Goal: Task Accomplishment & Management: Manage account settings

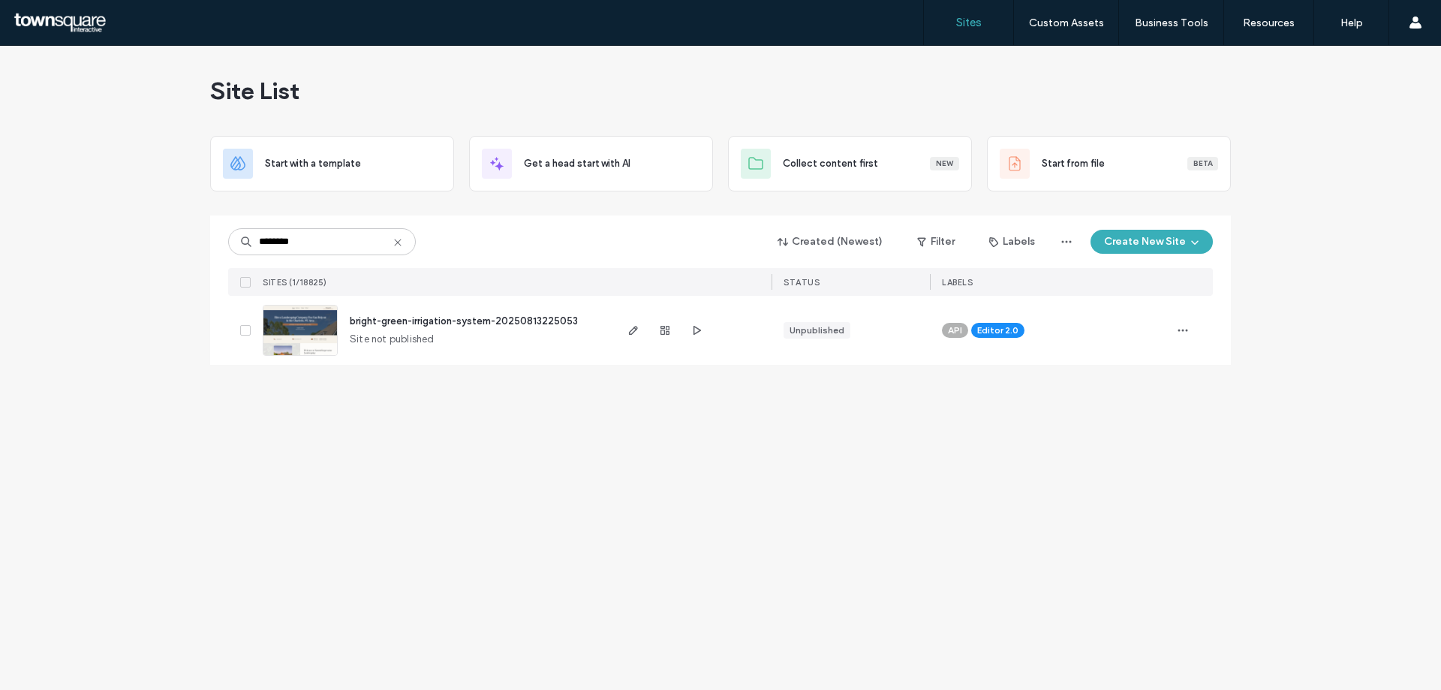
type input "********"
click at [389, 323] on span "bright-green-irrigation-system-20250813225053" at bounding box center [464, 320] width 228 height 11
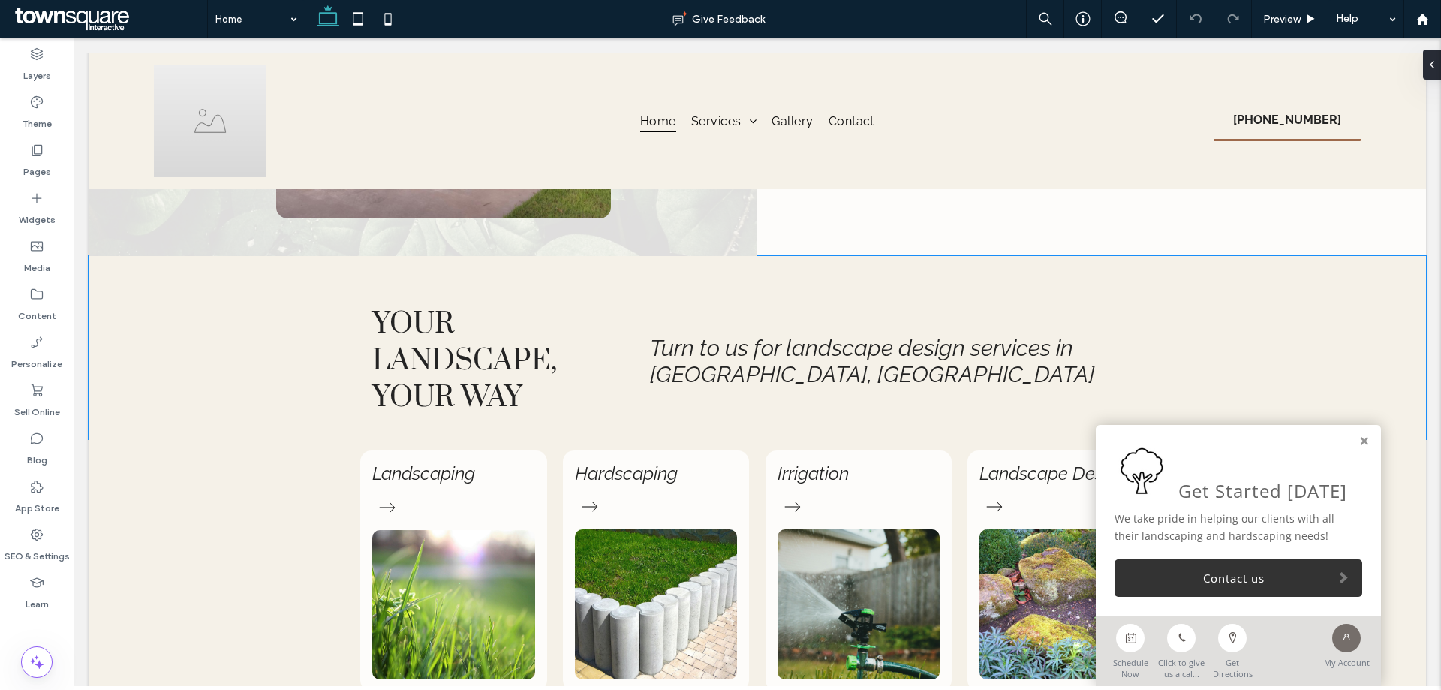
scroll to position [899, 0]
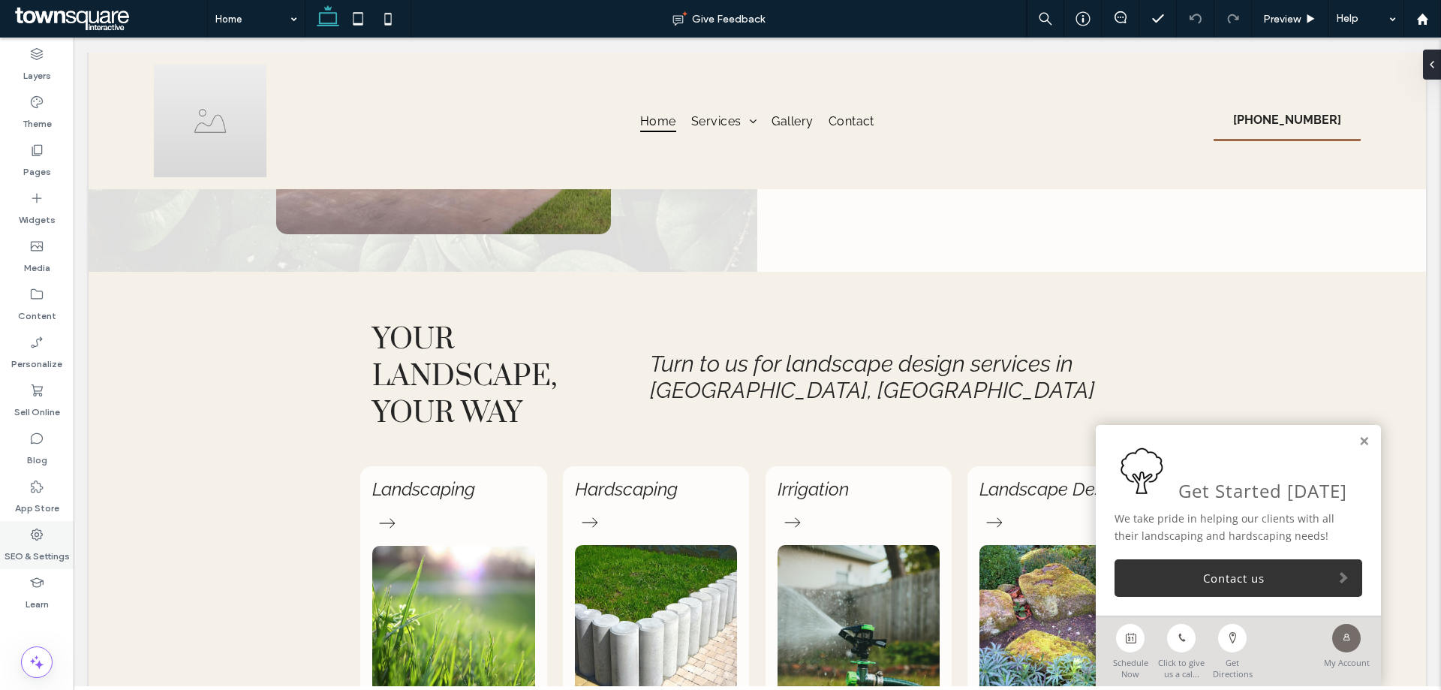
click at [41, 538] on use at bounding box center [37, 534] width 12 height 12
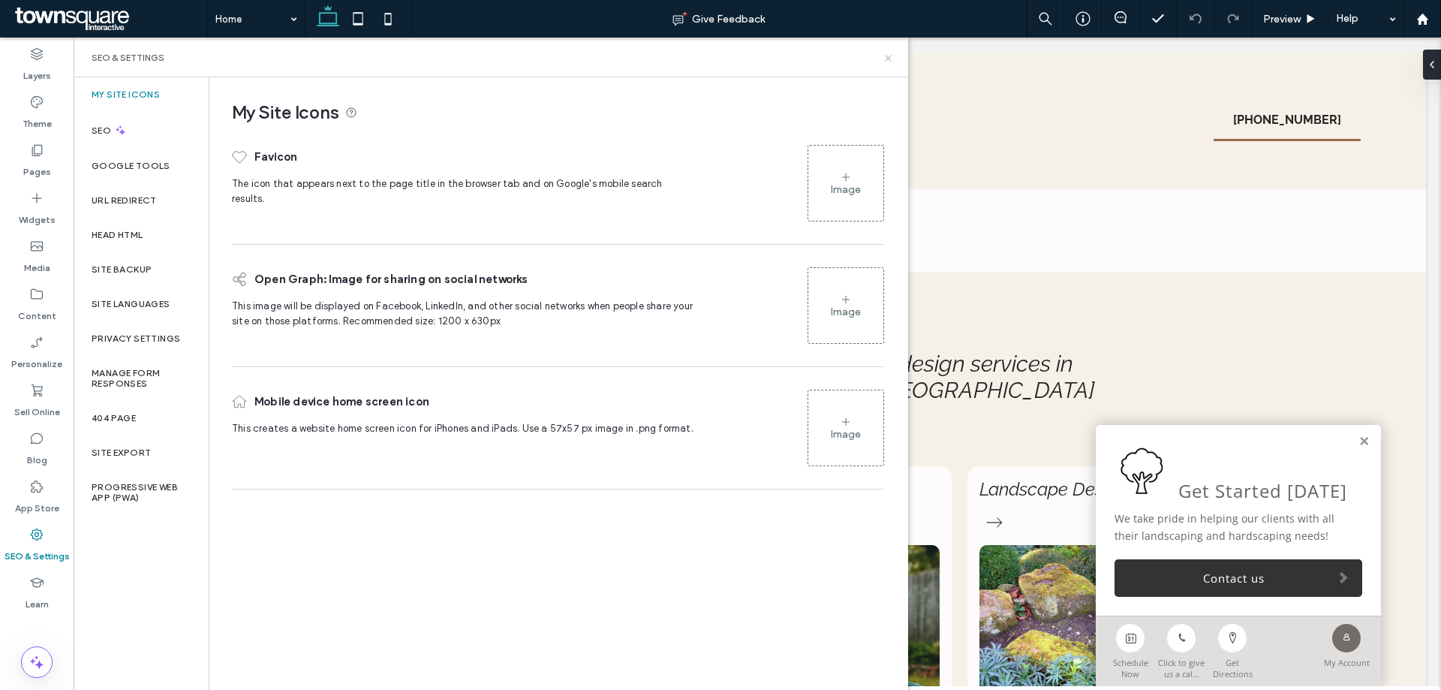
click at [883, 53] on icon at bounding box center [887, 58] width 11 height 11
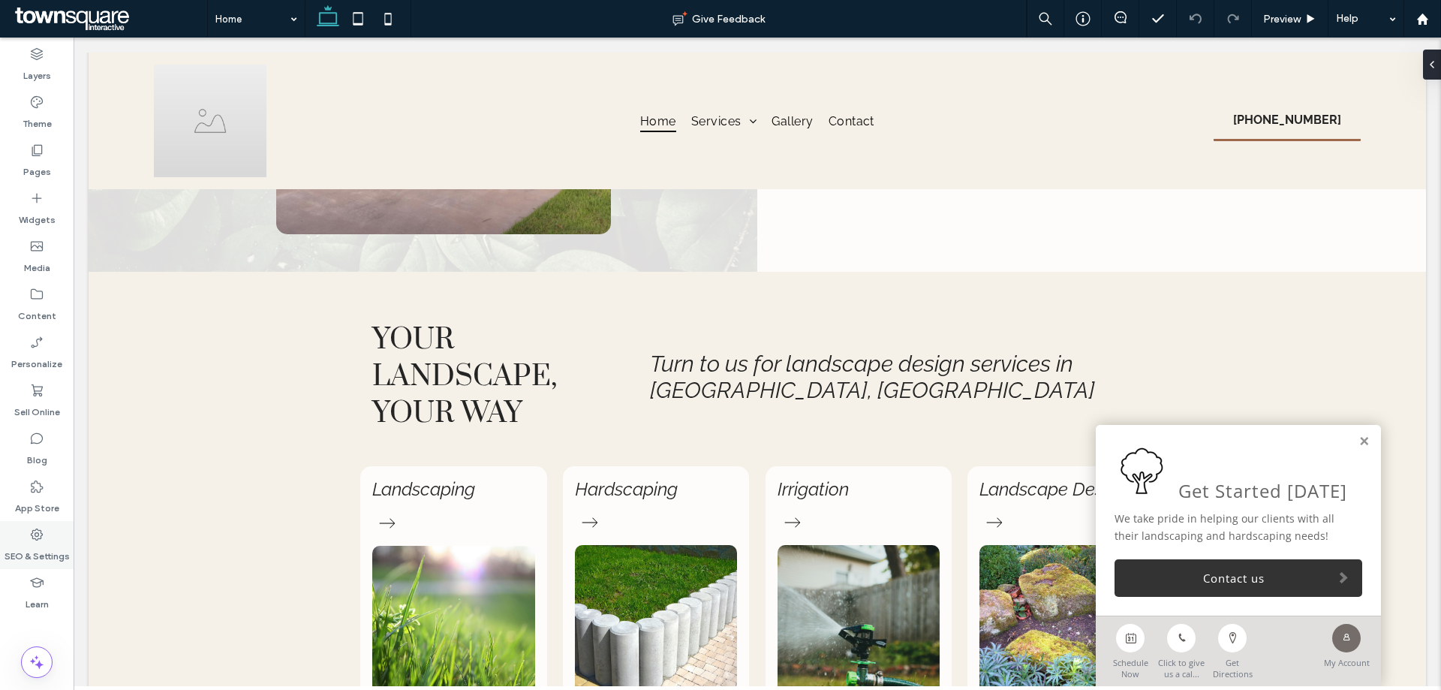
click at [11, 530] on div "SEO & Settings" at bounding box center [37, 545] width 74 height 48
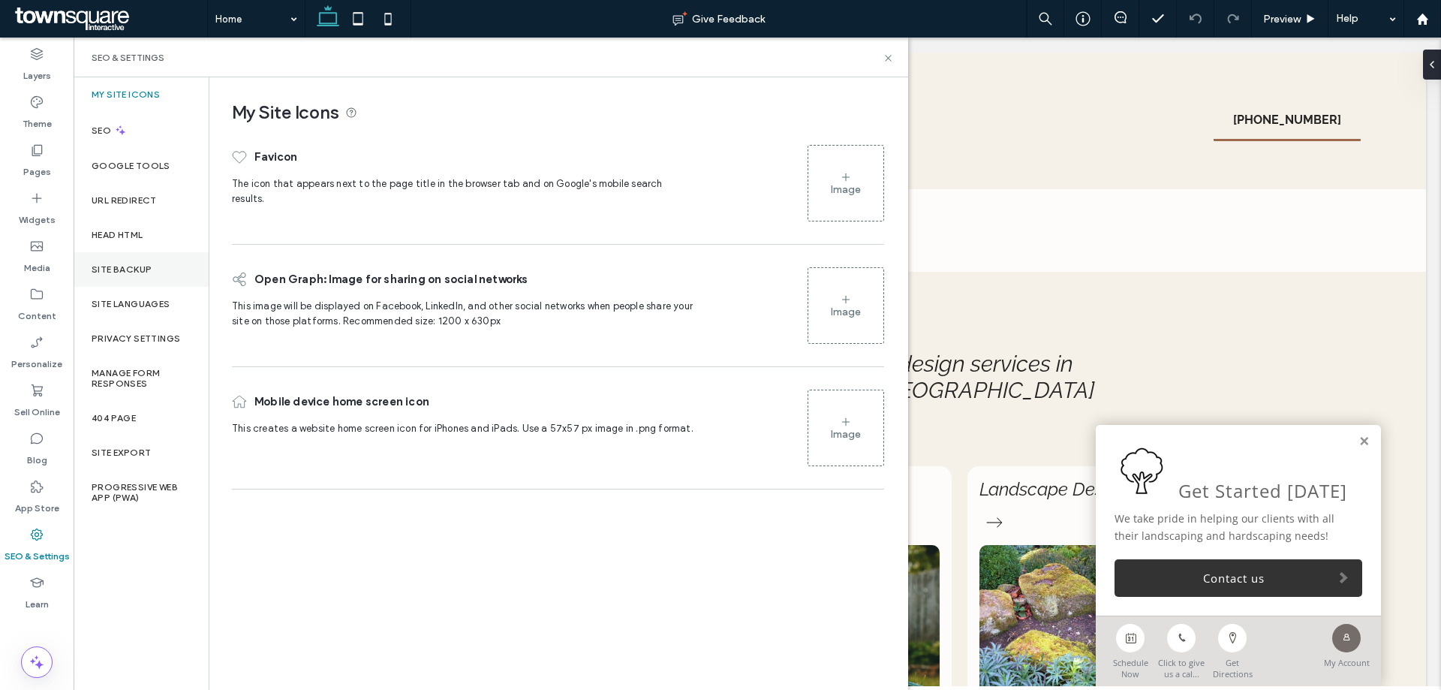
click at [152, 277] on div "Site Backup" at bounding box center [141, 269] width 135 height 35
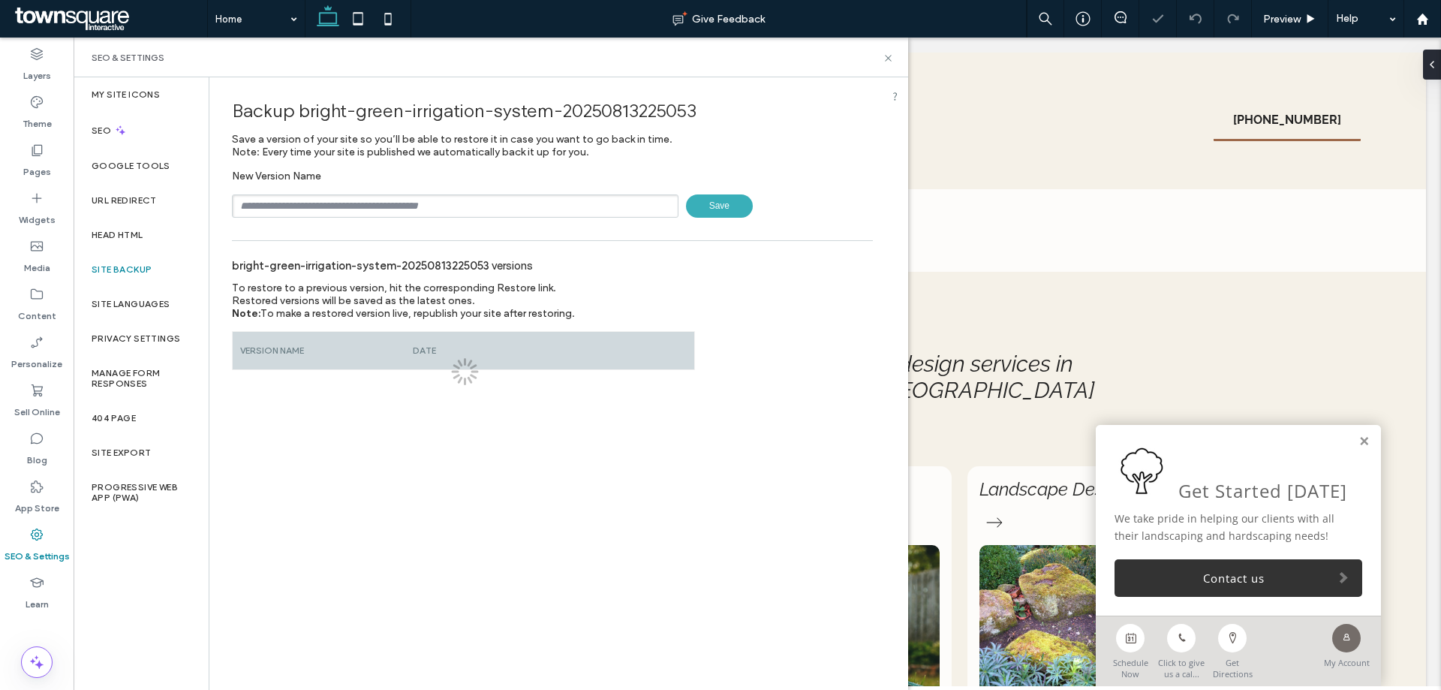
click at [323, 203] on input "text" at bounding box center [455, 205] width 446 height 23
type input "**********"
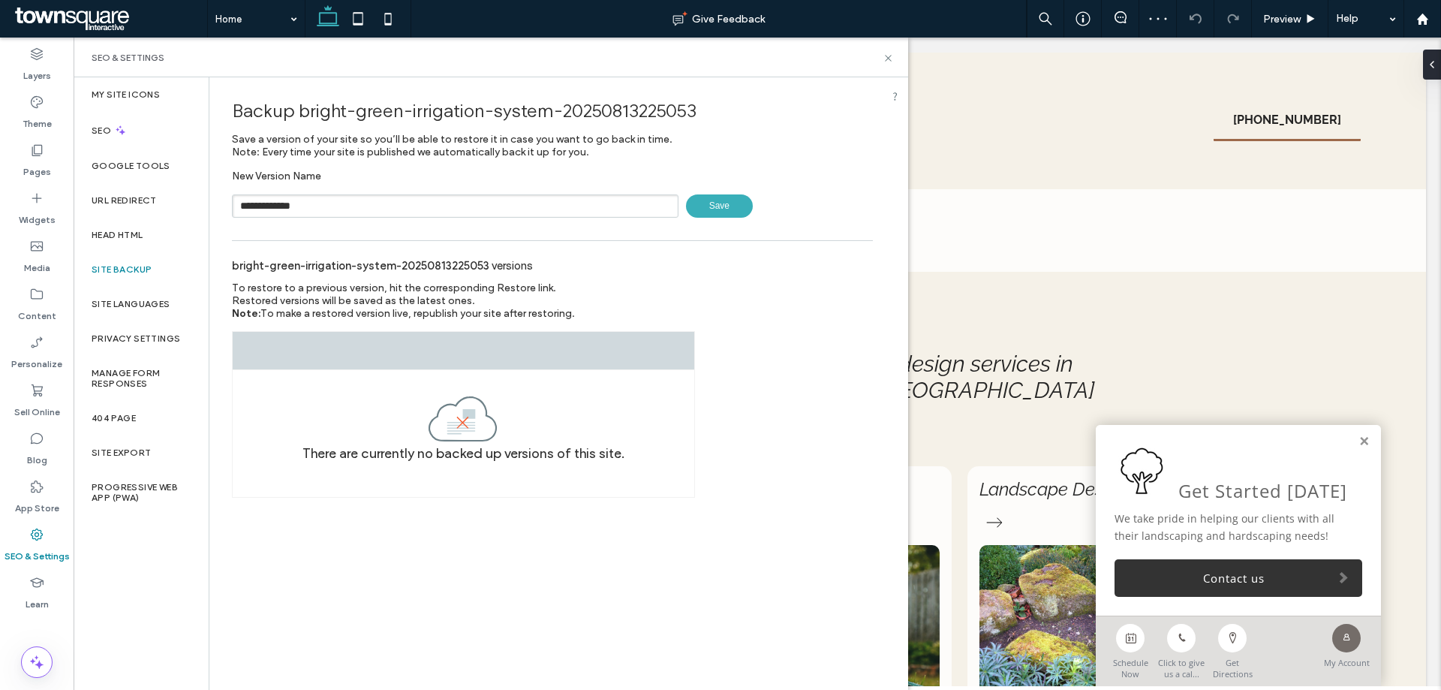
click at [714, 205] on span "Save" at bounding box center [719, 205] width 67 height 23
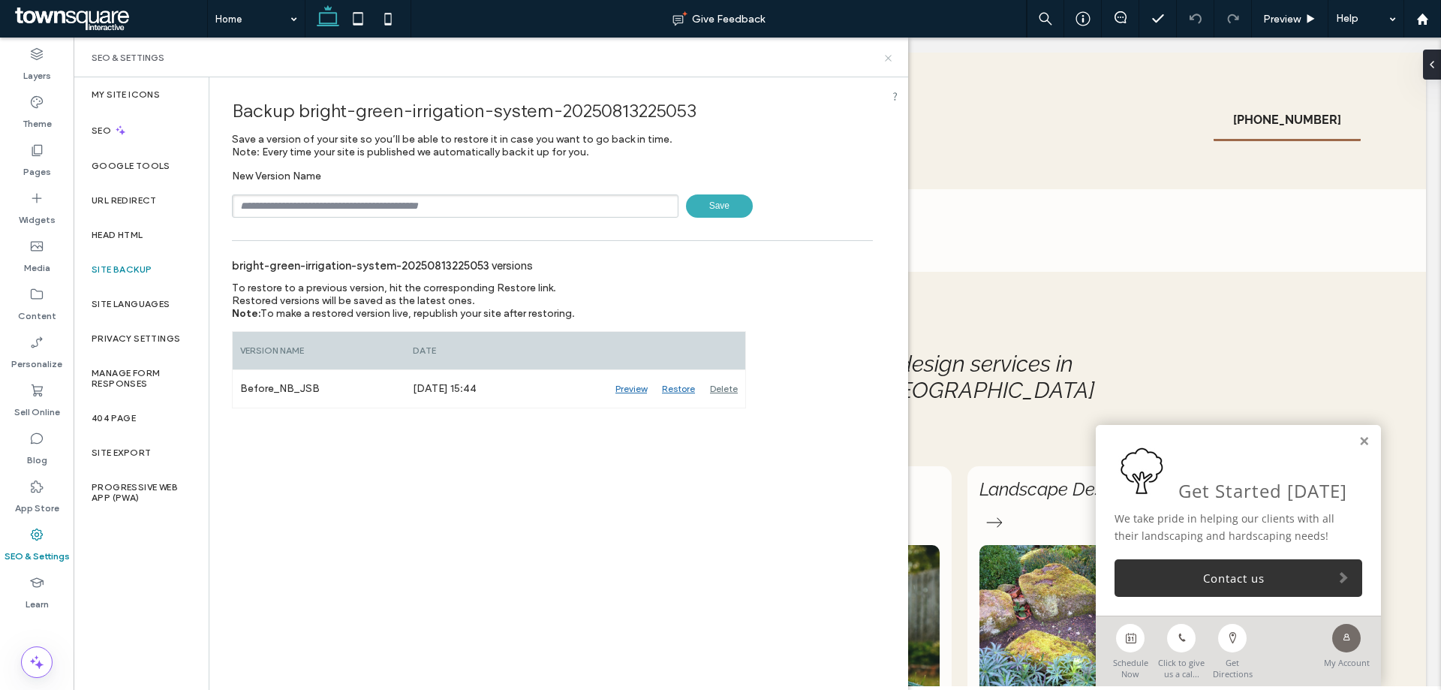
drag, startPoint x: 885, startPoint y: 61, endPoint x: 1091, endPoint y: 2, distance: 213.7
click at [885, 61] on use at bounding box center [888, 58] width 6 height 6
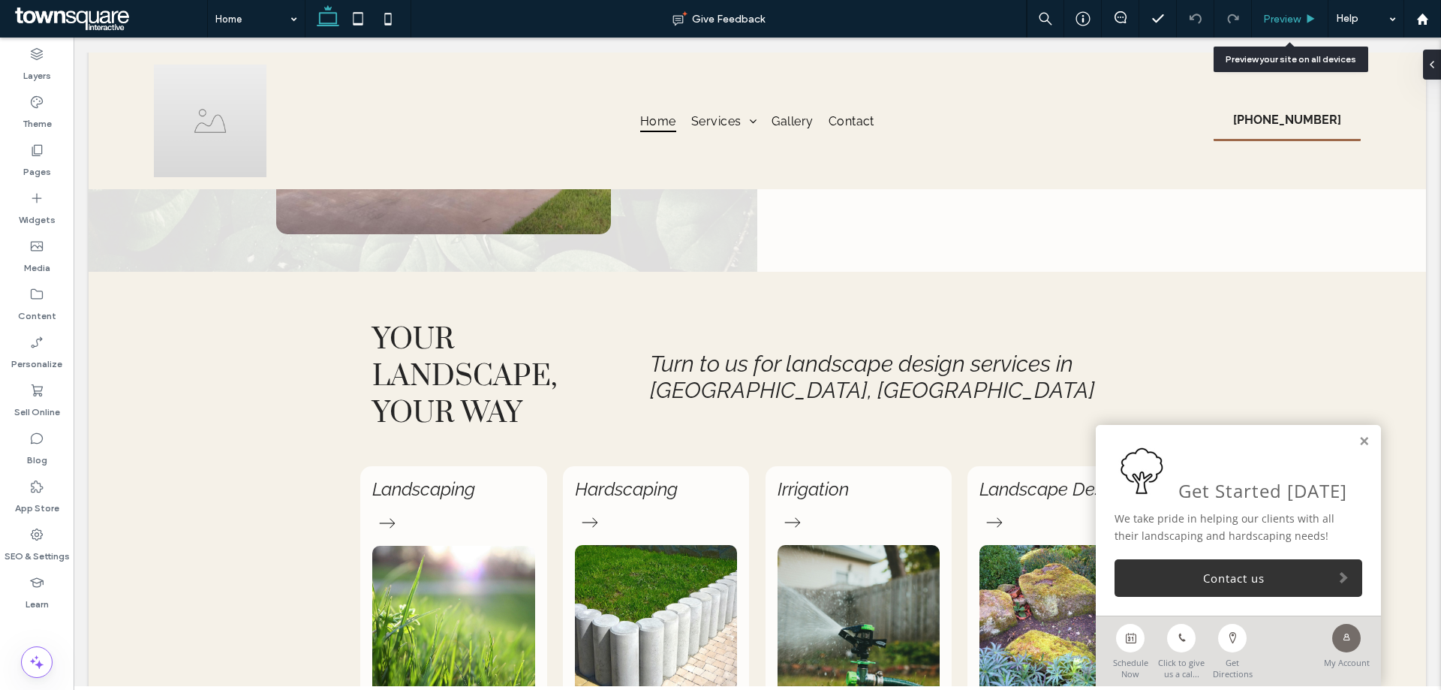
click at [1297, 27] on div "Preview" at bounding box center [1289, 19] width 77 height 38
click at [1296, 17] on span "Preview" at bounding box center [1282, 19] width 38 height 13
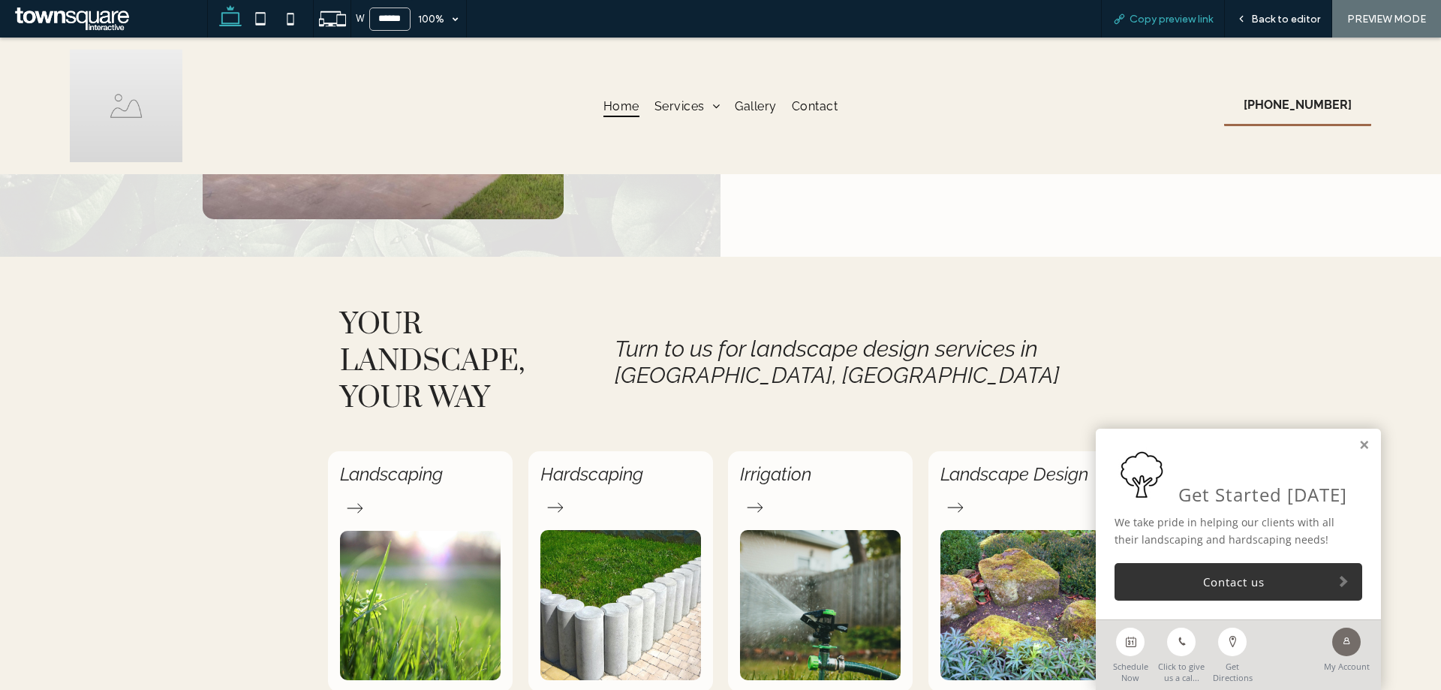
click at [1171, 20] on span "Copy preview link" at bounding box center [1170, 19] width 83 height 13
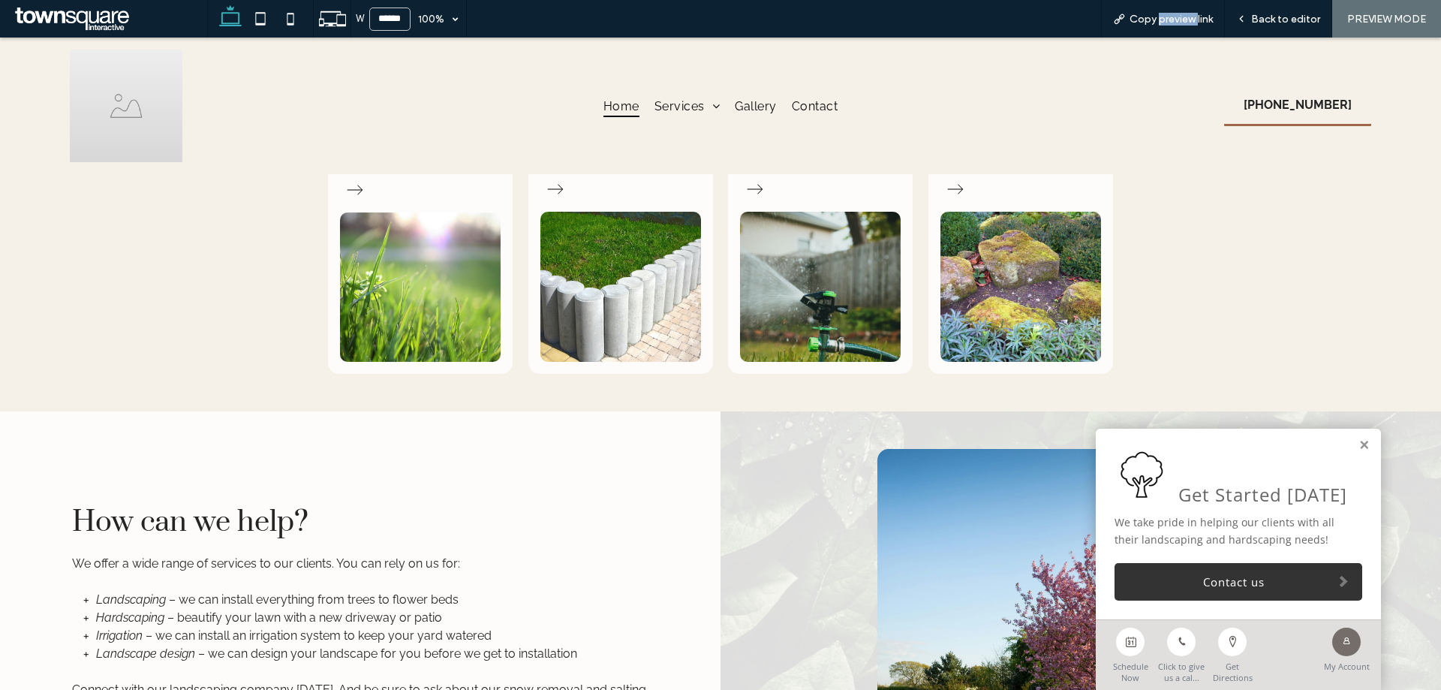
scroll to position [1349, 0]
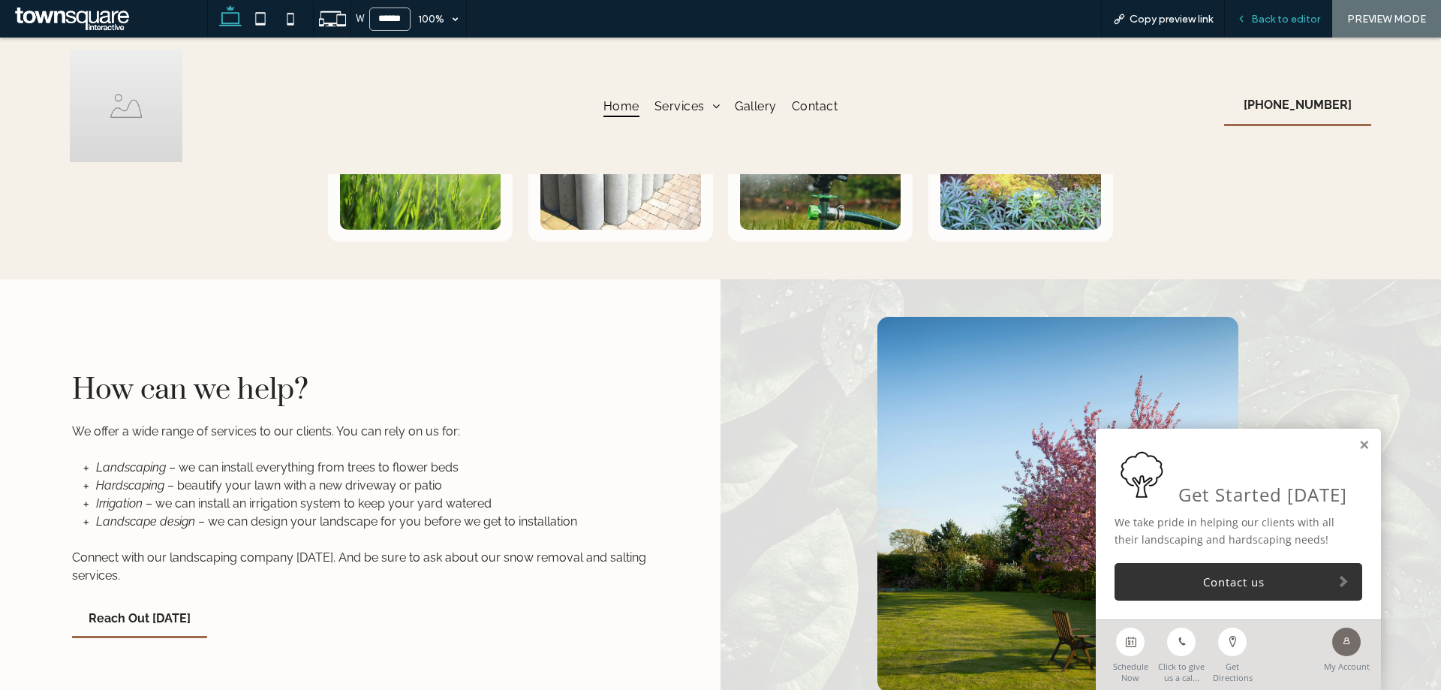
click at [1254, 9] on div "Back to editor" at bounding box center [1277, 19] width 107 height 38
click at [1241, 10] on div "Back to editor" at bounding box center [1277, 19] width 107 height 38
click at [1253, 20] on span "Back to editor" at bounding box center [1285, 19] width 69 height 13
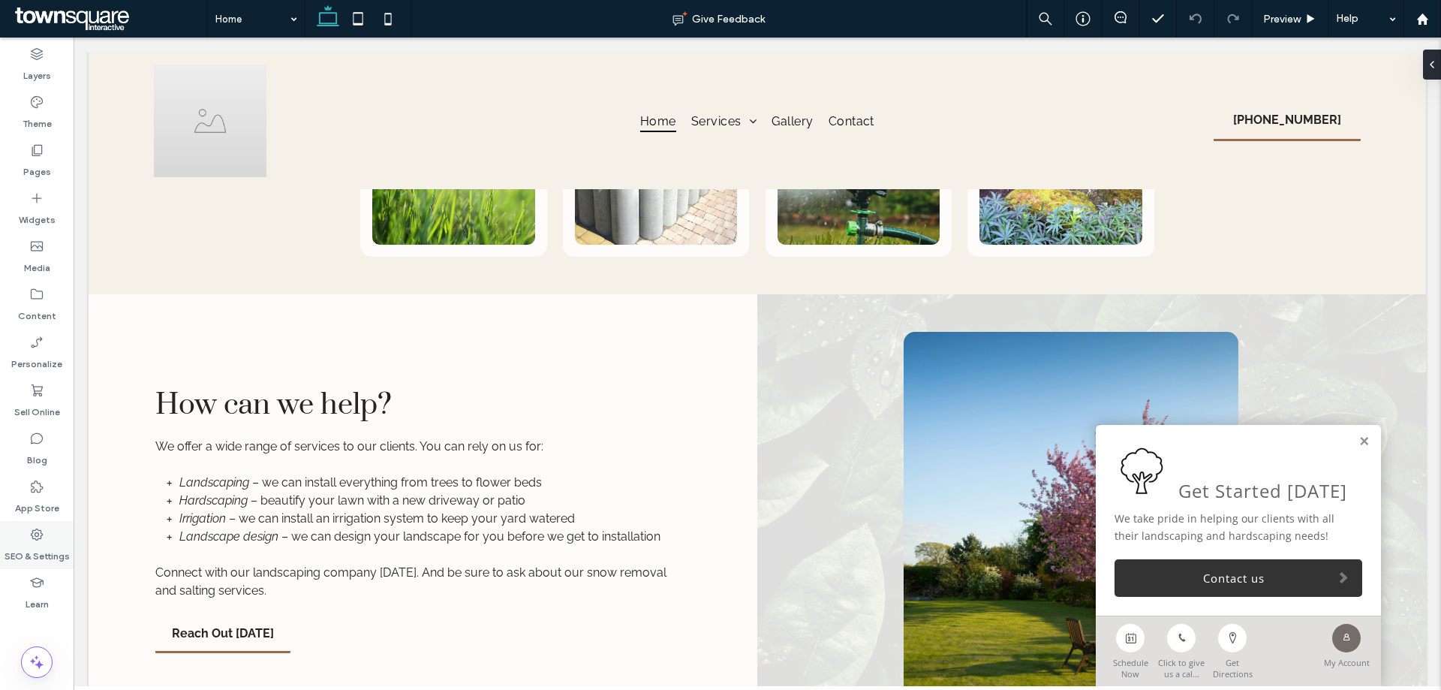
click at [50, 540] on div "SEO & Settings" at bounding box center [37, 545] width 74 height 48
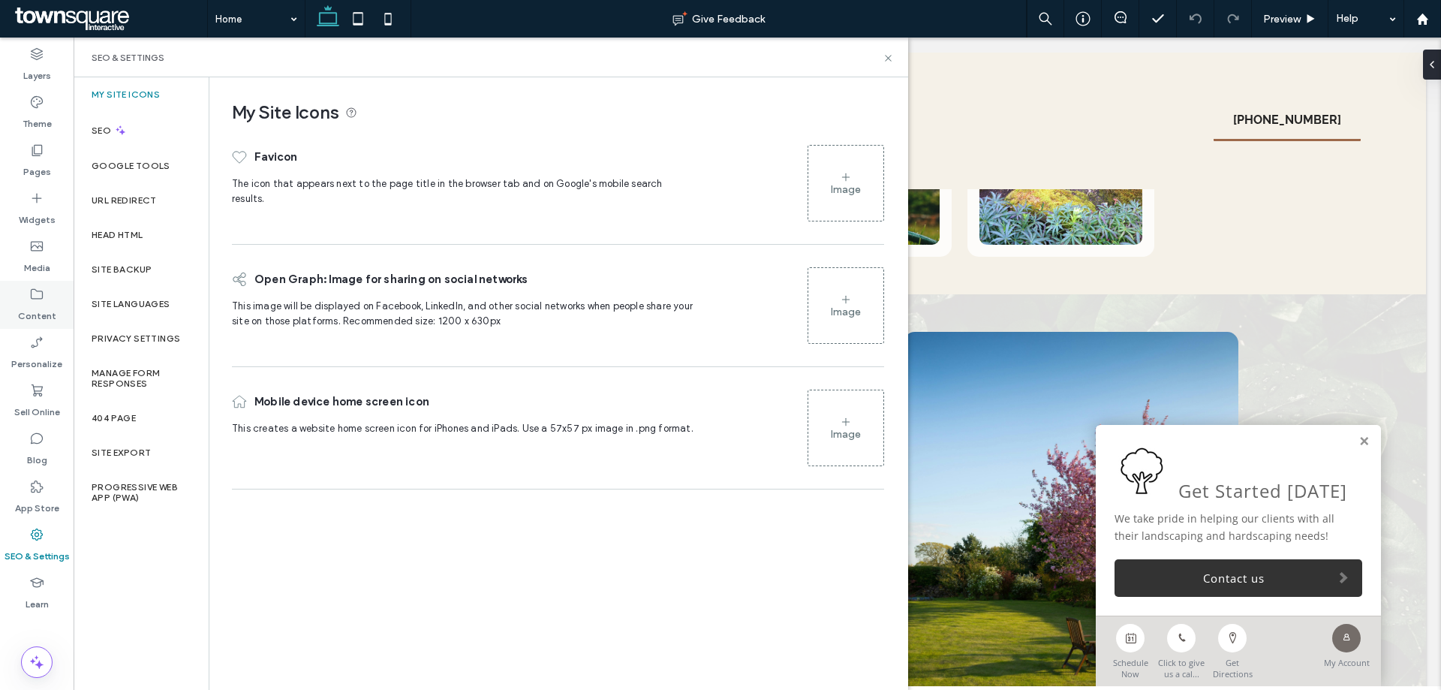
click at [32, 308] on label "Content" at bounding box center [37, 312] width 38 height 21
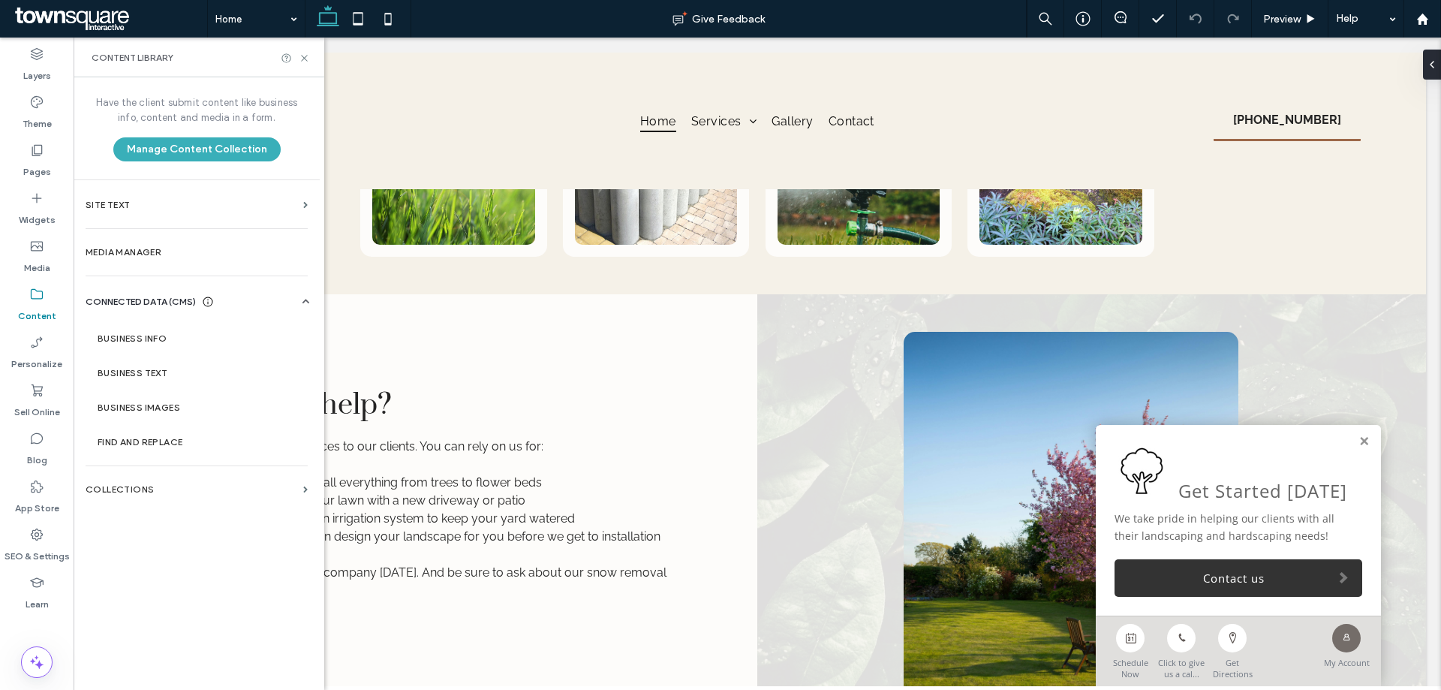
click at [138, 334] on label "Privacy Settings" at bounding box center [136, 338] width 89 height 11
click at [116, 329] on section "Business Info" at bounding box center [200, 338] width 228 height 35
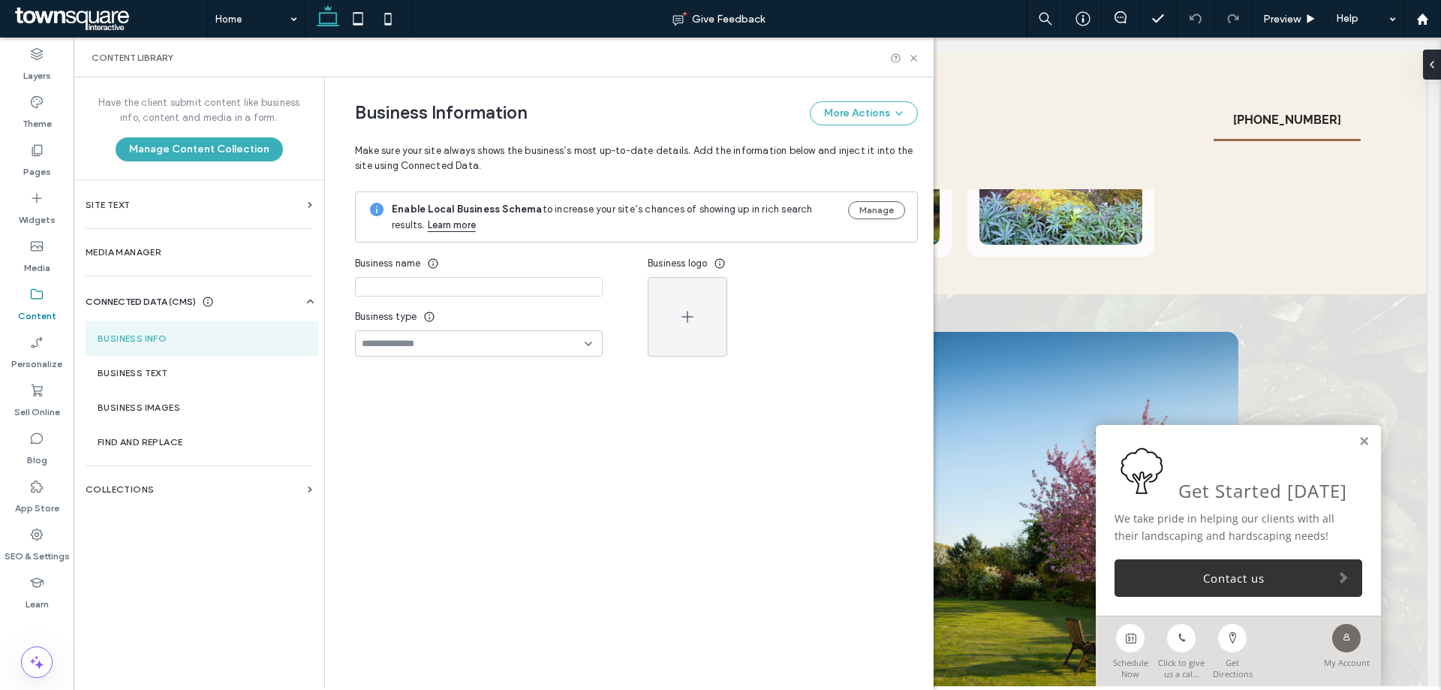
type input "**********"
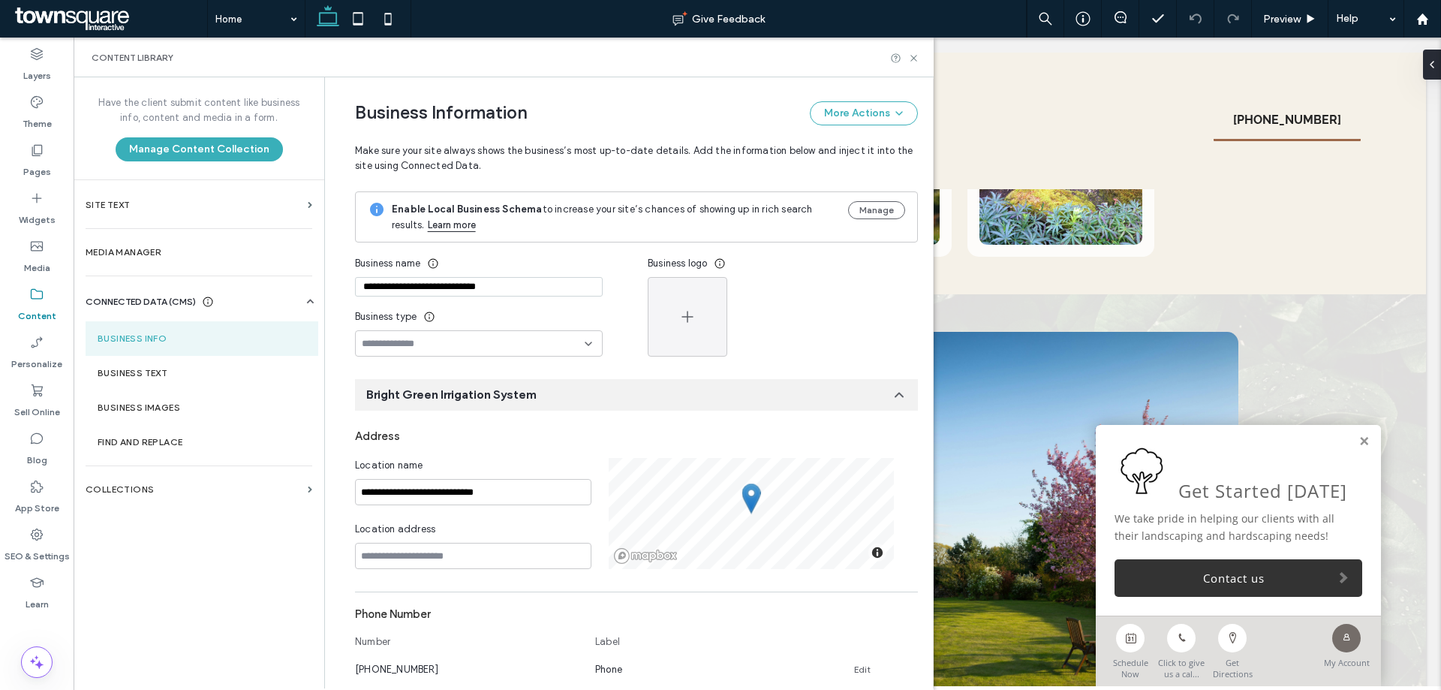
click at [434, 290] on input "**********" at bounding box center [479, 287] width 248 height 20
click at [461, 491] on input "**********" at bounding box center [473, 492] width 236 height 26
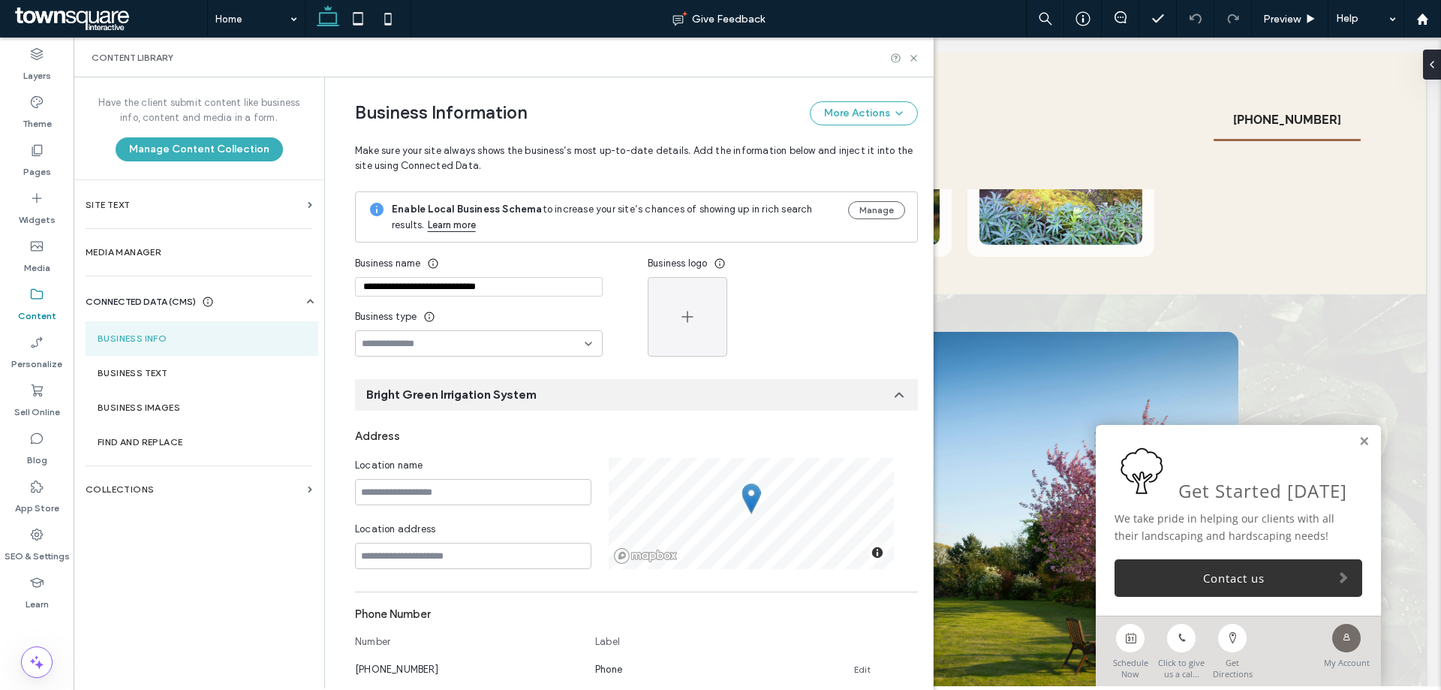
click at [324, 480] on div "**********" at bounding box center [628, 382] width 608 height 611
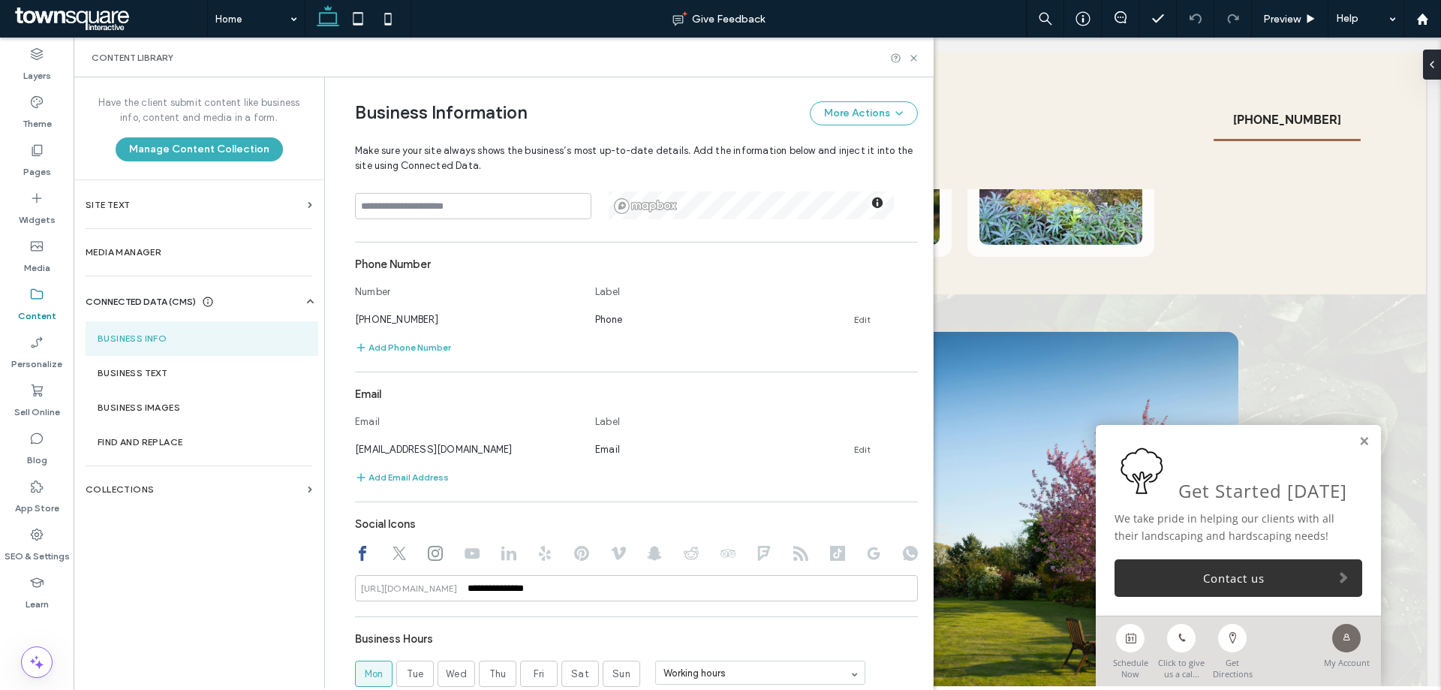
scroll to position [359, 0]
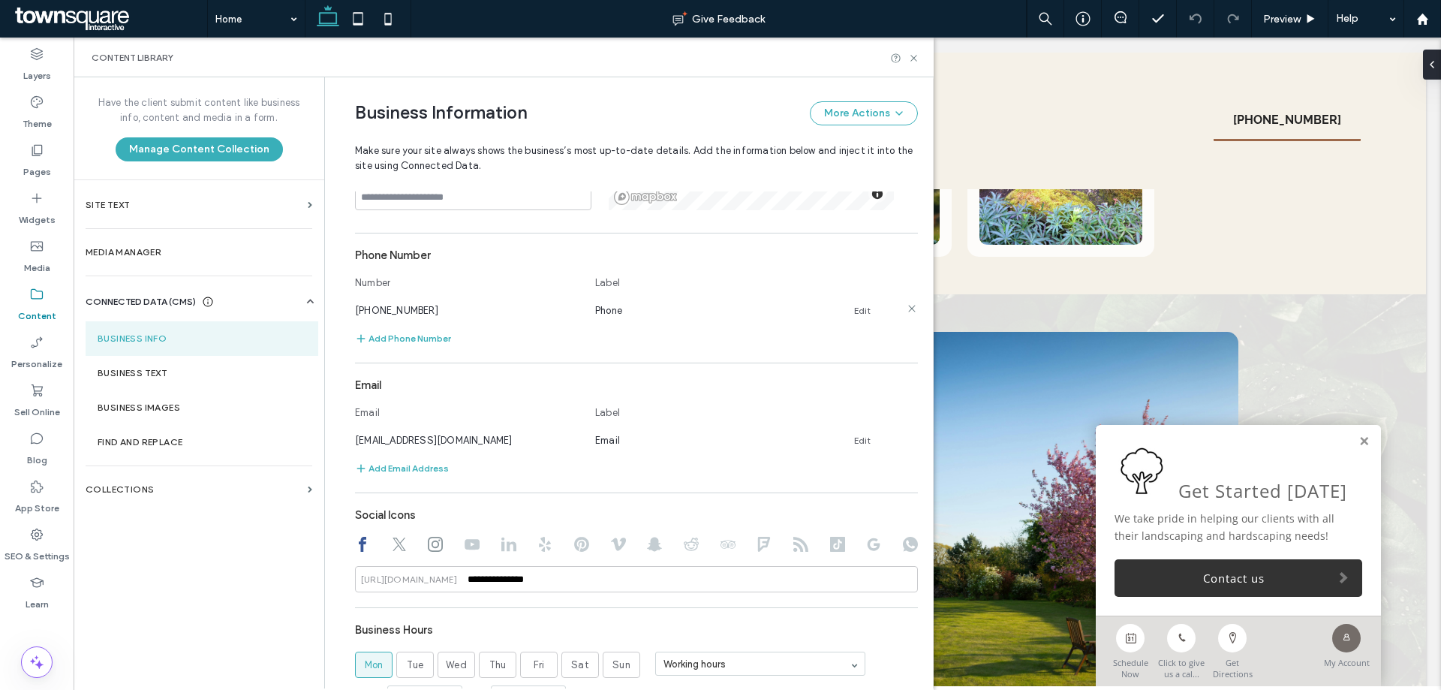
click at [854, 315] on link "Edit" at bounding box center [862, 311] width 17 height 12
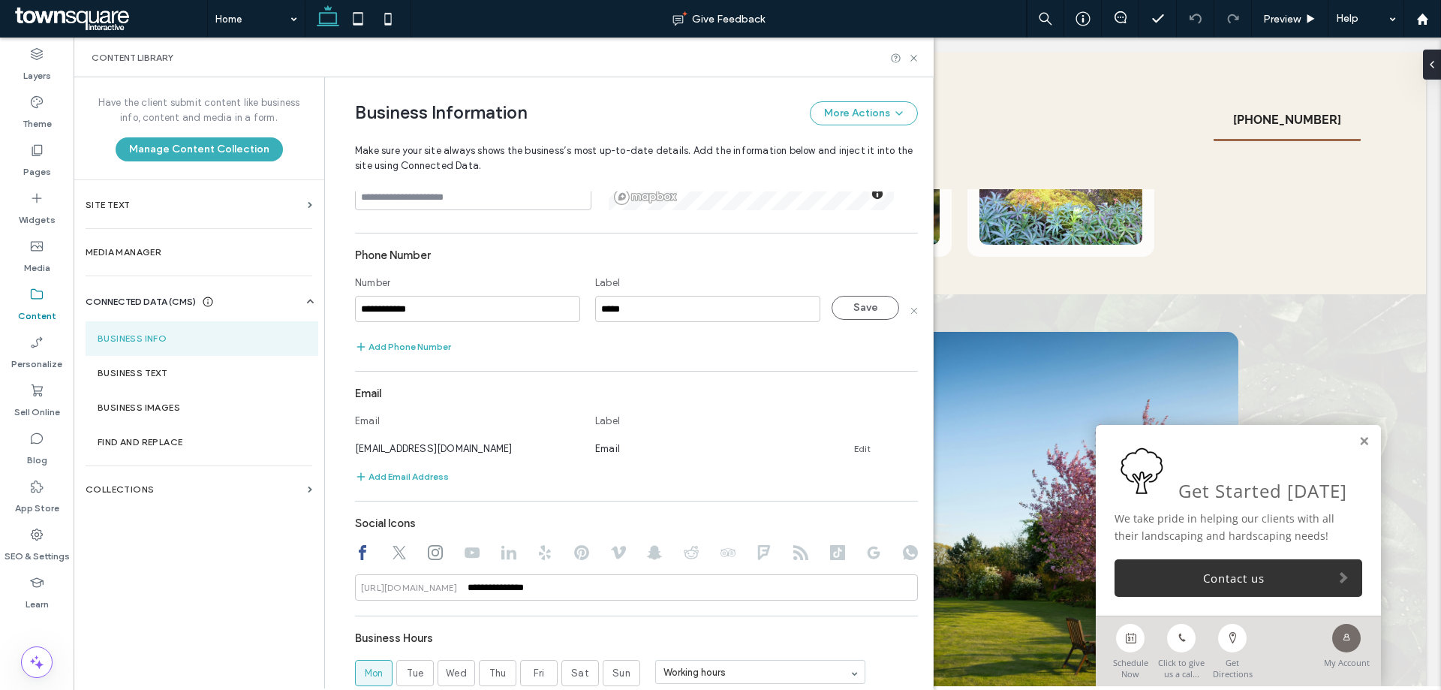
click at [475, 316] on input "**********" at bounding box center [467, 309] width 225 height 26
type input "**********"
click at [854, 450] on link "Edit" at bounding box center [862, 449] width 17 height 12
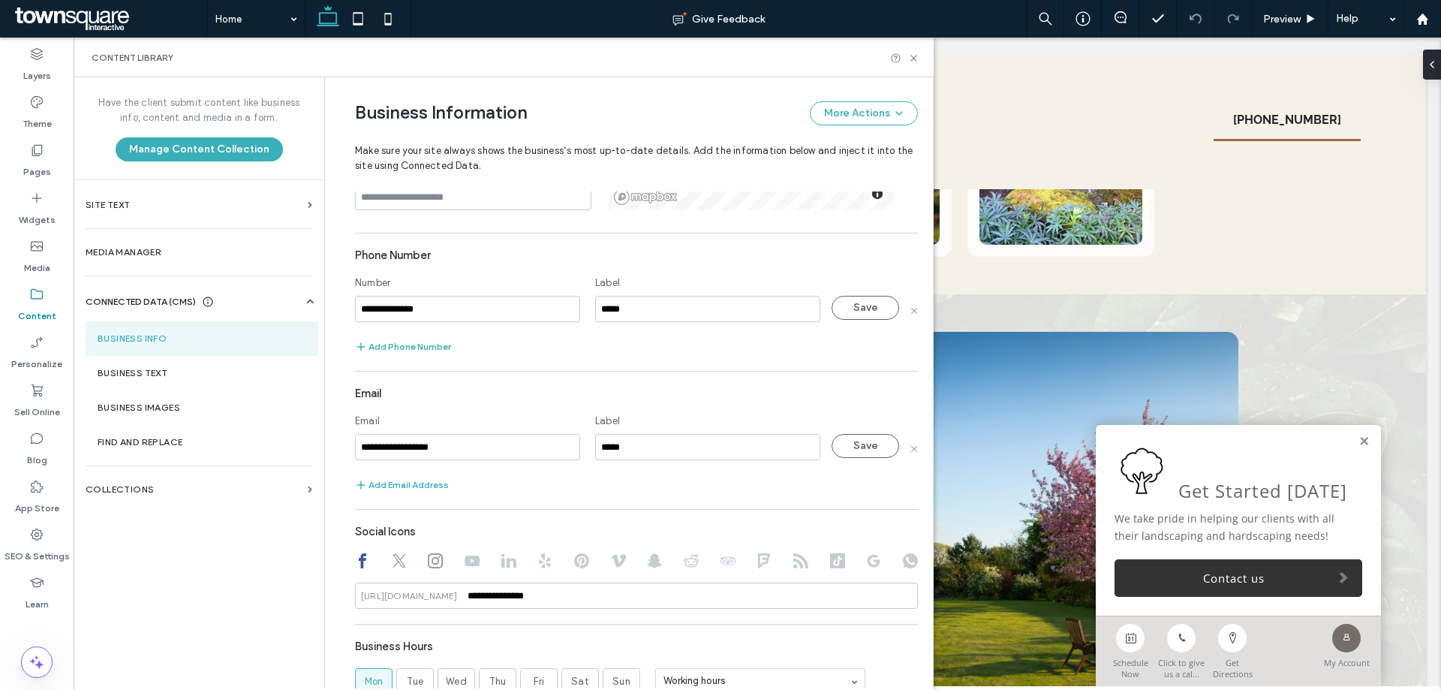
click at [410, 450] on input "**********" at bounding box center [467, 447] width 225 height 26
type input "**********"
click at [868, 445] on button "Save" at bounding box center [865, 446] width 68 height 24
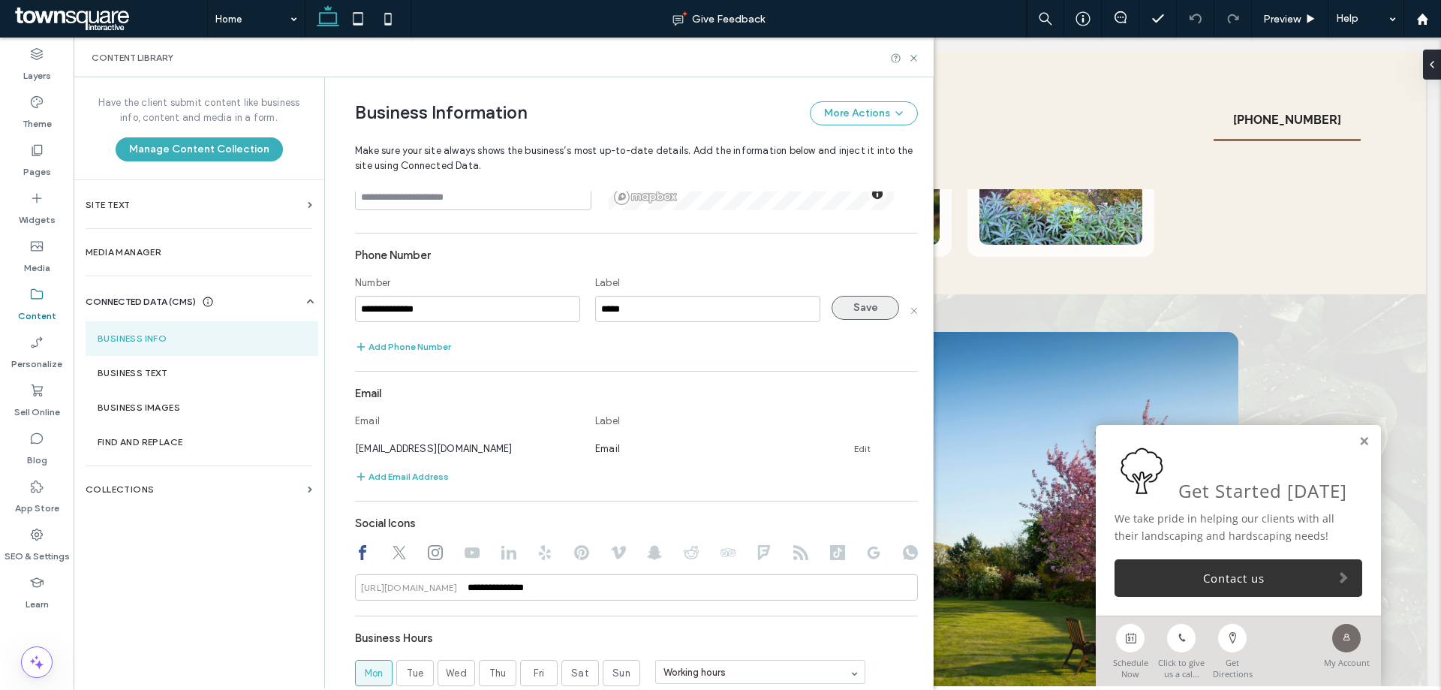
click at [861, 304] on button "Save" at bounding box center [865, 308] width 68 height 24
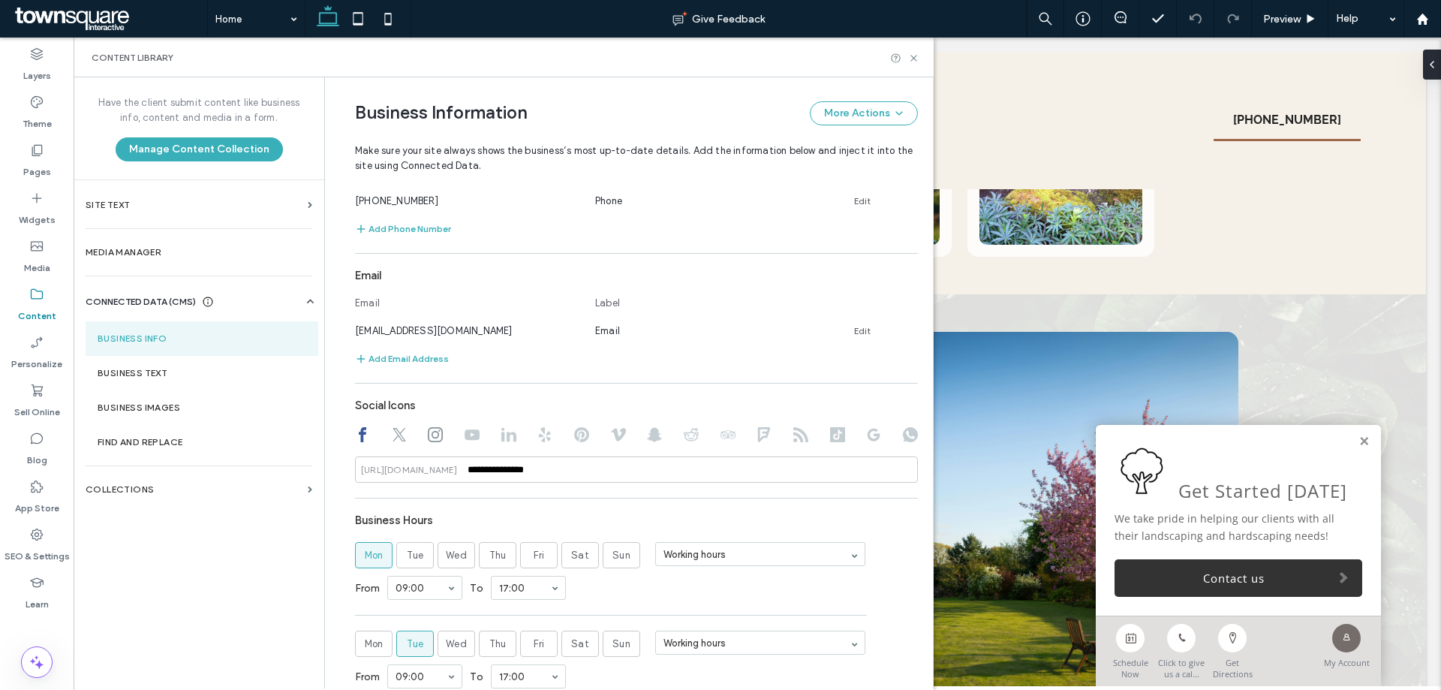
scroll to position [584, 0]
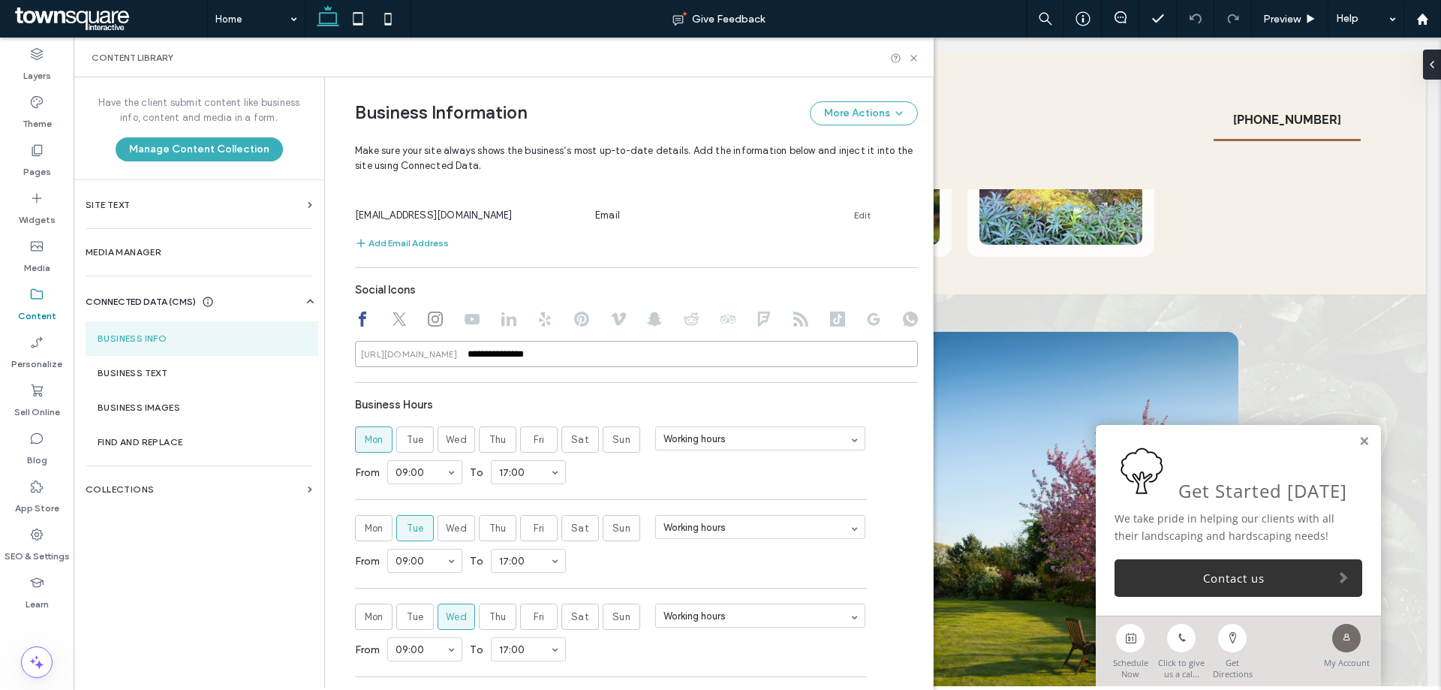
click at [511, 359] on input "**********" at bounding box center [636, 354] width 563 height 26
paste input "**********"
click at [427, 329] on div "**********" at bounding box center [636, 321] width 563 height 92
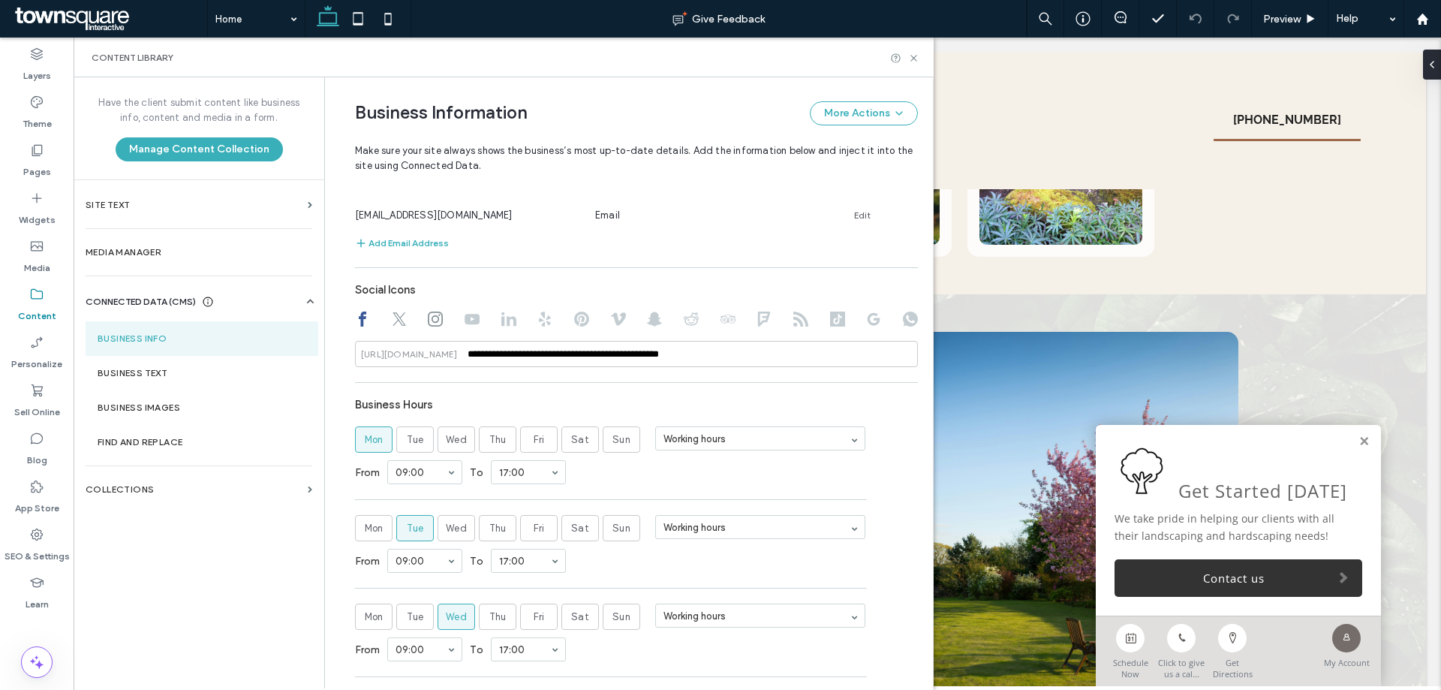
click at [428, 325] on icon at bounding box center [435, 318] width 15 height 15
drag, startPoint x: 572, startPoint y: 359, endPoint x: 404, endPoint y: 362, distance: 168.1
click at [404, 362] on input "*" at bounding box center [636, 354] width 563 height 26
paste input "**********"
click at [392, 314] on icon at bounding box center [399, 318] width 15 height 15
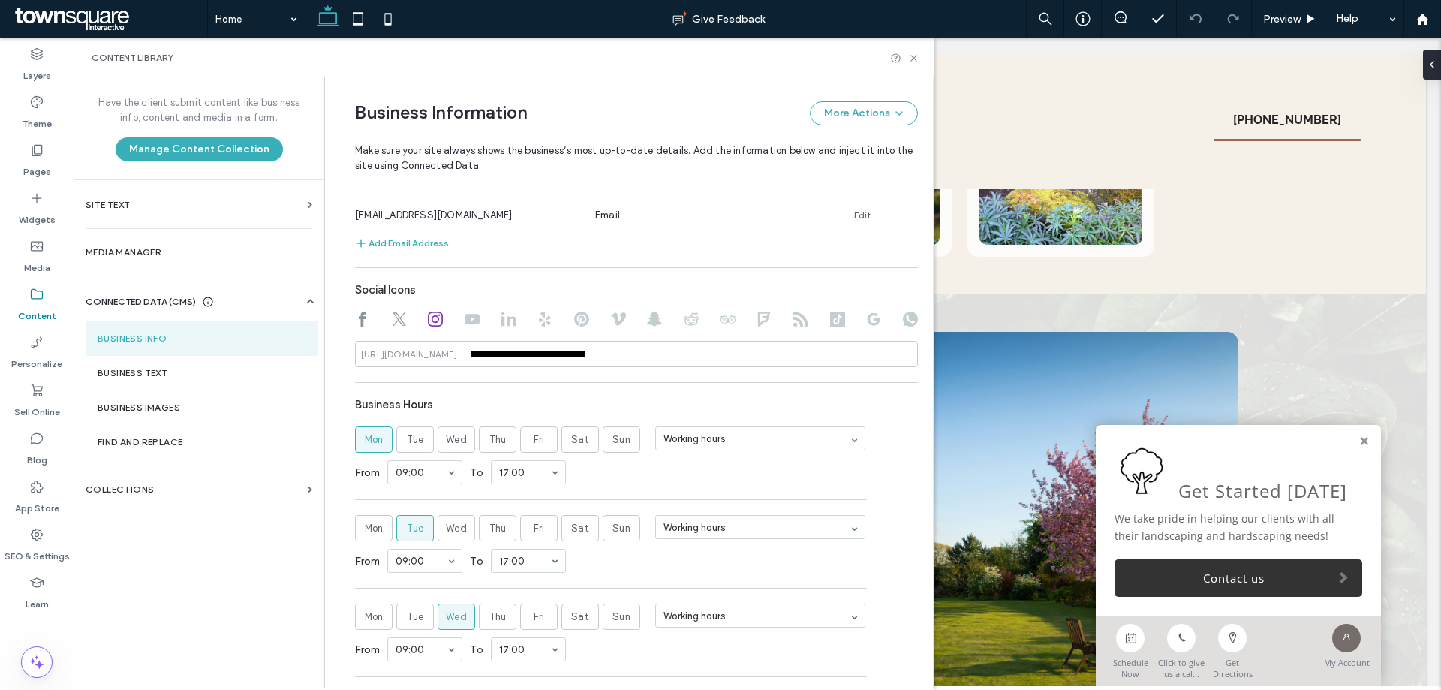
type input "*"
click at [516, 361] on input "*" at bounding box center [636, 354] width 563 height 26
click at [333, 381] on div "**********" at bounding box center [624, 345] width 585 height 1703
click at [465, 320] on use at bounding box center [471, 319] width 15 height 11
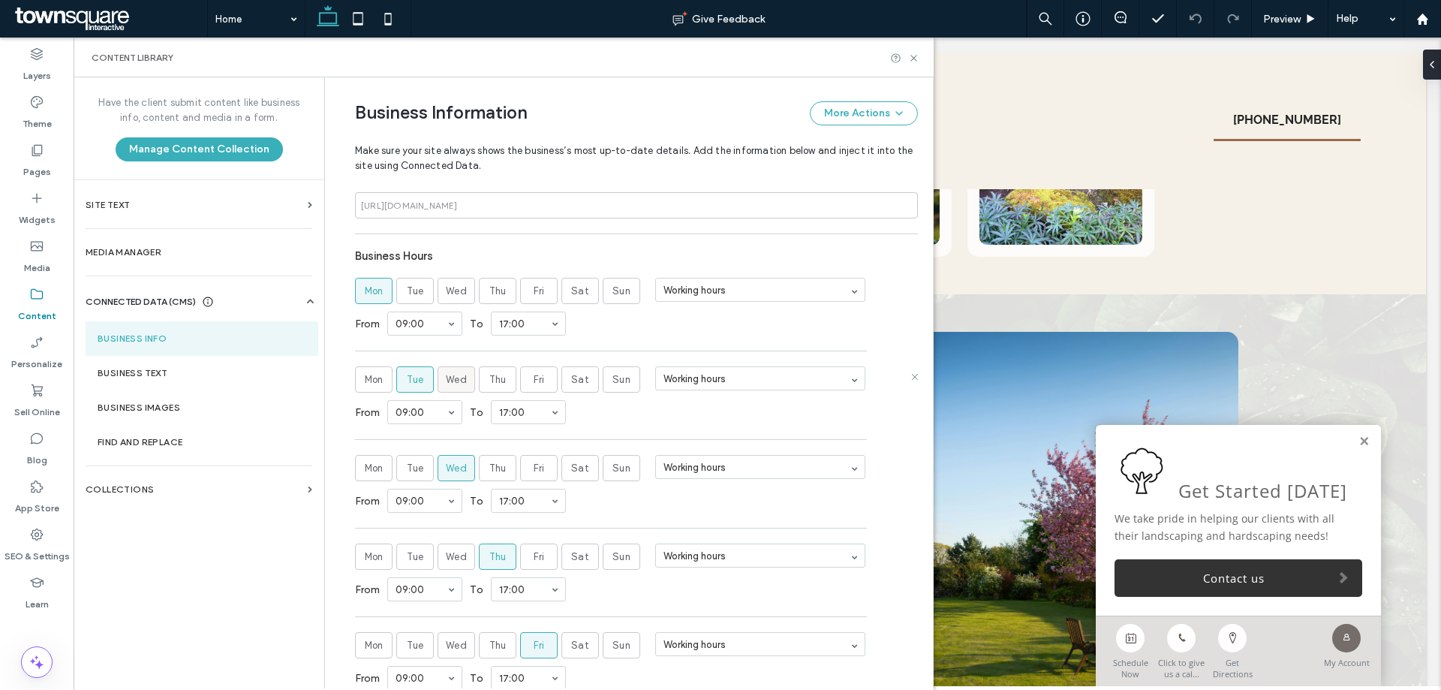
scroll to position [734, 0]
click at [407, 287] on span "Tue" at bounding box center [415, 289] width 17 height 15
click at [446, 284] on span "Wed" at bounding box center [456, 289] width 21 height 15
click at [400, 279] on label "Tue" at bounding box center [415, 289] width 38 height 26
click at [495, 284] on span "Thu" at bounding box center [497, 289] width 17 height 15
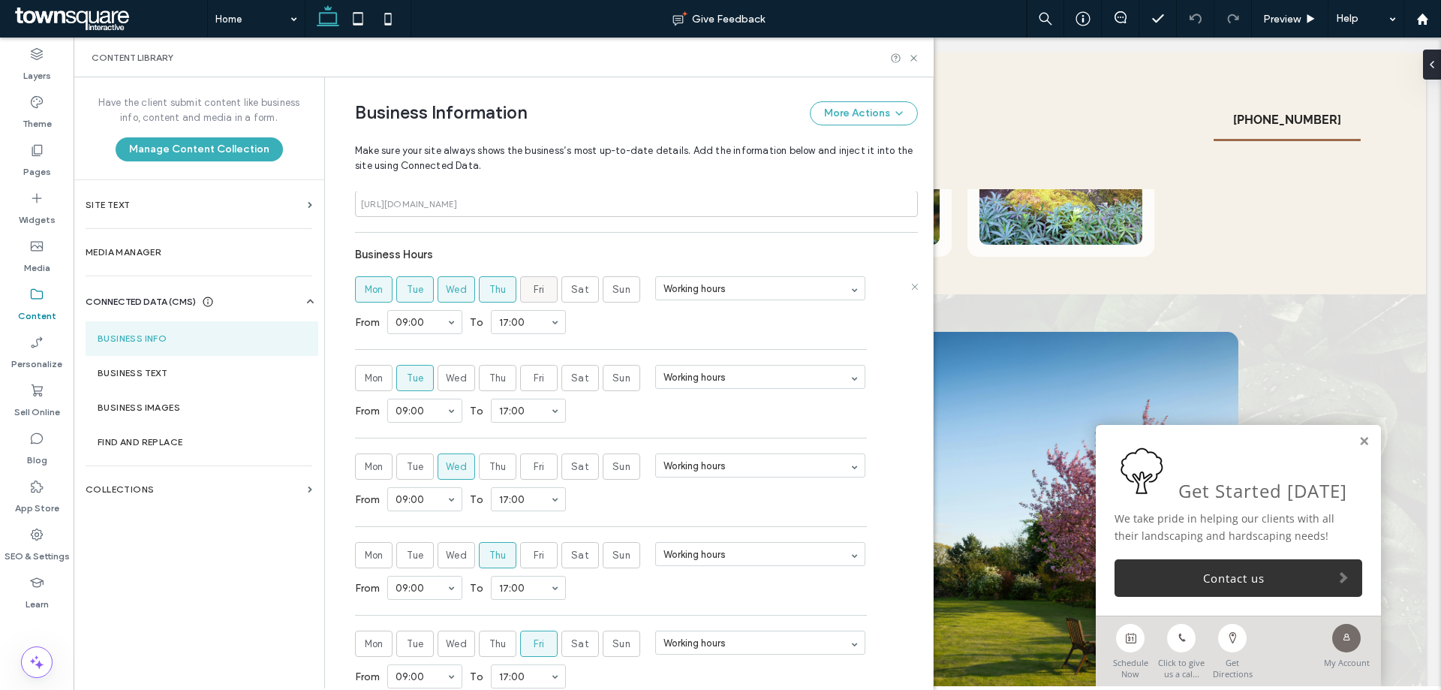
click at [524, 284] on label "Fri" at bounding box center [539, 289] width 38 height 26
click at [568, 297] on label "Sat" at bounding box center [580, 289] width 38 height 26
click at [620, 294] on span "Sun" at bounding box center [621, 289] width 18 height 15
click at [910, 375] on icon at bounding box center [914, 375] width 8 height 8
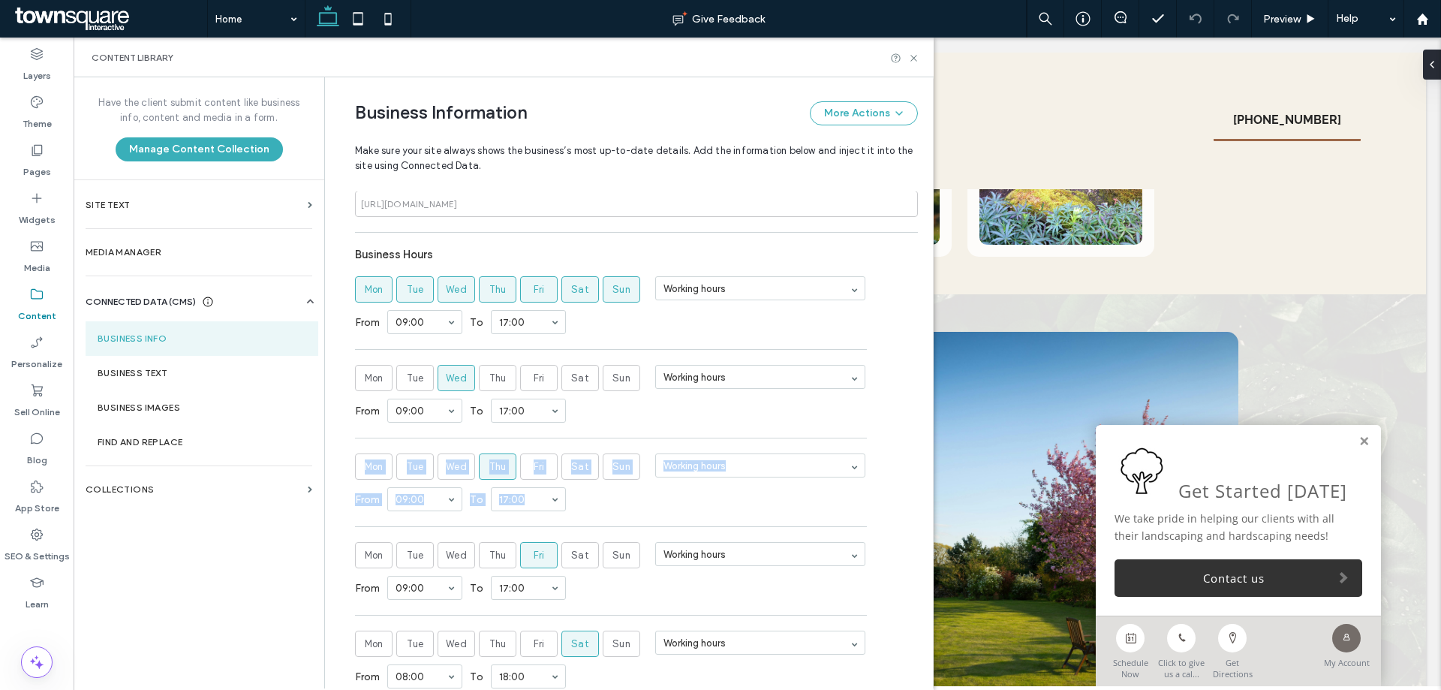
click at [910, 459] on icon at bounding box center [914, 463] width 8 height 8
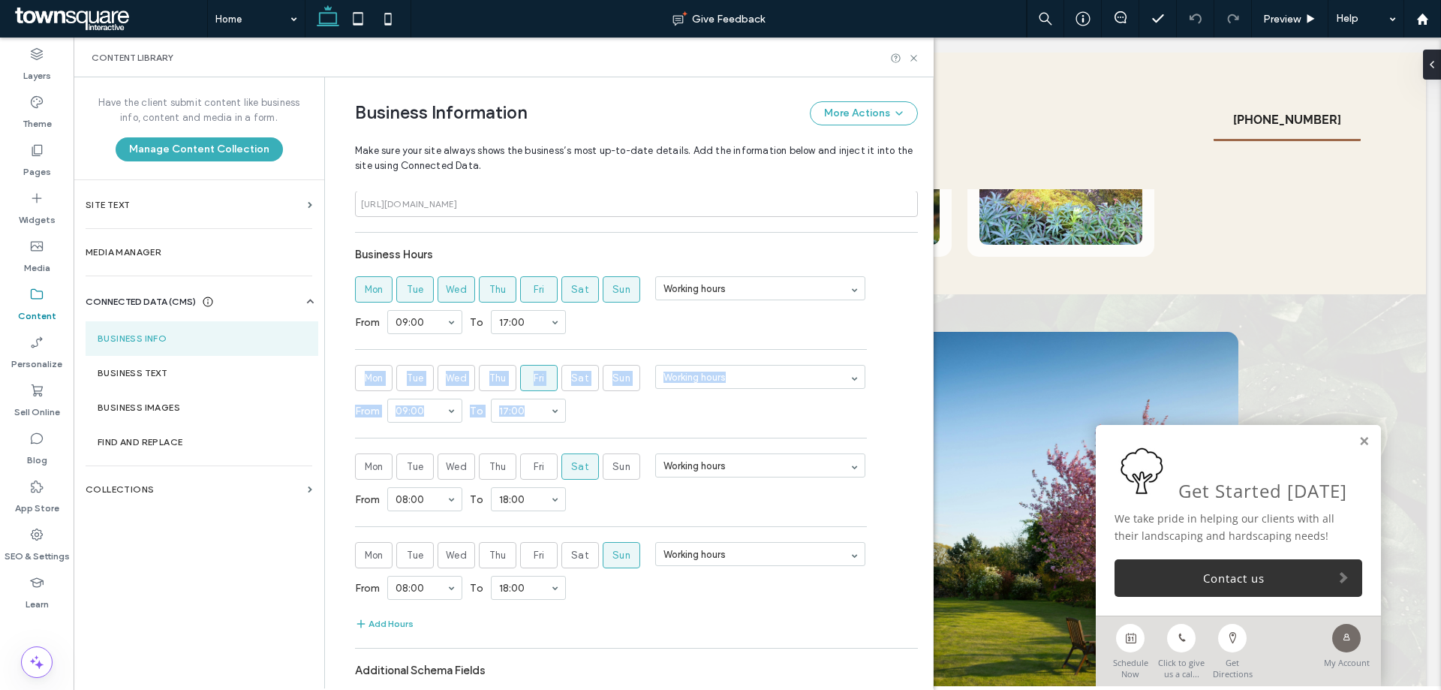
click at [910, 375] on icon at bounding box center [914, 375] width 8 height 8
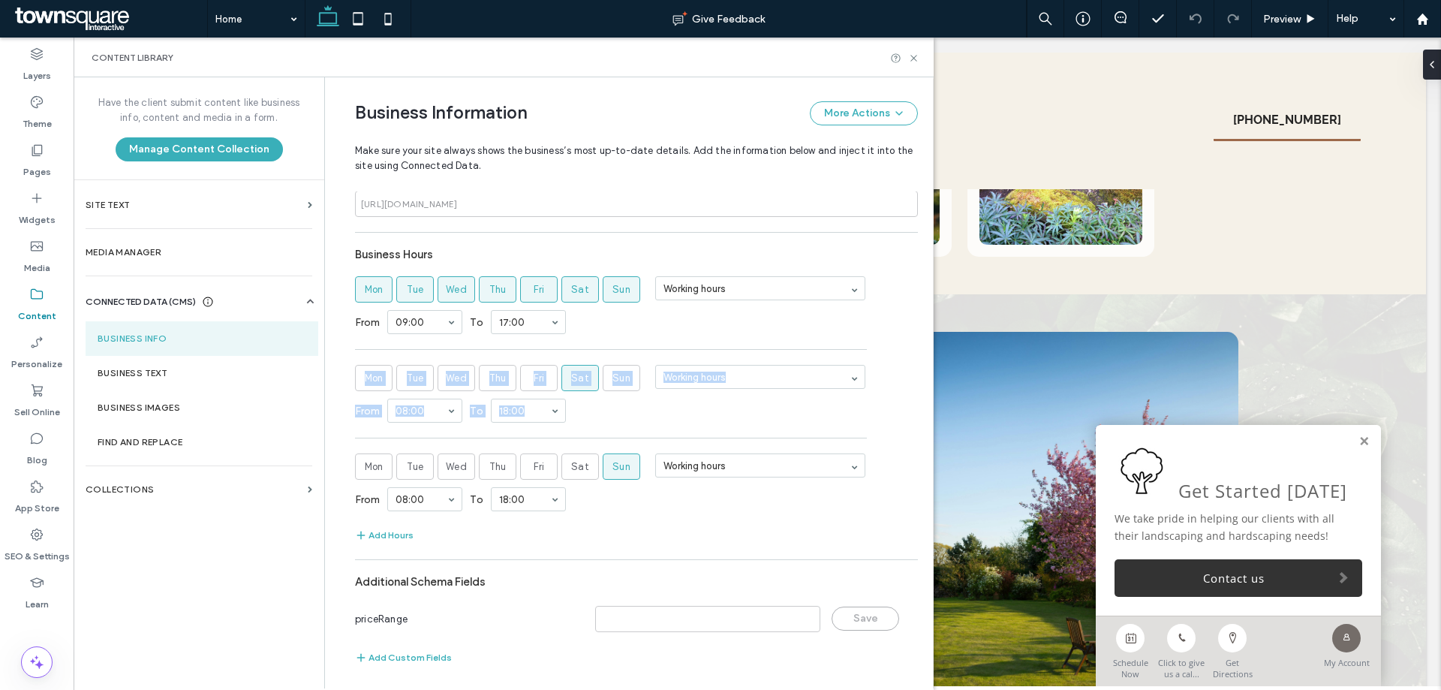
click at [910, 375] on icon at bounding box center [914, 375] width 8 height 8
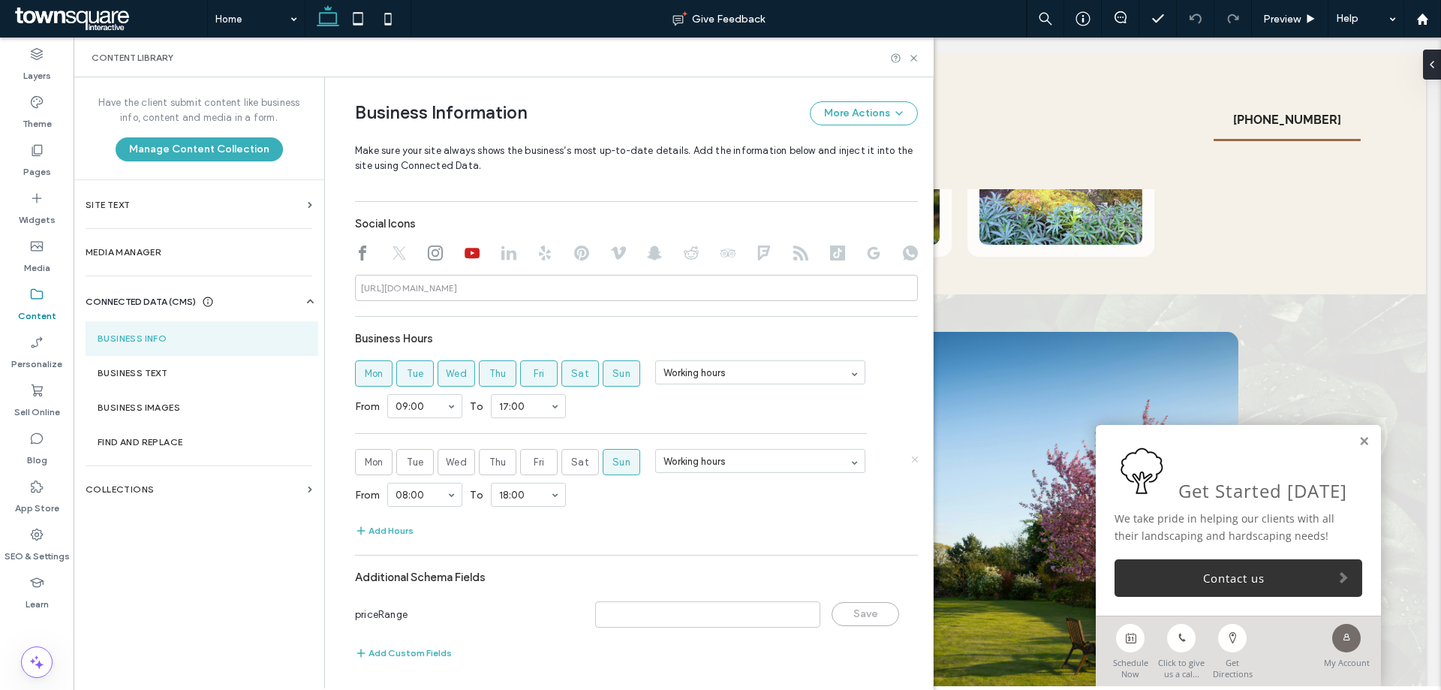
click at [910, 460] on icon at bounding box center [914, 459] width 8 height 8
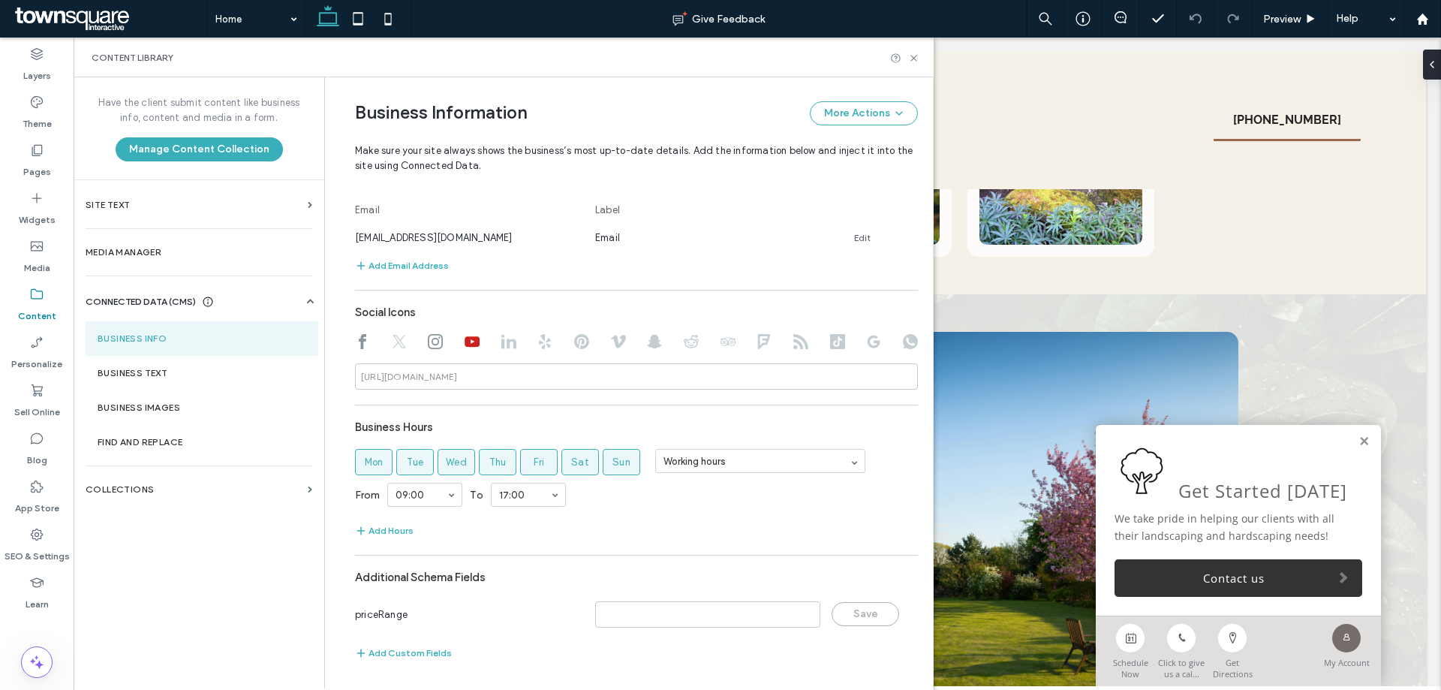
click at [428, 342] on icon at bounding box center [435, 341] width 15 height 15
type input "**********"
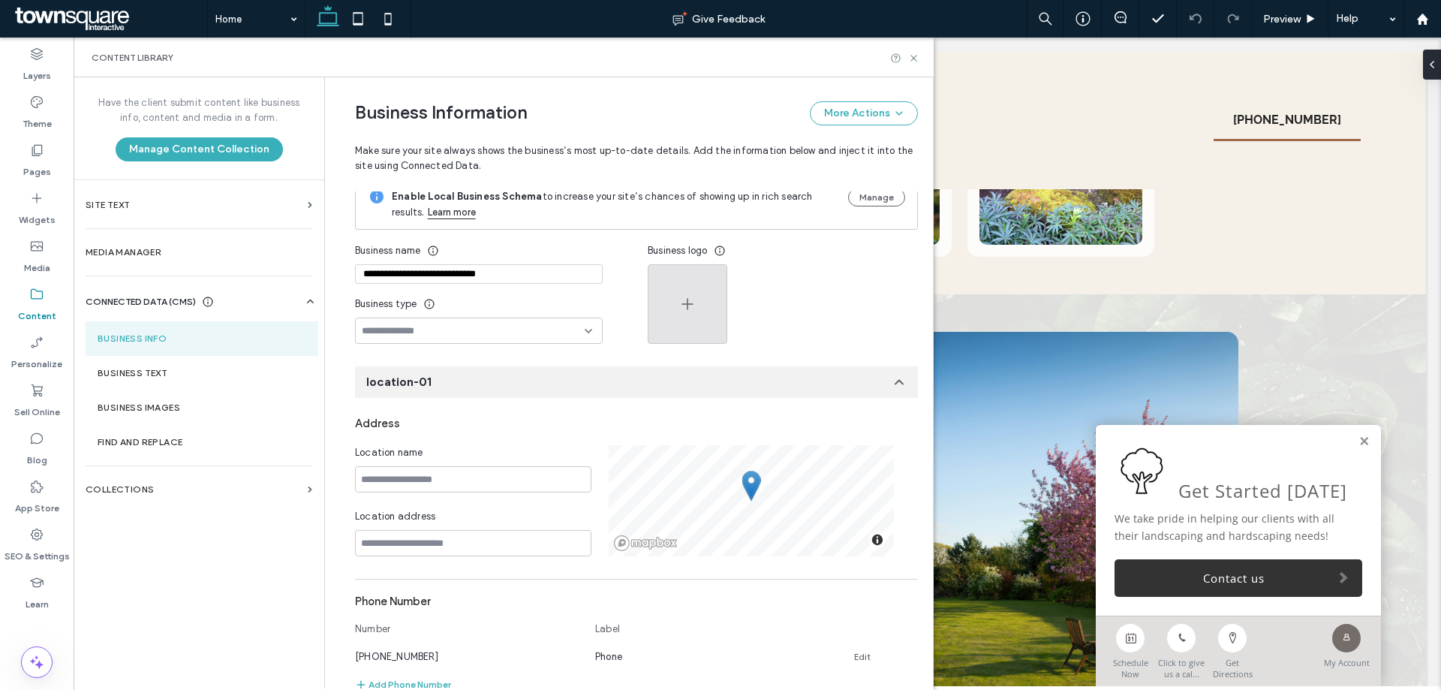
scroll to position [0, 0]
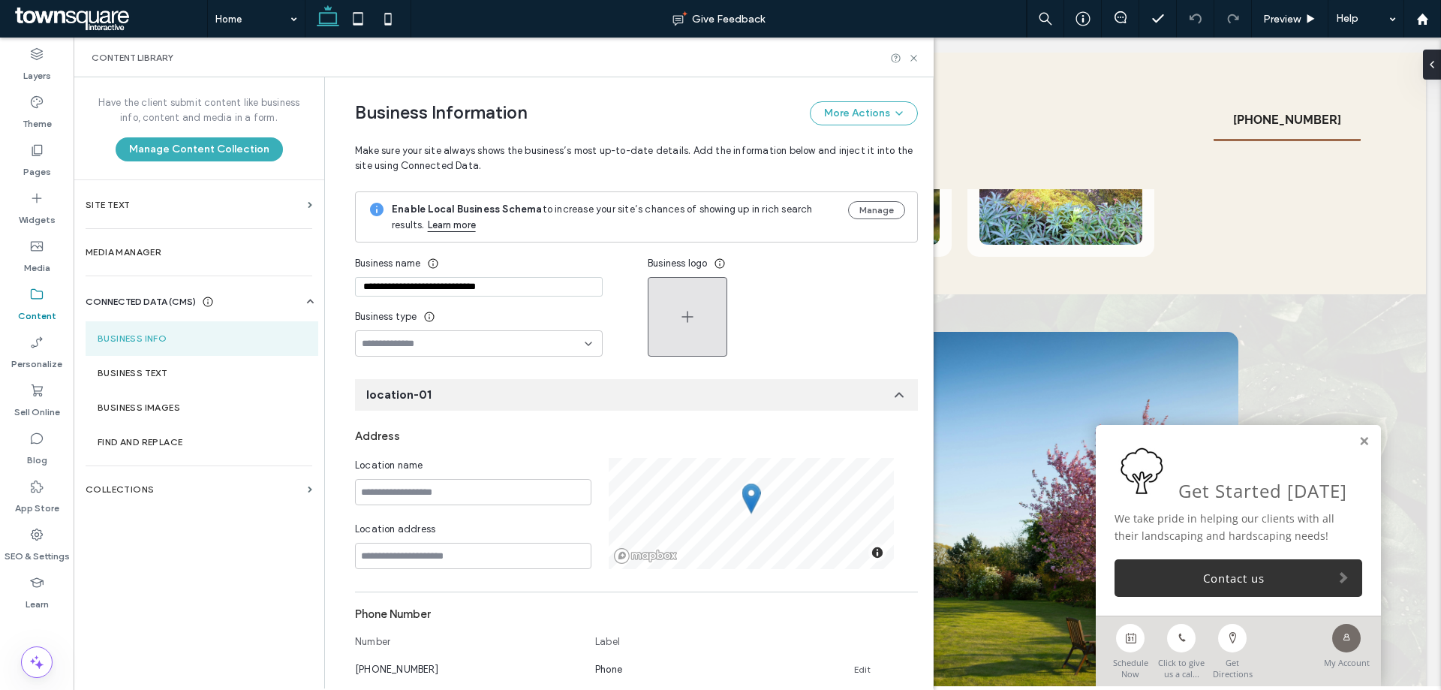
click at [687, 308] on icon "button" at bounding box center [687, 317] width 18 height 18
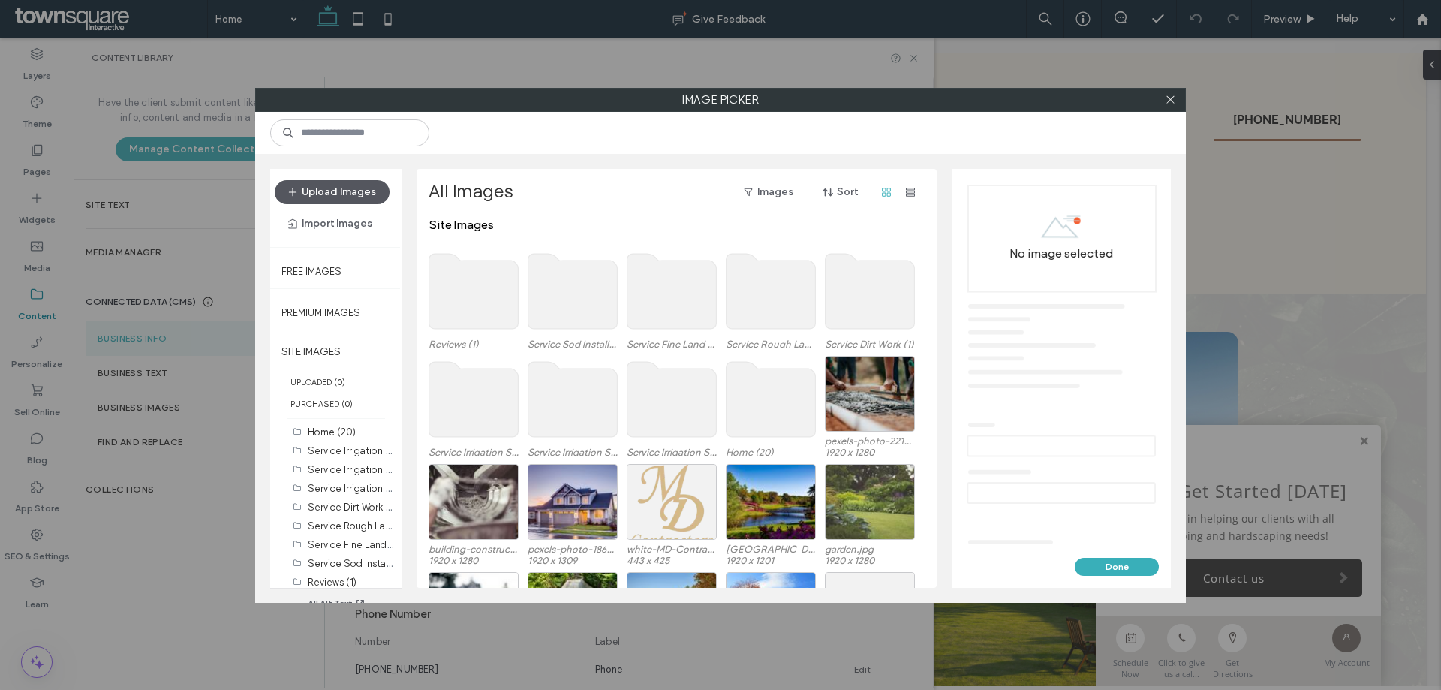
click at [361, 197] on button "Upload Images" at bounding box center [332, 192] width 115 height 24
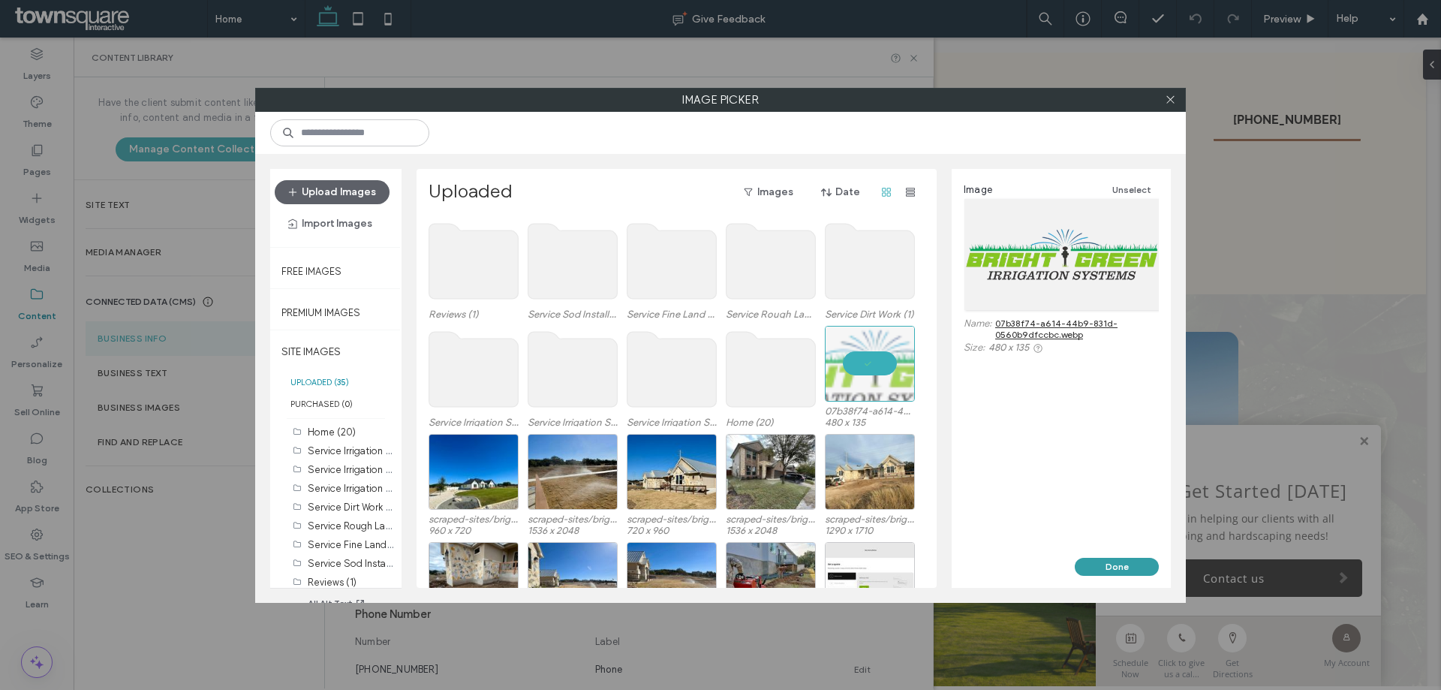
click at [1116, 567] on button "Done" at bounding box center [1116, 566] width 84 height 18
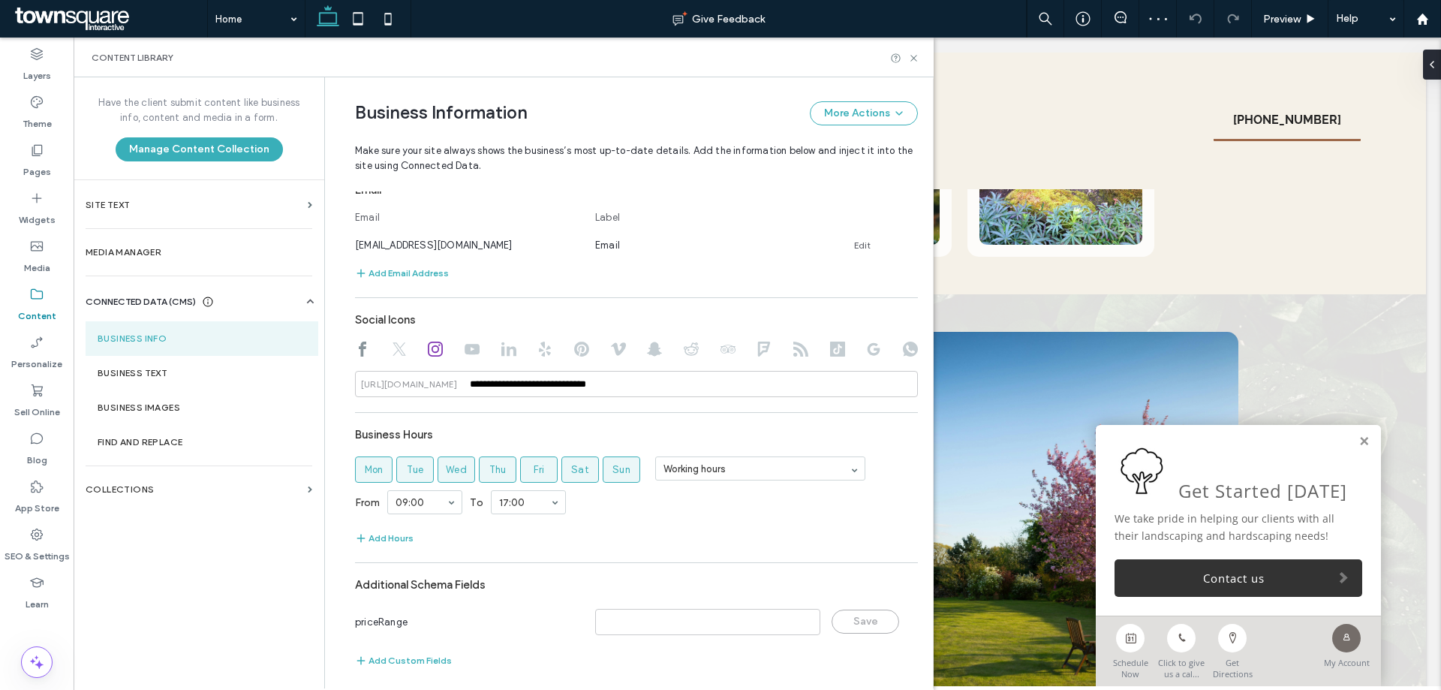
scroll to position [561, 0]
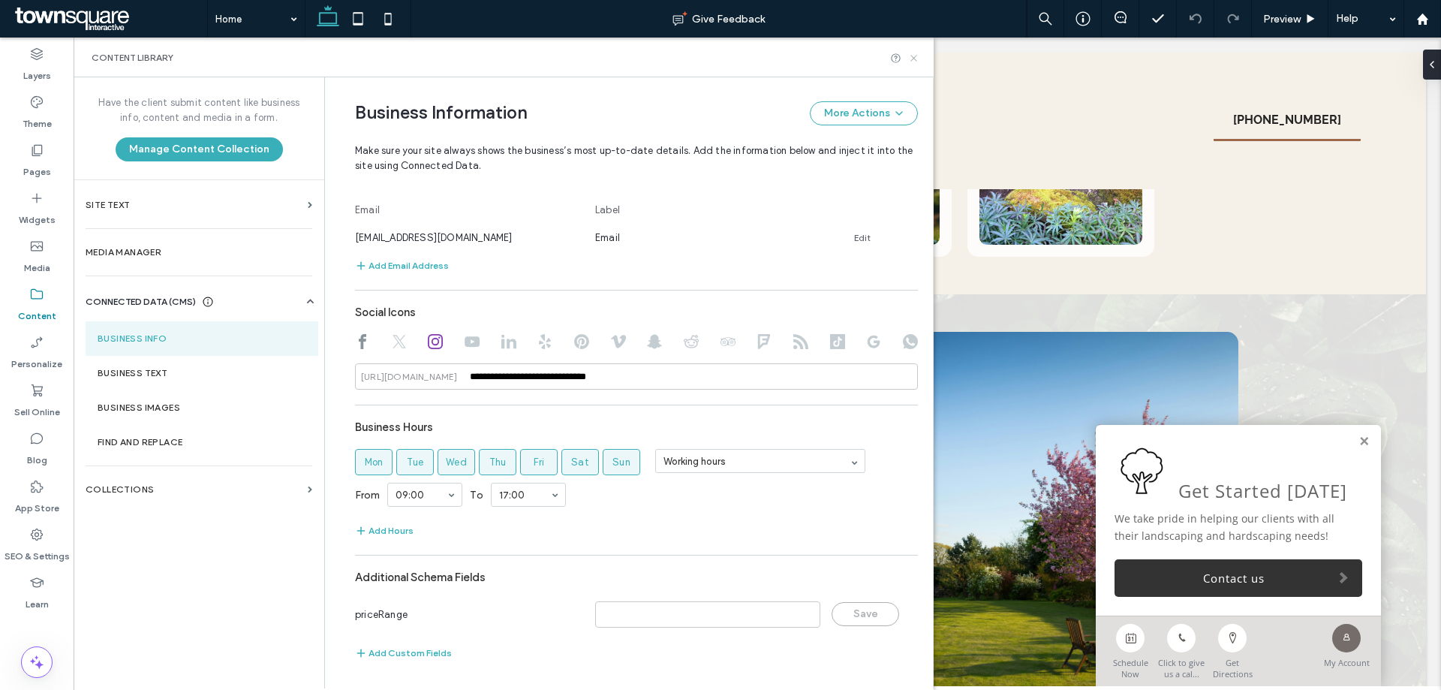
click at [915, 56] on use at bounding box center [913, 58] width 6 height 6
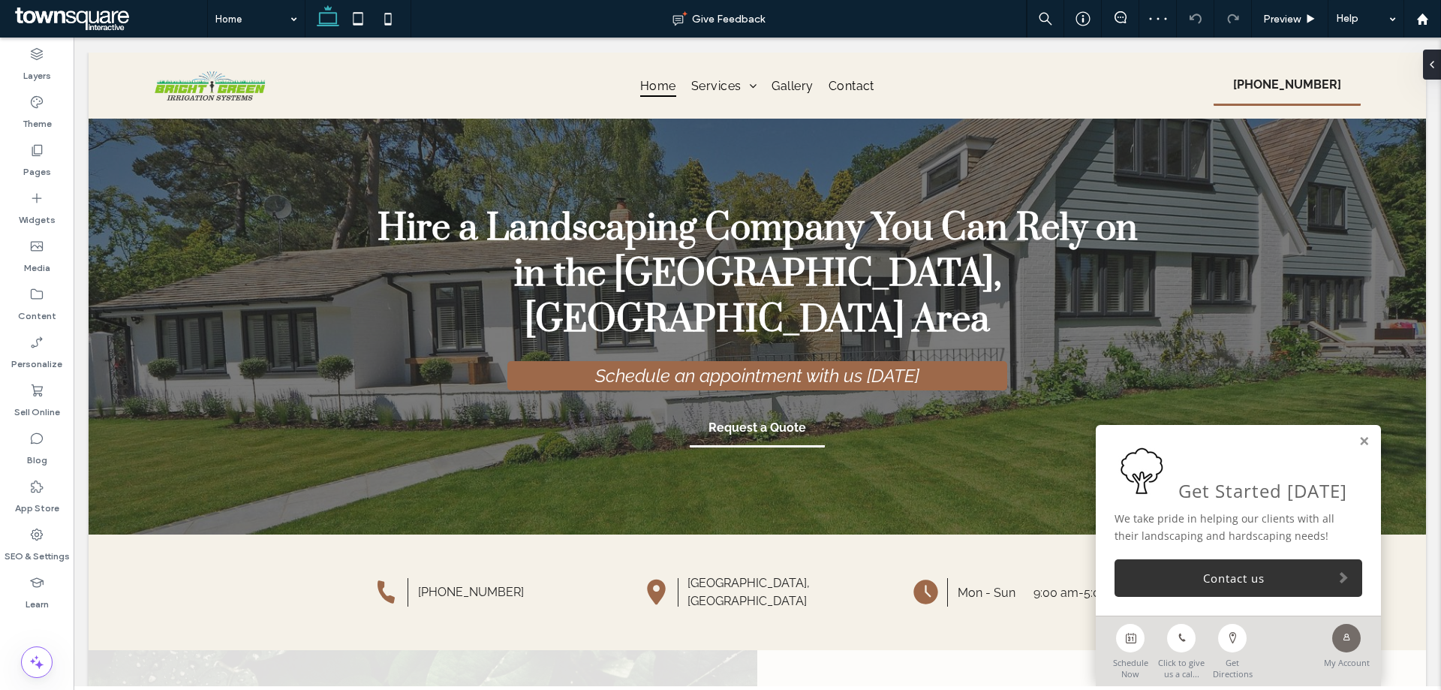
scroll to position [0, 0]
click at [30, 166] on label "Pages" at bounding box center [37, 168] width 28 height 21
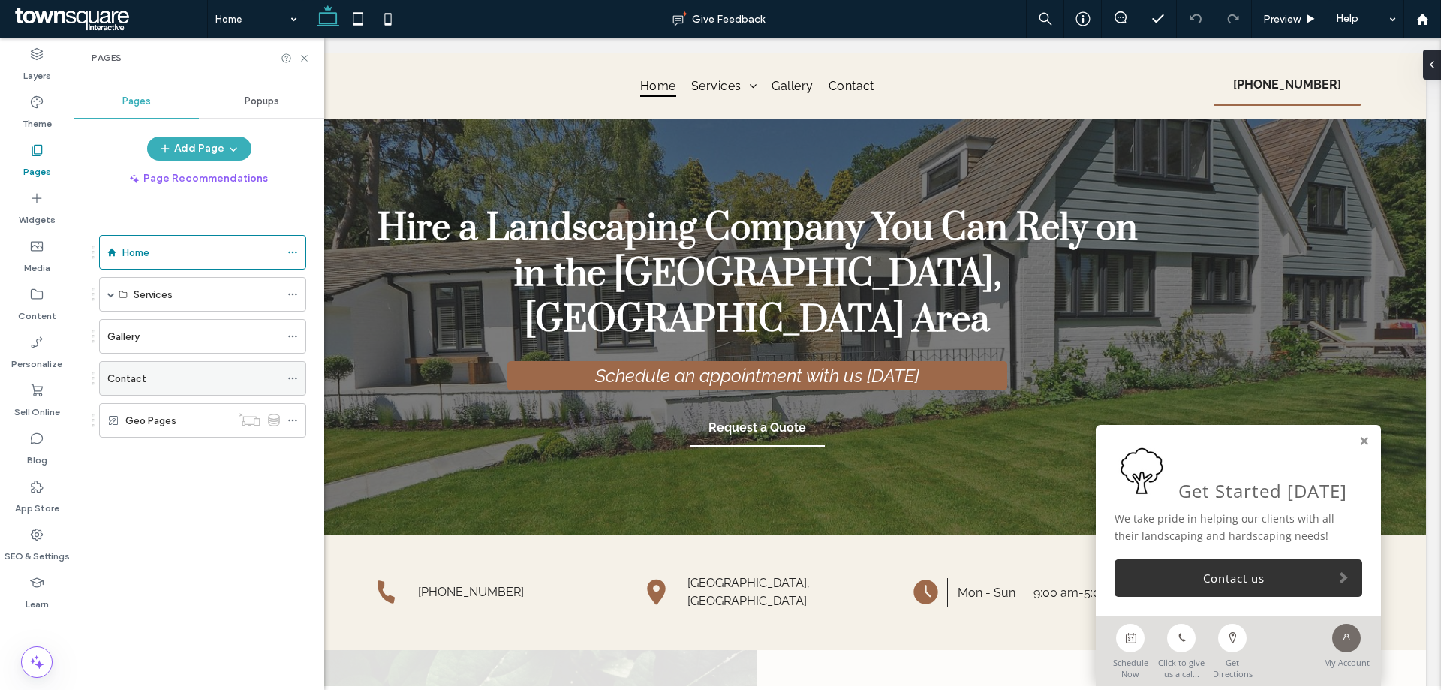
click at [143, 382] on label "Contact" at bounding box center [126, 378] width 39 height 26
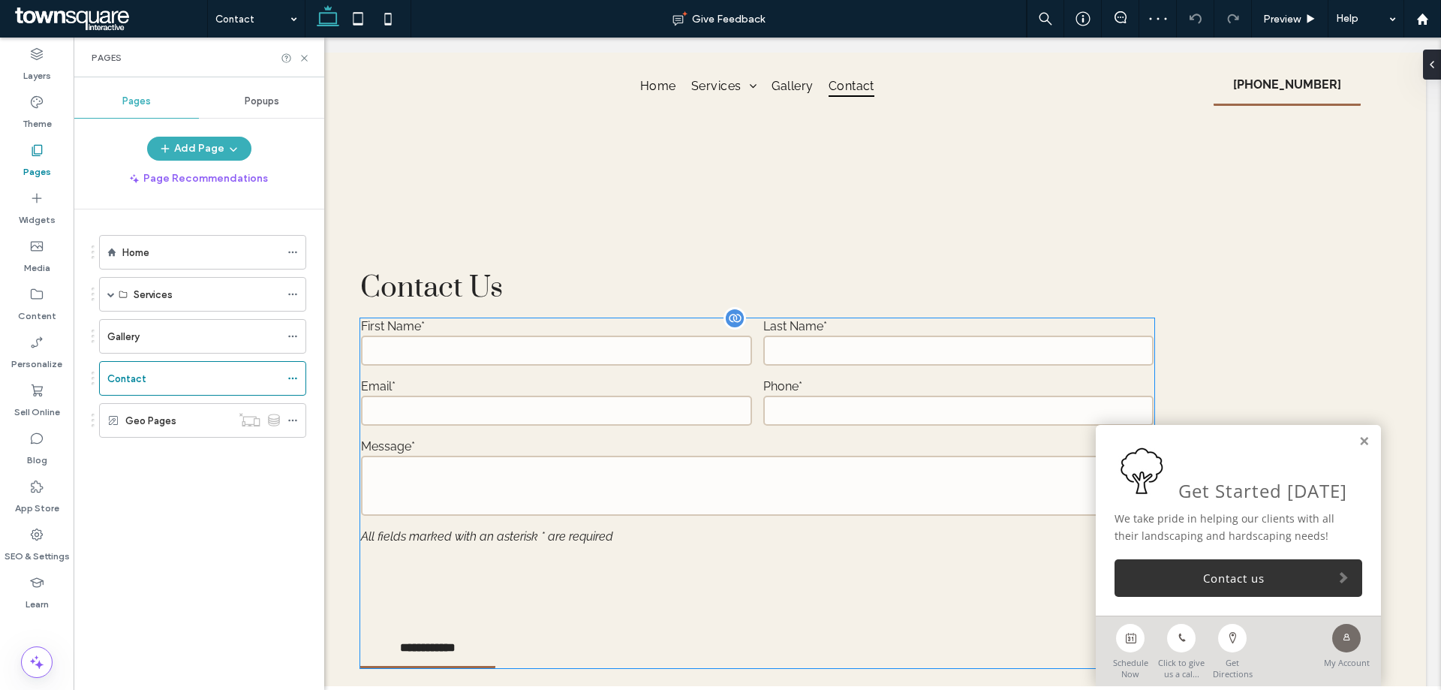
scroll to position [676, 0]
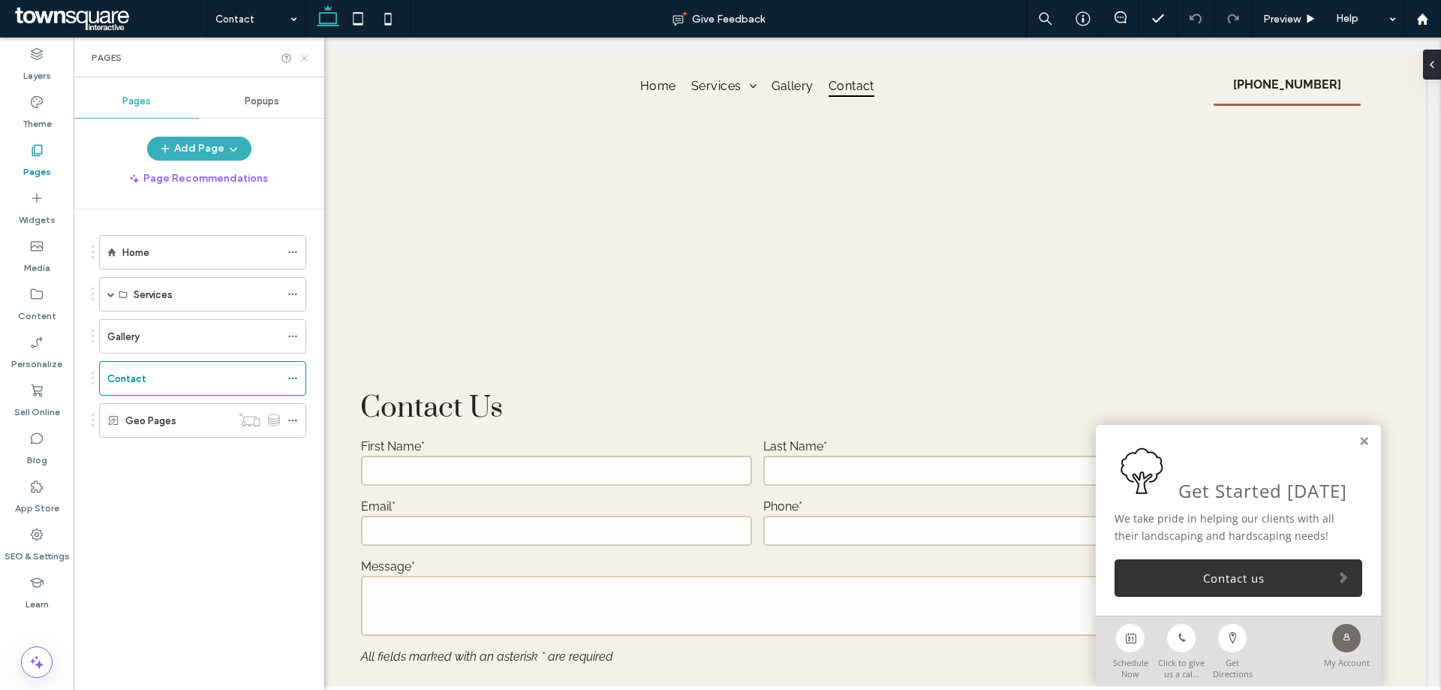
click at [304, 57] on use at bounding box center [304, 58] width 6 height 6
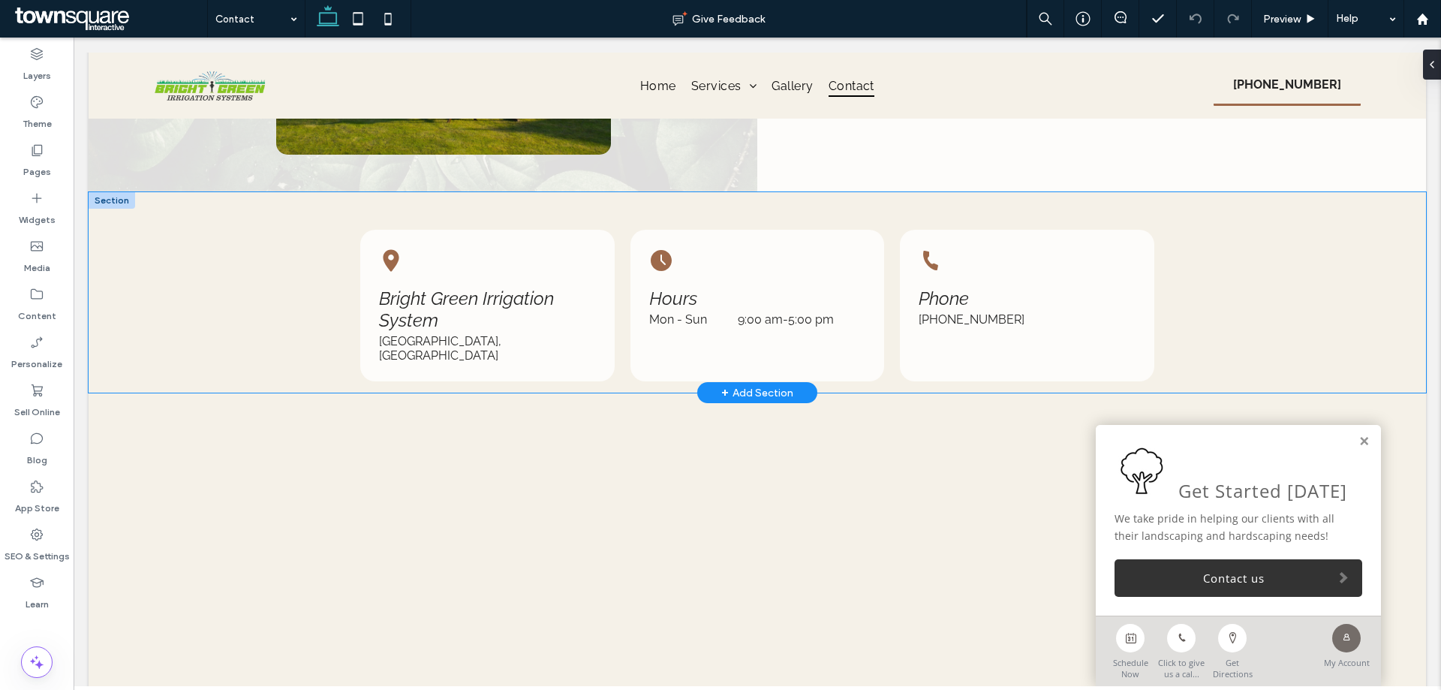
scroll to position [376, 0]
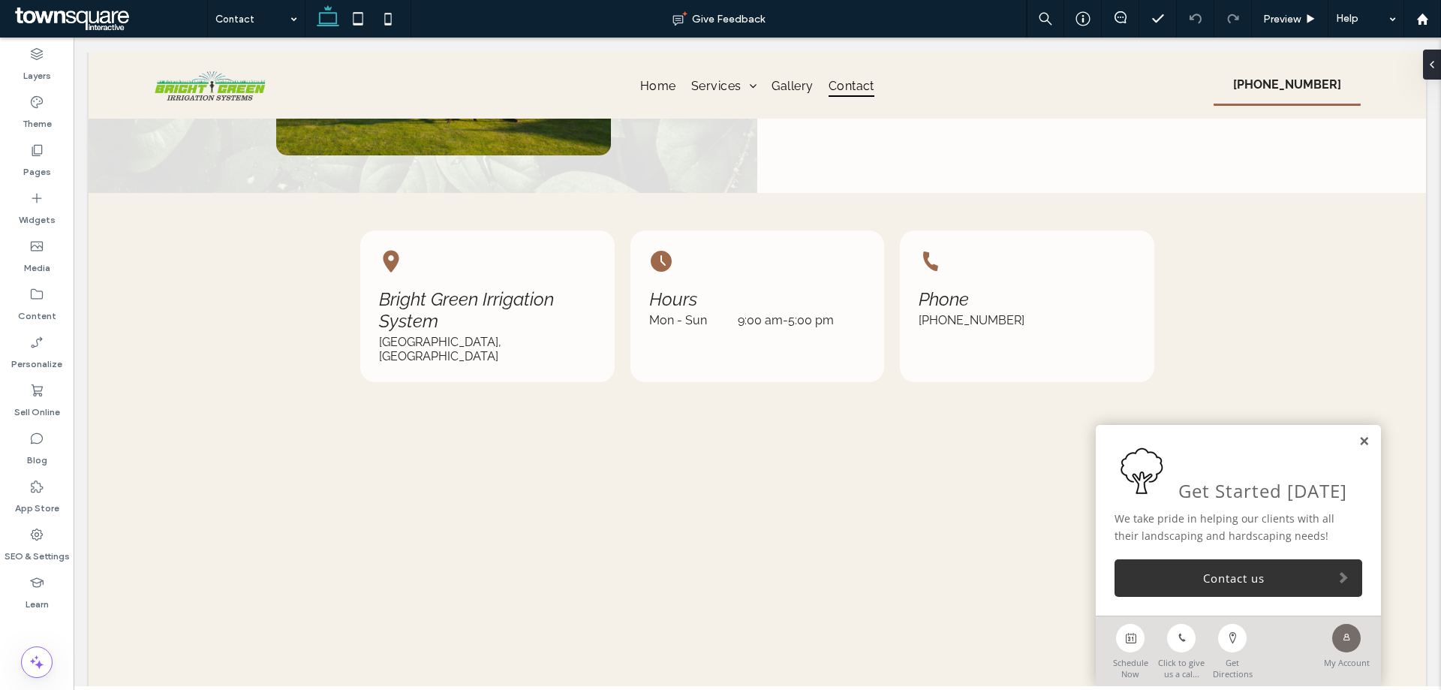
click at [1358, 439] on link at bounding box center [1363, 441] width 11 height 13
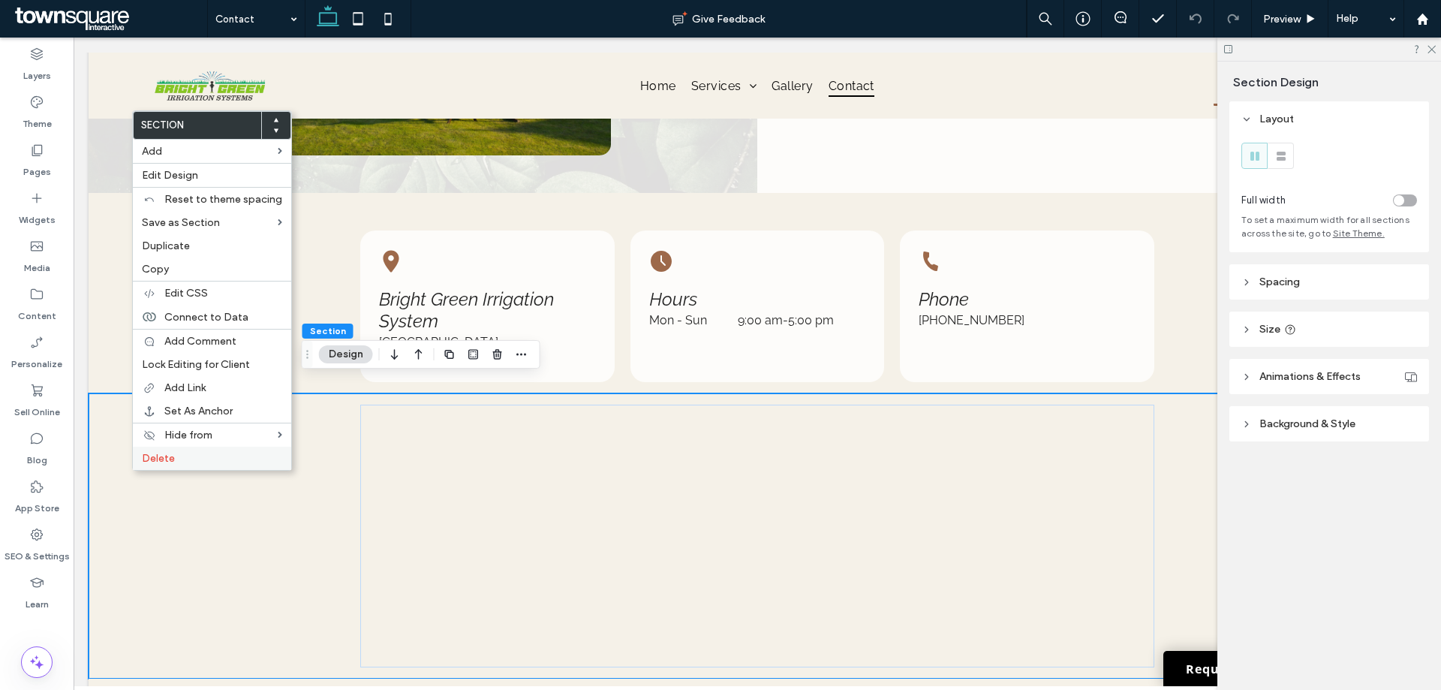
click at [169, 462] on span "Delete" at bounding box center [158, 458] width 33 height 13
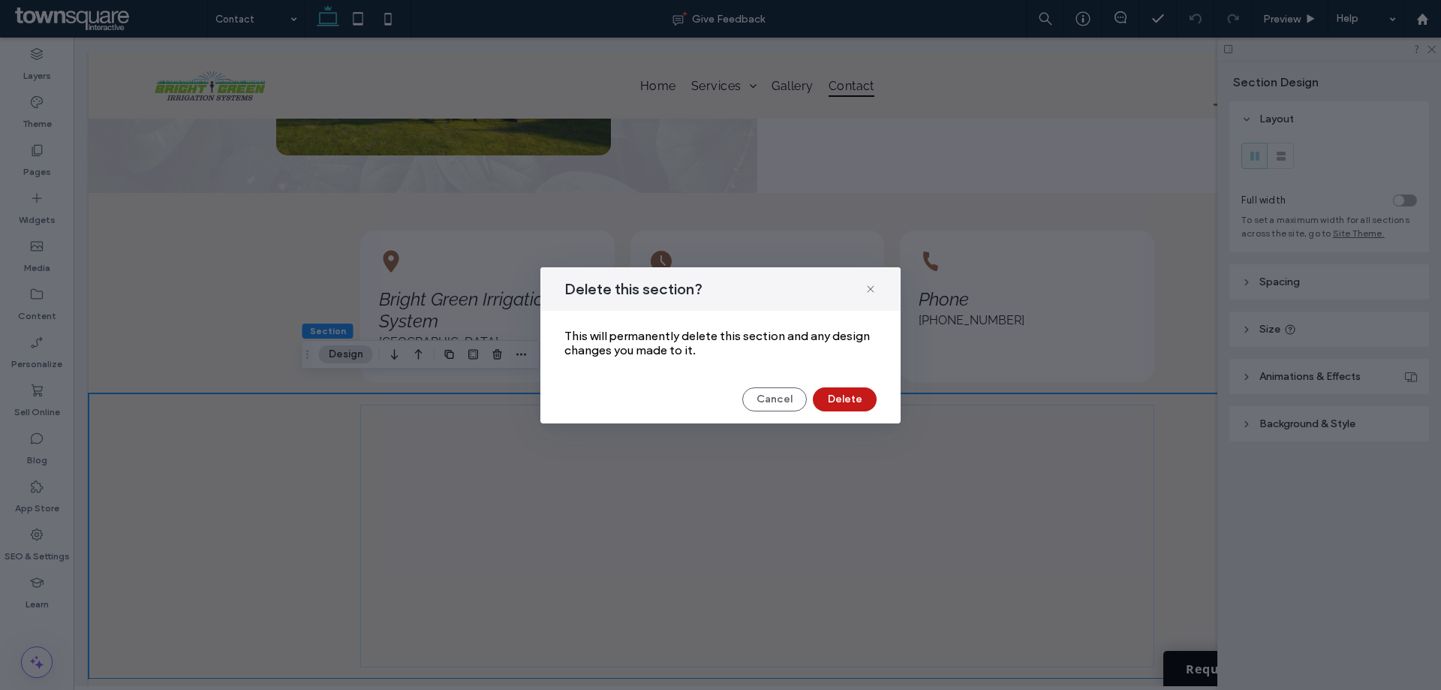
click at [863, 398] on button "Delete" at bounding box center [845, 399] width 64 height 24
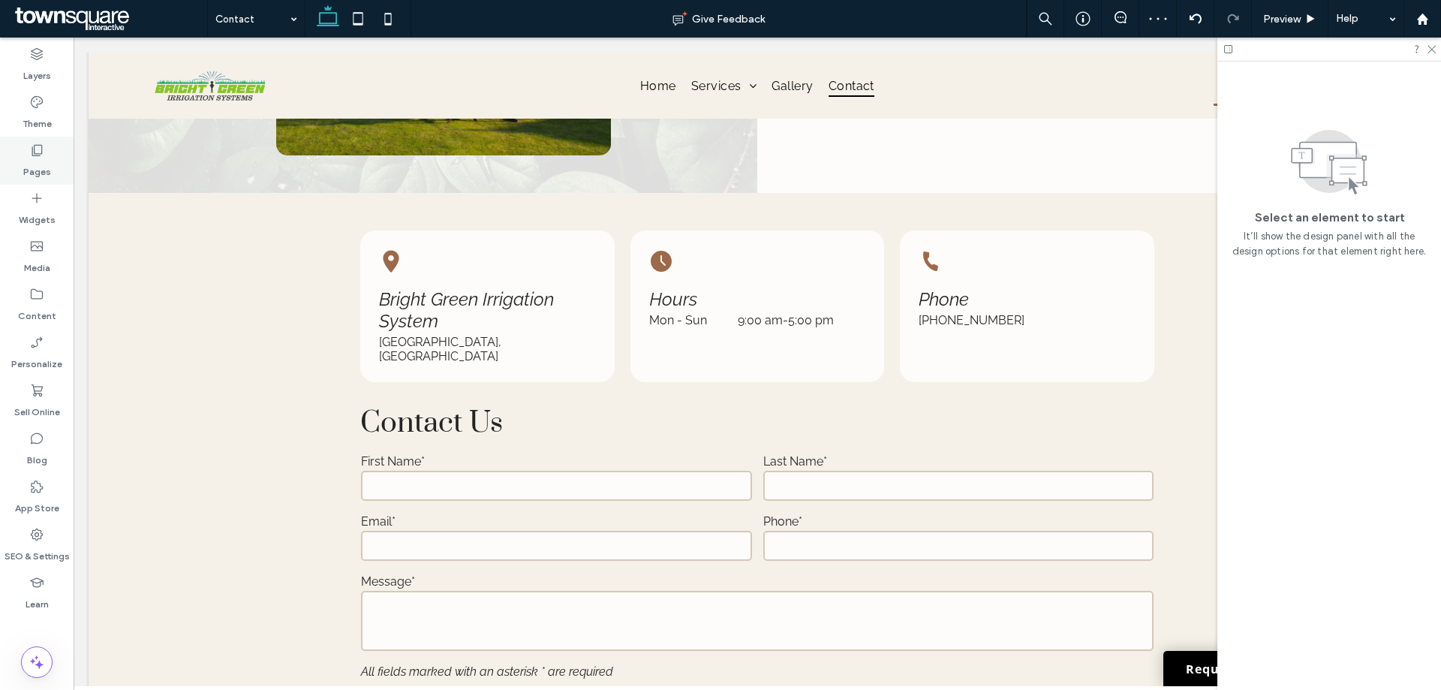
click at [23, 169] on label "Pages" at bounding box center [37, 168] width 28 height 21
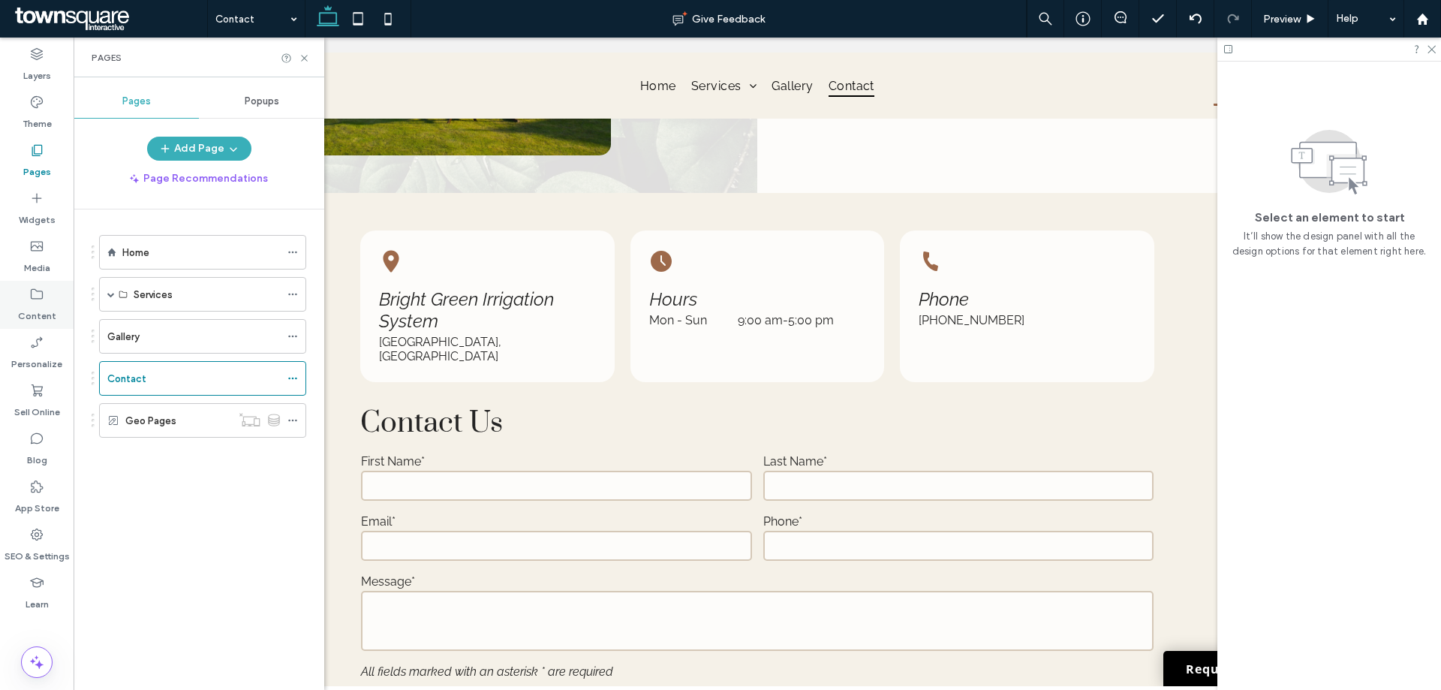
click at [44, 310] on label "Content" at bounding box center [37, 312] width 38 height 21
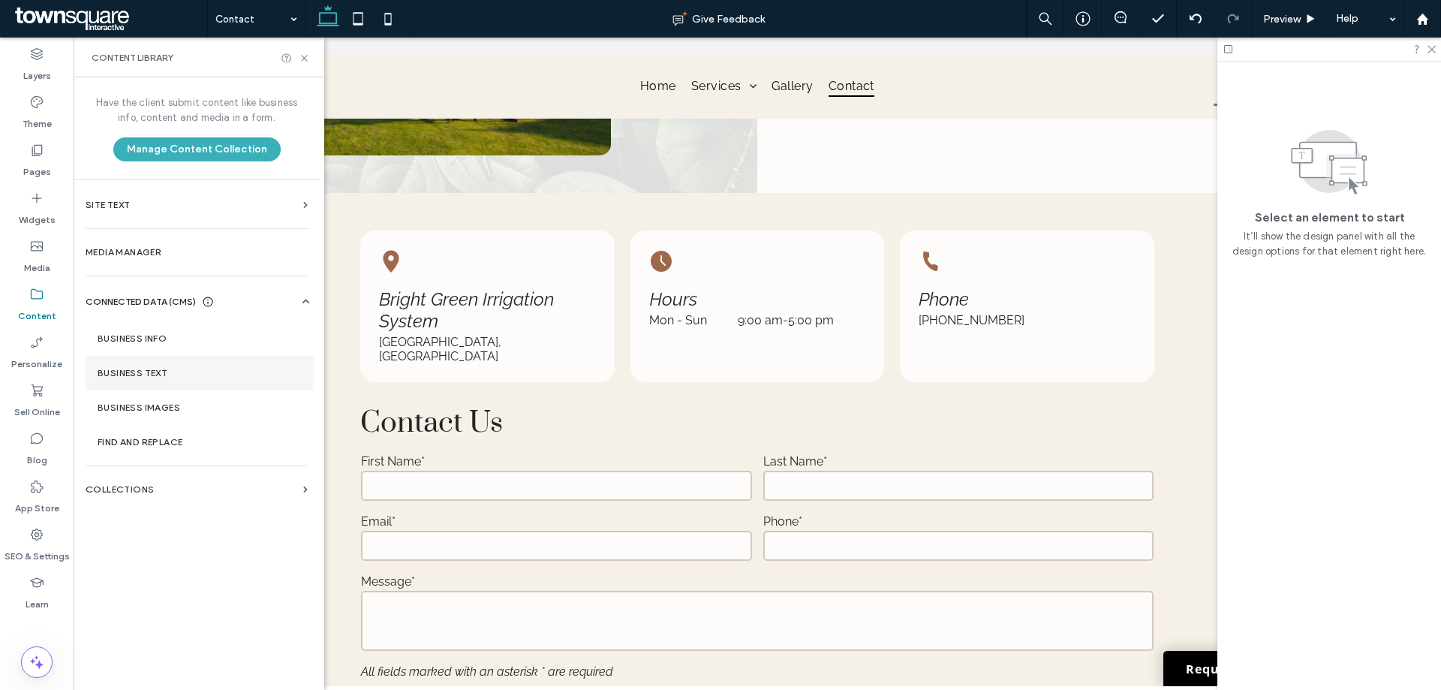
click at [152, 374] on label "Business Text" at bounding box center [200, 373] width 204 height 11
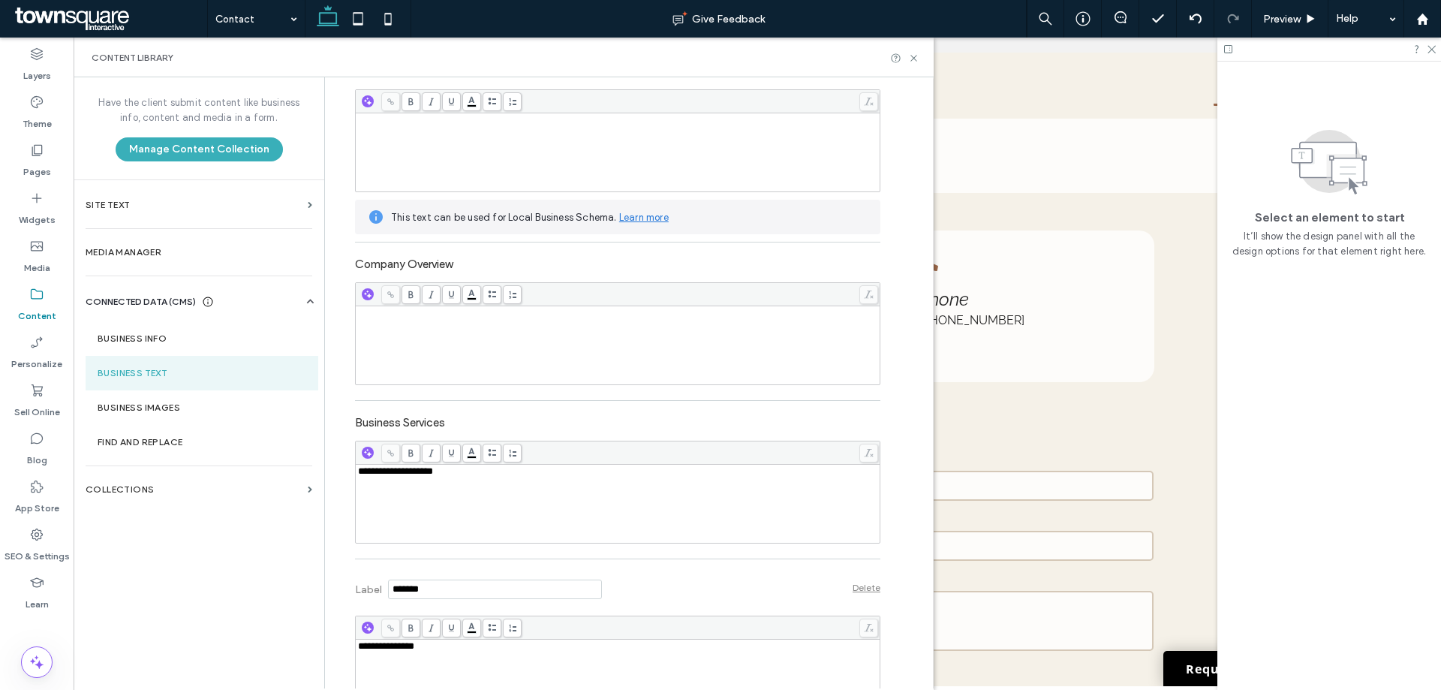
scroll to position [225, 0]
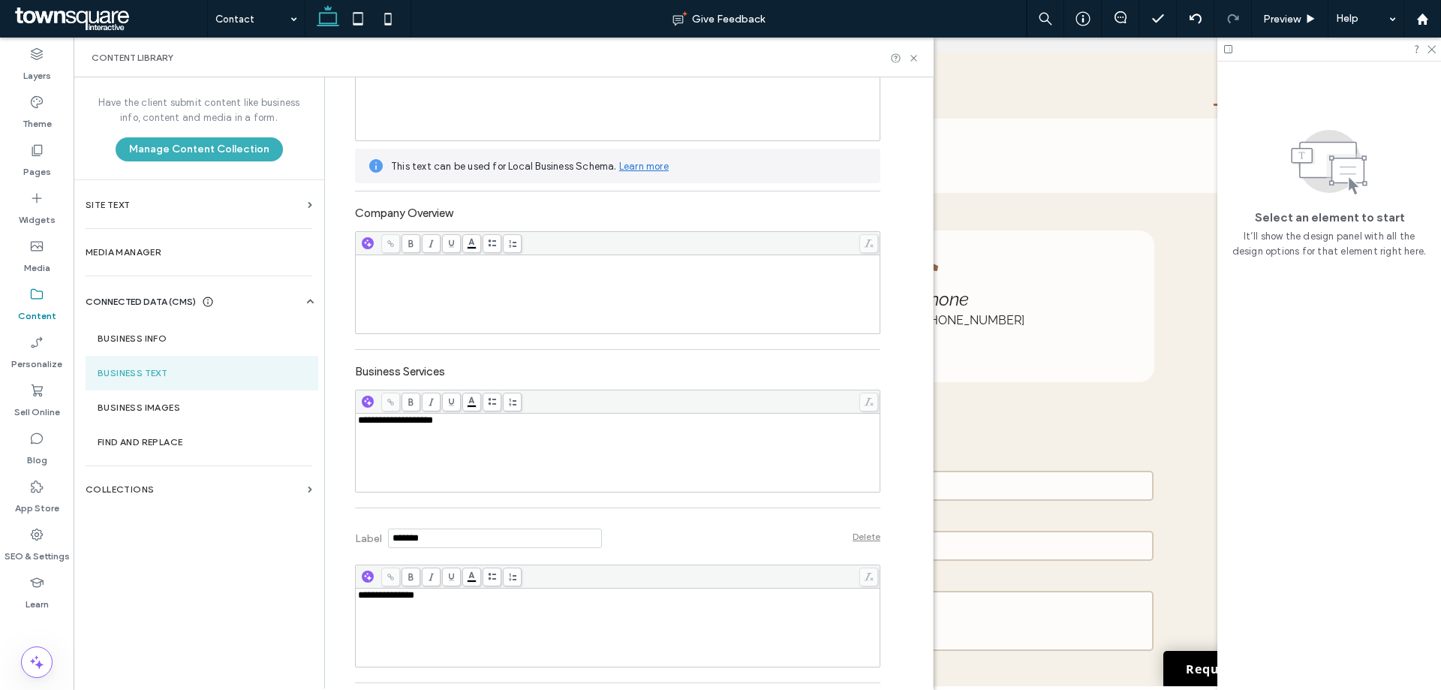
click at [445, 431] on div "**********" at bounding box center [618, 452] width 520 height 75
click at [424, 614] on div "**********" at bounding box center [618, 627] width 520 height 75
drag, startPoint x: 416, startPoint y: 596, endPoint x: 329, endPoint y: 596, distance: 87.0
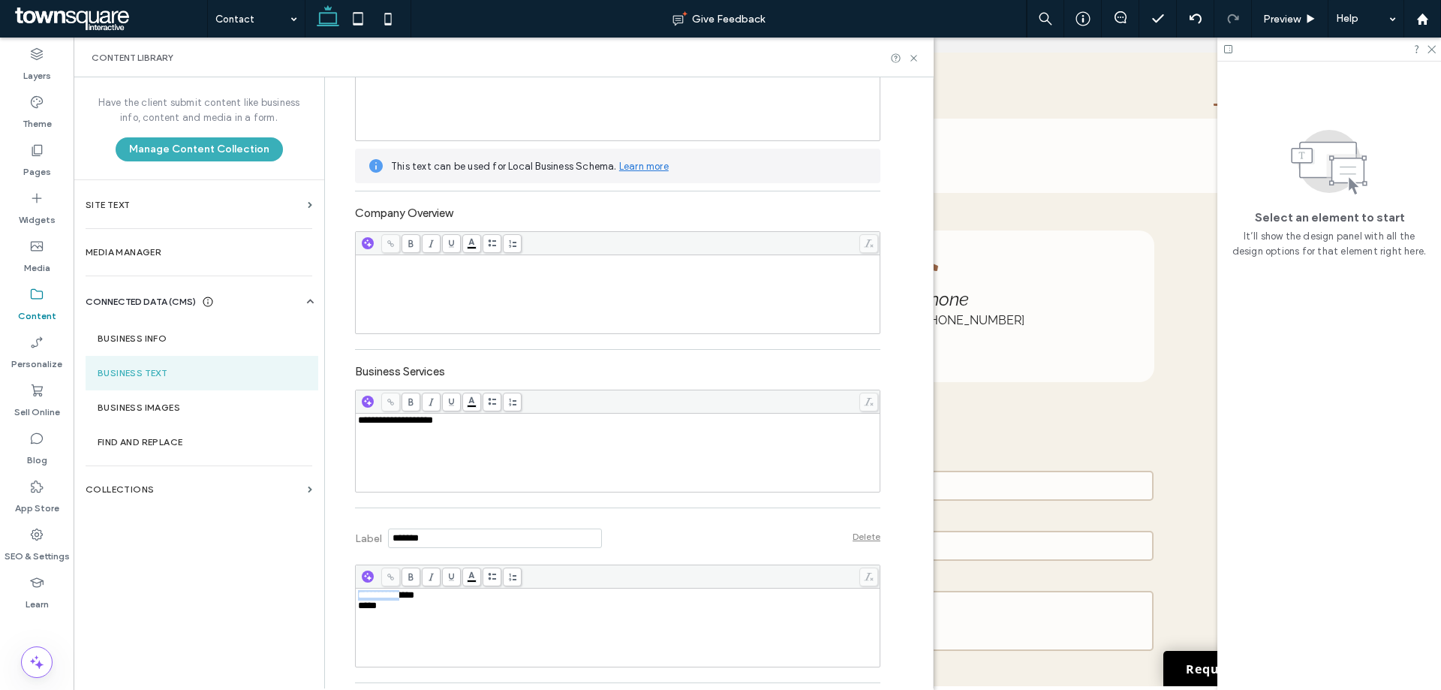
drag, startPoint x: 437, startPoint y: 598, endPoint x: 319, endPoint y: 598, distance: 118.5
click at [324, 598] on div "**********" at bounding box center [628, 382] width 608 height 611
copy span "**********"
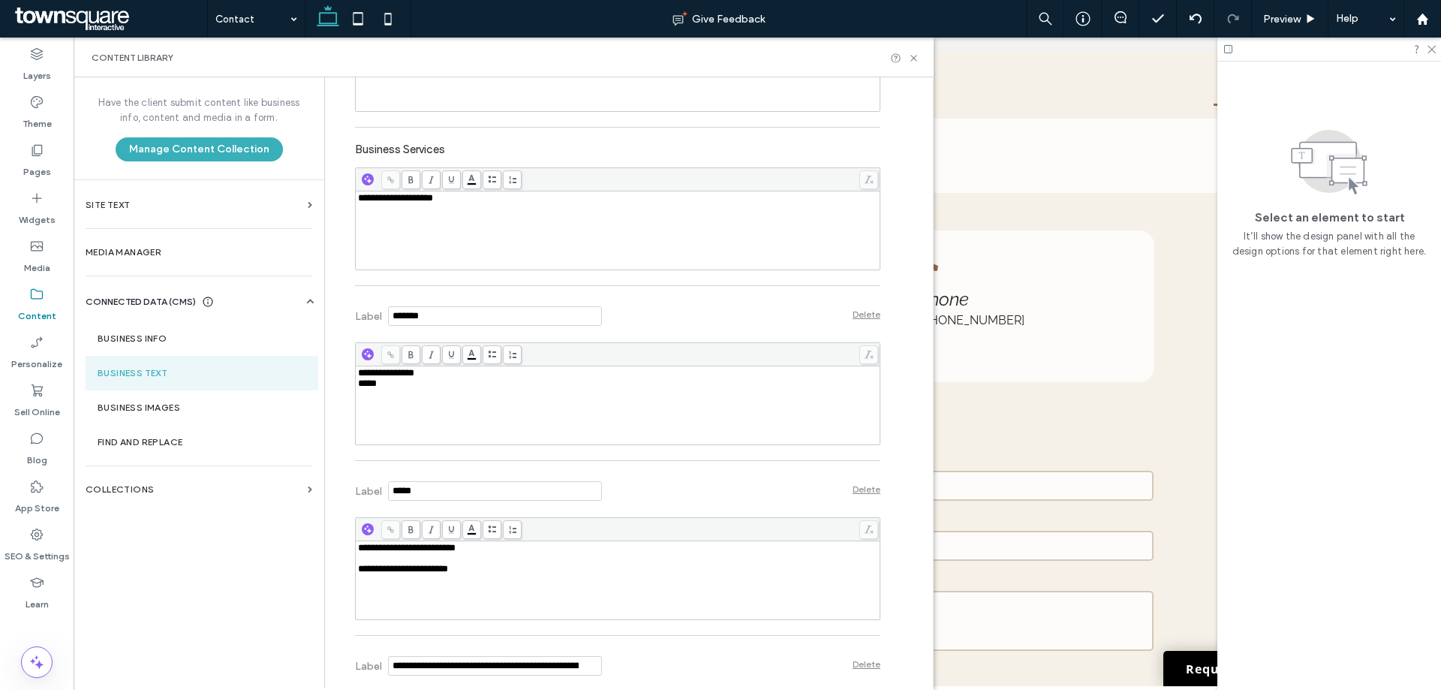
scroll to position [450, 0]
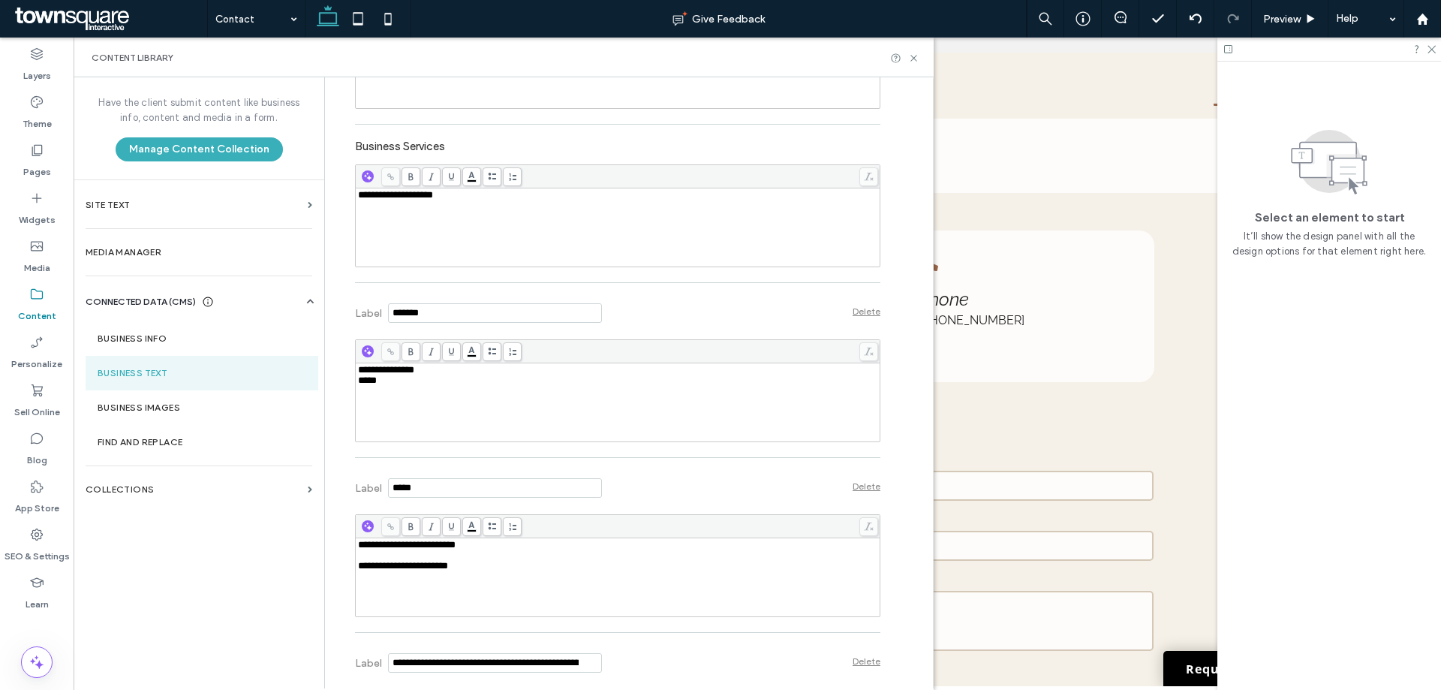
click at [455, 562] on div "**********" at bounding box center [618, 565] width 520 height 11
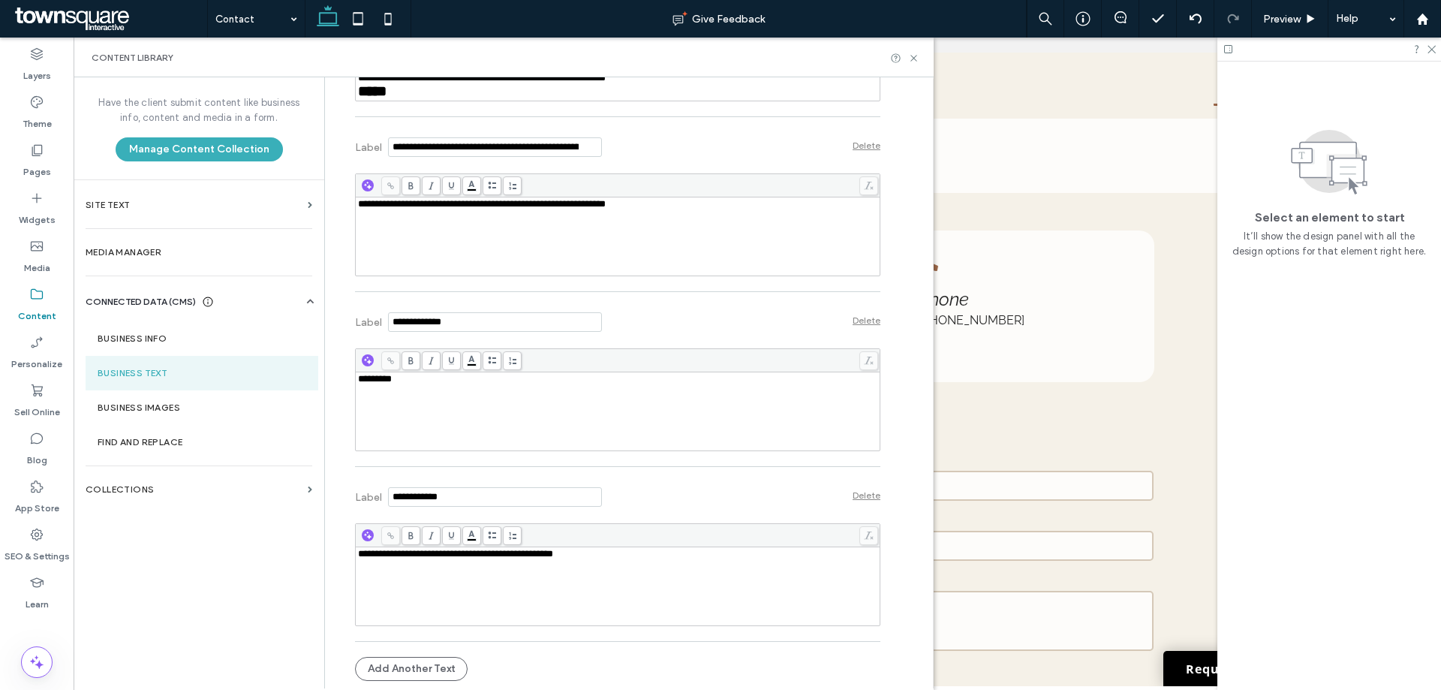
scroll to position [11329, 0]
click at [897, 465] on div "**********" at bounding box center [632, 382] width 600 height 611
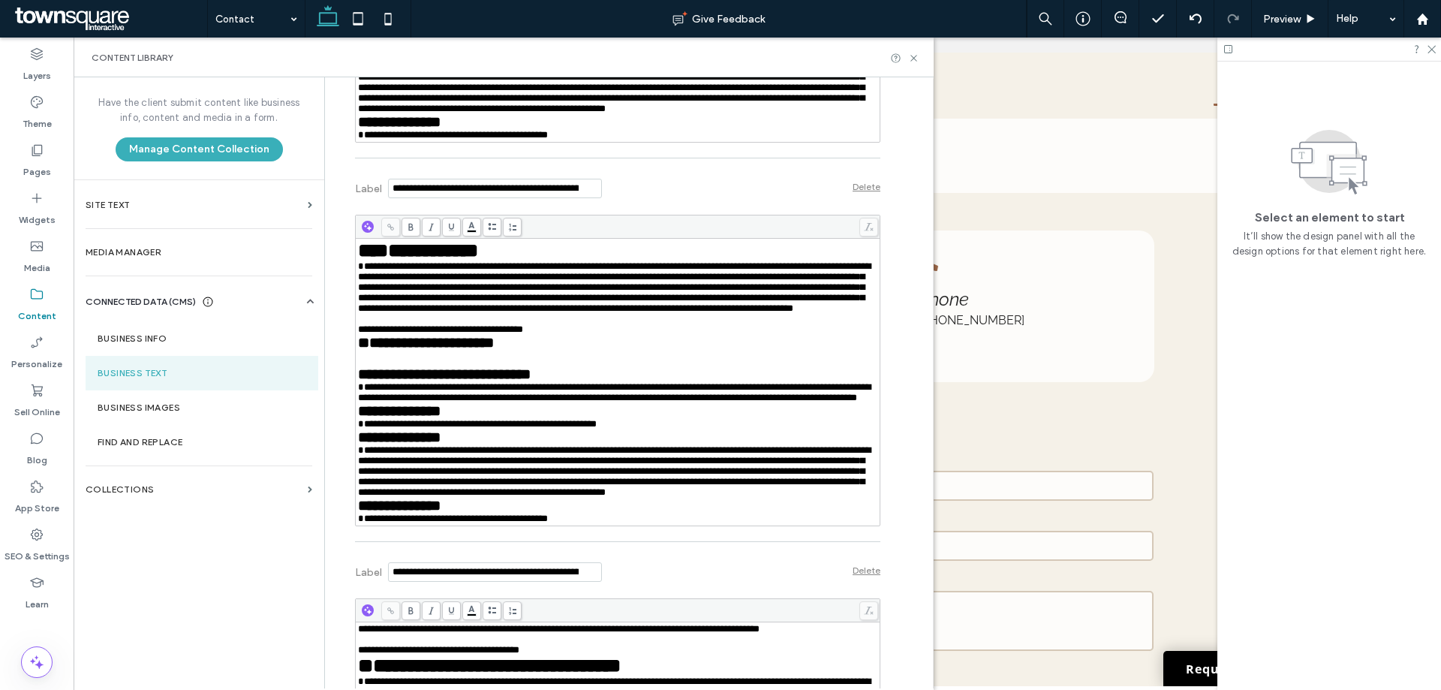
scroll to position [11668, 0]
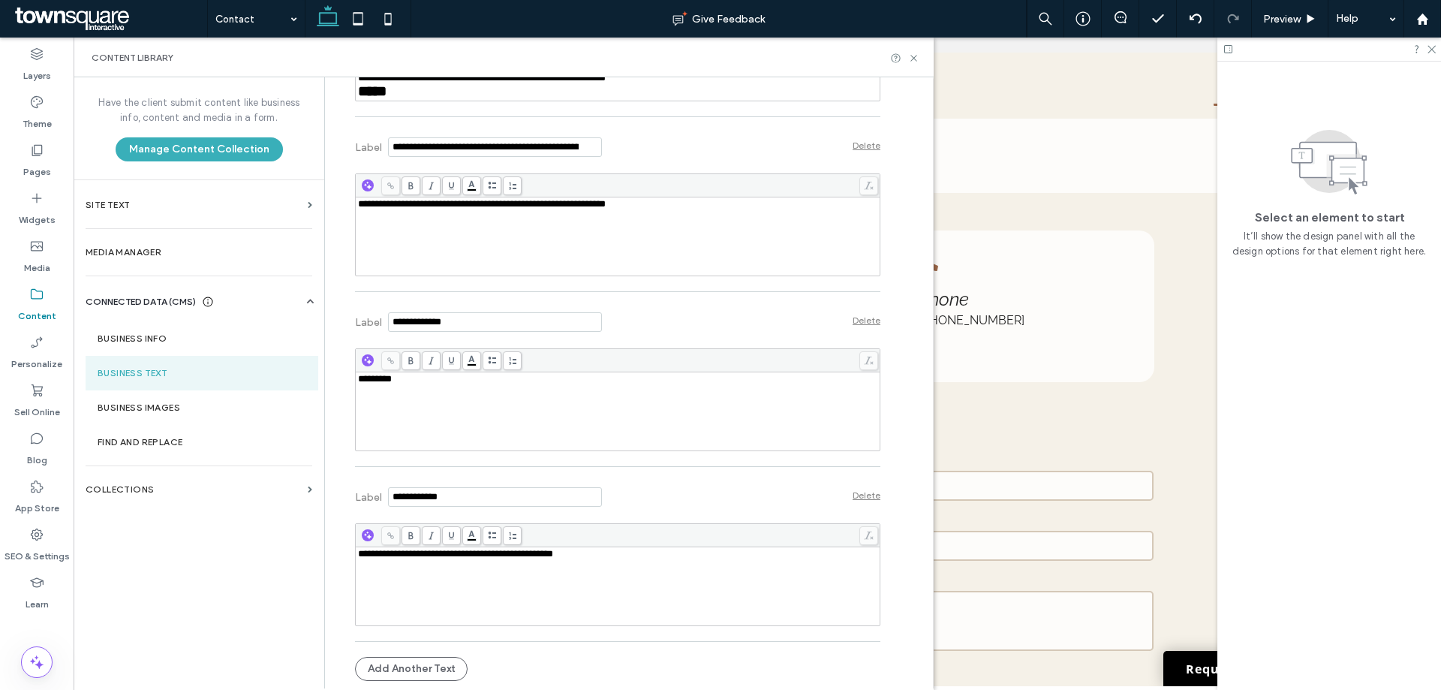
drag, startPoint x: 423, startPoint y: 488, endPoint x: 421, endPoint y: 479, distance: 8.6
click at [423, 449] on div "*********" at bounding box center [618, 411] width 520 height 75
click at [417, 449] on div "*********" at bounding box center [618, 411] width 520 height 75
click at [416, 449] on div "*********" at bounding box center [618, 411] width 520 height 75
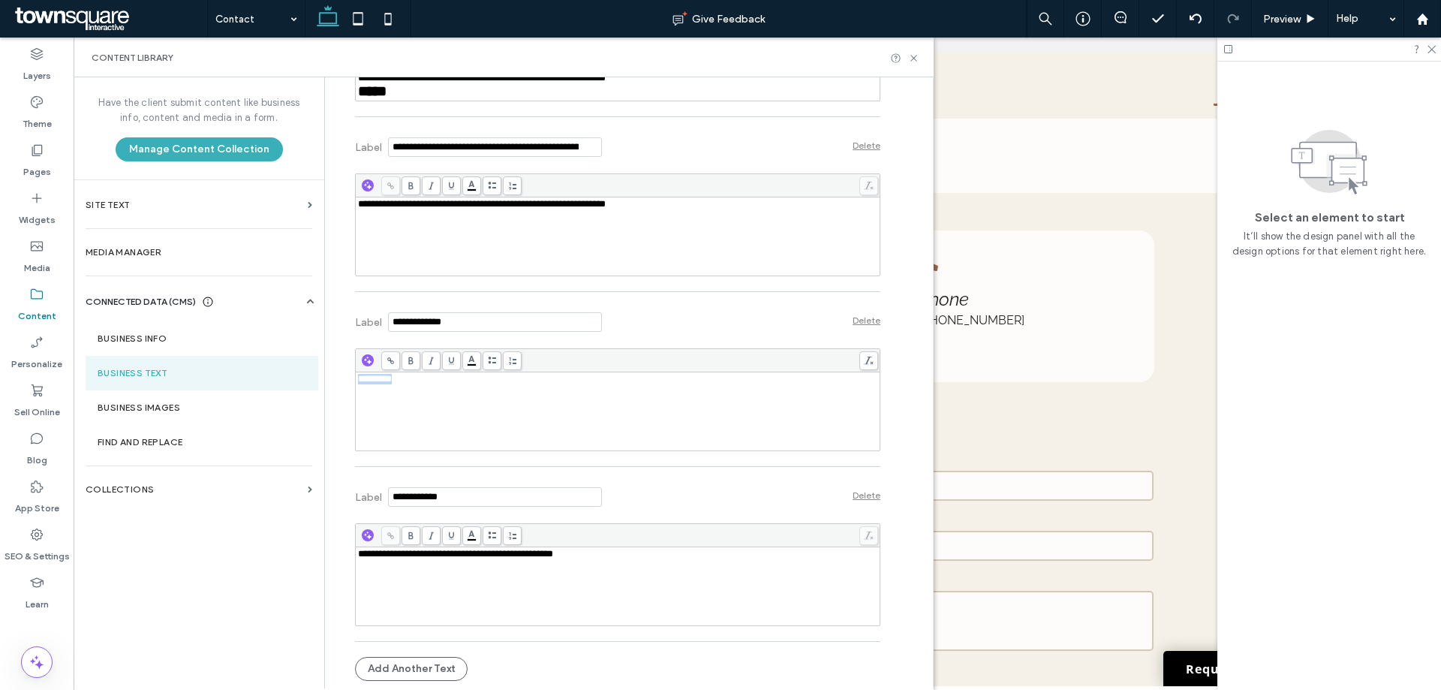
click at [398, 448] on div "*********" at bounding box center [618, 411] width 520 height 75
click at [654, 341] on div "Label Delete" at bounding box center [617, 319] width 525 height 41
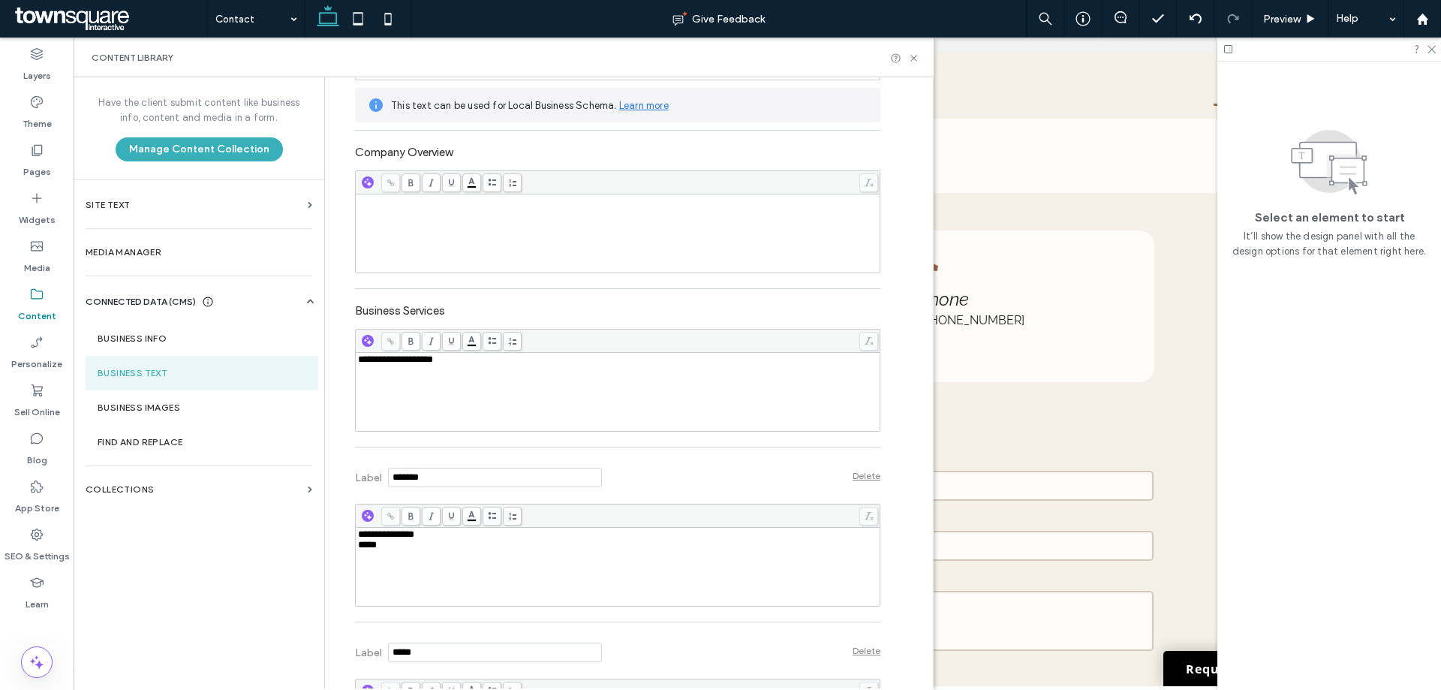
scroll to position [300, 0]
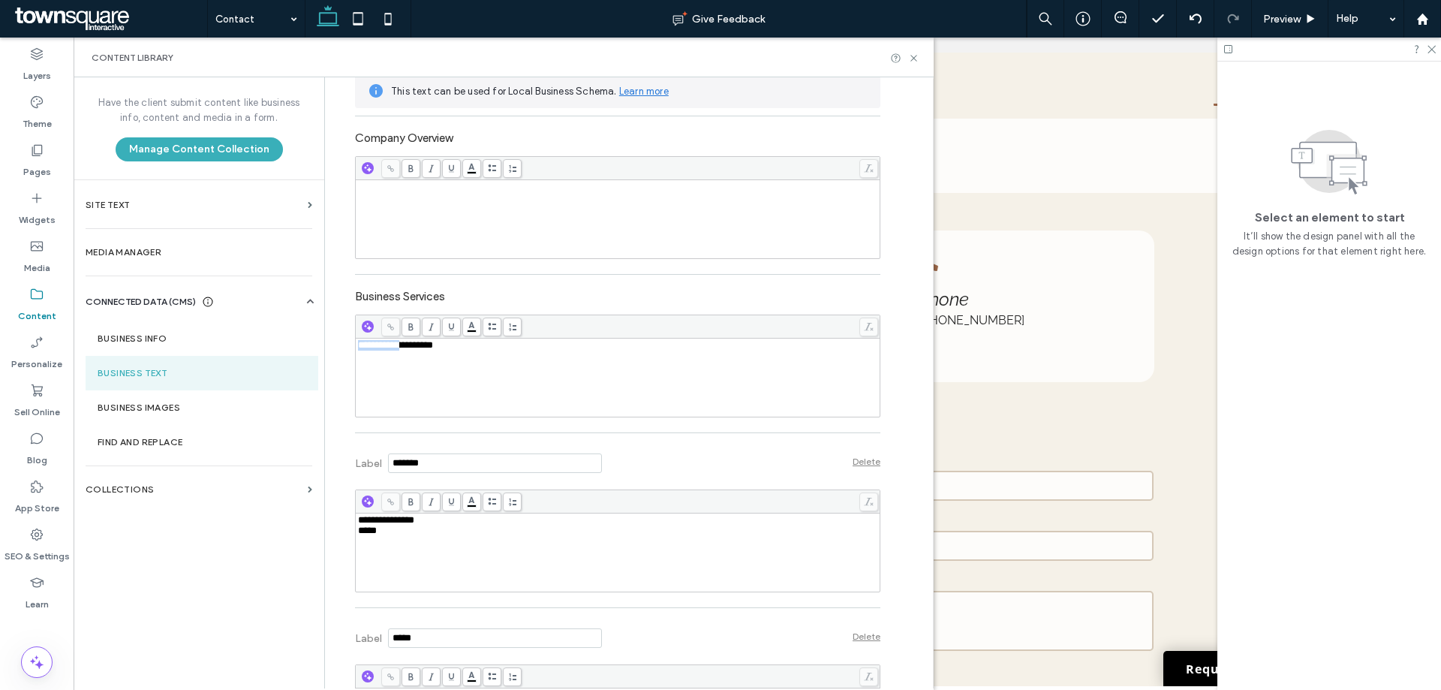
drag, startPoint x: 404, startPoint y: 347, endPoint x: 346, endPoint y: 353, distance: 58.8
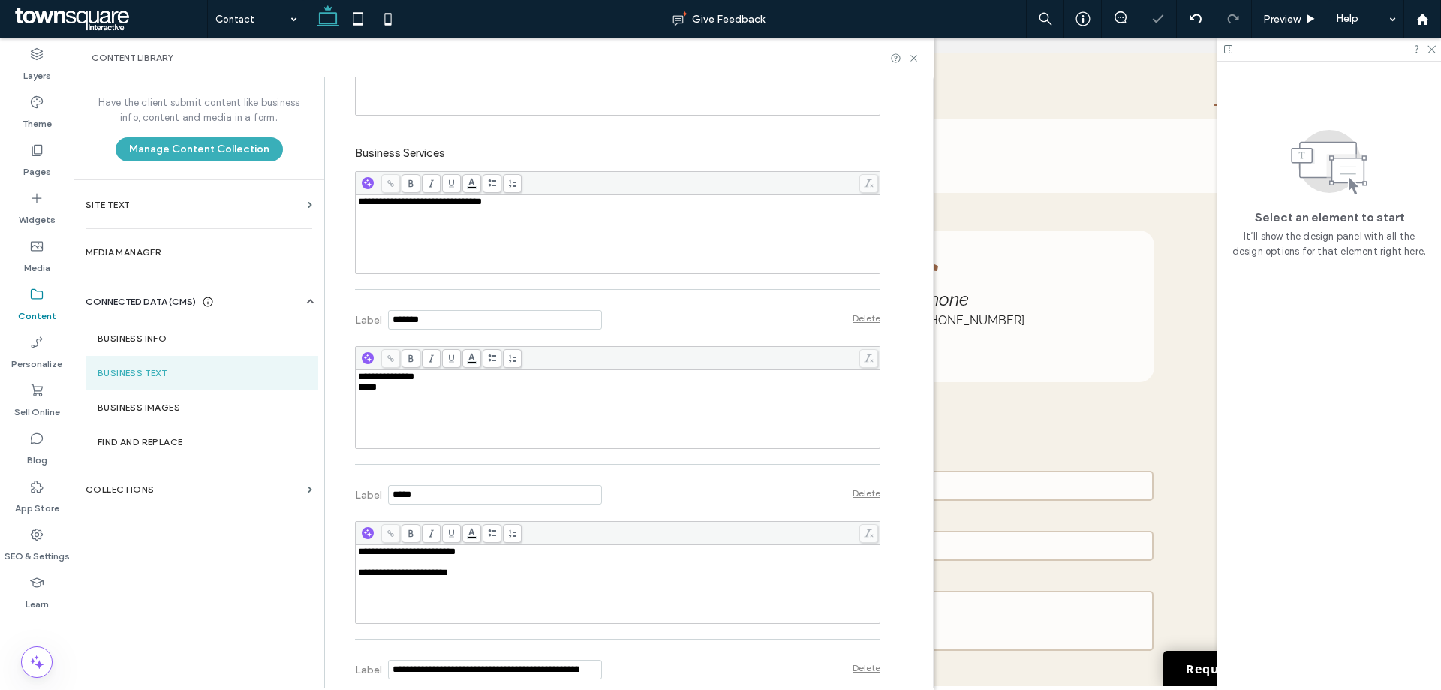
scroll to position [450, 0]
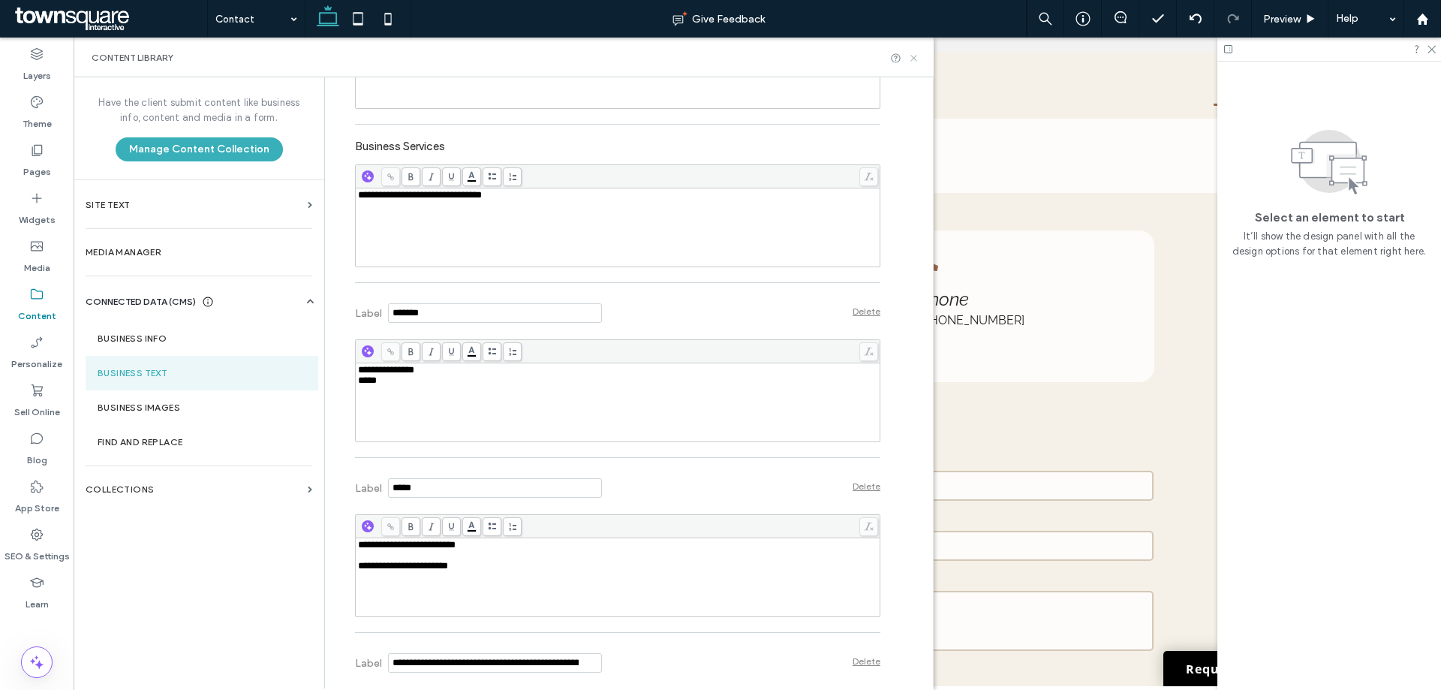
click at [914, 63] on icon at bounding box center [913, 58] width 11 height 11
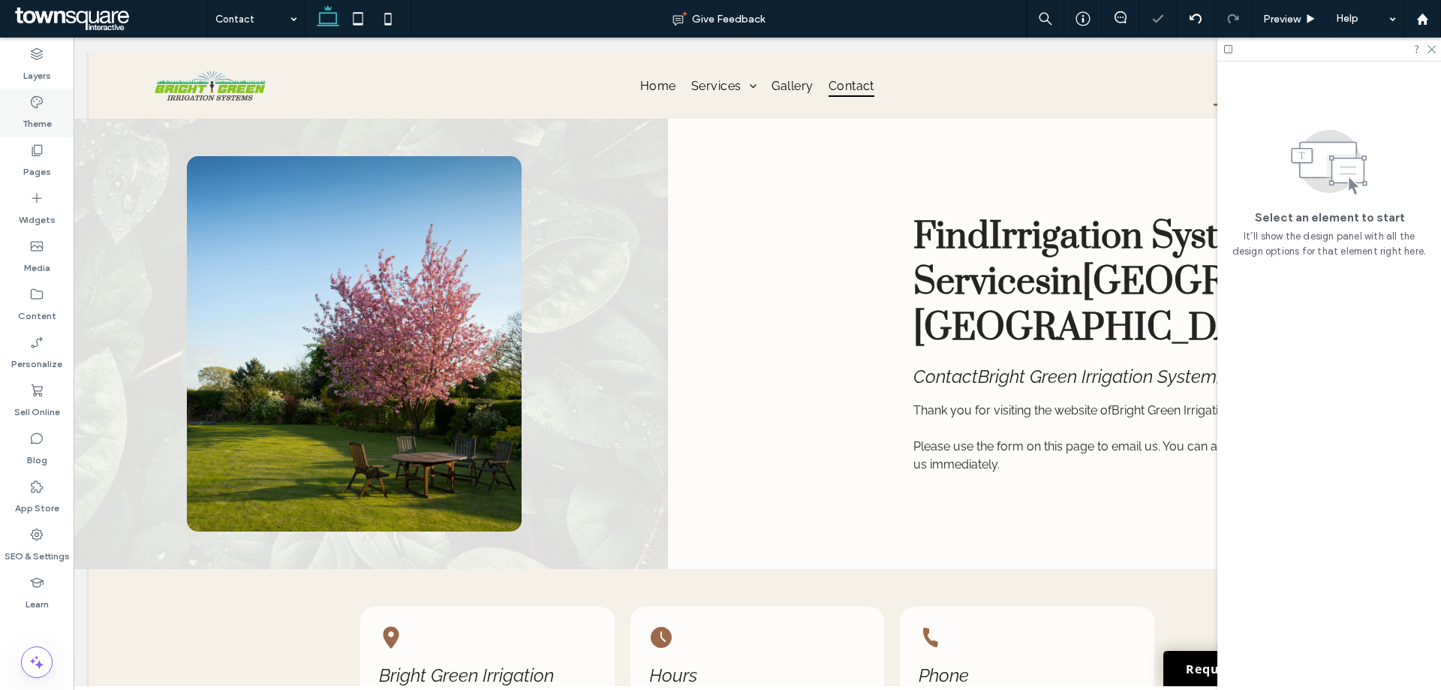
scroll to position [0, 0]
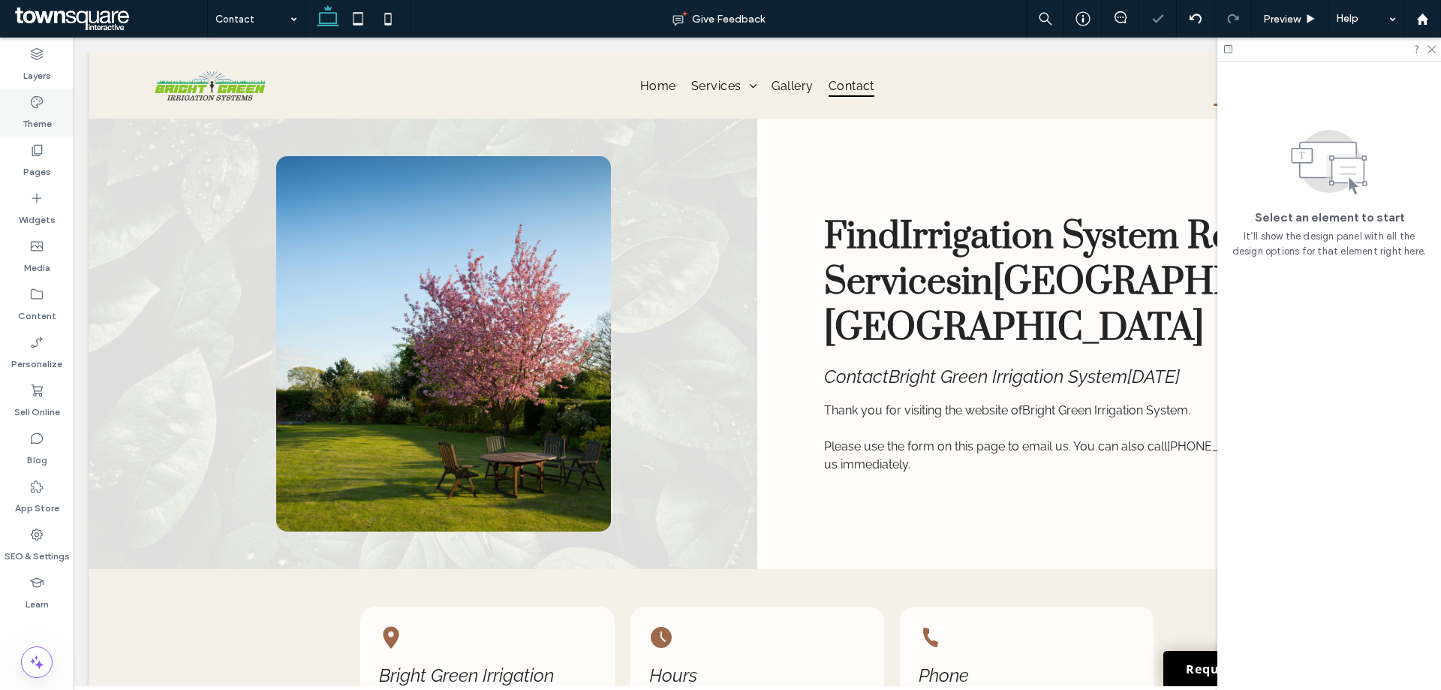
click at [42, 122] on label "Theme" at bounding box center [37, 120] width 29 height 21
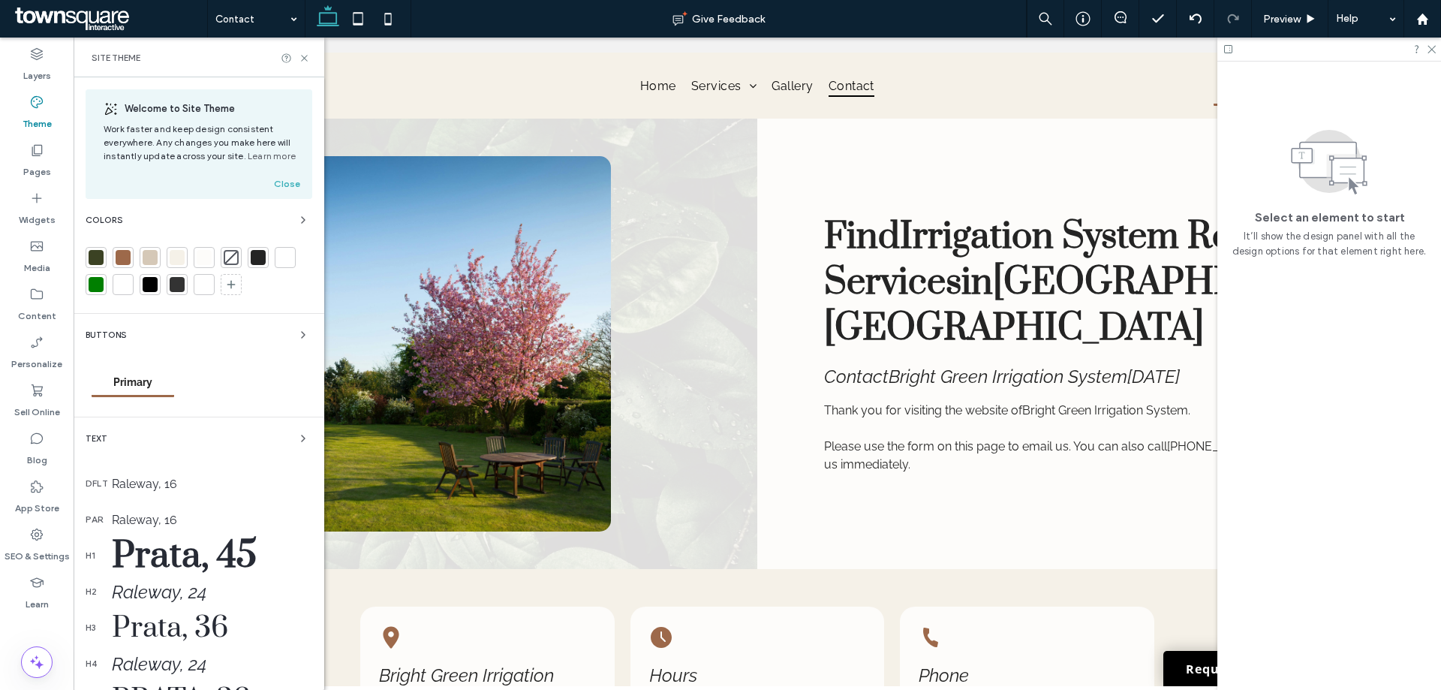
click at [89, 250] on div at bounding box center [96, 257] width 15 height 15
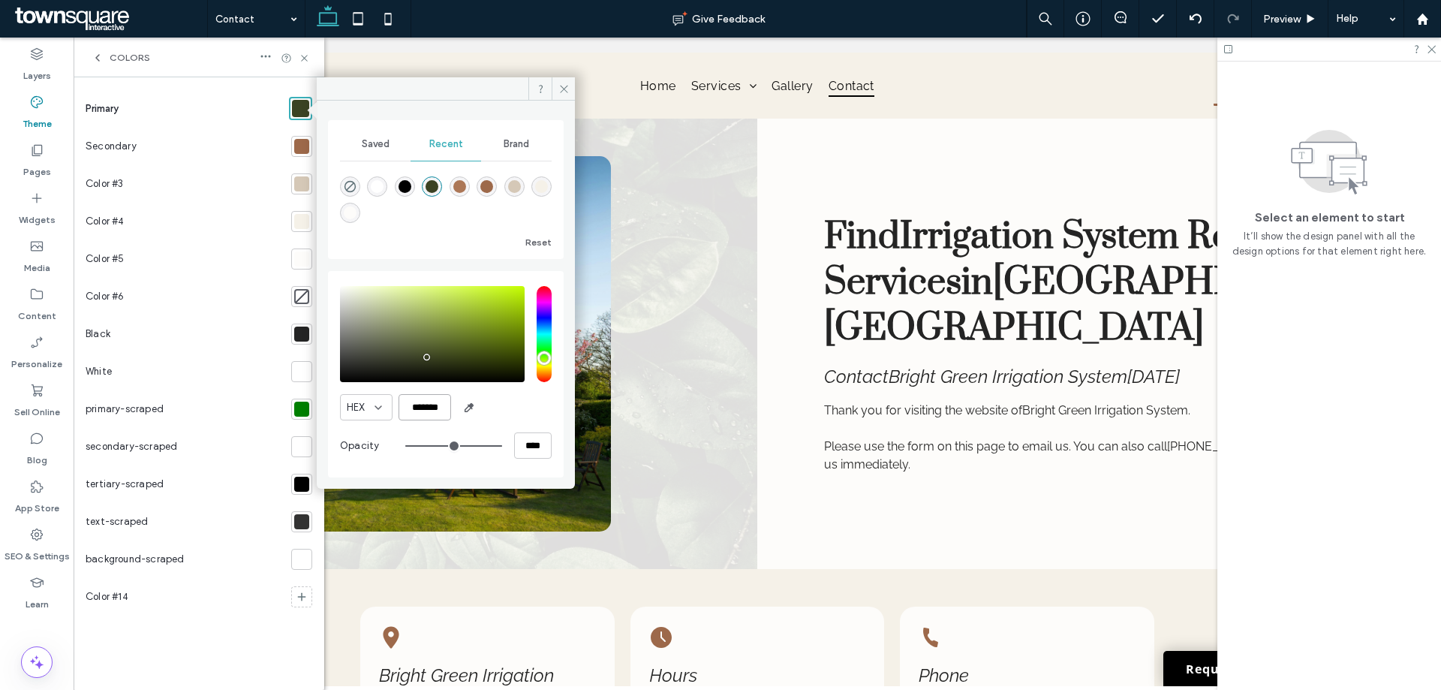
click at [420, 401] on input "*******" at bounding box center [424, 407] width 53 height 26
paste input "color picker textbox"
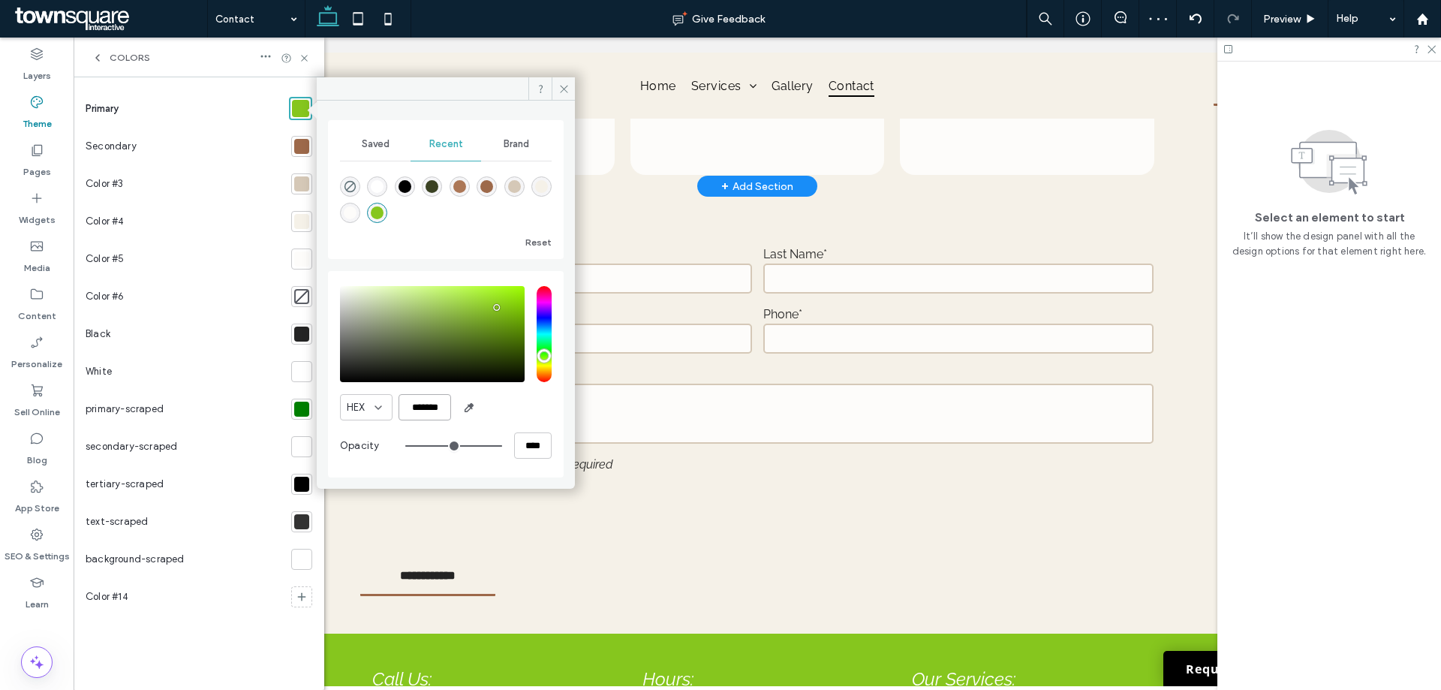
scroll to position [368, 0]
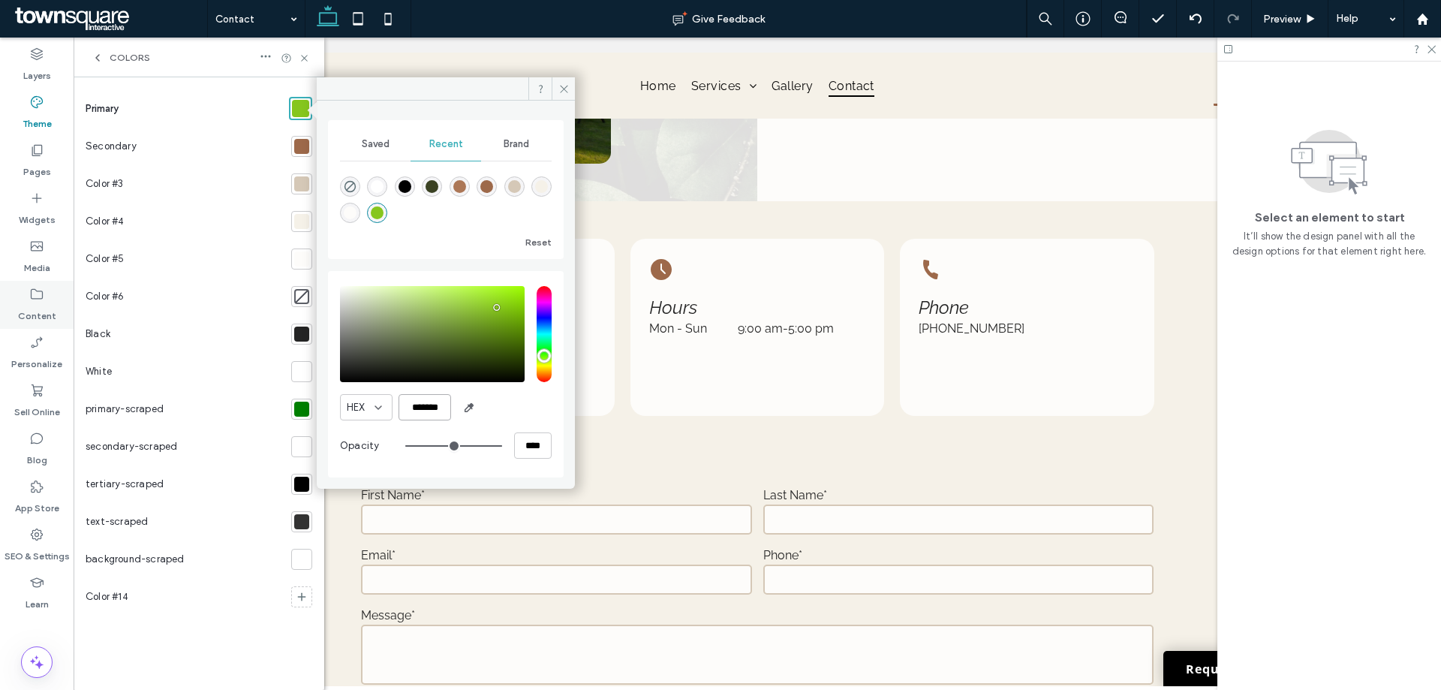
type input "*******"
click at [303, 147] on div at bounding box center [301, 146] width 15 height 15
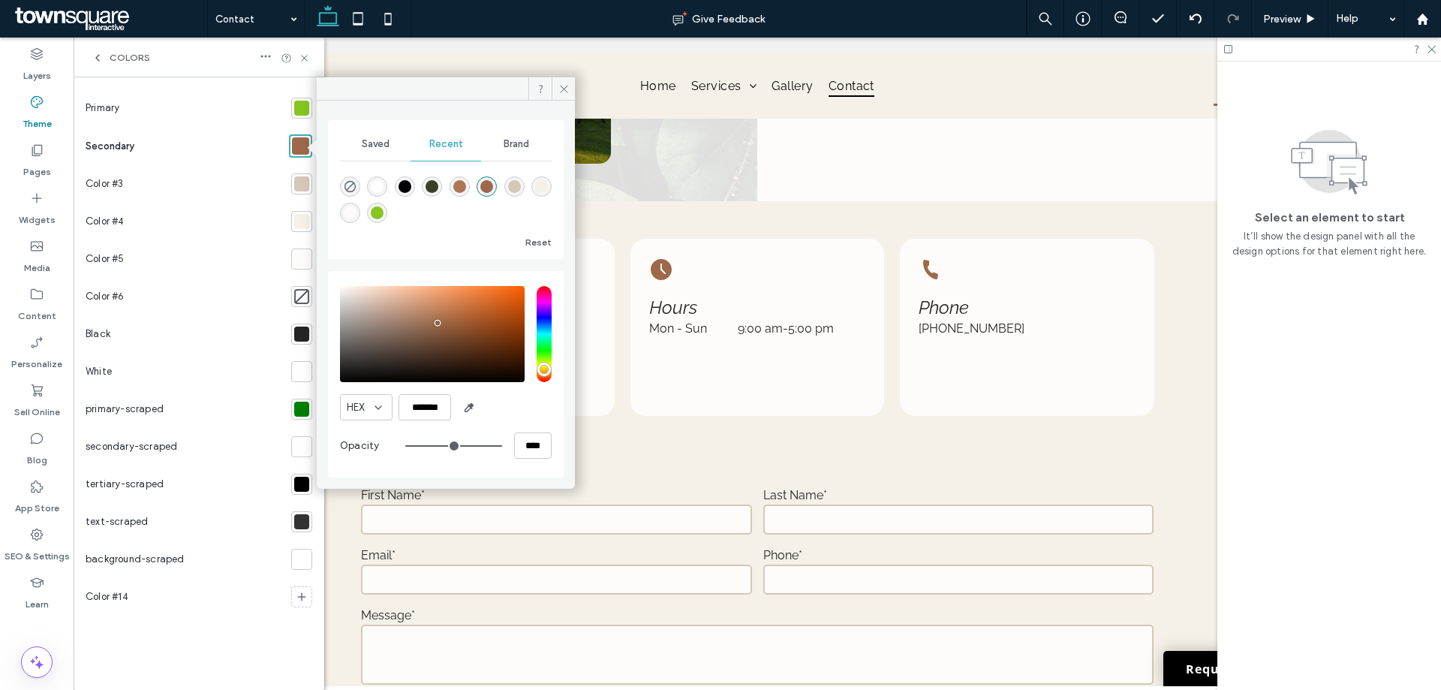
click at [432, 189] on div "rgba(59, 66, 35, 1)" at bounding box center [431, 186] width 13 height 13
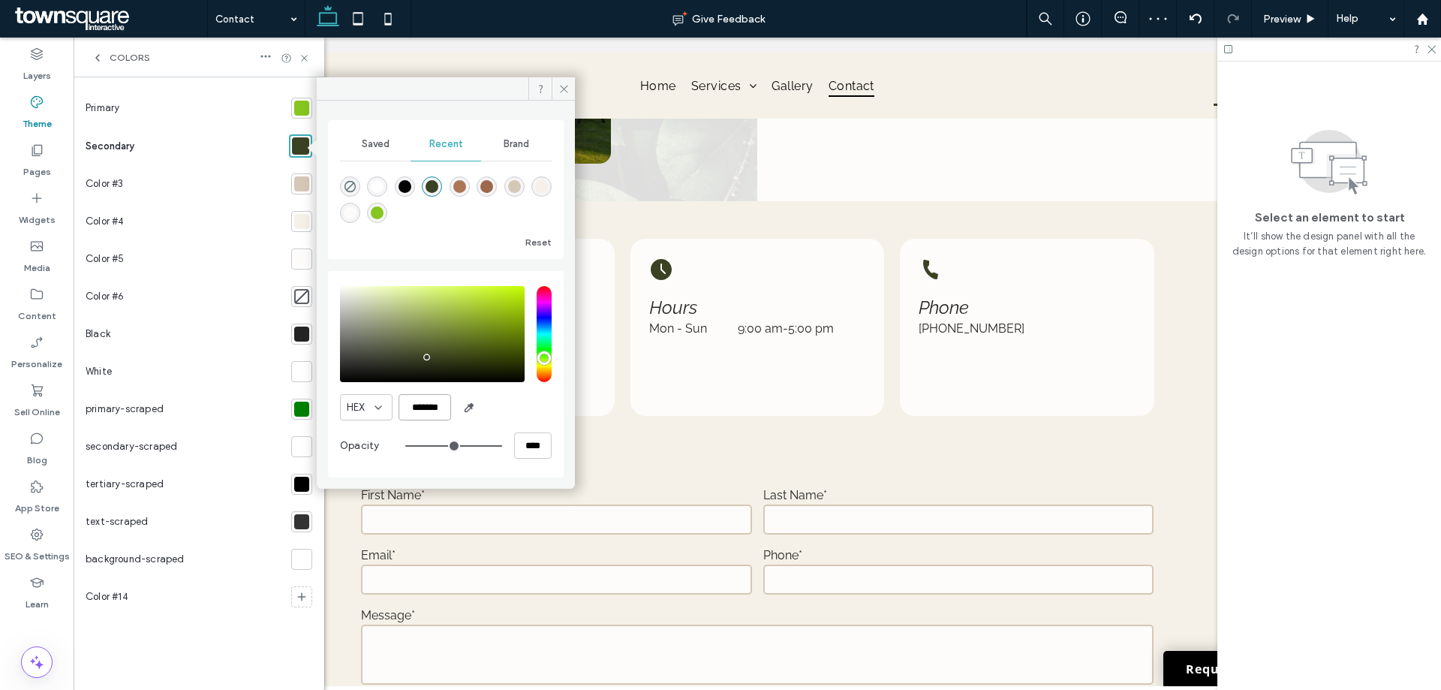
click at [423, 413] on input "*******" at bounding box center [424, 407] width 53 height 26
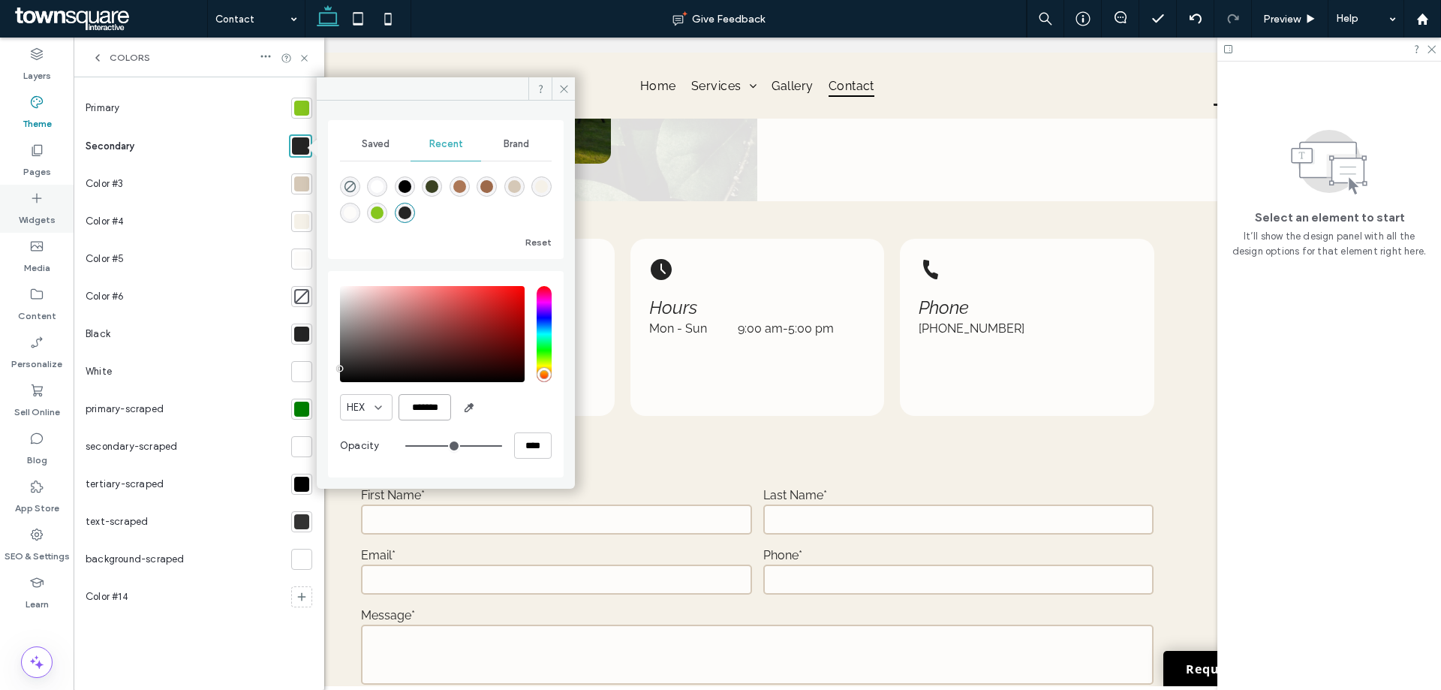
type input "*******"
click at [306, 258] on div at bounding box center [301, 258] width 15 height 15
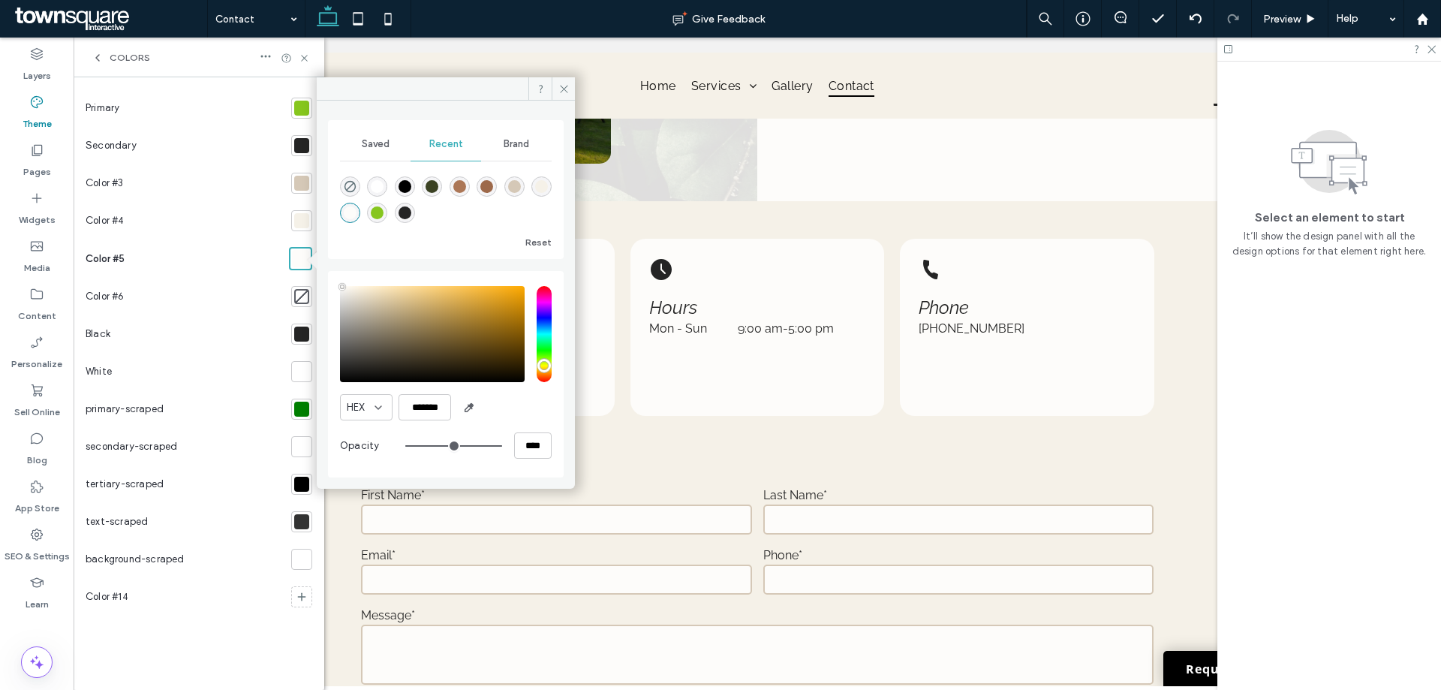
click at [305, 185] on div at bounding box center [301, 183] width 15 height 15
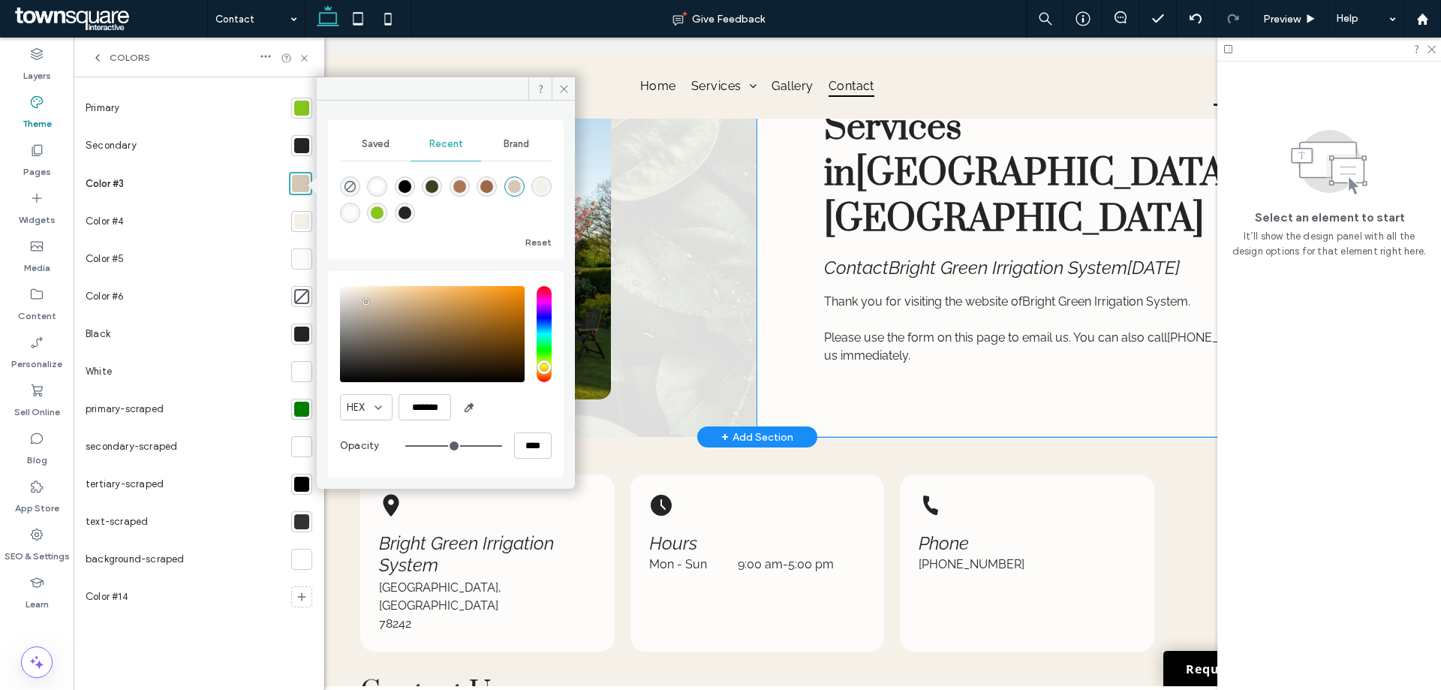
scroll to position [0, 0]
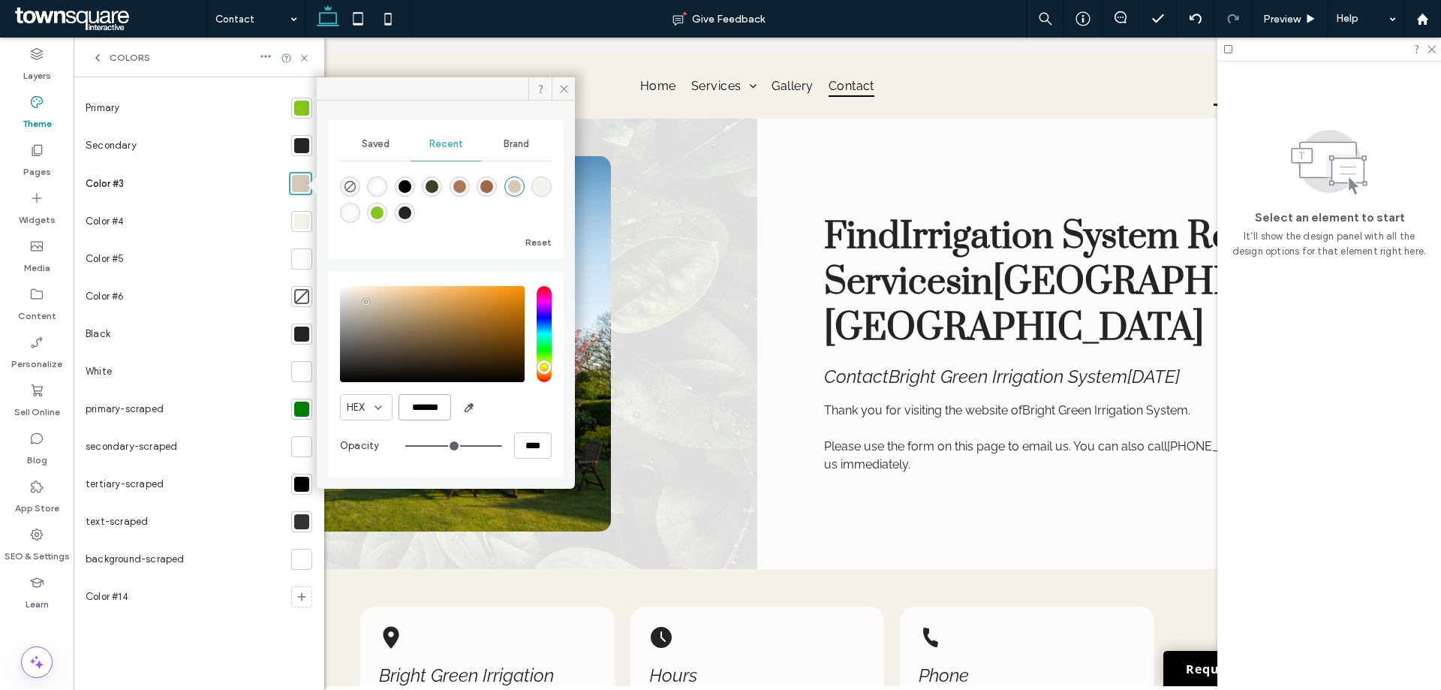
click at [412, 407] on input "*******" at bounding box center [424, 407] width 53 height 26
click at [417, 407] on input "*******" at bounding box center [424, 407] width 53 height 26
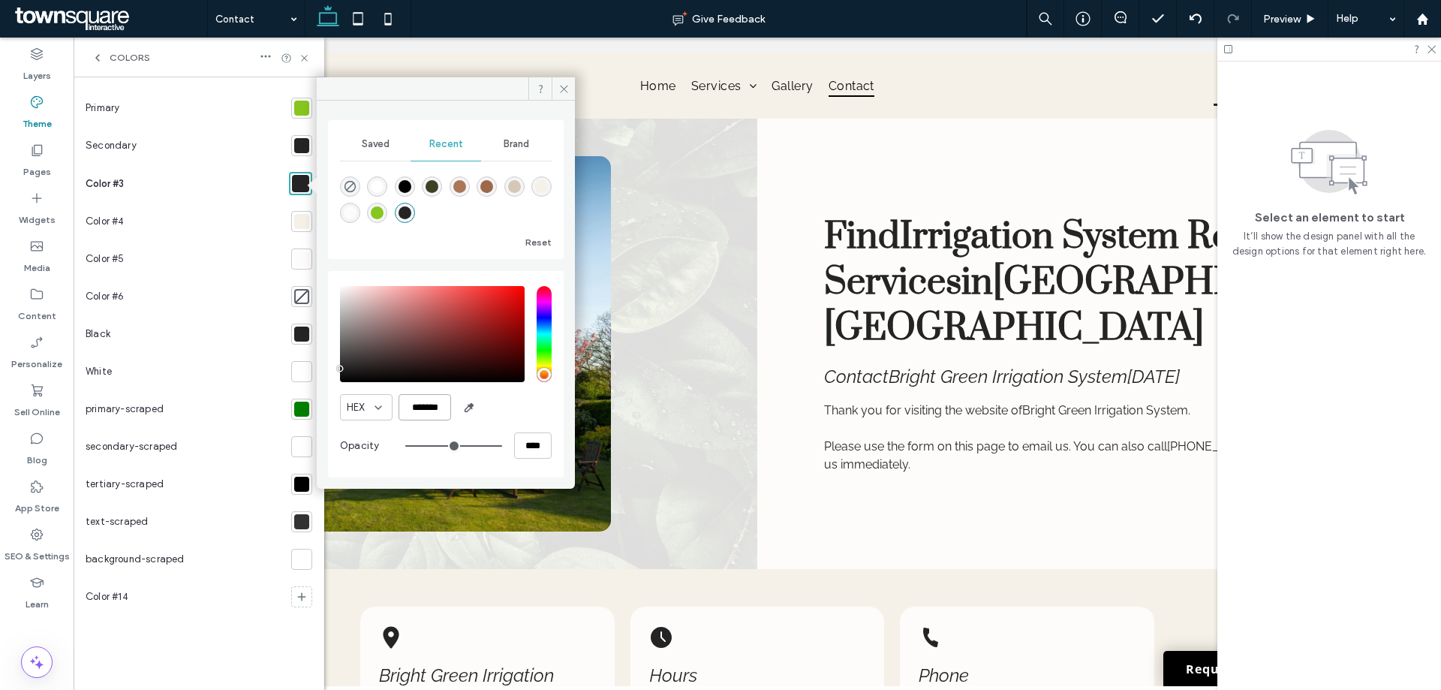
type input "*******"
click at [304, 220] on div at bounding box center [301, 221] width 15 height 15
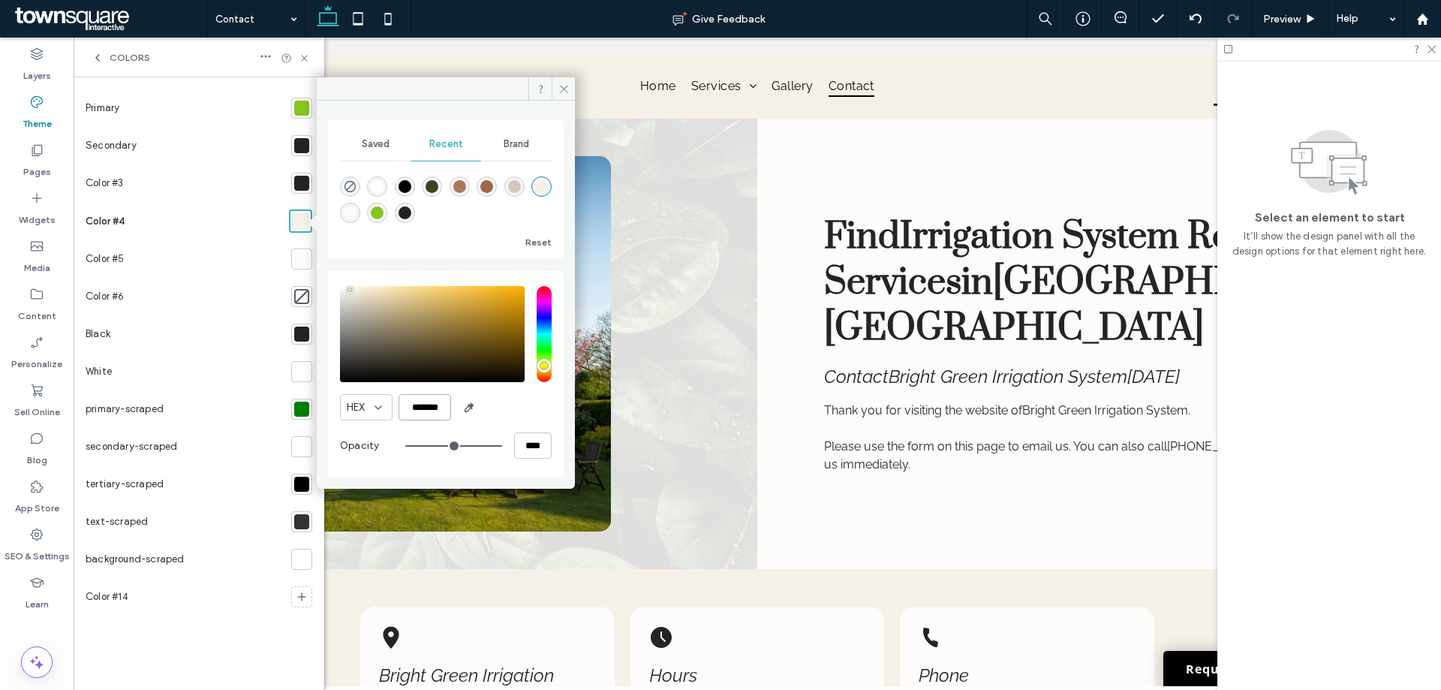
drag, startPoint x: 422, startPoint y: 404, endPoint x: 419, endPoint y: 413, distance: 9.5
click at [420, 413] on input "*******" at bounding box center [424, 407] width 53 height 26
click at [419, 413] on input "*******" at bounding box center [424, 407] width 53 height 26
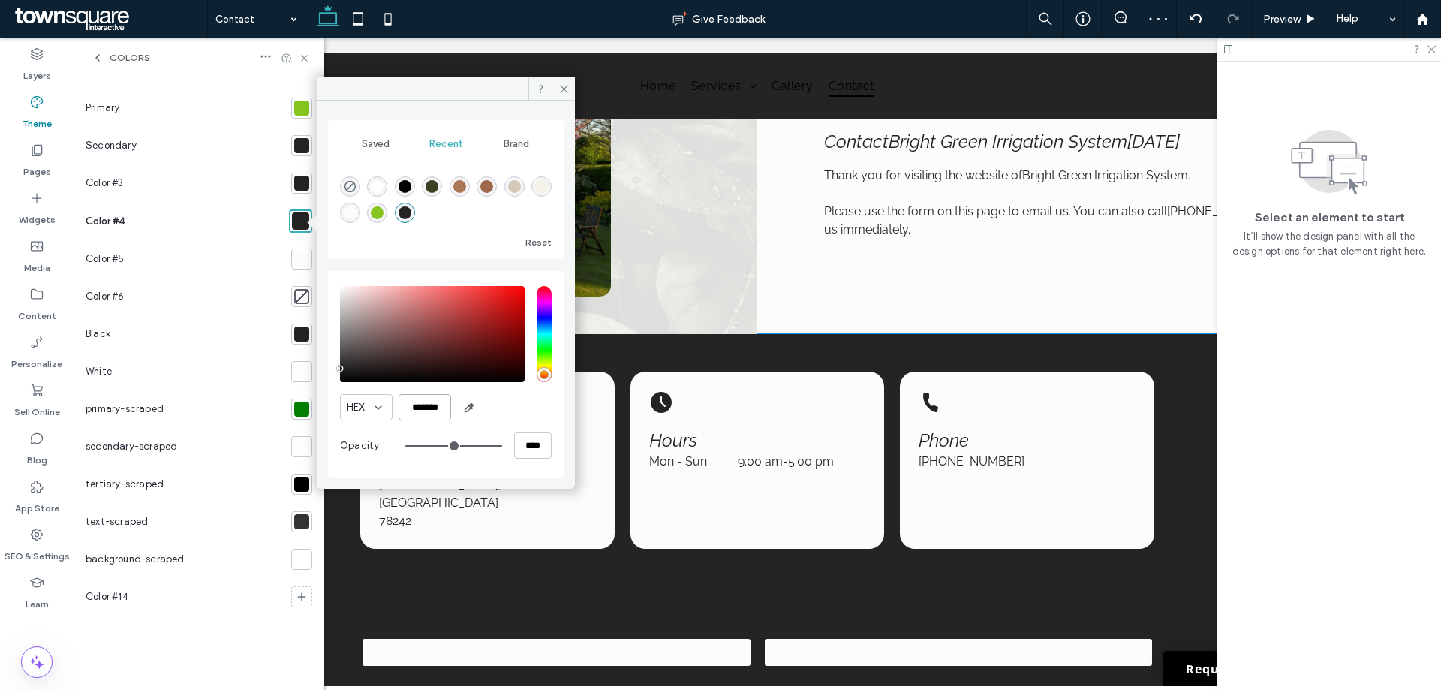
scroll to position [143, 0]
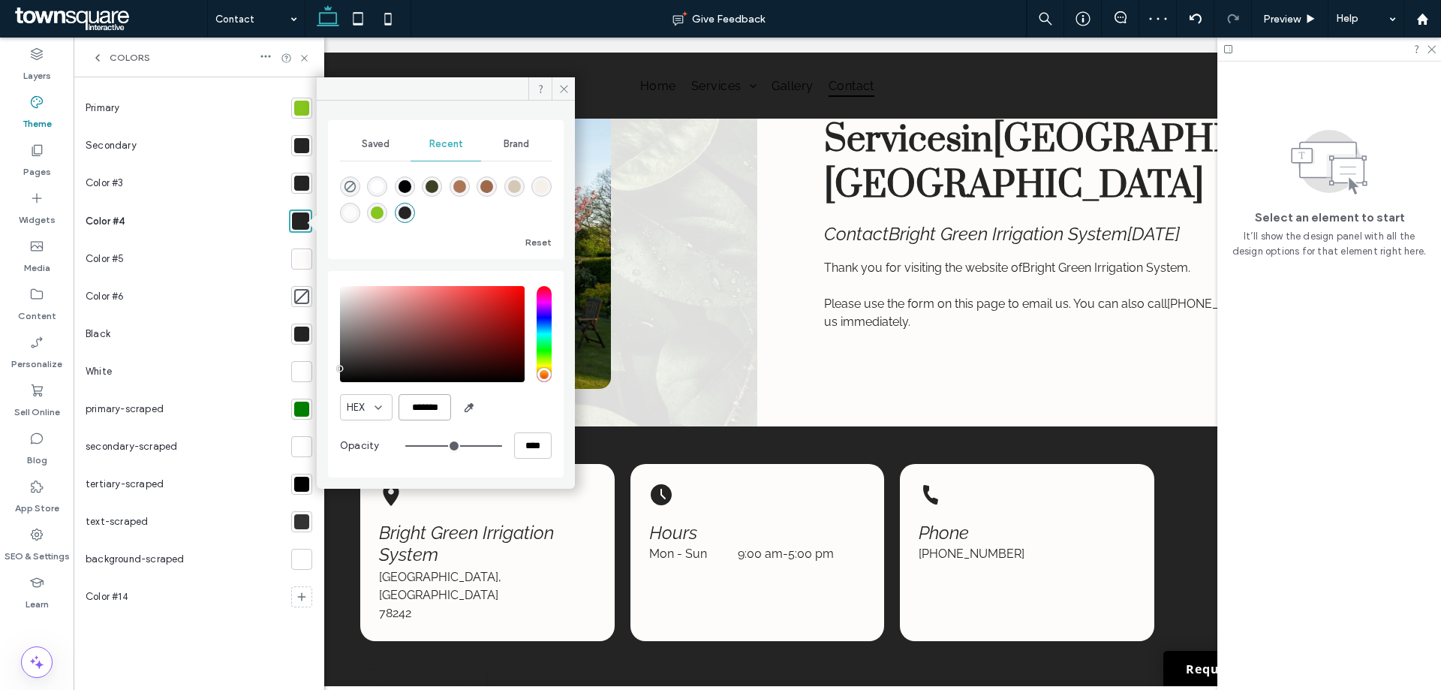
type input "*******"
click at [301, 182] on div at bounding box center [301, 183] width 15 height 15
click at [414, 410] on input "*******" at bounding box center [424, 407] width 53 height 26
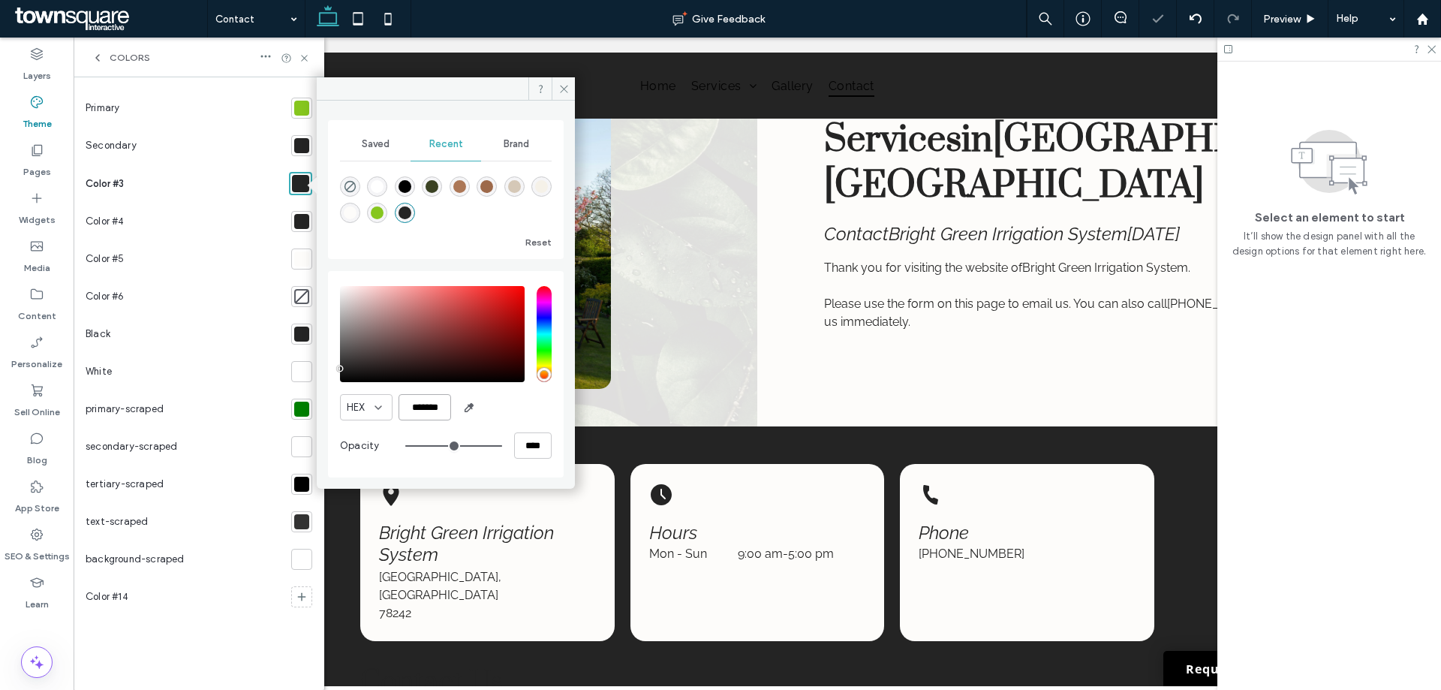
click at [439, 404] on input "*******" at bounding box center [424, 407] width 53 height 26
type input "*******"
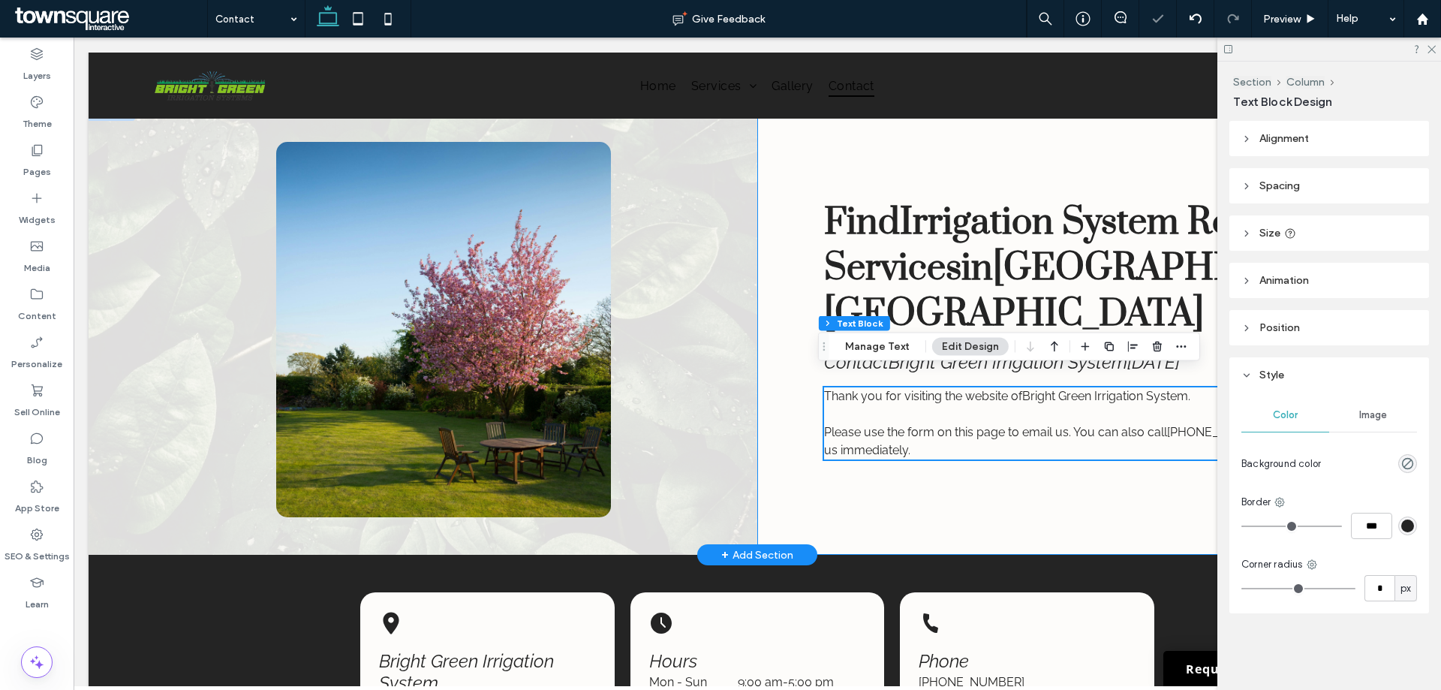
scroll to position [4, 0]
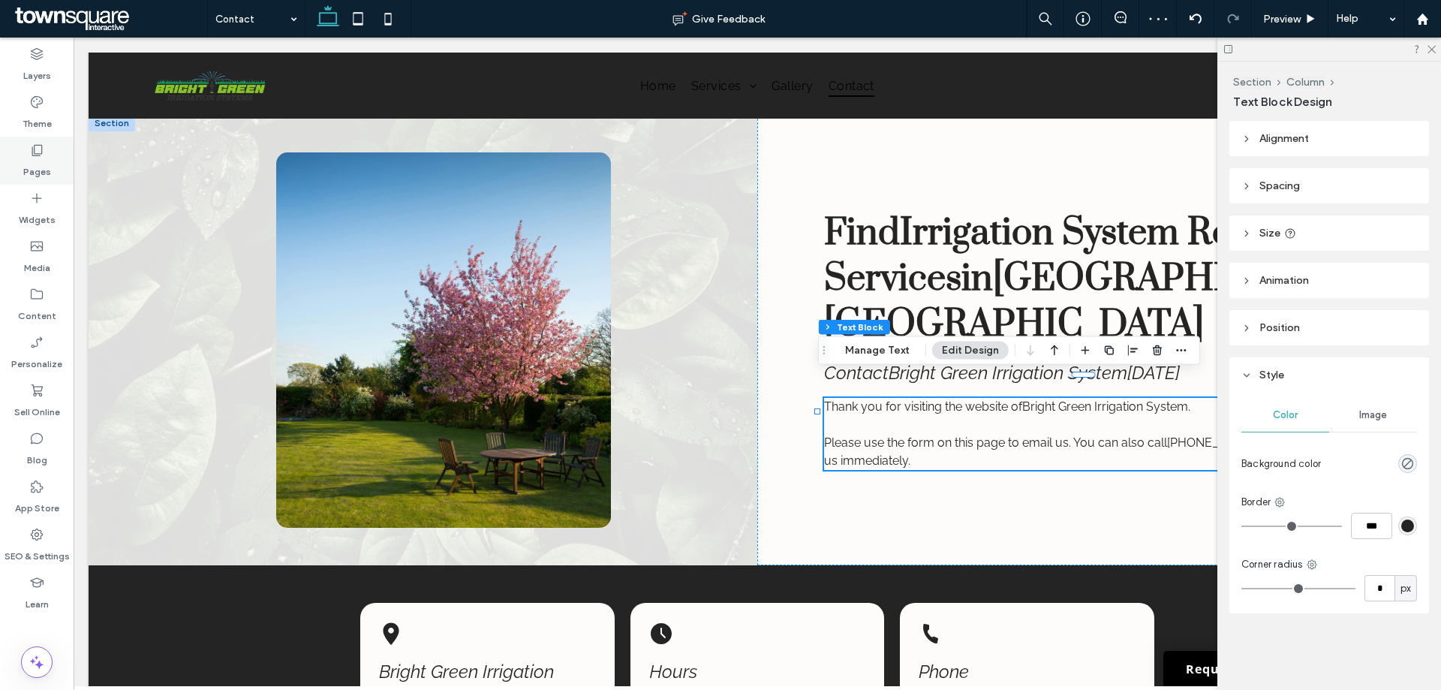
click at [29, 155] on div "Pages" at bounding box center [37, 161] width 74 height 48
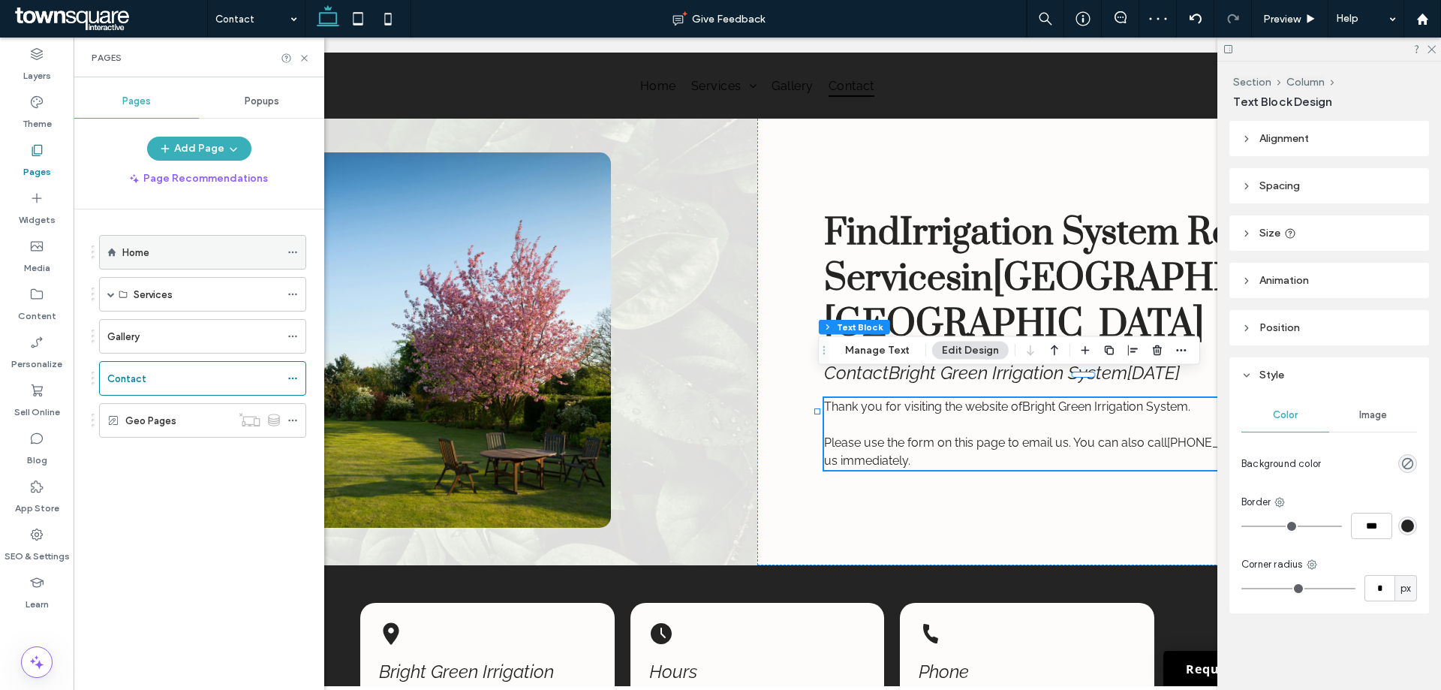
click at [137, 256] on label "Home" at bounding box center [135, 252] width 27 height 26
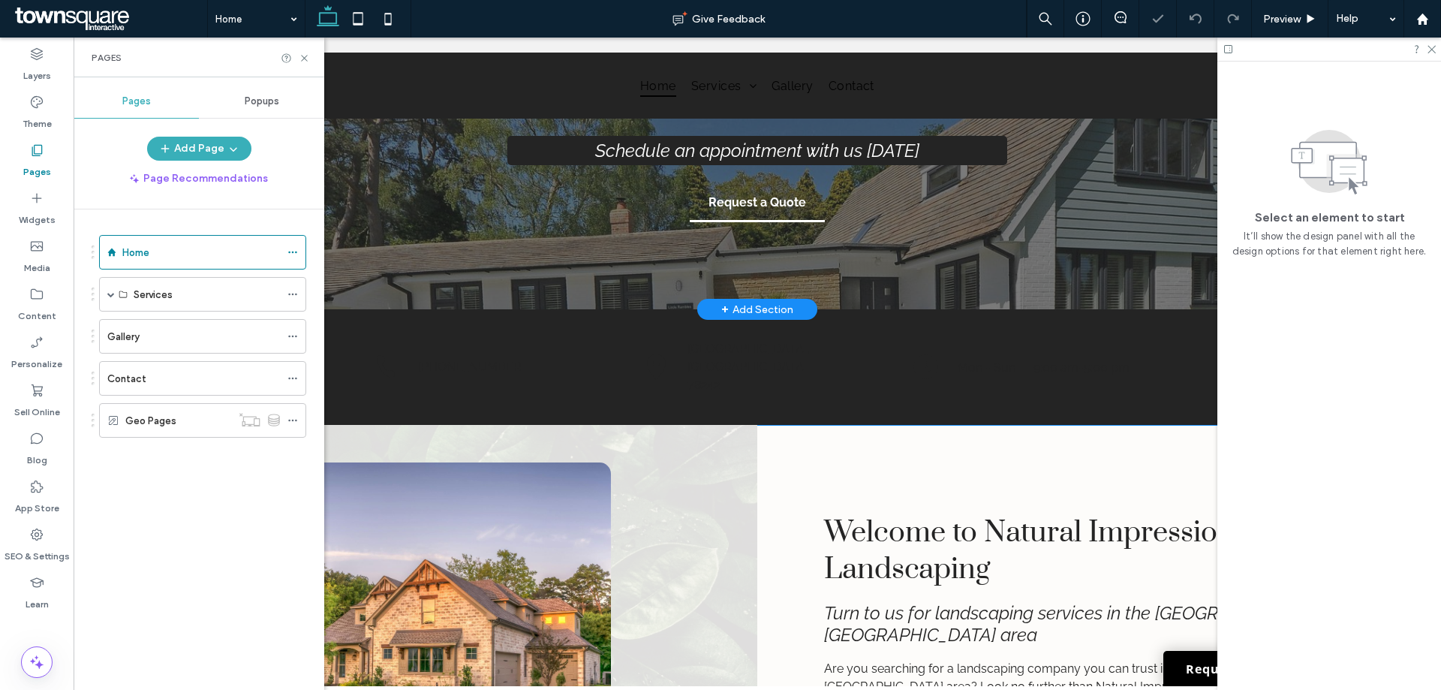
scroll to position [225, 0]
click at [38, 105] on icon at bounding box center [36, 102] width 15 height 15
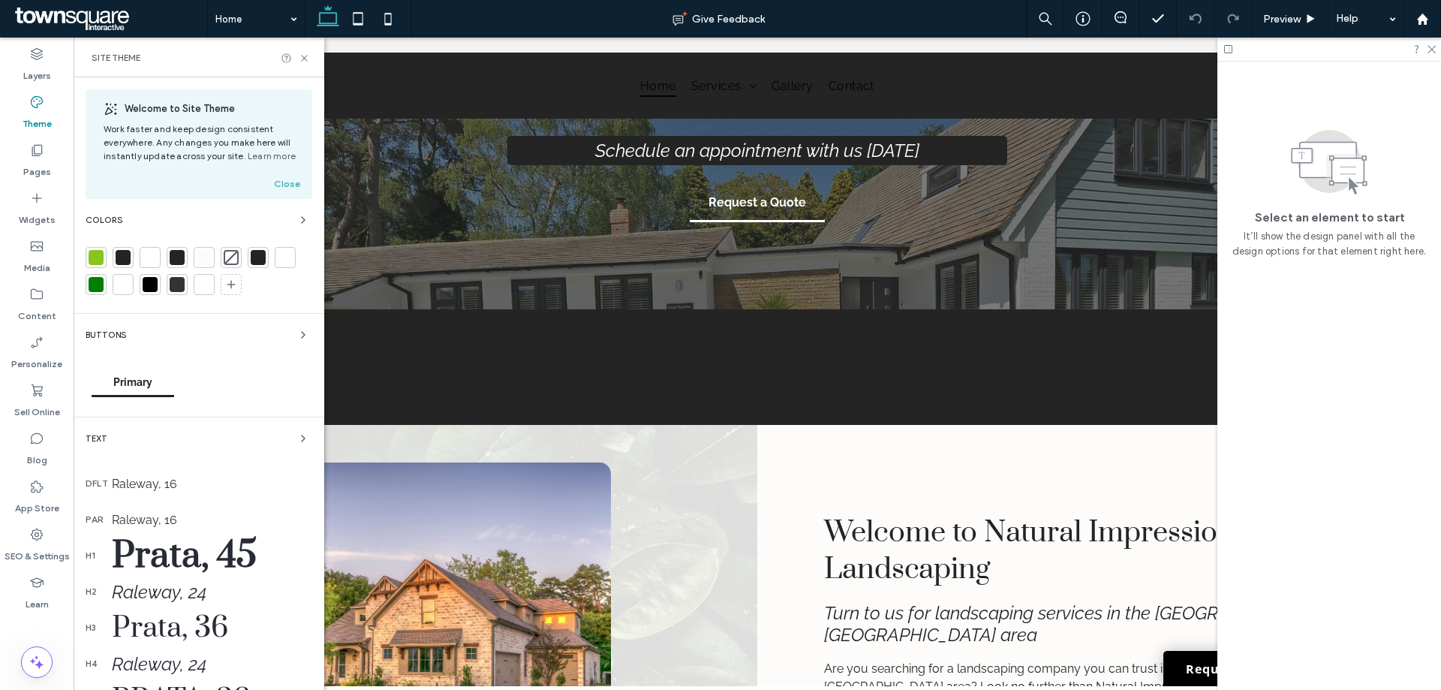
click at [98, 256] on div at bounding box center [96, 257] width 15 height 15
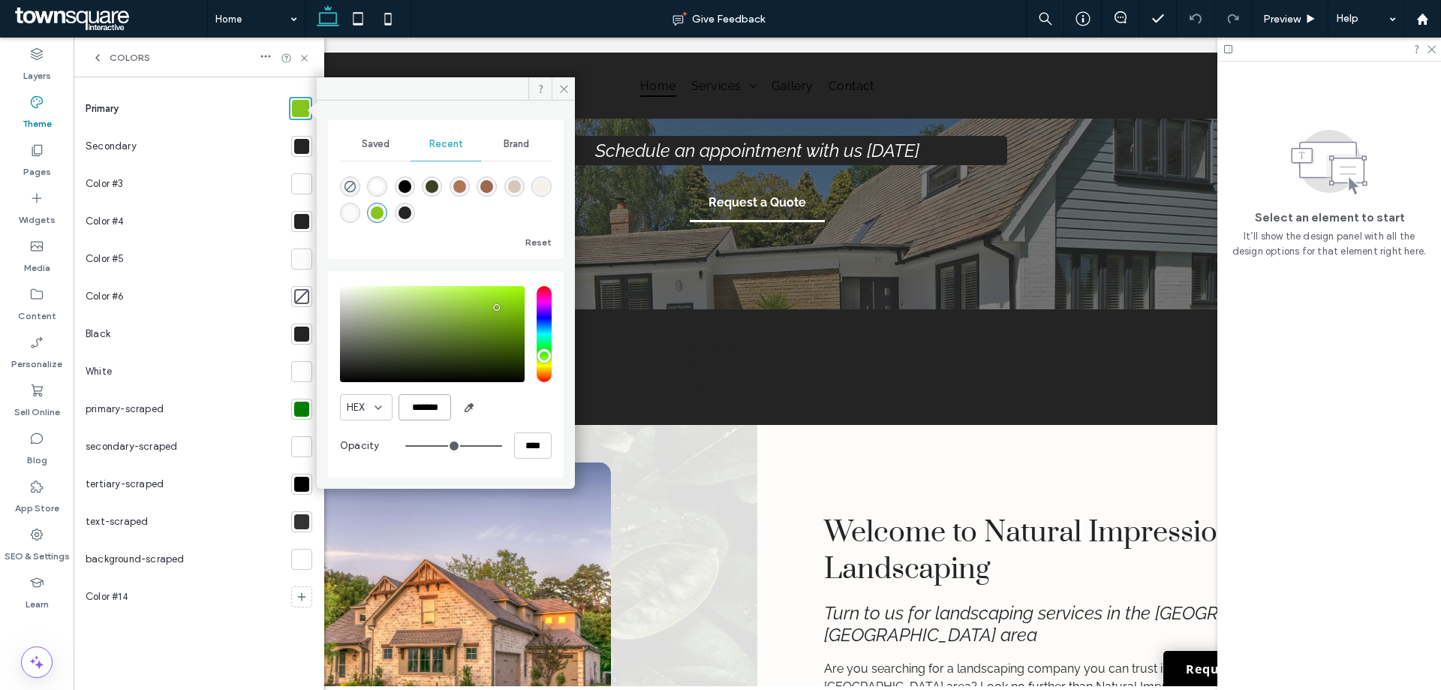
click at [418, 408] on input "*******" at bounding box center [424, 407] width 53 height 26
click at [305, 215] on div at bounding box center [301, 221] width 15 height 15
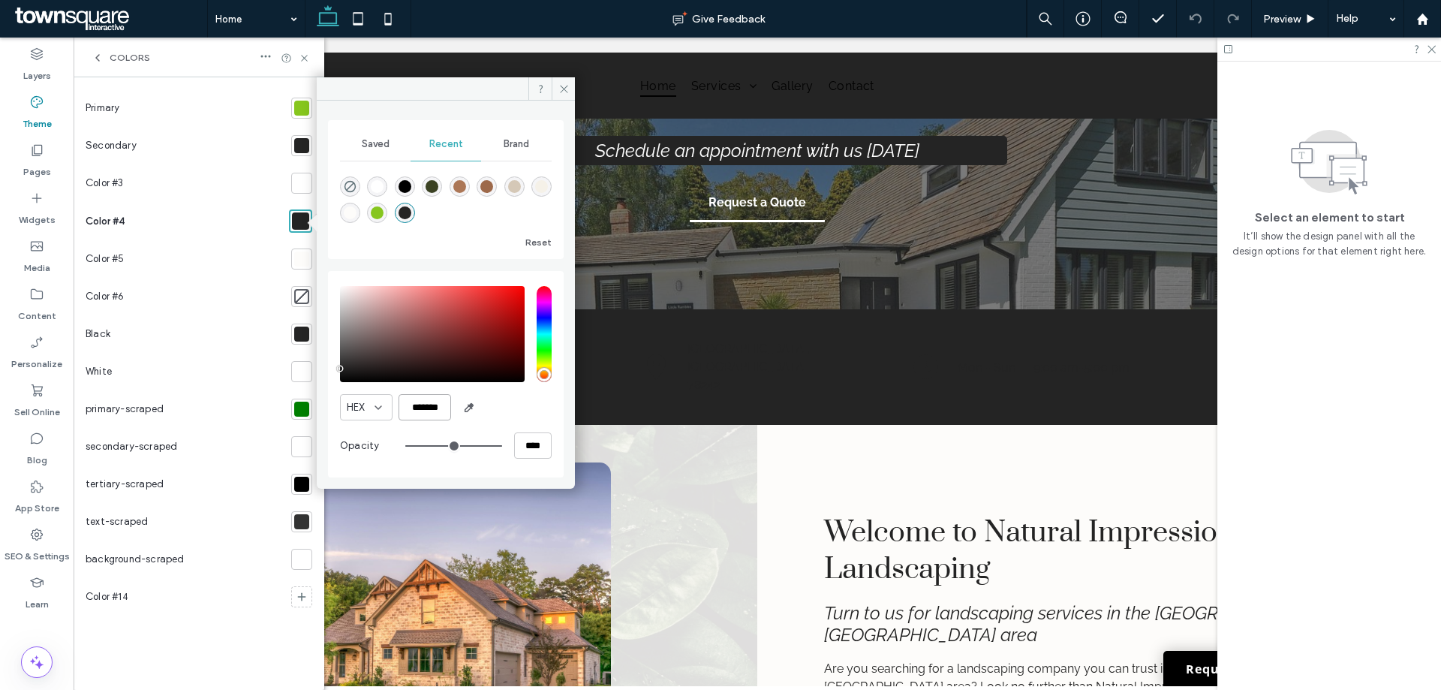
click at [416, 411] on input "*******" at bounding box center [424, 407] width 53 height 26
paste input "color picker textbox"
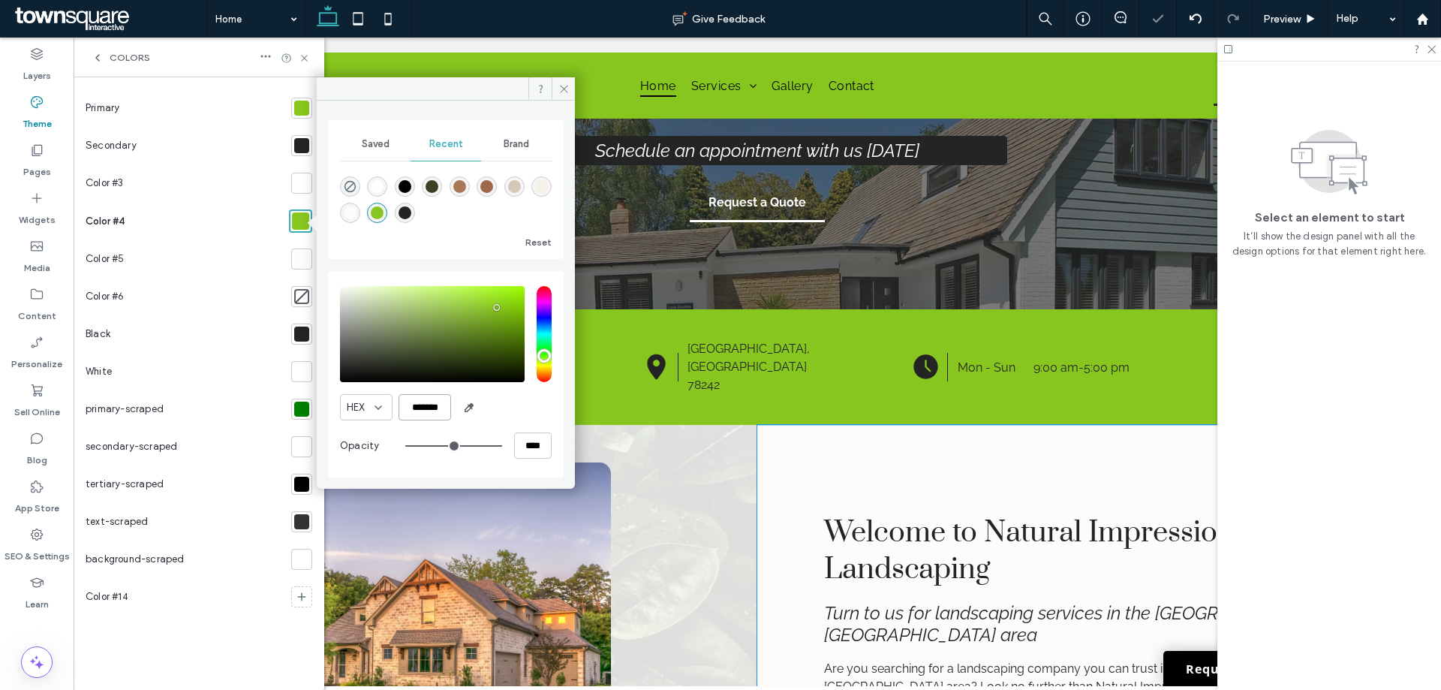
type input "*******"
click at [878, 425] on div "Welcome to Natural Impression Landscaping Turn to us for landscaping services i…" at bounding box center [1091, 650] width 668 height 450
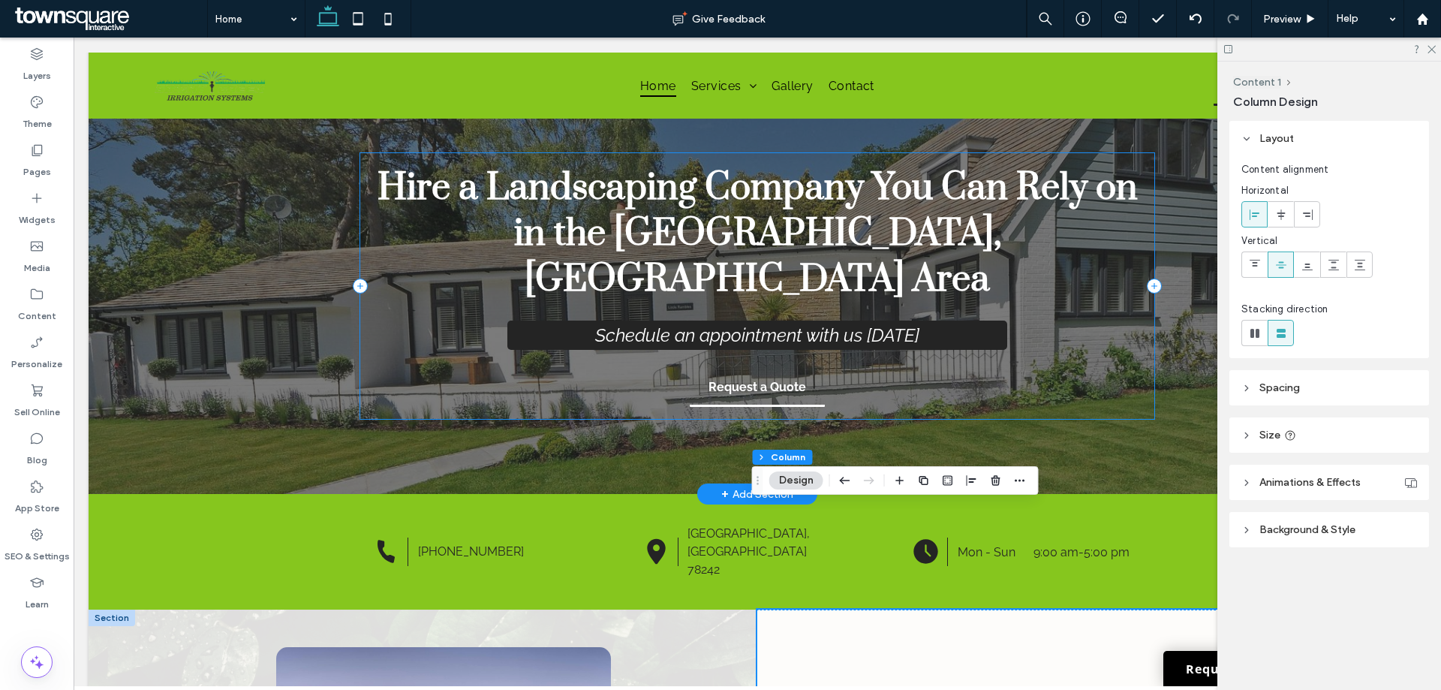
scroll to position [0, 0]
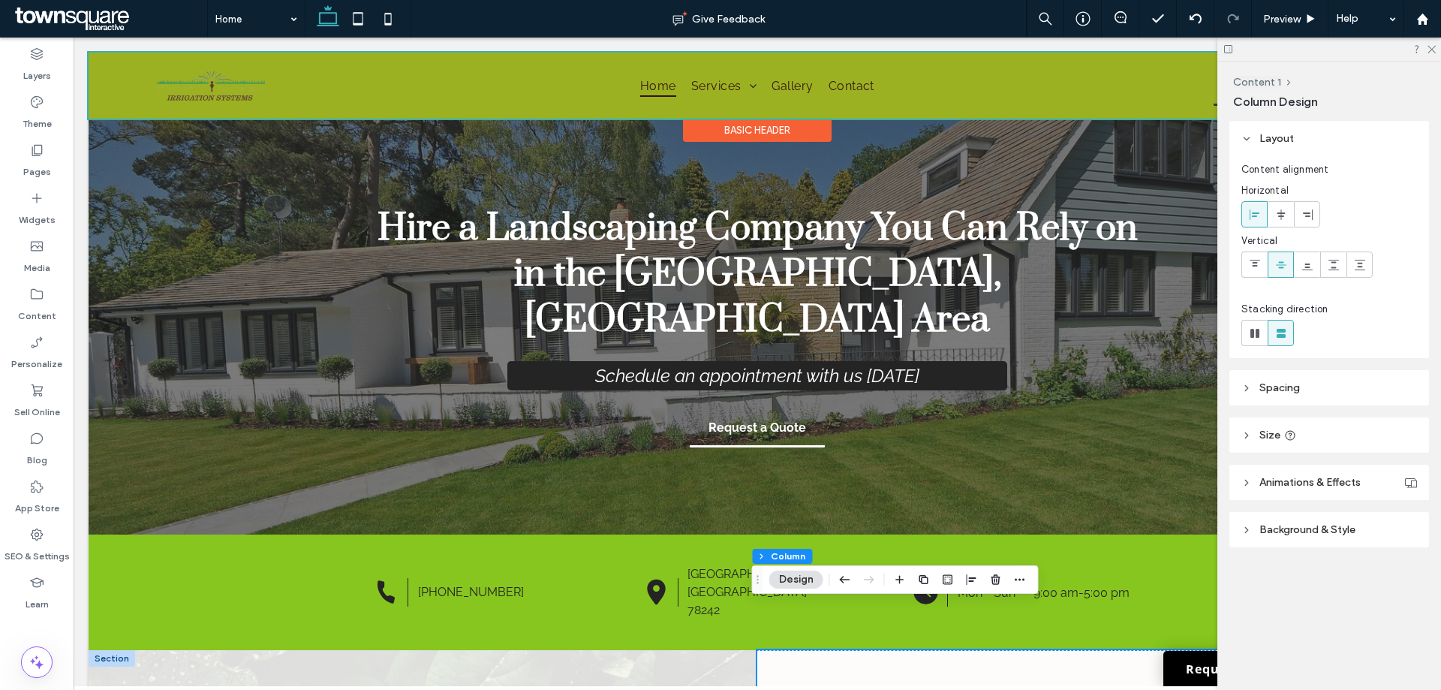
click at [221, 72] on div at bounding box center [757, 86] width 1337 height 66
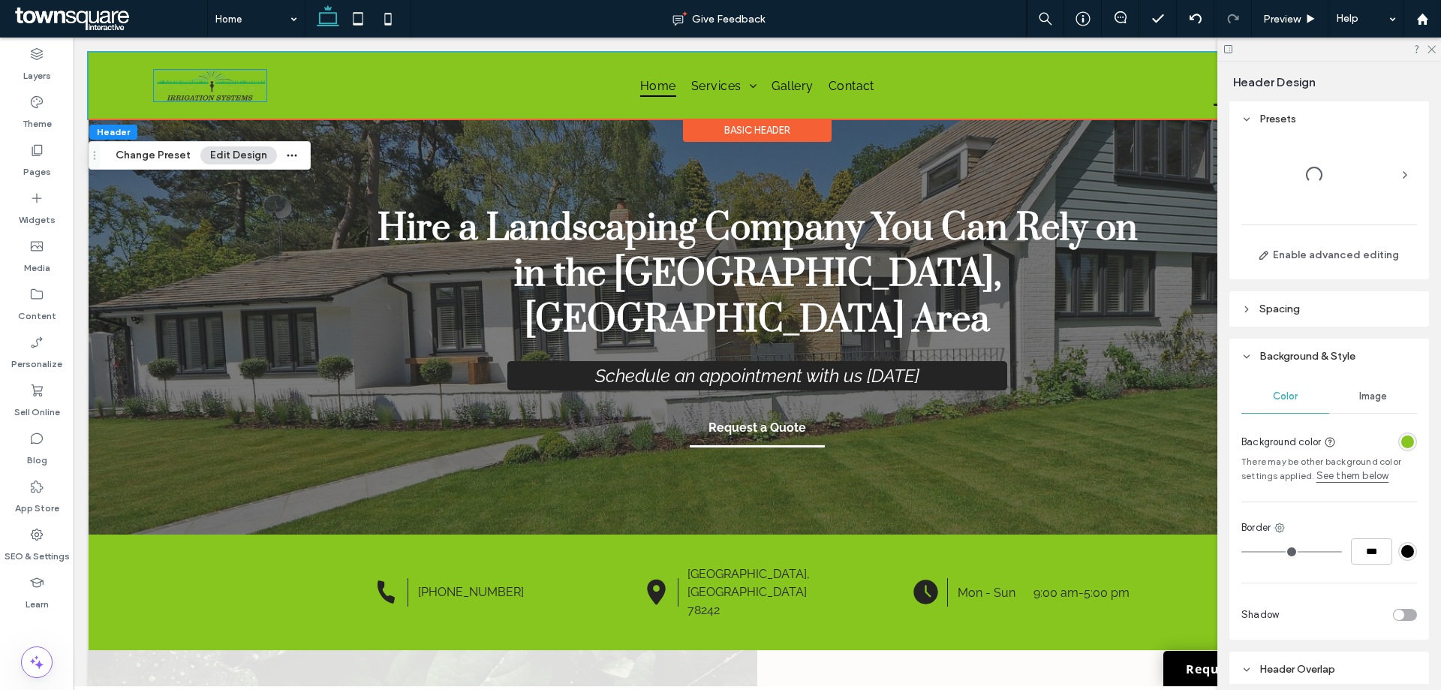
click at [221, 72] on img at bounding box center [210, 86] width 113 height 32
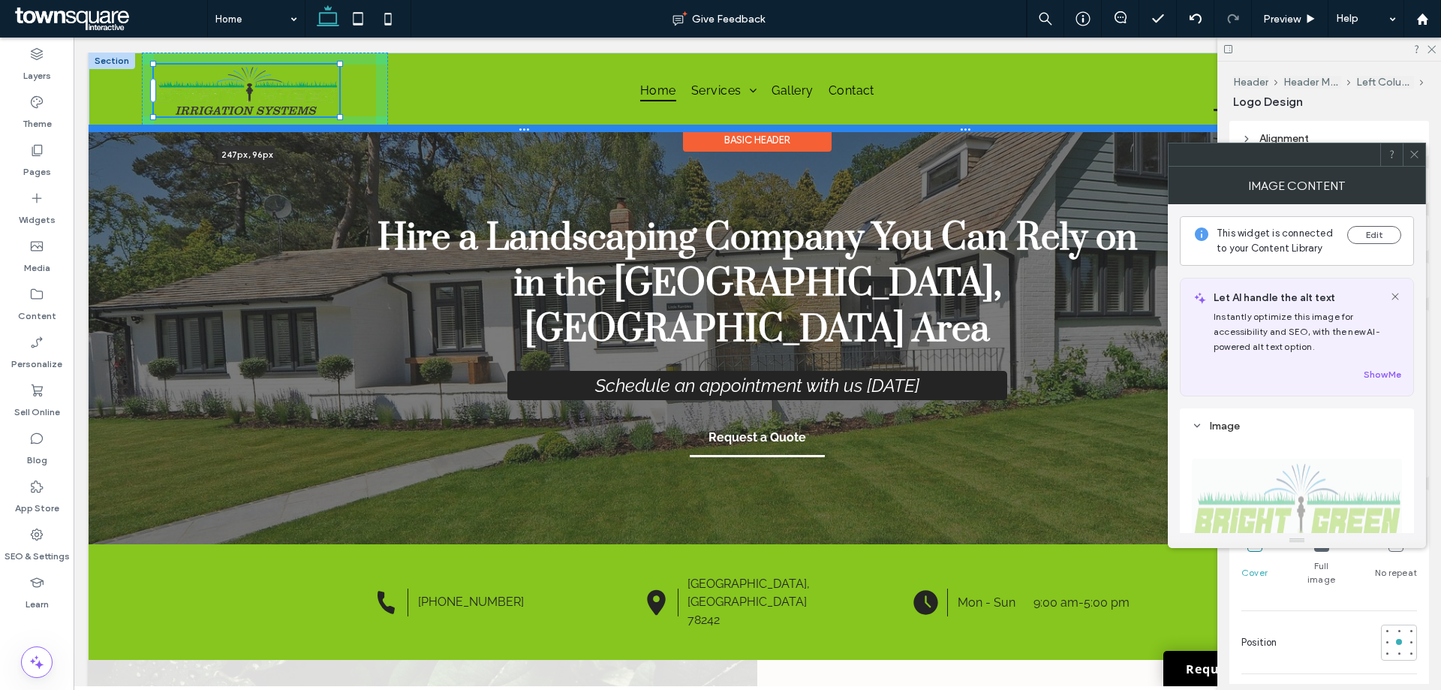
drag, startPoint x: 266, startPoint y: 101, endPoint x: 348, endPoint y: 125, distance: 86.0
click at [348, 125] on div "247px , 96px Home Services Landscaping Hardscaping Irrigation Landscape Design …" at bounding box center [757, 91] width 1337 height 76
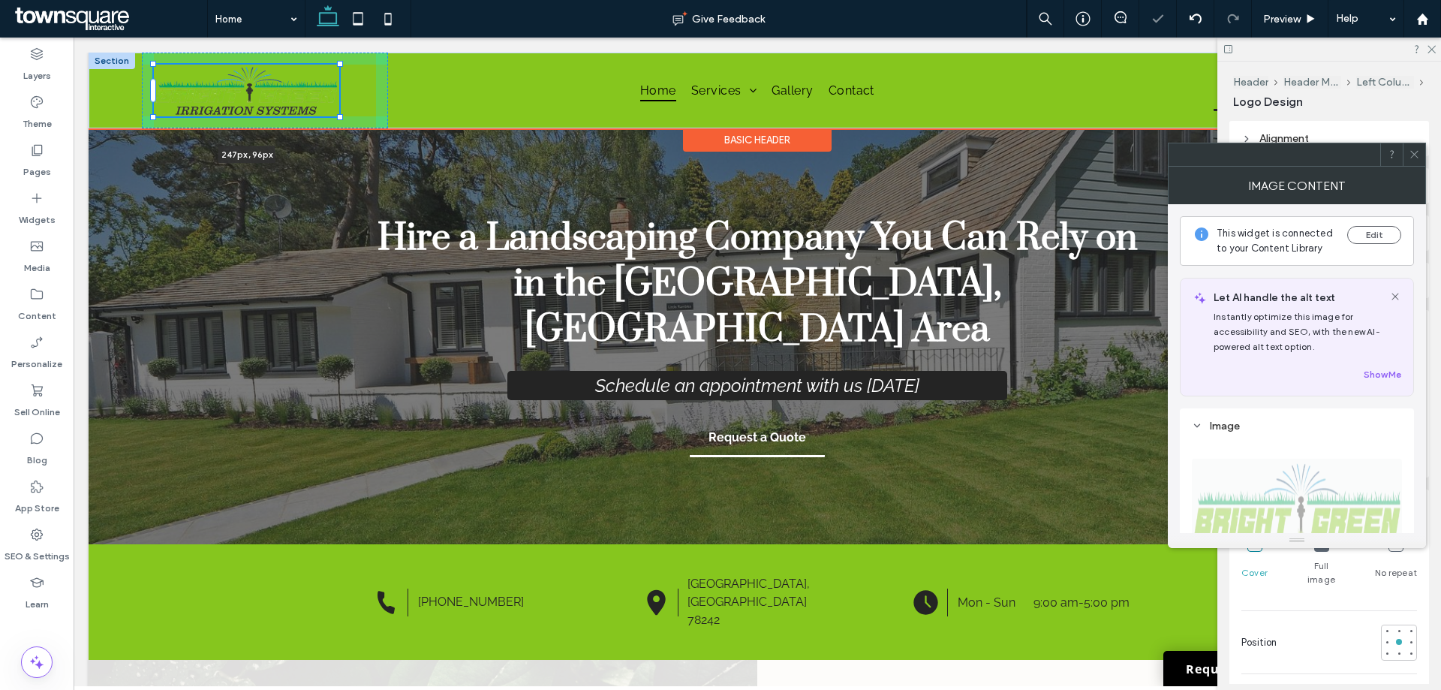
type input "***"
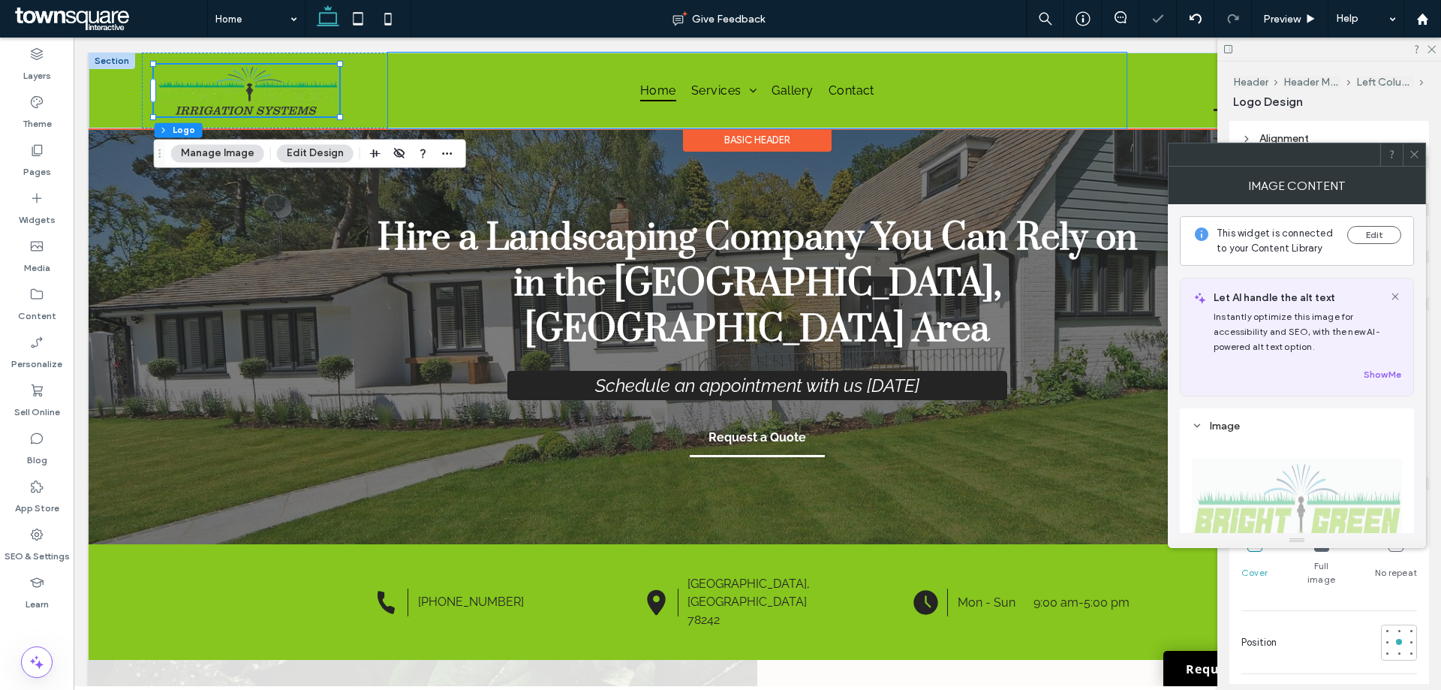
click at [512, 113] on div "Home Services Landscaping Hardscaping Irrigation Landscape Design Gallery Conta…" at bounding box center [757, 91] width 738 height 76
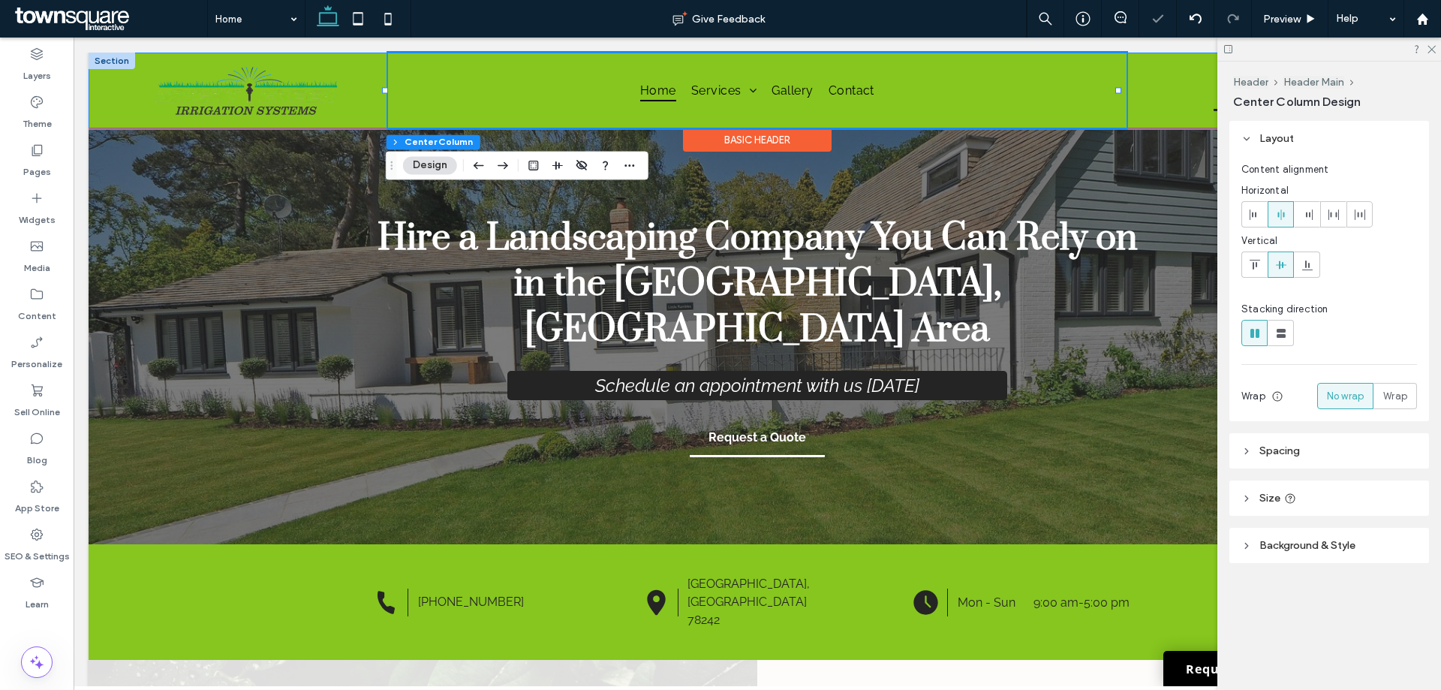
click at [125, 98] on div "Home Services Landscaping Hardscaping Irrigation Landscape Design Gallery Conta…" at bounding box center [757, 91] width 1337 height 76
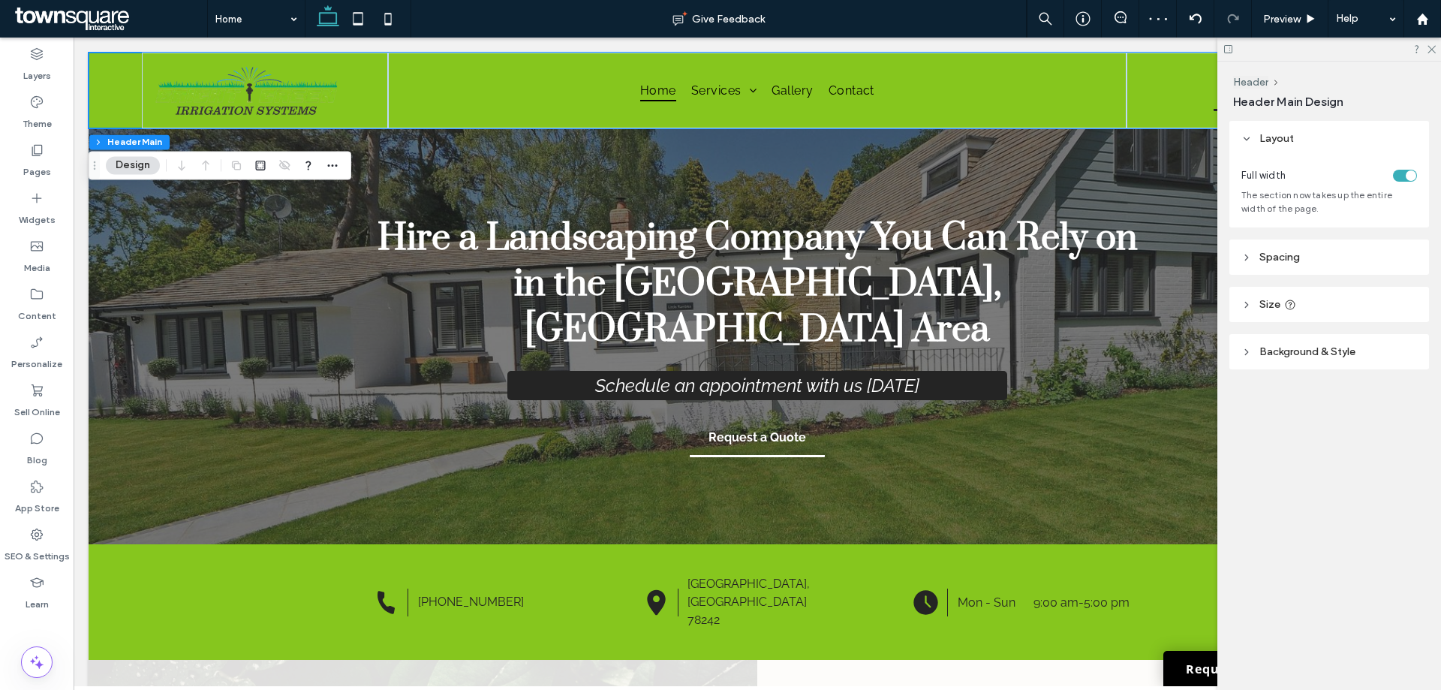
click at [1293, 354] on span "Background & Style" at bounding box center [1307, 351] width 96 height 13
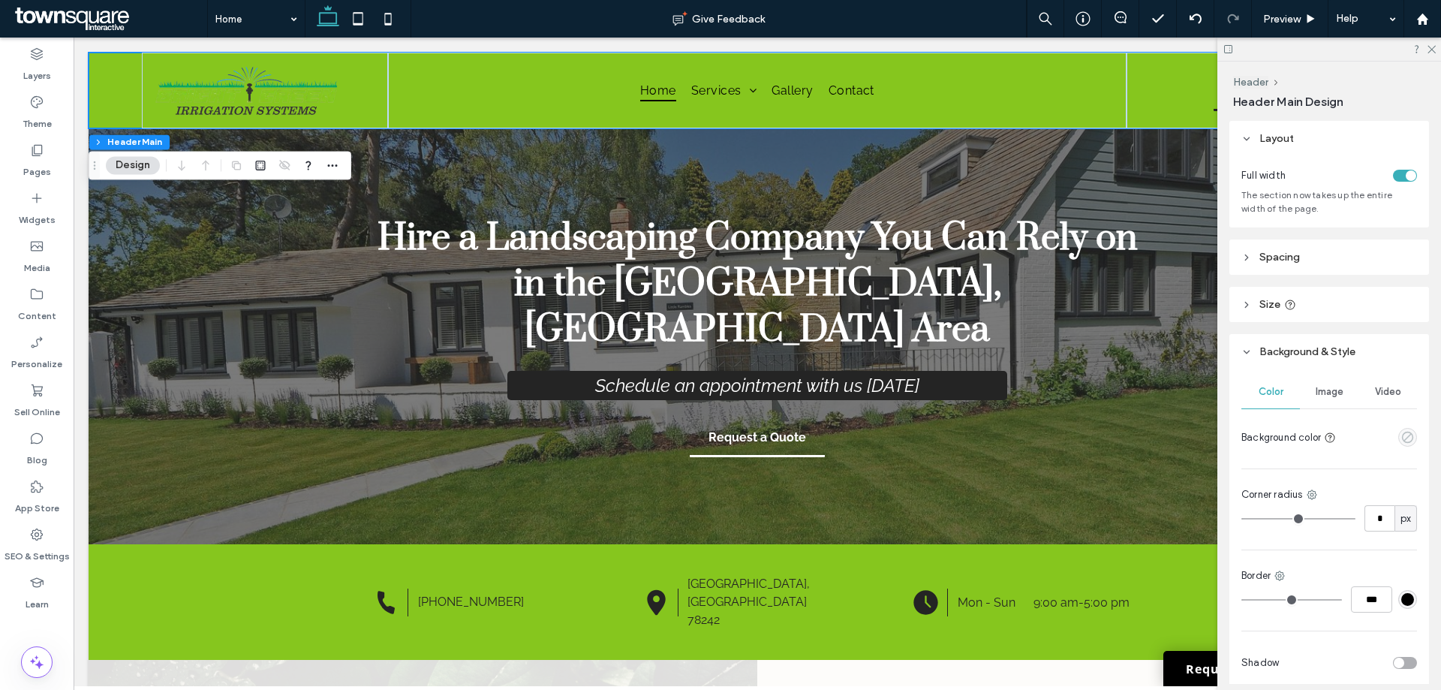
click at [1401, 437] on icon "empty color" at bounding box center [1407, 437] width 13 height 13
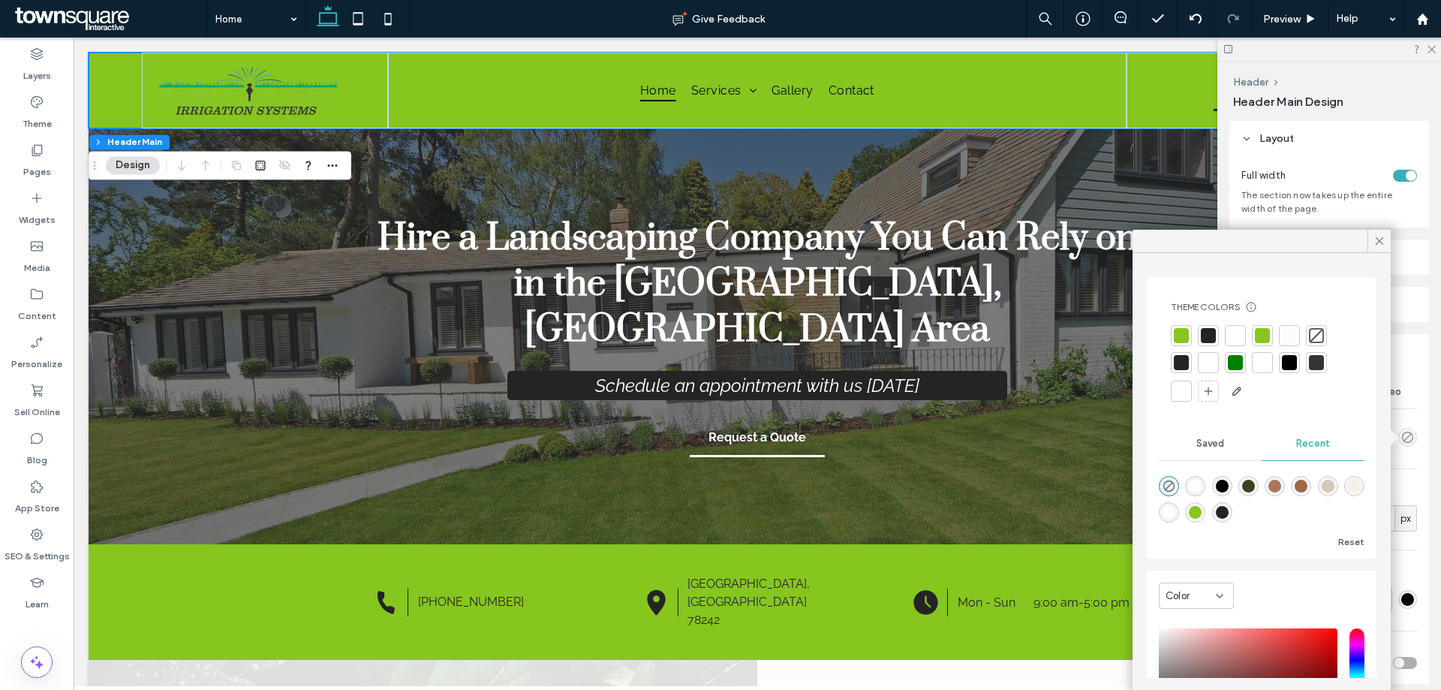
click at [1241, 339] on div at bounding box center [1234, 335] width 15 height 15
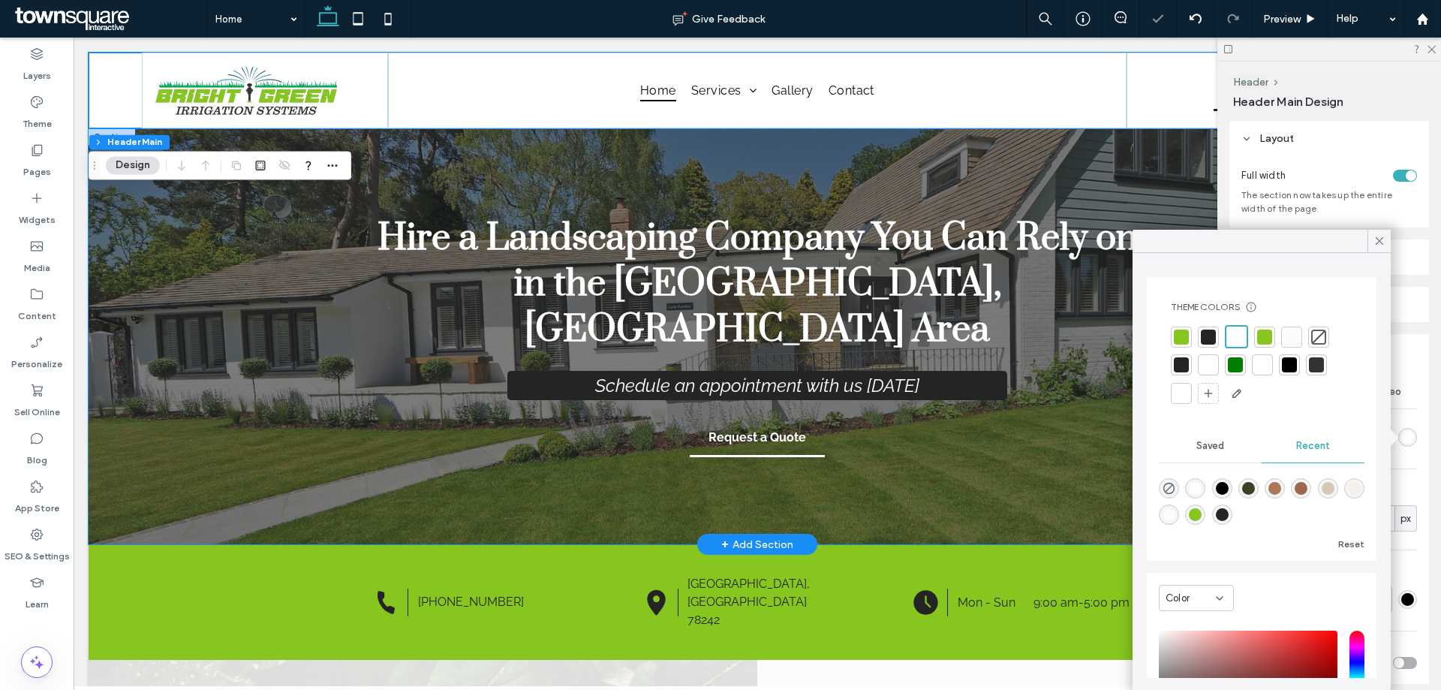
click at [661, 139] on div "Hire a Landscaping Company You Can Rely on in the Charlotte, NC Area Schedule a…" at bounding box center [757, 336] width 900 height 416
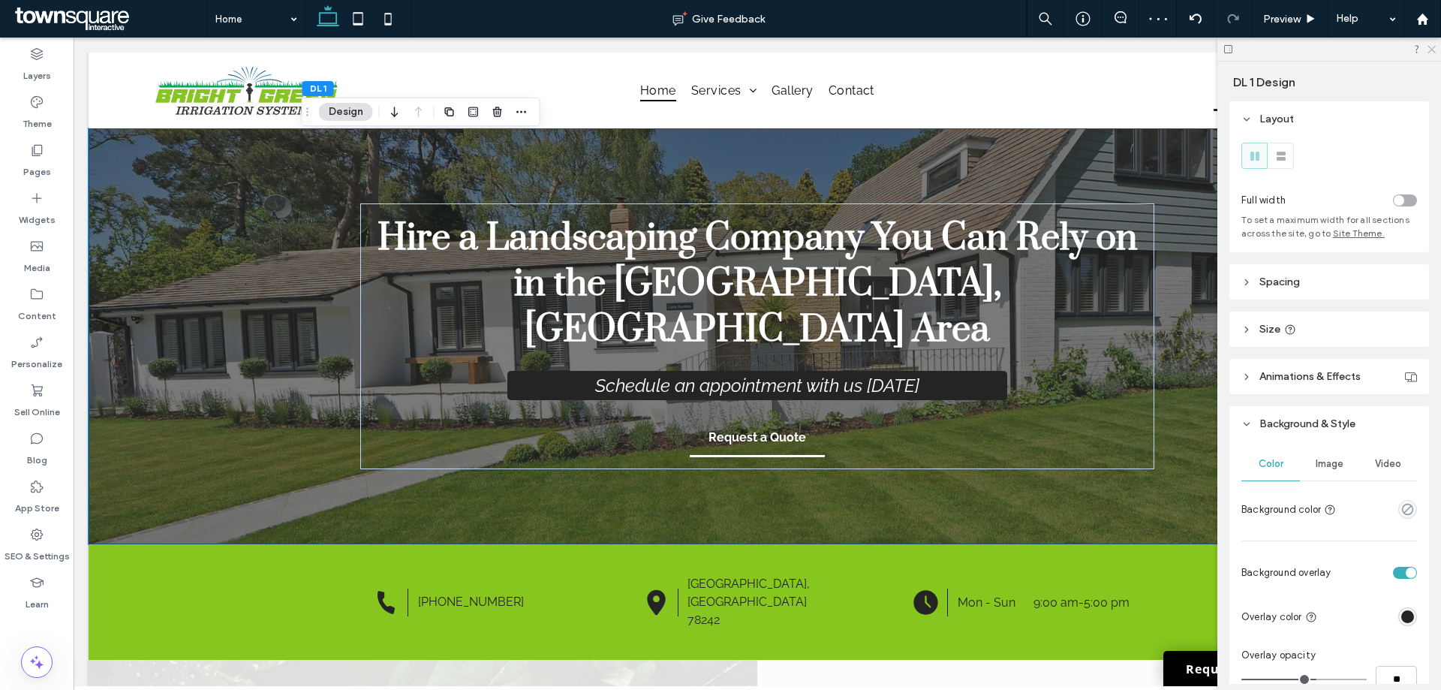
click at [1432, 48] on icon at bounding box center [1431, 49] width 10 height 10
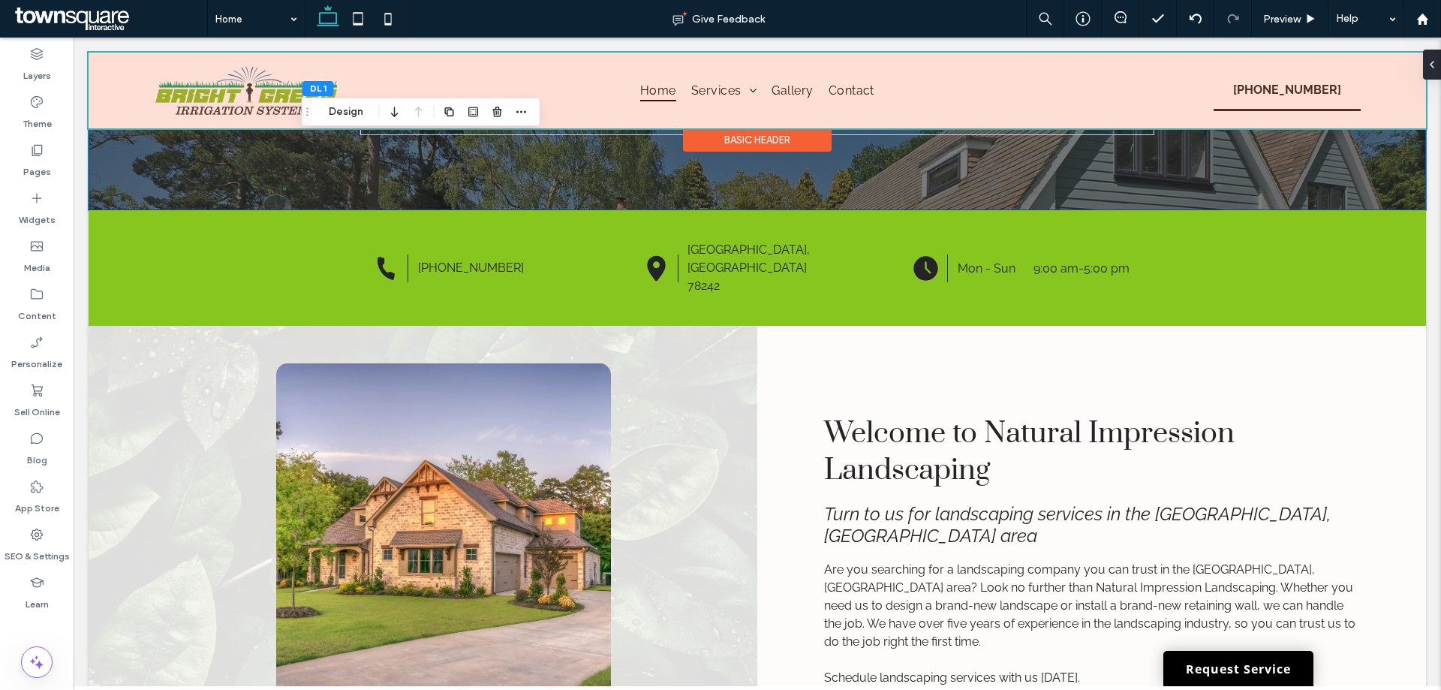
scroll to position [75, 0]
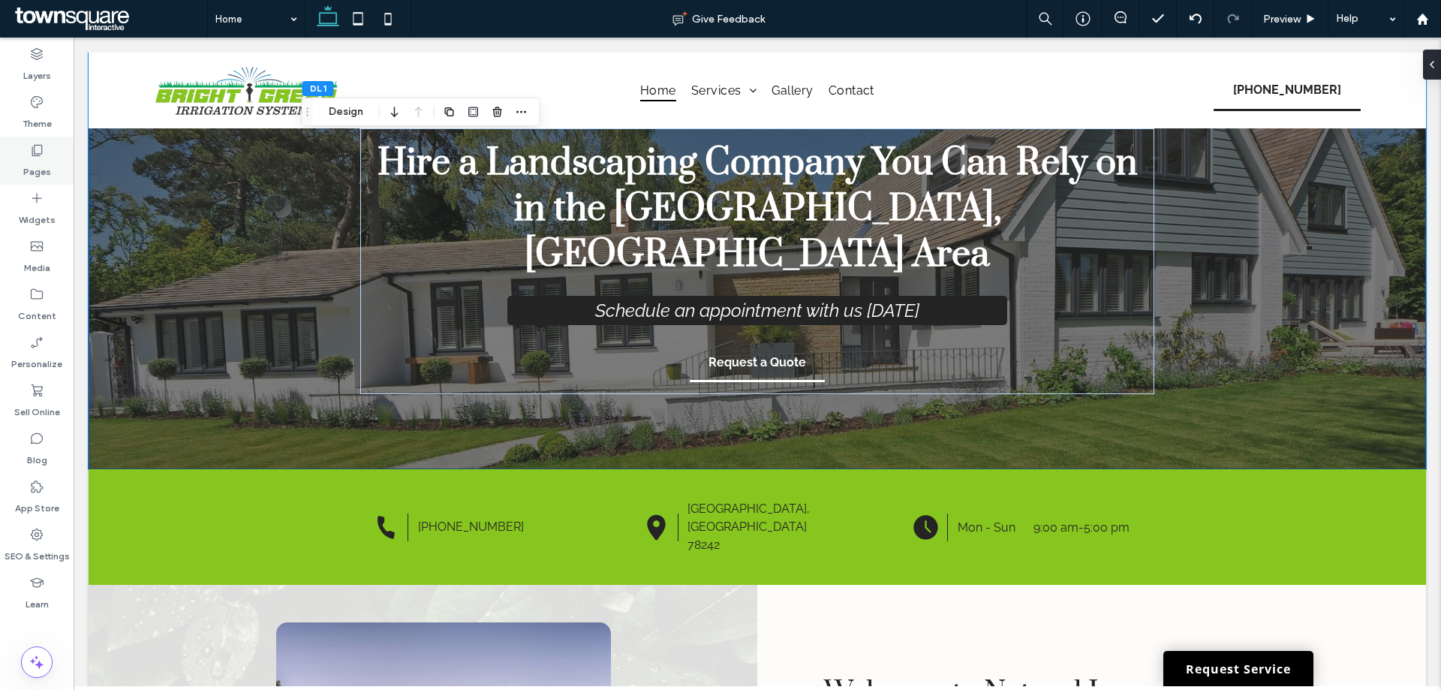
click at [29, 168] on label "Pages" at bounding box center [37, 168] width 28 height 21
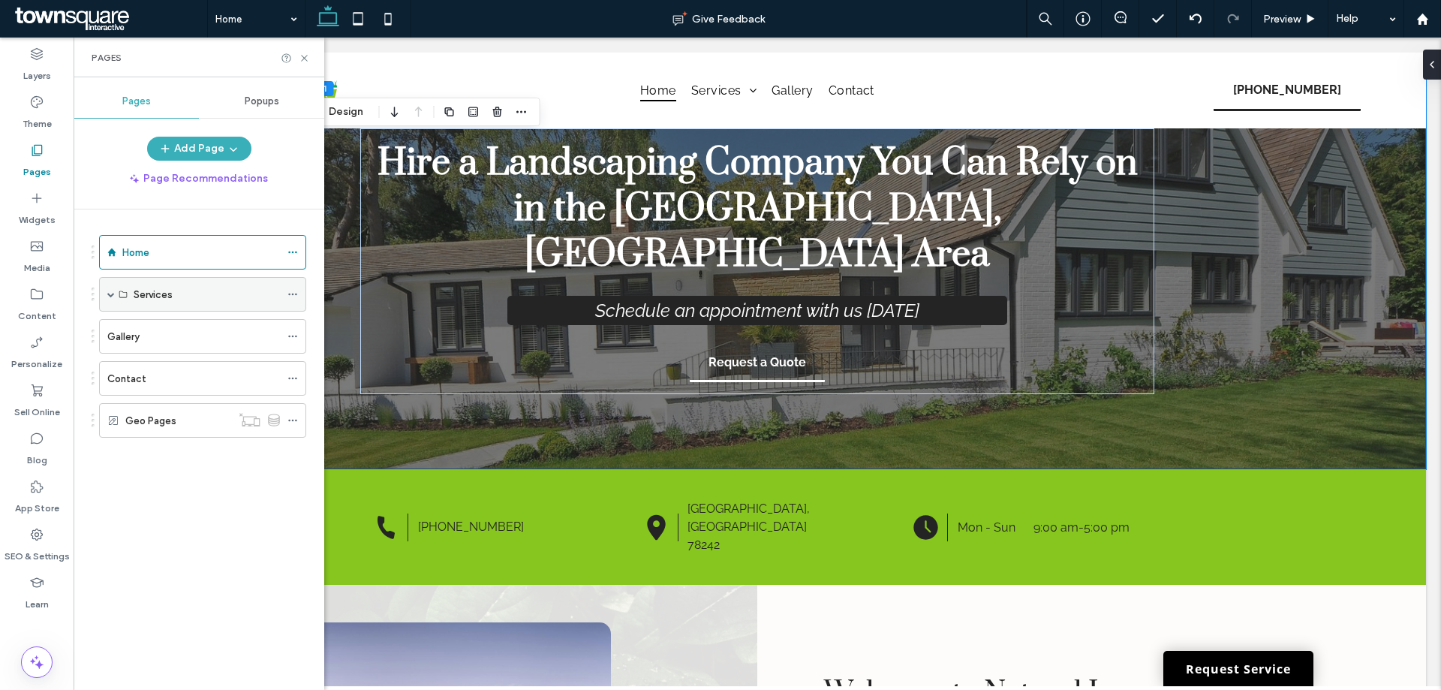
click at [156, 290] on label "Services" at bounding box center [153, 294] width 39 height 26
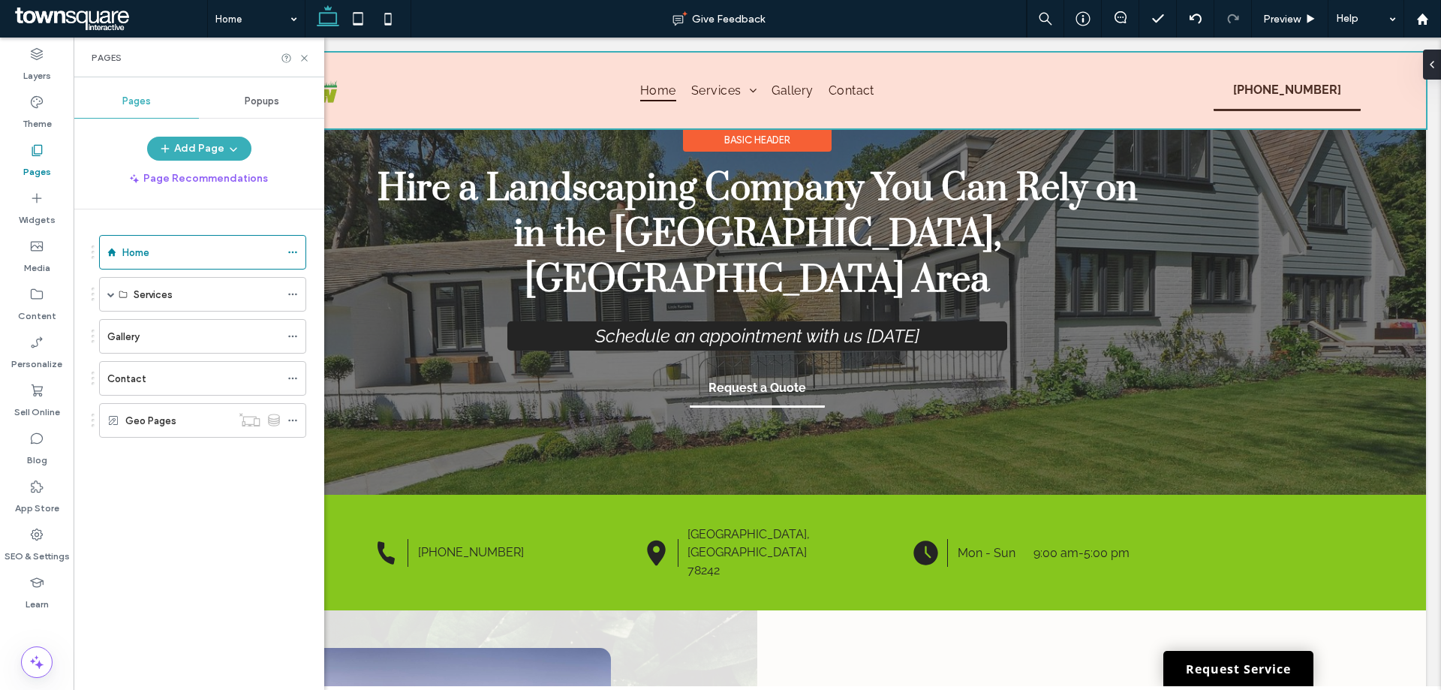
scroll to position [0, 0]
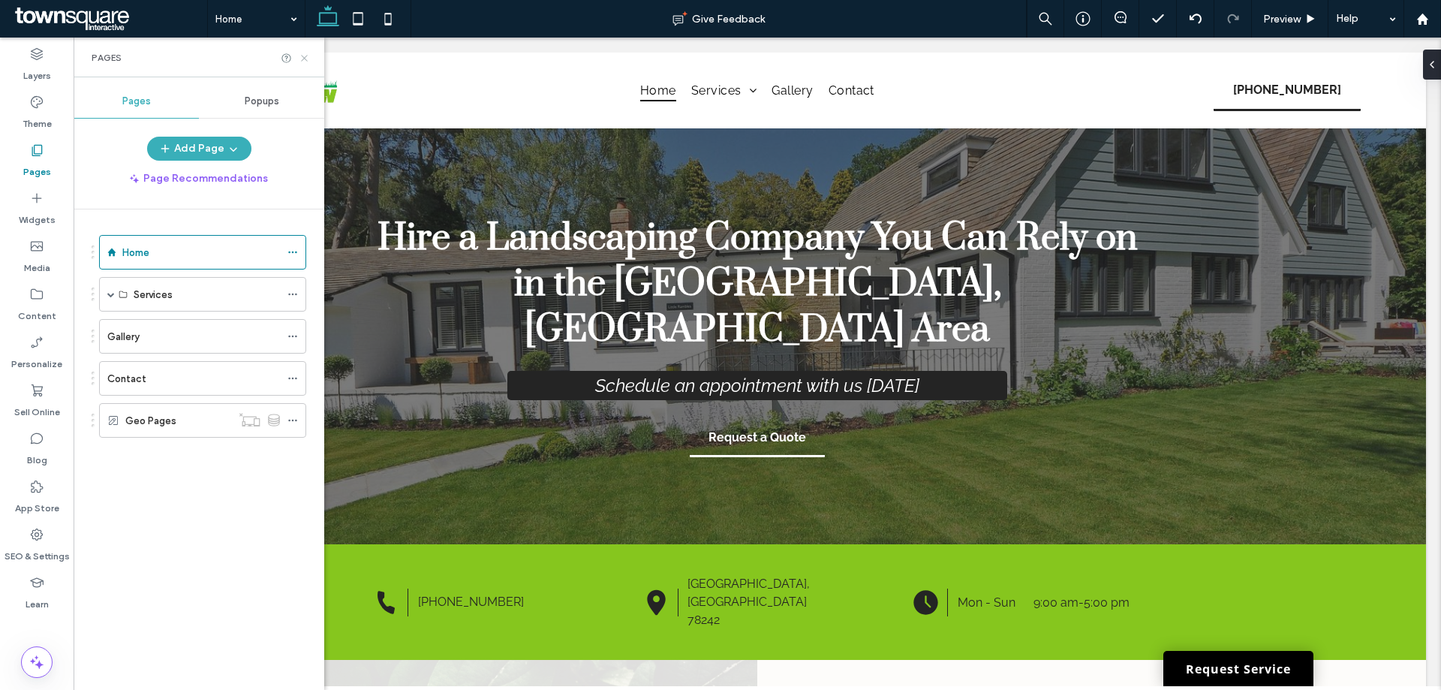
click at [301, 56] on icon at bounding box center [304, 58] width 11 height 11
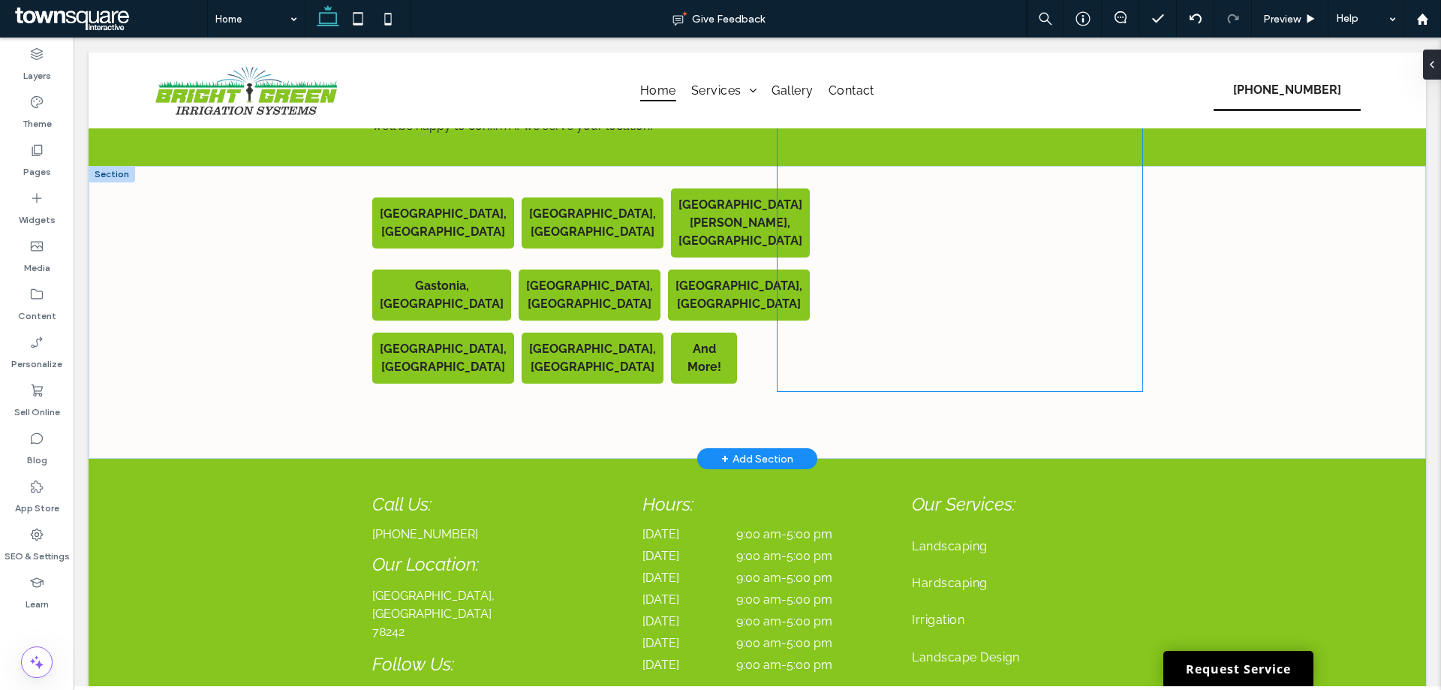
scroll to position [2883, 0]
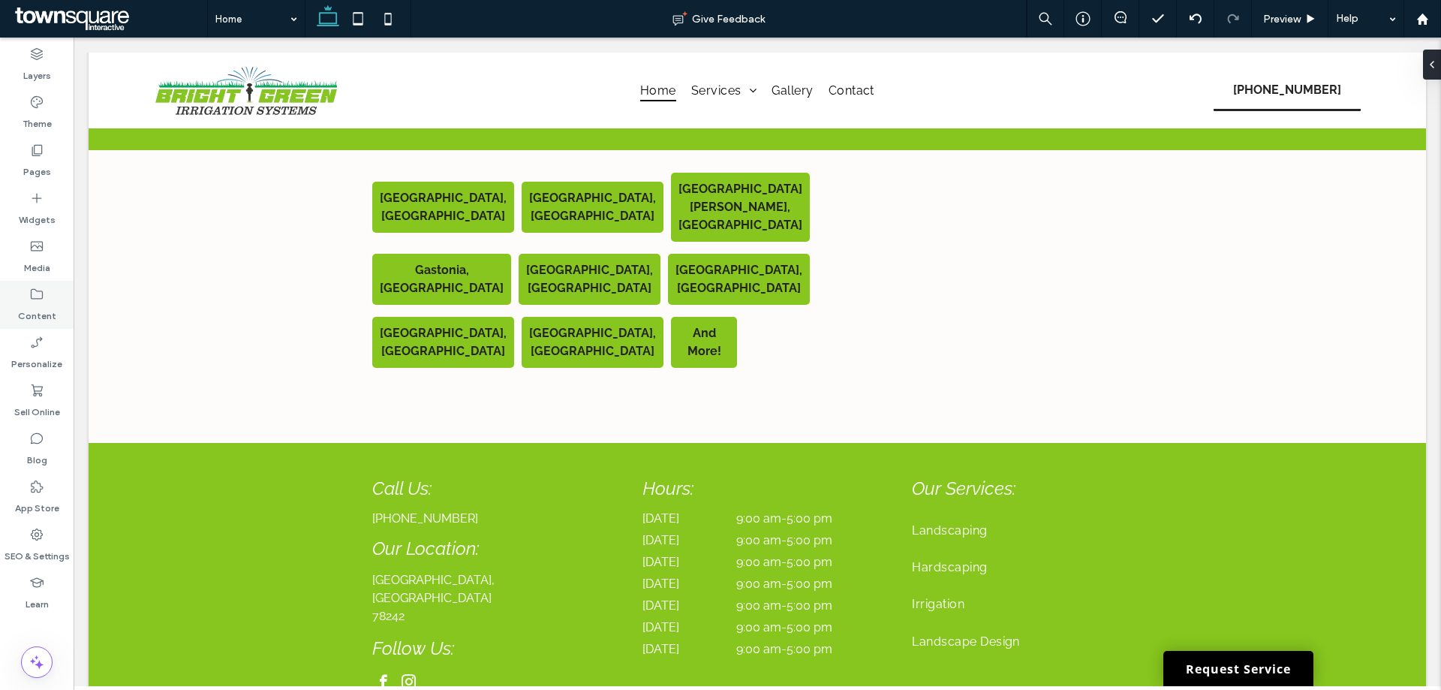
click at [48, 308] on label "Content" at bounding box center [37, 312] width 38 height 21
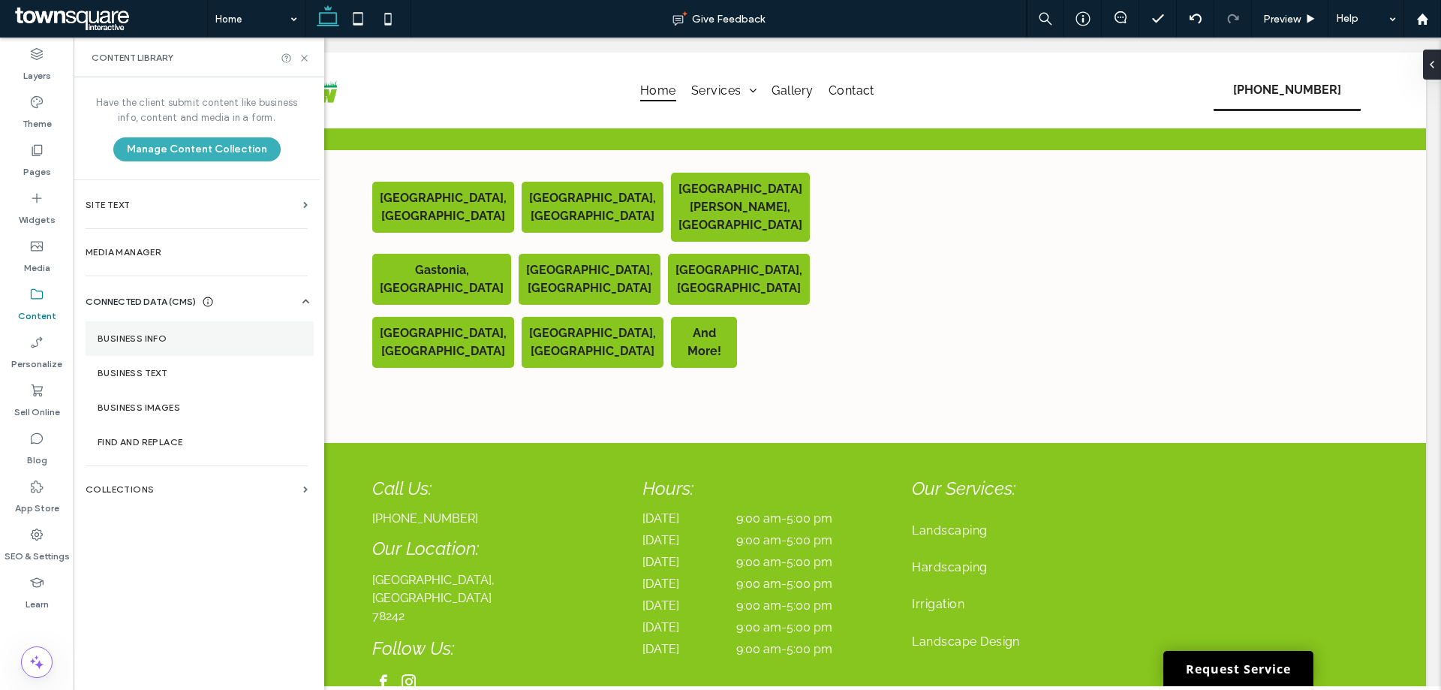
click at [137, 347] on section "Business Info" at bounding box center [200, 338] width 228 height 35
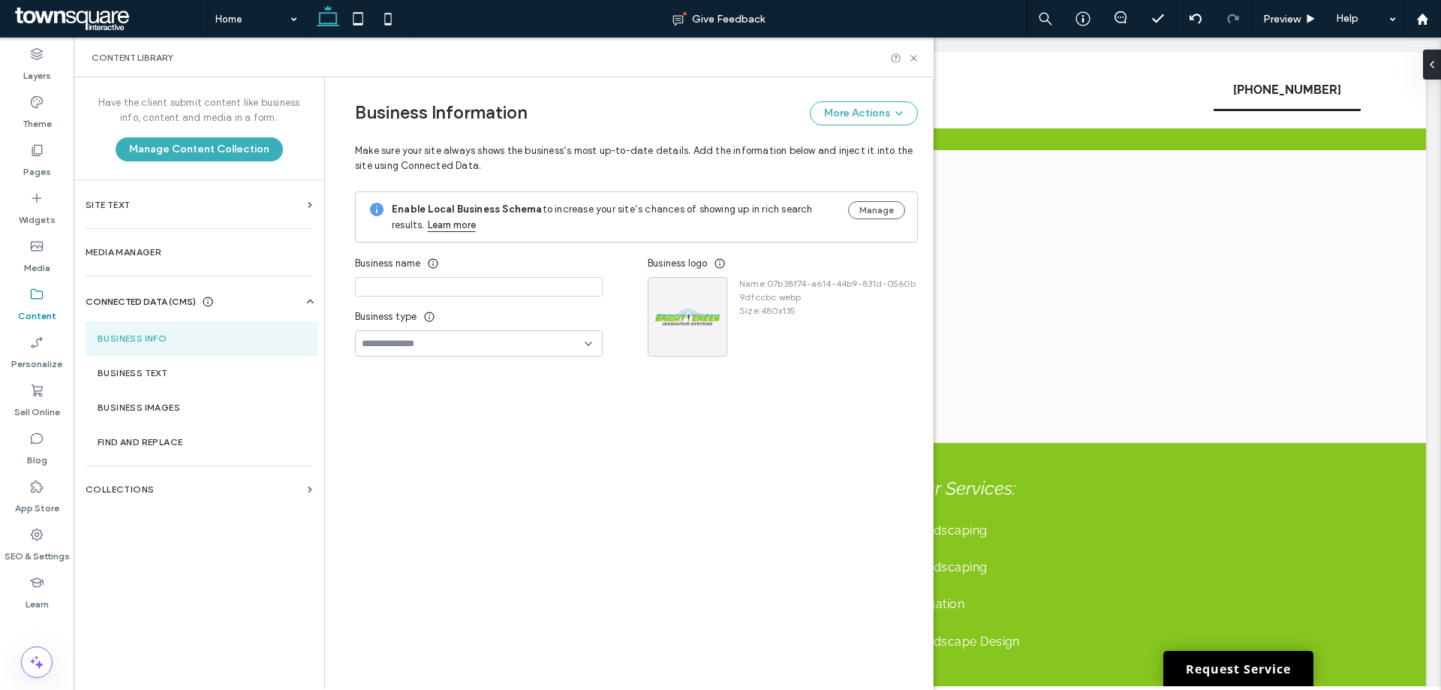
type input "**********"
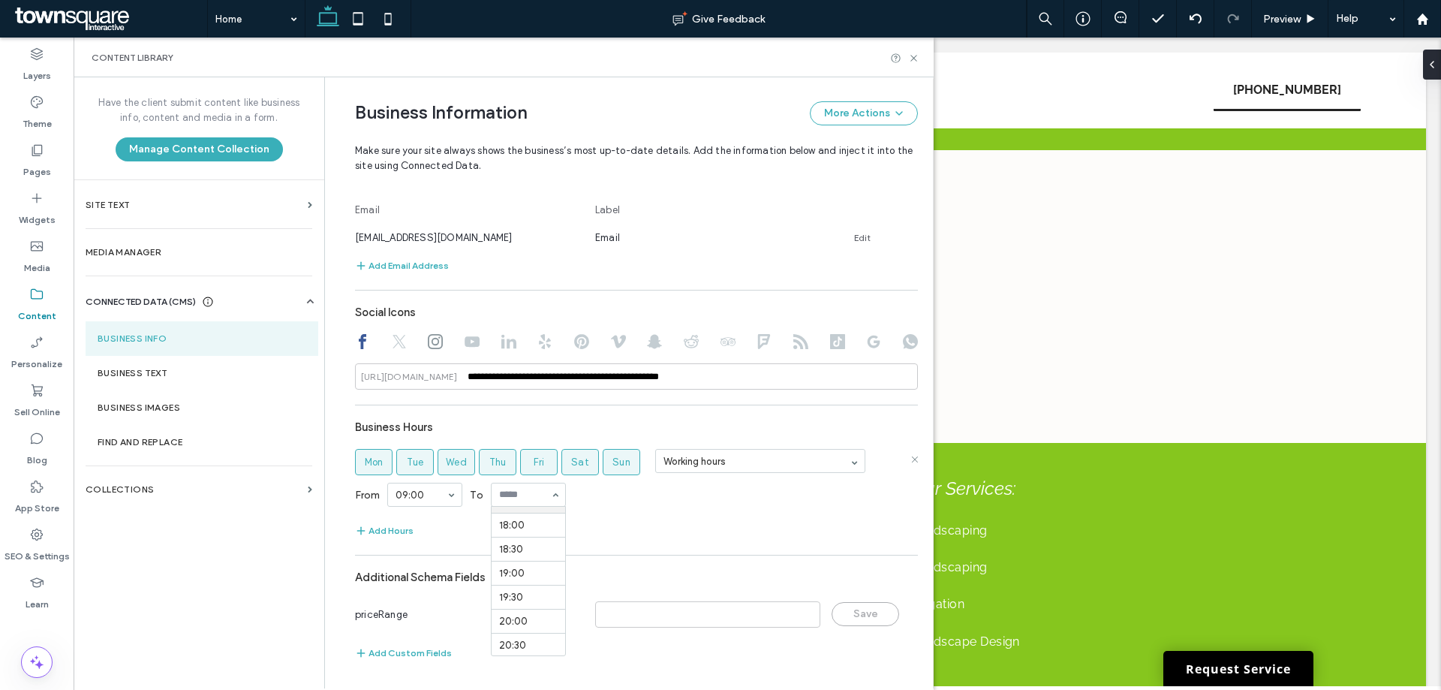
scroll to position [966, 0]
drag, startPoint x: 912, startPoint y: 57, endPoint x: 836, endPoint y: 25, distance: 83.1
click at [912, 57] on icon at bounding box center [913, 58] width 11 height 11
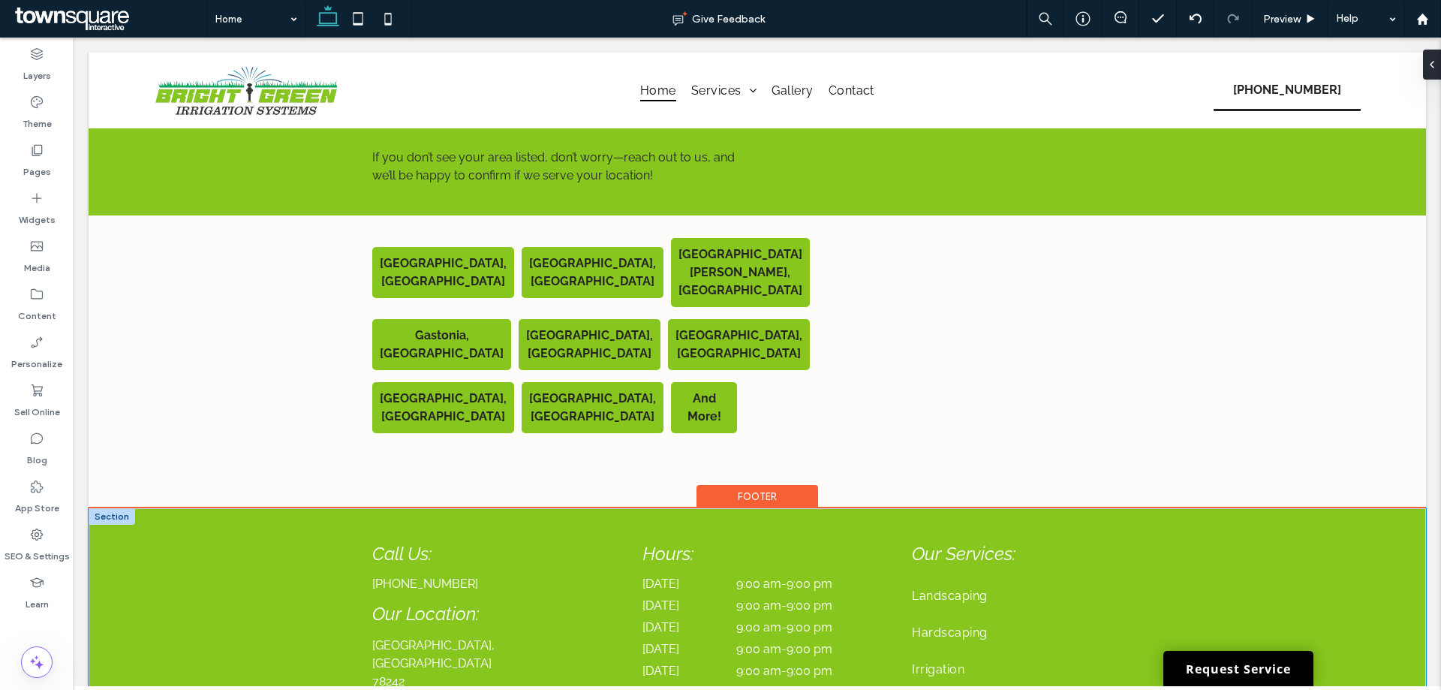
scroll to position [2883, 0]
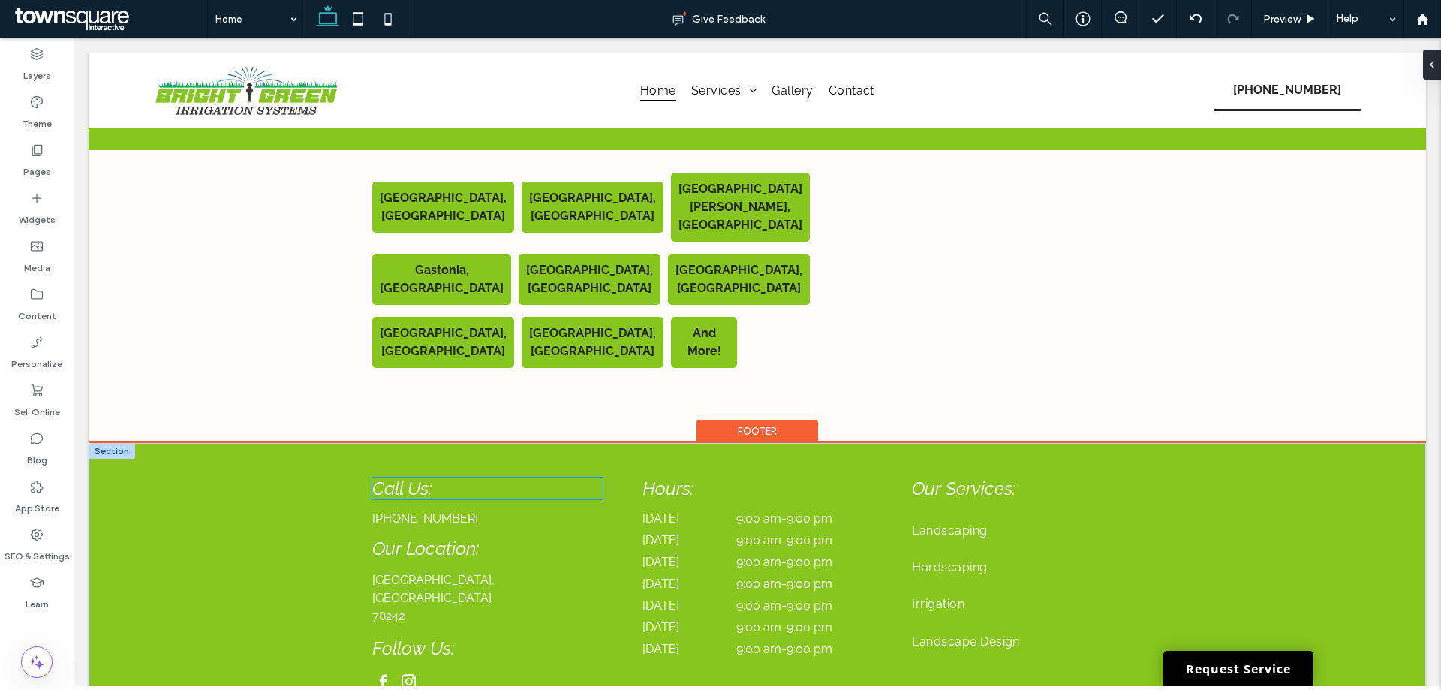
click at [413, 477] on span "Call Us:" at bounding box center [401, 488] width 59 height 22
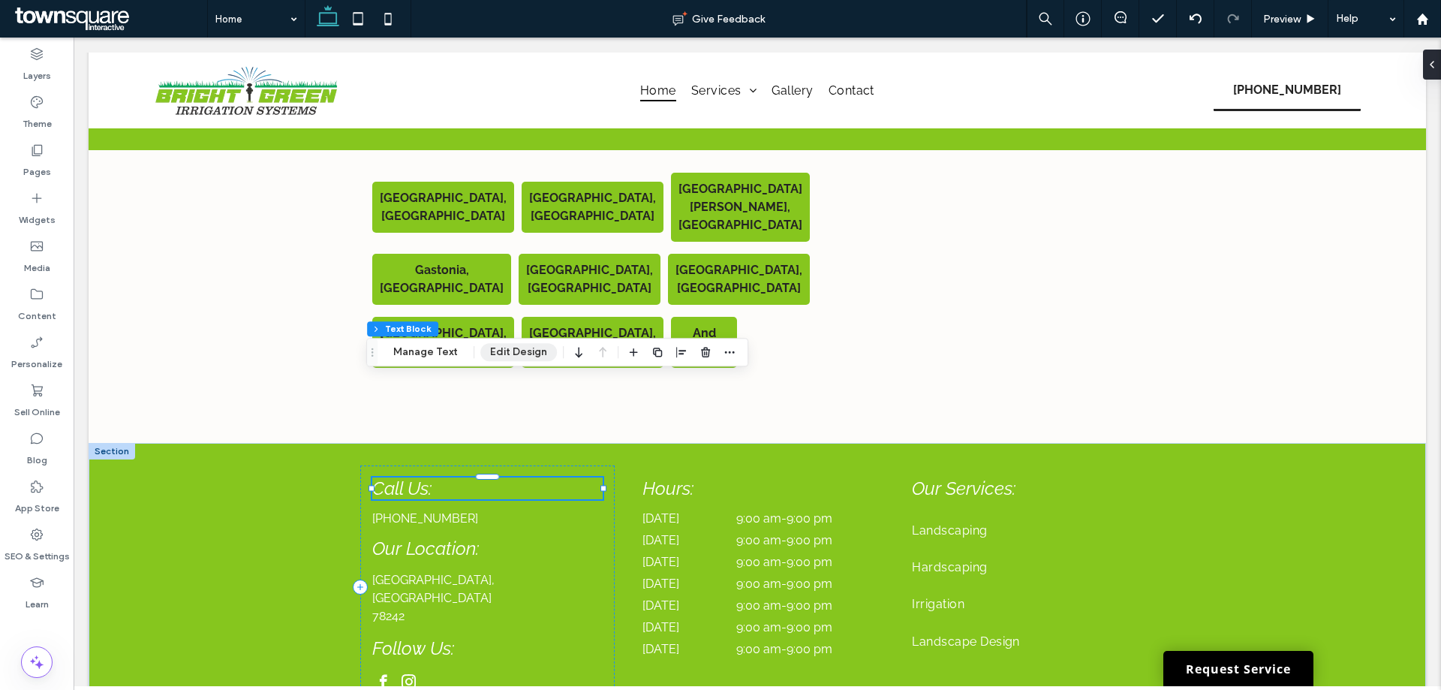
click at [506, 346] on button "Edit Design" at bounding box center [518, 352] width 77 height 18
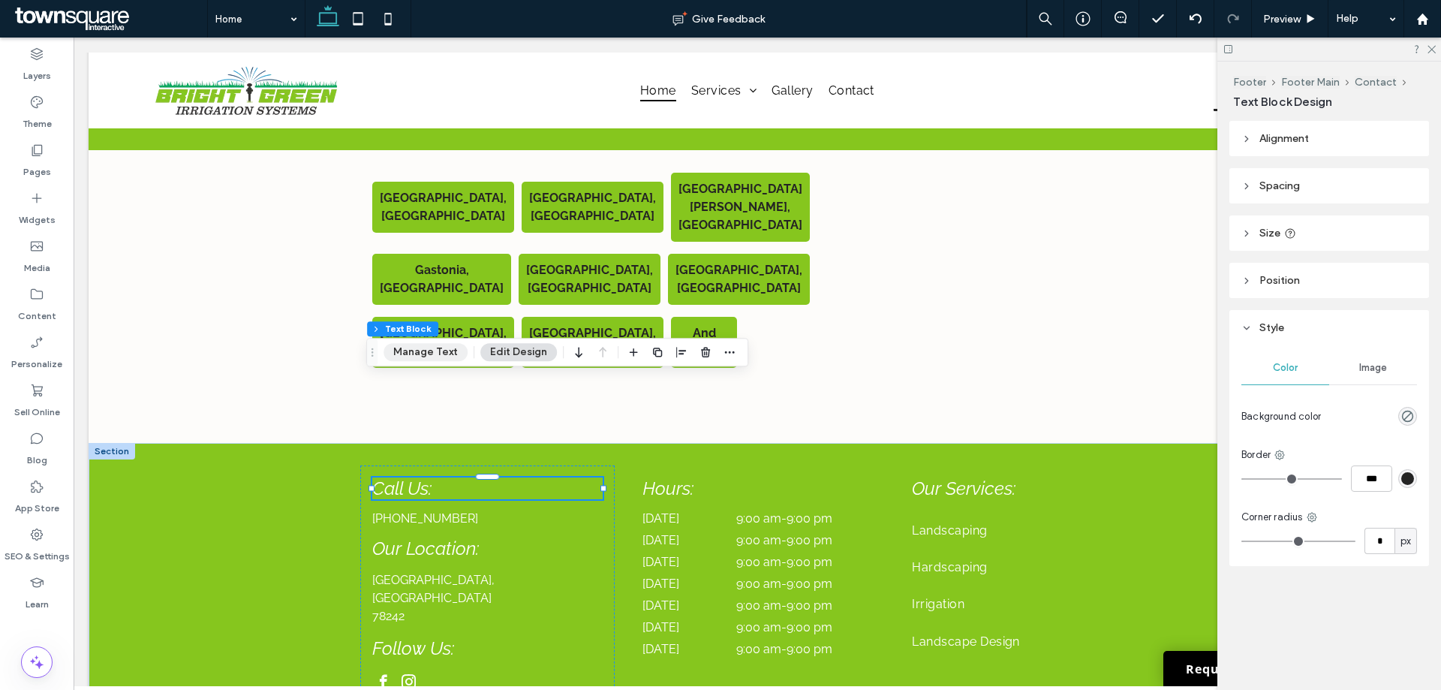
click at [439, 345] on button "Manage Text" at bounding box center [425, 352] width 84 height 18
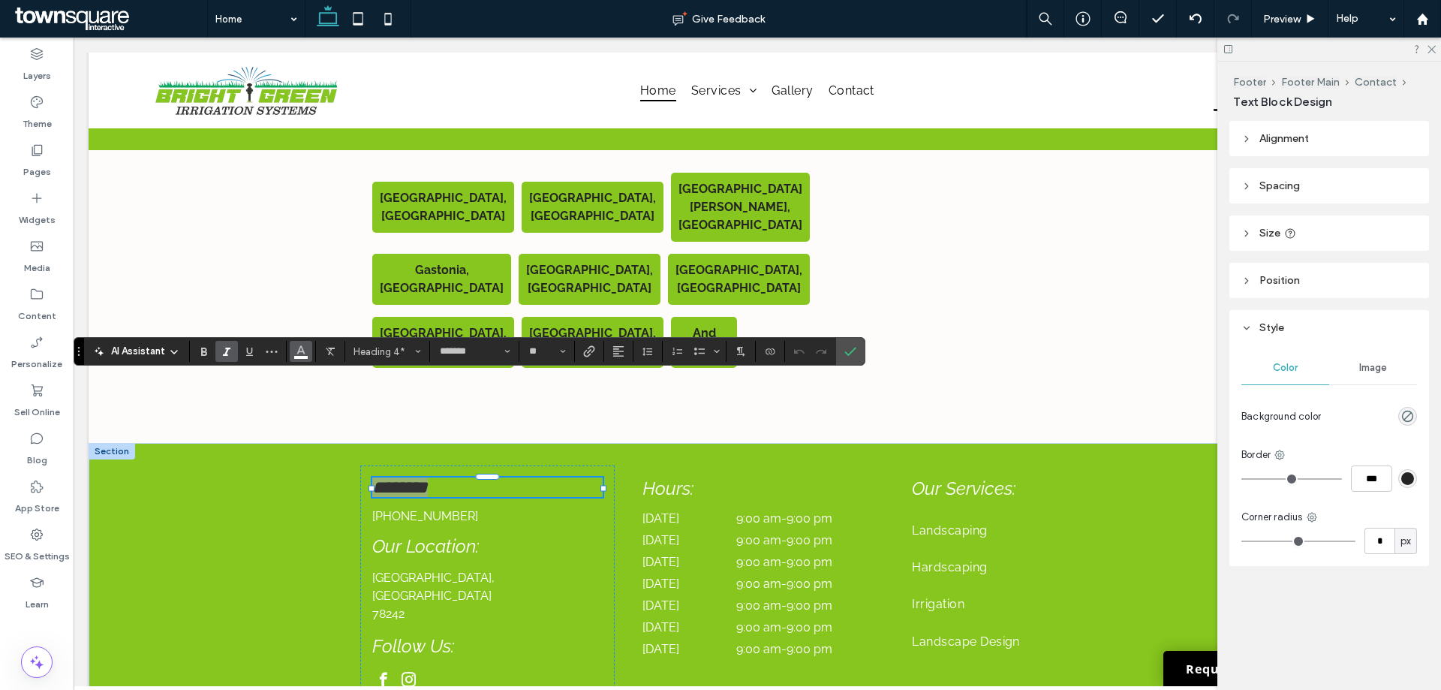
click at [306, 350] on icon "Color" at bounding box center [301, 350] width 12 height 12
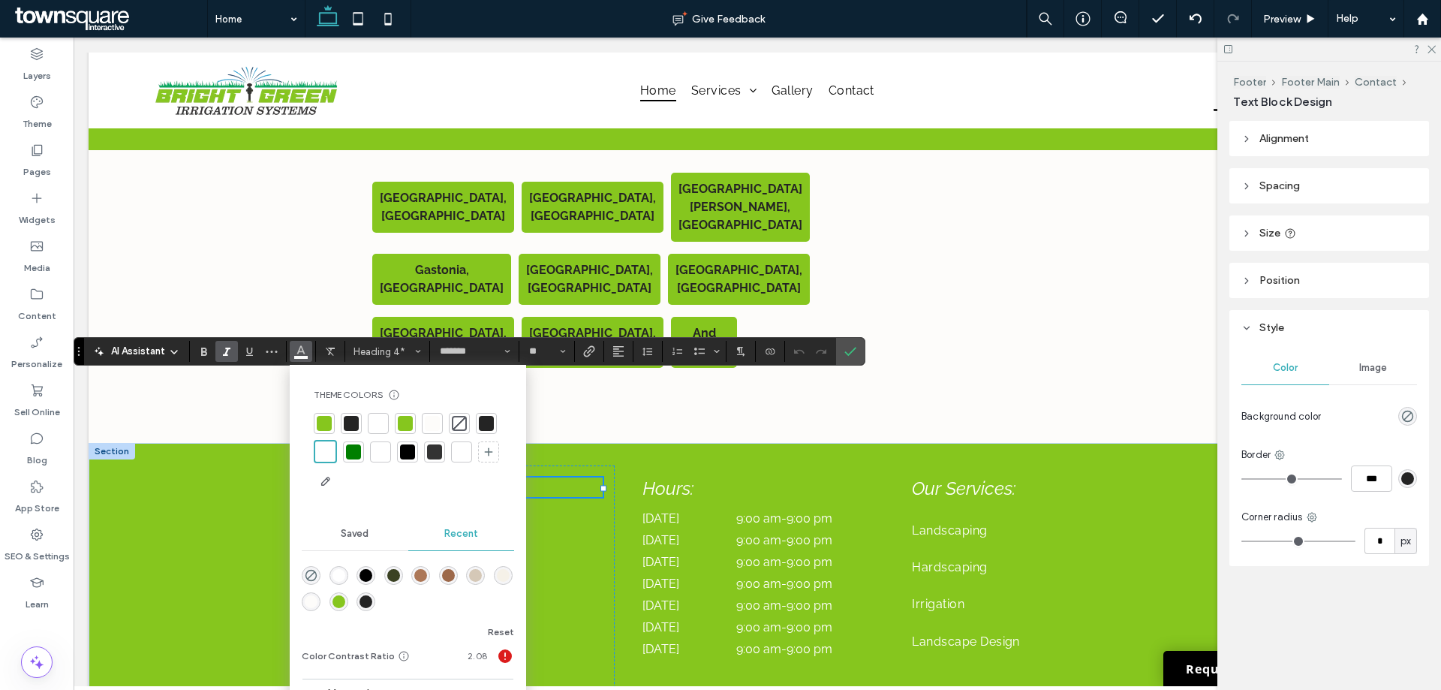
click at [344, 423] on div at bounding box center [351, 423] width 15 height 15
click at [409, 444] on div at bounding box center [405, 450] width 15 height 15
click at [864, 356] on div "AI Assistant Theme Colors Save time with Theme Colors Create a color palette to…" at bounding box center [470, 351] width 792 height 29
click at [852, 350] on icon "Confirm" at bounding box center [850, 351] width 12 height 12
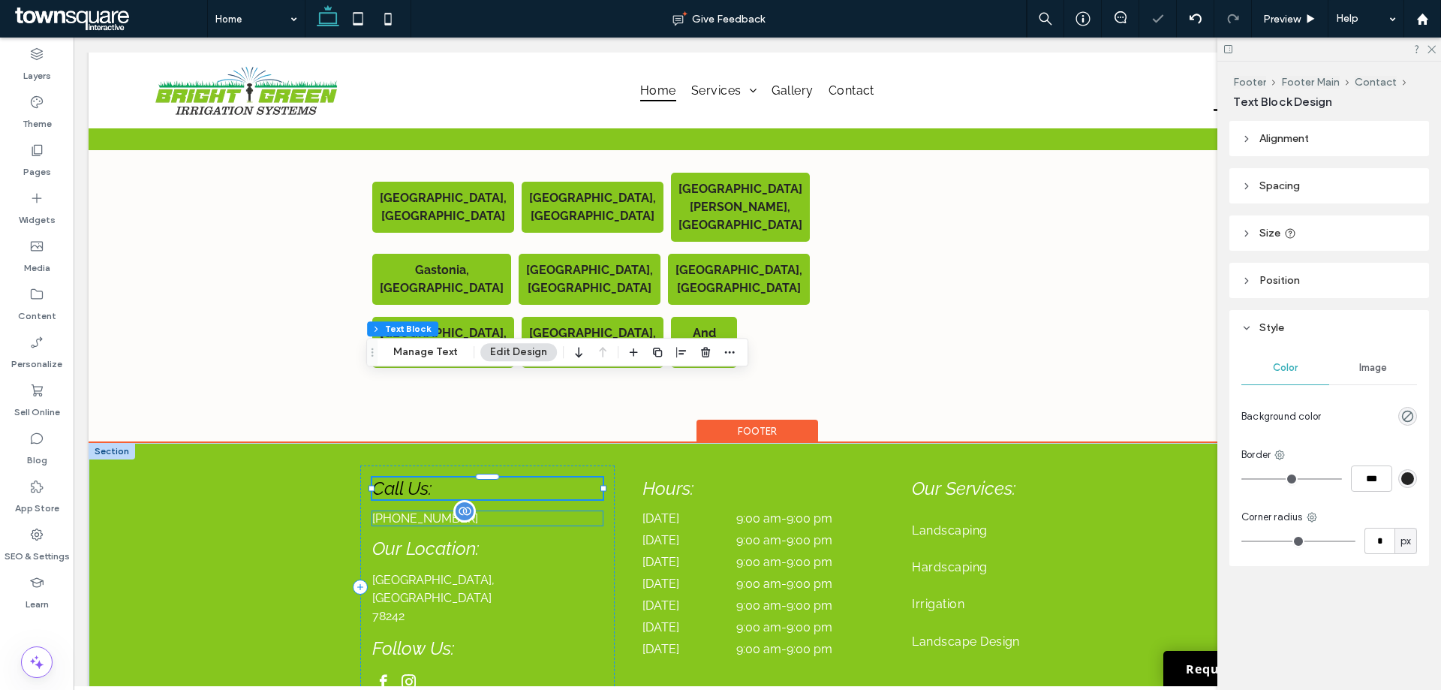
click at [404, 511] on div "[PHONE_NUMBER]" at bounding box center [487, 518] width 230 height 14
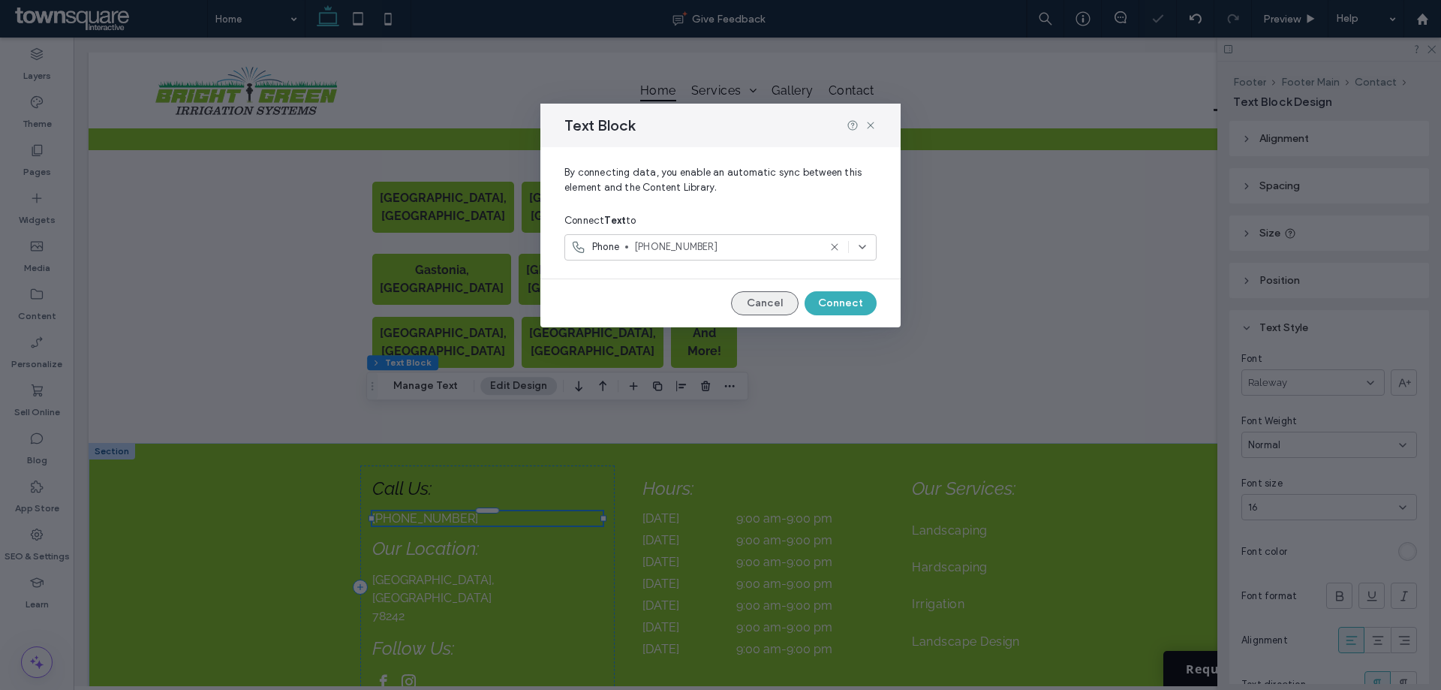
click at [786, 311] on button "Cancel" at bounding box center [765, 303] width 68 height 24
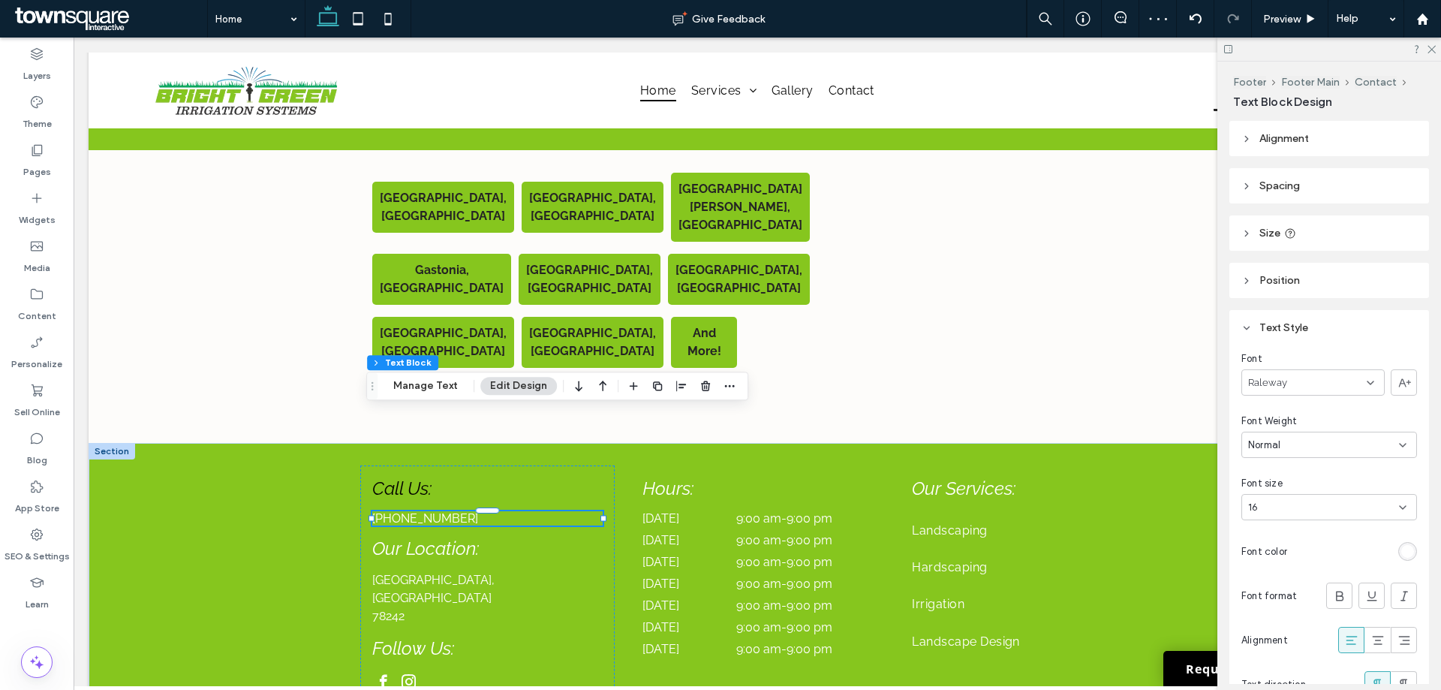
click at [1404, 548] on div "rgb(255, 255, 255)" at bounding box center [1407, 551] width 13 height 13
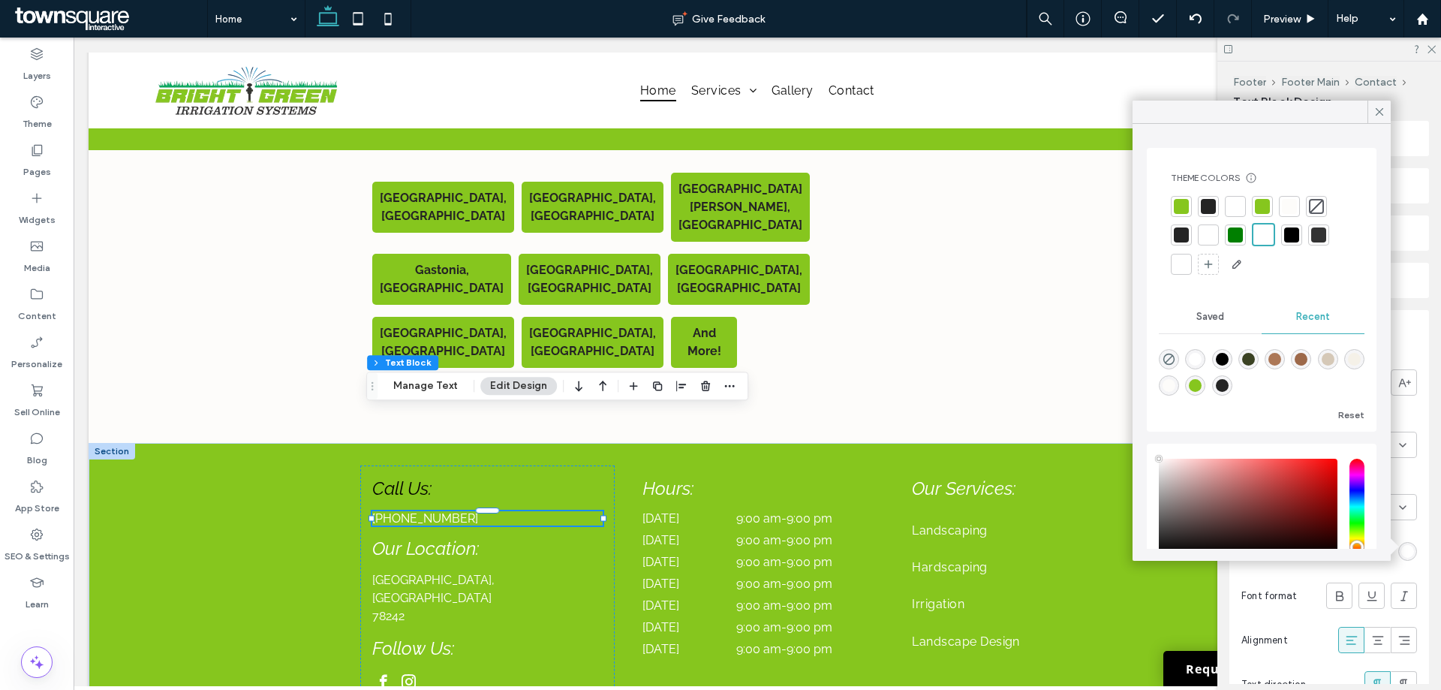
click at [1178, 234] on div at bounding box center [1180, 234] width 15 height 15
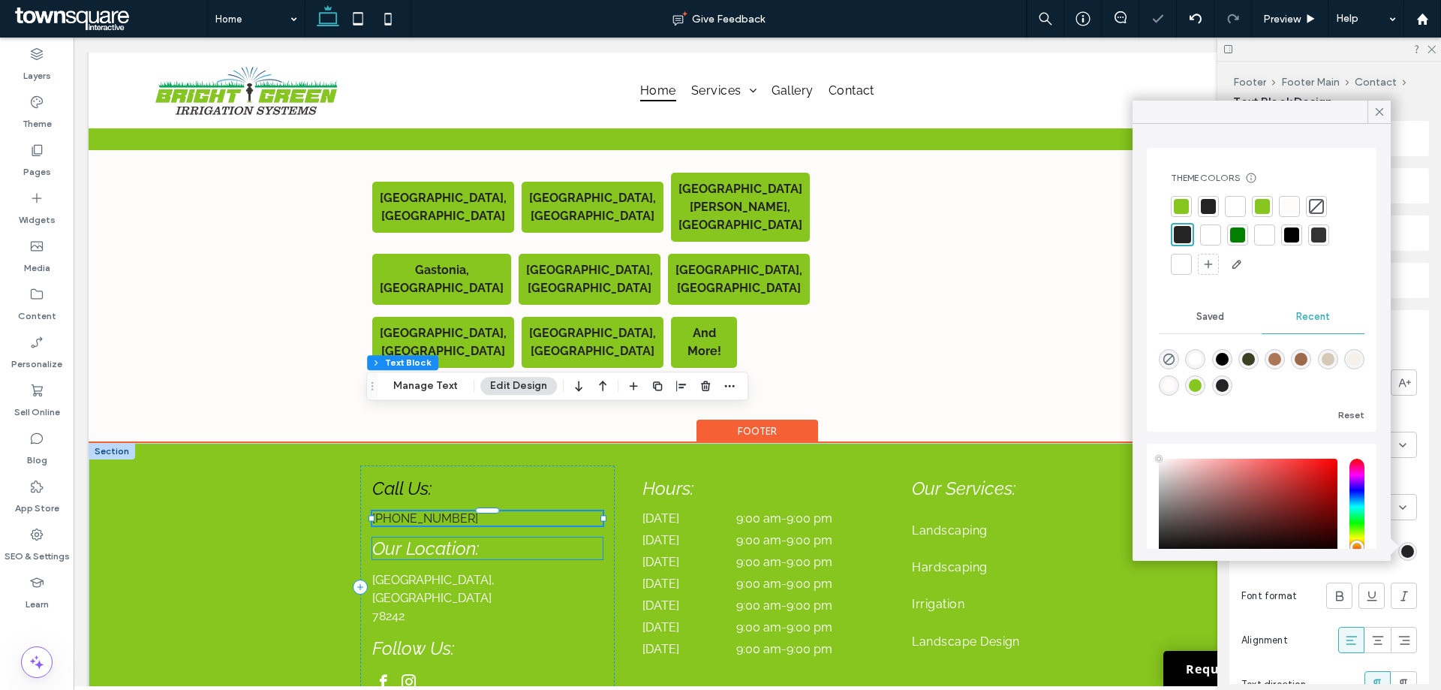
click at [395, 537] on span "Our Location:" at bounding box center [425, 548] width 107 height 22
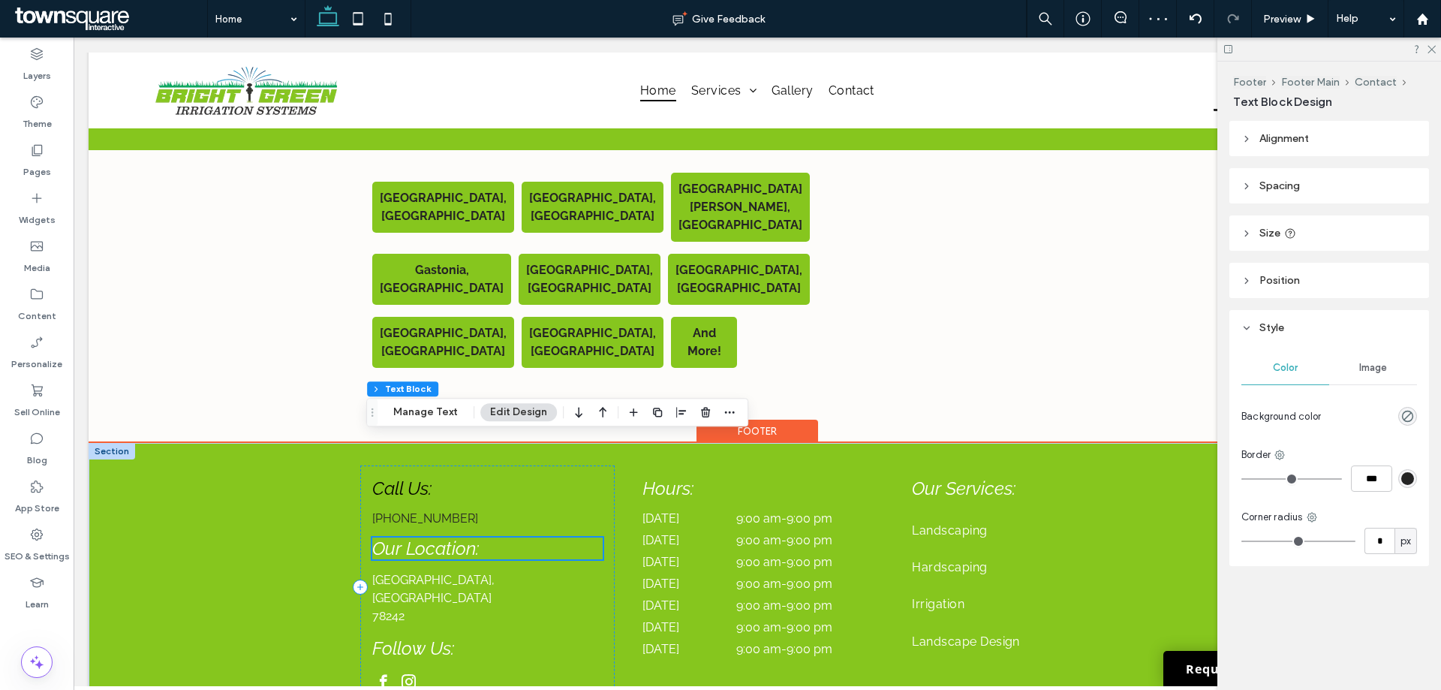
scroll to position [2876, 0]
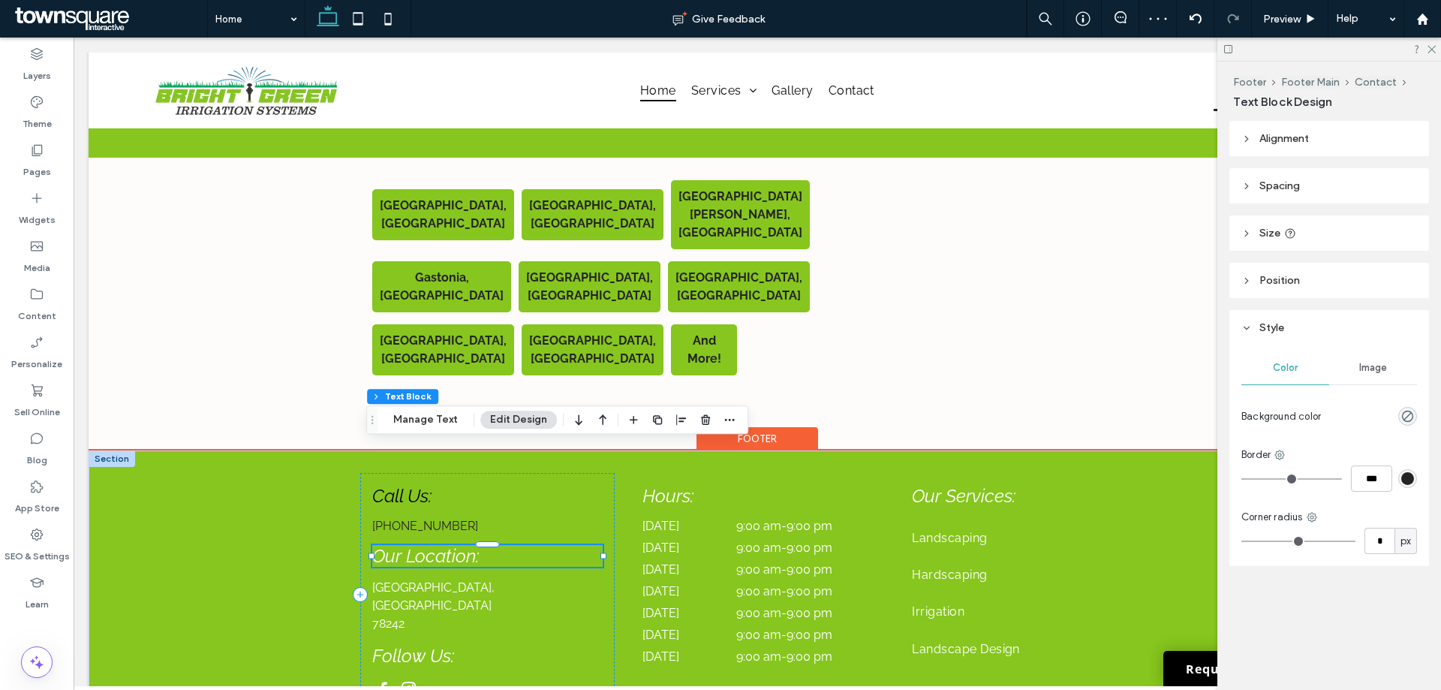
click at [419, 545] on span "Our Location:" at bounding box center [425, 556] width 107 height 22
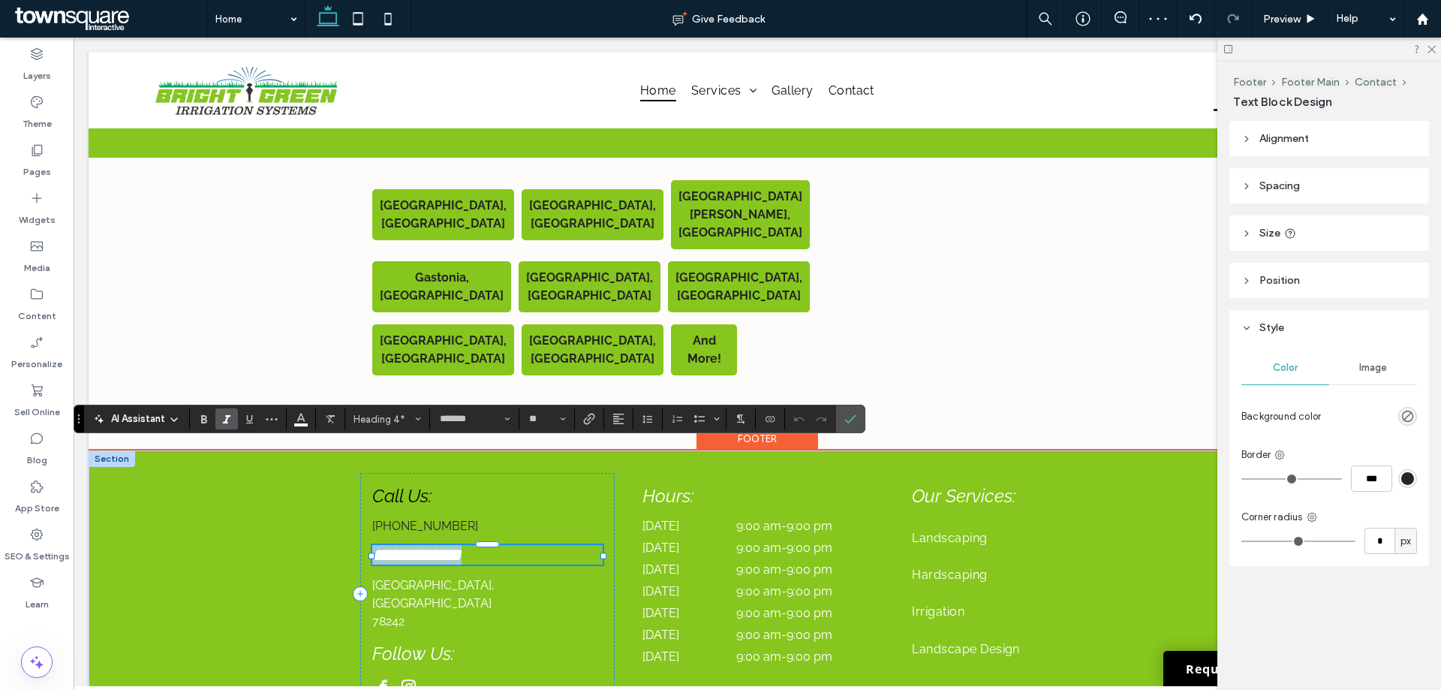
click at [419, 545] on span "**********" at bounding box center [416, 554] width 89 height 18
click at [308, 421] on button "Color" at bounding box center [301, 418] width 23 height 21
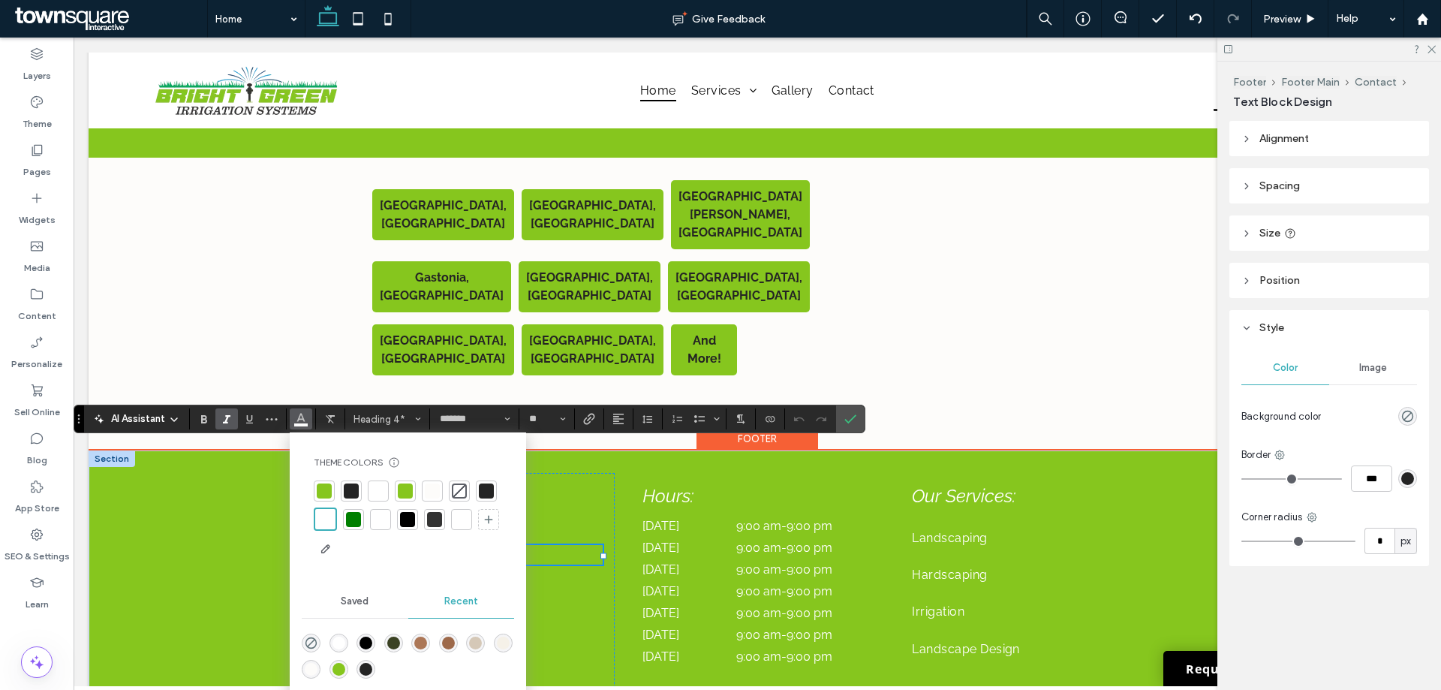
click at [481, 492] on div at bounding box center [486, 490] width 15 height 15
click at [406, 516] on div at bounding box center [405, 517] width 15 height 15
drag, startPoint x: 841, startPoint y: 422, endPoint x: 766, endPoint y: 384, distance: 83.9
click at [841, 422] on label "Confirm" at bounding box center [850, 418] width 23 height 27
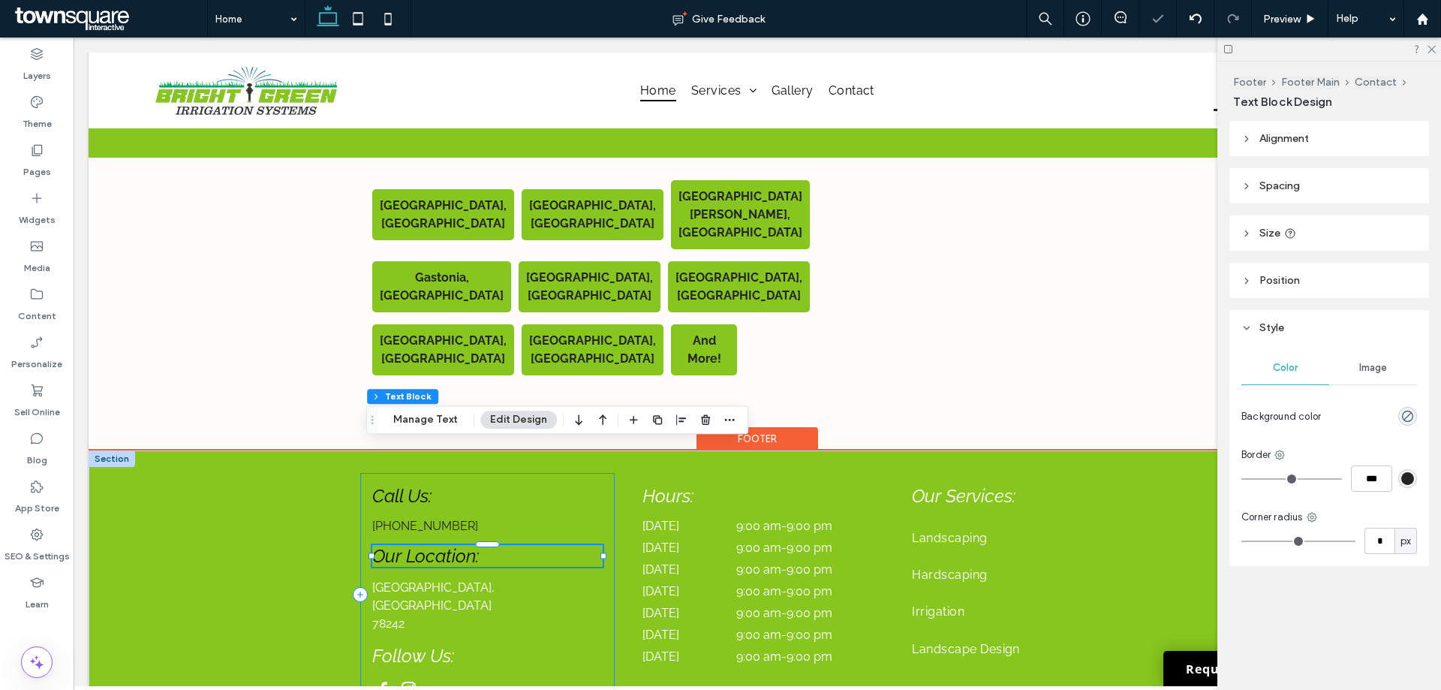
click at [427, 476] on div "Call Us: (210) 461-7891 Our Location: San Antonio, TX 78242 Follow Us:" at bounding box center [487, 594] width 254 height 243
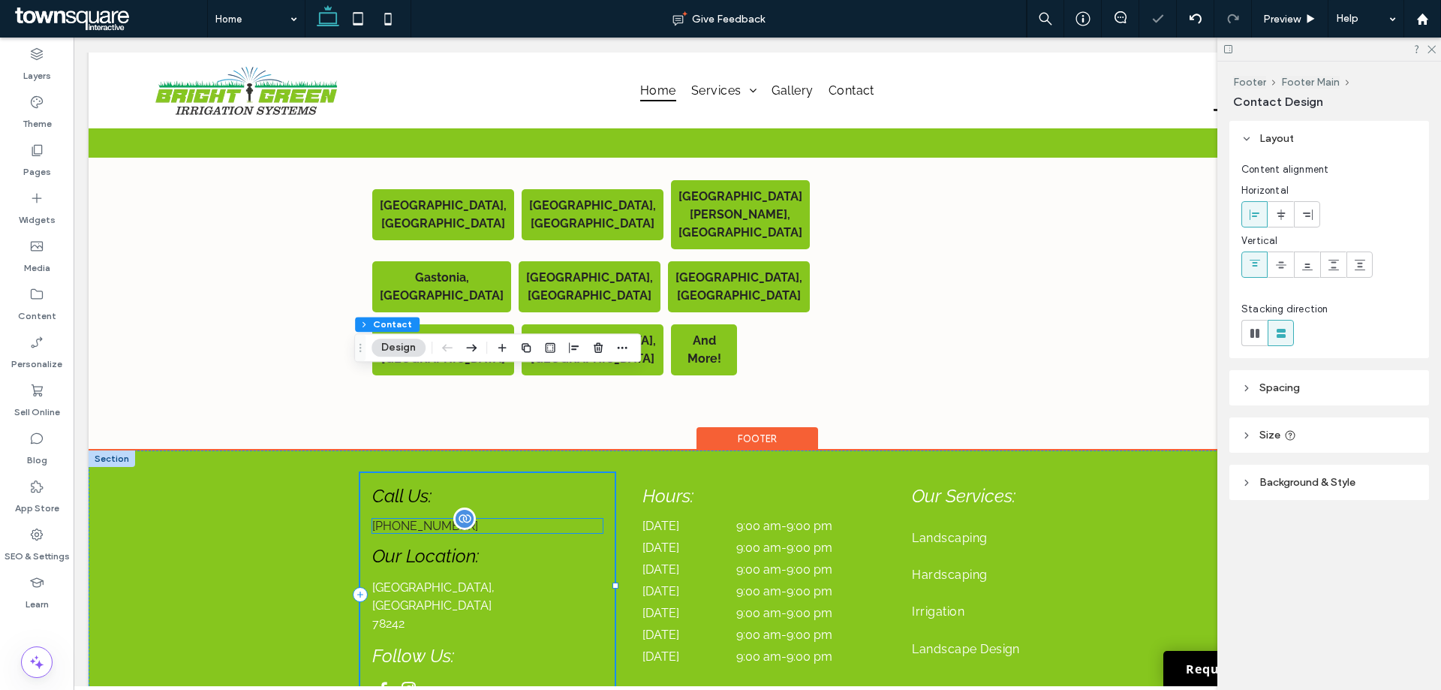
click at [418, 518] on div "[PHONE_NUMBER]" at bounding box center [487, 525] width 230 height 14
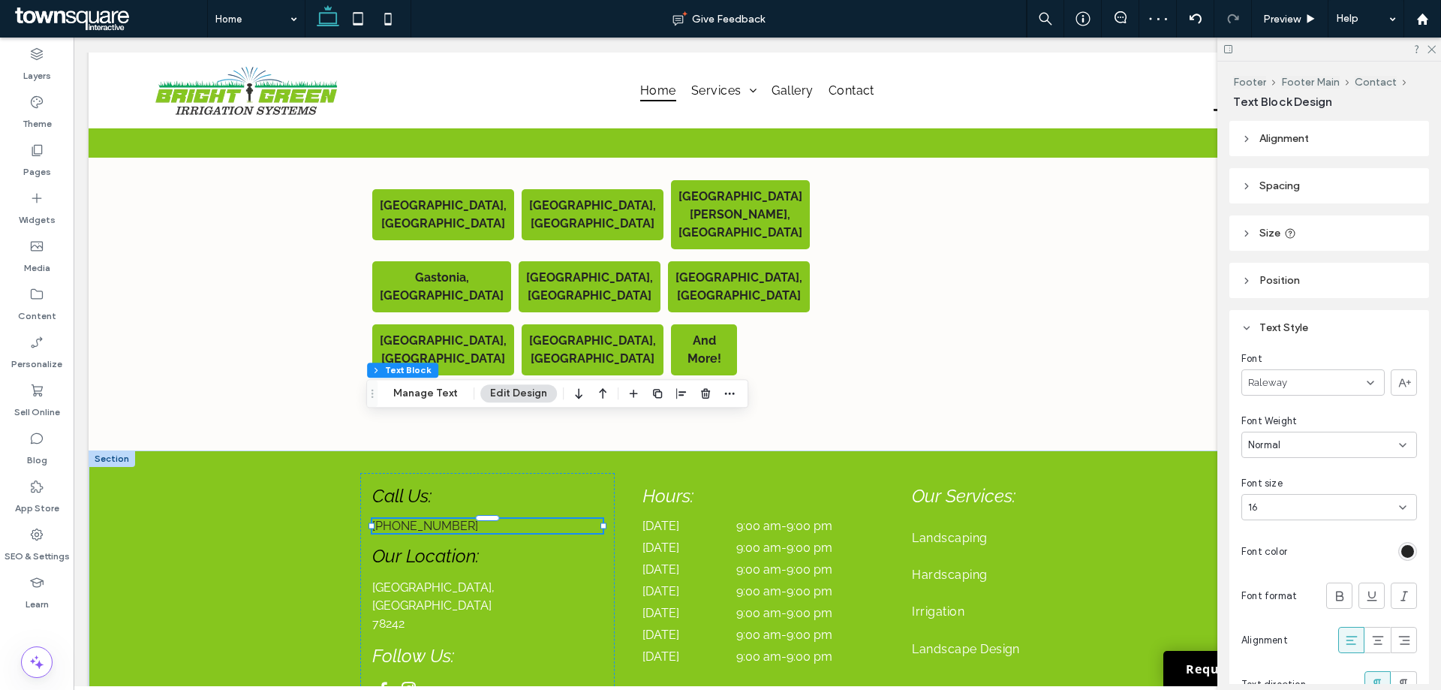
click at [1406, 552] on div "rgb(36, 36, 36)" at bounding box center [1407, 551] width 19 height 19
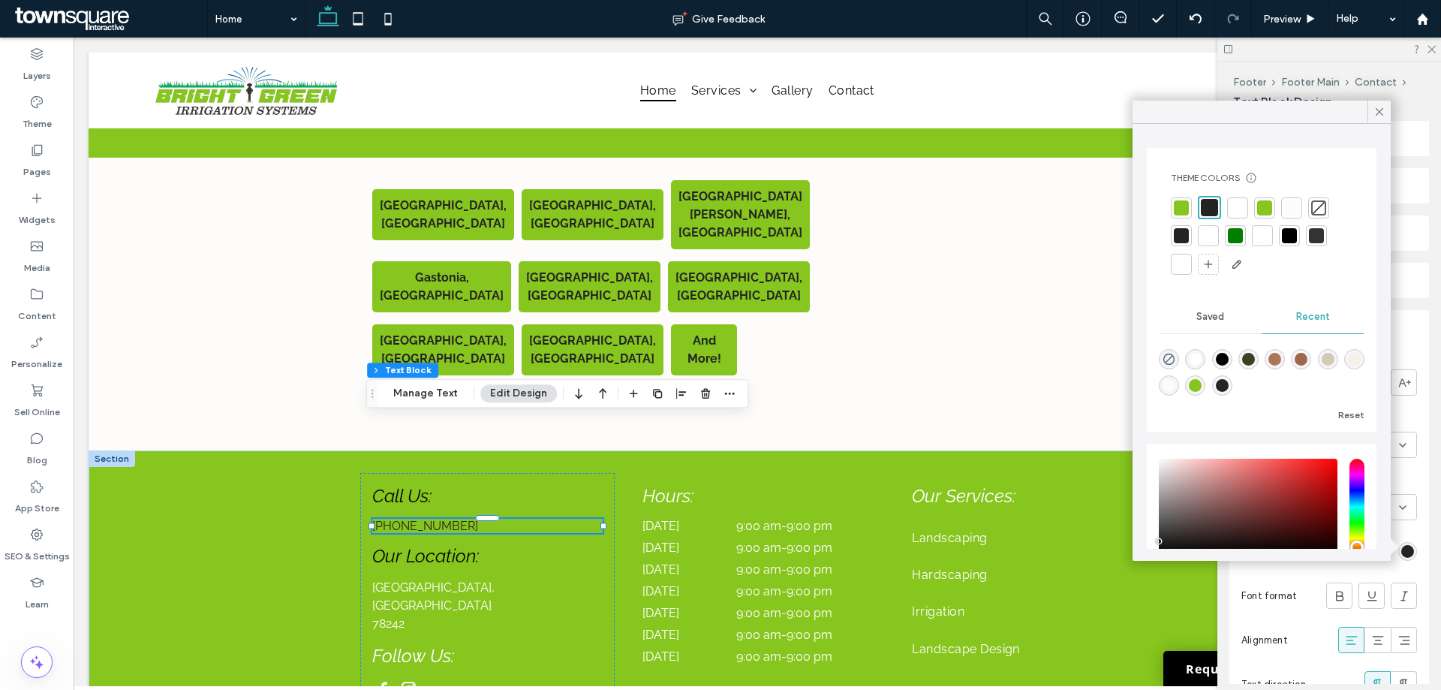
click at [1293, 232] on div at bounding box center [1288, 235] width 15 height 15
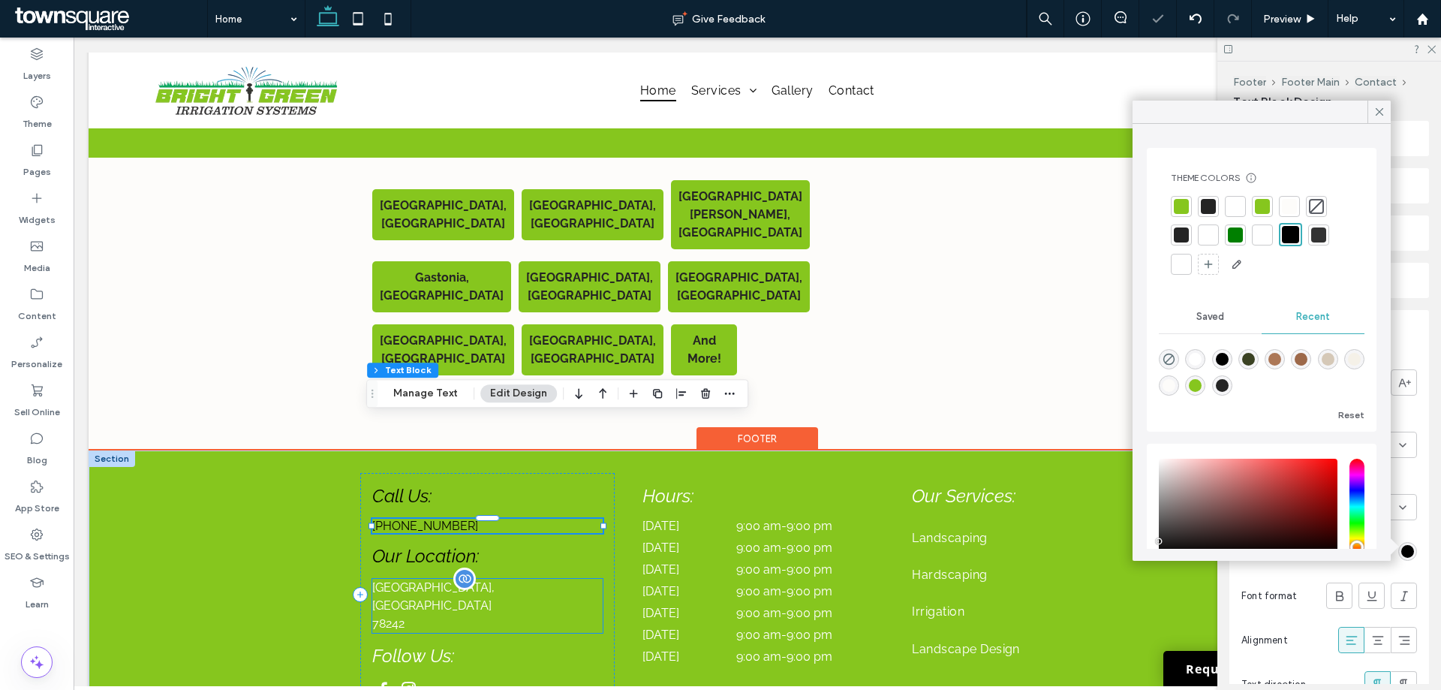
click at [411, 578] on p "[GEOGRAPHIC_DATA], [GEOGRAPHIC_DATA]" at bounding box center [487, 596] width 230 height 36
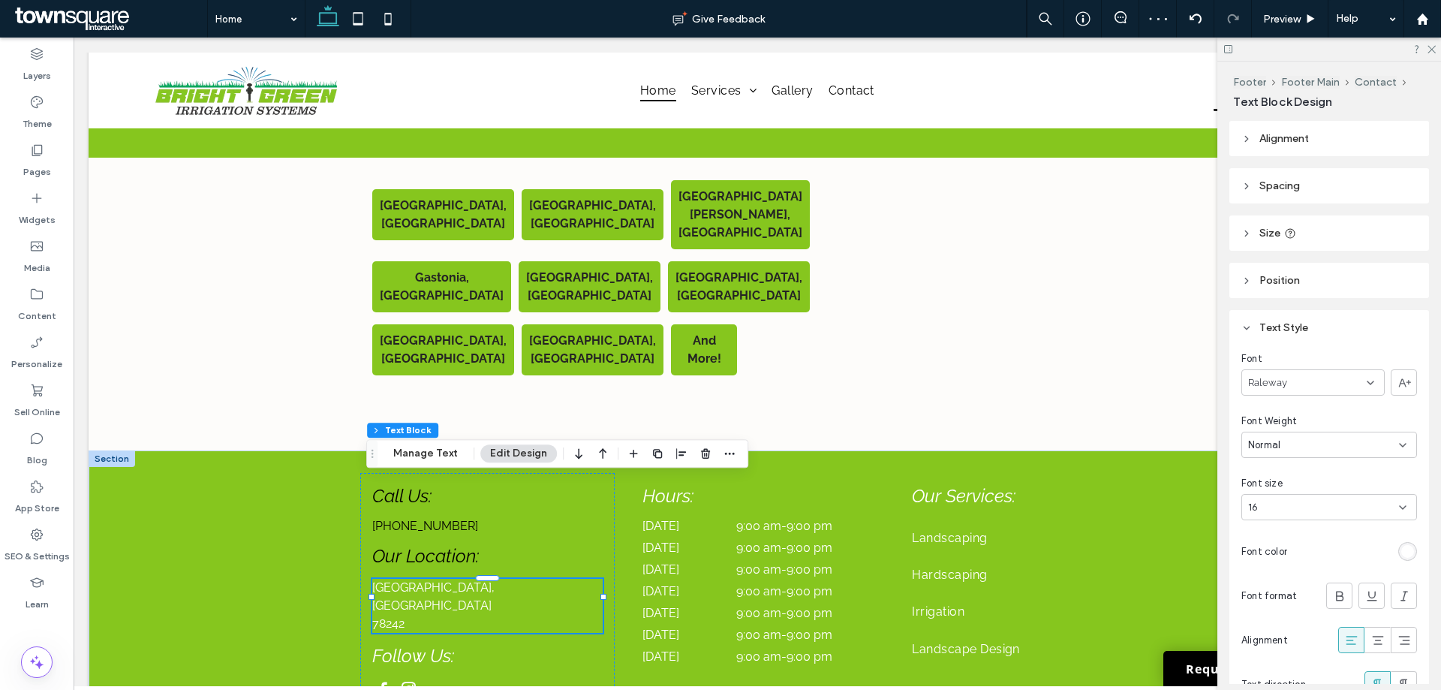
click at [1398, 558] on div "rgb(255, 255, 255)" at bounding box center [1407, 551] width 19 height 19
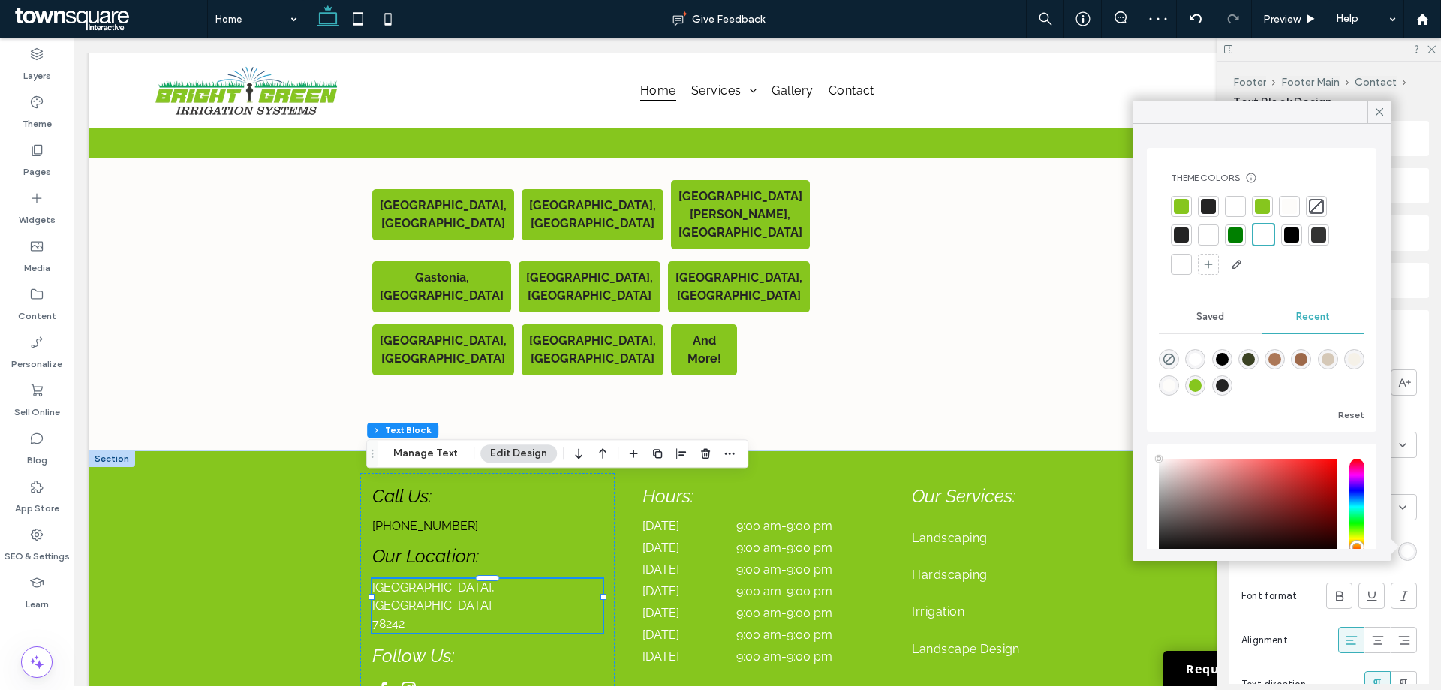
click at [1293, 237] on div at bounding box center [1291, 234] width 15 height 15
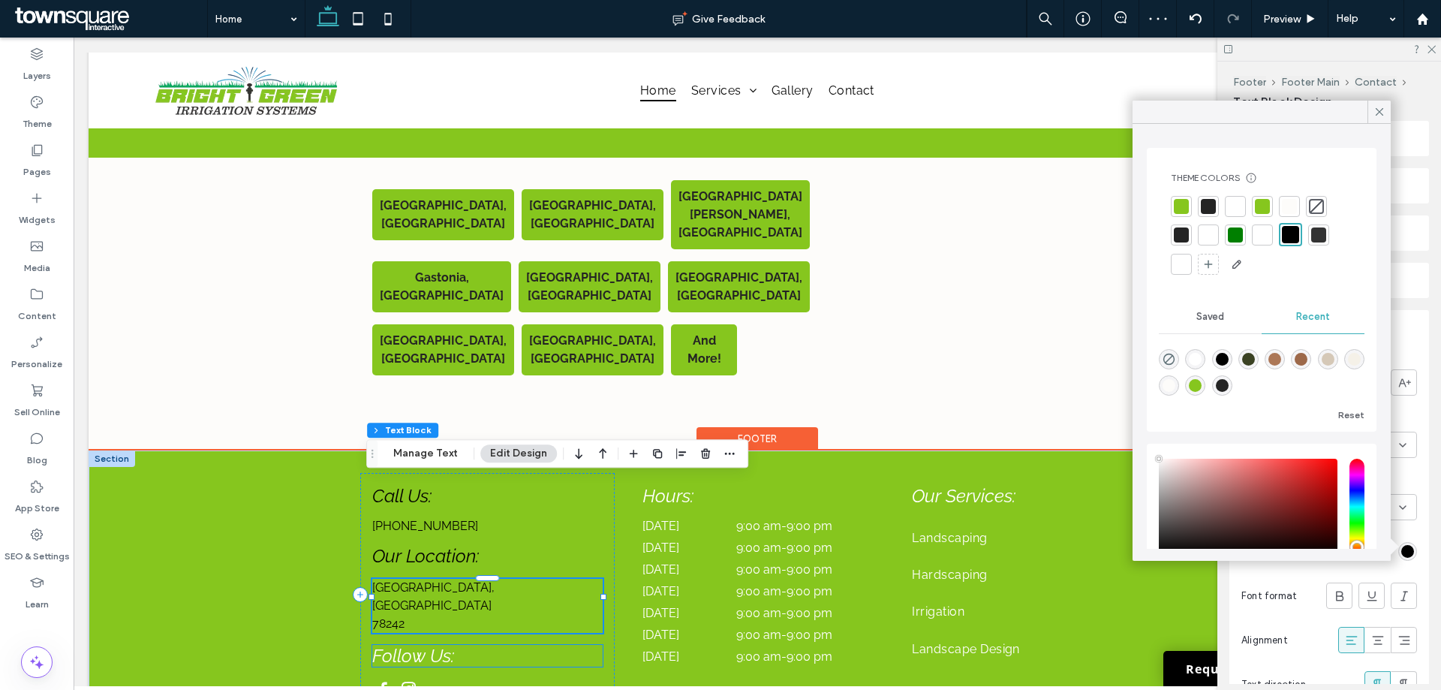
click at [437, 644] on span "Follow Us:" at bounding box center [413, 655] width 82 height 22
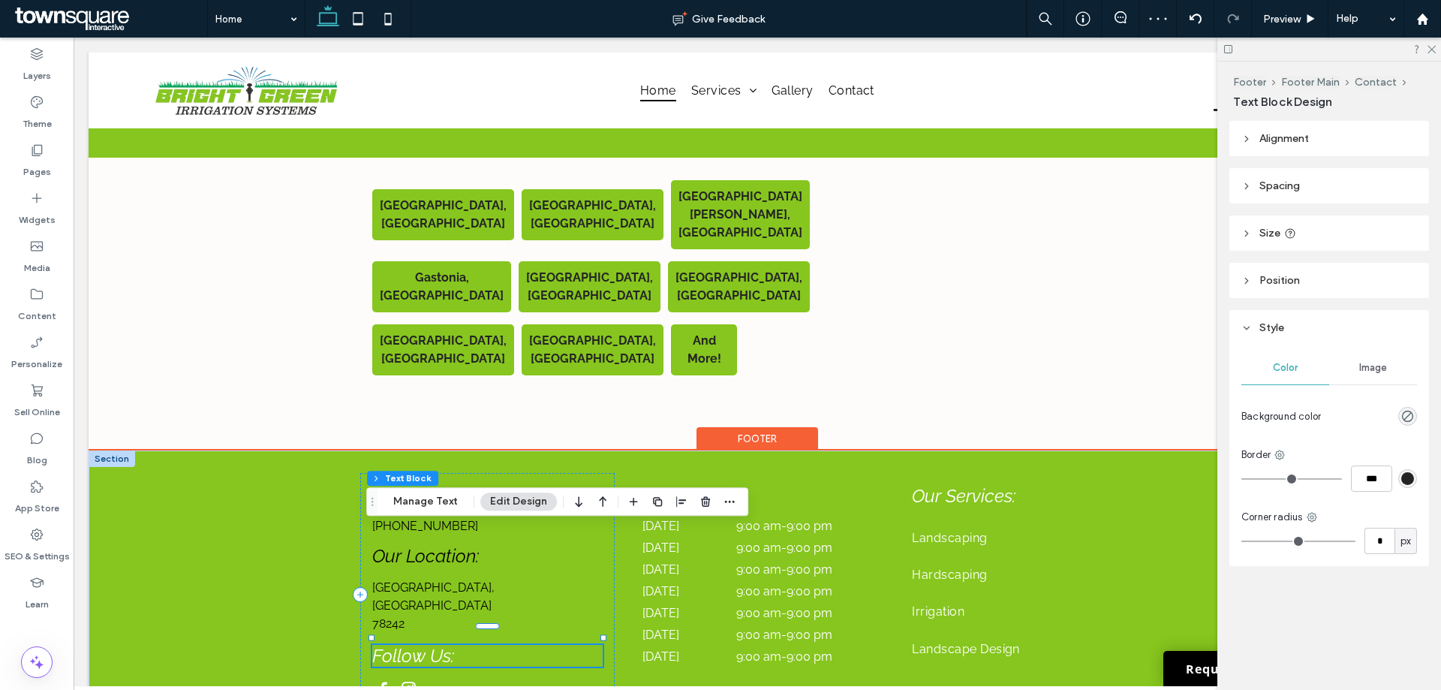
click at [437, 644] on span "Follow Us:" at bounding box center [413, 655] width 82 height 22
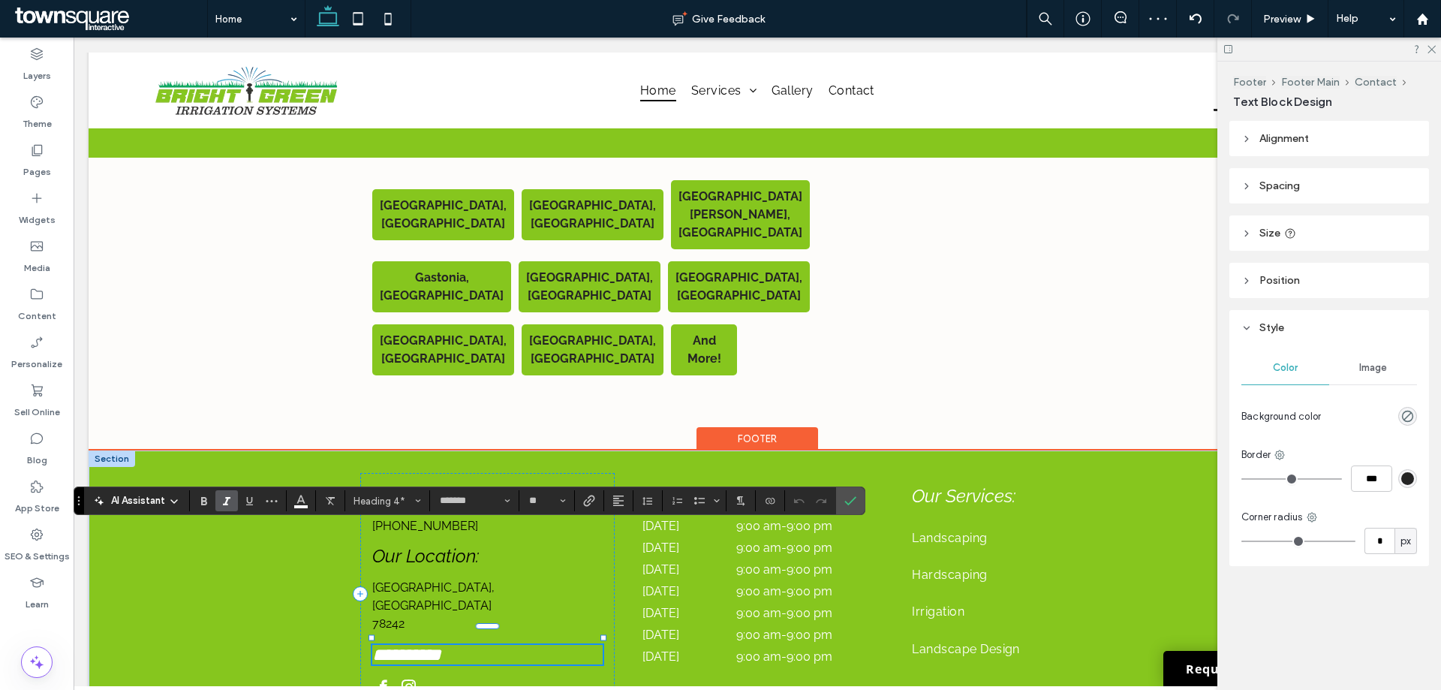
click at [437, 645] on span "**********" at bounding box center [406, 654] width 69 height 18
click at [293, 509] on button "Color" at bounding box center [301, 500] width 23 height 21
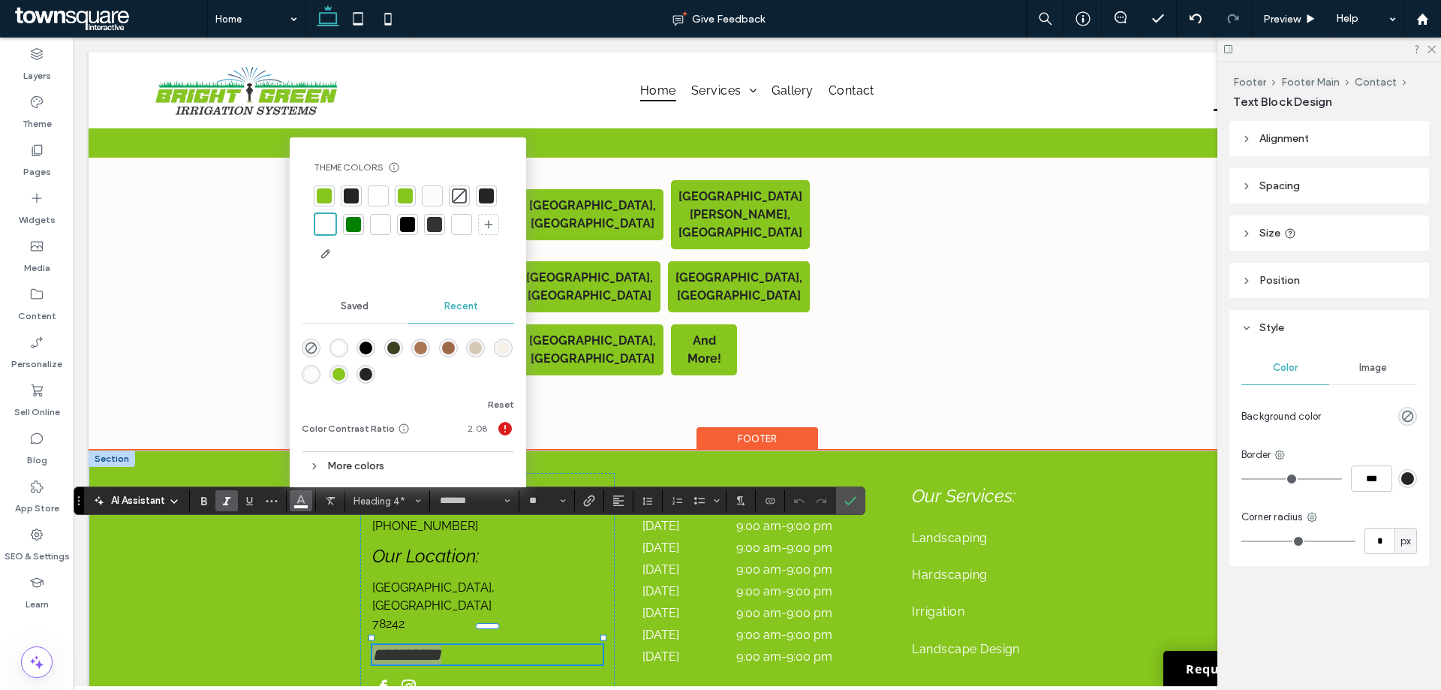
click at [413, 221] on div at bounding box center [407, 224] width 15 height 15
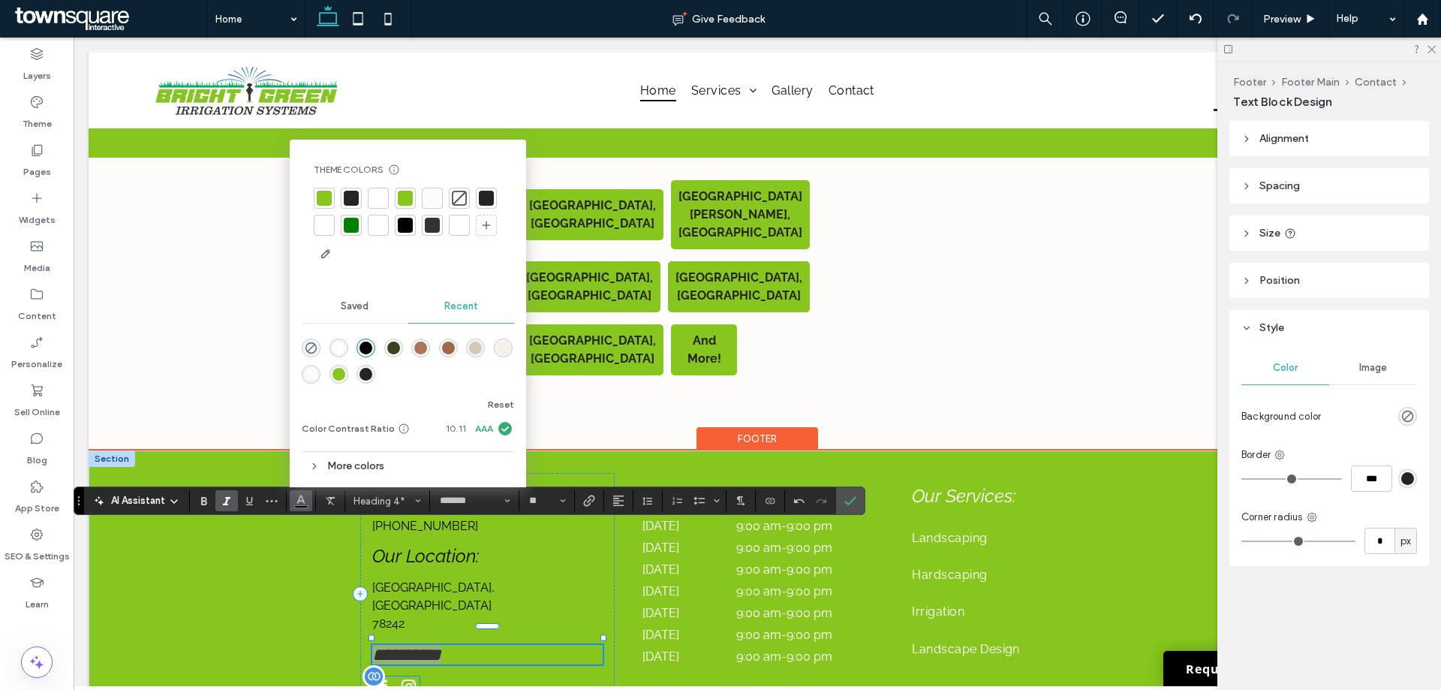
click at [391, 676] on div at bounding box center [395, 689] width 47 height 26
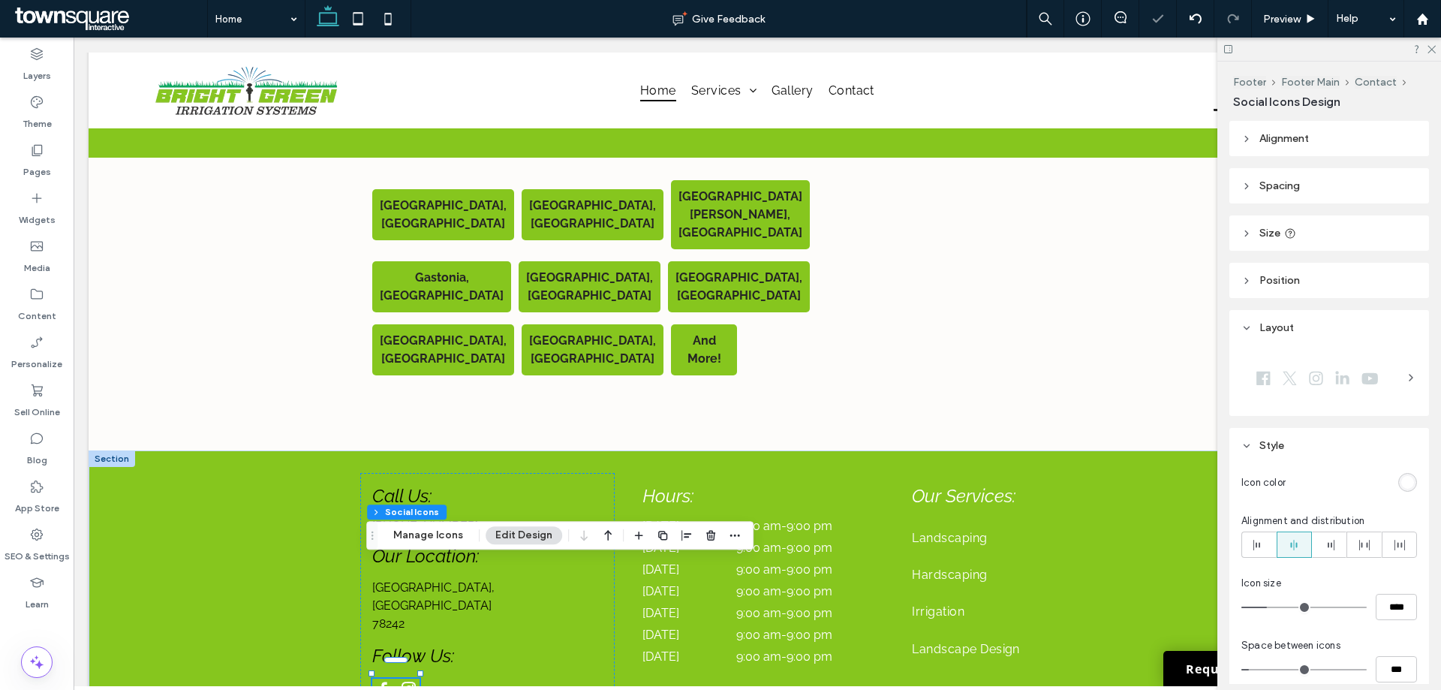
click at [1402, 480] on div "rgb(255, 255, 255)" at bounding box center [1407, 482] width 13 height 13
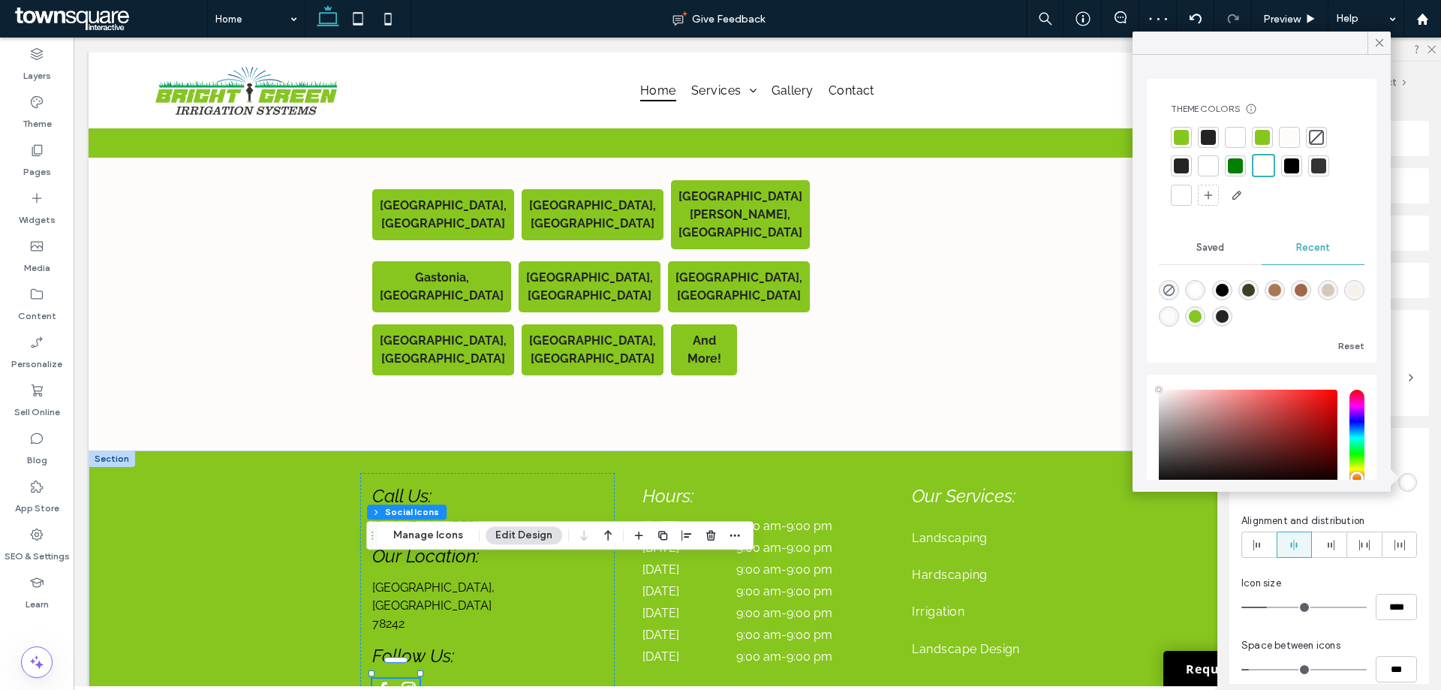
click at [1283, 170] on div at bounding box center [1291, 165] width 21 height 21
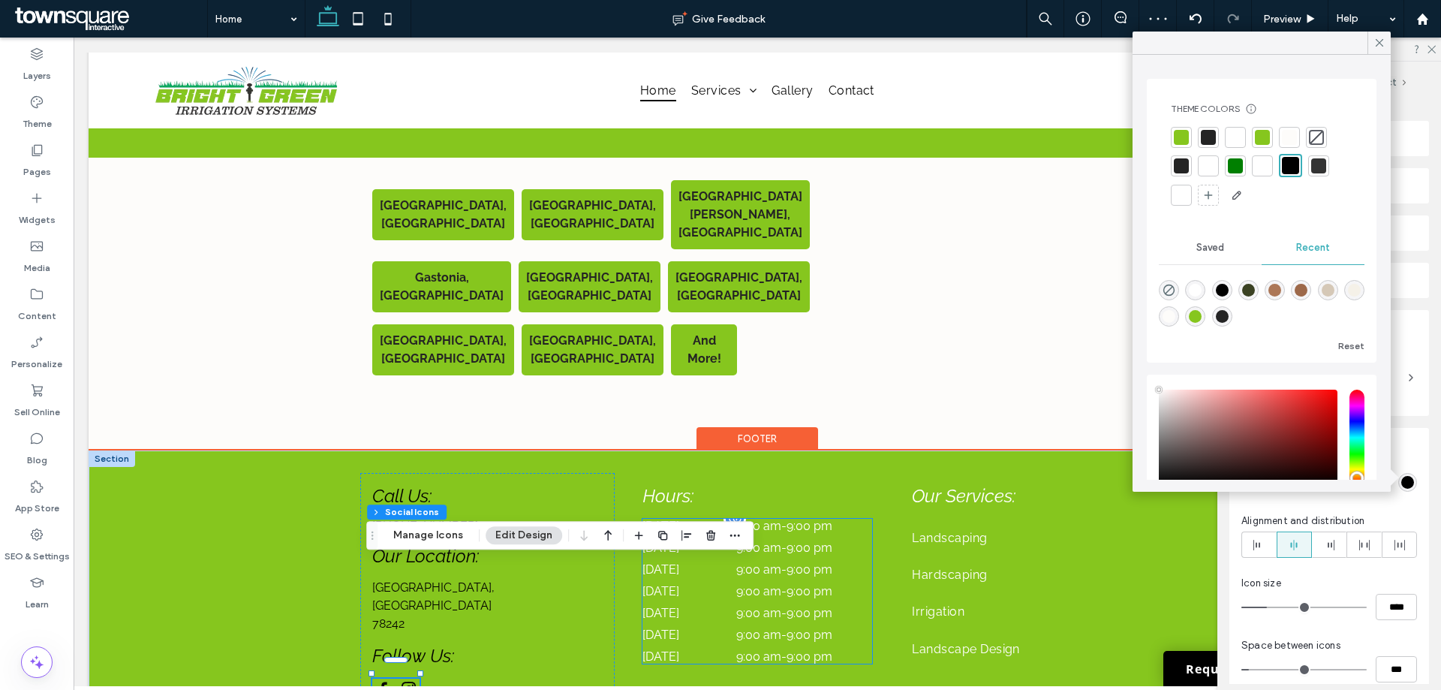
click at [665, 562] on dt "[DATE]" at bounding box center [688, 569] width 92 height 14
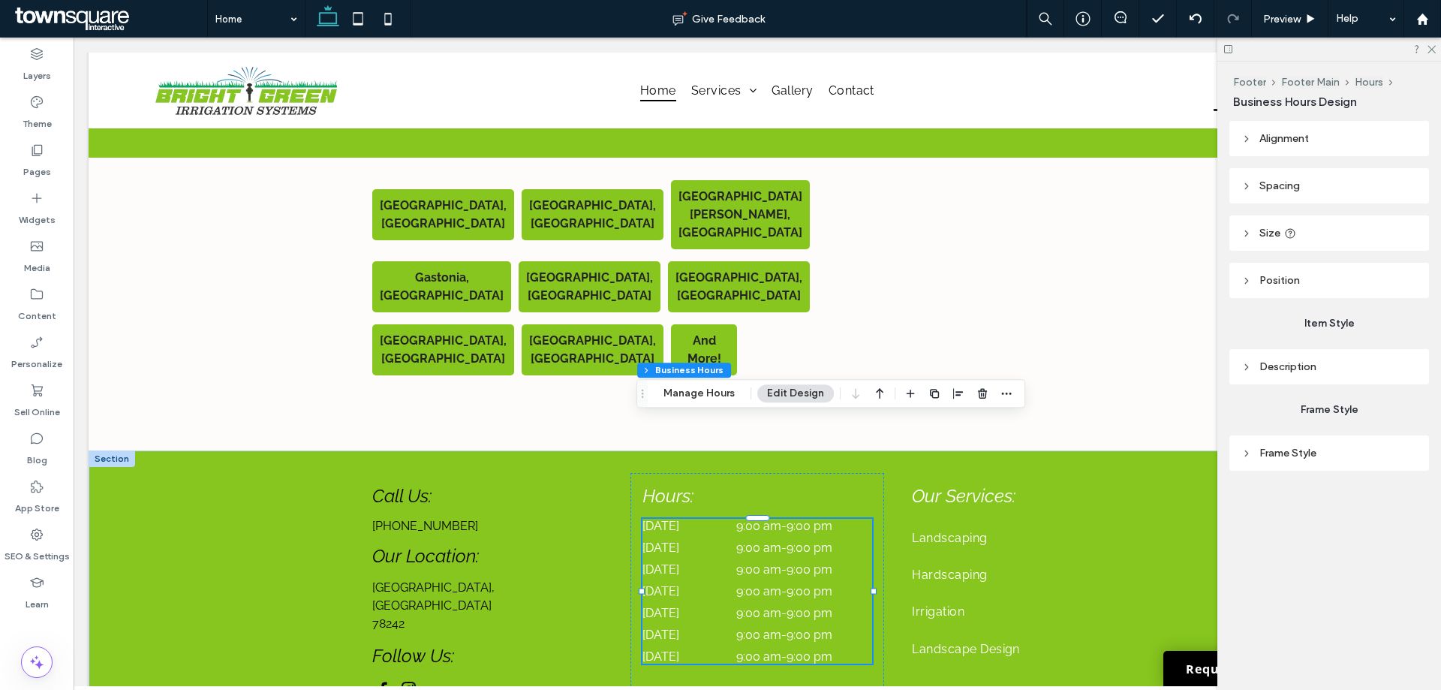
click at [1303, 455] on span "Frame Style" at bounding box center [1287, 452] width 57 height 13
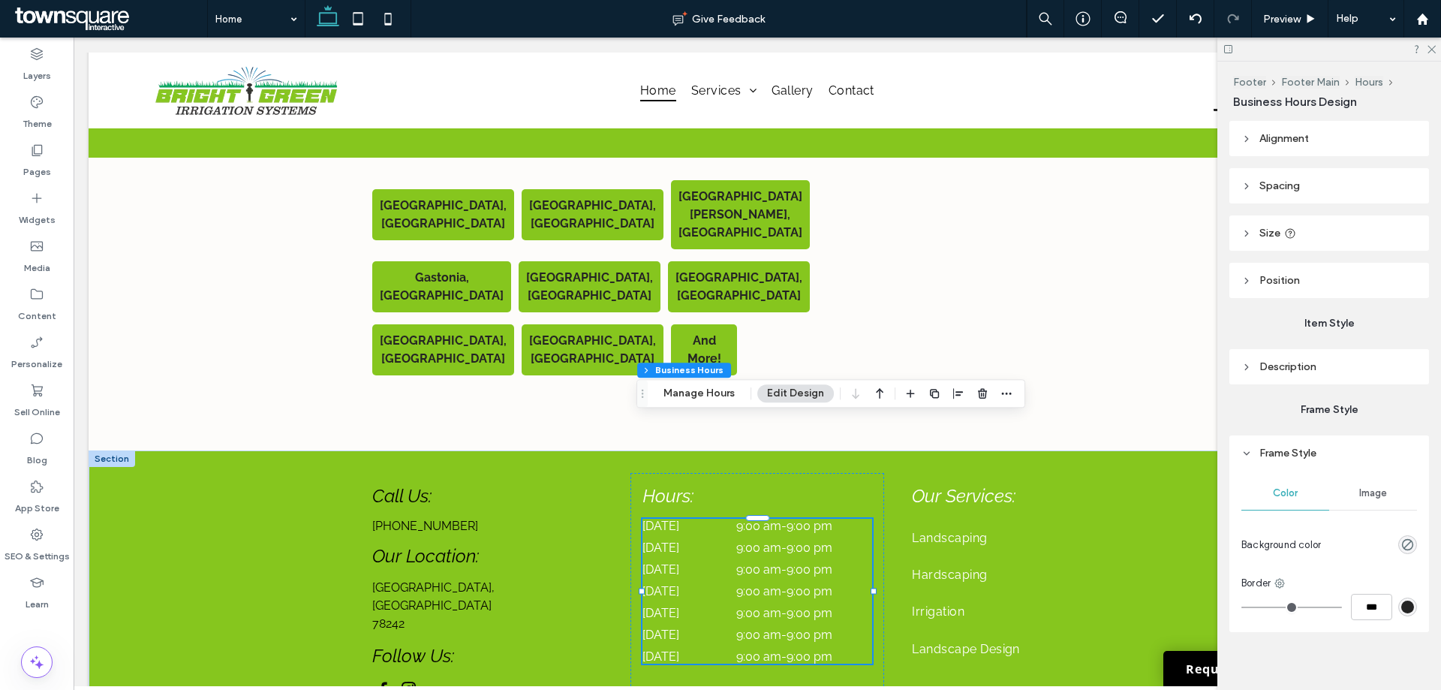
click at [1267, 368] on span "Description" at bounding box center [1287, 366] width 57 height 13
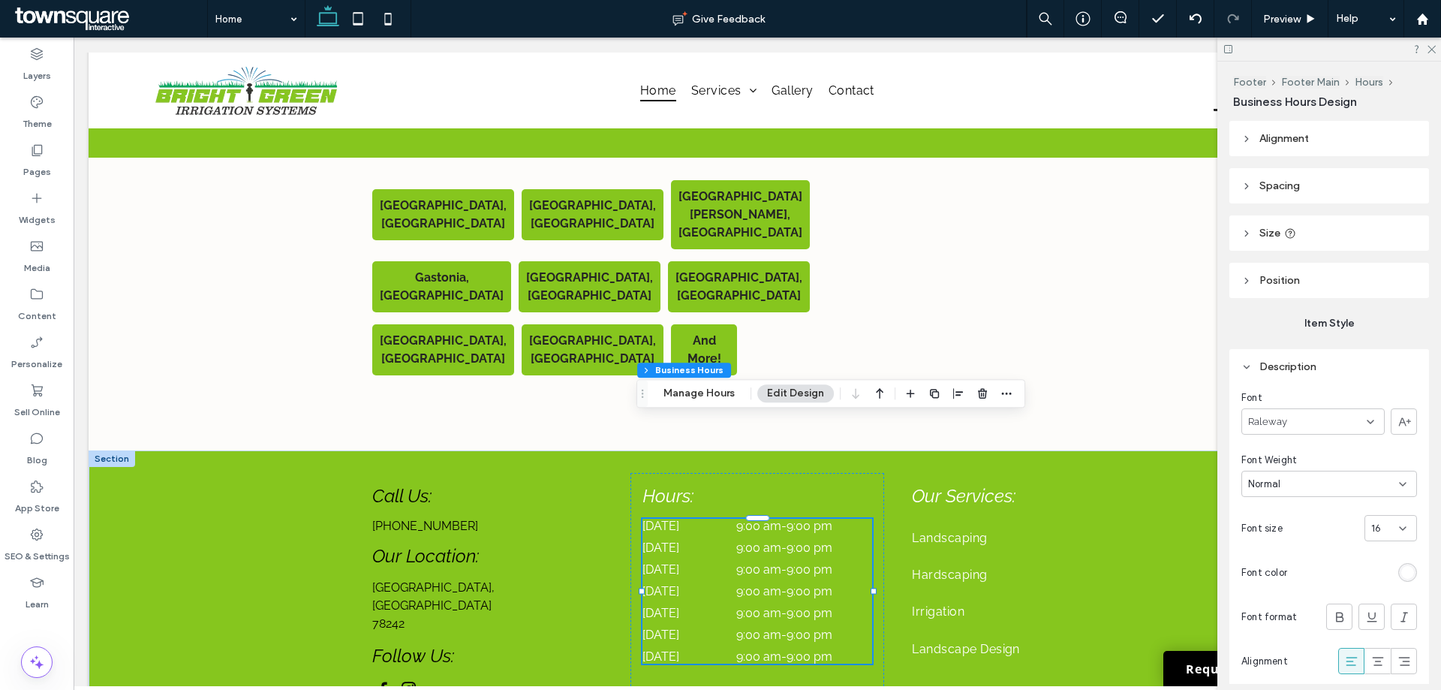
click at [1404, 576] on div "rgb(255, 255, 255)" at bounding box center [1407, 572] width 13 height 13
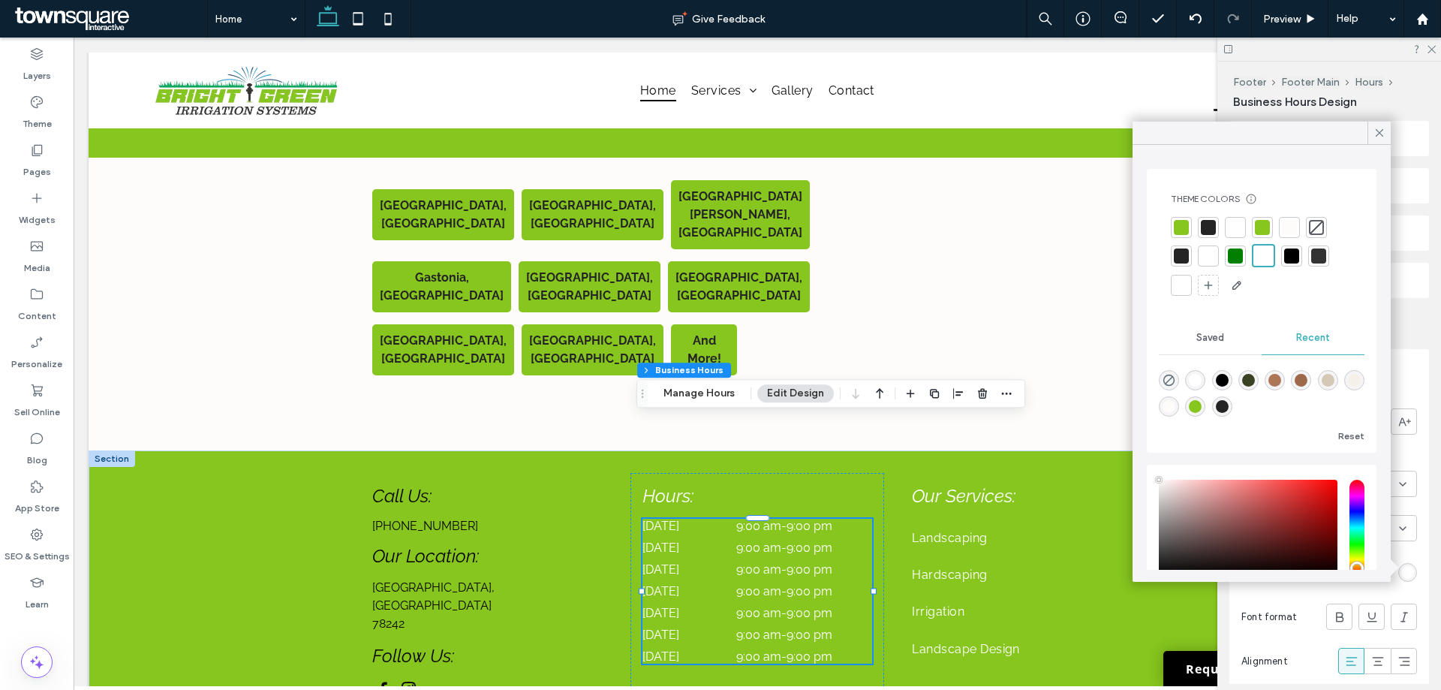
click at [1284, 258] on div at bounding box center [1291, 255] width 15 height 15
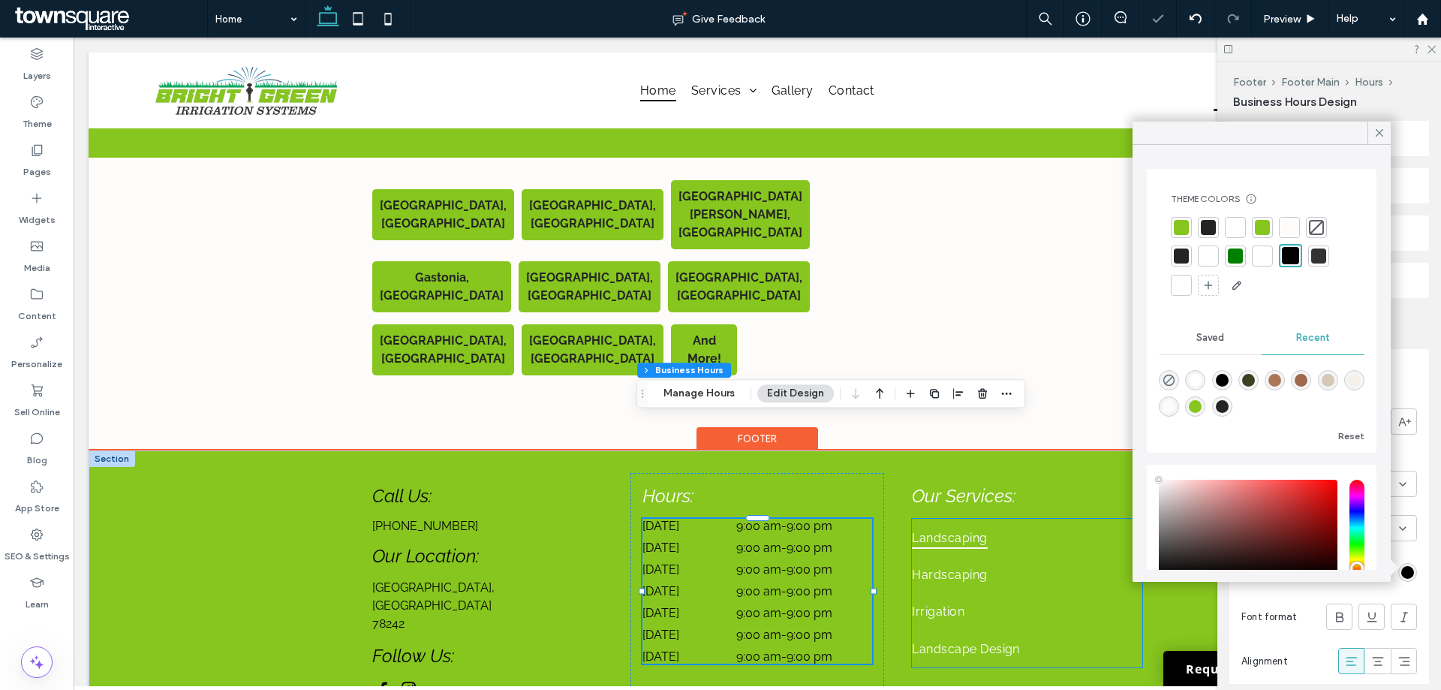
click at [951, 526] on span "Landscaping" at bounding box center [949, 537] width 75 height 22
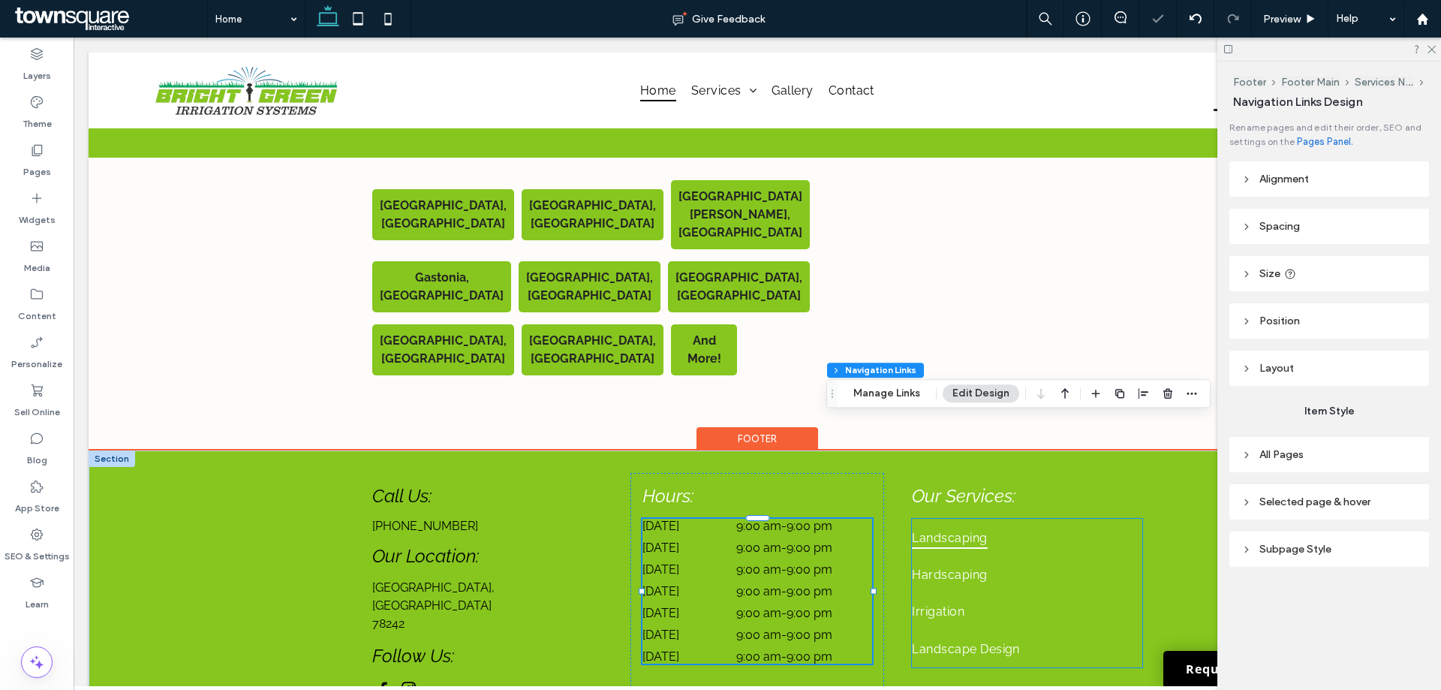
type input "***"
type input "****"
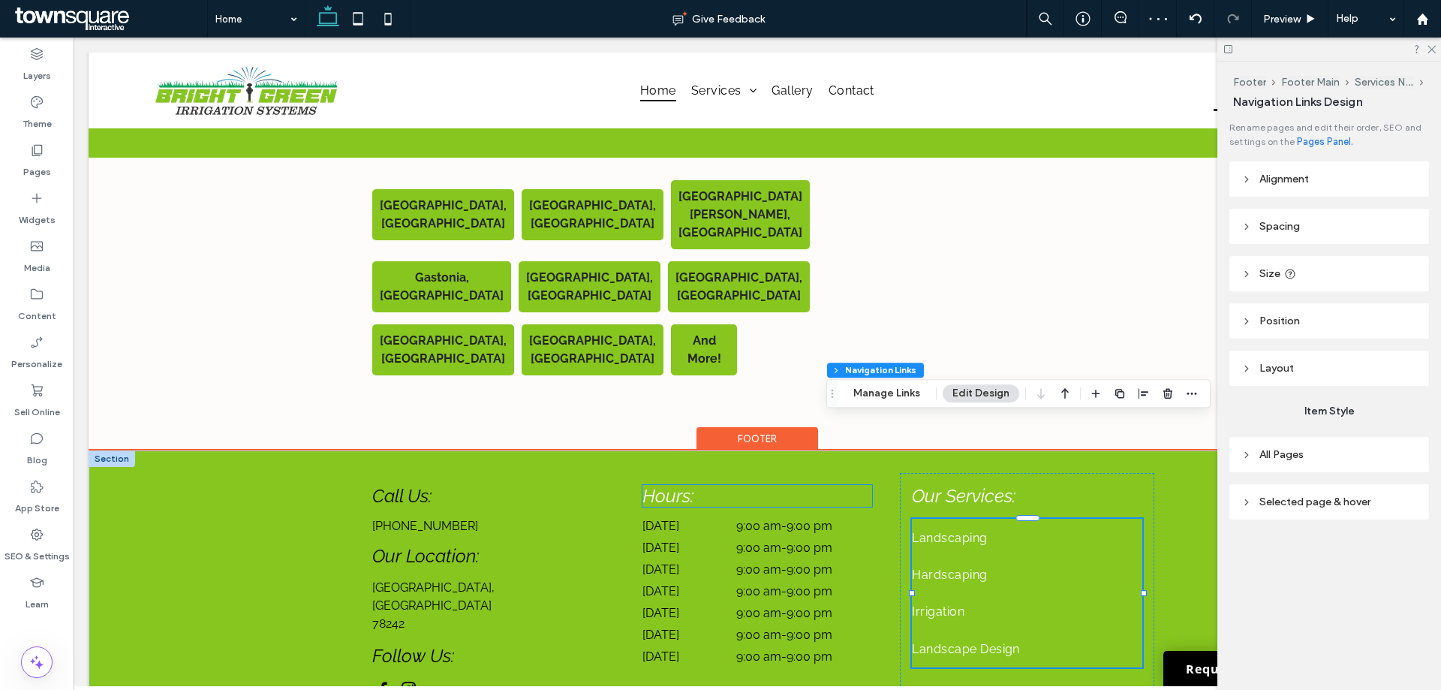
click at [692, 485] on h4 "Hours:" at bounding box center [757, 496] width 230 height 22
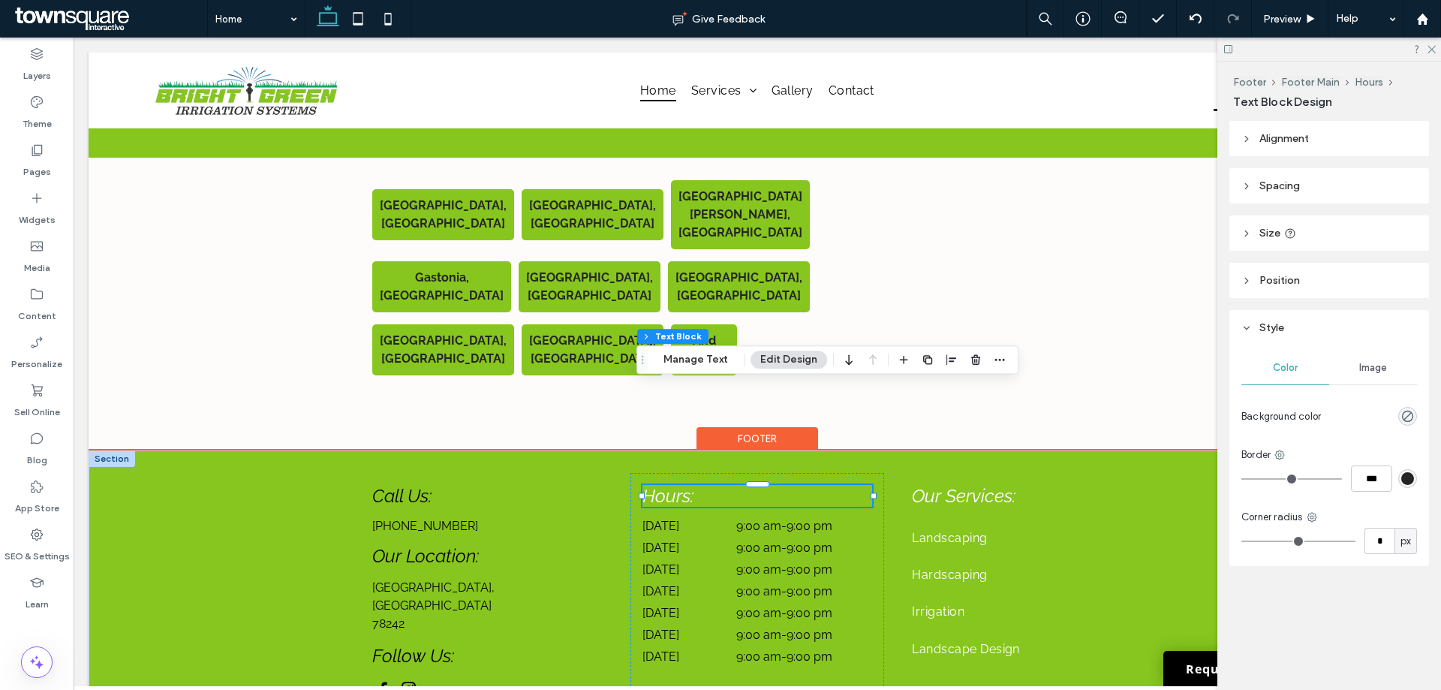
click at [674, 485] on span "Hours:" at bounding box center [667, 496] width 51 height 22
click at [674, 485] on span "******" at bounding box center [663, 494] width 42 height 18
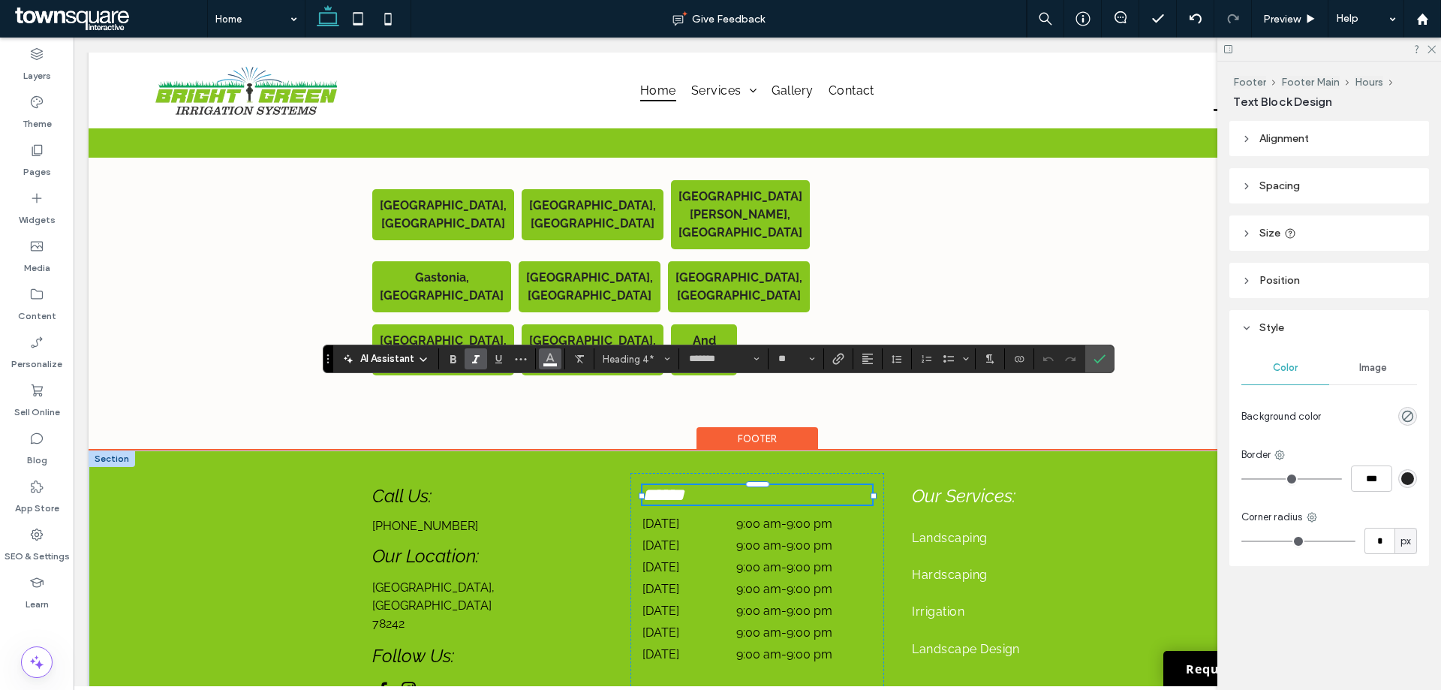
click at [547, 357] on icon "Color" at bounding box center [550, 357] width 12 height 12
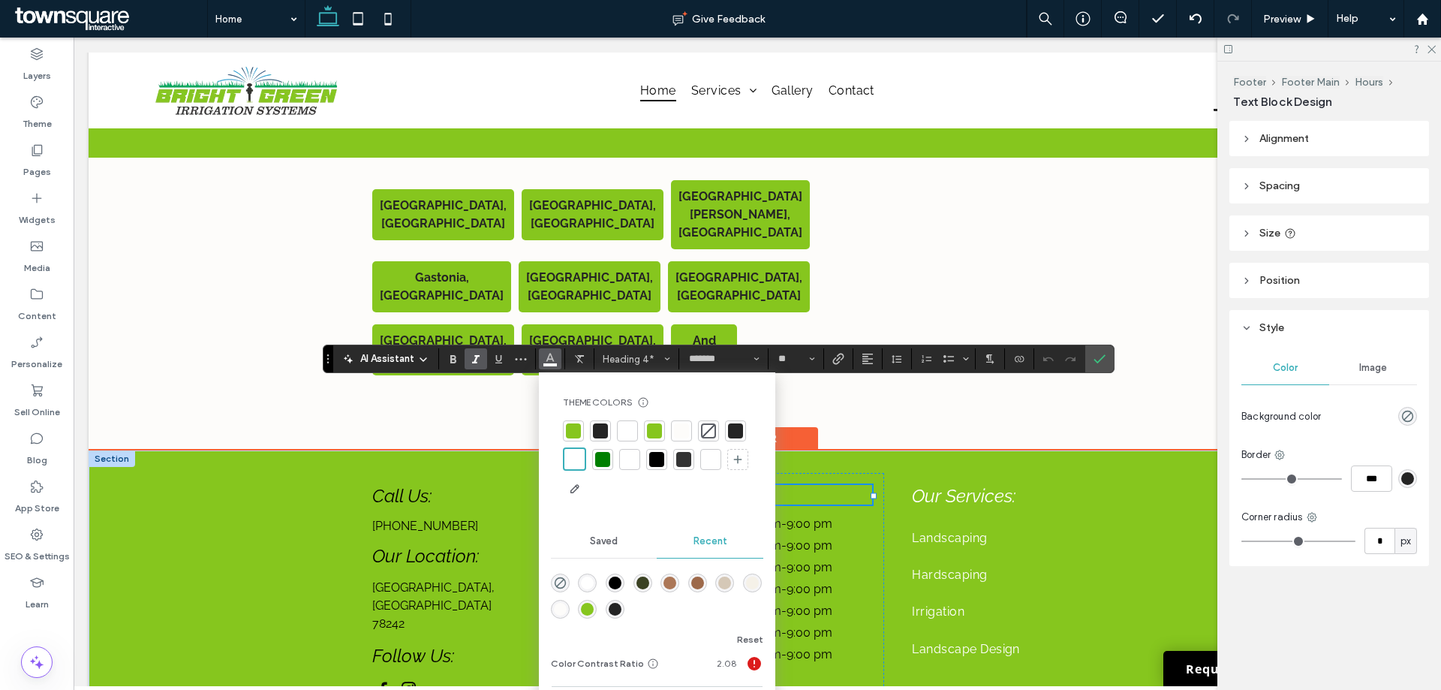
click at [657, 461] on div at bounding box center [656, 459] width 15 height 15
click at [1104, 362] on icon "Confirm" at bounding box center [1099, 359] width 12 height 12
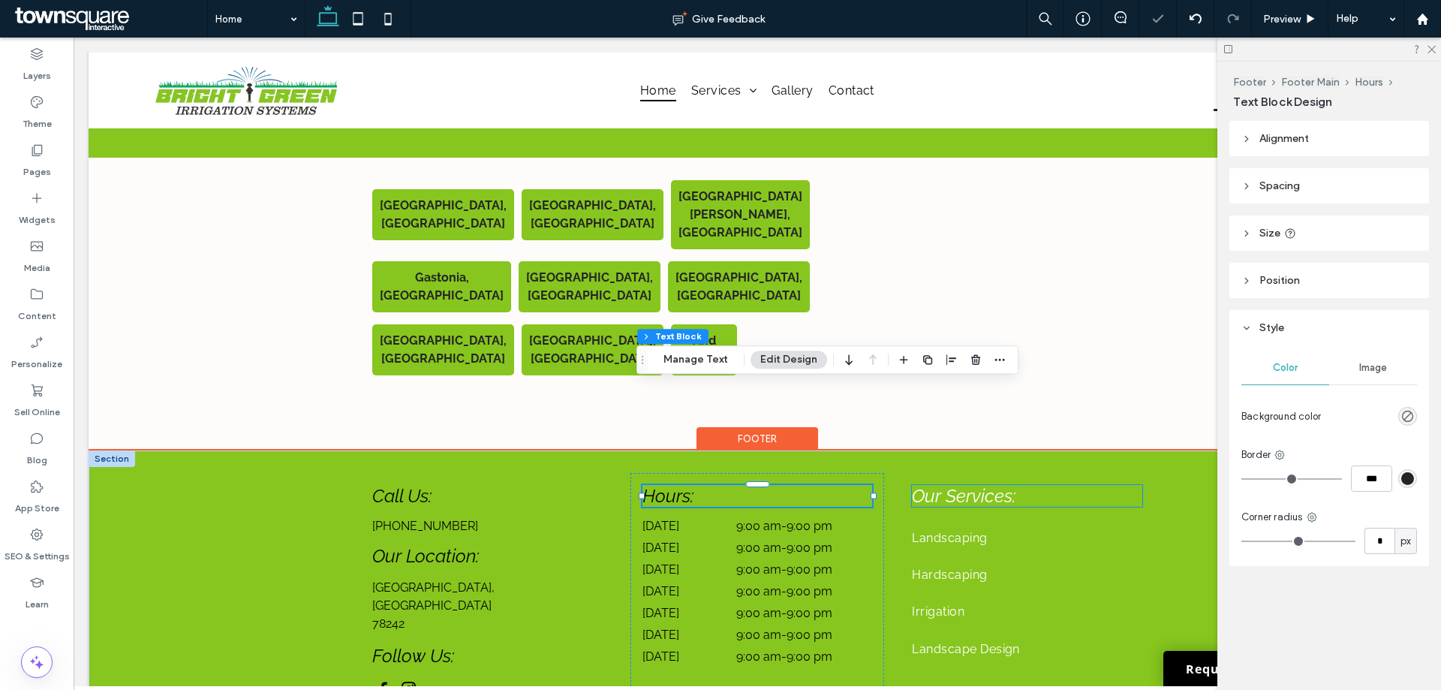
click at [1000, 485] on span "Our Services:" at bounding box center [964, 496] width 104 height 22
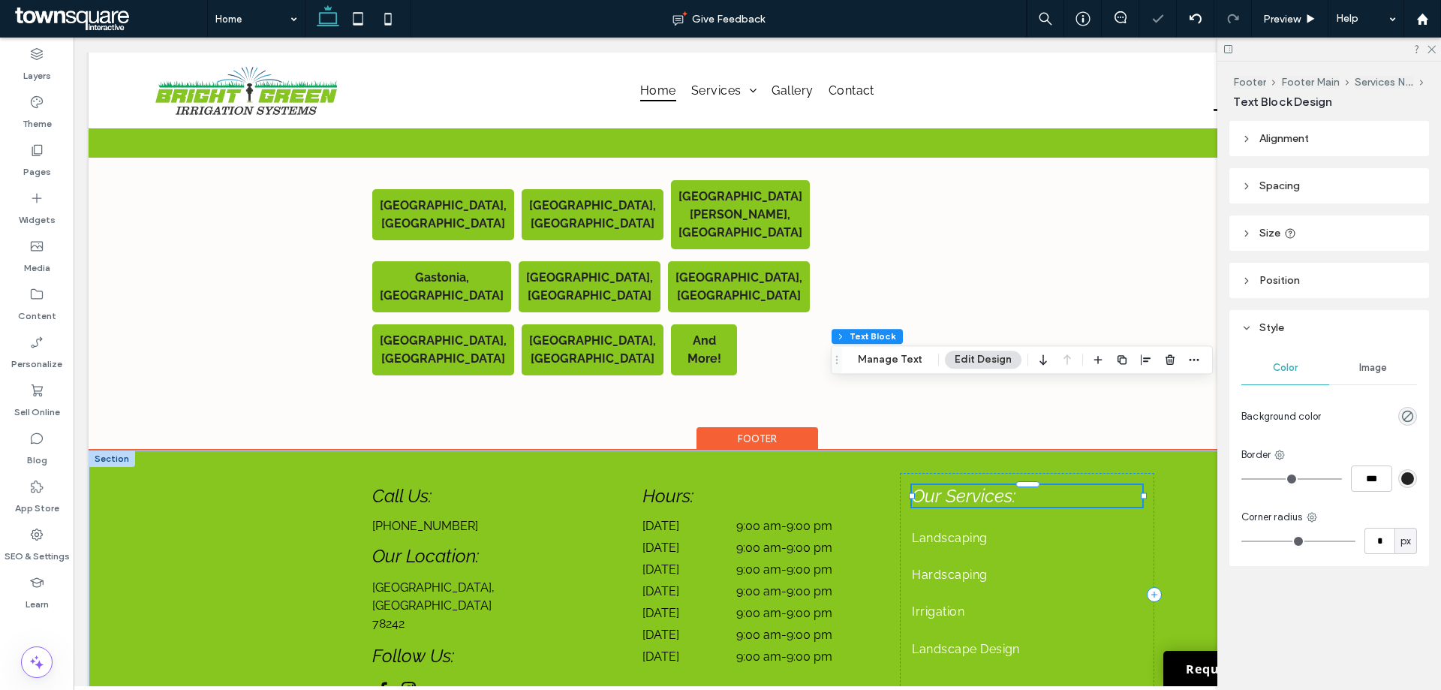
click at [989, 485] on span "Our Services:" at bounding box center [964, 496] width 104 height 22
click at [989, 485] on span "**********" at bounding box center [956, 494] width 89 height 18
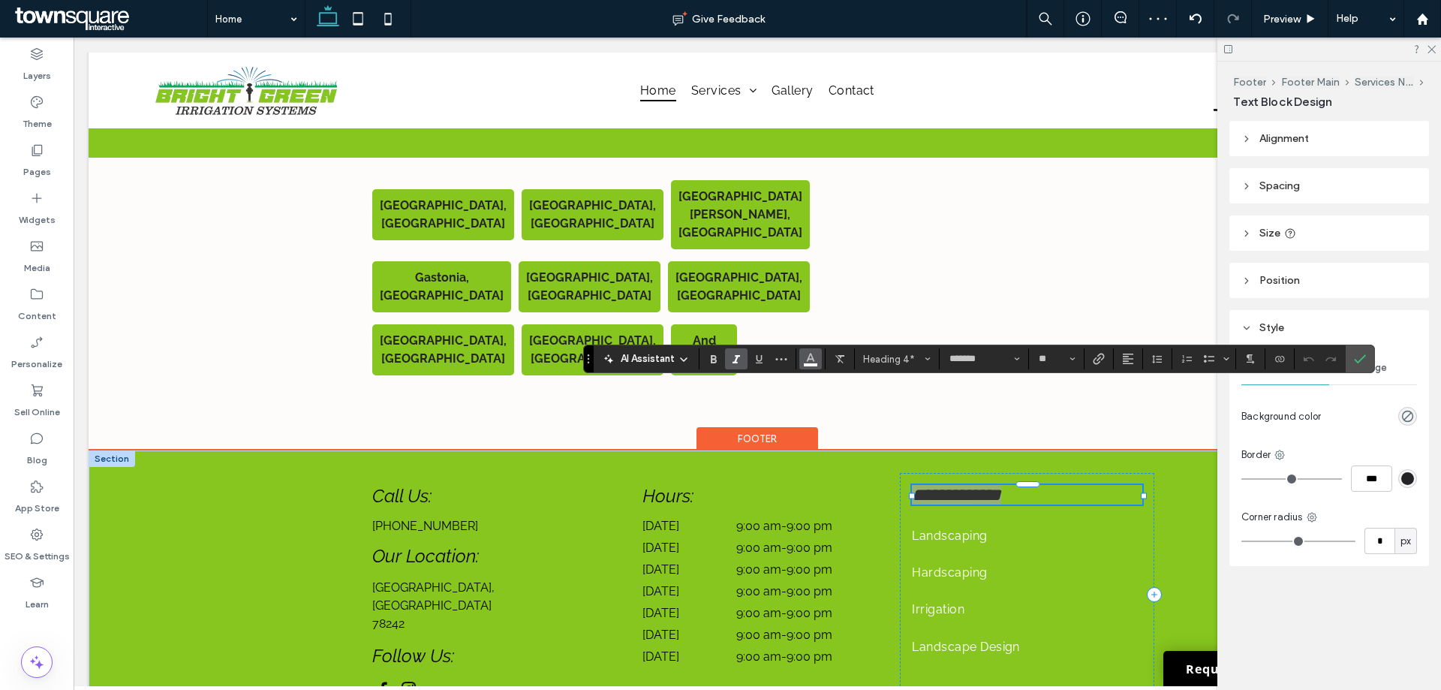
click at [811, 357] on use "Color" at bounding box center [810, 357] width 8 height 8
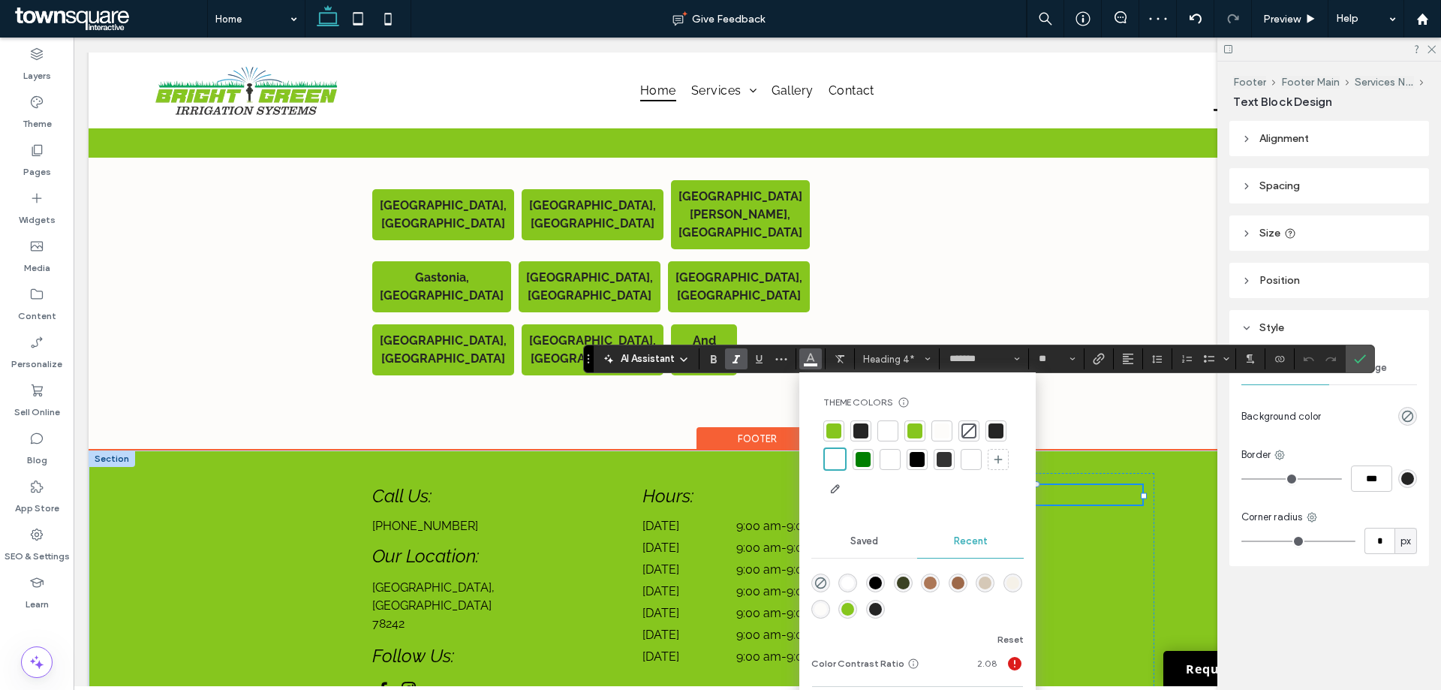
click at [918, 452] on div at bounding box center [916, 459] width 15 height 15
click at [1349, 358] on label "Confirm" at bounding box center [1359, 358] width 23 height 27
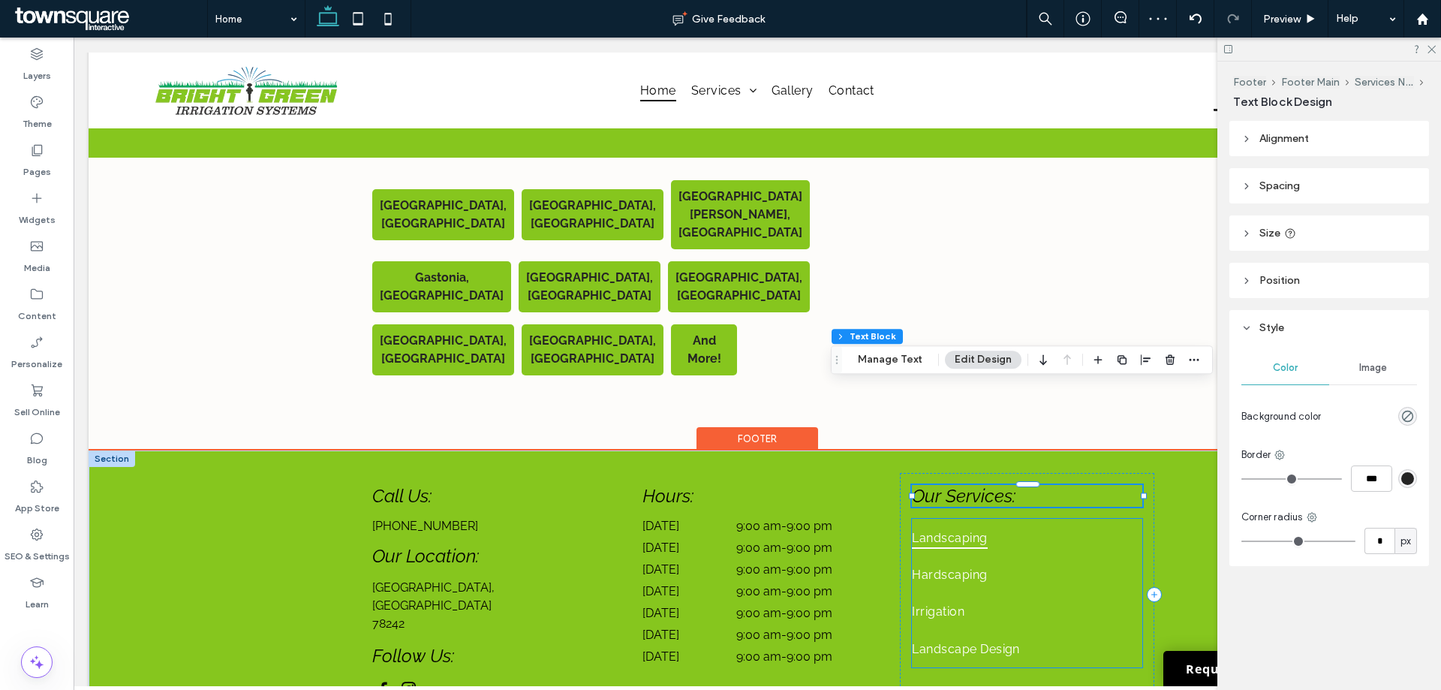
click at [938, 518] on link "Landscaping" at bounding box center [1027, 536] width 230 height 37
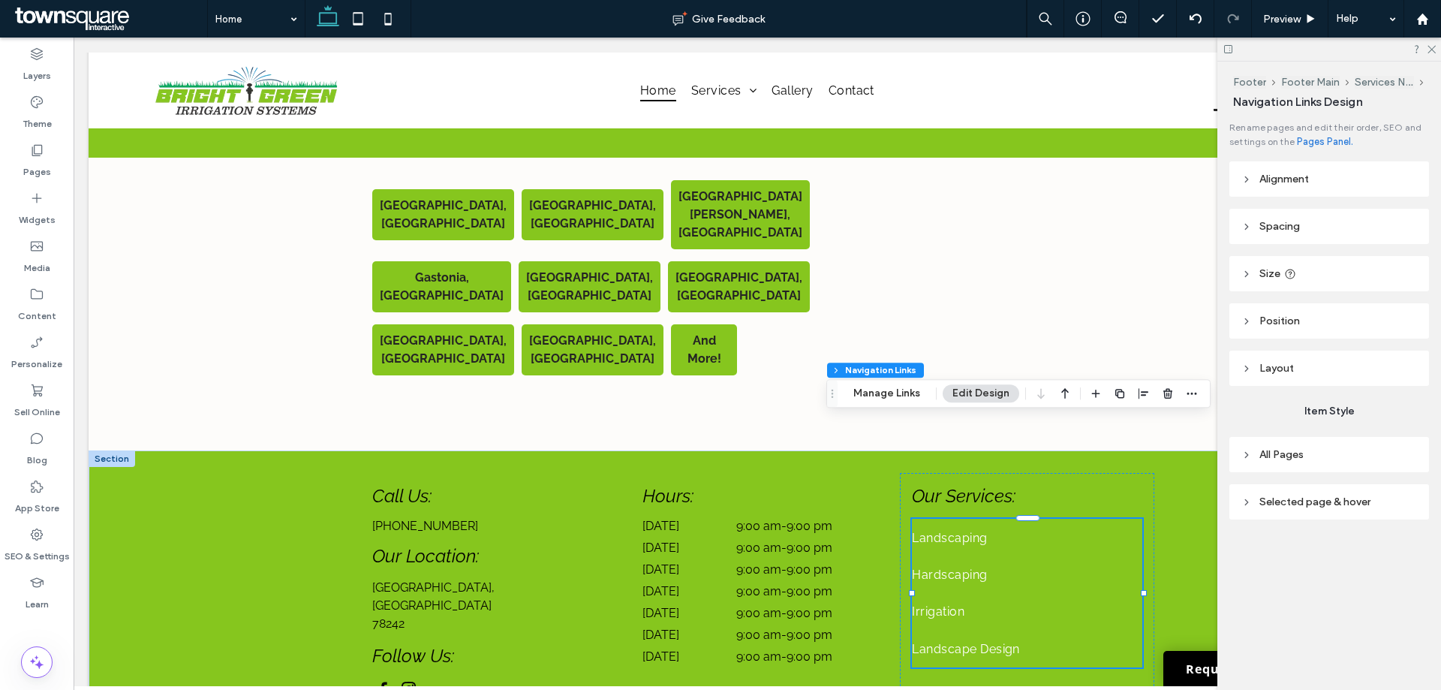
click at [1268, 492] on header "Selected page & hover" at bounding box center [1329, 501] width 200 height 35
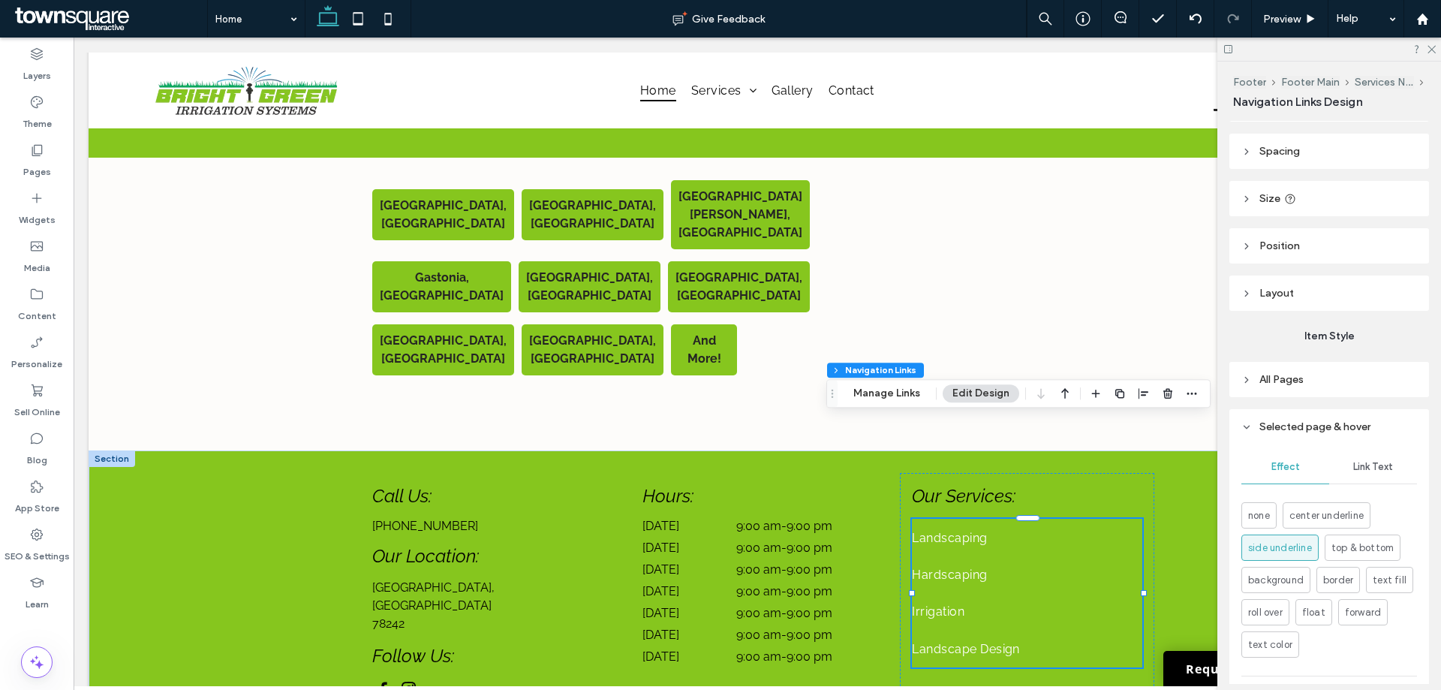
click at [1362, 460] on div "Link Text" at bounding box center [1373, 466] width 88 height 33
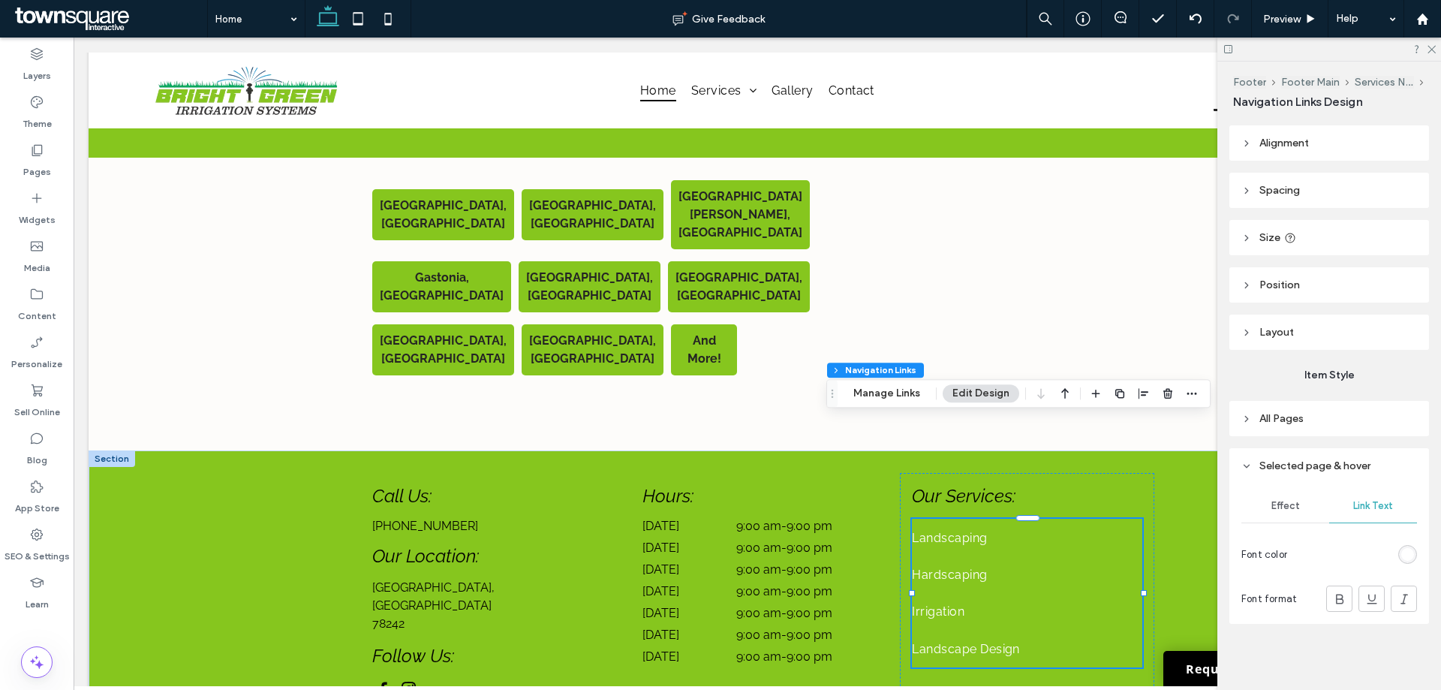
click at [1401, 555] on div "rgb(255, 255, 255)" at bounding box center [1407, 554] width 13 height 13
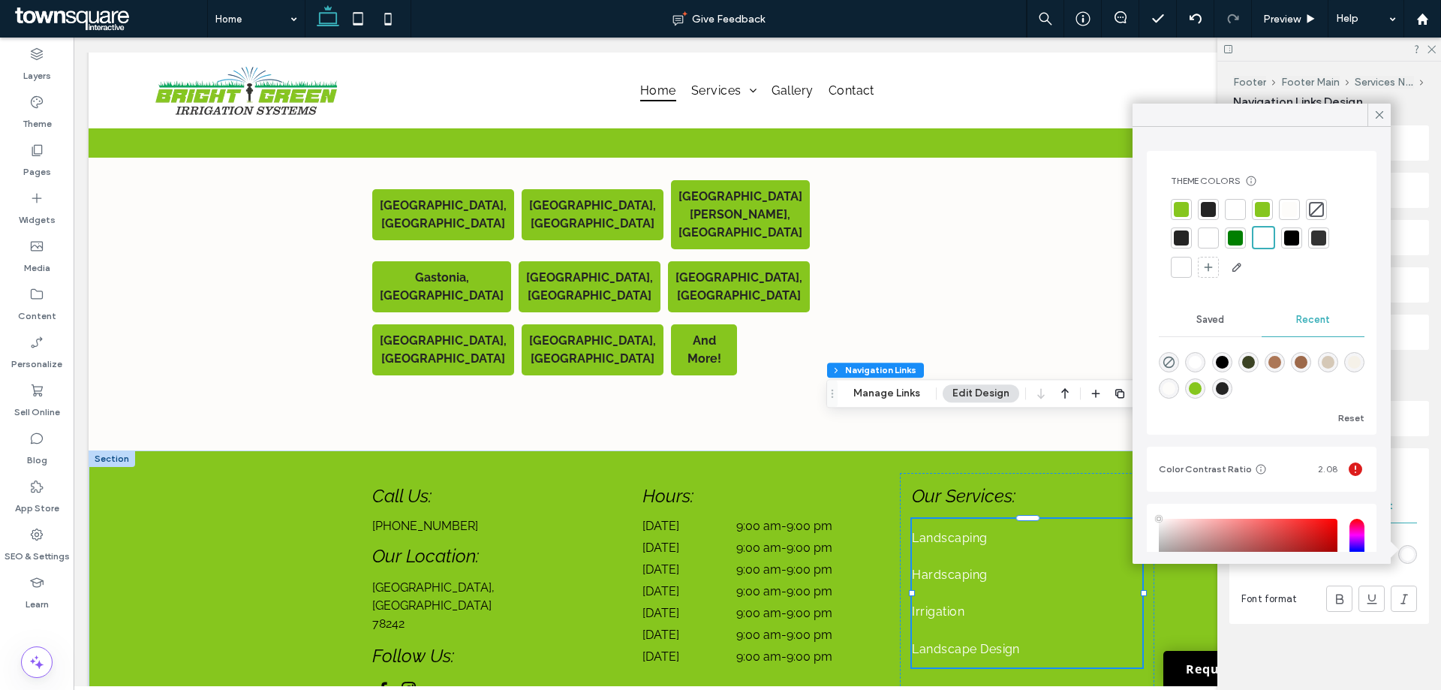
click at [1295, 239] on div at bounding box center [1291, 237] width 15 height 15
click at [1426, 524] on div "Rename pages and edit their order, SEO and settings on the Pages Panel. Alignme…" at bounding box center [1333, 402] width 209 height 563
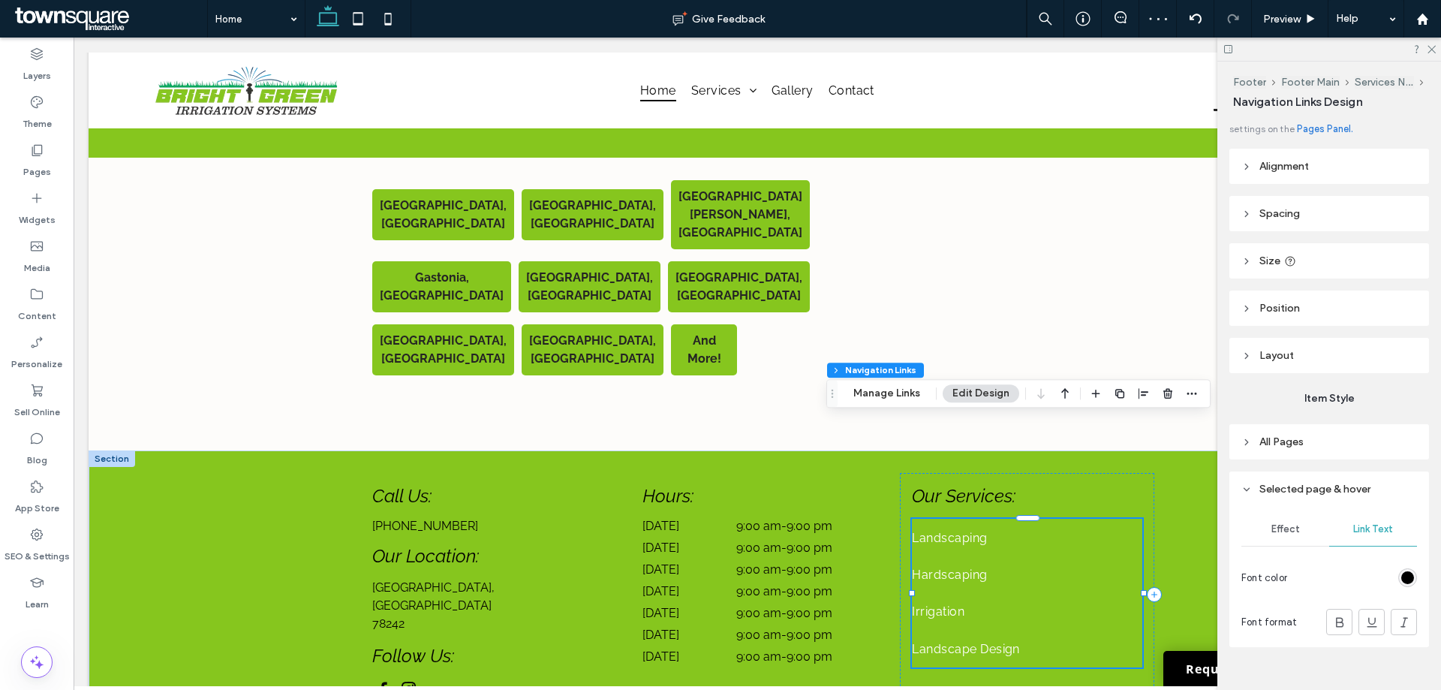
scroll to position [0, 0]
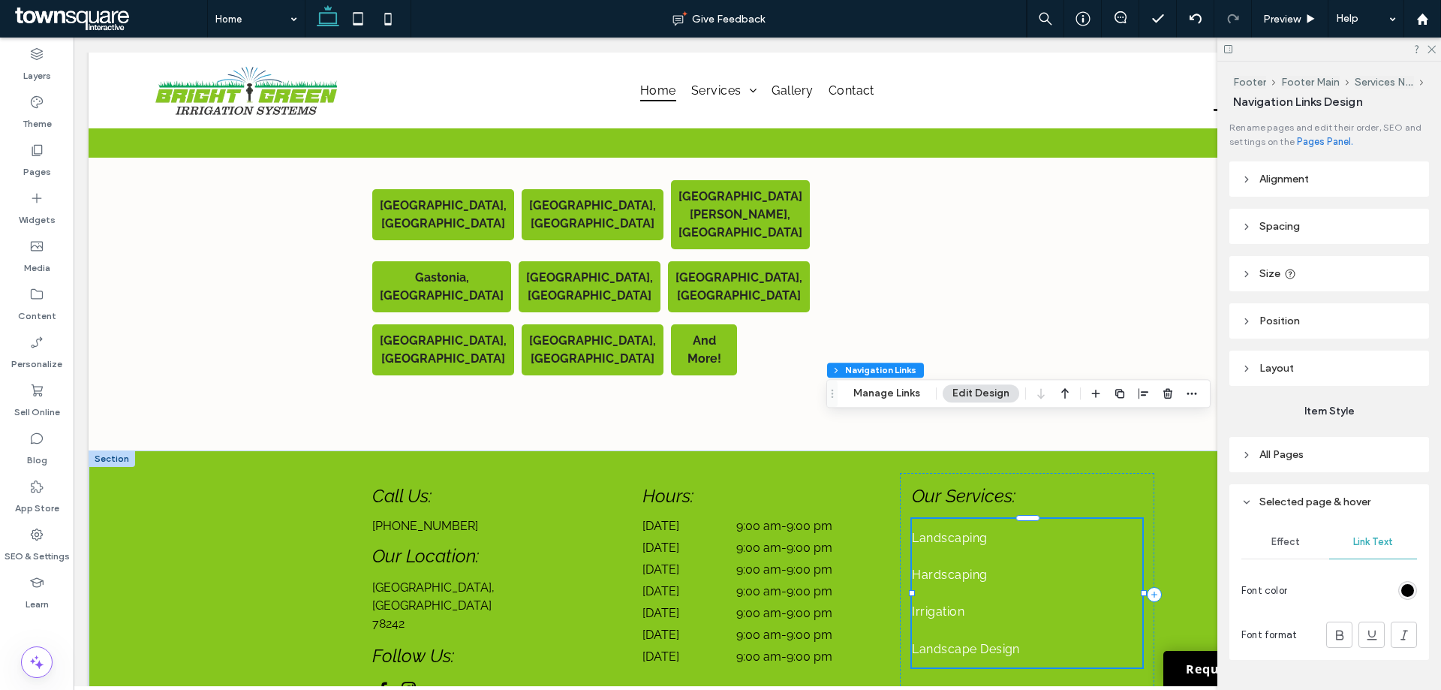
click at [1273, 455] on span "All Pages" at bounding box center [1281, 454] width 44 height 13
click at [1361, 493] on span "Link Text" at bounding box center [1373, 494] width 40 height 12
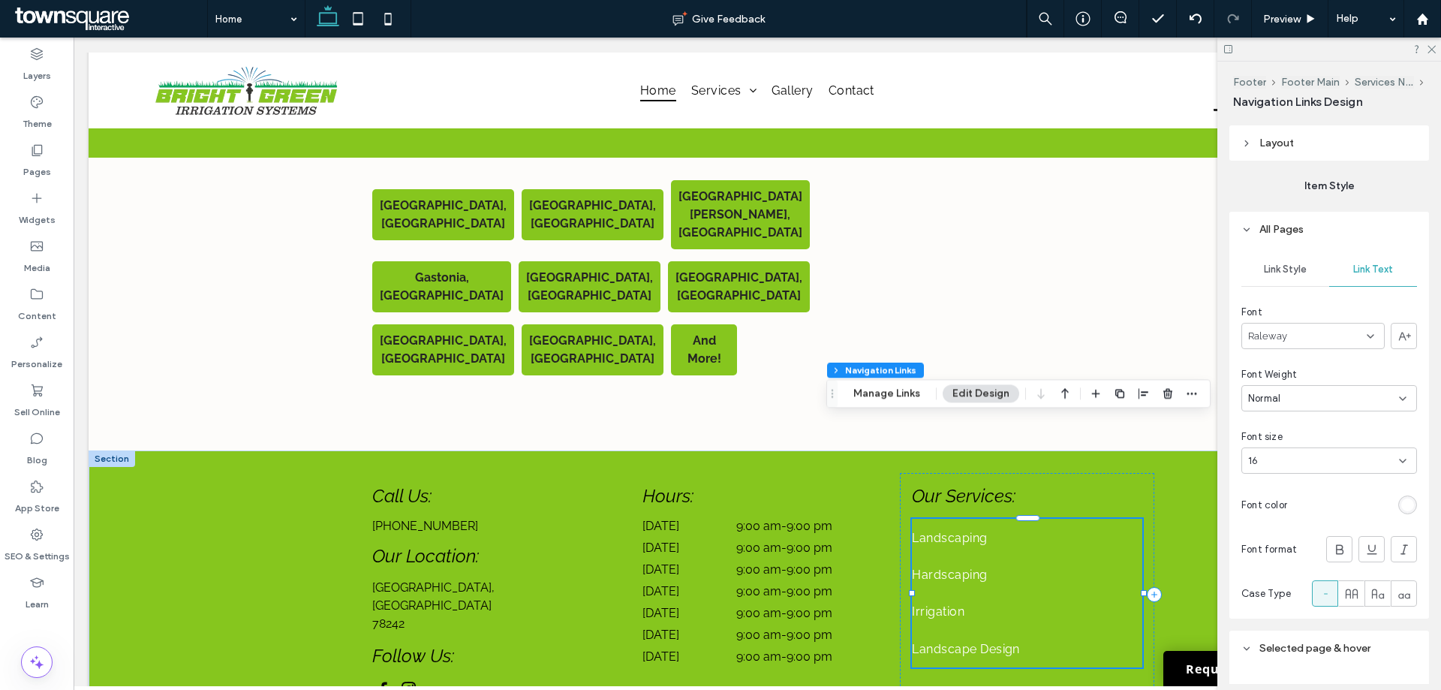
click at [1402, 505] on div "rgb(255, 255, 255)" at bounding box center [1407, 504] width 13 height 13
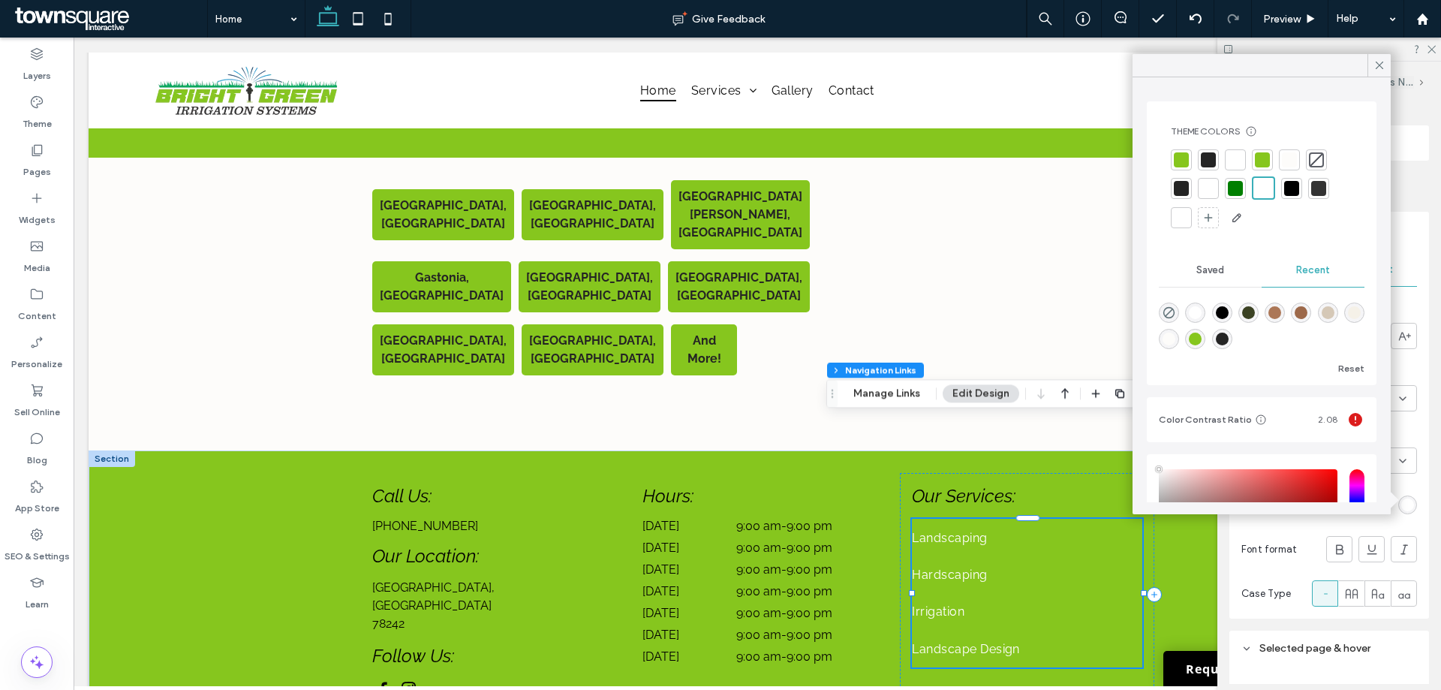
click at [1293, 185] on div at bounding box center [1291, 188] width 15 height 15
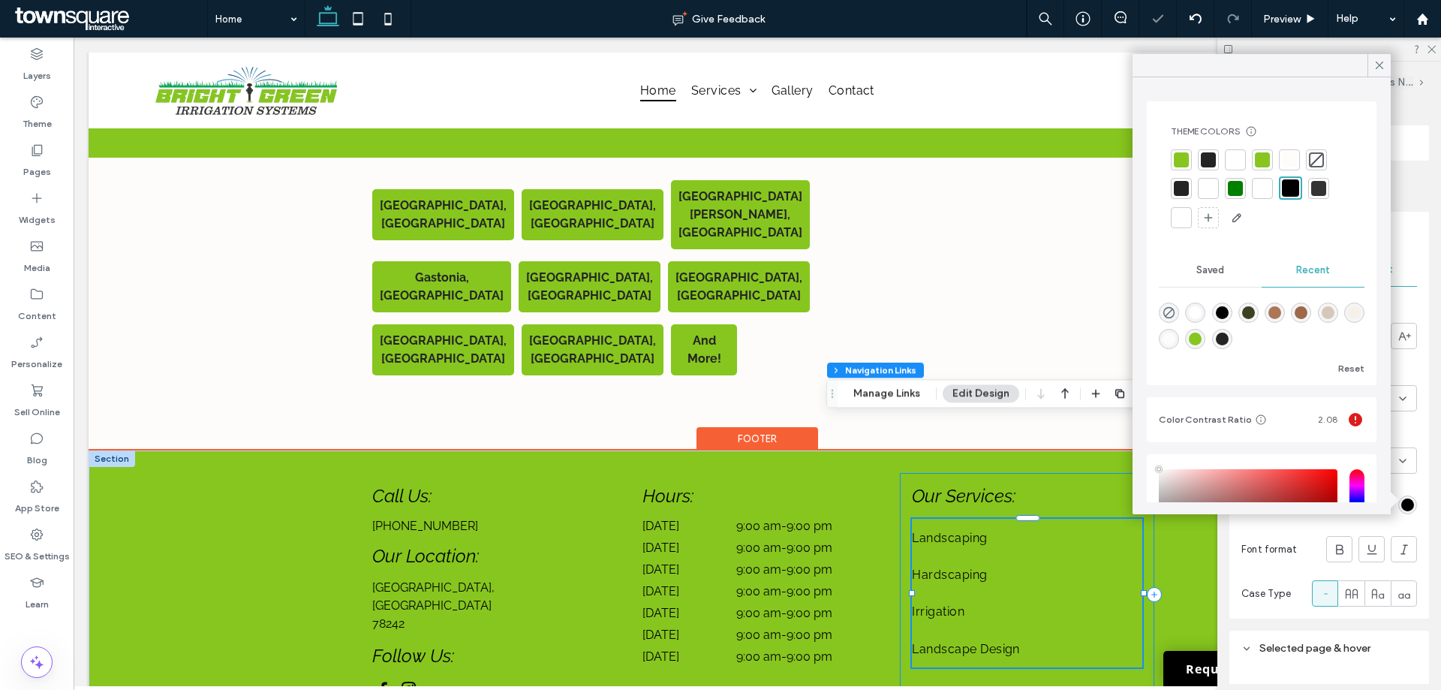
click at [1142, 533] on div "Our Services: Landscaping Hardscaping Irrigation Landscape Design" at bounding box center [1027, 594] width 254 height 243
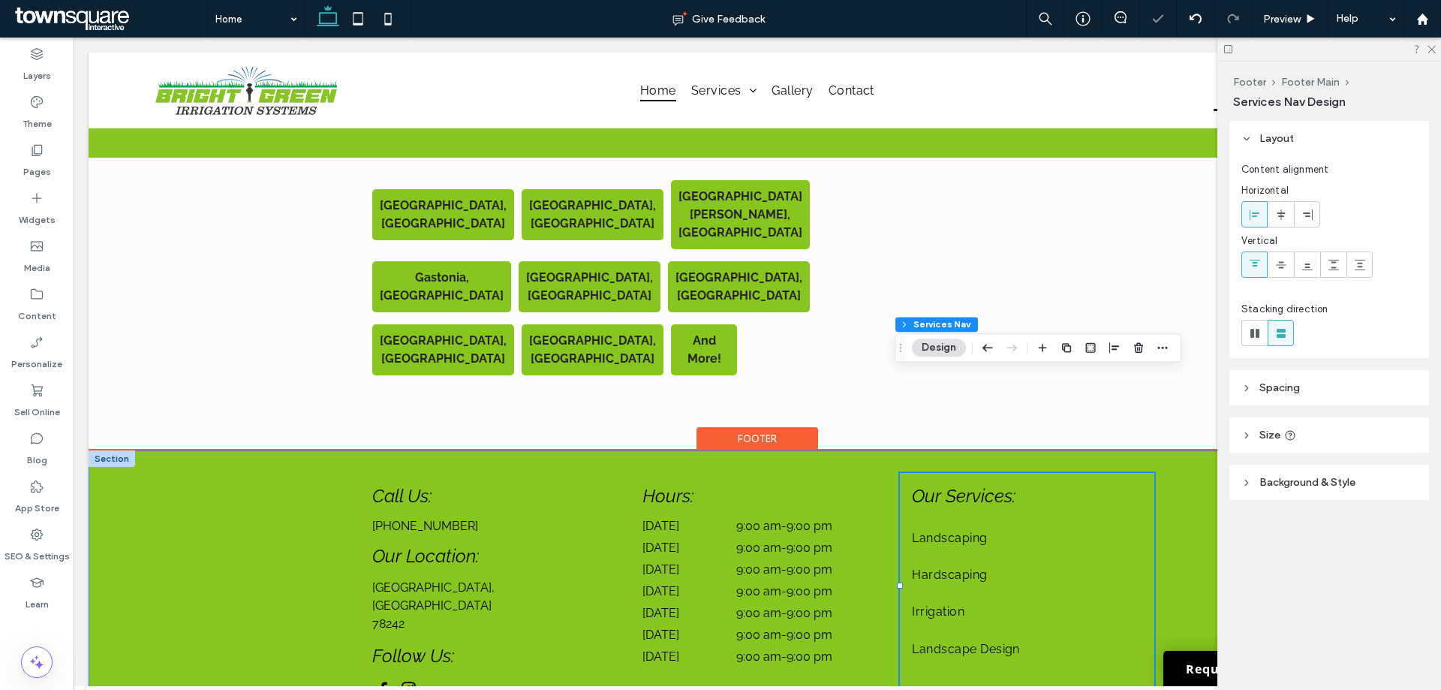
drag, startPoint x: 1174, startPoint y: 534, endPoint x: 1214, endPoint y: 479, distance: 68.3
click at [1175, 534] on div "Call Us: (210) 461-7891 Our Location: San Antonio, TX 78242 Follow Us: Hours: M…" at bounding box center [757, 586] width 900 height 273
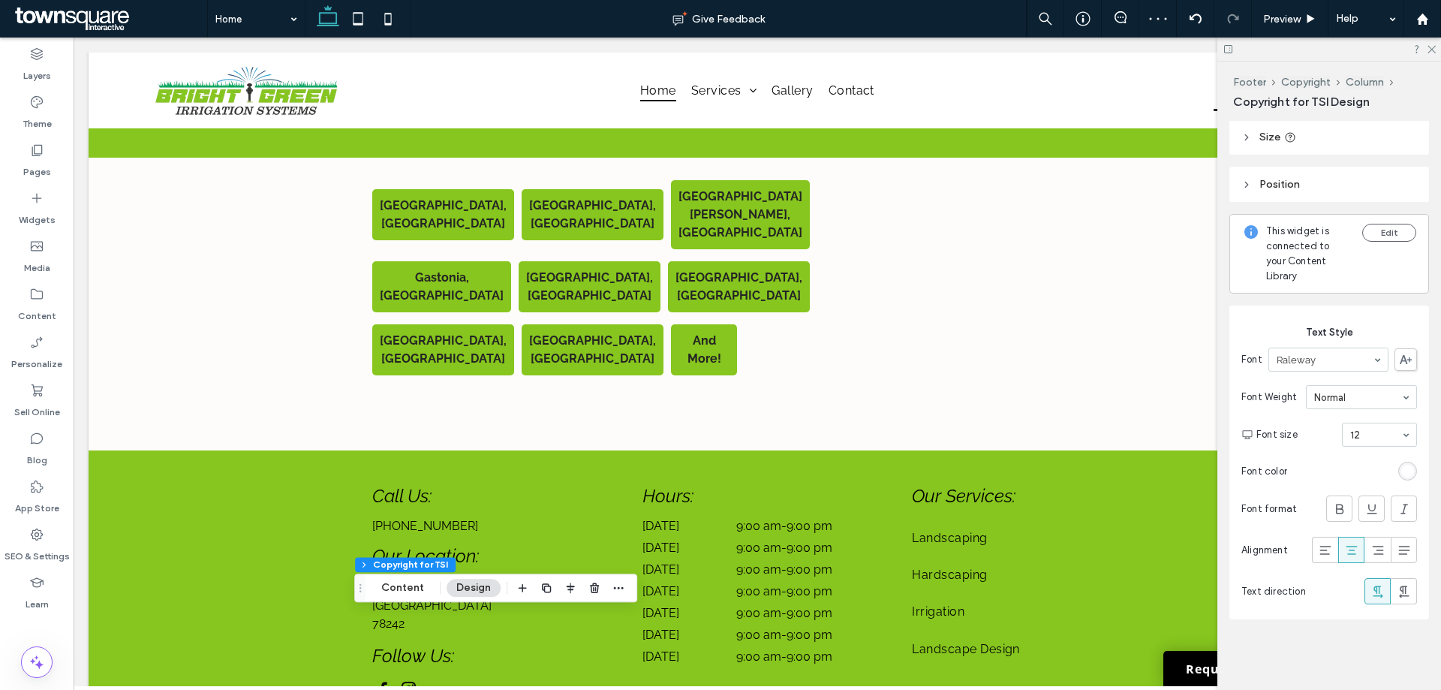
scroll to position [99, 0]
click at [1398, 472] on div "rgb(255, 255, 255)" at bounding box center [1407, 467] width 19 height 19
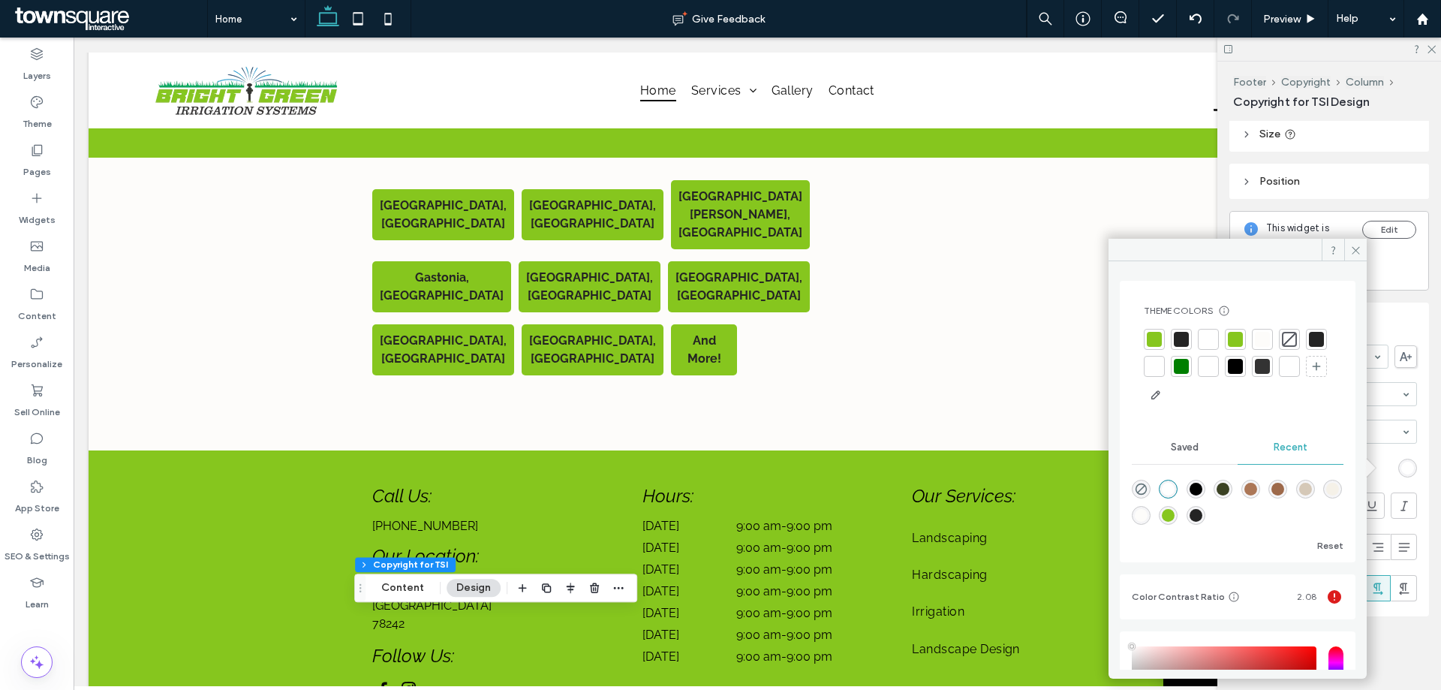
click at [1242, 371] on div at bounding box center [1234, 366] width 15 height 15
click at [1431, 48] on icon at bounding box center [1431, 49] width 10 height 10
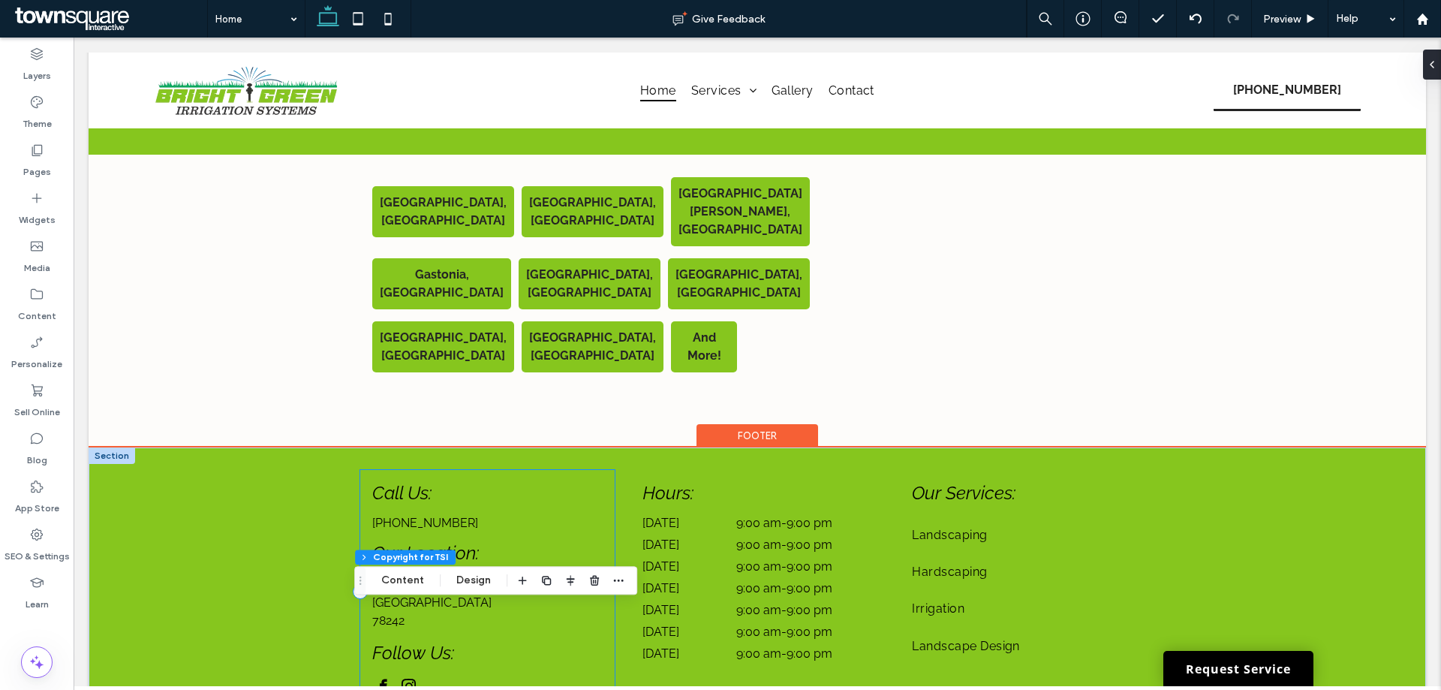
scroll to position [2883, 0]
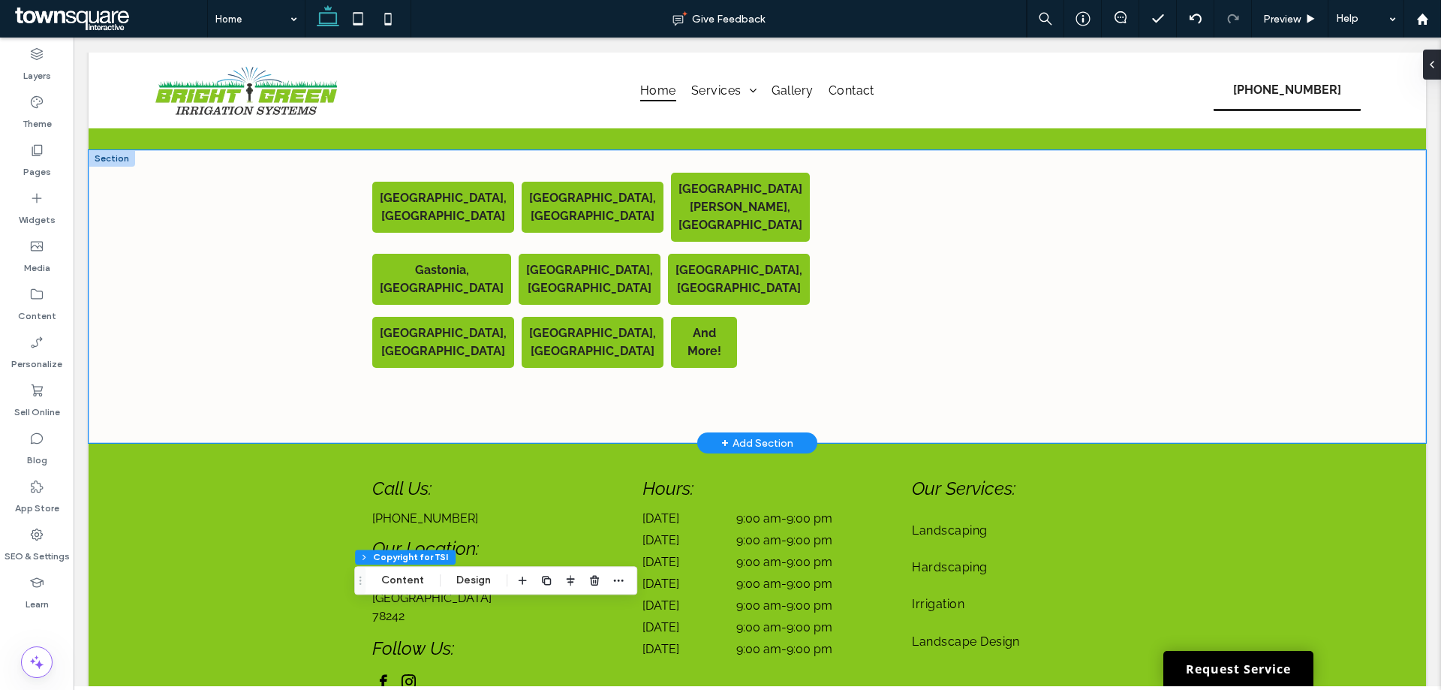
click at [278, 273] on div "Charlotte, NC Belmont, NC Mt Holly, NC Gastonia, NC Monroe, NC Concord, NC Hunt…" at bounding box center [757, 296] width 1337 height 293
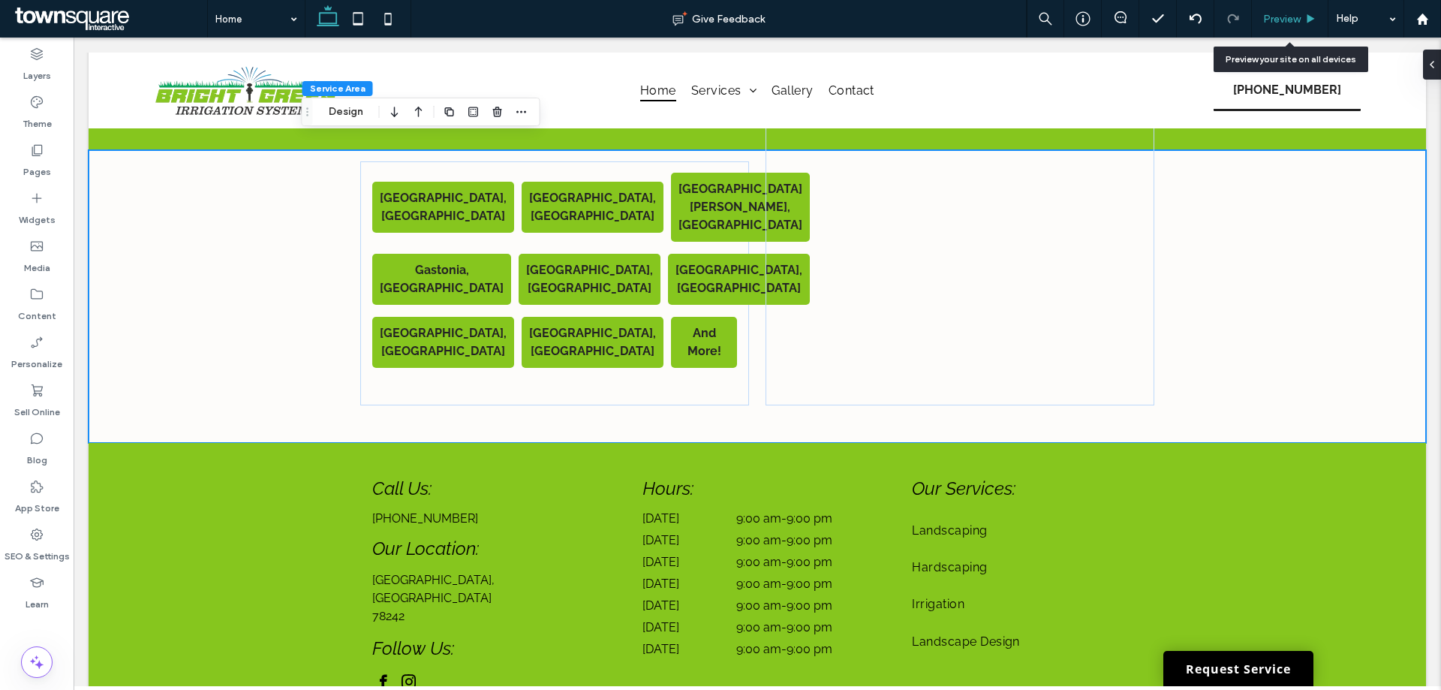
click at [1272, 5] on div "Preview" at bounding box center [1289, 19] width 77 height 38
click at [1293, 24] on span "Preview" at bounding box center [1282, 19] width 38 height 13
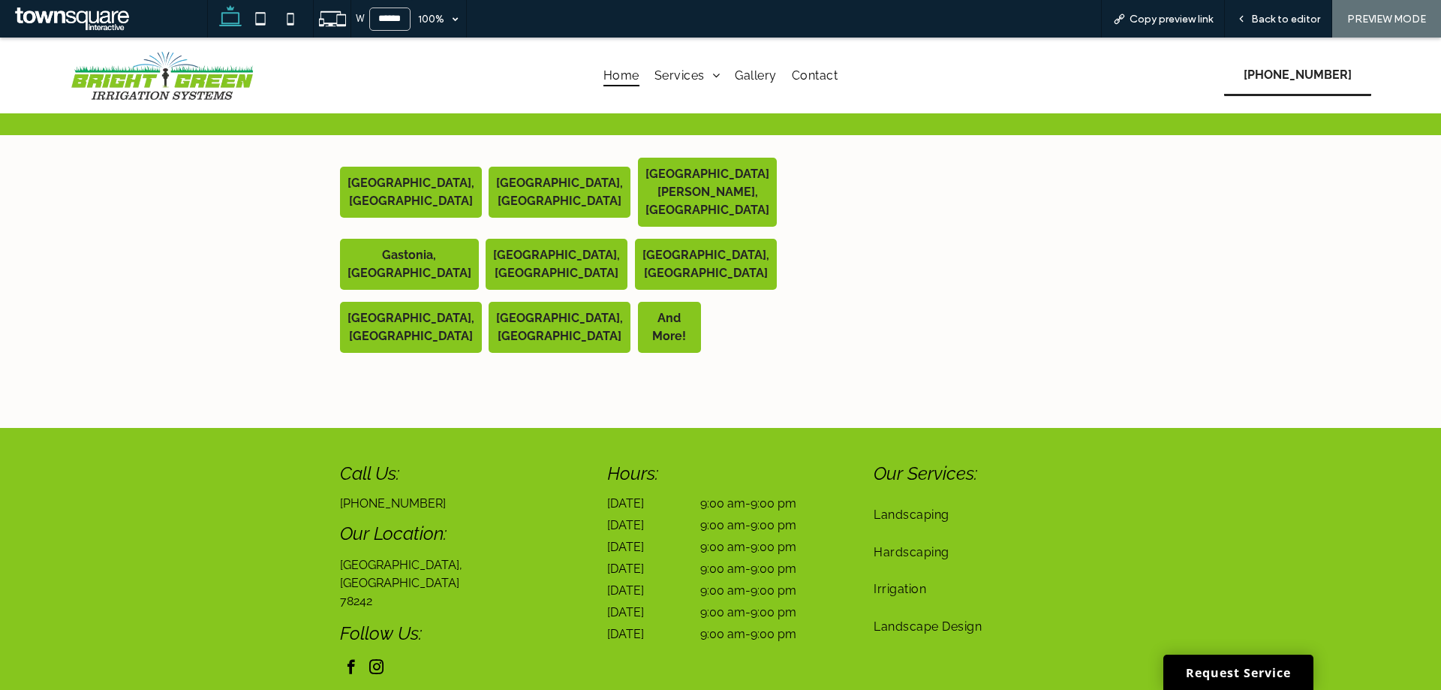
scroll to position [2861, 0]
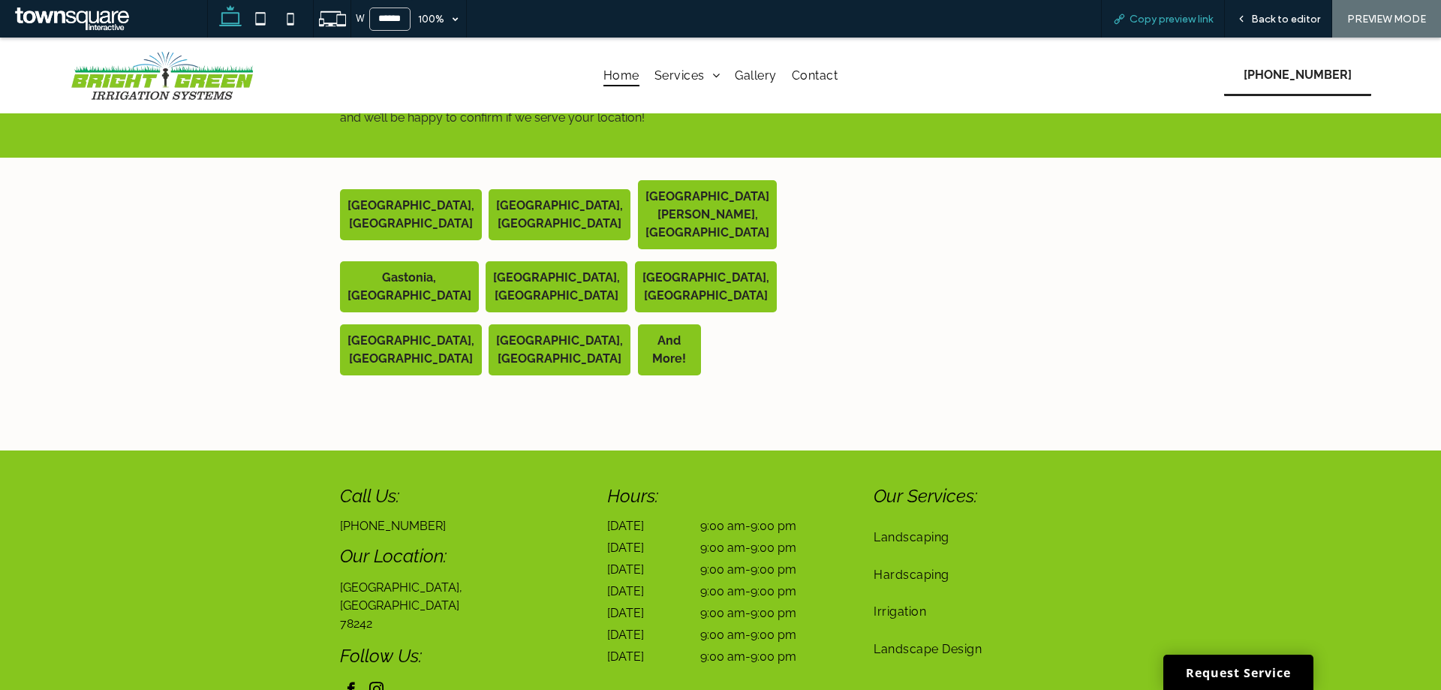
click at [1136, 24] on span "Copy preview link" at bounding box center [1170, 19] width 83 height 13
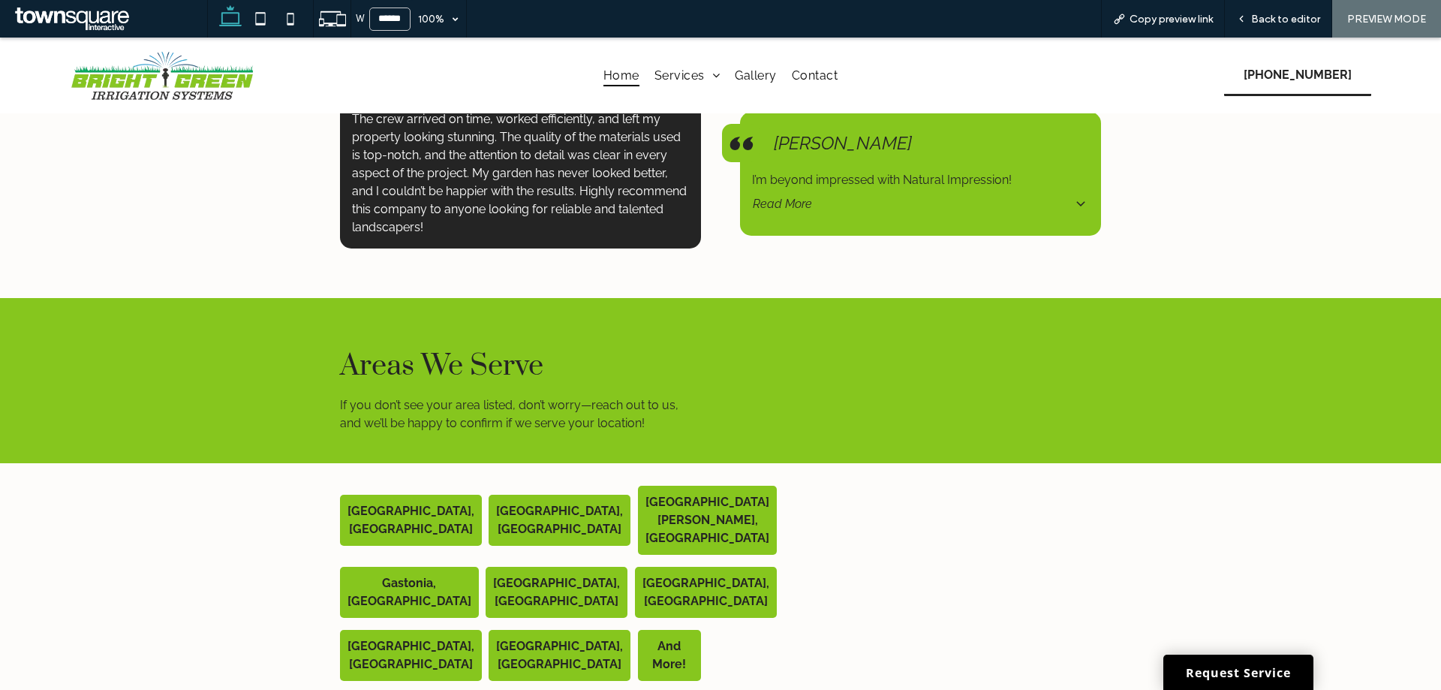
scroll to position [2636, 0]
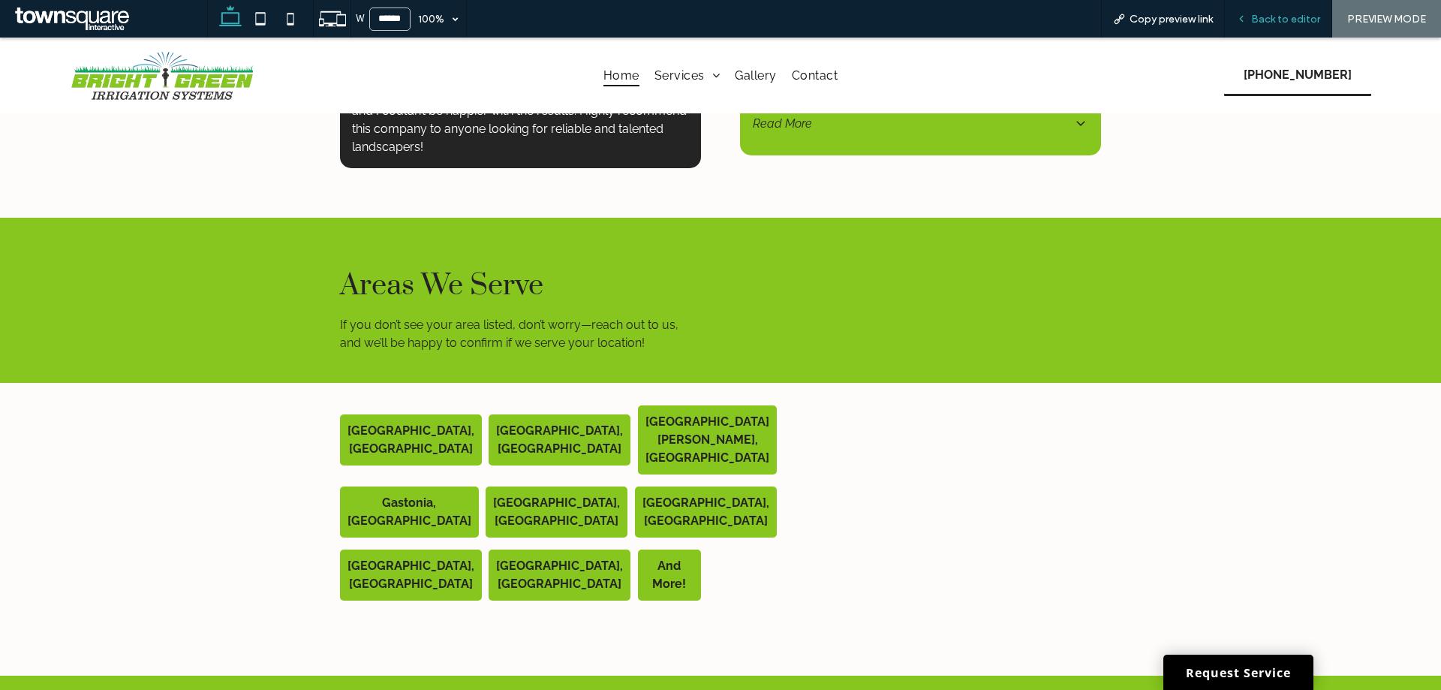
click at [1262, 7] on div "Back to editor" at bounding box center [1277, 19] width 107 height 38
click at [1301, 8] on div "Back to editor" at bounding box center [1277, 19] width 107 height 38
click at [1284, 13] on span "Back to editor" at bounding box center [1285, 19] width 69 height 13
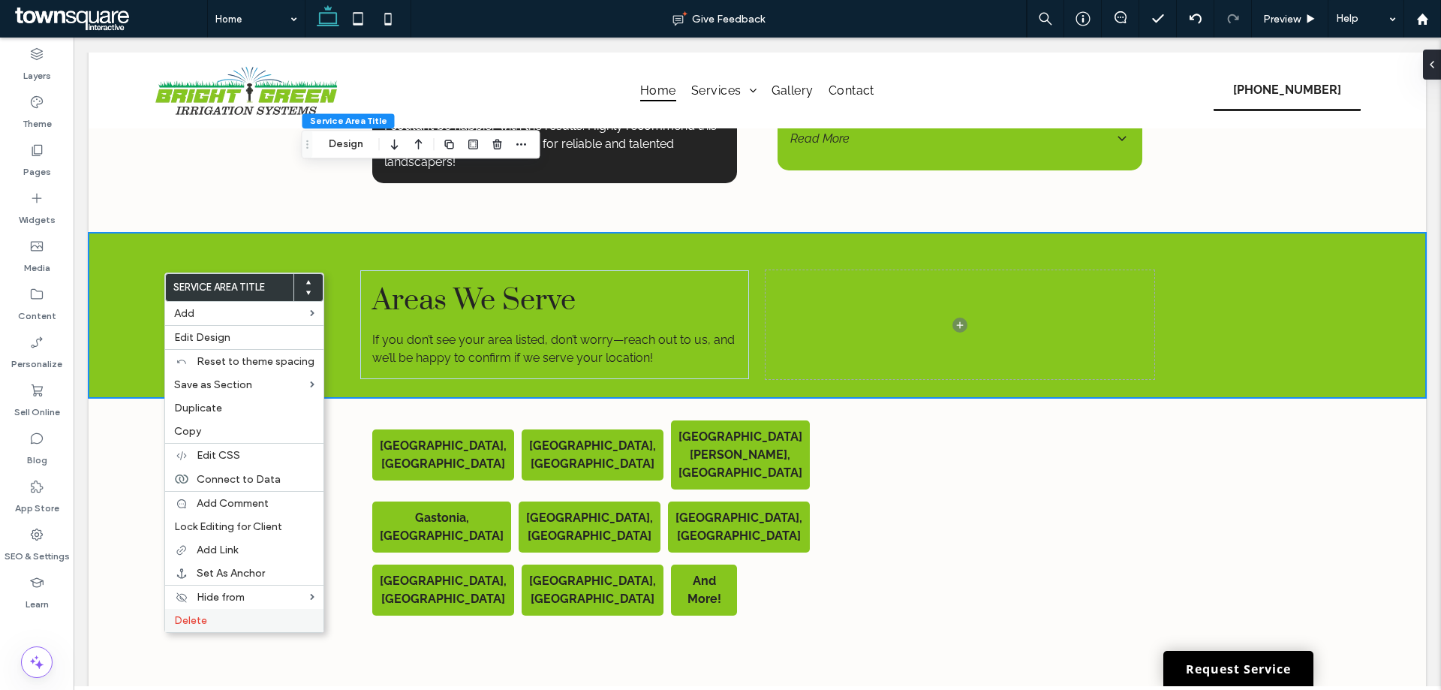
click at [200, 611] on div "Delete" at bounding box center [244, 619] width 158 height 23
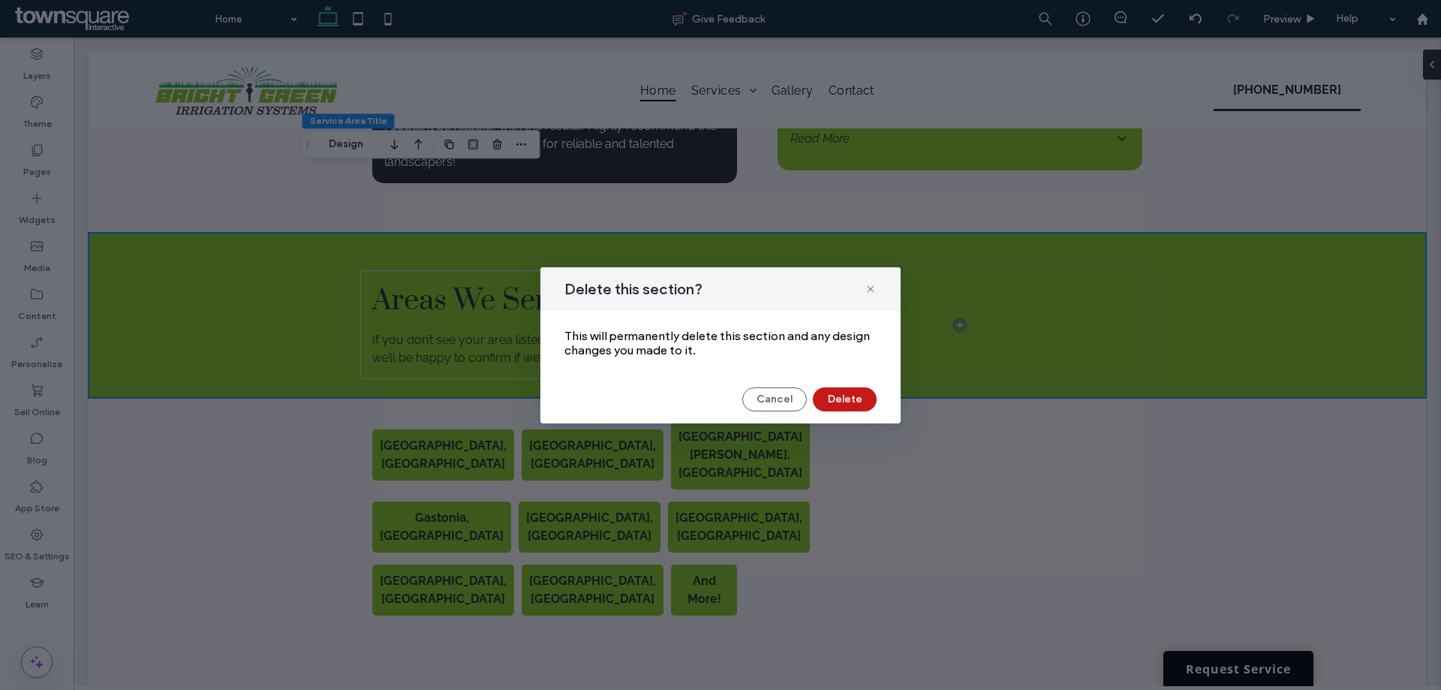
click at [843, 401] on button "Delete" at bounding box center [845, 399] width 64 height 24
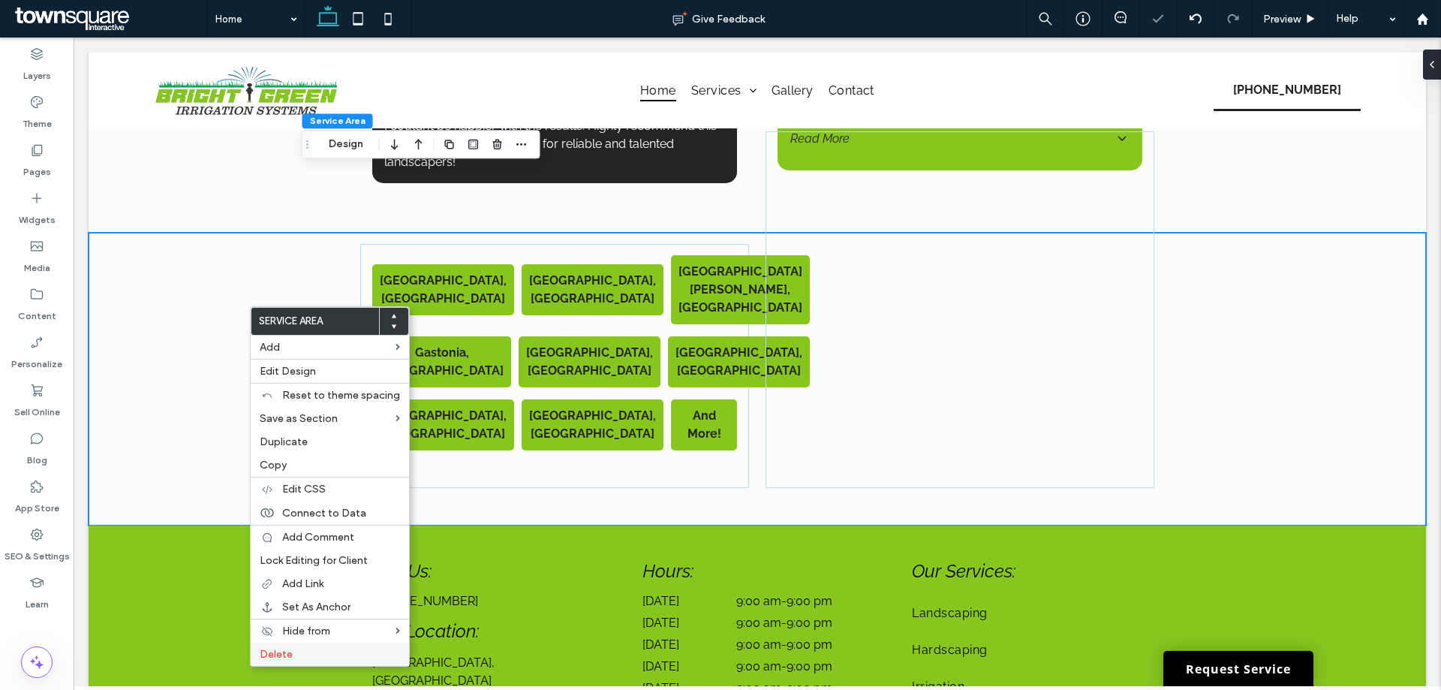
click at [299, 646] on div "Delete" at bounding box center [330, 653] width 158 height 23
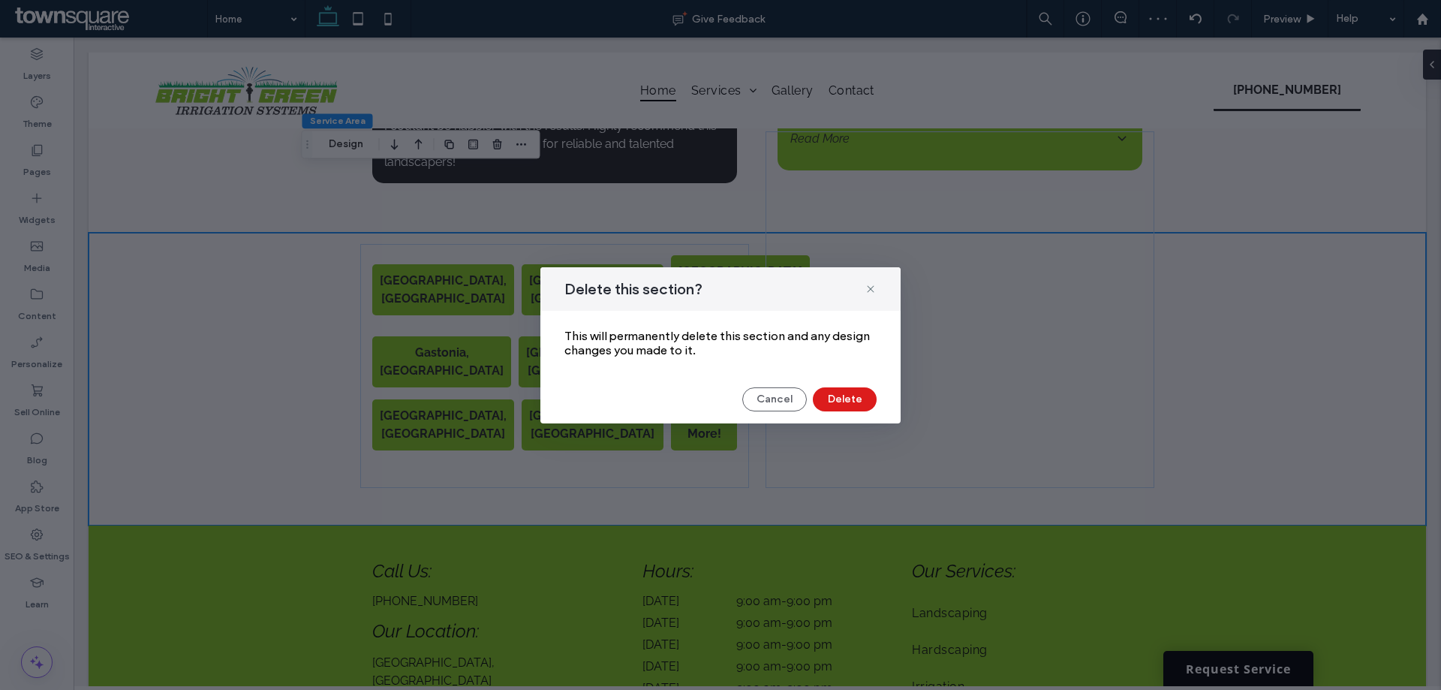
click at [849, 385] on div "Delete this section? This will permanently delete this section and any design c…" at bounding box center [720, 345] width 360 height 156
click at [842, 393] on button "Delete" at bounding box center [845, 399] width 64 height 24
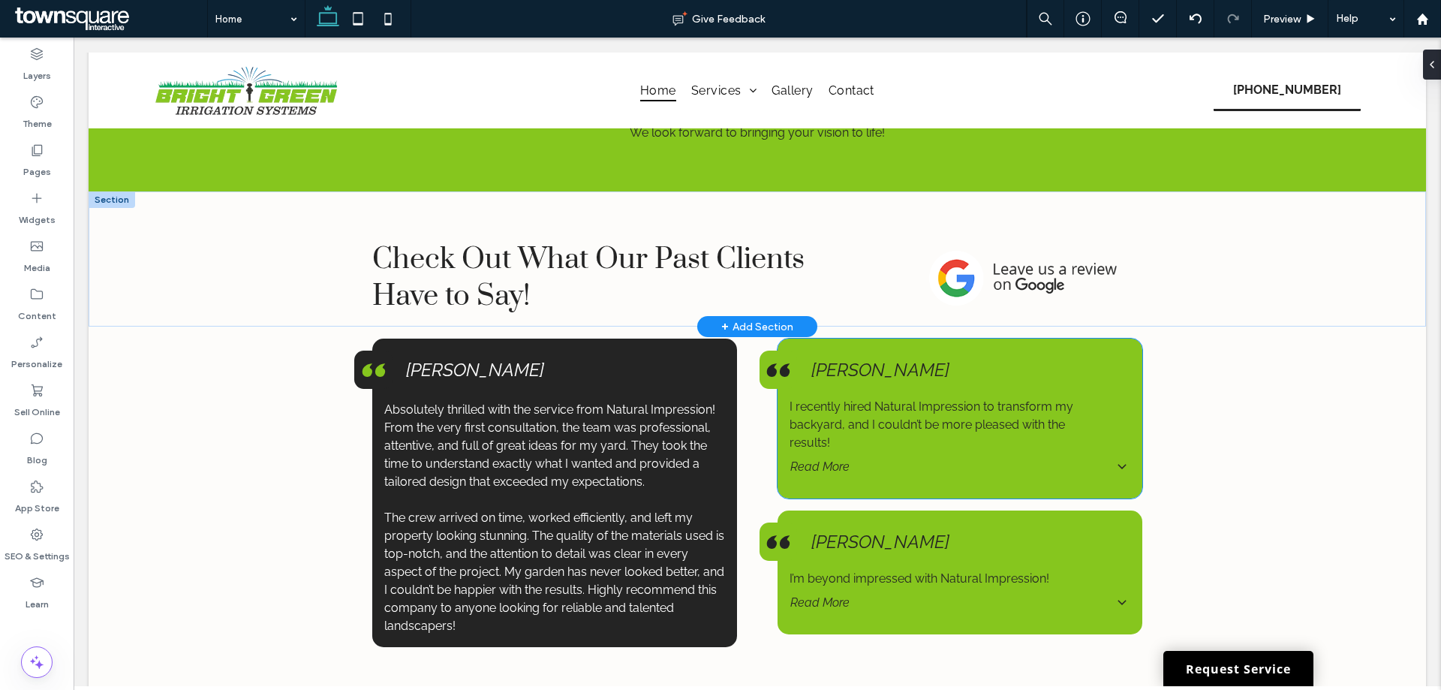
scroll to position [2087, 0]
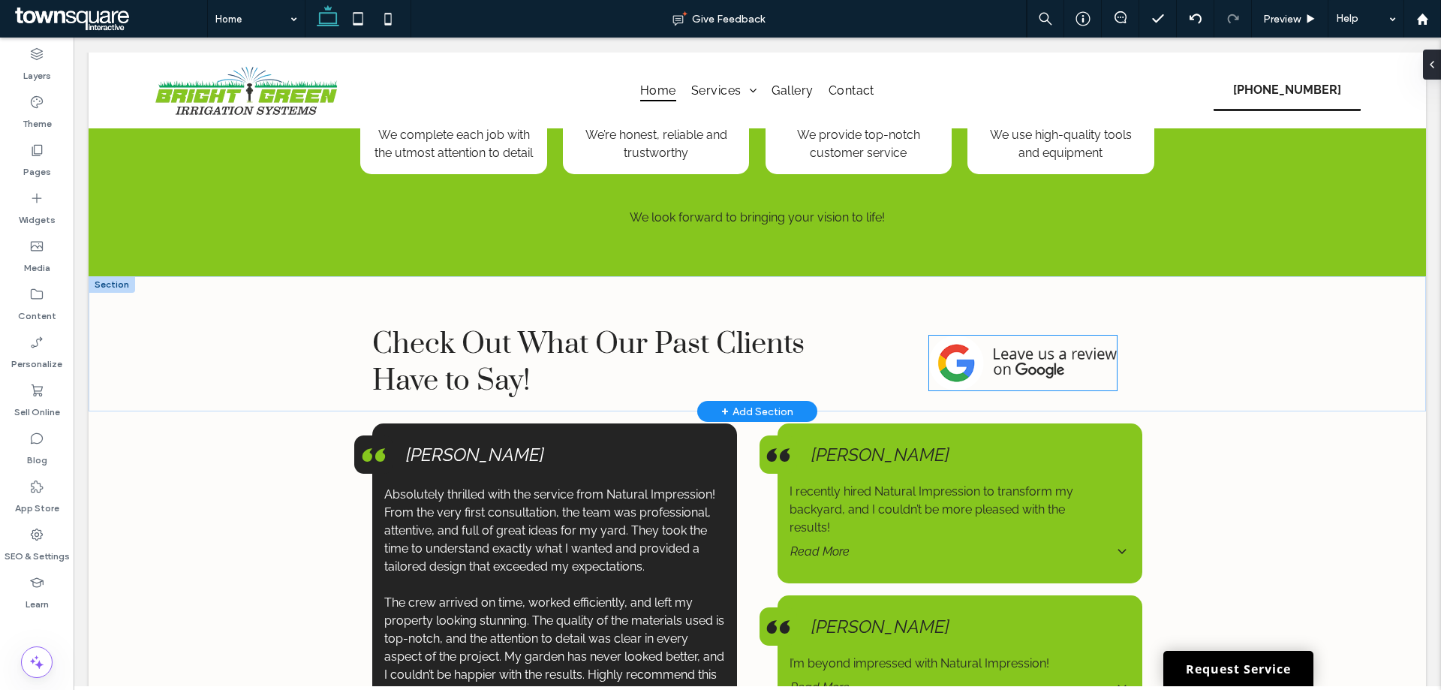
click at [999, 335] on img at bounding box center [1023, 362] width 188 height 54
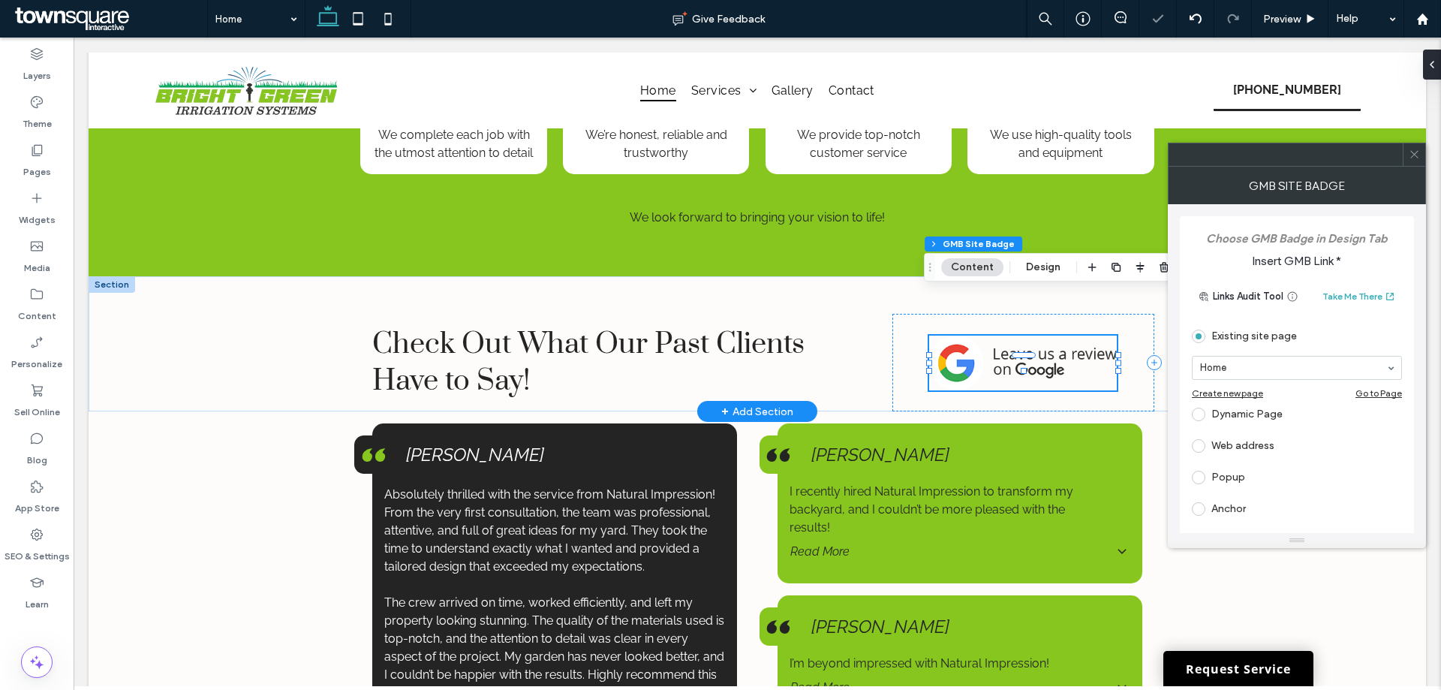
click at [1254, 422] on div "Dynamic Page" at bounding box center [1296, 414] width 210 height 24
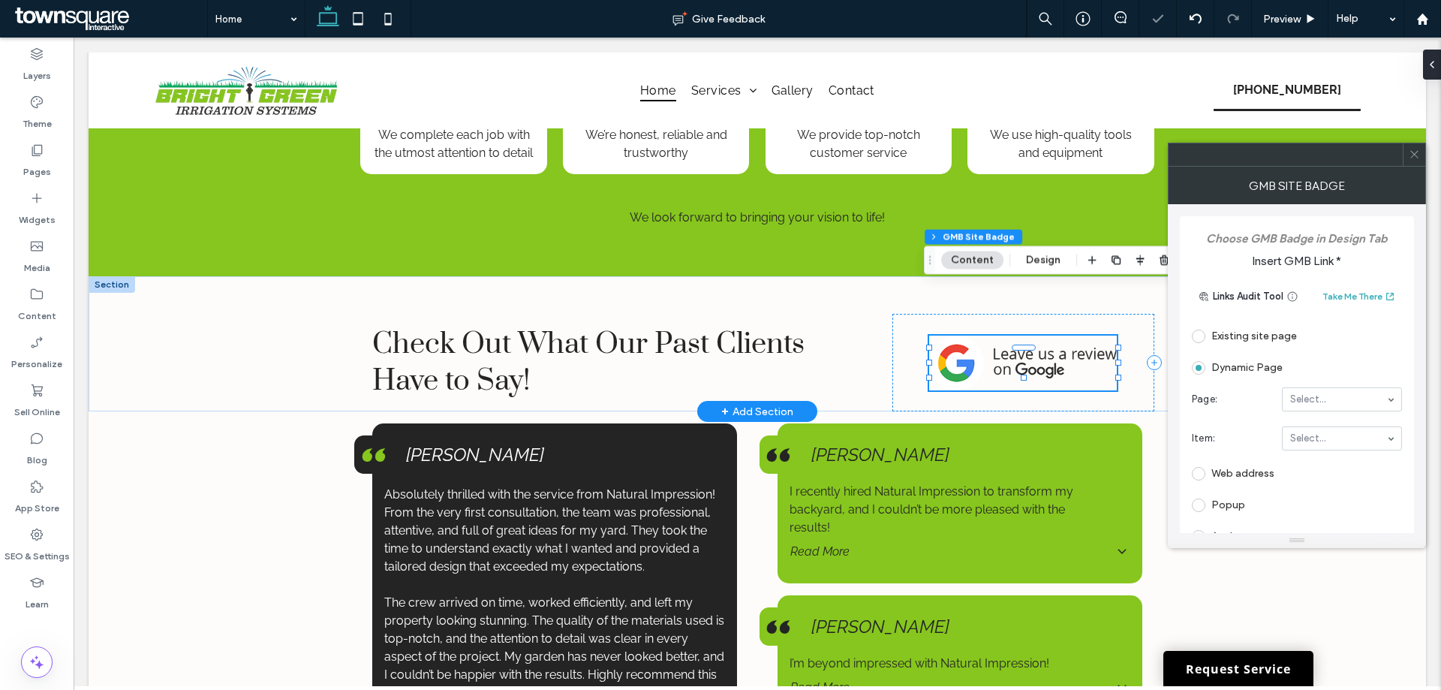
click at [1230, 484] on div "Web address" at bounding box center [1296, 473] width 210 height 24
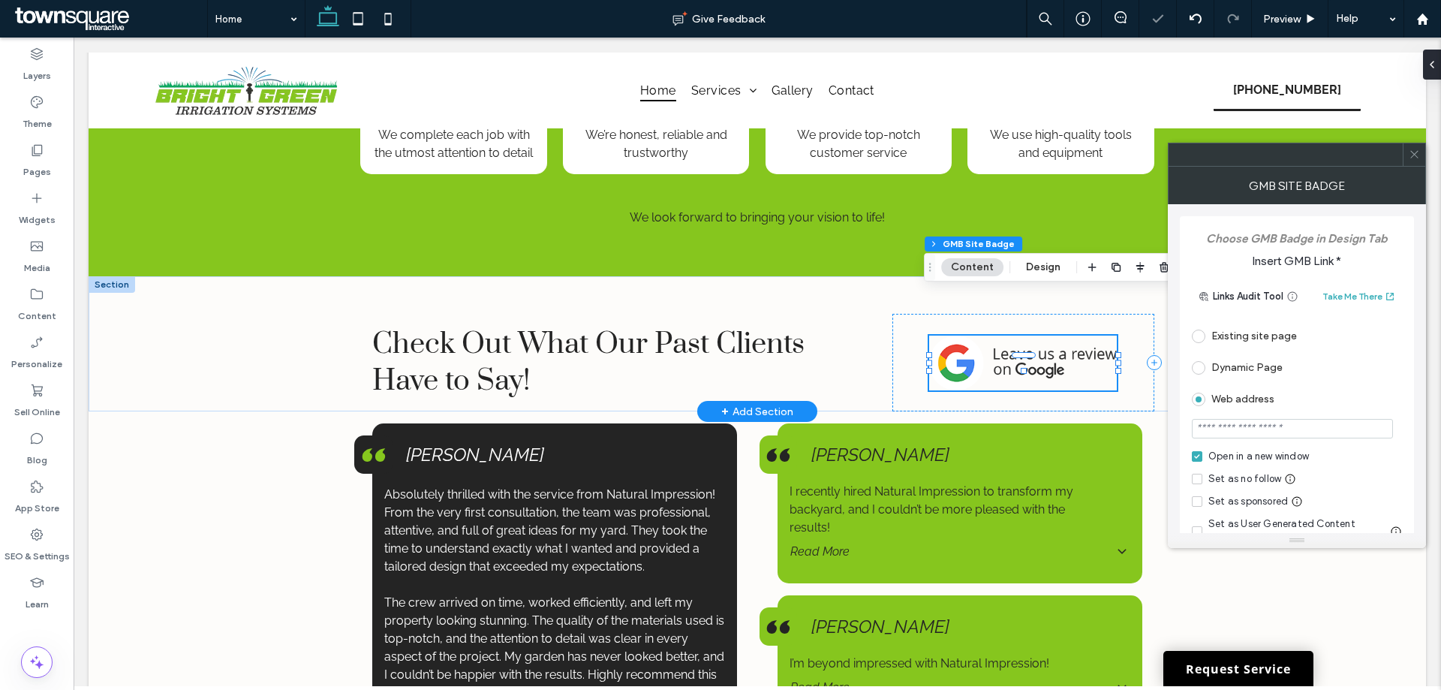
click at [1242, 436] on input "url" at bounding box center [1291, 429] width 201 height 20
paste input "**********"
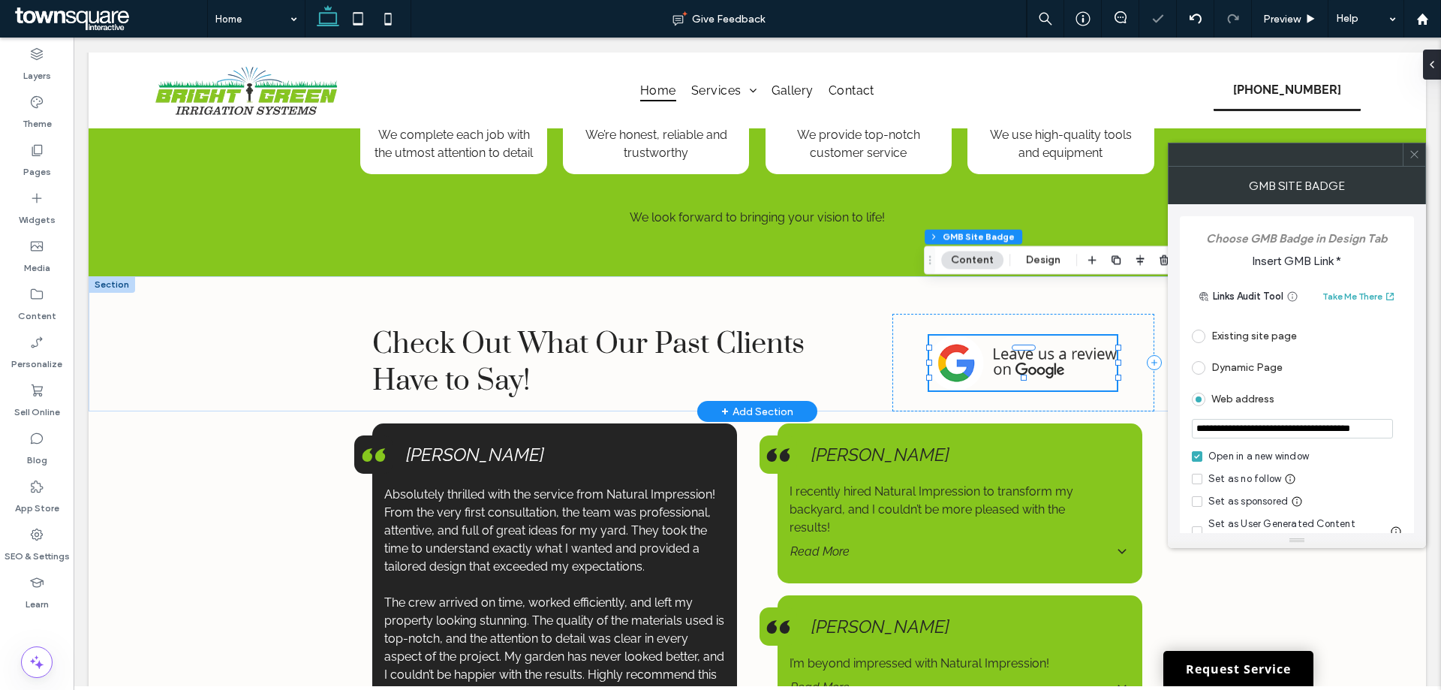
scroll to position [0, 40]
type input "**********"
click at [1221, 477] on div "Set as no follow" at bounding box center [1244, 478] width 73 height 15
click at [1417, 158] on icon at bounding box center [1413, 154] width 11 height 11
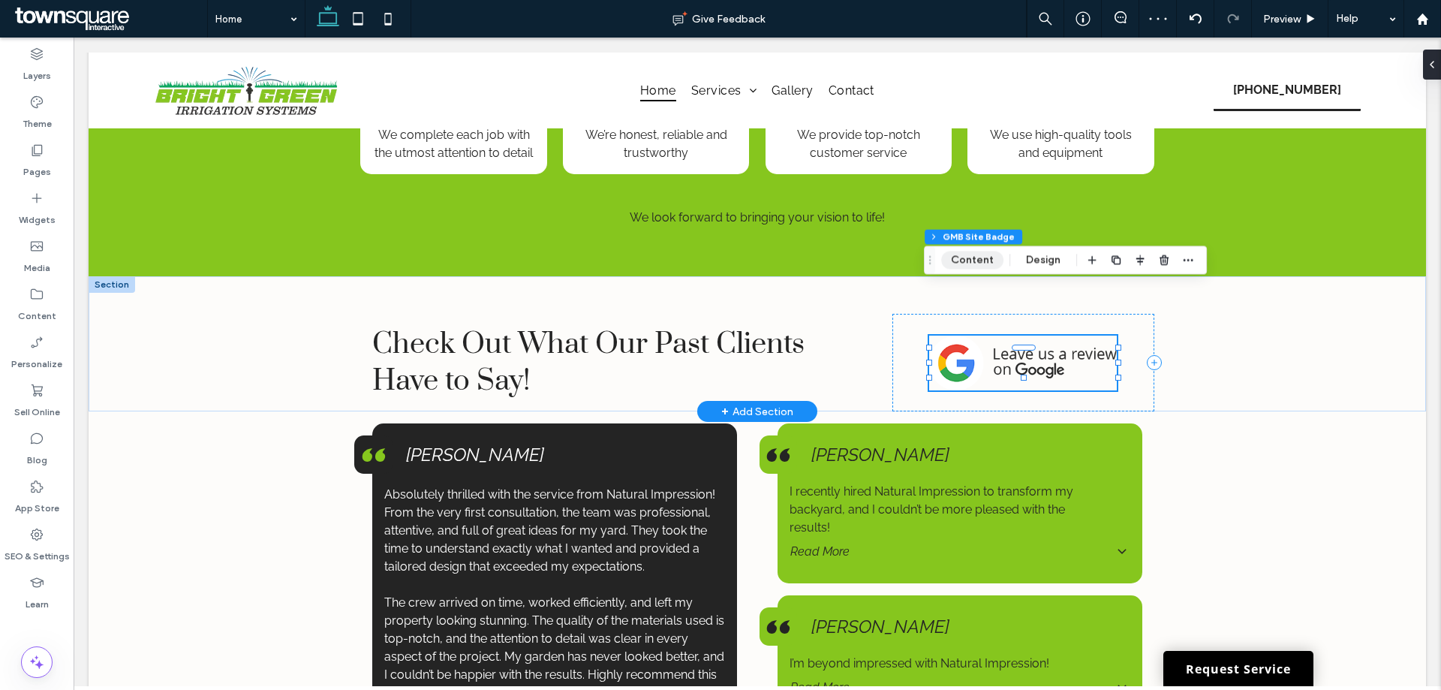
click at [960, 260] on button "Content" at bounding box center [972, 260] width 62 height 18
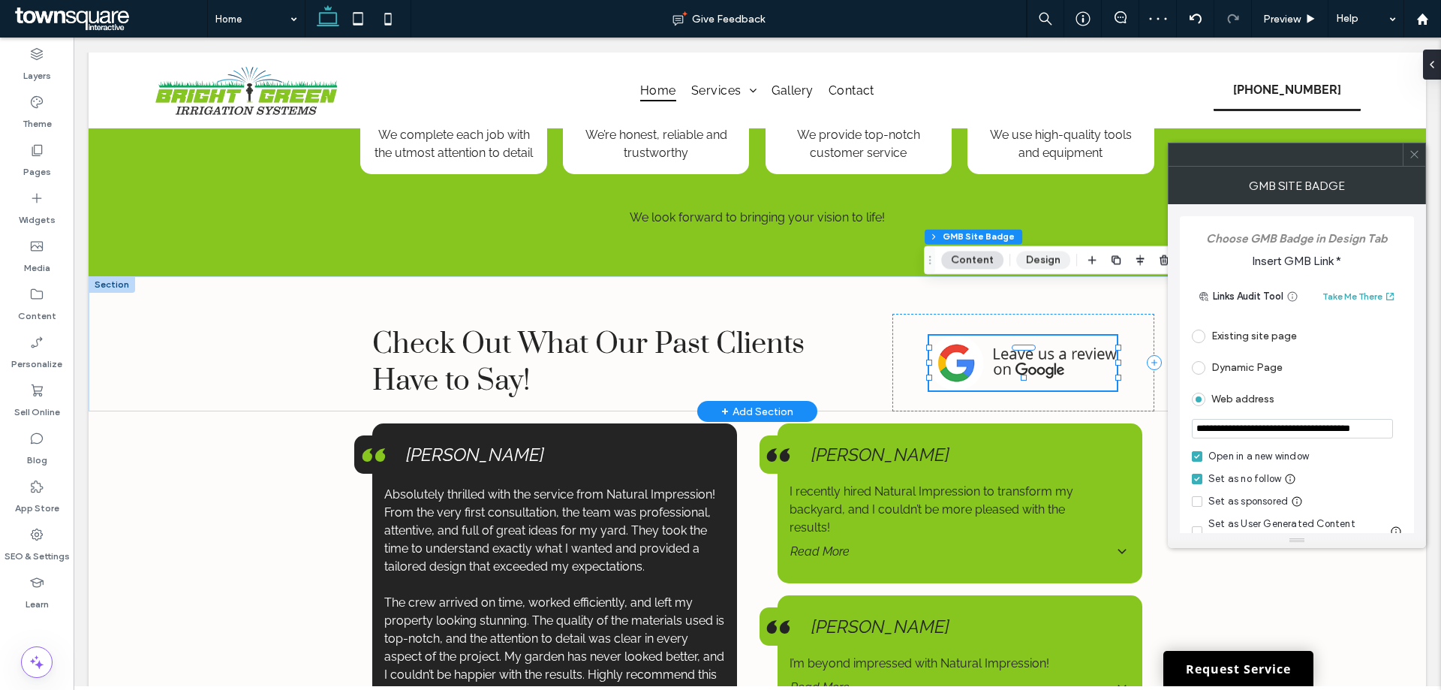
click at [1043, 251] on button "Design" at bounding box center [1043, 260] width 54 height 18
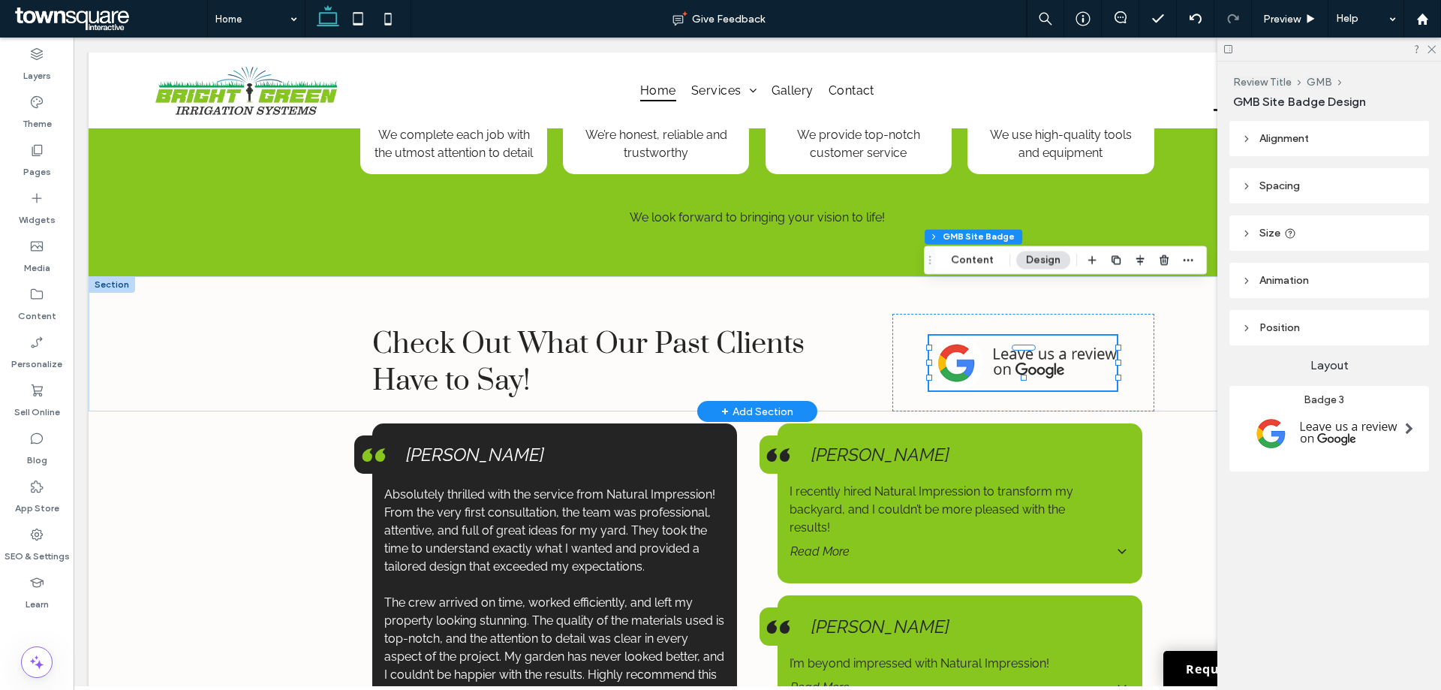
click at [1311, 407] on img at bounding box center [1323, 433] width 164 height 55
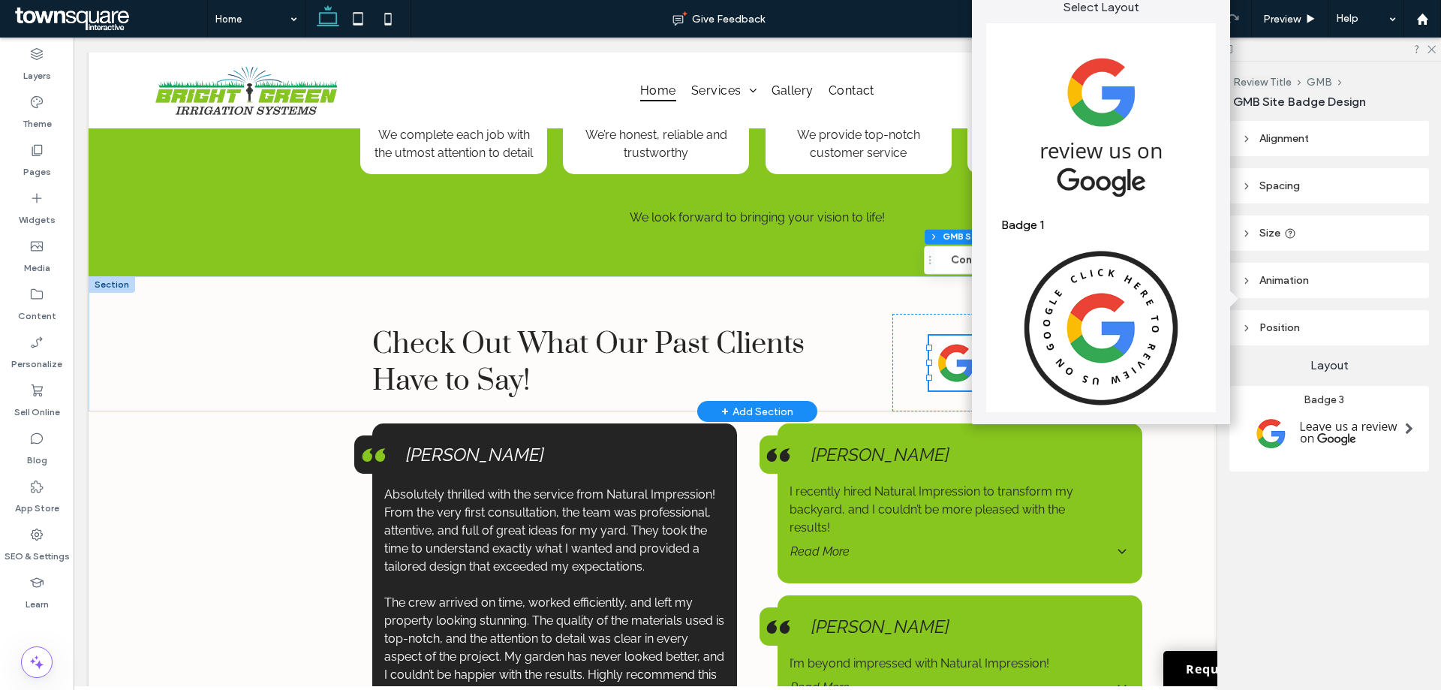
click at [1094, 533] on img at bounding box center [1101, 640] width 200 height 215
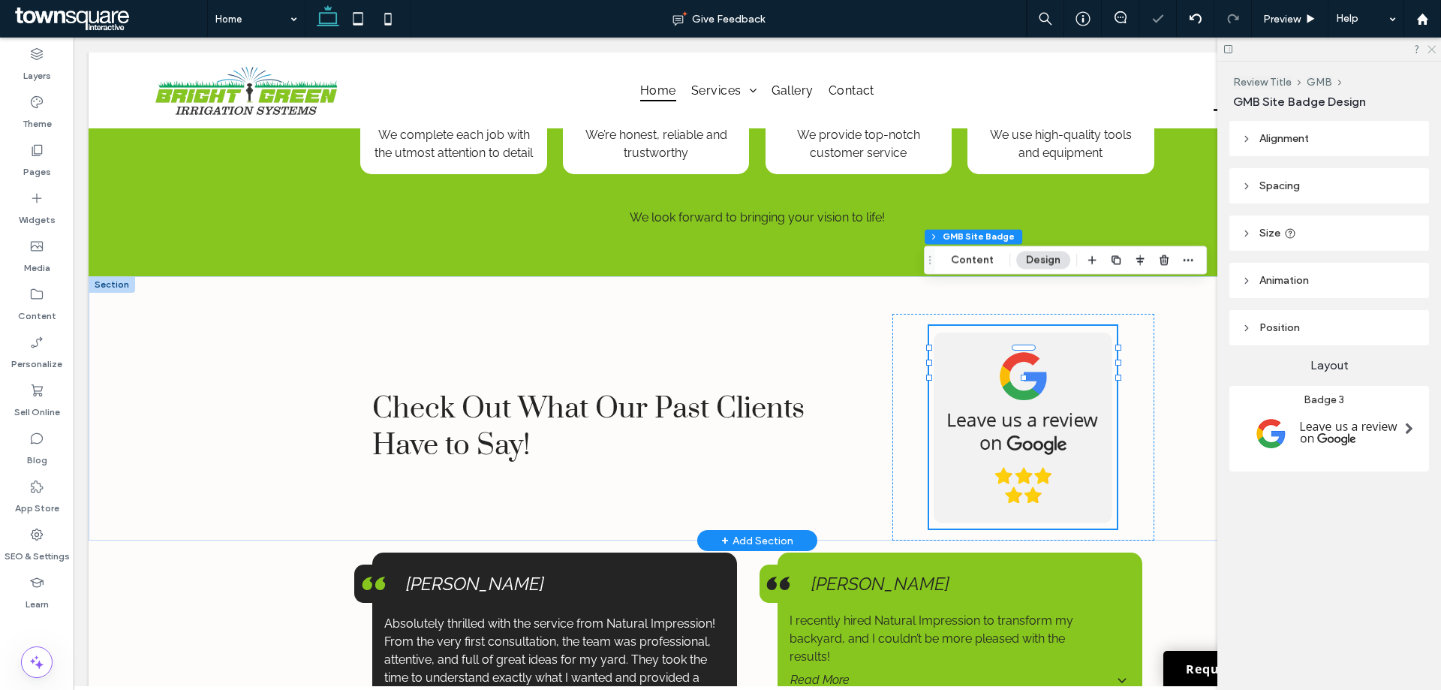
click at [1426, 49] on icon at bounding box center [1431, 49] width 10 height 10
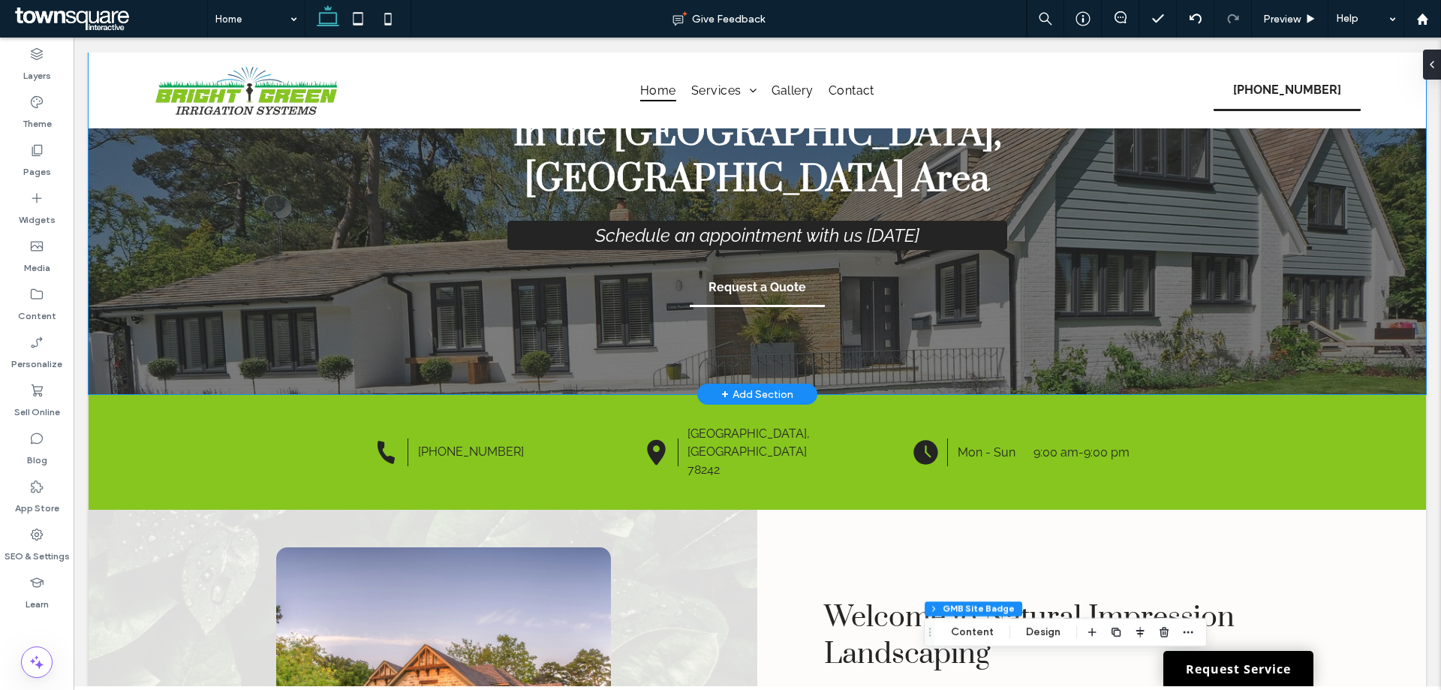
scroll to position [375, 0]
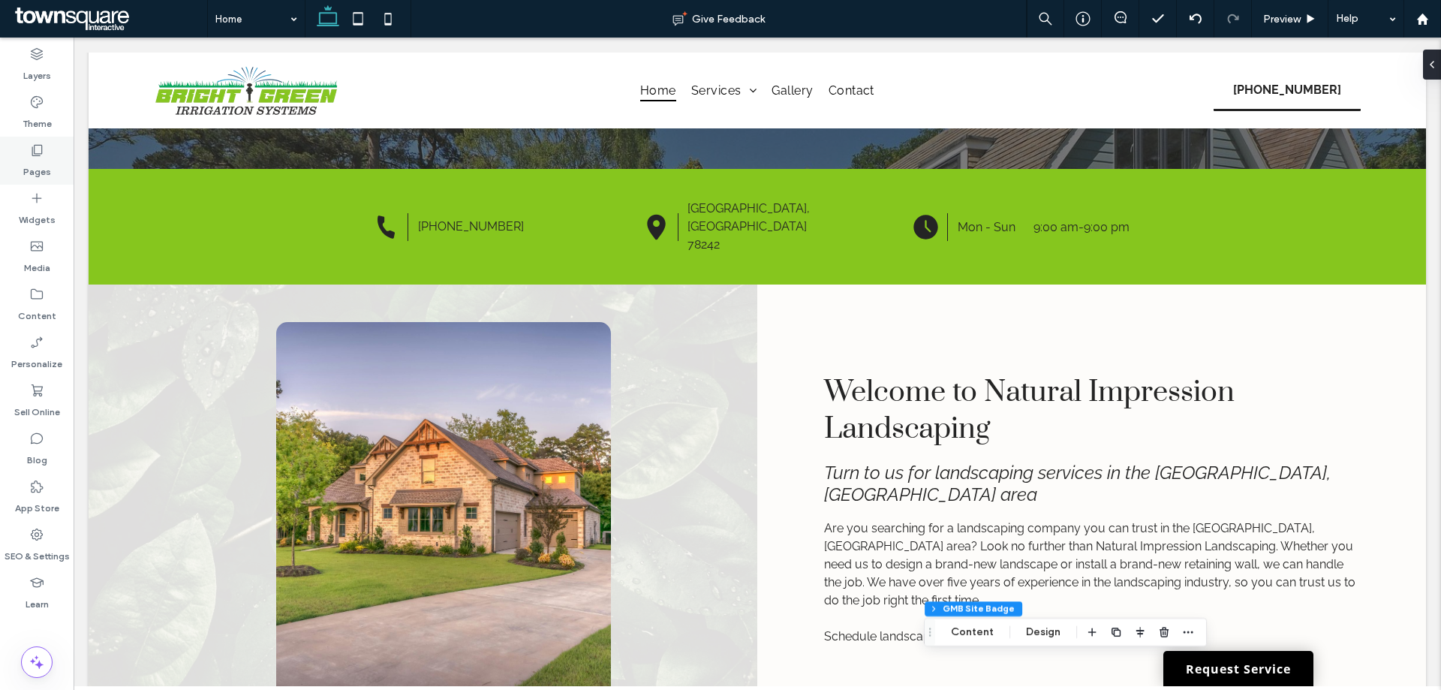
click at [47, 155] on div "Pages" at bounding box center [37, 161] width 74 height 48
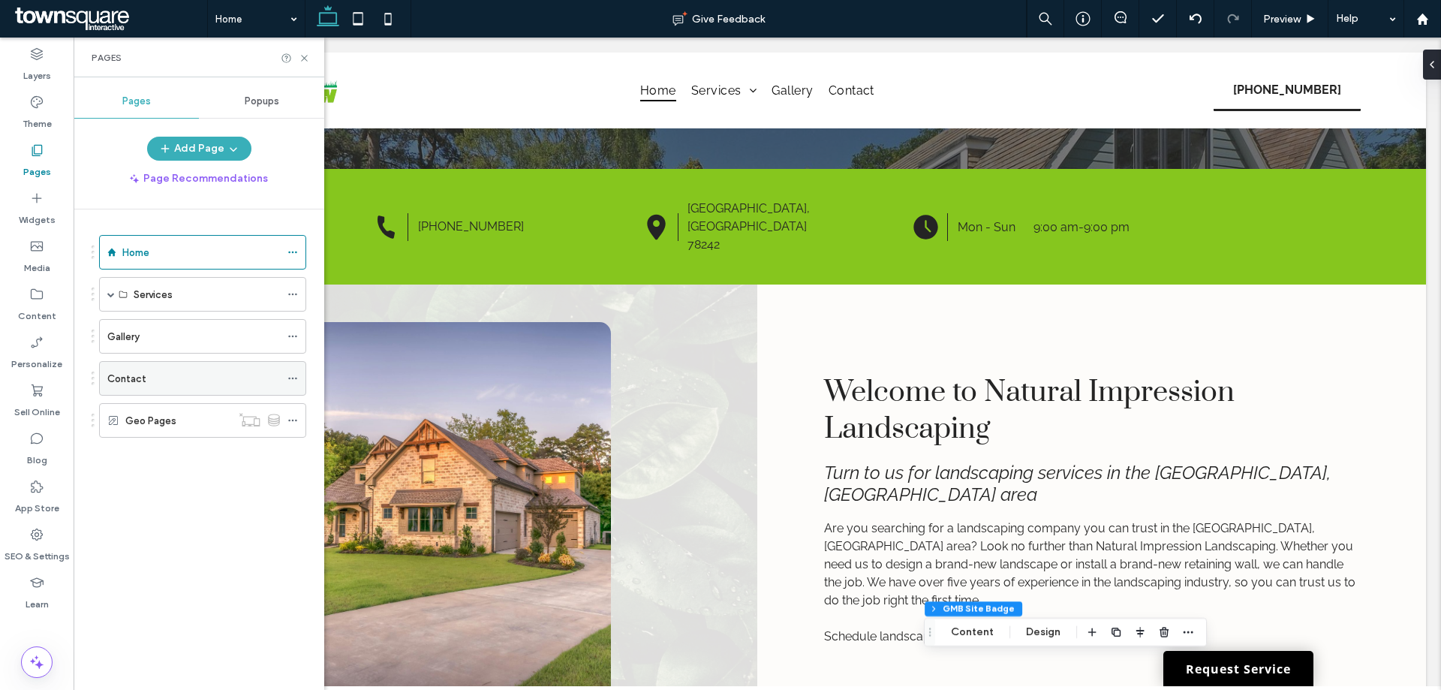
click at [146, 377] on div "Contact" at bounding box center [193, 379] width 173 height 16
click at [299, 56] on icon at bounding box center [304, 58] width 11 height 11
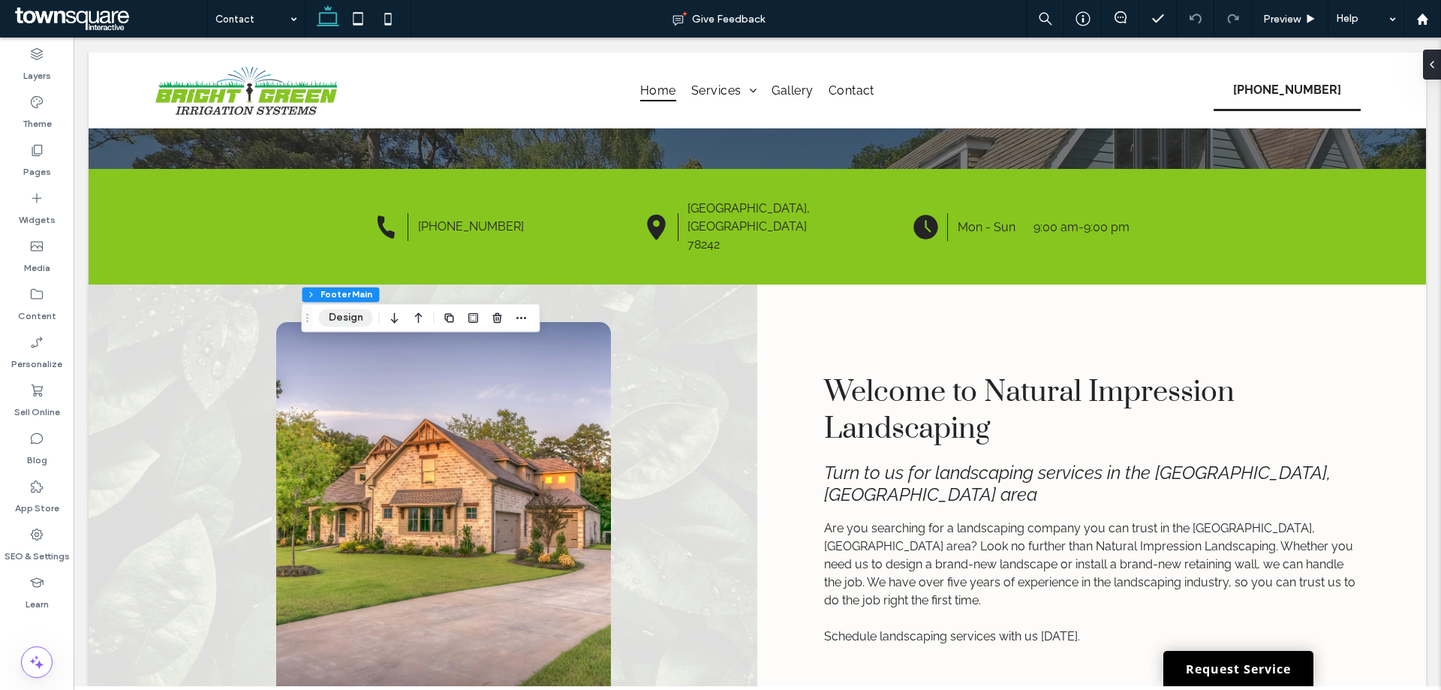
click at [341, 312] on button "Design" at bounding box center [346, 317] width 54 height 18
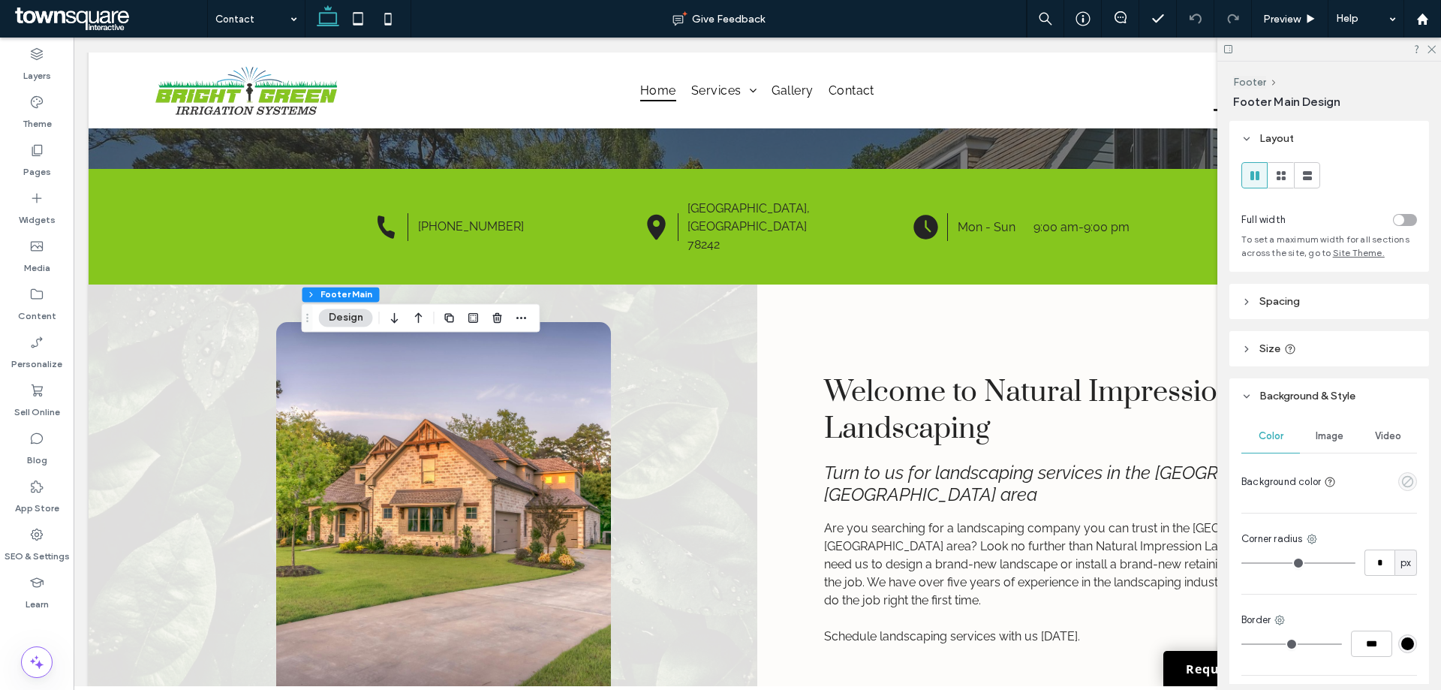
click at [1401, 479] on icon "empty color" at bounding box center [1407, 481] width 13 height 13
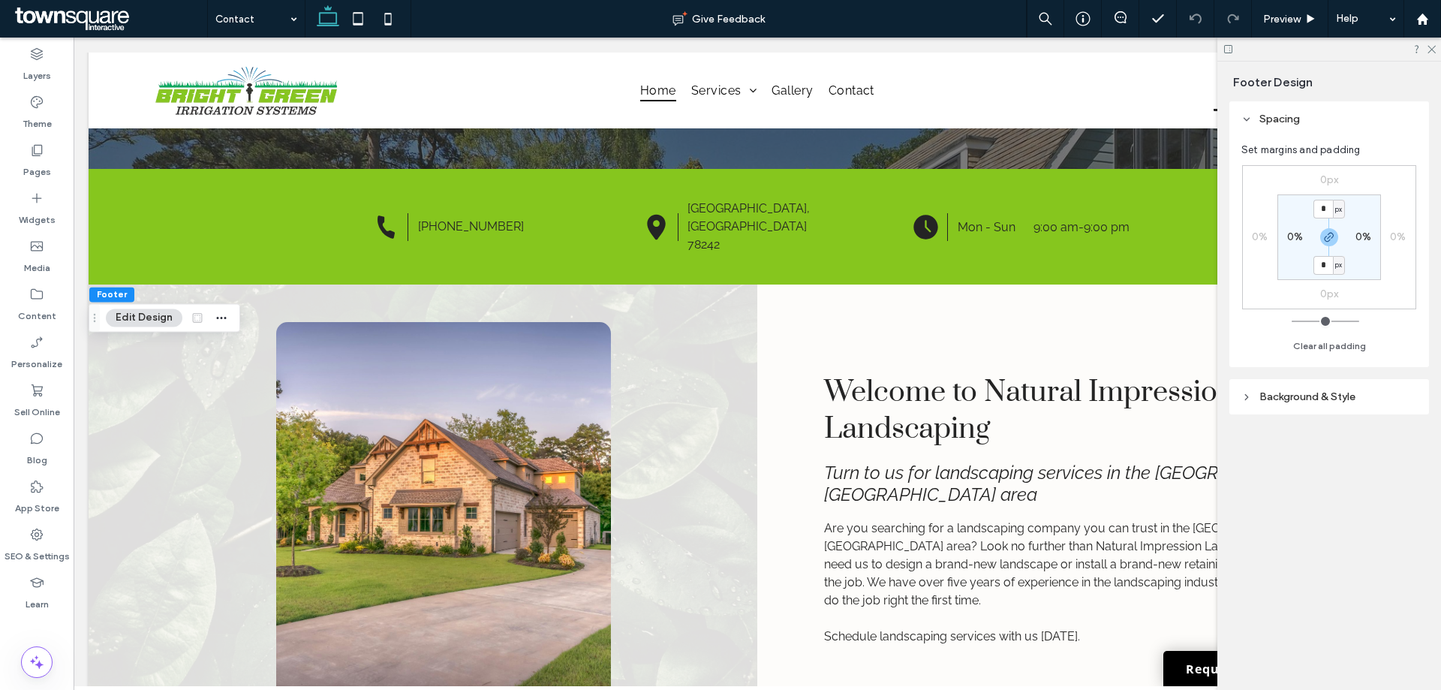
click at [1288, 393] on span "Background & Style" at bounding box center [1307, 396] width 96 height 13
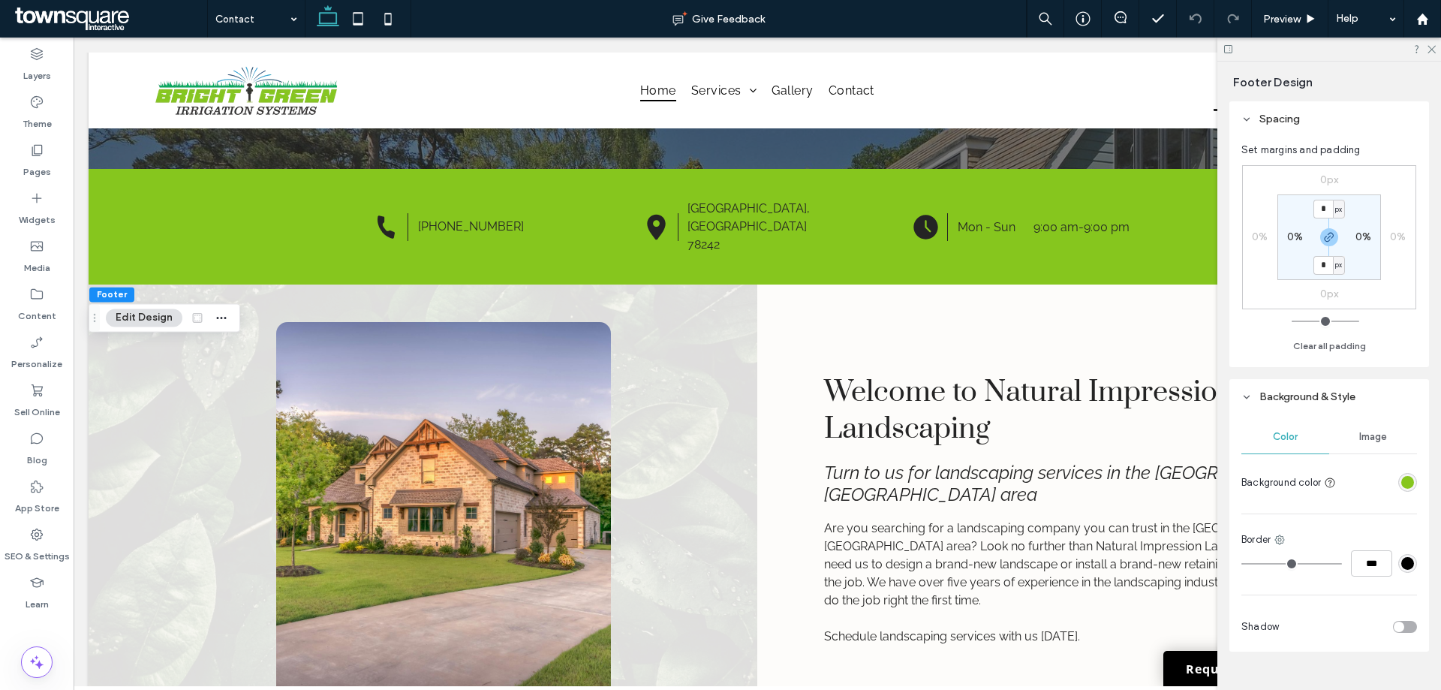
click at [1401, 484] on div "rgba(134, 198, 30, 1)" at bounding box center [1407, 482] width 13 height 13
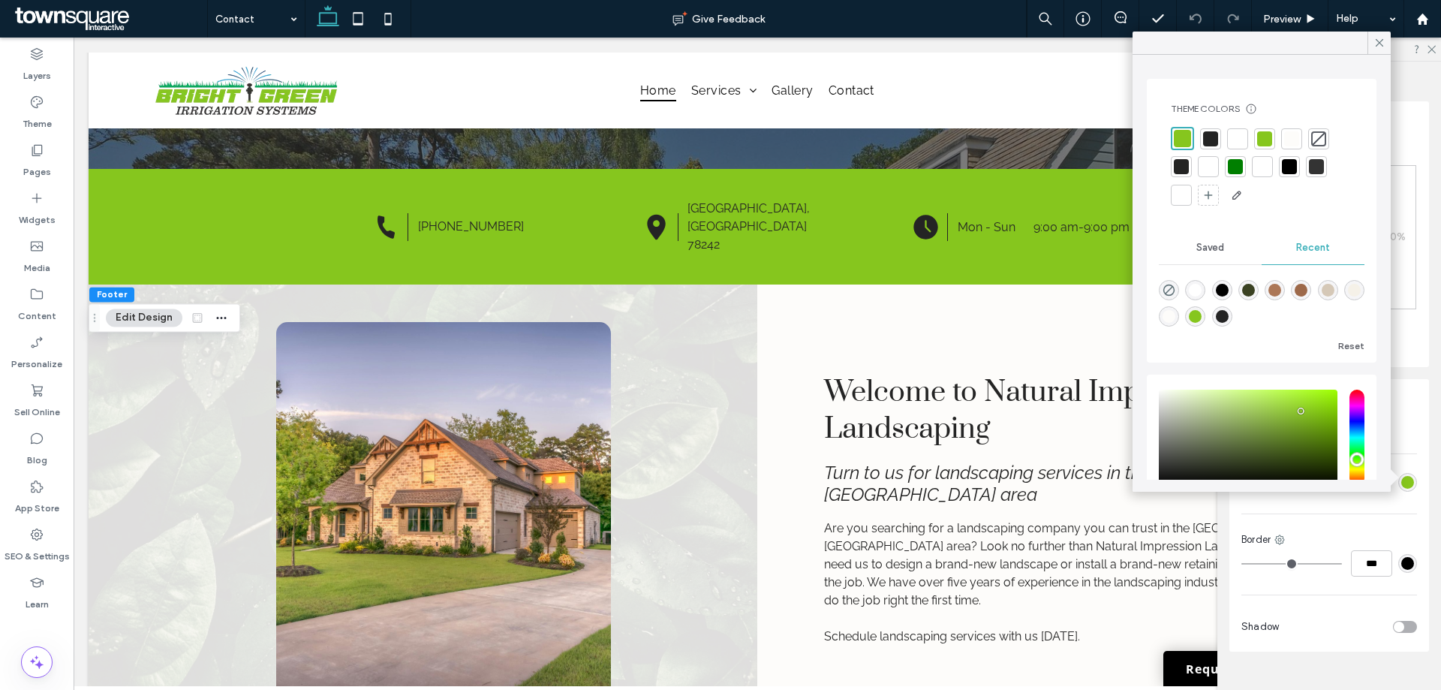
click at [1175, 168] on div at bounding box center [1180, 166] width 15 height 15
click at [1204, 135] on div at bounding box center [1207, 137] width 15 height 15
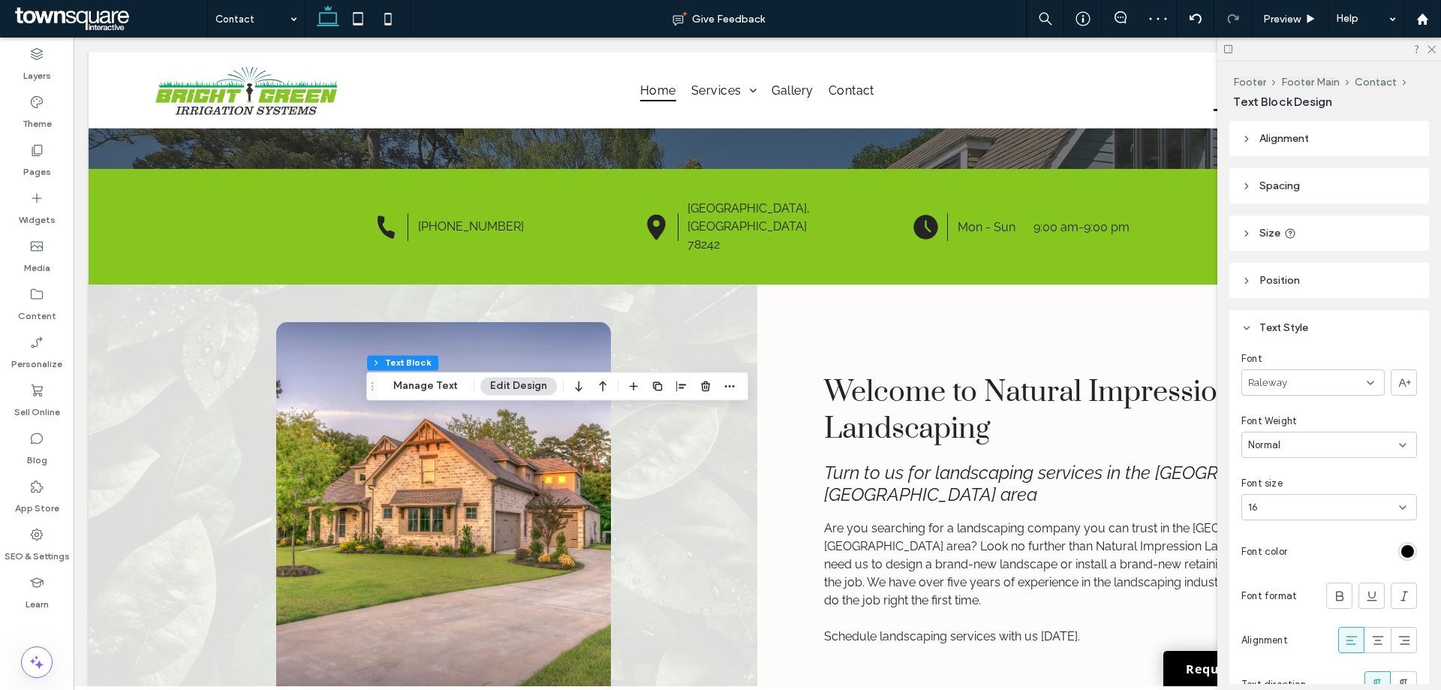
click at [1404, 551] on div "rgb(0, 0, 0)" at bounding box center [1407, 551] width 13 height 13
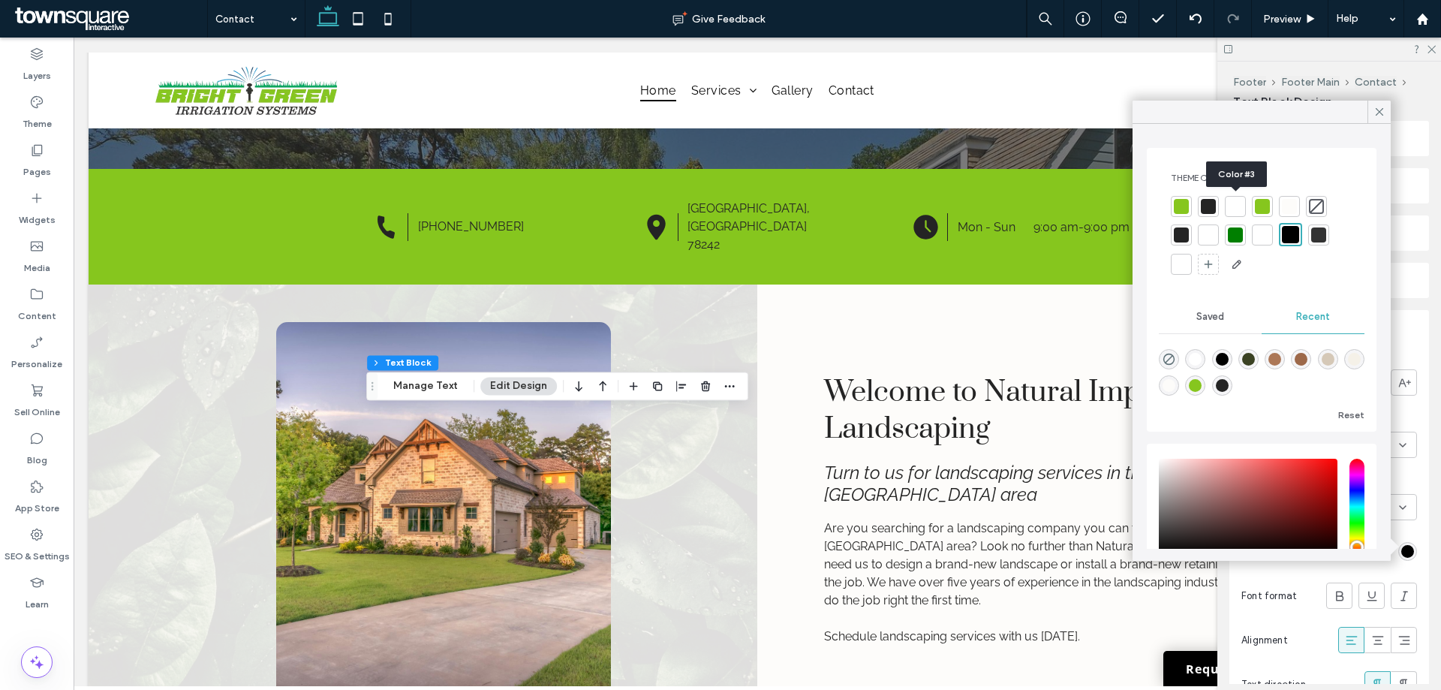
click at [1238, 212] on div at bounding box center [1234, 206] width 15 height 15
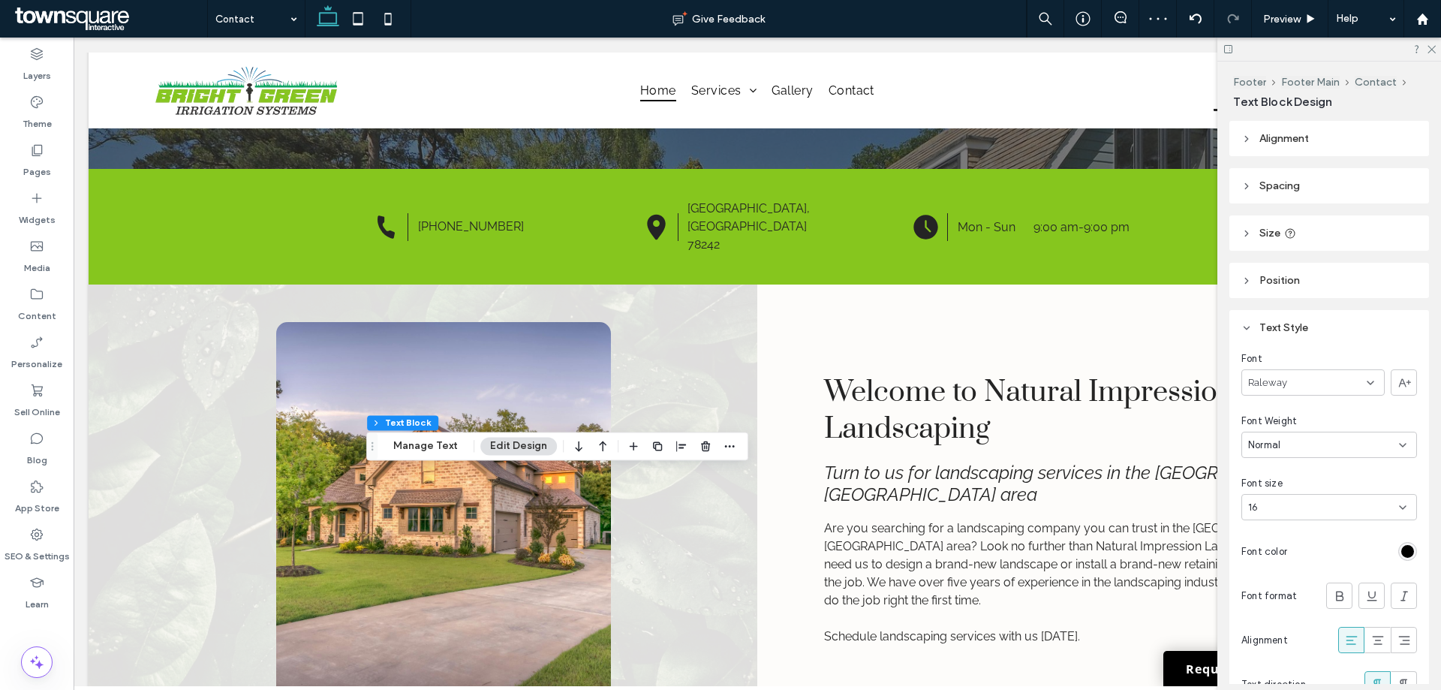
click at [1401, 548] on div "rgb(0, 0, 0)" at bounding box center [1407, 551] width 13 height 13
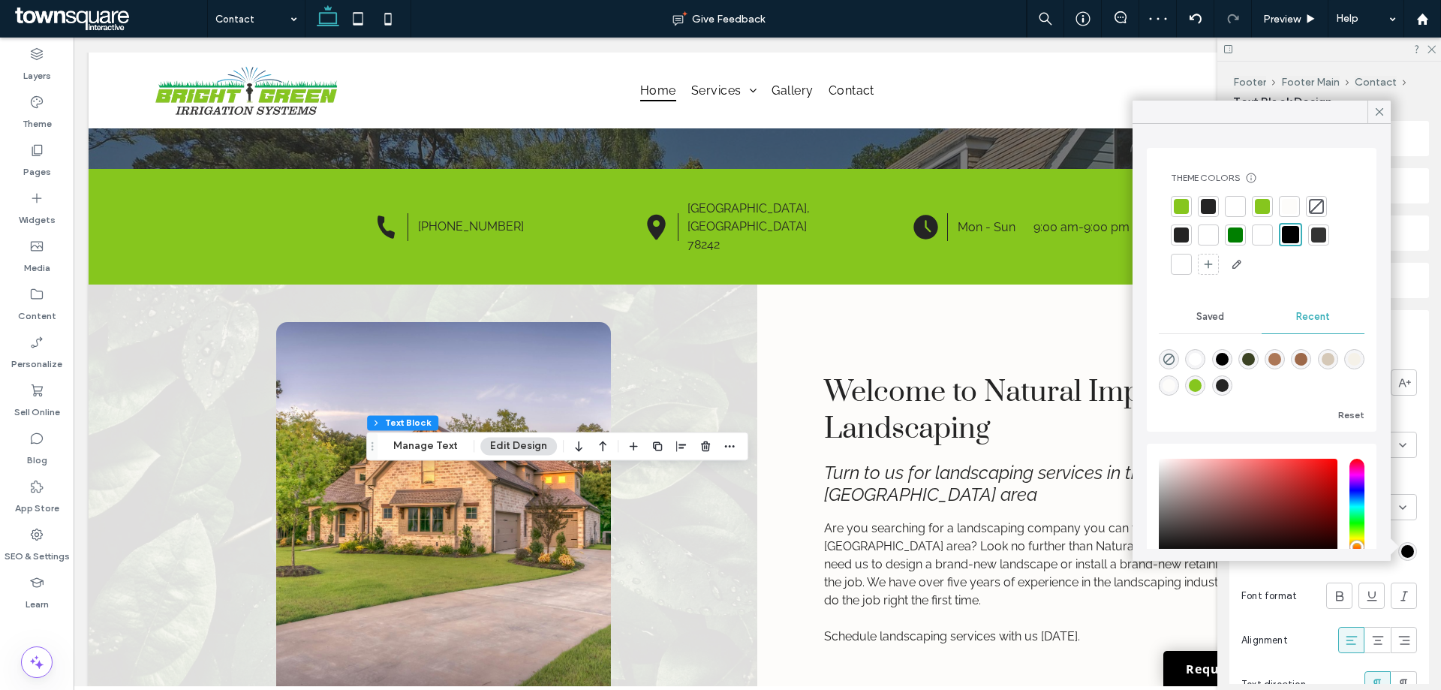
click at [1231, 209] on div at bounding box center [1234, 206] width 15 height 15
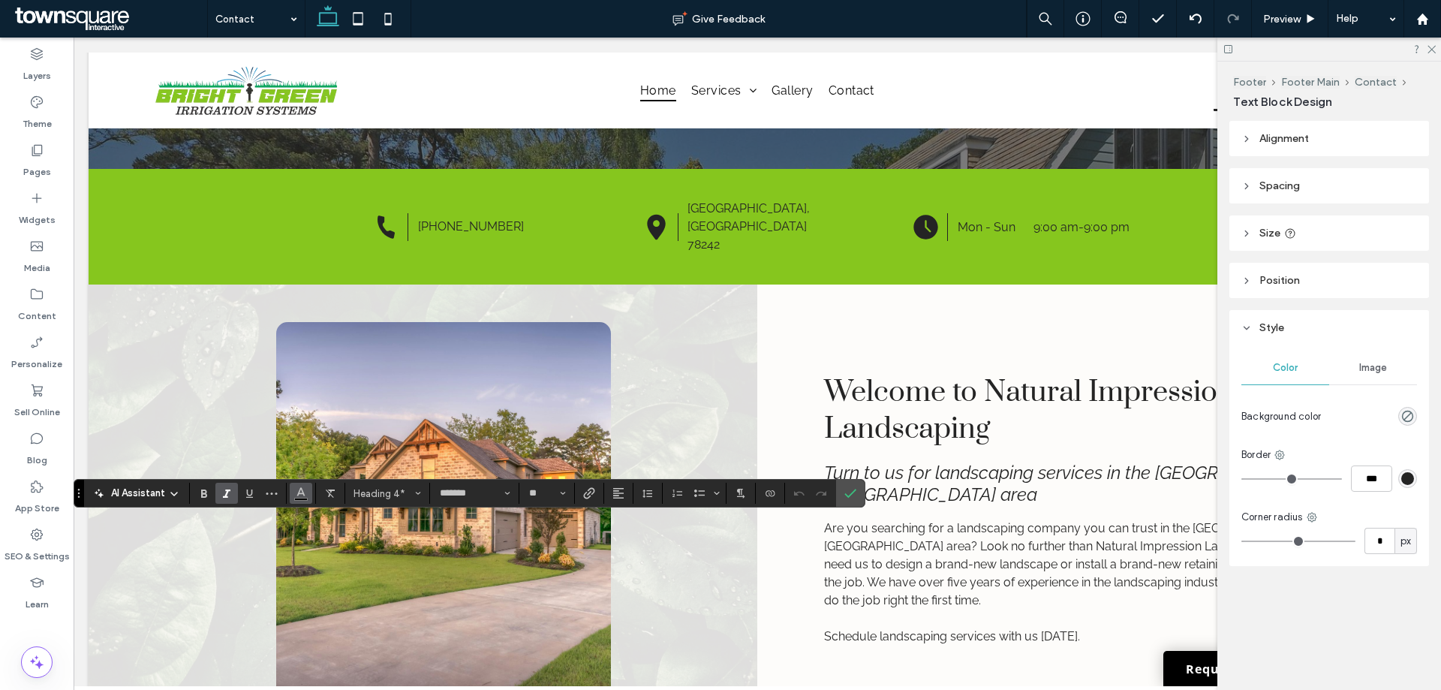
click at [302, 499] on span "Color" at bounding box center [301, 492] width 12 height 20
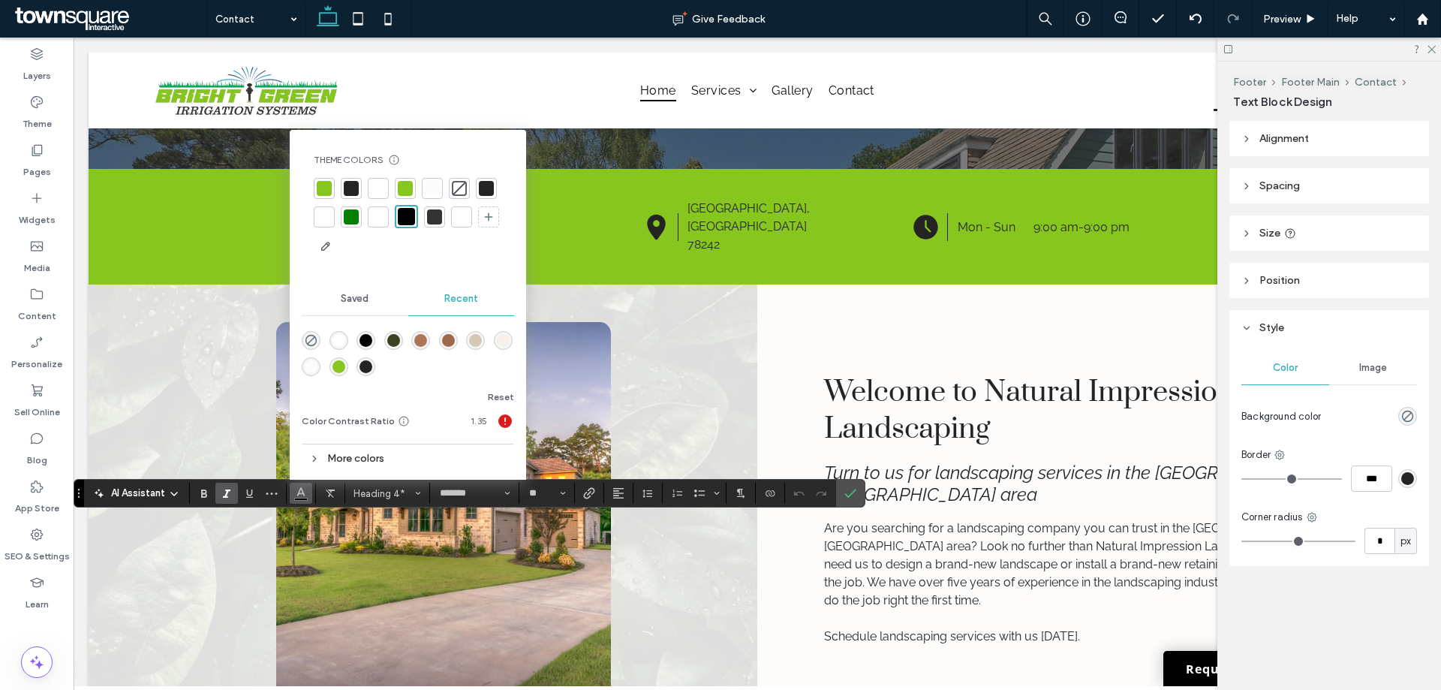
click at [378, 190] on div at bounding box center [378, 188] width 15 height 15
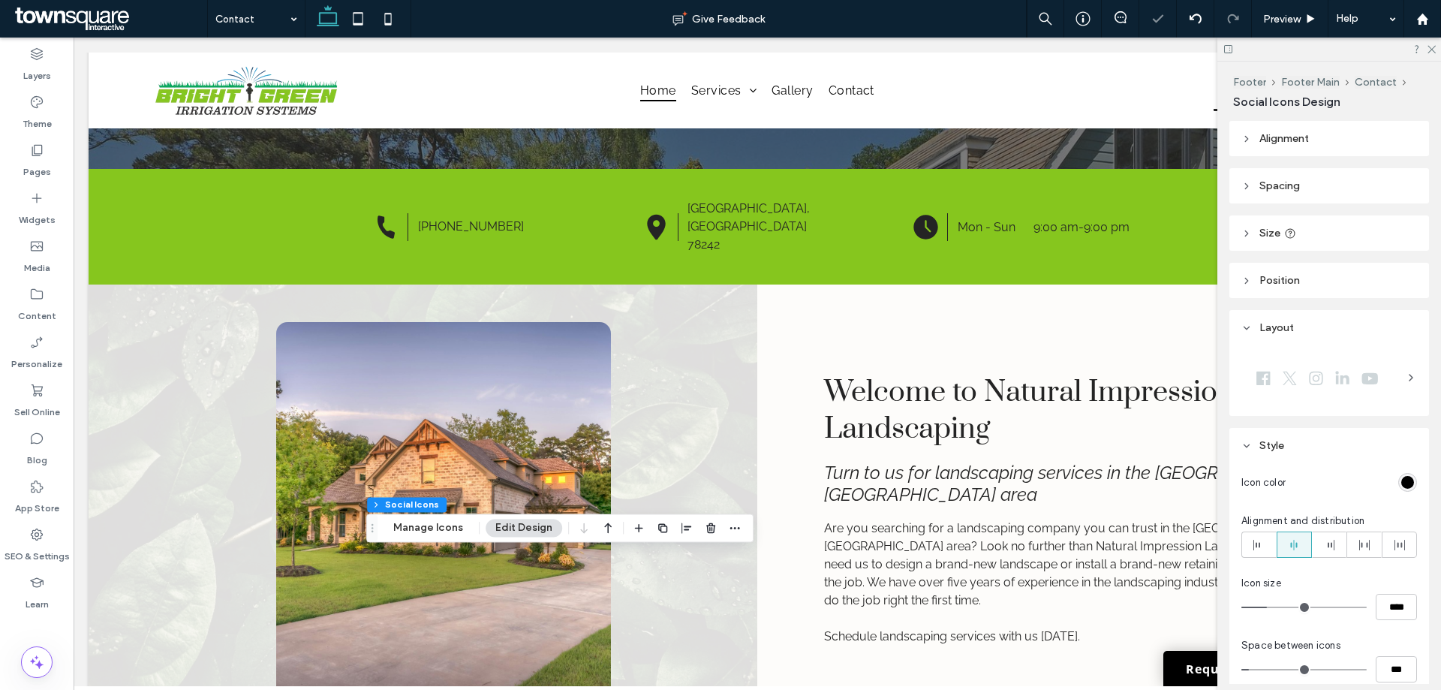
click at [1401, 485] on div "rgb(0, 0, 0)" at bounding box center [1407, 482] width 13 height 13
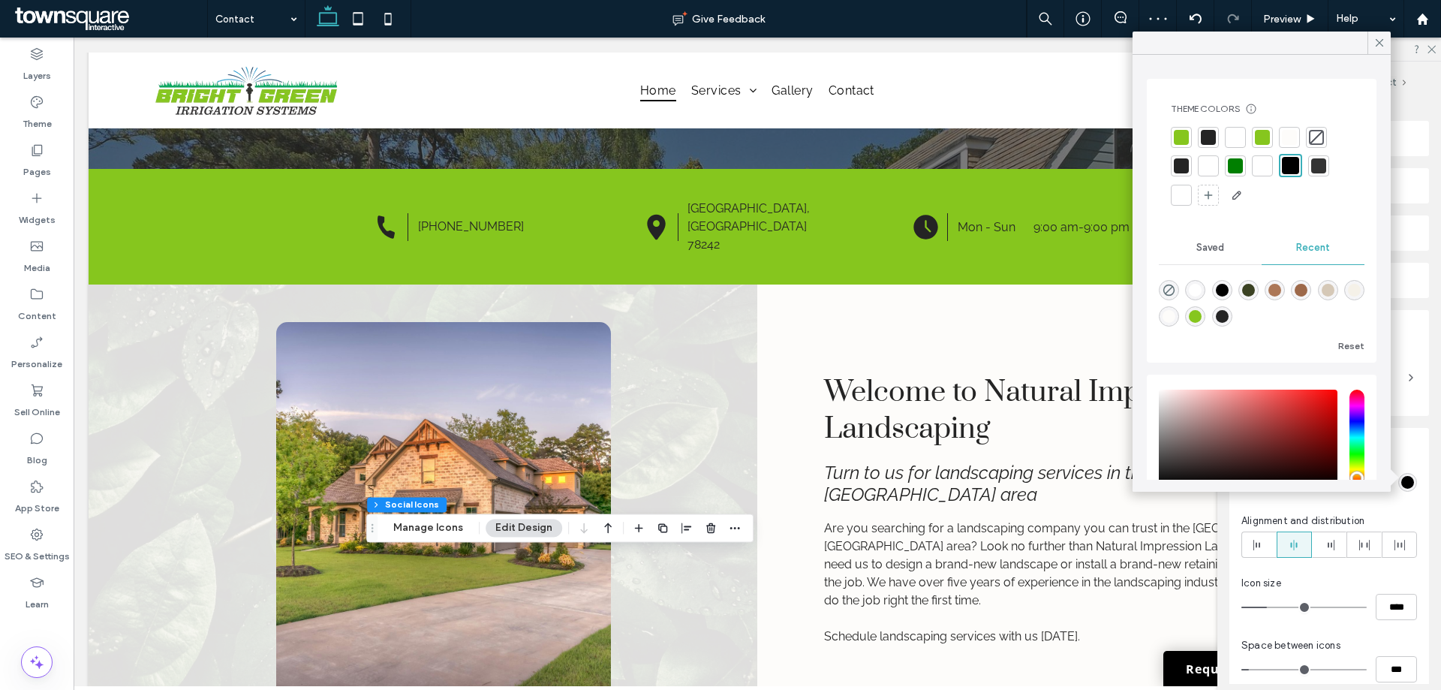
click at [1245, 130] on div at bounding box center [1261, 167] width 182 height 80
click at [1242, 131] on div at bounding box center [1234, 137] width 21 height 21
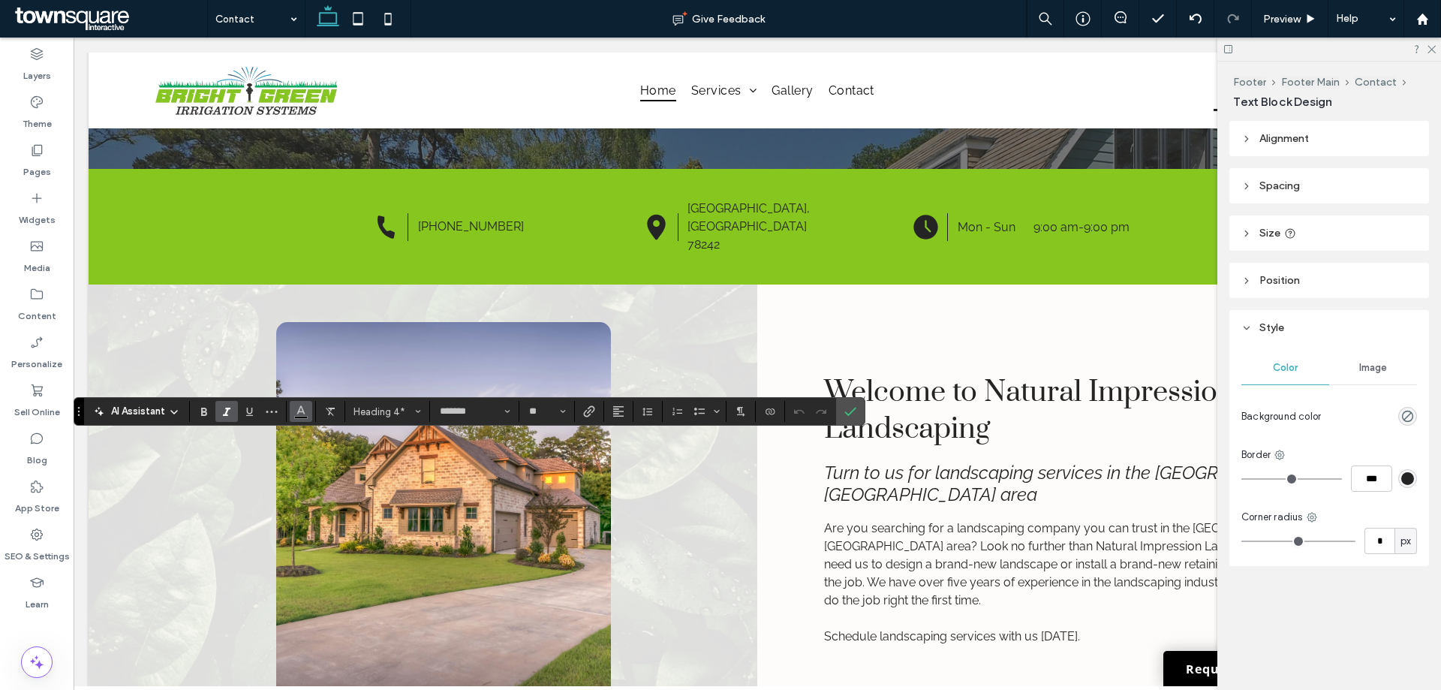
click at [310, 407] on button "Color" at bounding box center [301, 411] width 23 height 21
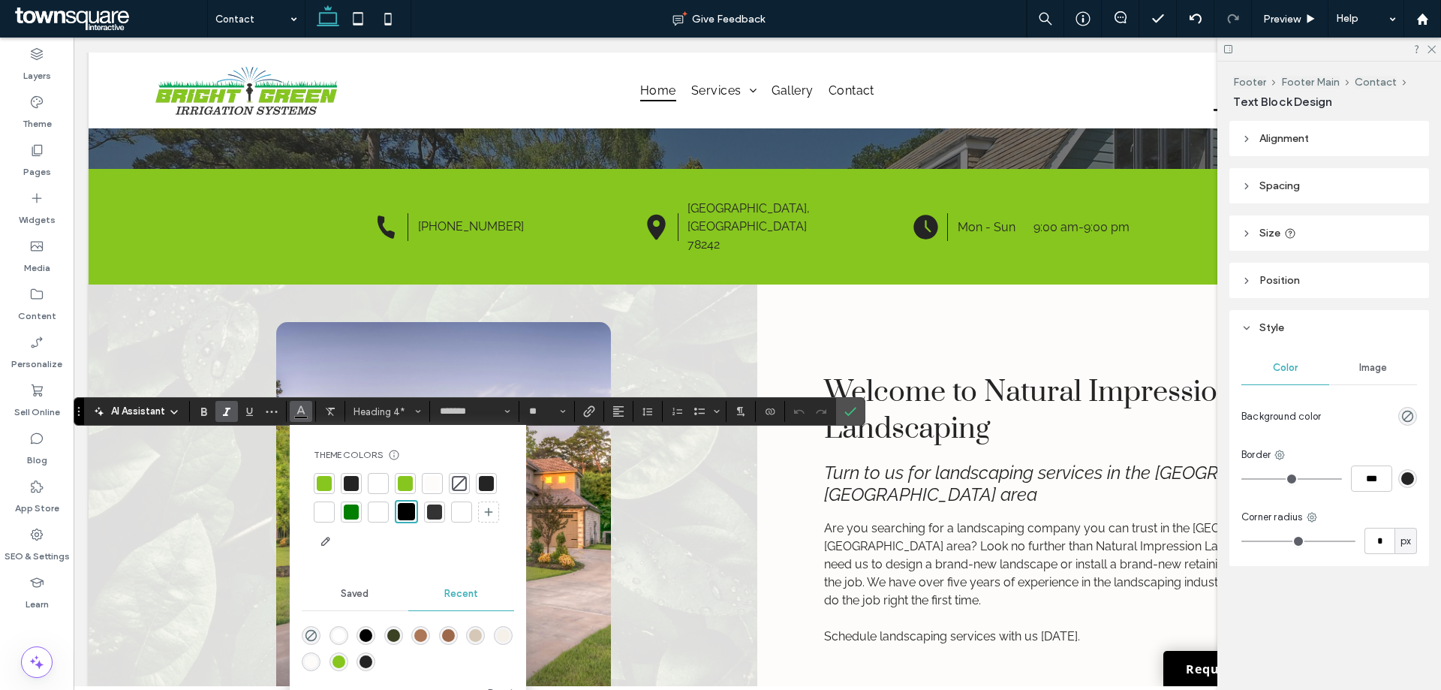
click at [375, 479] on div at bounding box center [378, 483] width 15 height 15
click at [846, 413] on use "Confirm" at bounding box center [851, 411] width 12 height 9
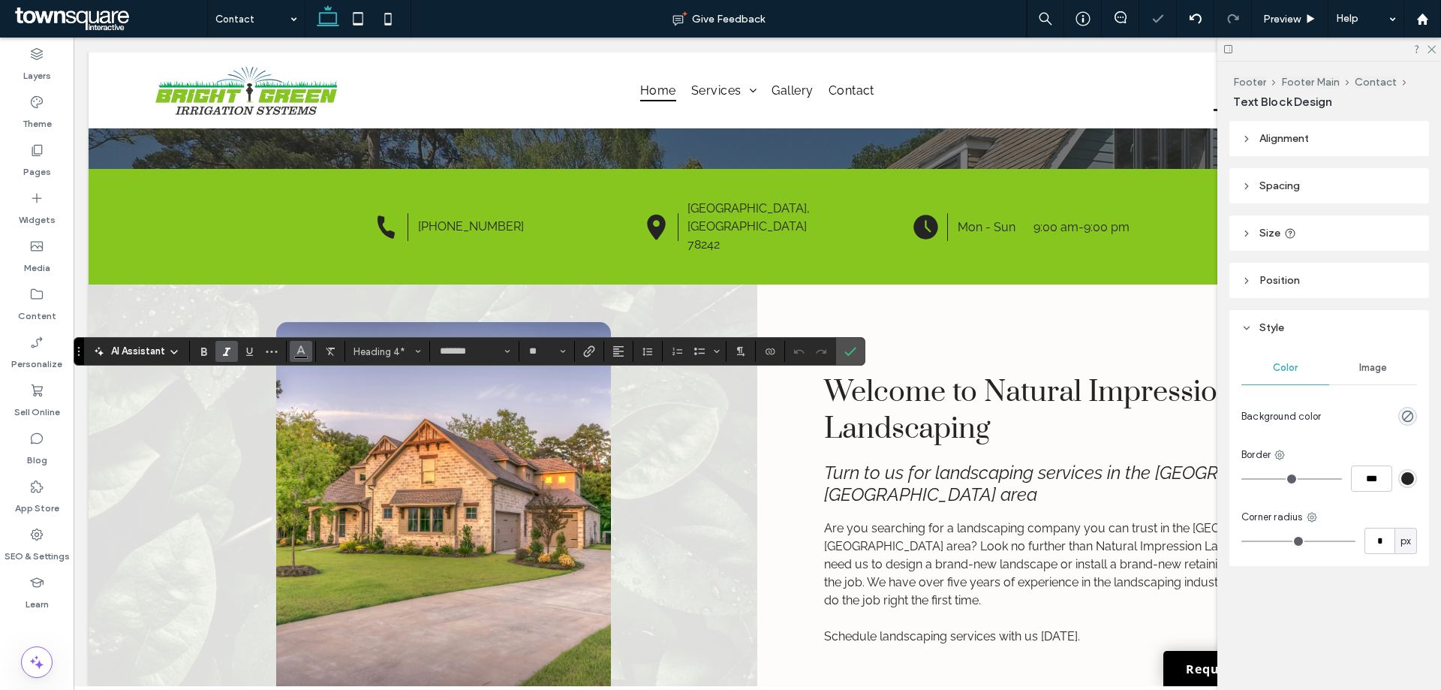
click at [304, 349] on icon "Color" at bounding box center [301, 350] width 12 height 12
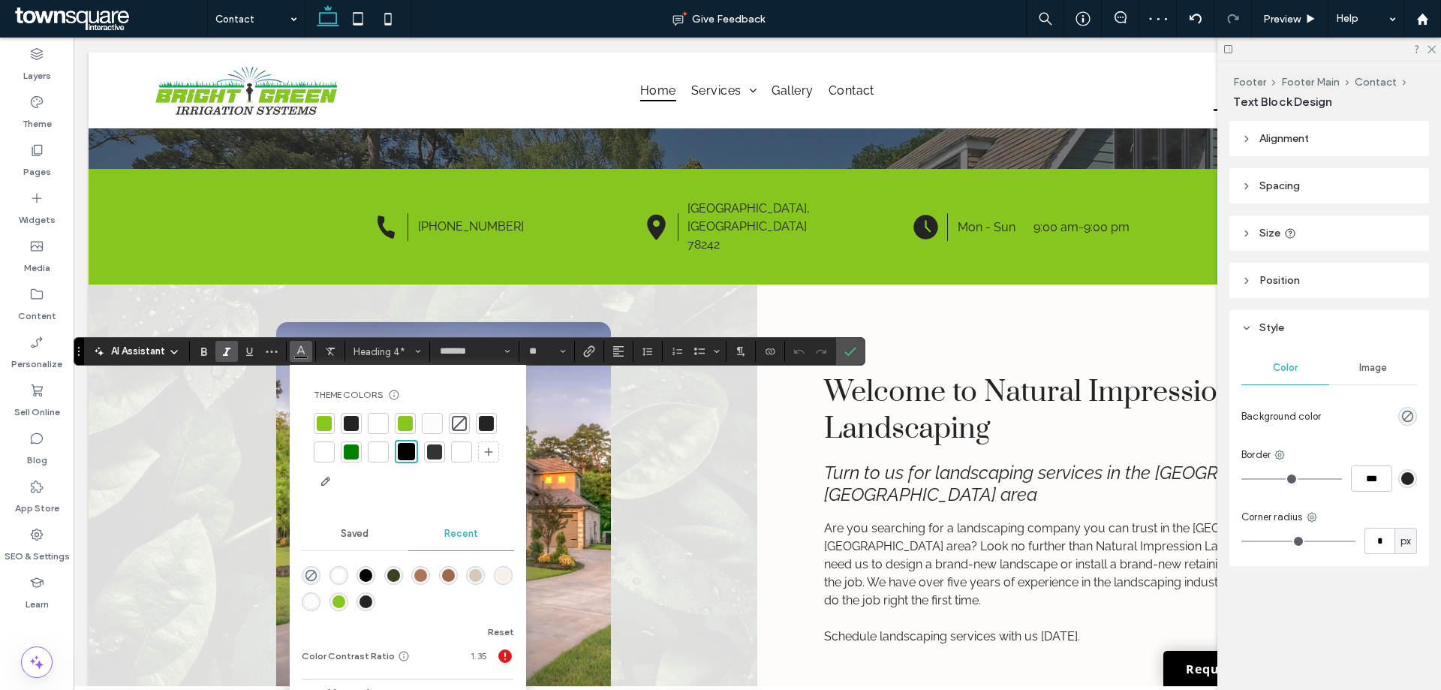
click at [375, 417] on div at bounding box center [378, 423] width 15 height 15
click at [845, 347] on icon "Confirm" at bounding box center [850, 351] width 12 height 12
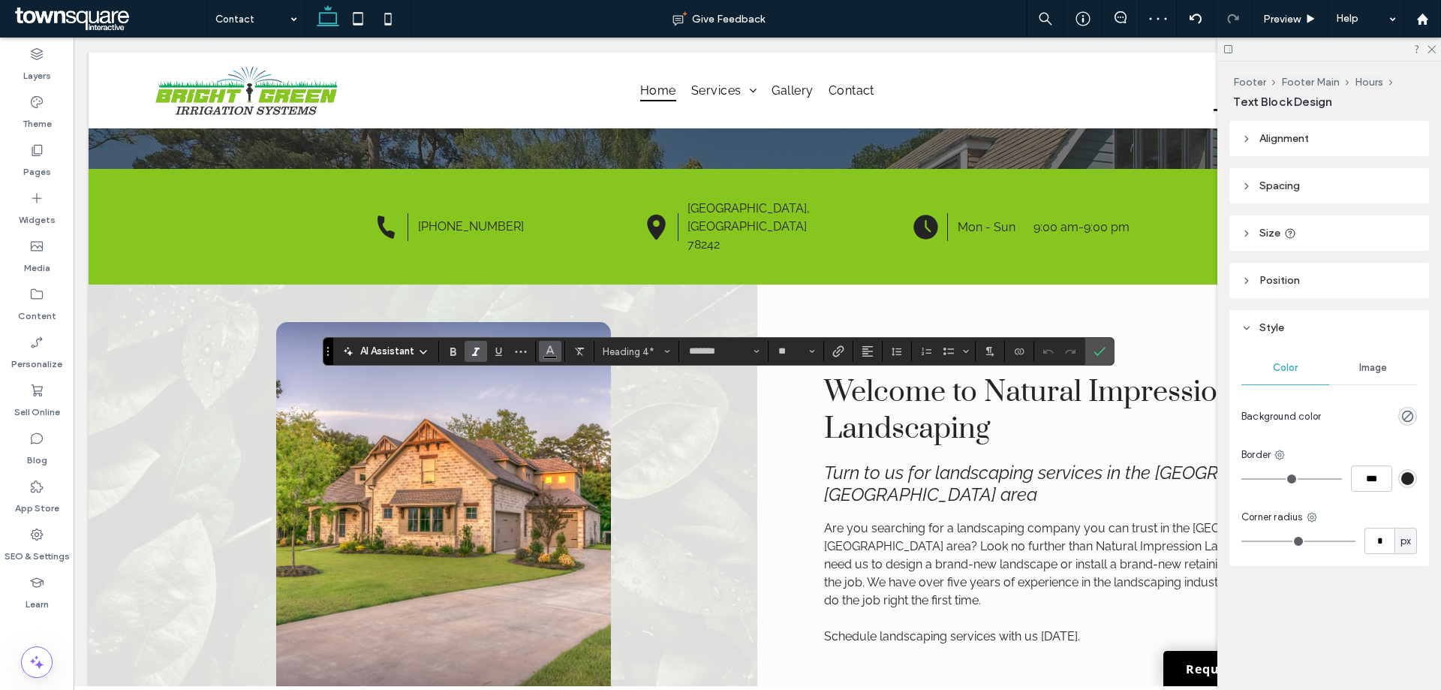
click at [557, 348] on button "Color" at bounding box center [550, 351] width 23 height 21
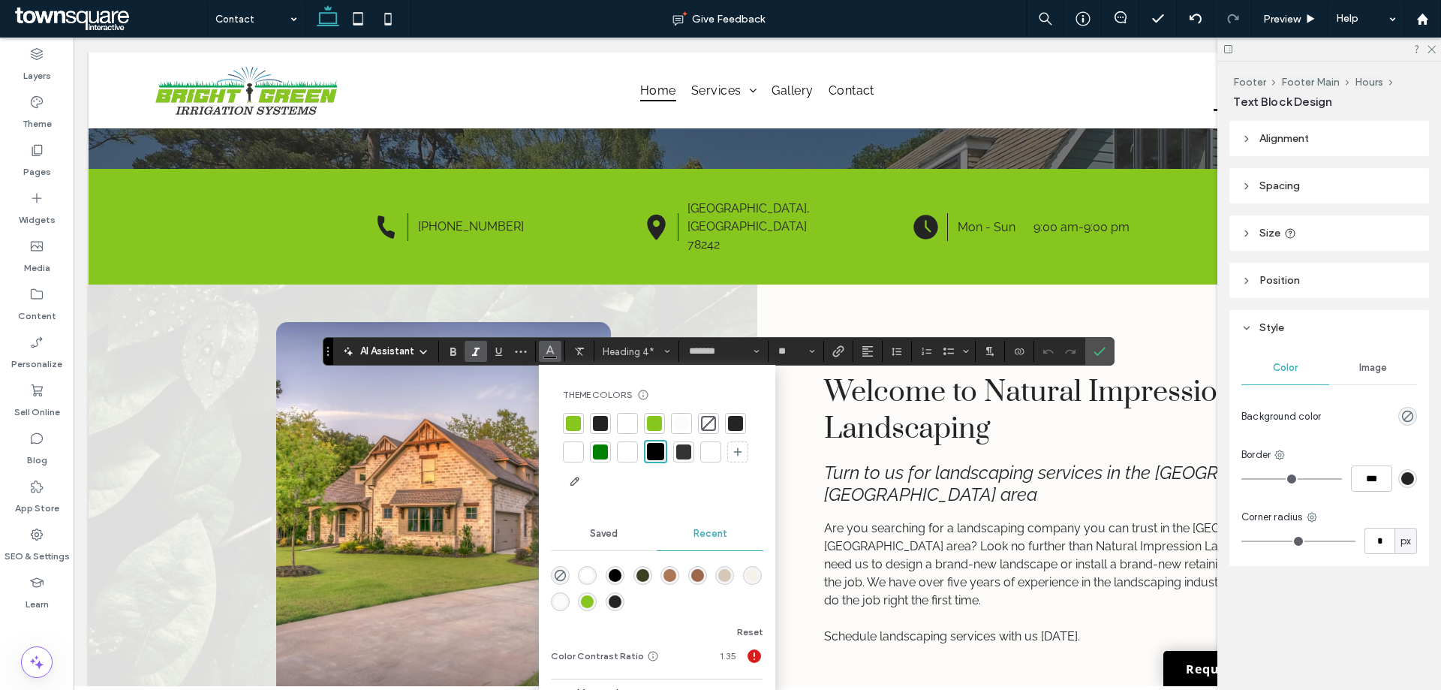
drag, startPoint x: 629, startPoint y: 424, endPoint x: 651, endPoint y: 417, distance: 22.8
click at [629, 422] on div at bounding box center [627, 423] width 15 height 15
click at [1104, 350] on icon "Confirm" at bounding box center [1099, 351] width 12 height 12
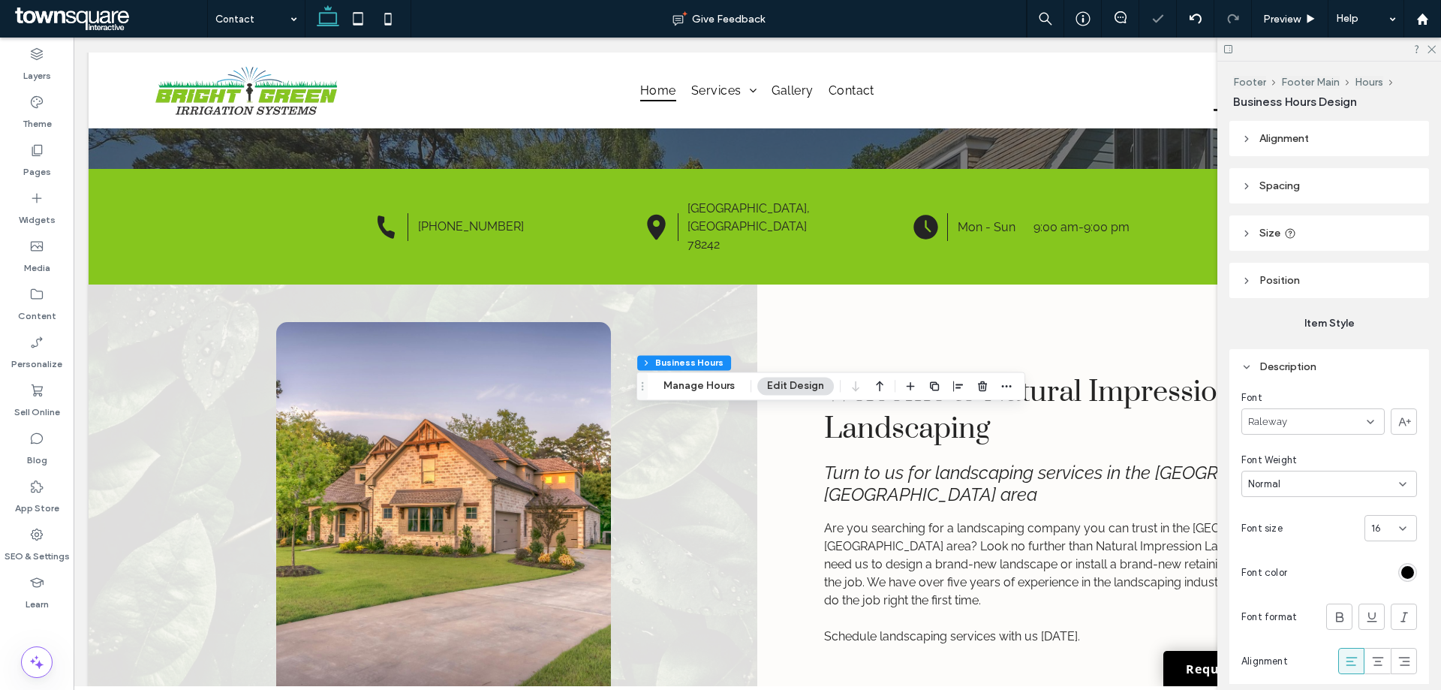
click at [1401, 566] on div "rgb(0, 0, 0)" at bounding box center [1407, 572] width 13 height 13
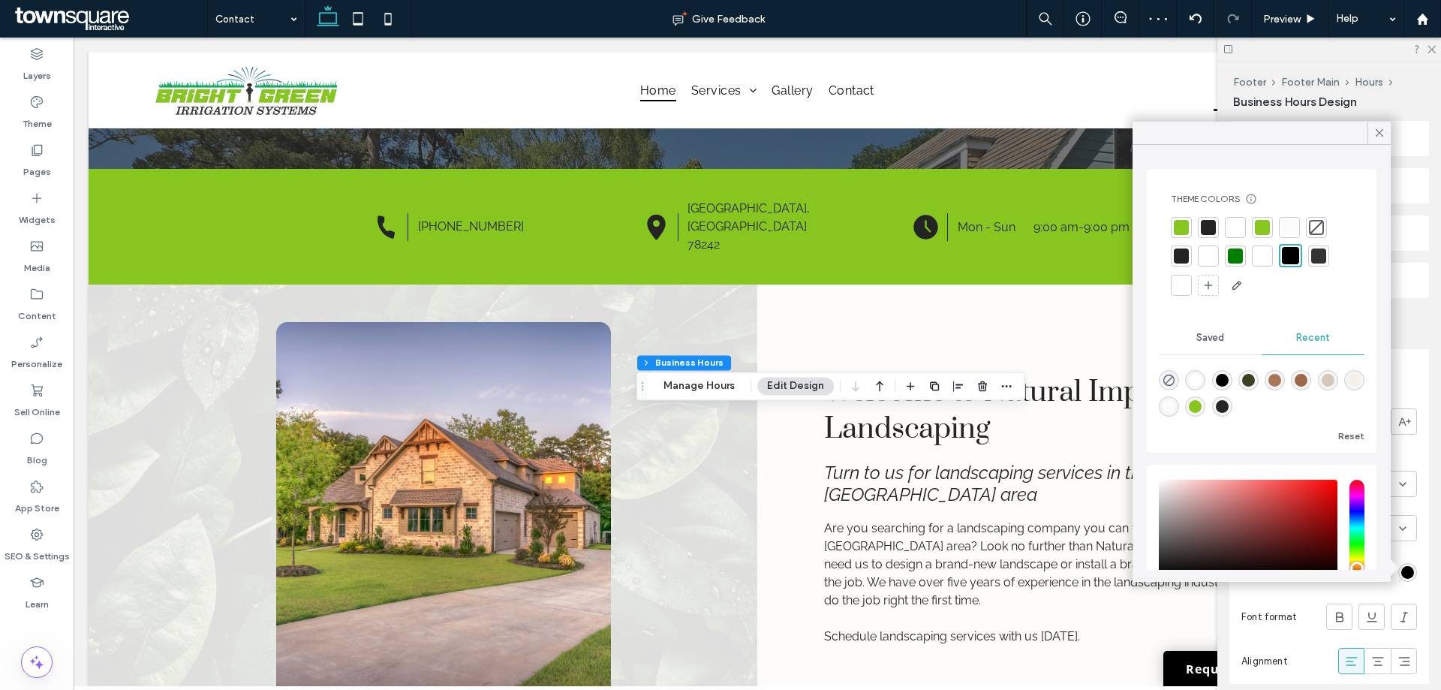
click at [1241, 236] on div at bounding box center [1234, 227] width 21 height 21
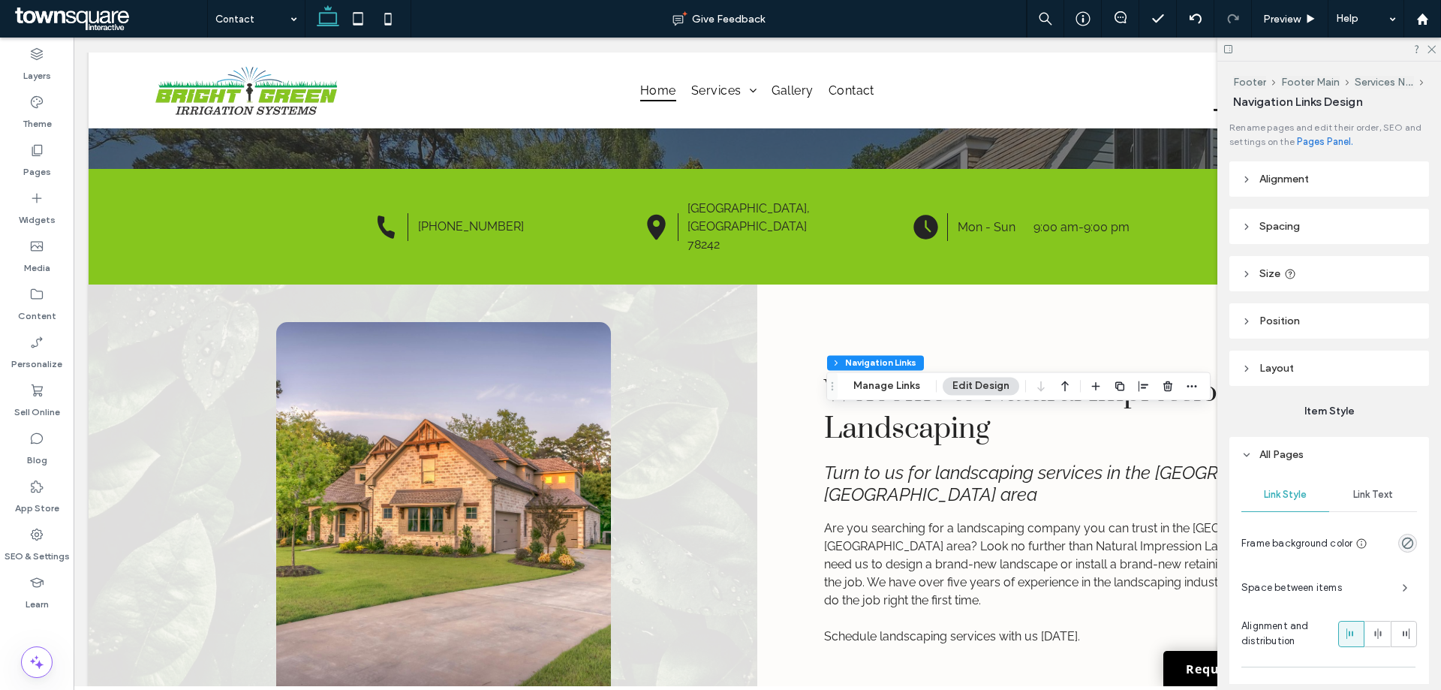
click at [1357, 495] on span "Link Text" at bounding box center [1373, 494] width 40 height 12
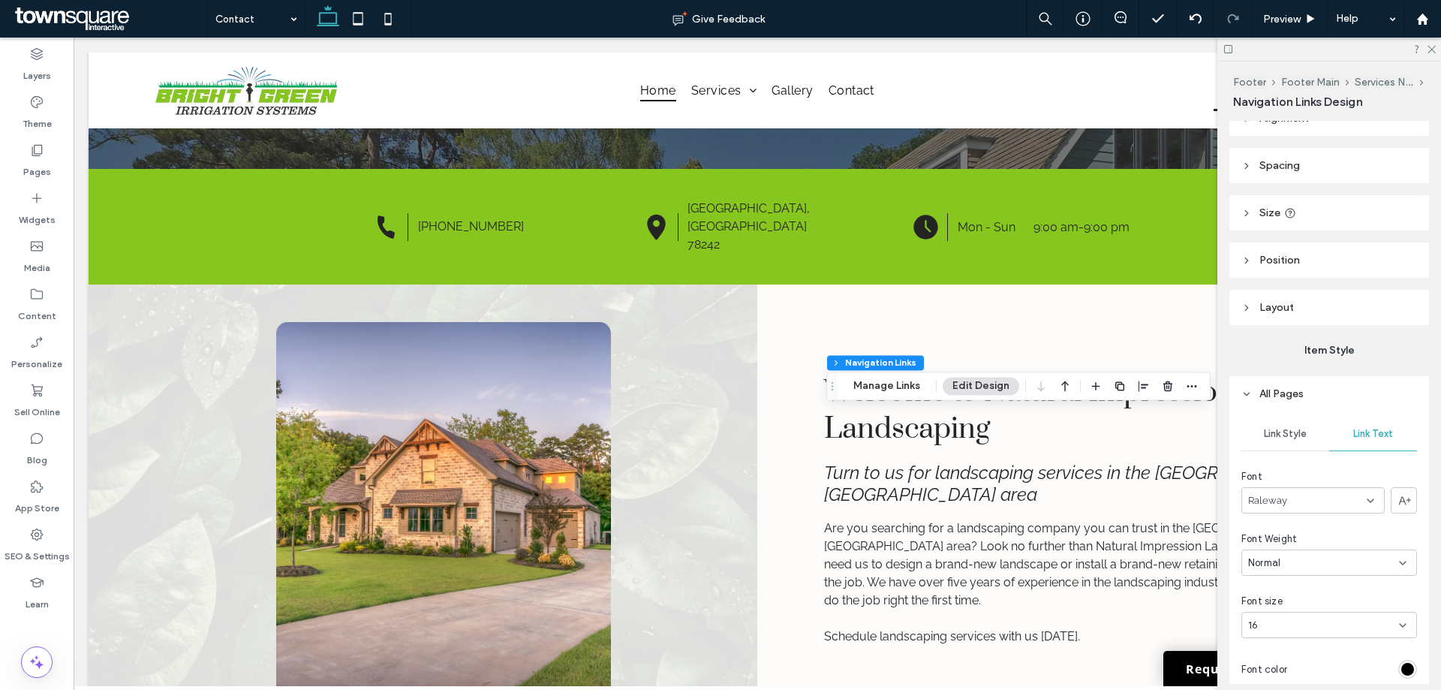
scroll to position [150, 0]
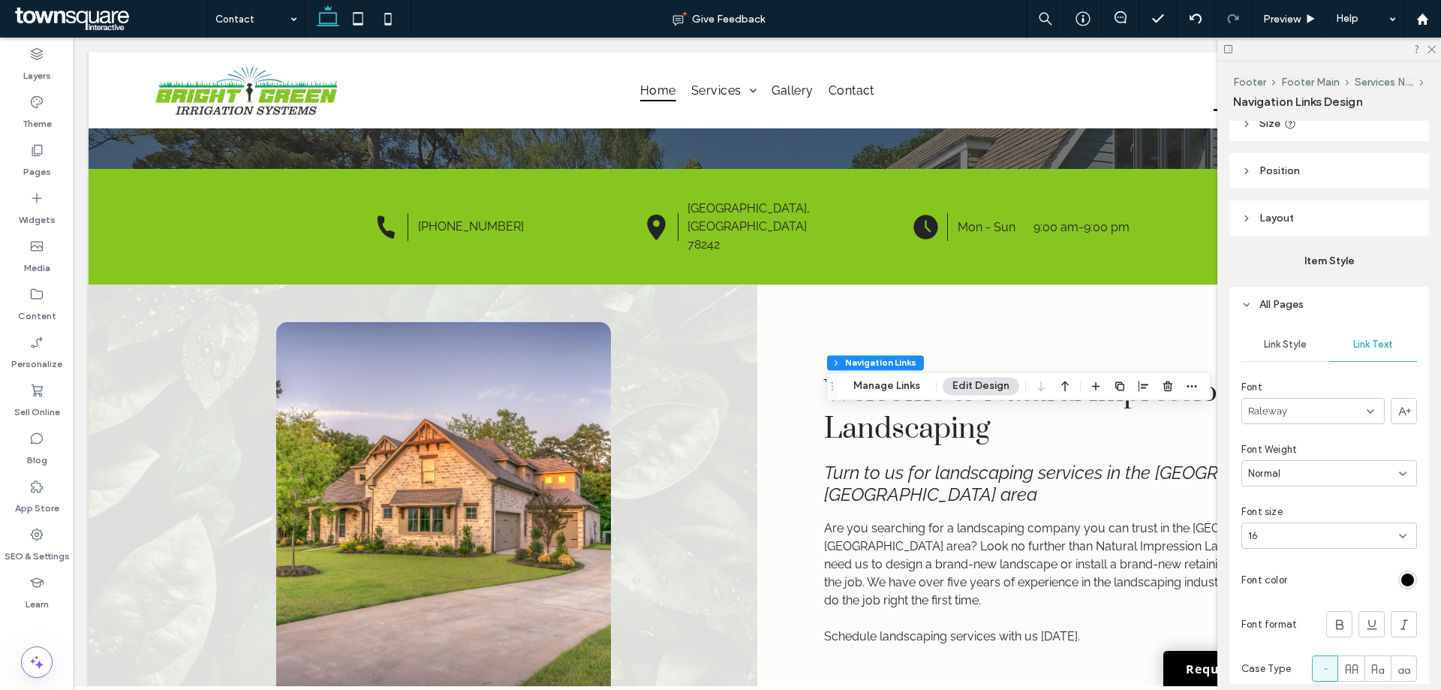
click at [1396, 570] on div at bounding box center [1355, 579] width 124 height 26
click at [1402, 576] on div "rgb(0, 0, 0)" at bounding box center [1407, 579] width 13 height 13
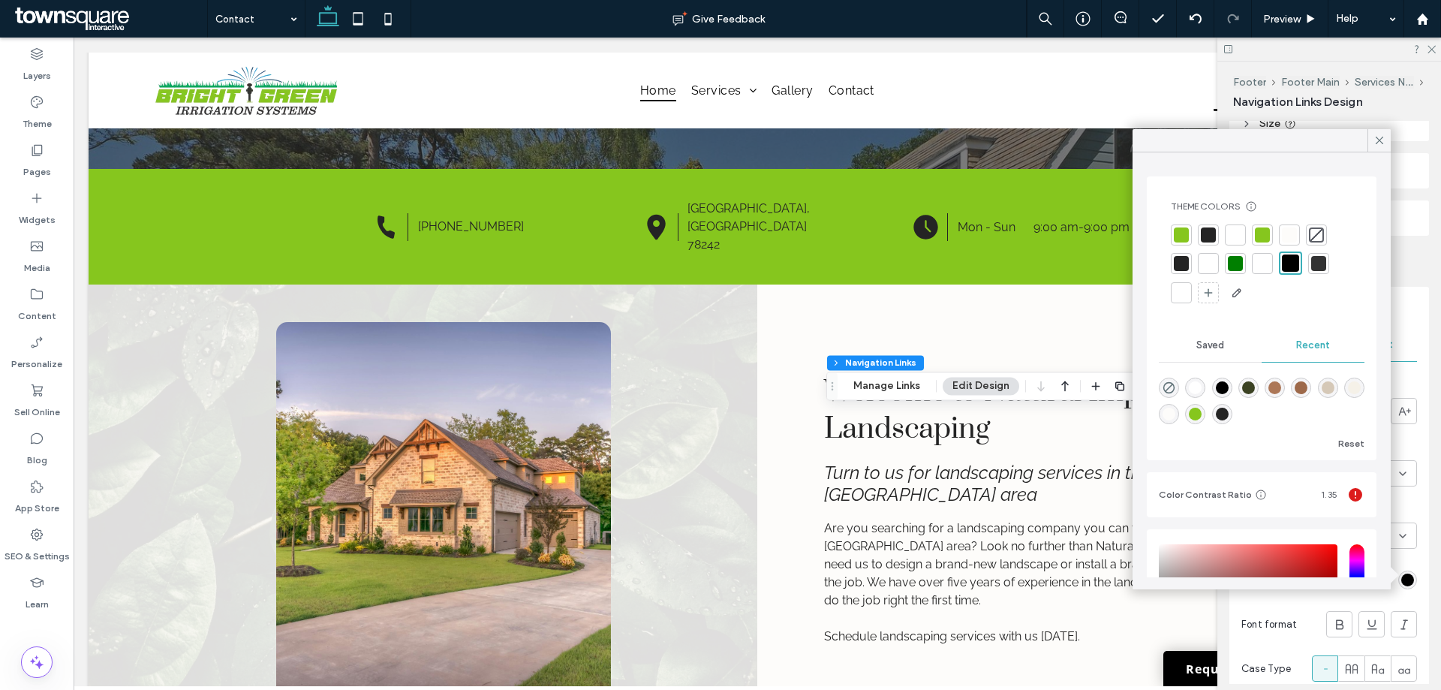
click at [1237, 236] on div at bounding box center [1234, 234] width 15 height 15
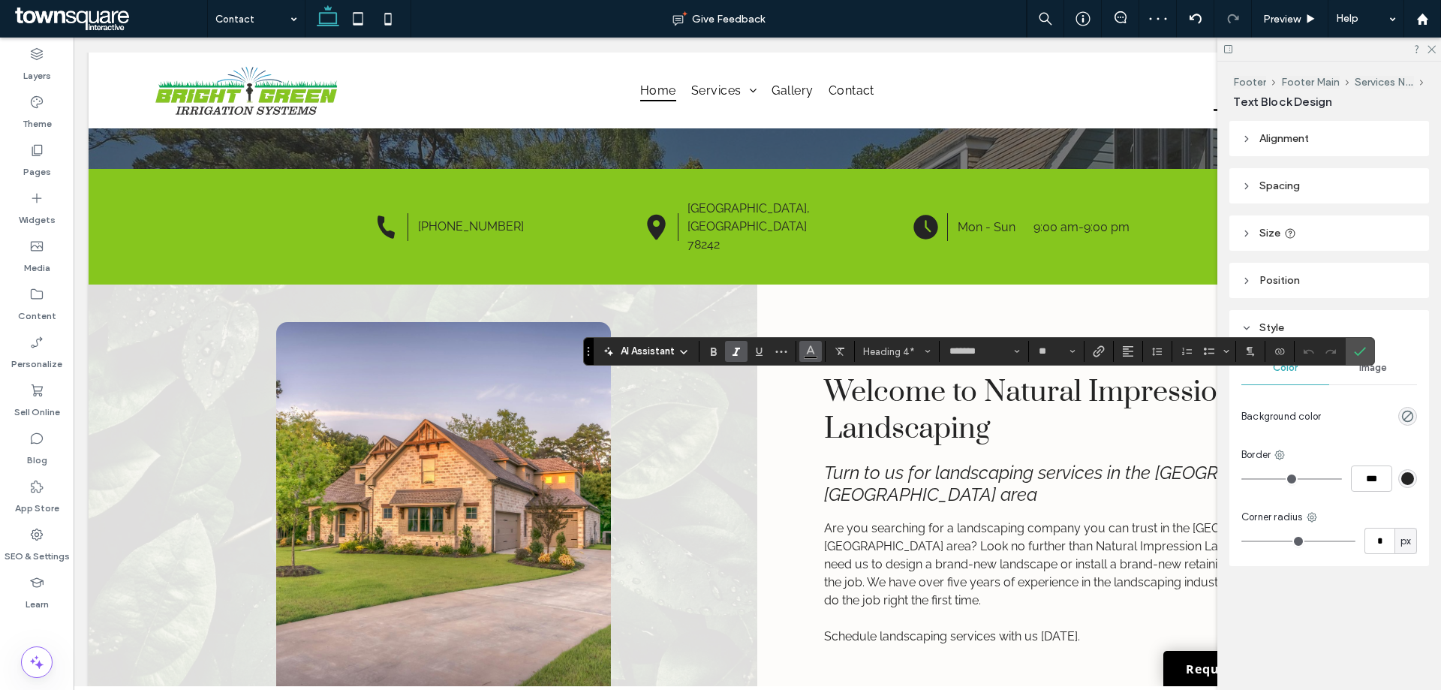
click at [806, 353] on icon "Color" at bounding box center [810, 350] width 12 height 12
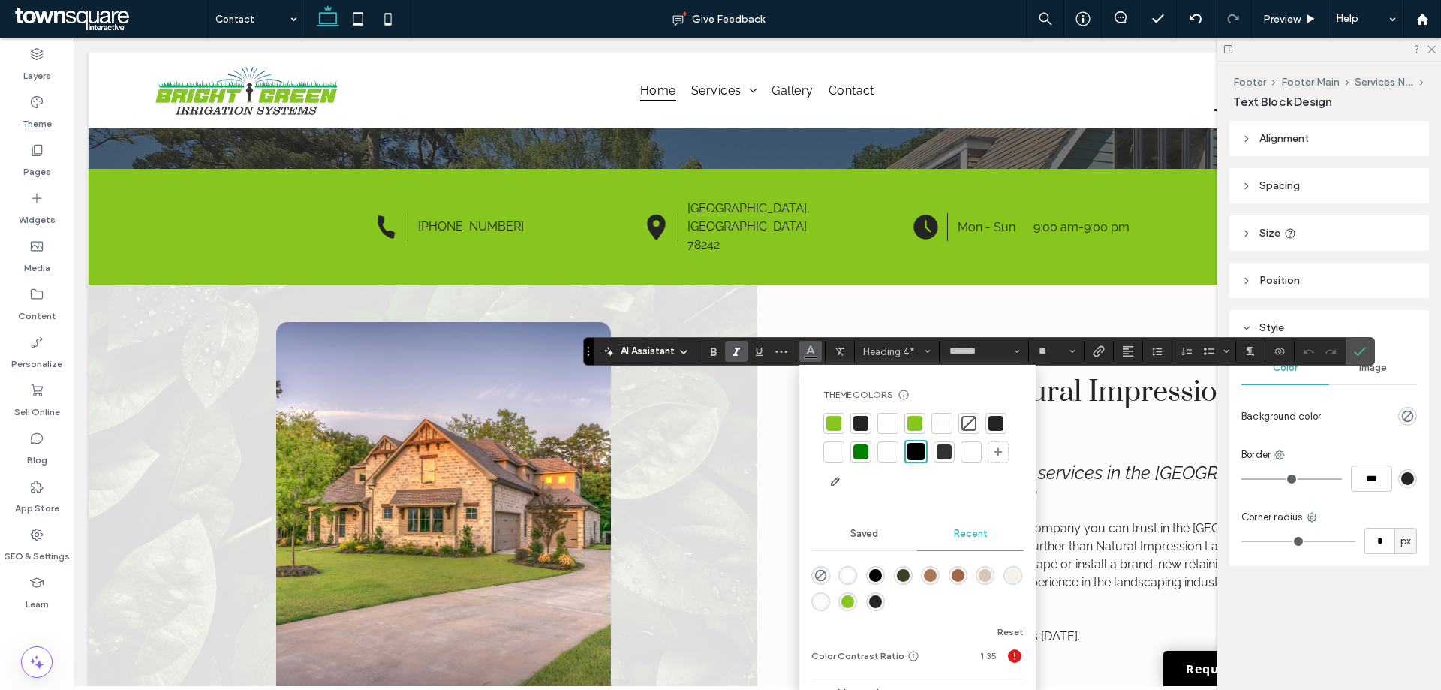
click at [882, 426] on div at bounding box center [887, 423] width 15 height 15
click at [1369, 340] on label "Confirm" at bounding box center [1359, 351] width 23 height 27
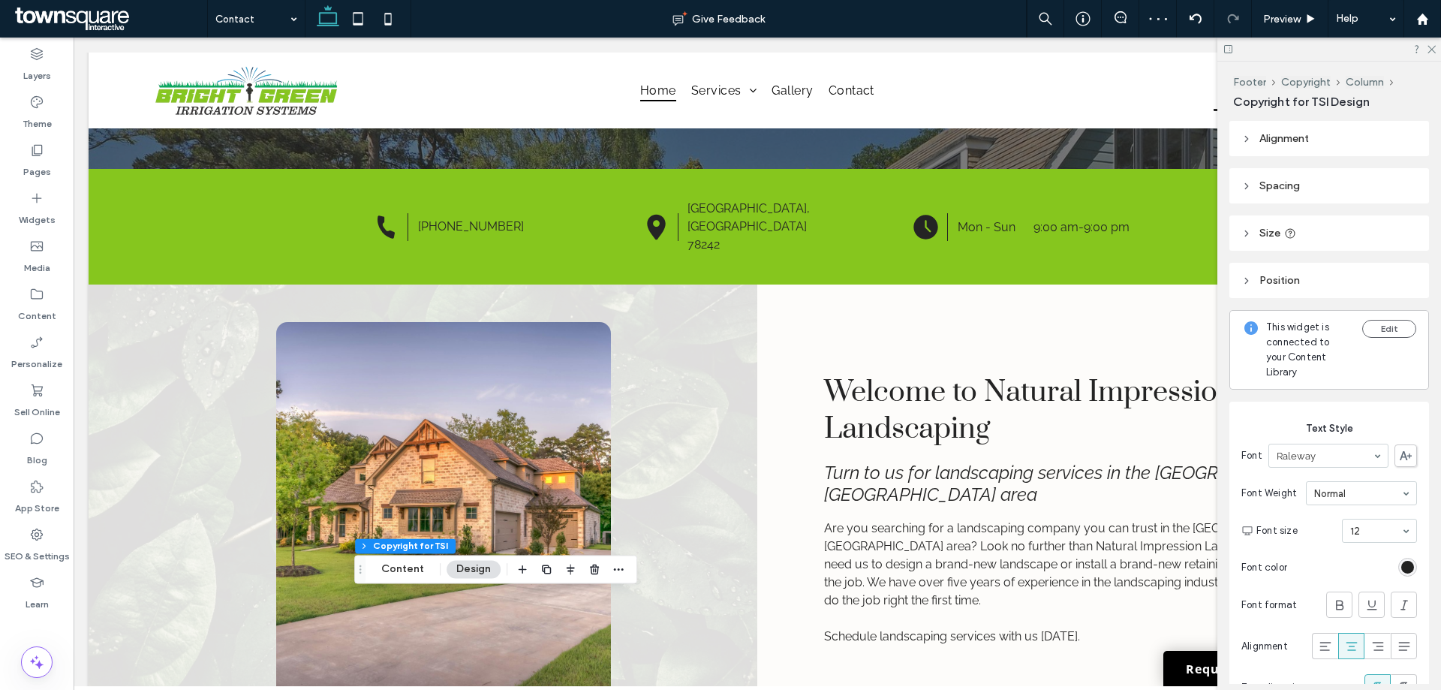
click at [1401, 572] on div "rgb(0, 0, 0)" at bounding box center [1407, 566] width 13 height 13
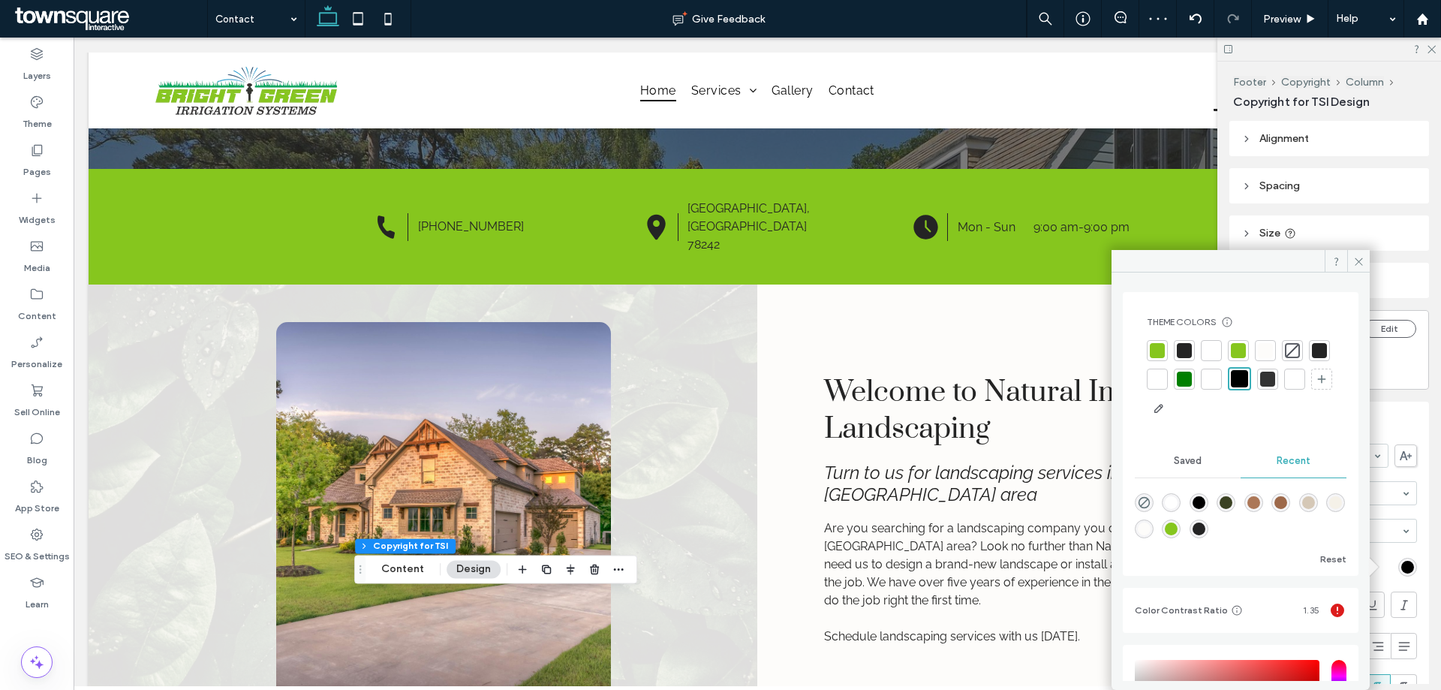
click at [1215, 355] on div at bounding box center [1210, 350] width 15 height 15
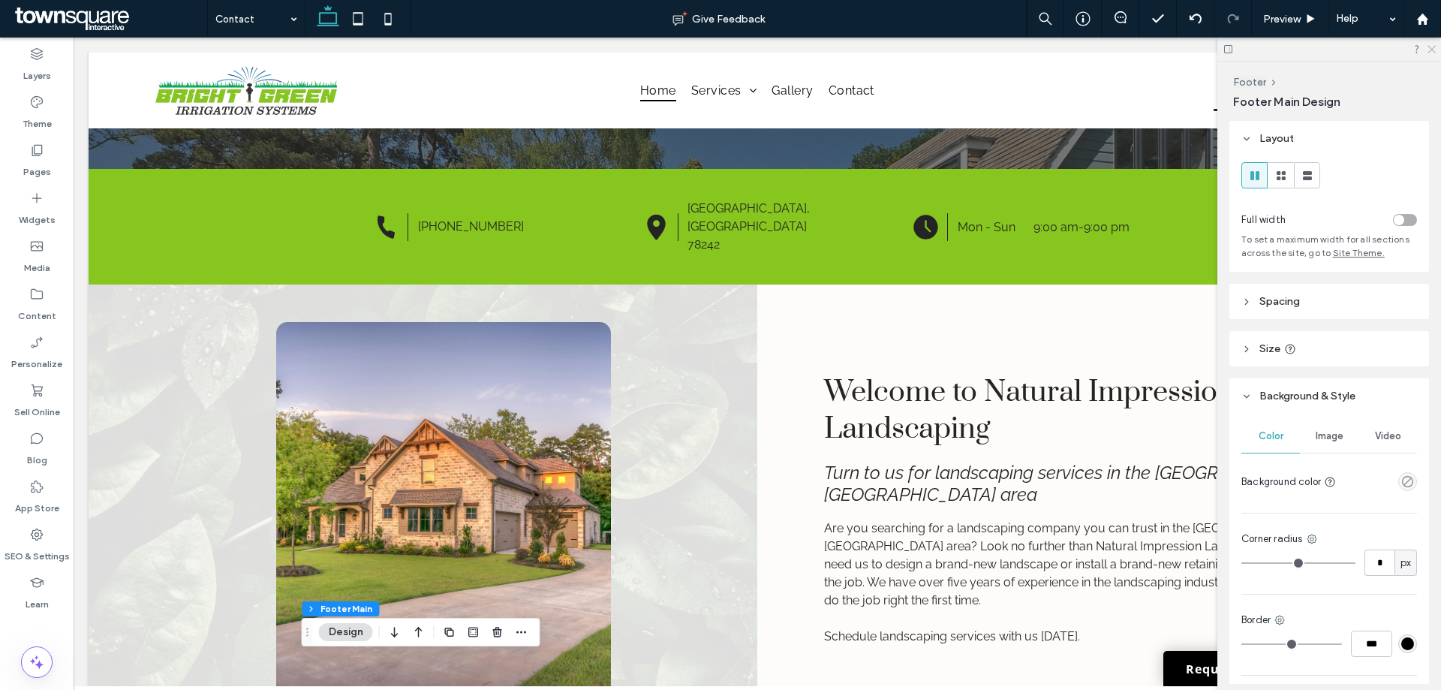
click at [1432, 44] on icon at bounding box center [1431, 49] width 10 height 10
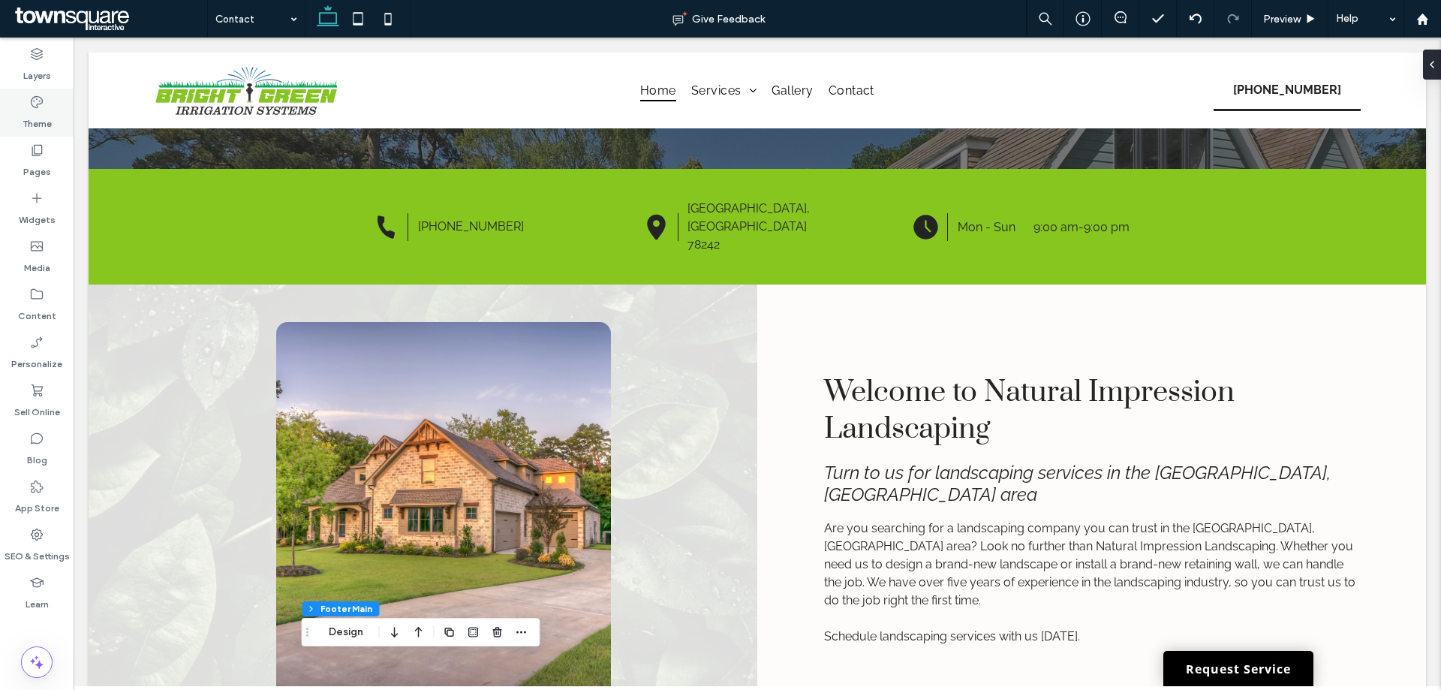
click at [51, 113] on label "Theme" at bounding box center [37, 120] width 29 height 21
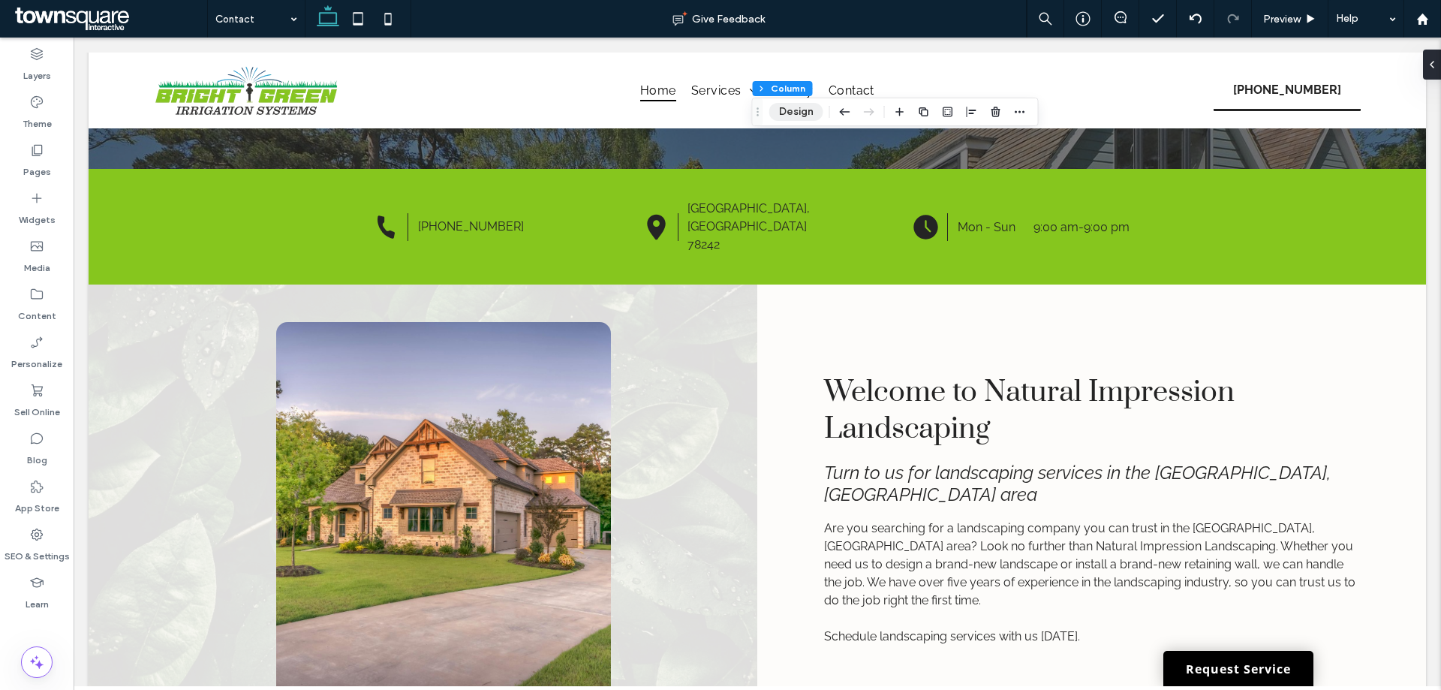
click at [812, 108] on button "Design" at bounding box center [796, 112] width 54 height 18
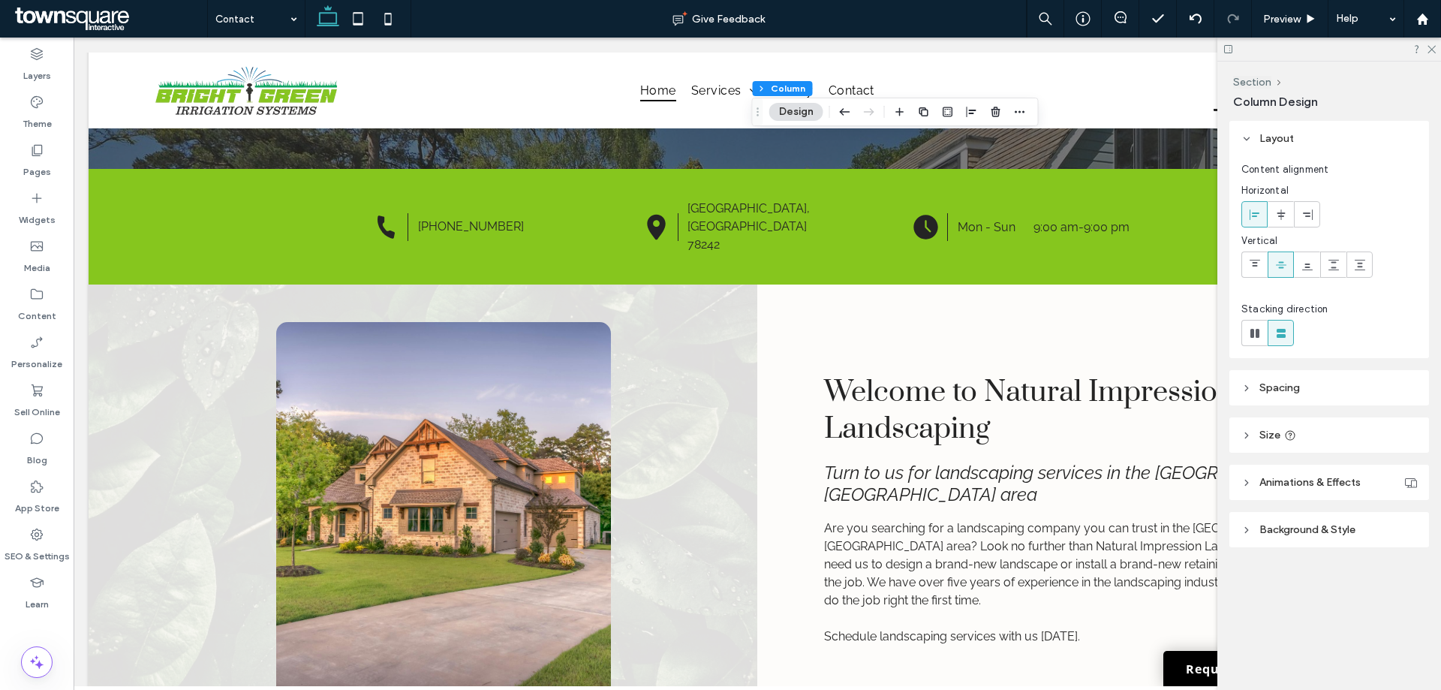
click at [1382, 514] on header "Background & Style" at bounding box center [1329, 529] width 200 height 35
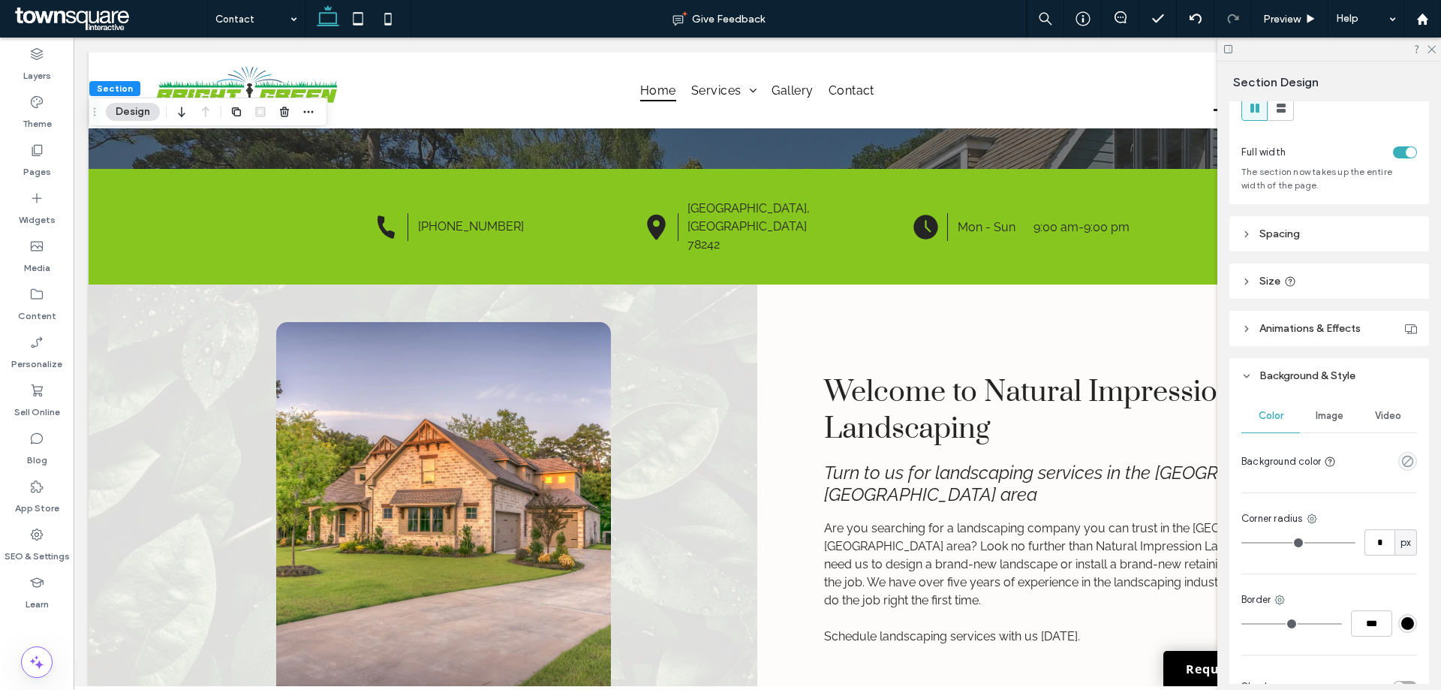
scroll to position [75, 0]
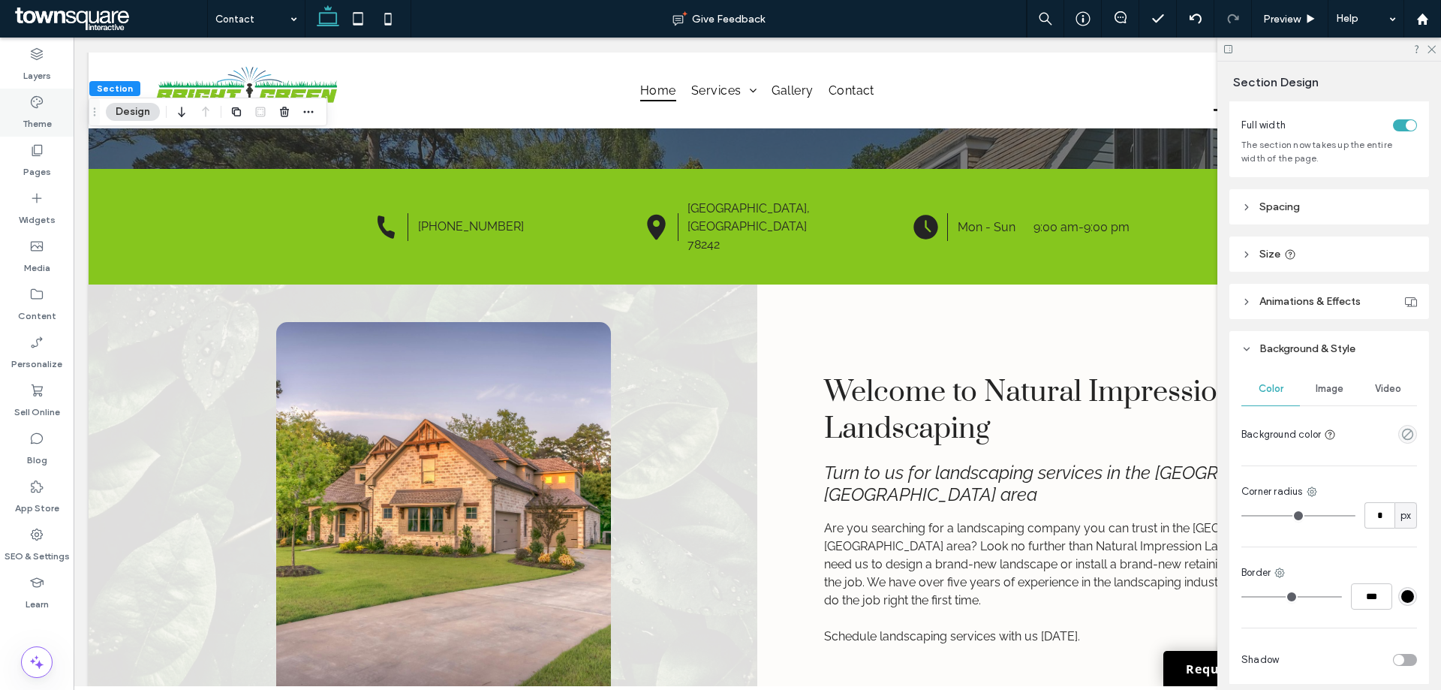
click at [39, 119] on label "Theme" at bounding box center [37, 120] width 29 height 21
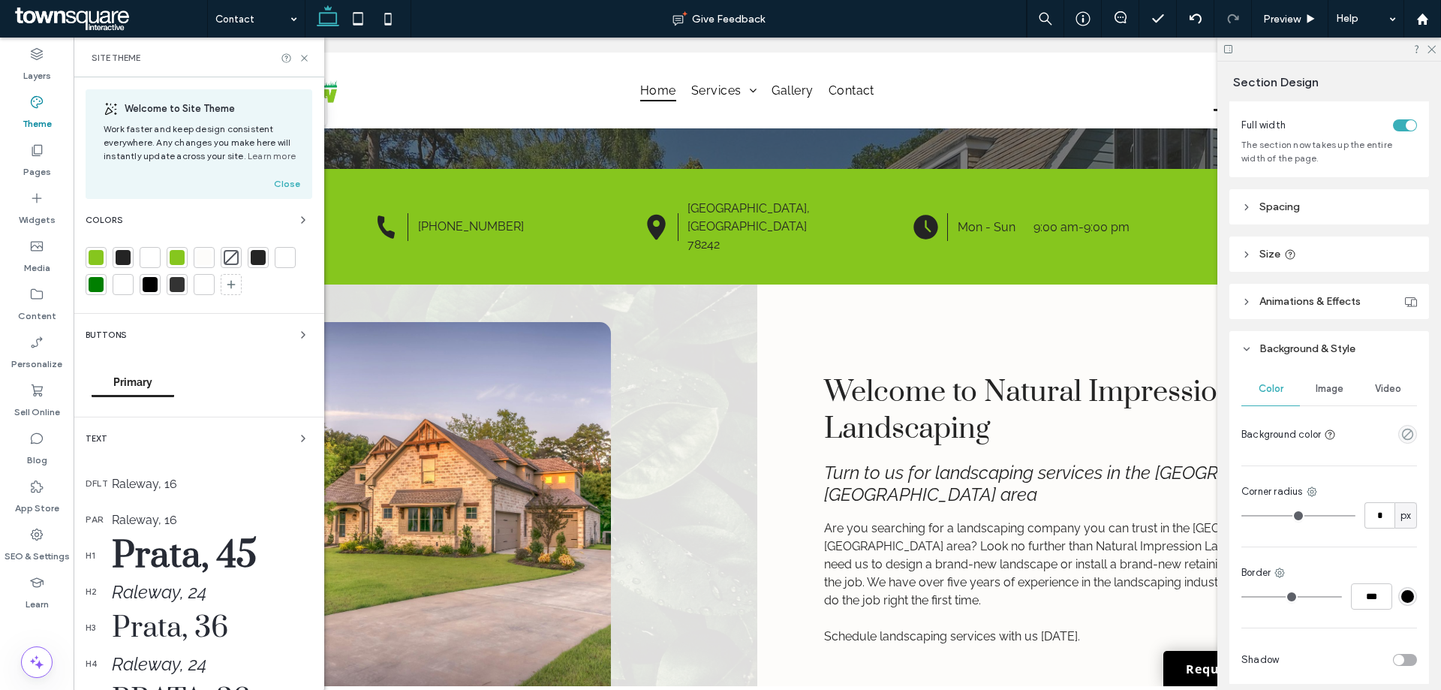
click at [146, 254] on div at bounding box center [150, 257] width 15 height 15
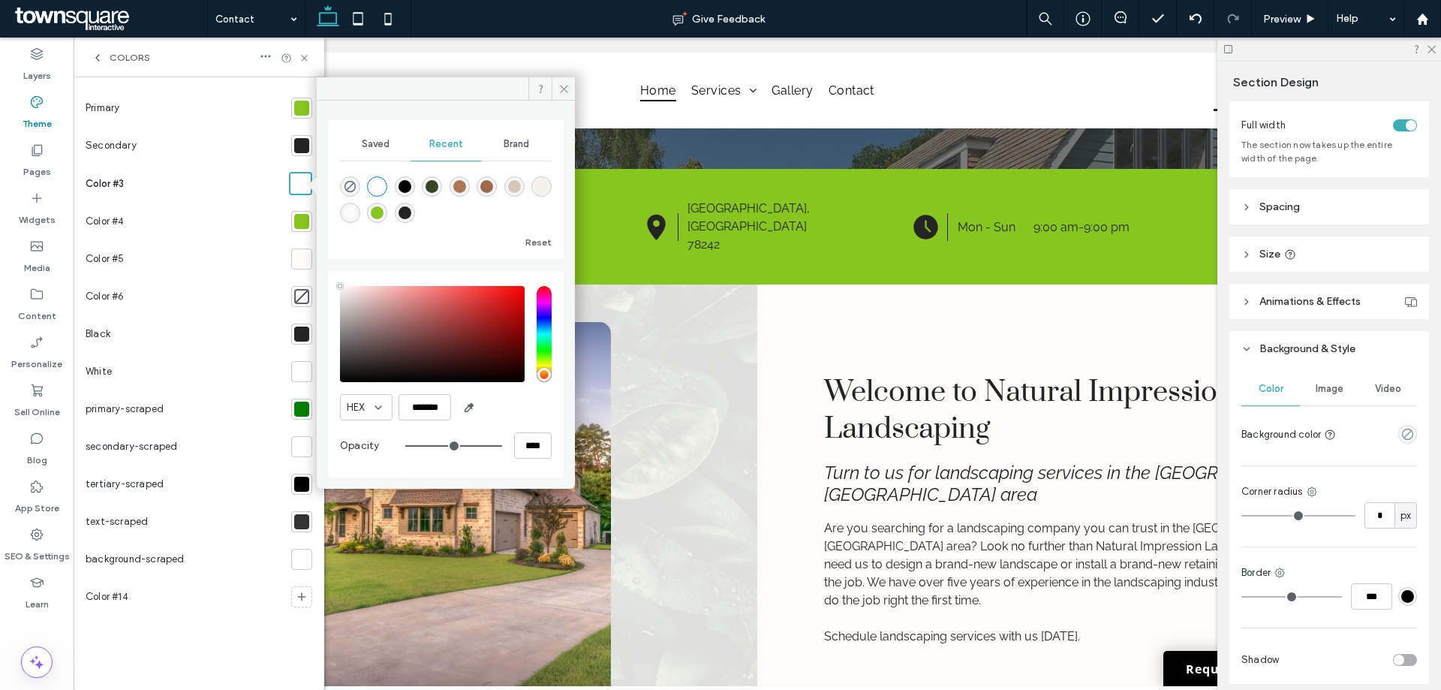
click at [393, 185] on div at bounding box center [446, 197] width 212 height 56
click at [393, 186] on div at bounding box center [446, 197] width 212 height 56
click at [401, 188] on div "rgba(0, 0, 0, 1)" at bounding box center [404, 186] width 13 height 13
click at [381, 185] on div "rgba(255, 255, 255, 1)" at bounding box center [377, 186] width 13 height 13
type input "*******"
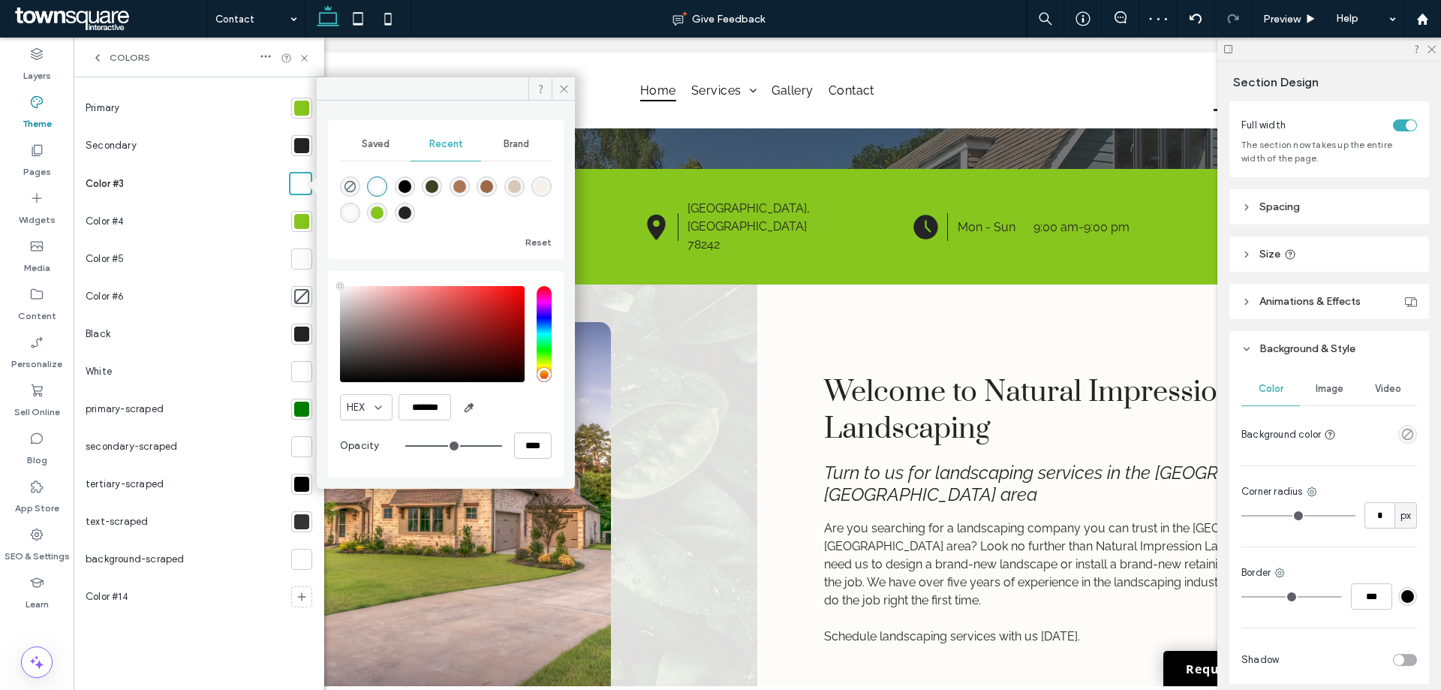
click at [299, 260] on div at bounding box center [301, 258] width 15 height 15
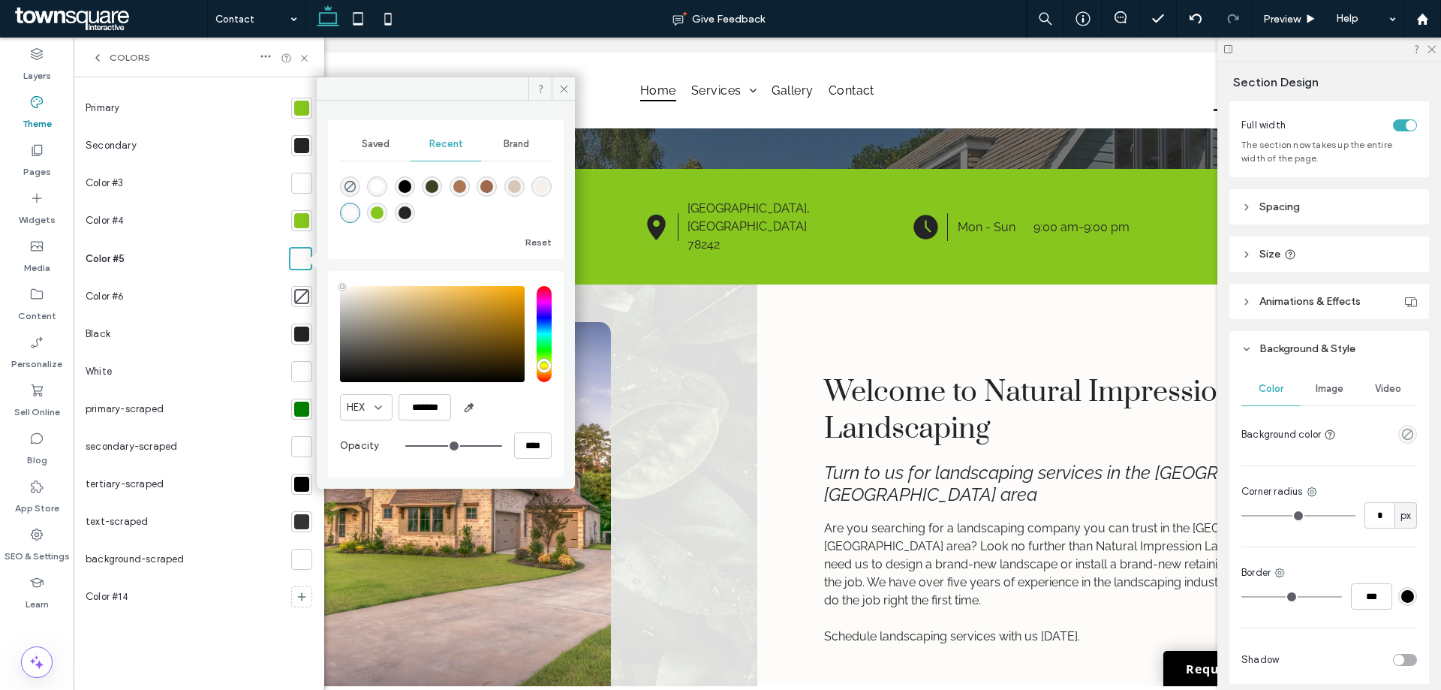
click at [368, 183] on div "rgba(255, 255, 255, 1)" at bounding box center [377, 186] width 20 height 20
type input "*******"
click at [378, 185] on div "rgba(255, 255, 255, 1)" at bounding box center [377, 186] width 13 height 13
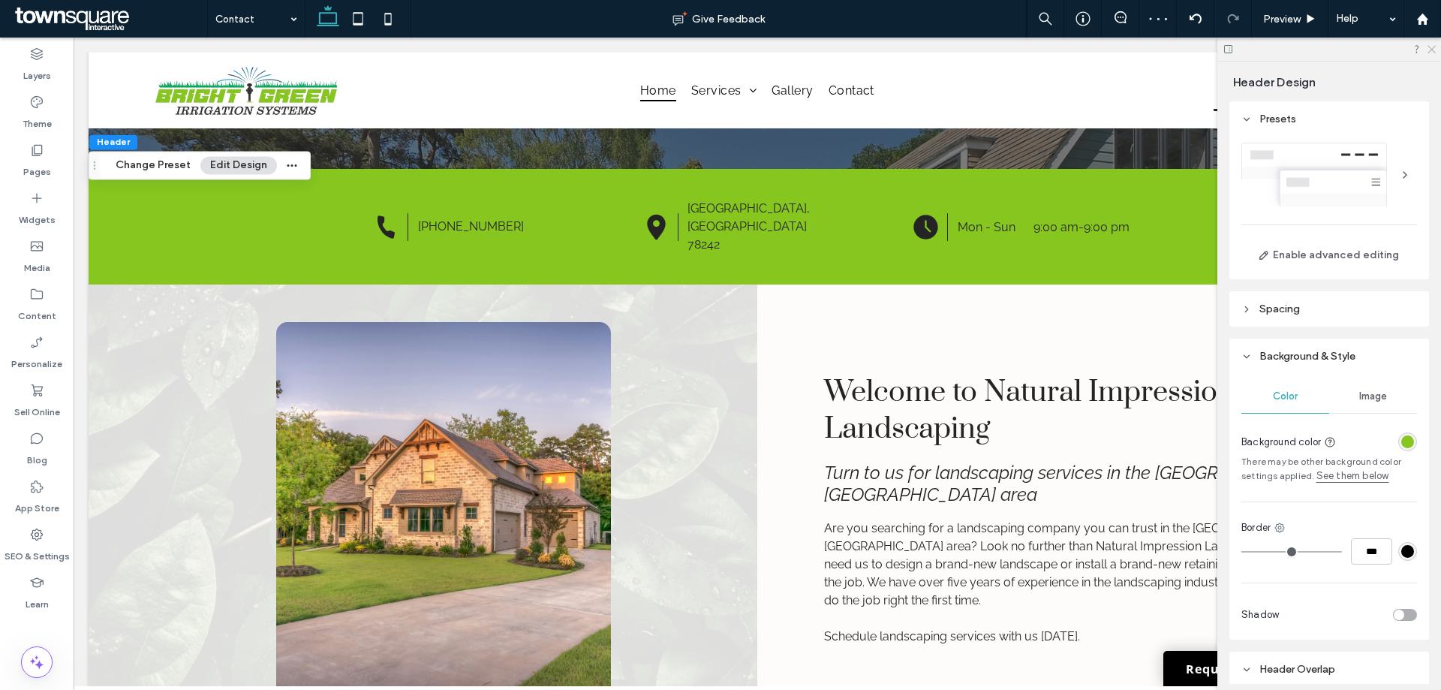
click at [1433, 50] on icon at bounding box center [1431, 49] width 10 height 10
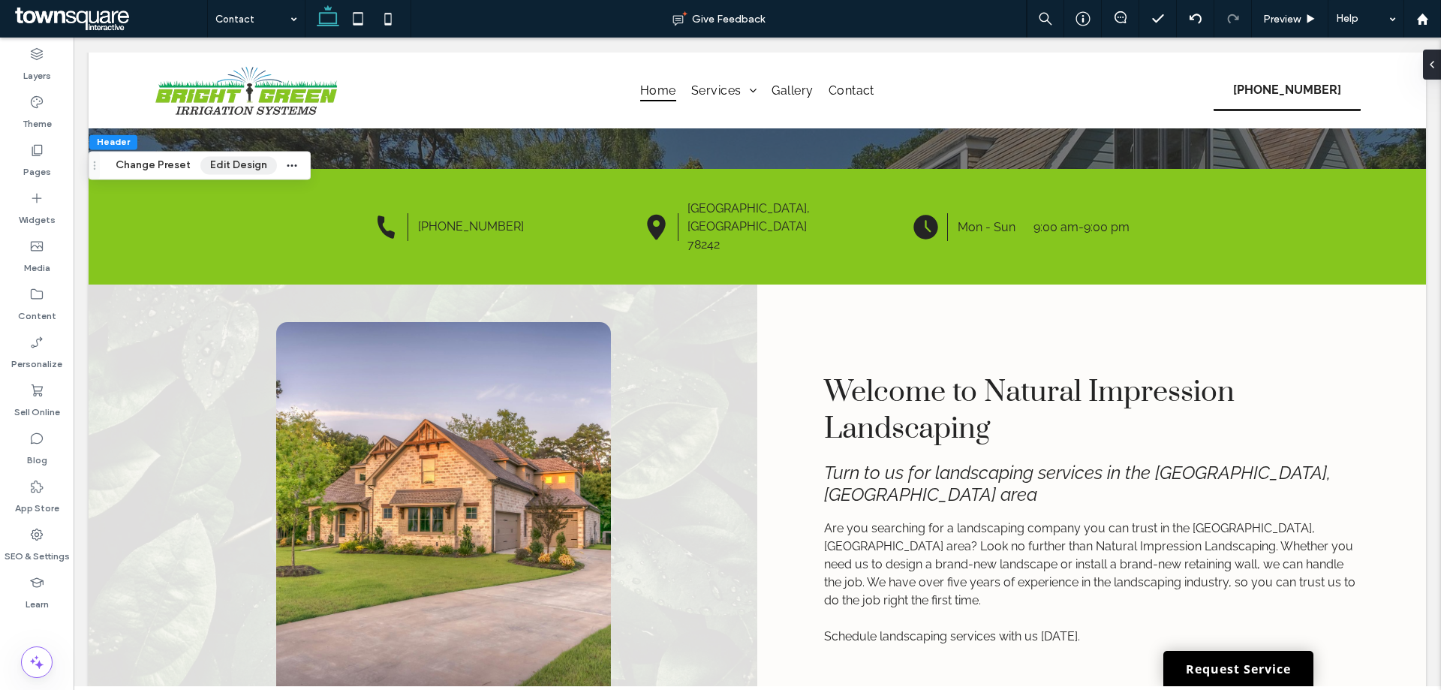
click at [224, 168] on button "Edit Design" at bounding box center [238, 165] width 77 height 18
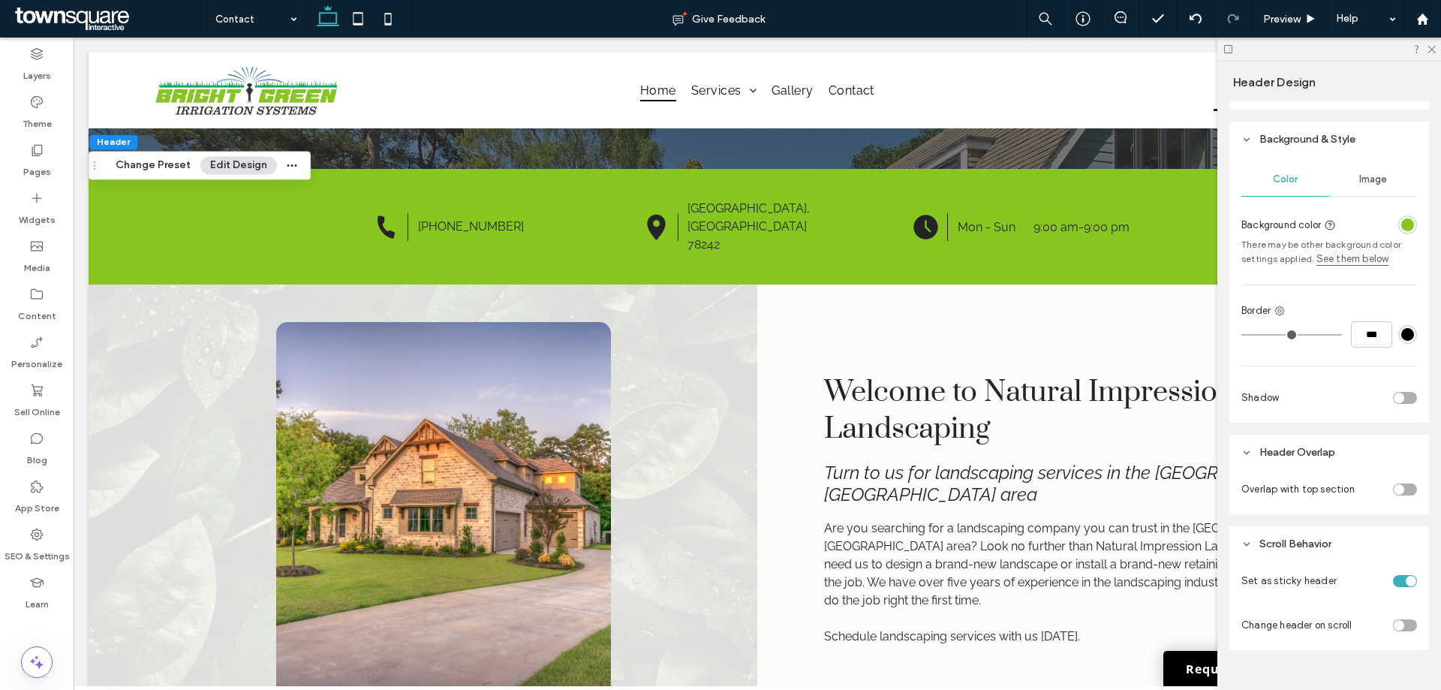
scroll to position [225, 0]
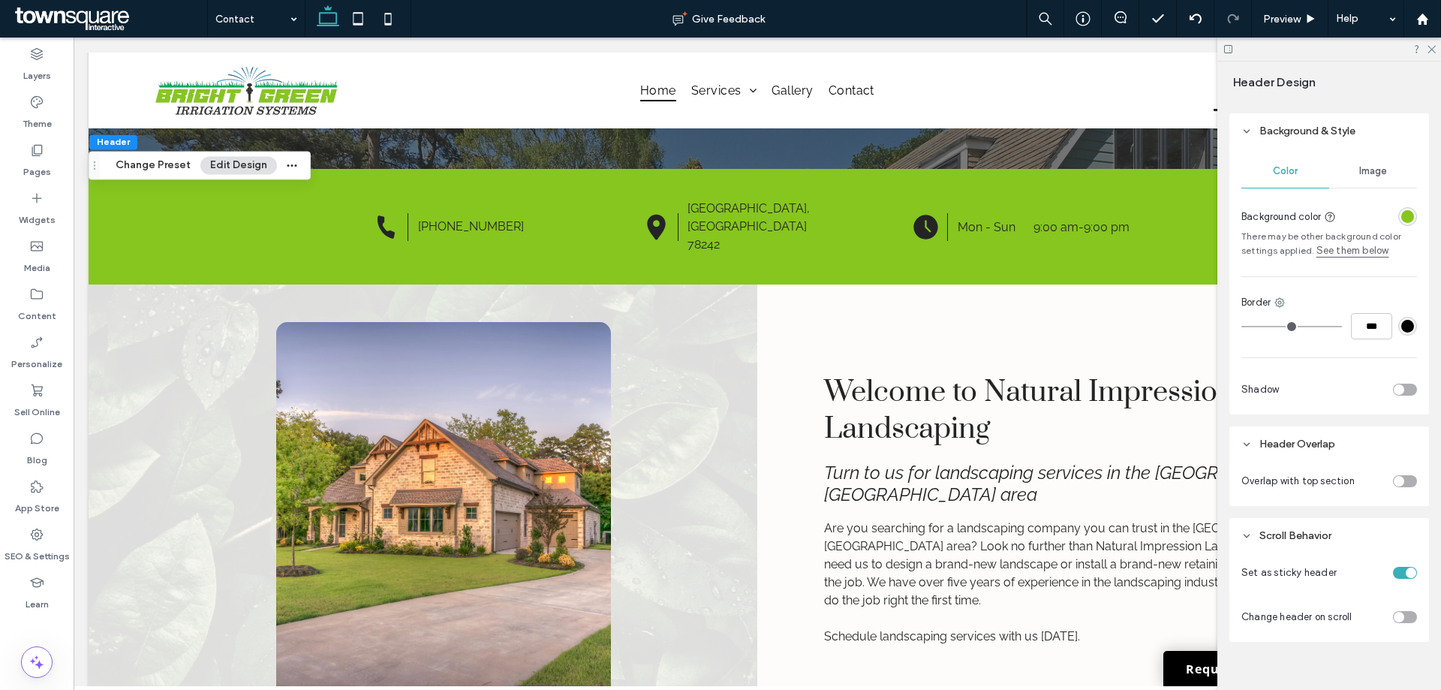
click at [1393, 392] on div "toggle" at bounding box center [1398, 389] width 11 height 11
click at [1395, 538] on div at bounding box center [1398, 533] width 11 height 11
click at [1432, 50] on use at bounding box center [1431, 50] width 8 height 8
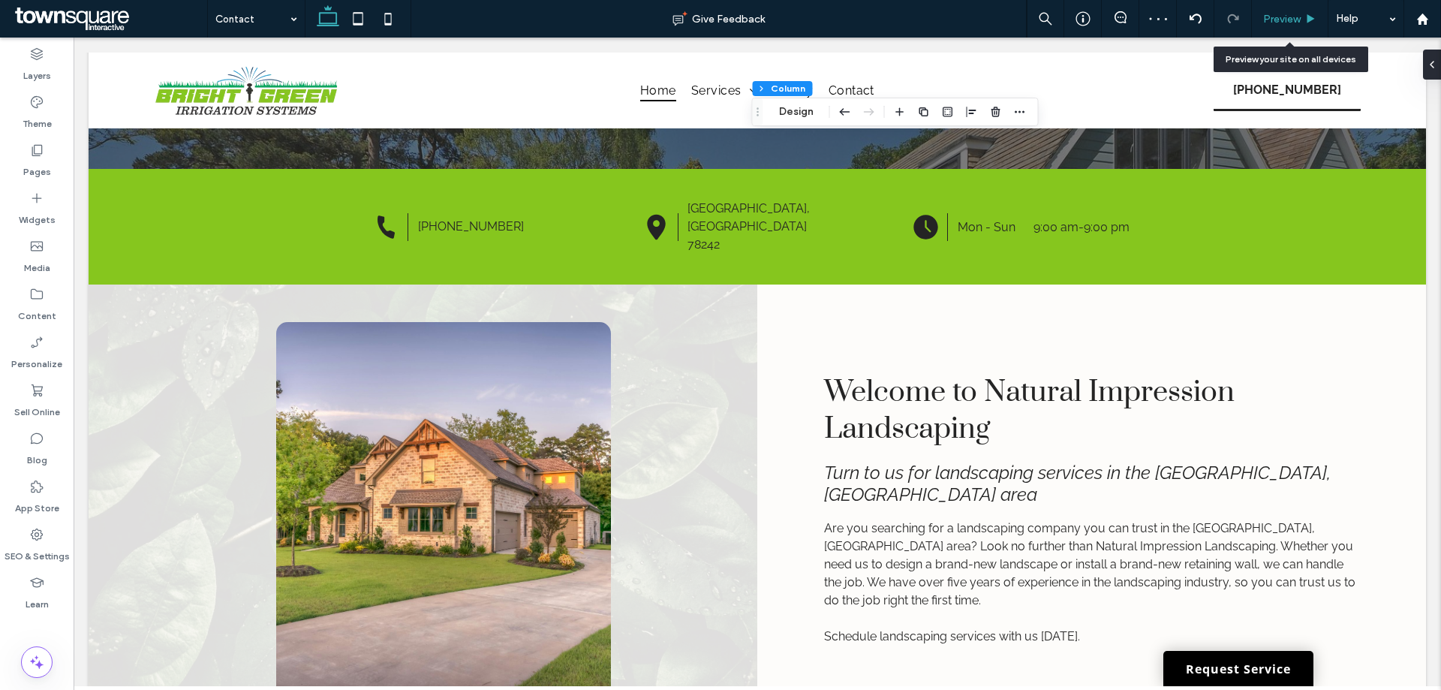
click at [1280, 14] on span "Preview" at bounding box center [1282, 19] width 38 height 13
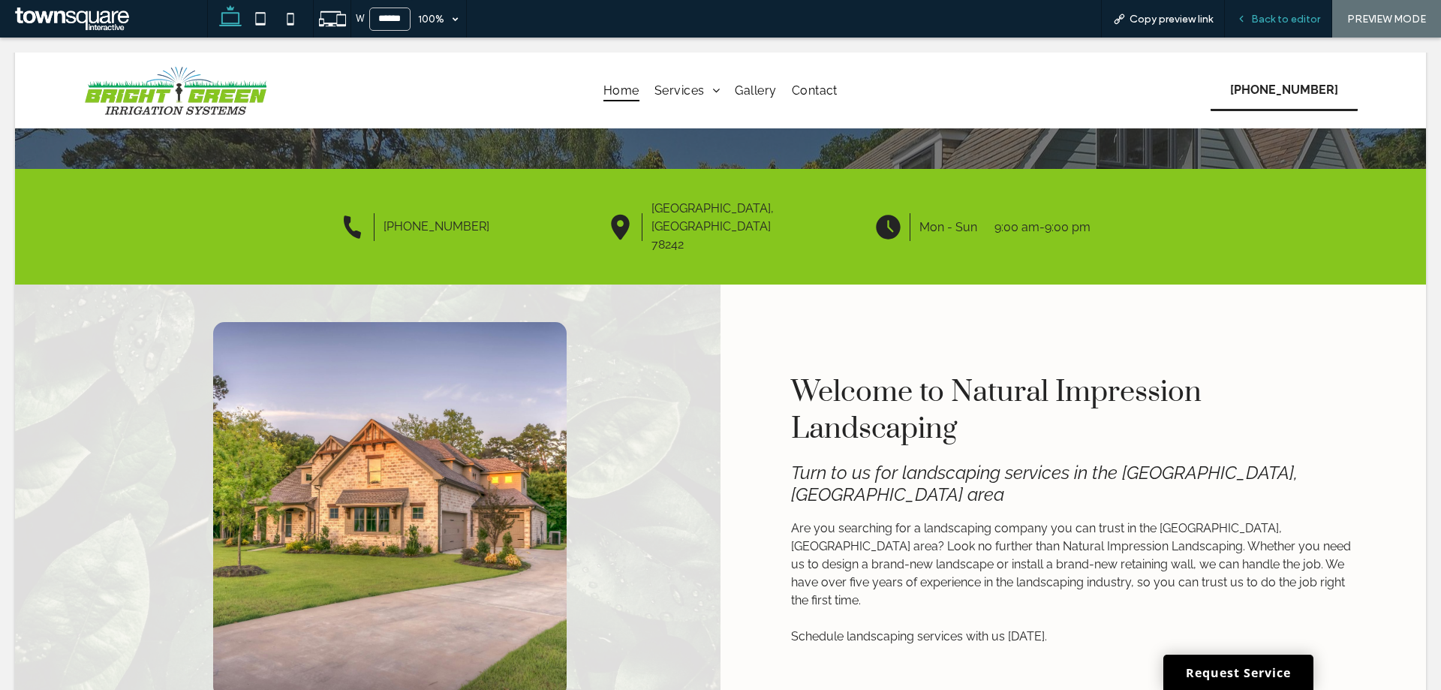
click at [1278, 14] on span "Back to editor" at bounding box center [1285, 19] width 69 height 13
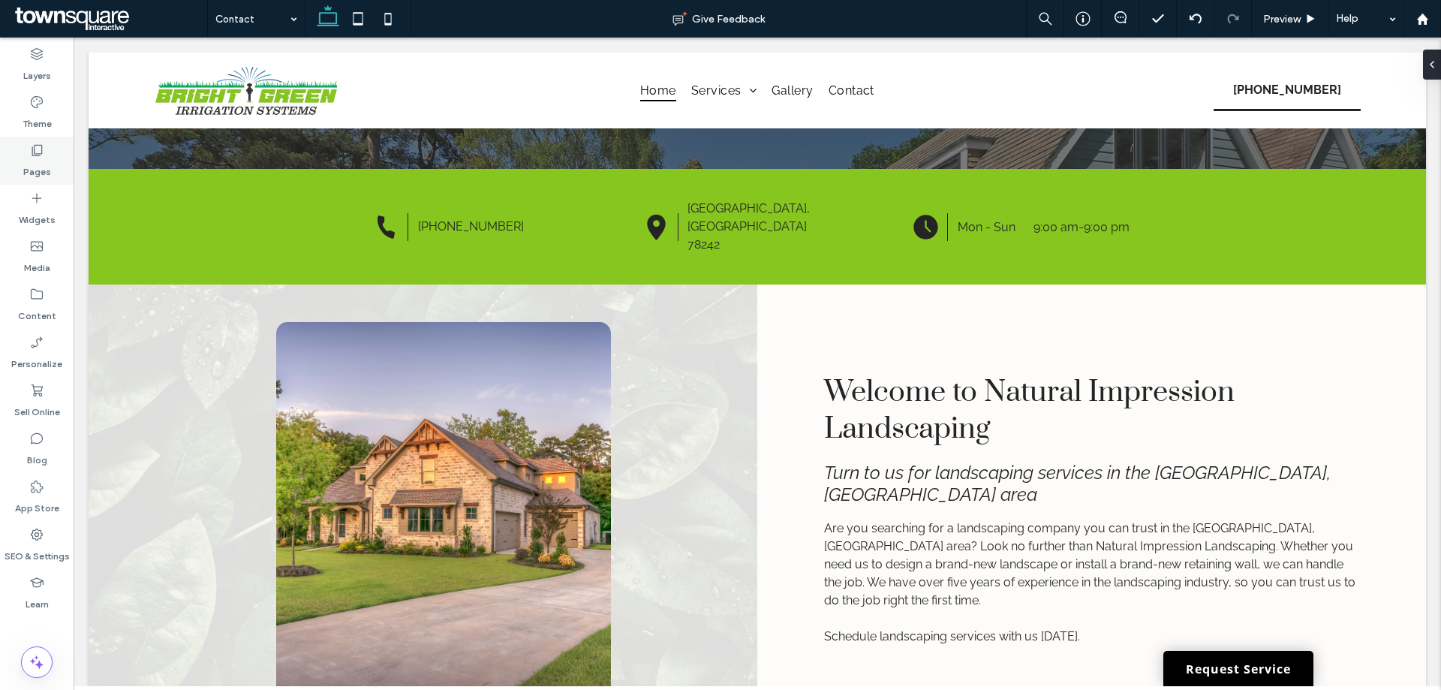
click at [35, 161] on label "Pages" at bounding box center [37, 168] width 28 height 21
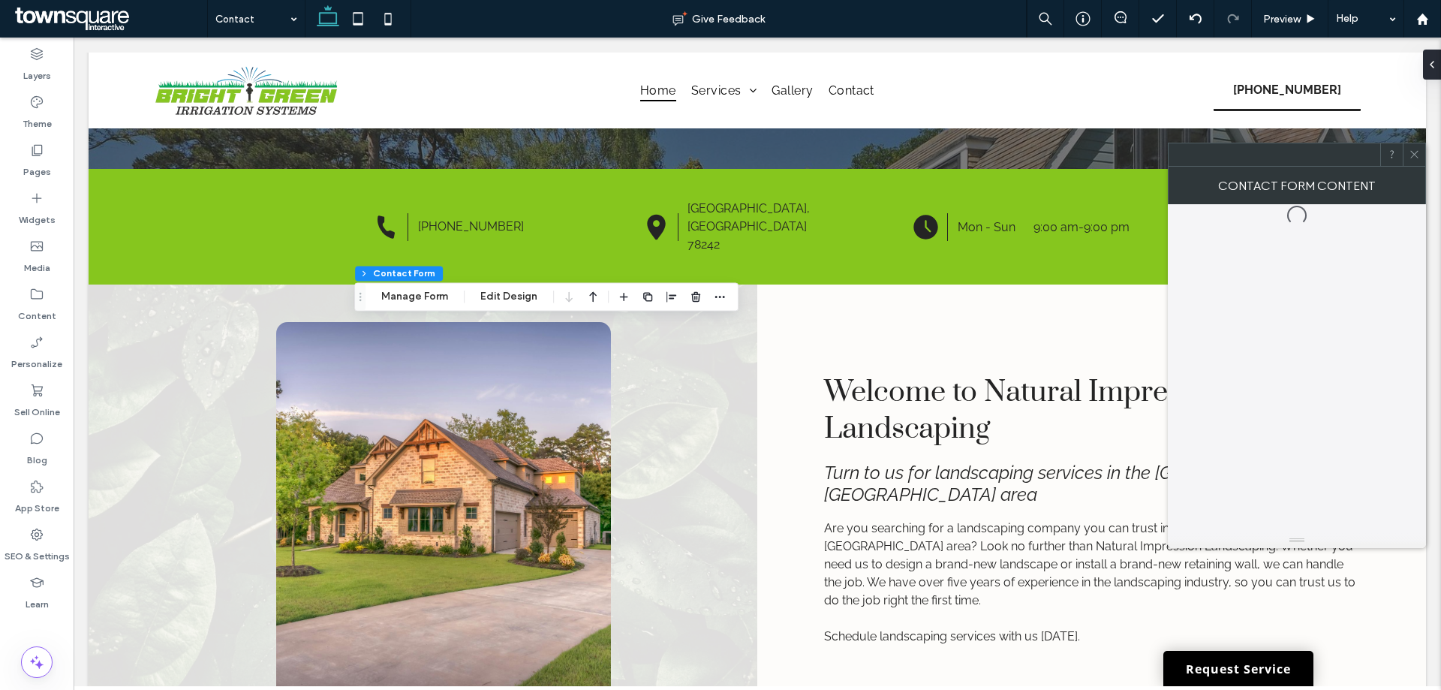
type input "*"
type input "***"
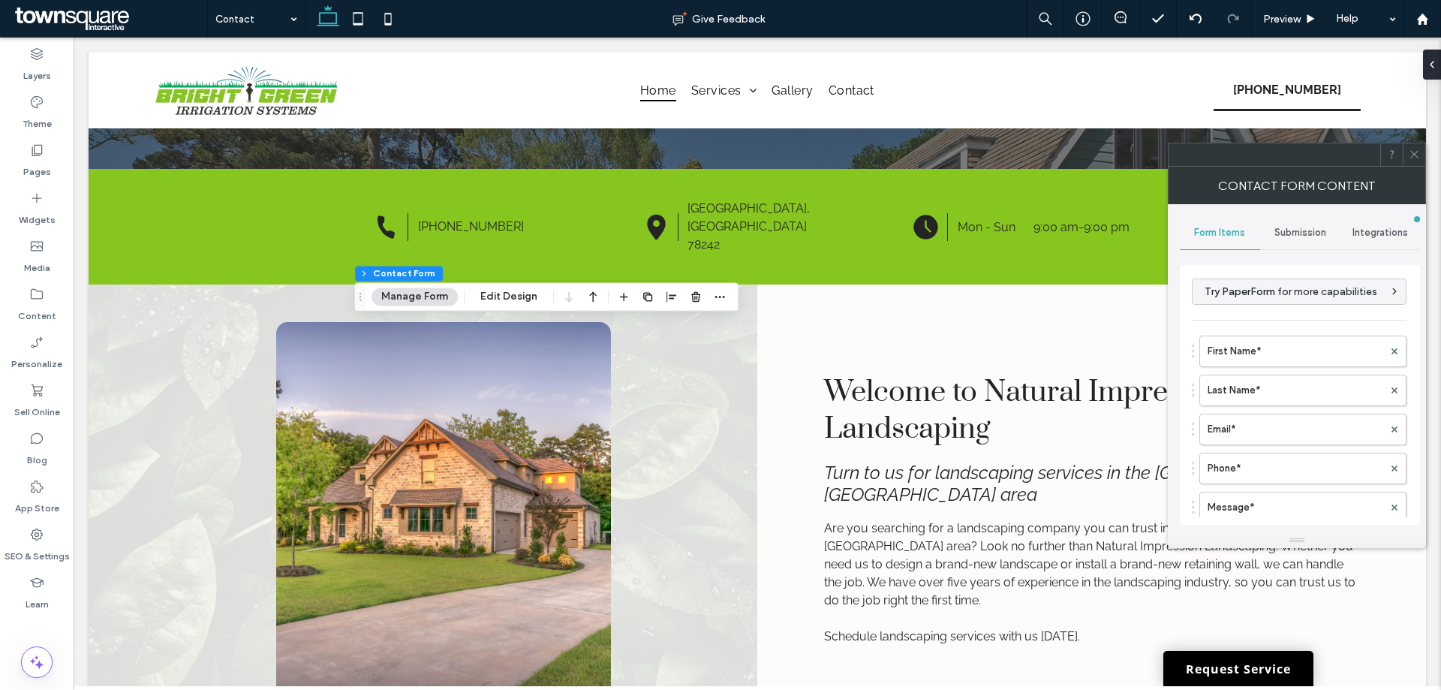
type input "*"
click at [1290, 242] on div "Submission" at bounding box center [1300, 232] width 80 height 33
click at [1262, 335] on label "Actions after submission" at bounding box center [1300, 349] width 200 height 30
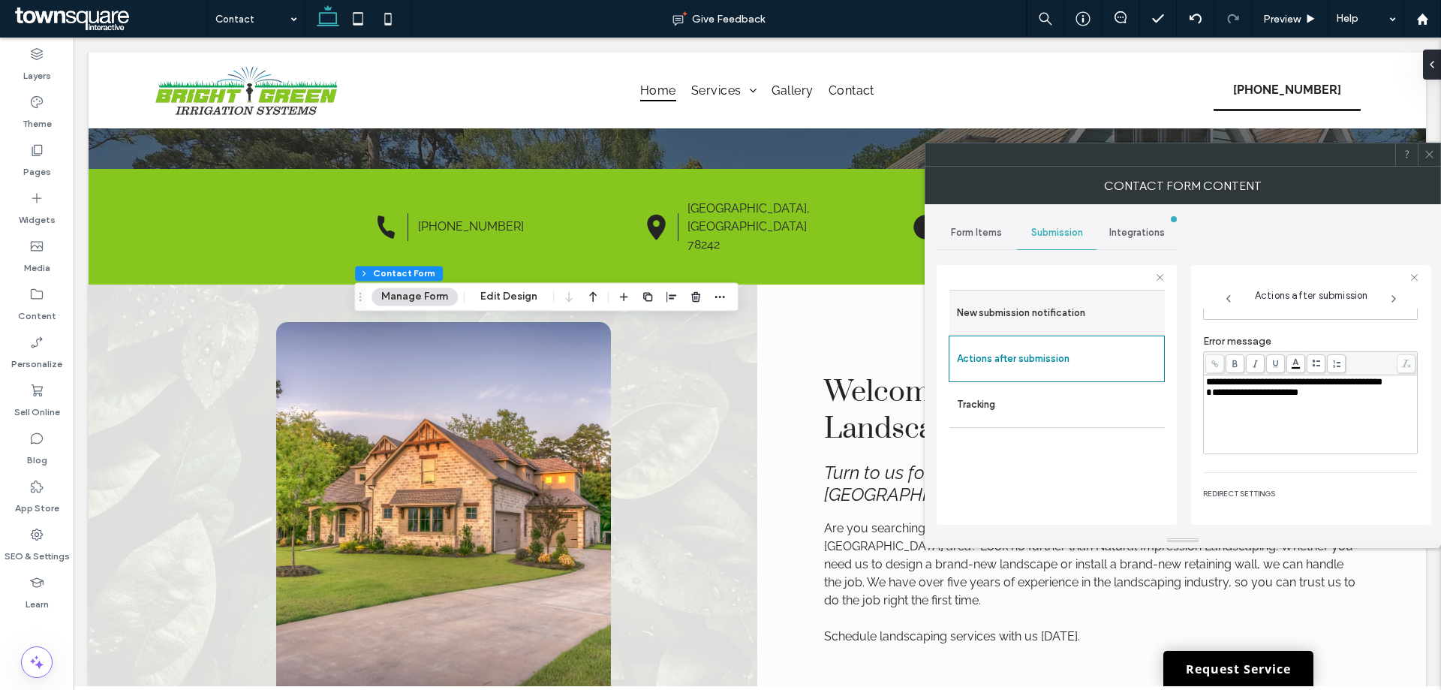
click at [1061, 326] on label "New submission notification" at bounding box center [1057, 313] width 200 height 30
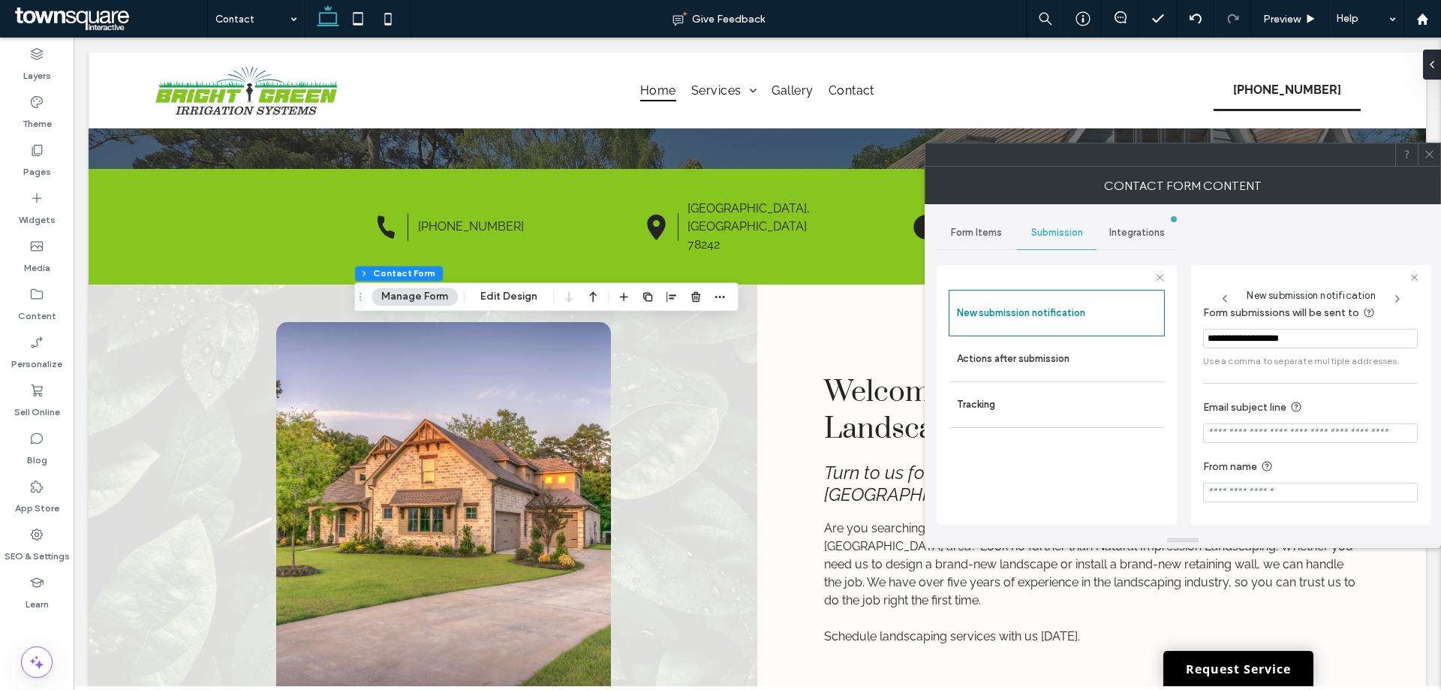
click at [981, 230] on span "Form Items" at bounding box center [976, 233] width 51 height 12
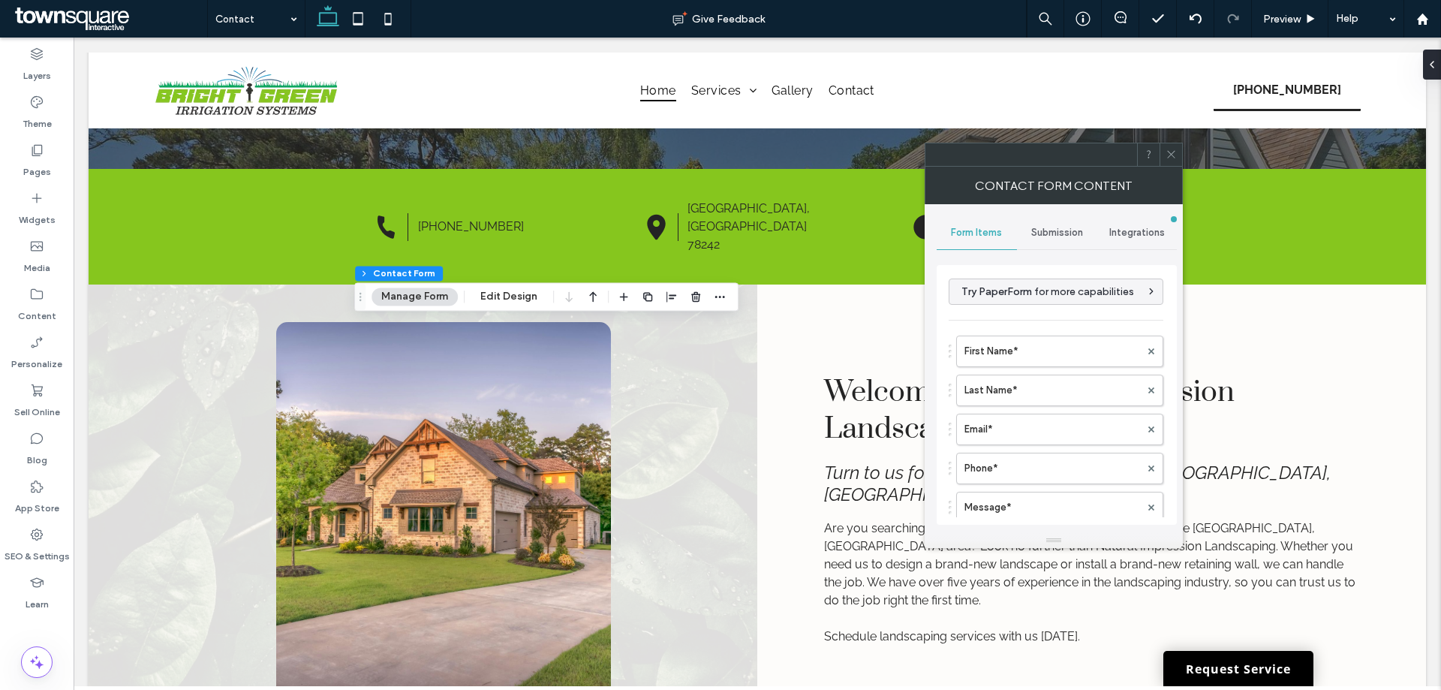
click at [1044, 242] on div "Submission" at bounding box center [1057, 232] width 80 height 33
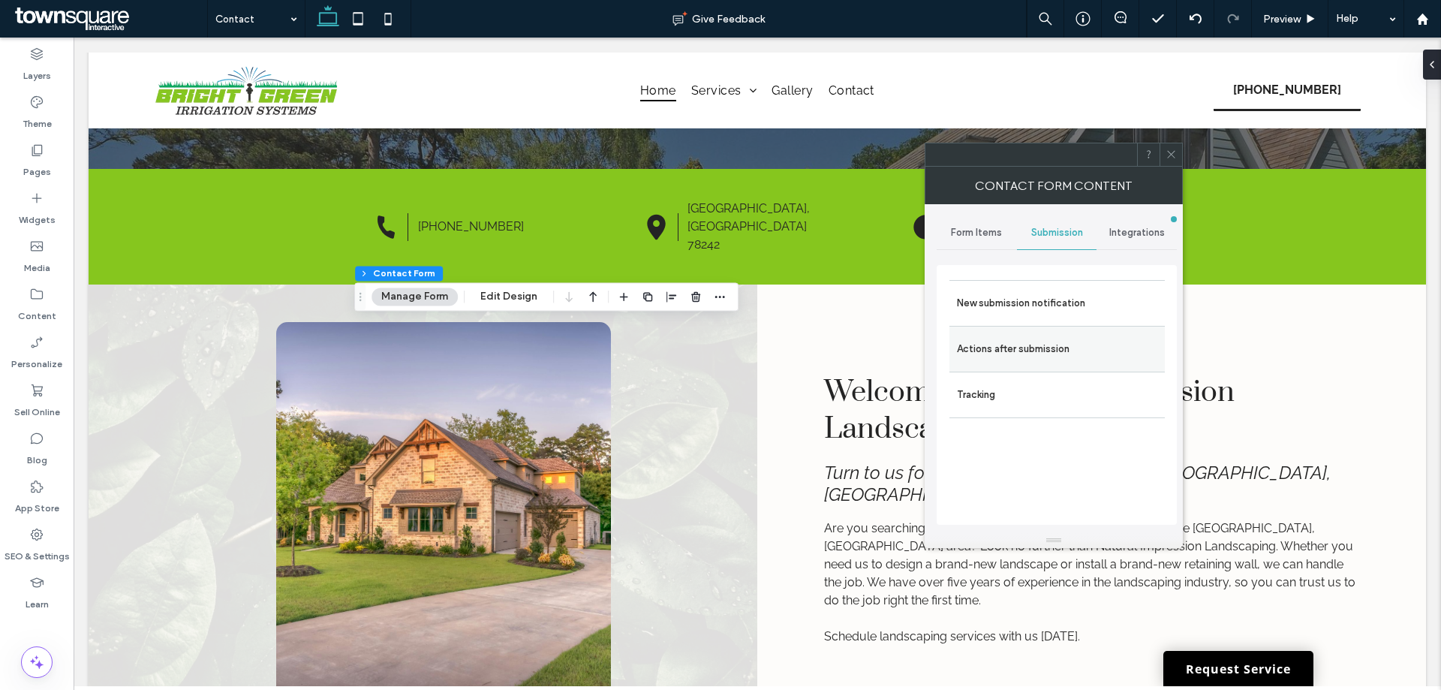
click at [1069, 335] on label "Actions after submission" at bounding box center [1057, 349] width 200 height 30
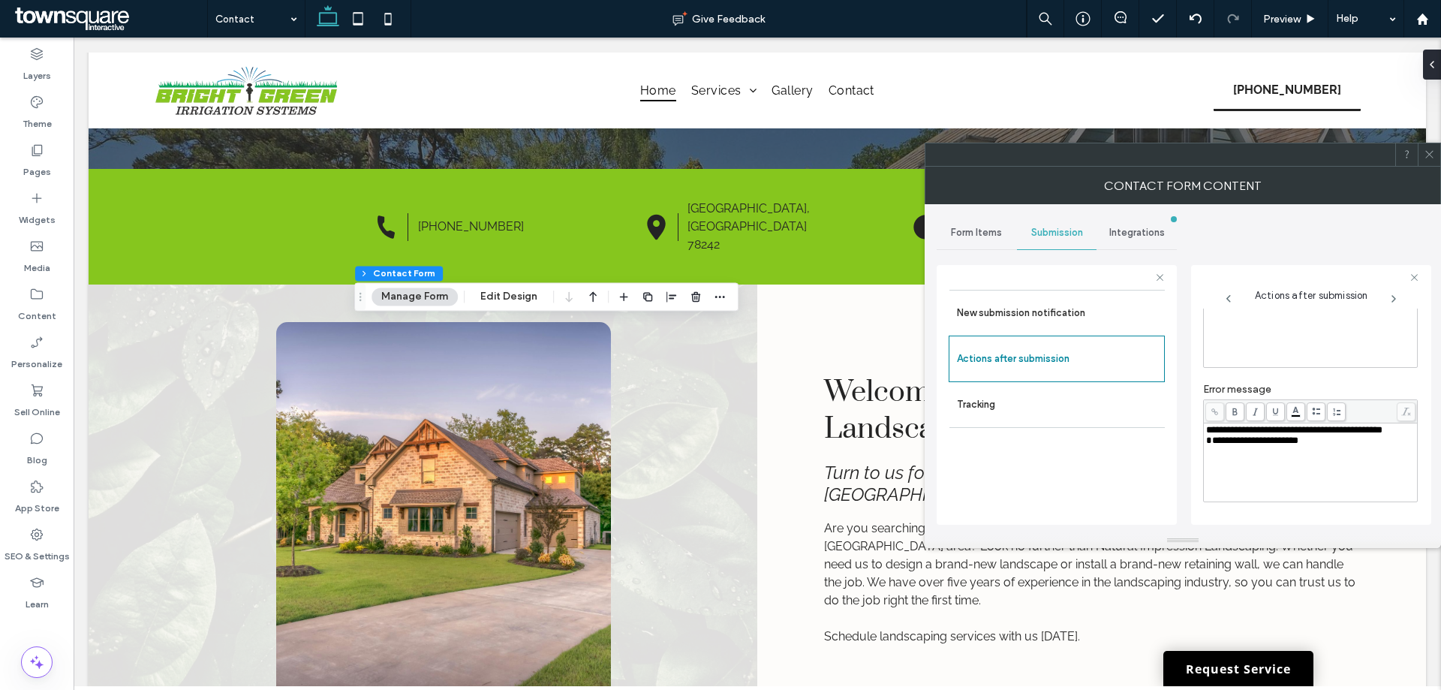
scroll to position [259, 0]
click at [1427, 150] on icon at bounding box center [1428, 154] width 11 height 11
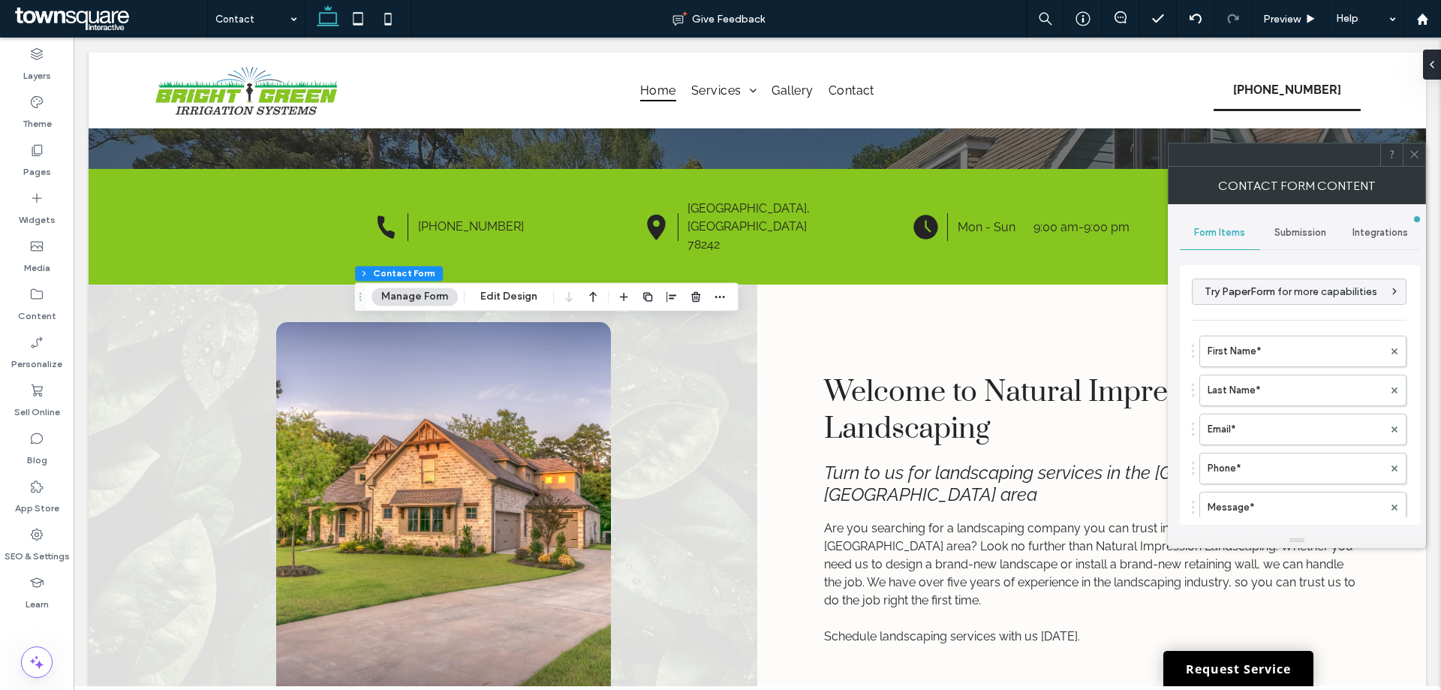
type input "**********"
type input "*"
type input "***"
type input "*"
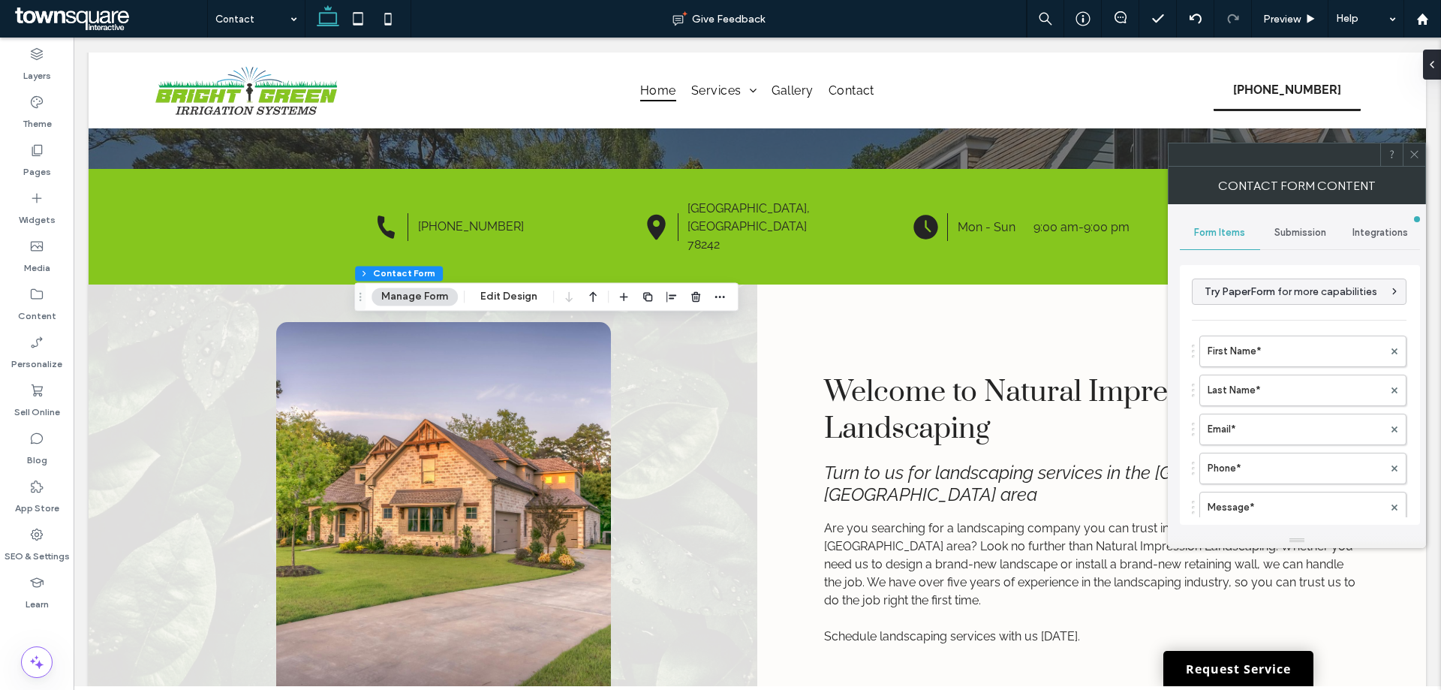
type input "*"
click at [1412, 158] on icon at bounding box center [1413, 154] width 11 height 11
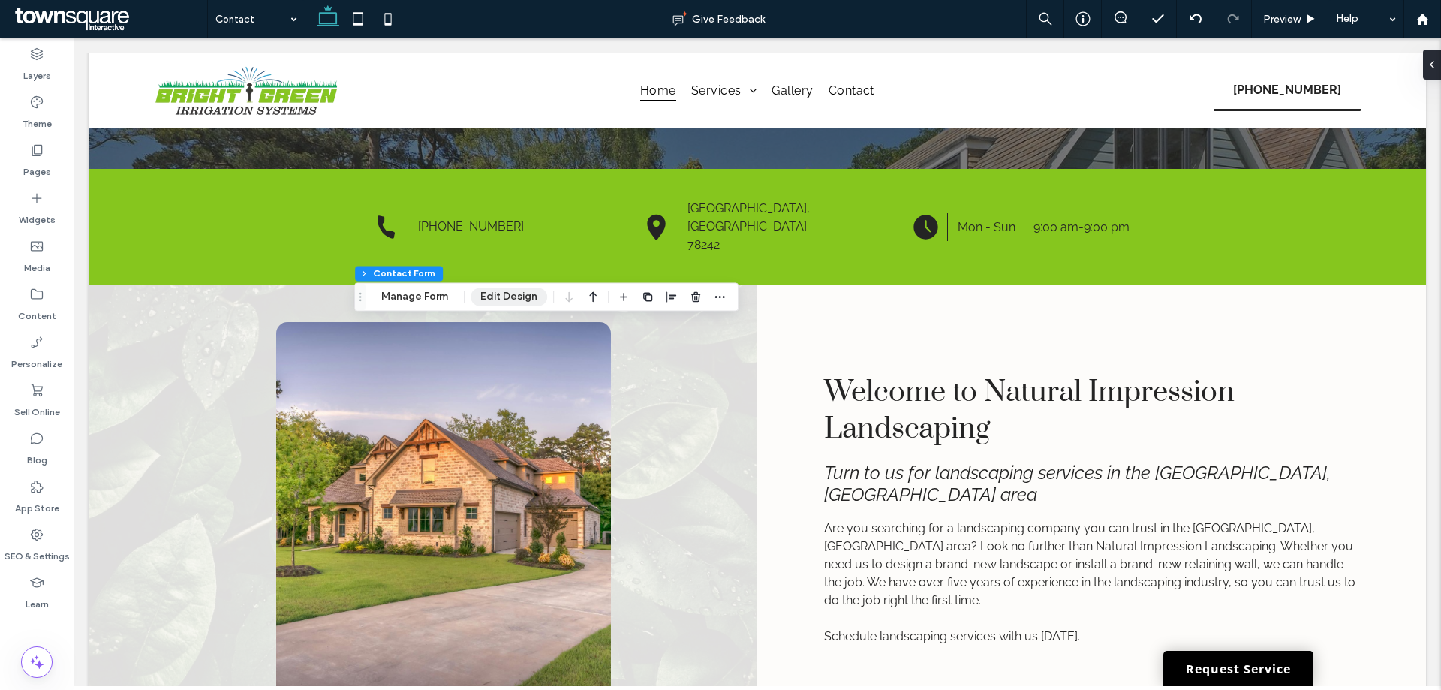
click at [523, 297] on button "Edit Design" at bounding box center [508, 296] width 77 height 18
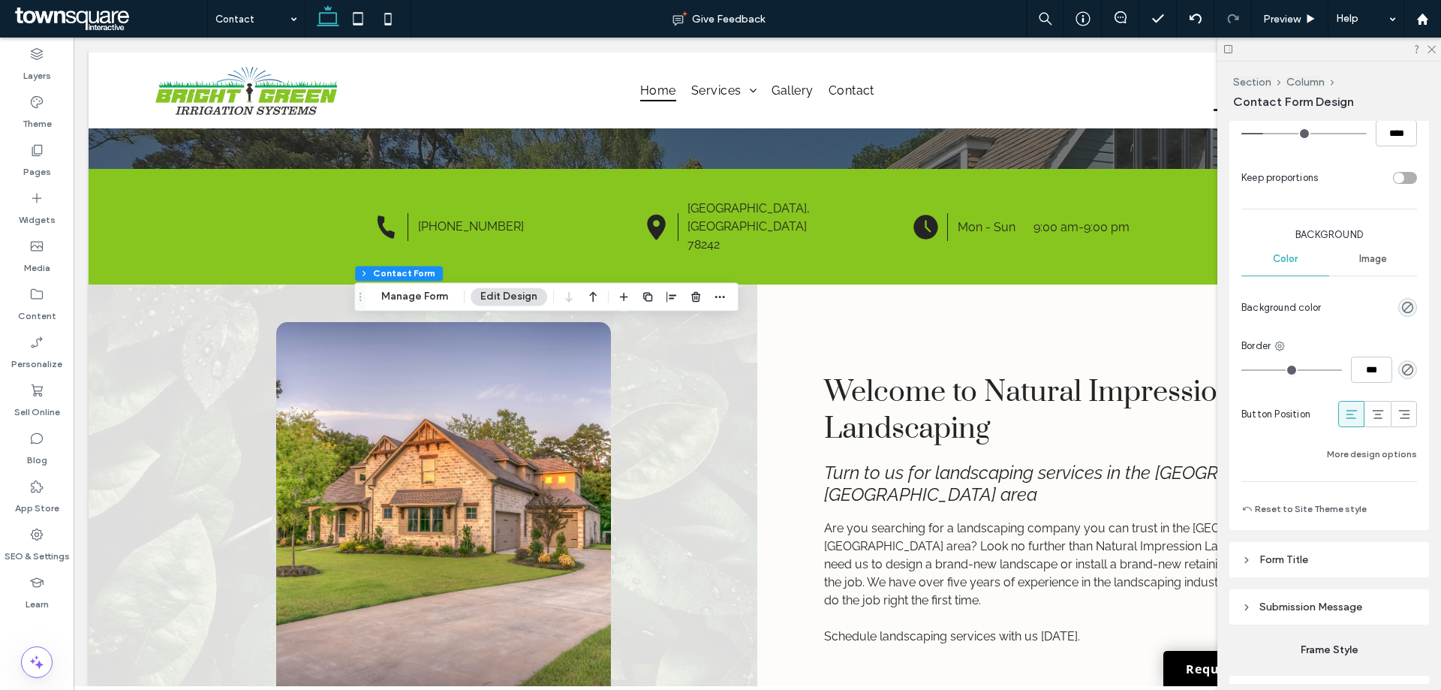
scroll to position [1050, 0]
drag, startPoint x: 1304, startPoint y: 597, endPoint x: 1328, endPoint y: 528, distance: 73.1
click at [1303, 597] on header "Submission Message" at bounding box center [1329, 605] width 200 height 35
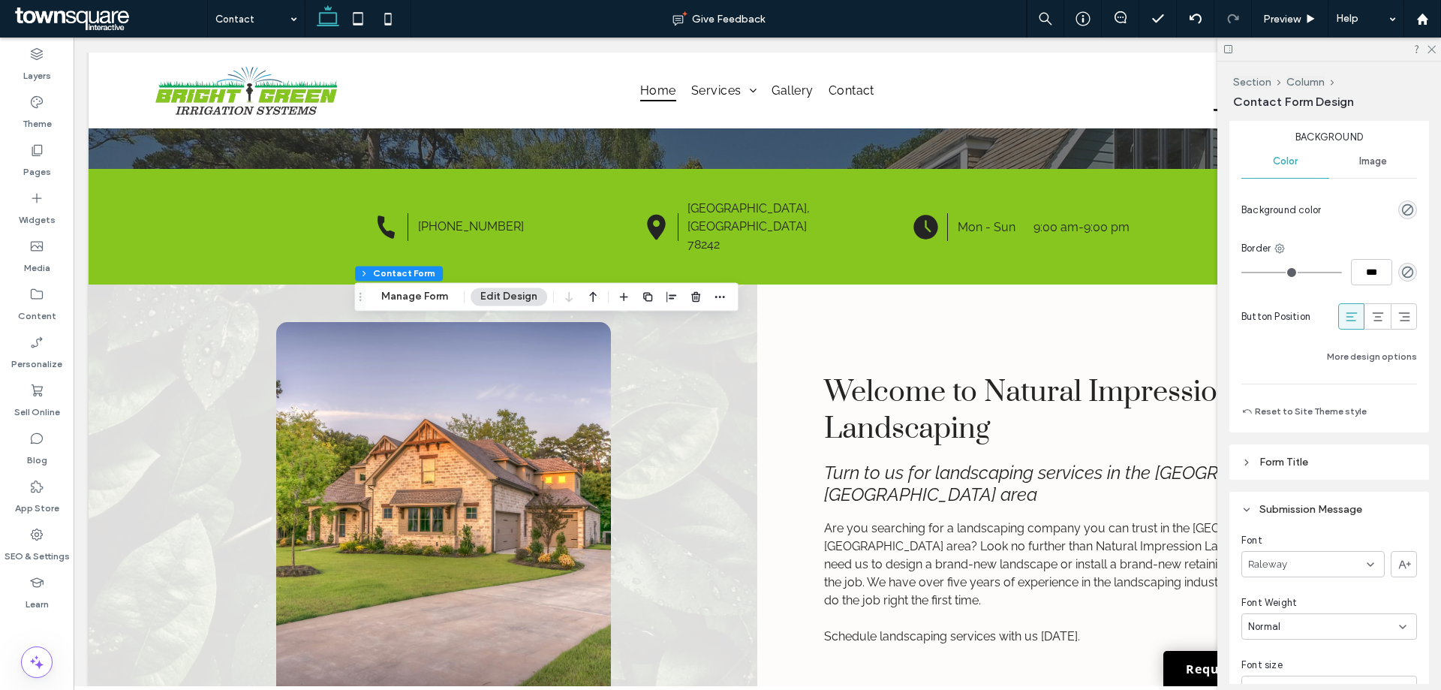
scroll to position [1387, 0]
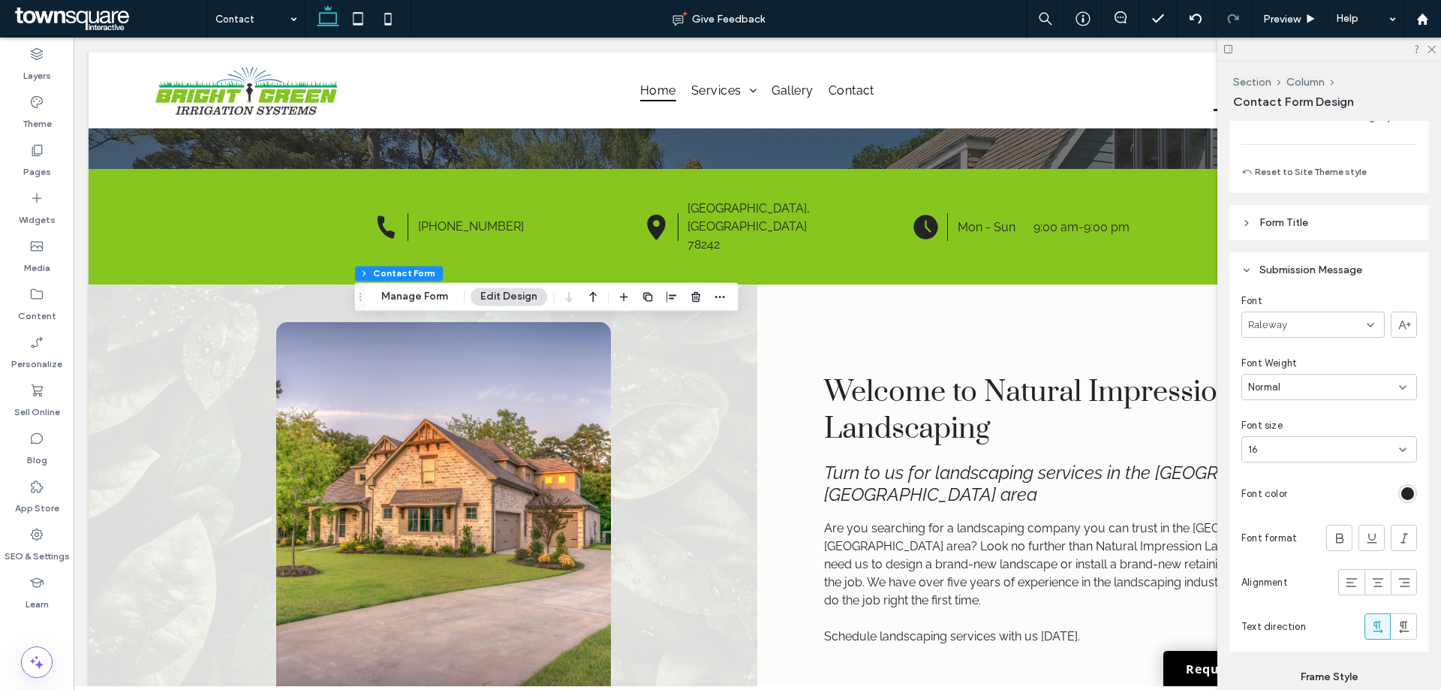
click at [1398, 491] on div "rgb(36, 36, 36)" at bounding box center [1407, 493] width 19 height 19
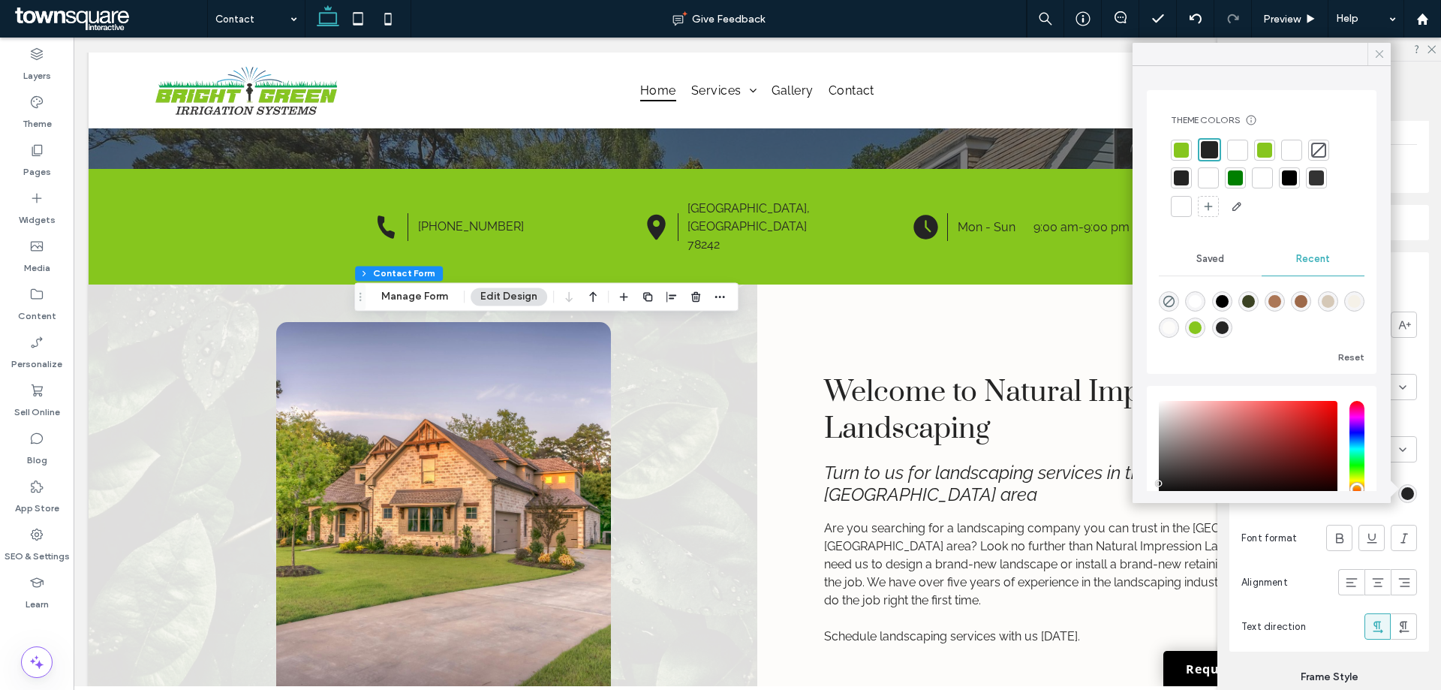
click at [1383, 53] on icon at bounding box center [1379, 54] width 14 height 14
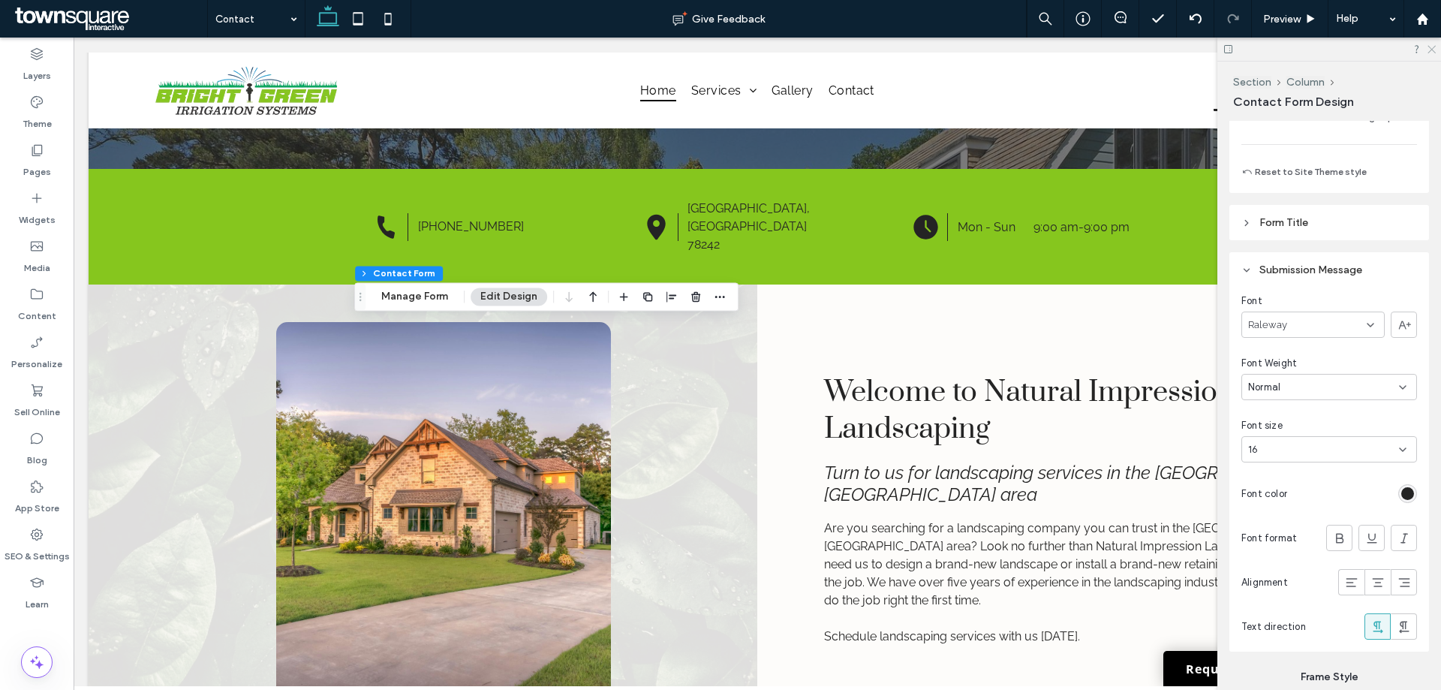
click at [1434, 47] on use at bounding box center [1431, 50] width 8 height 8
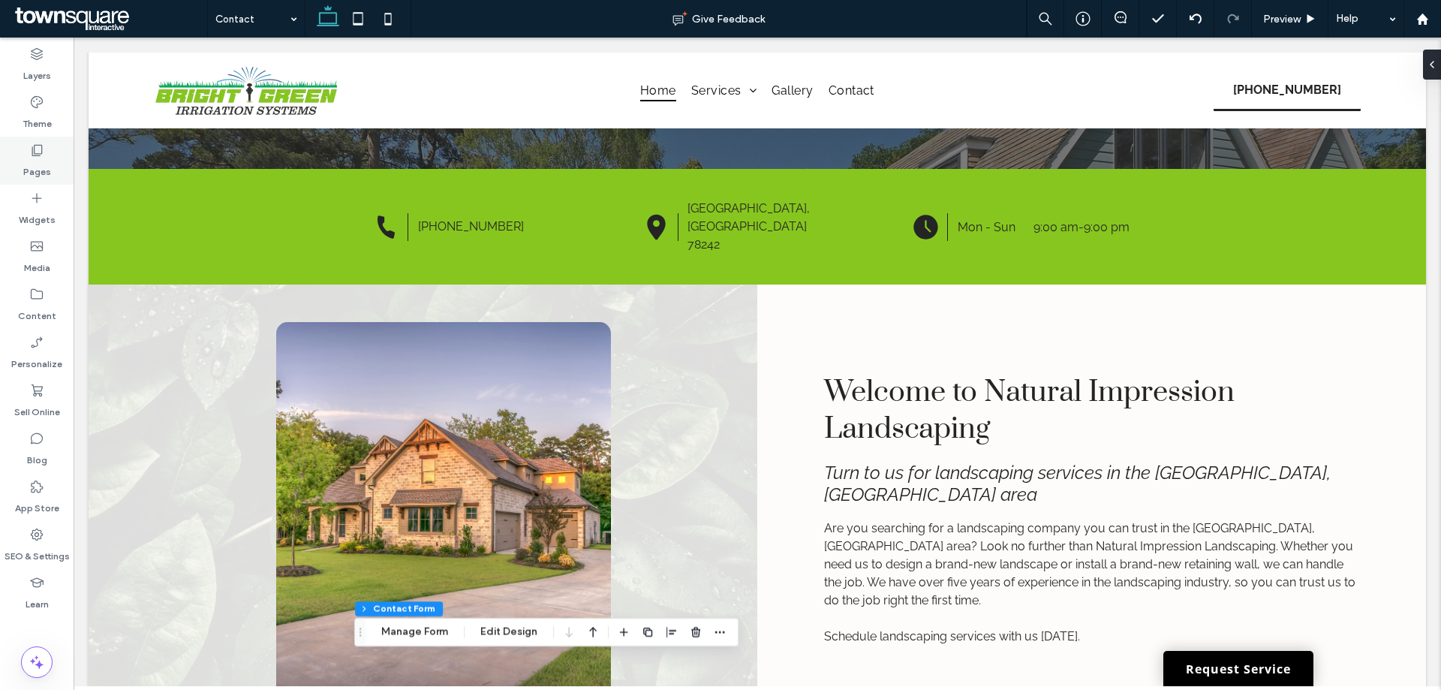
click at [50, 146] on div "Pages" at bounding box center [37, 161] width 74 height 48
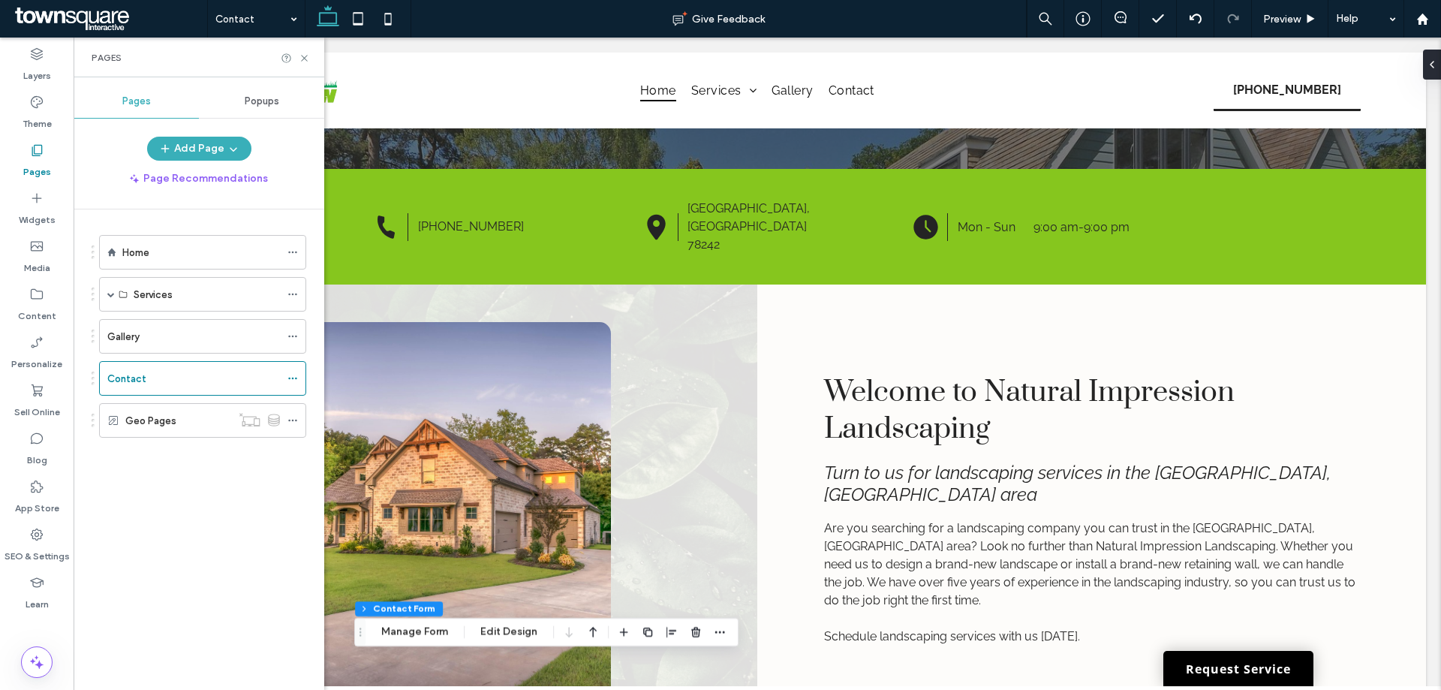
drag, startPoint x: 136, startPoint y: 252, endPoint x: 106, endPoint y: 245, distance: 30.9
click at [137, 251] on label "Home" at bounding box center [135, 252] width 27 height 26
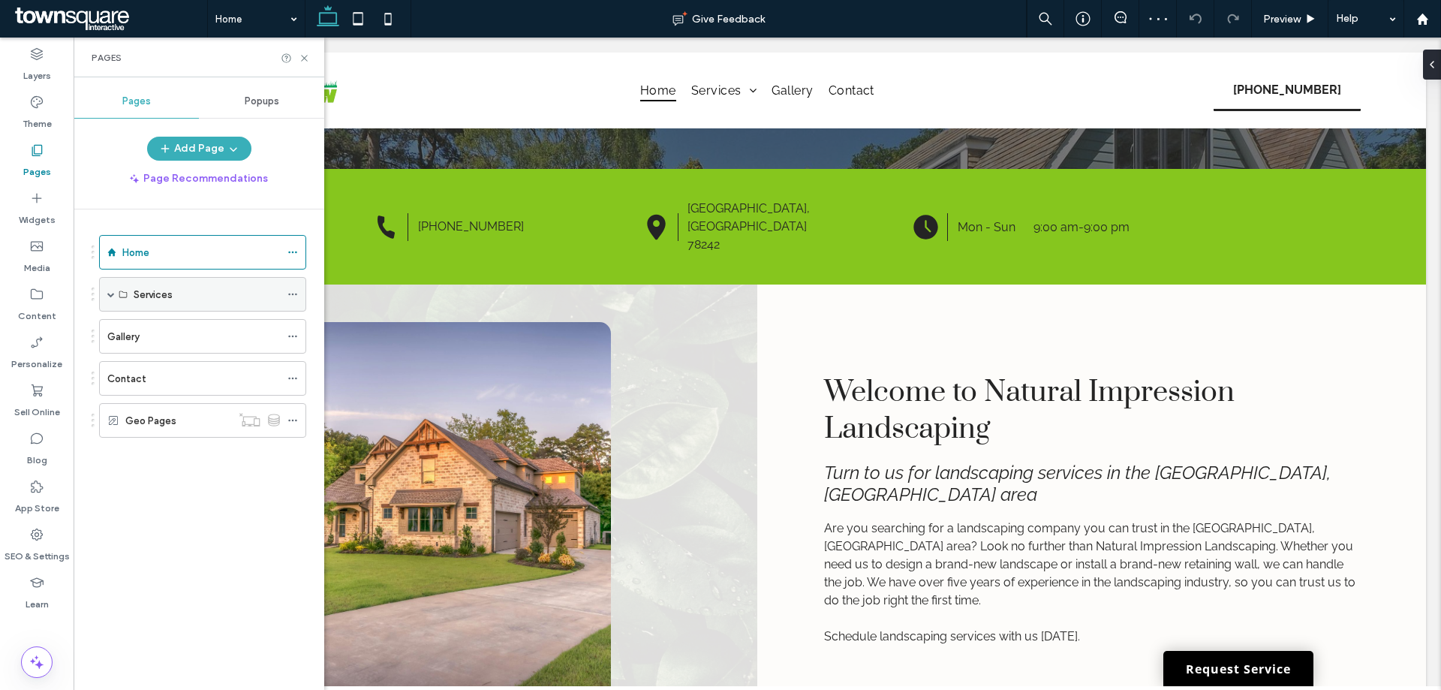
click at [107, 295] on span at bounding box center [111, 294] width 8 height 8
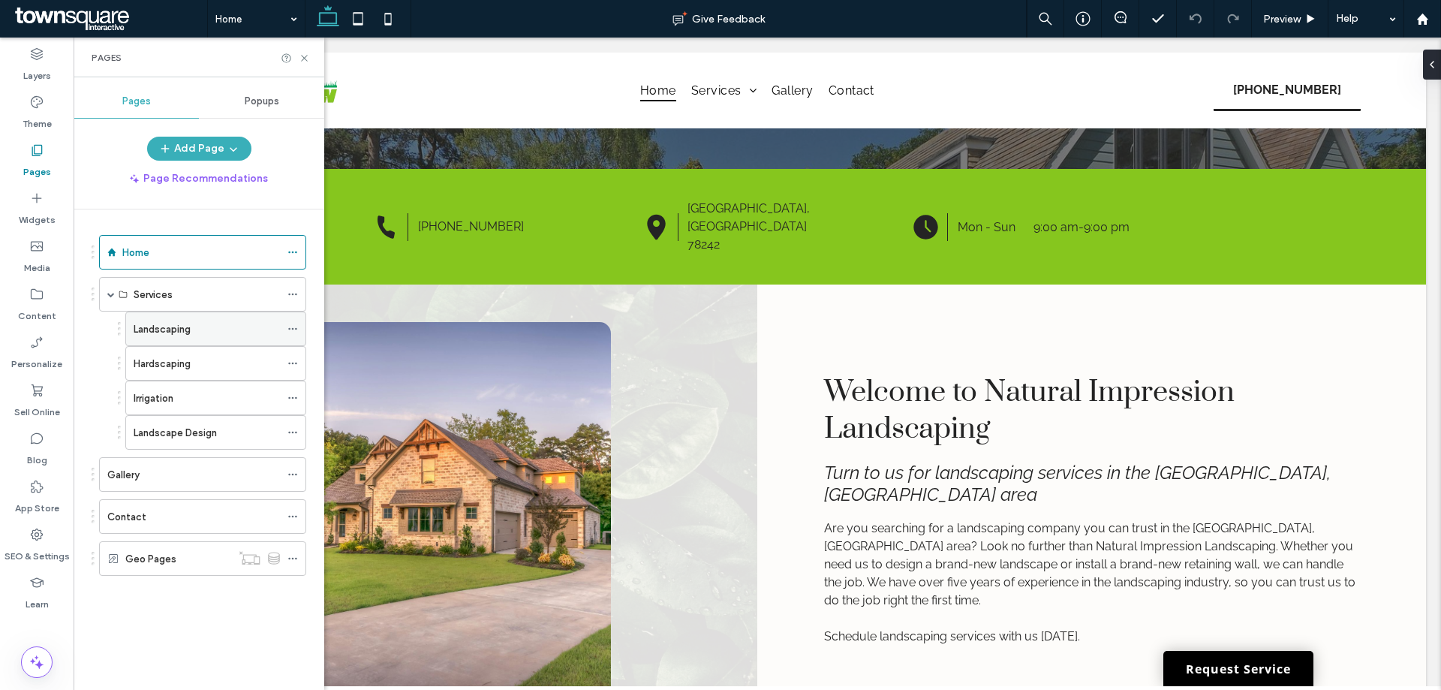
click at [293, 325] on icon at bounding box center [292, 328] width 11 height 11
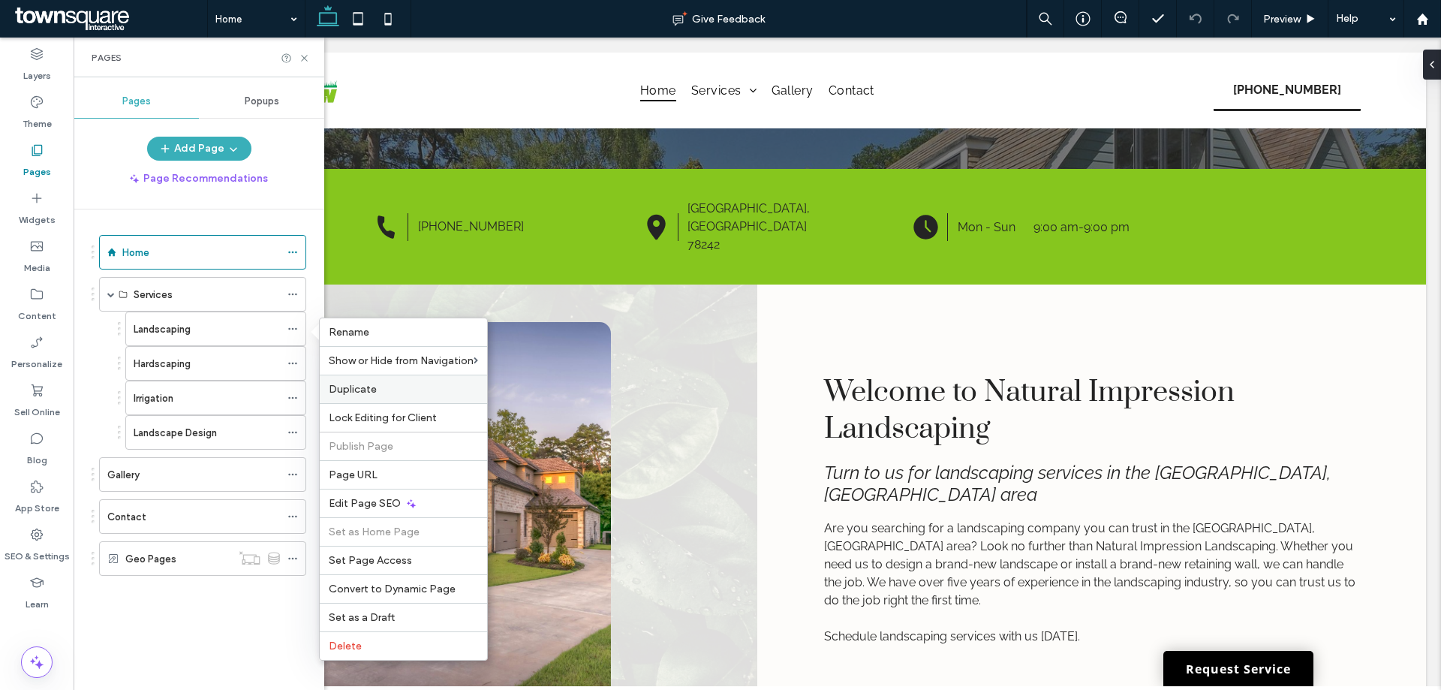
click at [362, 387] on span "Duplicate" at bounding box center [353, 389] width 48 height 13
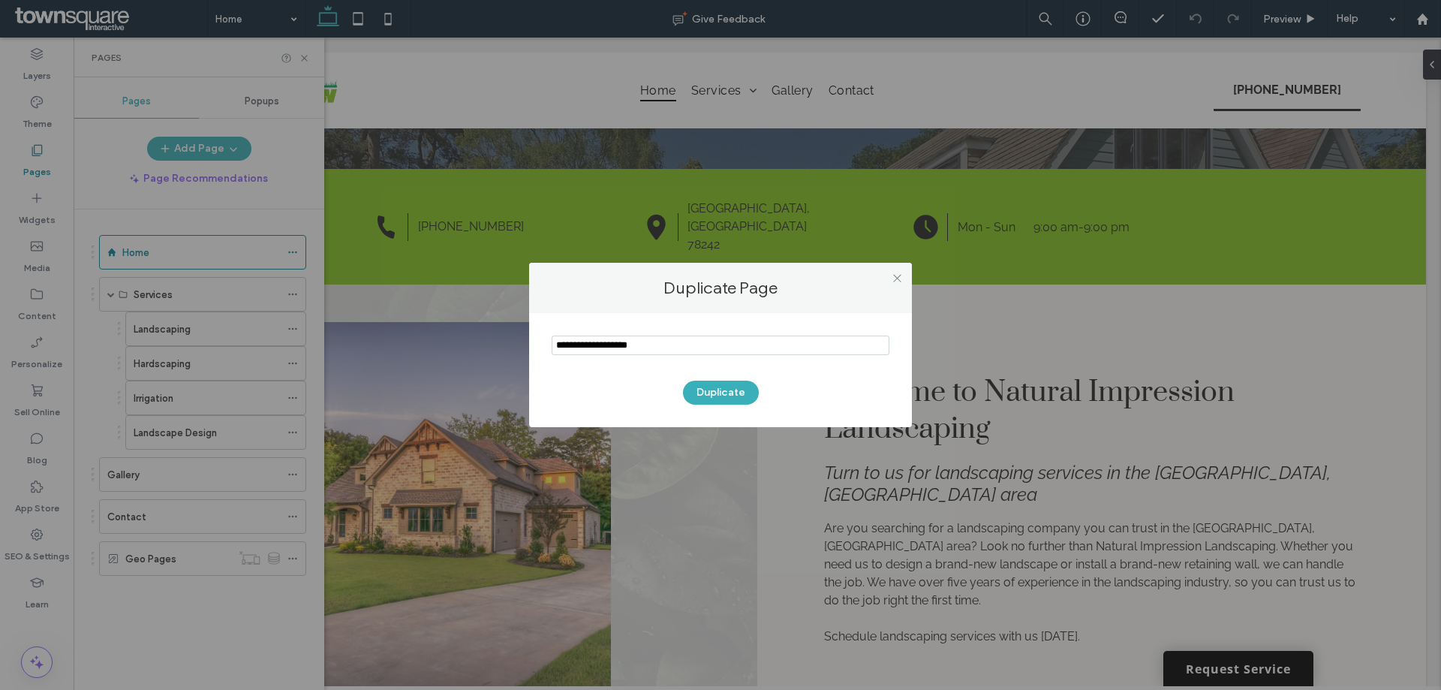
click at [659, 356] on section at bounding box center [720, 347] width 338 height 38
click at [659, 346] on input "notEmpty" at bounding box center [720, 345] width 338 height 20
paste input "**********"
click at [558, 348] on input "notEmpty" at bounding box center [720, 345] width 338 height 20
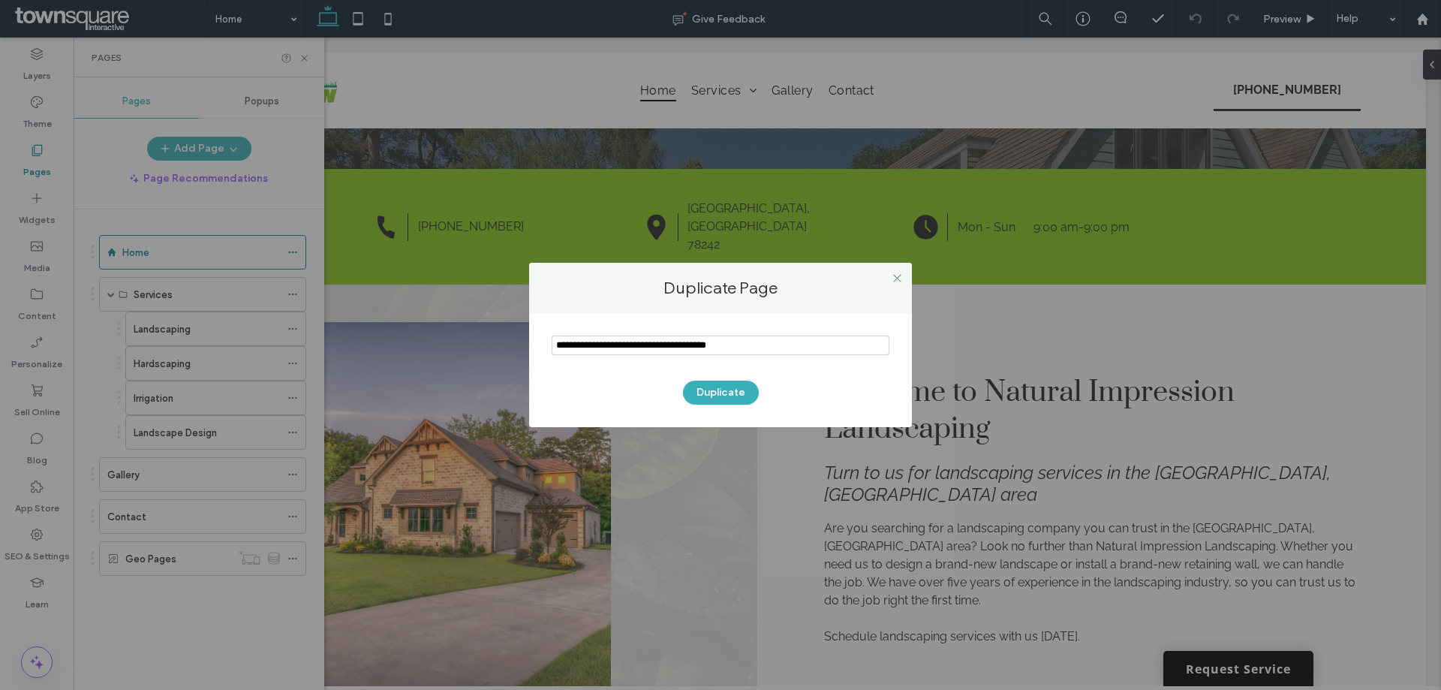
click at [555, 347] on input "notEmpty" at bounding box center [720, 345] width 338 height 20
type input "**********"
click at [707, 389] on button "Duplicate" at bounding box center [721, 392] width 76 height 24
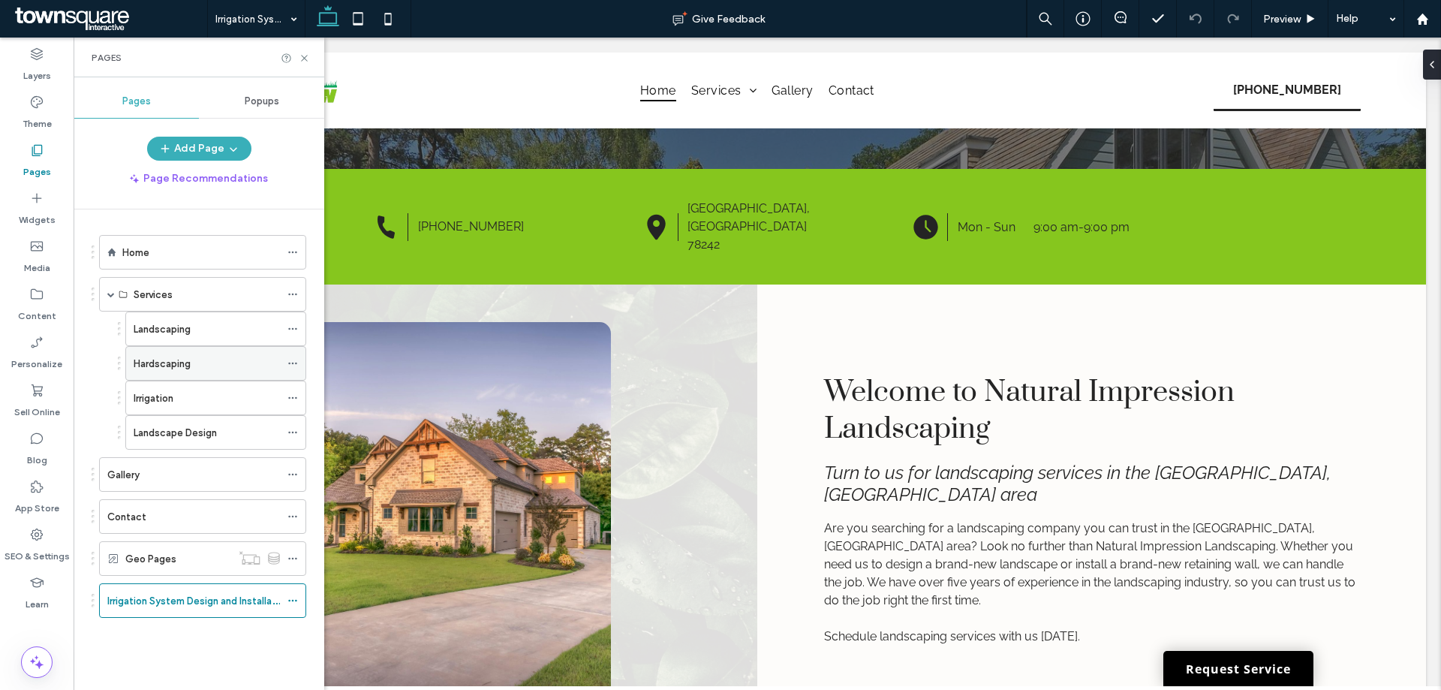
click at [288, 362] on div "Hardscaping" at bounding box center [215, 363] width 181 height 35
click at [289, 362] on icon at bounding box center [292, 363] width 11 height 11
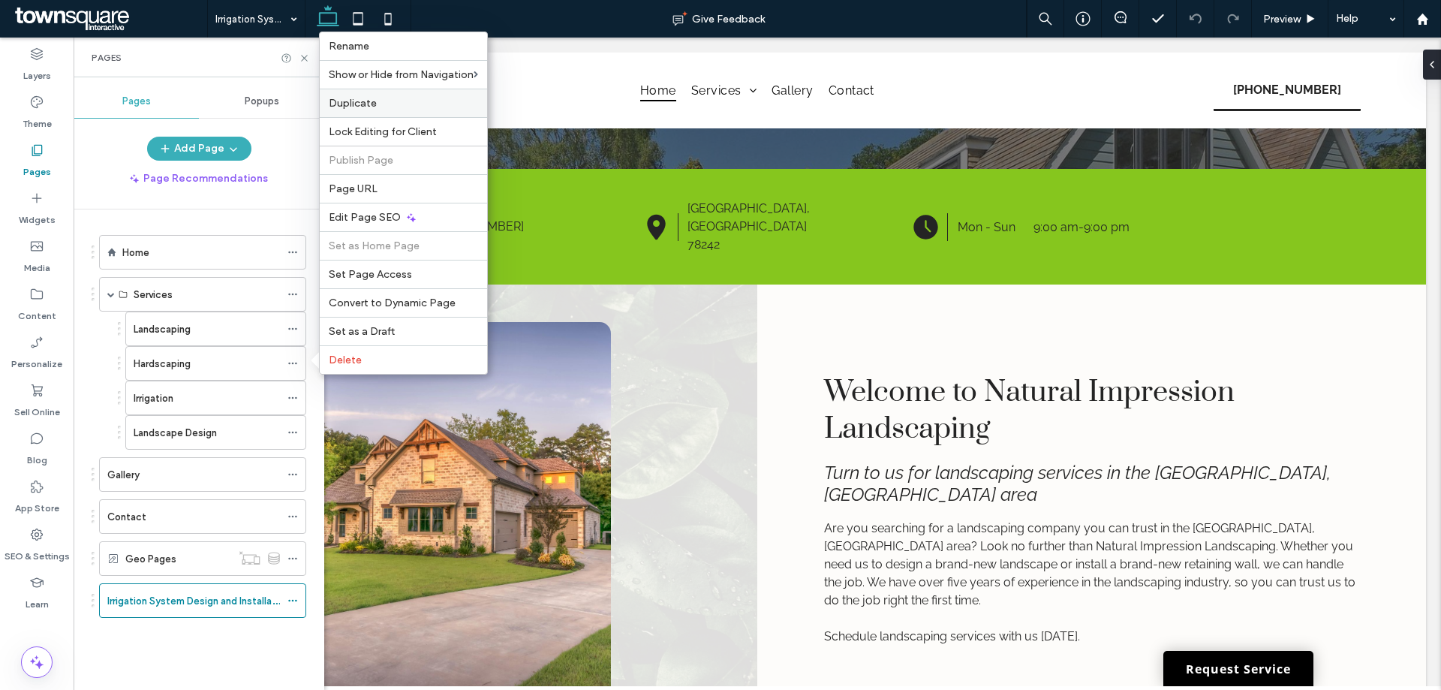
click at [361, 102] on span "Duplicate" at bounding box center [353, 103] width 48 height 13
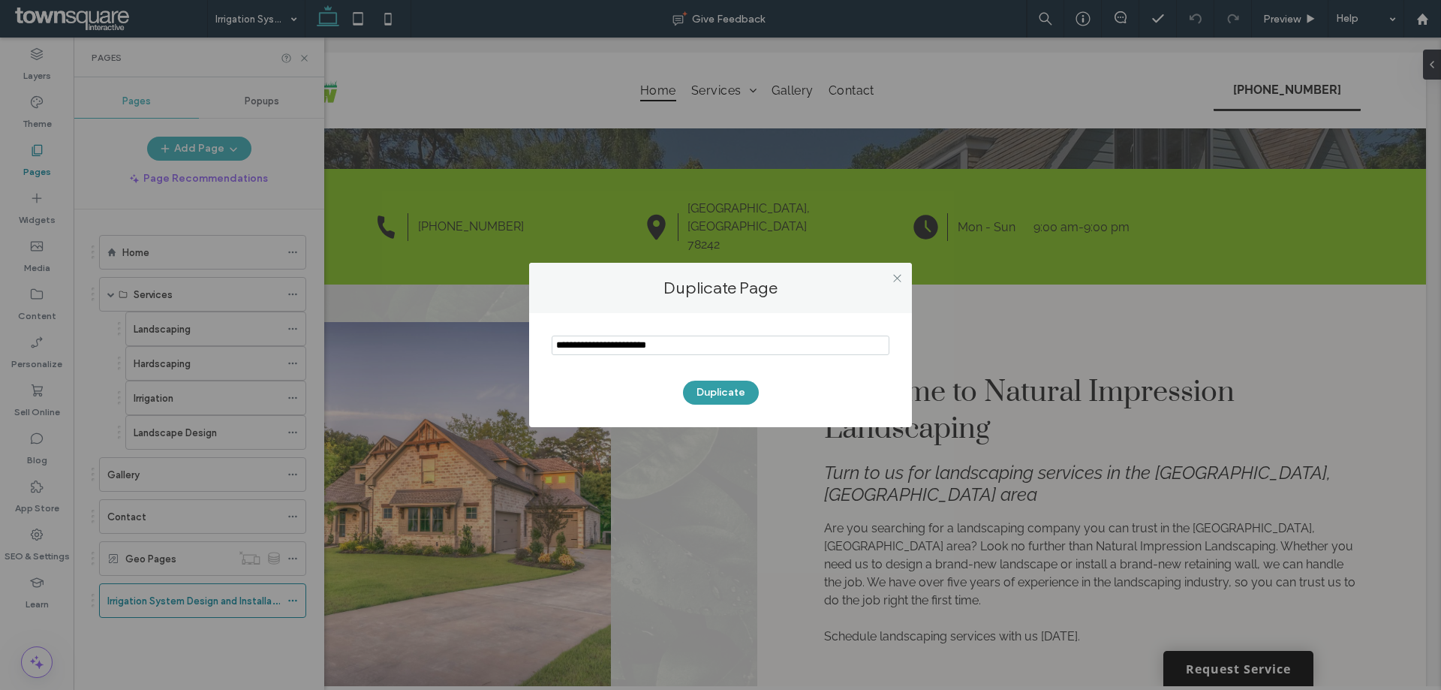
type input "**********"
click at [732, 388] on button "Duplicate" at bounding box center [721, 392] width 76 height 24
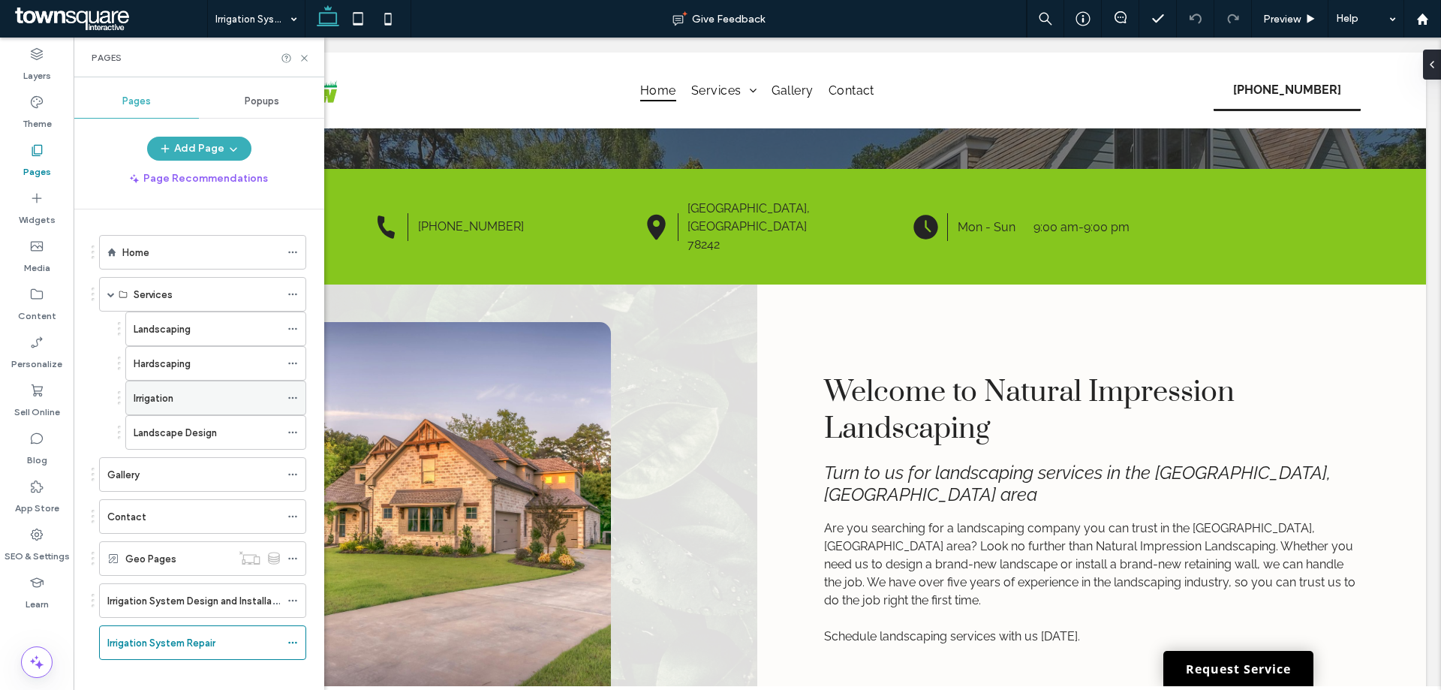
click at [290, 397] on use at bounding box center [292, 398] width 8 height 2
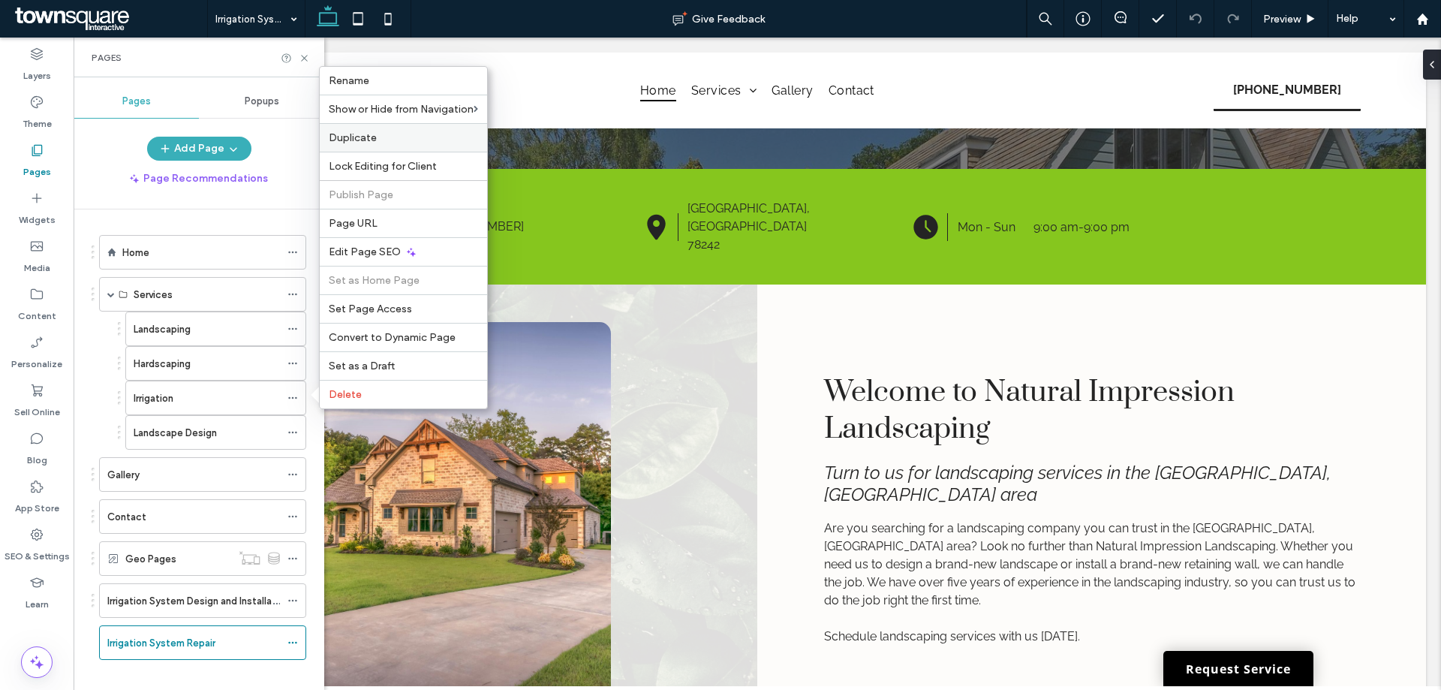
click at [380, 137] on label "Duplicate" at bounding box center [403, 137] width 149 height 13
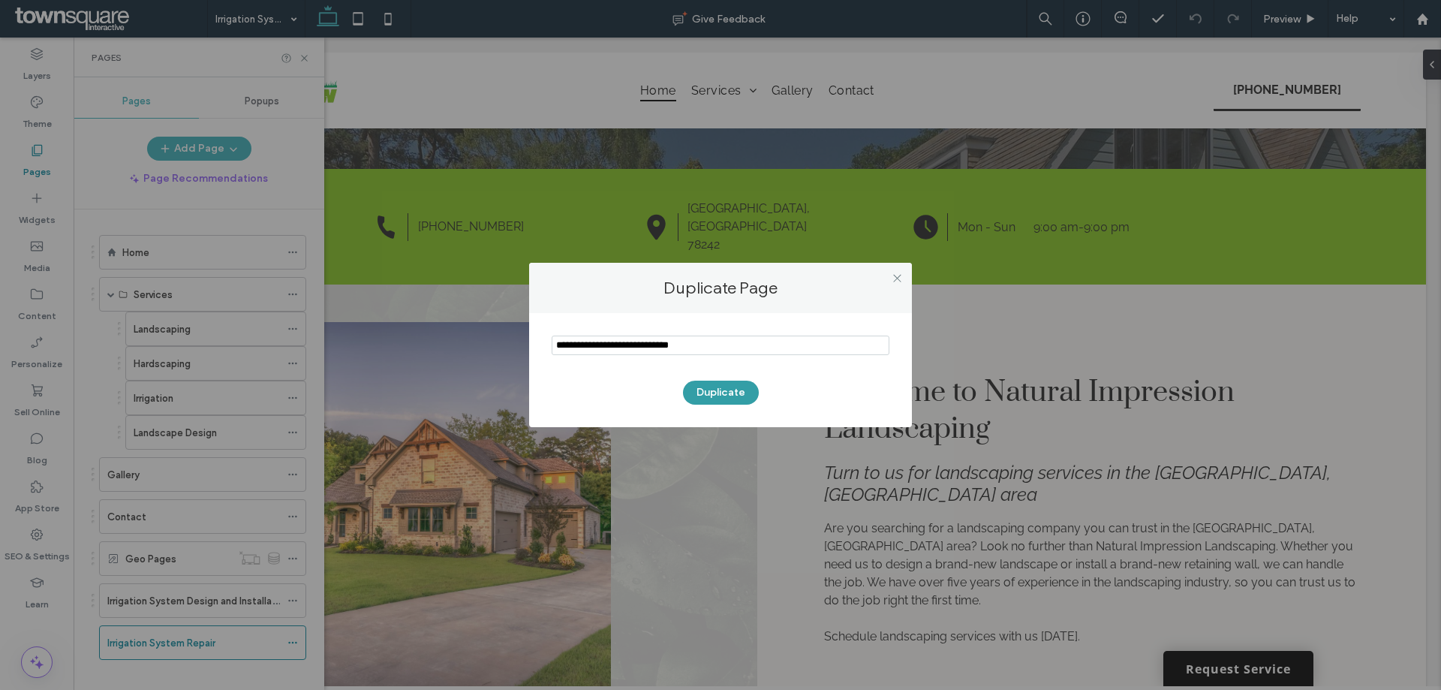
type input "**********"
click at [743, 391] on button "Duplicate" at bounding box center [721, 392] width 76 height 24
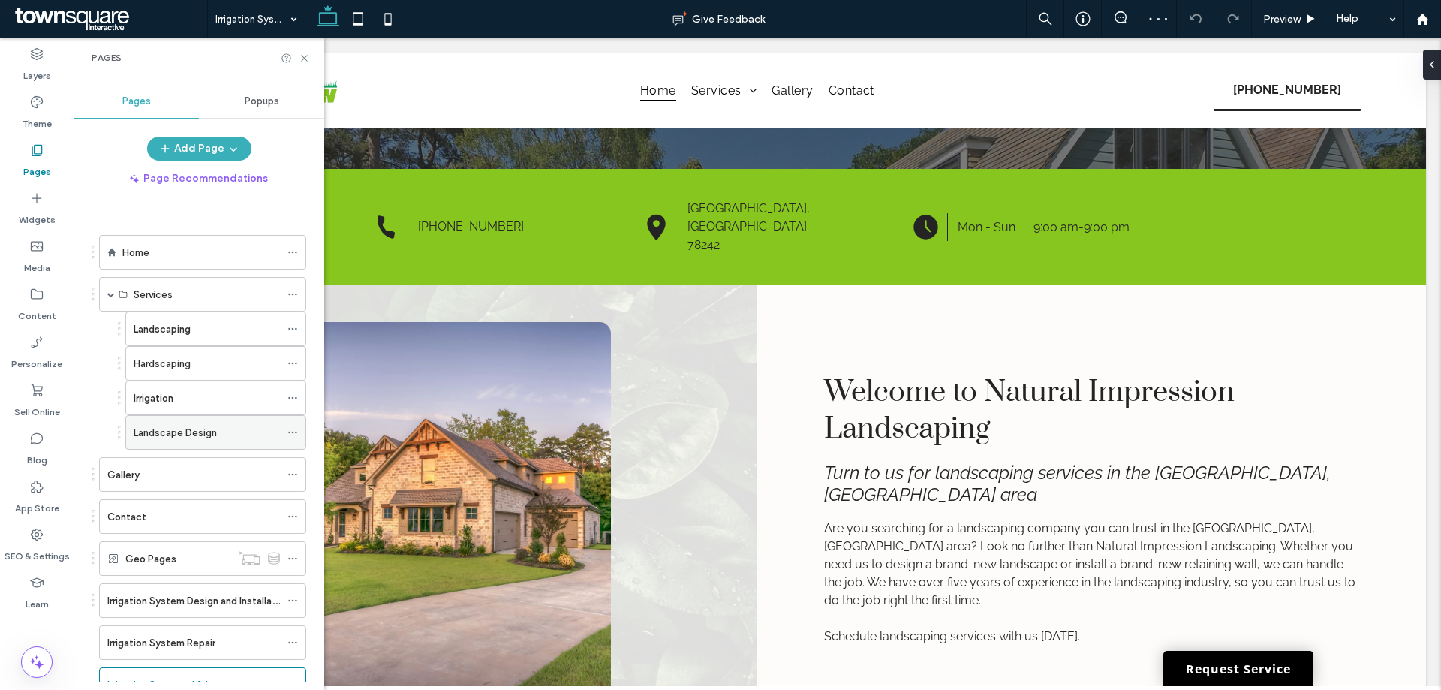
click at [292, 433] on icon at bounding box center [292, 432] width 11 height 11
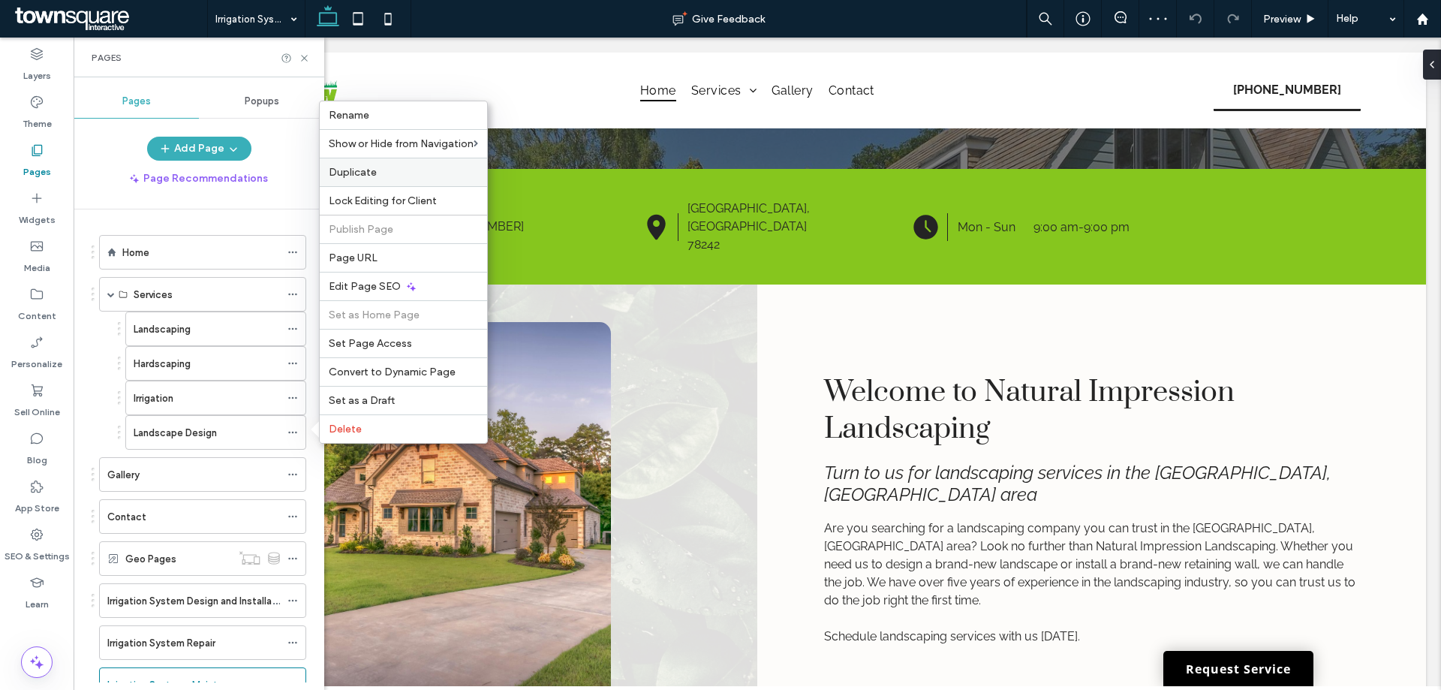
click at [372, 176] on span "Duplicate" at bounding box center [353, 172] width 48 height 13
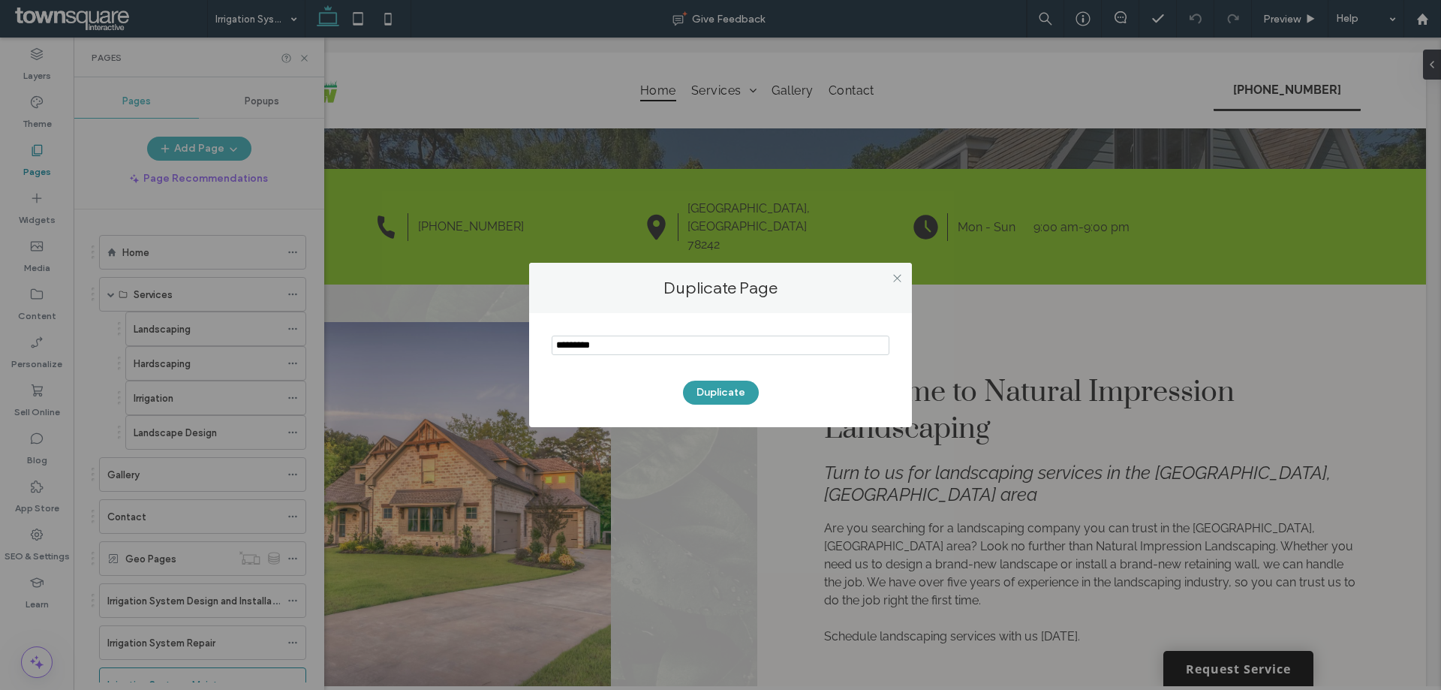
type input "*********"
click at [731, 388] on button "Duplicate" at bounding box center [721, 392] width 76 height 24
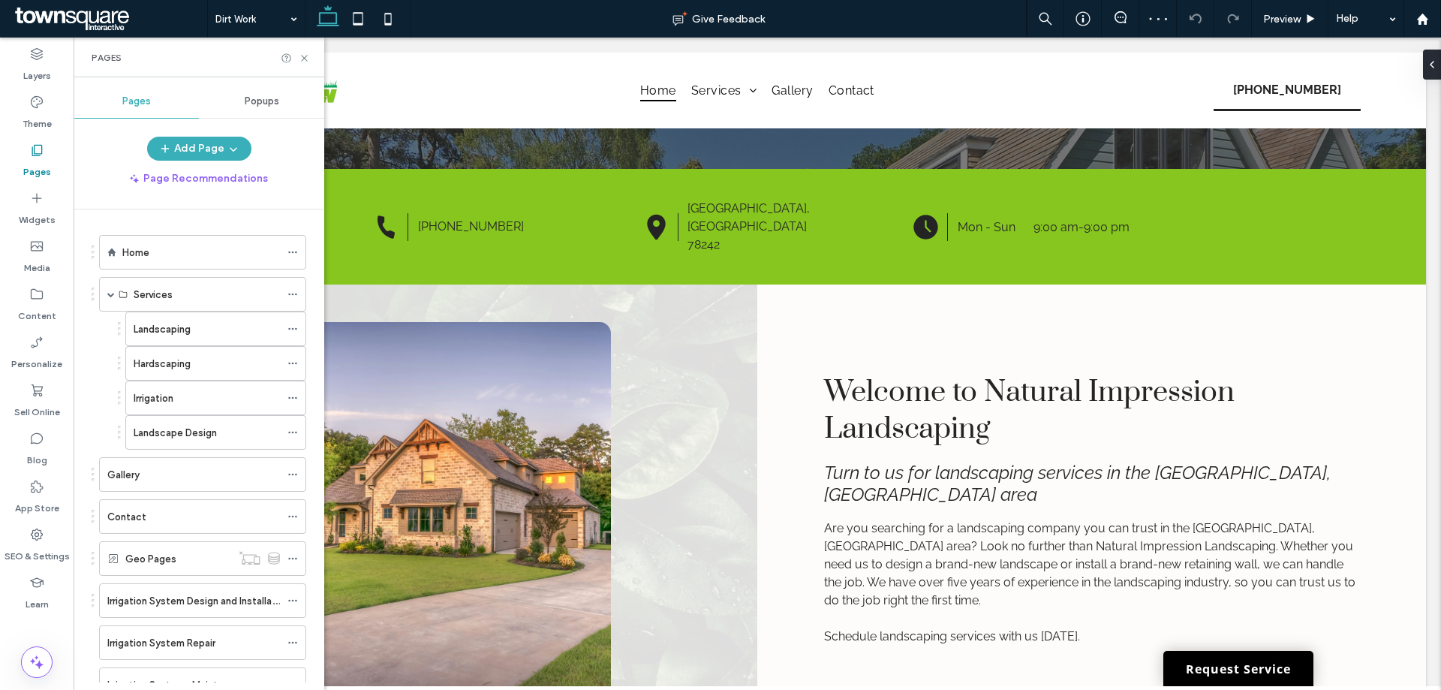
drag, startPoint x: 295, startPoint y: 326, endPoint x: 307, endPoint y: 327, distance: 12.0
click at [295, 326] on icon at bounding box center [292, 328] width 11 height 11
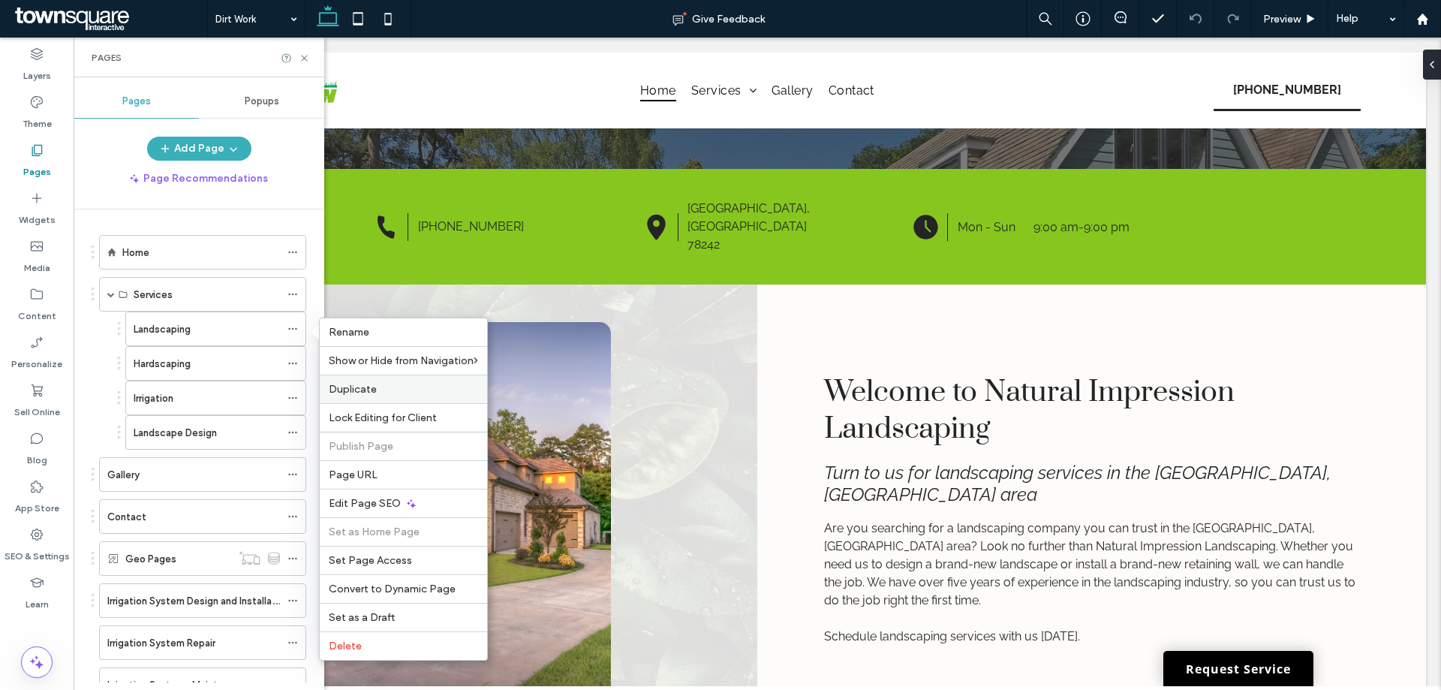
click at [368, 378] on div "Duplicate" at bounding box center [403, 388] width 167 height 29
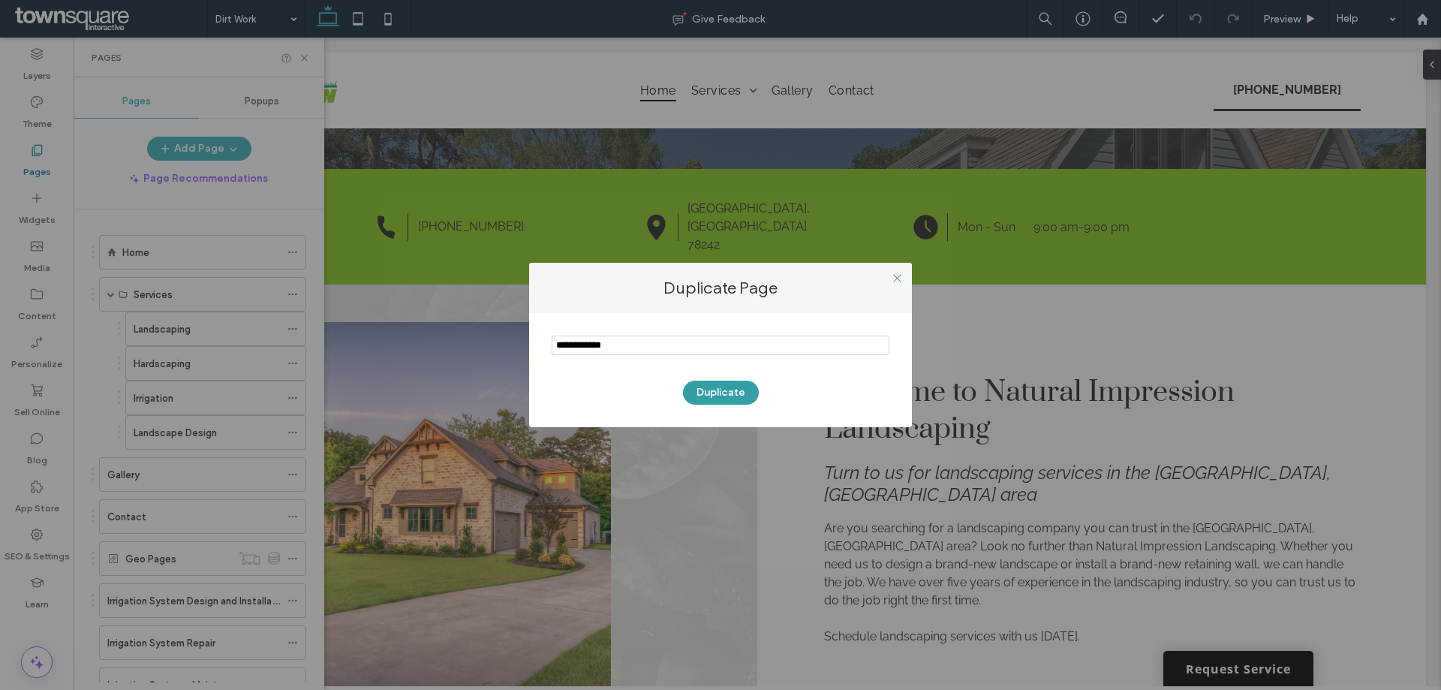
type input "**********"
click at [722, 385] on button "Duplicate" at bounding box center [721, 392] width 76 height 24
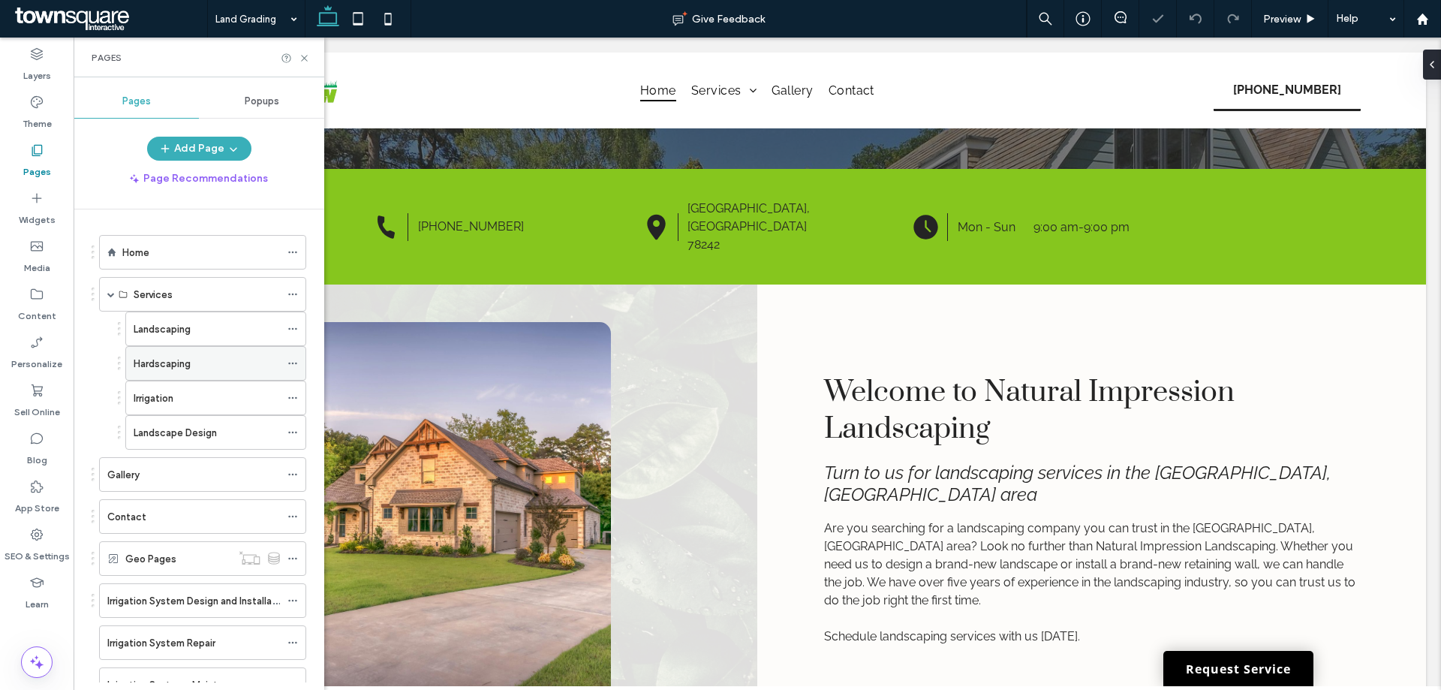
click at [290, 362] on icon at bounding box center [292, 363] width 11 height 11
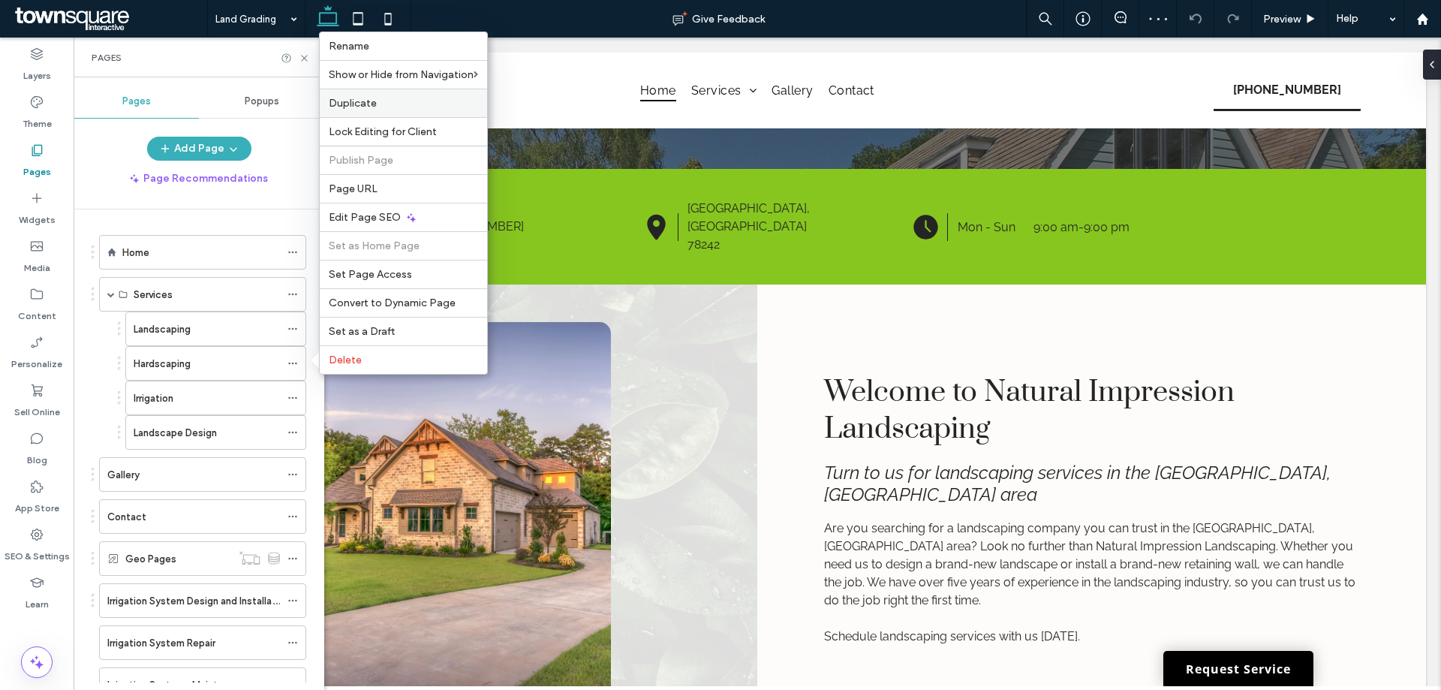
click at [392, 101] on label "Duplicate" at bounding box center [403, 103] width 149 height 13
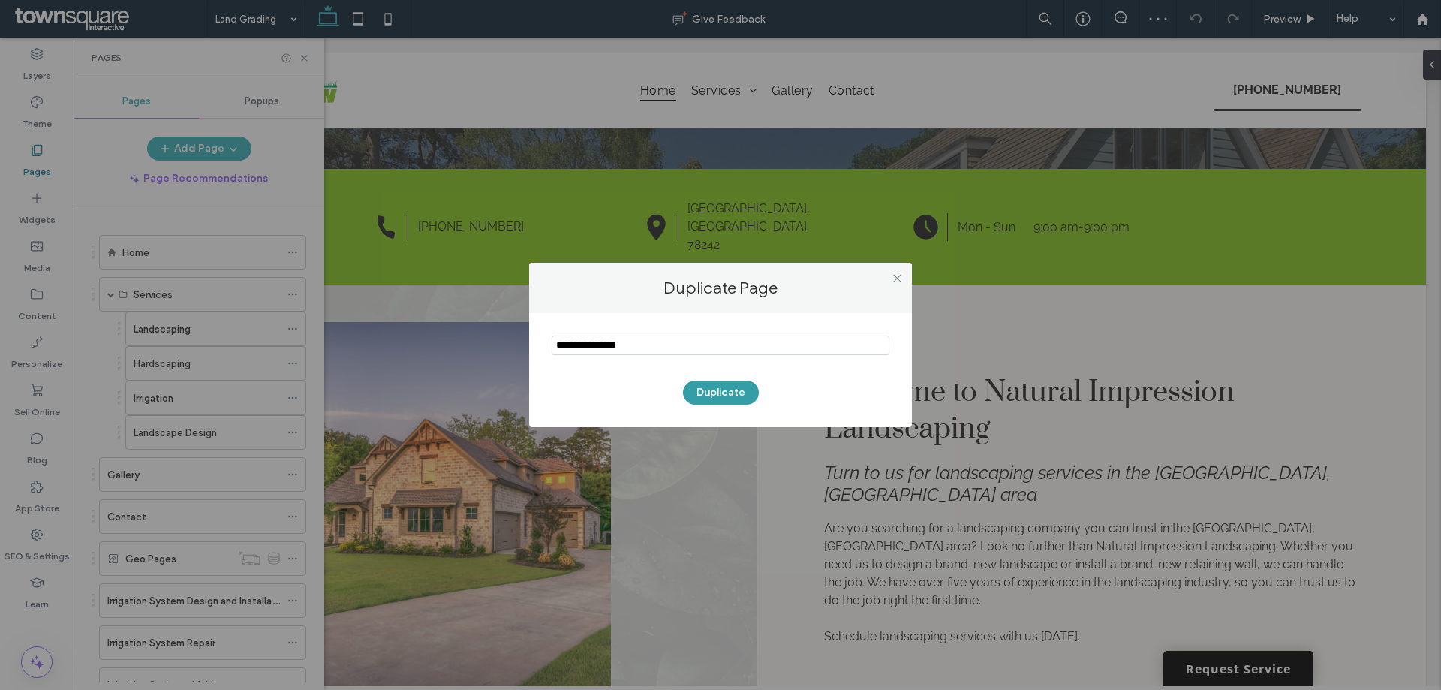
type input "**********"
click at [706, 390] on button "Duplicate" at bounding box center [721, 392] width 76 height 24
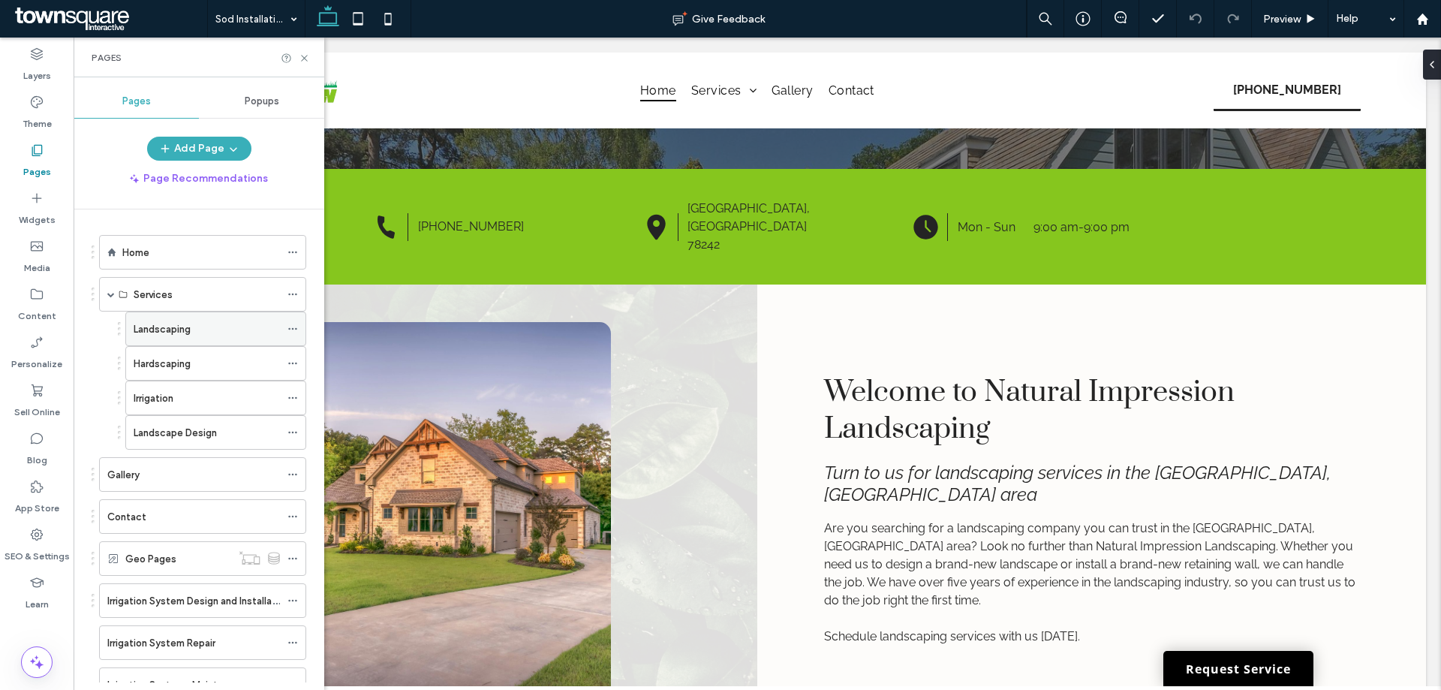
click at [292, 325] on icon at bounding box center [292, 328] width 11 height 11
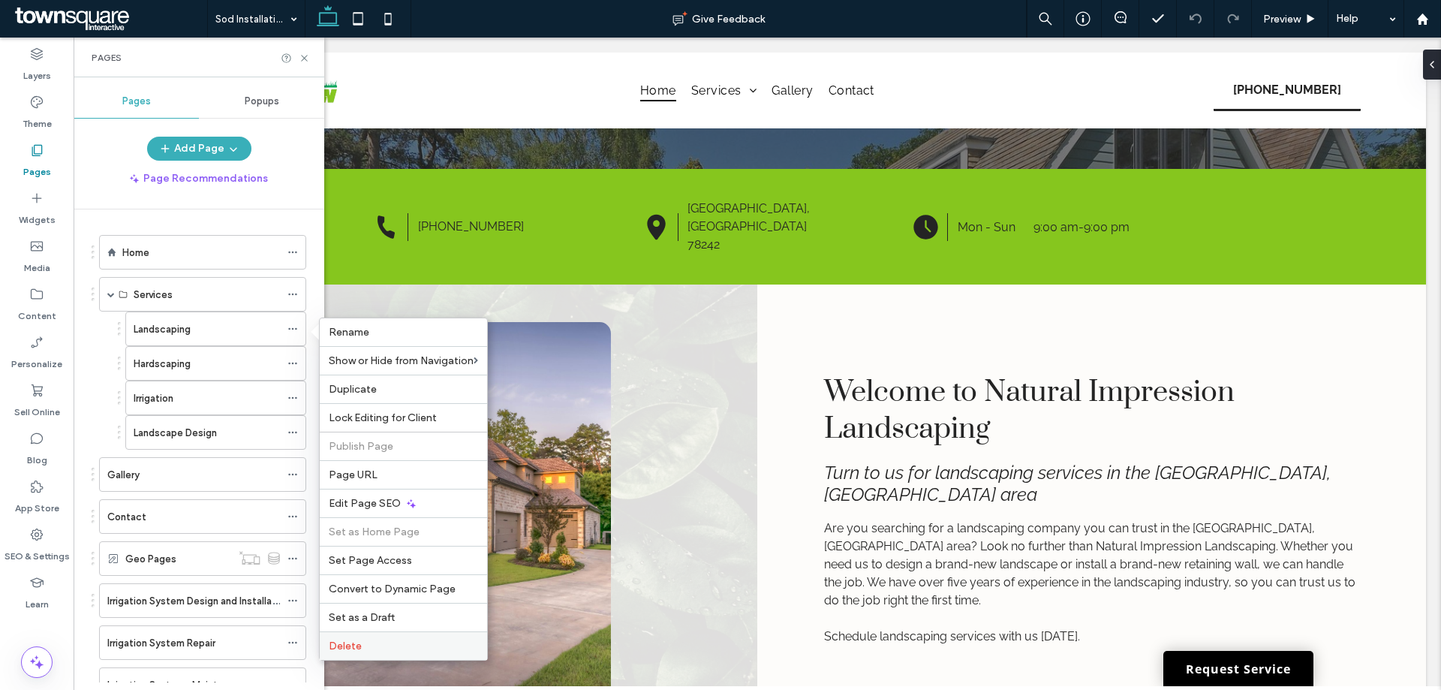
click at [379, 640] on label "Delete" at bounding box center [403, 645] width 149 height 13
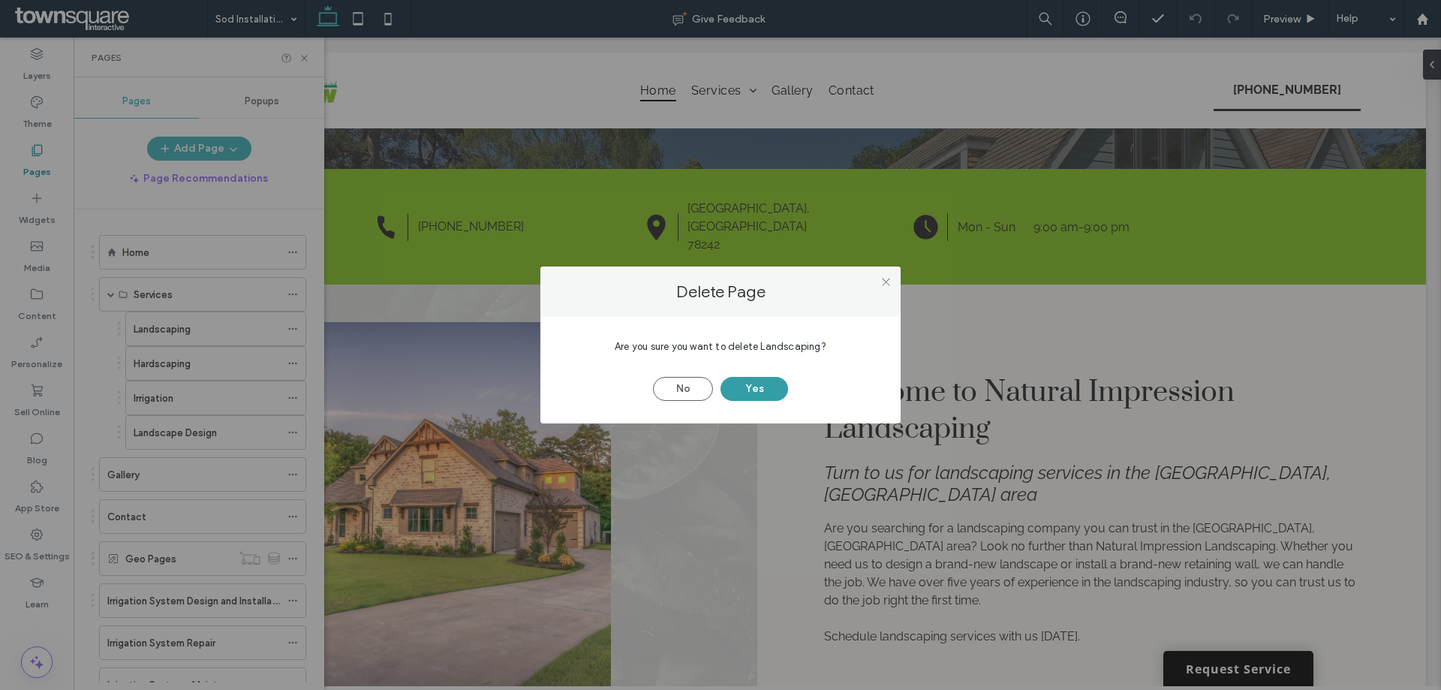
click at [771, 392] on button "Yes" at bounding box center [754, 389] width 68 height 24
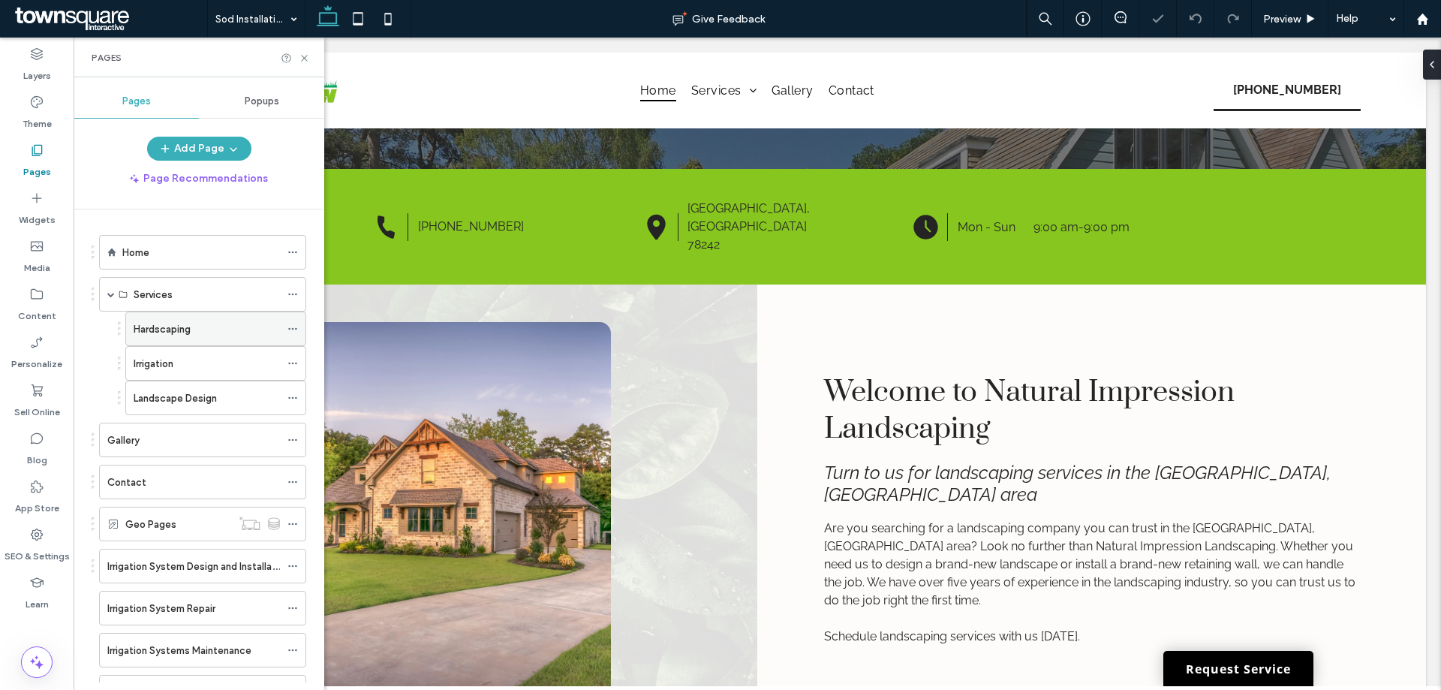
click at [293, 329] on use at bounding box center [292, 329] width 8 height 2
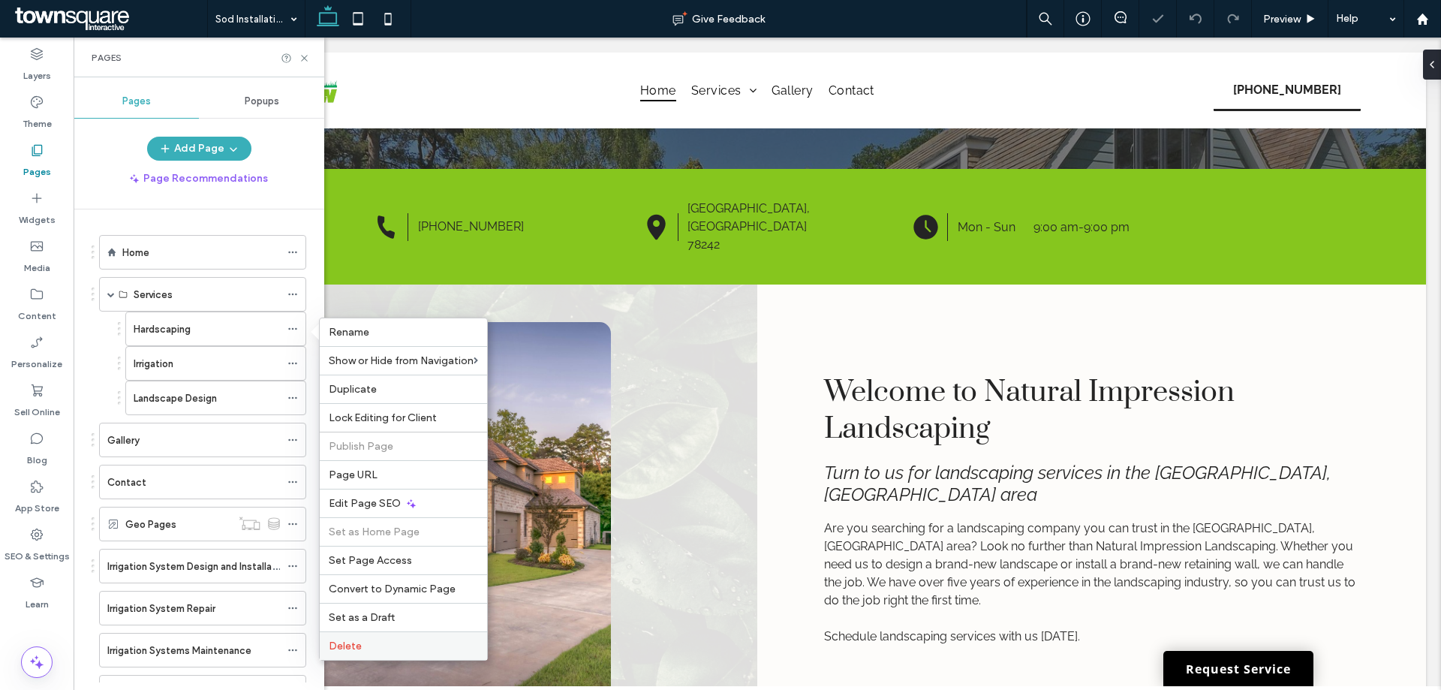
click at [380, 638] on div "Delete" at bounding box center [403, 645] width 167 height 29
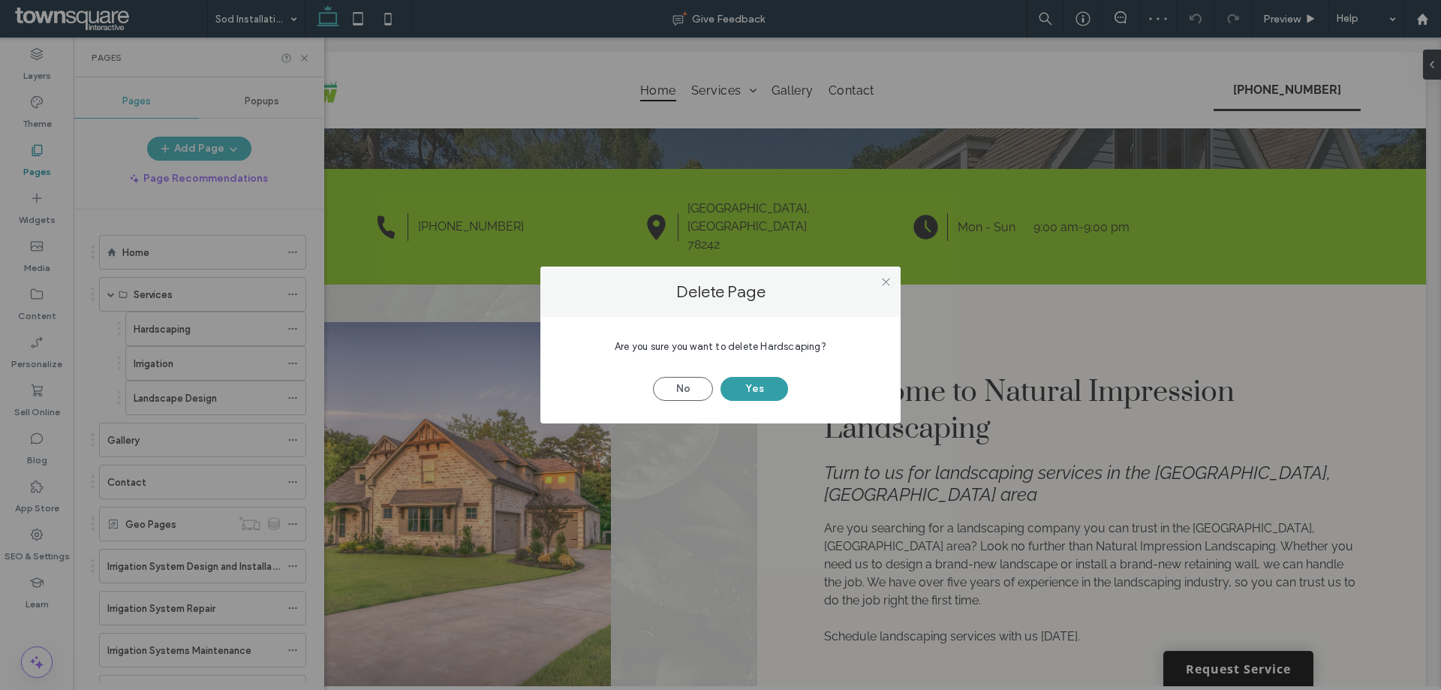
click at [760, 380] on button "Yes" at bounding box center [754, 389] width 68 height 24
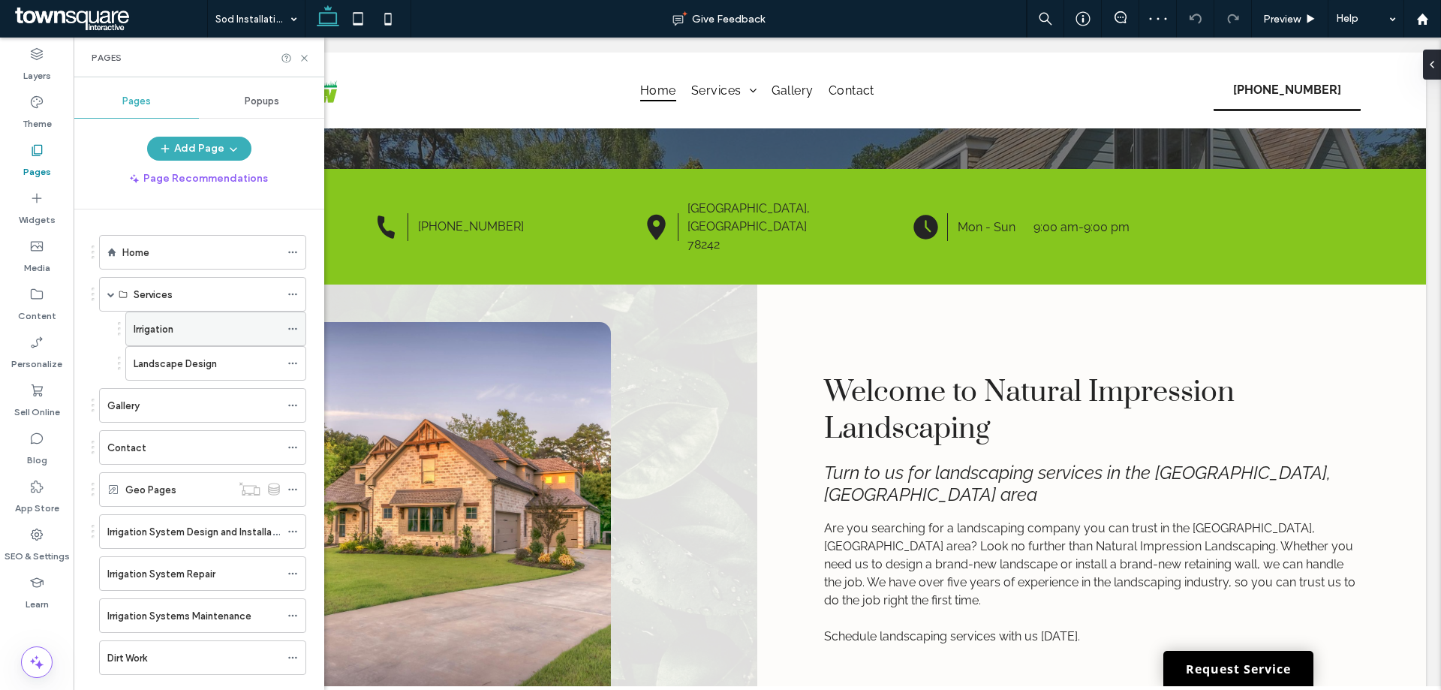
click at [295, 325] on icon at bounding box center [292, 328] width 11 height 11
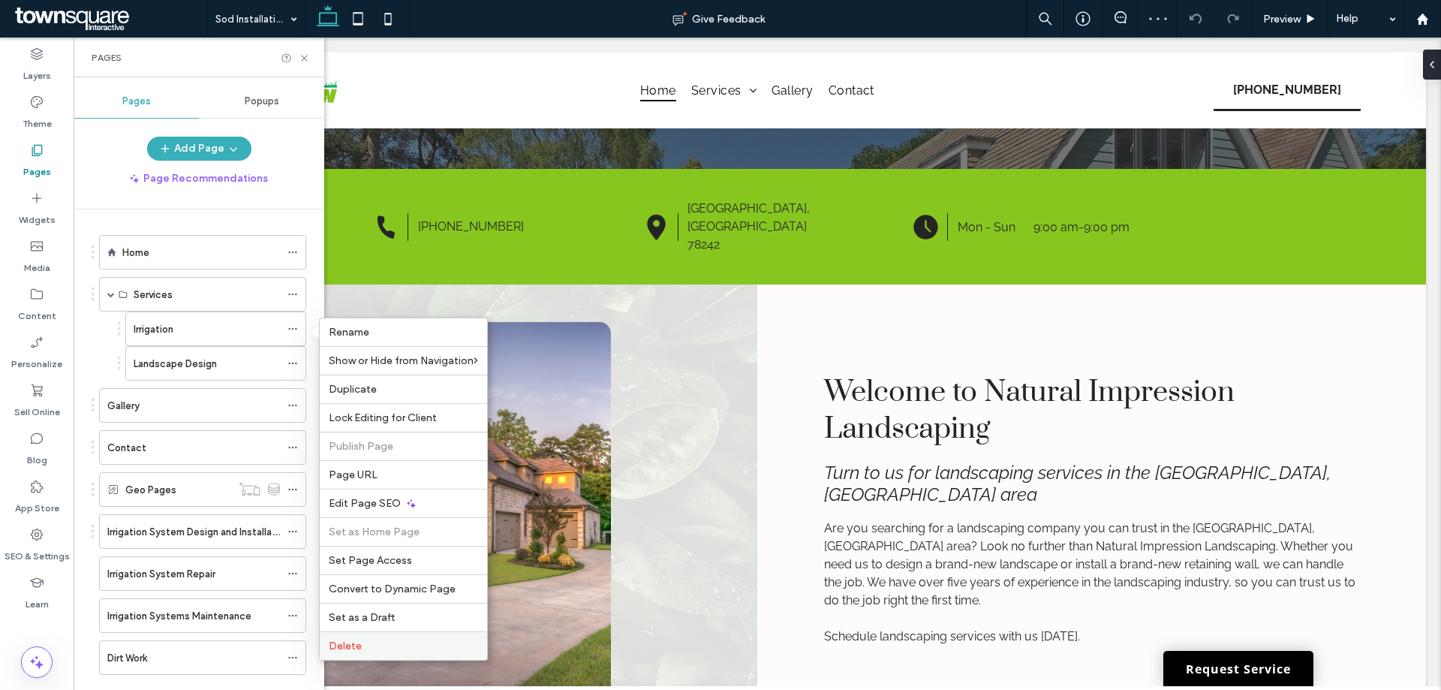
click at [383, 649] on label "Delete" at bounding box center [403, 645] width 149 height 13
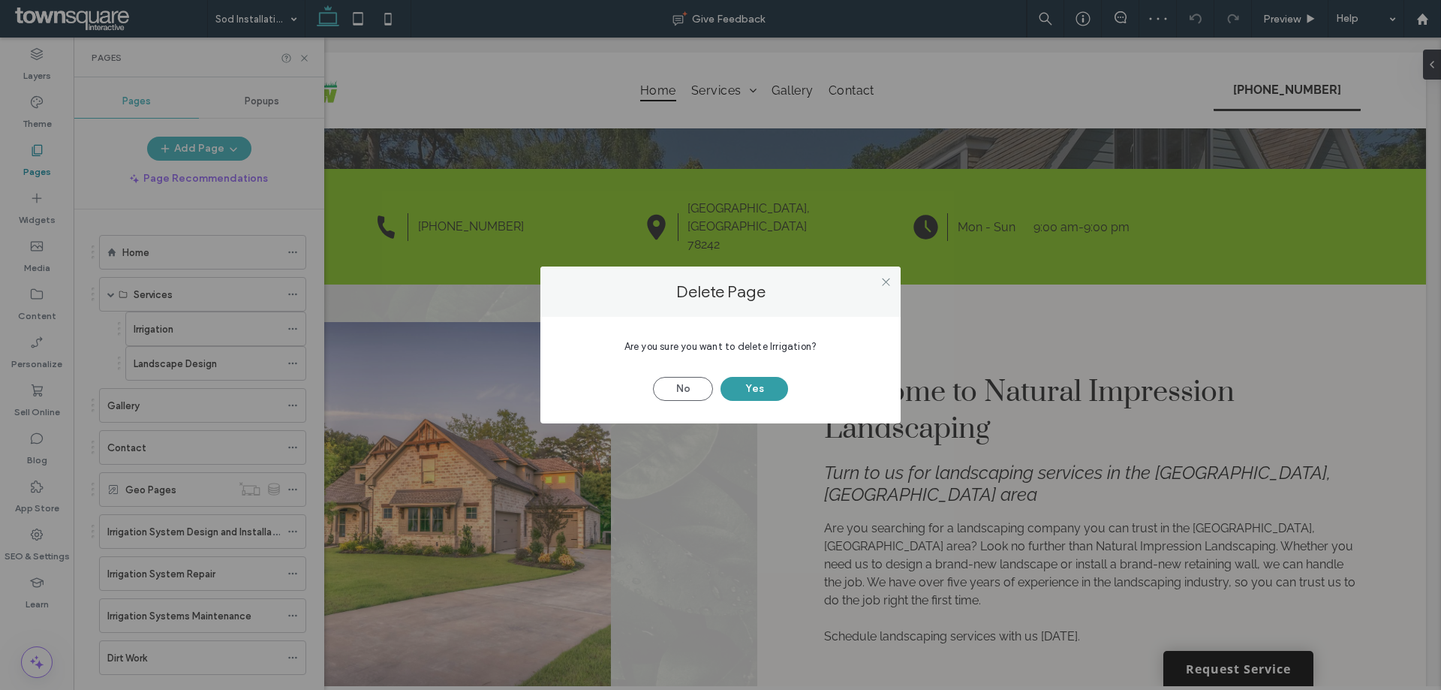
click at [751, 391] on button "Yes" at bounding box center [754, 389] width 68 height 24
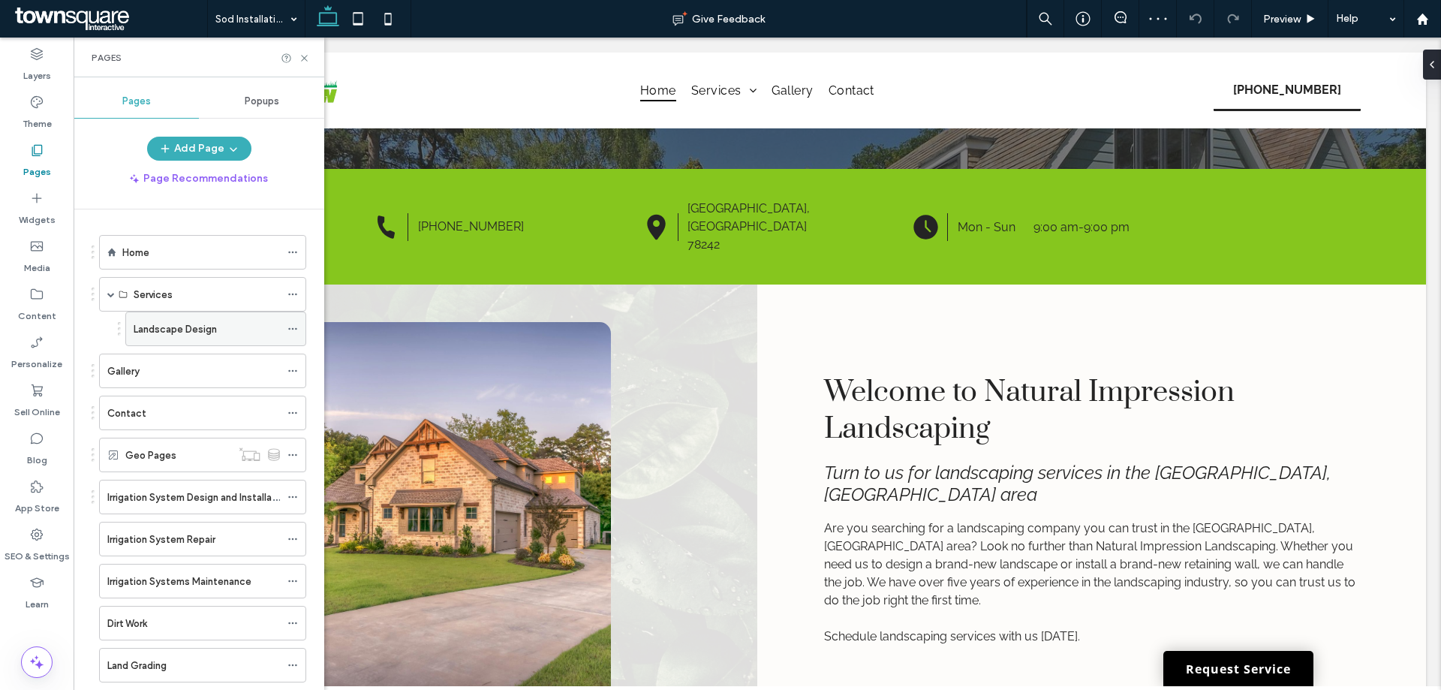
click at [290, 330] on icon at bounding box center [292, 328] width 11 height 11
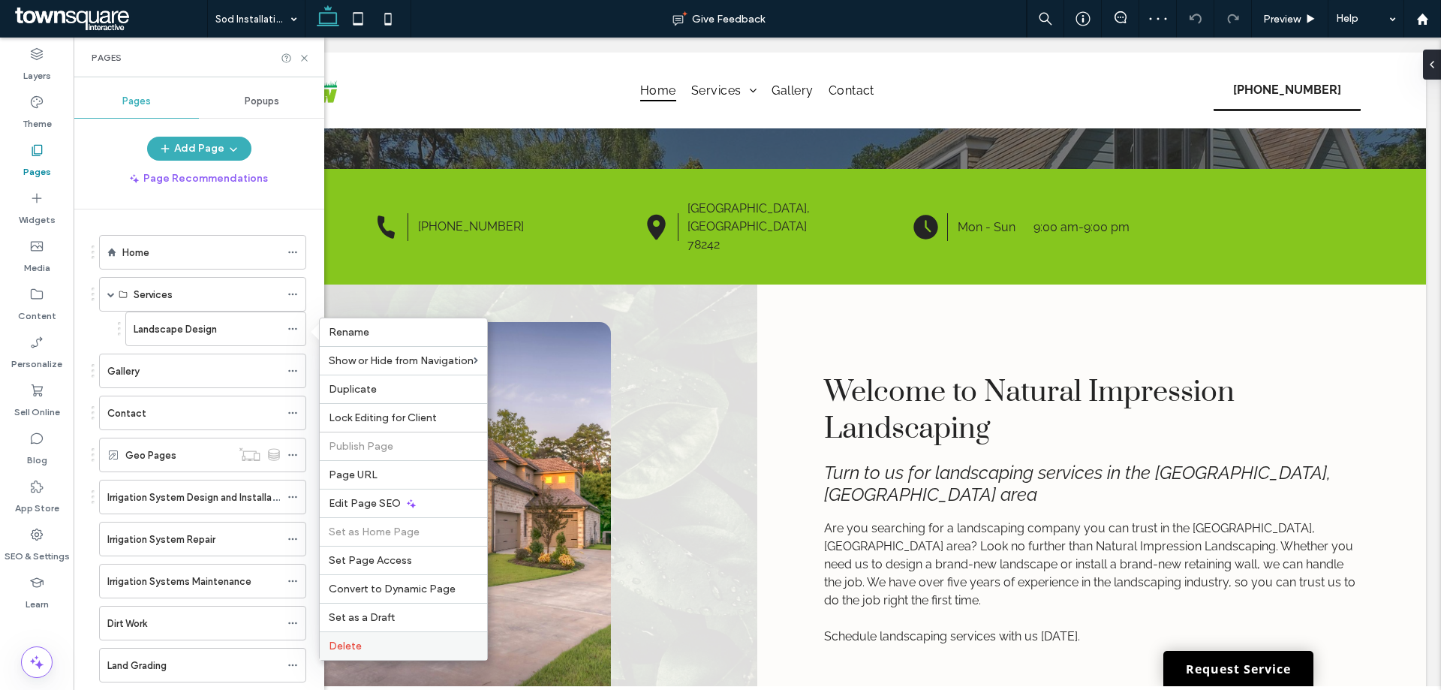
click at [367, 640] on label "Delete" at bounding box center [403, 645] width 149 height 13
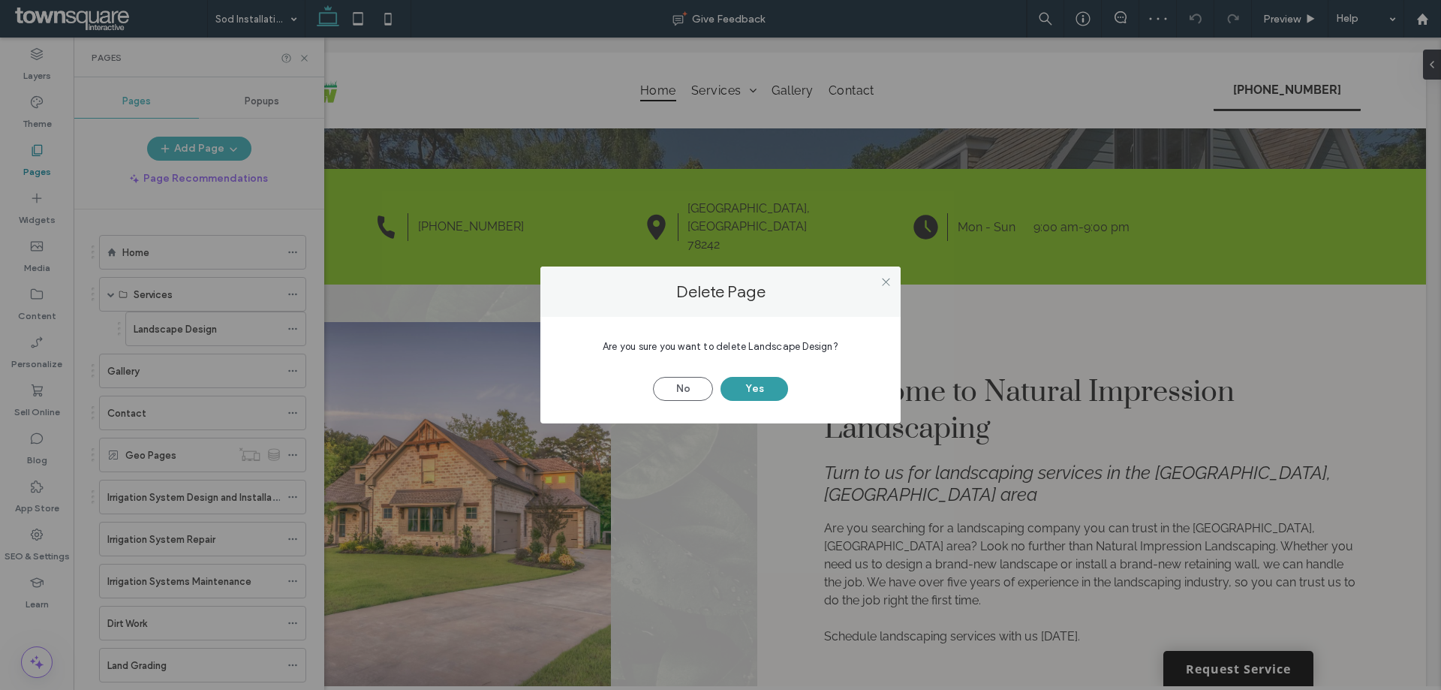
click at [765, 386] on button "Yes" at bounding box center [754, 389] width 68 height 24
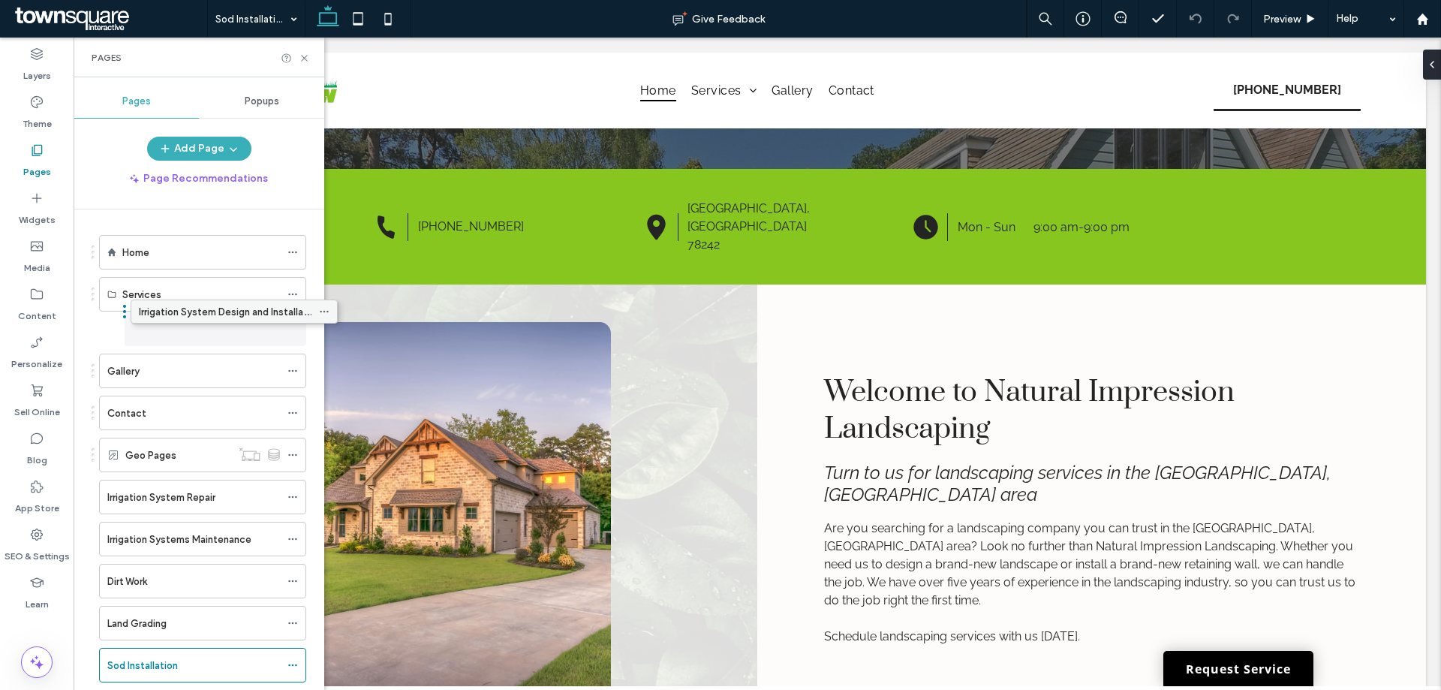
drag, startPoint x: 166, startPoint y: 465, endPoint x: 197, endPoint y: 320, distance: 148.9
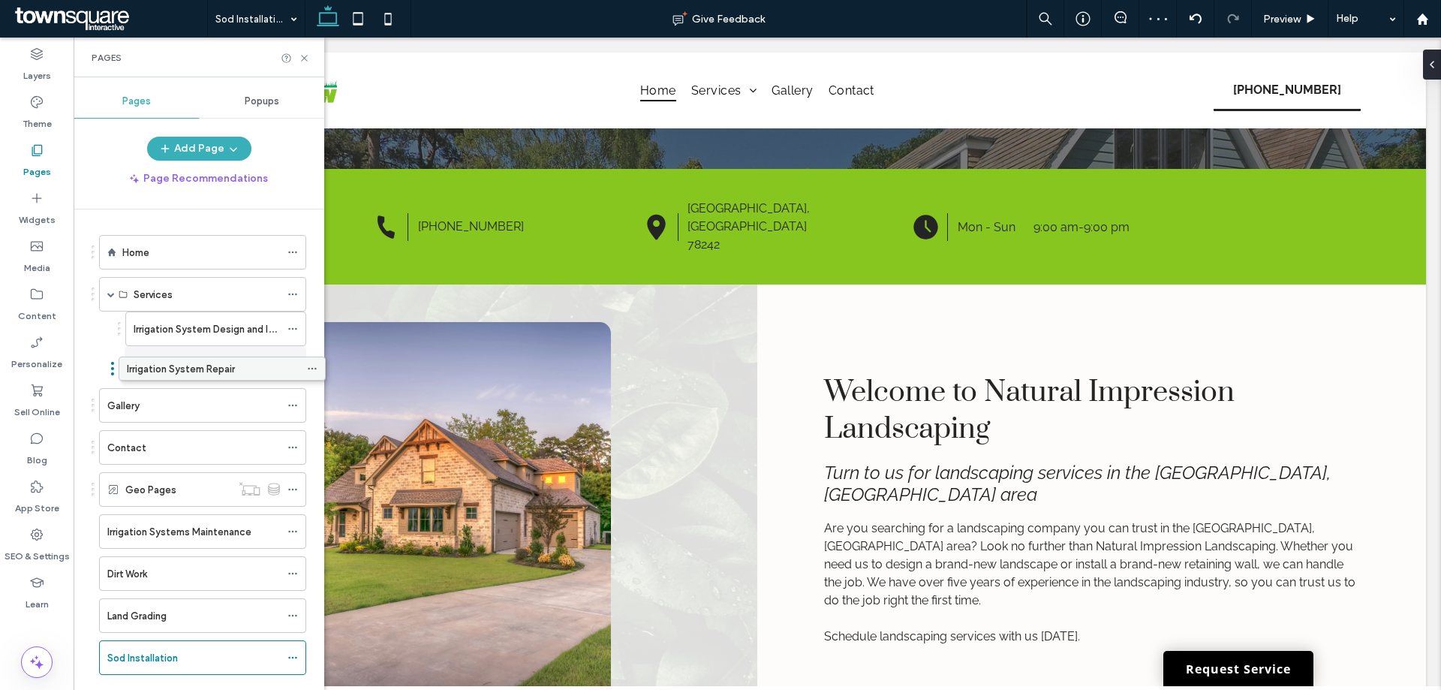
drag, startPoint x: 159, startPoint y: 501, endPoint x: 179, endPoint y: 378, distance: 124.6
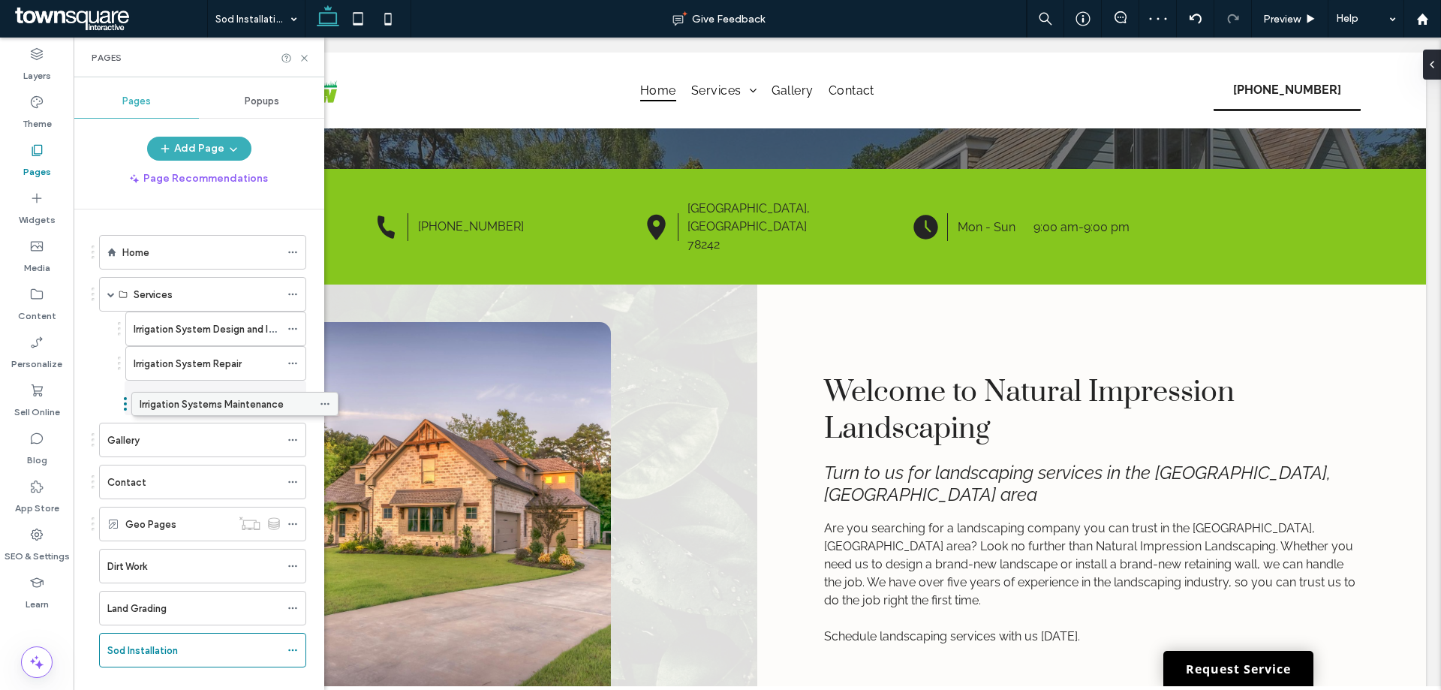
drag, startPoint x: 161, startPoint y: 534, endPoint x: 193, endPoint y: 412, distance: 126.5
drag, startPoint x: 160, startPoint y: 563, endPoint x: 184, endPoint y: 446, distance: 120.2
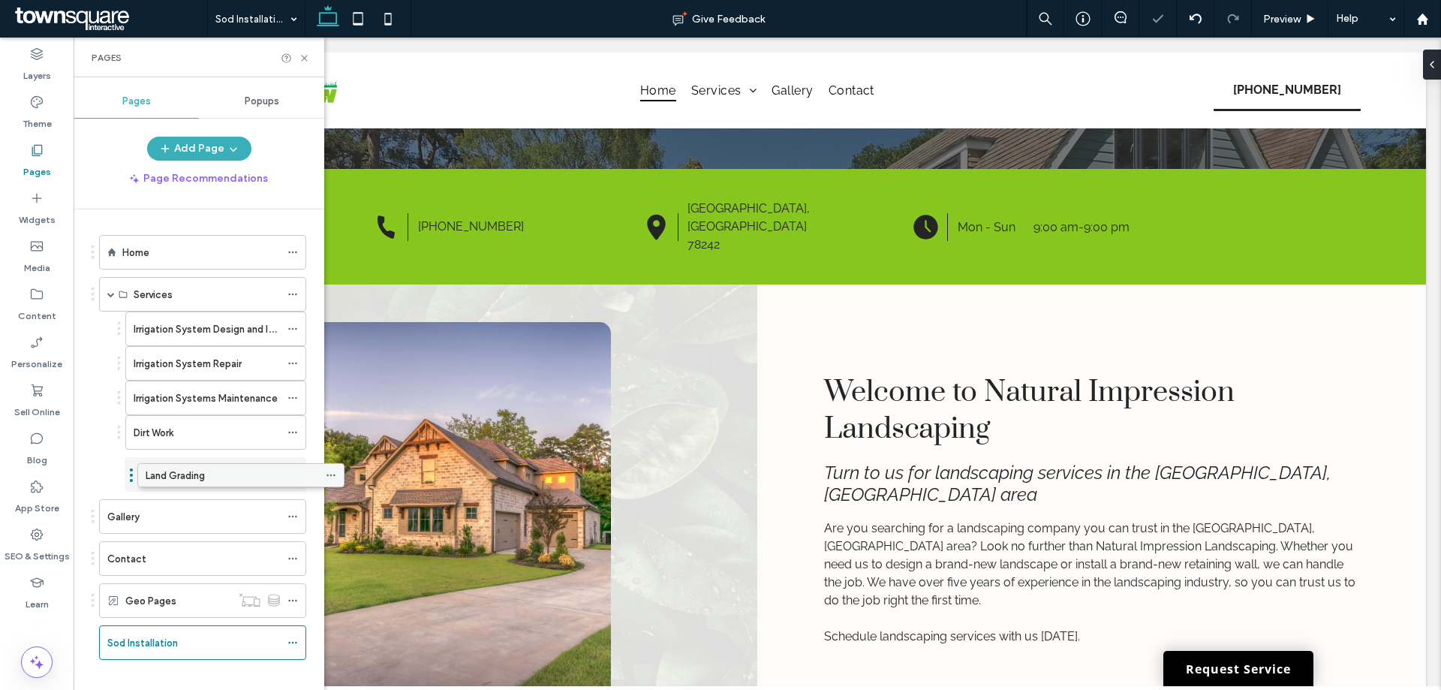
drag, startPoint x: 142, startPoint y: 602, endPoint x: 180, endPoint y: 482, distance: 126.0
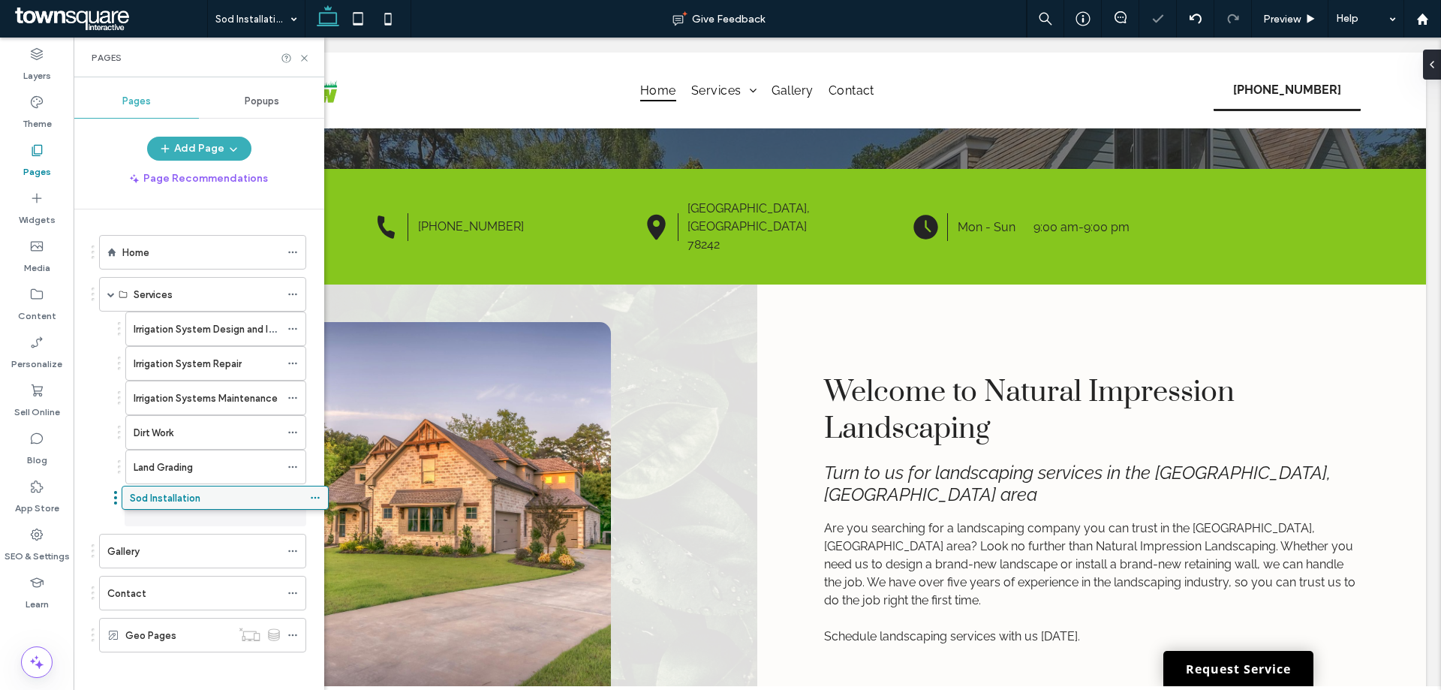
drag, startPoint x: 167, startPoint y: 541, endPoint x: 167, endPoint y: 506, distance: 34.5
click at [294, 501] on icon at bounding box center [292, 501] width 11 height 11
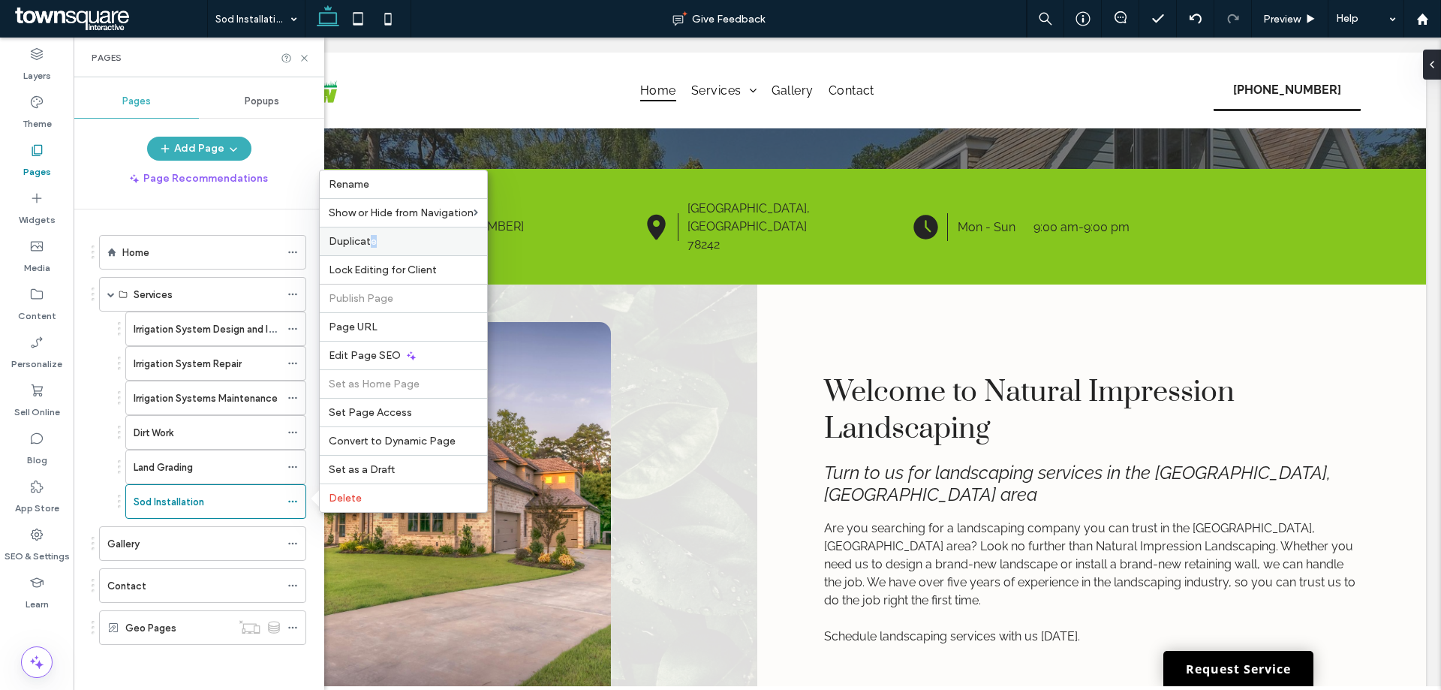
click at [371, 252] on div "Duplicate" at bounding box center [403, 241] width 167 height 29
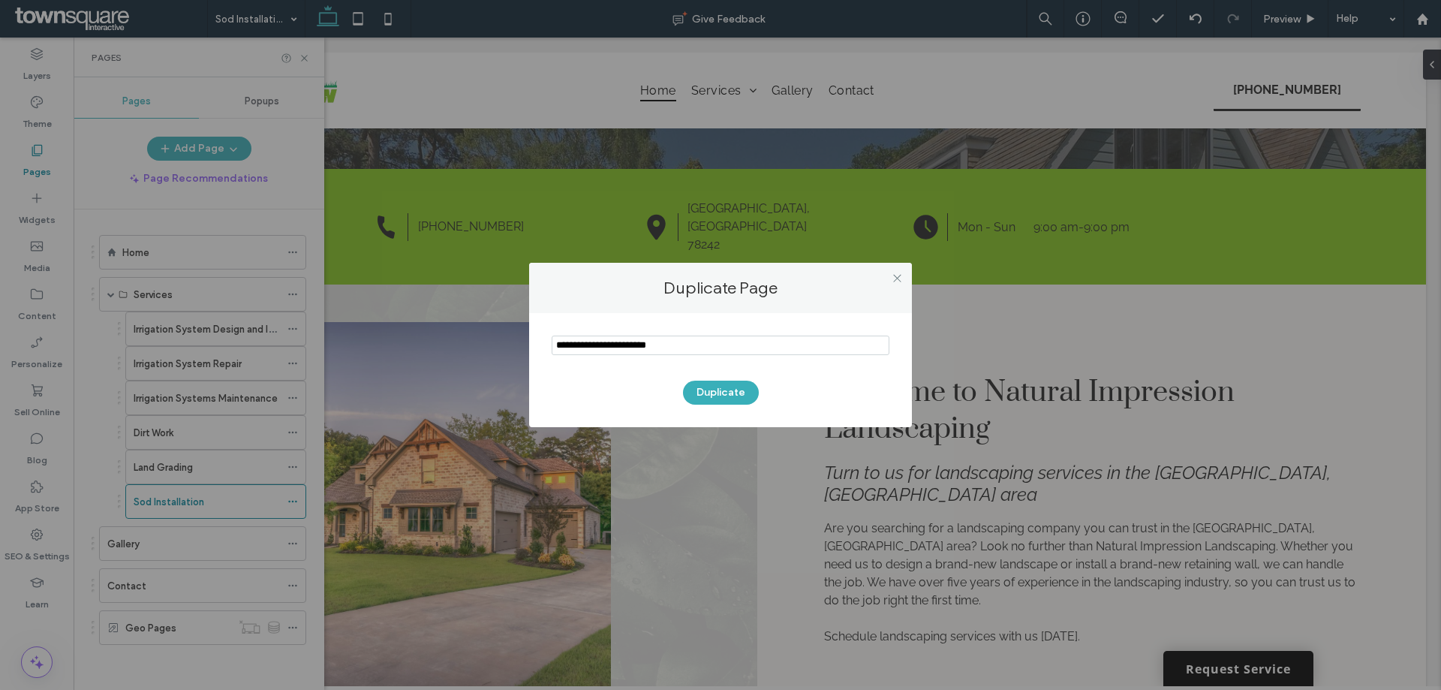
click at [677, 341] on input "notEmpty" at bounding box center [720, 345] width 338 height 20
paste input "*******"
type input "*******"
click at [696, 388] on button "Duplicate" at bounding box center [721, 392] width 76 height 24
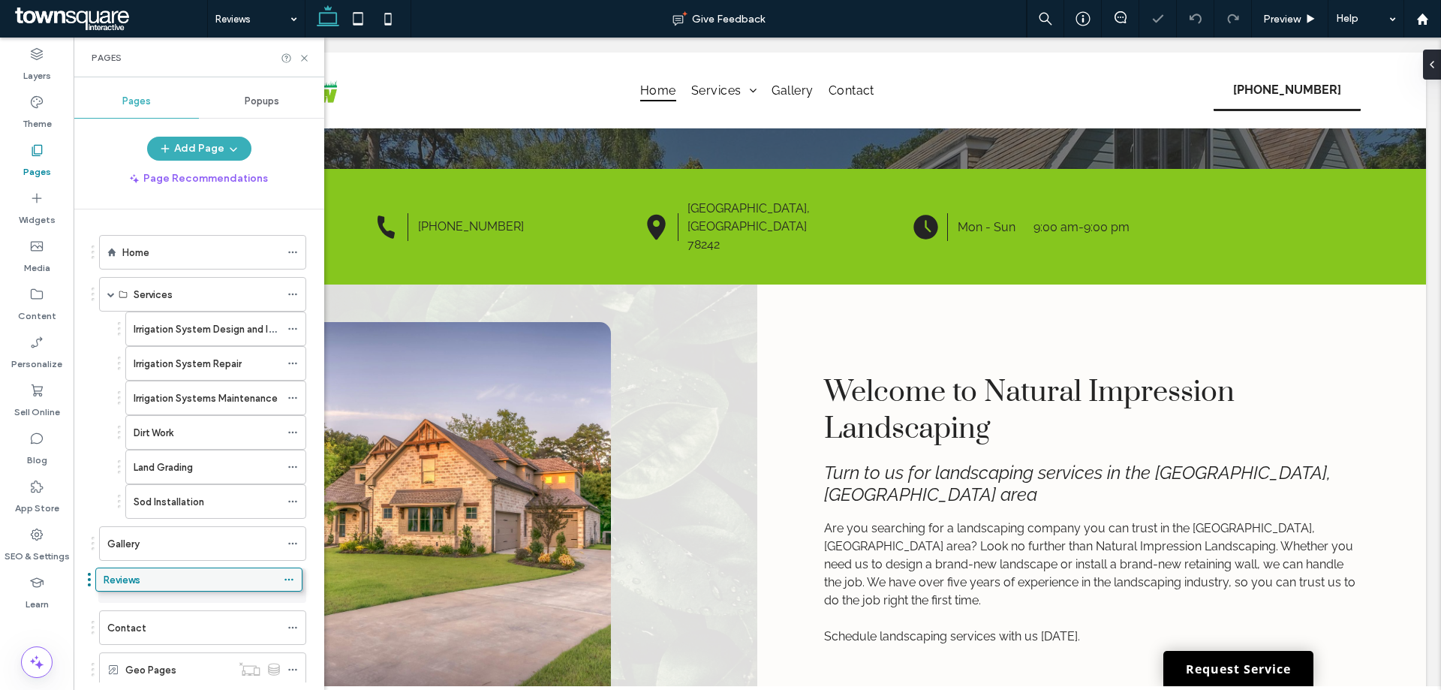
drag, startPoint x: 154, startPoint y: 662, endPoint x: 150, endPoint y: 578, distance: 84.9
click at [182, 253] on div "Home" at bounding box center [201, 253] width 158 height 16
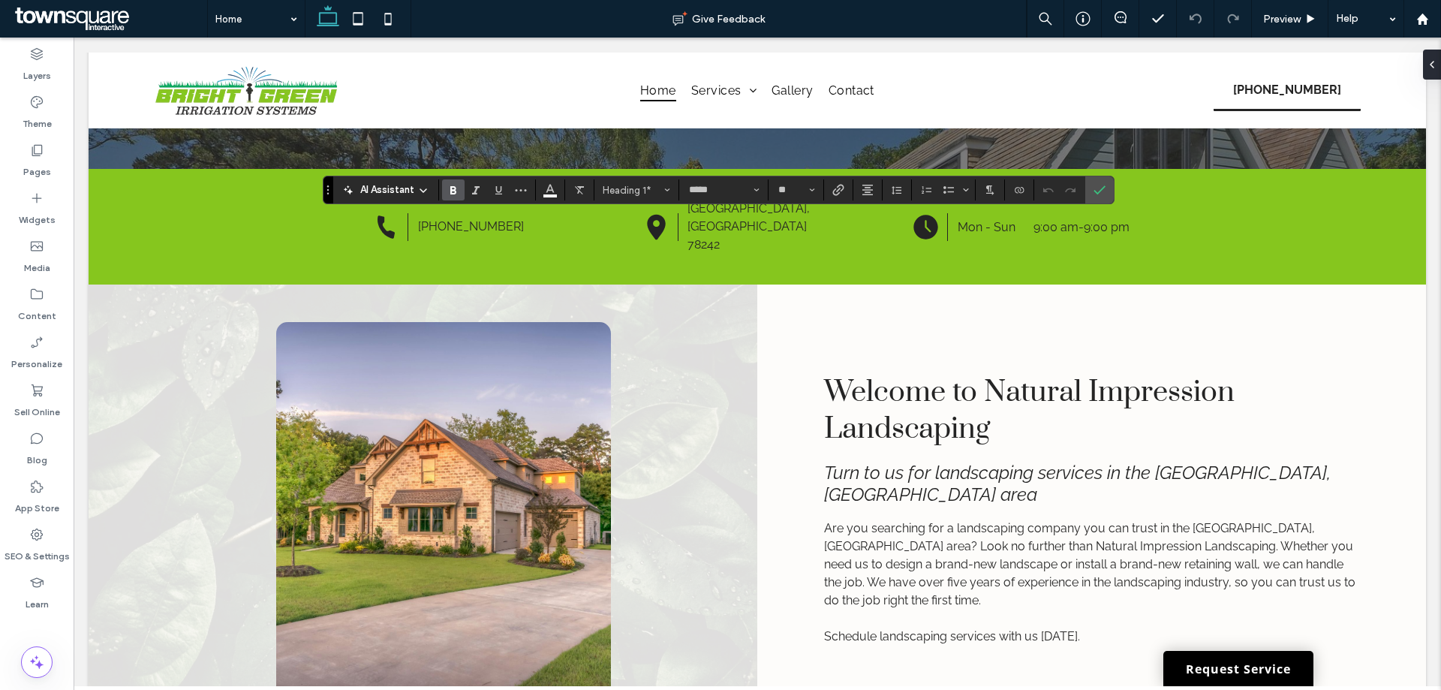
type input "**"
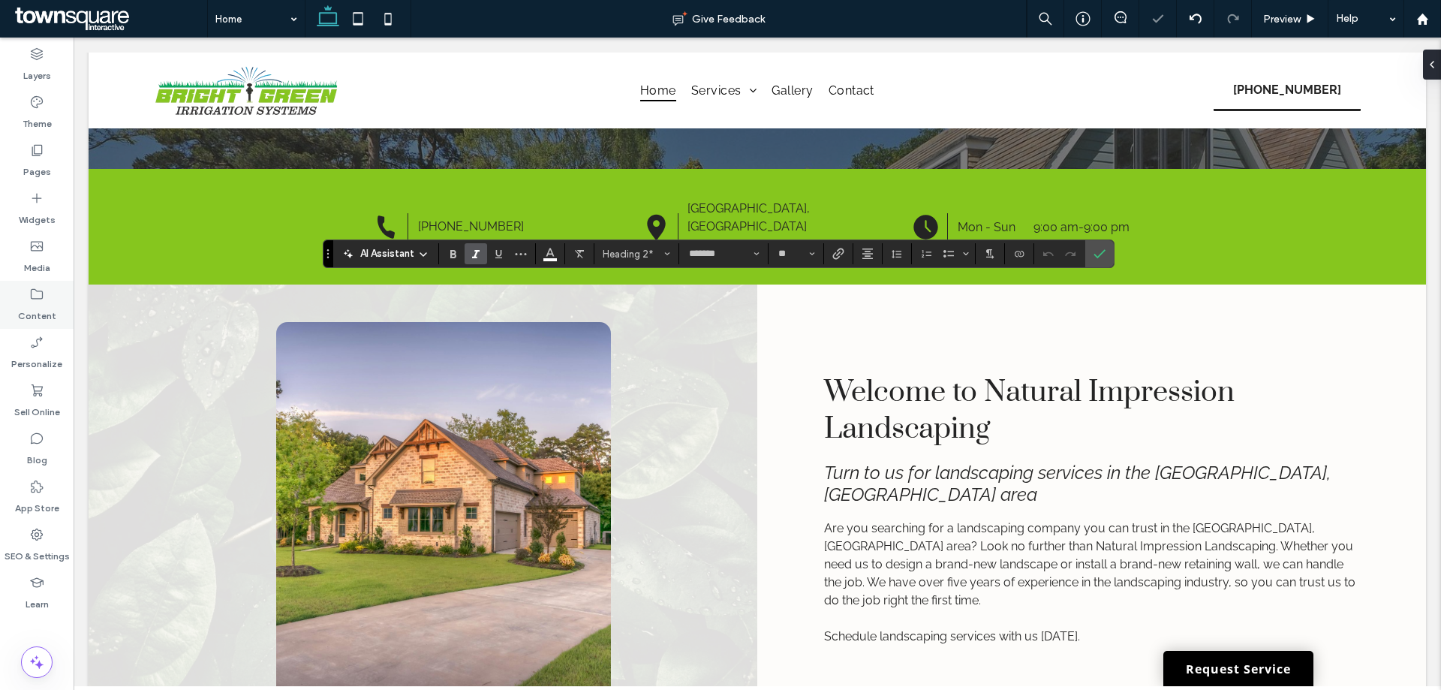
type input "**"
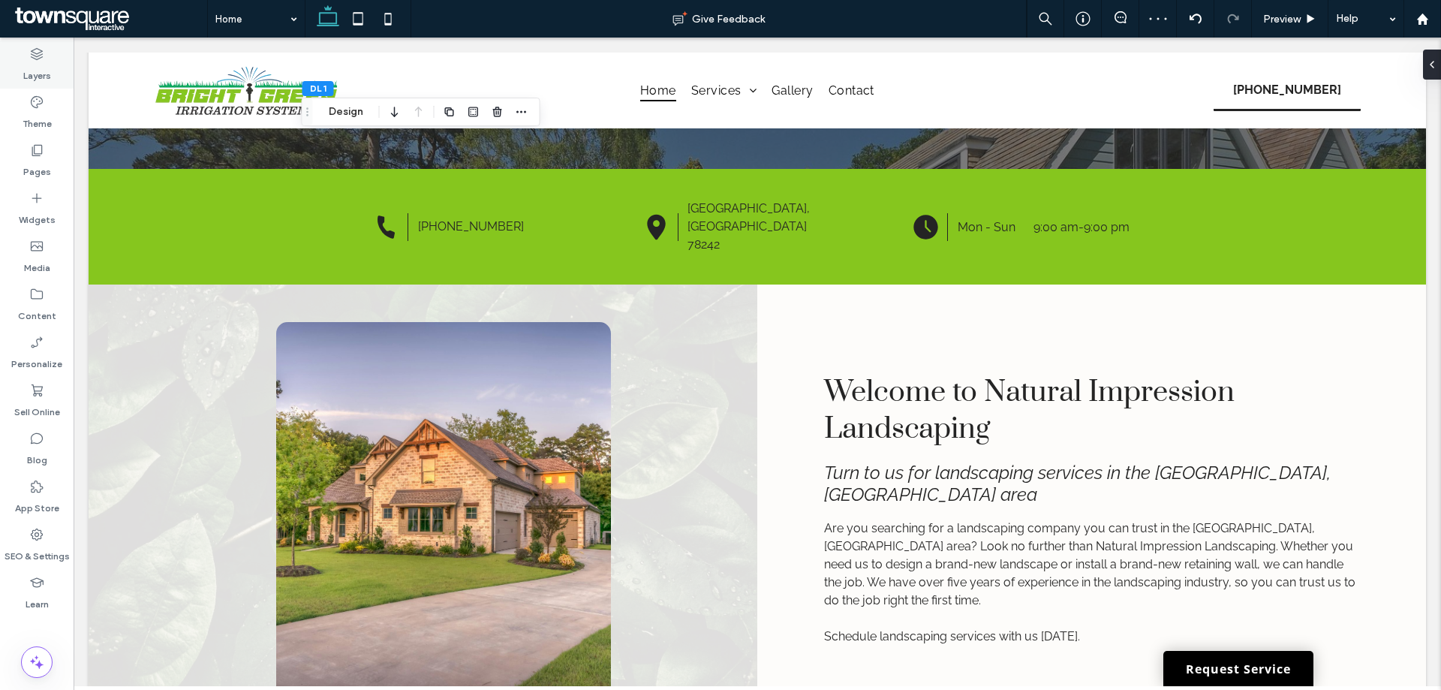
click at [41, 74] on label "Layers" at bounding box center [37, 72] width 28 height 21
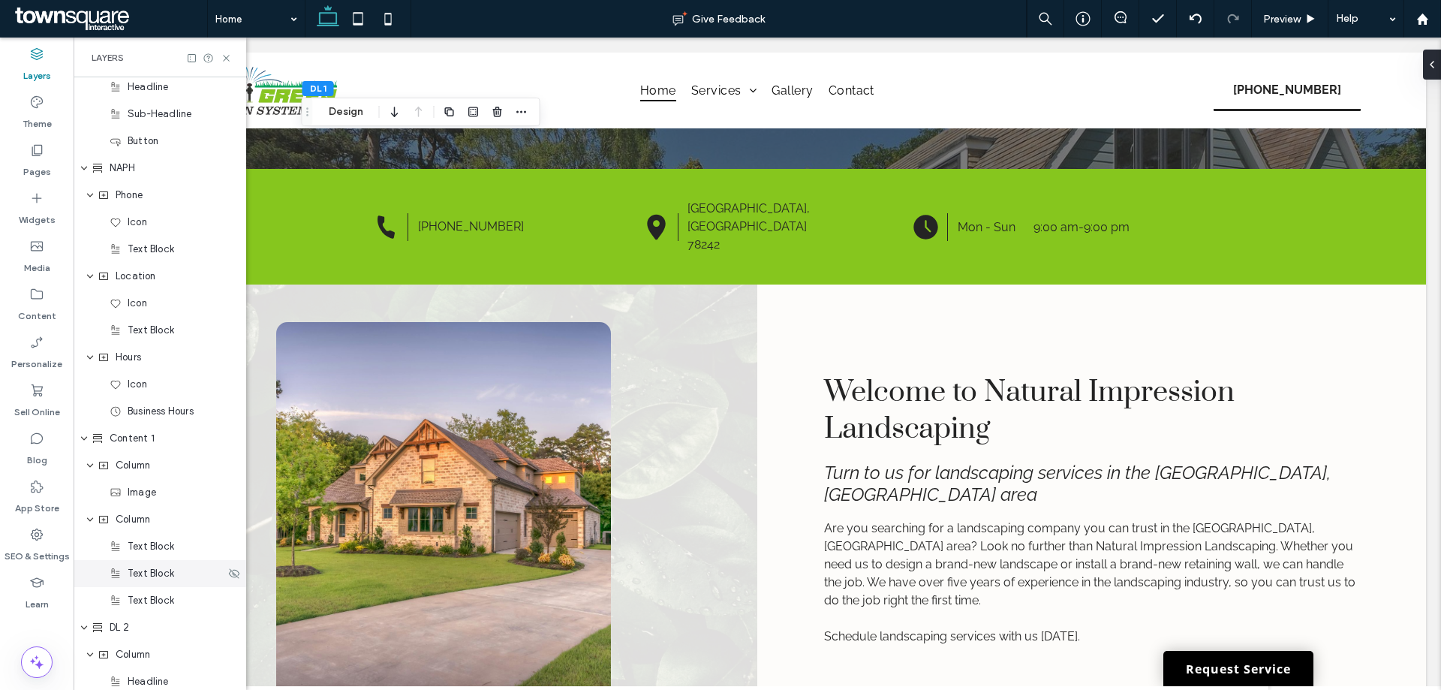
scroll to position [455, 0]
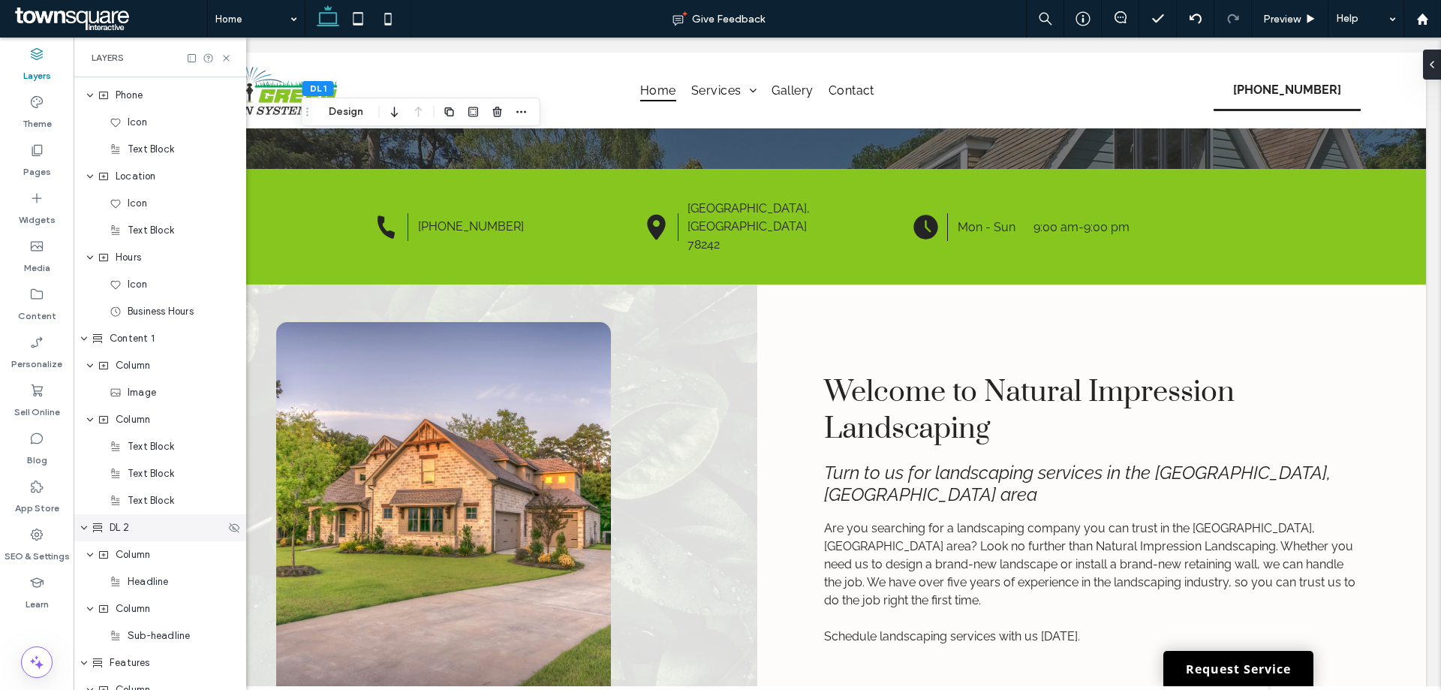
click at [138, 536] on div "DL 2" at bounding box center [160, 527] width 173 height 27
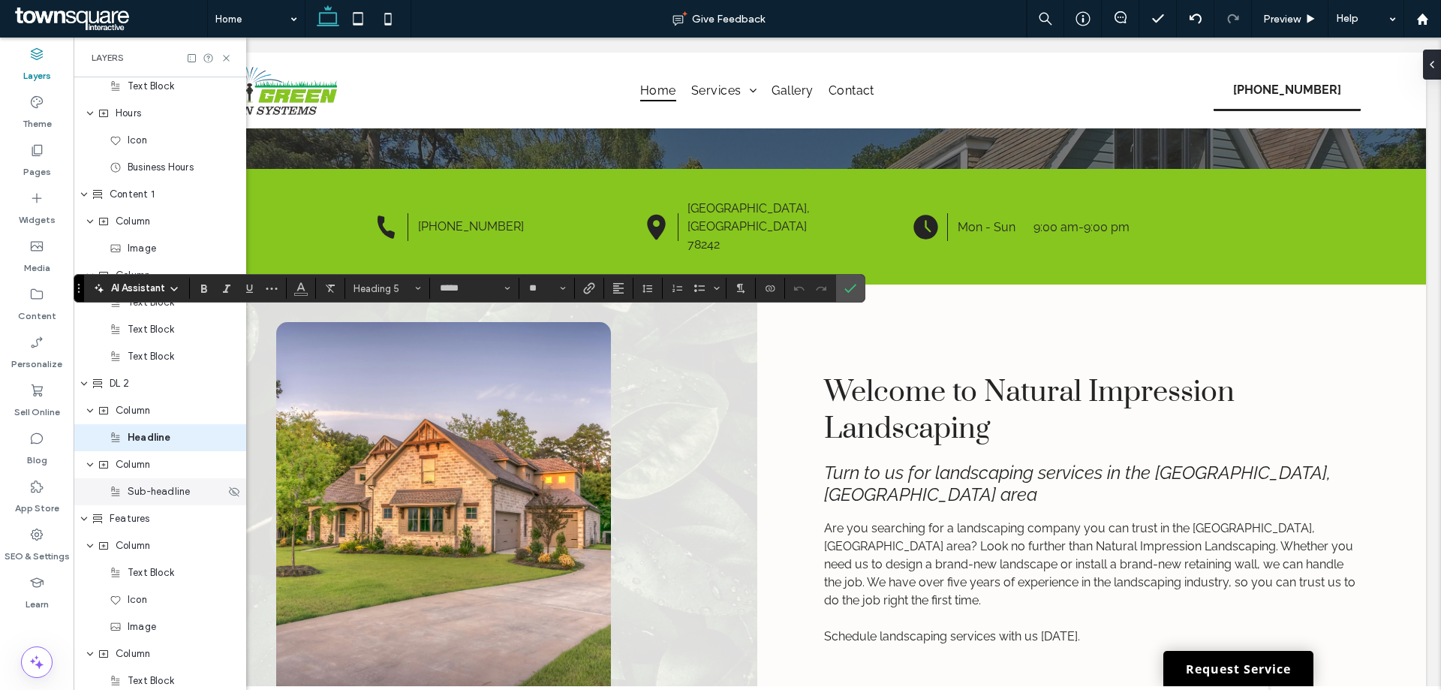
scroll to position [653, 0]
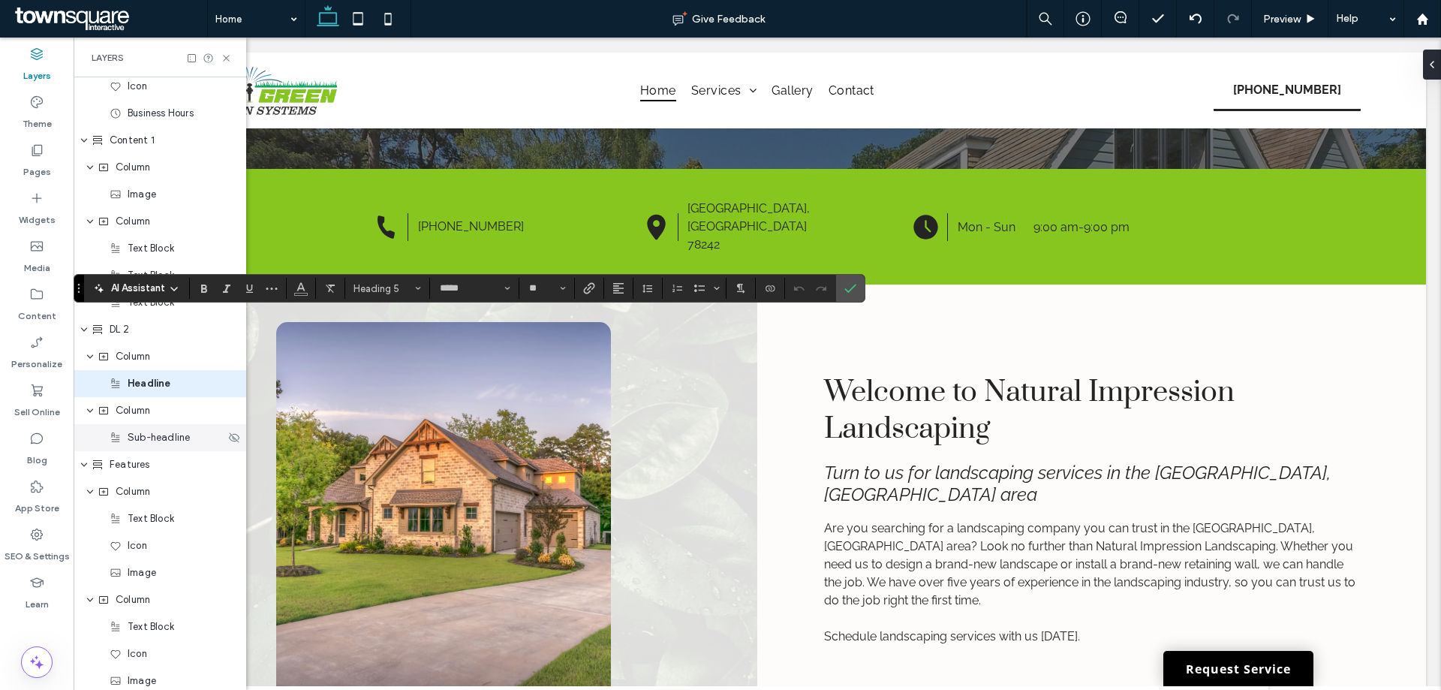
type input "**"
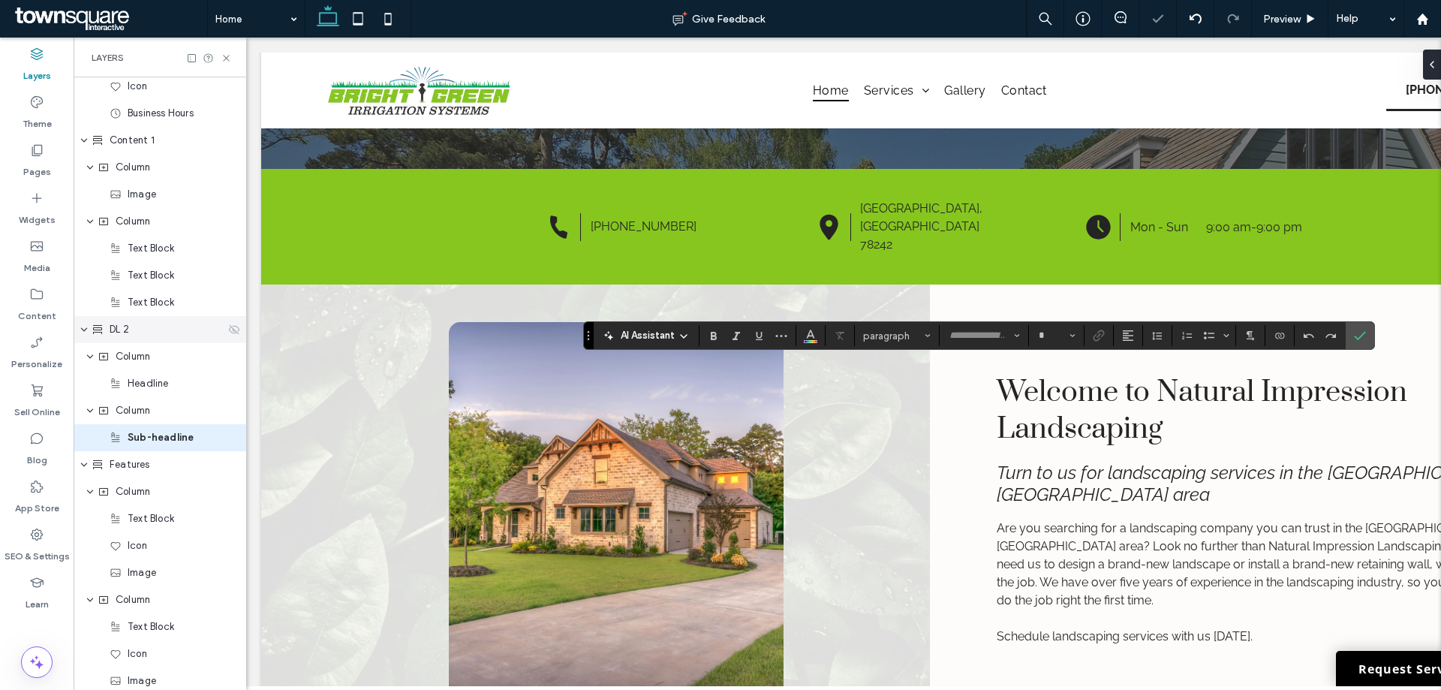
type input "*******"
type input "**"
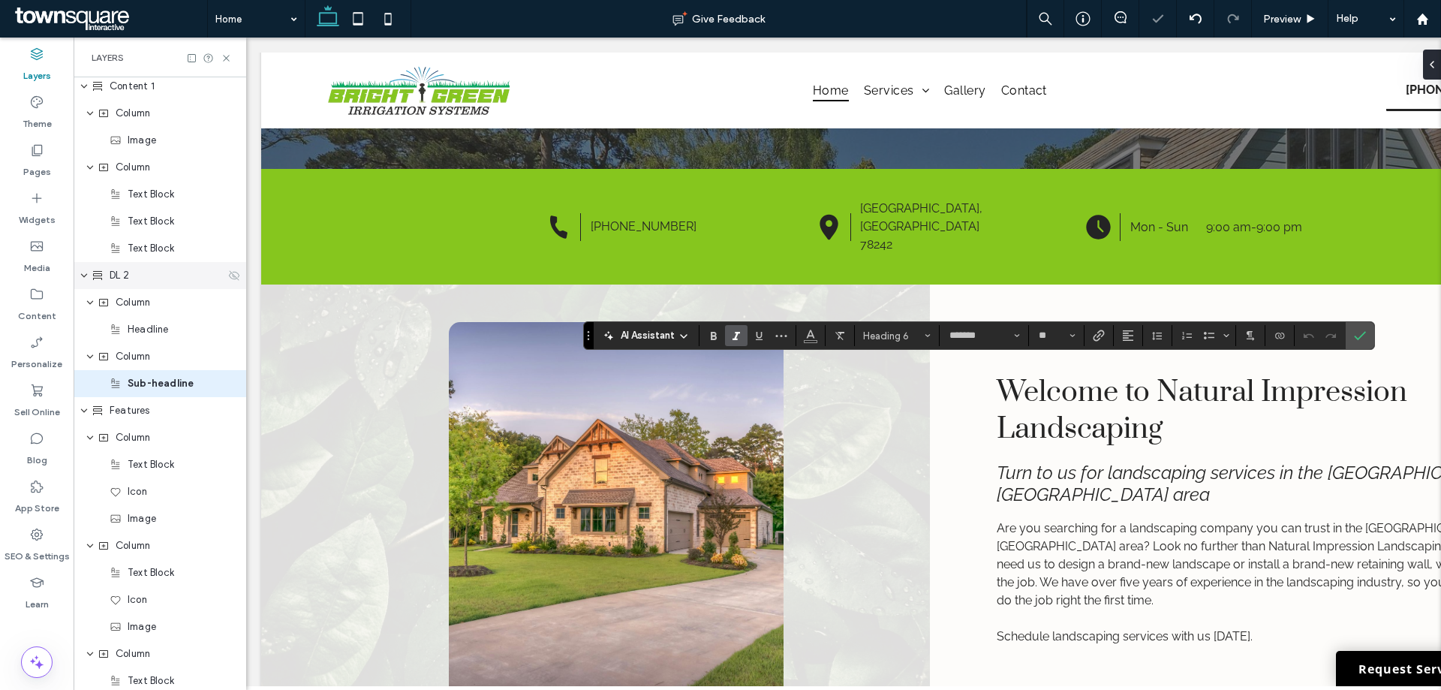
type input "**"
click at [1362, 335] on use "Confirm" at bounding box center [1359, 336] width 12 height 9
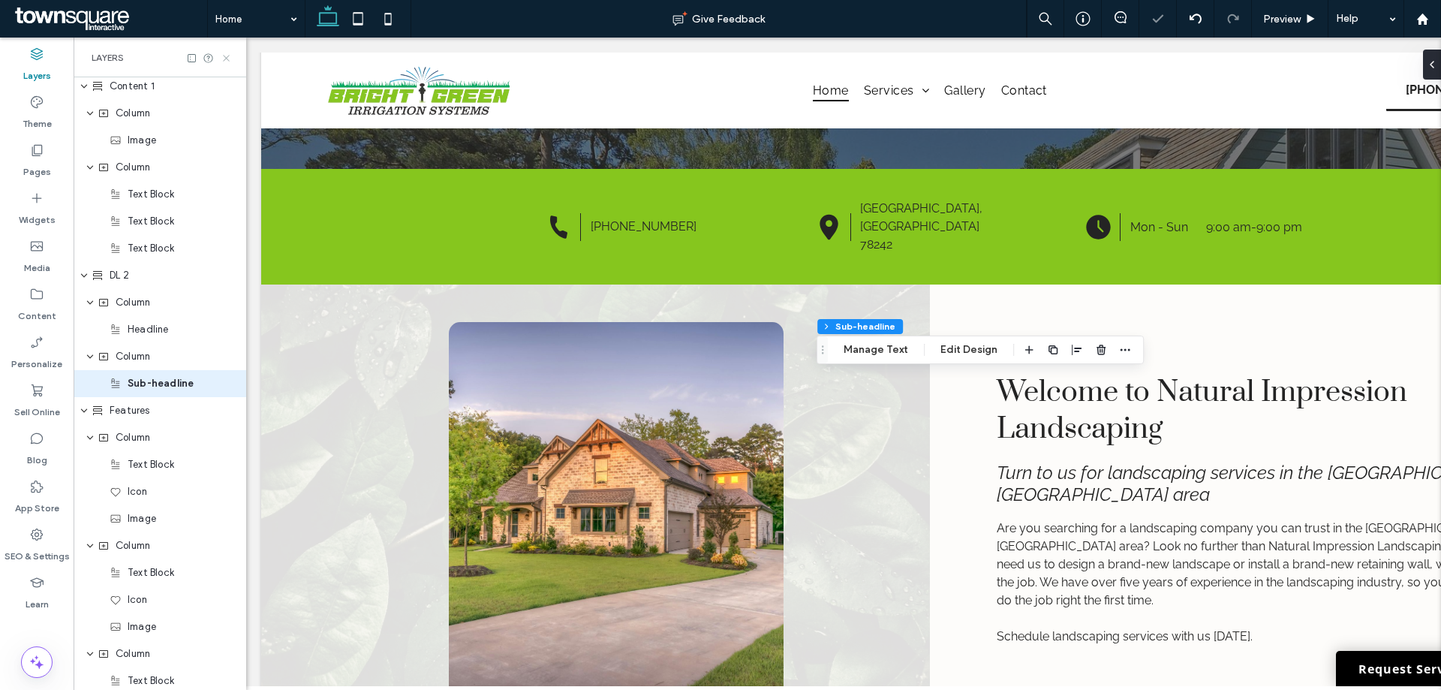
click at [228, 58] on icon at bounding box center [226, 58] width 11 height 11
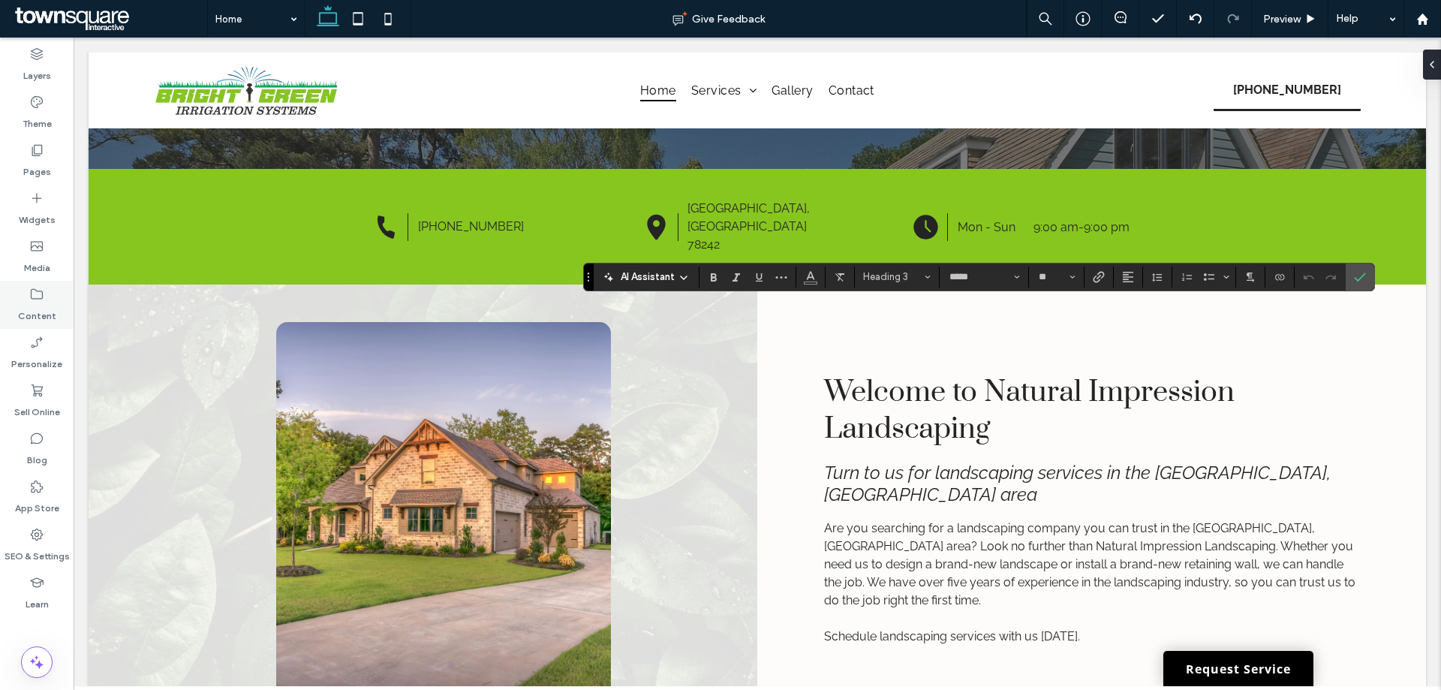
type input "*"
type input "*****"
type input "**"
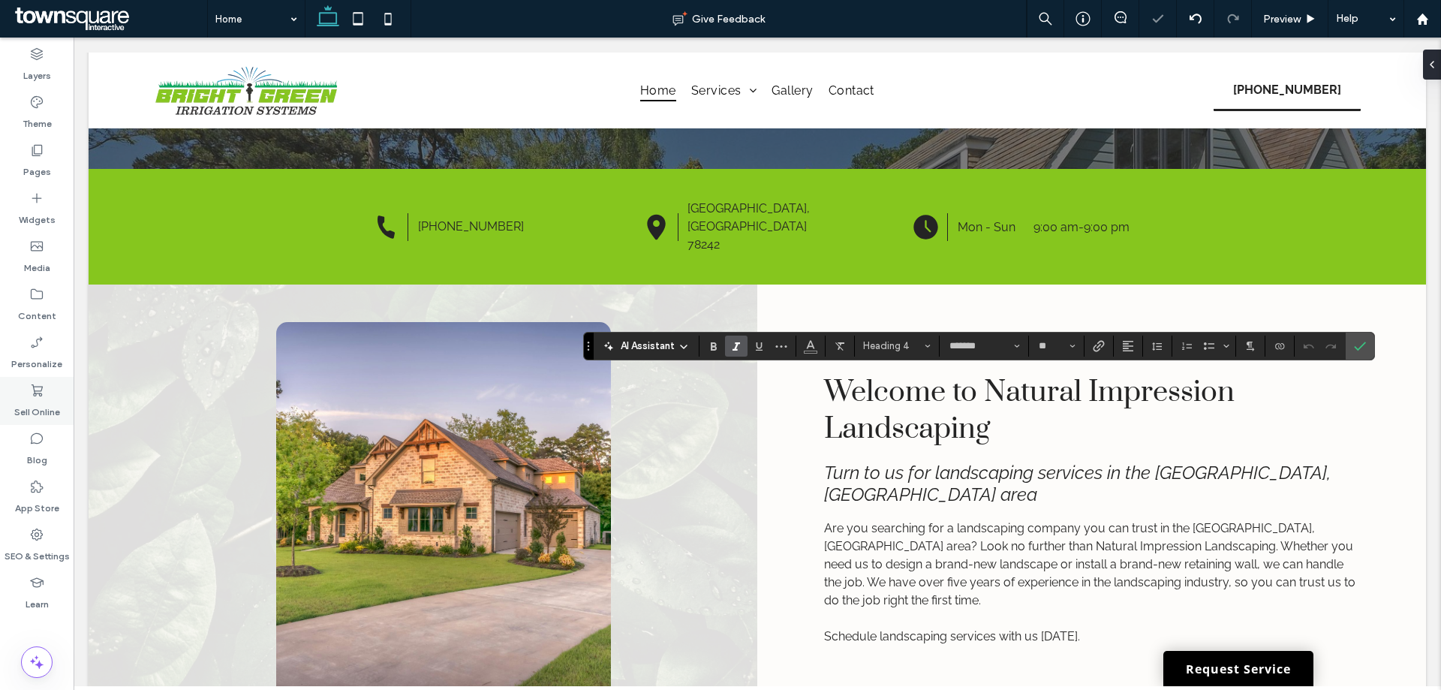
type input "**"
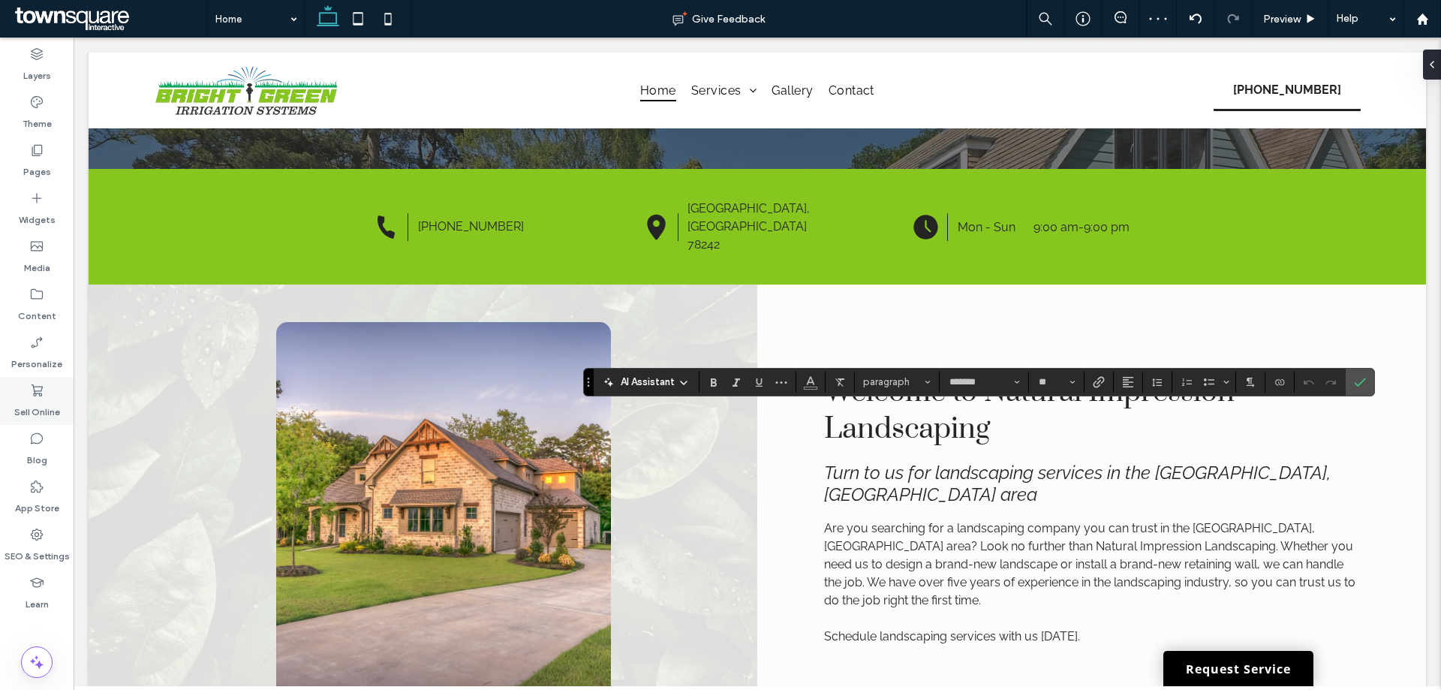
type input "**"
type input "*******"
type input "**"
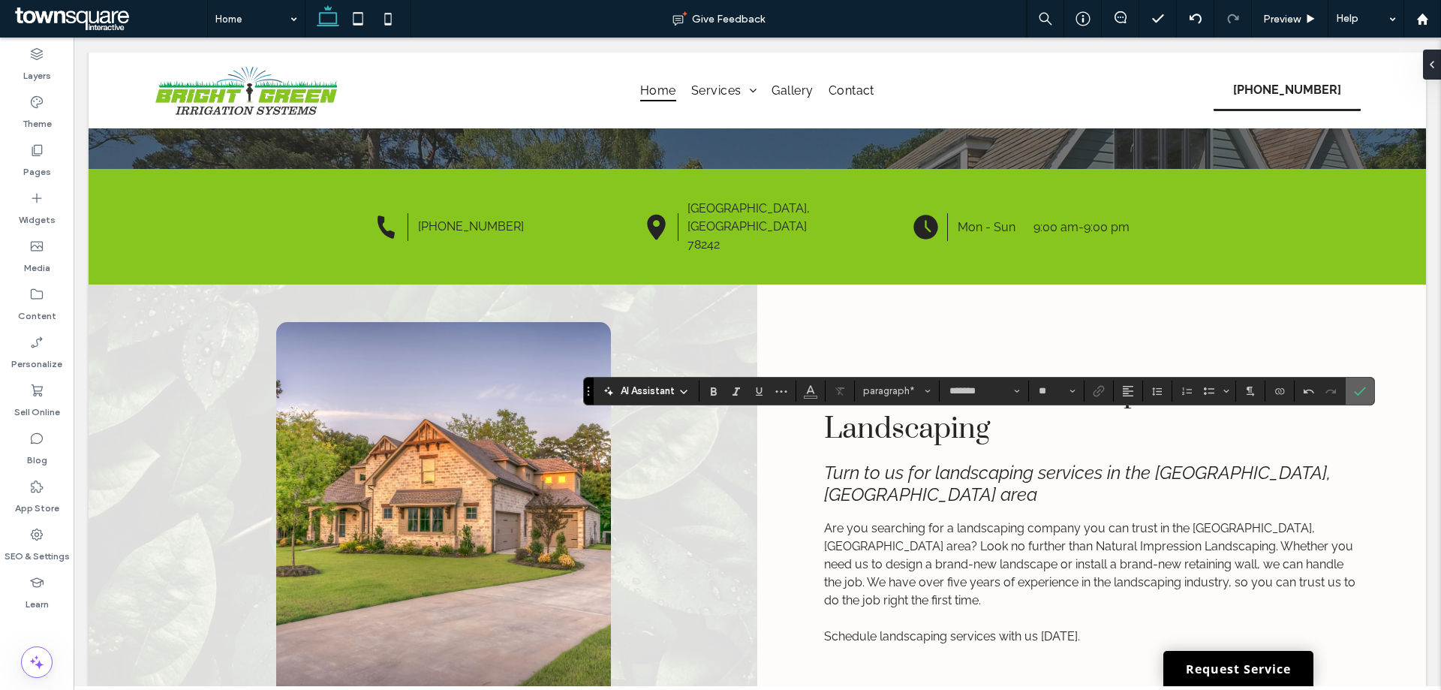
click at [1365, 389] on label "Confirm" at bounding box center [1359, 390] width 23 height 27
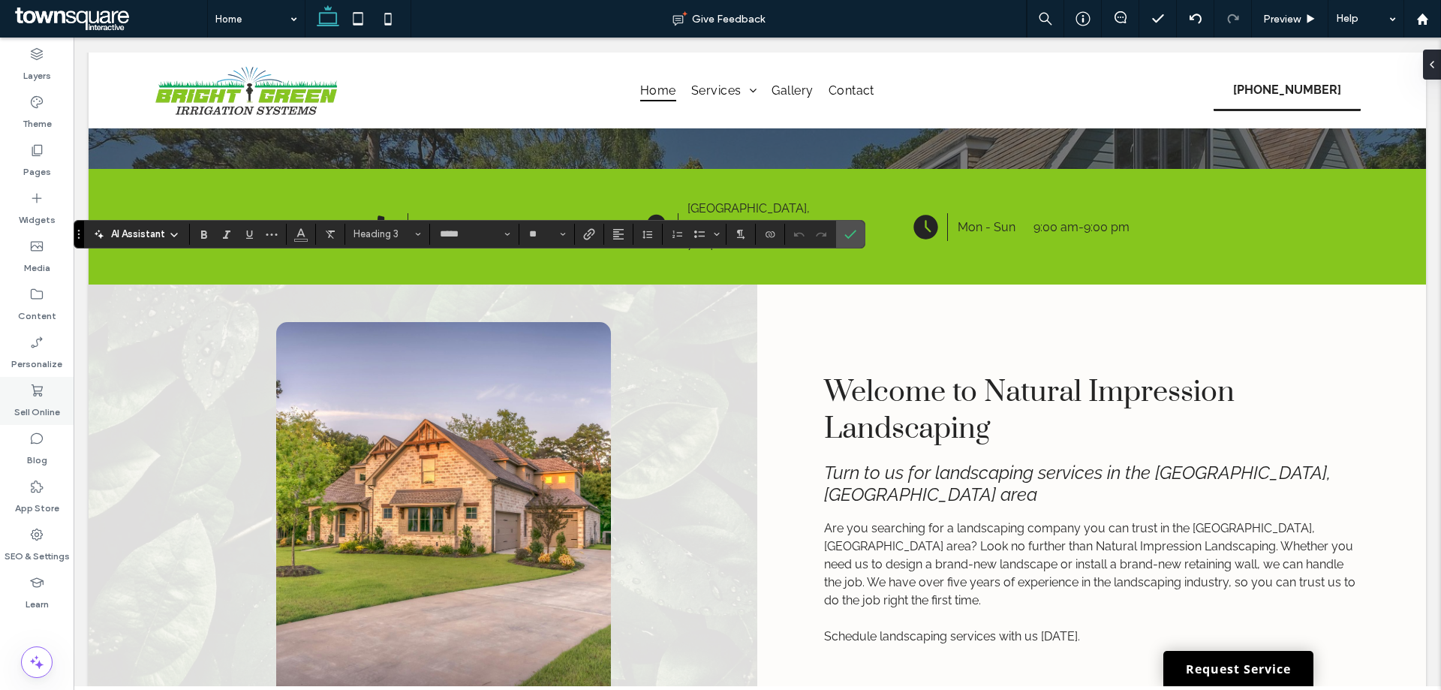
type input "**"
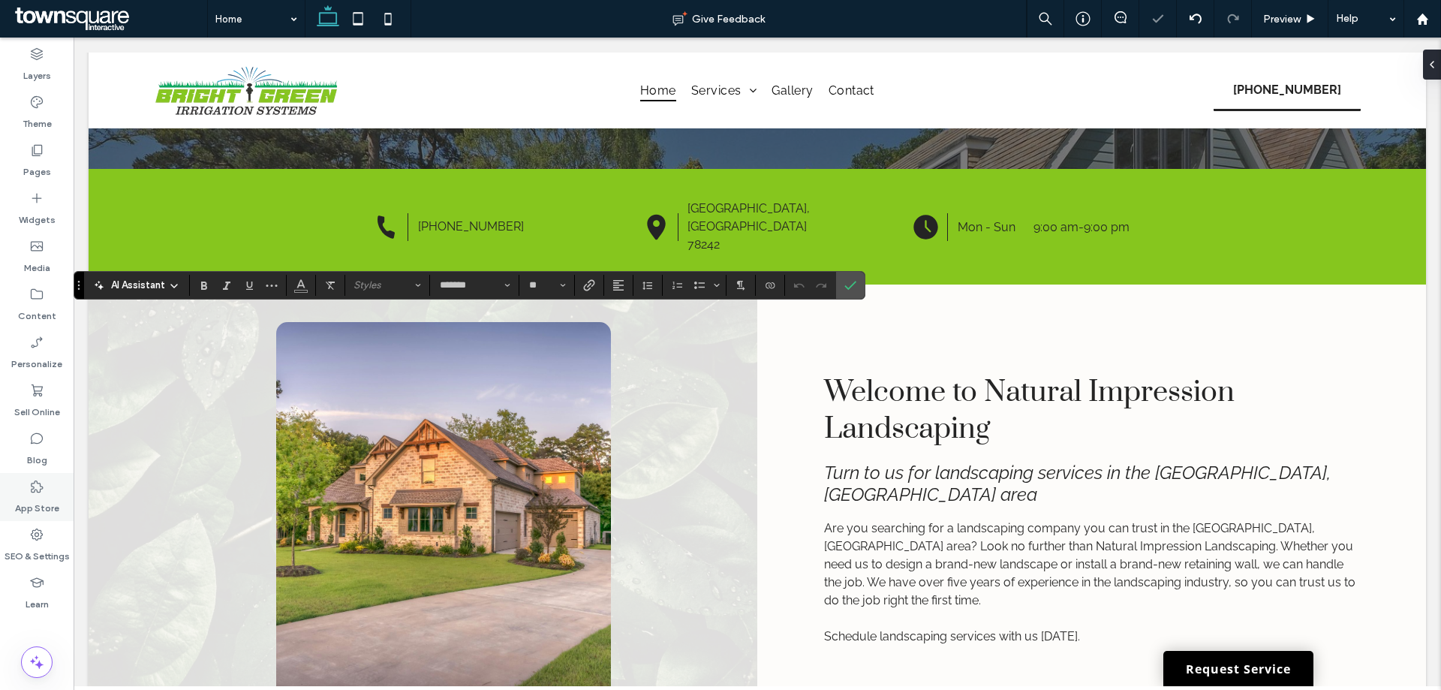
type input "**"
type input "*******"
type input "**"
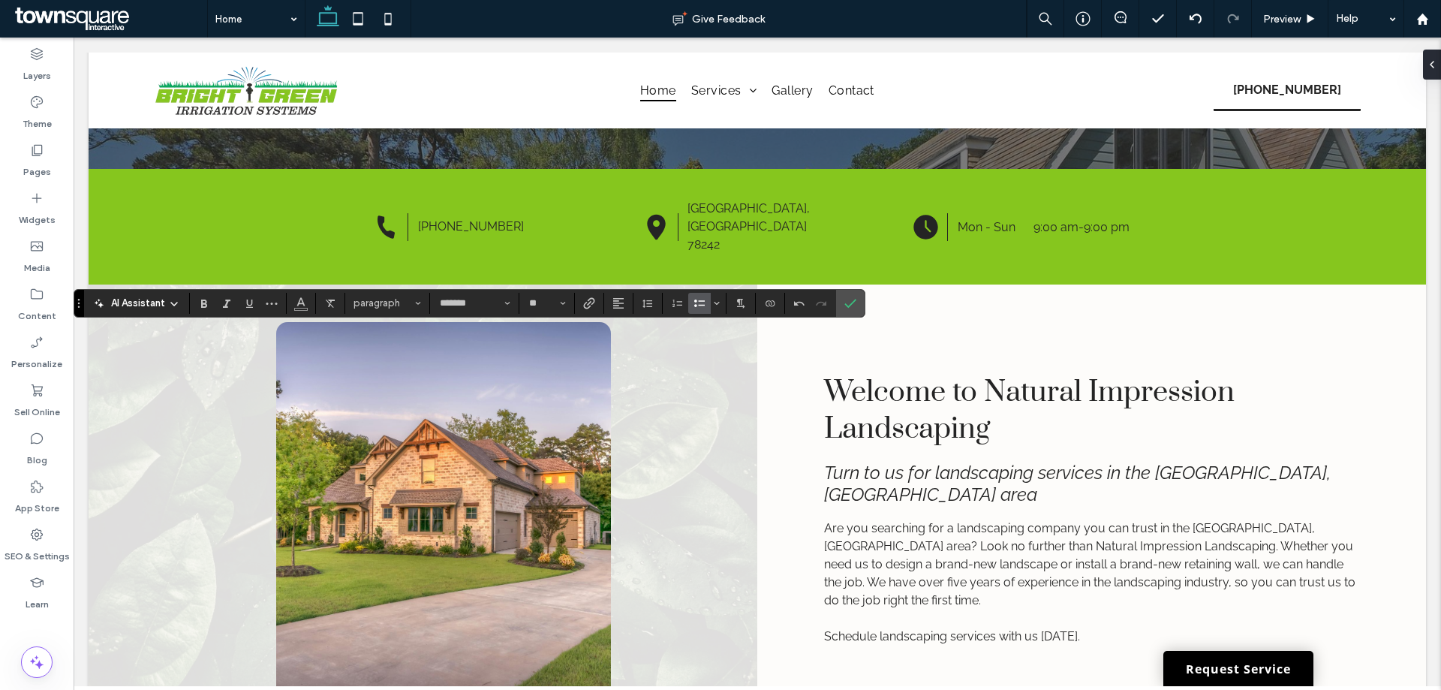
click at [702, 302] on icon "Bulleted List" at bounding box center [699, 303] width 12 height 12
click at [852, 303] on use "Confirm" at bounding box center [851, 303] width 12 height 9
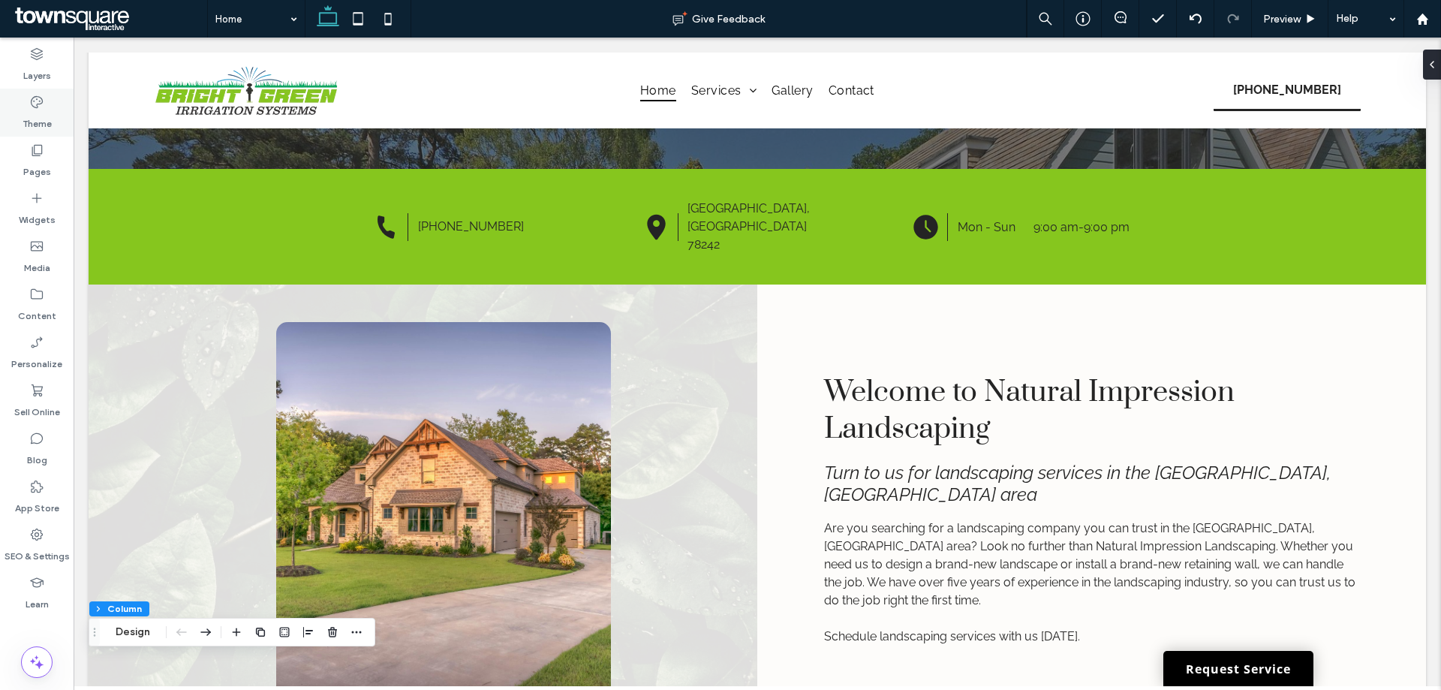
click at [34, 99] on icon at bounding box center [36, 102] width 15 height 15
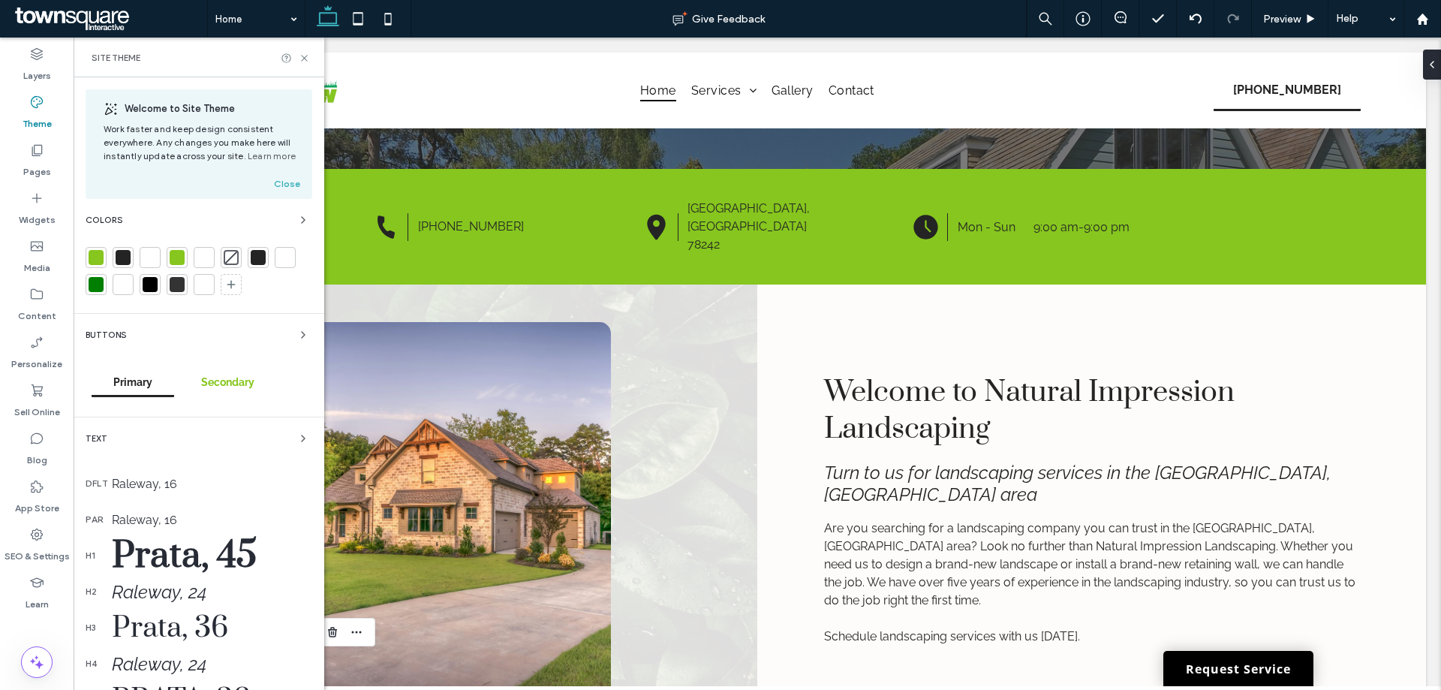
click at [212, 389] on div "Secondary" at bounding box center [227, 383] width 83 height 28
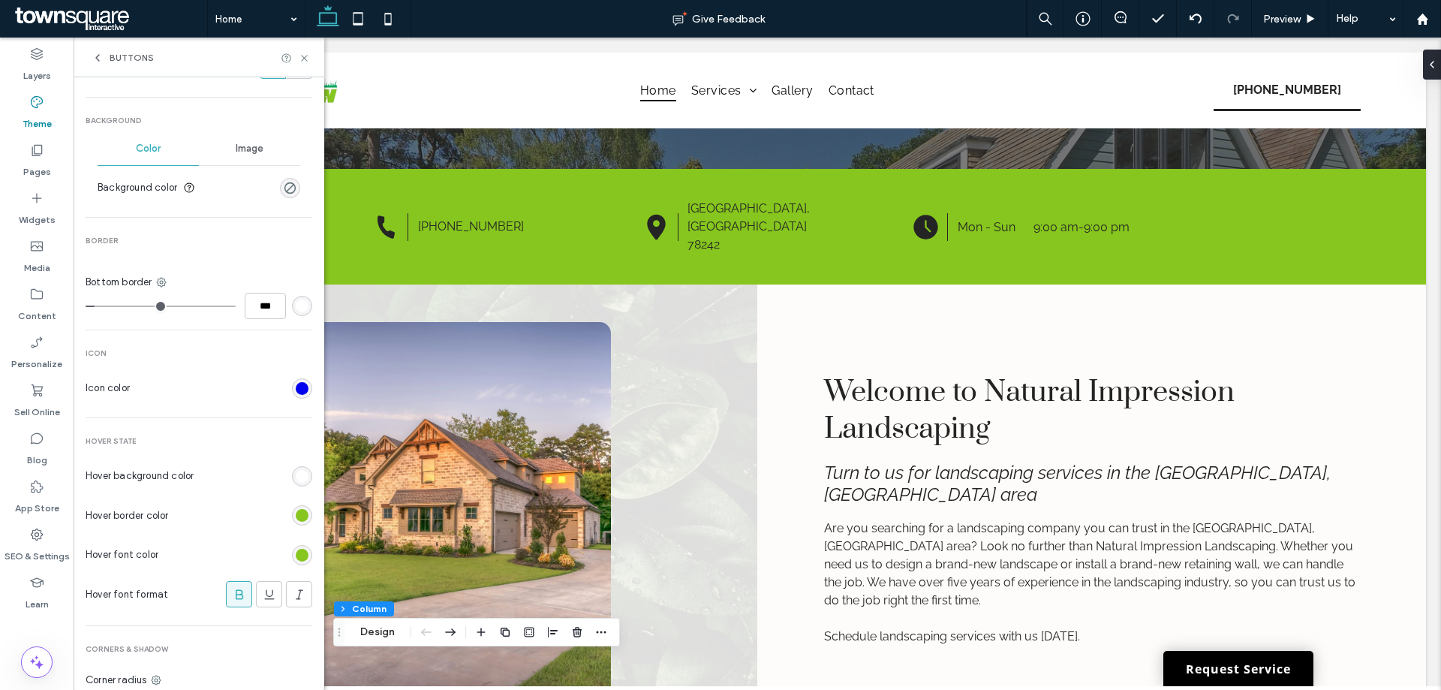
scroll to position [525, 0]
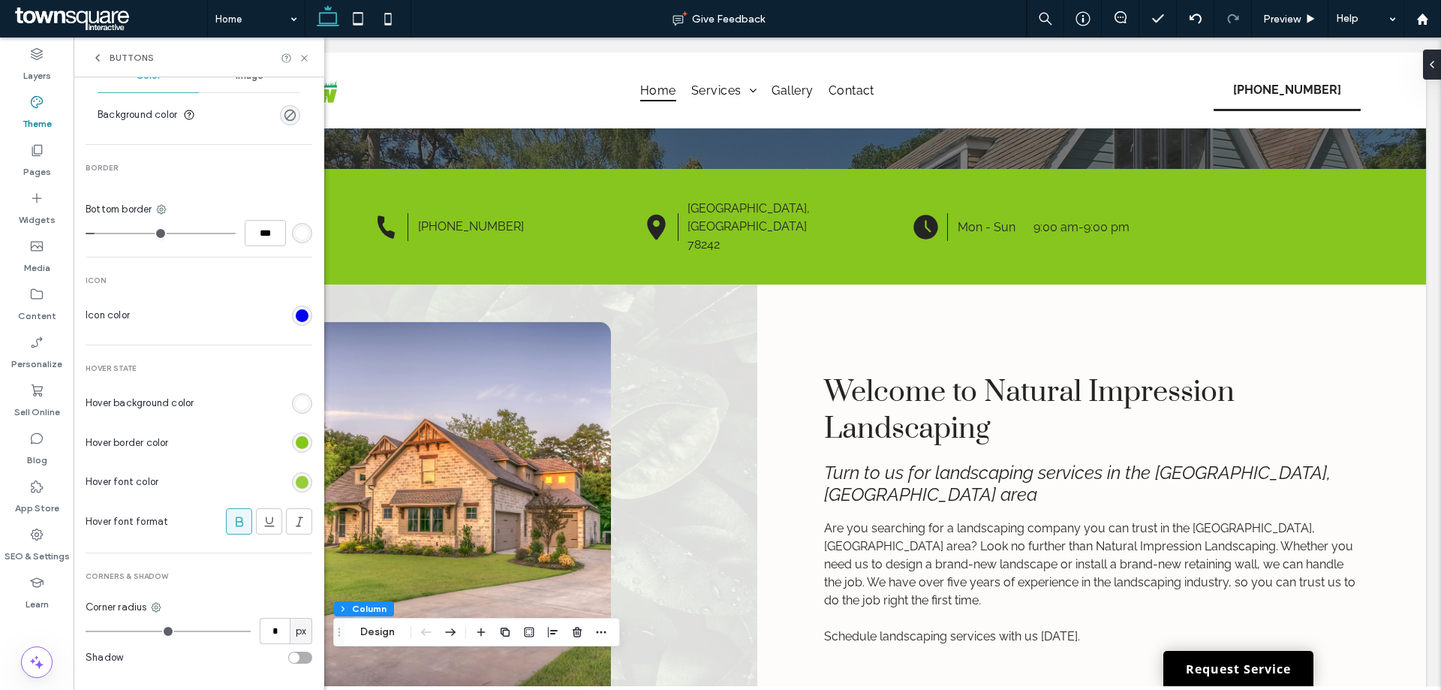
click at [296, 483] on div "rgb(134, 198, 30)" at bounding box center [302, 482] width 13 height 13
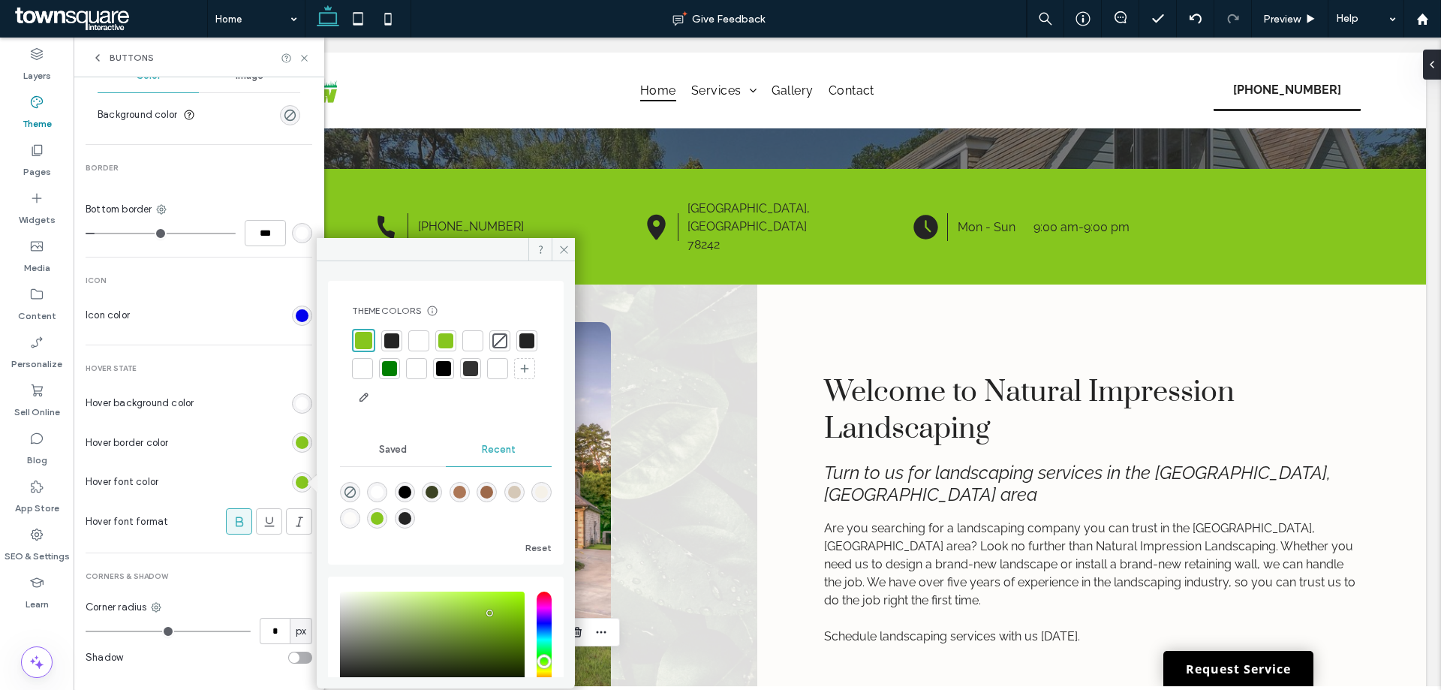
click at [386, 346] on div at bounding box center [391, 340] width 15 height 15
click at [312, 449] on div "Primary Secondary Secondary Button layout Text Font Raleway Size 16 Color Forma…" at bounding box center [199, 129] width 251 height 1155
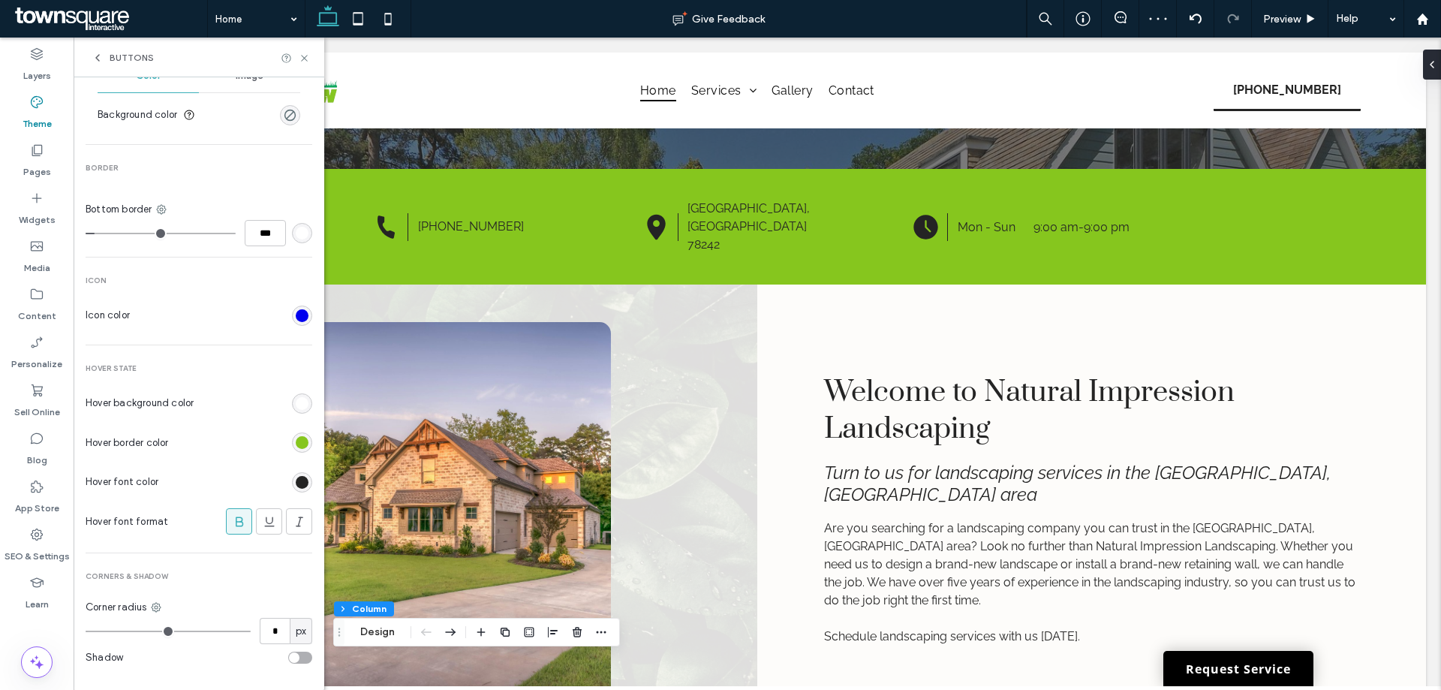
click at [297, 440] on div "rgb(134, 198, 30)" at bounding box center [302, 442] width 13 height 13
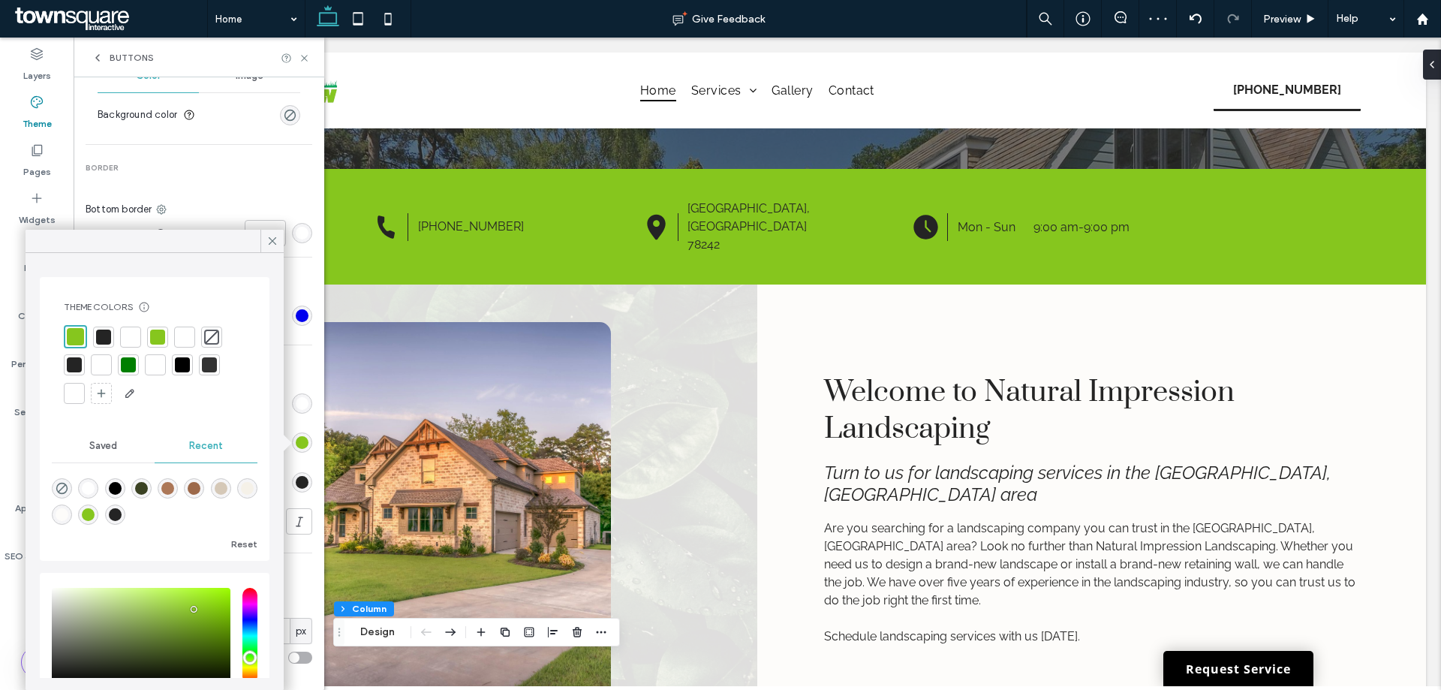
click at [134, 336] on div at bounding box center [130, 336] width 15 height 15
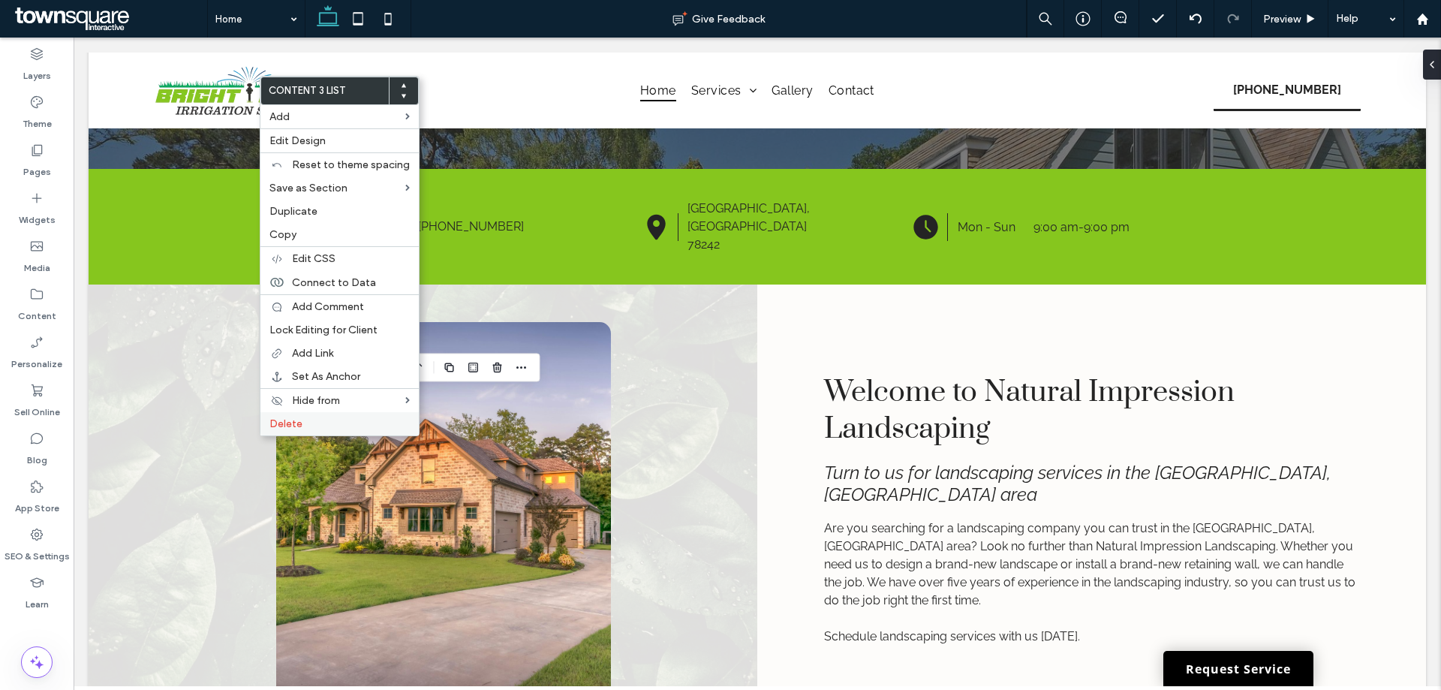
click at [308, 420] on label "Delete" at bounding box center [339, 423] width 140 height 13
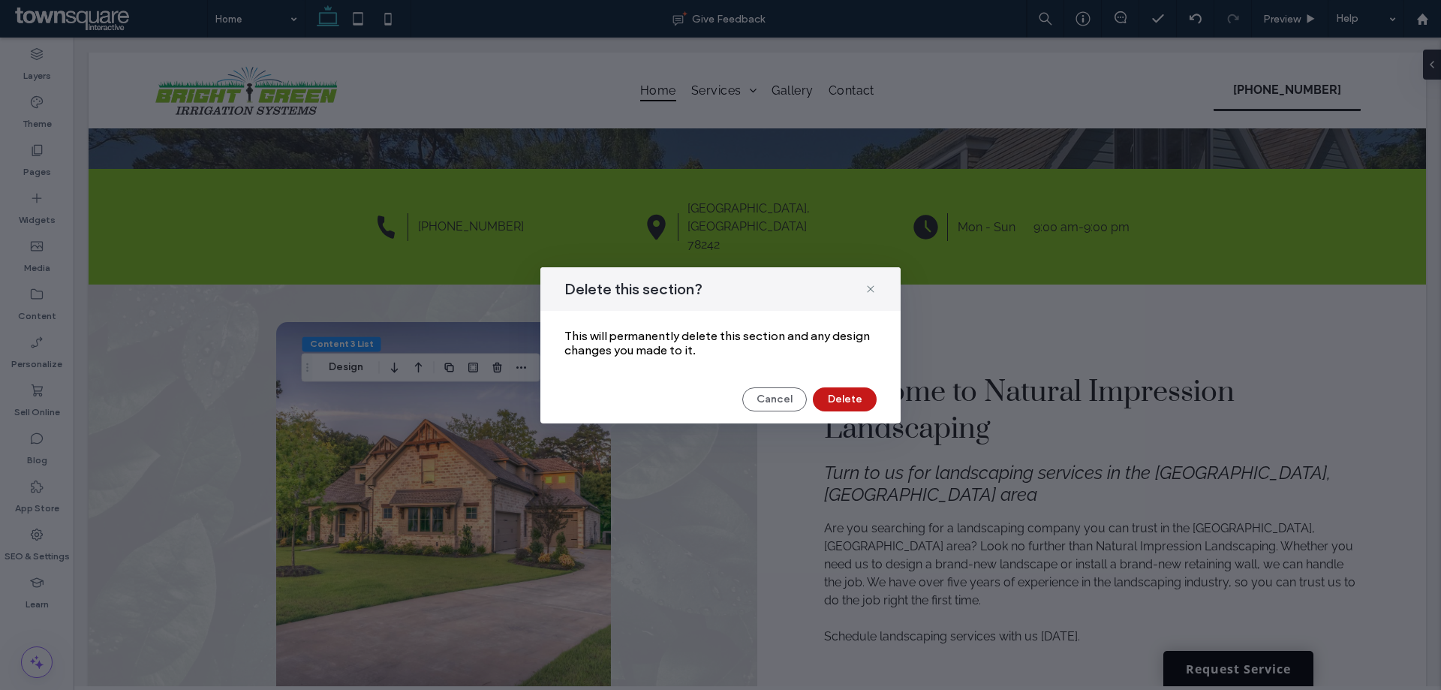
click at [816, 402] on button "Delete" at bounding box center [845, 399] width 64 height 24
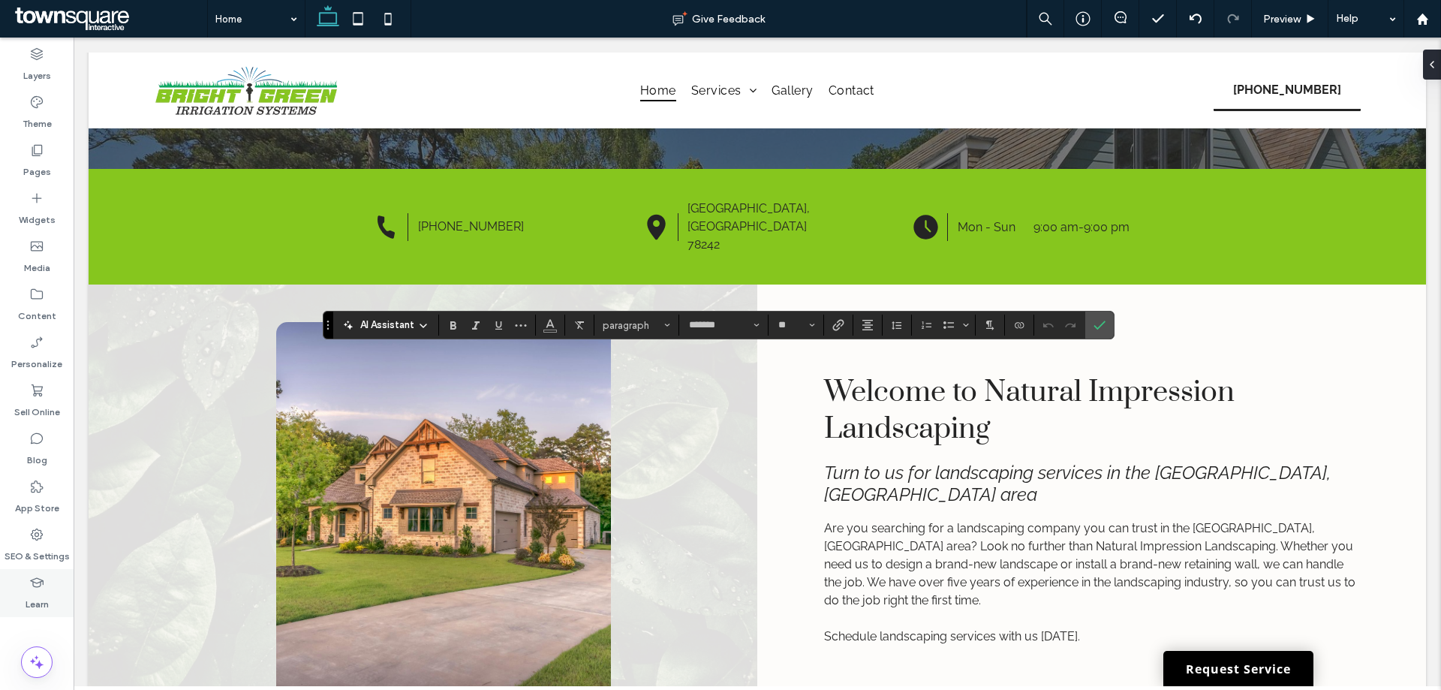
type input "**"
type input "*******"
type input "**"
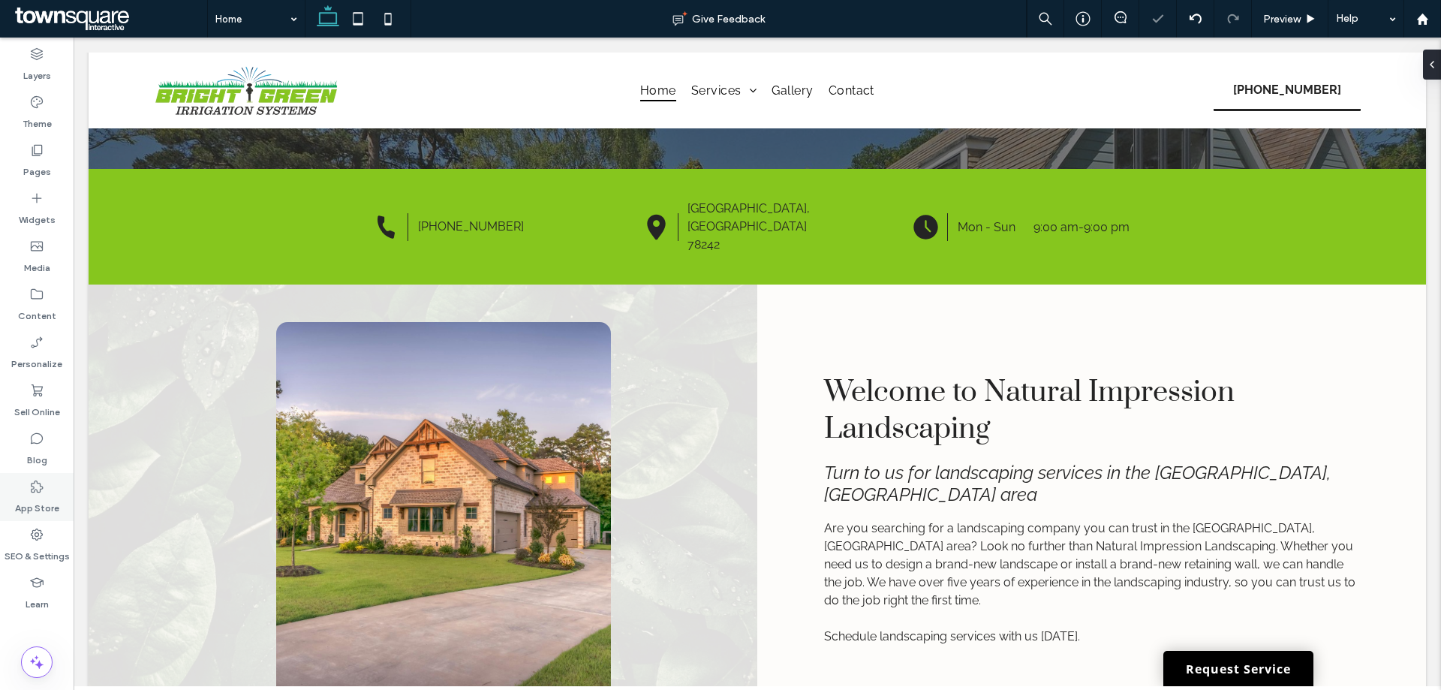
type input "*******"
type input "**"
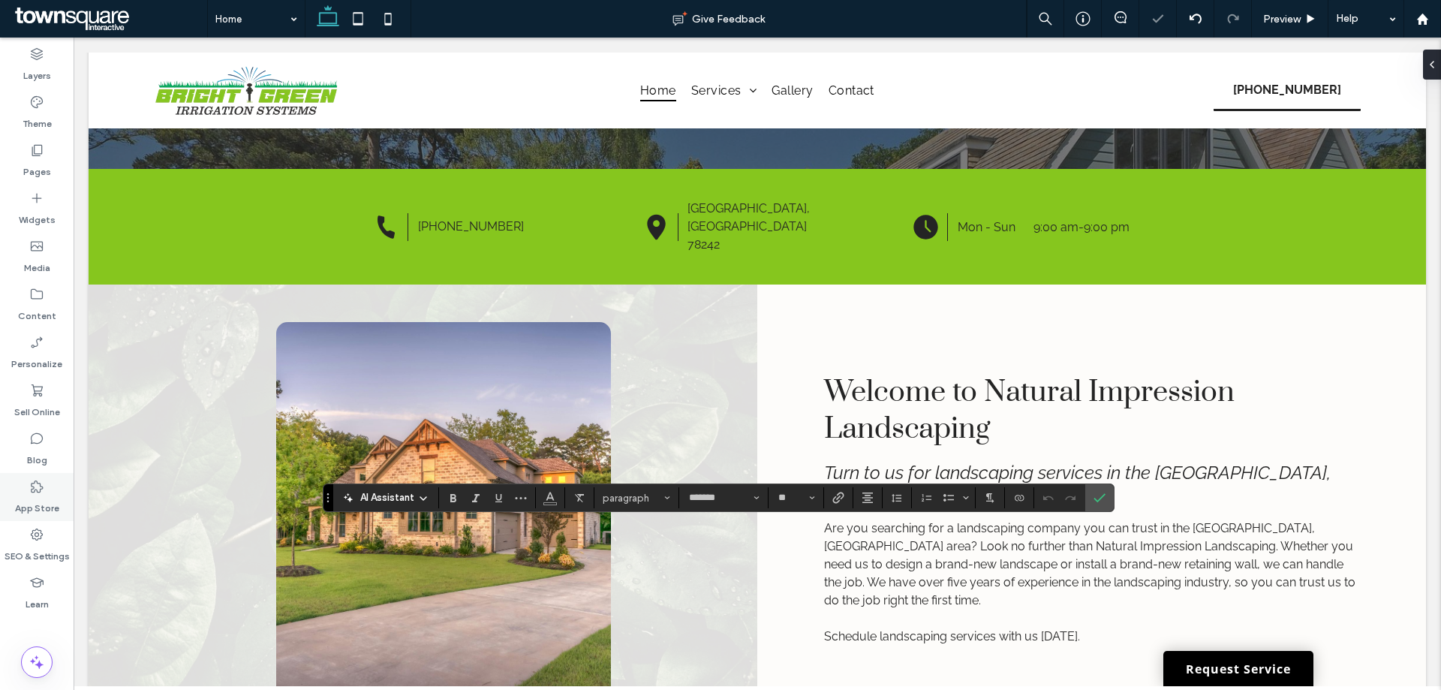
type input "**"
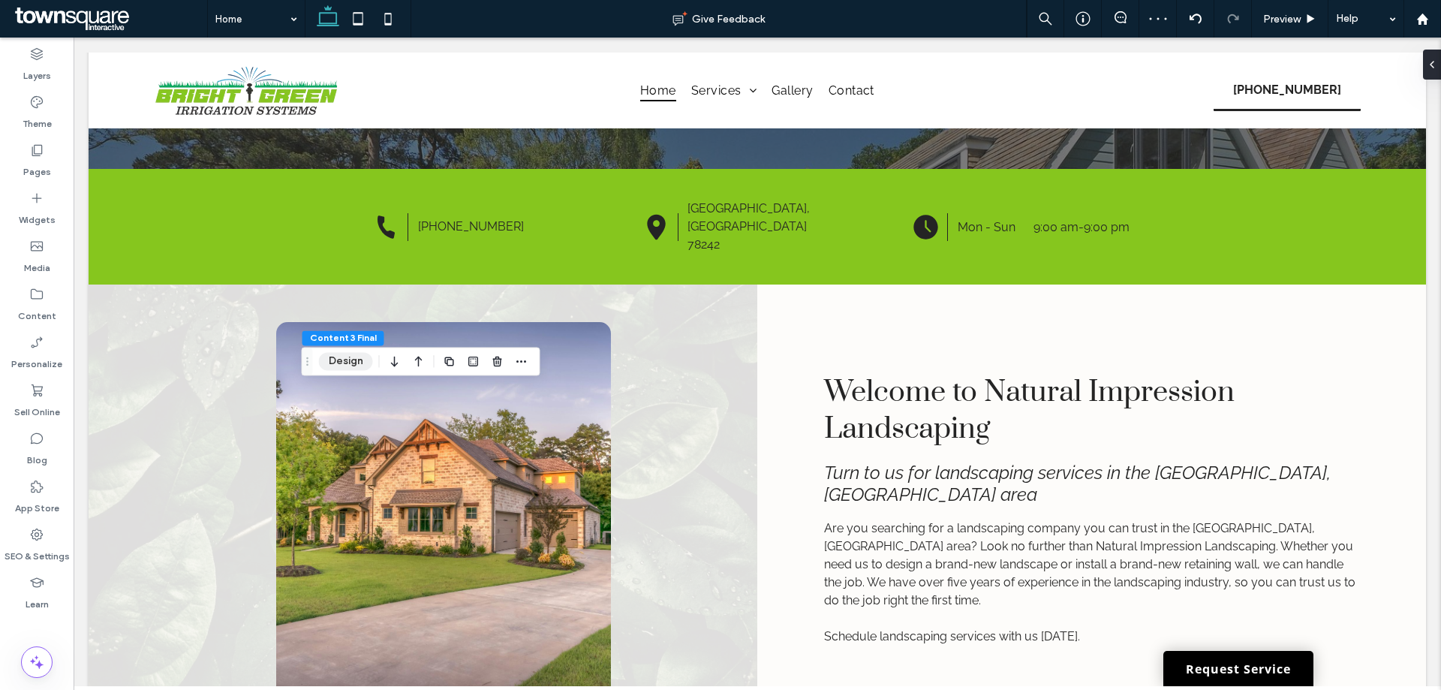
click at [353, 358] on button "Design" at bounding box center [346, 361] width 54 height 18
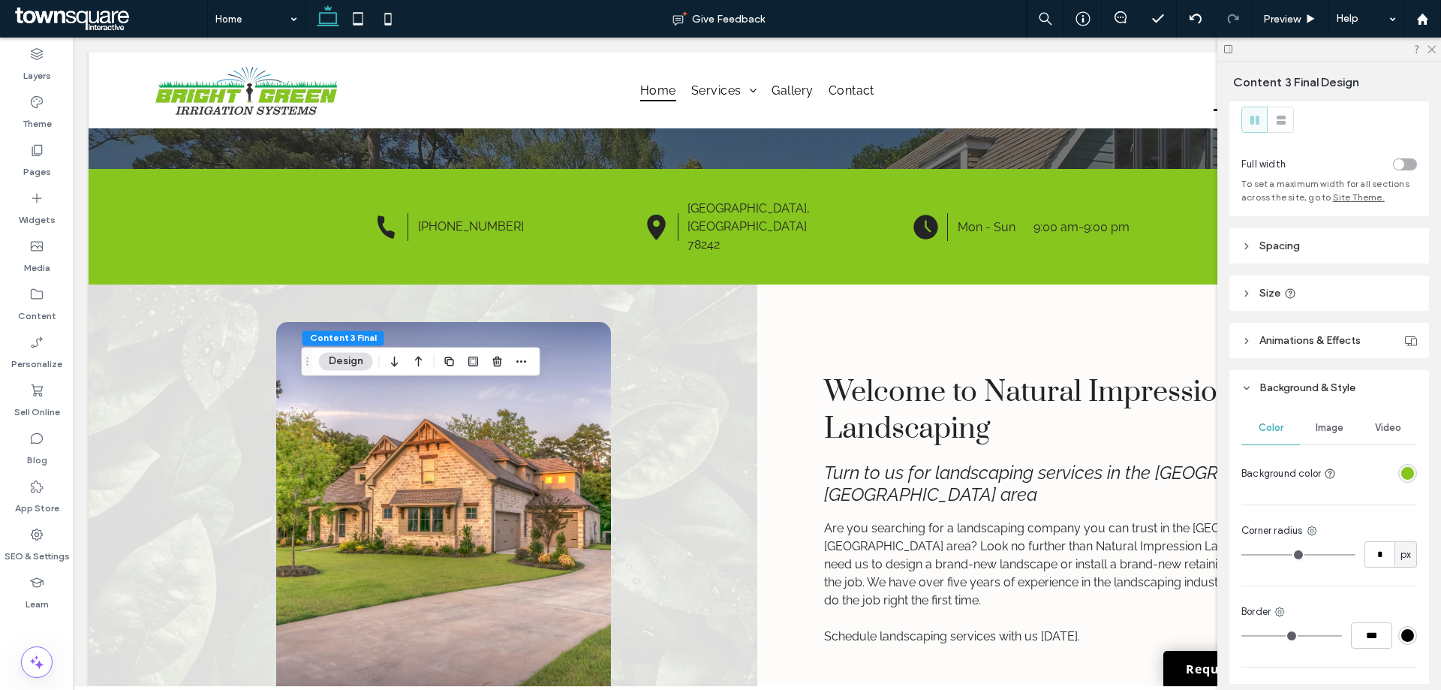
scroll to position [0, 0]
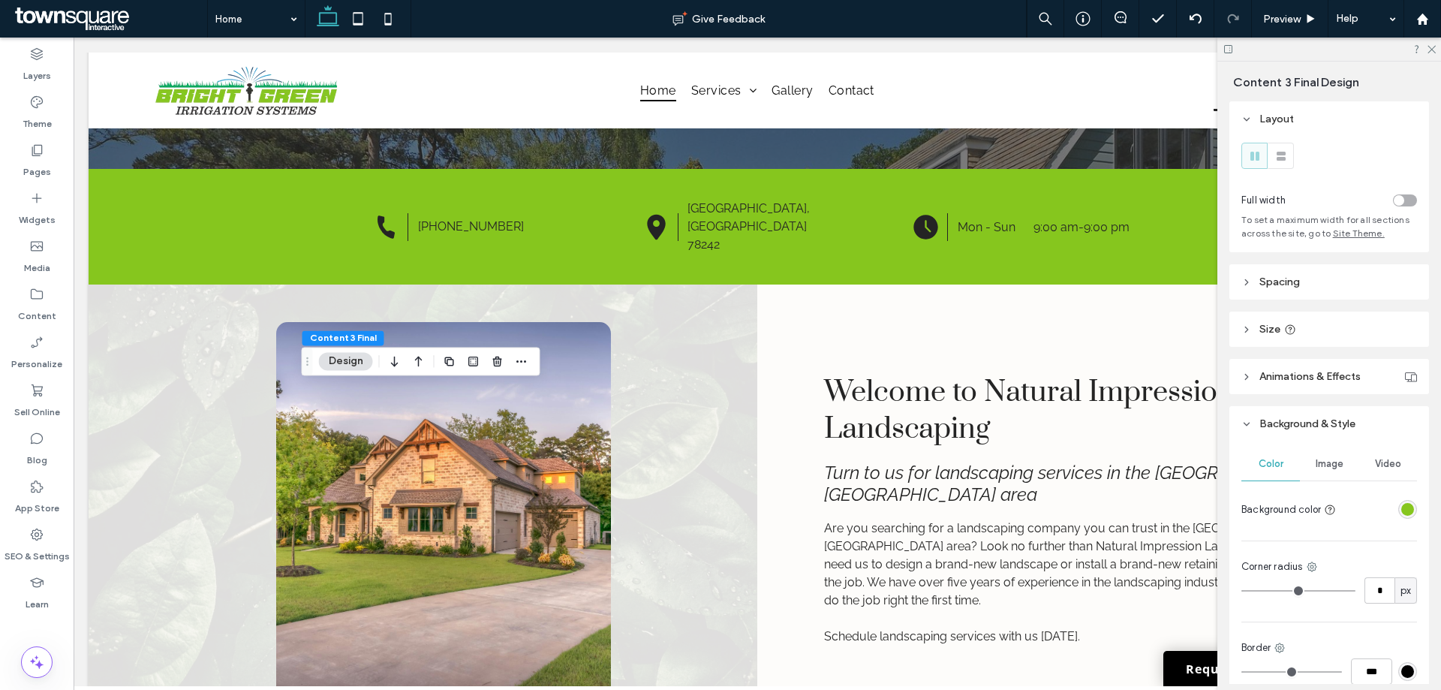
click at [1285, 290] on header "Spacing" at bounding box center [1329, 281] width 200 height 35
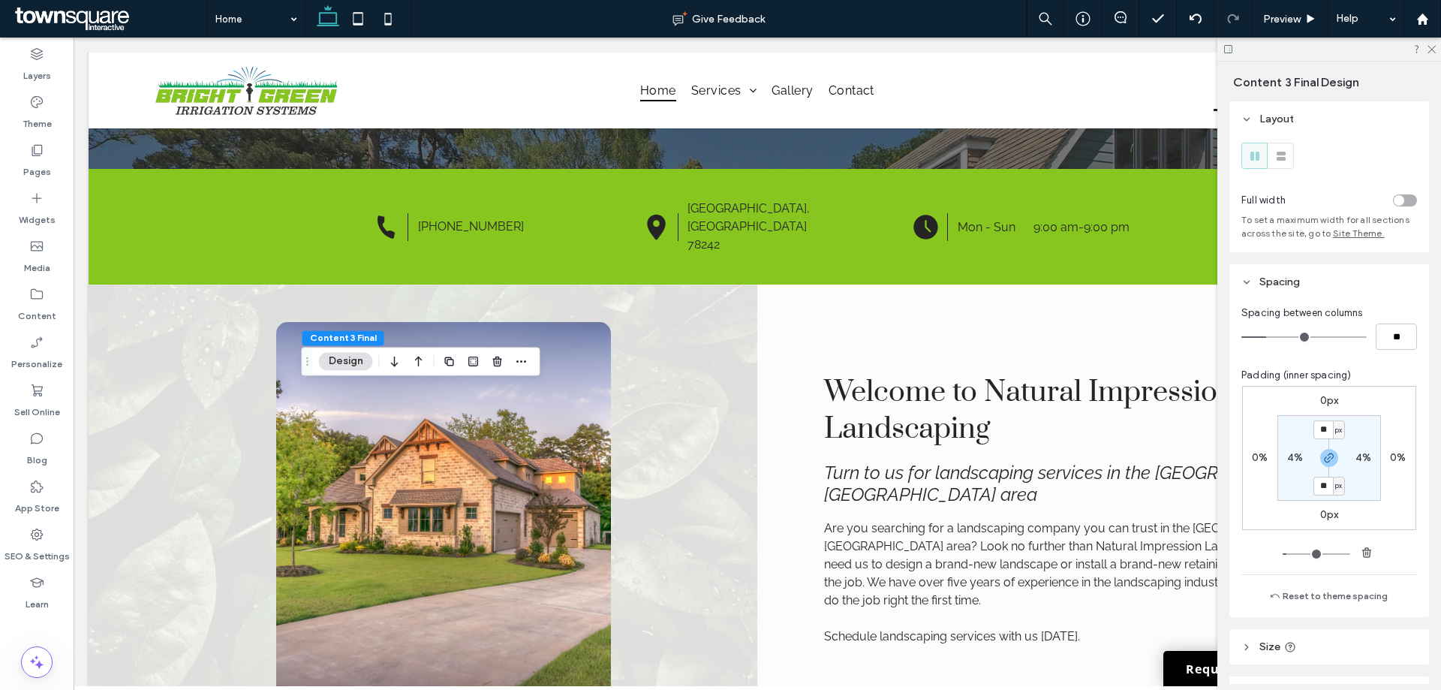
click at [1286, 287] on span "Spacing" at bounding box center [1279, 281] width 41 height 13
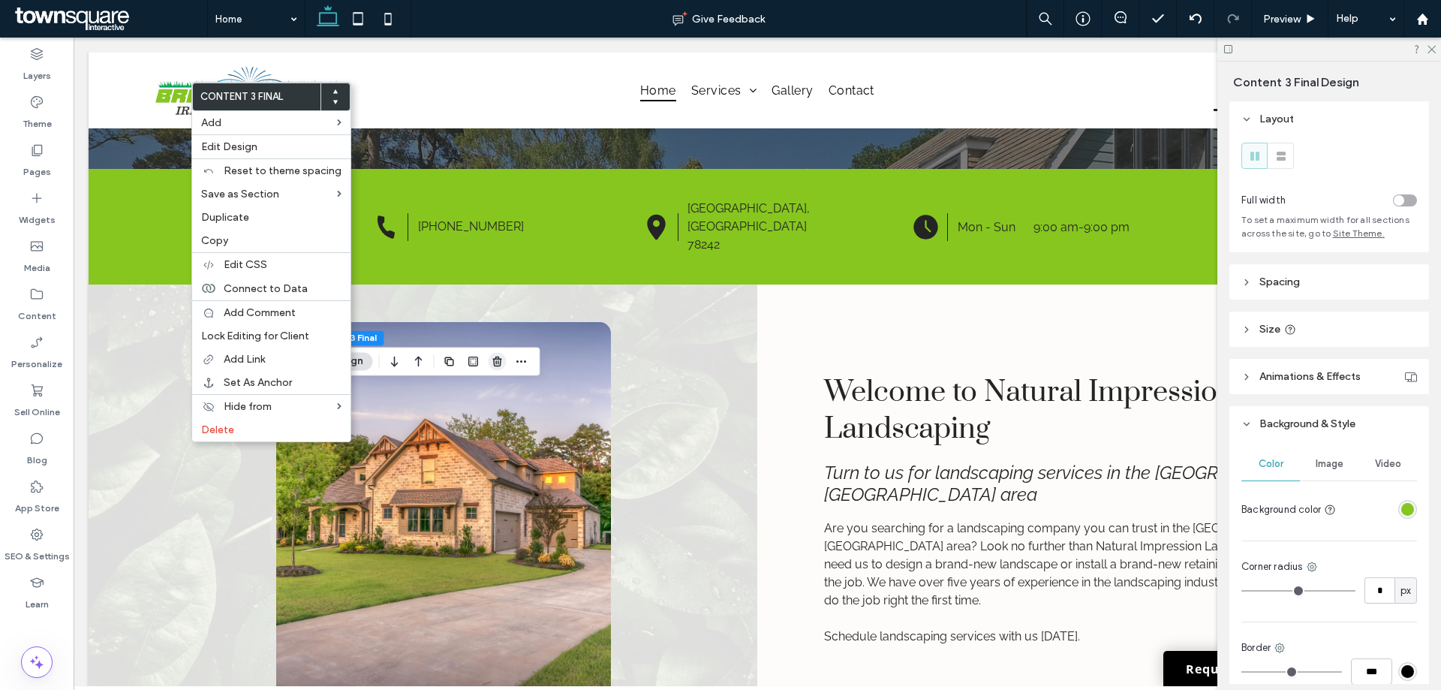
click at [502, 357] on icon "button" at bounding box center [497, 361] width 12 height 12
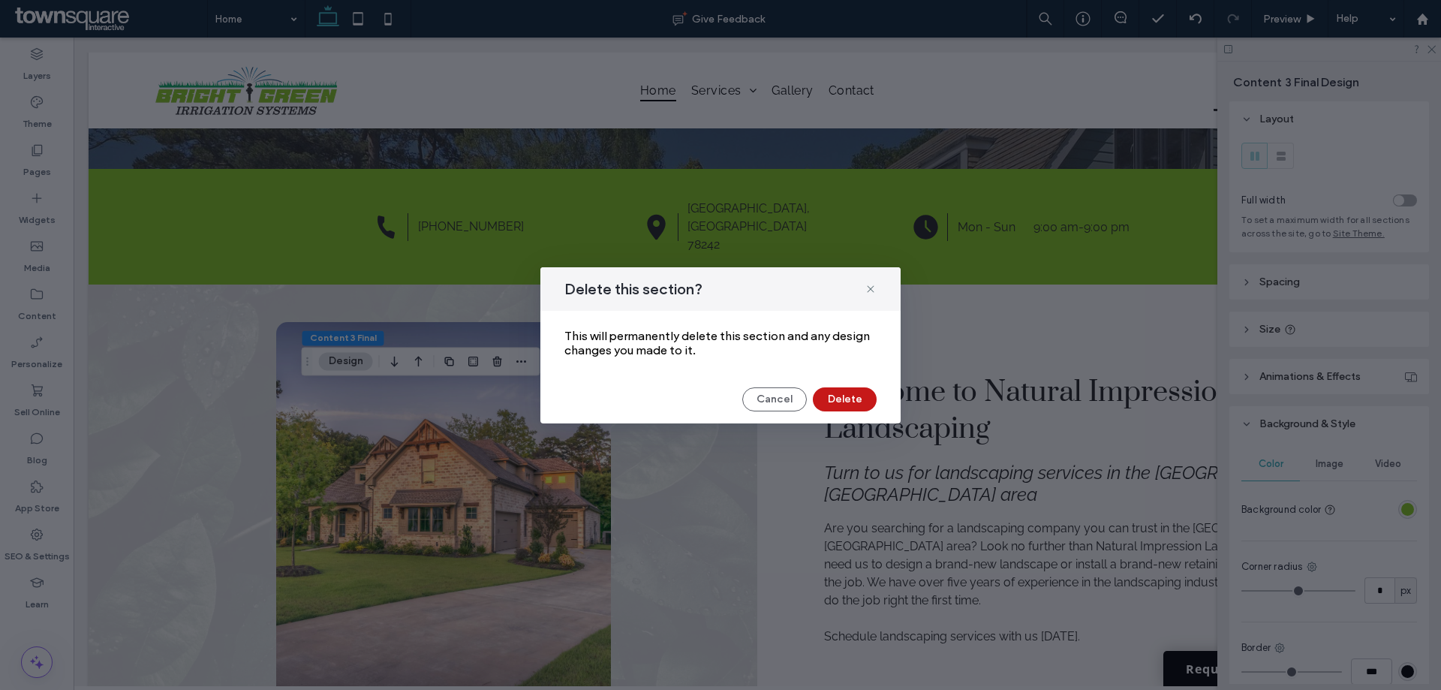
click at [858, 396] on button "Delete" at bounding box center [845, 399] width 64 height 24
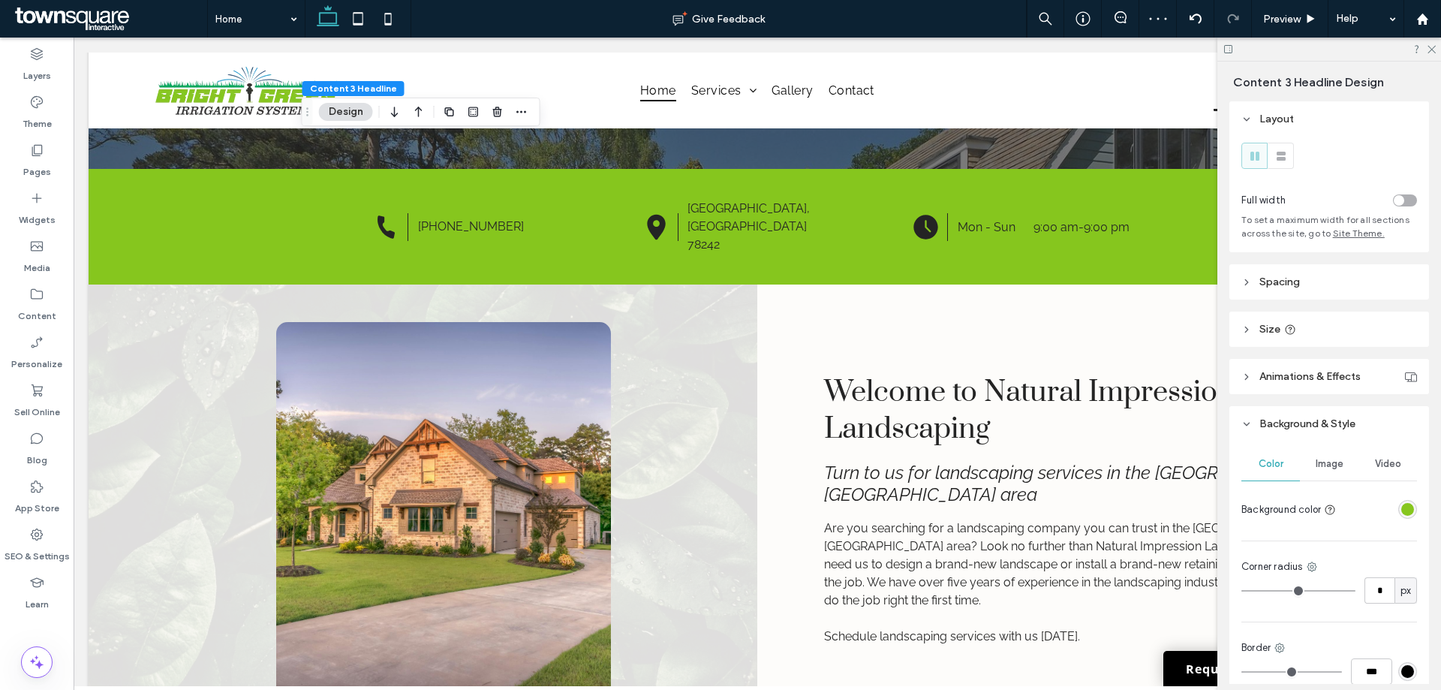
click at [1272, 280] on span "Spacing" at bounding box center [1279, 281] width 41 height 13
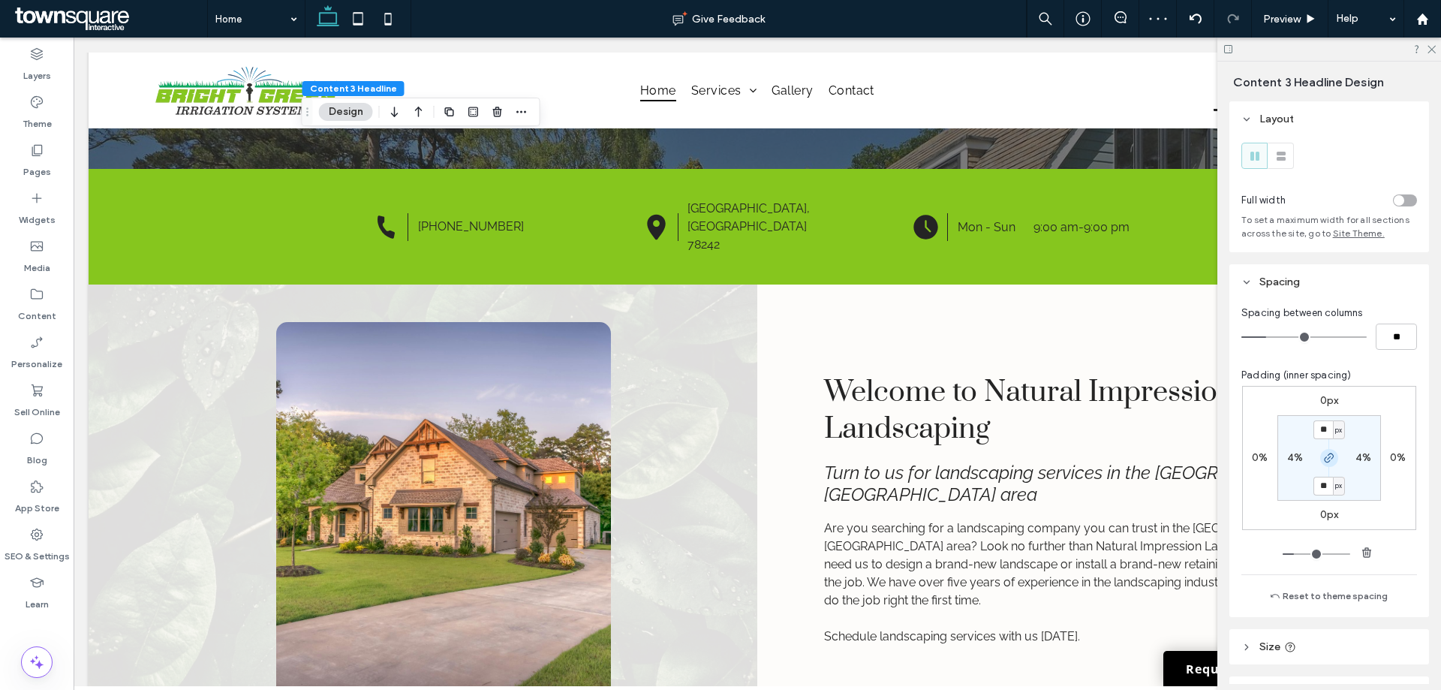
click at [1323, 462] on icon "button" at bounding box center [1329, 458] width 12 height 12
click at [1321, 483] on label "15px" at bounding box center [1329, 485] width 22 height 13
type input "**"
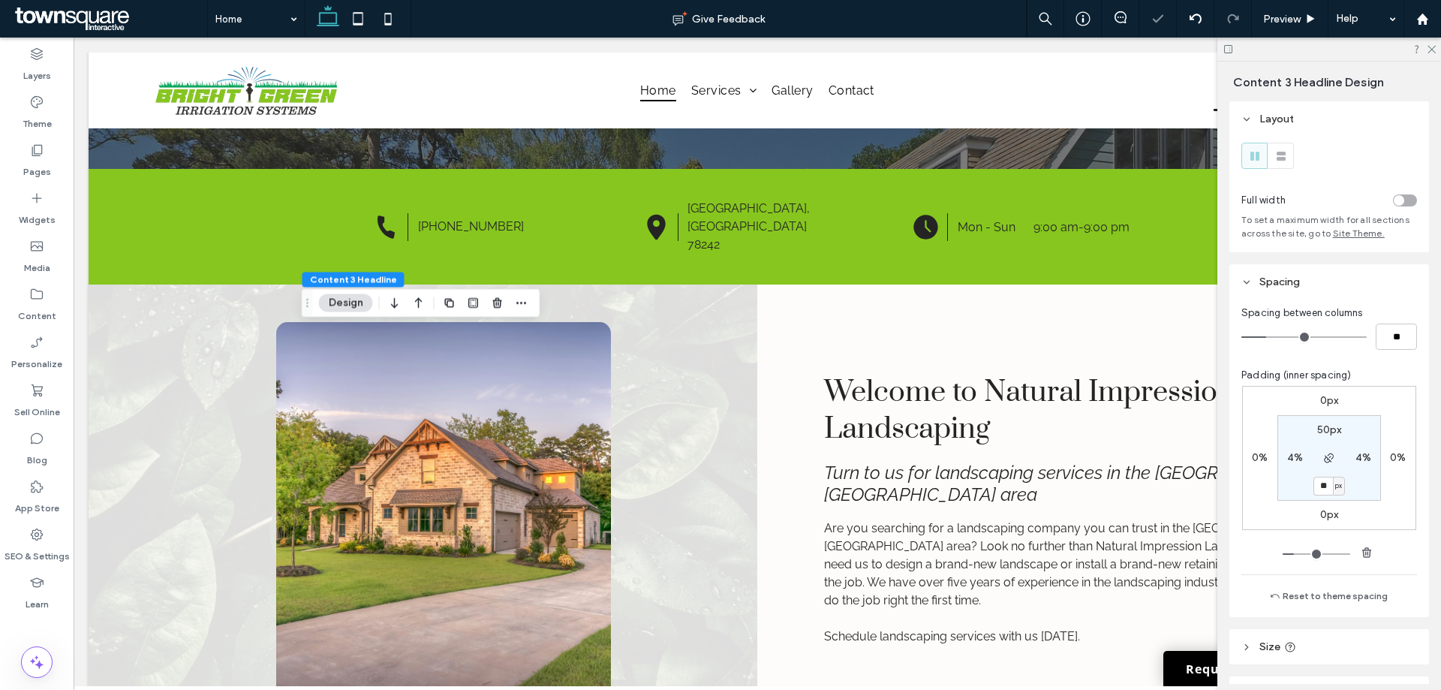
click at [1440, 41] on div at bounding box center [1329, 49] width 224 height 23
click at [1438, 41] on div at bounding box center [1329, 49] width 224 height 23
click at [1433, 43] on div at bounding box center [1329, 49] width 224 height 23
click at [1432, 46] on icon at bounding box center [1431, 49] width 10 height 10
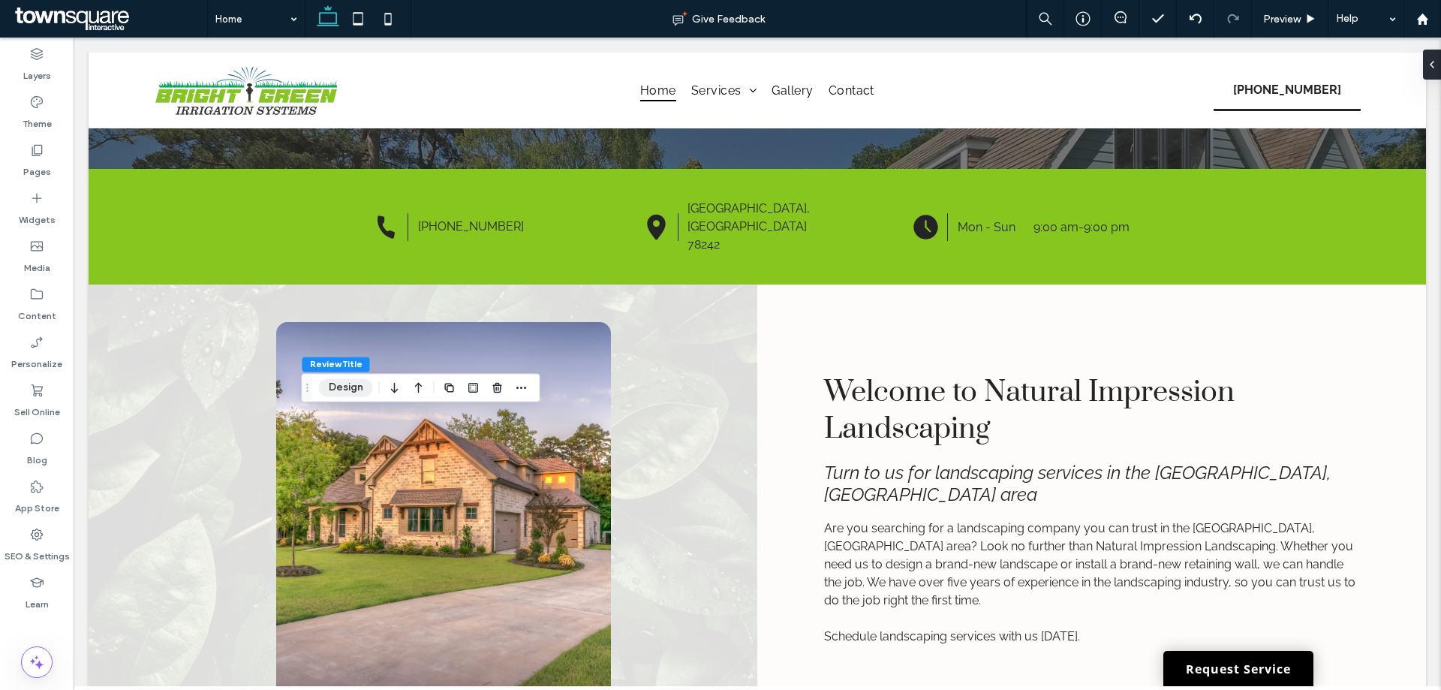
click at [338, 384] on button "Design" at bounding box center [346, 387] width 54 height 18
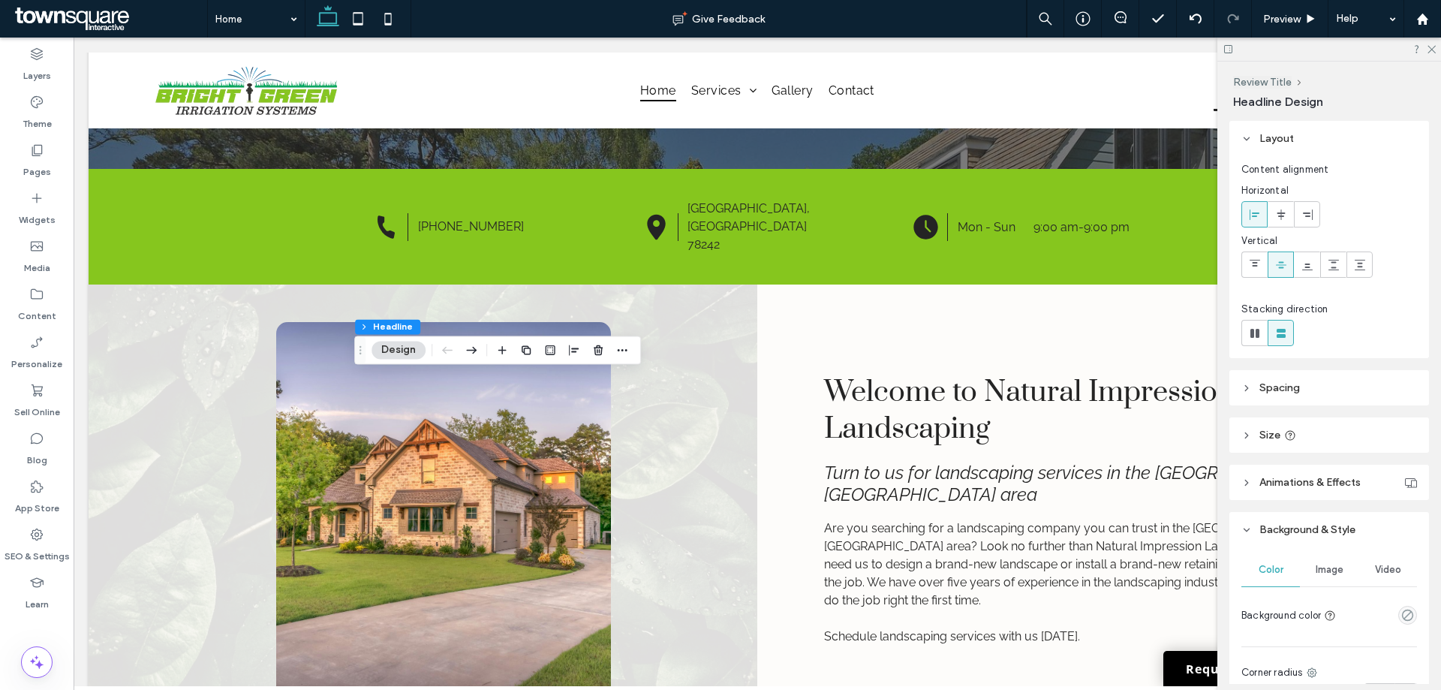
click at [1294, 398] on header "Spacing" at bounding box center [1329, 387] width 200 height 35
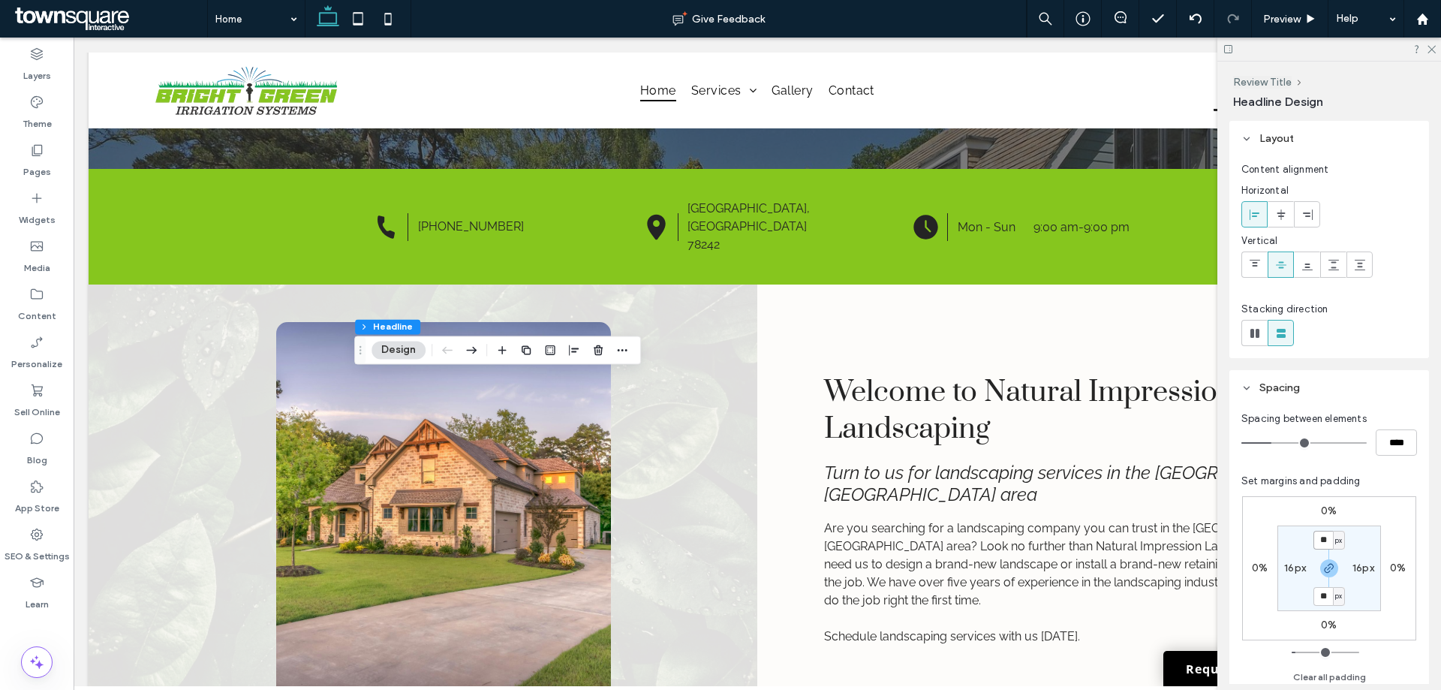
click at [1320, 544] on input "**" at bounding box center [1323, 539] width 20 height 19
type input "*"
click at [1323, 539] on input "*" at bounding box center [1323, 539] width 20 height 19
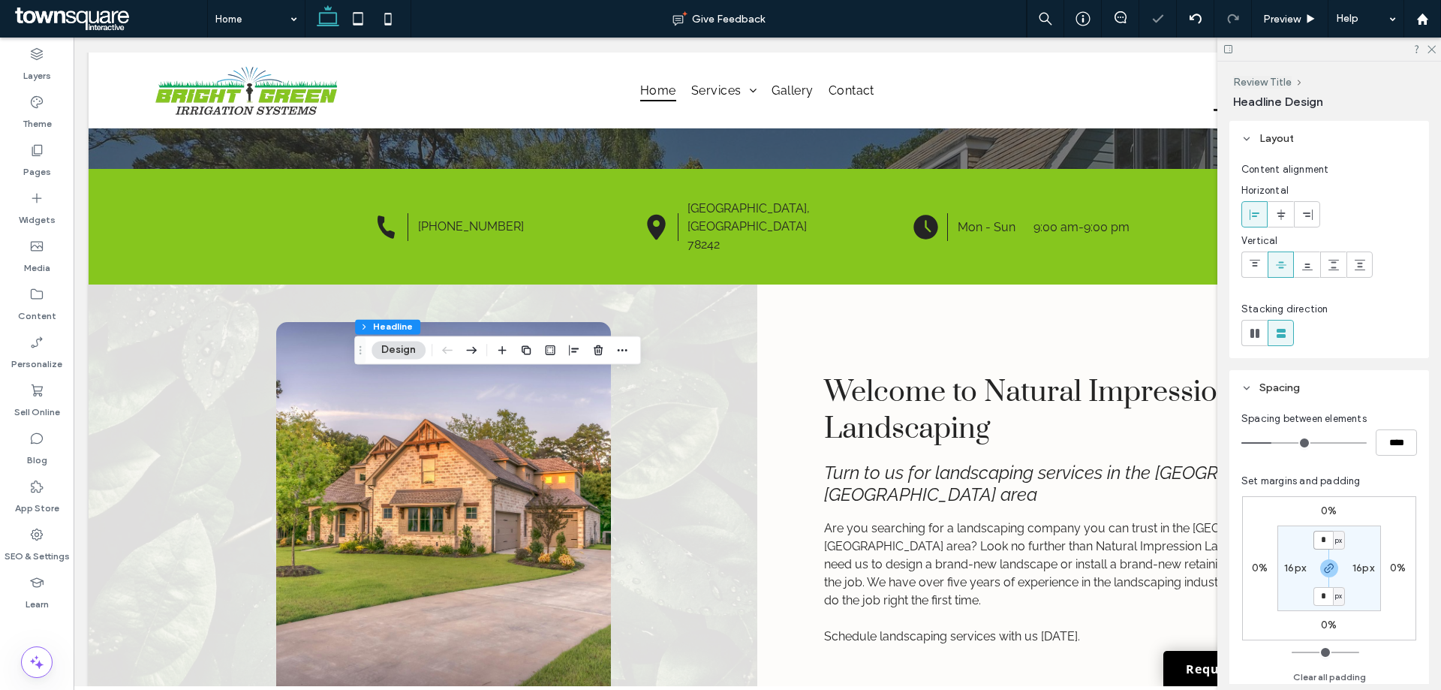
click at [1323, 539] on input "*" at bounding box center [1323, 539] width 20 height 19
type input "**"
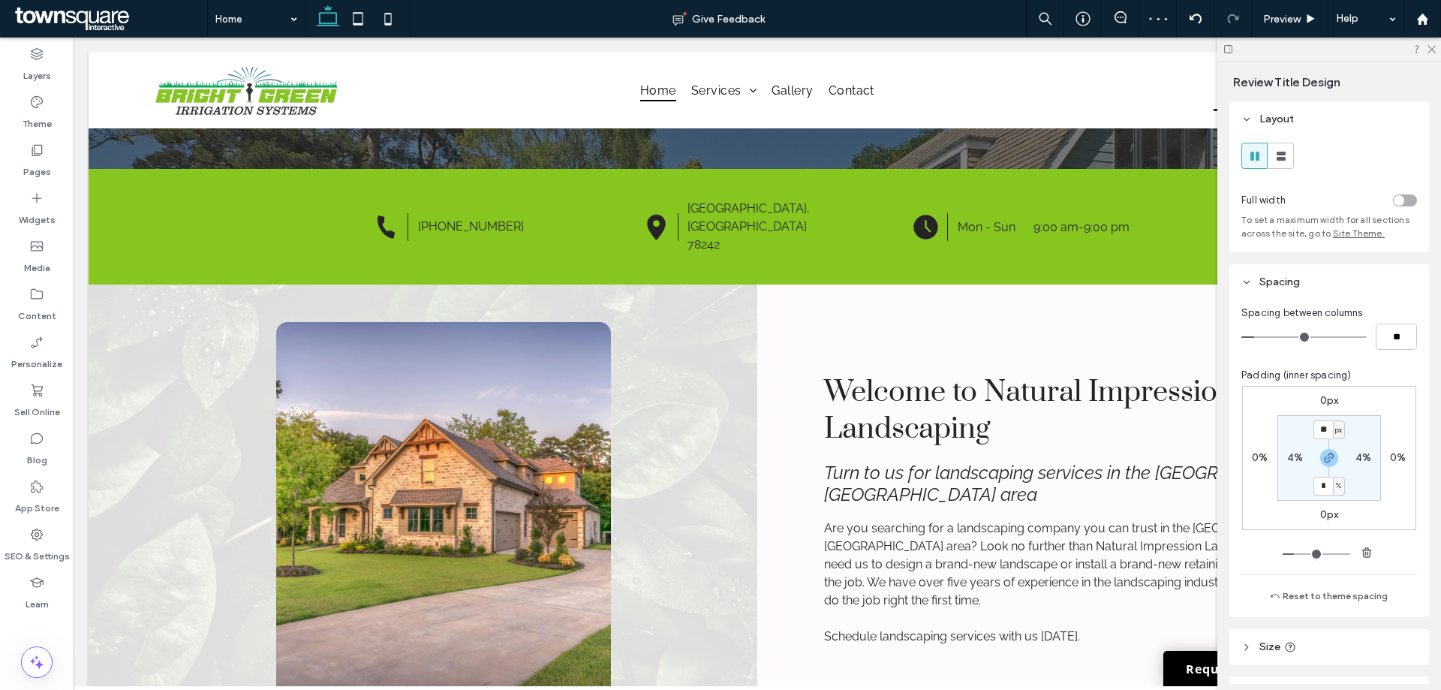
type input "***"
click at [1324, 455] on icon "button" at bounding box center [1329, 458] width 12 height 12
click at [1320, 437] on input "**" at bounding box center [1323, 429] width 20 height 19
type input "*"
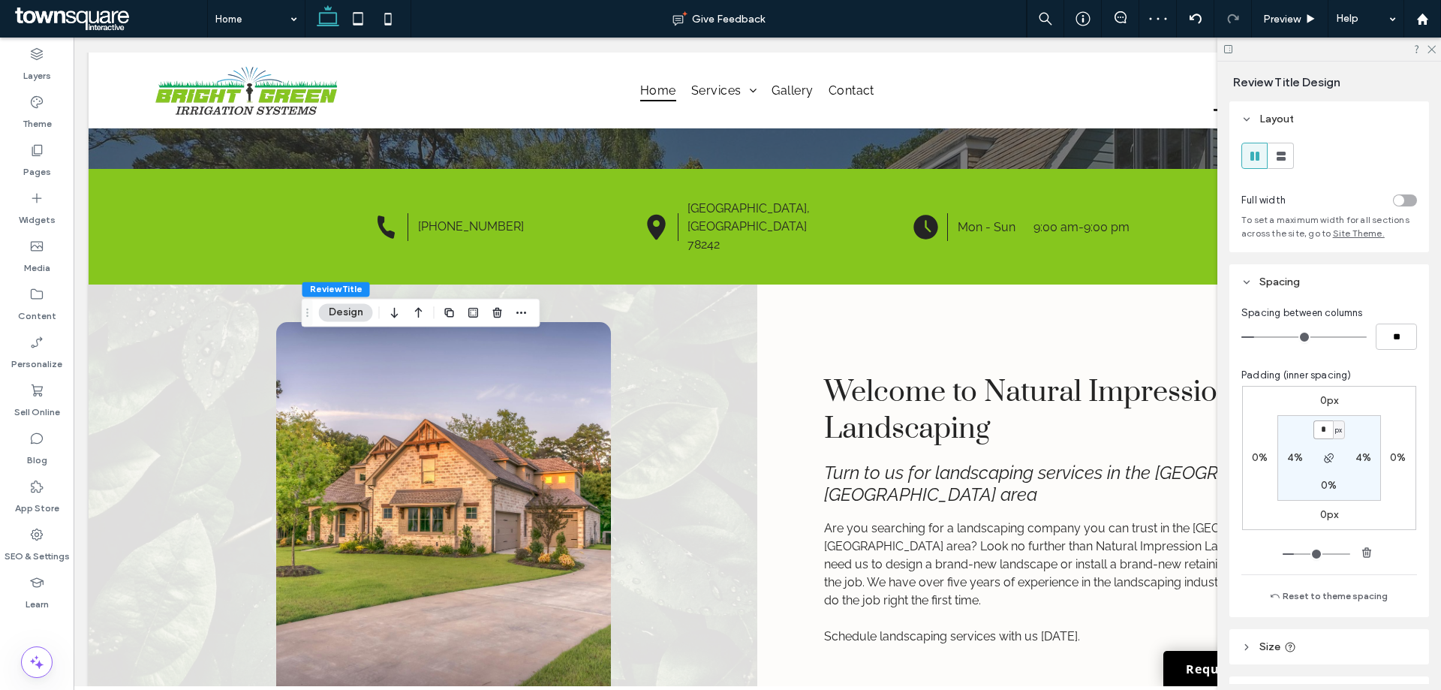
type input "*"
type input "***"
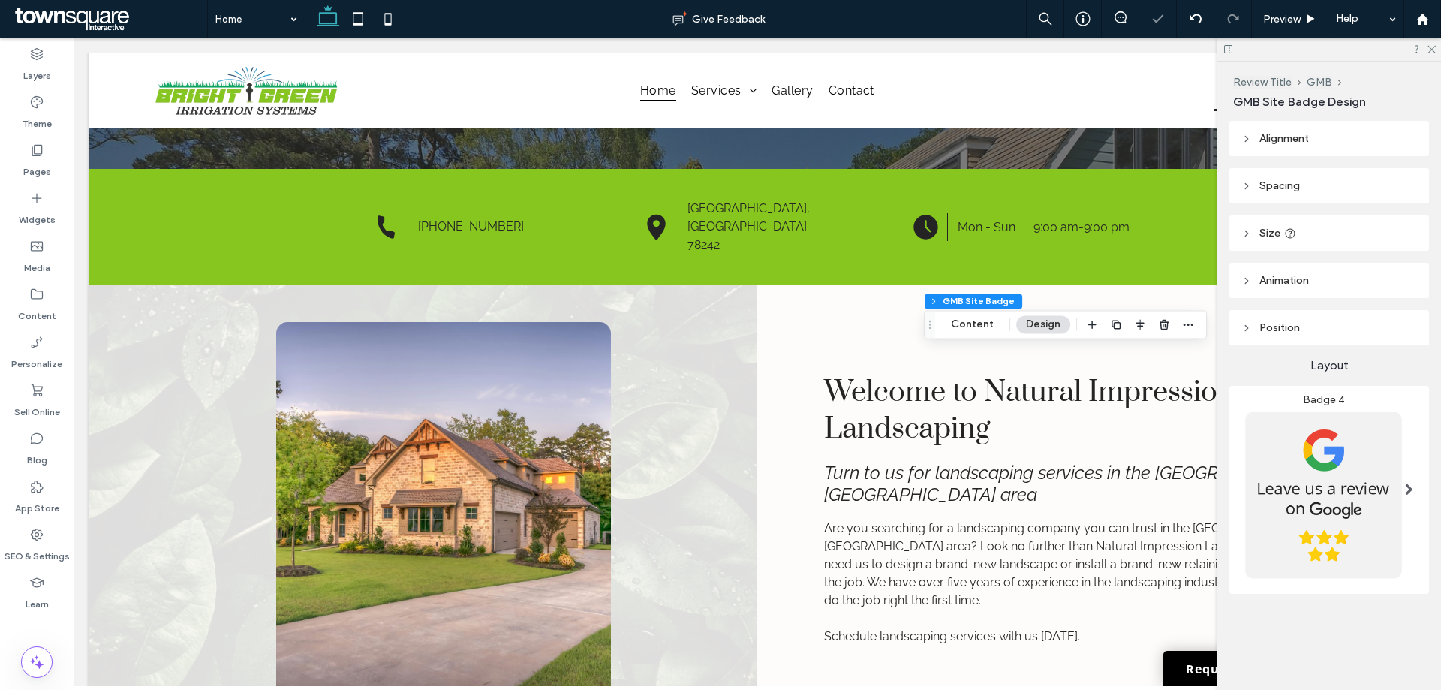
click at [1328, 464] on img at bounding box center [1323, 494] width 164 height 177
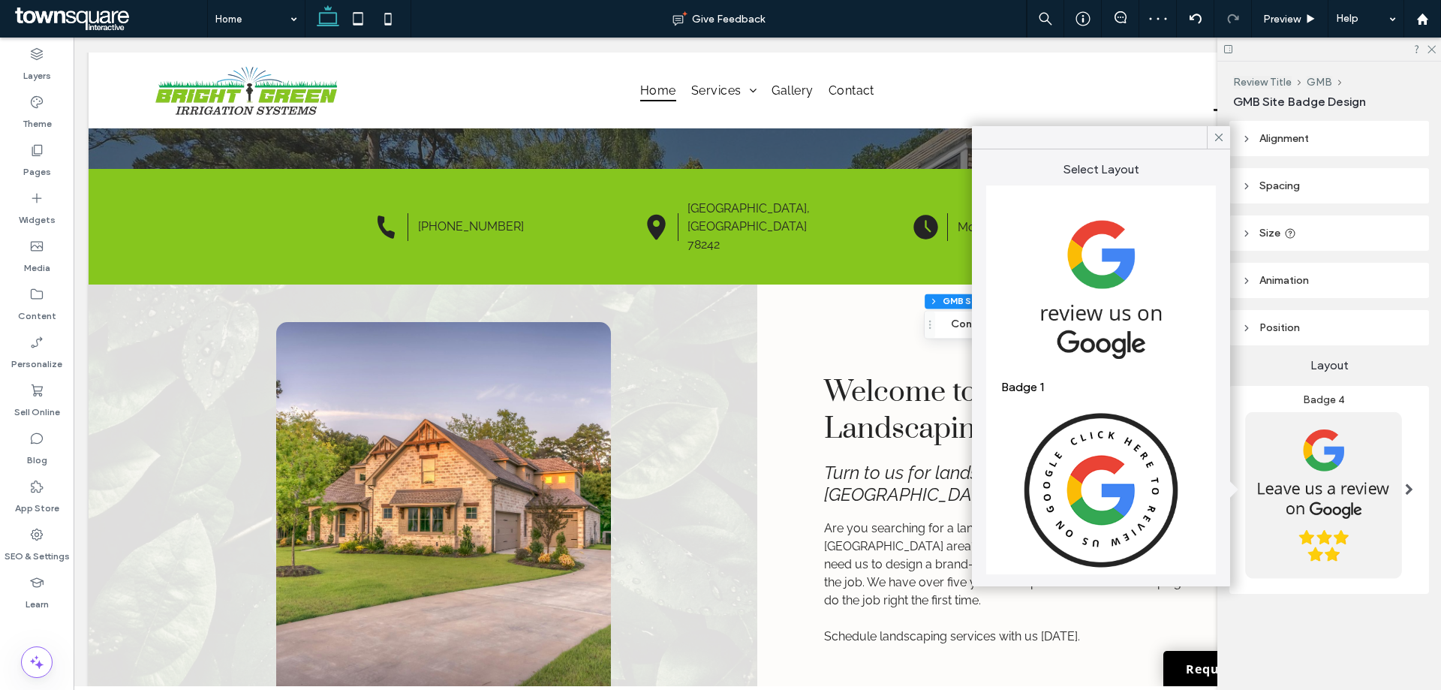
click at [1024, 401] on img at bounding box center [1101, 489] width 200 height 176
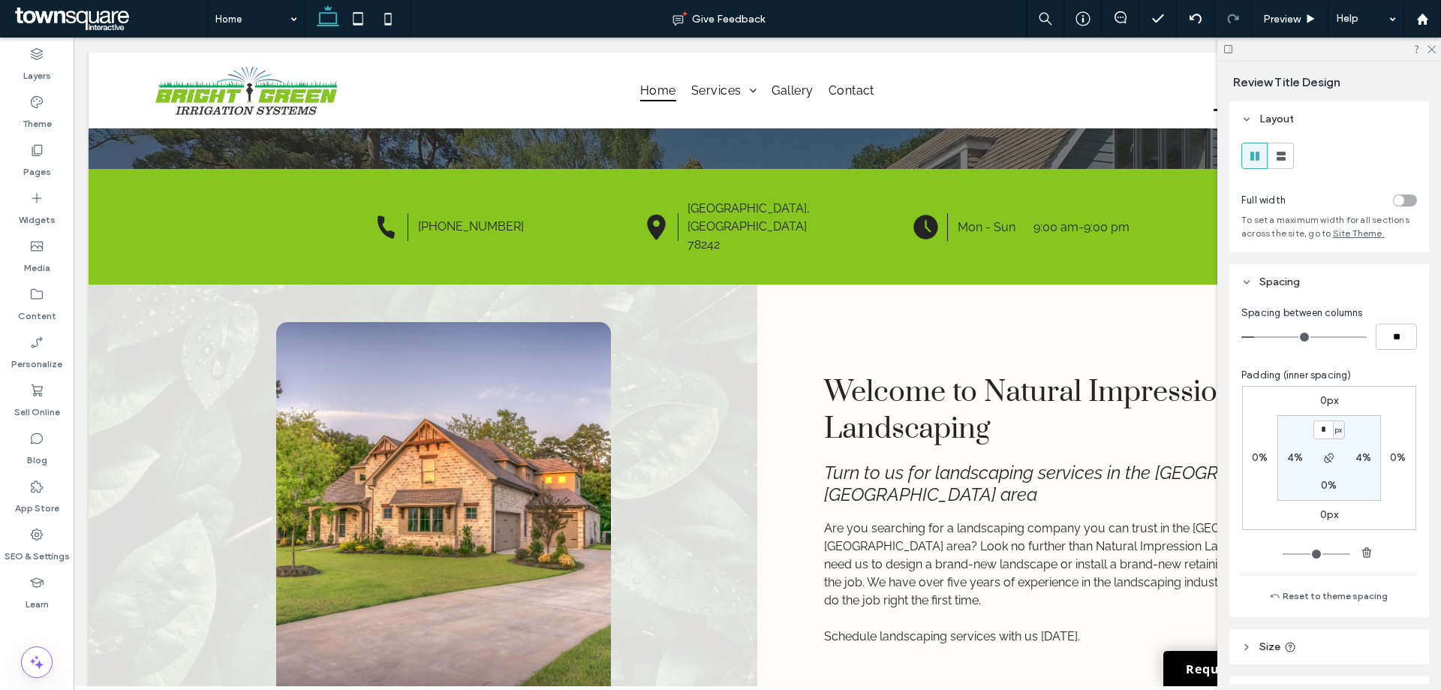
type input "***"
click at [1320, 431] on input "*" at bounding box center [1323, 429] width 20 height 19
type input "**"
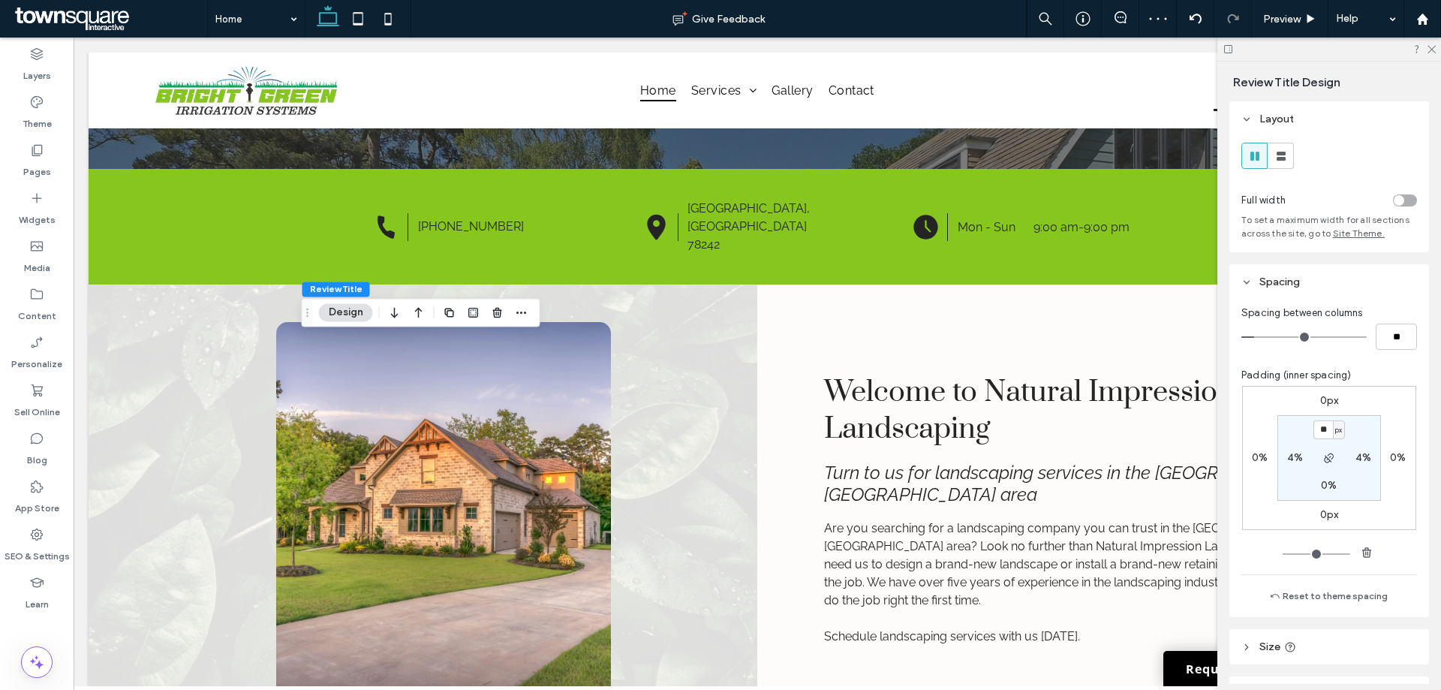
type input "**"
type input "***"
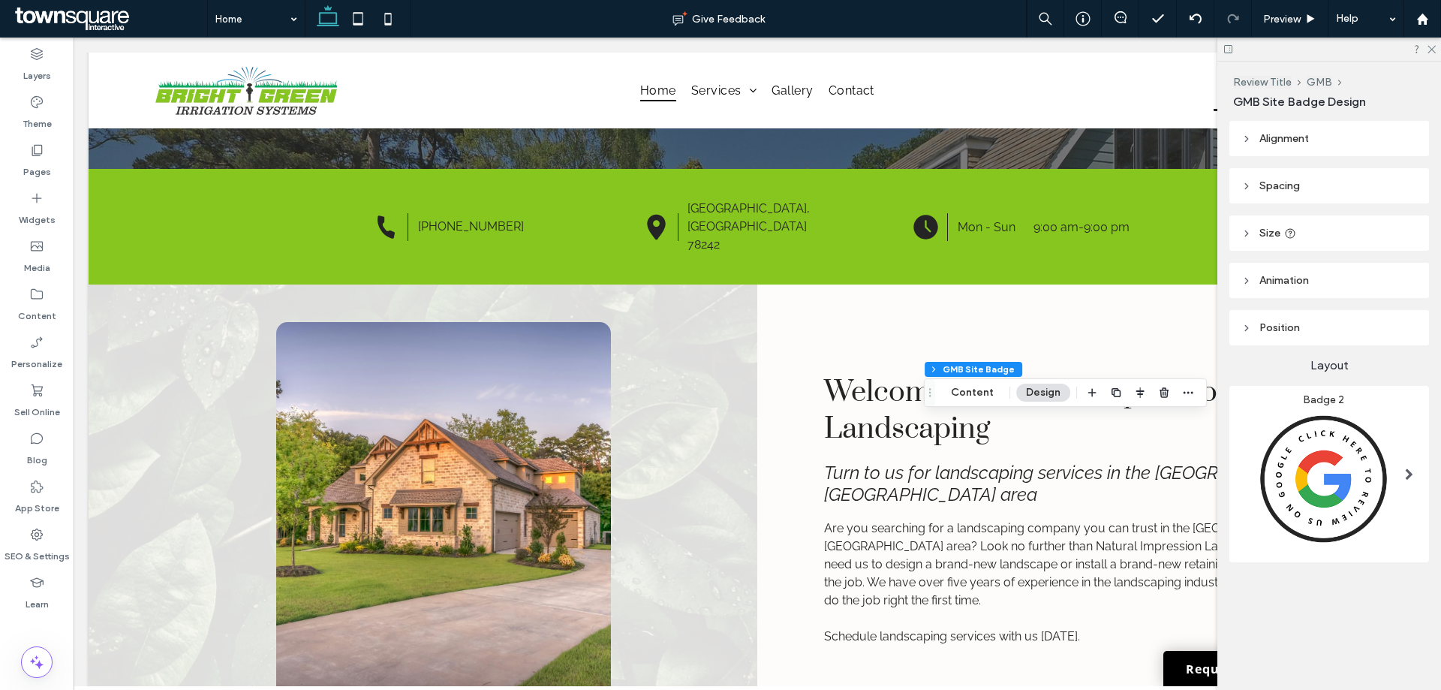
click at [1304, 400] on span "Badge 2" at bounding box center [1322, 399] width 41 height 13
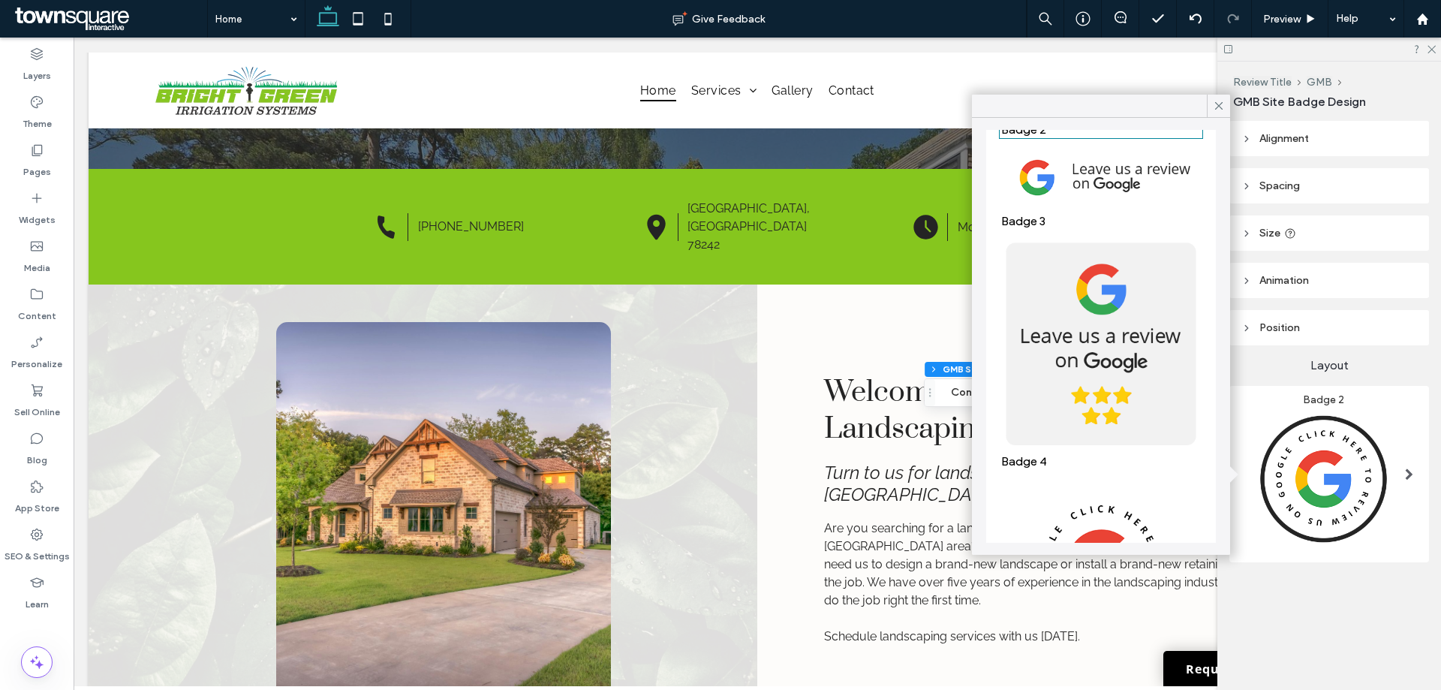
scroll to position [225, 0]
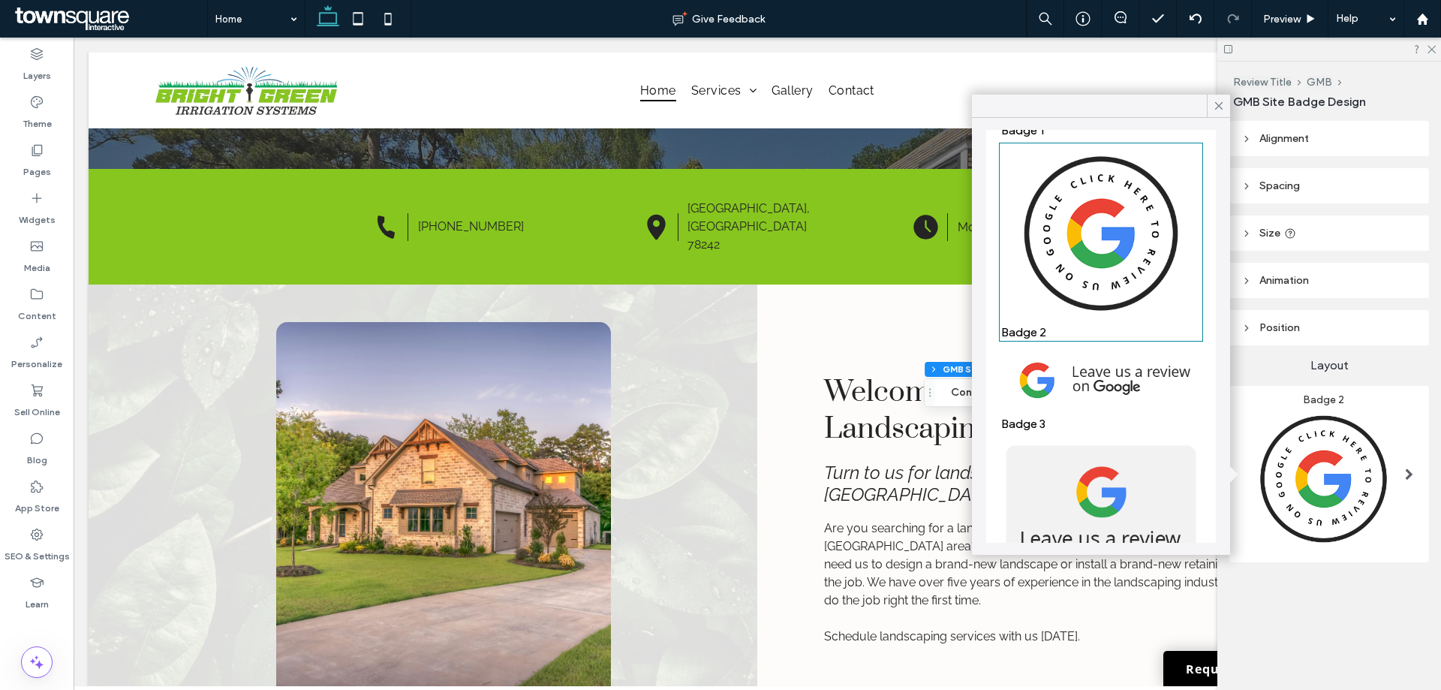
click at [1081, 368] on img at bounding box center [1101, 380] width 200 height 67
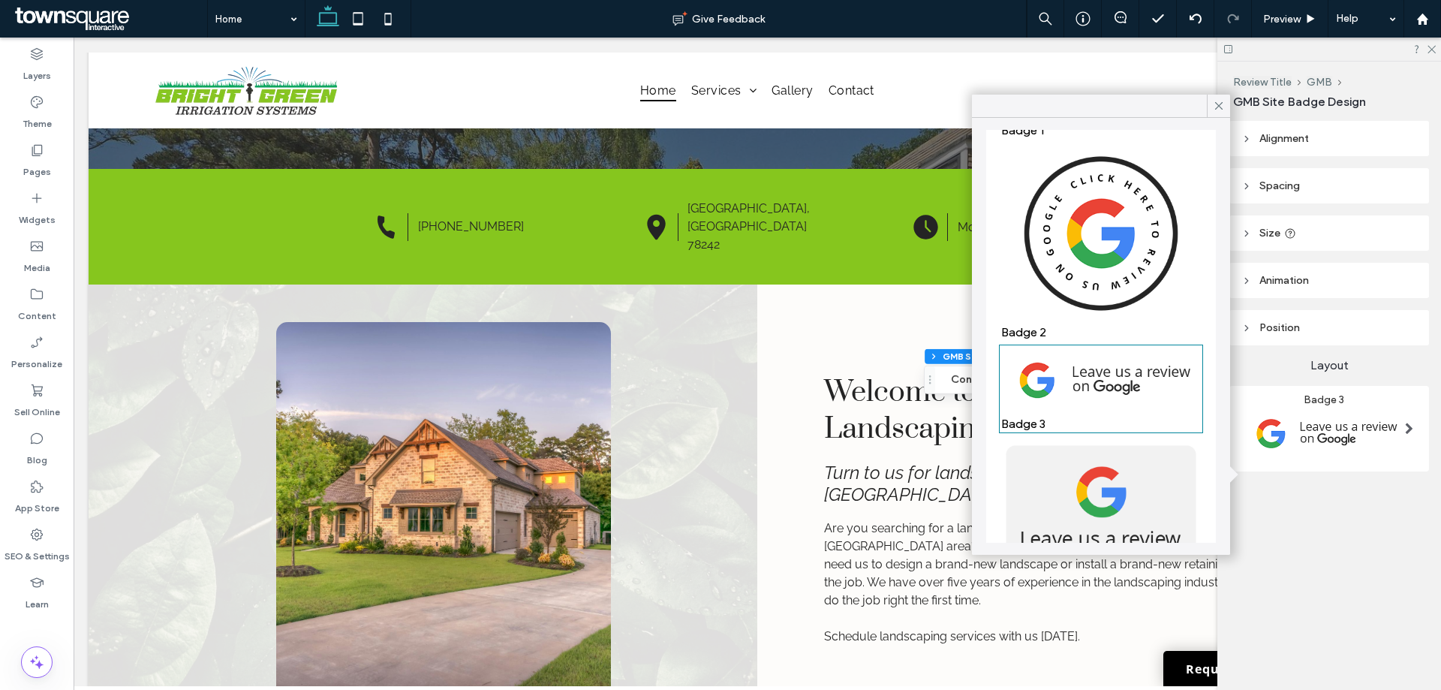
click at [1089, 371] on img at bounding box center [1101, 380] width 200 height 67
click at [1212, 100] on icon at bounding box center [1219, 106] width 14 height 14
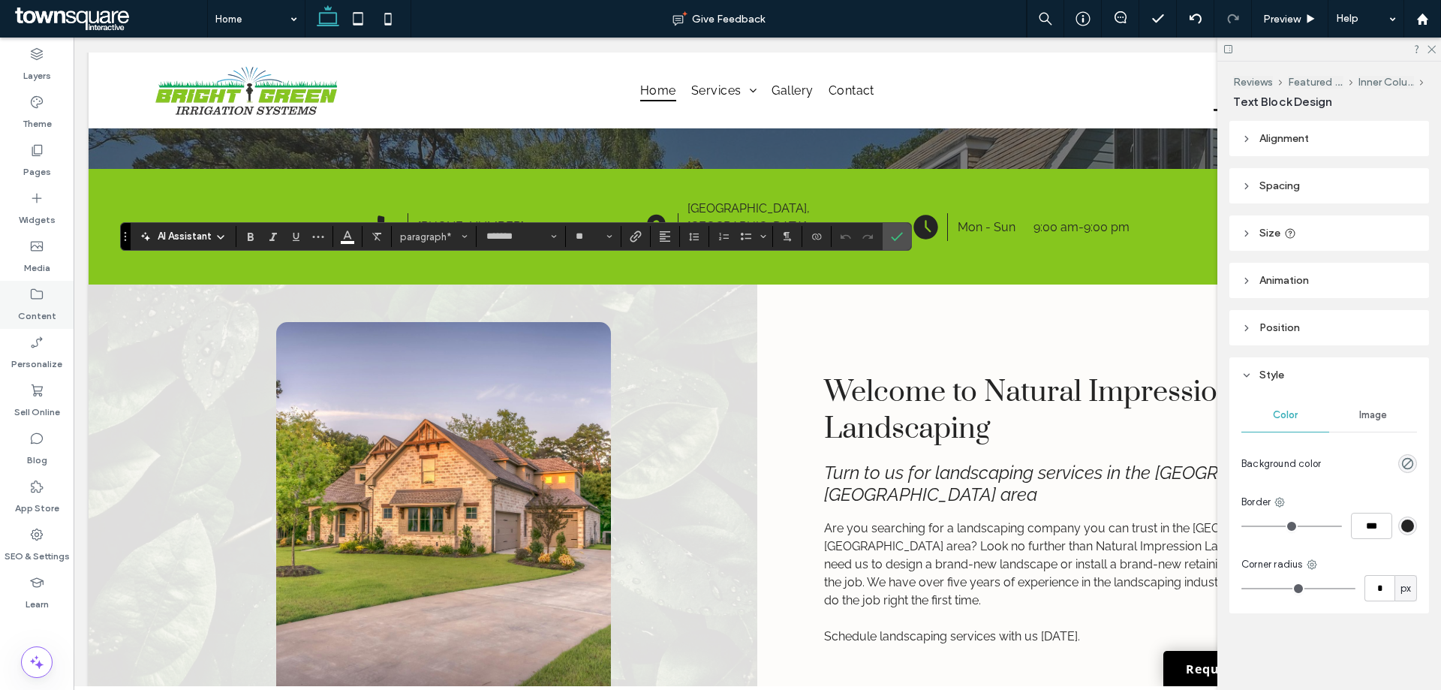
type input "**"
click at [901, 233] on icon "Confirm" at bounding box center [897, 236] width 12 height 12
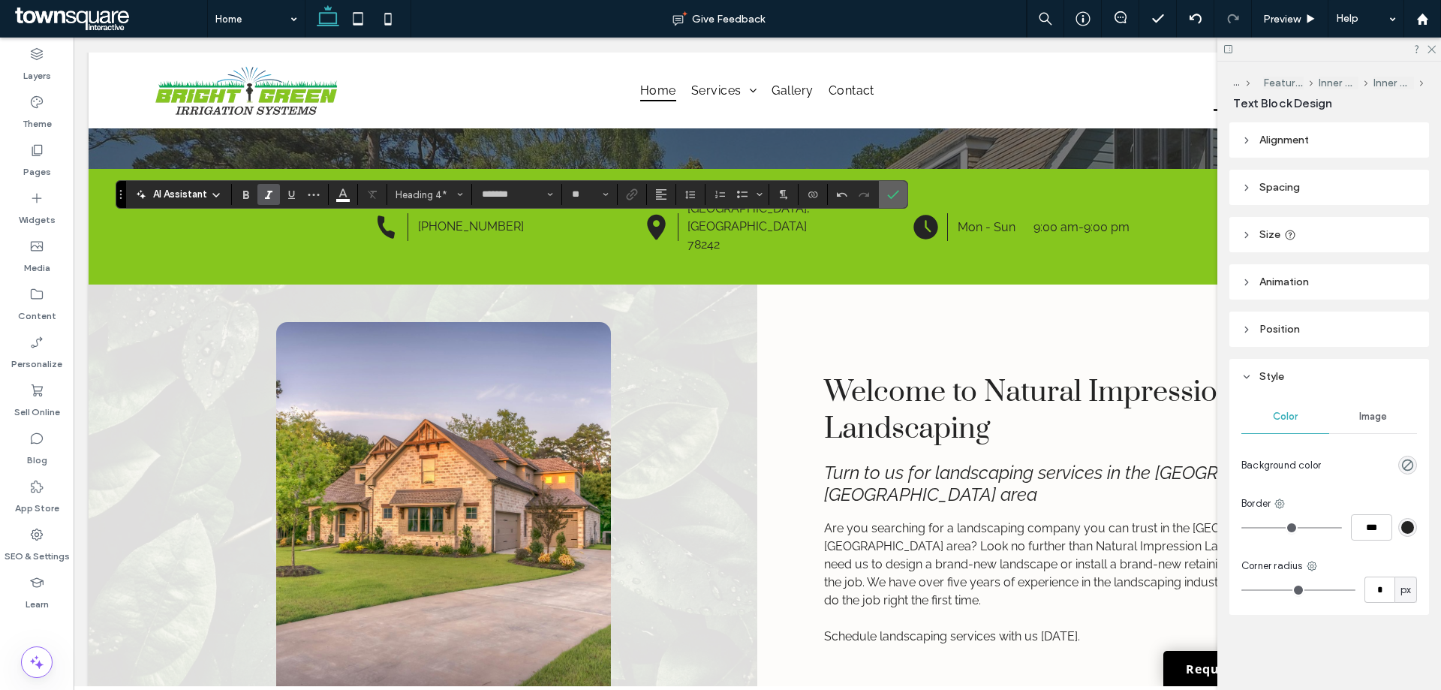
click at [893, 192] on icon "Confirm" at bounding box center [893, 194] width 12 height 12
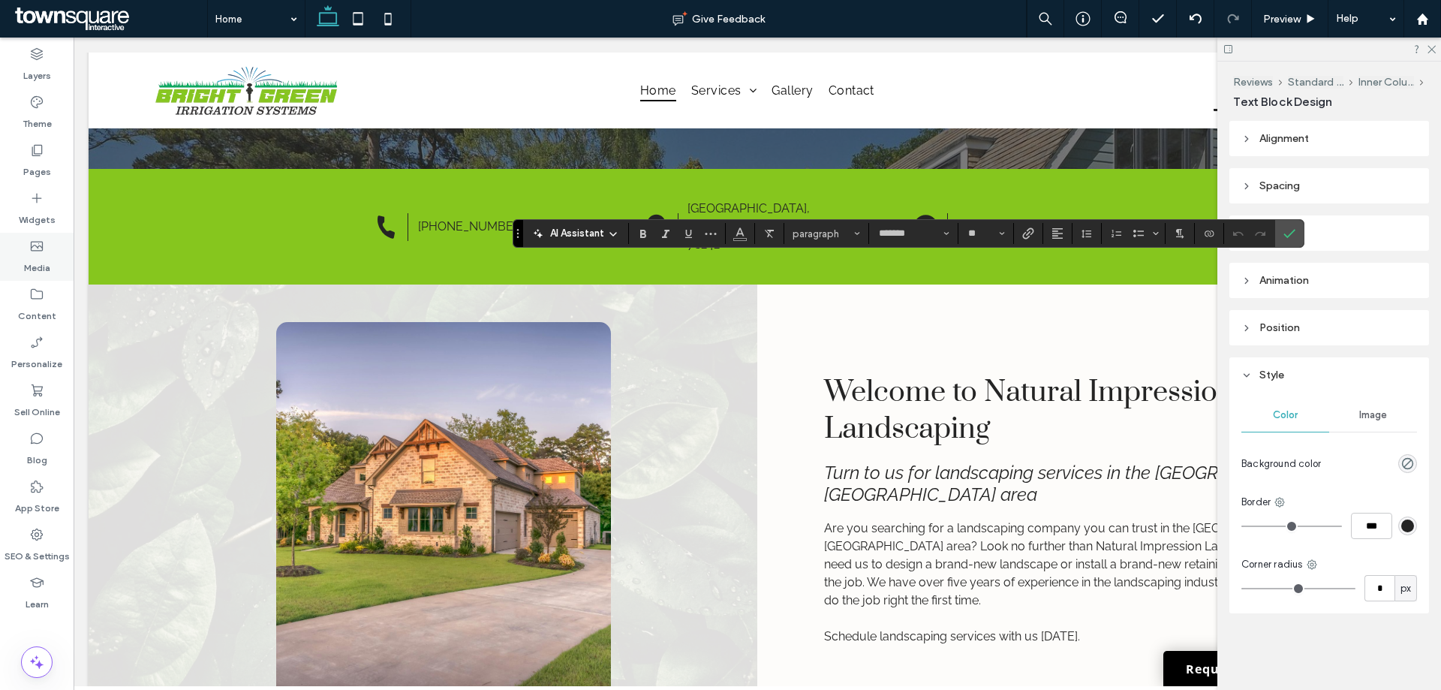
type input "**"
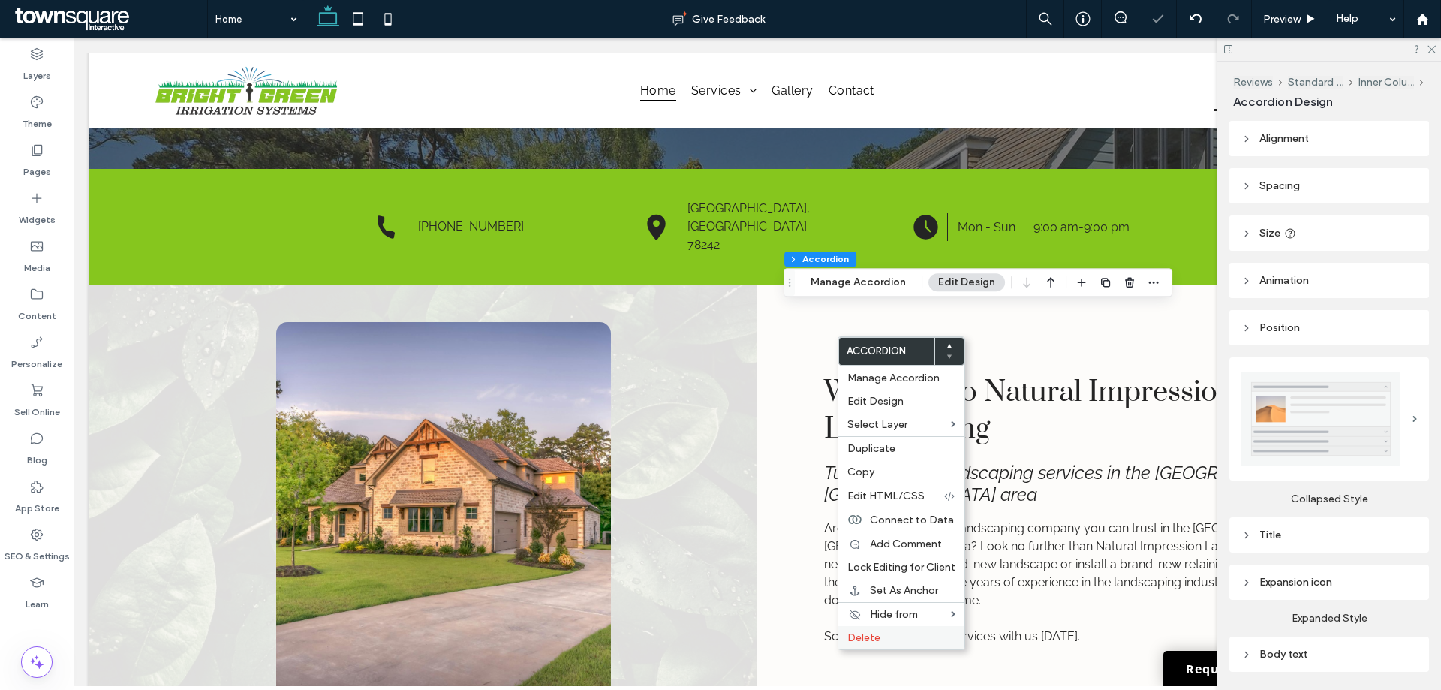
click at [885, 638] on label "Delete" at bounding box center [901, 637] width 108 height 13
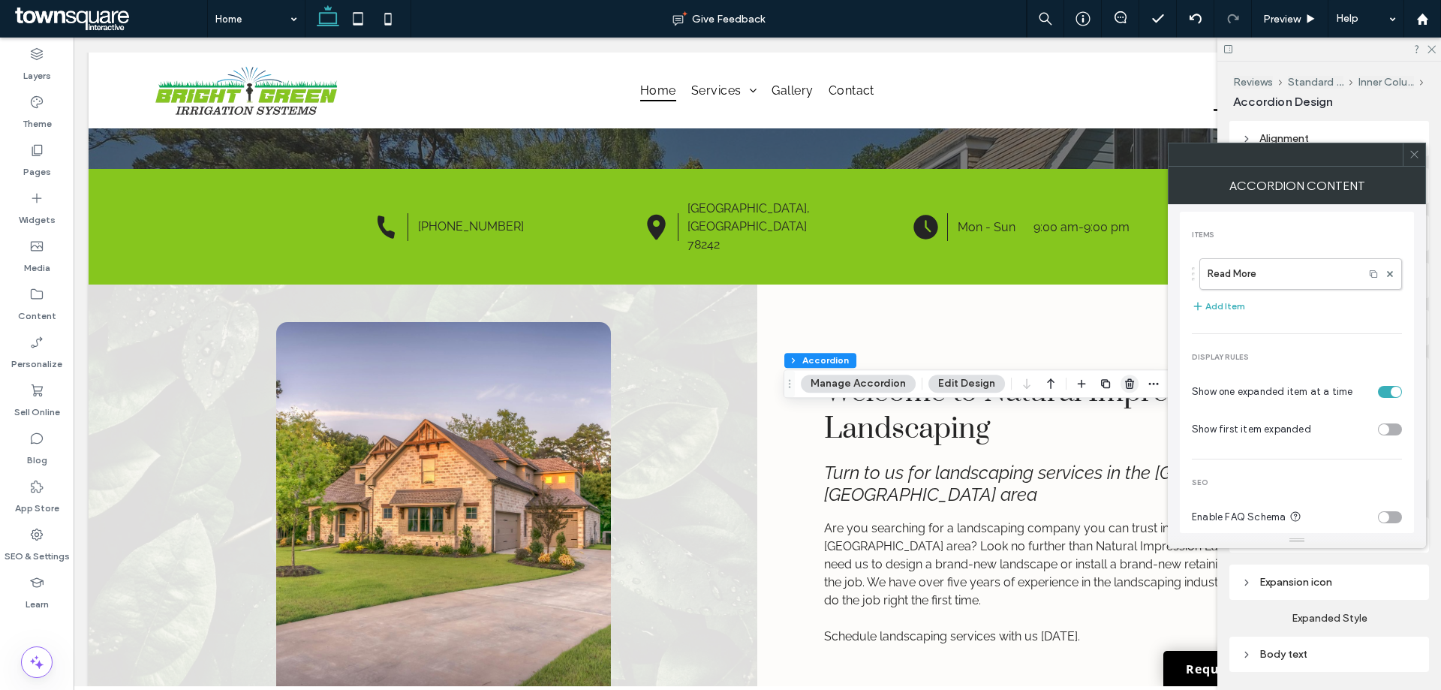
click at [1125, 381] on use "button" at bounding box center [1129, 384] width 9 height 10
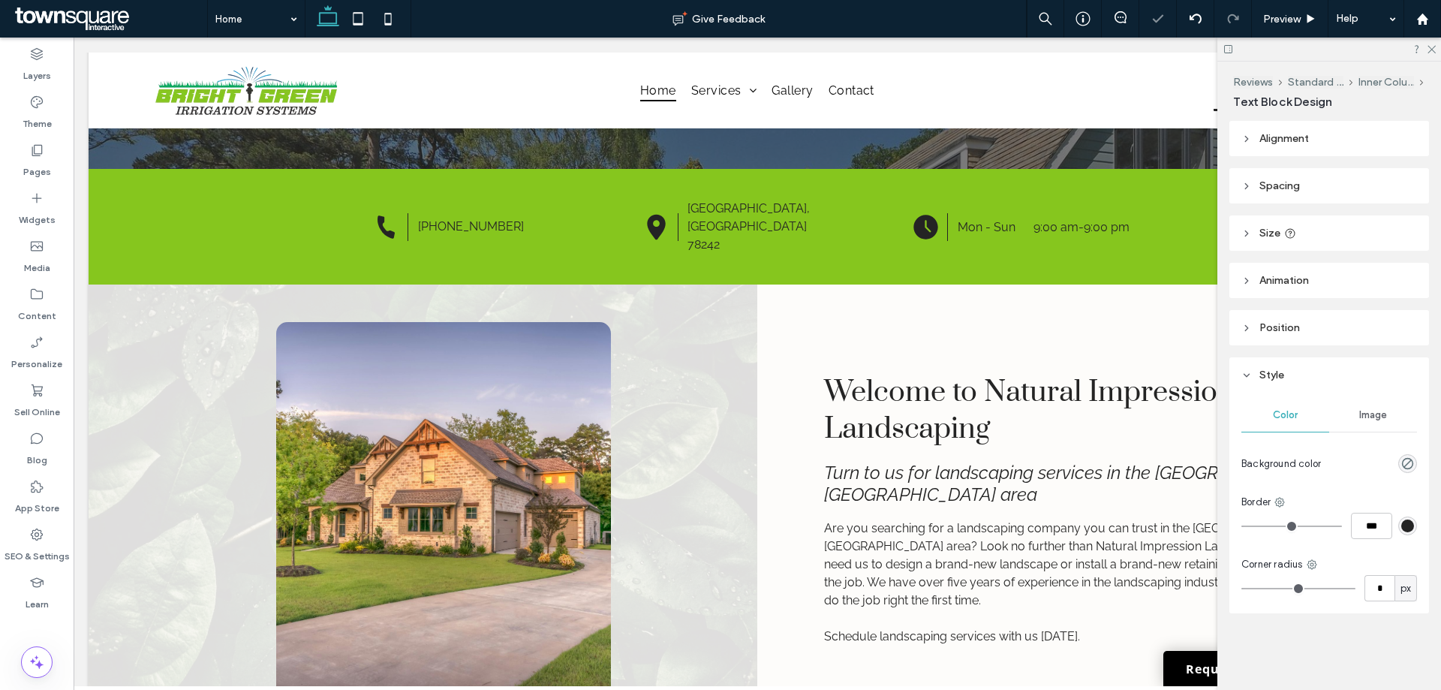
type input "*******"
type input "**"
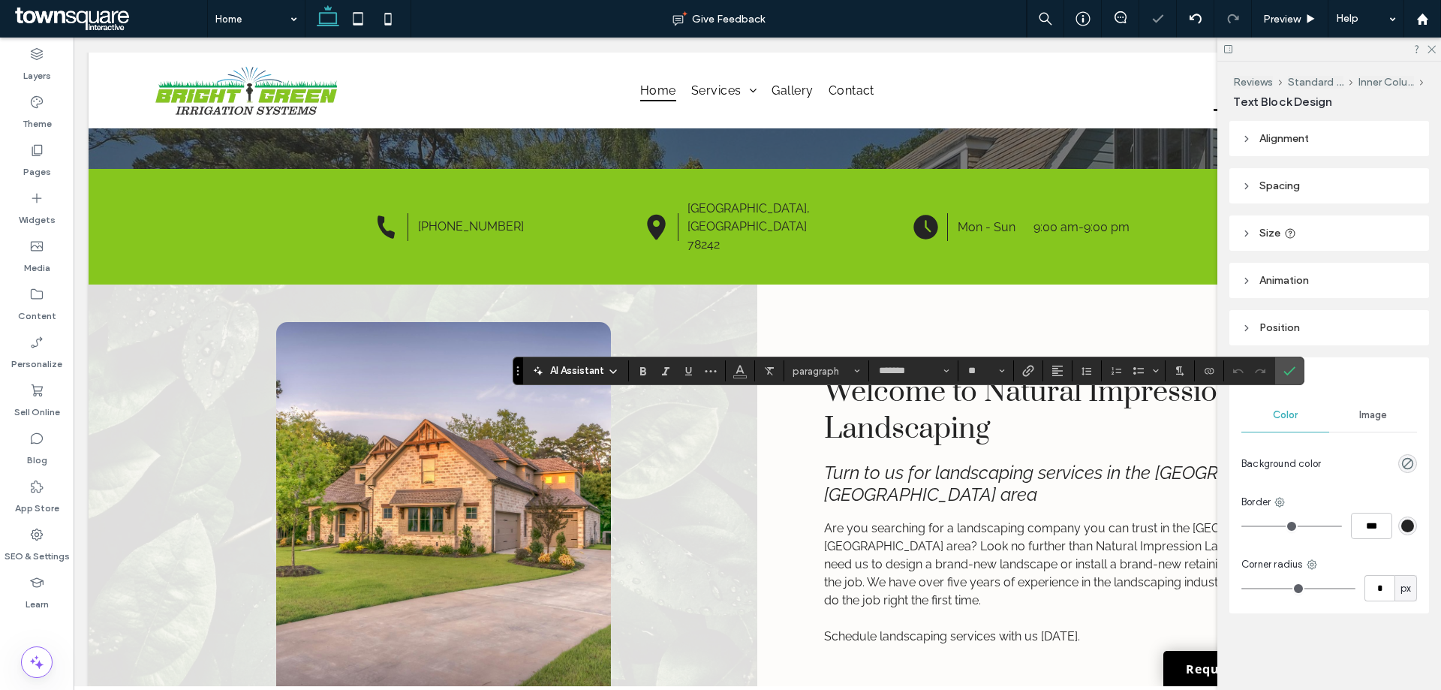
type input "**"
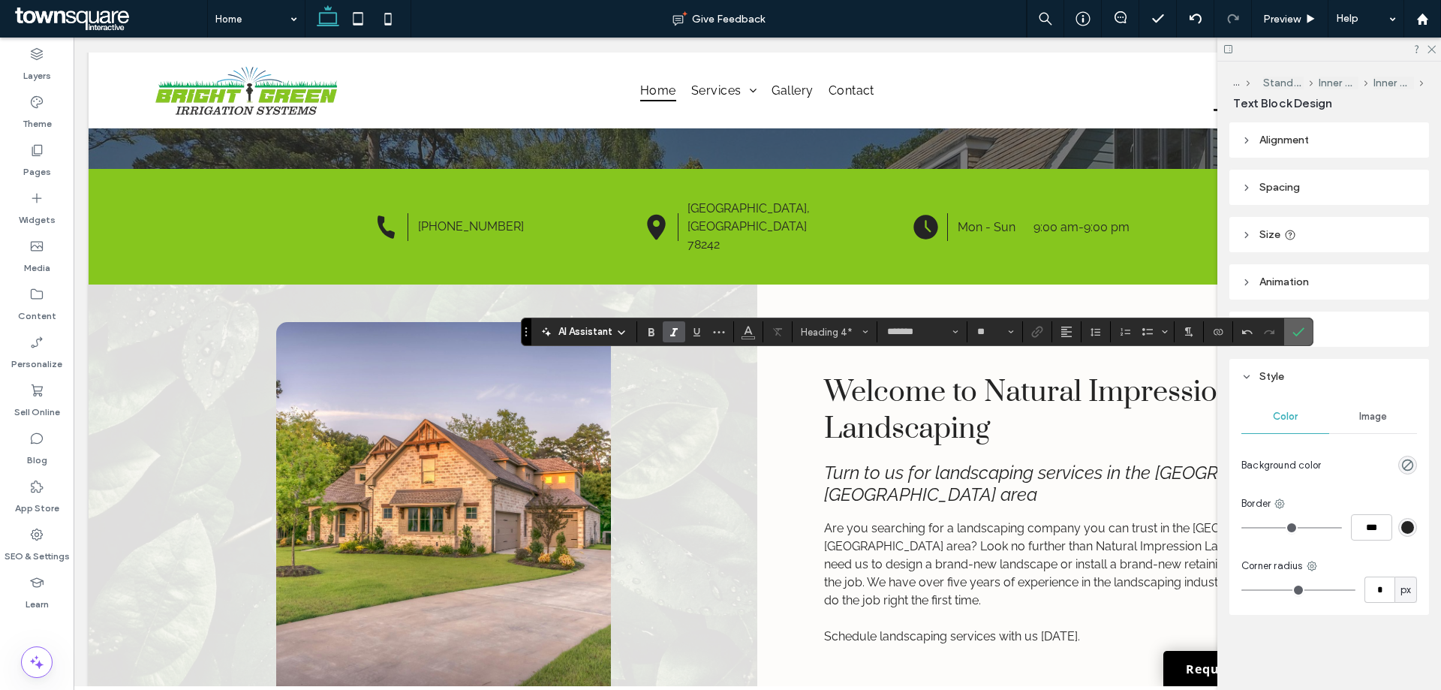
click at [1302, 332] on icon "Confirm" at bounding box center [1298, 332] width 12 height 12
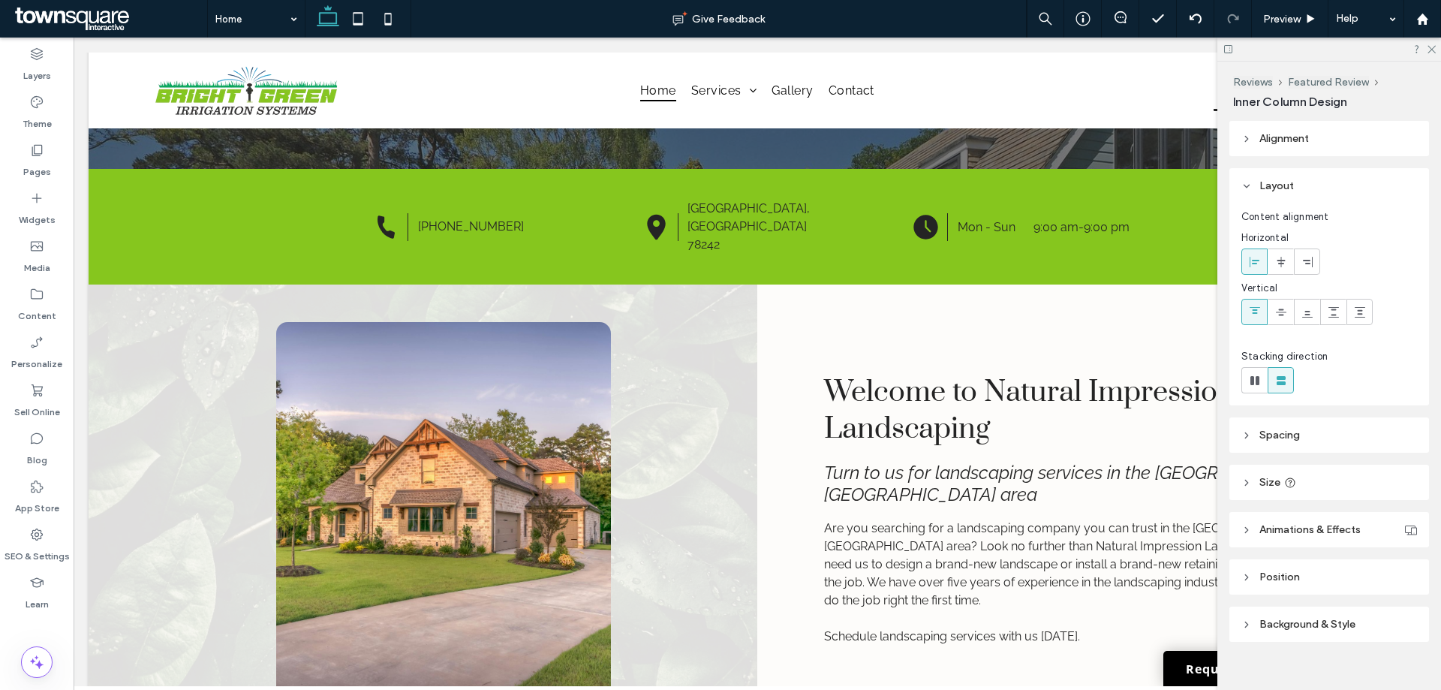
type input "***"
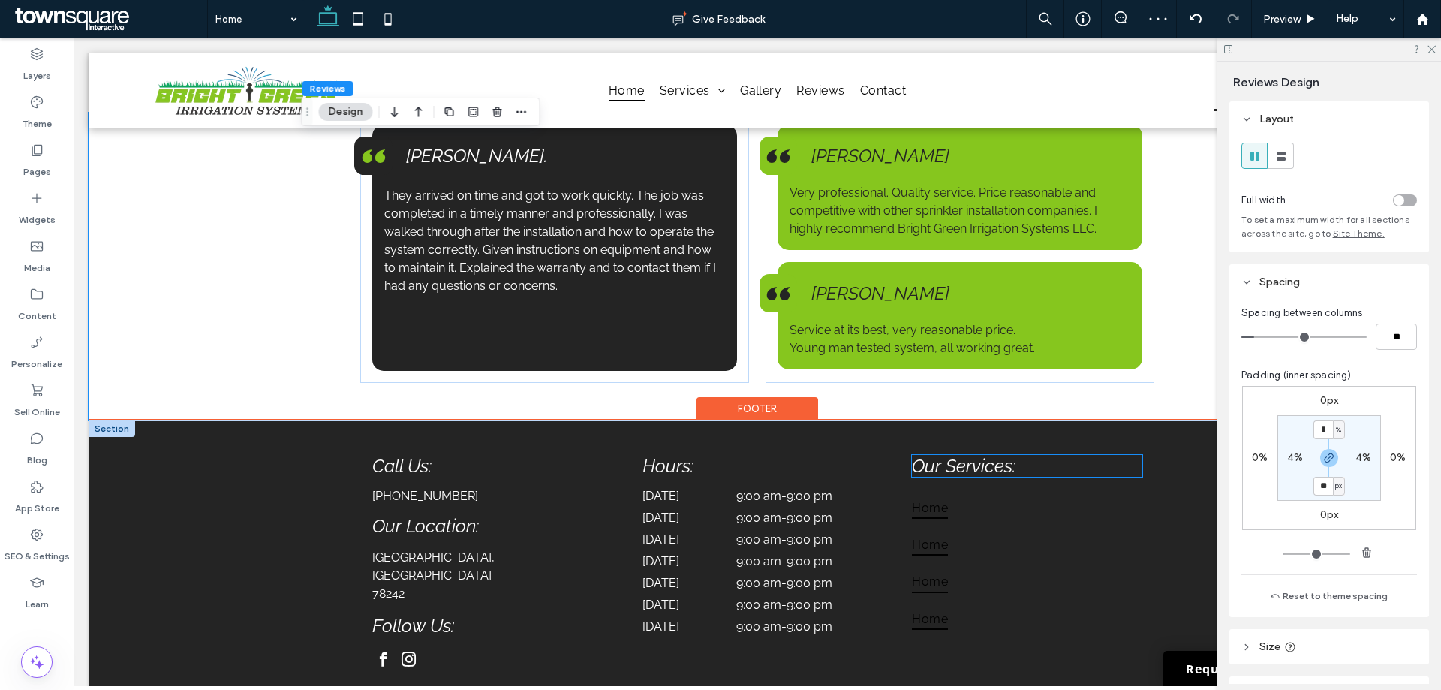
scroll to position [2326, 0]
click at [929, 517] on span "Home" at bounding box center [930, 507] width 36 height 22
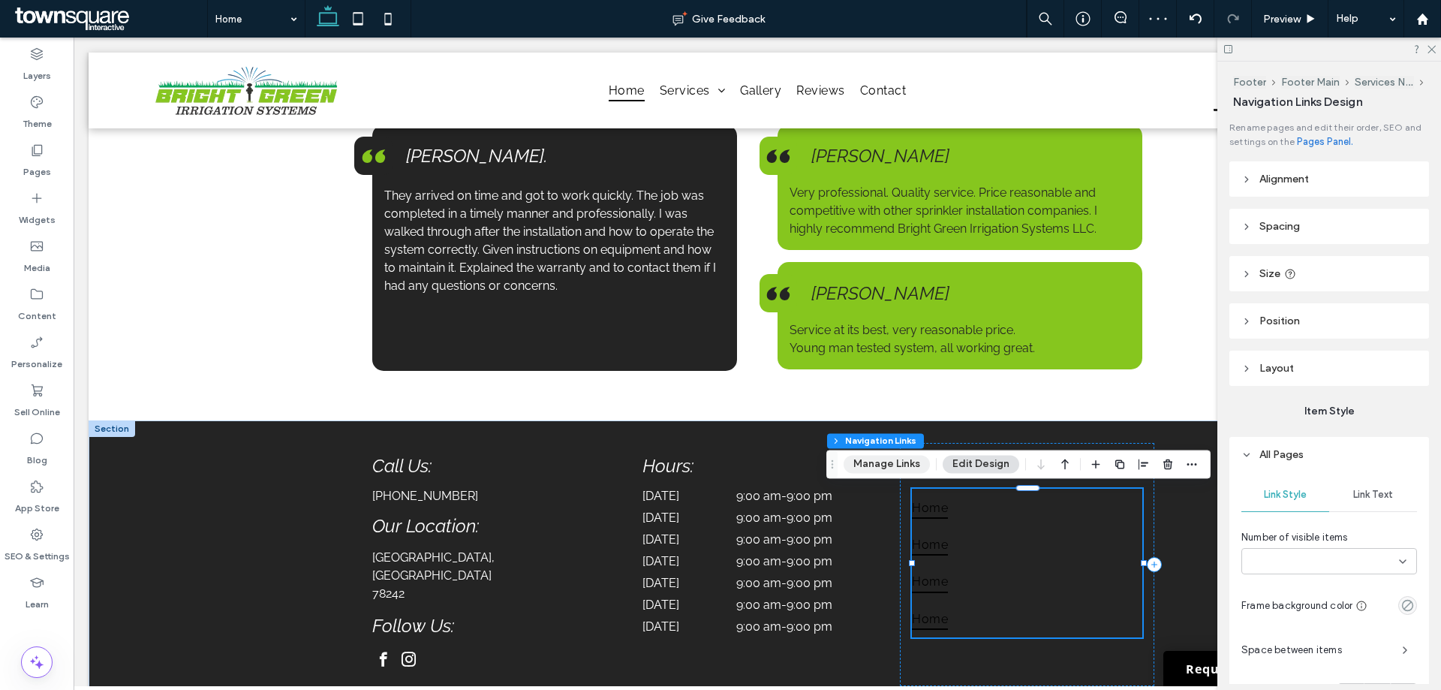
type input "***"
type input "****"
click at [888, 461] on button "Manage Links" at bounding box center [886, 464] width 86 height 18
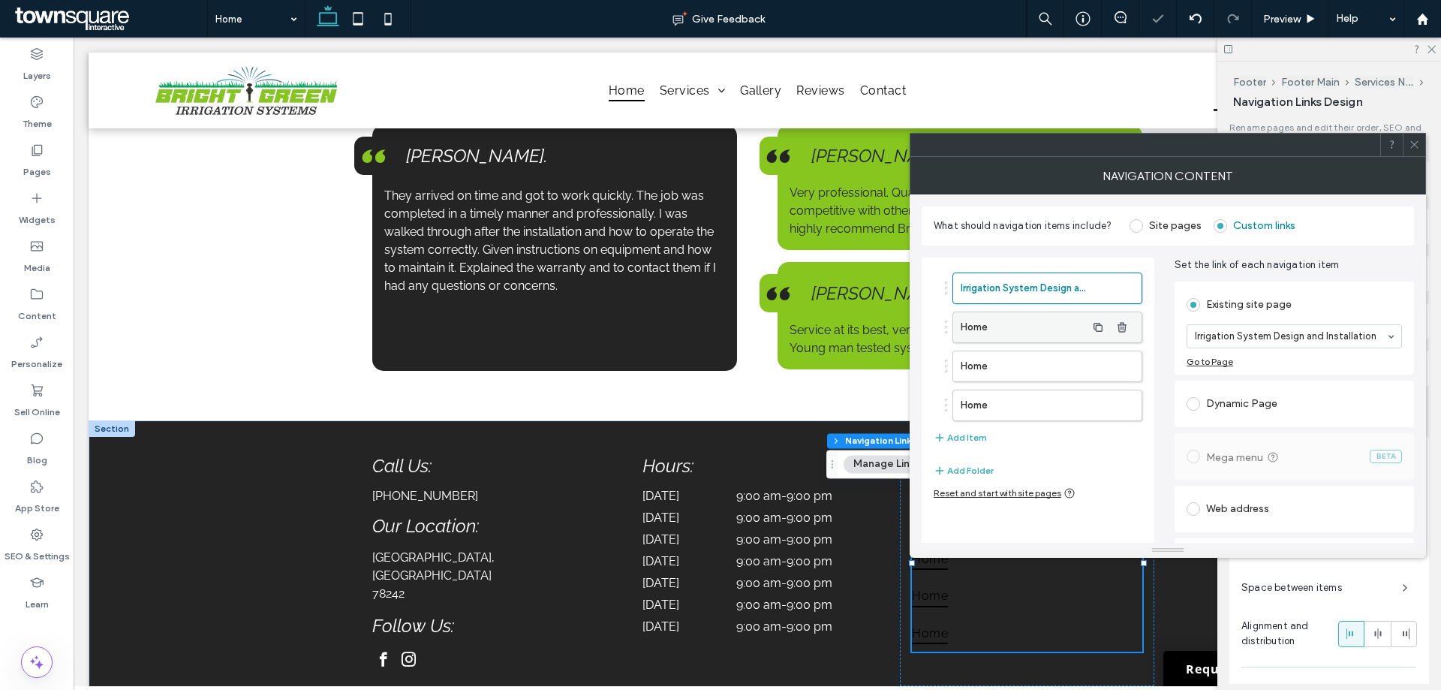
click at [1055, 338] on label "Home" at bounding box center [1022, 327] width 125 height 30
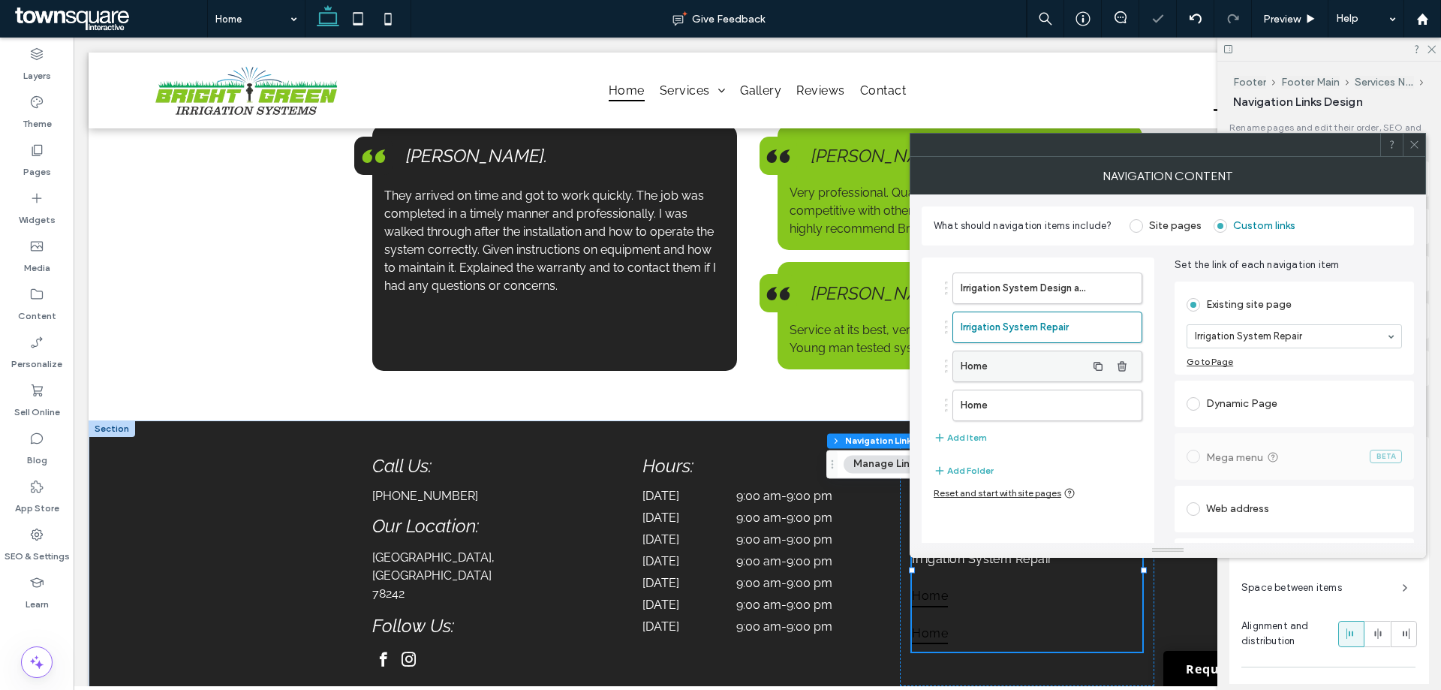
click at [990, 351] on label "Home" at bounding box center [1022, 366] width 125 height 30
drag, startPoint x: 1214, startPoint y: 332, endPoint x: 1219, endPoint y: 340, distance: 9.2
click at [988, 399] on label "Home" at bounding box center [1022, 405] width 125 height 30
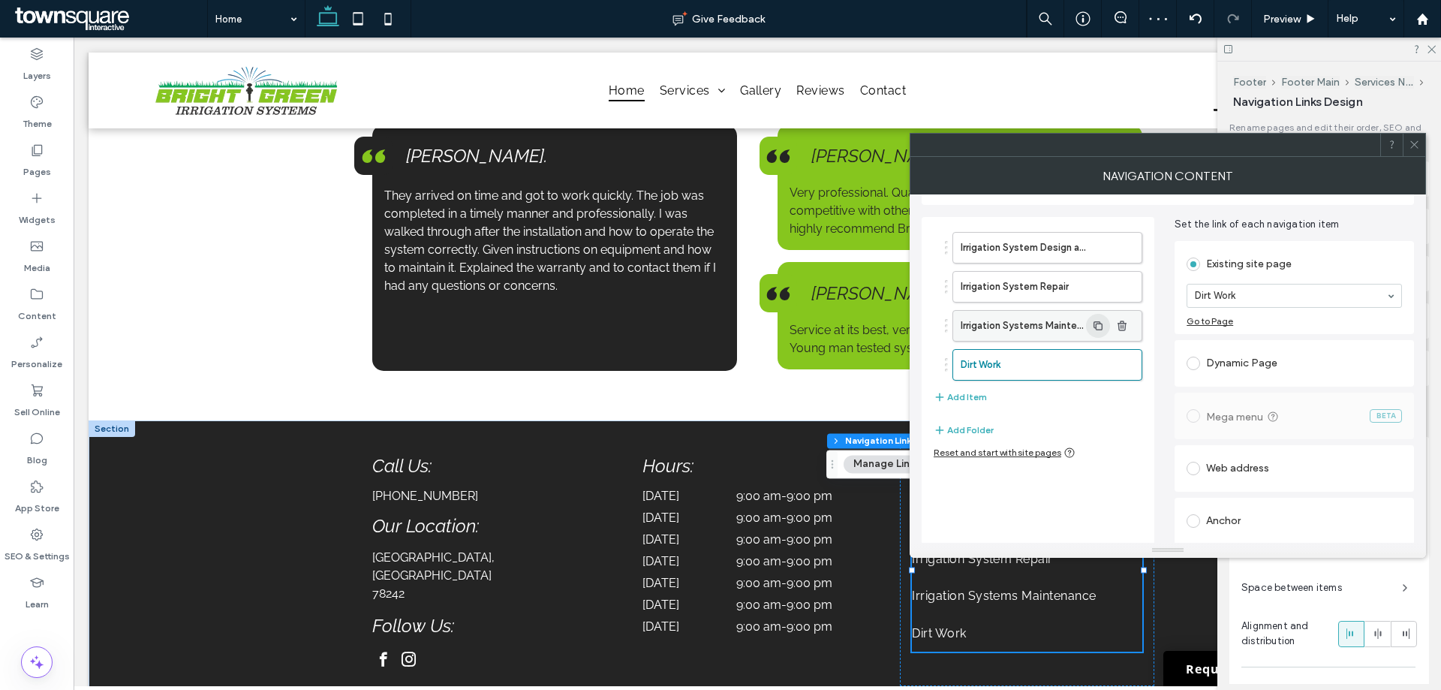
scroll to position [42, 0]
click at [959, 389] on button "Add Item" at bounding box center [959, 395] width 53 height 18
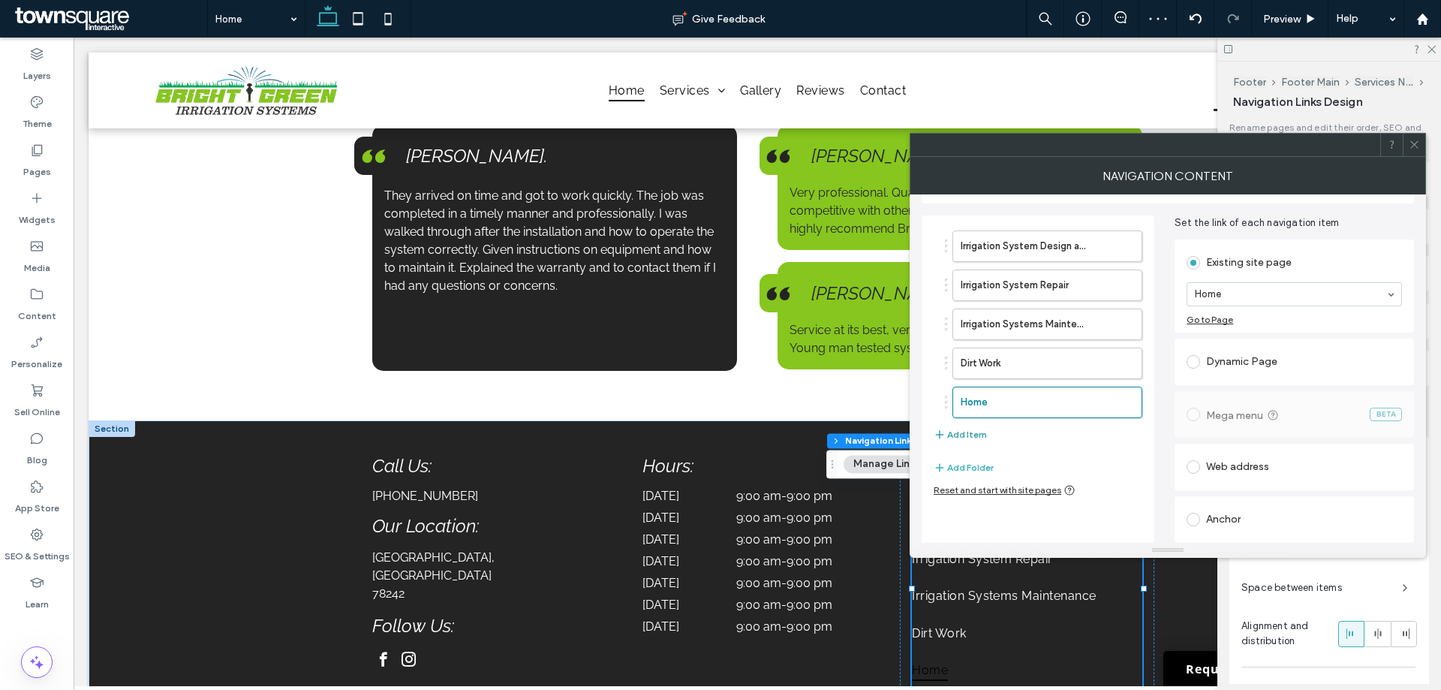
click at [964, 428] on button "Add Item" at bounding box center [959, 434] width 53 height 18
click at [998, 404] on label "Home" at bounding box center [1022, 402] width 125 height 30
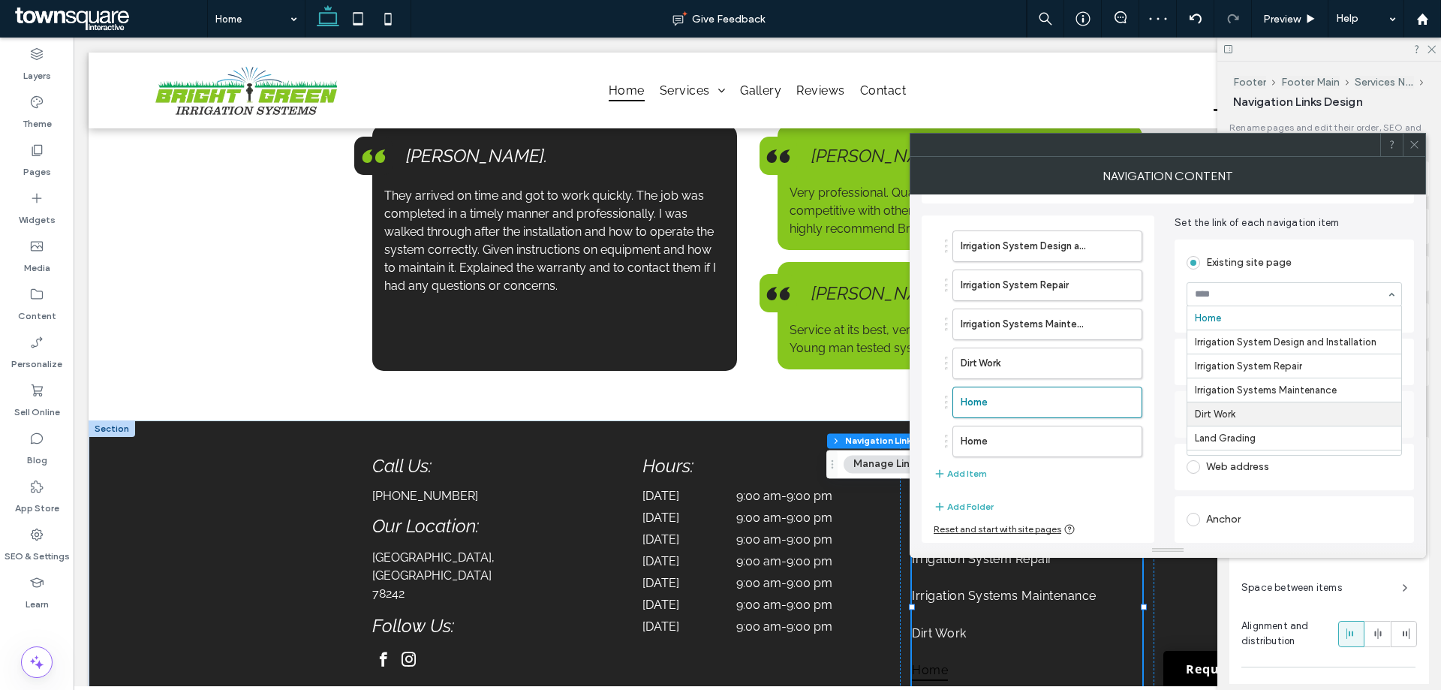
scroll to position [75, 0]
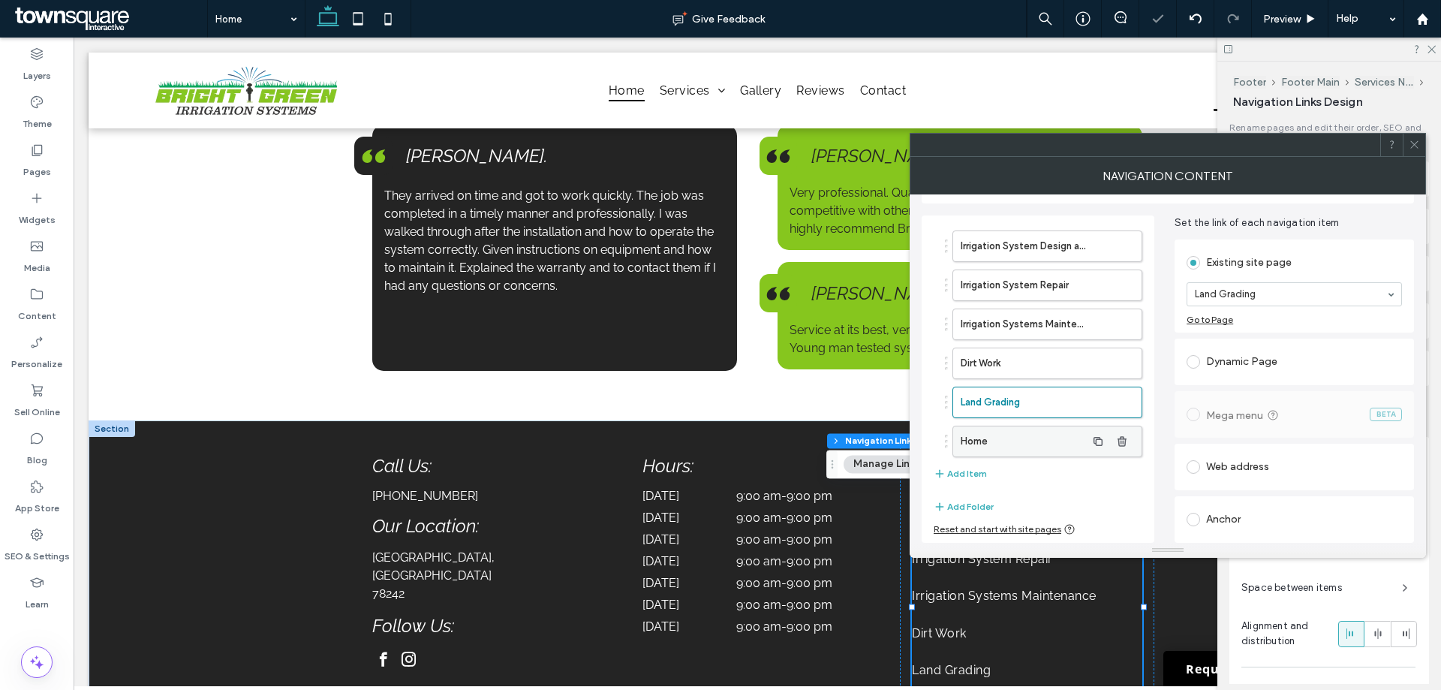
click at [1047, 450] on label "Home" at bounding box center [1022, 441] width 125 height 30
click at [1411, 140] on icon at bounding box center [1413, 144] width 11 height 11
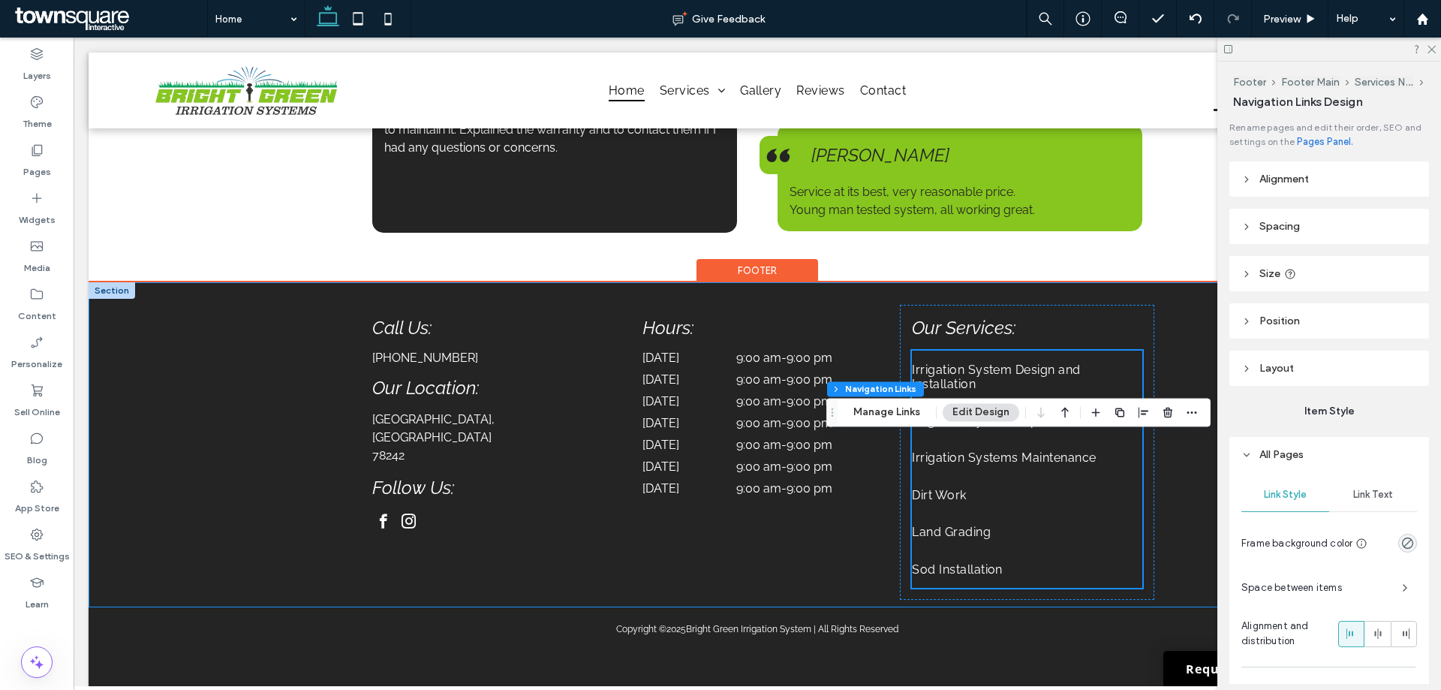
scroll to position [2476, 0]
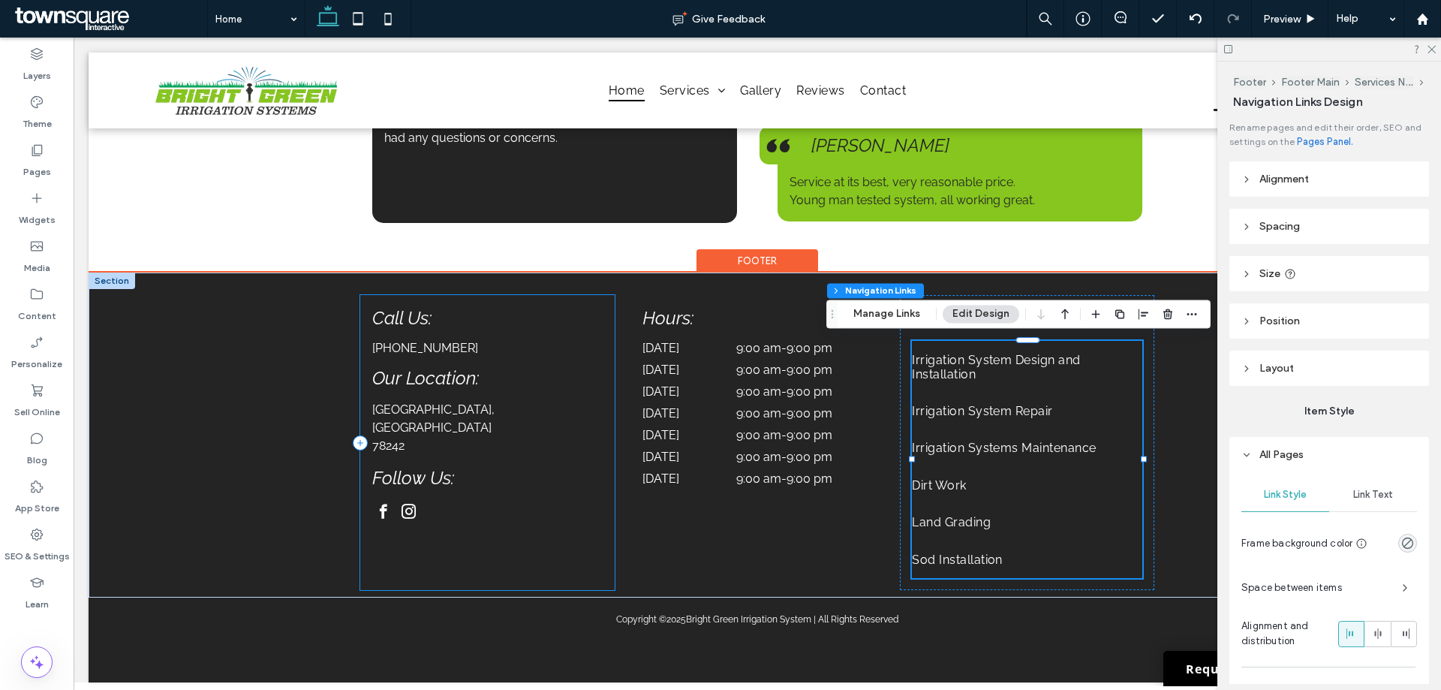
click at [360, 512] on div "Call Us: (210) 461-7891 Our Location: San Antonio, TX 78242 Follow Us:" at bounding box center [487, 442] width 254 height 294
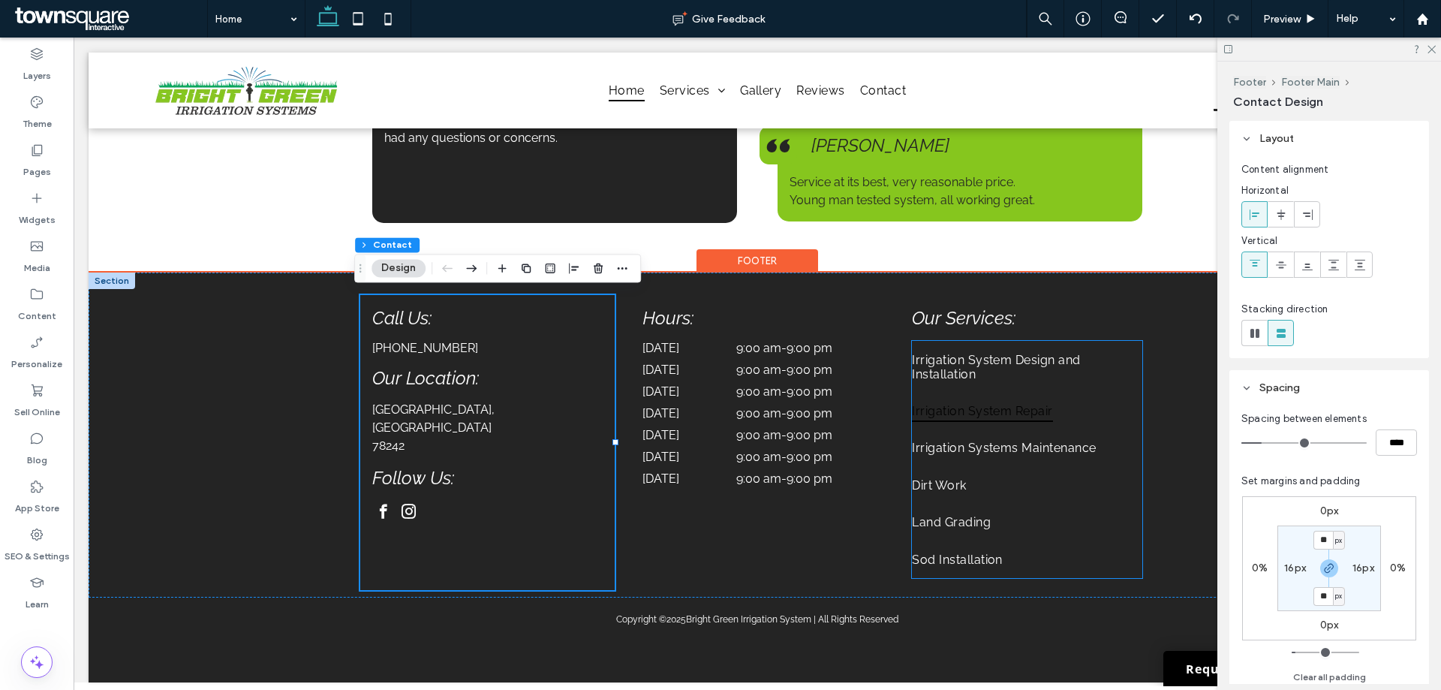
click at [1046, 401] on span "Irrigation System Repair" at bounding box center [982, 411] width 141 height 22
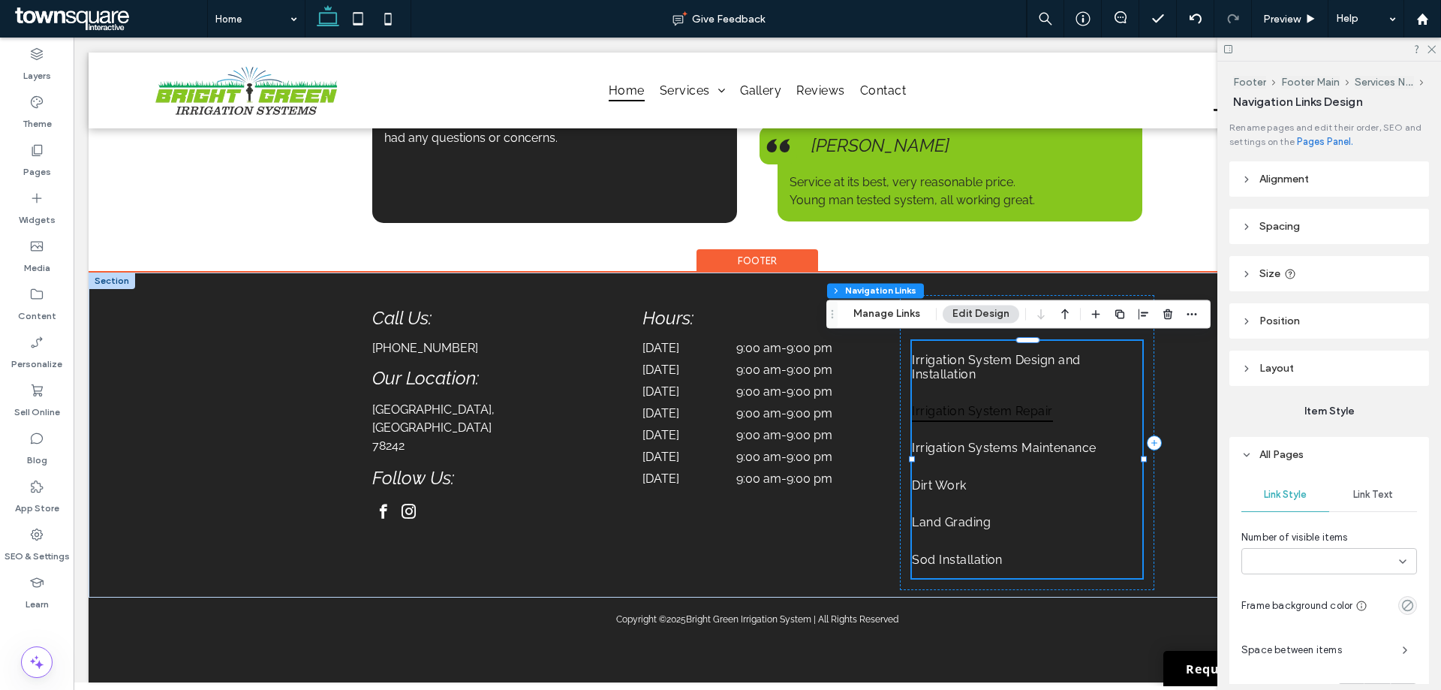
type input "***"
type input "****"
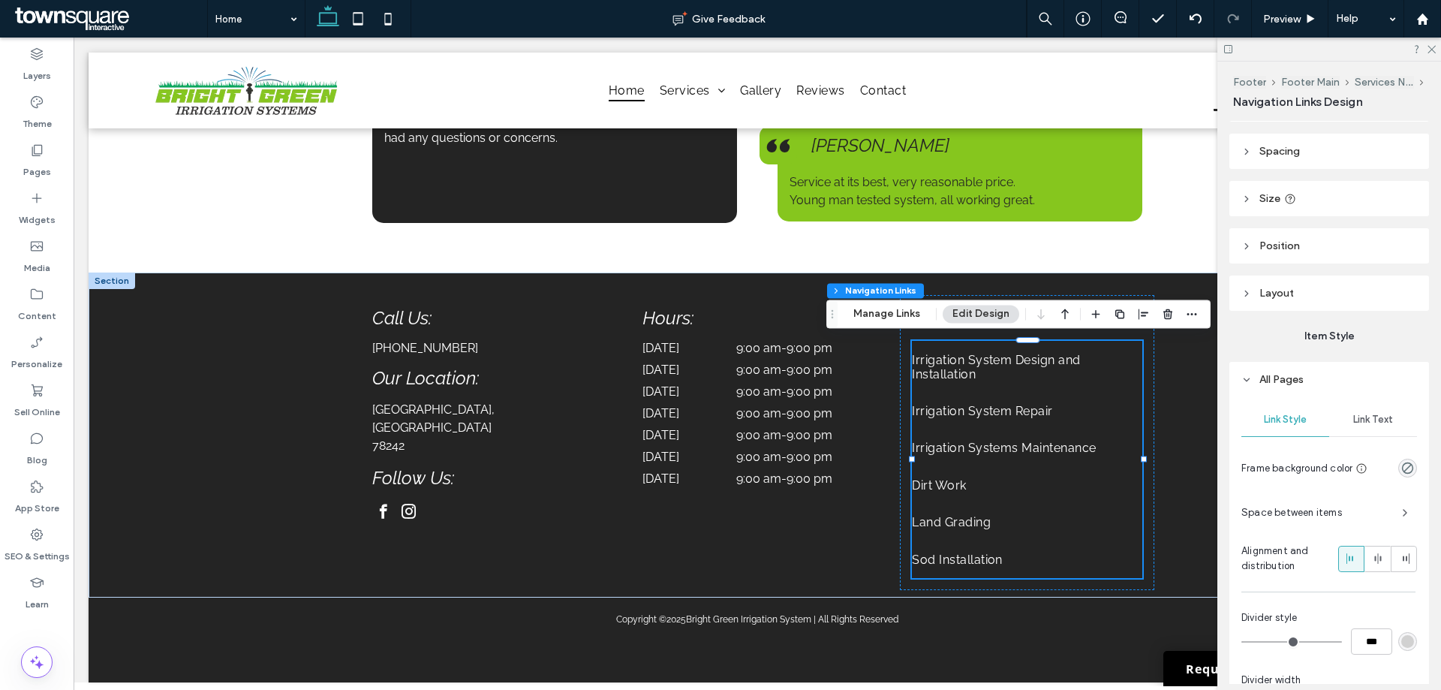
click at [1365, 414] on span "Link Text" at bounding box center [1373, 419] width 40 height 12
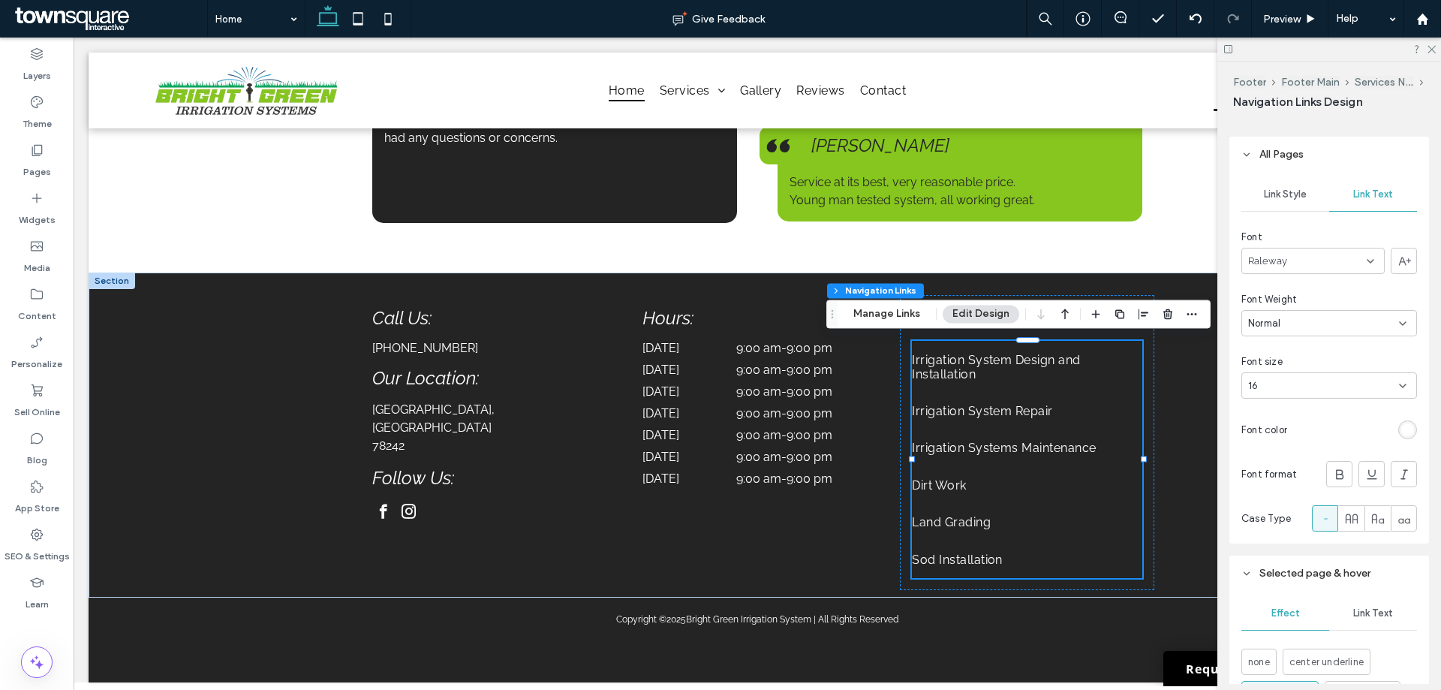
click at [1353, 611] on span "Link Text" at bounding box center [1373, 613] width 40 height 12
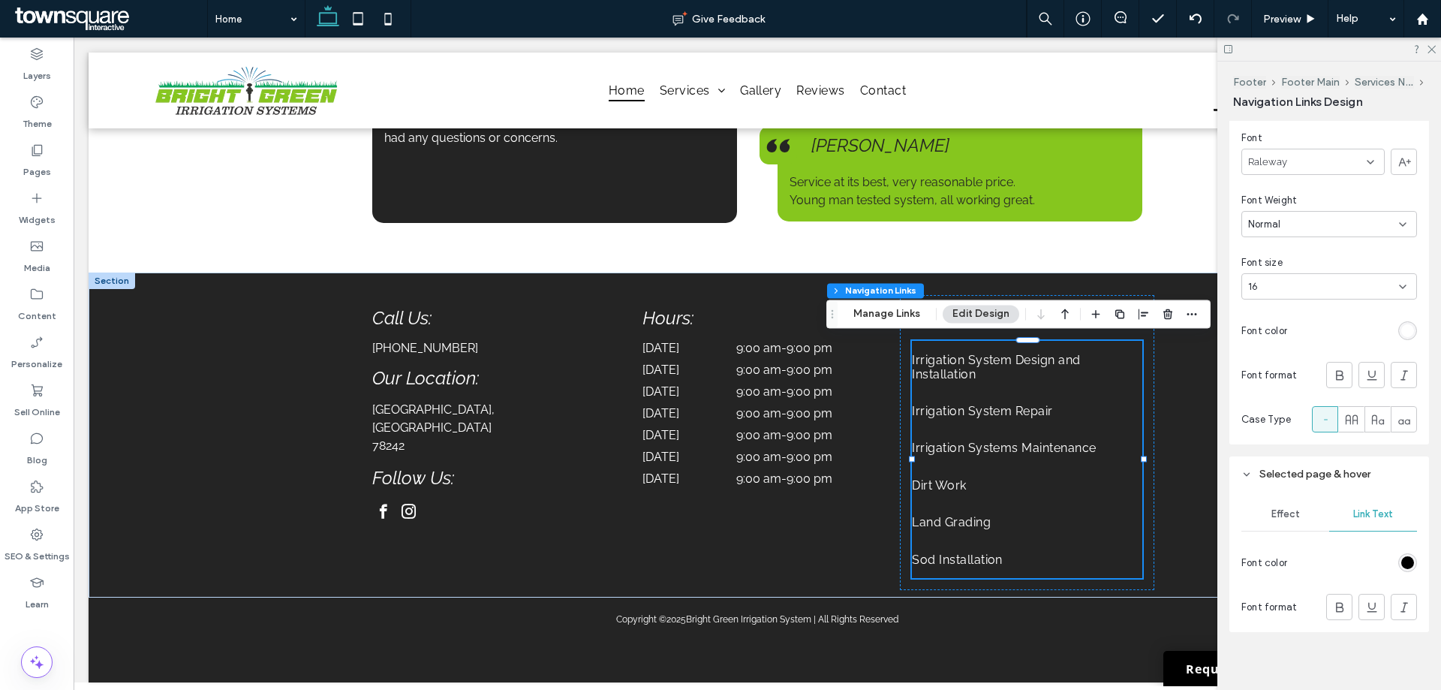
scroll to position [407, 0]
click at [1402, 553] on div "rgb(0, 0, 0)" at bounding box center [1407, 554] width 13 height 13
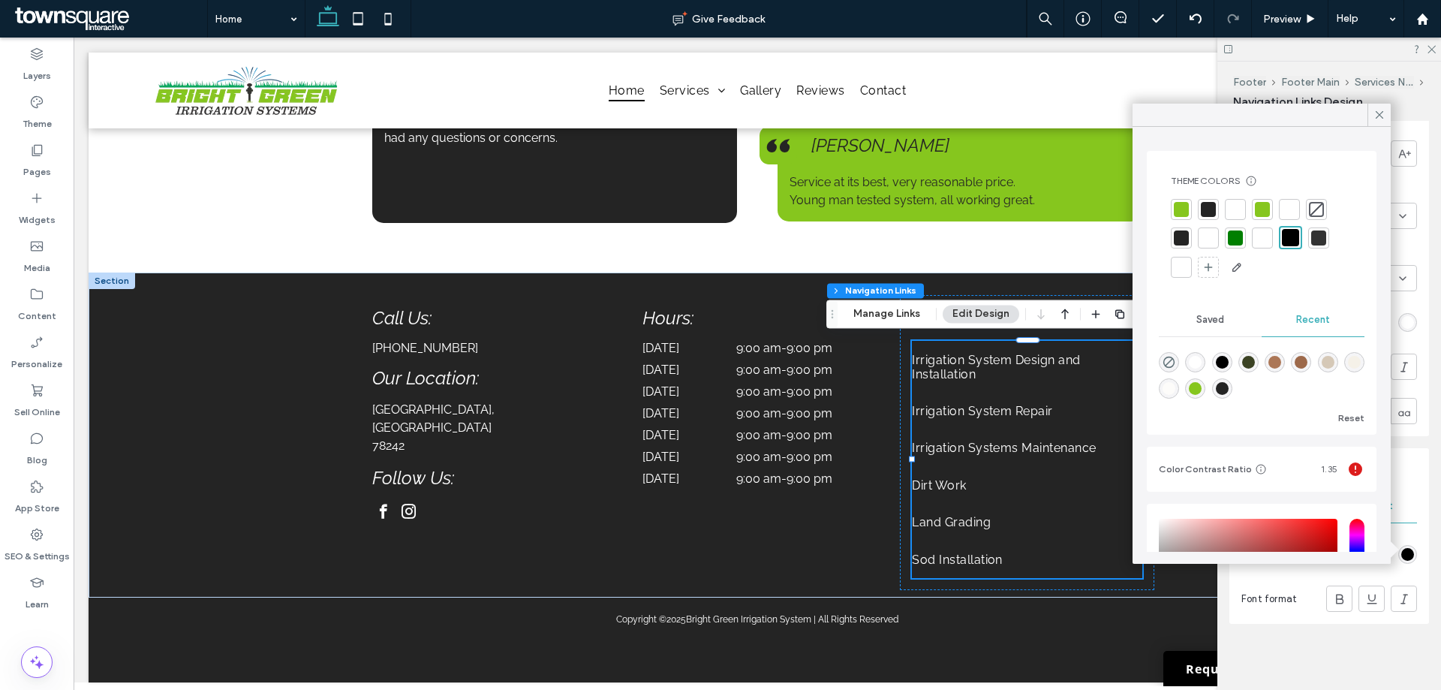
click at [1227, 210] on div at bounding box center [1234, 209] width 21 height 21
click at [1382, 114] on icon at bounding box center [1379, 115] width 14 height 14
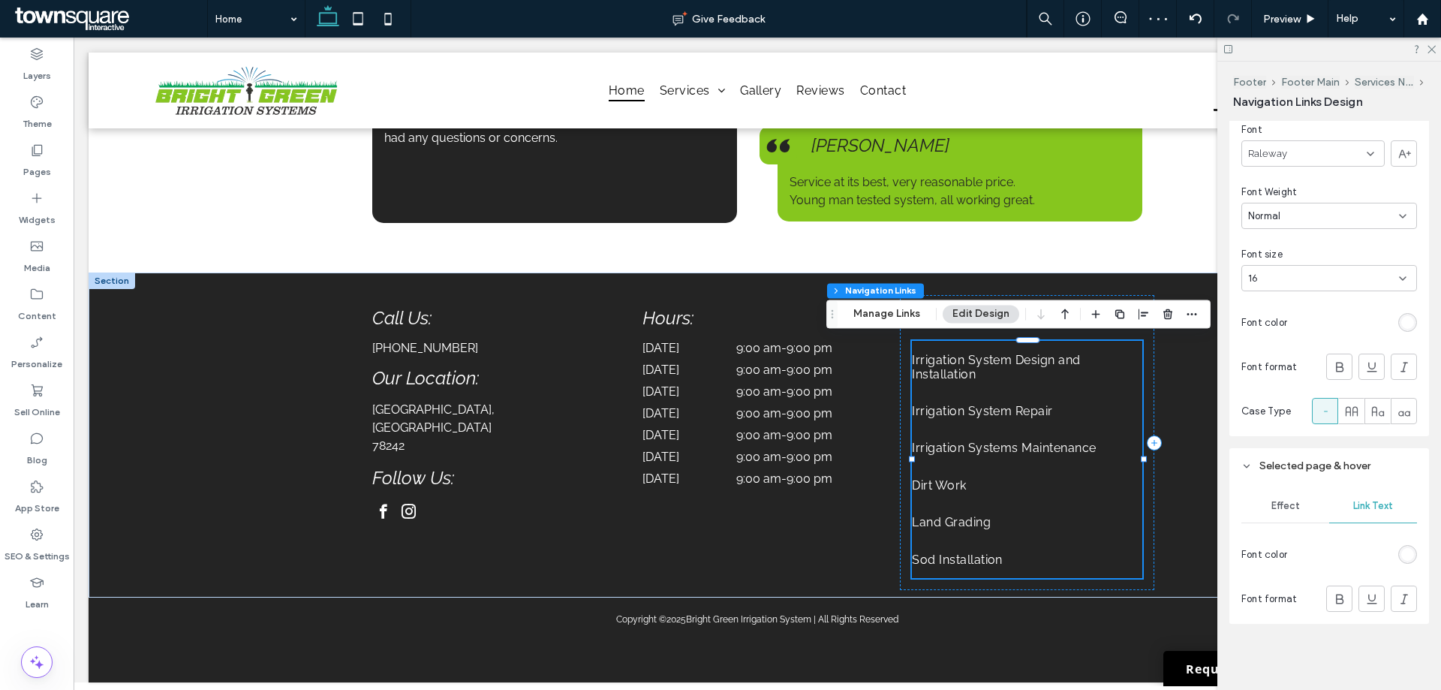
click at [1435, 47] on div at bounding box center [1329, 49] width 224 height 23
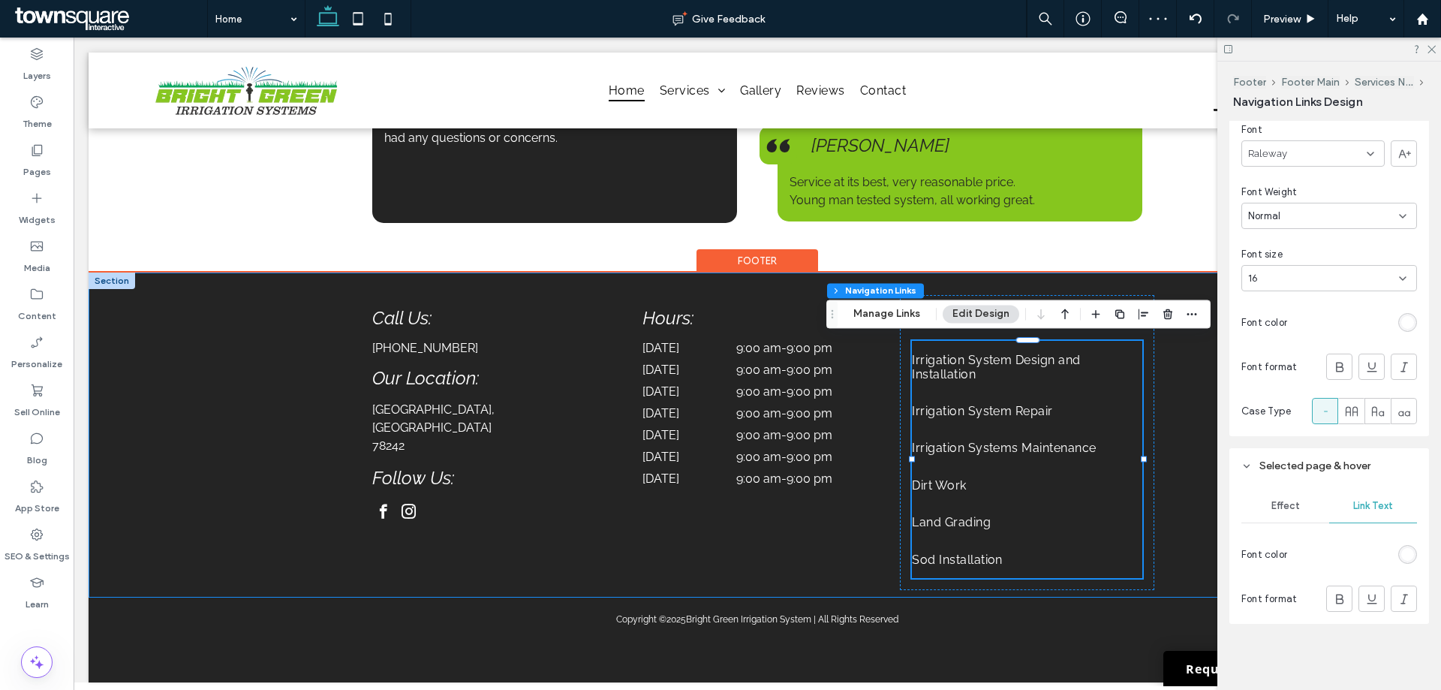
click at [255, 415] on div "Call Us: (210) 461-7891 Our Location: San Antonio, TX 78242 Follow Us: Hours: M…" at bounding box center [757, 434] width 1337 height 324
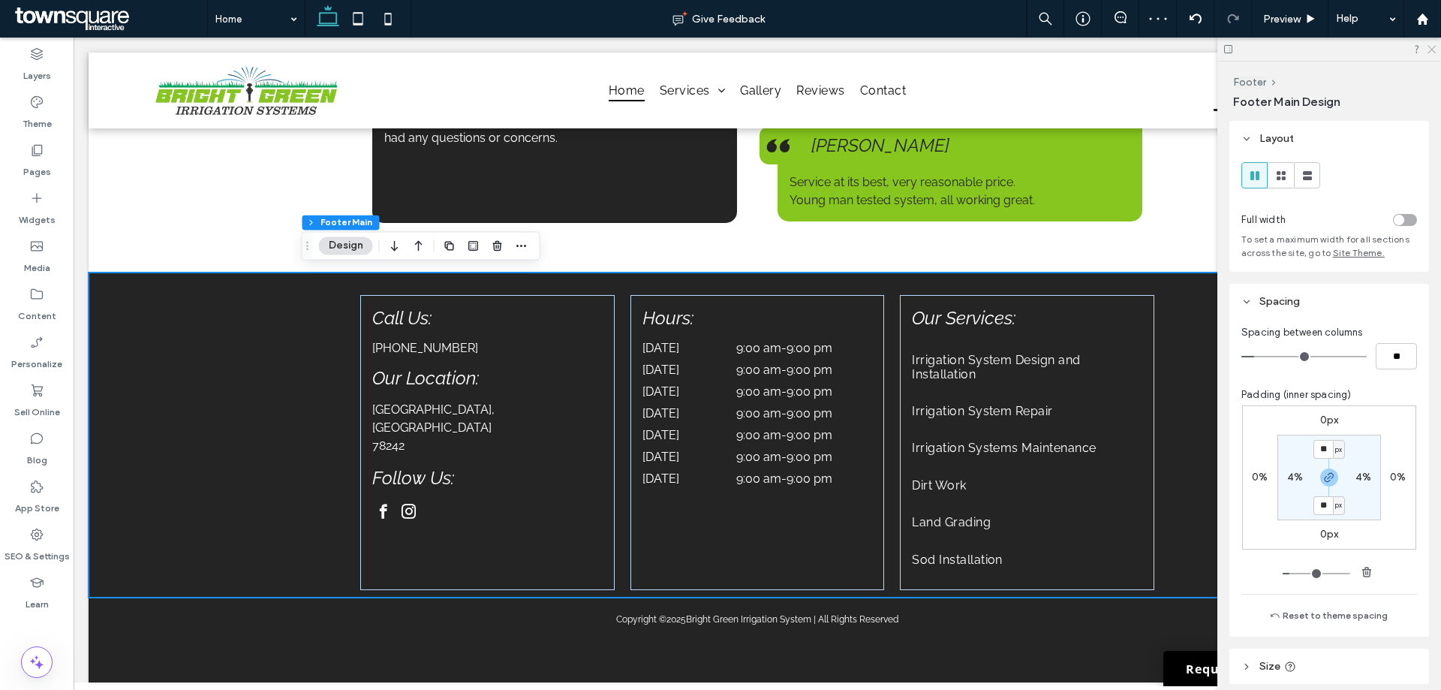
click at [1432, 48] on icon at bounding box center [1431, 49] width 10 height 10
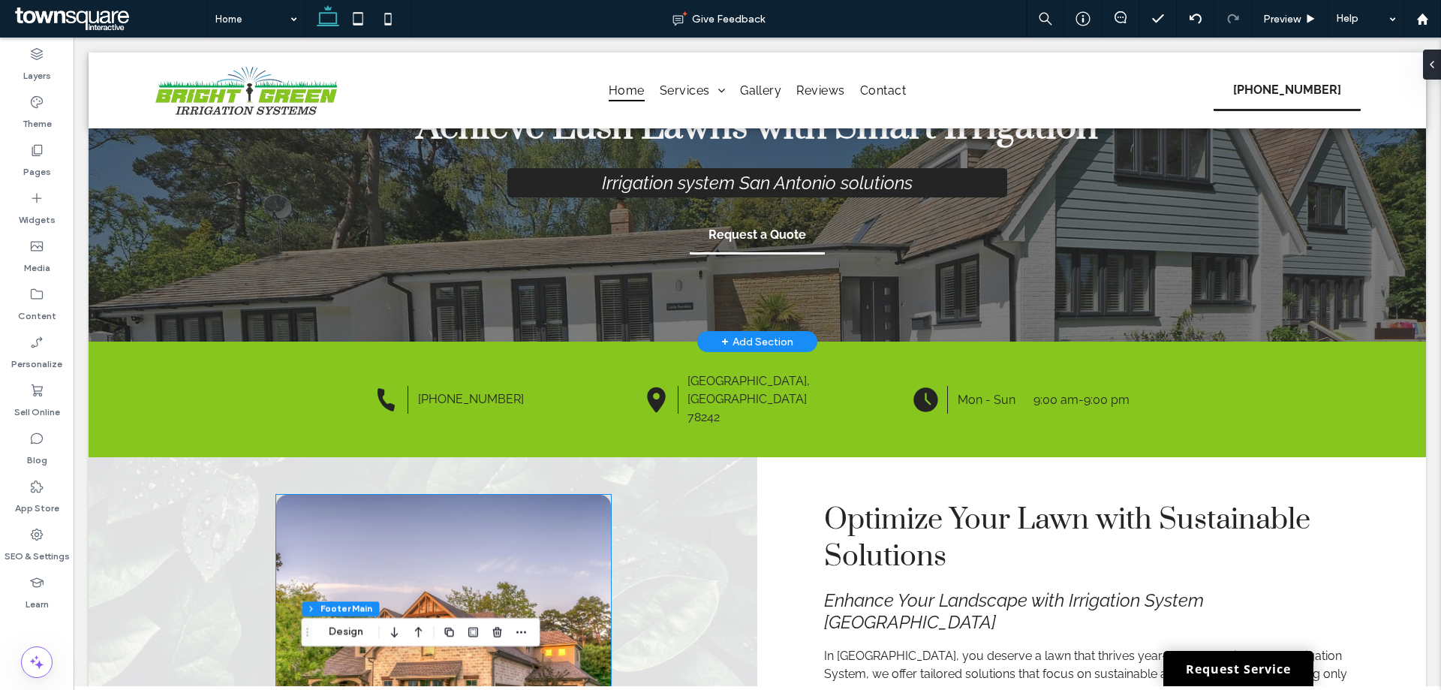
scroll to position [0, 0]
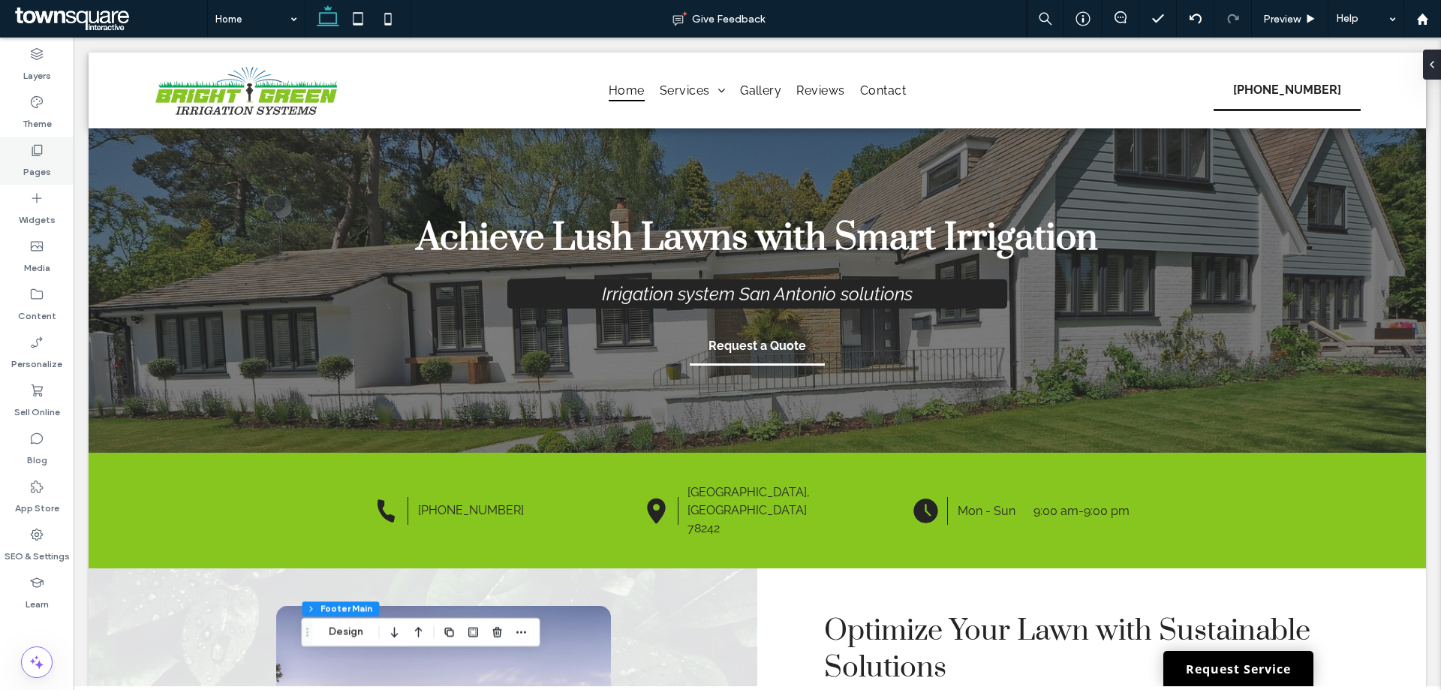
click at [44, 154] on icon at bounding box center [36, 150] width 15 height 15
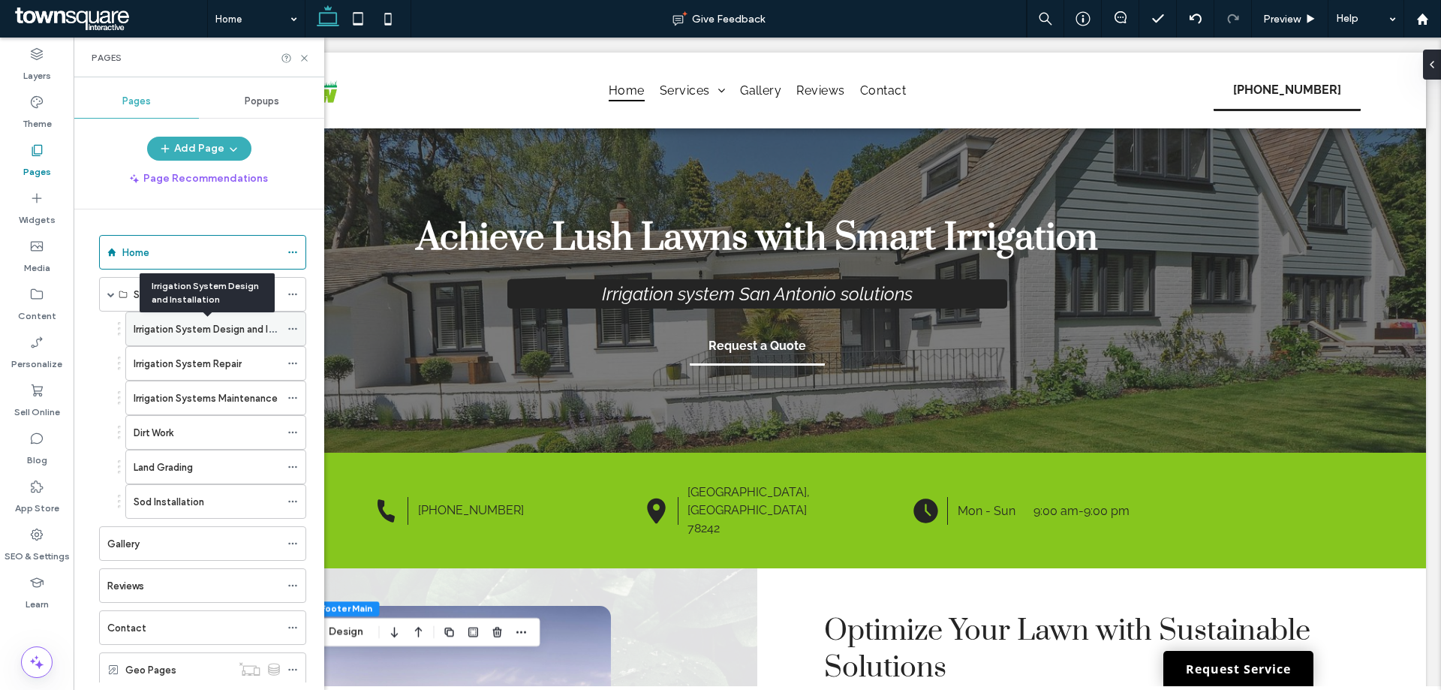
click at [149, 326] on label "Irrigation System Design and Installation" at bounding box center [225, 329] width 182 height 26
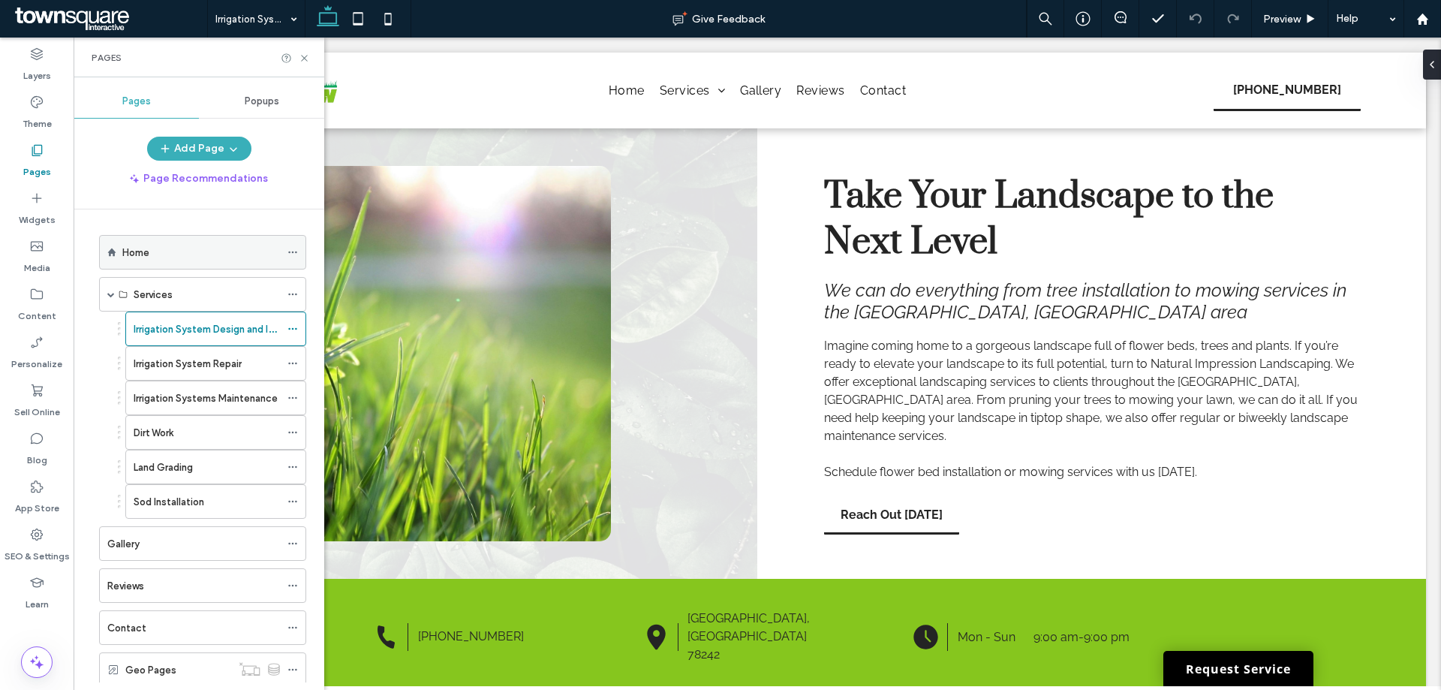
click at [140, 246] on label "Home" at bounding box center [135, 252] width 27 height 26
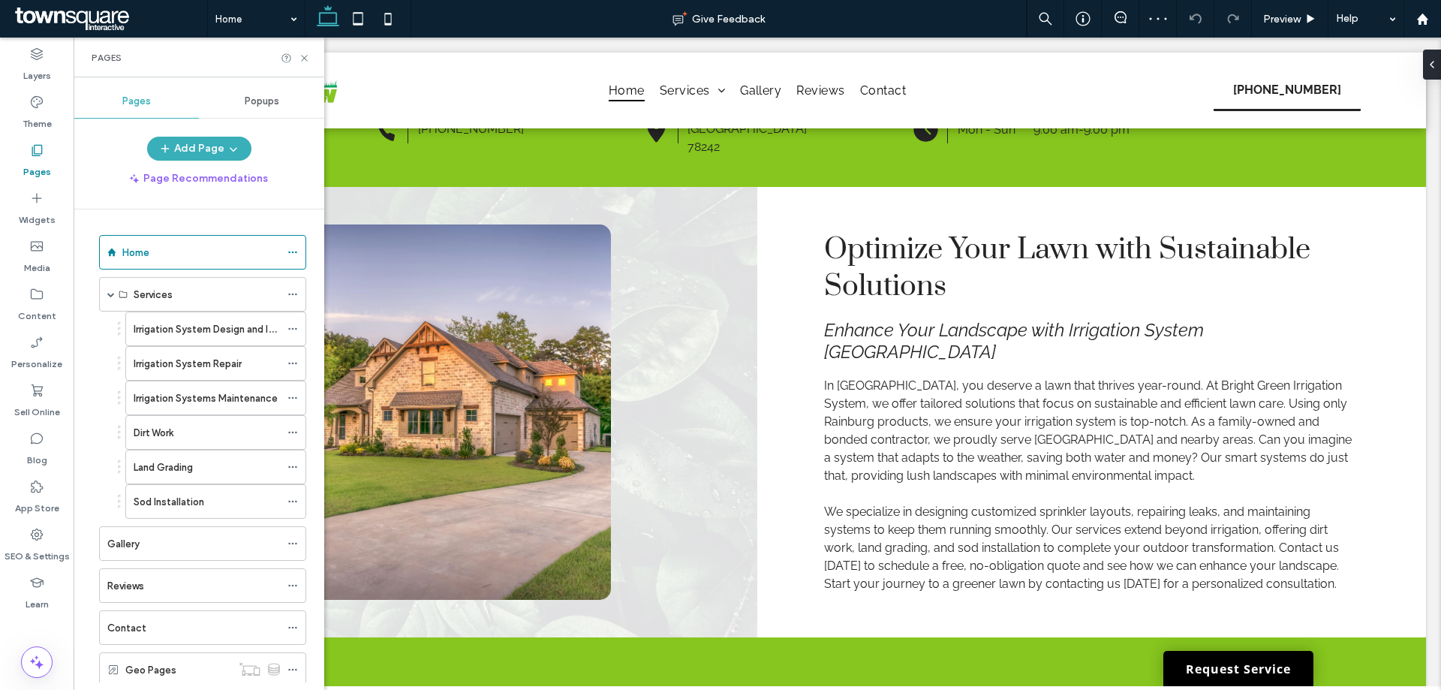
scroll to position [525, 0]
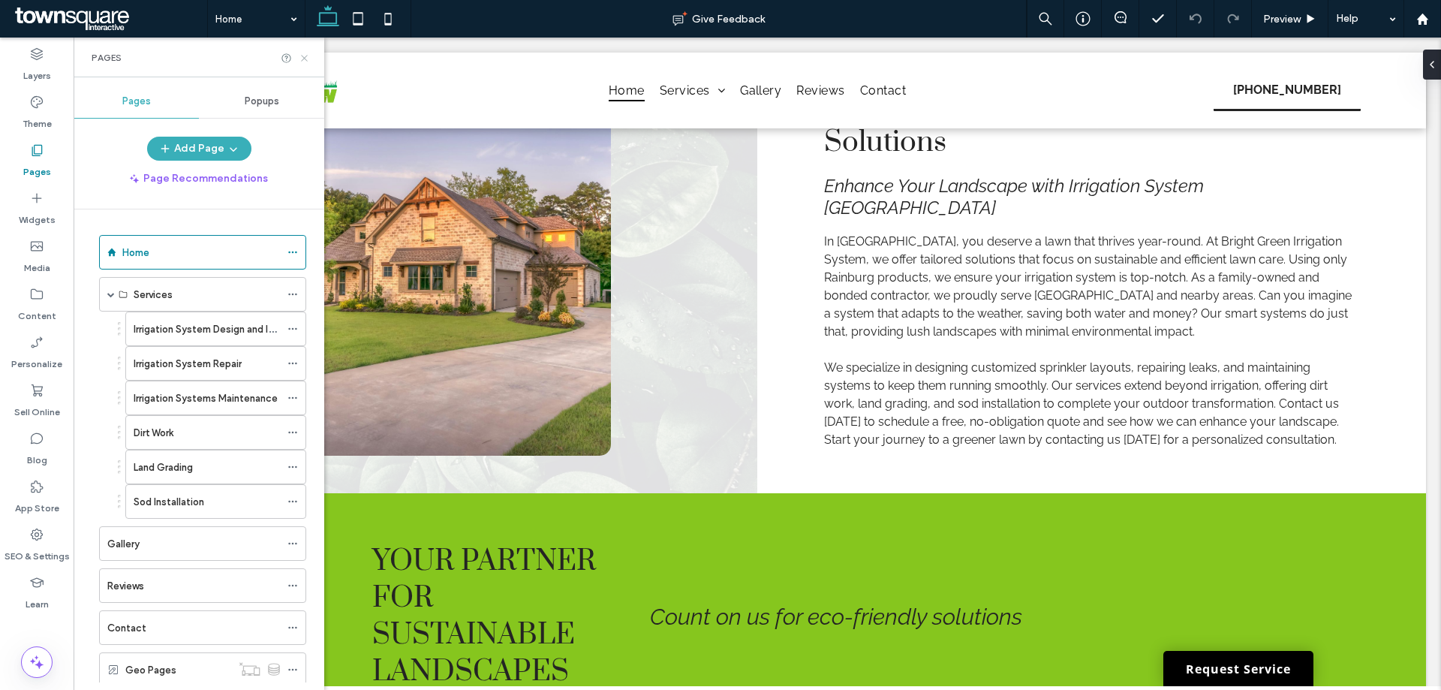
click at [303, 56] on use at bounding box center [304, 58] width 6 height 6
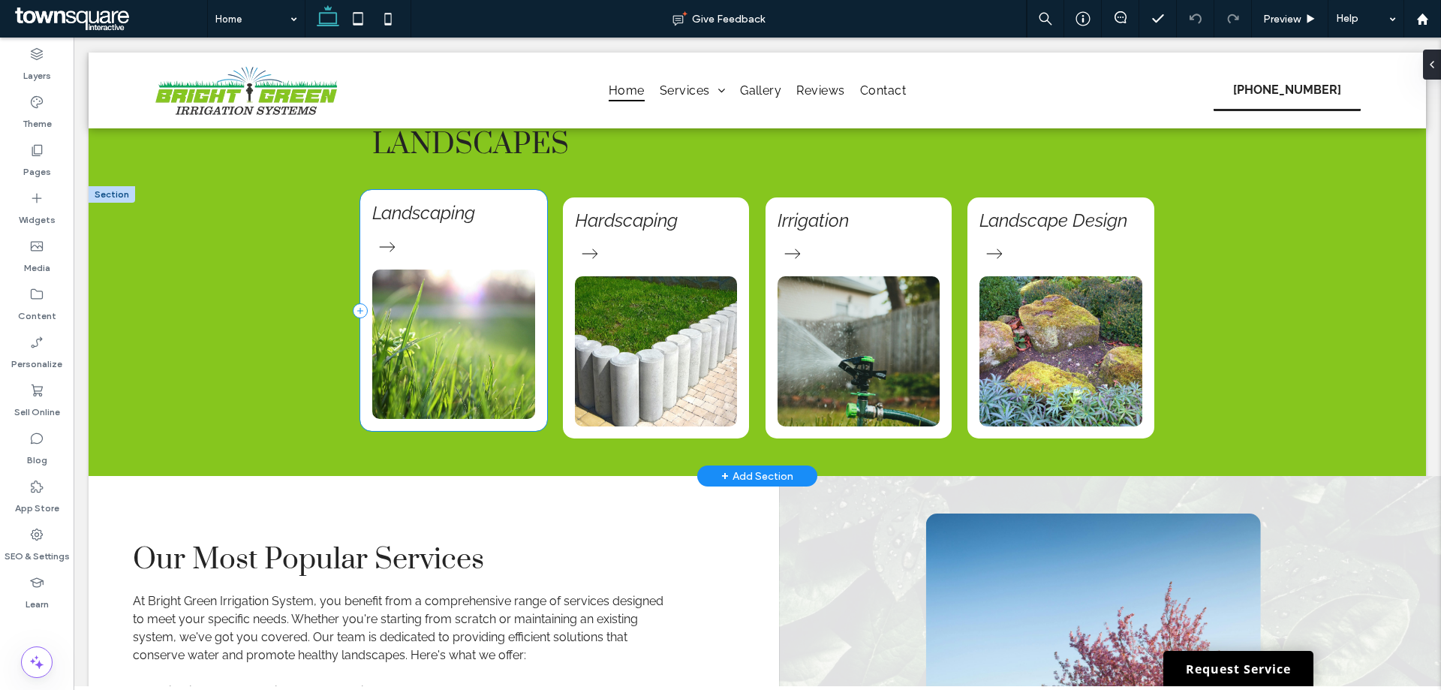
scroll to position [1050, 0]
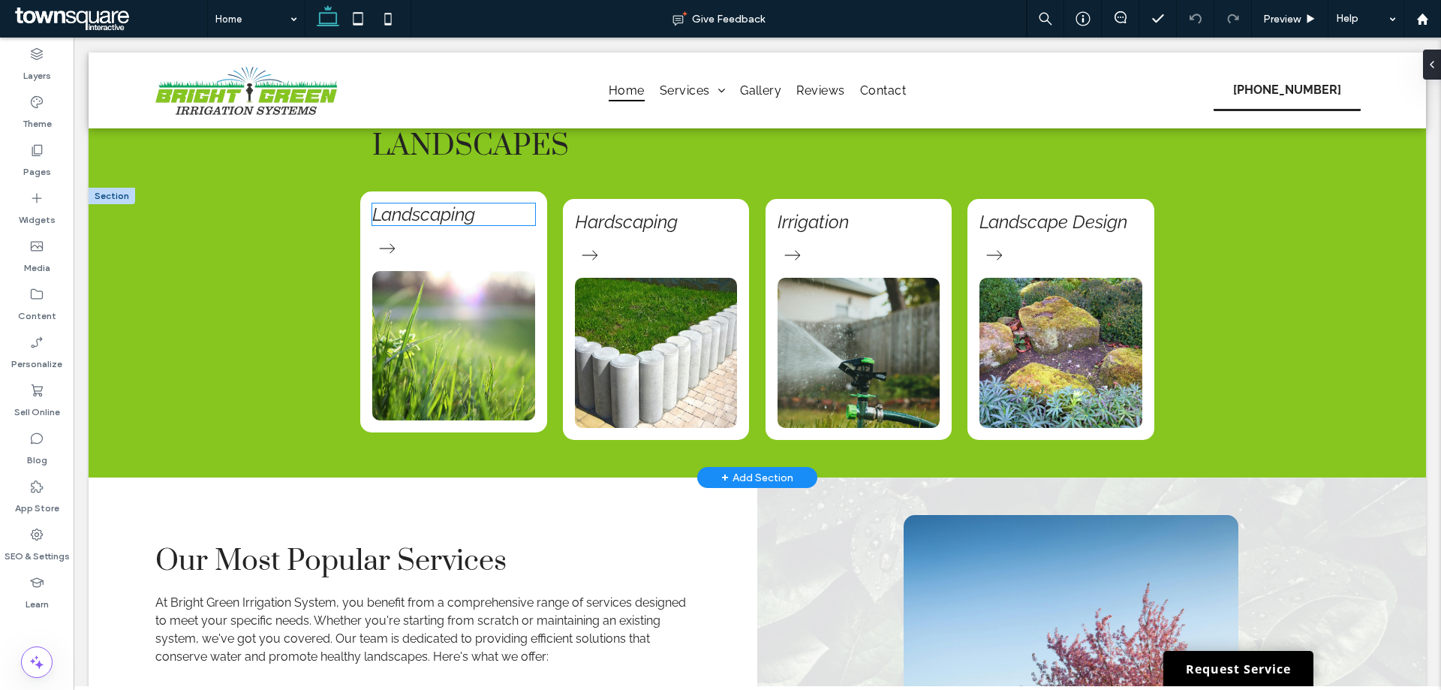
click at [417, 220] on link "Landscaping" at bounding box center [423, 214] width 103 height 22
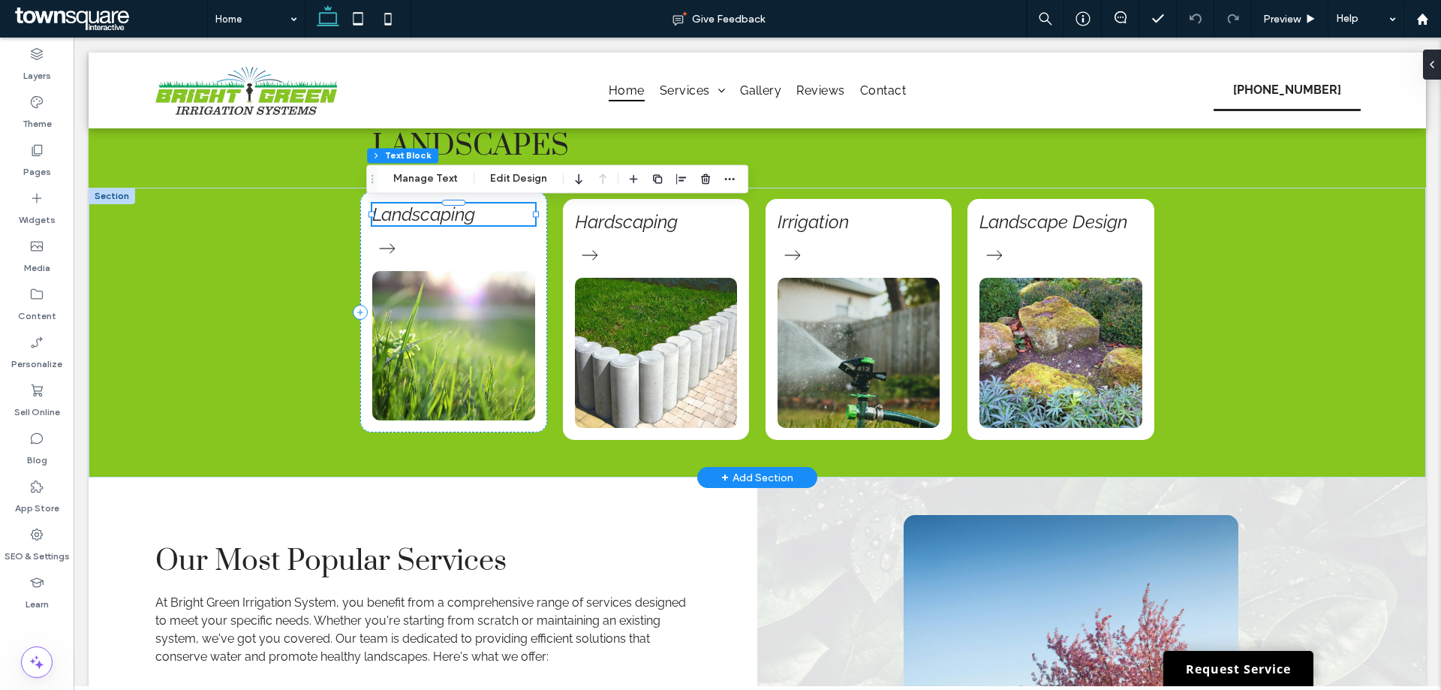
click at [417, 220] on div "Landscaping" at bounding box center [453, 214] width 163 height 22
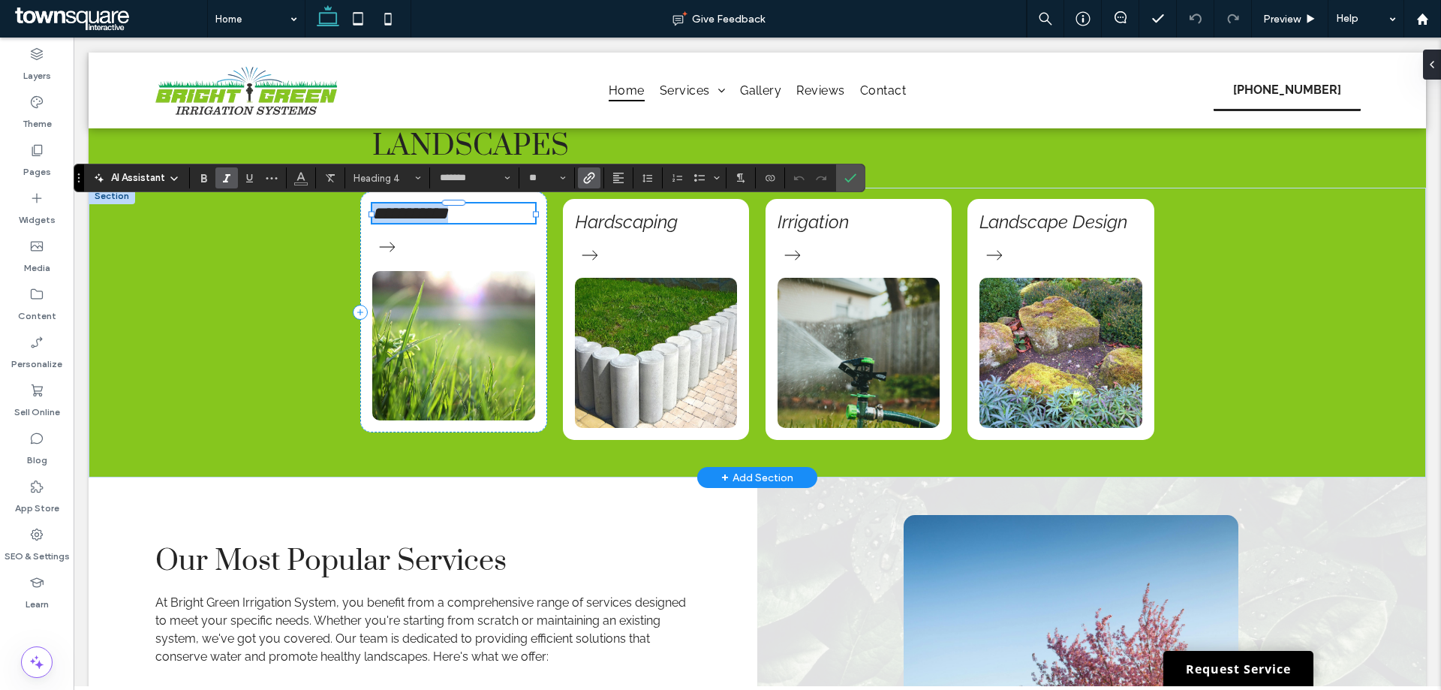
paste div
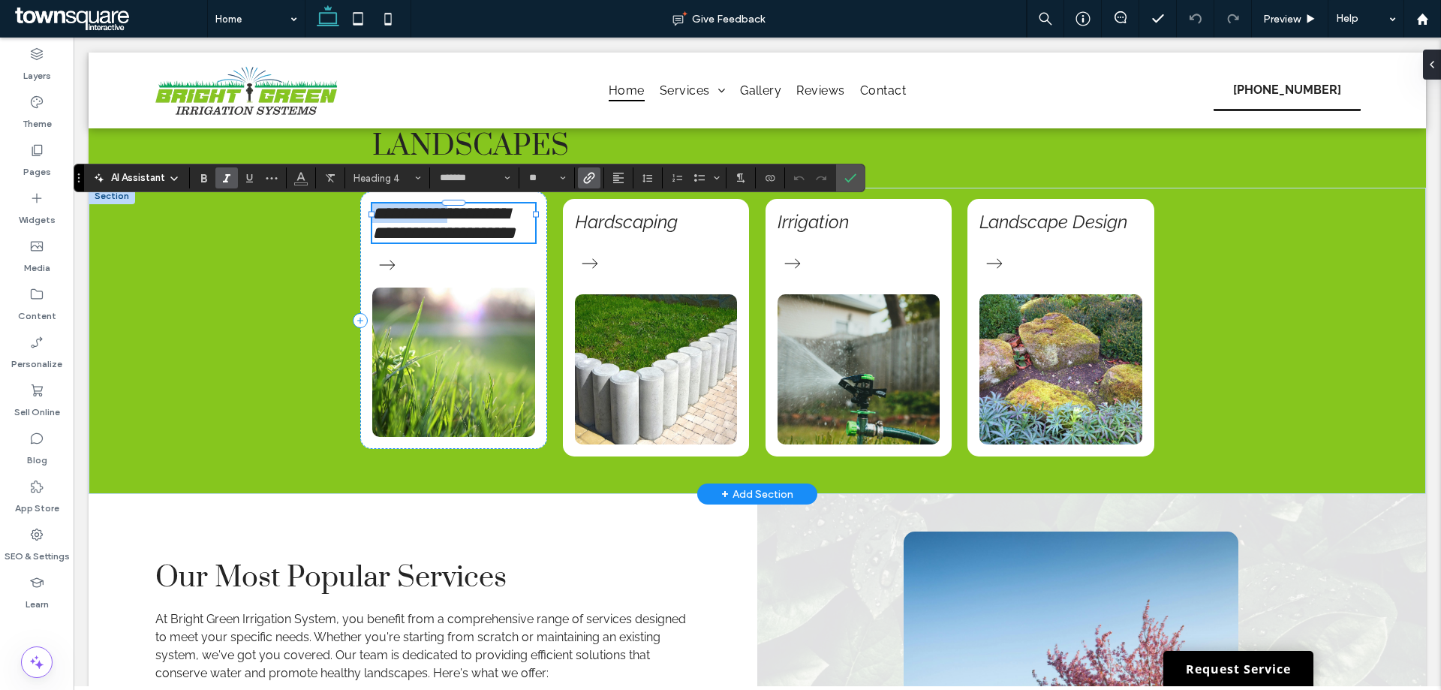
type input "**"
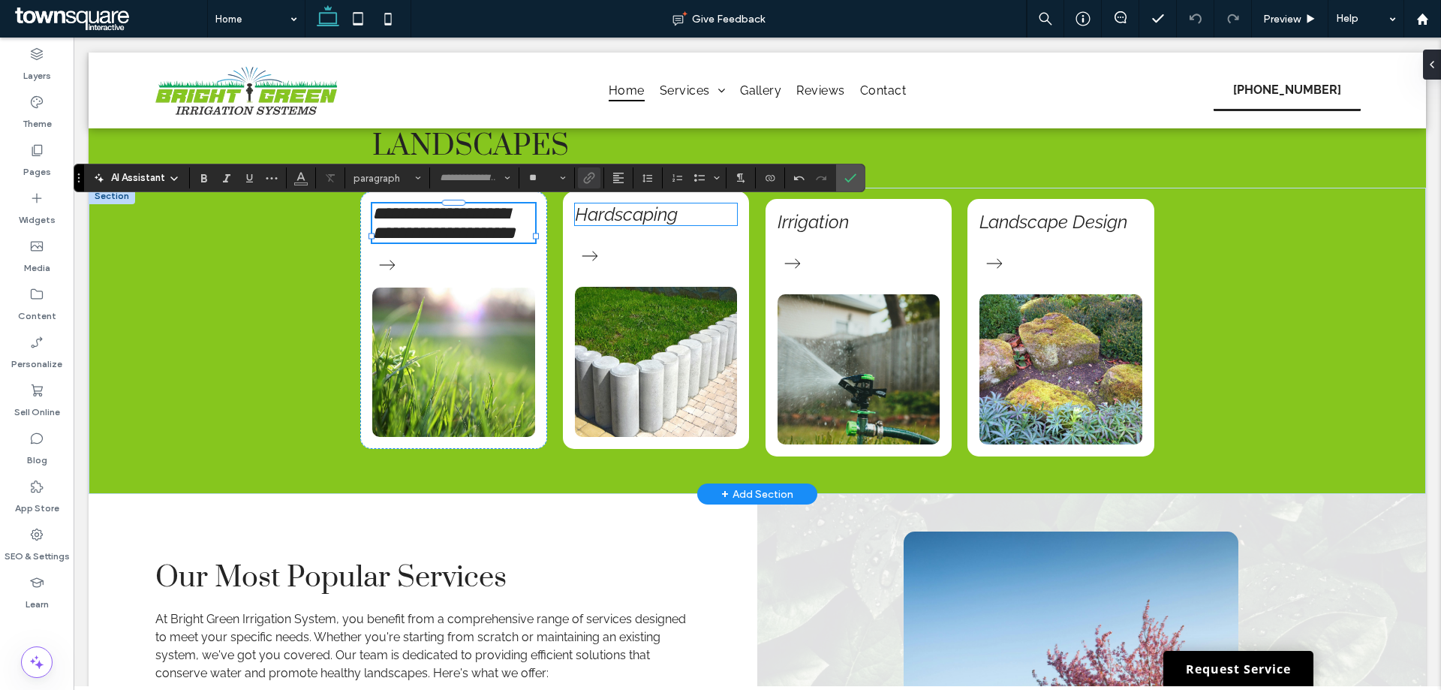
click at [615, 216] on link "Hardscaping" at bounding box center [626, 214] width 103 height 22
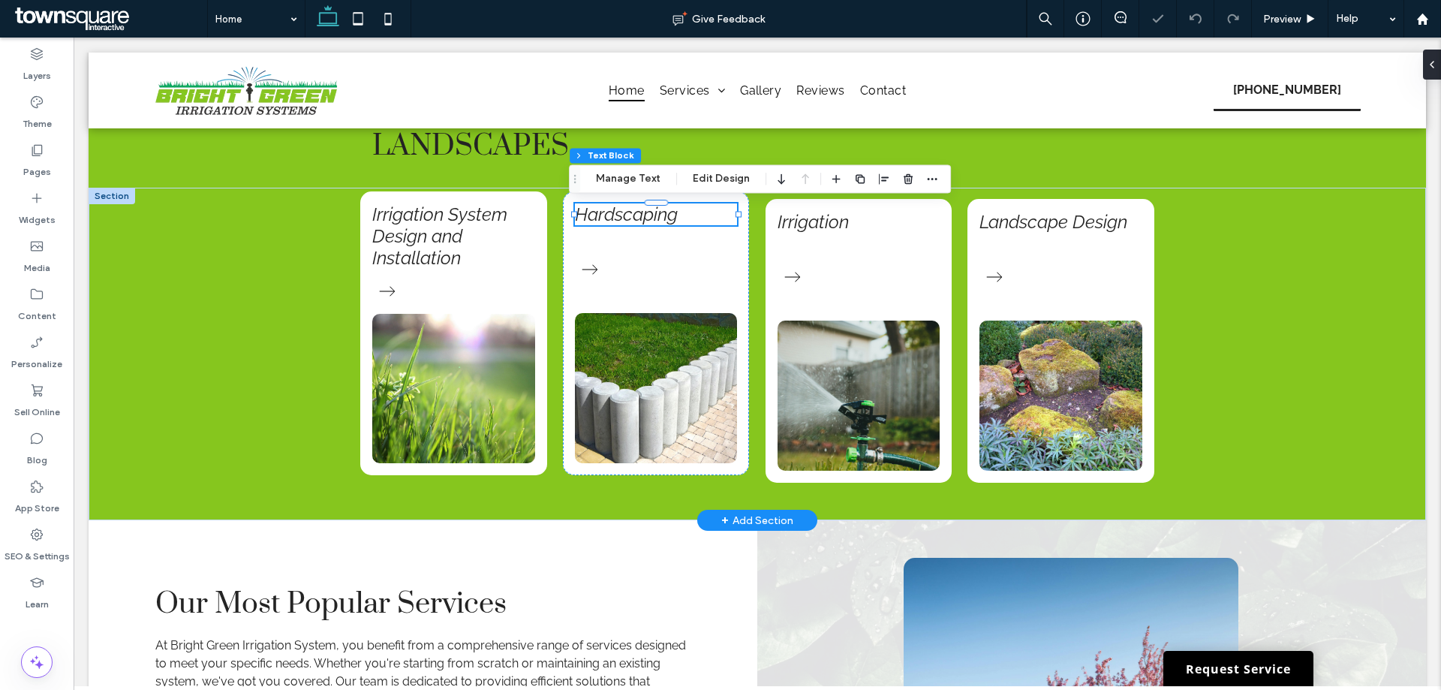
click at [615, 216] on div "Hardscaping" at bounding box center [656, 214] width 163 height 22
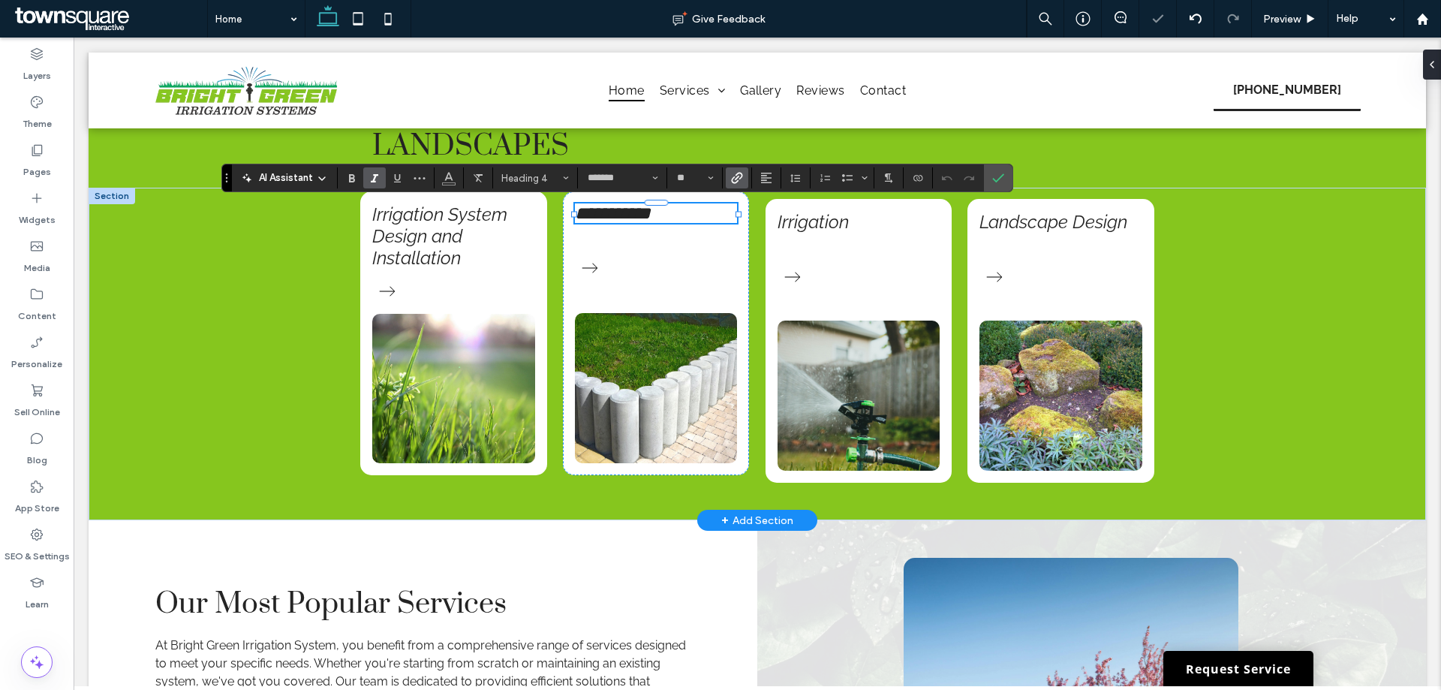
paste div
type input "**"
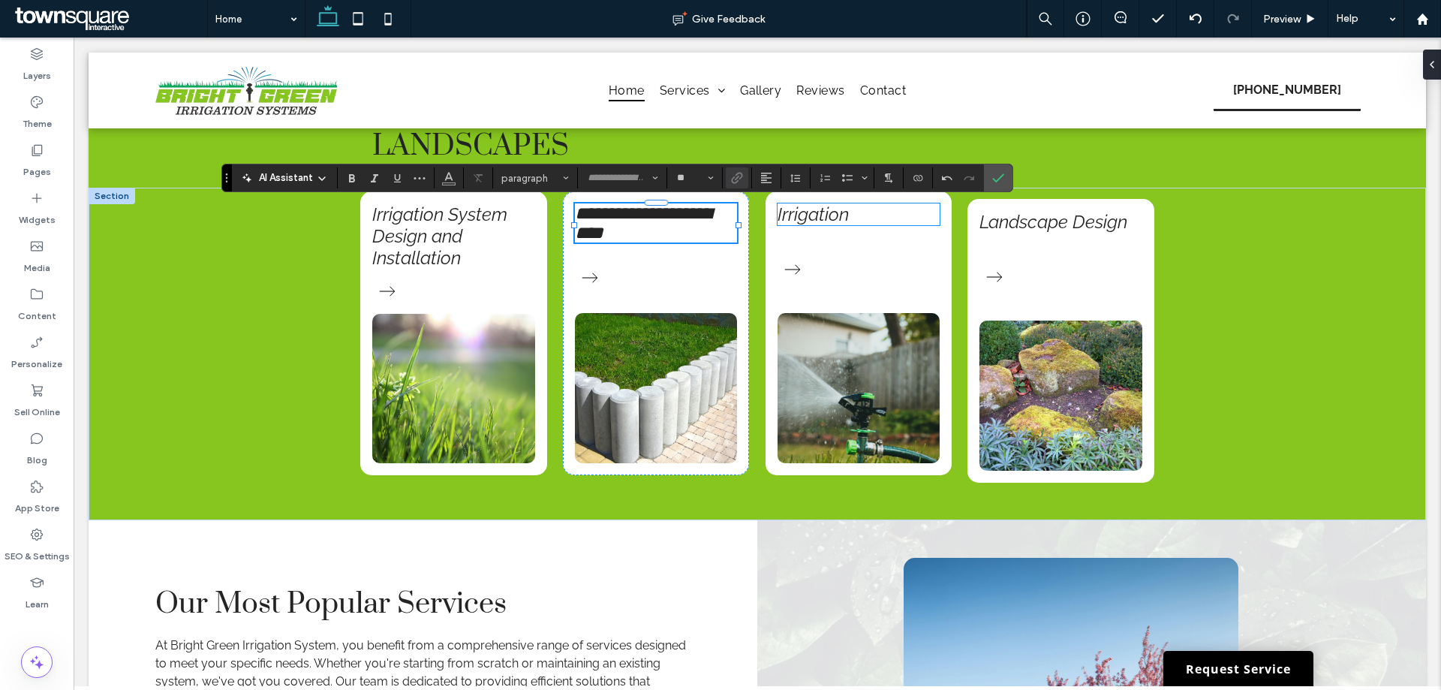
click at [801, 222] on link "Irrigation" at bounding box center [812, 214] width 71 height 22
click at [801, 222] on div "Irrigation" at bounding box center [858, 214] width 163 height 22
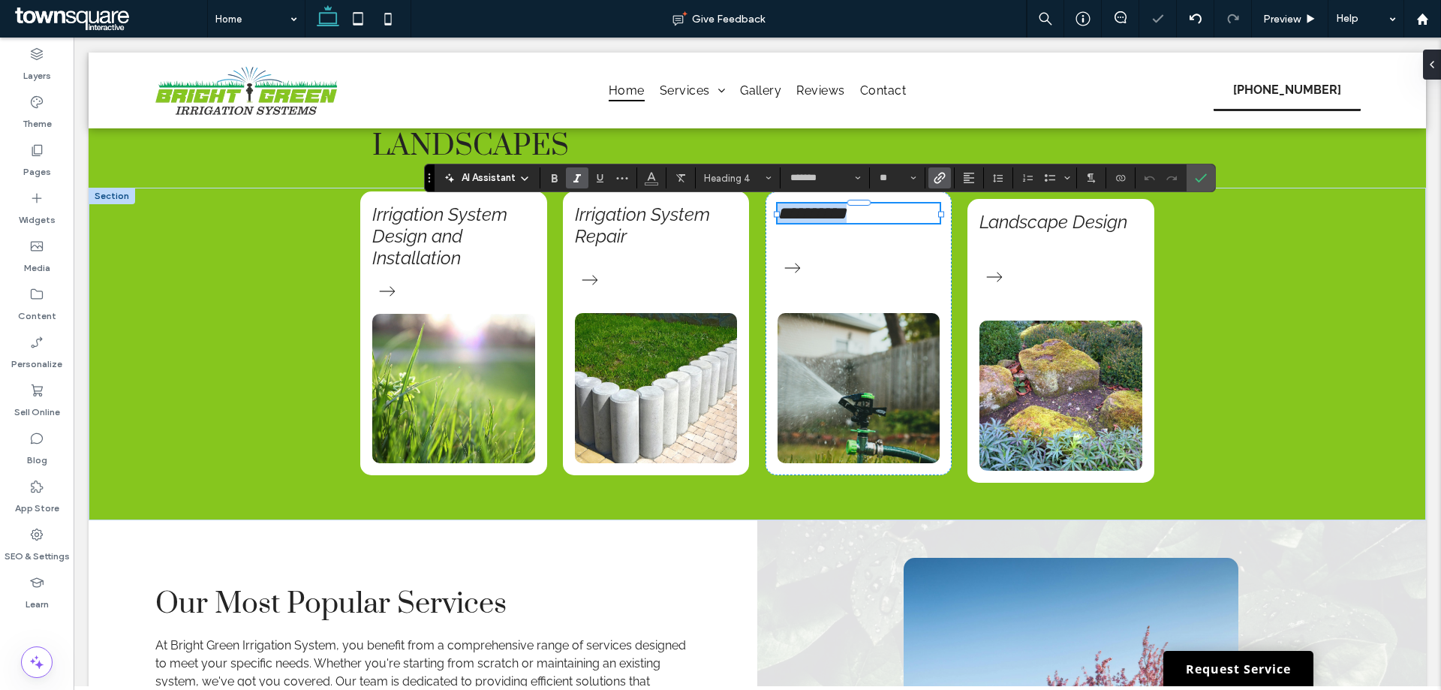
paste div
type input "**"
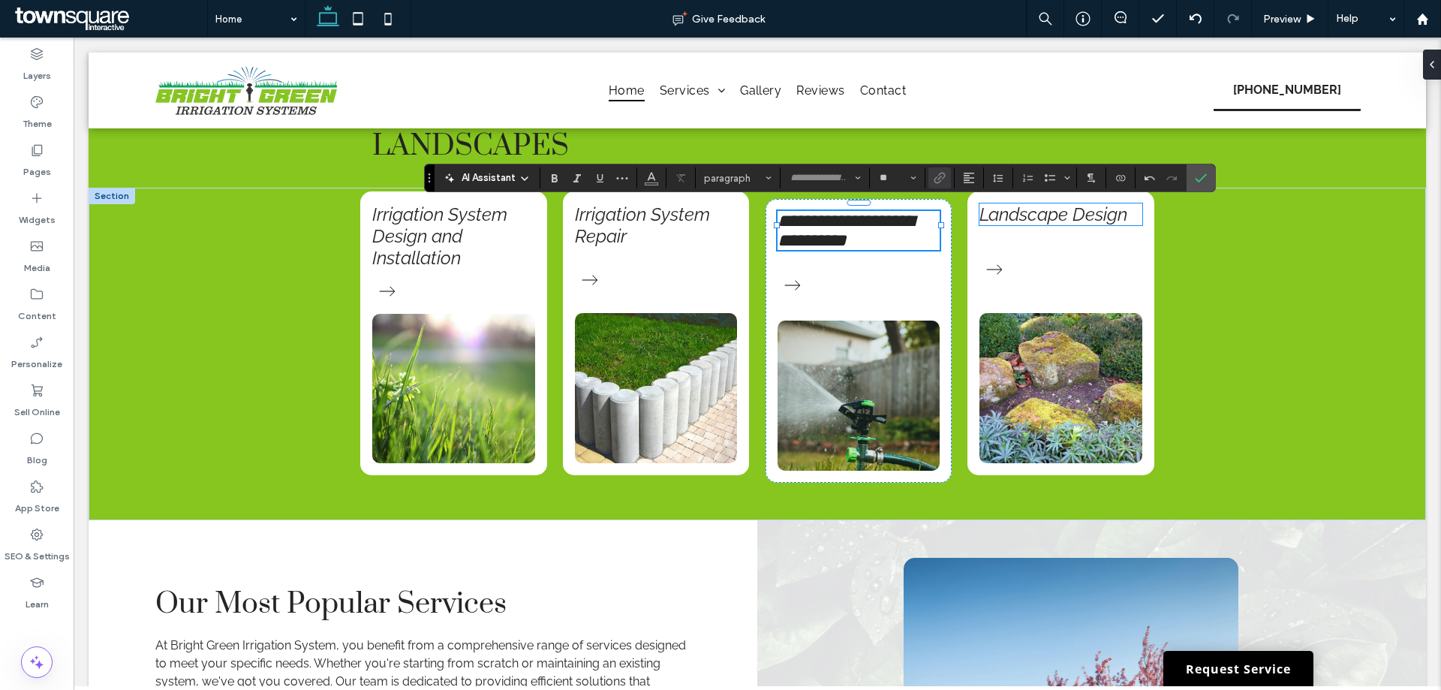
click at [1043, 221] on link "Landscape Design" at bounding box center [1053, 214] width 148 height 22
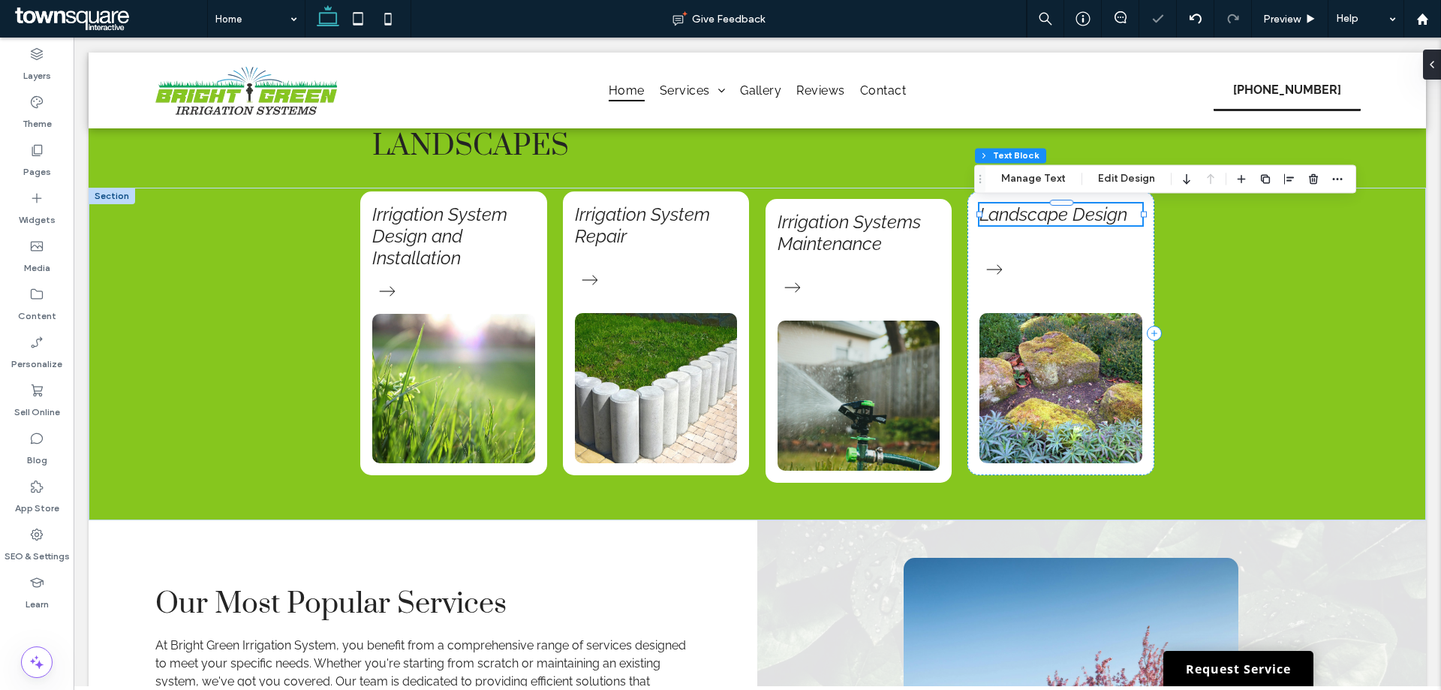
click at [1043, 221] on div "Landscape Design" at bounding box center [1060, 214] width 163 height 22
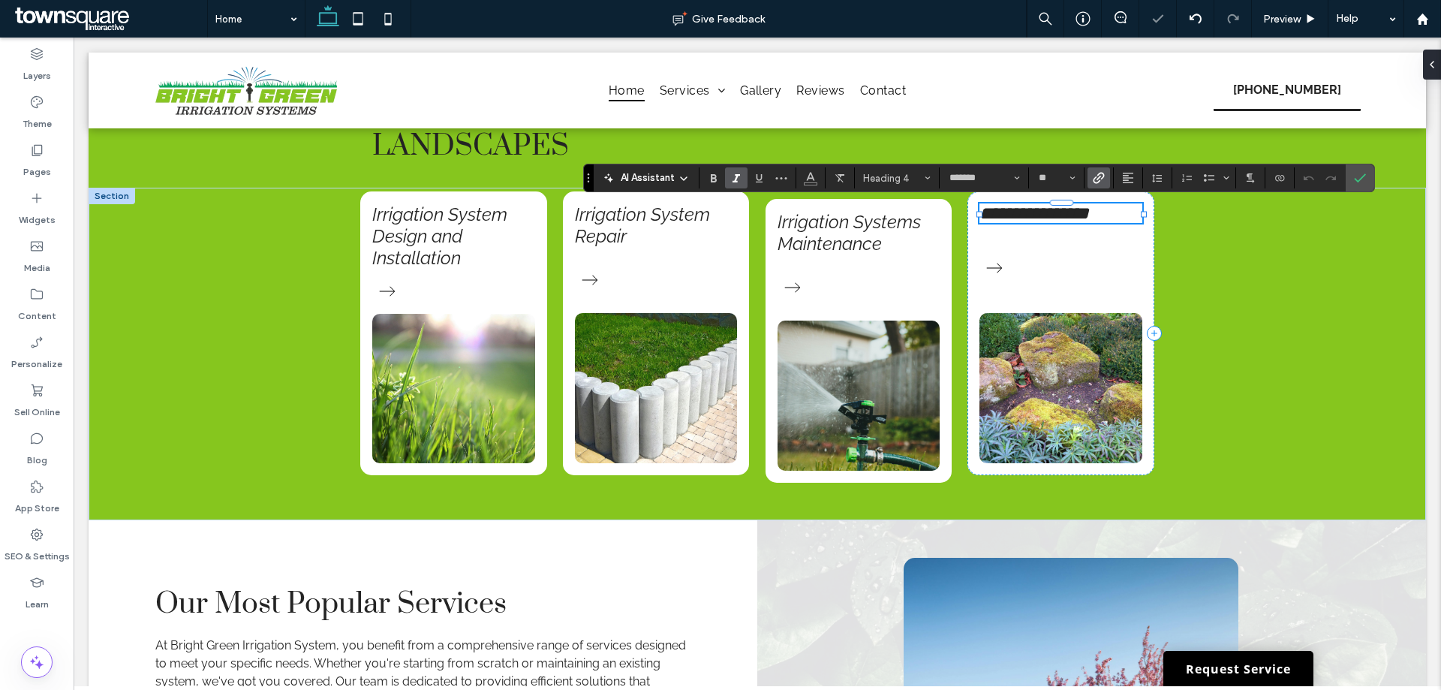
paste div
type input "**"
click at [1356, 172] on icon "Confirm" at bounding box center [1359, 178] width 12 height 12
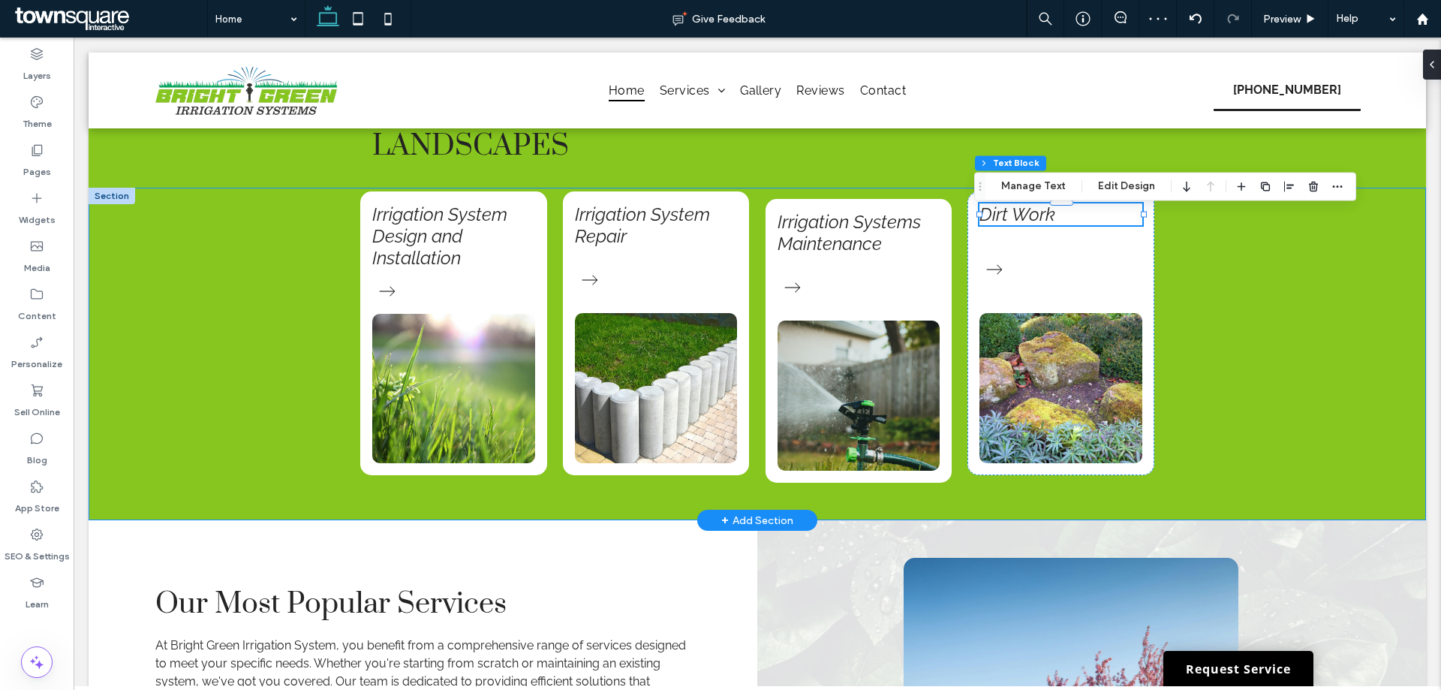
click at [244, 363] on div "Irrigation System Design and Installation Irrigation System Repair Irrigation S…" at bounding box center [757, 354] width 1337 height 332
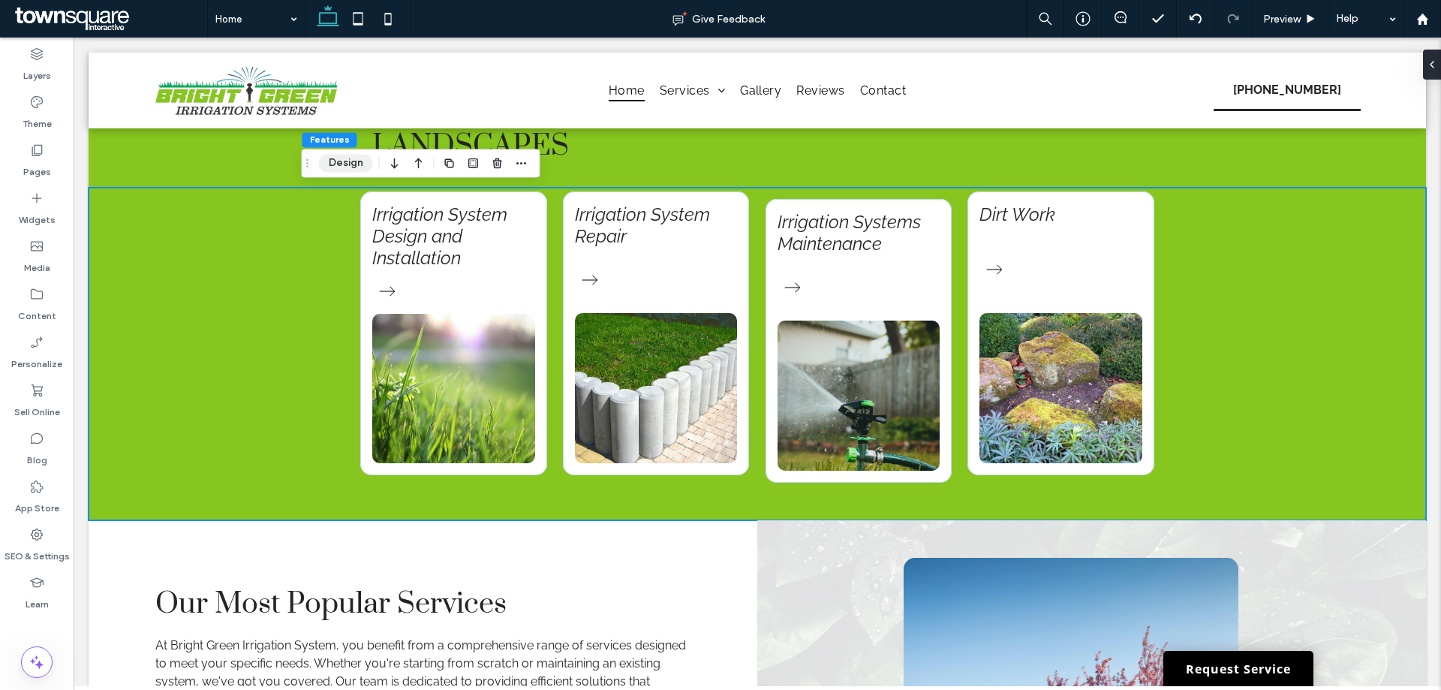
click at [368, 159] on button "Design" at bounding box center [346, 163] width 54 height 18
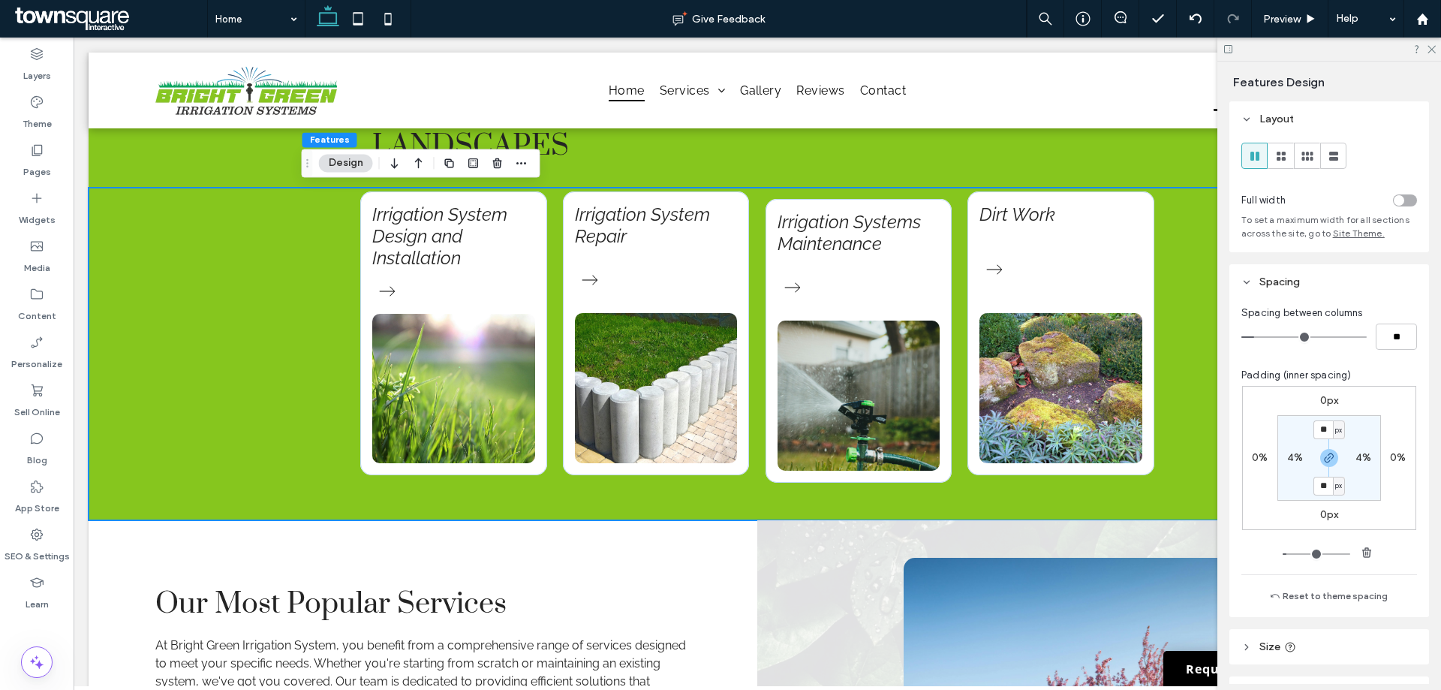
click at [1397, 202] on div "toggle" at bounding box center [1405, 200] width 24 height 12
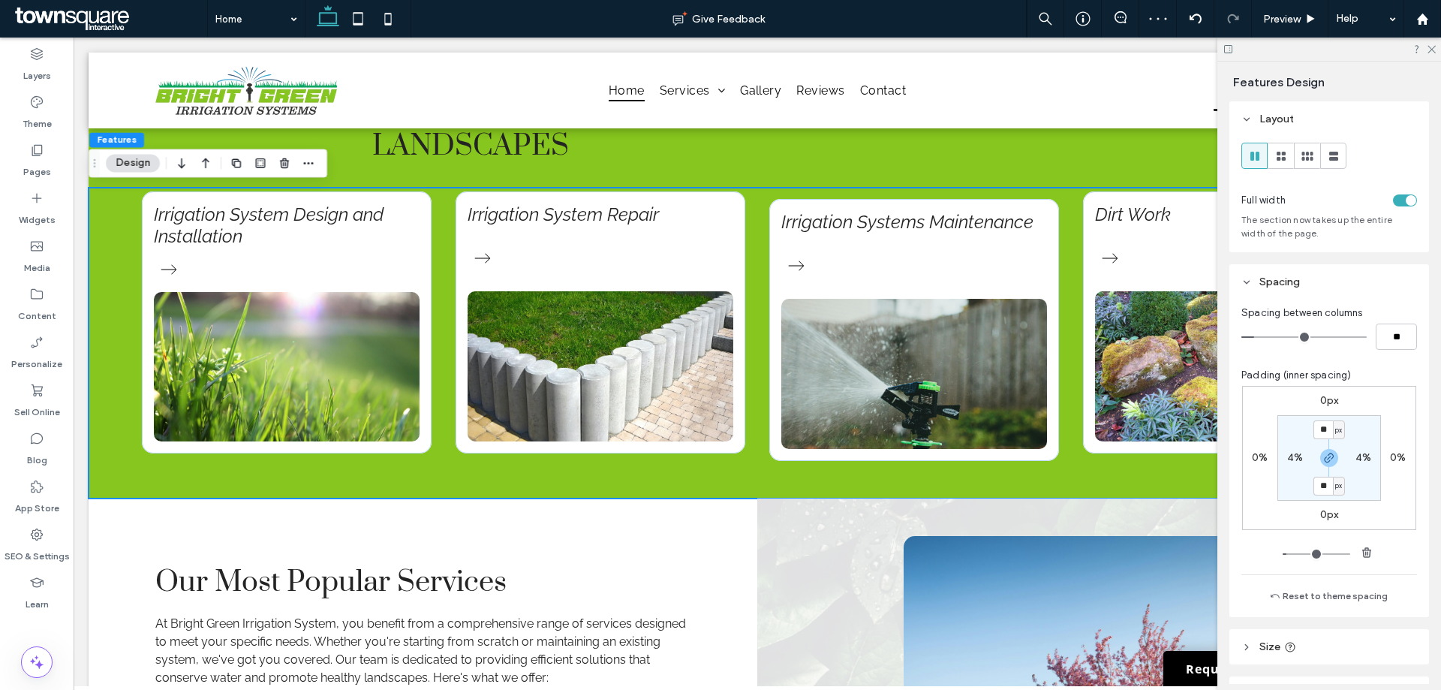
click at [1287, 454] on label "4%" at bounding box center [1295, 457] width 16 height 13
type input "*"
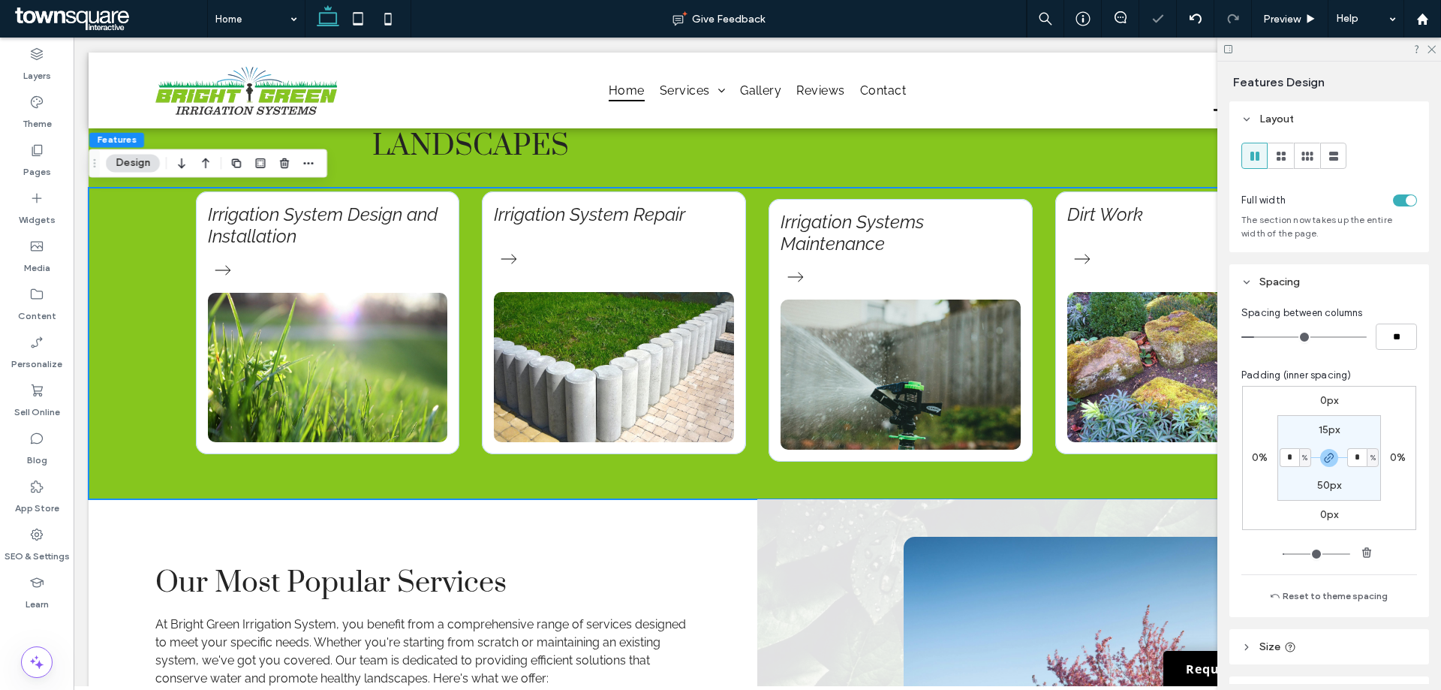
click at [1290, 458] on input "*" at bounding box center [1289, 457] width 20 height 19
type input "**"
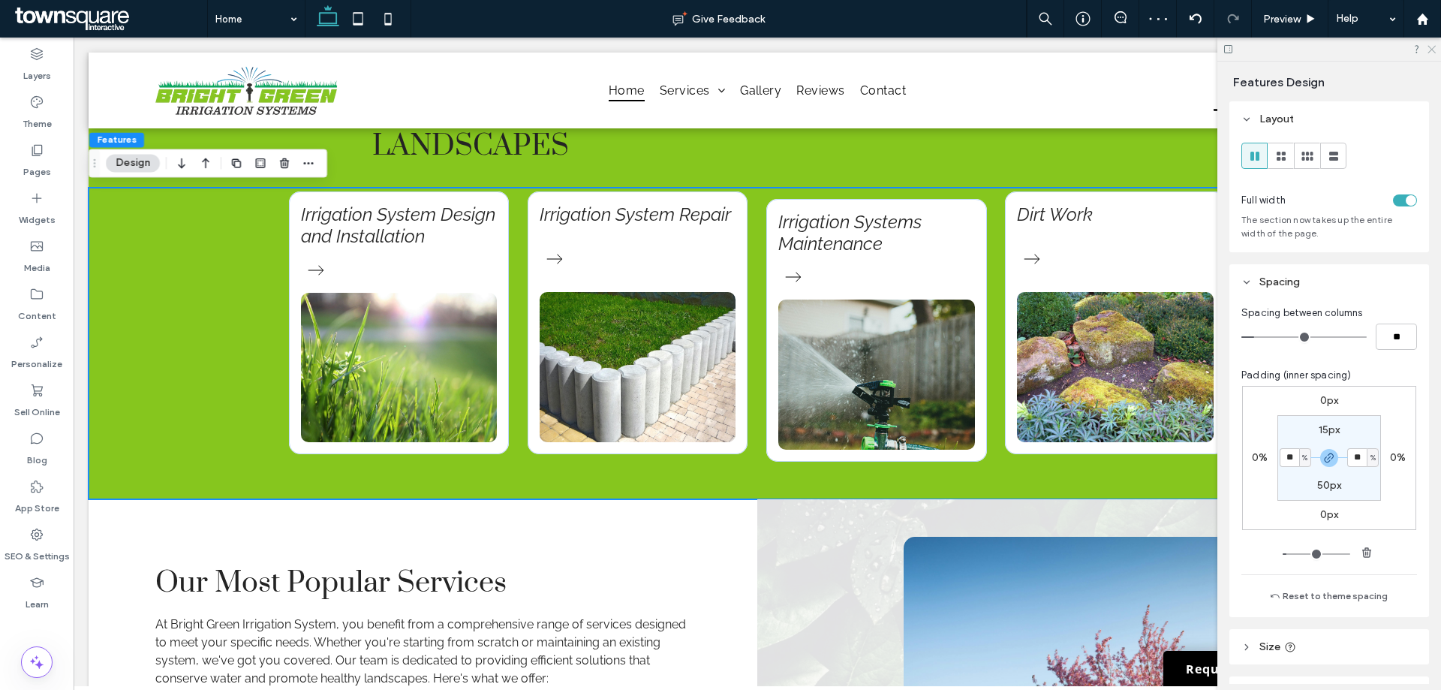
click at [1432, 50] on use at bounding box center [1431, 50] width 8 height 8
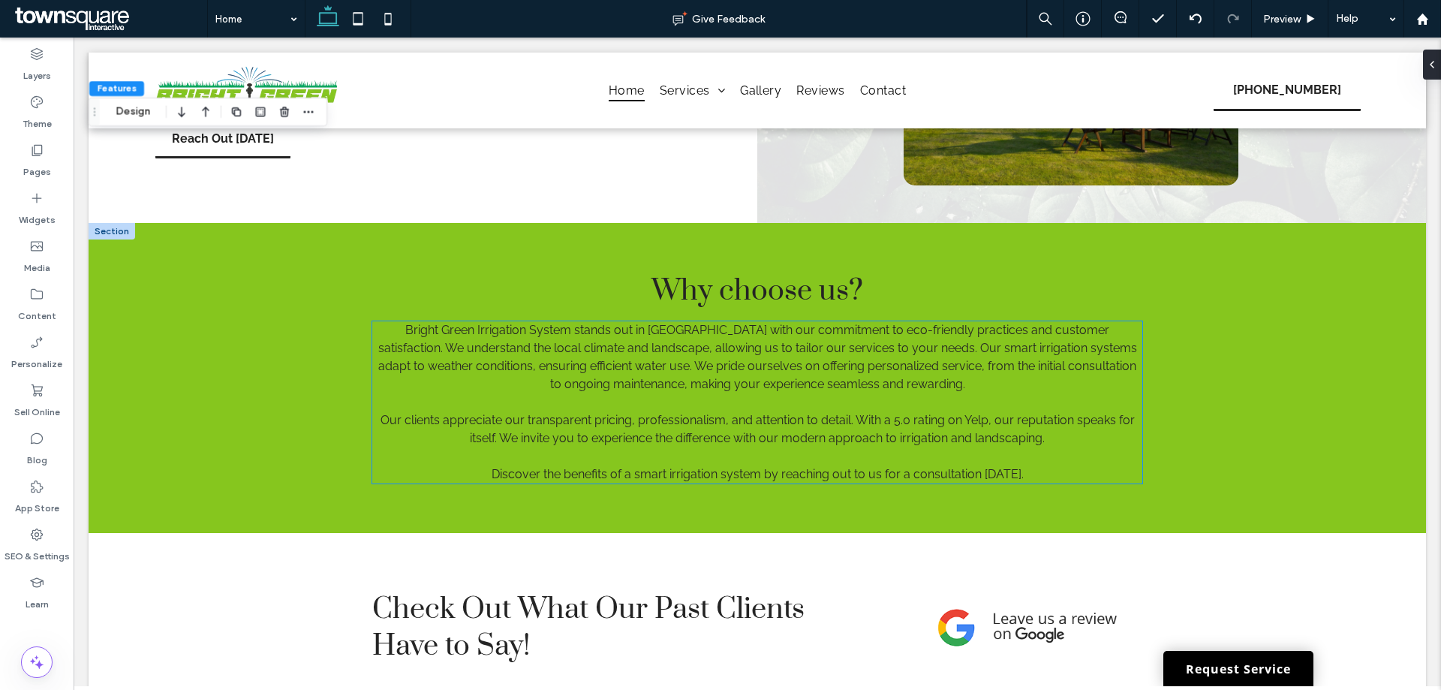
scroll to position [1801, 0]
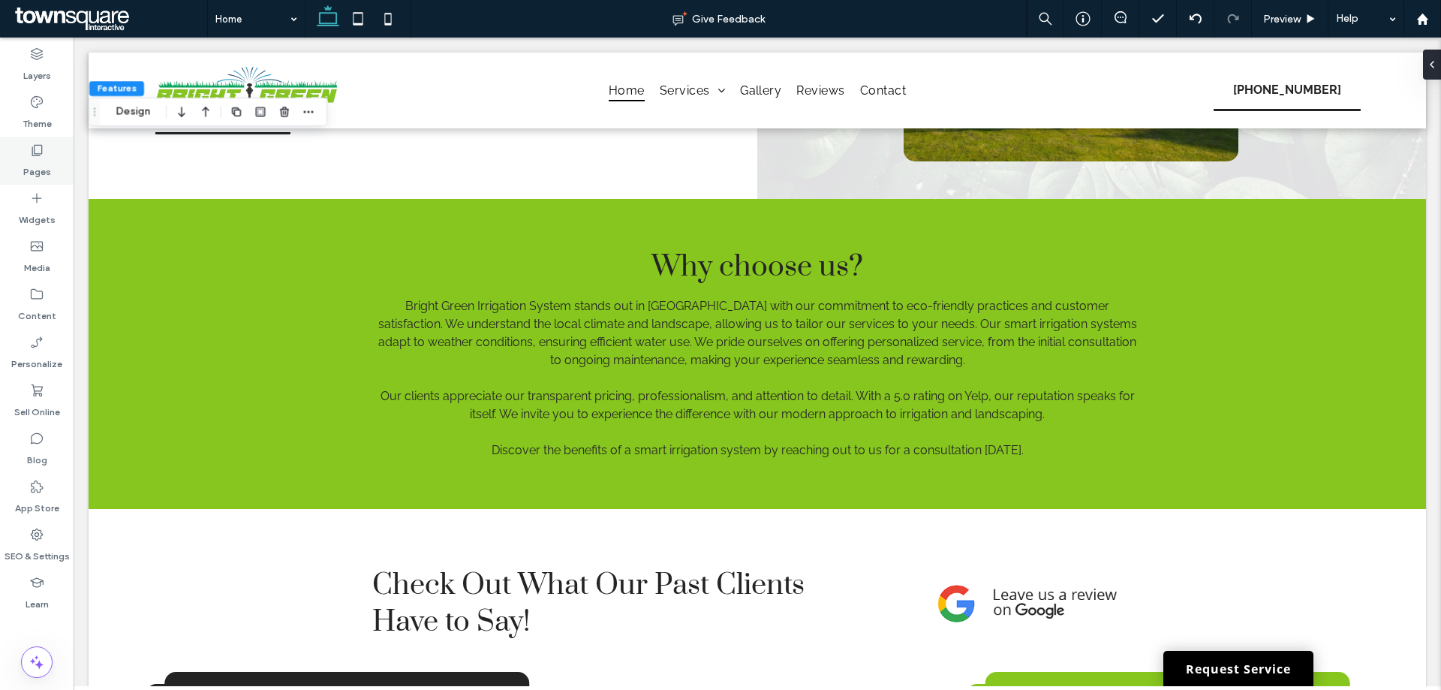
click at [38, 164] on label "Pages" at bounding box center [37, 168] width 28 height 21
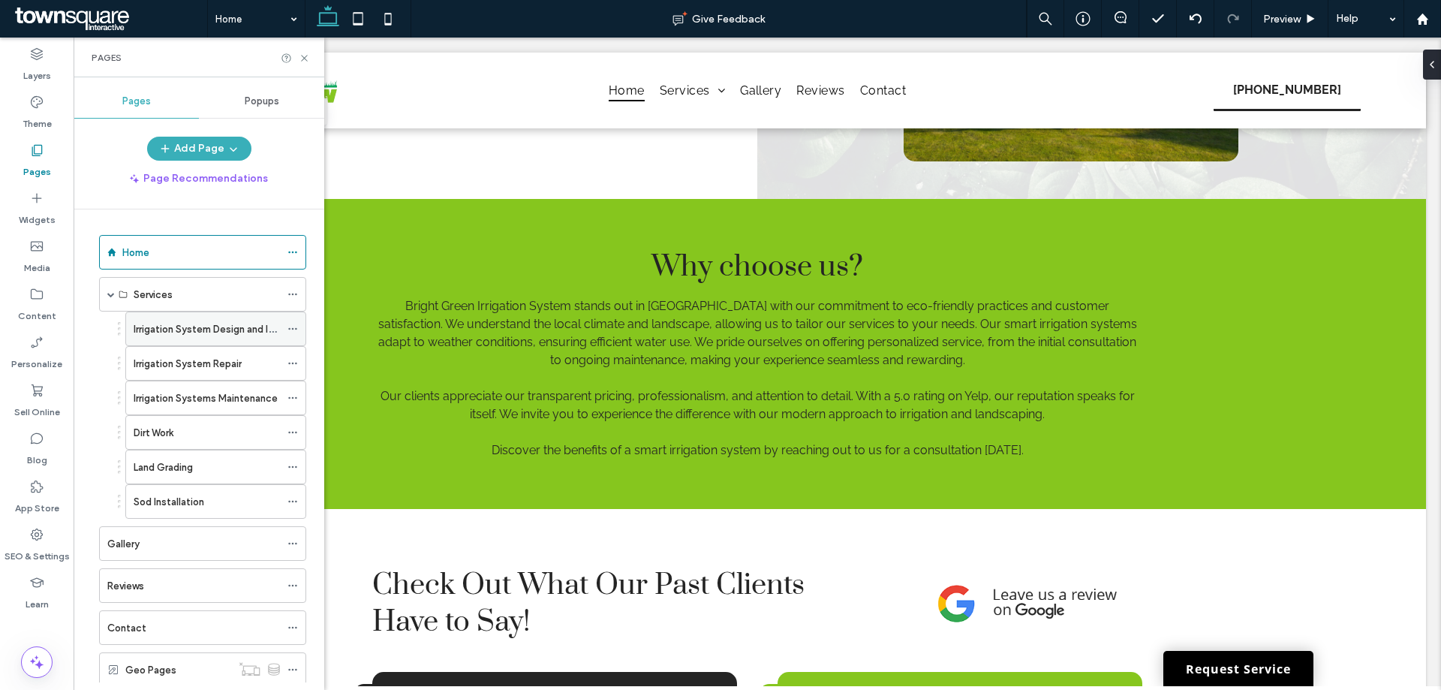
click at [180, 342] on div "Irrigation System Design and Installation" at bounding box center [207, 328] width 146 height 33
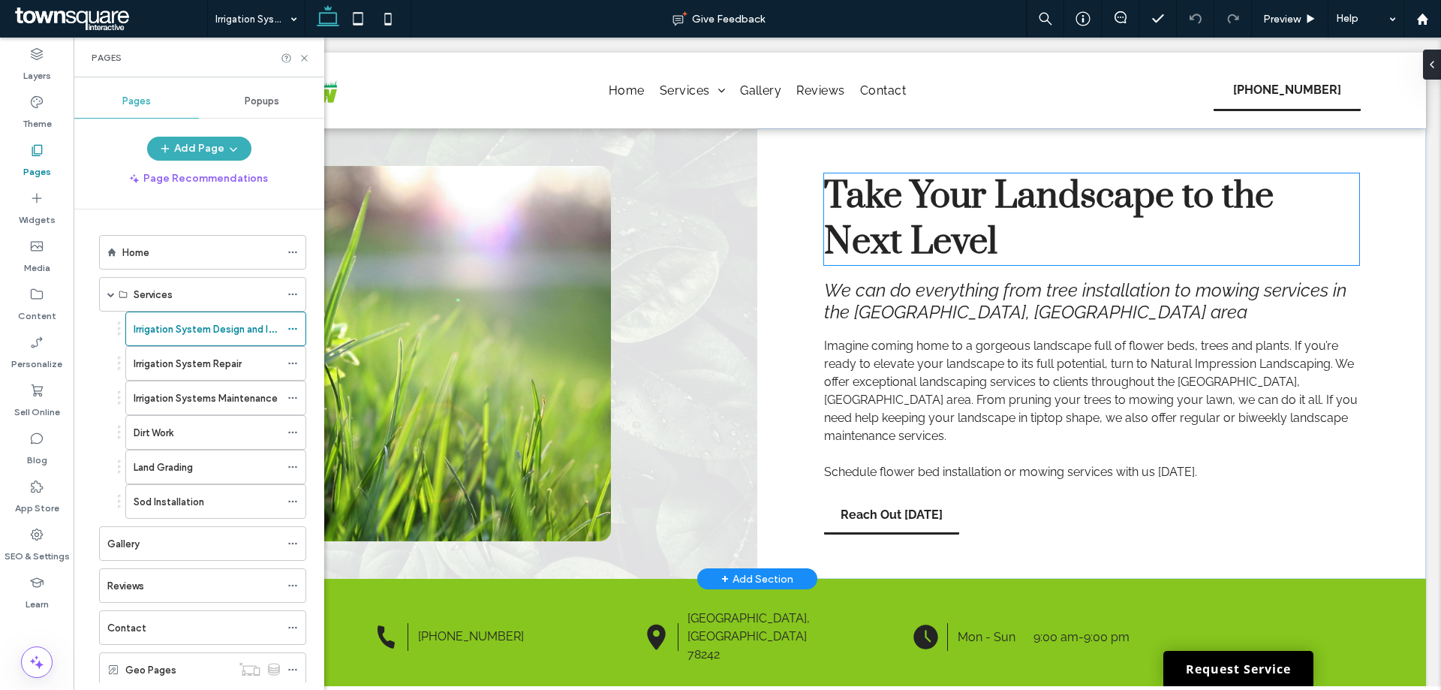
click at [899, 200] on span "Take Your Landscape to the Next Level" at bounding box center [1048, 219] width 449 height 92
click at [899, 200] on div "Take Your Landscape to the Next Level" at bounding box center [1091, 219] width 535 height 92
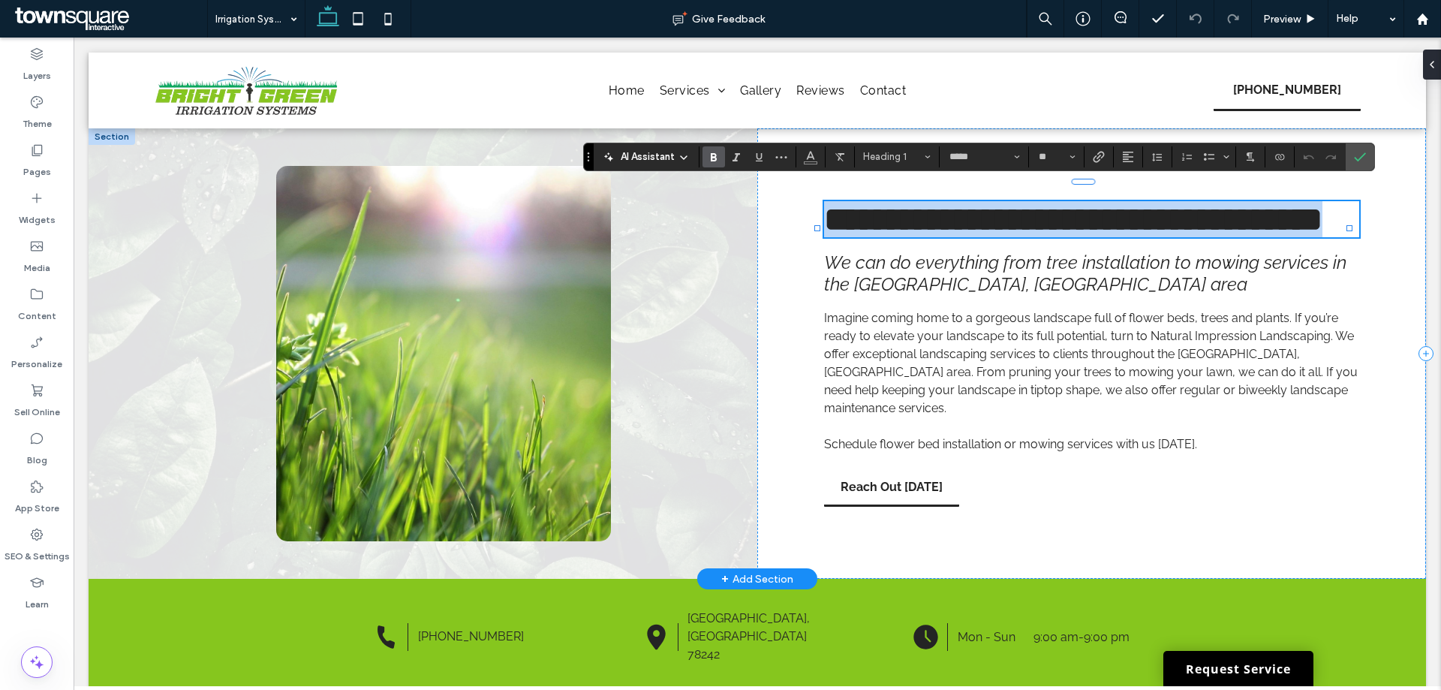
paste div
type input "**"
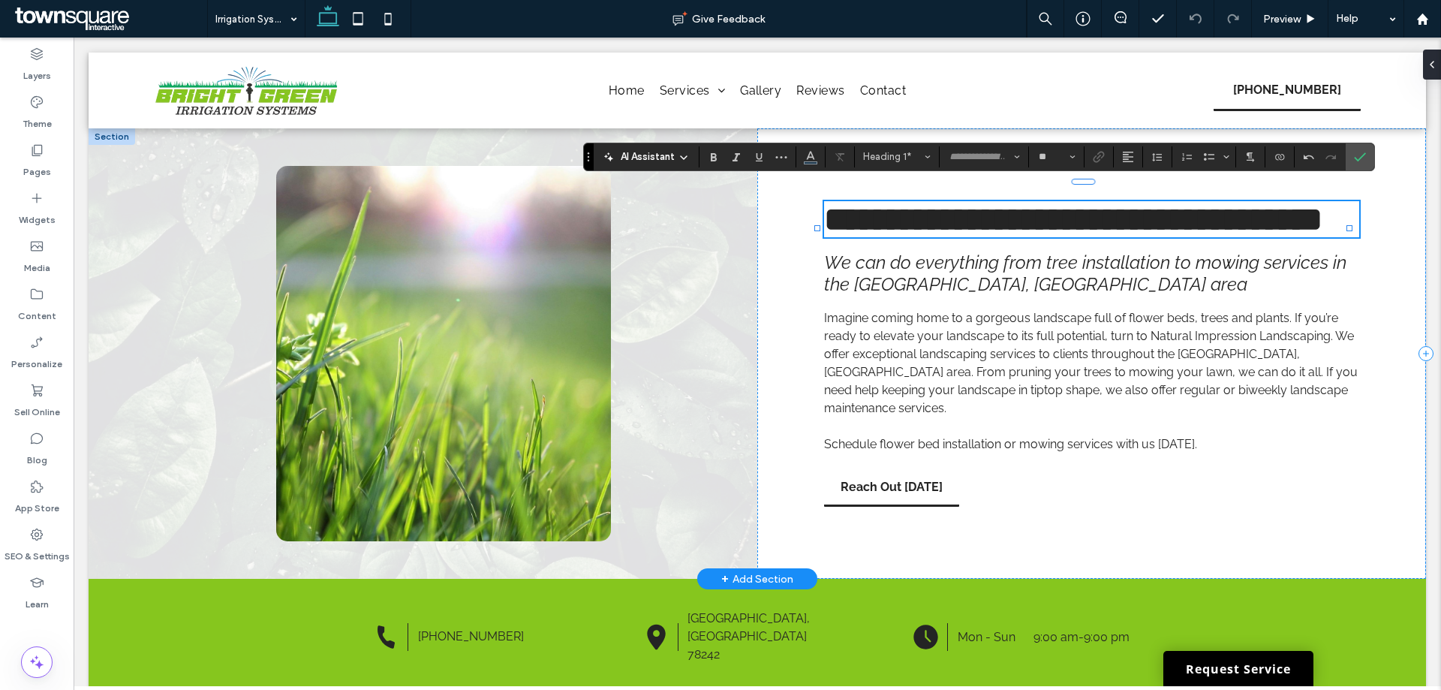
scroll to position [11, 0]
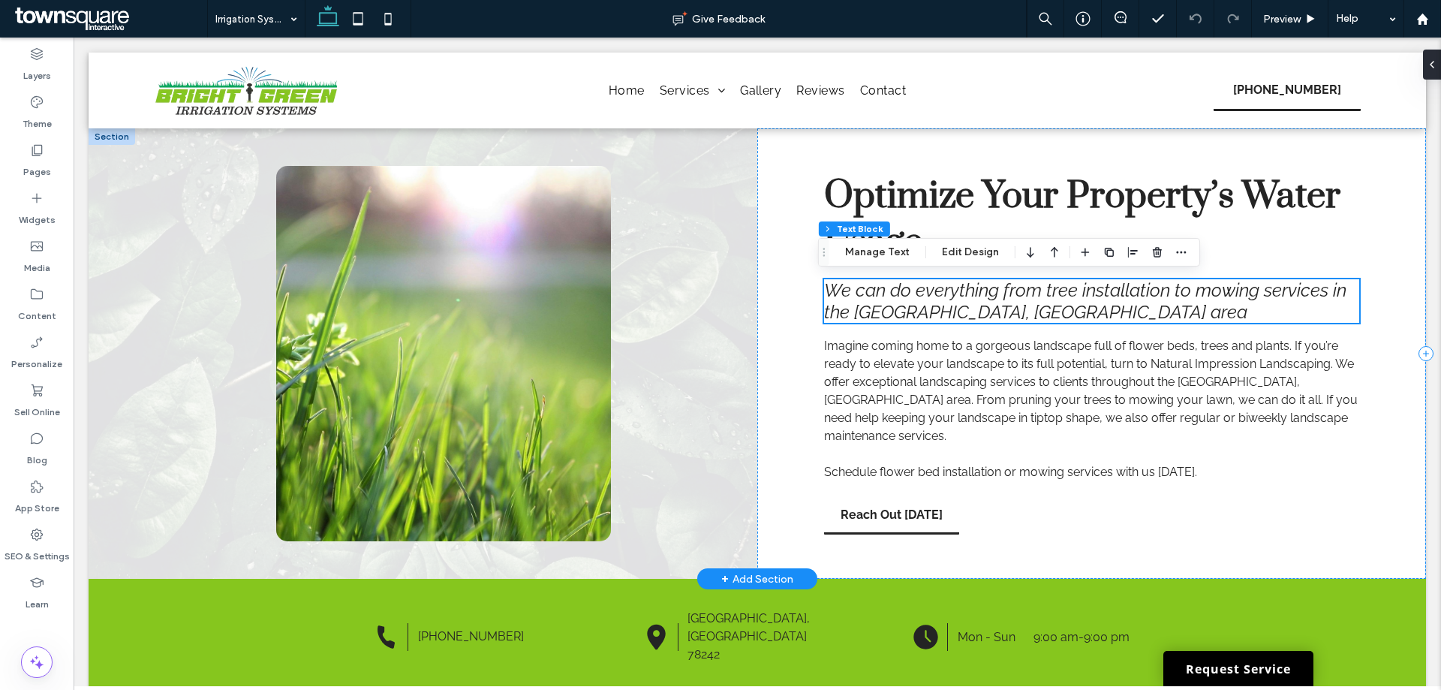
click at [919, 327] on div "Optimize Your Property’s Water Usage We can do everything from tree installatio…" at bounding box center [1091, 353] width 668 height 450
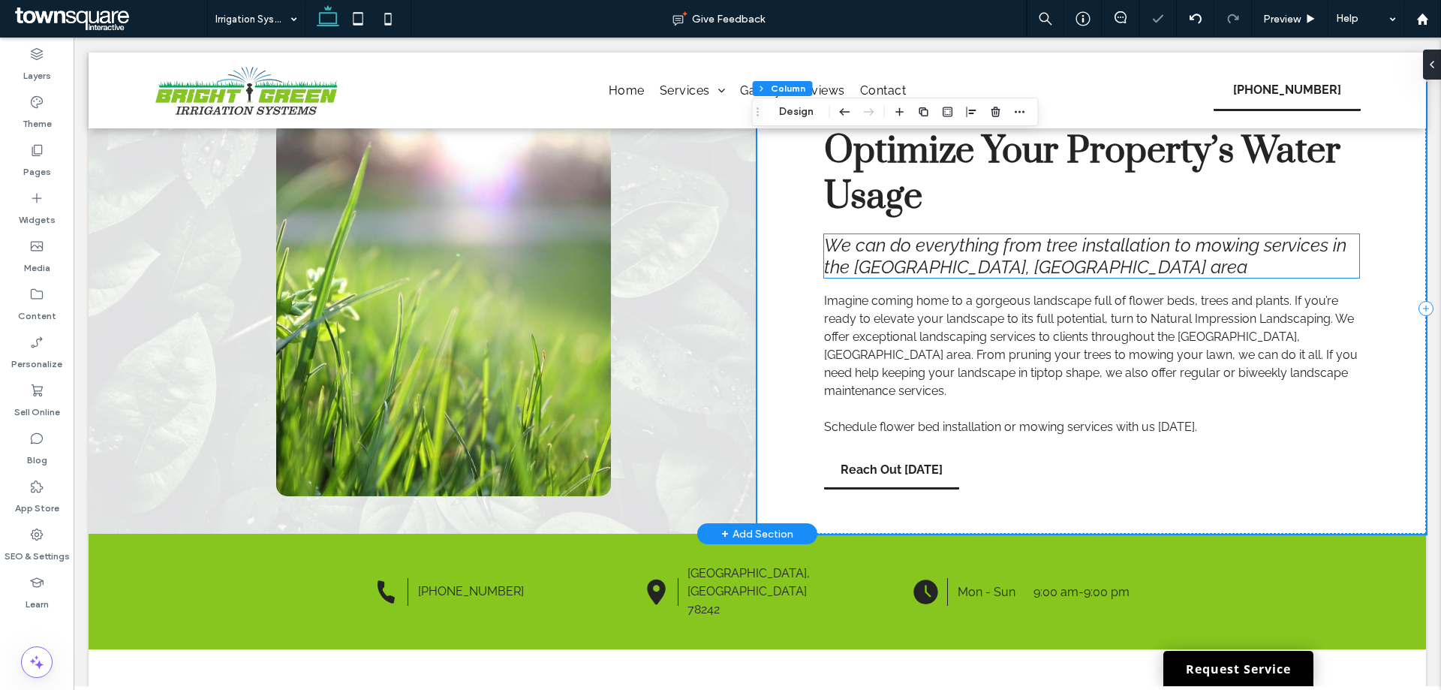
click at [913, 274] on span "We can do everything from tree installation to mowing services in the Charlotte…" at bounding box center [1085, 256] width 522 height 44
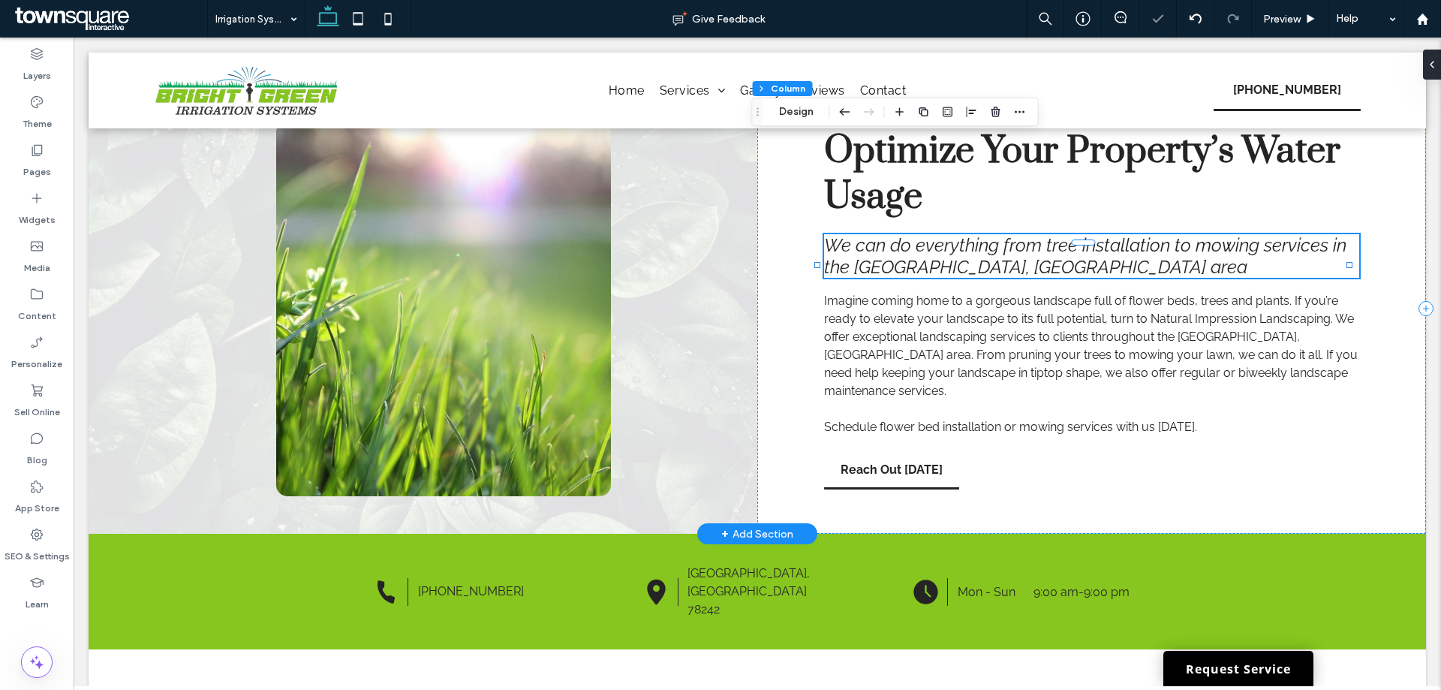
click at [913, 274] on div "We can do everything from tree installation to mowing services in the Charlotte…" at bounding box center [1091, 256] width 535 height 44
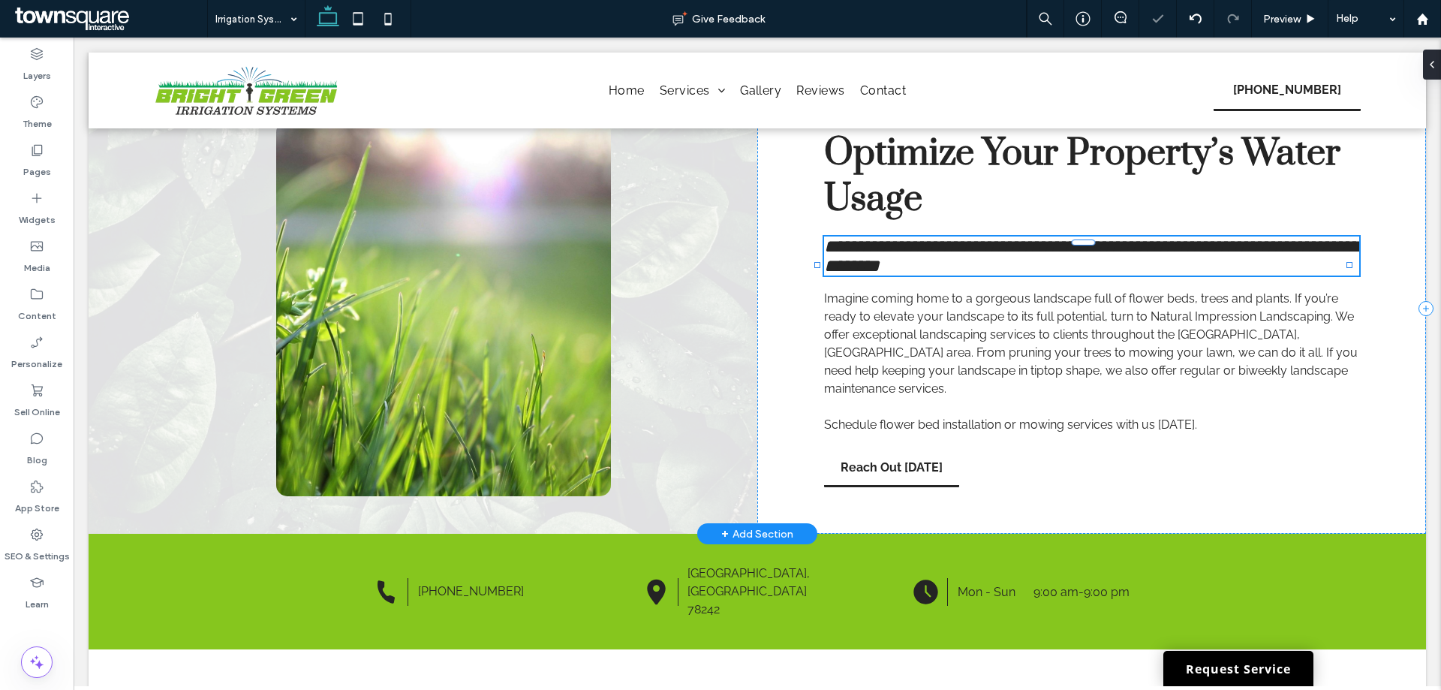
type input "*******"
type input "**"
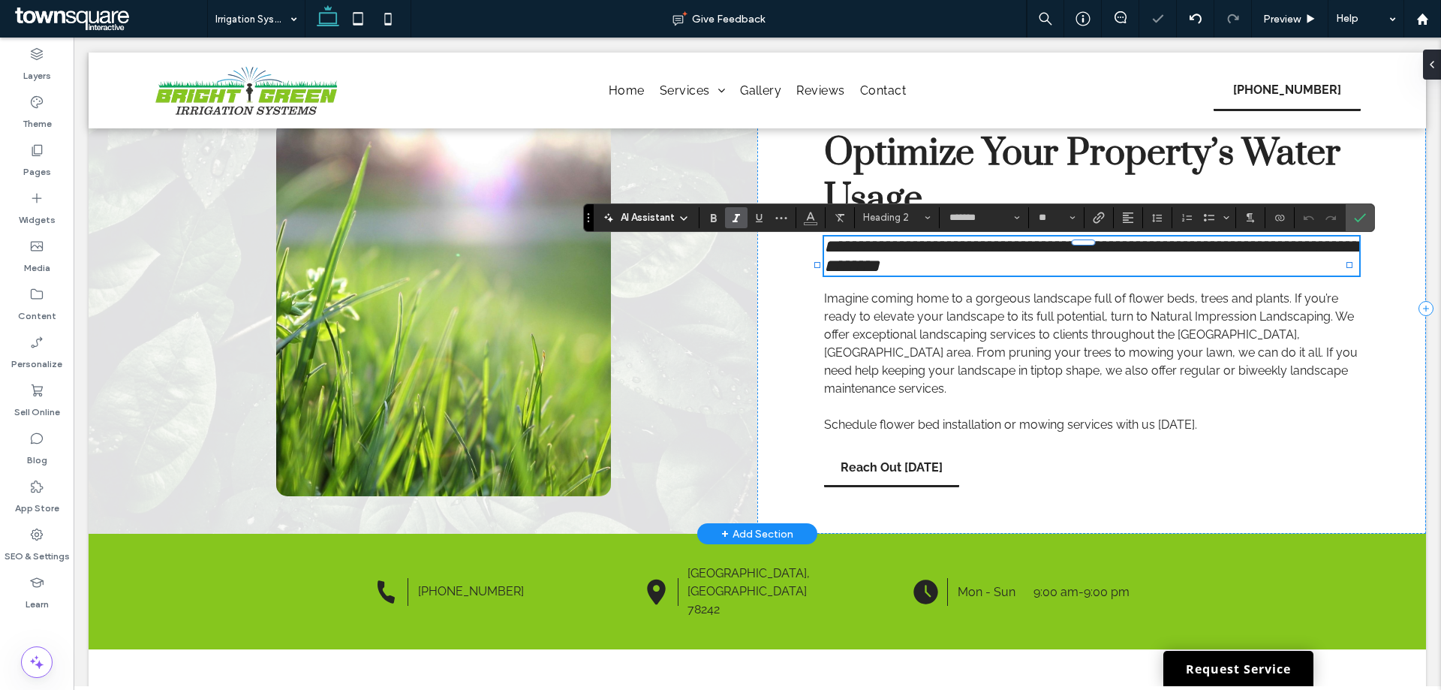
paste div
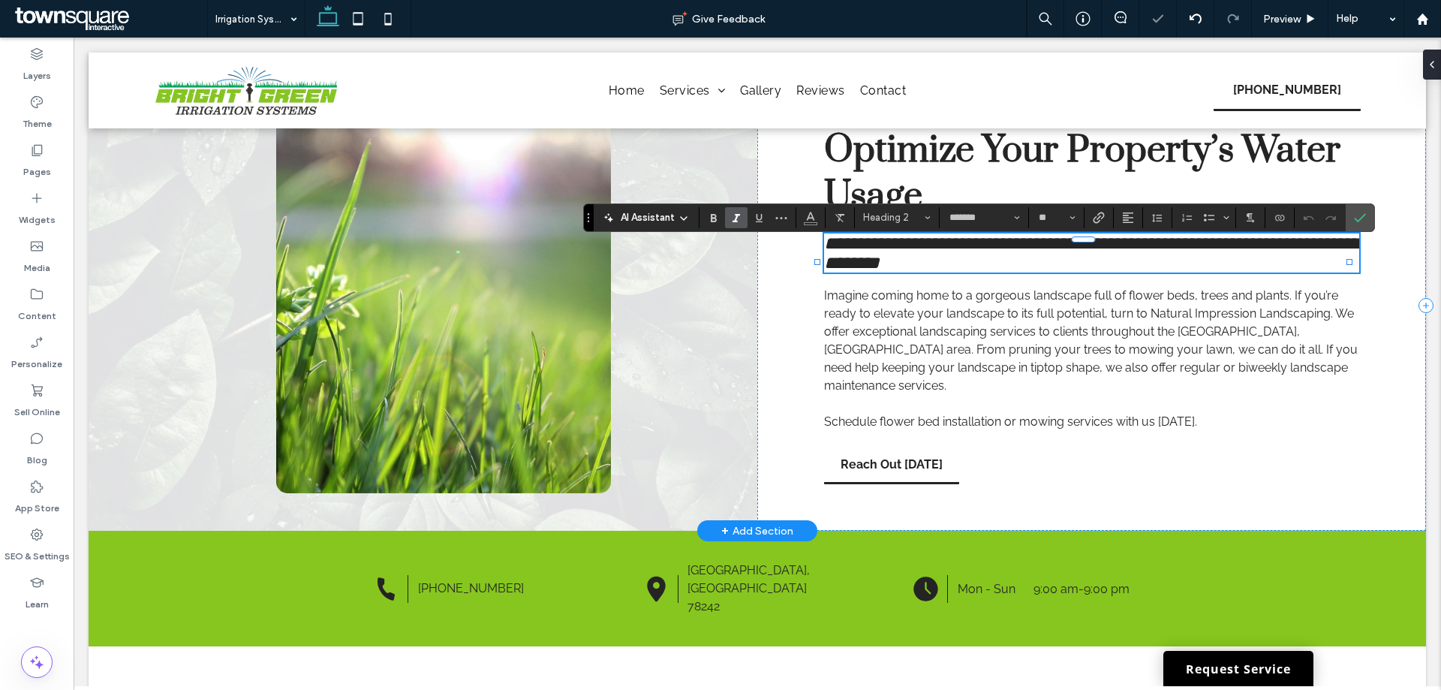
type input "**"
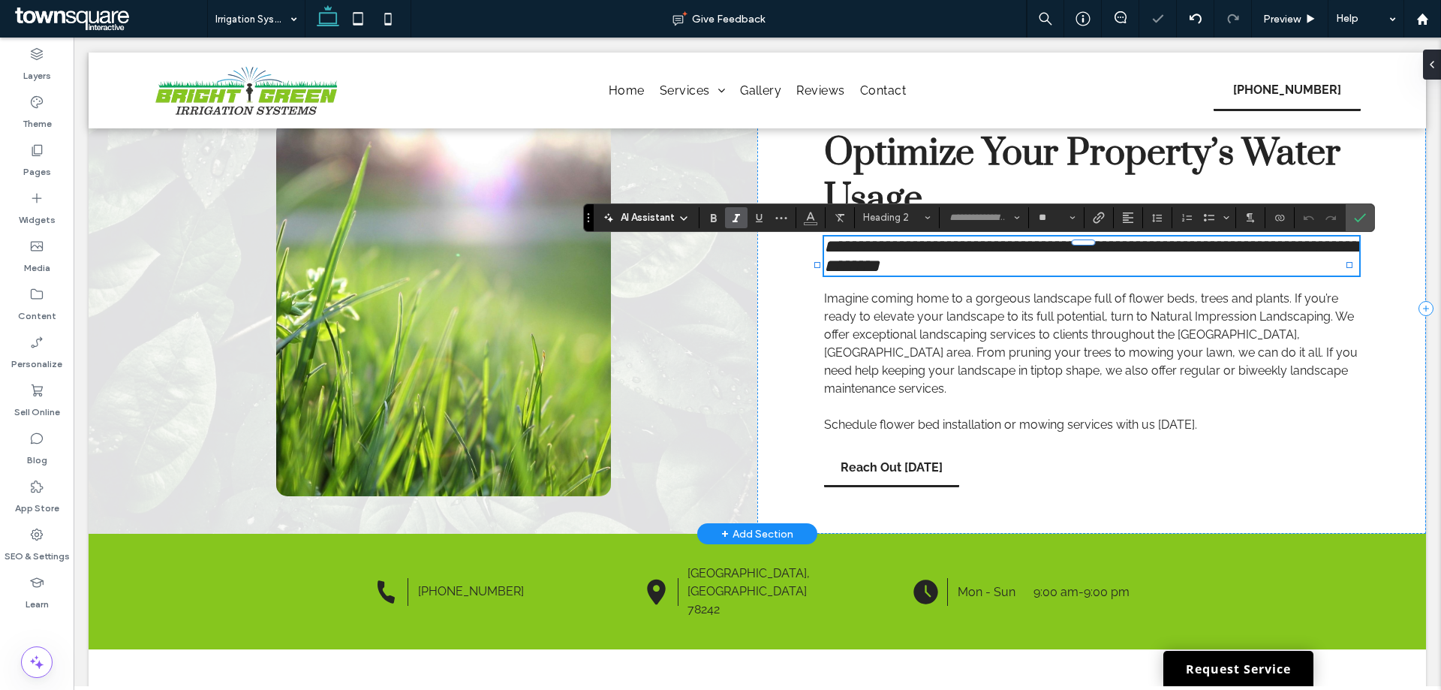
scroll to position [11, 0]
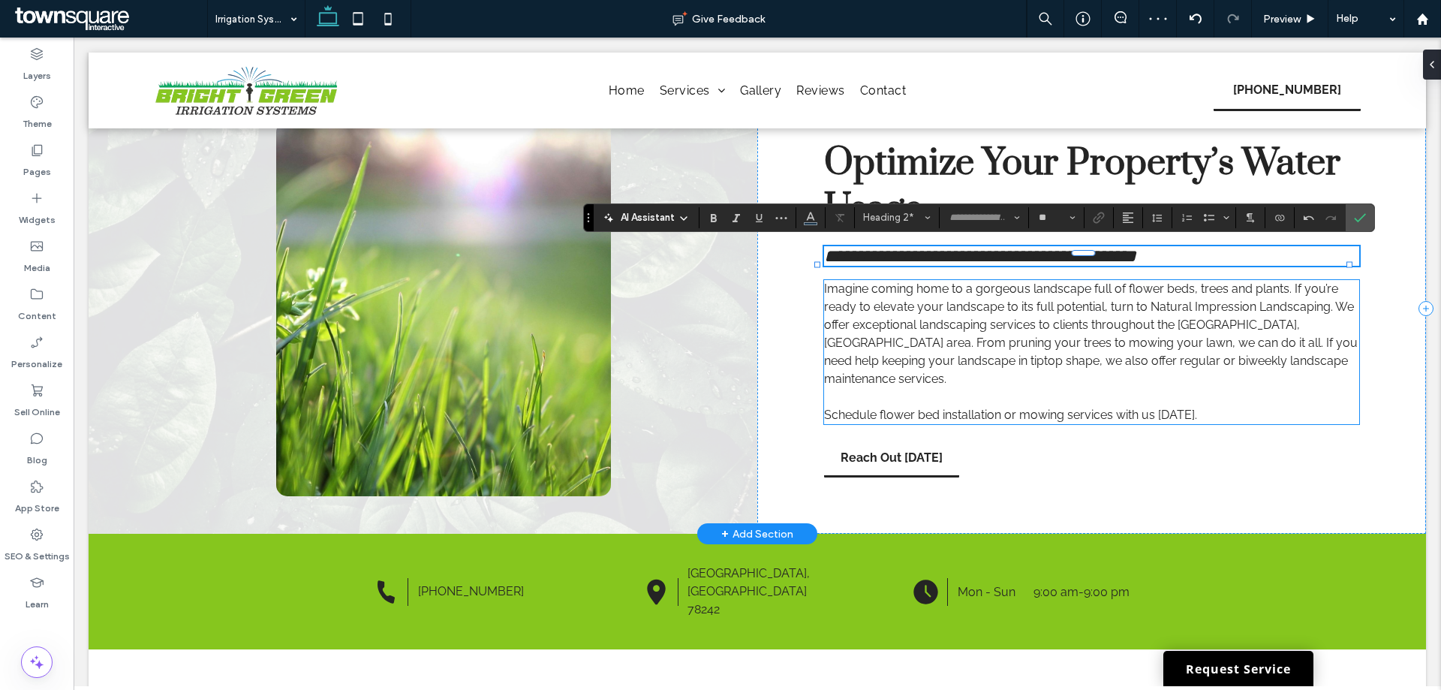
click at [862, 327] on span "Imagine coming home to a gorgeous landscape full of flower beds, trees and plan…" at bounding box center [1090, 333] width 533 height 104
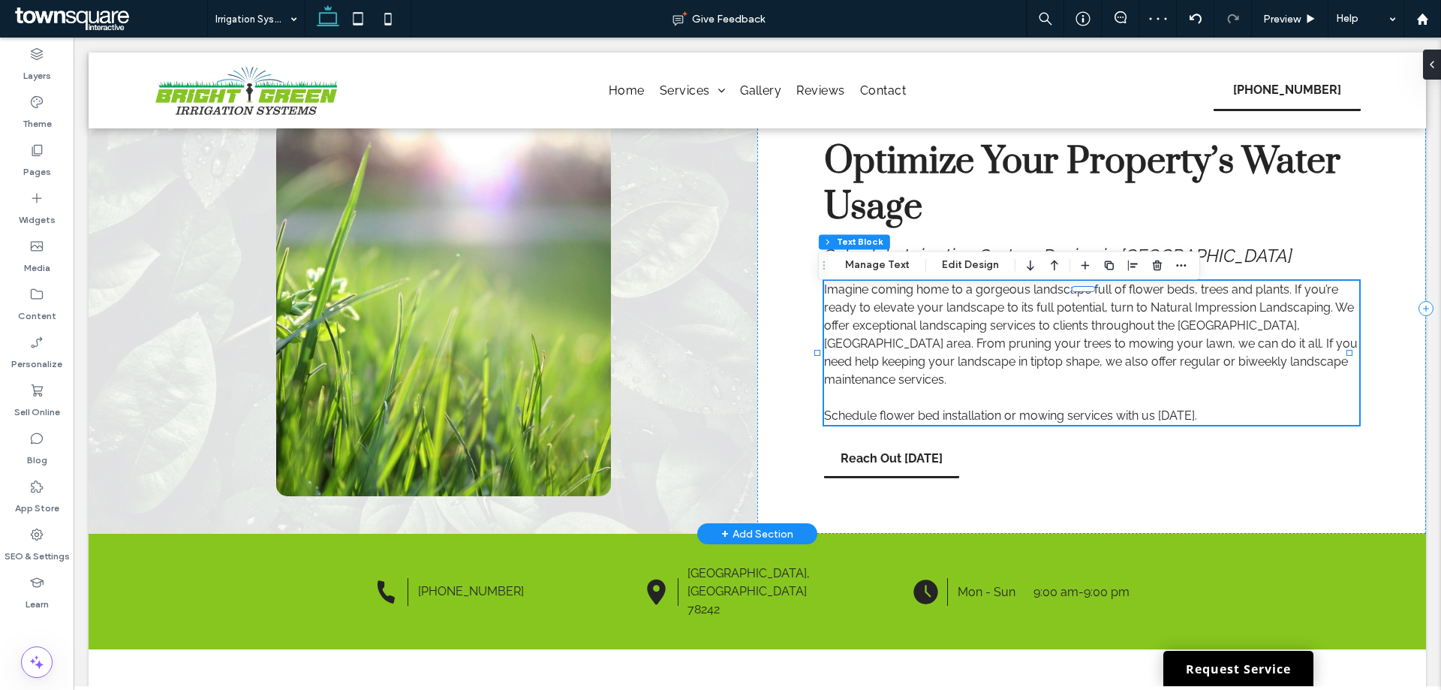
click at [862, 327] on div "Imagine coming home to a gorgeous landscape full of flower beds, trees and plan…" at bounding box center [1091, 353] width 535 height 144
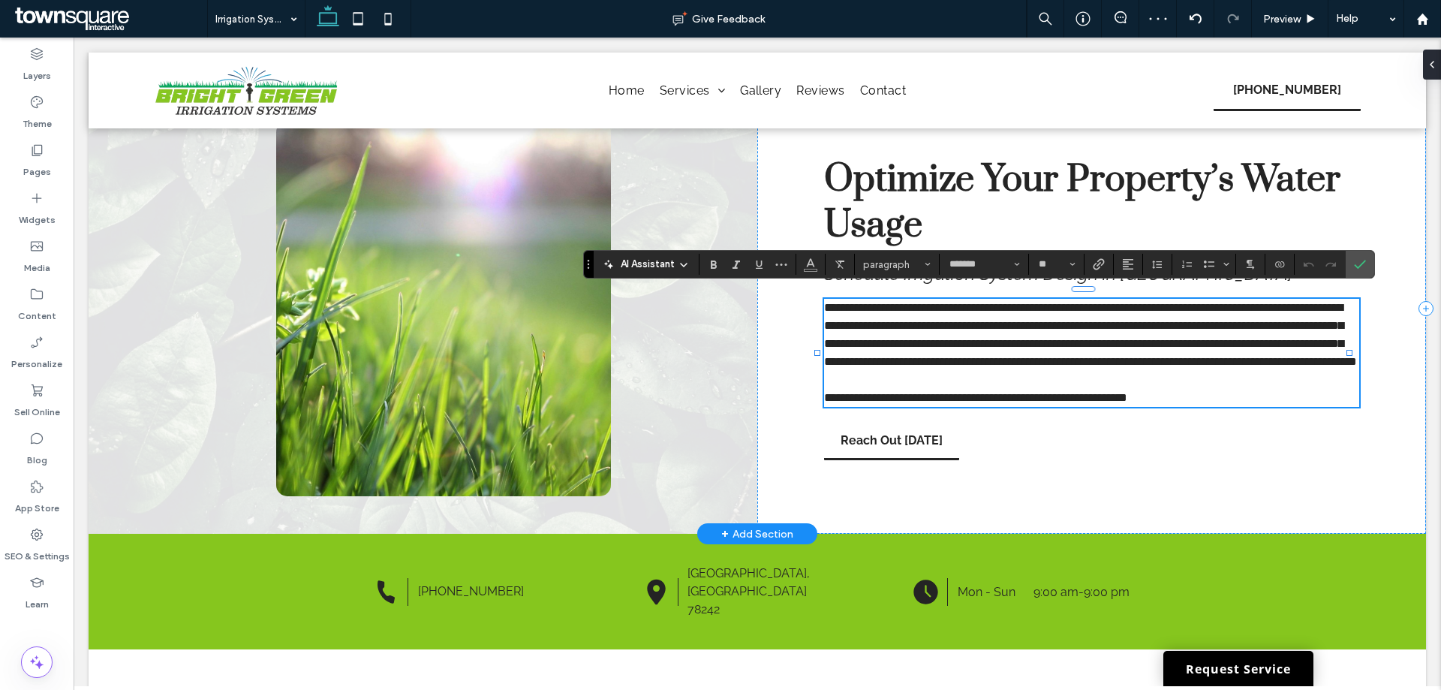
paste div
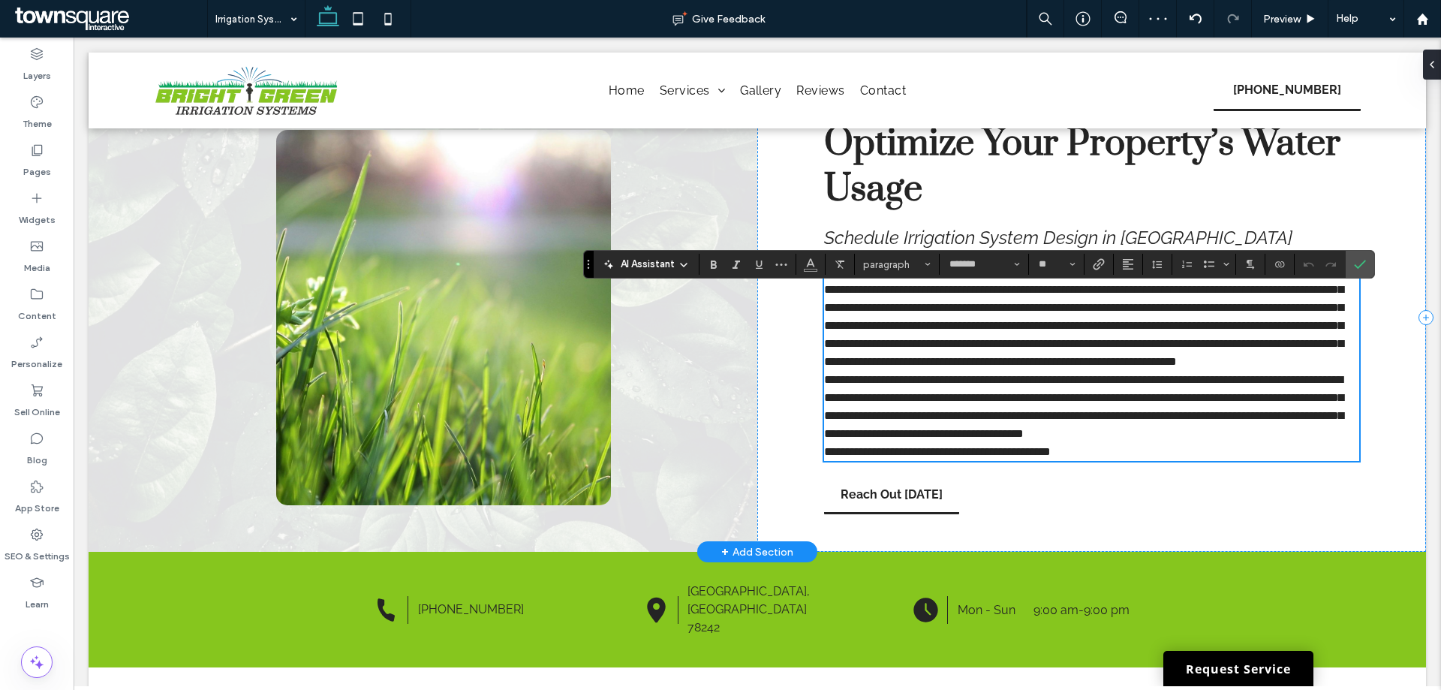
scroll to position [29, 0]
type input "**"
type input "*******"
type input "**"
click at [1128, 371] on p "**********" at bounding box center [1091, 317] width 535 height 108
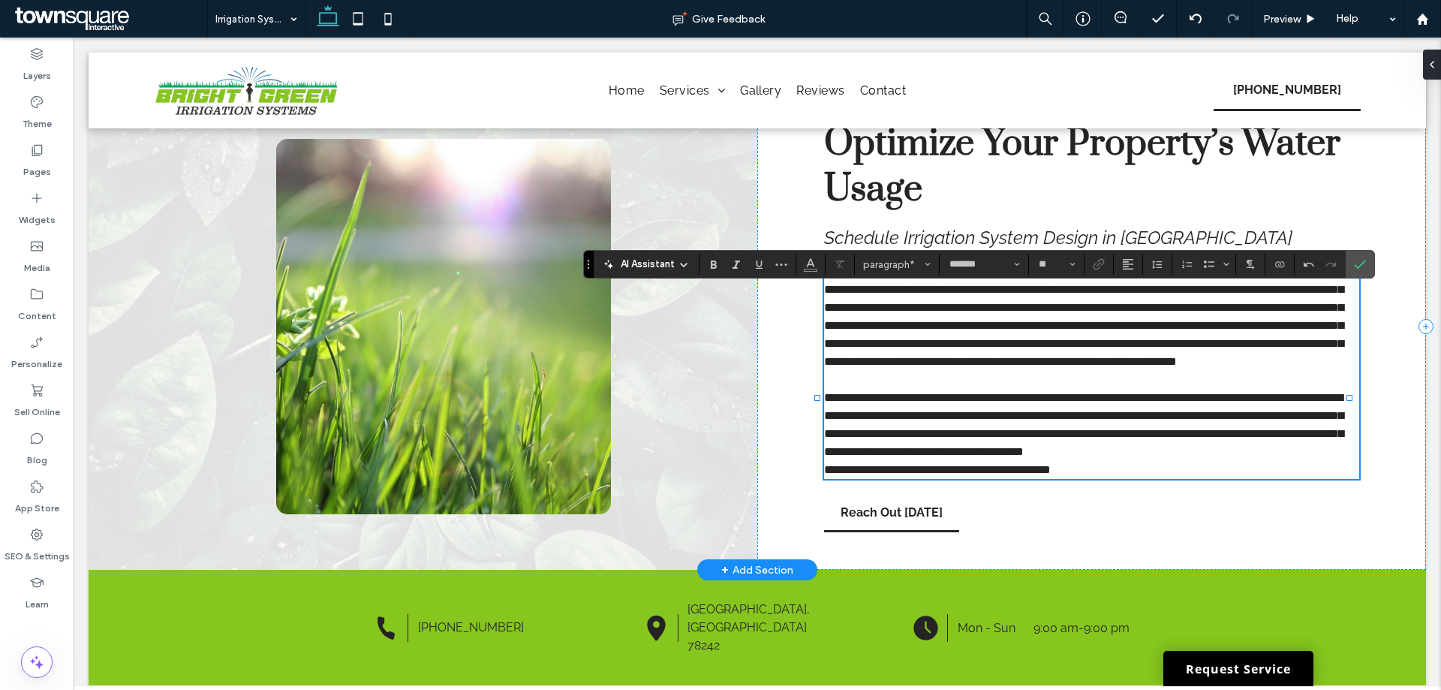
click at [962, 461] on p "**********" at bounding box center [1091, 425] width 535 height 72
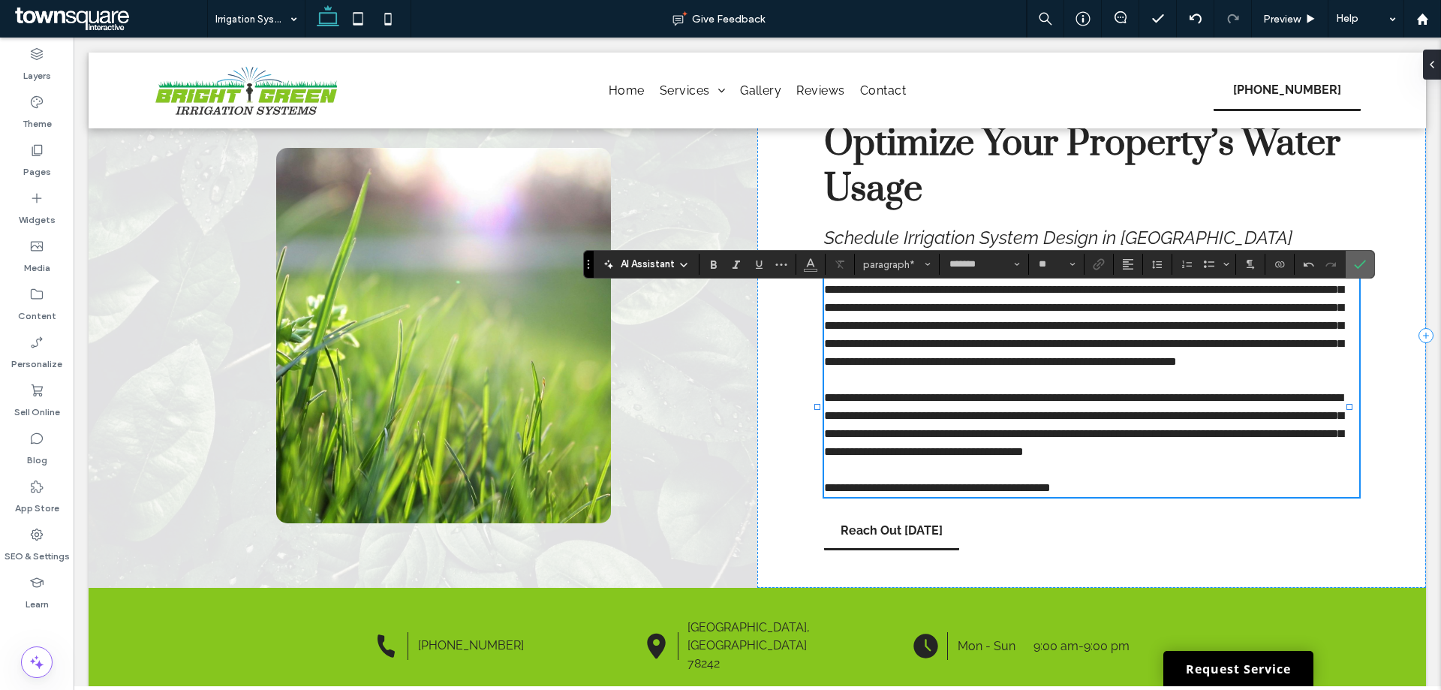
click at [1357, 269] on use "Confirm" at bounding box center [1359, 264] width 12 height 9
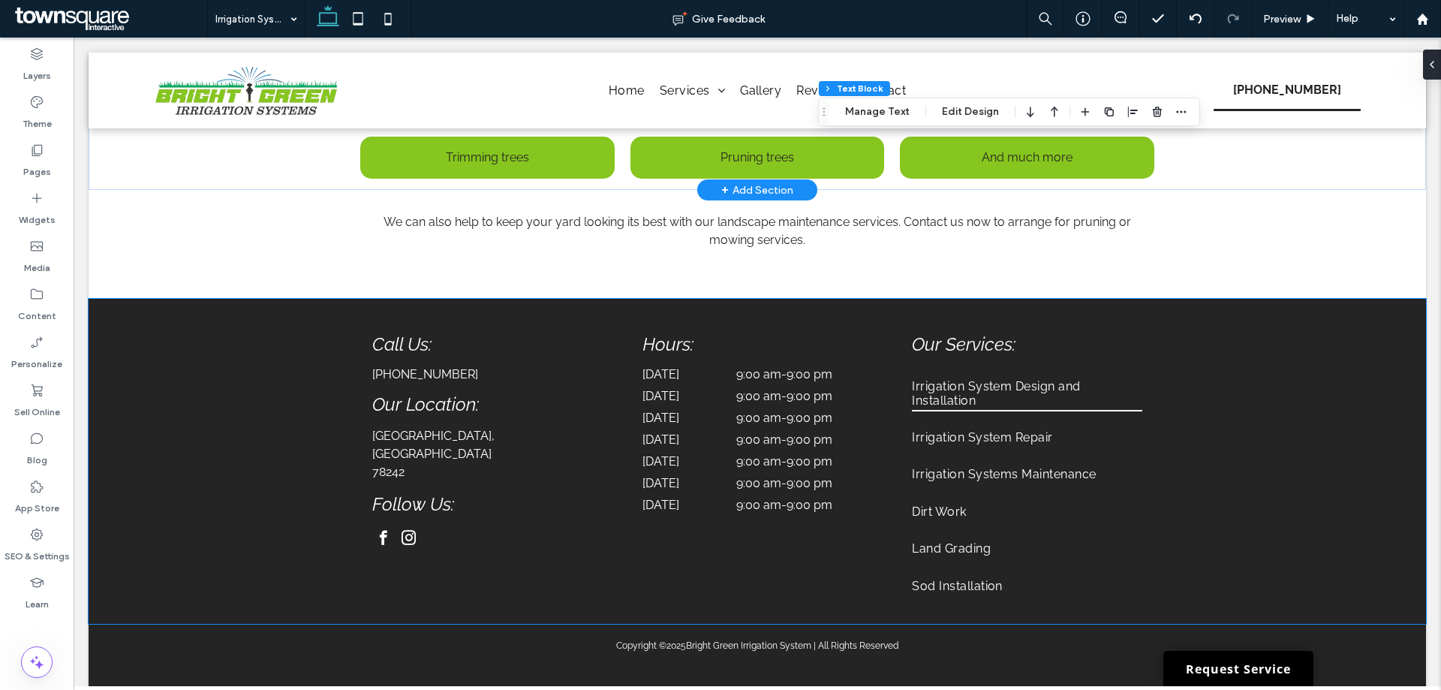
scroll to position [645, 0]
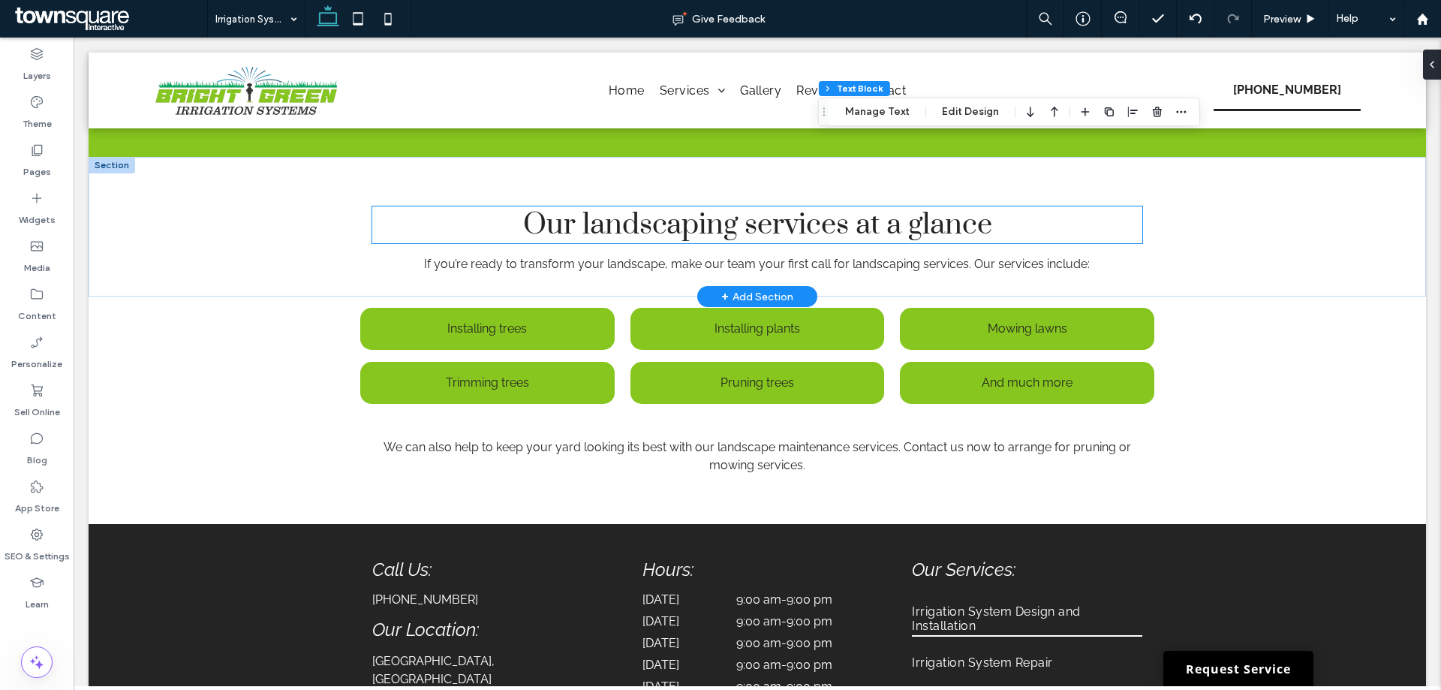
click at [584, 222] on span "Our landscaping services at a glance" at bounding box center [757, 224] width 469 height 37
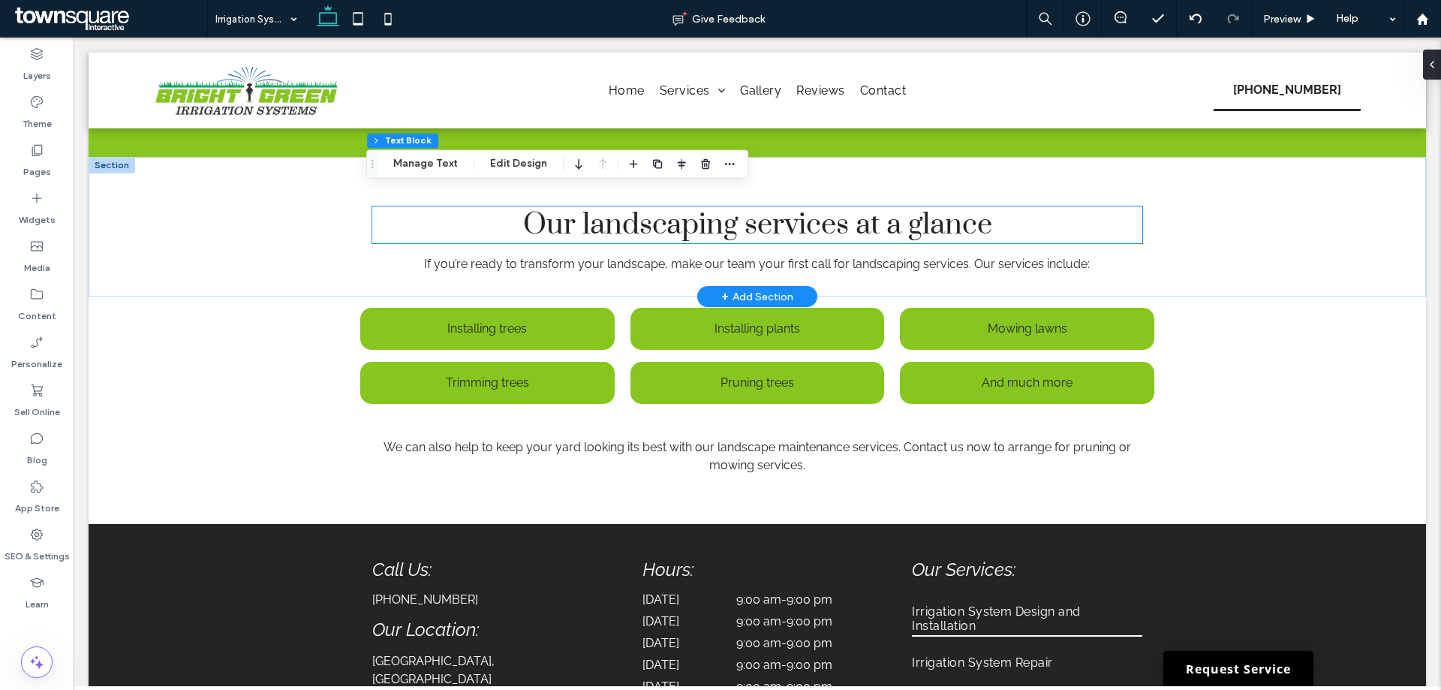
click at [584, 221] on span "Our landscaping services at a glance" at bounding box center [757, 224] width 469 height 37
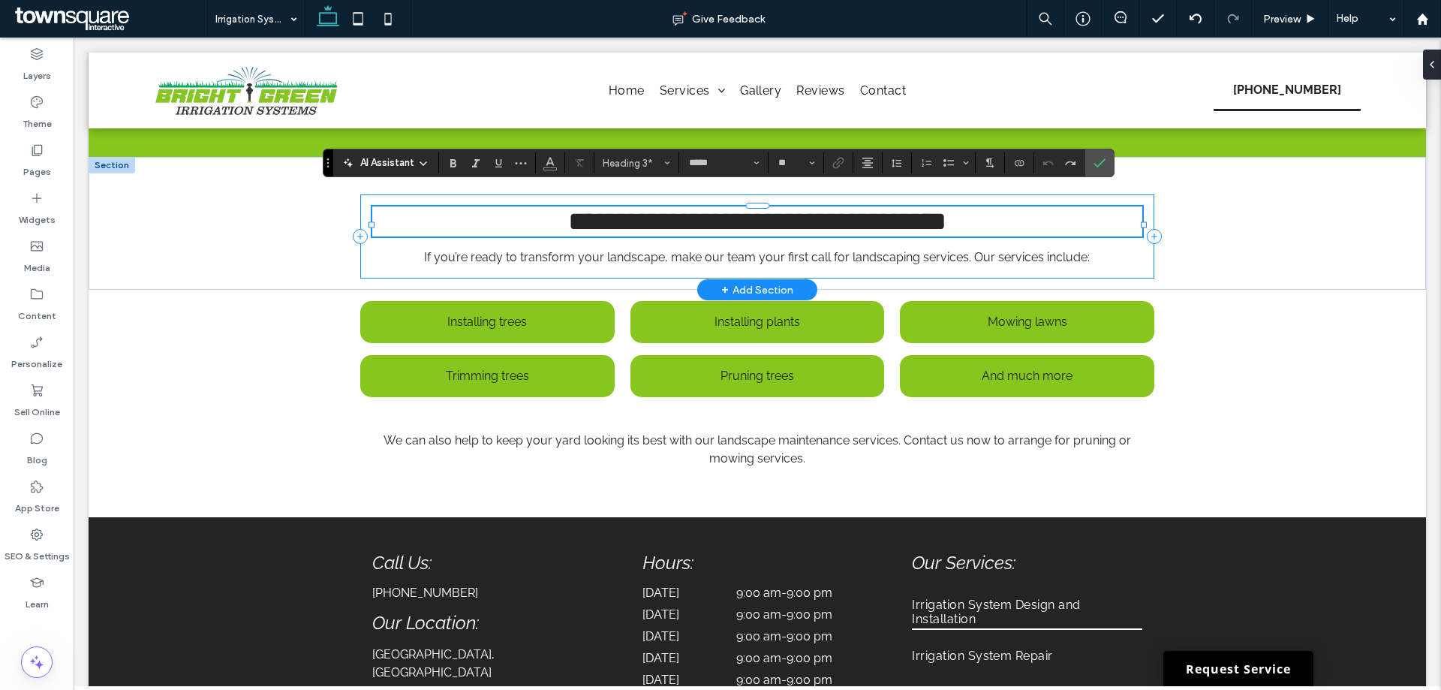
click at [767, 194] on div "**********" at bounding box center [756, 236] width 793 height 84
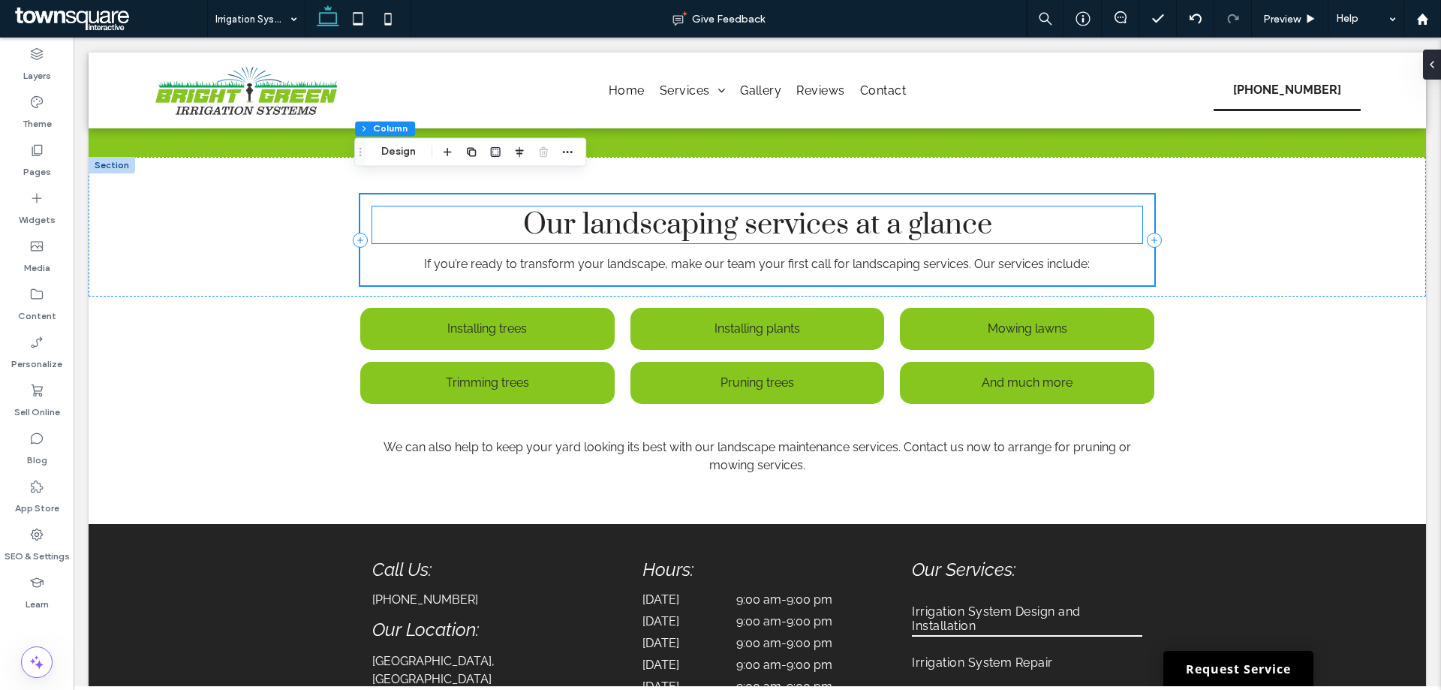
click at [758, 222] on span "Our landscaping services at a glance" at bounding box center [757, 224] width 469 height 37
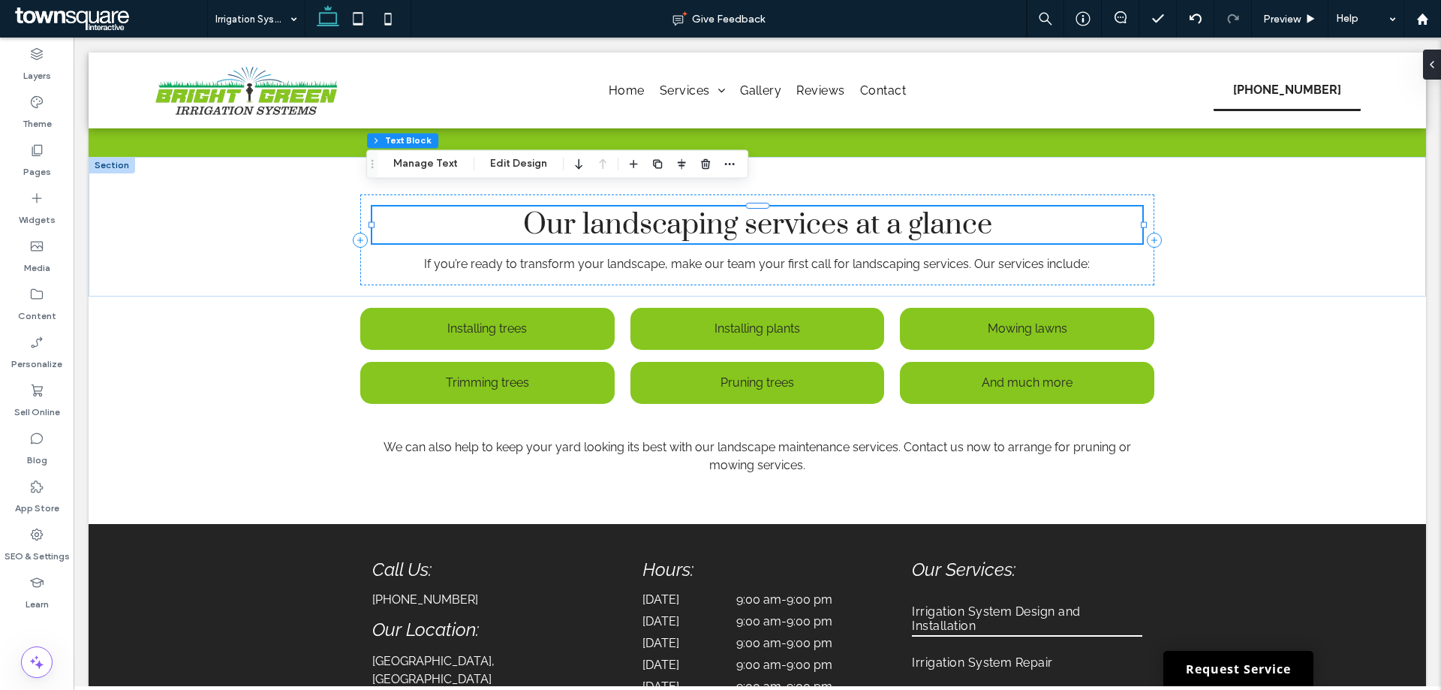
click at [758, 221] on span "Our landscaping services at a glance" at bounding box center [757, 224] width 469 height 37
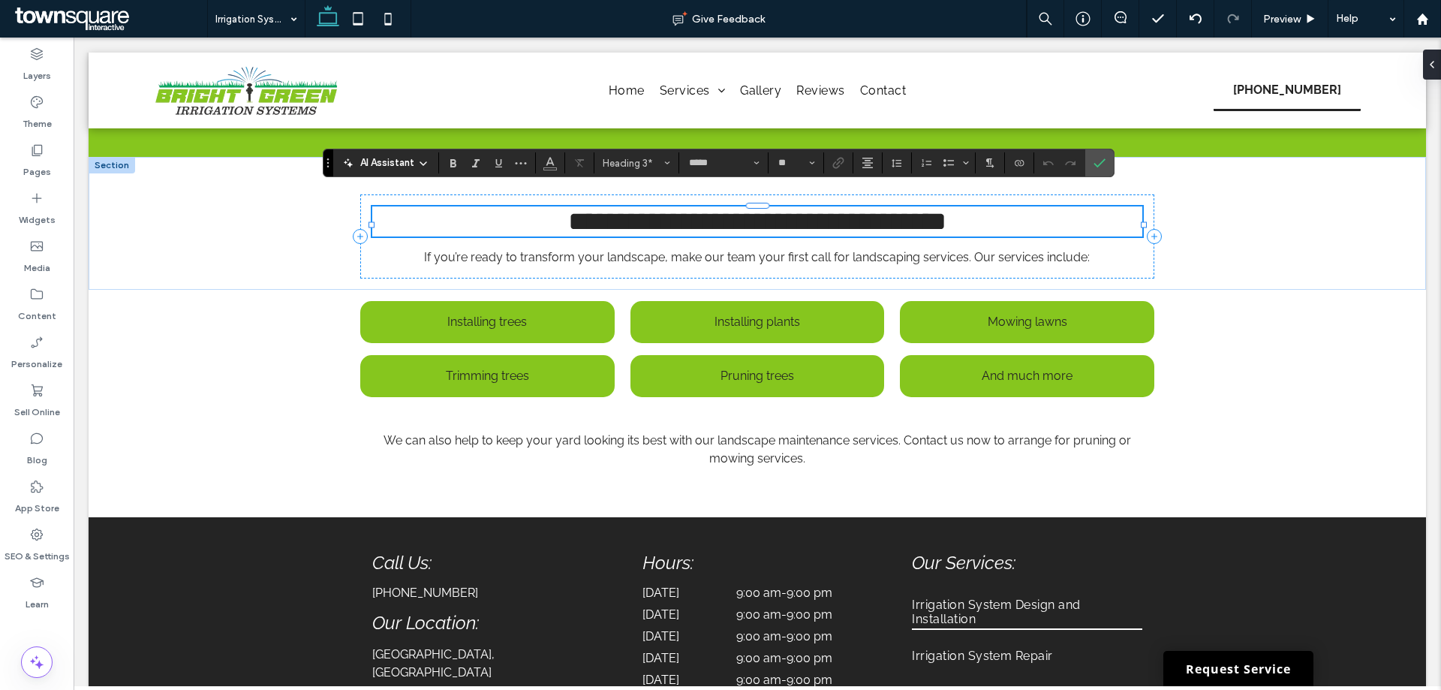
paste div
type input "*******"
type input "**"
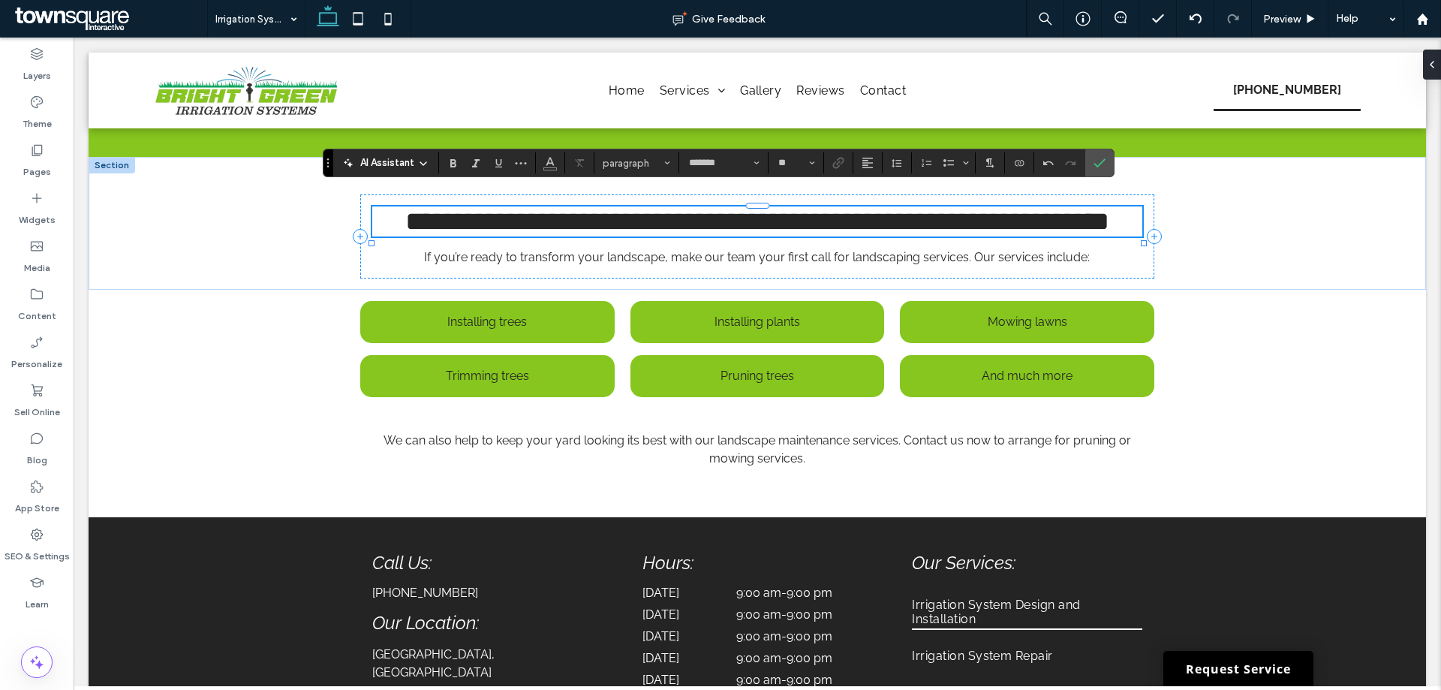
type input "*****"
type input "**"
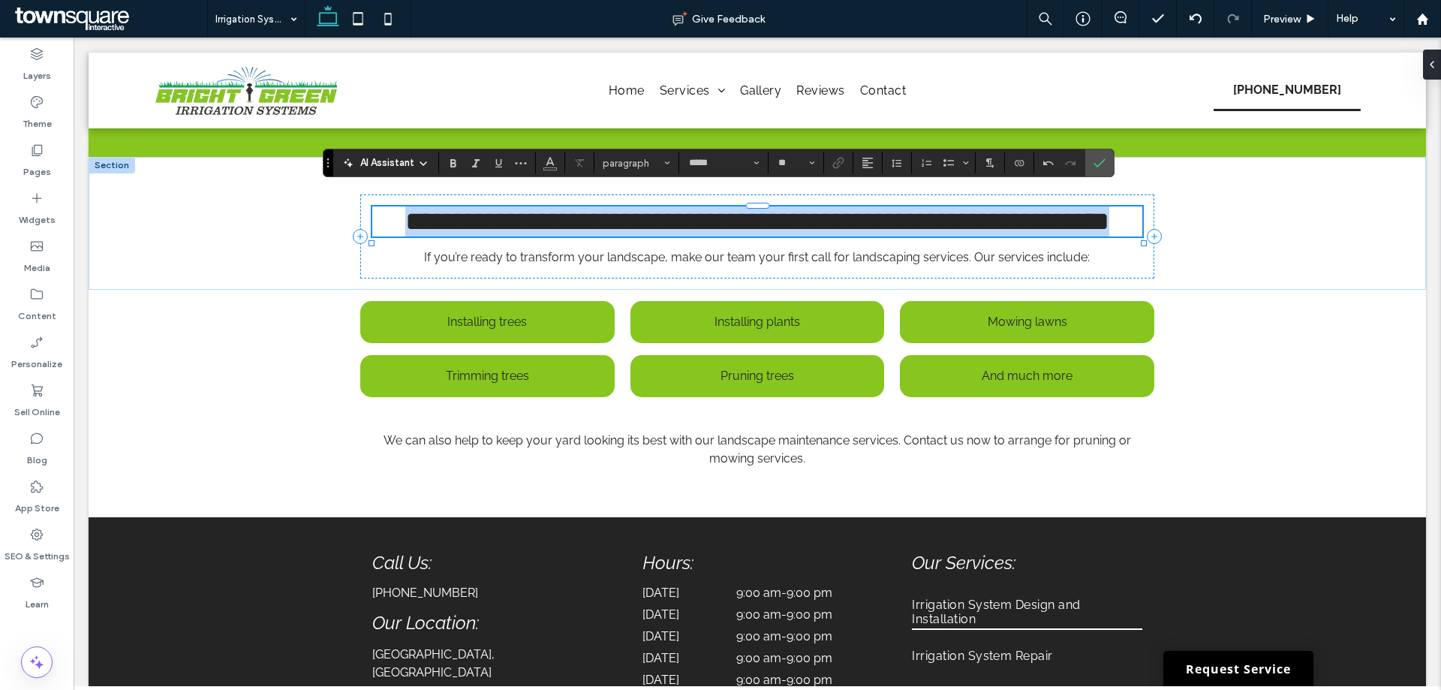
type input "**"
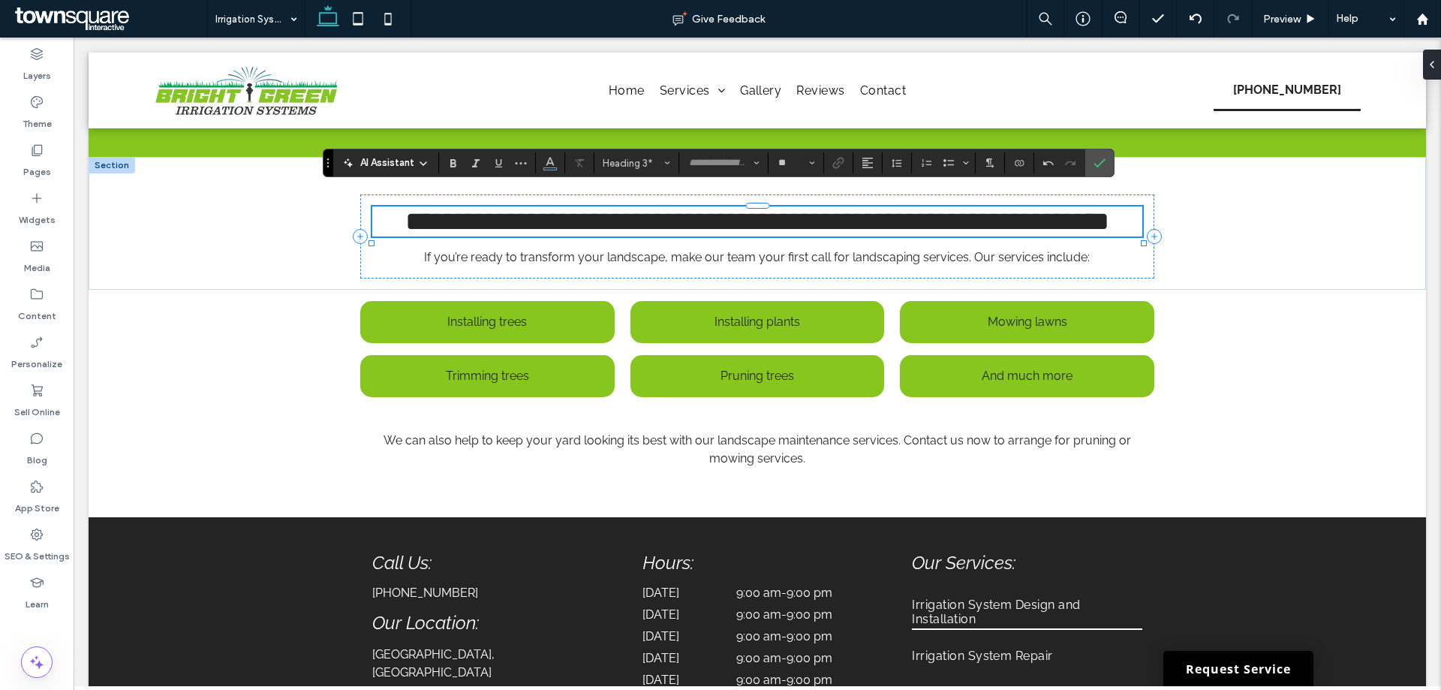
scroll to position [13, 0]
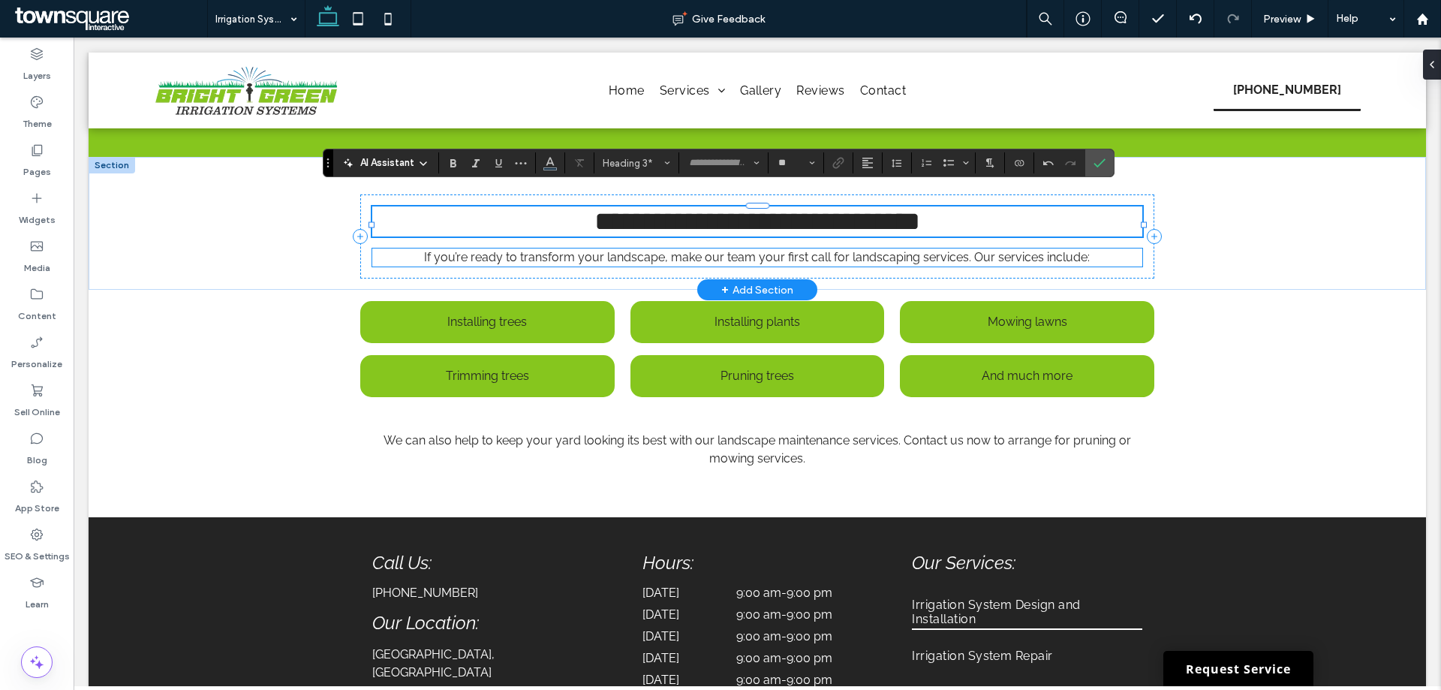
click at [819, 250] on span "If you’re ready to transform your landscape, make our team your first call for …" at bounding box center [756, 257] width 665 height 14
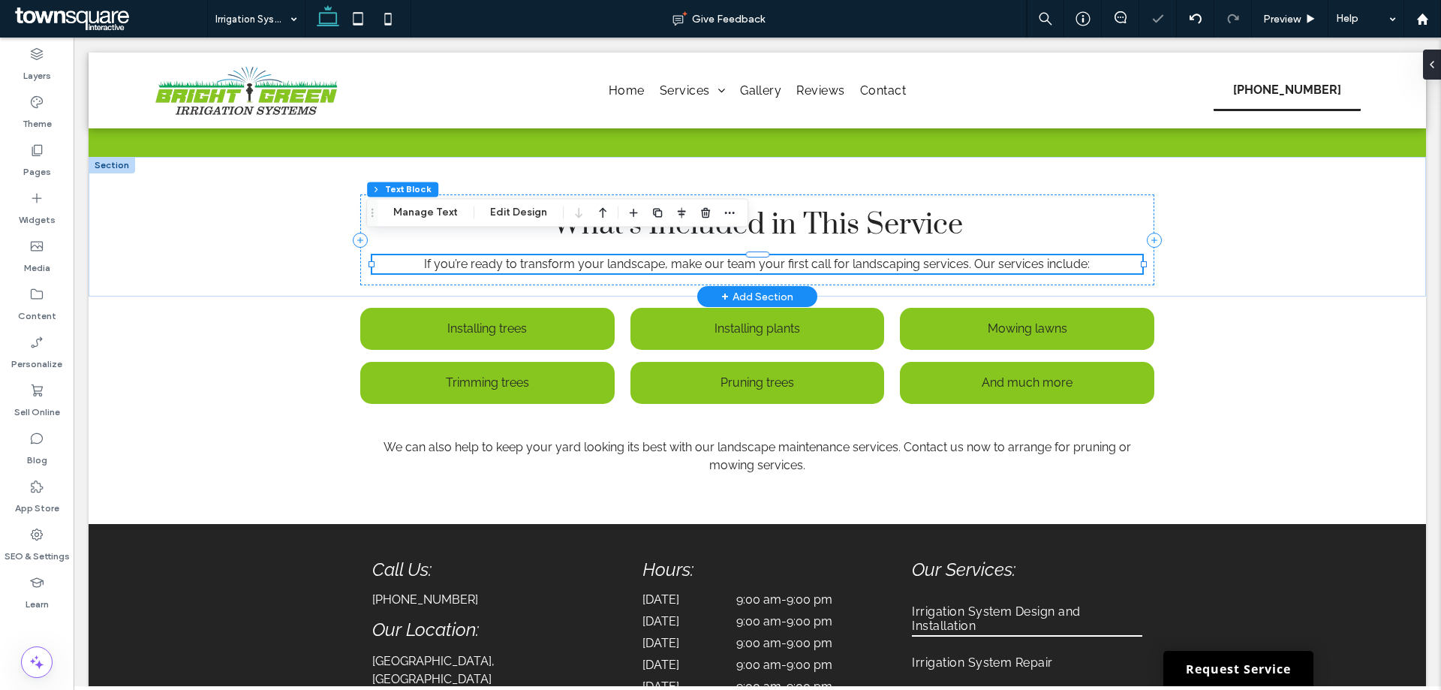
click at [819, 257] on span "If you’re ready to transform your landscape, make our team your first call for …" at bounding box center [756, 264] width 665 height 14
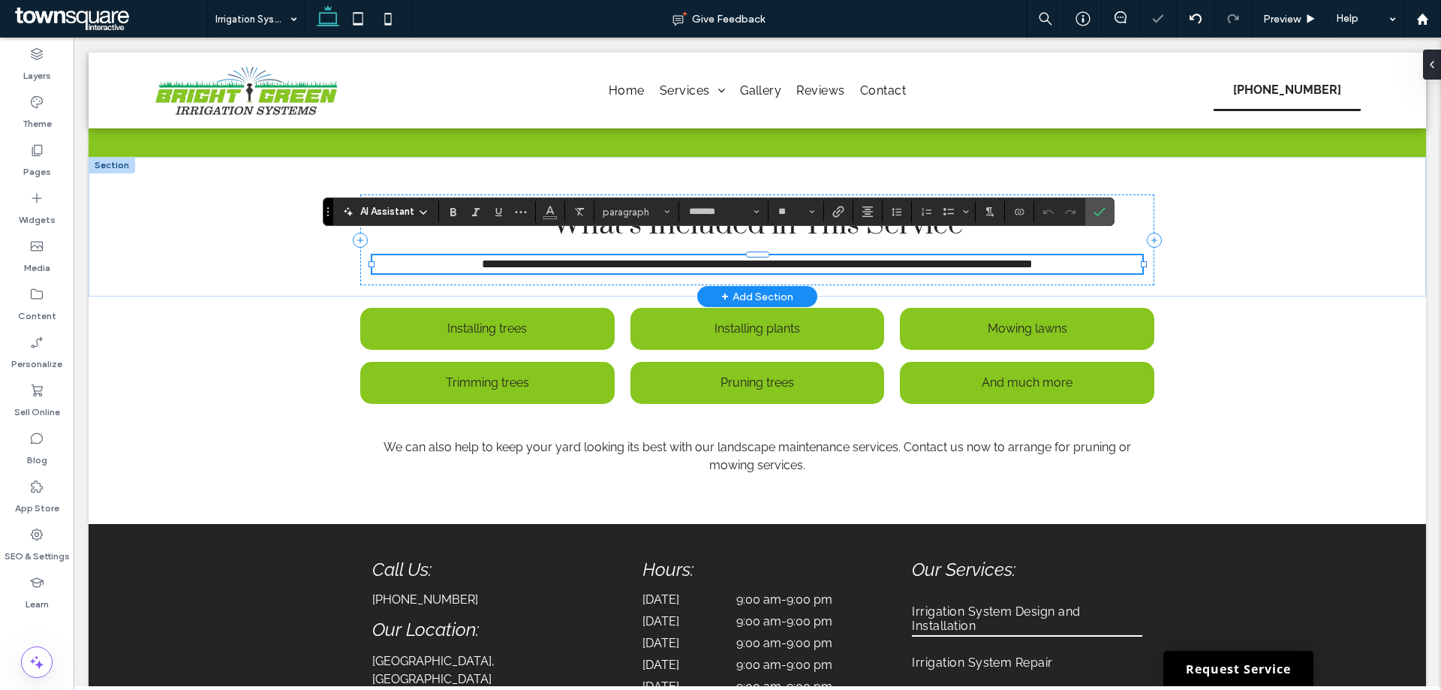
paste div
type input "**"
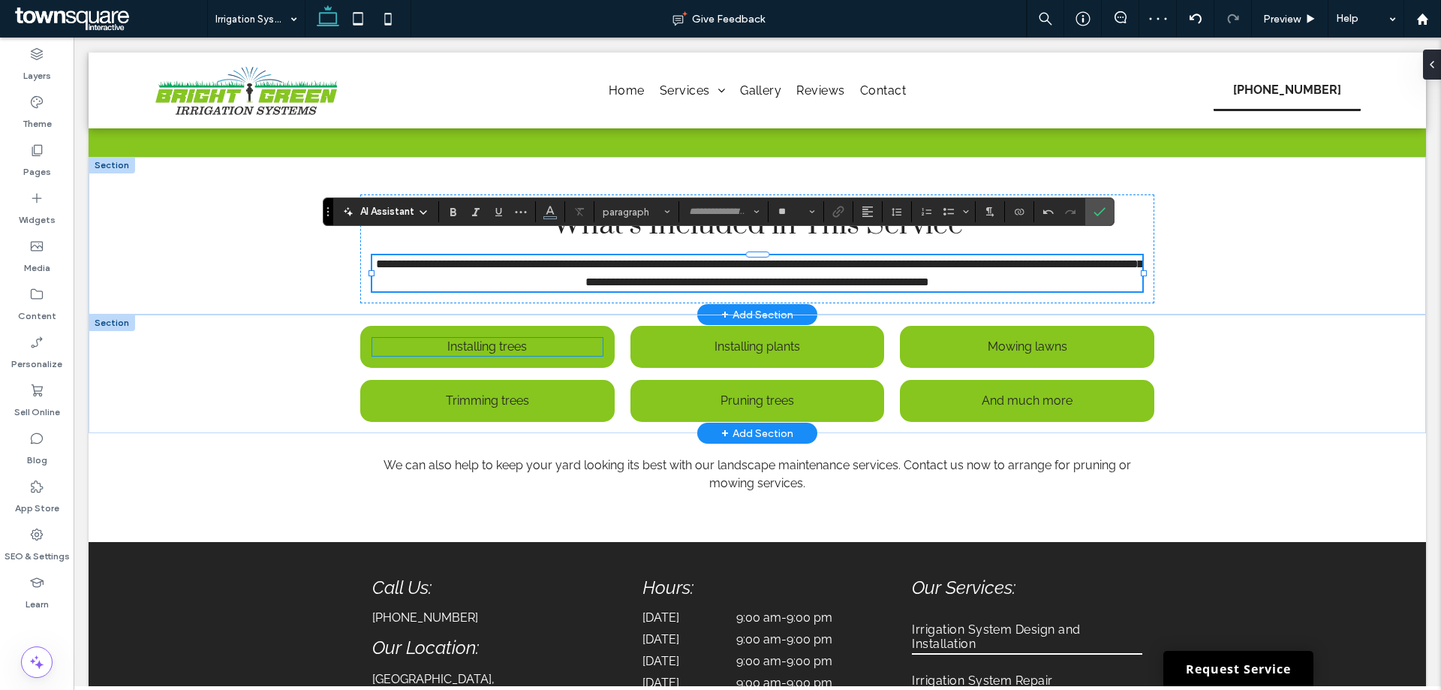
click at [471, 339] on span "Installing trees" at bounding box center [487, 346] width 80 height 14
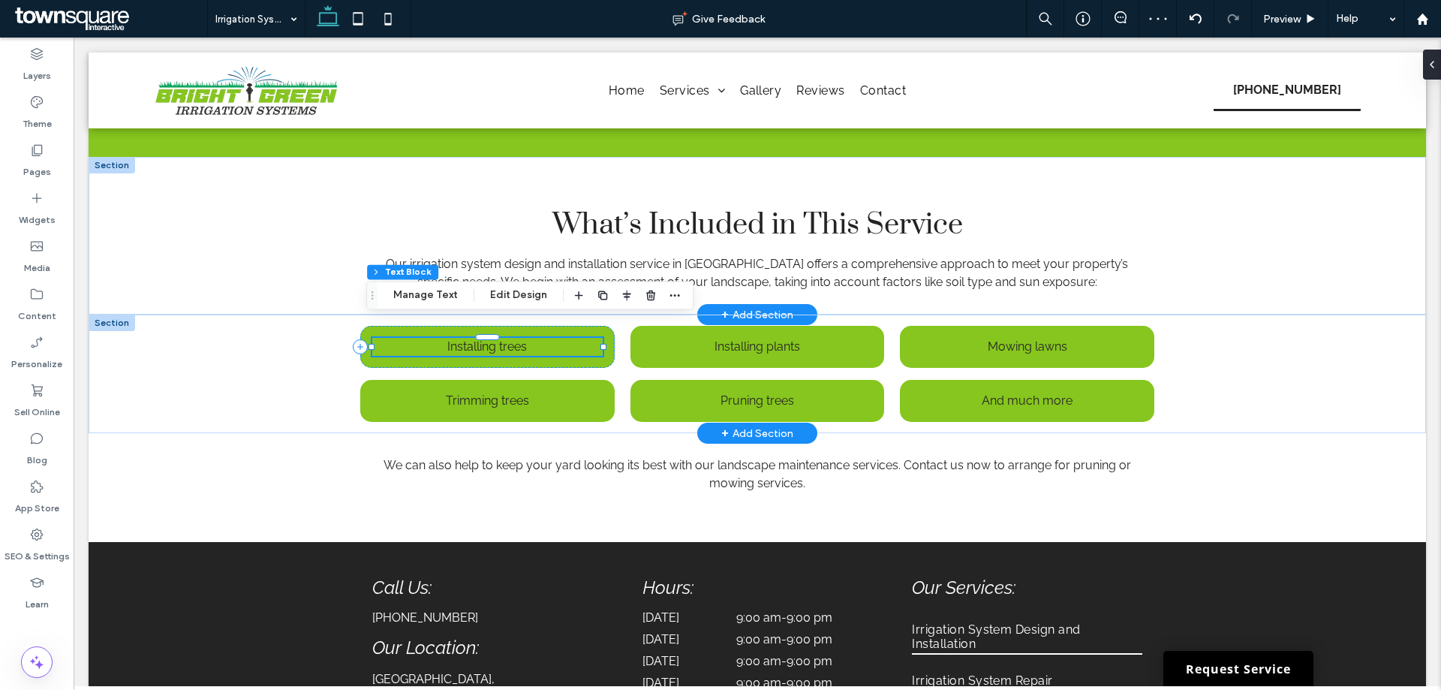
click at [471, 339] on span "Installing trees" at bounding box center [487, 346] width 80 height 14
type input "*******"
type input "**"
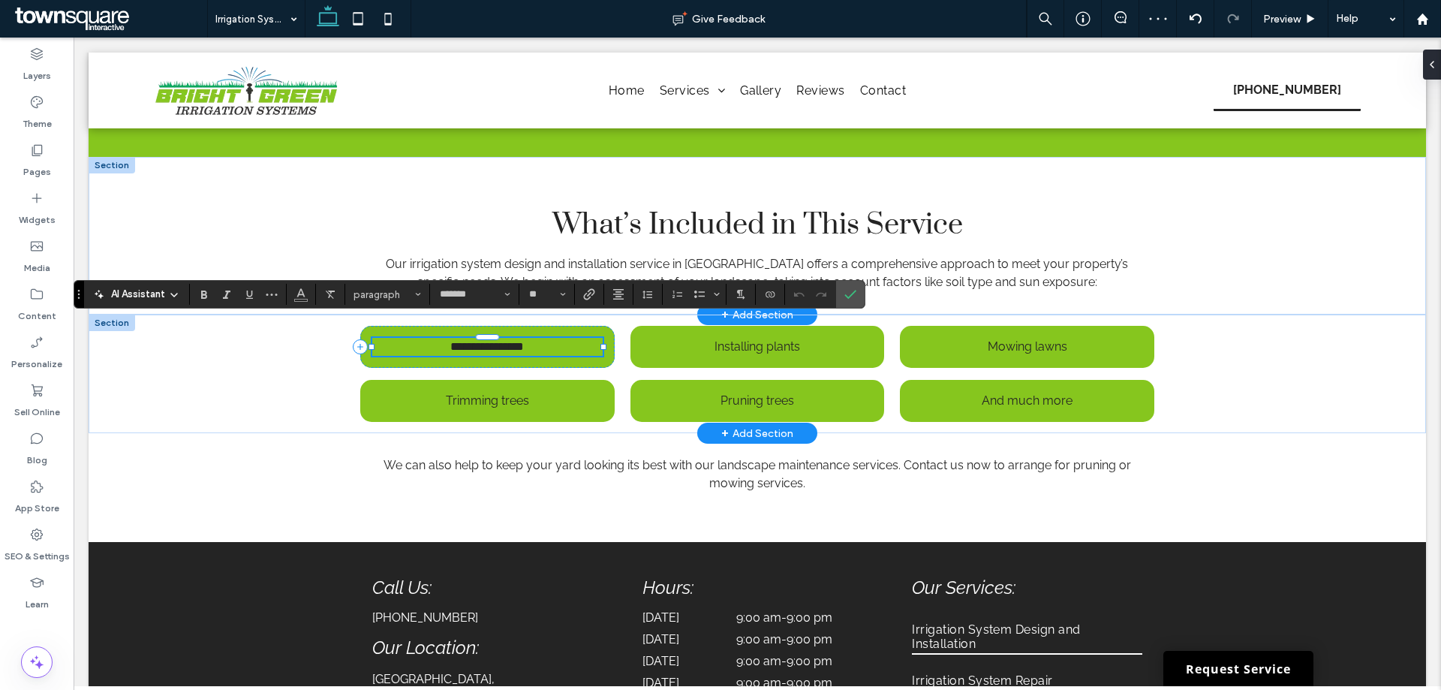
paste div
click at [744, 339] on span "Installing plants" at bounding box center [757, 346] width 86 height 14
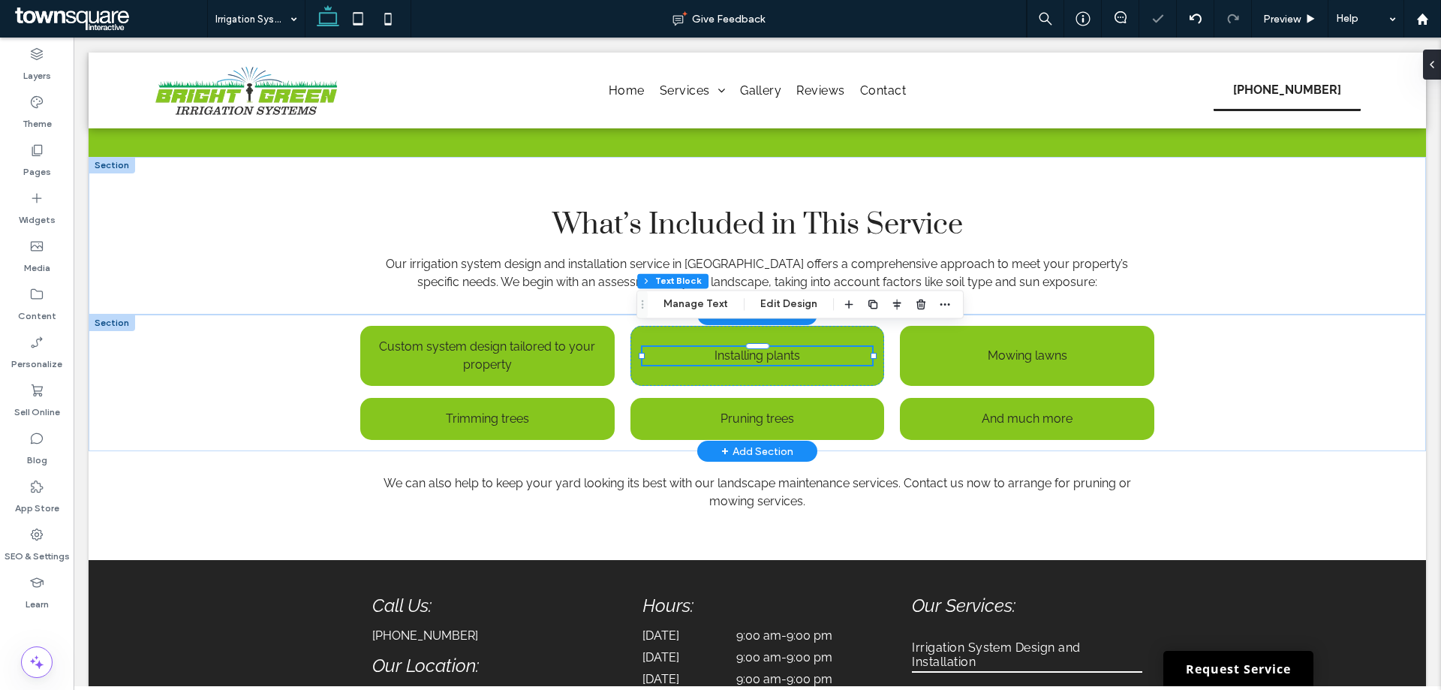
click at [744, 347] on div "Installing plants ﻿" at bounding box center [757, 356] width 230 height 18
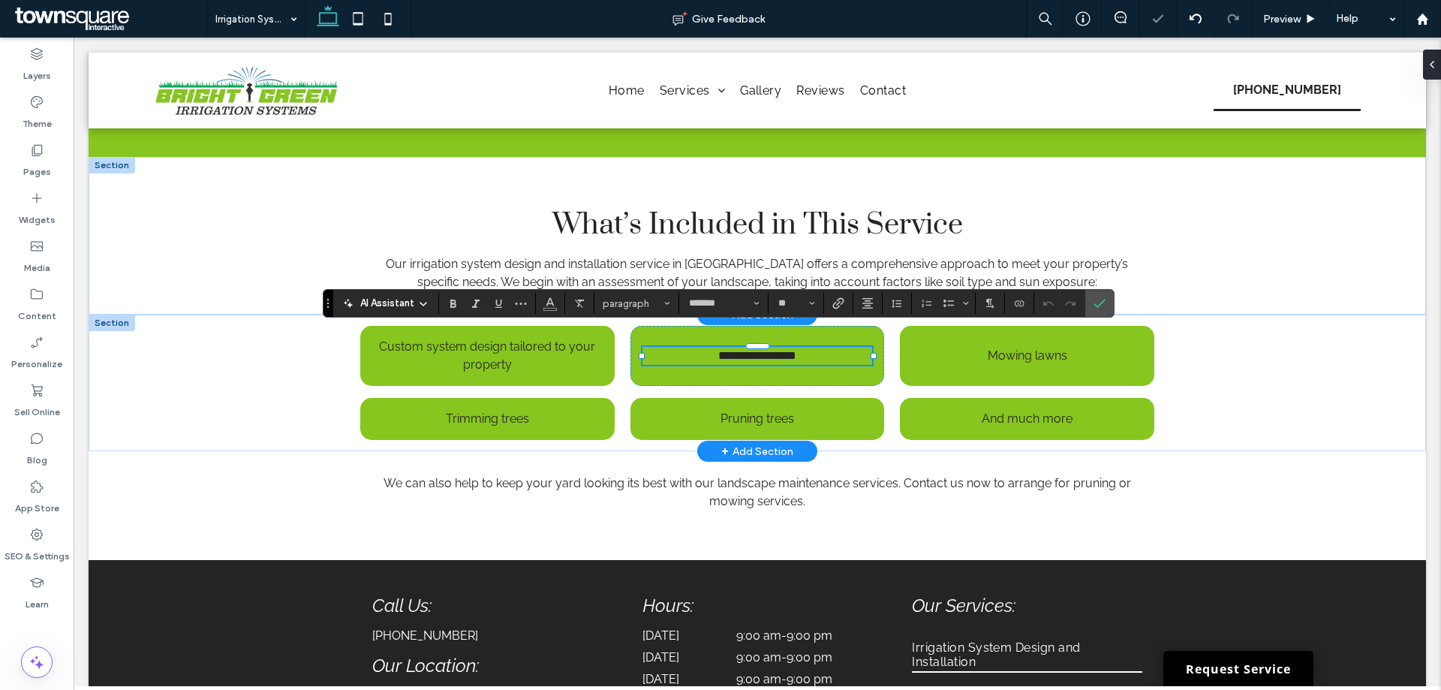
paste div
click at [987, 348] on span "Mowing lawns" at bounding box center [1027, 355] width 80 height 14
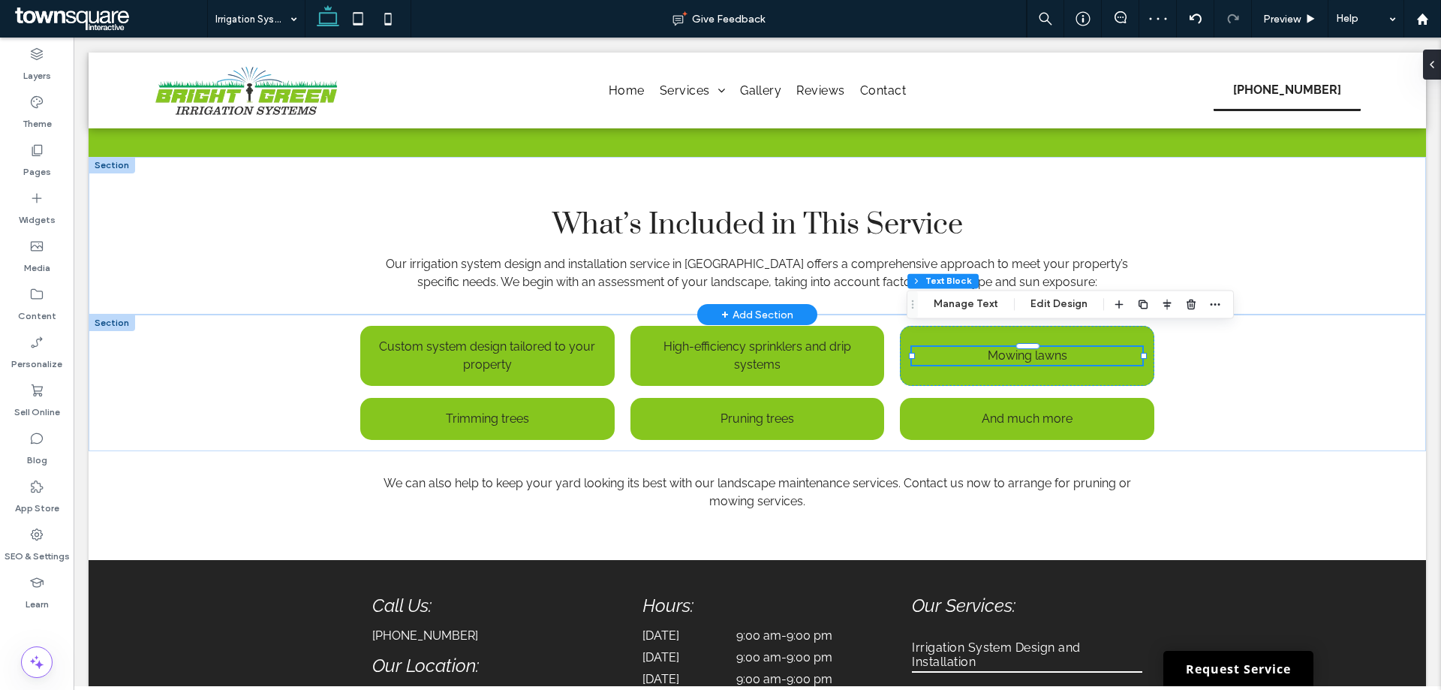
click at [984, 347] on div "Mowing lawns ﻿" at bounding box center [1027, 356] width 230 height 18
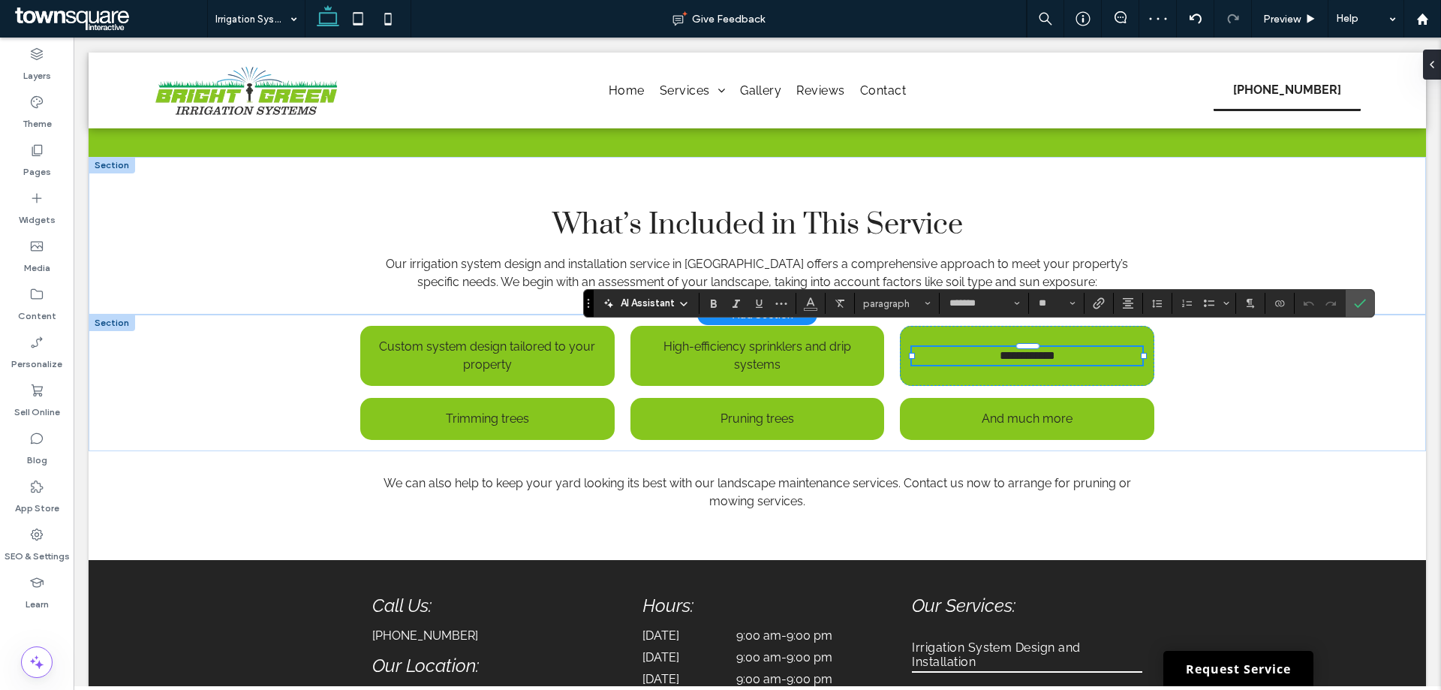
paste div
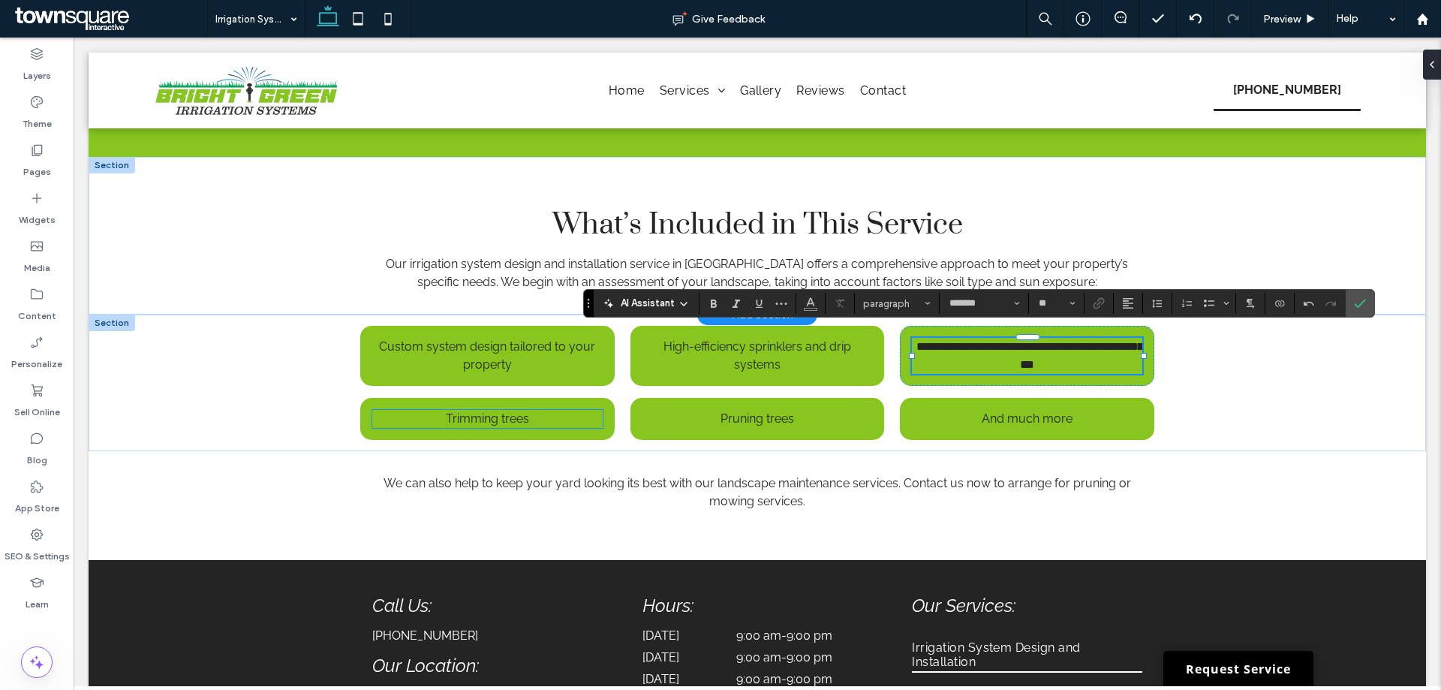
click at [503, 411] on span "Trimming trees" at bounding box center [487, 418] width 83 height 14
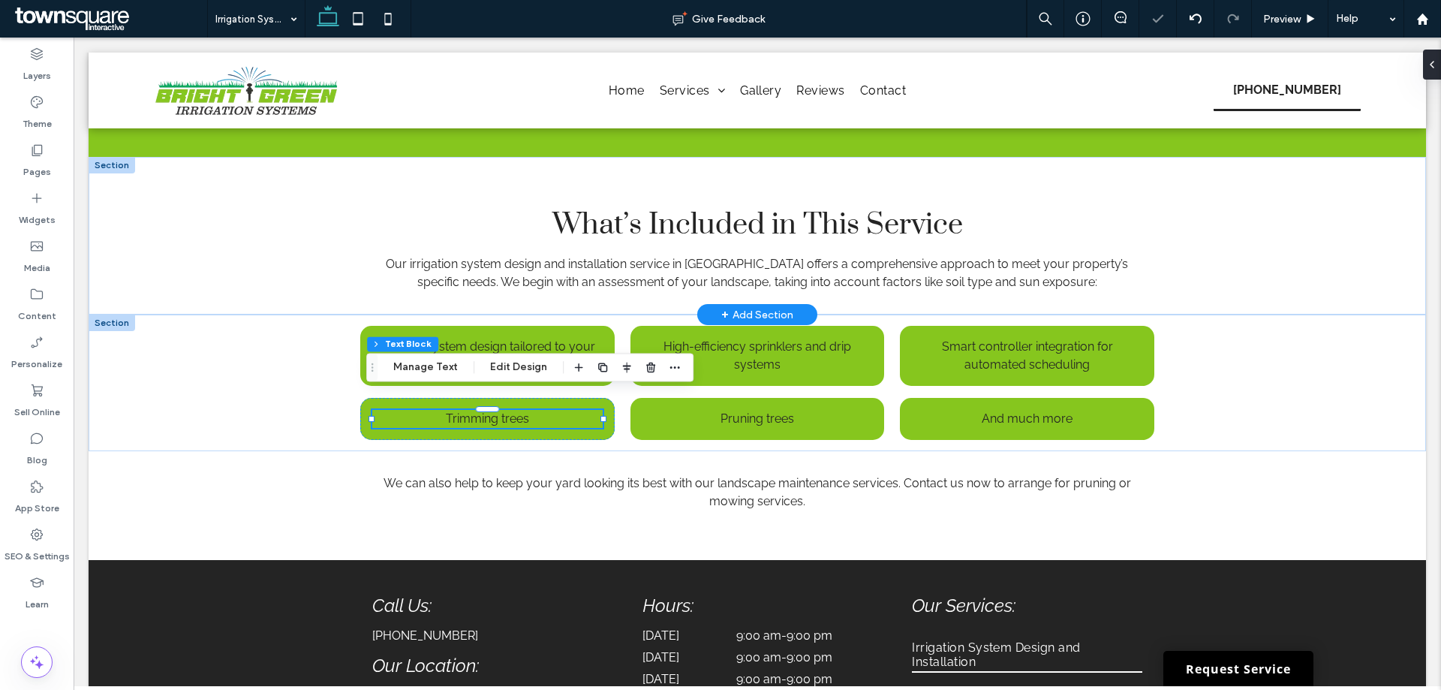
click at [503, 410] on div "Trimming trees ﻿" at bounding box center [487, 419] width 230 height 18
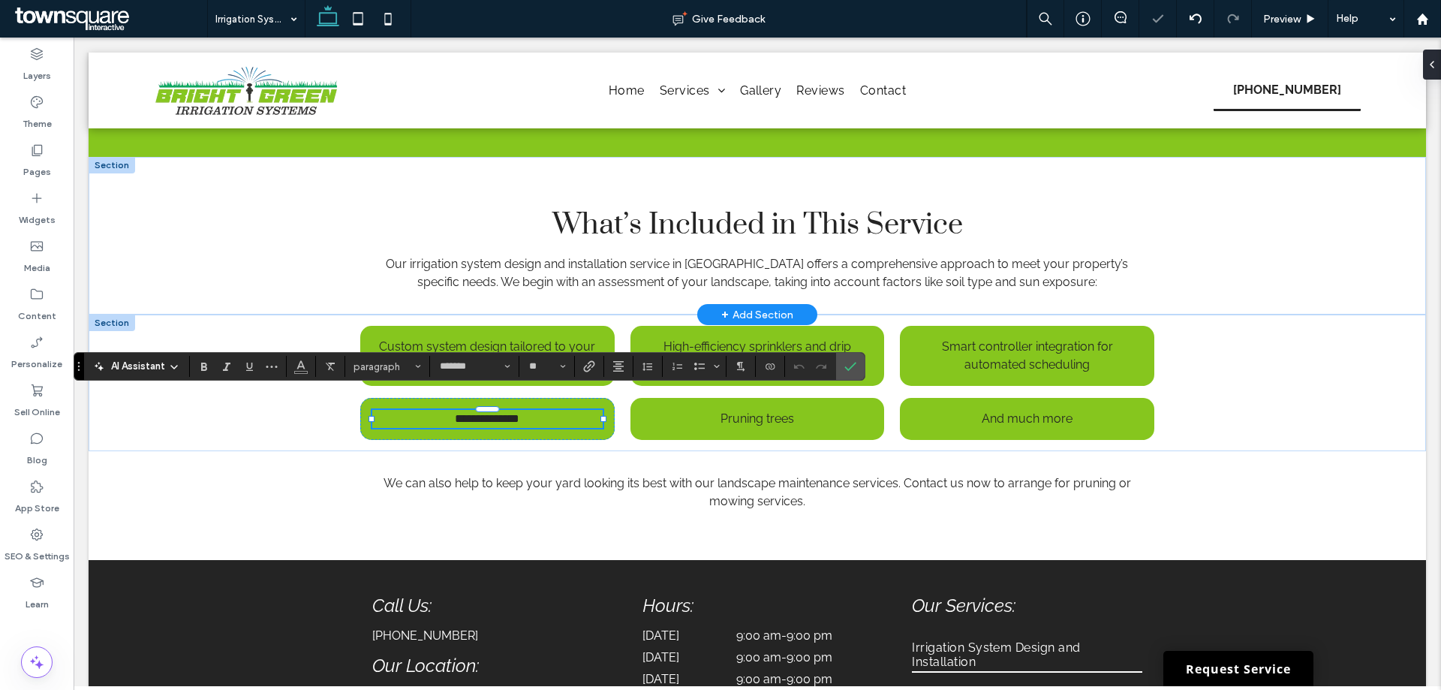
paste div
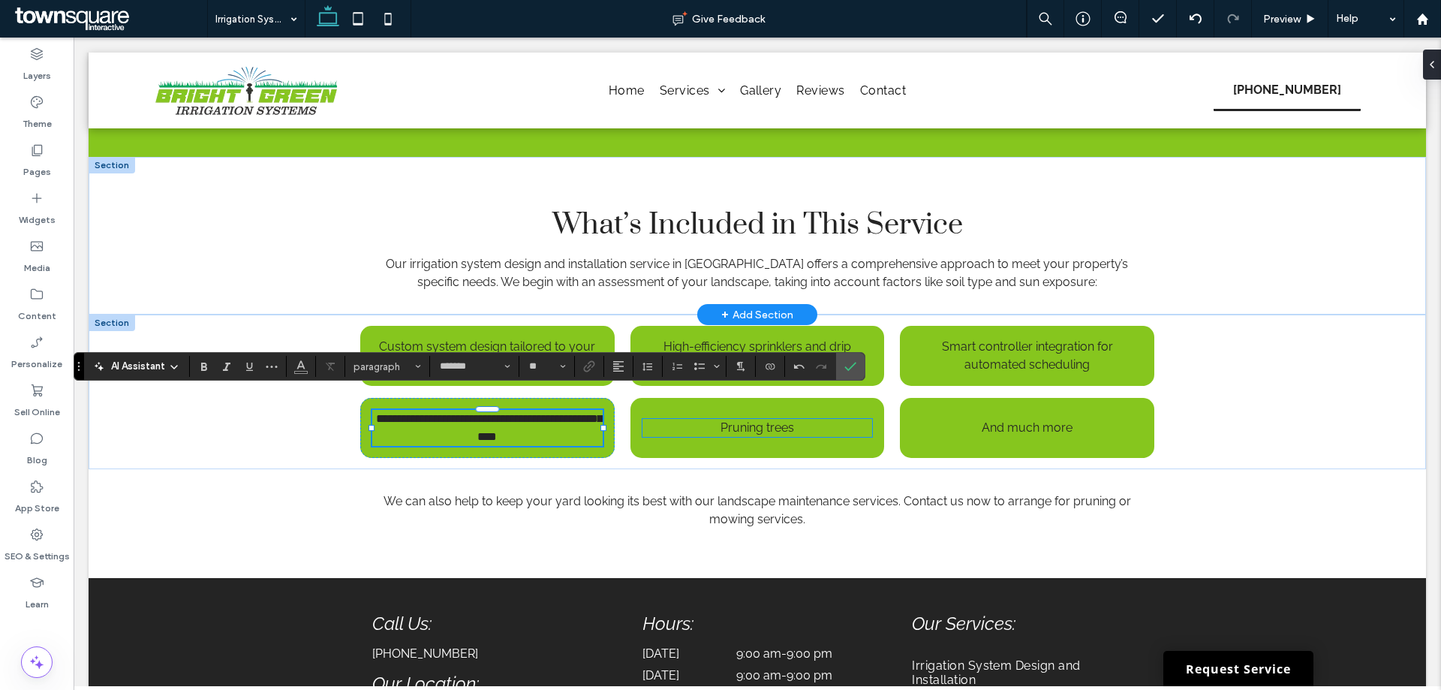
click at [750, 420] on span "Pruning trees" at bounding box center [757, 427] width 74 height 14
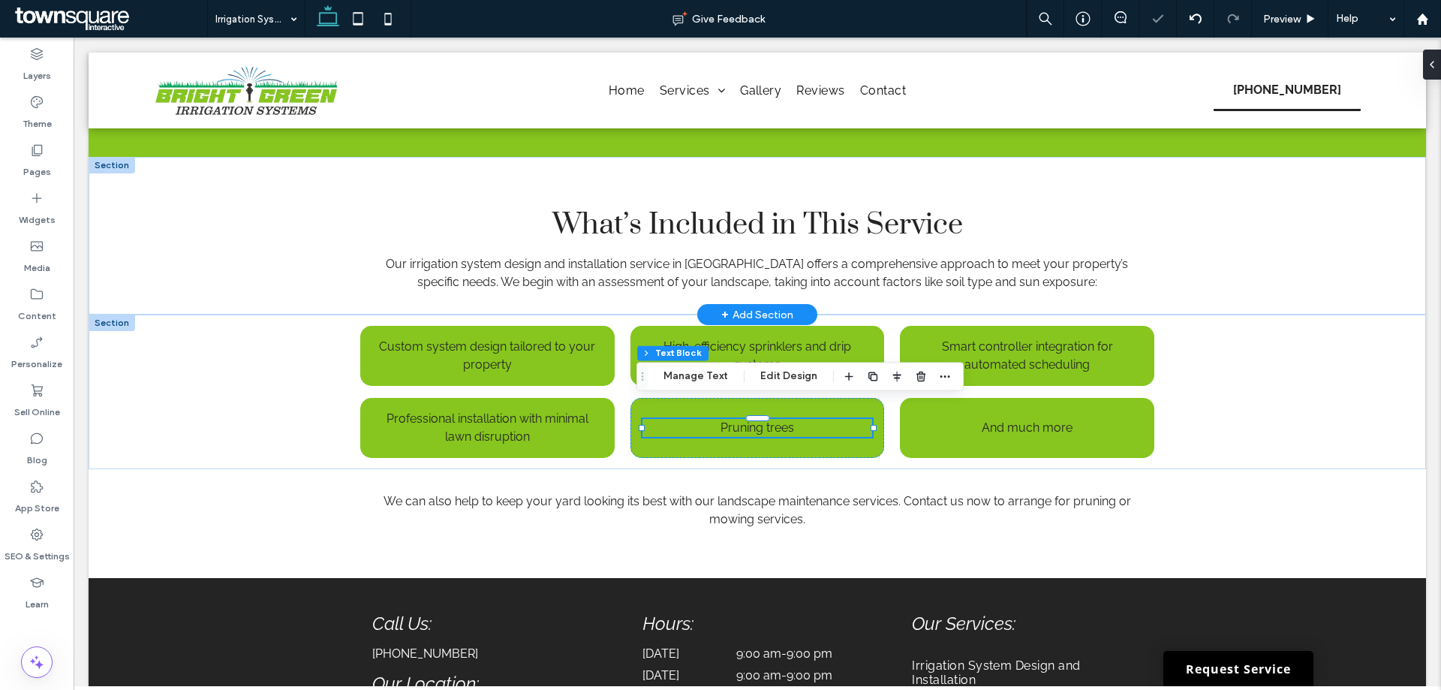
click at [750, 419] on div "Pruning trees" at bounding box center [757, 428] width 230 height 18
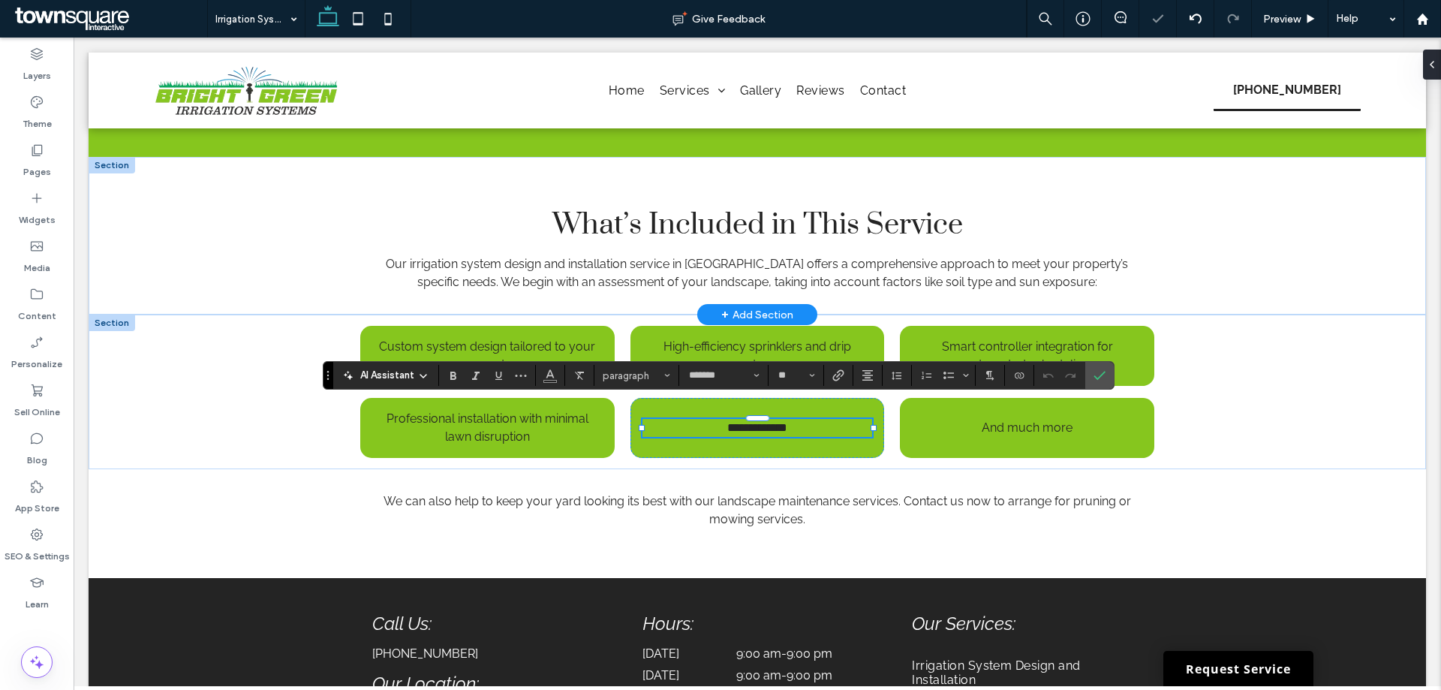
paste div
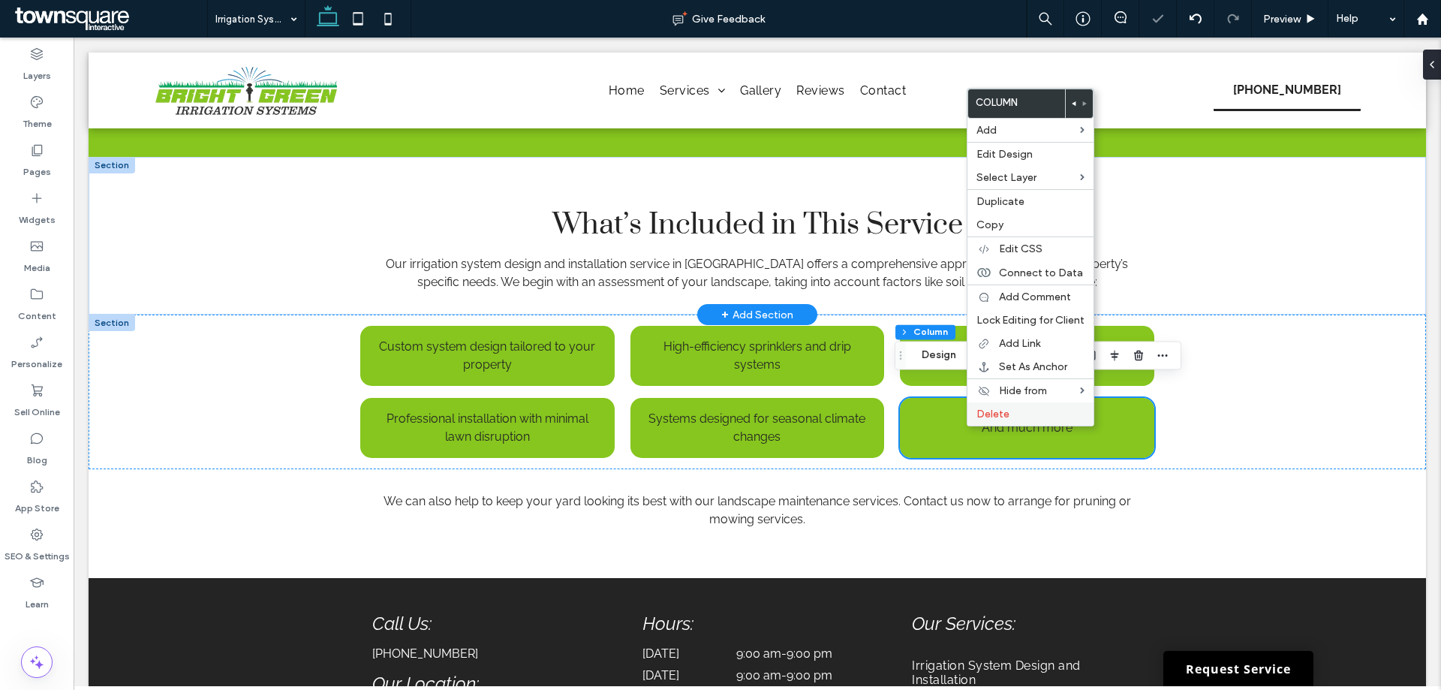
click at [987, 410] on span "Delete" at bounding box center [992, 413] width 33 height 13
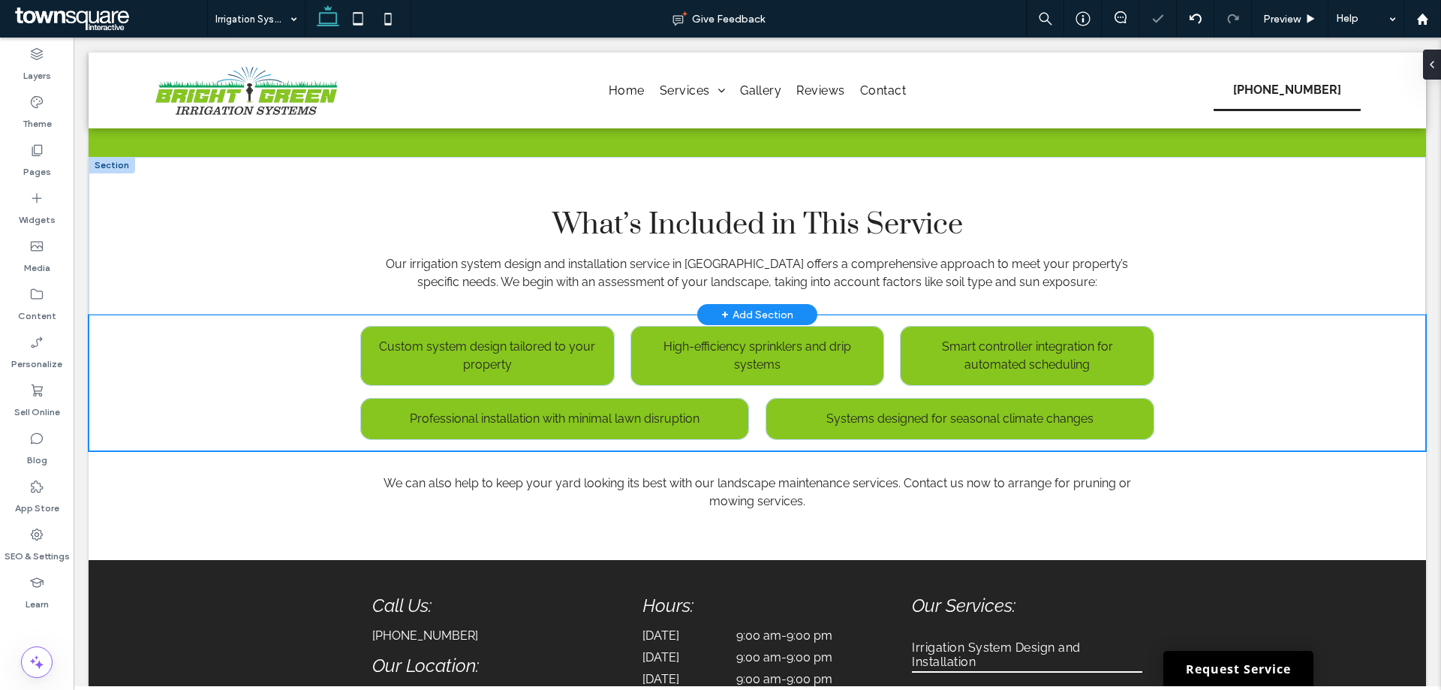
type input "***"
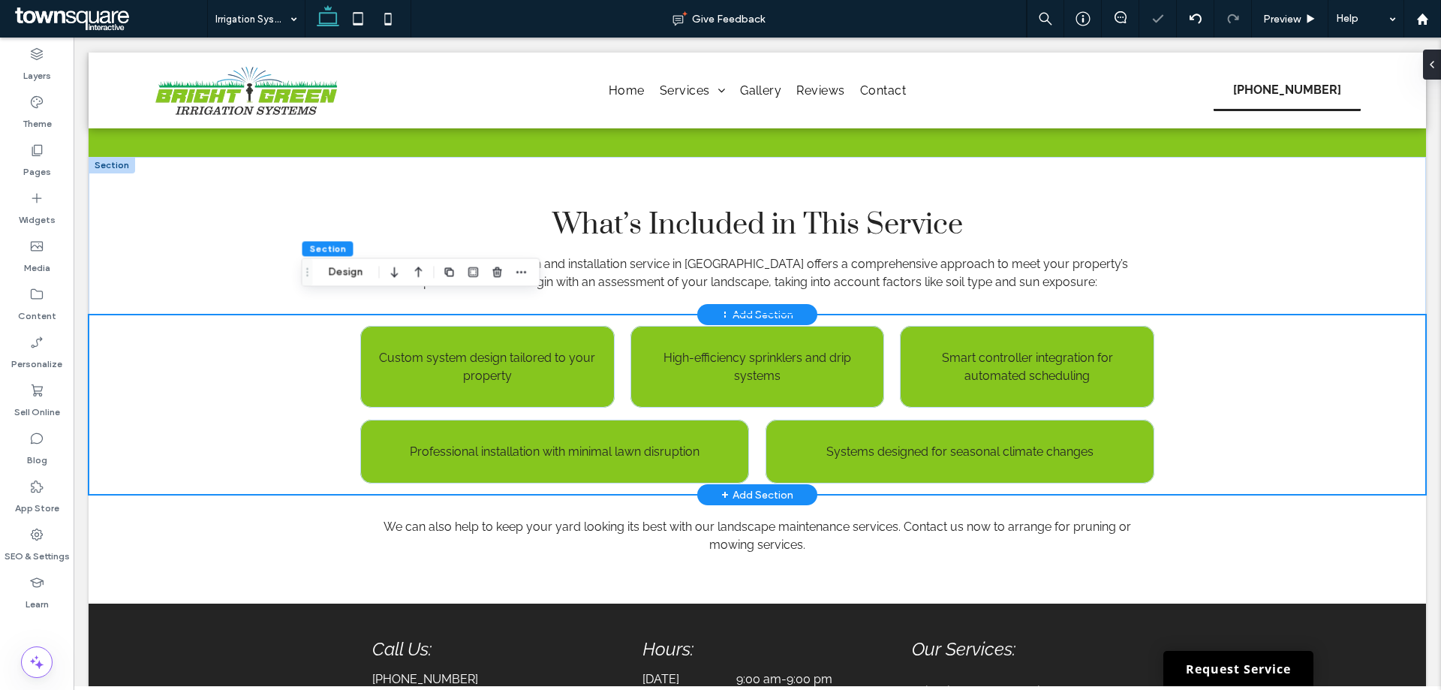
click at [214, 350] on div "Custom system design tailored to your property High-efficiency sprinklers and d…" at bounding box center [757, 404] width 1337 height 180
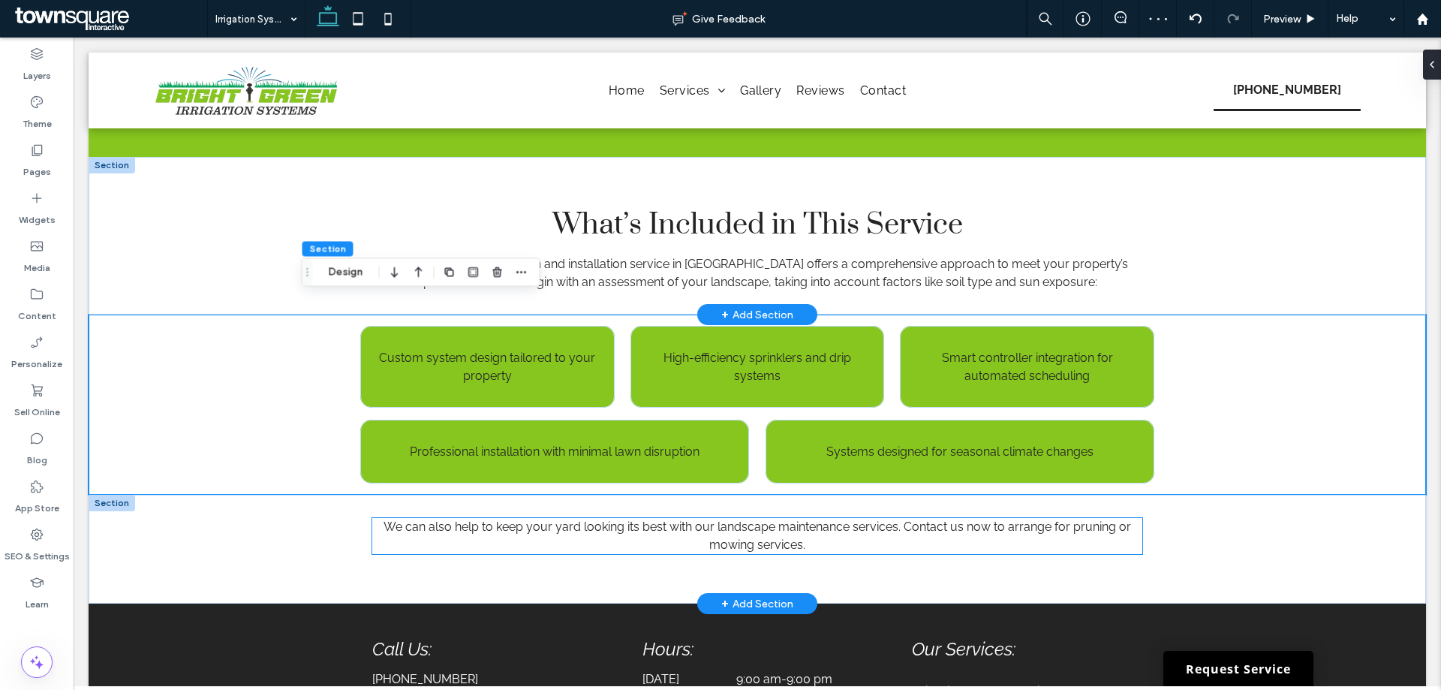
click at [729, 527] on span "We can also help to keep your yard looking its best with our landscape maintena…" at bounding box center [756, 535] width 747 height 32
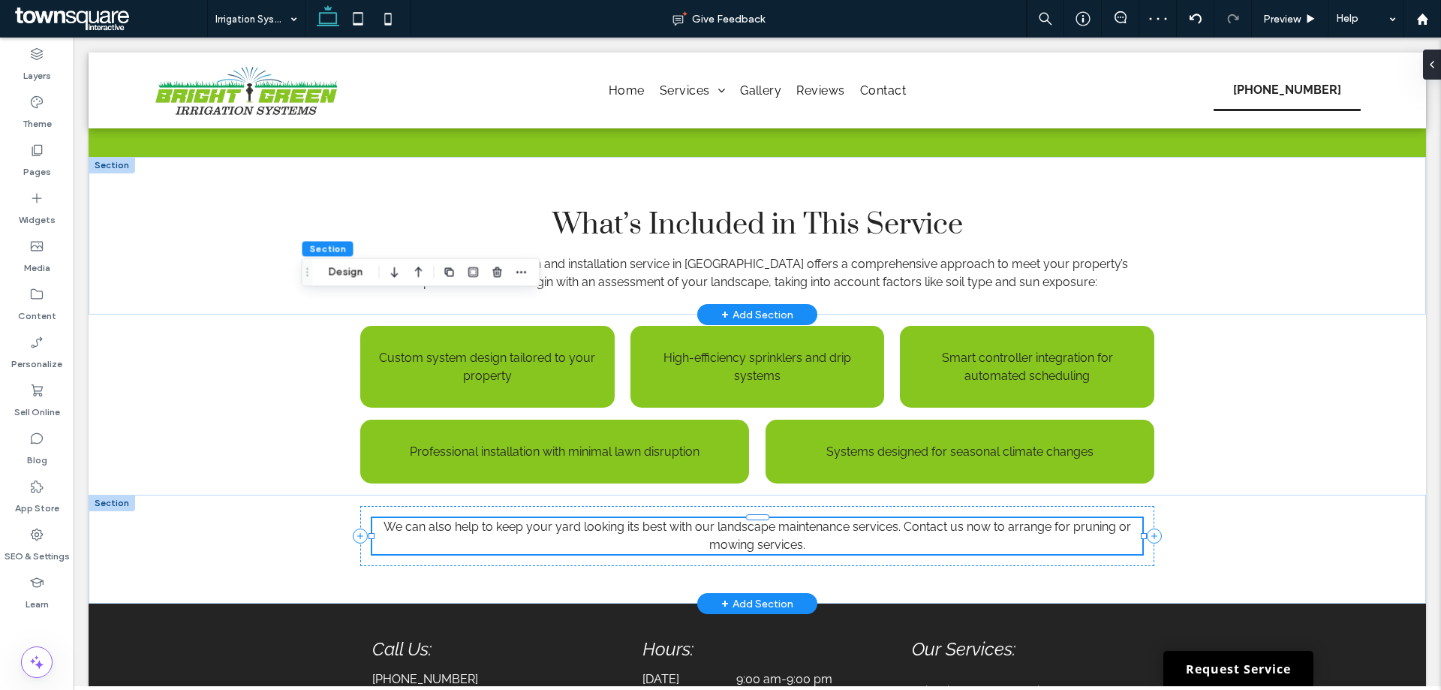
click at [729, 527] on div "We can also help to keep your yard looking its best with our landscape maintena…" at bounding box center [756, 536] width 769 height 36
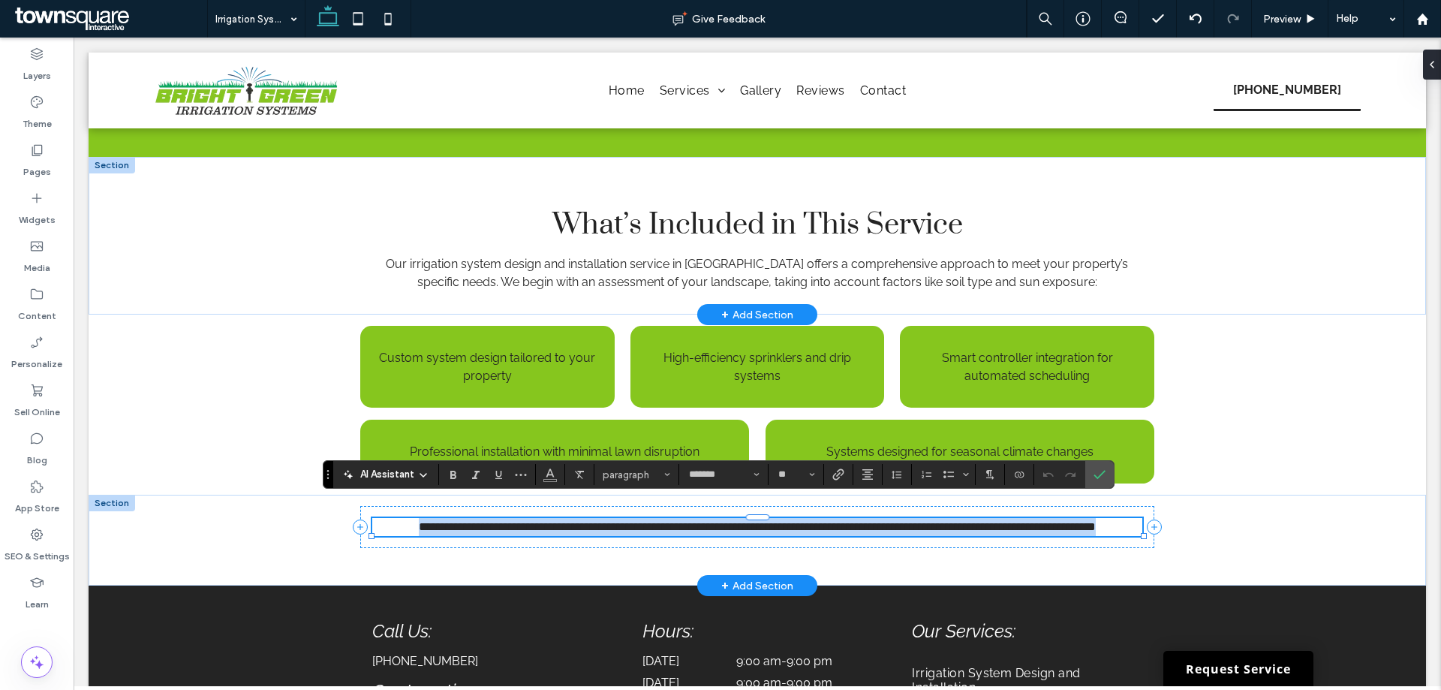
paste div
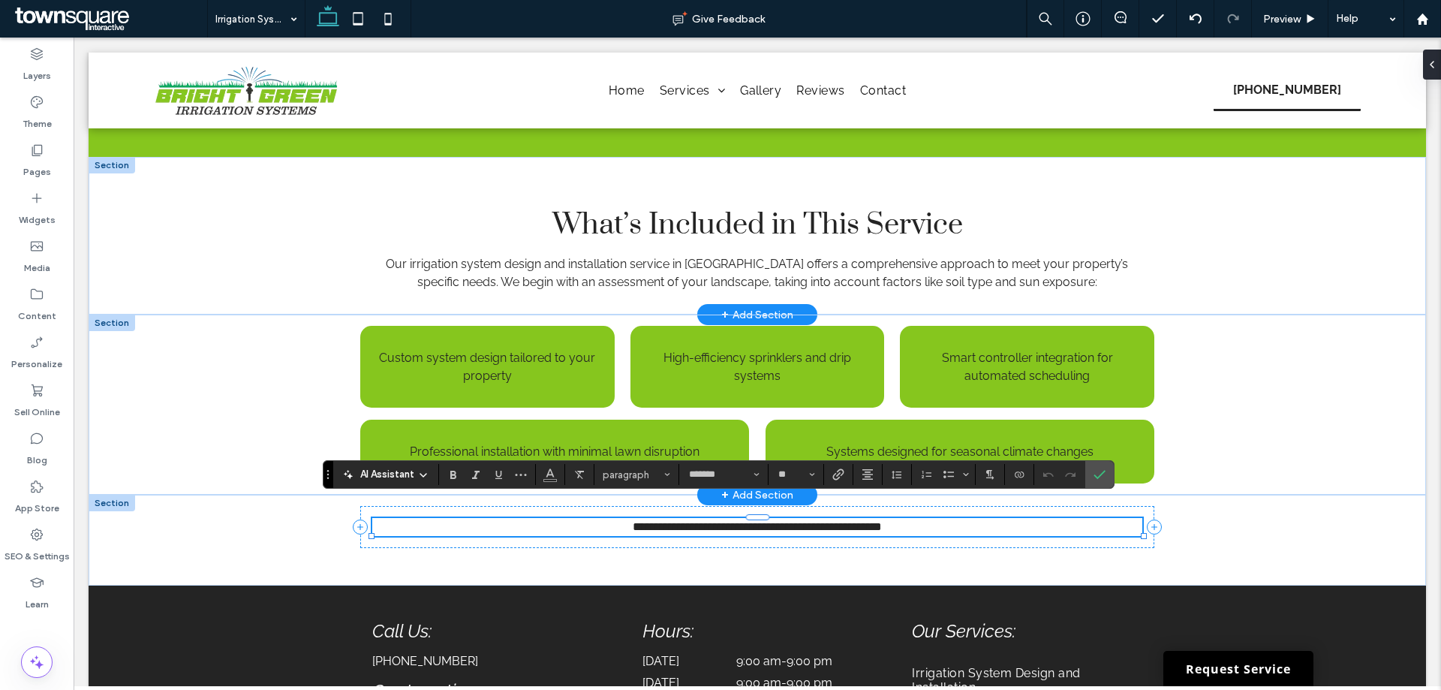
type input "**"
click at [242, 329] on div "Custom system design tailored to your property High-efficiency sprinklers and d…" at bounding box center [757, 404] width 1337 height 180
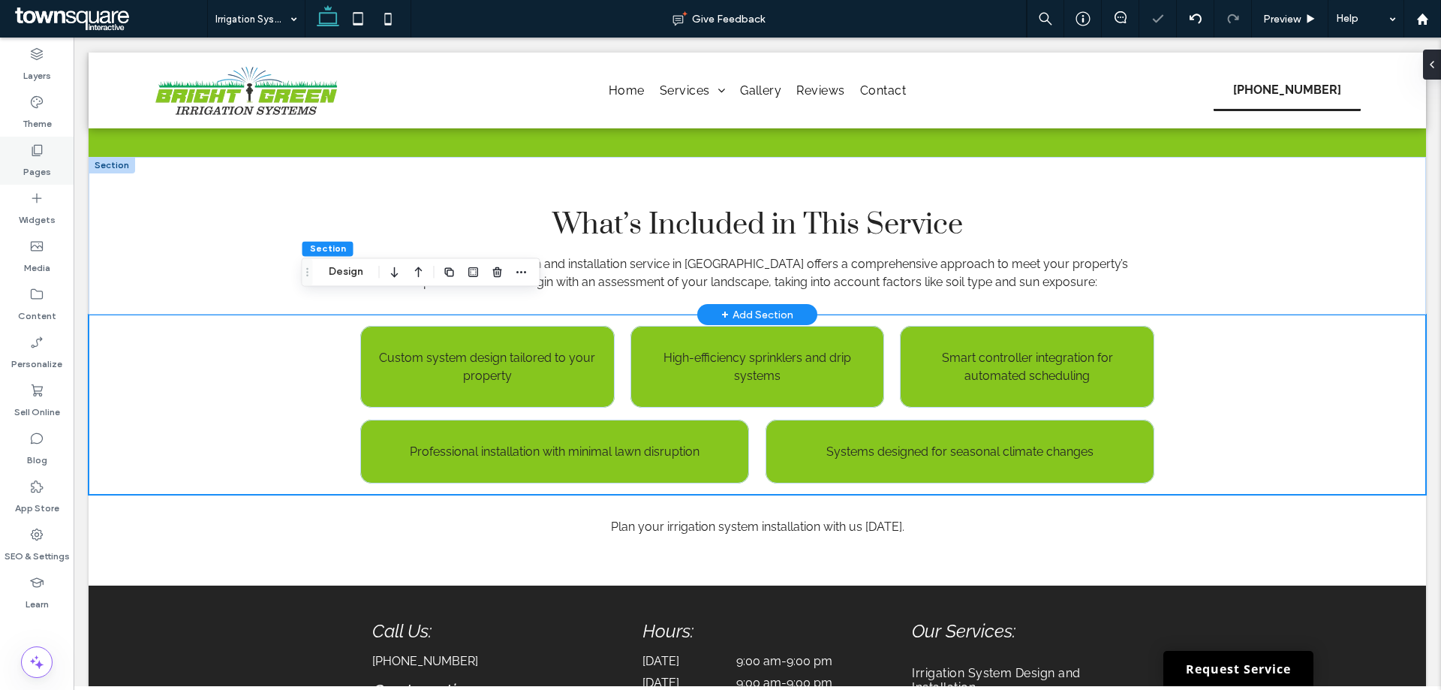
click at [41, 144] on icon at bounding box center [36, 150] width 15 height 15
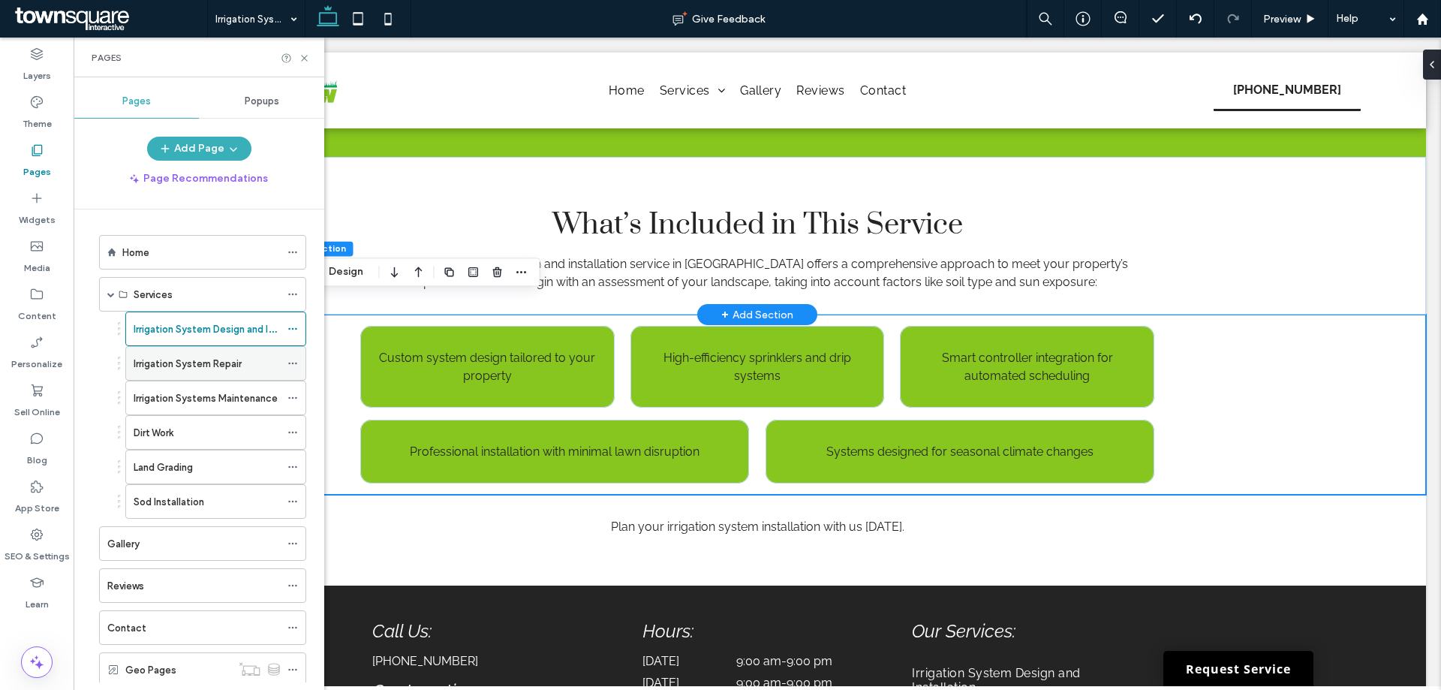
click at [216, 362] on label "Irrigation System Repair" at bounding box center [188, 363] width 108 height 26
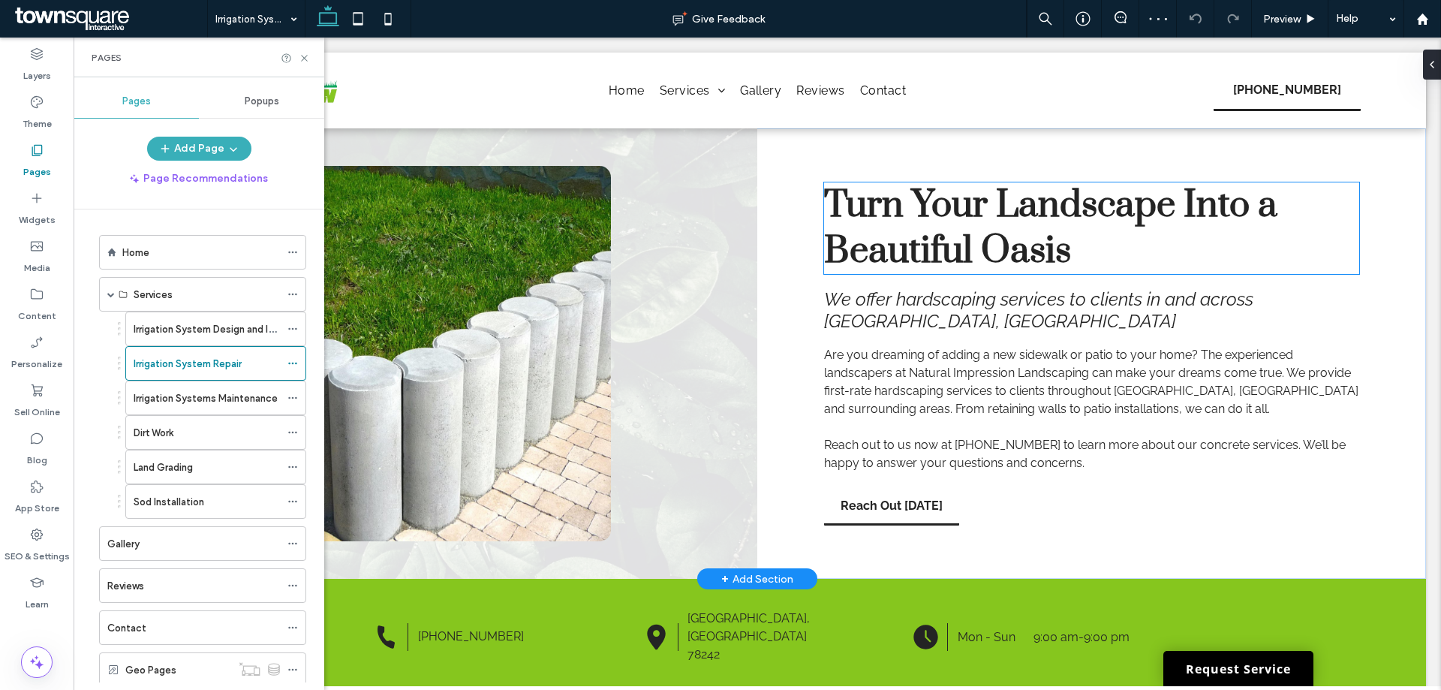
click at [941, 193] on span "Turn Your Landscape Into a Beautiful Oasis" at bounding box center [1050, 228] width 453 height 92
click at [941, 193] on div "Turn Your Landscape Into a Beautiful Oasis" at bounding box center [1091, 228] width 535 height 92
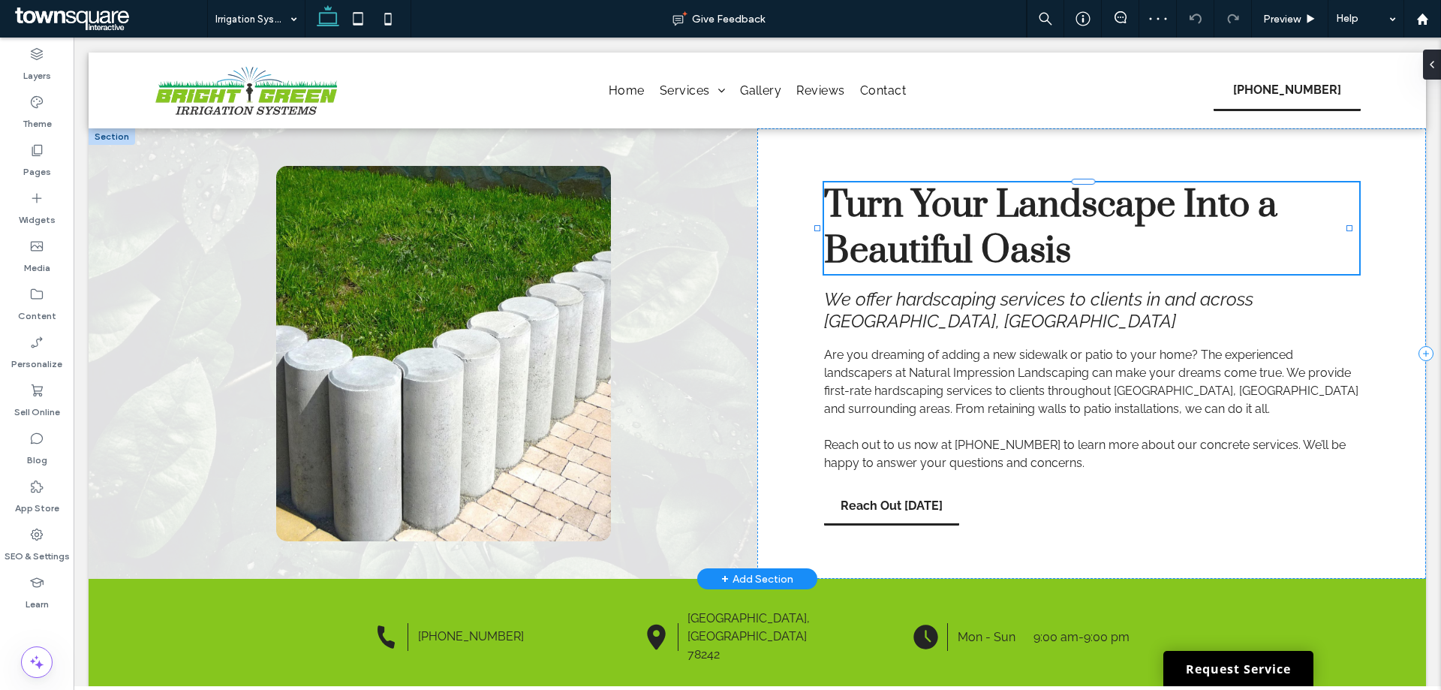
type input "*****"
type input "**"
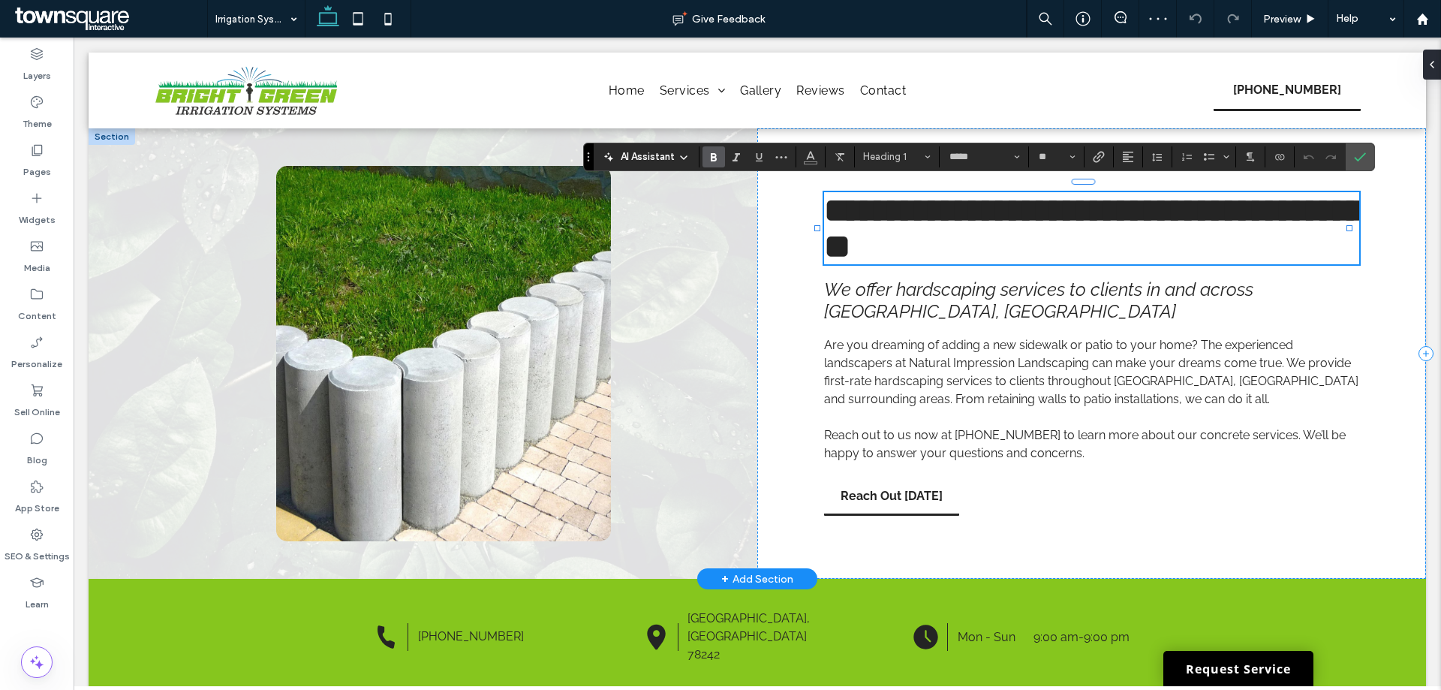
paste div
type input "**"
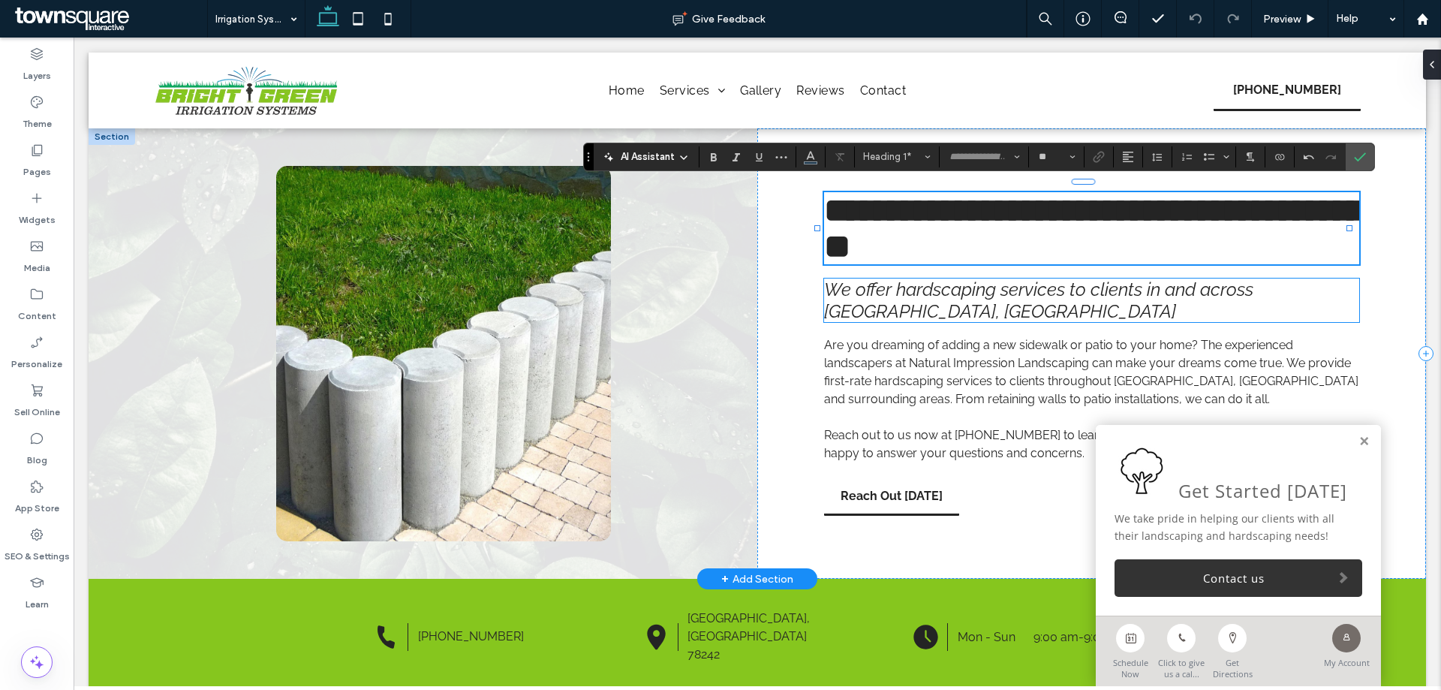
click at [929, 314] on h2 "We offer hardscaping services to clients in and across Charlotte, NC" at bounding box center [1091, 300] width 535 height 44
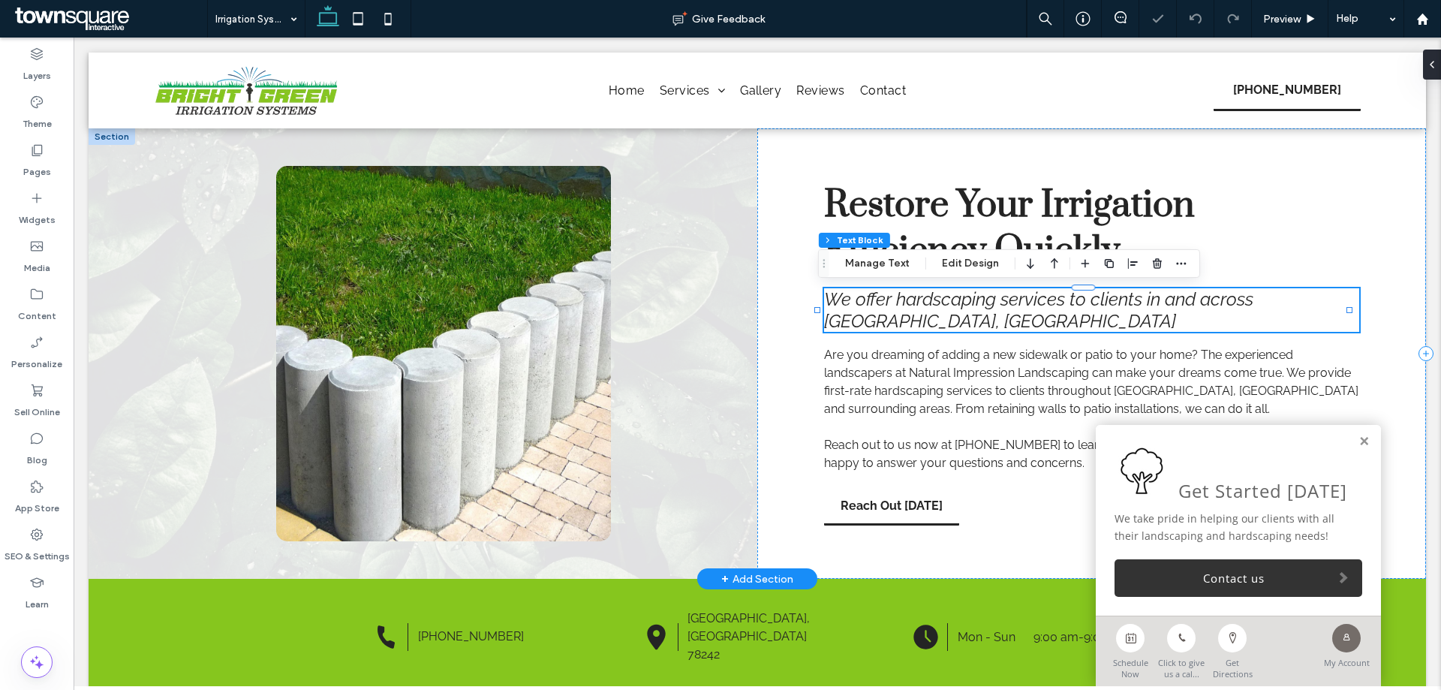
click at [929, 314] on div "We offer hardscaping services to clients in and across Charlotte, NC" at bounding box center [1091, 310] width 535 height 44
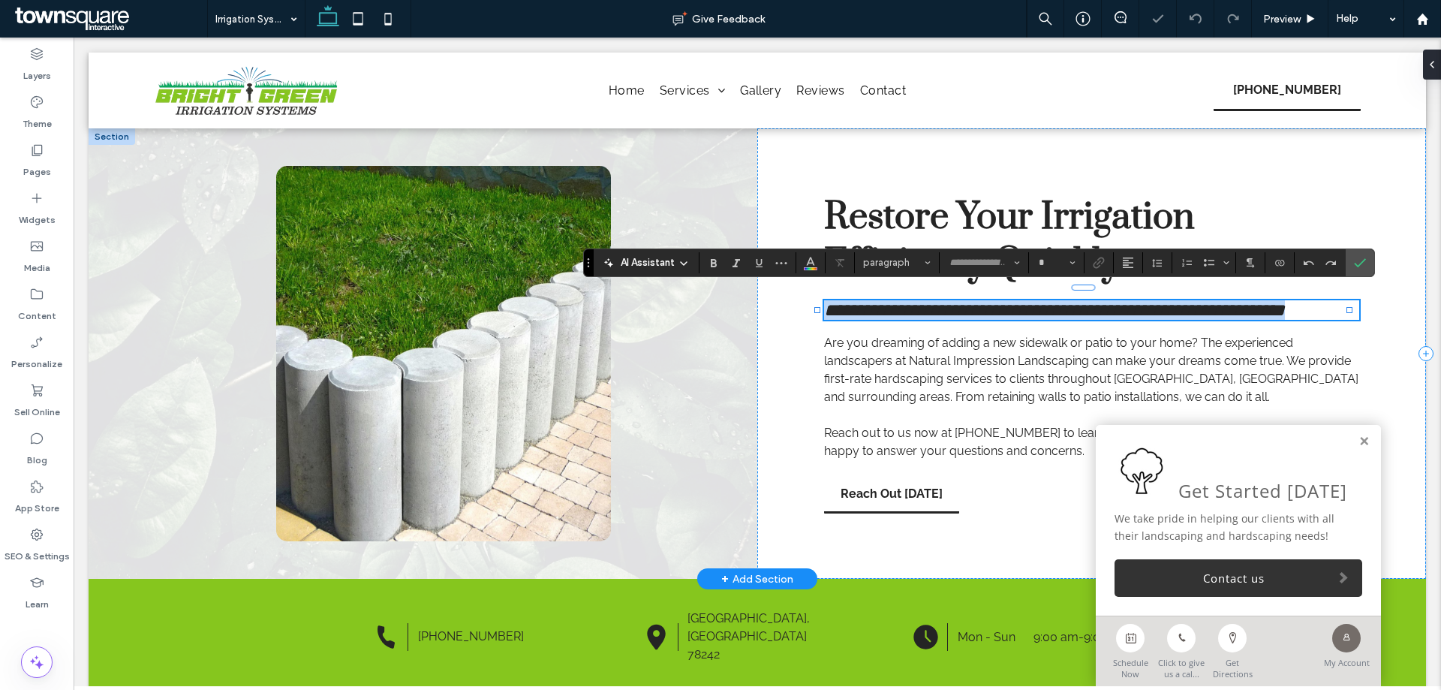
type input "*******"
type input "**"
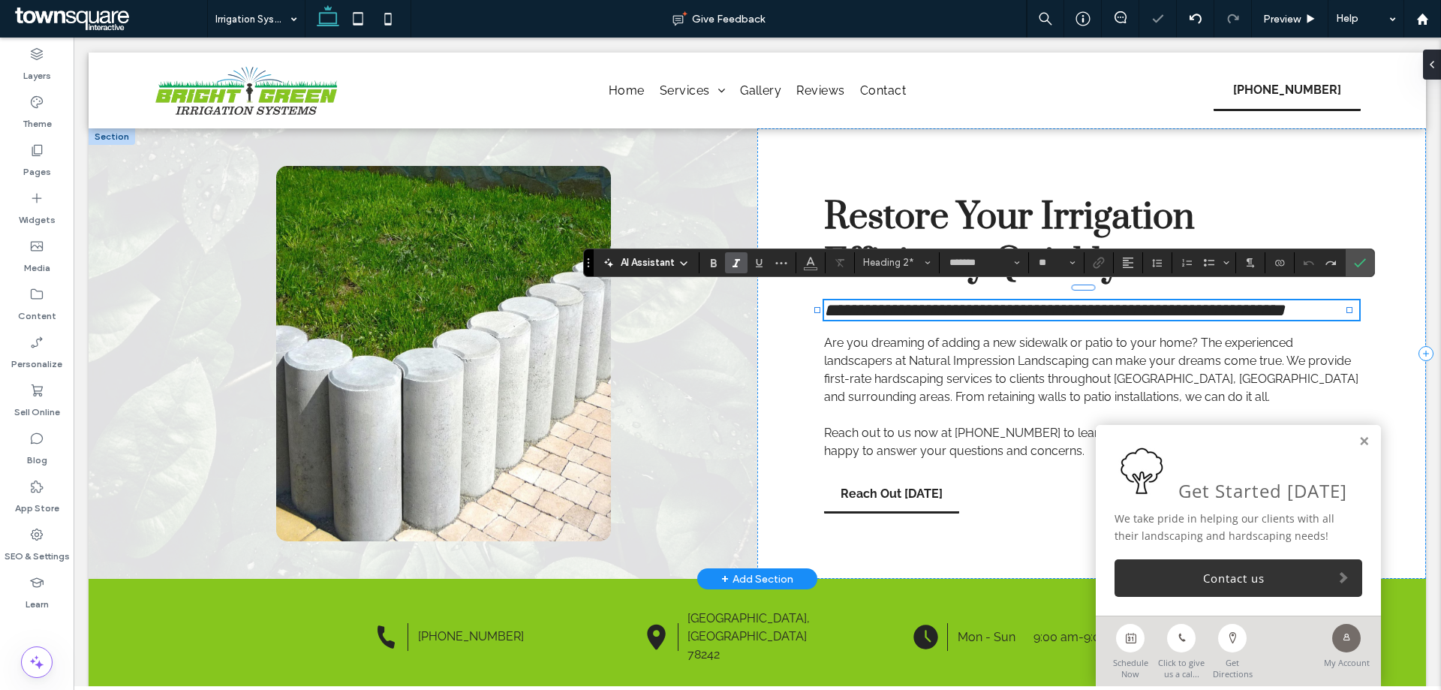
click at [930, 311] on h2 "**********" at bounding box center [1091, 310] width 535 height 20
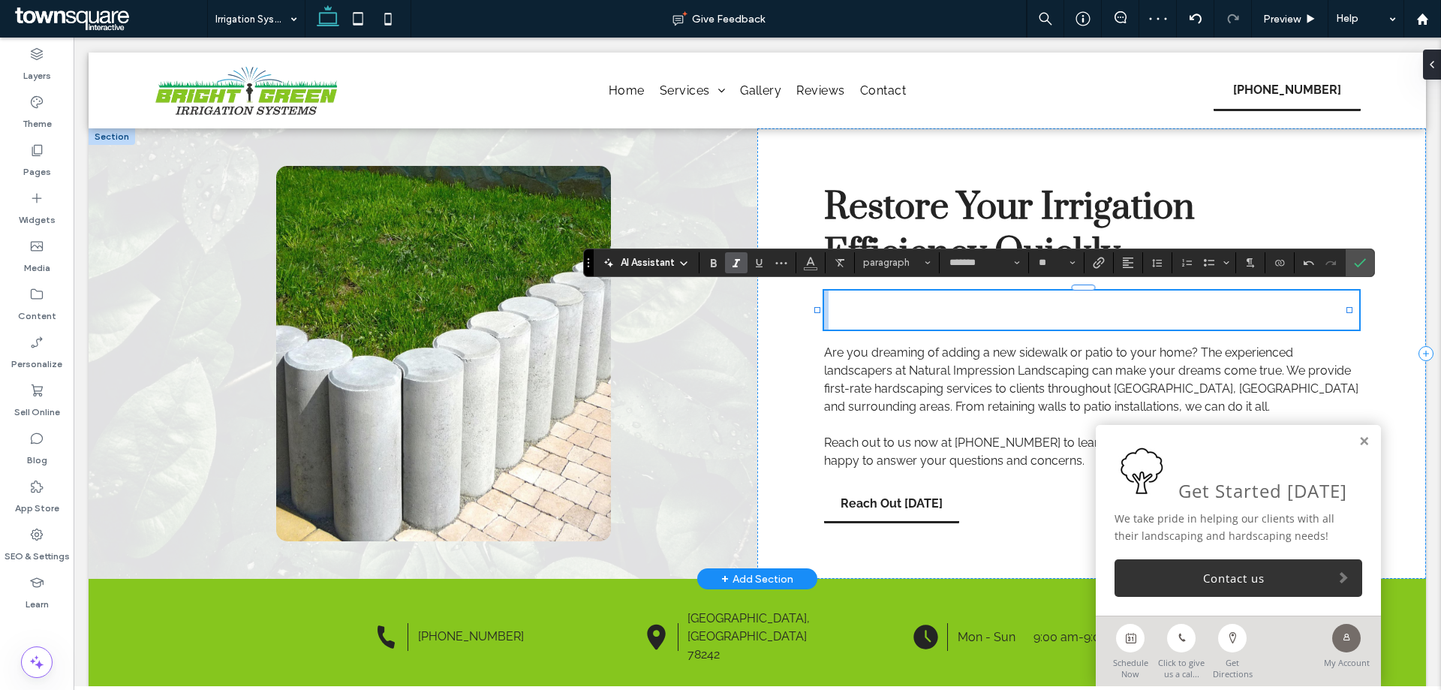
click at [930, 311] on h2 at bounding box center [1091, 320] width 535 height 20
click at [919, 319] on h2 "﻿" at bounding box center [1091, 320] width 535 height 20
click at [854, 326] on h2 "﻿" at bounding box center [1091, 320] width 535 height 20
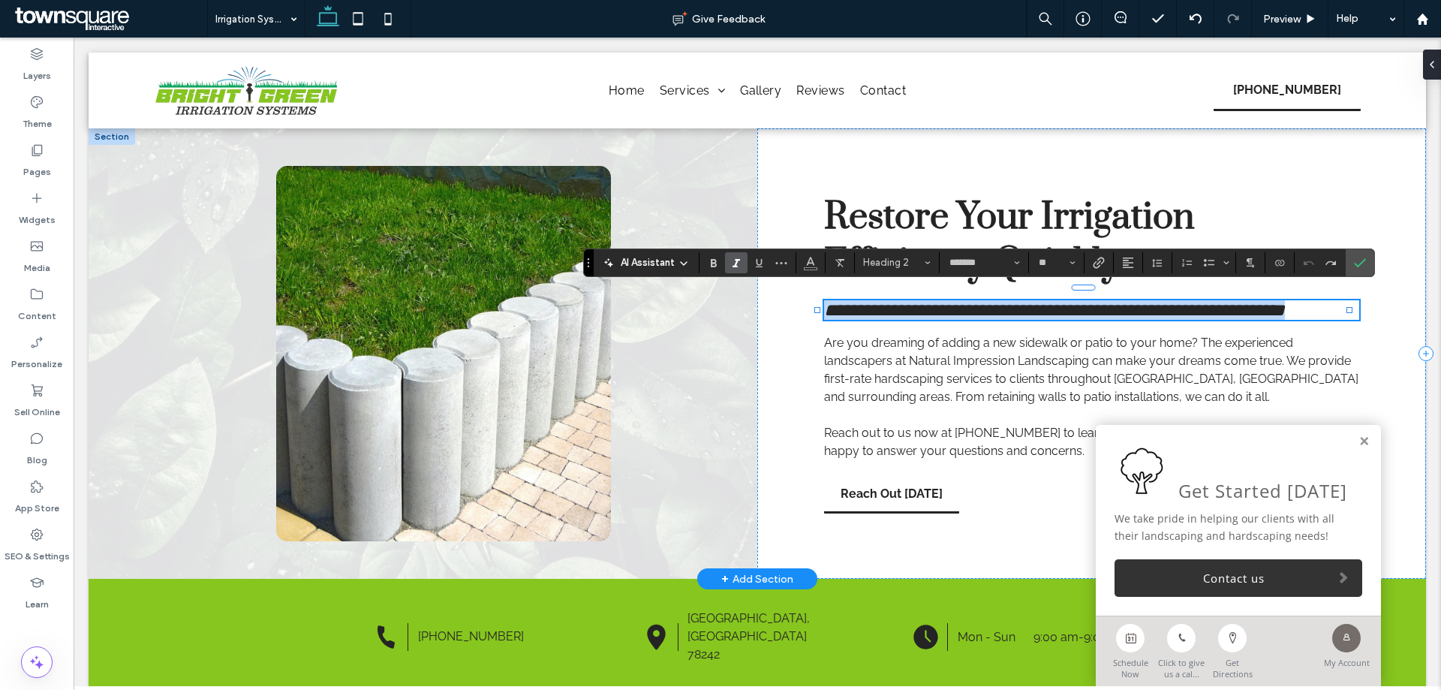
type input "**"
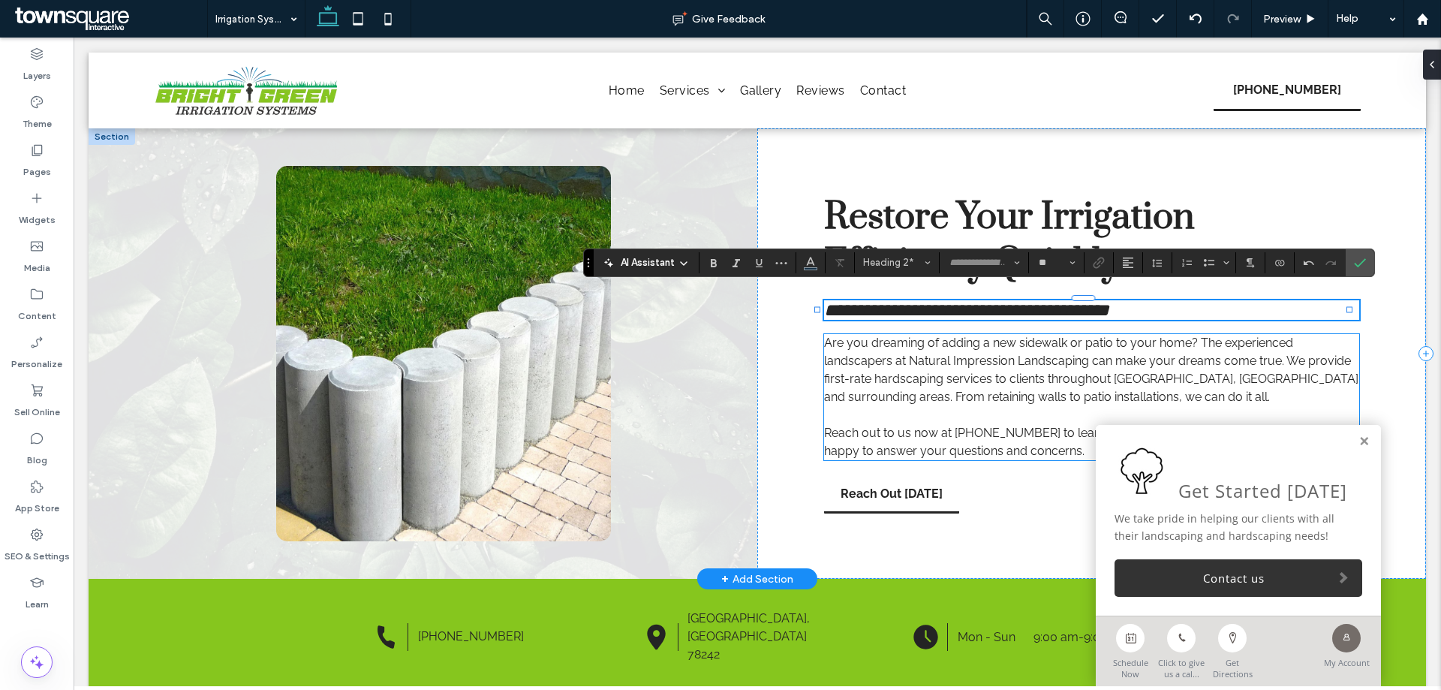
click at [963, 407] on p "﻿" at bounding box center [1091, 415] width 535 height 18
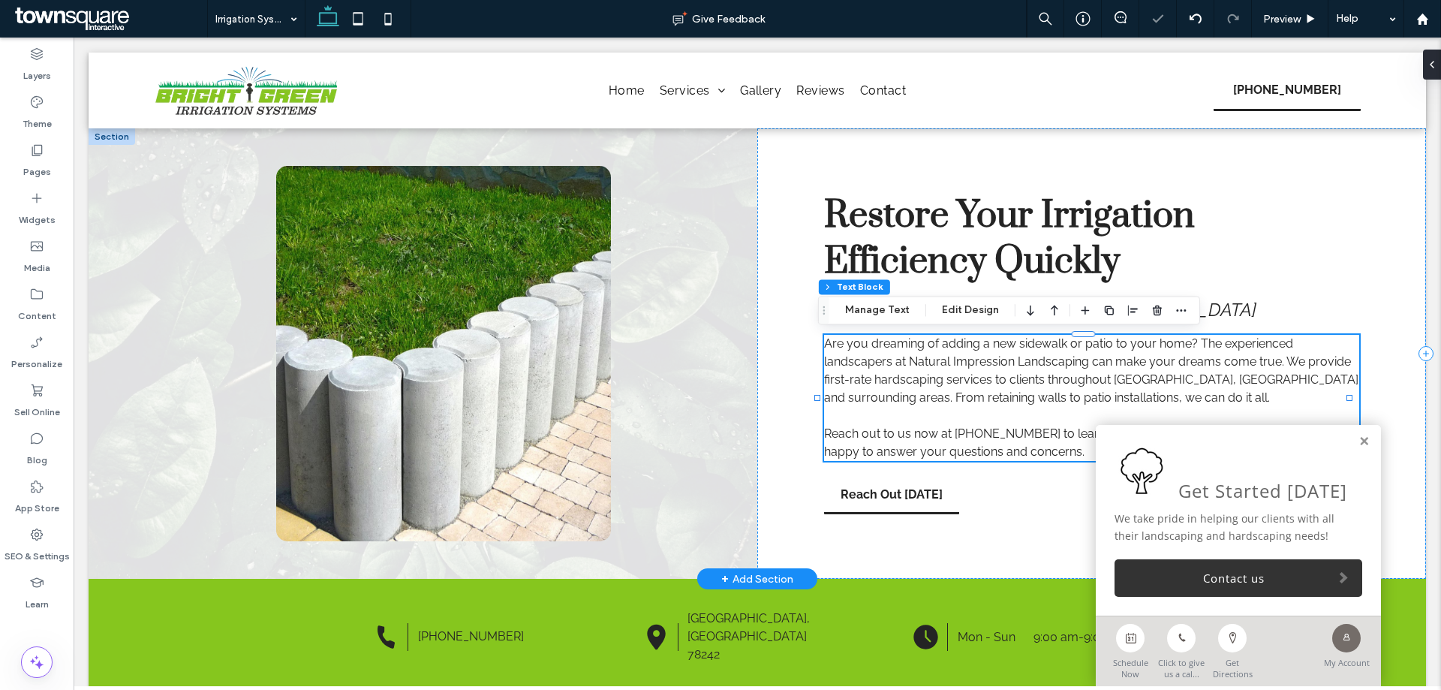
click at [963, 407] on div "Are you dreaming of adding a new sidewalk or patio to your home? The experience…" at bounding box center [1091, 398] width 535 height 126
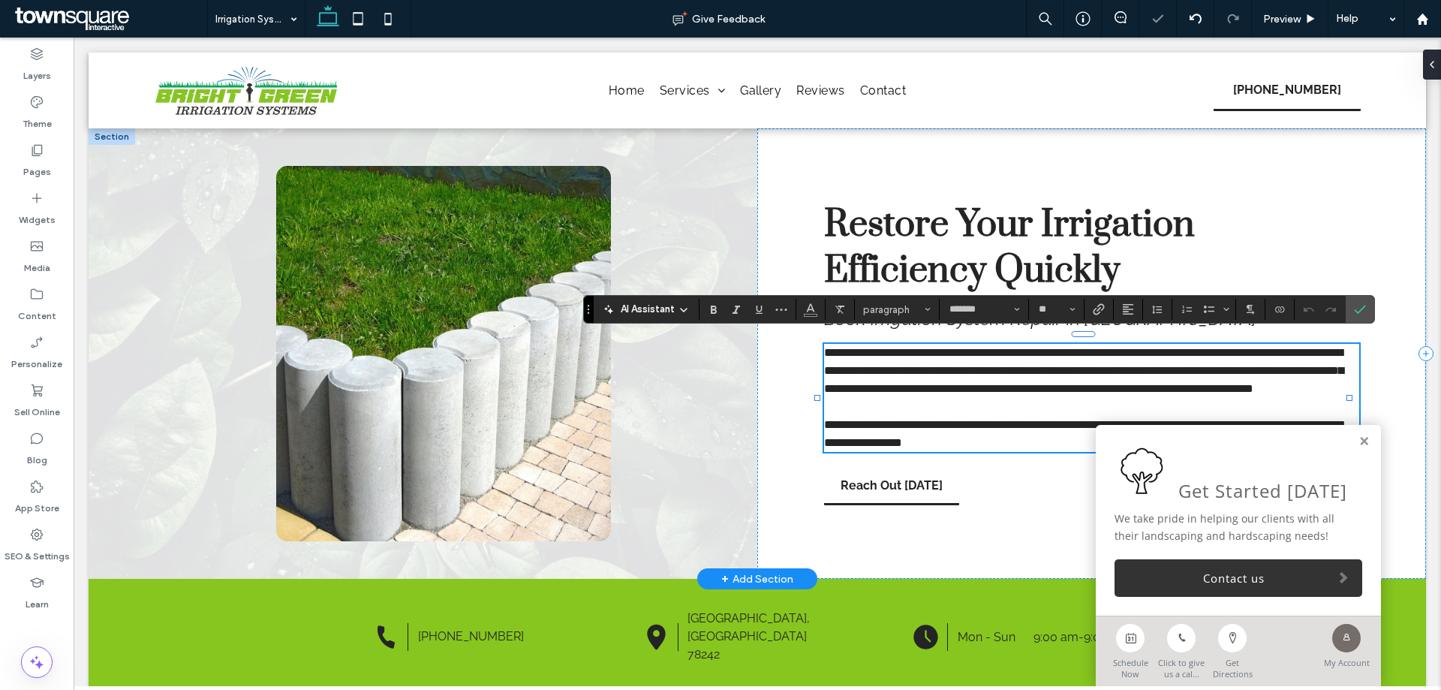
paste div
type input "**"
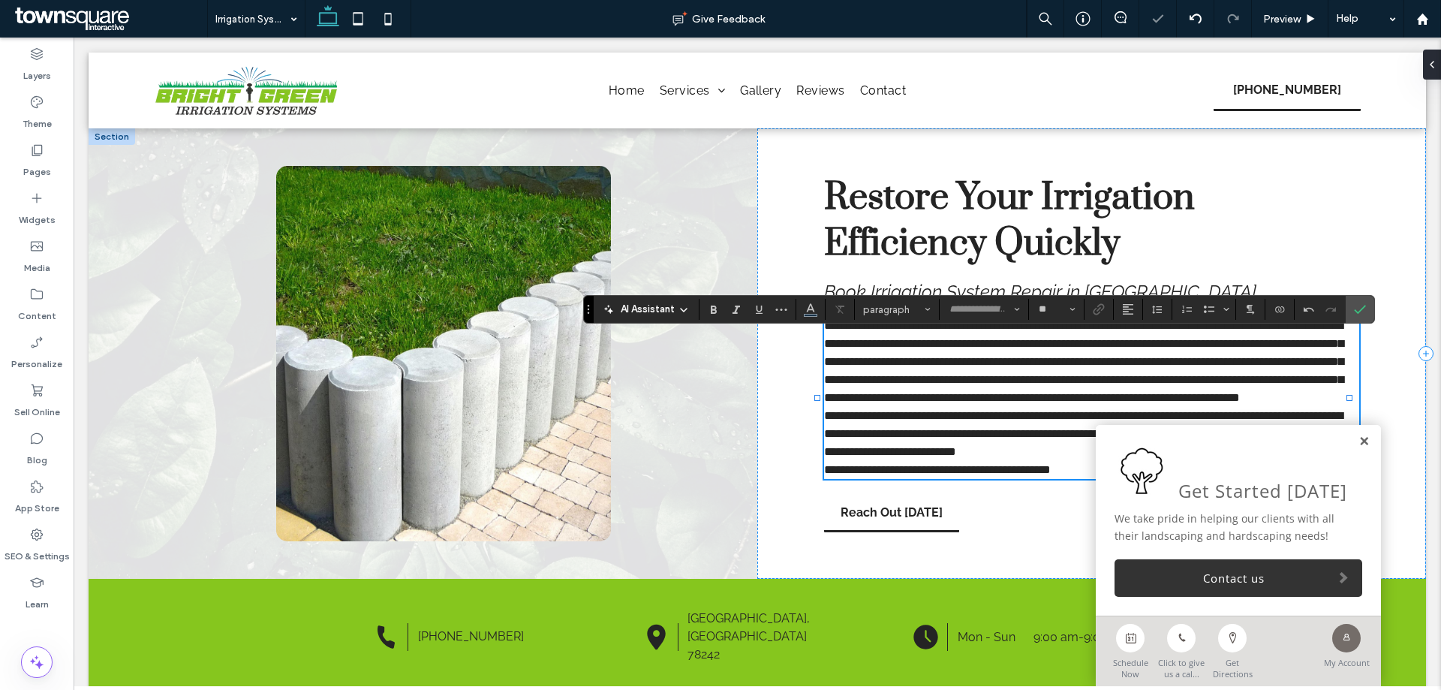
click at [1358, 440] on link at bounding box center [1363, 441] width 11 height 13
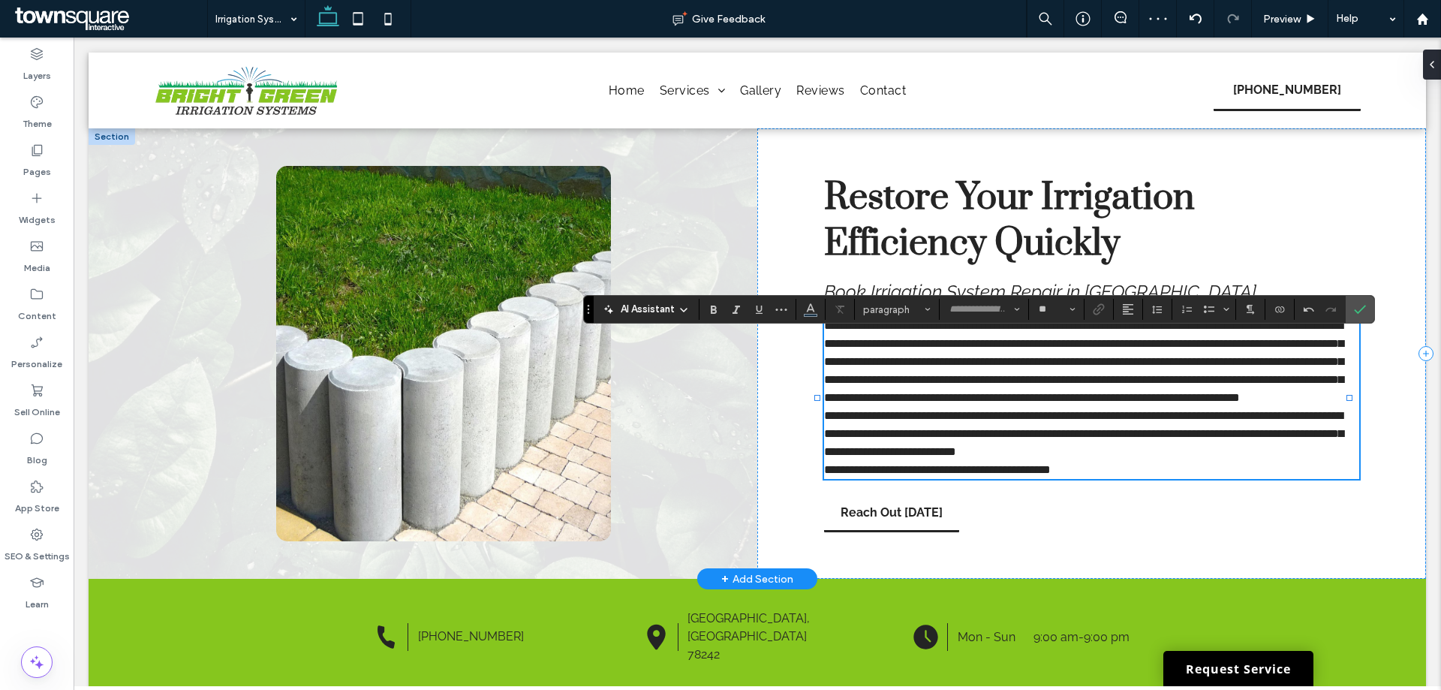
type input "*******"
type input "**"
click at [1237, 407] on p "**********" at bounding box center [1091, 362] width 535 height 90
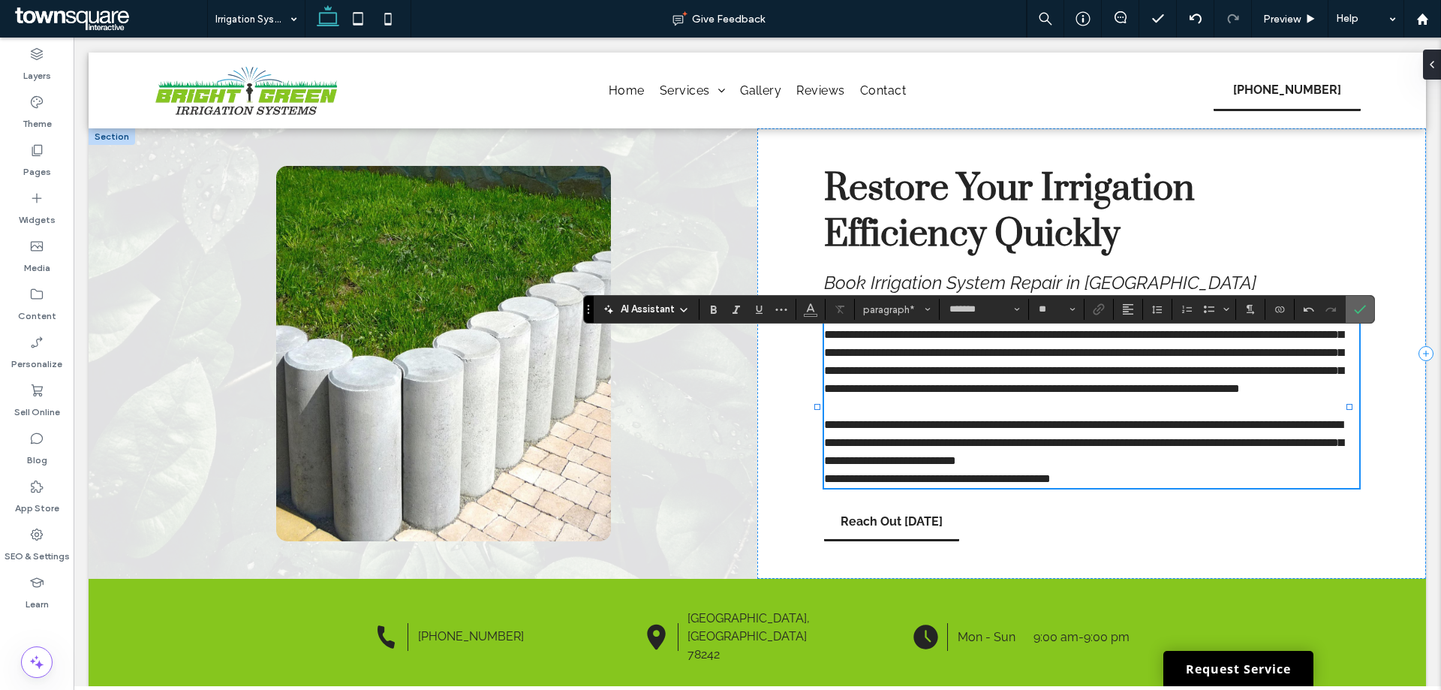
drag, startPoint x: 1355, startPoint y: 299, endPoint x: 1165, endPoint y: 261, distance: 193.6
click at [1355, 299] on span "Confirm" at bounding box center [1356, 309] width 7 height 27
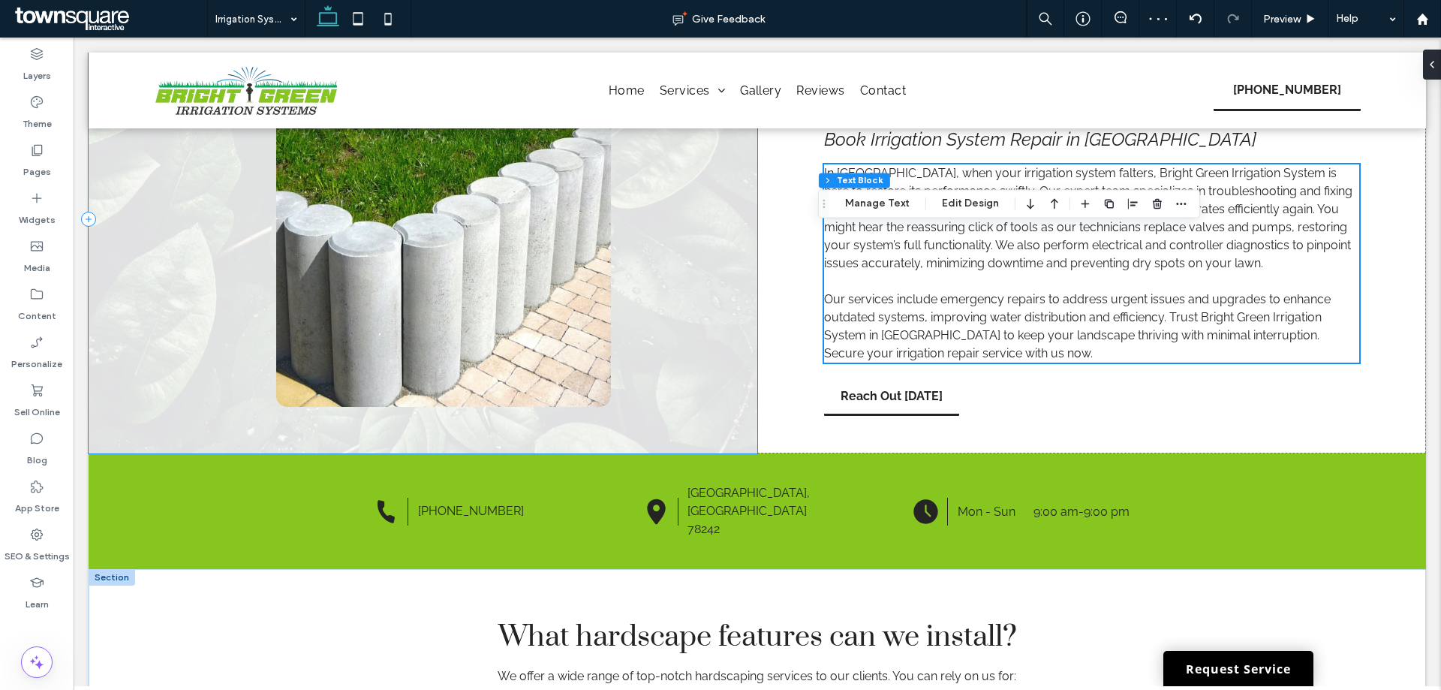
scroll to position [450, 0]
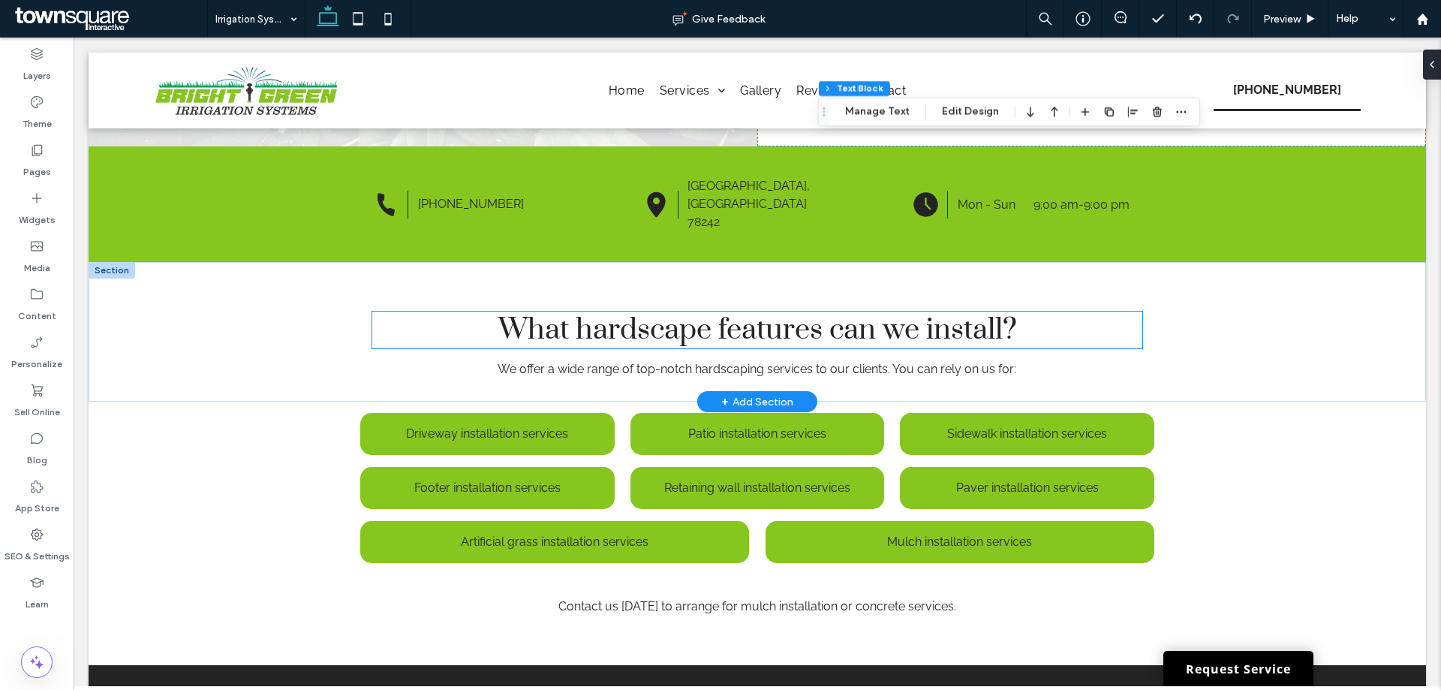
click at [667, 323] on span "What hardscape features can we install?" at bounding box center [757, 329] width 518 height 37
click at [667, 323] on div "What hardscape features can we install?" at bounding box center [756, 329] width 769 height 37
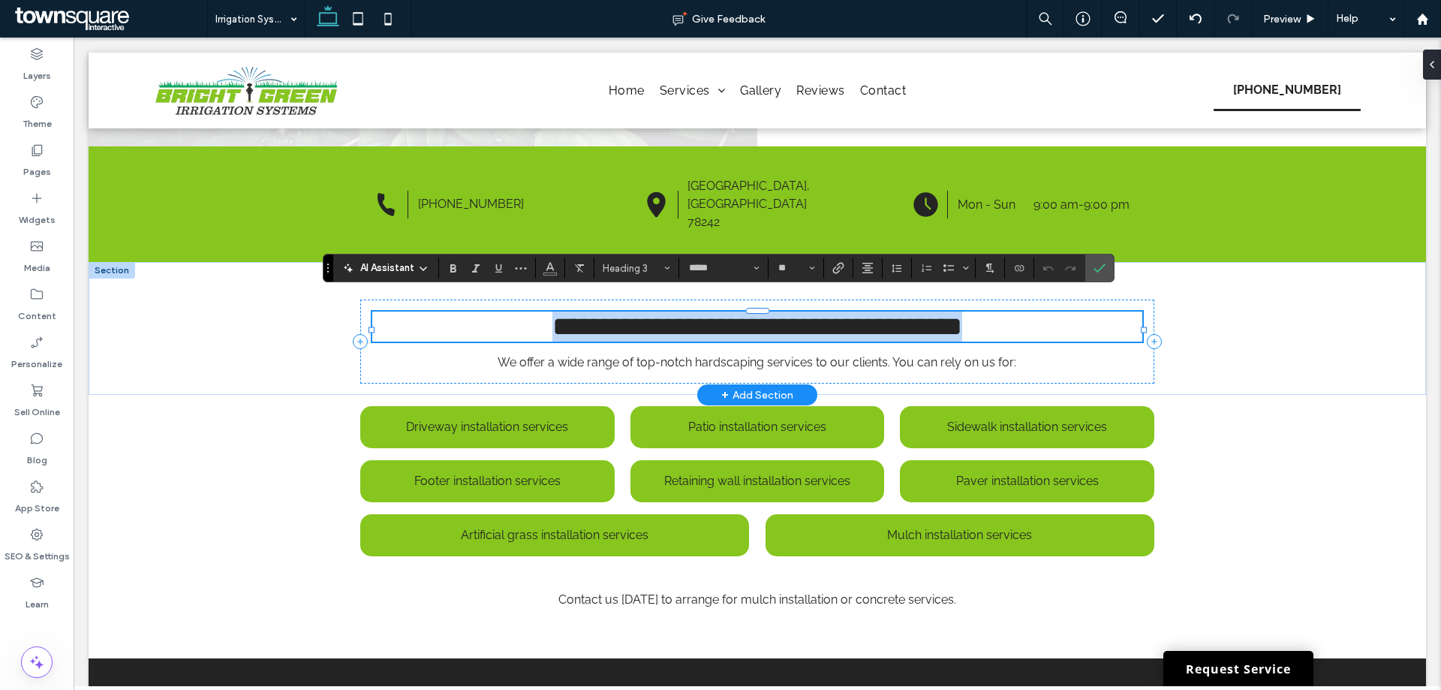
paste div
type input "**"
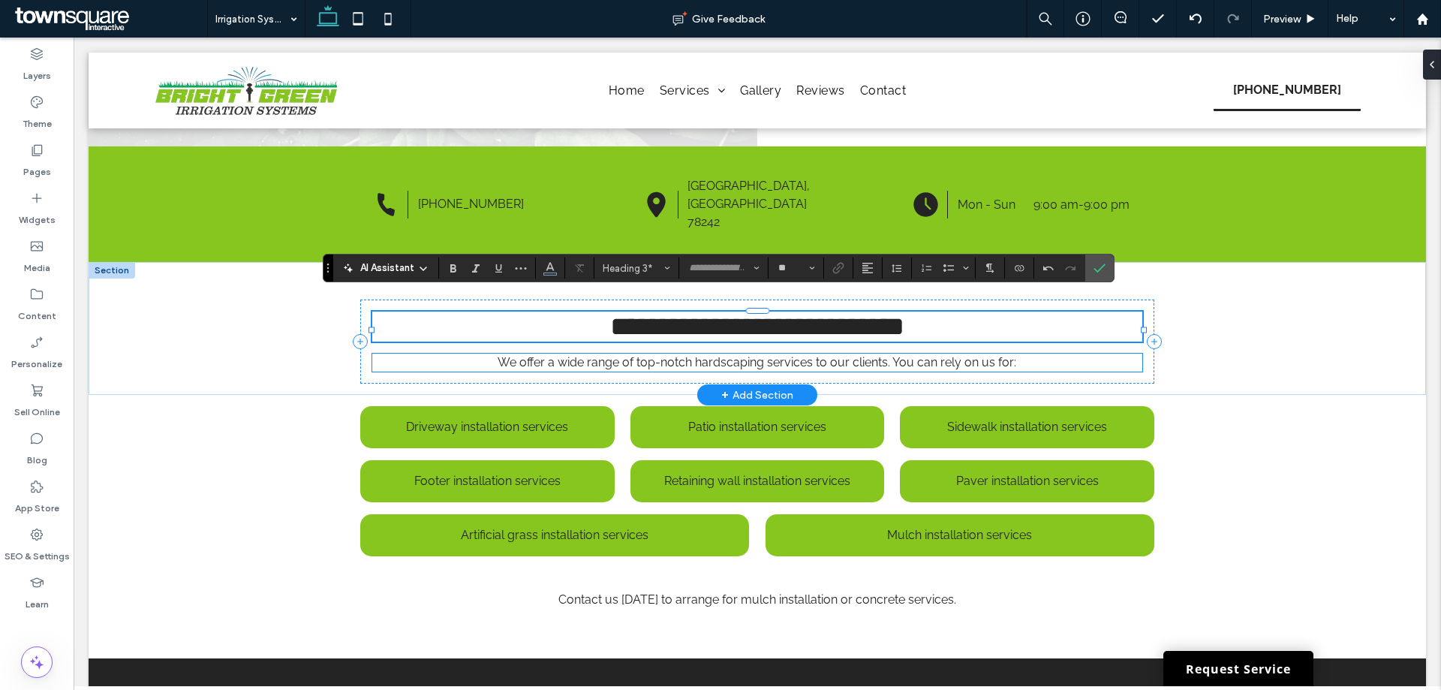
click at [659, 355] on span "We offer a wide range of top-notch hardscaping services to our clients. You can…" at bounding box center [756, 362] width 518 height 14
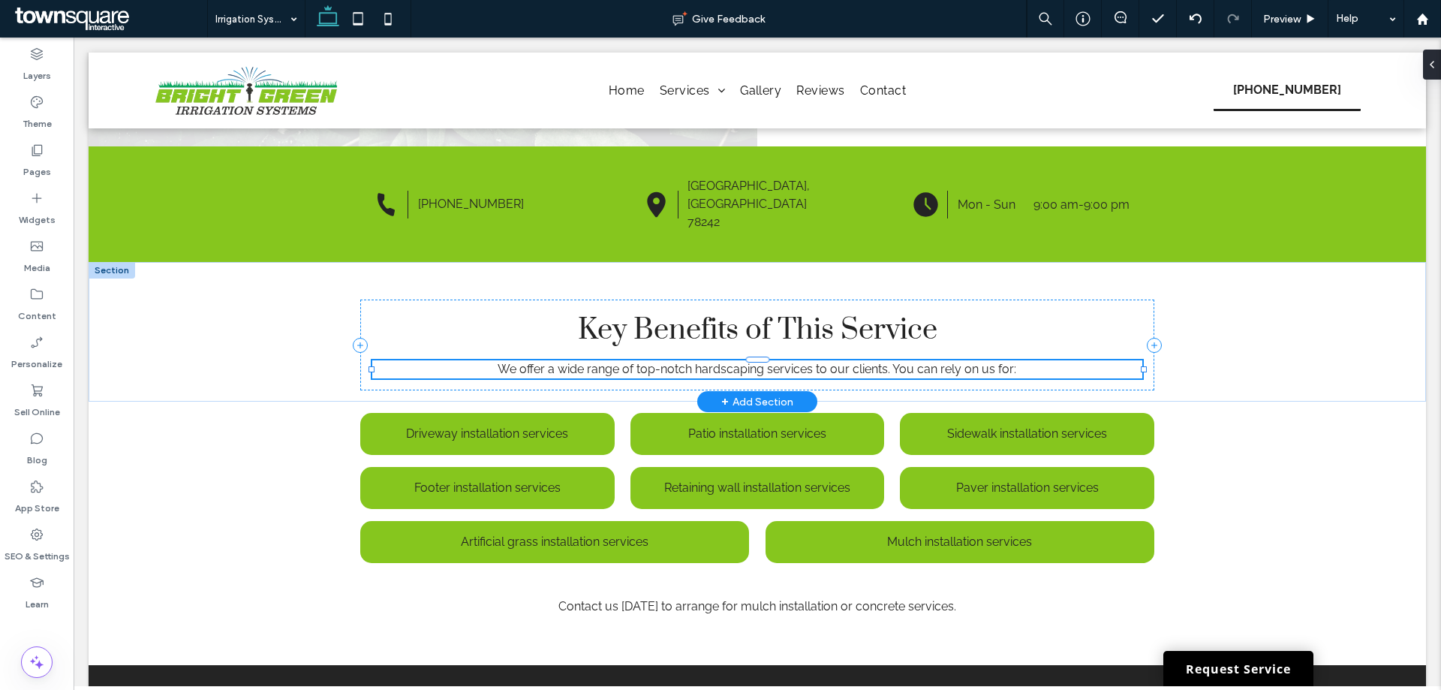
click at [659, 360] on div "We offer a wide range of top-notch hardscaping services to our clients. You can…" at bounding box center [756, 369] width 769 height 18
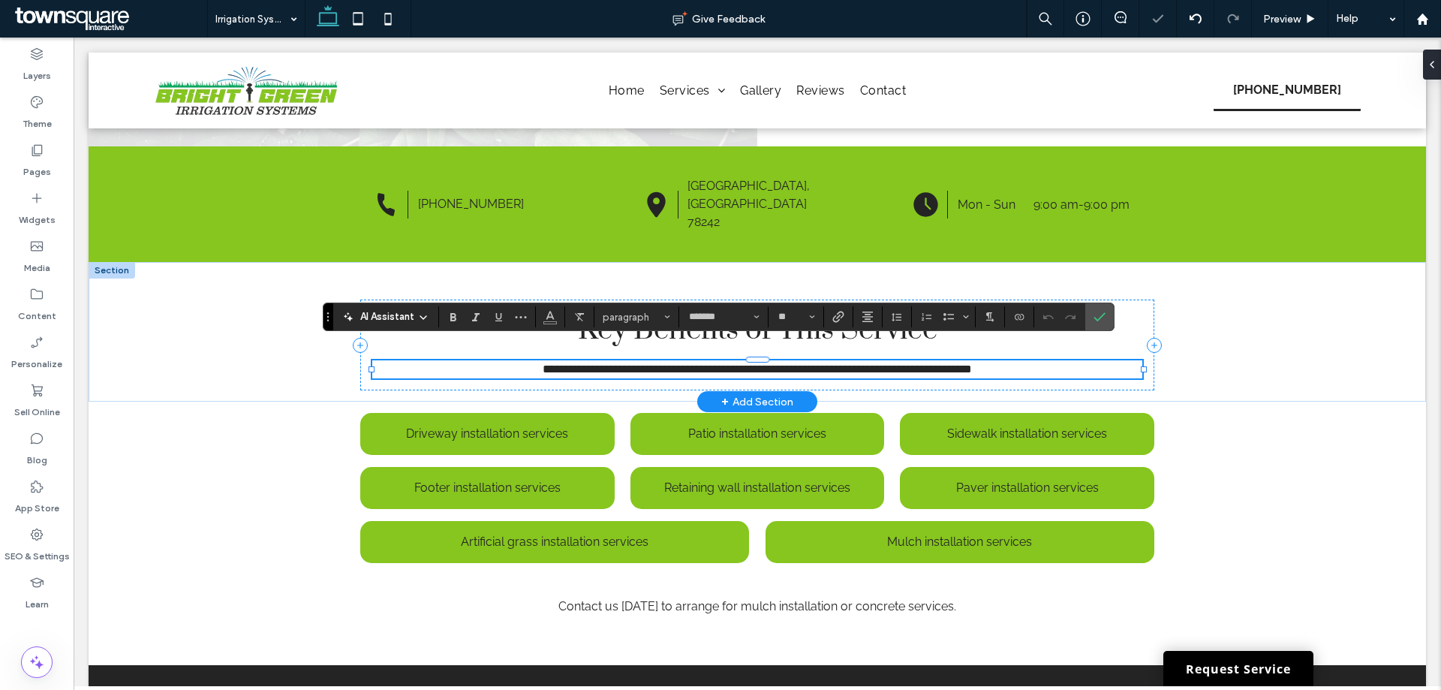
paste div
type input "**"
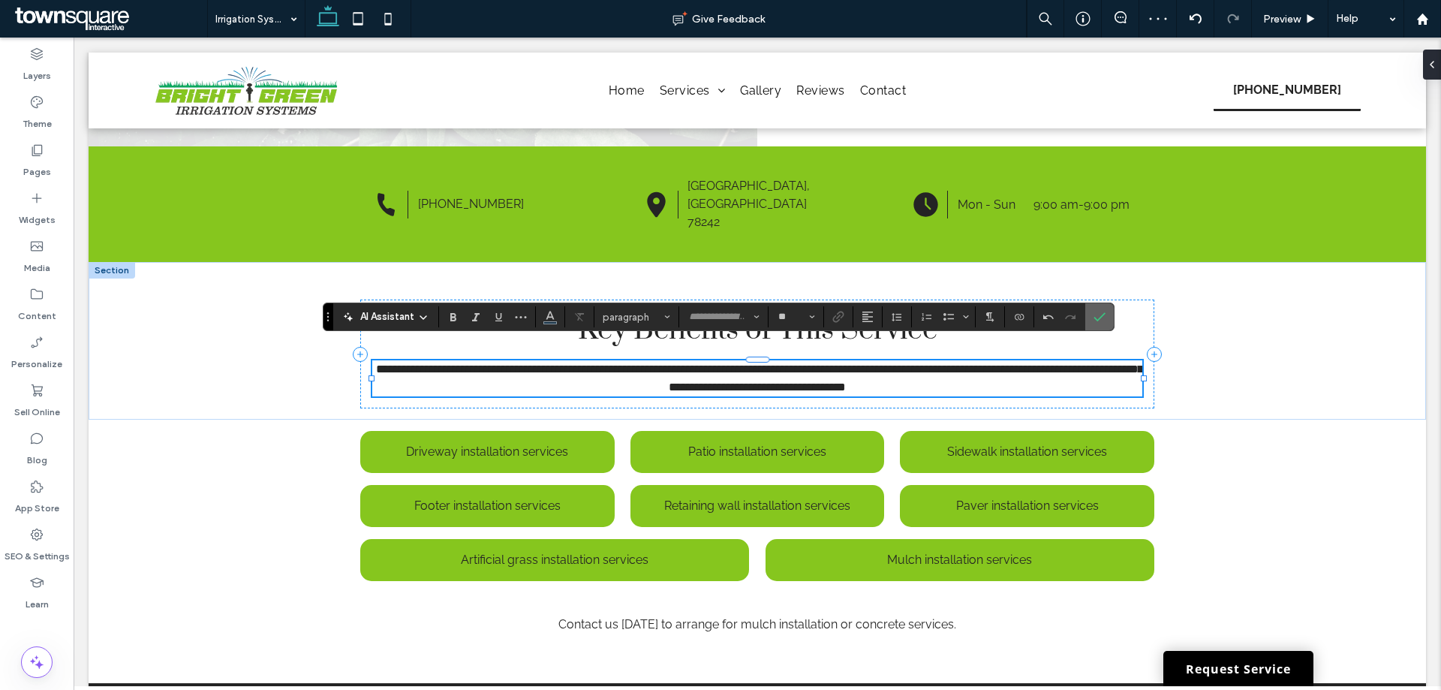
drag, startPoint x: 1017, startPoint y: 281, endPoint x: 1091, endPoint y: 318, distance: 82.5
click at [1091, 318] on label "Confirm" at bounding box center [1099, 316] width 23 height 27
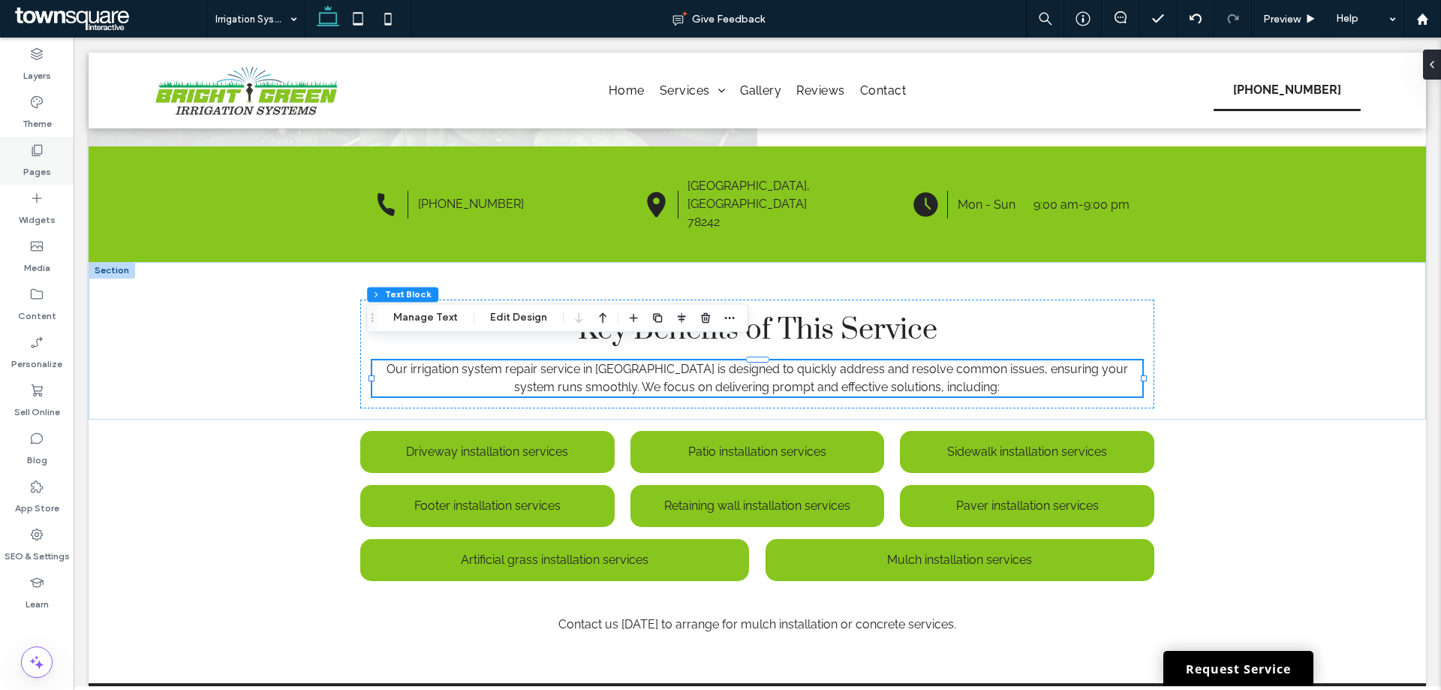
click at [32, 159] on label "Pages" at bounding box center [37, 168] width 28 height 21
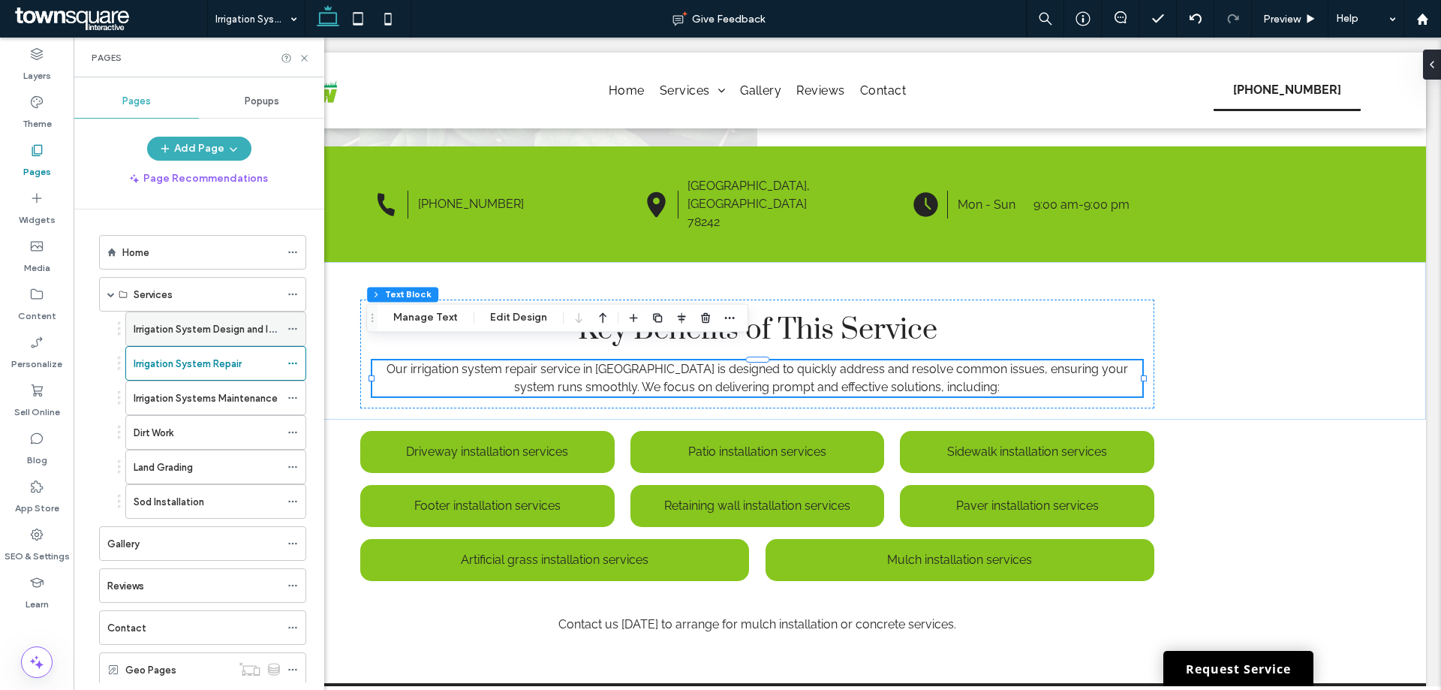
click at [181, 323] on label "Irrigation System Design and Installation" at bounding box center [225, 329] width 182 height 26
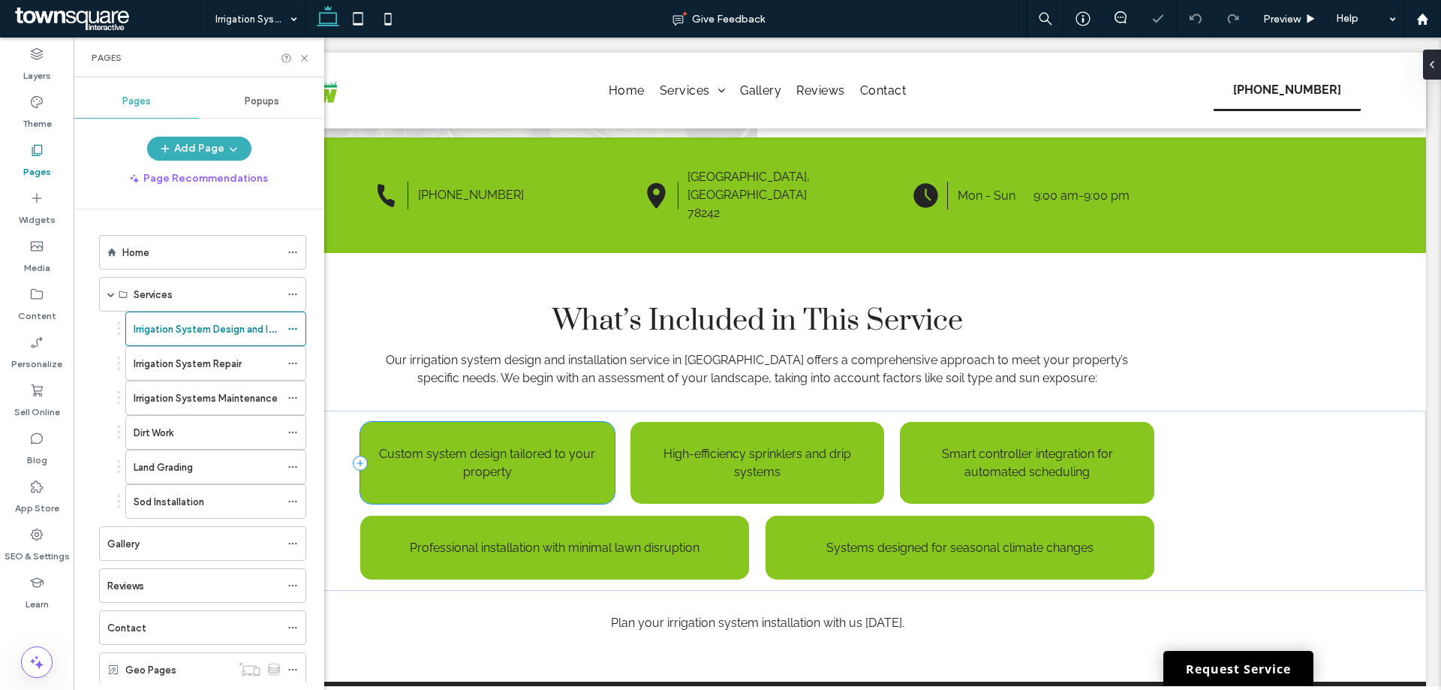
scroll to position [600, 0]
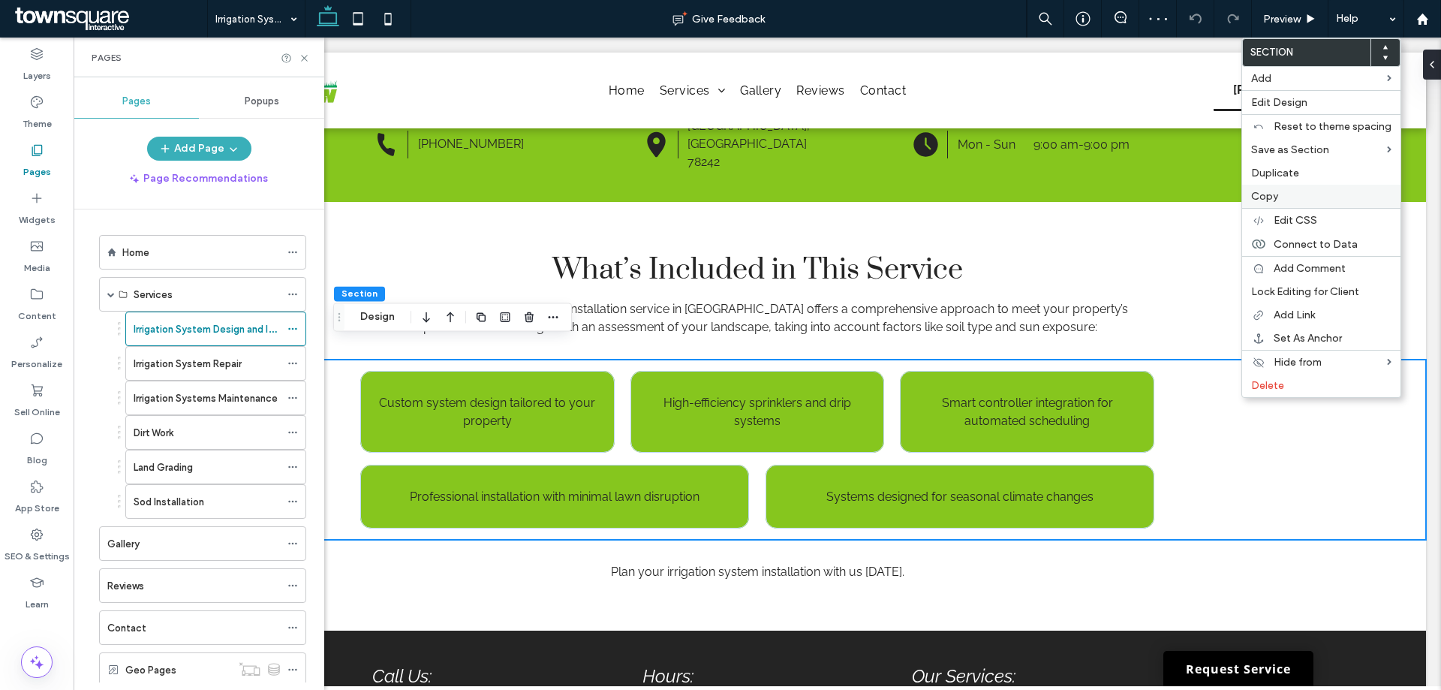
click at [1272, 195] on span "Copy" at bounding box center [1264, 196] width 27 height 13
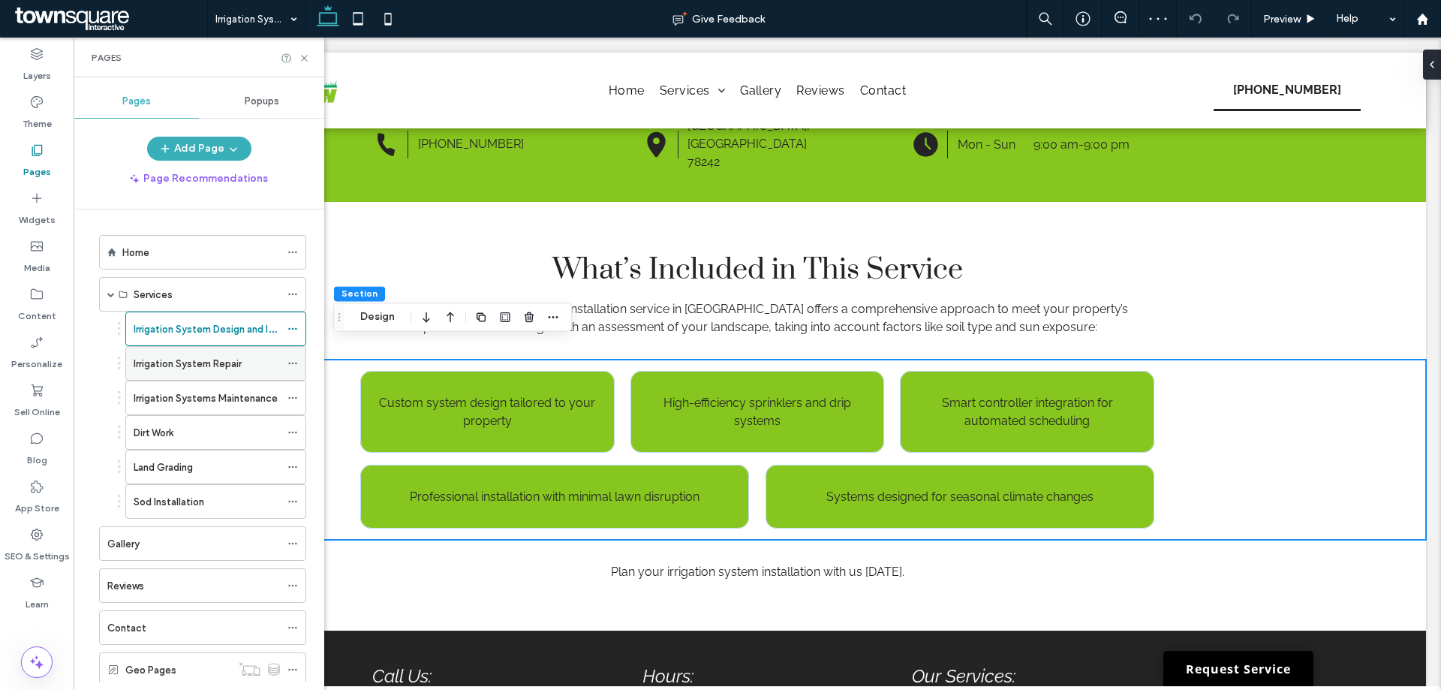
click at [194, 359] on label "Irrigation System Repair" at bounding box center [188, 363] width 108 height 26
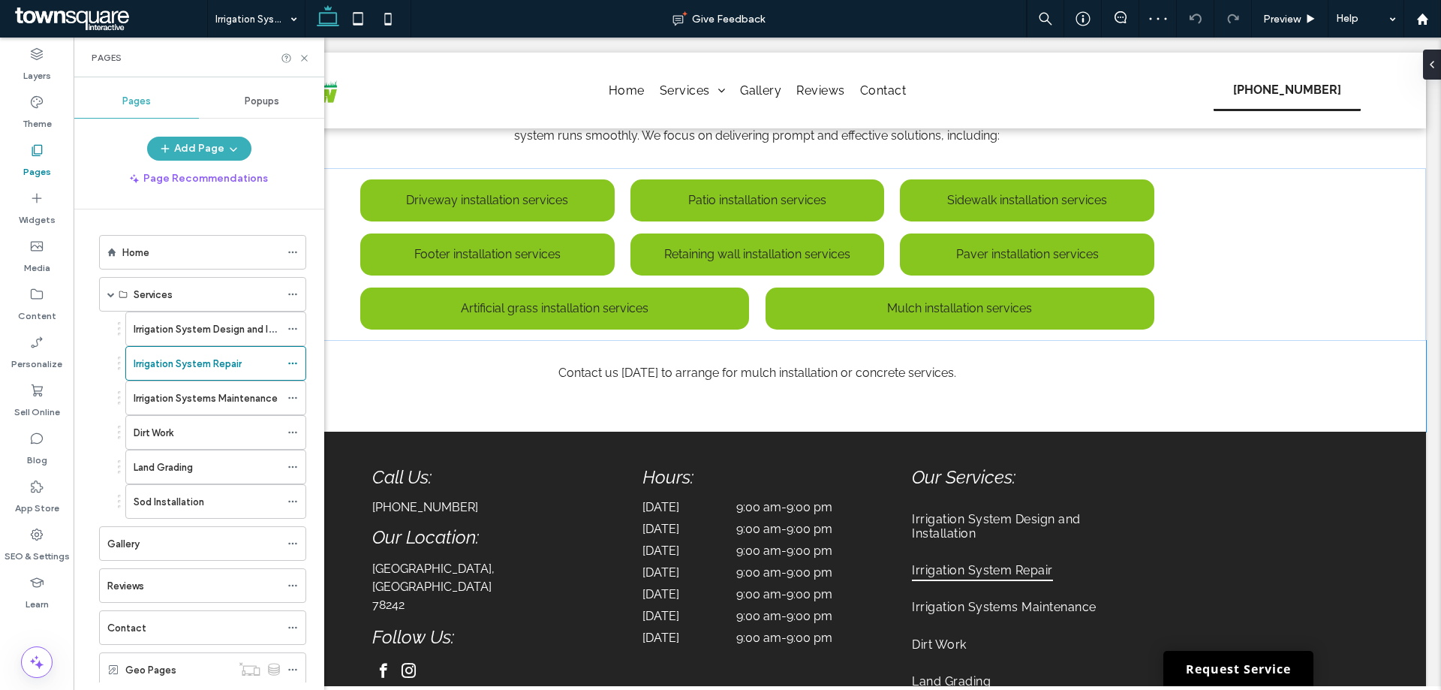
scroll to position [600, 0]
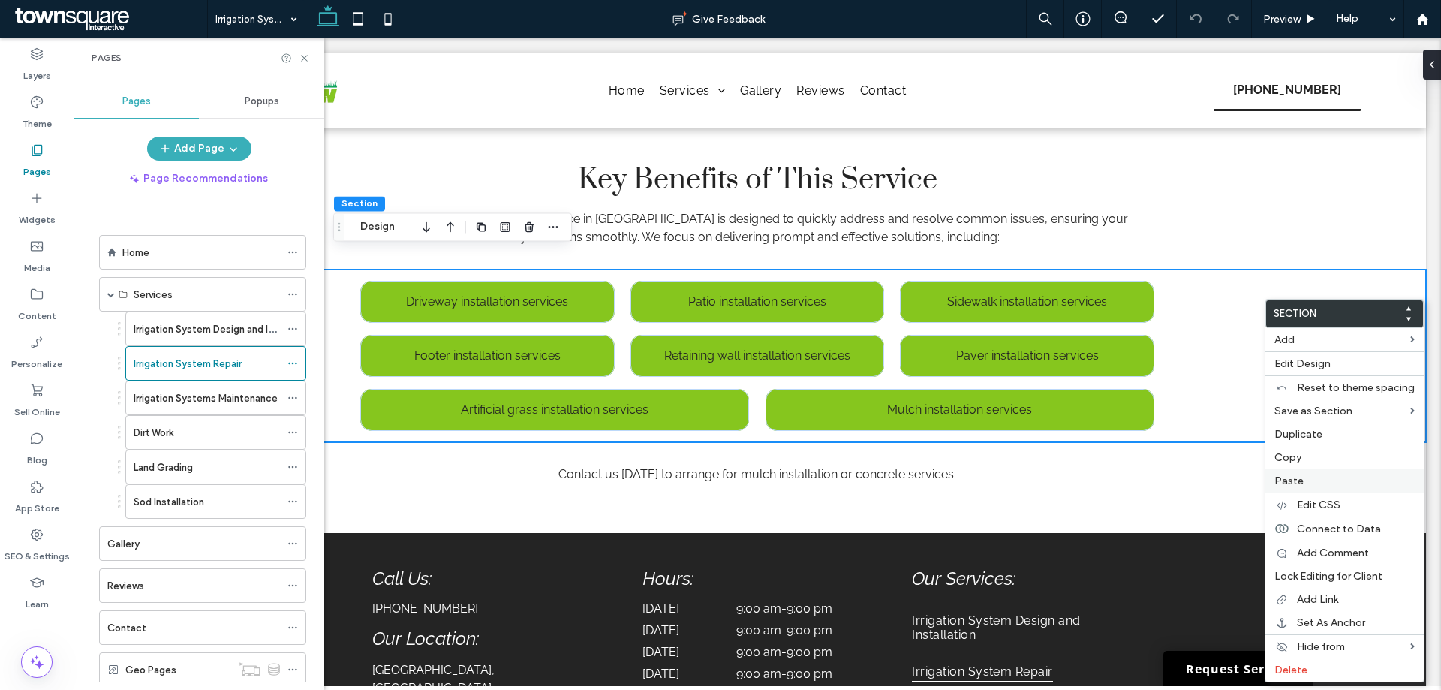
click at [1305, 477] on label "Paste" at bounding box center [1344, 480] width 140 height 13
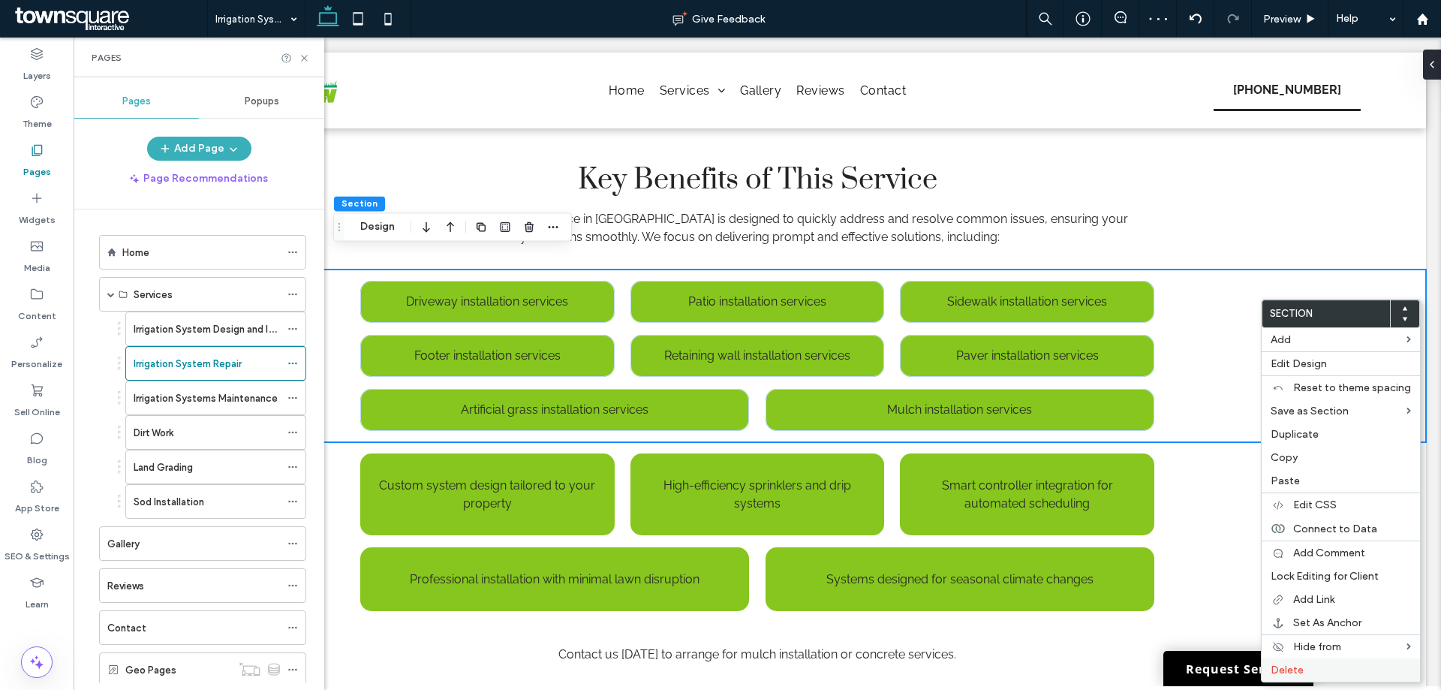
click at [1310, 660] on div "Delete" at bounding box center [1340, 669] width 158 height 23
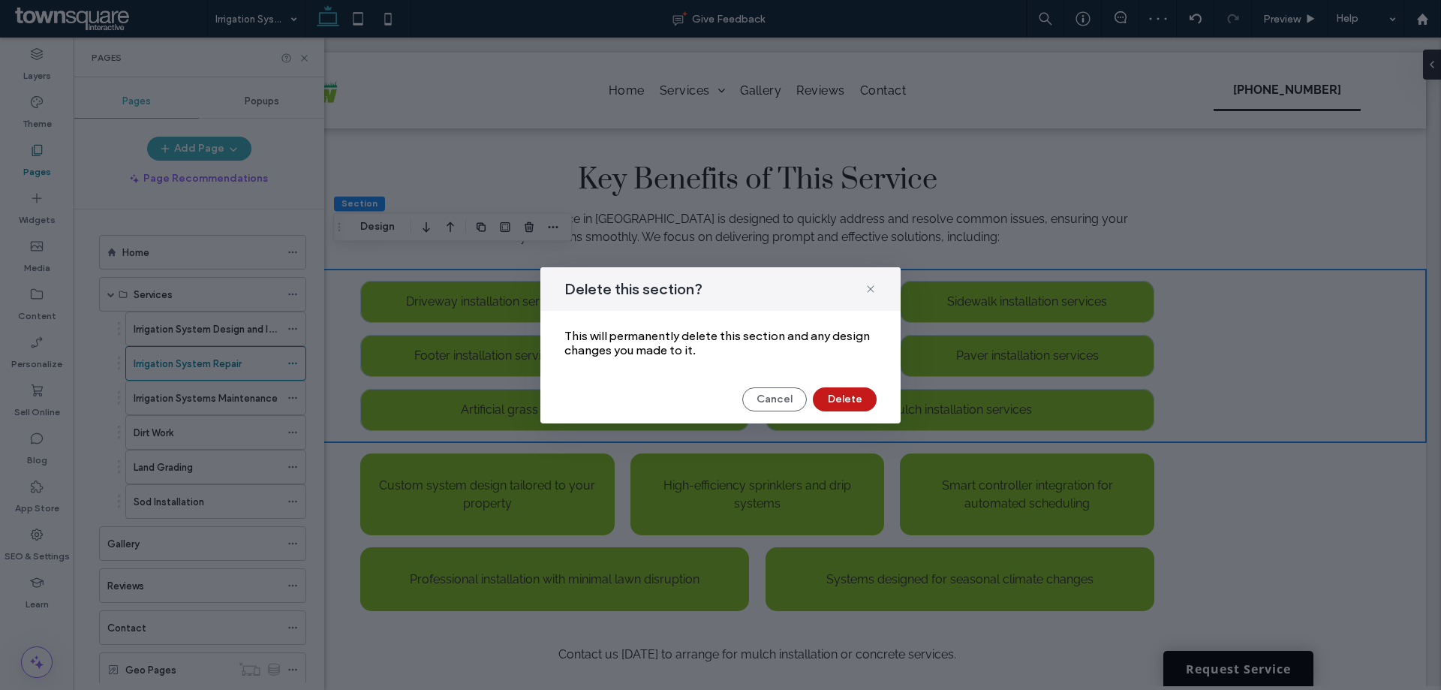
drag, startPoint x: 855, startPoint y: 392, endPoint x: 733, endPoint y: 355, distance: 127.9
click at [855, 392] on button "Delete" at bounding box center [845, 399] width 64 height 24
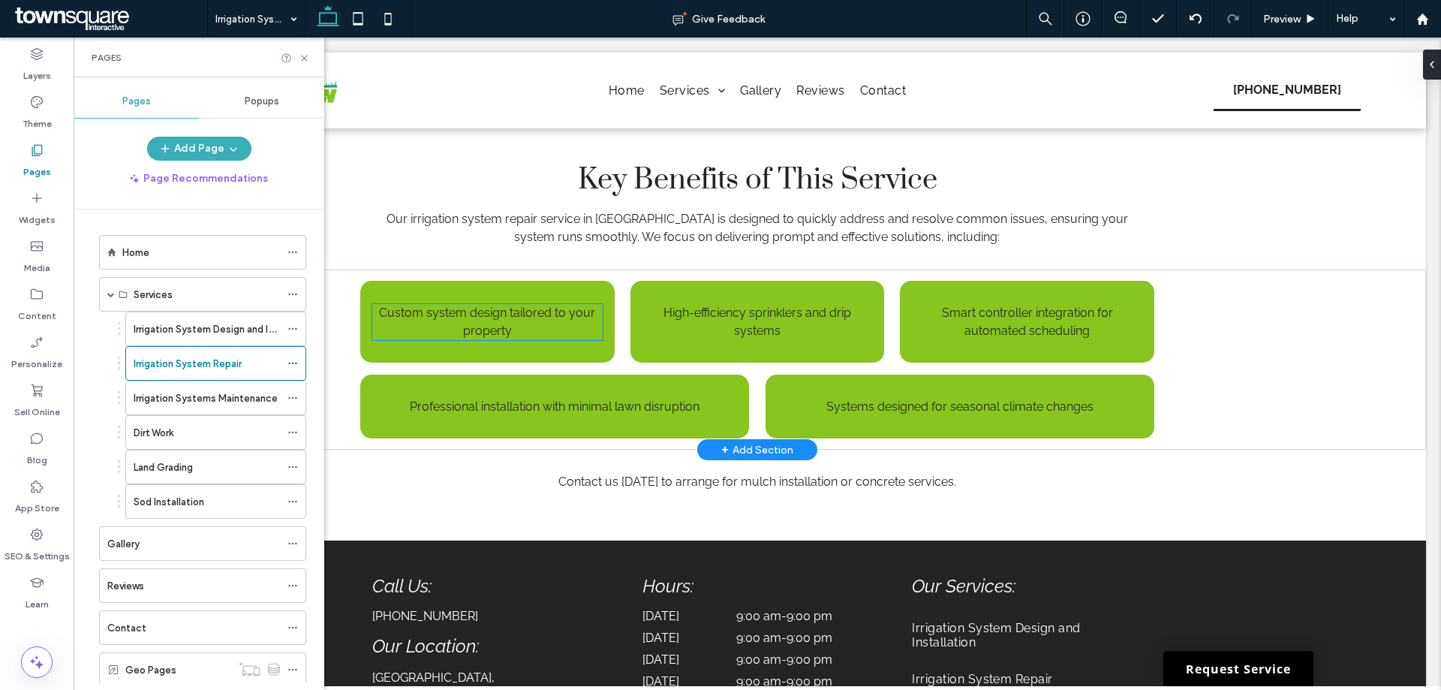
click at [491, 305] on span "Custom system design tailored to your property" at bounding box center [487, 321] width 216 height 32
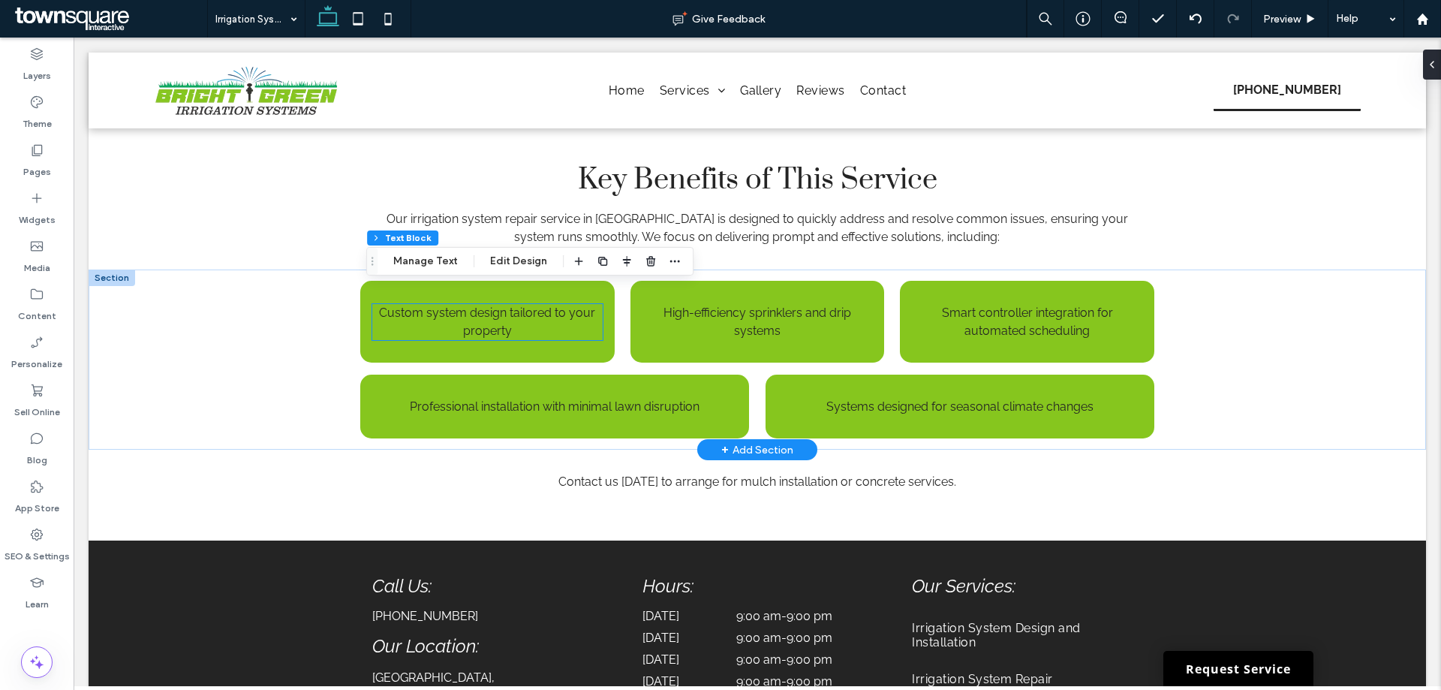
click at [491, 304] on div "Custom system design tailored to your property" at bounding box center [487, 322] width 230 height 36
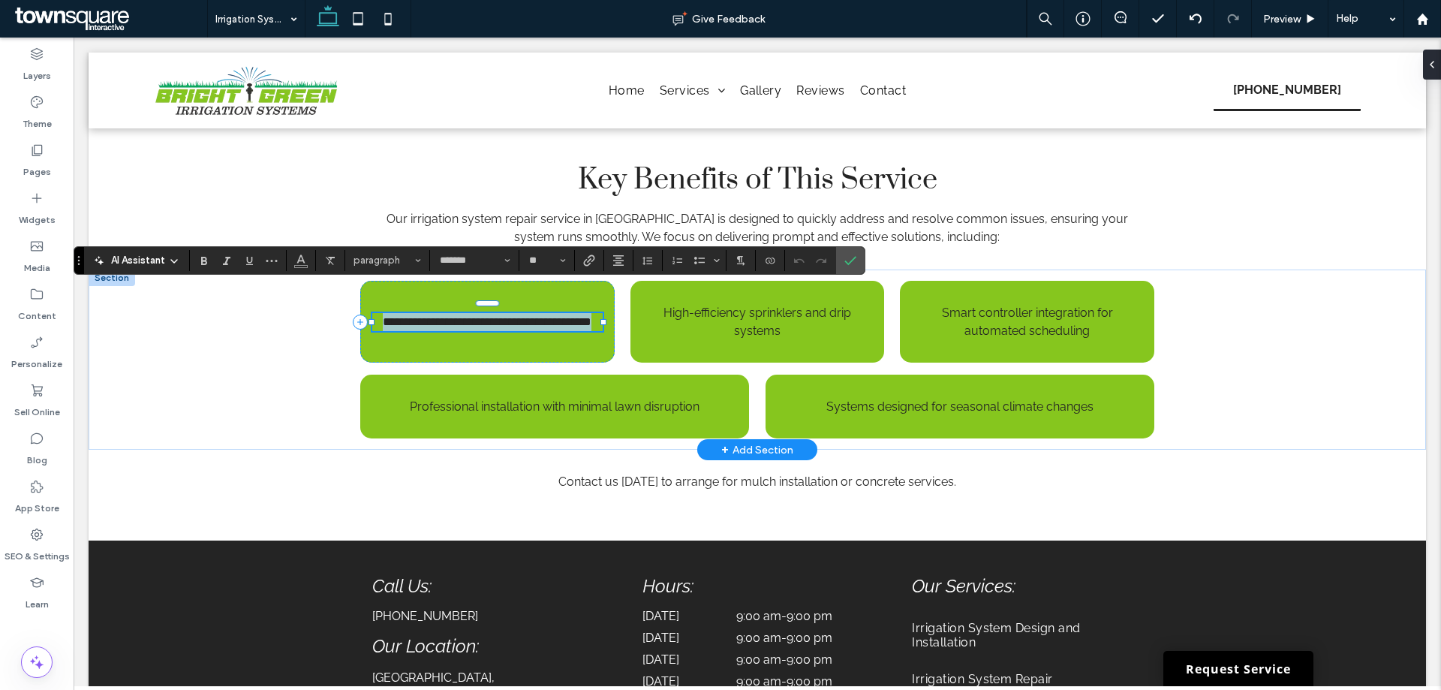
paste div
click at [809, 314] on p "High-efficiency sprinklers and drip systems" at bounding box center [757, 322] width 230 height 36
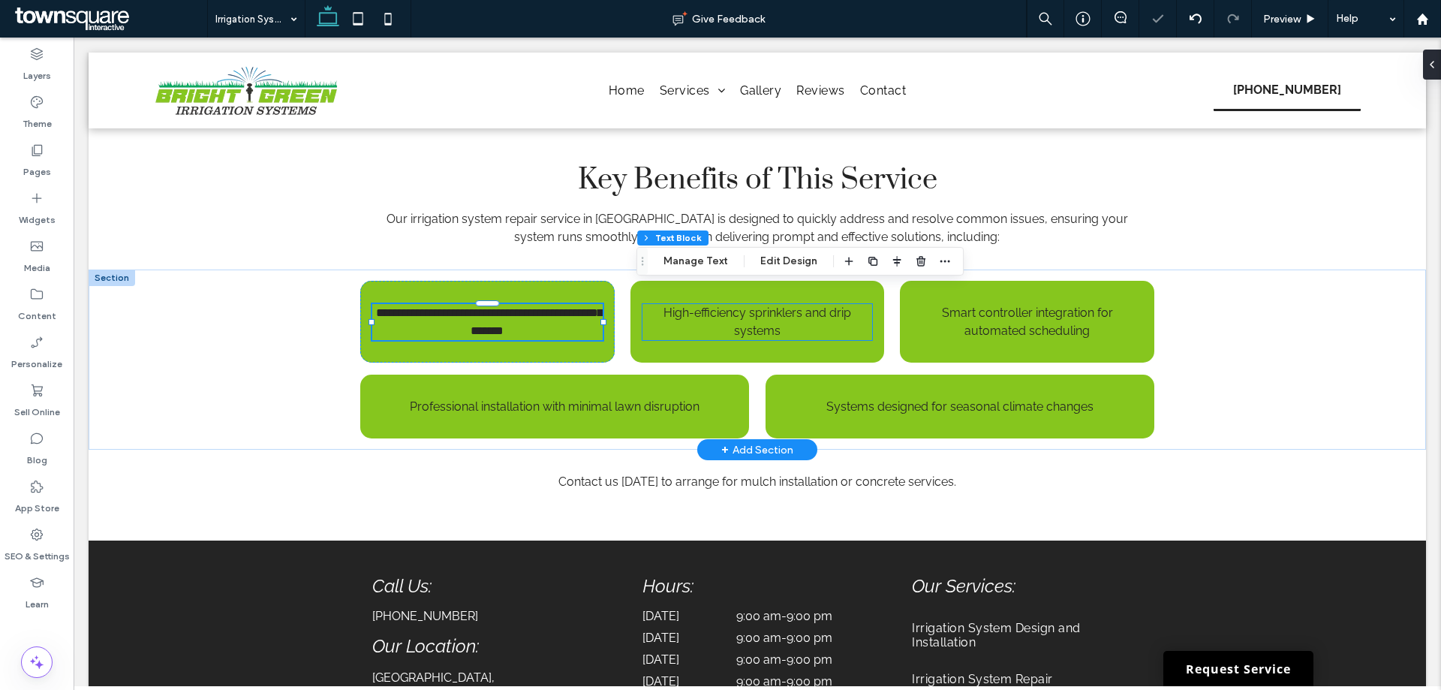
click at [809, 314] on div "High-efficiency sprinklers and drip systems" at bounding box center [757, 322] width 230 height 36
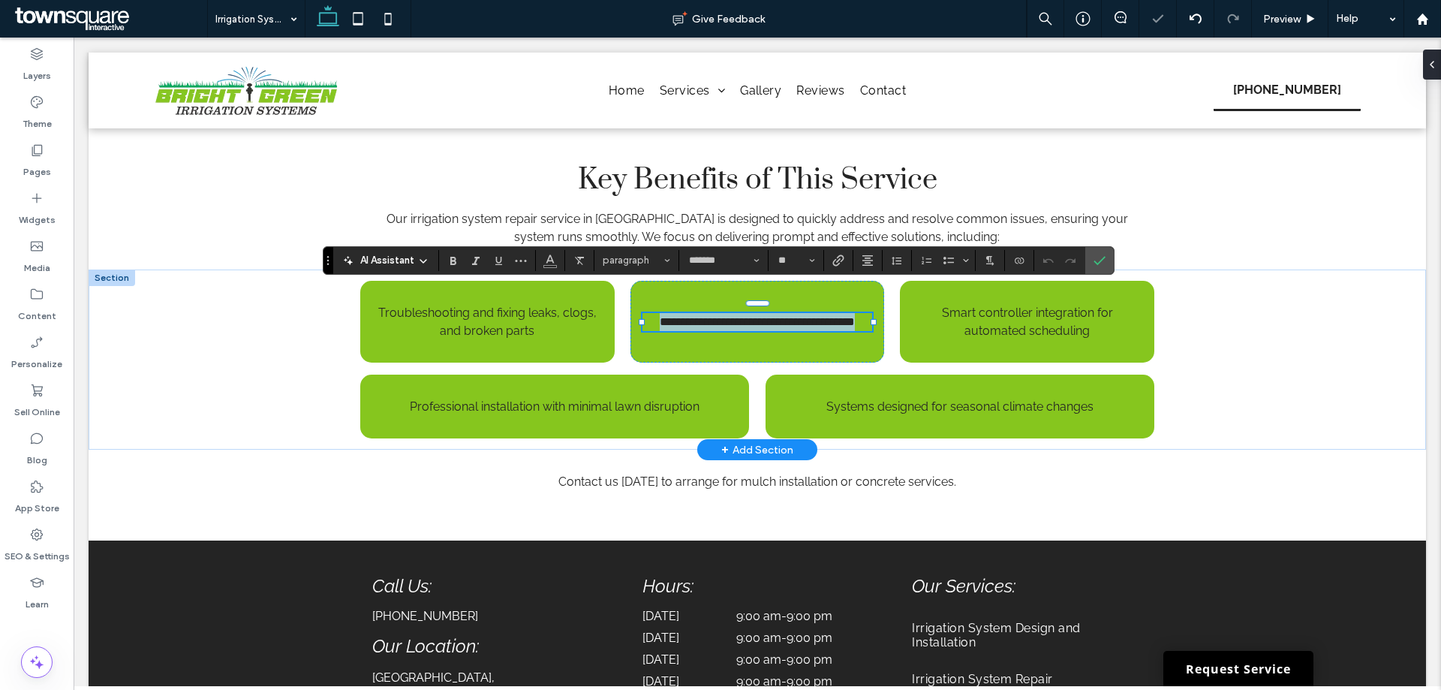
paste div
click at [980, 304] on p "Smart controller integration for automated scheduling" at bounding box center [1027, 322] width 230 height 36
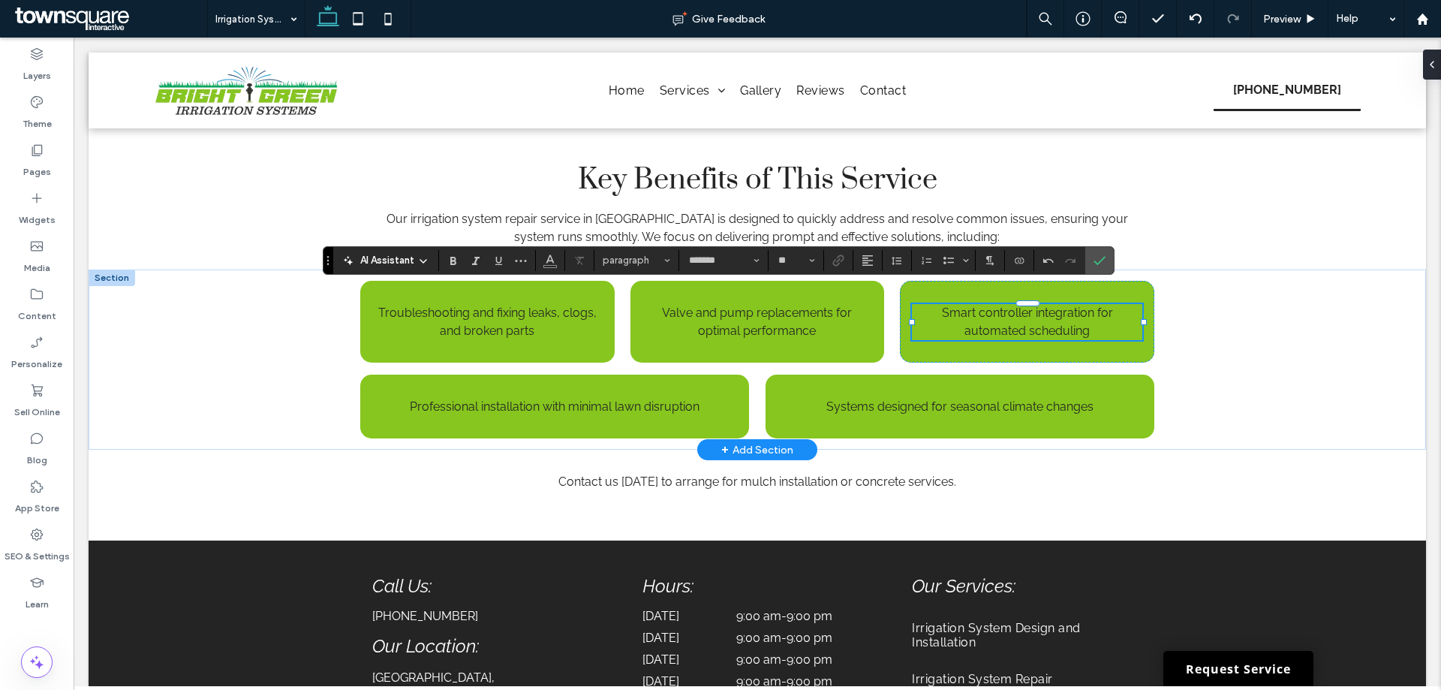
click at [980, 304] on div "Smart controller integration for automated scheduling" at bounding box center [1027, 322] width 230 height 36
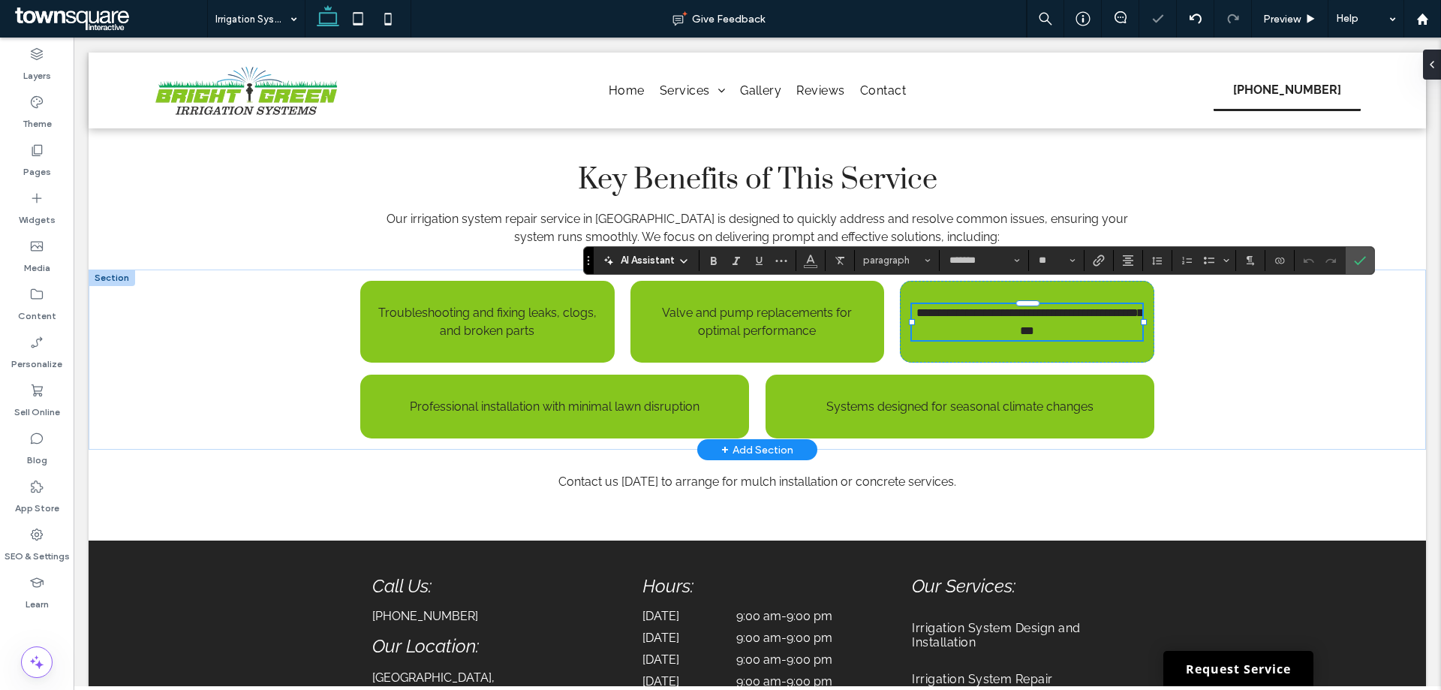
paste div
type input "**"
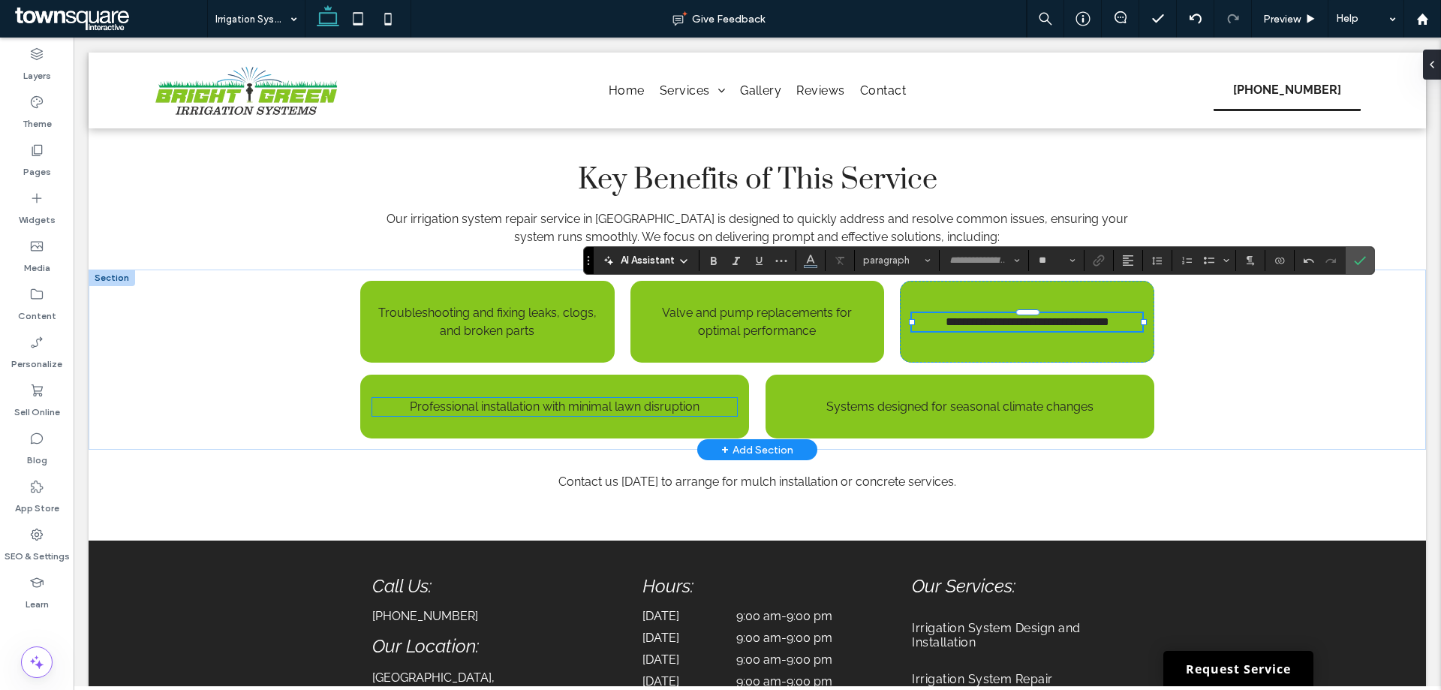
click at [470, 399] on span "Professional installation with minimal lawn disruption" at bounding box center [555, 406] width 290 height 14
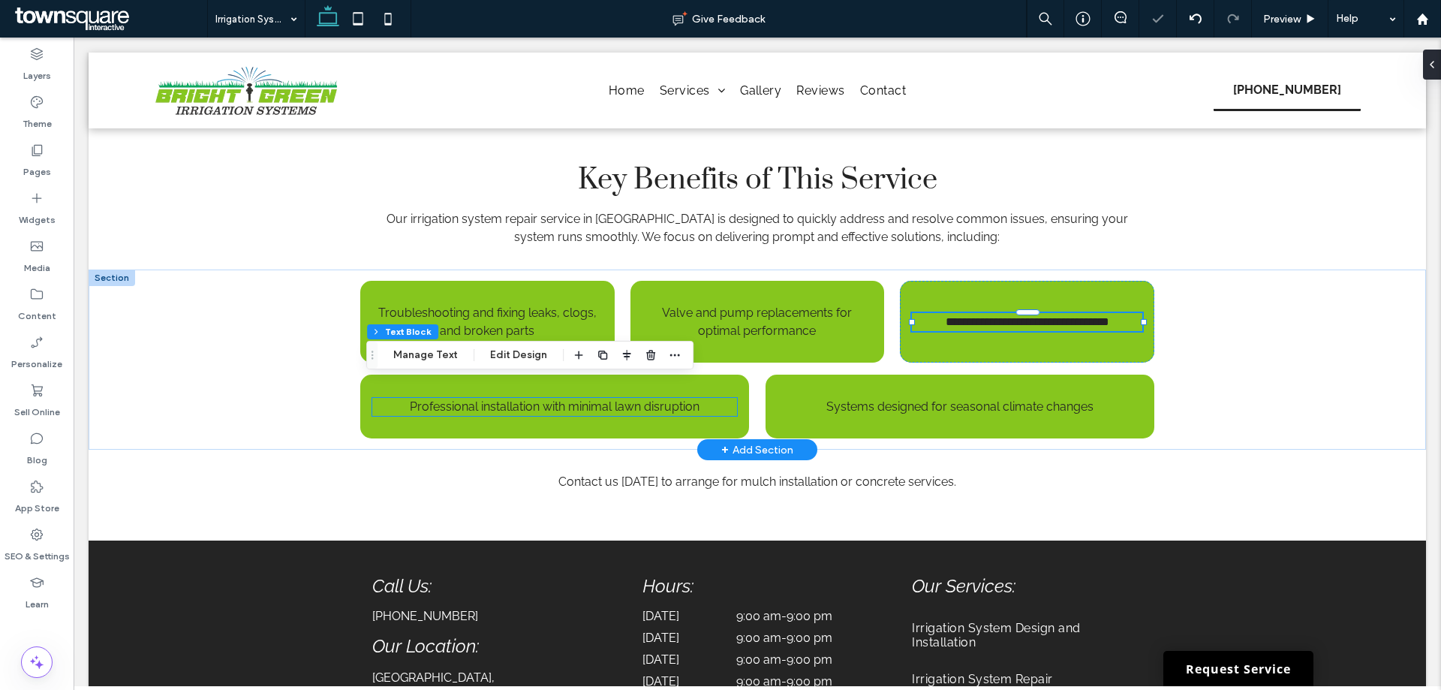
click at [470, 398] on div "Professional installation with minimal lawn disruption" at bounding box center [554, 407] width 365 height 18
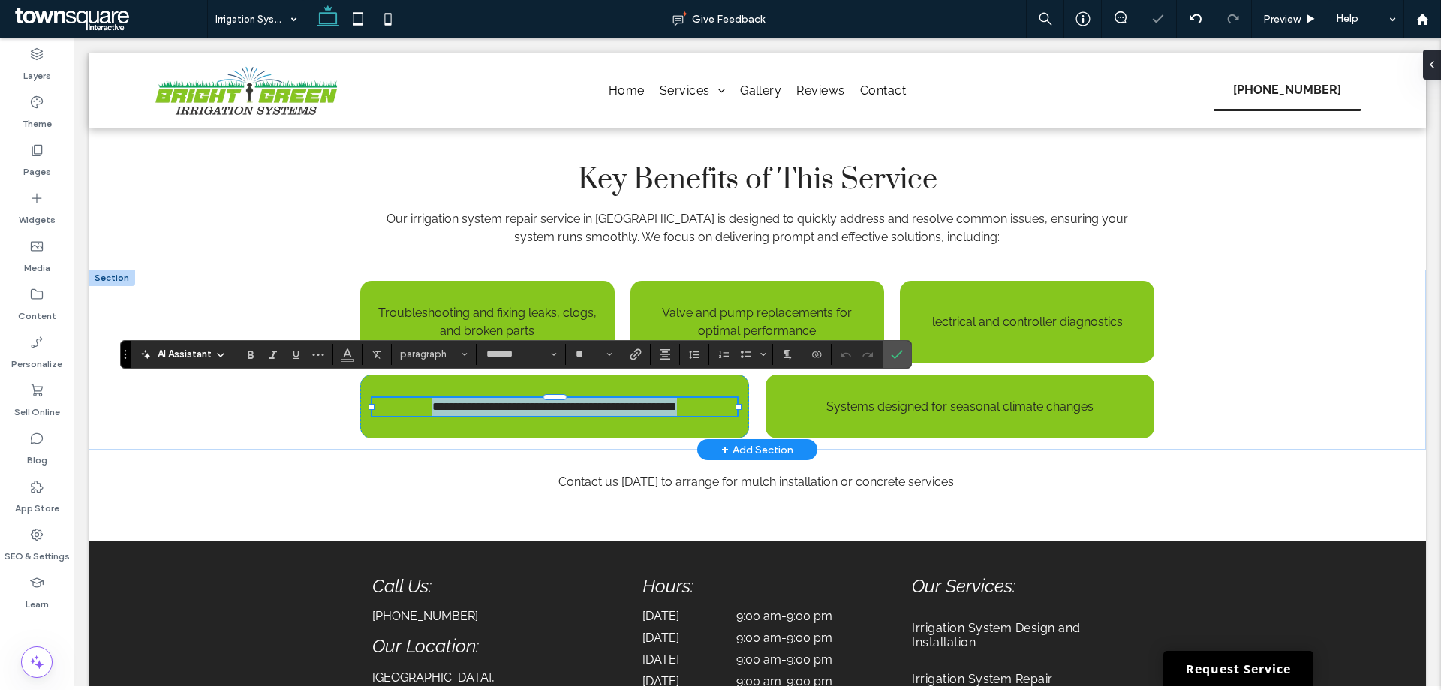
paste div
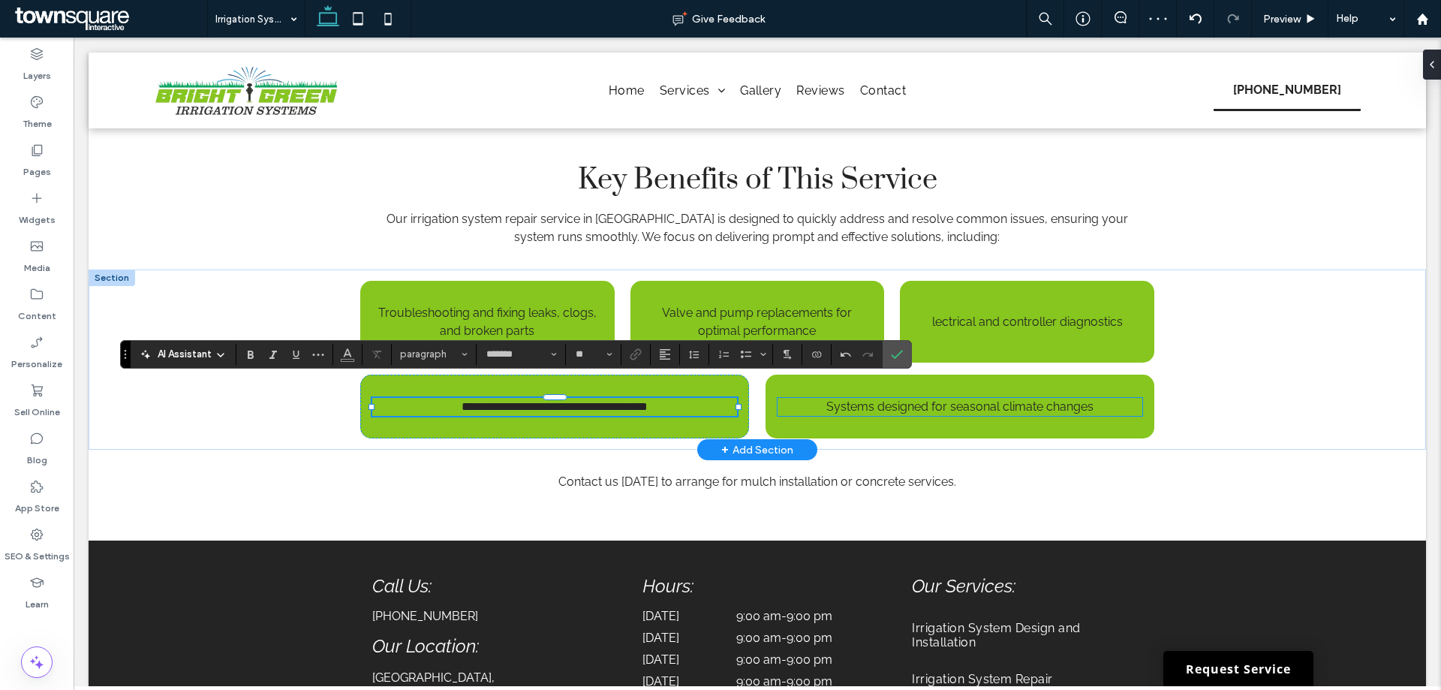
click at [865, 399] on span "Systems designed for seasonal climate changes" at bounding box center [959, 406] width 267 height 14
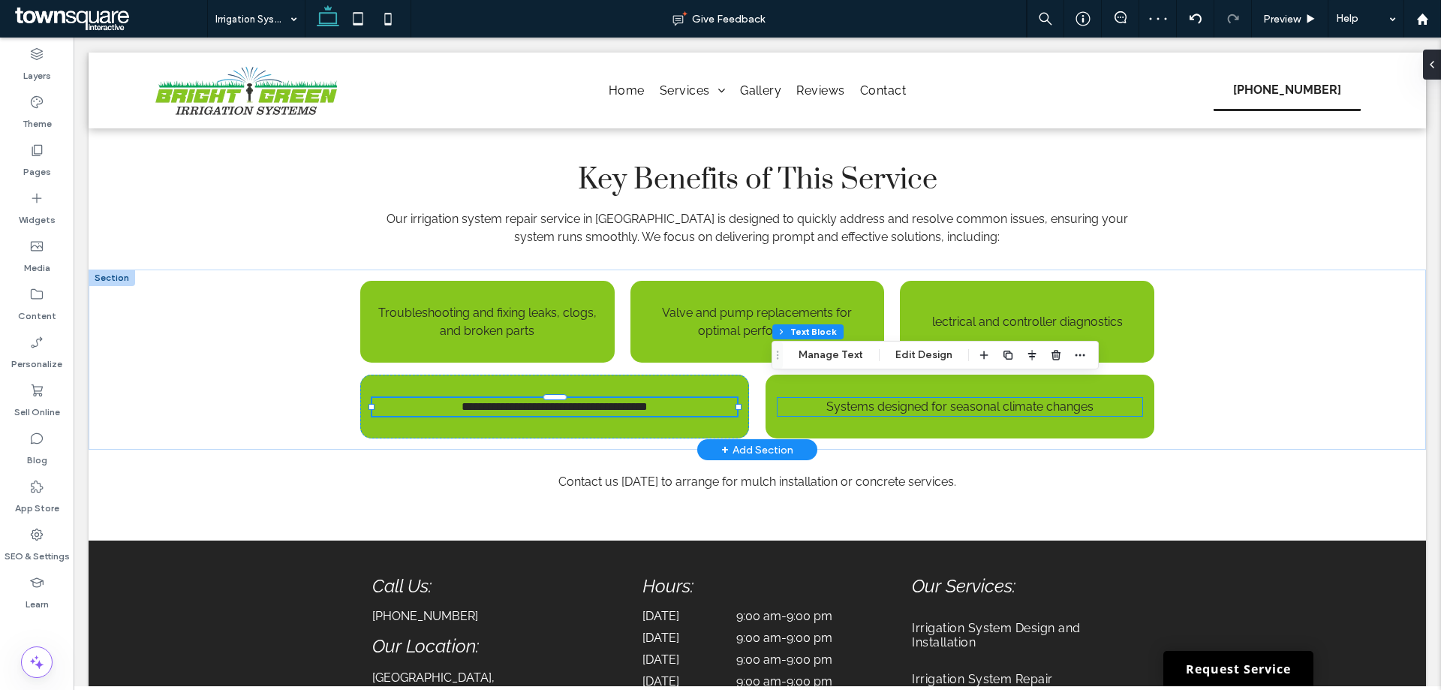
click at [865, 398] on div "Systems designed for seasonal climate changes" at bounding box center [959, 407] width 365 height 18
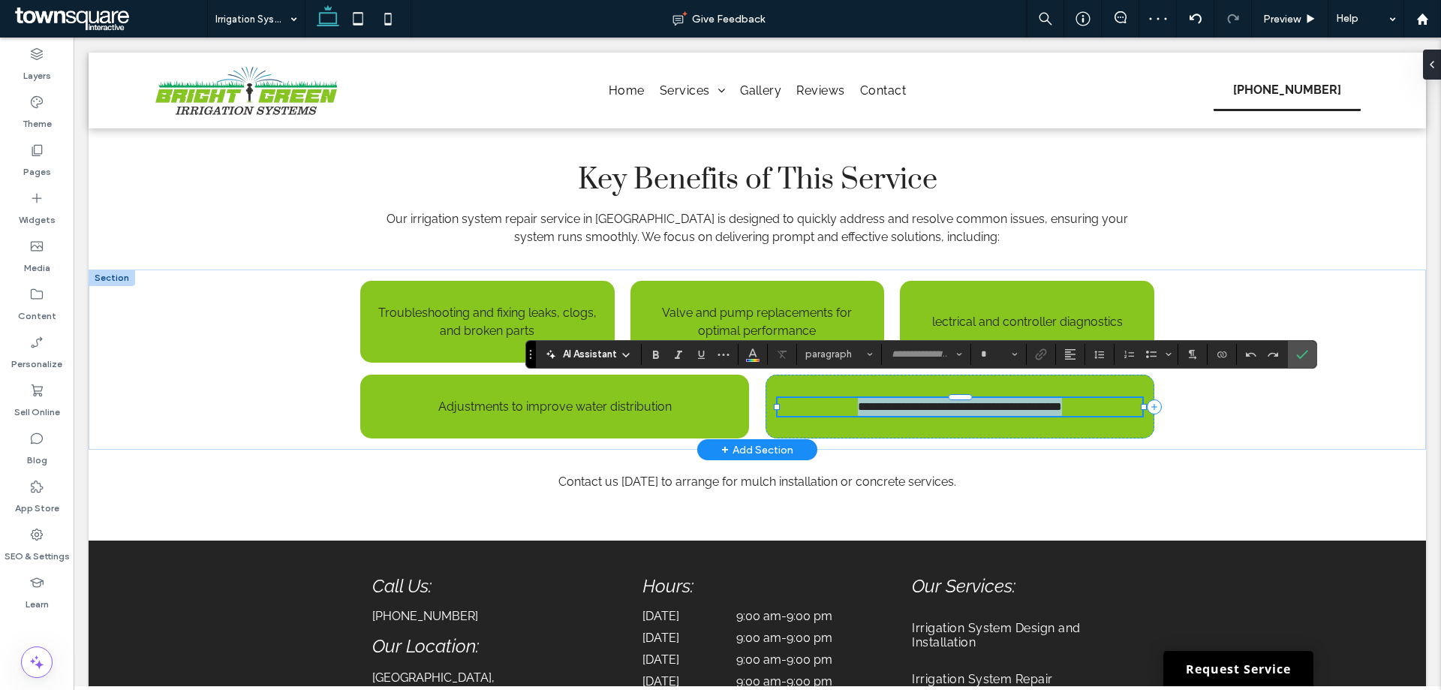
type input "*******"
type input "**"
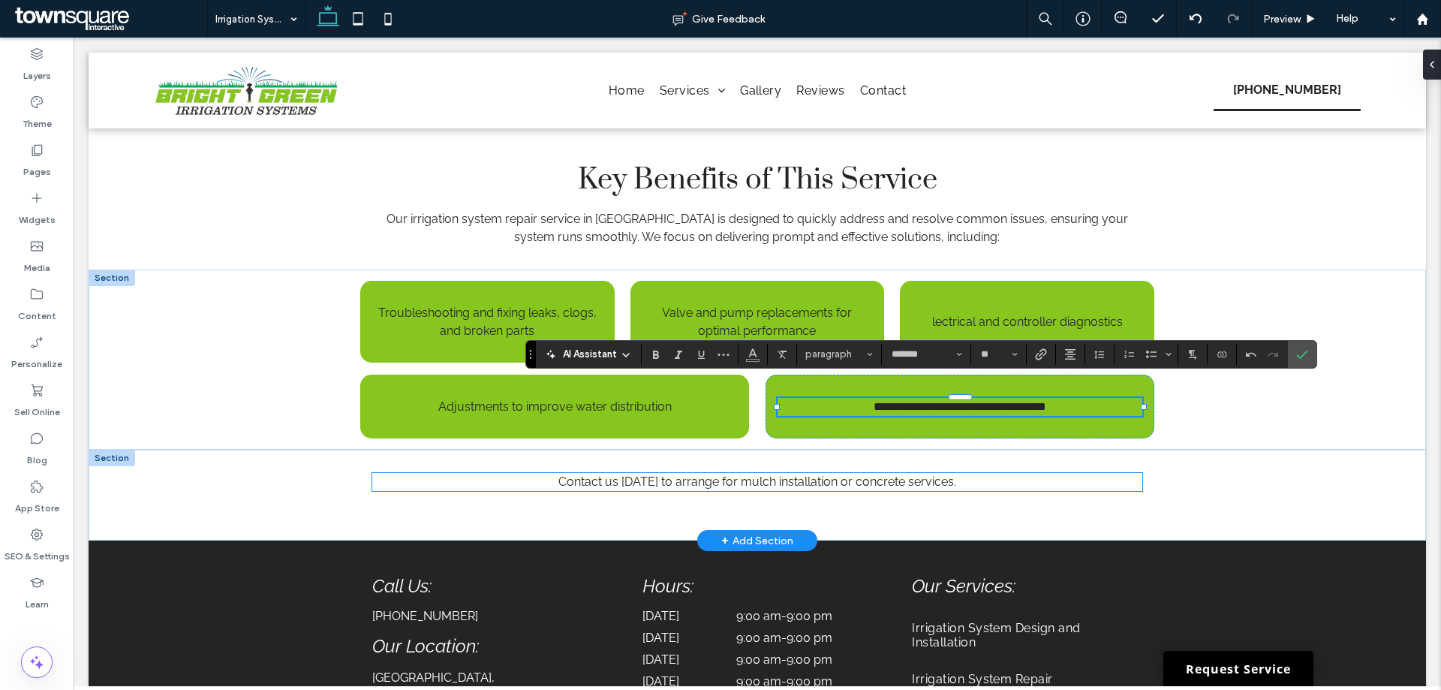
click at [807, 474] on span "Contact us today to arrange for mulch installation or concrete services" at bounding box center [755, 481] width 395 height 14
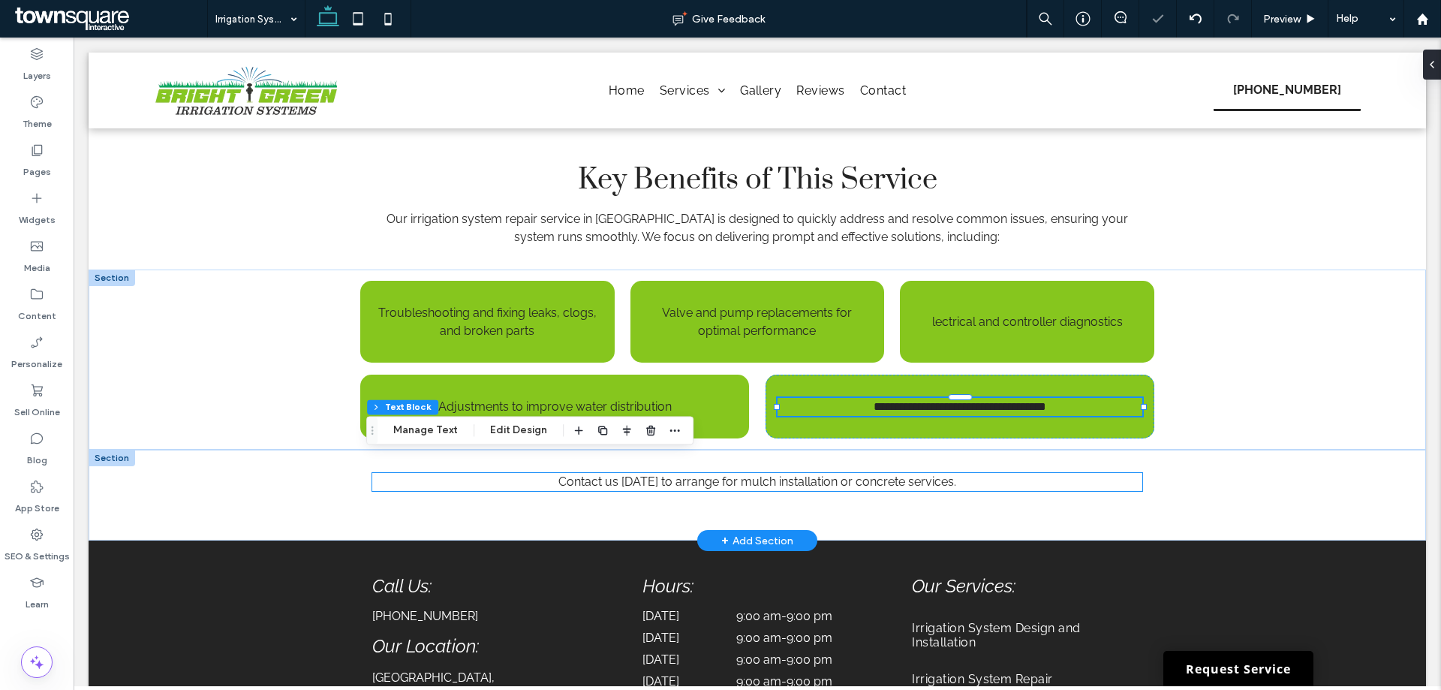
click at [807, 473] on div "Contact us today to arrange for mulch installation or concrete services ." at bounding box center [756, 482] width 769 height 18
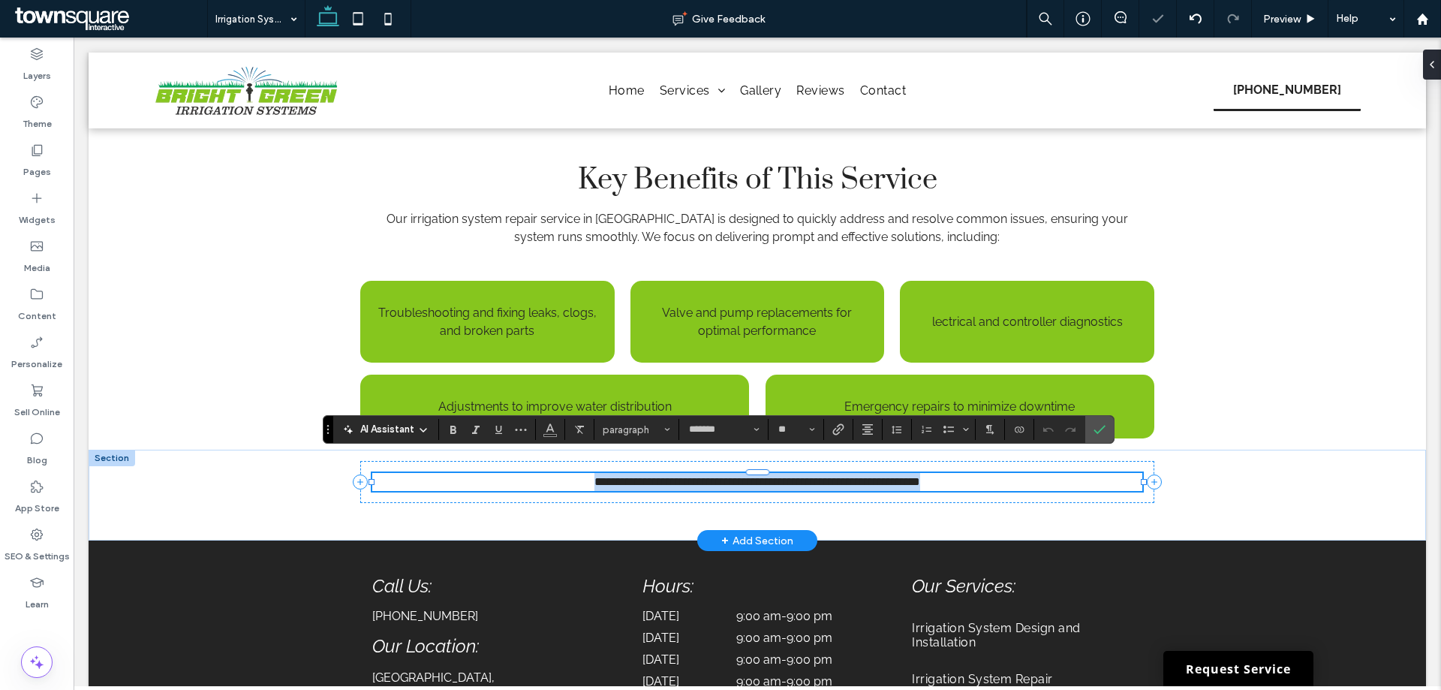
paste div
type input "**"
click at [1103, 419] on span "Confirm" at bounding box center [1099, 429] width 12 height 26
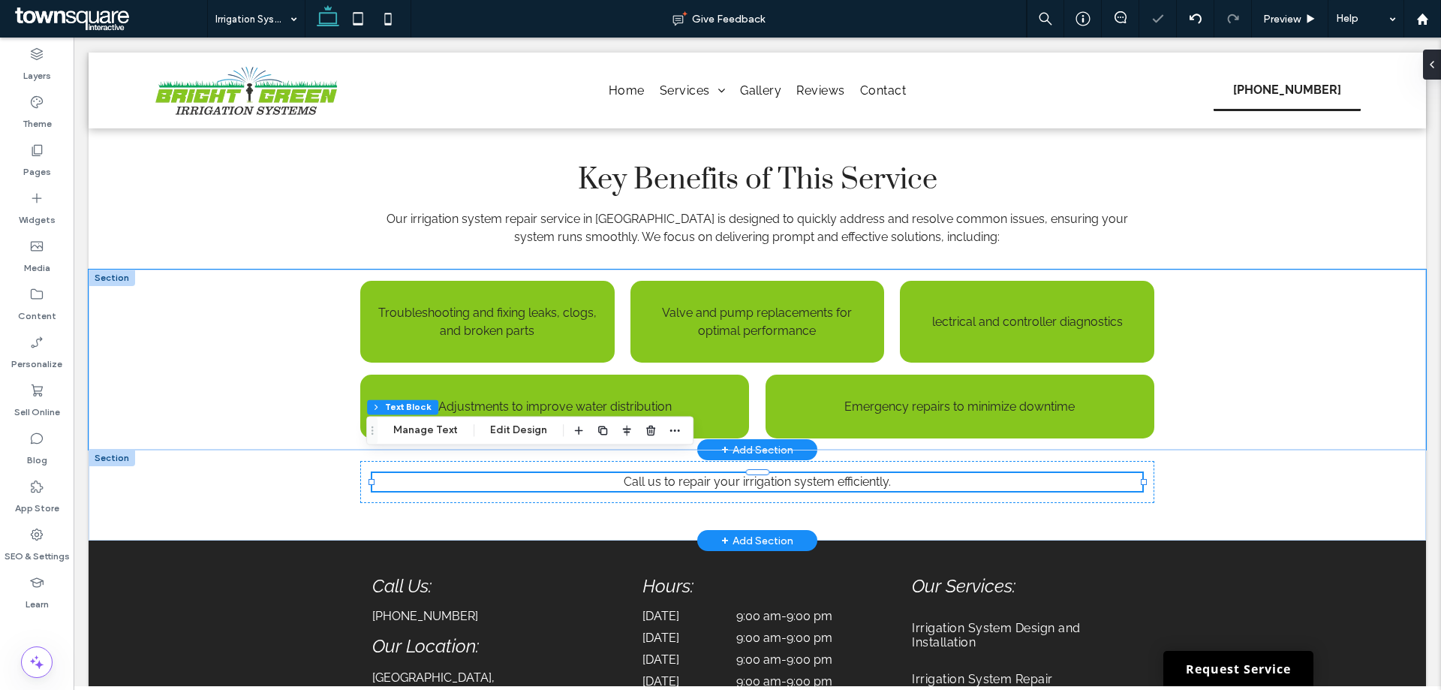
click at [1264, 338] on div "Troubleshooting and fixing leaks, clogs, and broken parts Valve and pump replac…" at bounding box center [757, 359] width 1337 height 180
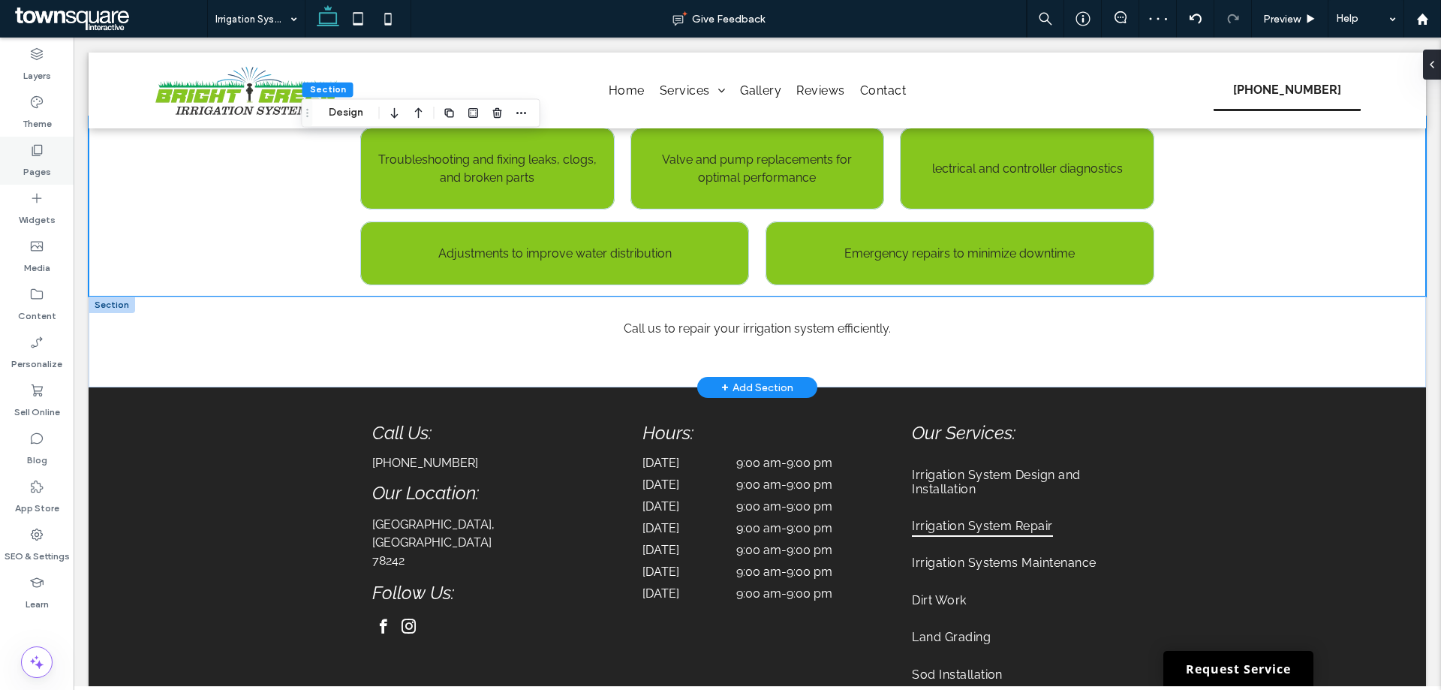
scroll to position [850, 0]
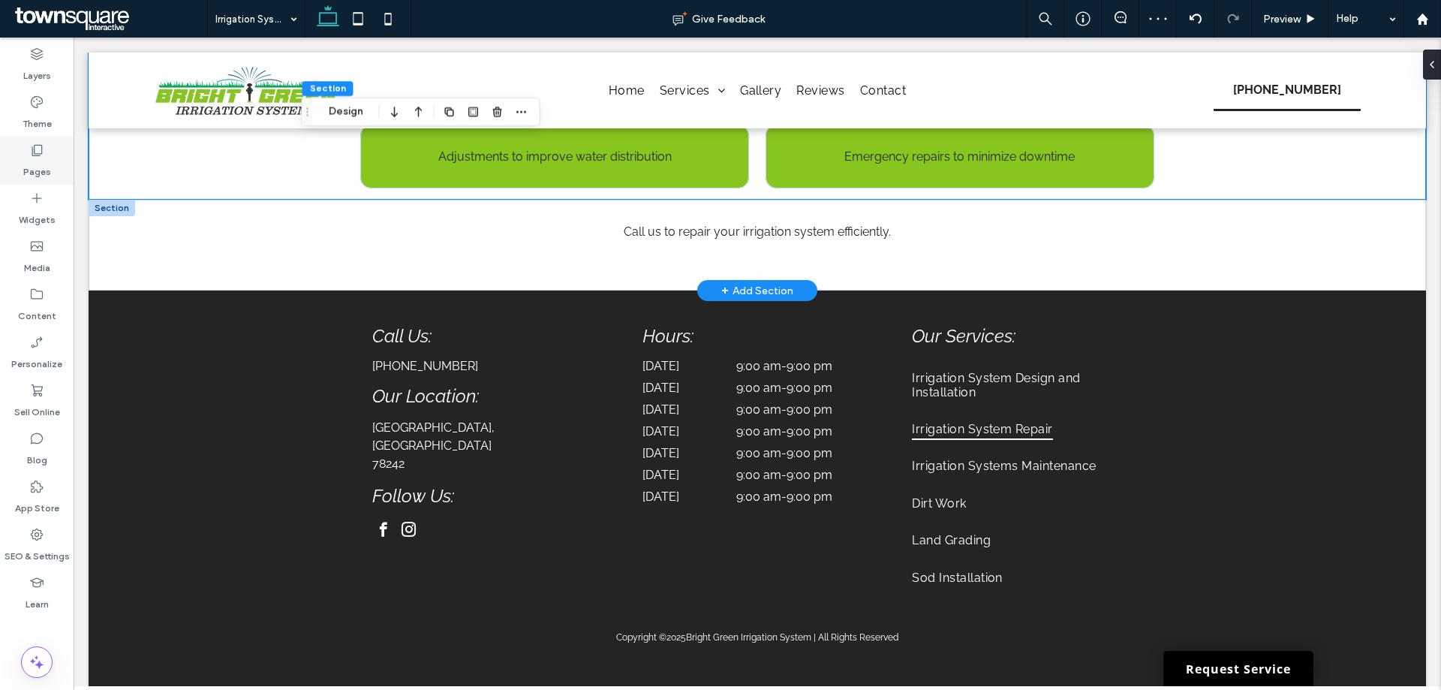
click at [47, 176] on label "Pages" at bounding box center [37, 168] width 28 height 21
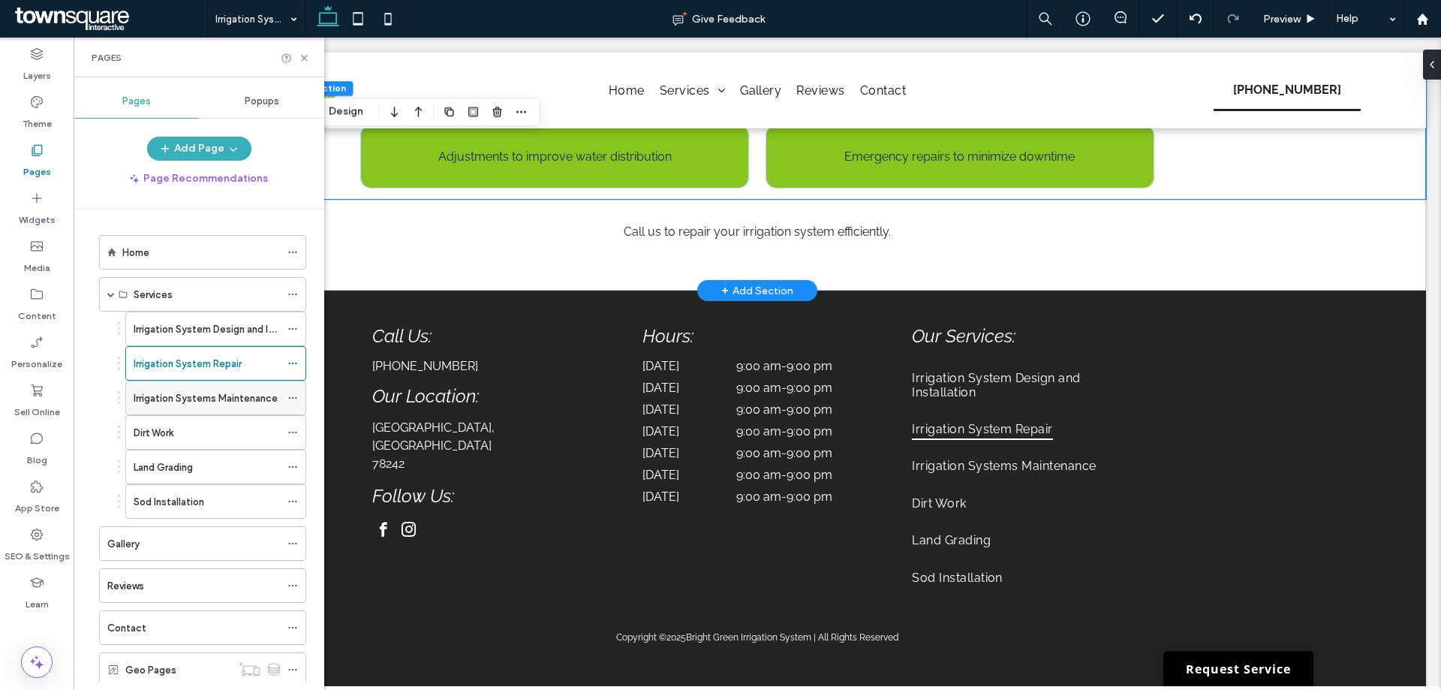
click at [161, 401] on label "Irrigation Systems Maintenance" at bounding box center [206, 398] width 144 height 26
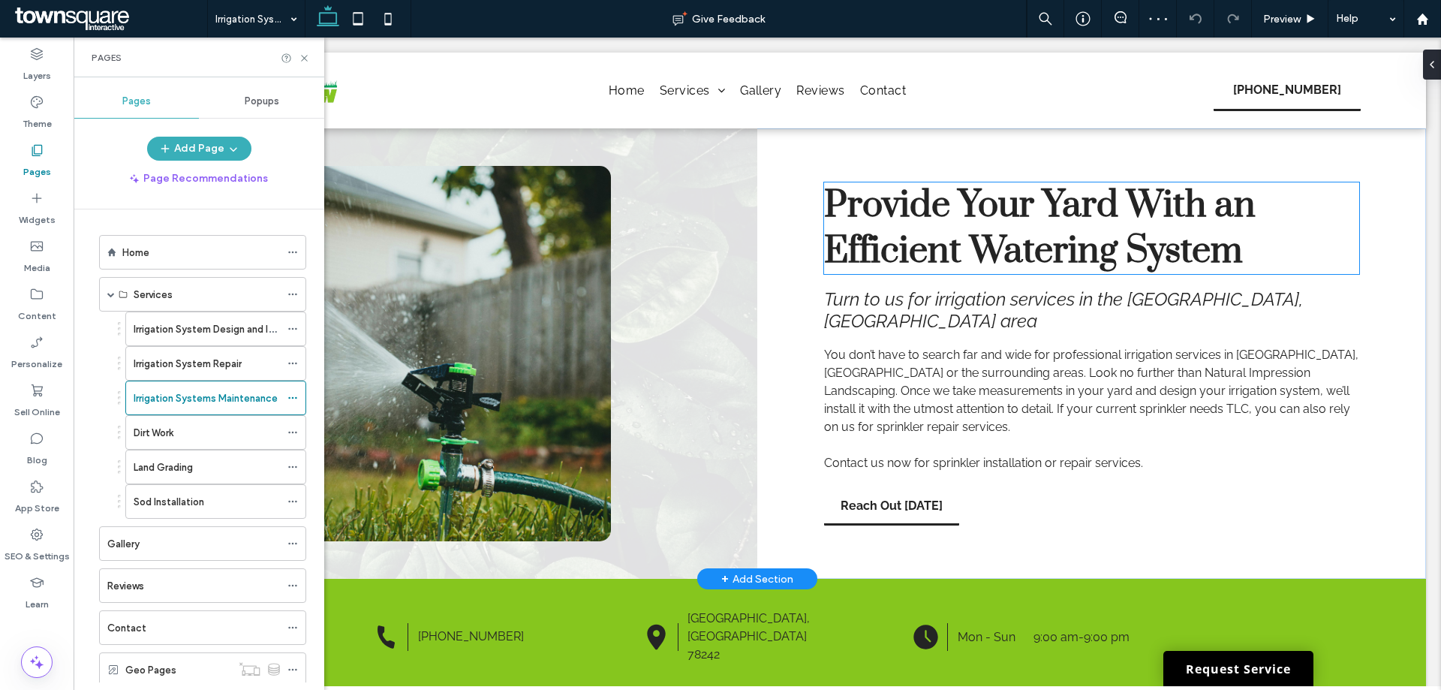
click at [903, 232] on span "Provide Your Yard With an Efficient Watering System" at bounding box center [1039, 228] width 431 height 92
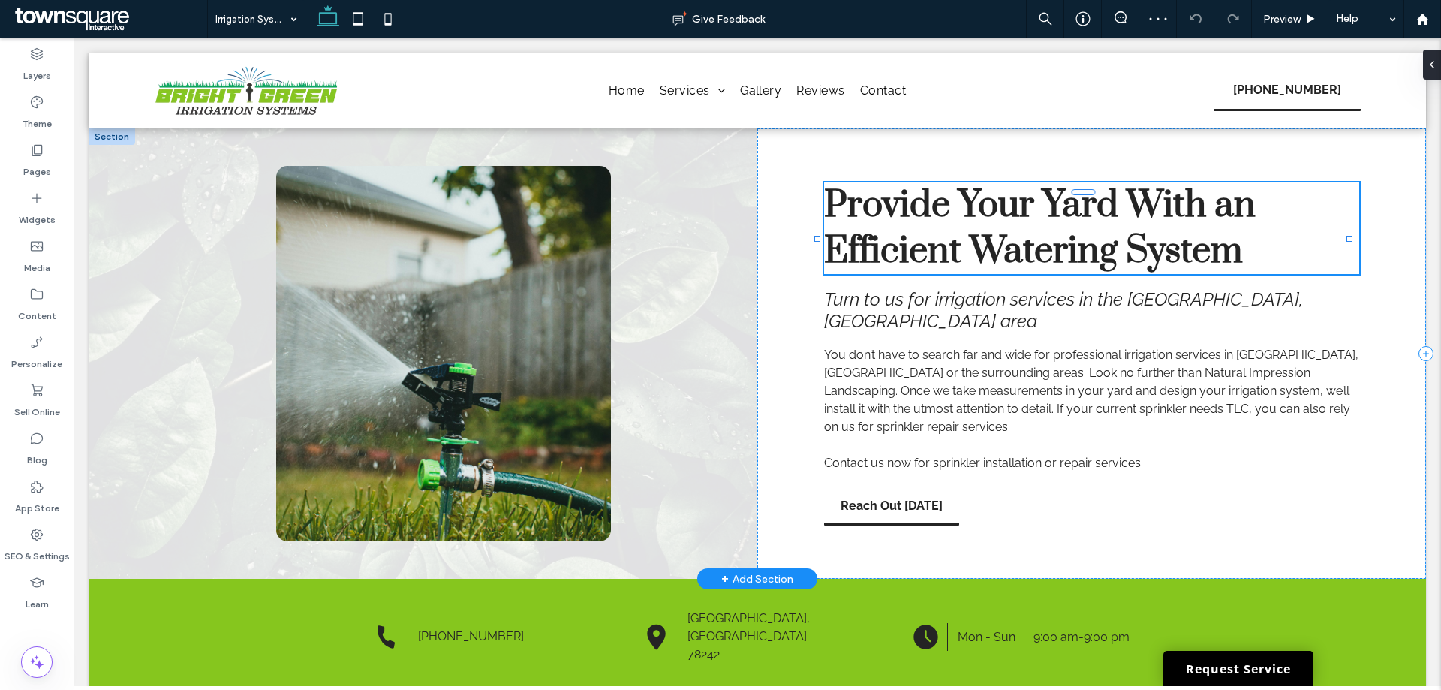
type input "*****"
type input "**"
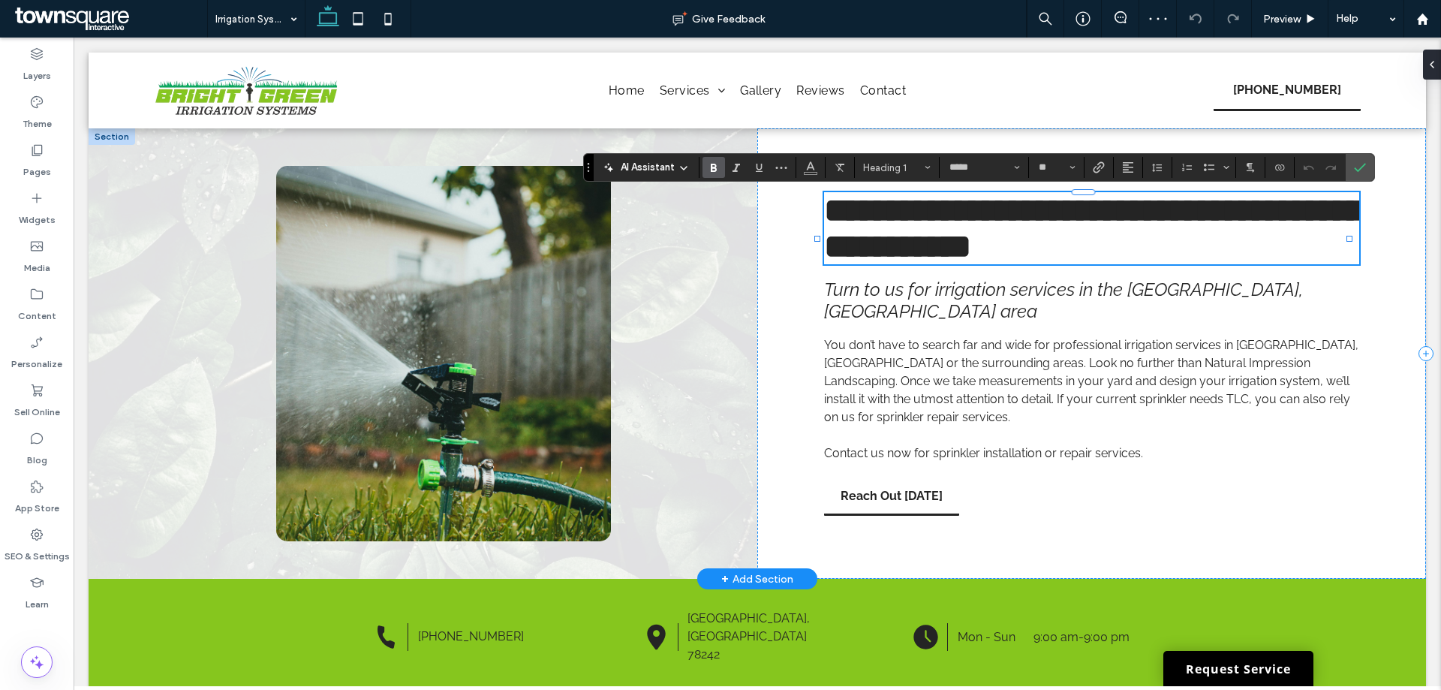
paste div
type input "**"
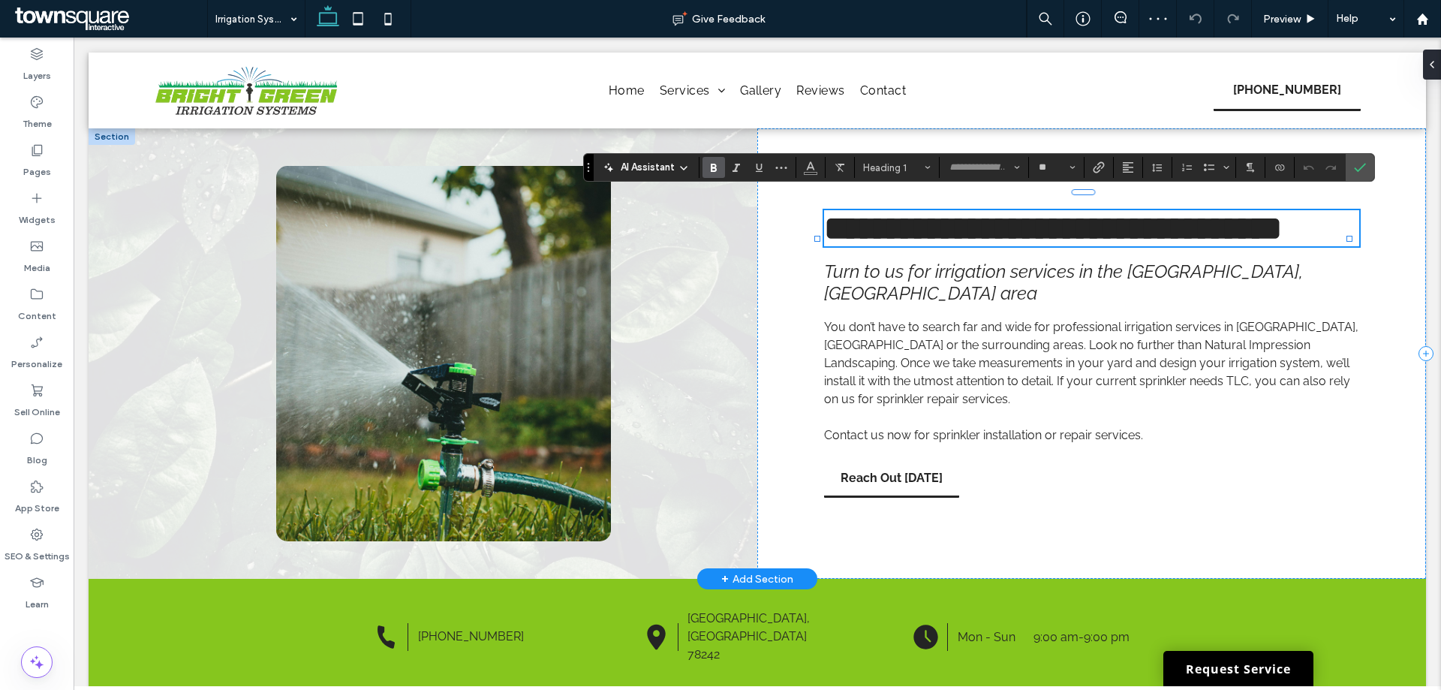
scroll to position [11, 0]
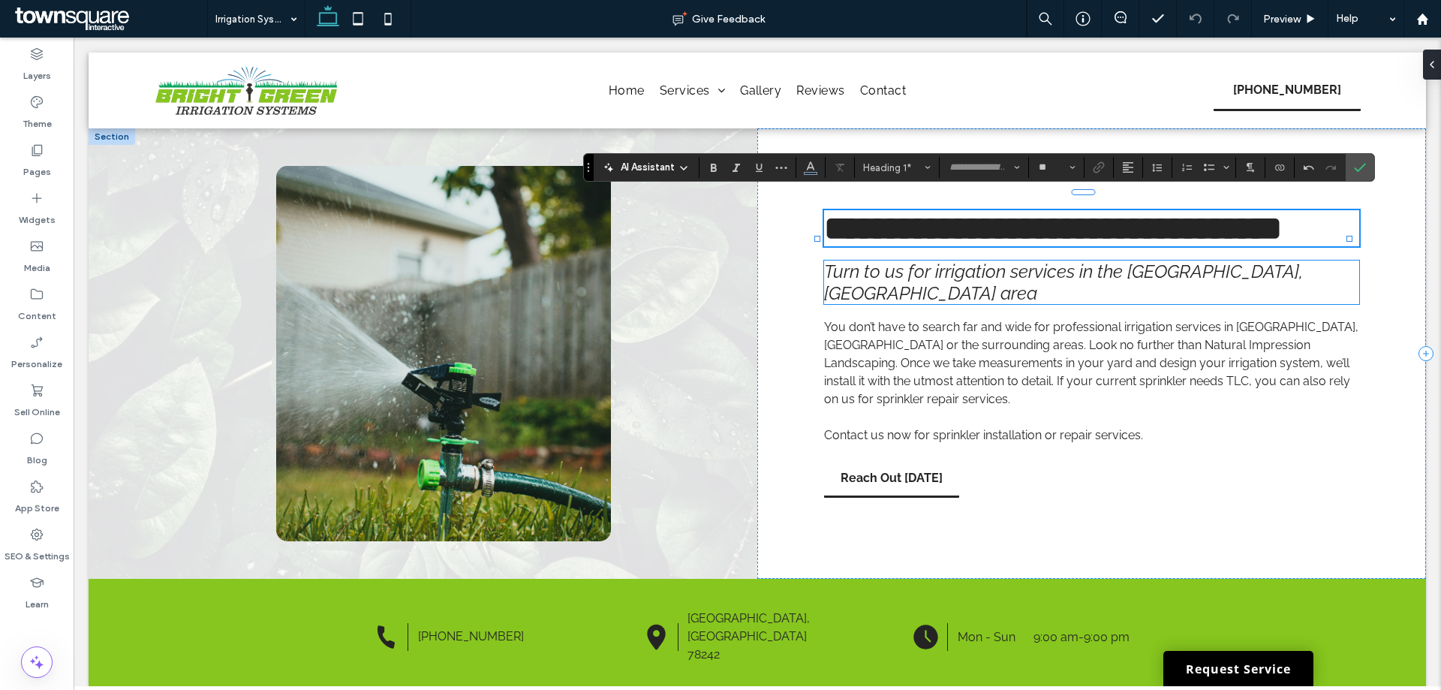
click at [1003, 304] on span "Turn to us for irrigation services in the Charlotte, NC area" at bounding box center [1063, 282] width 479 height 44
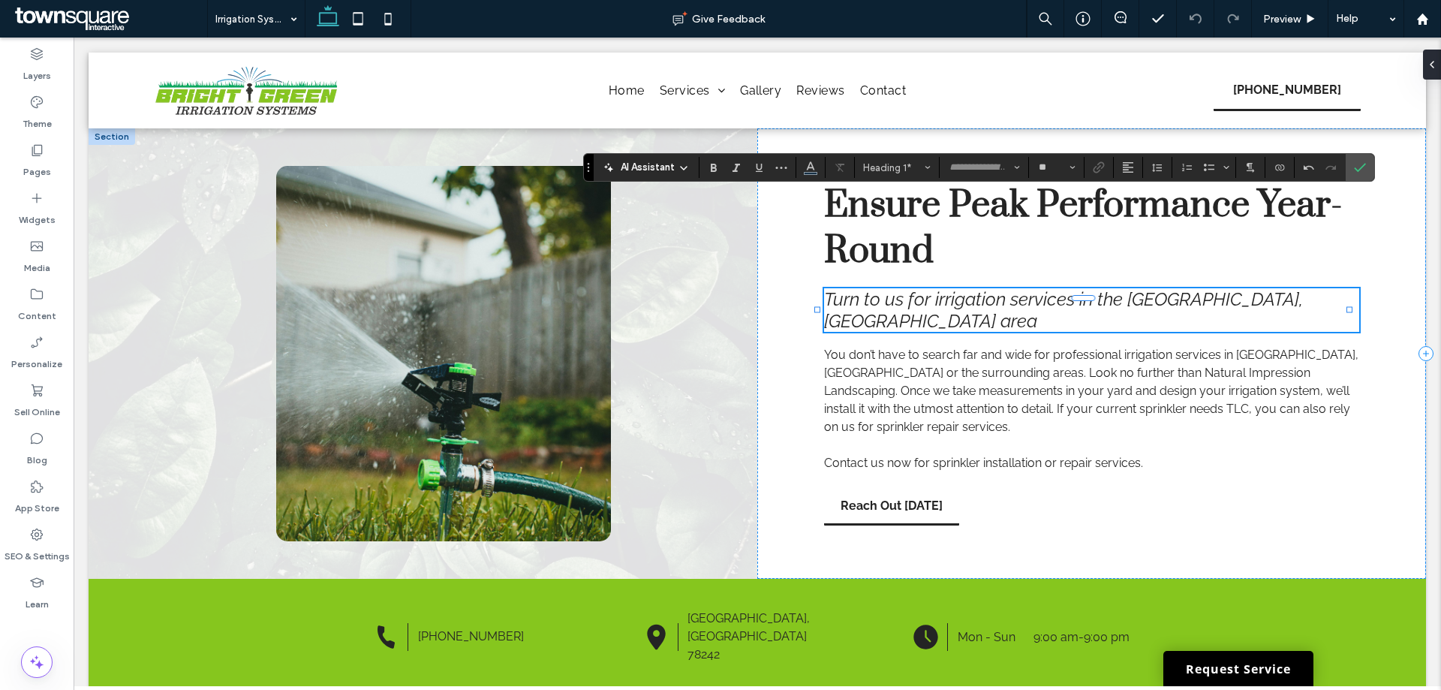
click at [1003, 315] on div "Turn to us for irrigation services in the Charlotte, NC area" at bounding box center [1091, 310] width 535 height 44
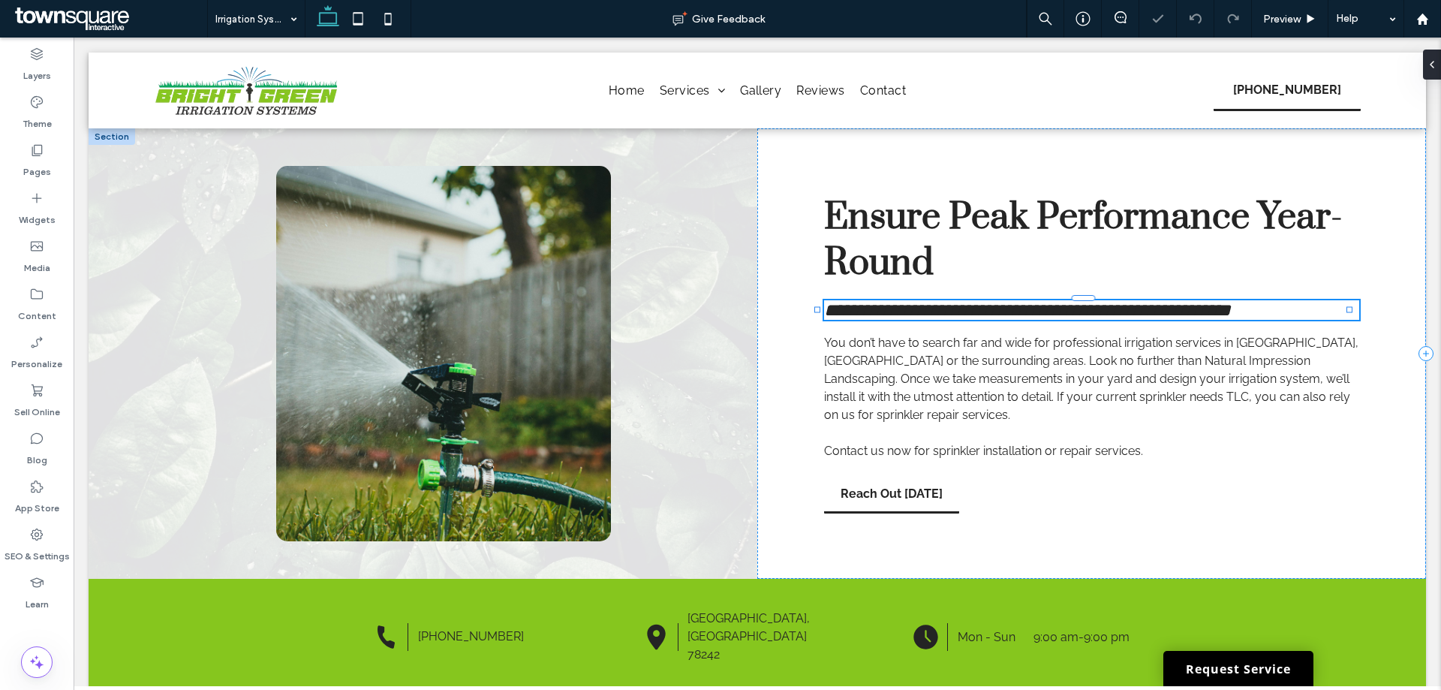
paste div
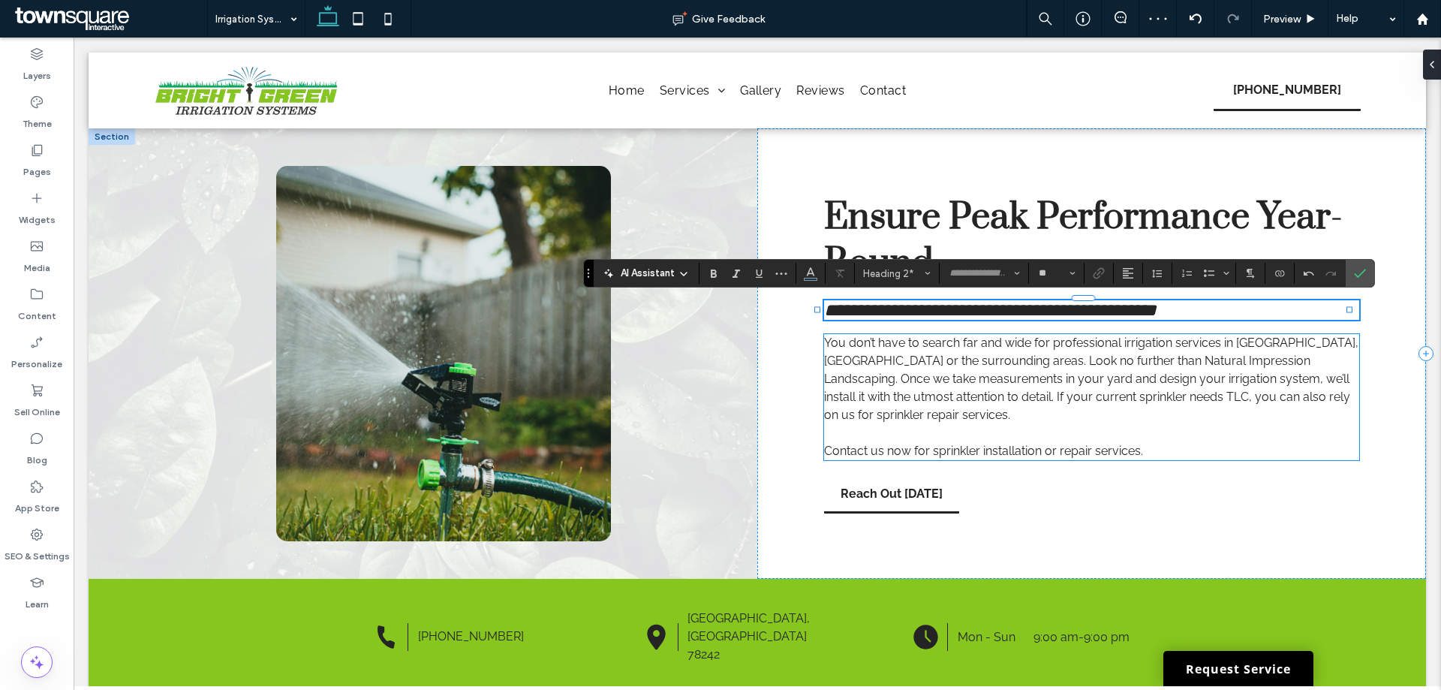
click at [870, 409] on p "You don’t have to search far and wide for professional irrigation services in C…" at bounding box center [1091, 379] width 535 height 90
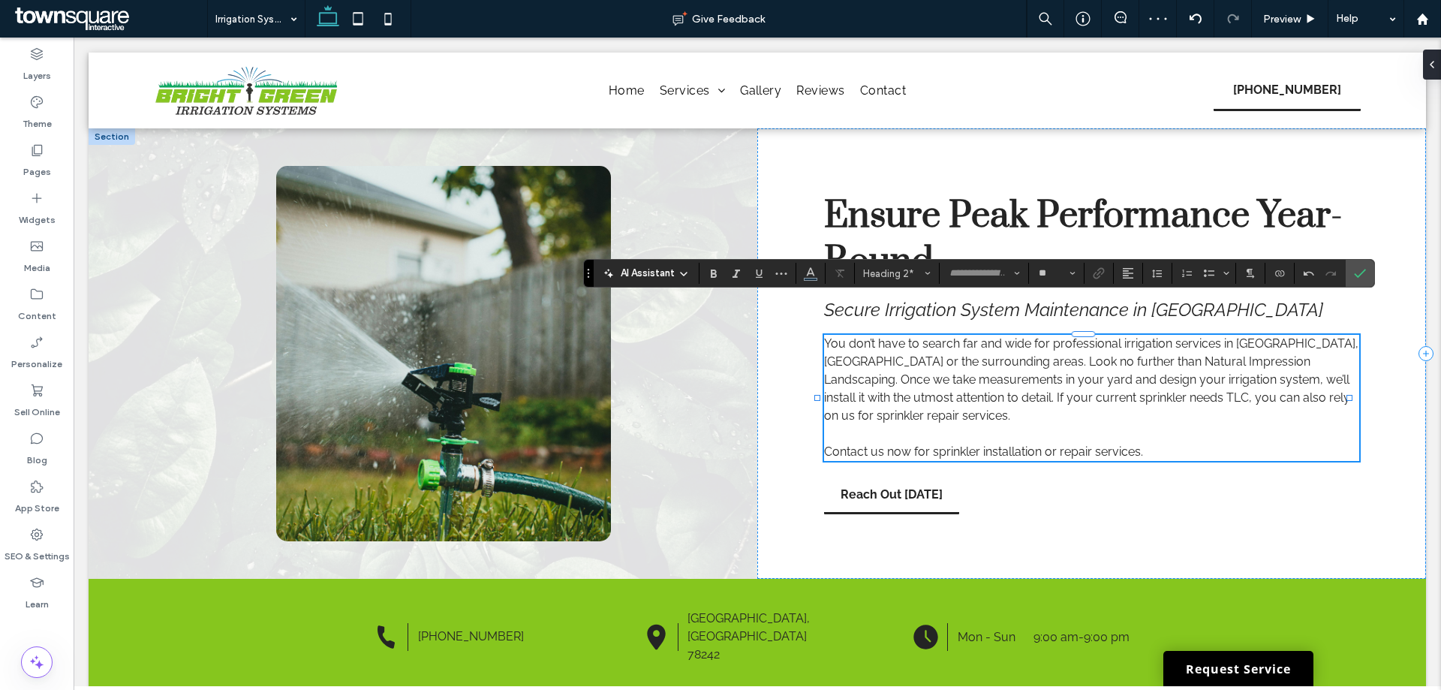
click at [870, 409] on div "You don’t have to search far and wide for professional irrigation services in C…" at bounding box center [1091, 398] width 535 height 126
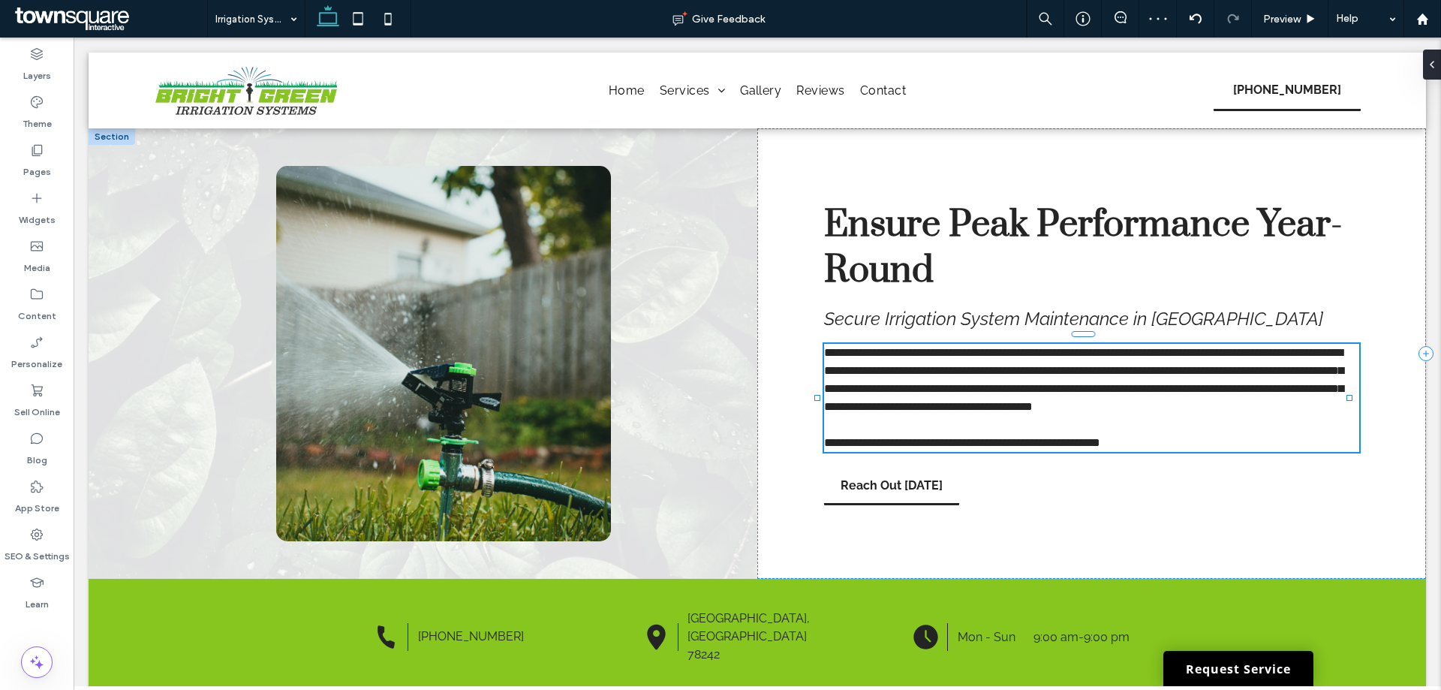
paste div
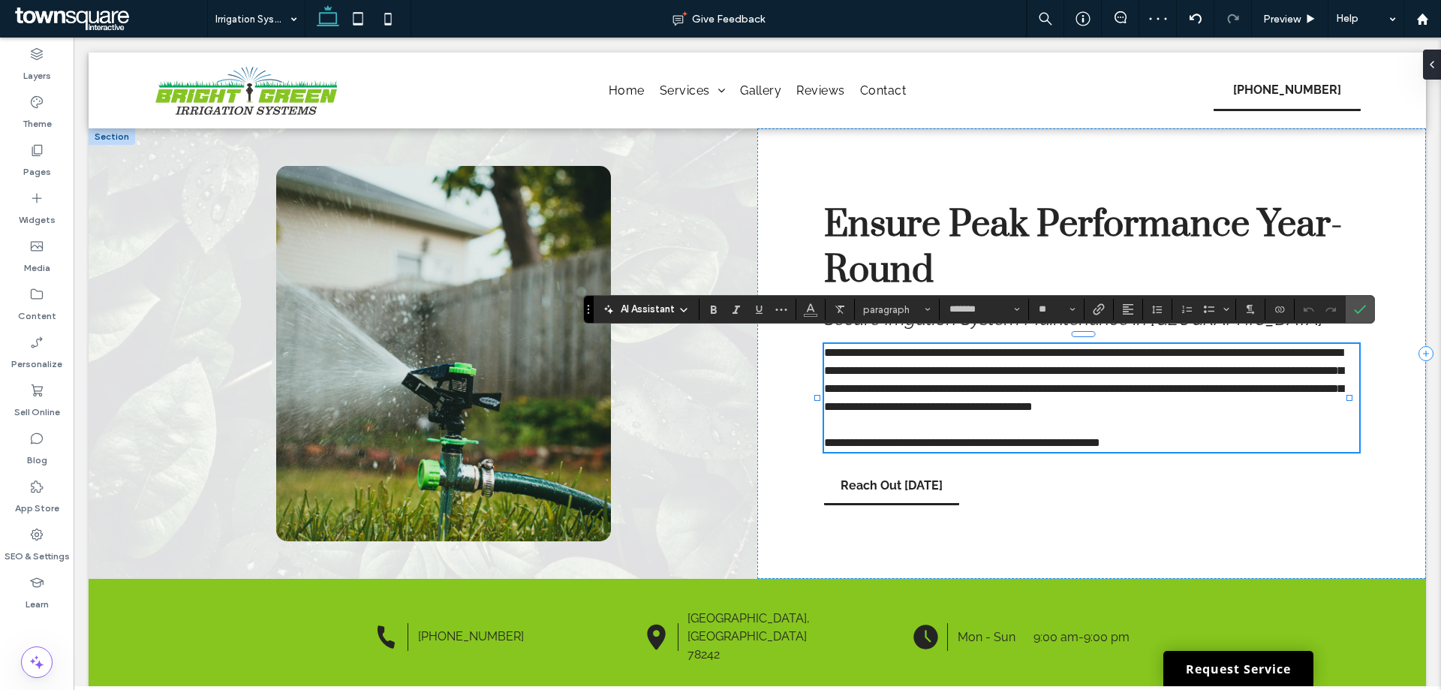
type input "**"
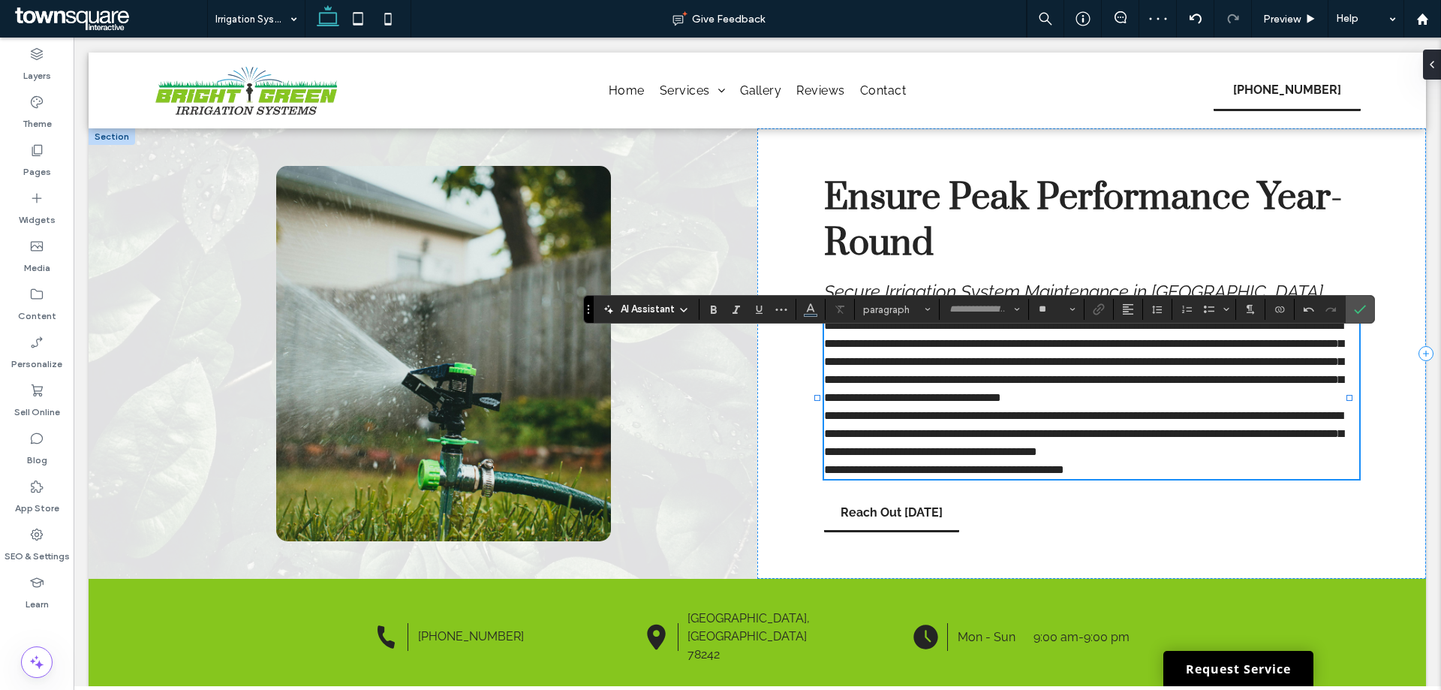
type input "*******"
type input "**"
click at [976, 402] on p "**********" at bounding box center [1091, 362] width 535 height 90
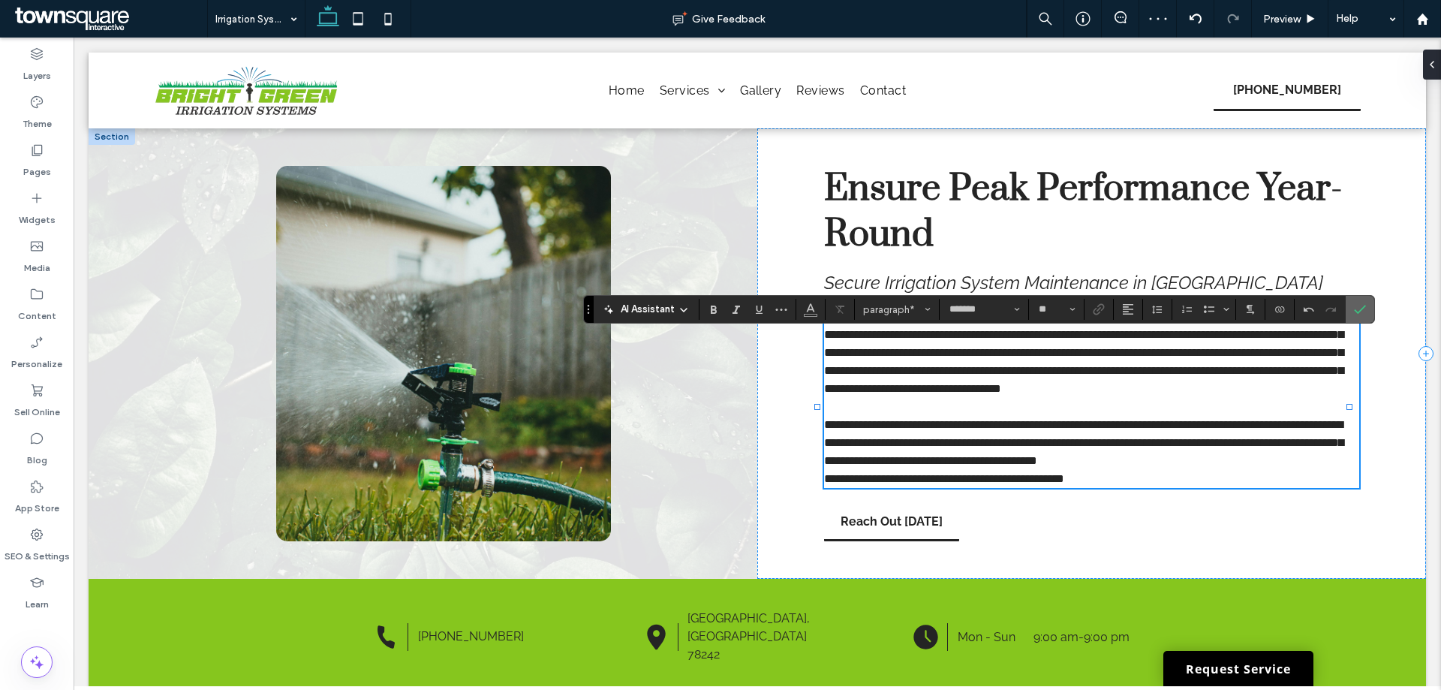
click at [1361, 305] on icon "Confirm" at bounding box center [1359, 309] width 12 height 12
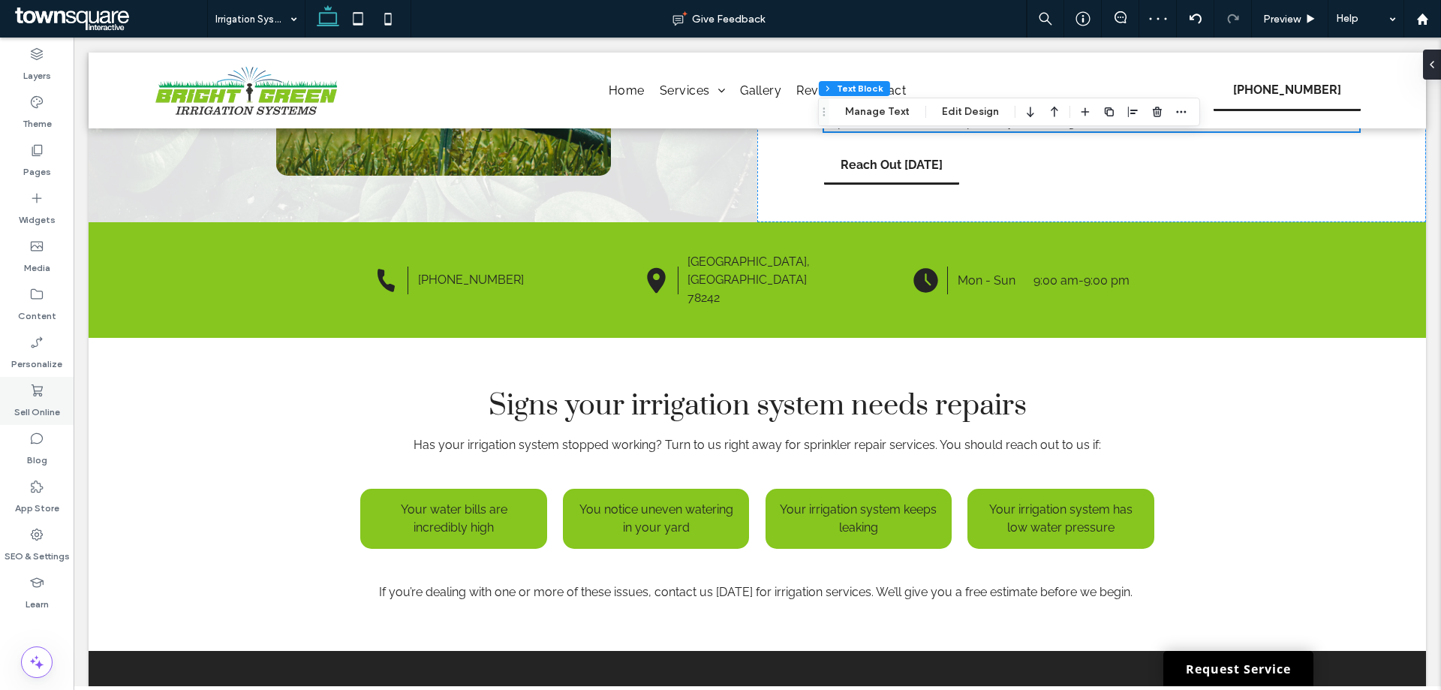
scroll to position [375, 0]
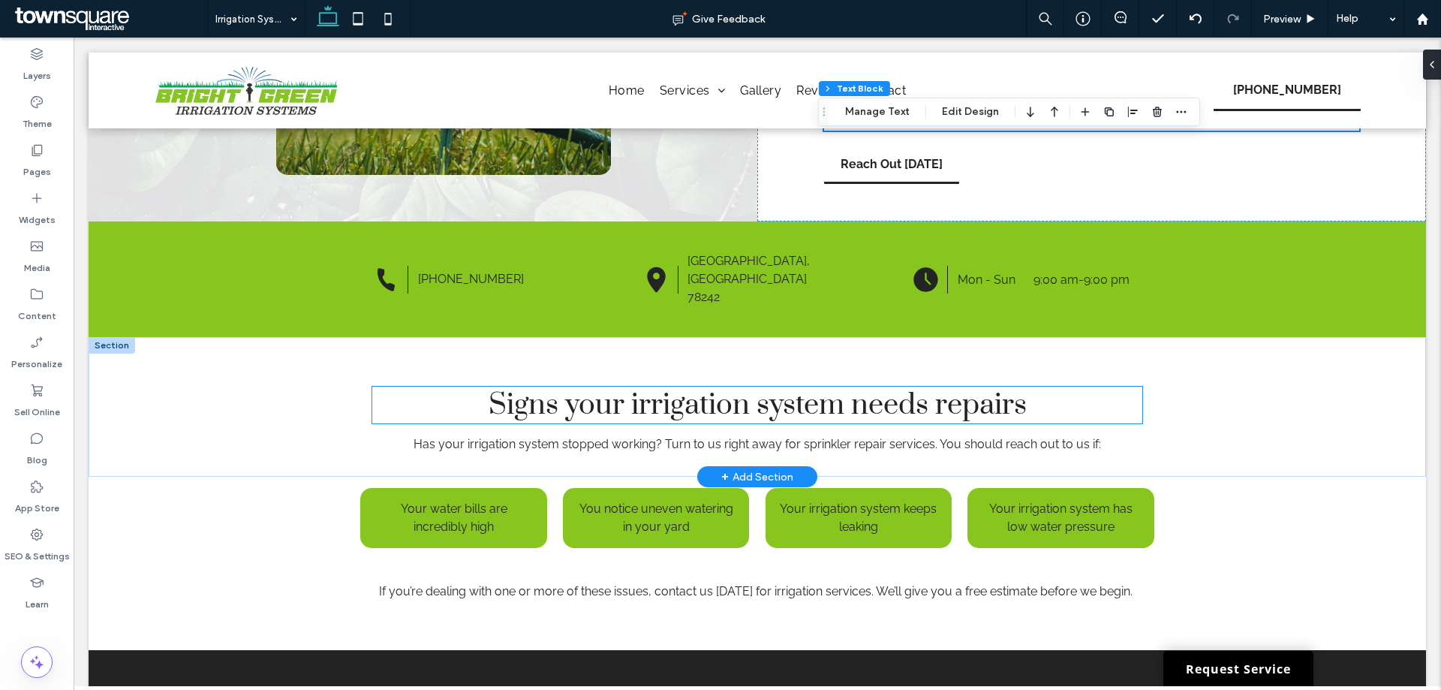
click at [830, 386] on span "Signs your irrigation system needs repairs" at bounding box center [757, 404] width 538 height 37
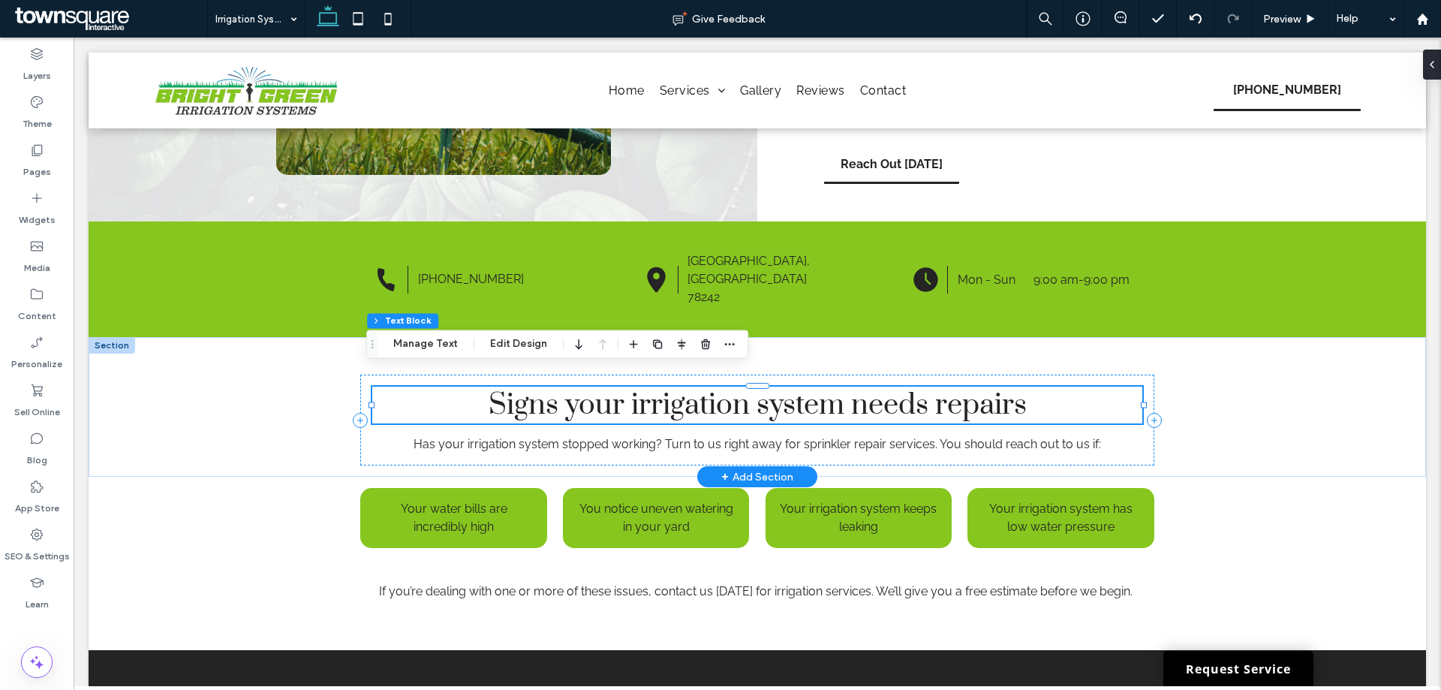
click at [830, 386] on span "Signs your irrigation system needs repairs" at bounding box center [757, 404] width 538 height 37
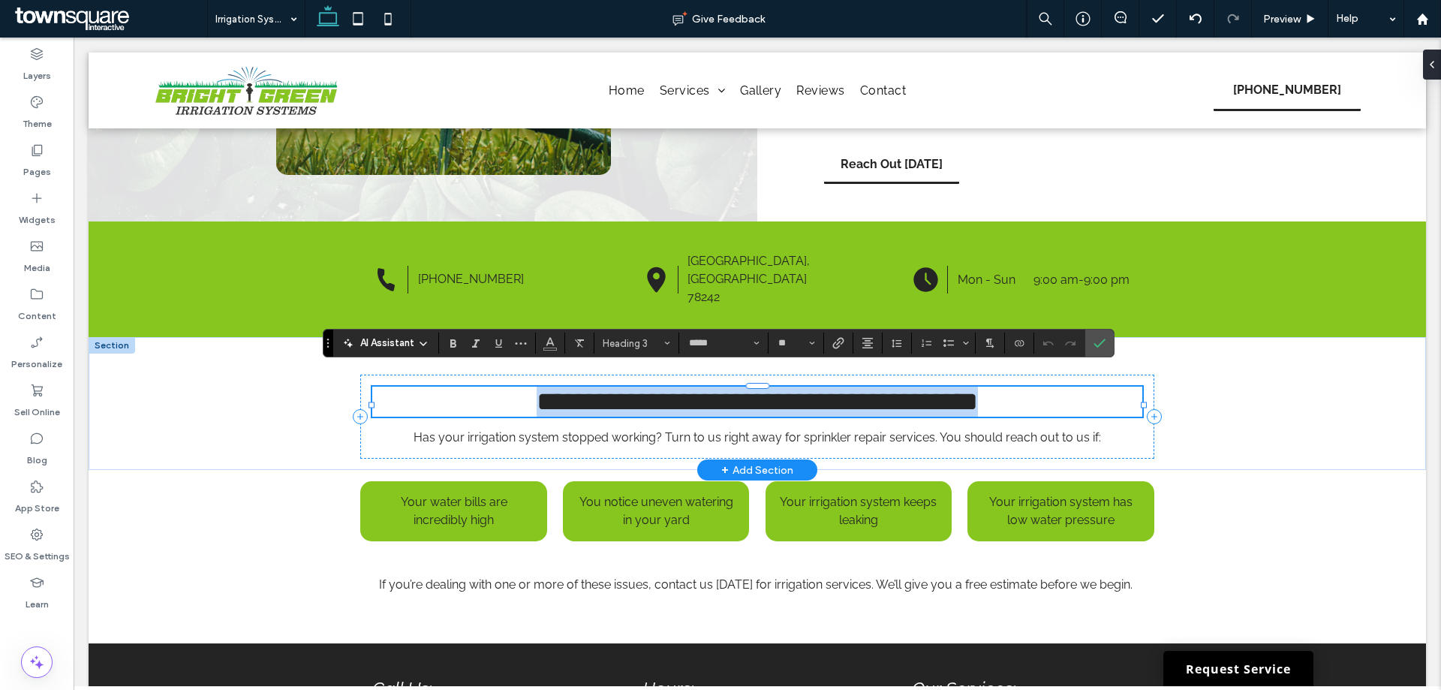
paste div
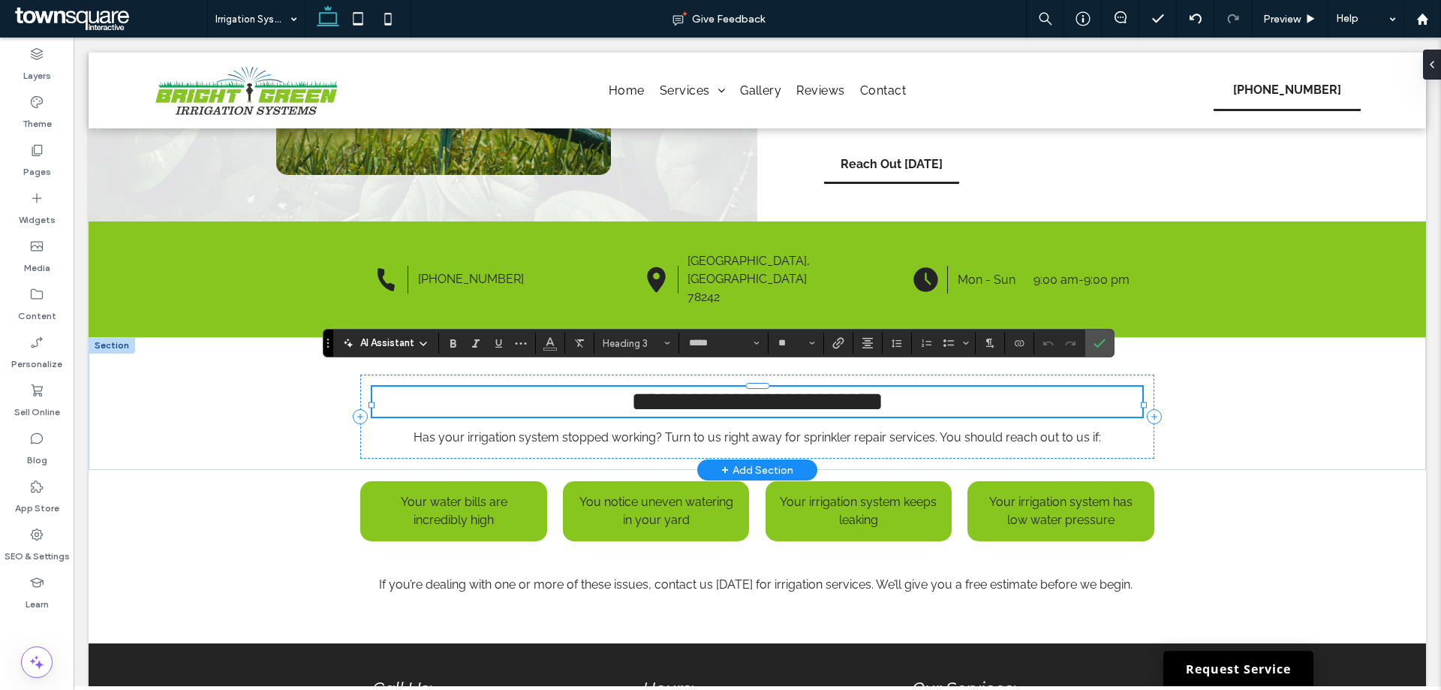
type input "**"
click at [517, 430] on span "Has your irrigation system stopped working? Turn to us right away for sprinkler…" at bounding box center [756, 437] width 687 height 14
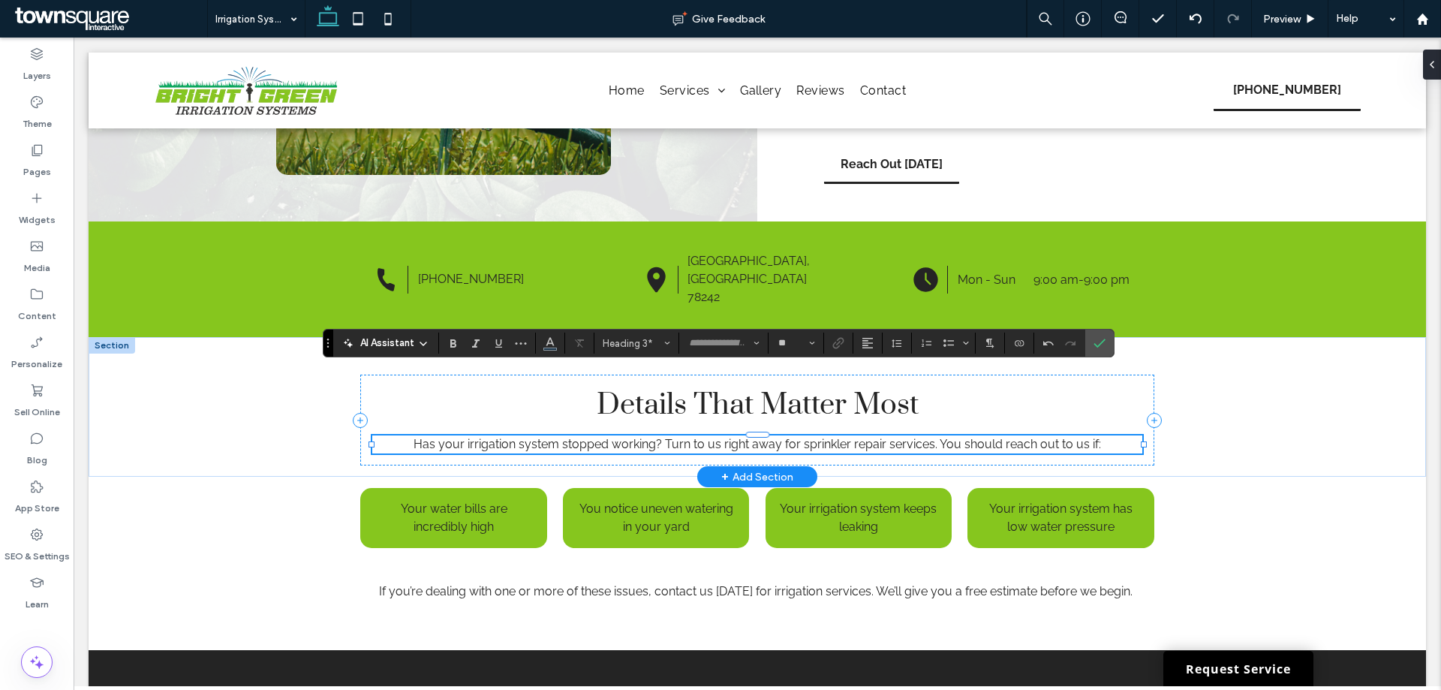
click at [517, 435] on div "Has your irrigation system stopped working? Turn to us right away for sprinkler…" at bounding box center [756, 444] width 769 height 18
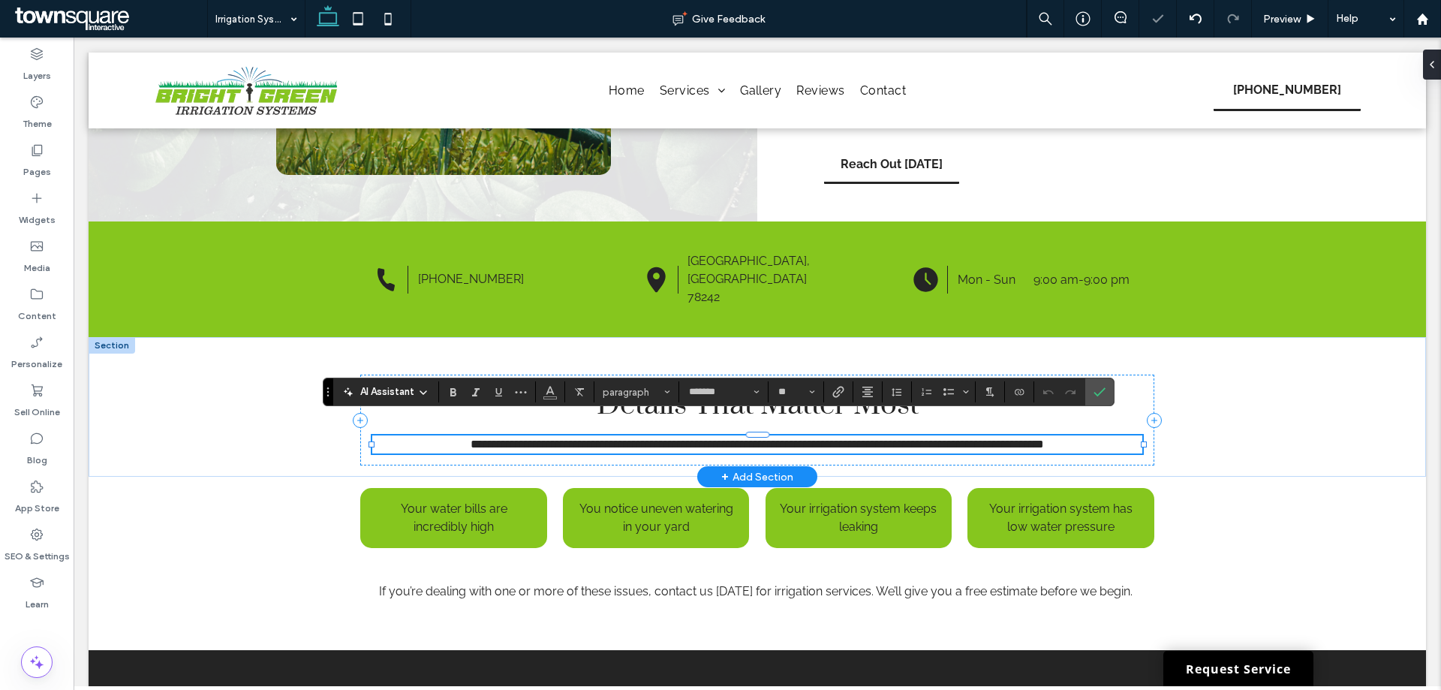
paste div
type input "**"
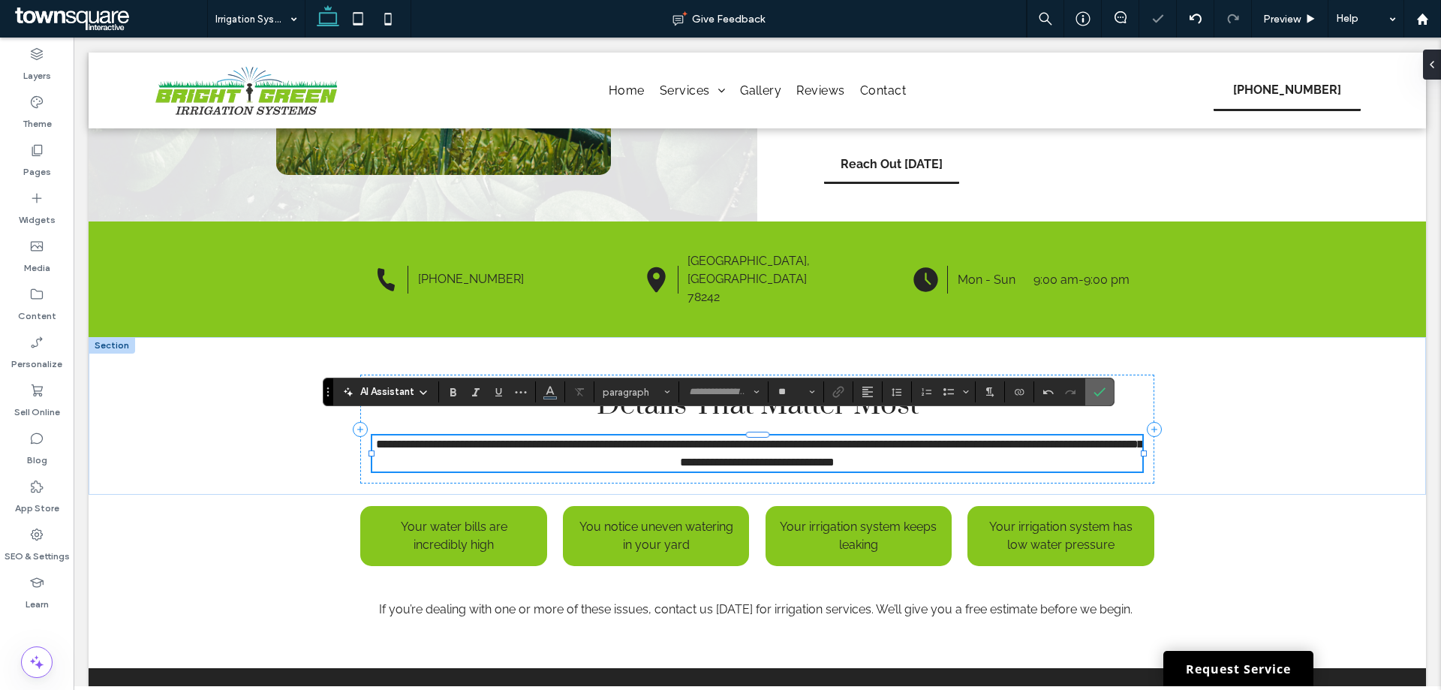
click at [1095, 392] on use "Confirm" at bounding box center [1099, 392] width 12 height 9
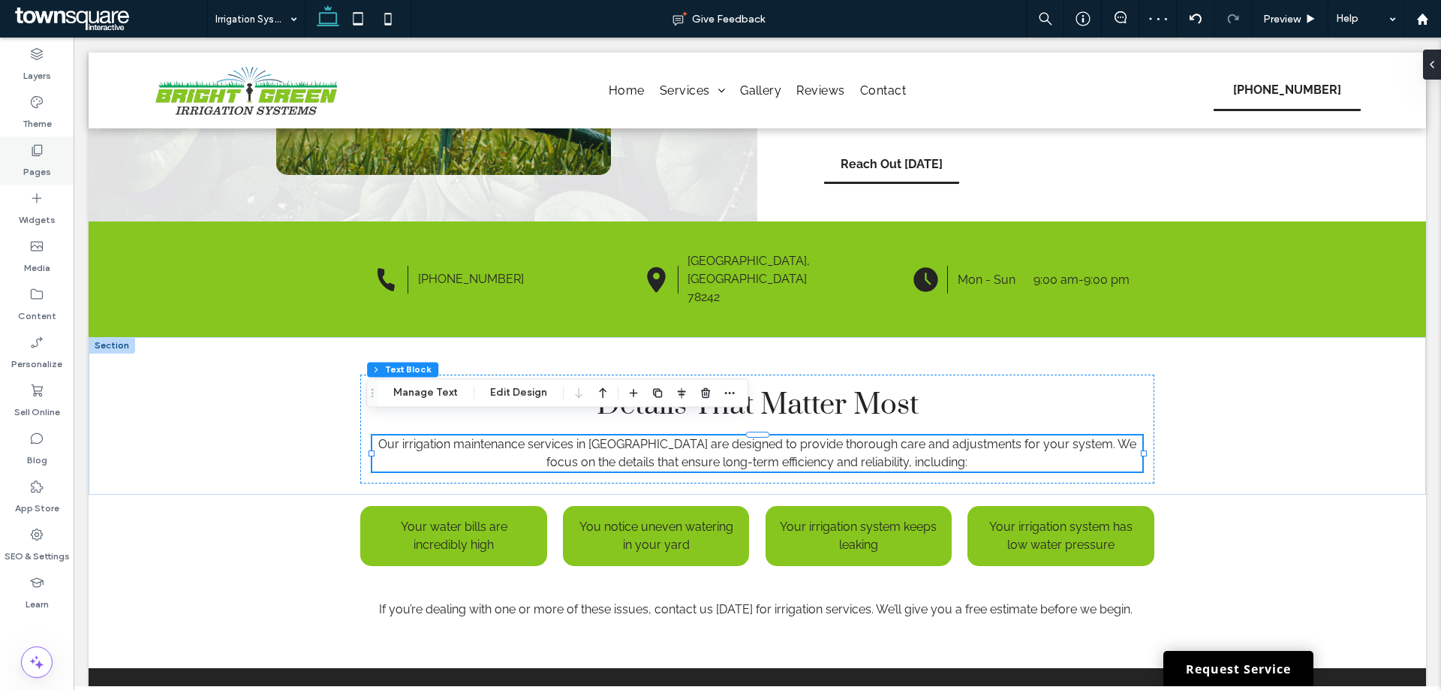
click at [36, 156] on use at bounding box center [37, 150] width 11 height 11
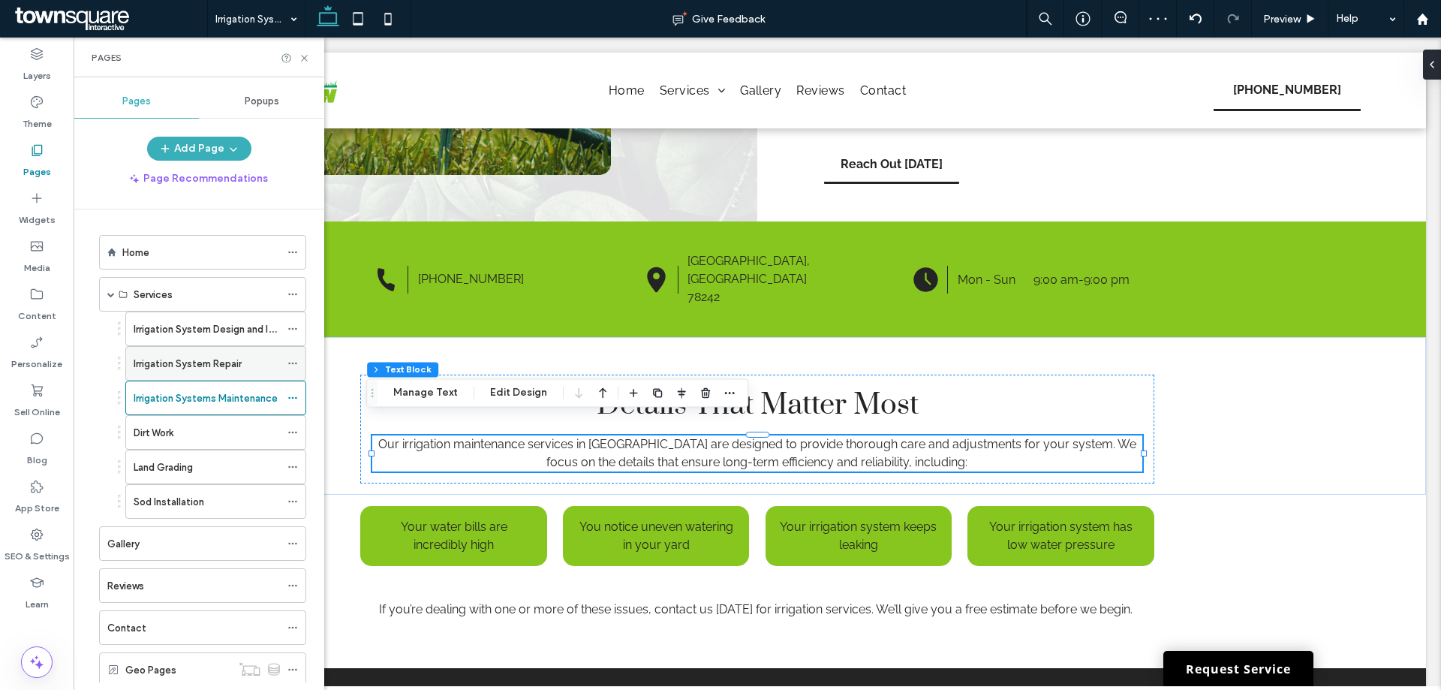
click at [215, 368] on label "Irrigation System Repair" at bounding box center [188, 363] width 108 height 26
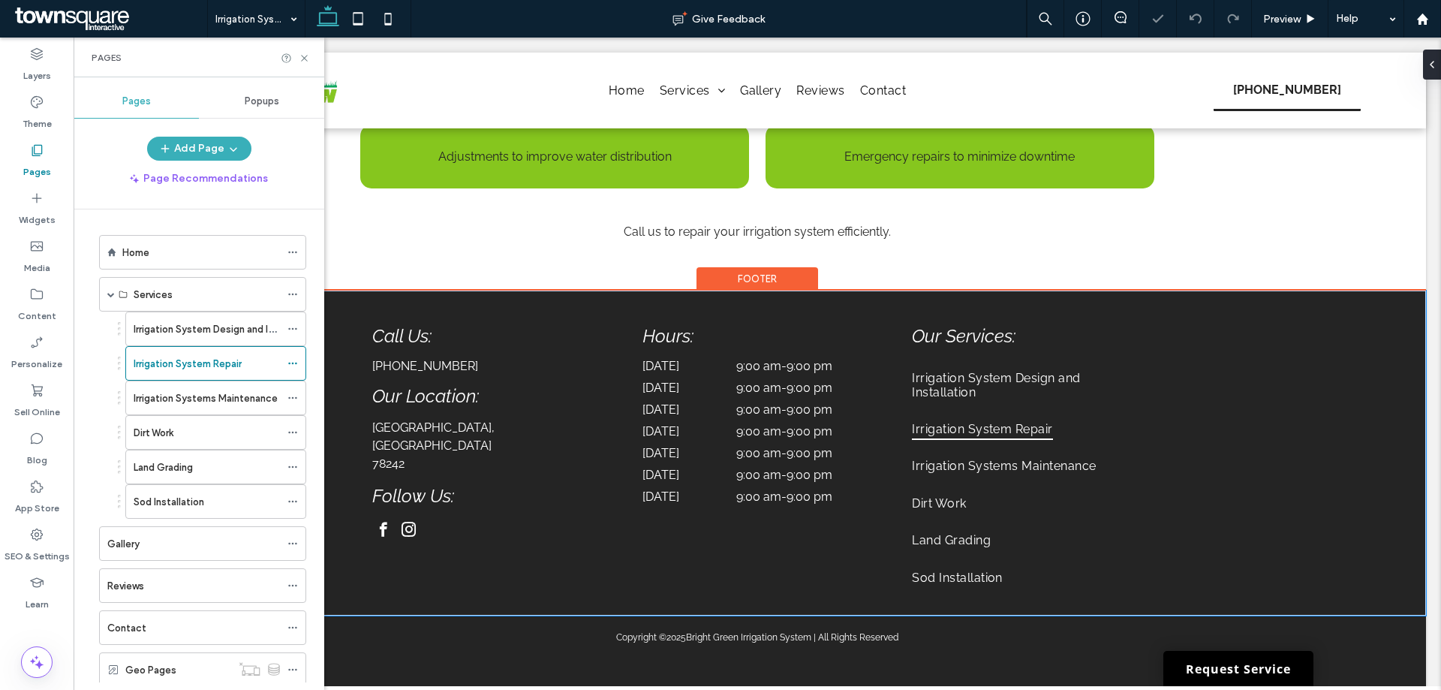
scroll to position [625, 0]
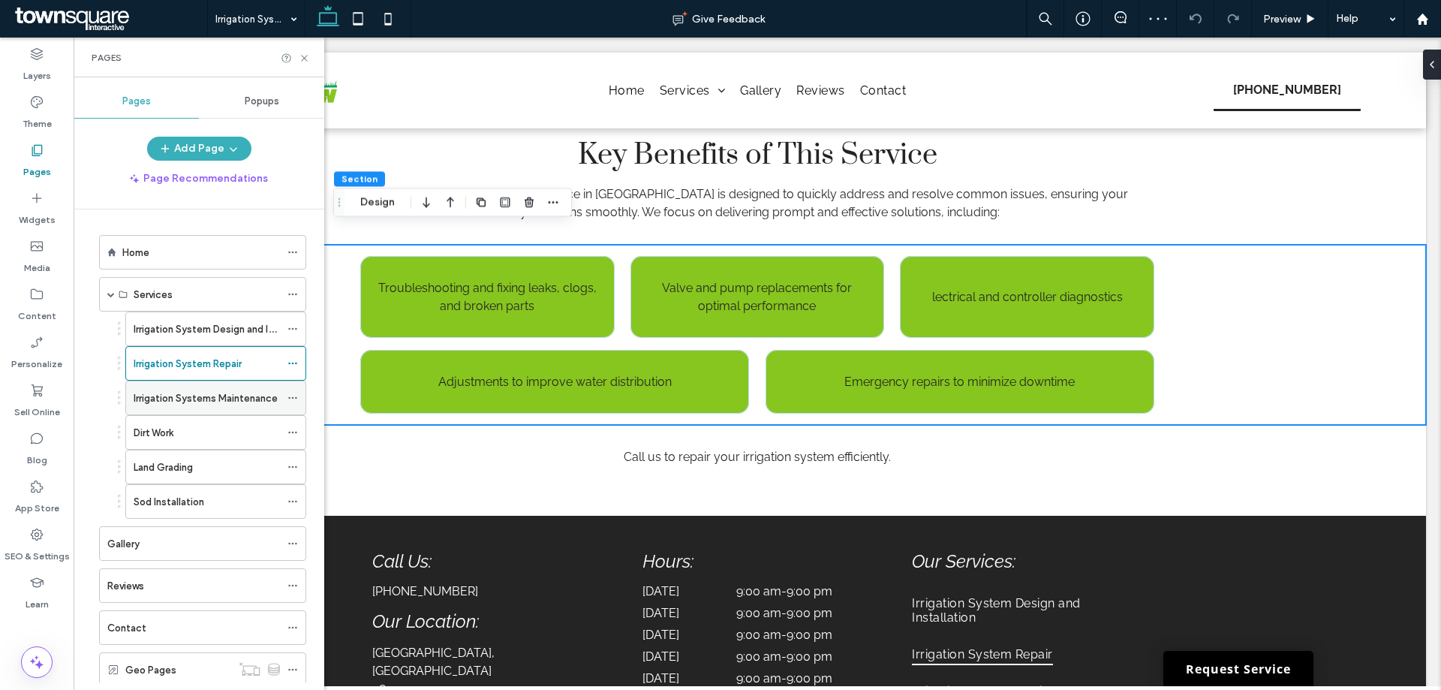
click at [186, 398] on label "Irrigation Systems Maintenance" at bounding box center [206, 398] width 144 height 26
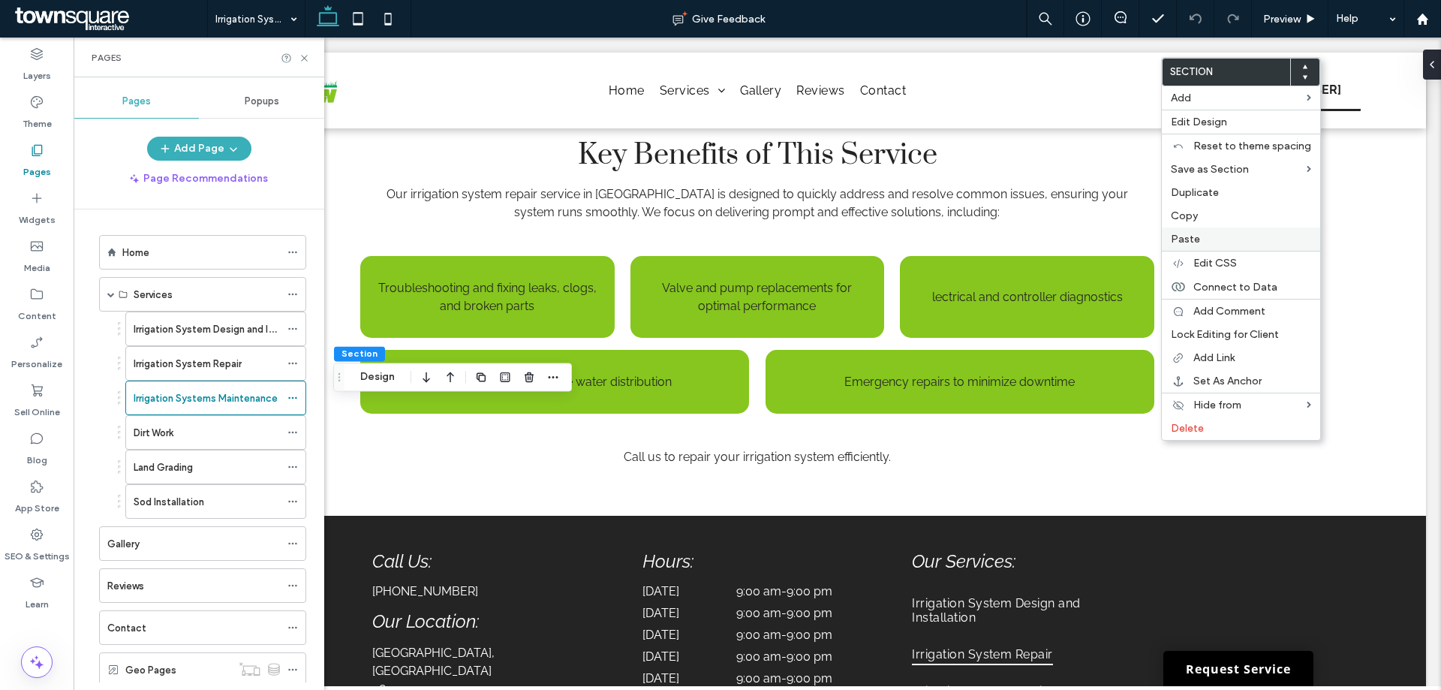
click at [1197, 237] on span "Paste" at bounding box center [1184, 239] width 29 height 13
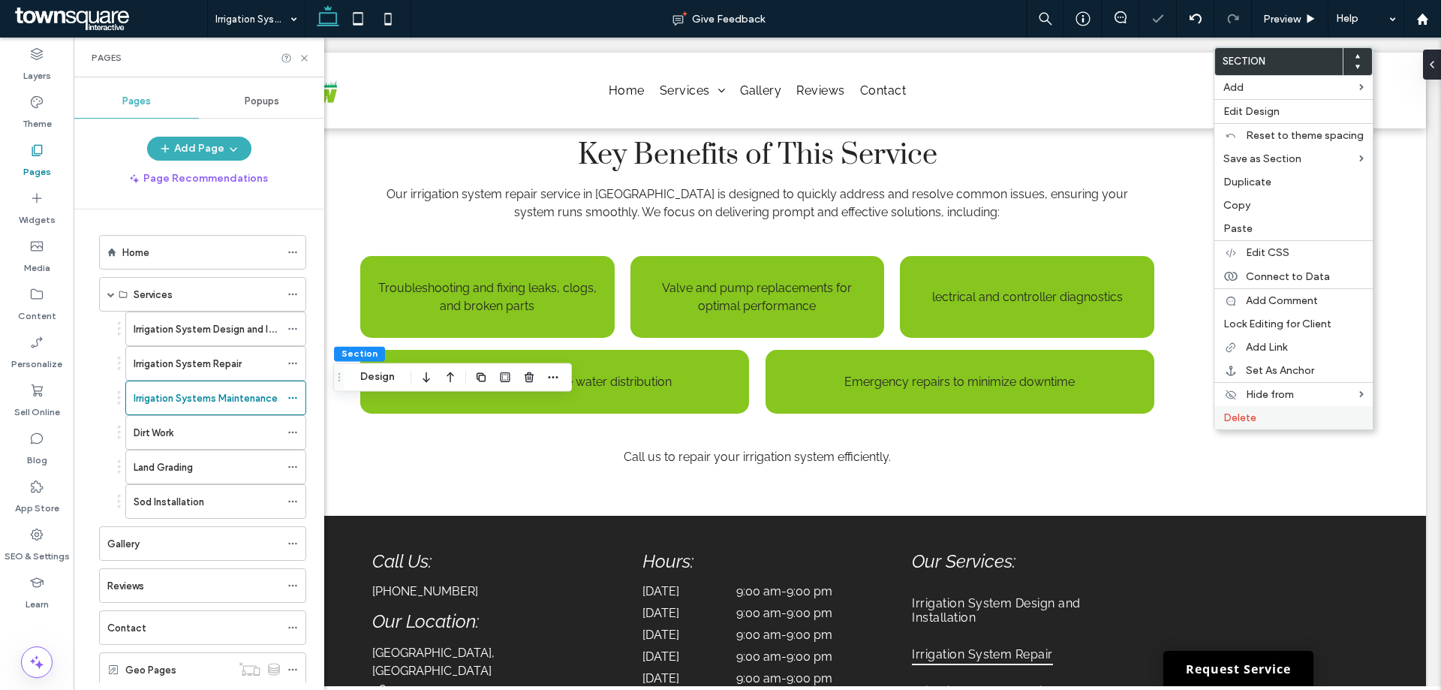
click at [1223, 416] on span "Delete" at bounding box center [1239, 417] width 33 height 13
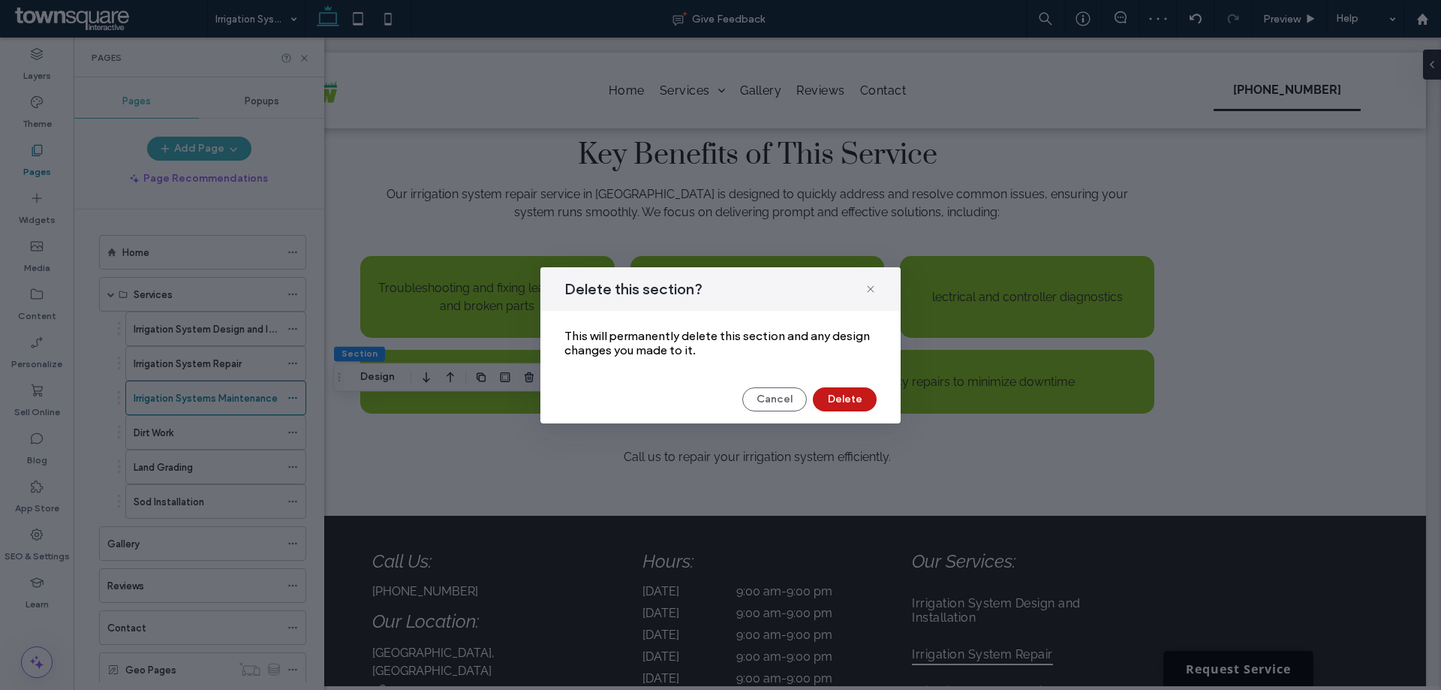
click at [834, 395] on button "Delete" at bounding box center [845, 399] width 64 height 24
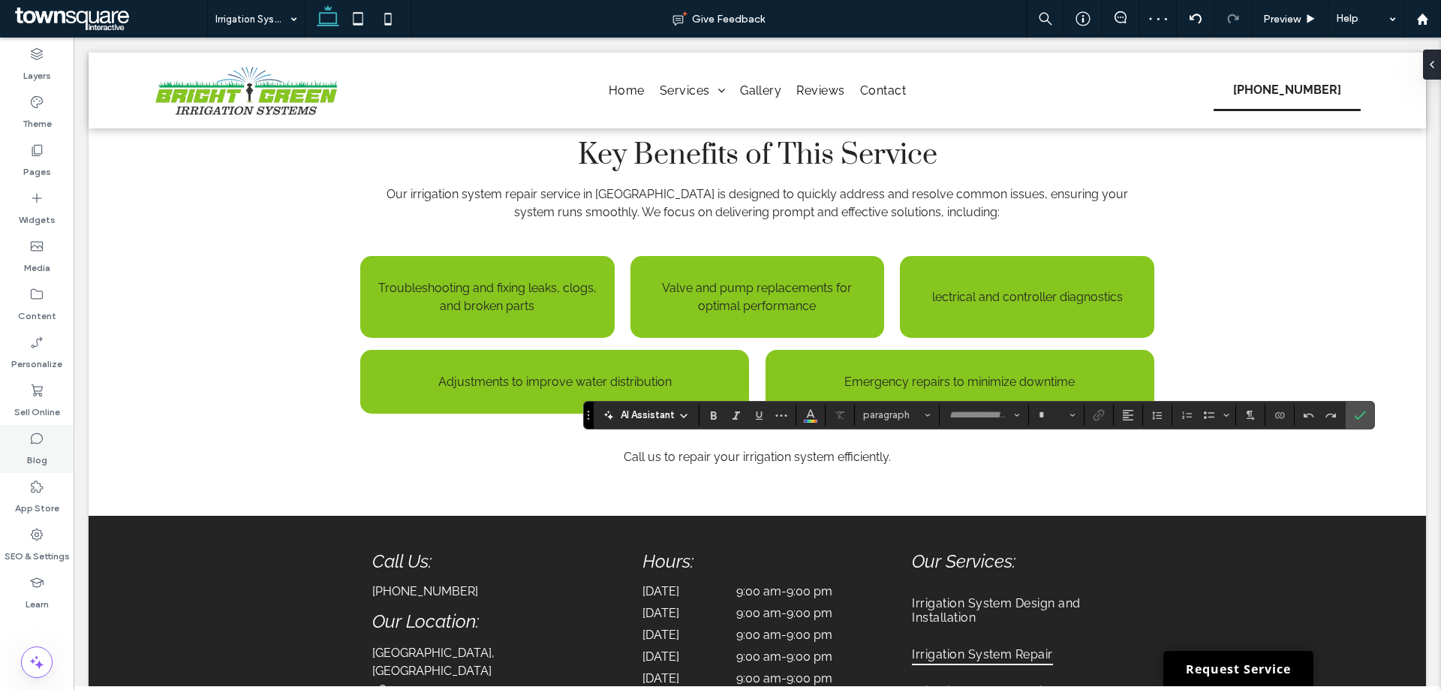
type input "*******"
type input "**"
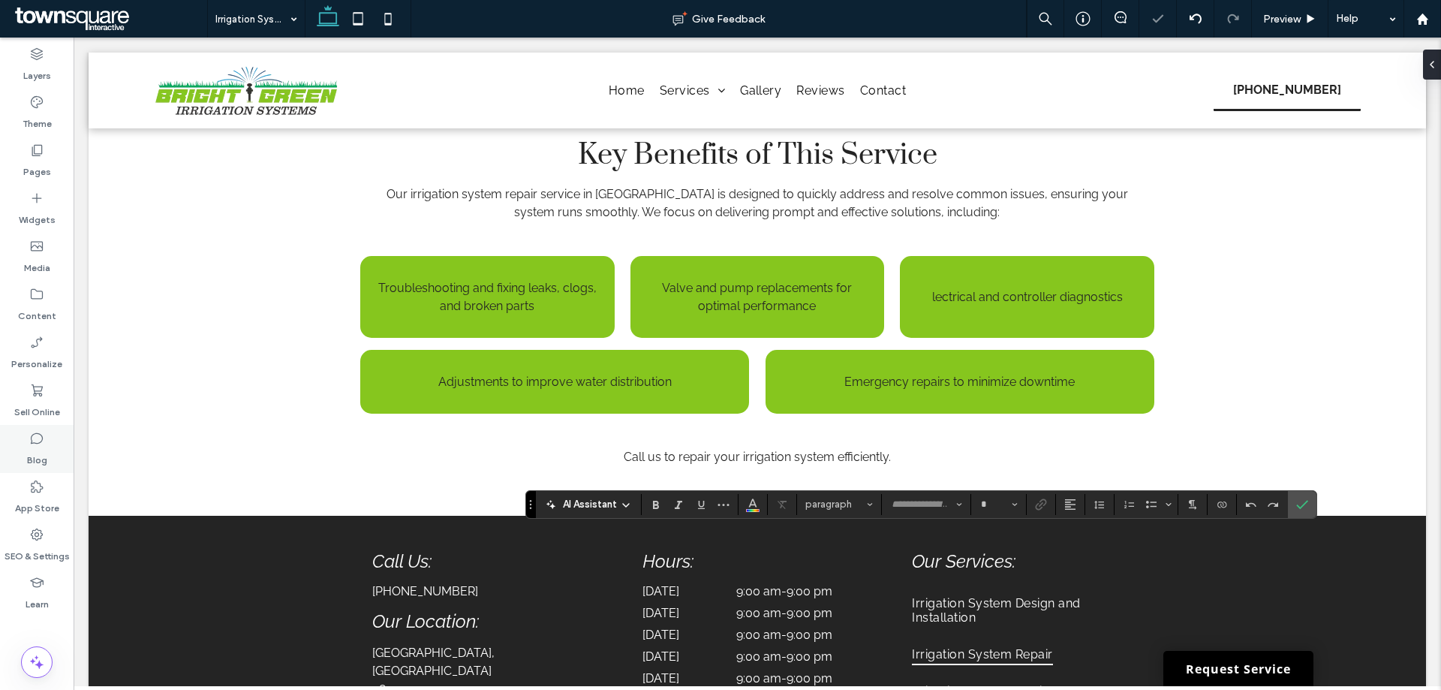
type input "*******"
type input "**"
click at [1296, 500] on icon "Confirm" at bounding box center [1302, 504] width 12 height 12
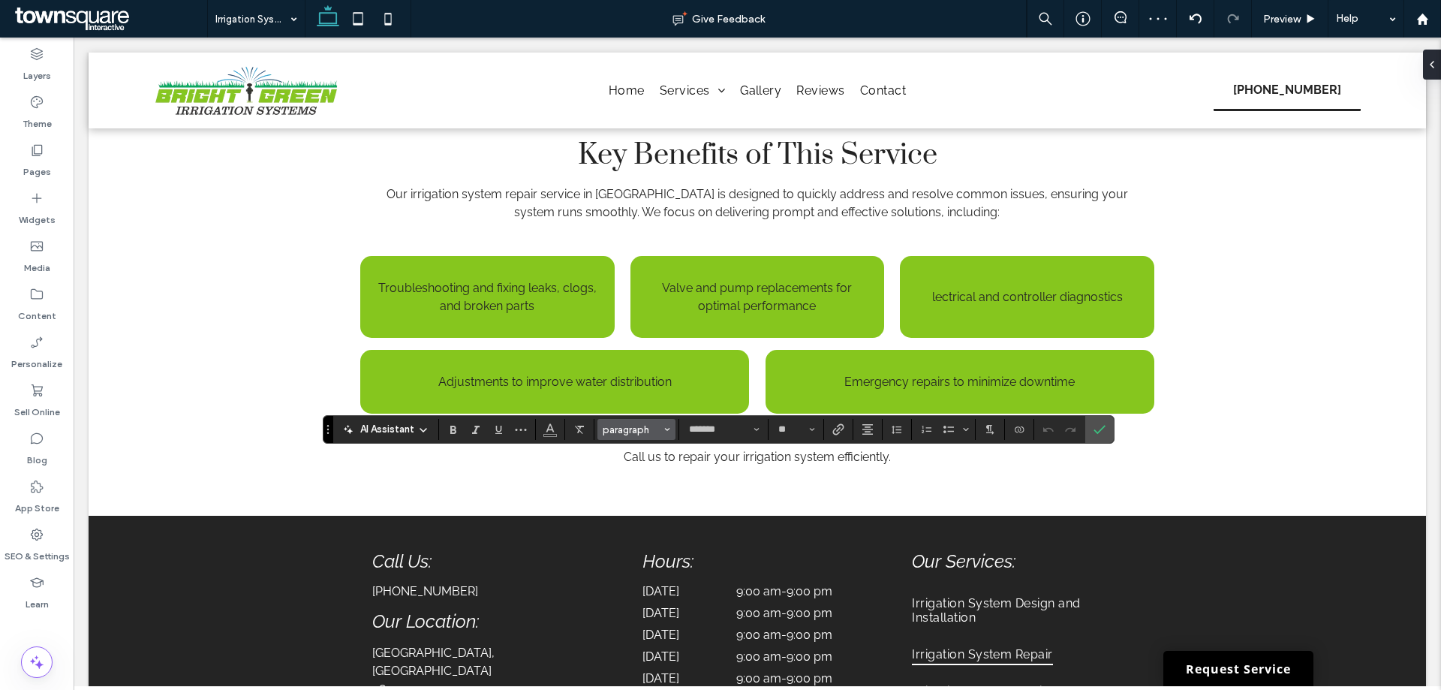
type input "**"
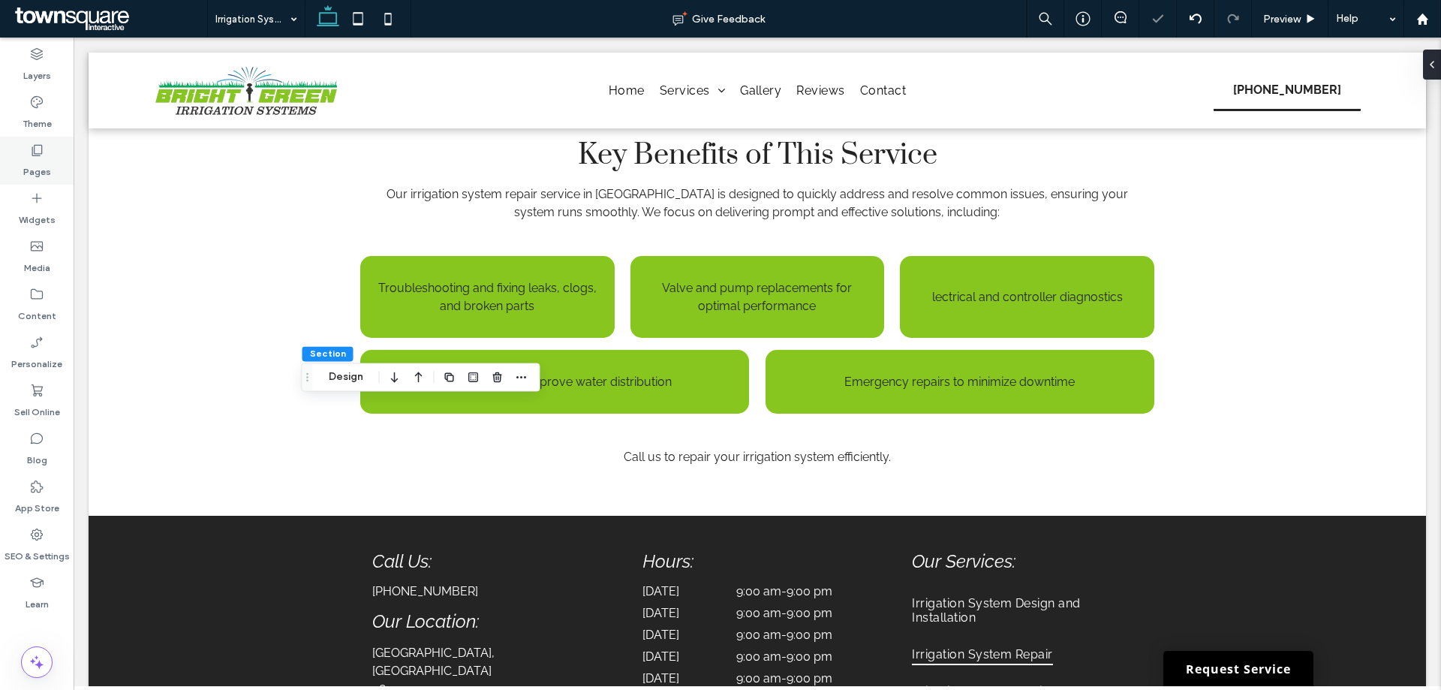
click at [26, 156] on div "Pages" at bounding box center [37, 161] width 74 height 48
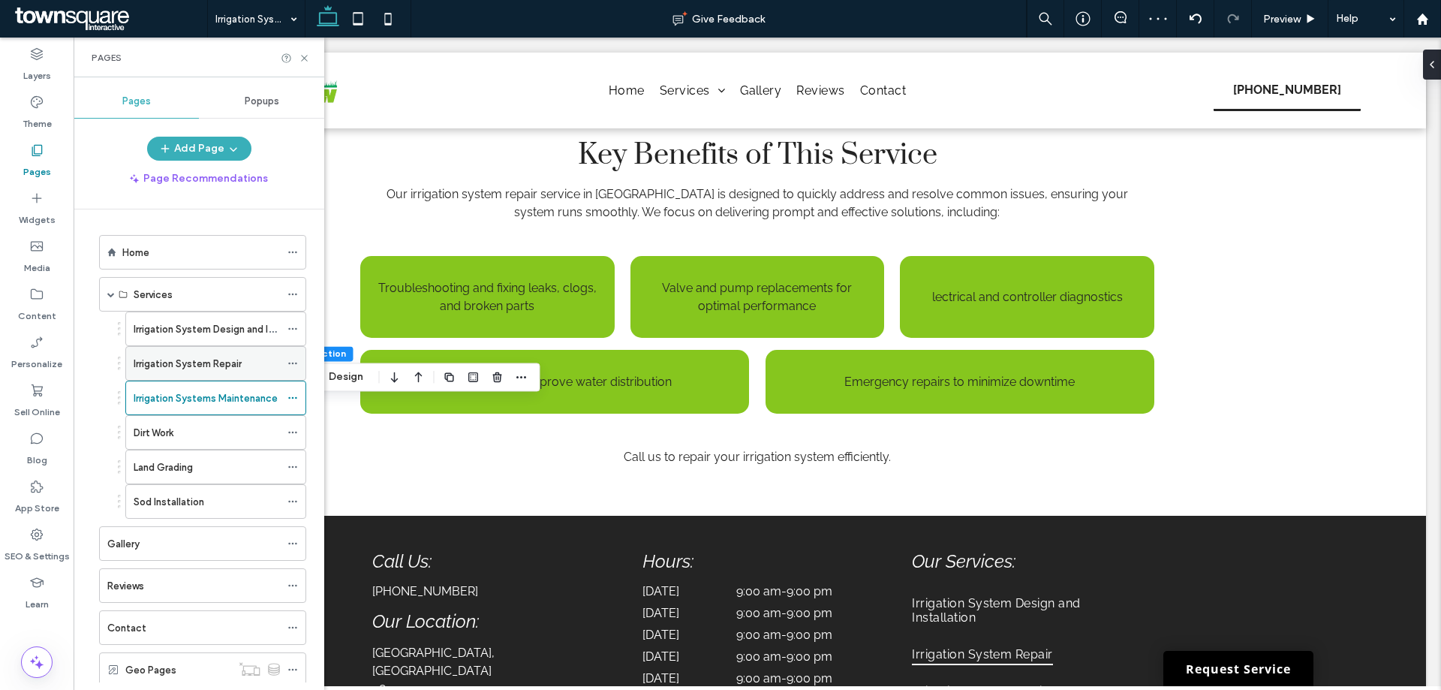
click at [217, 356] on label "Irrigation System Repair" at bounding box center [188, 363] width 108 height 26
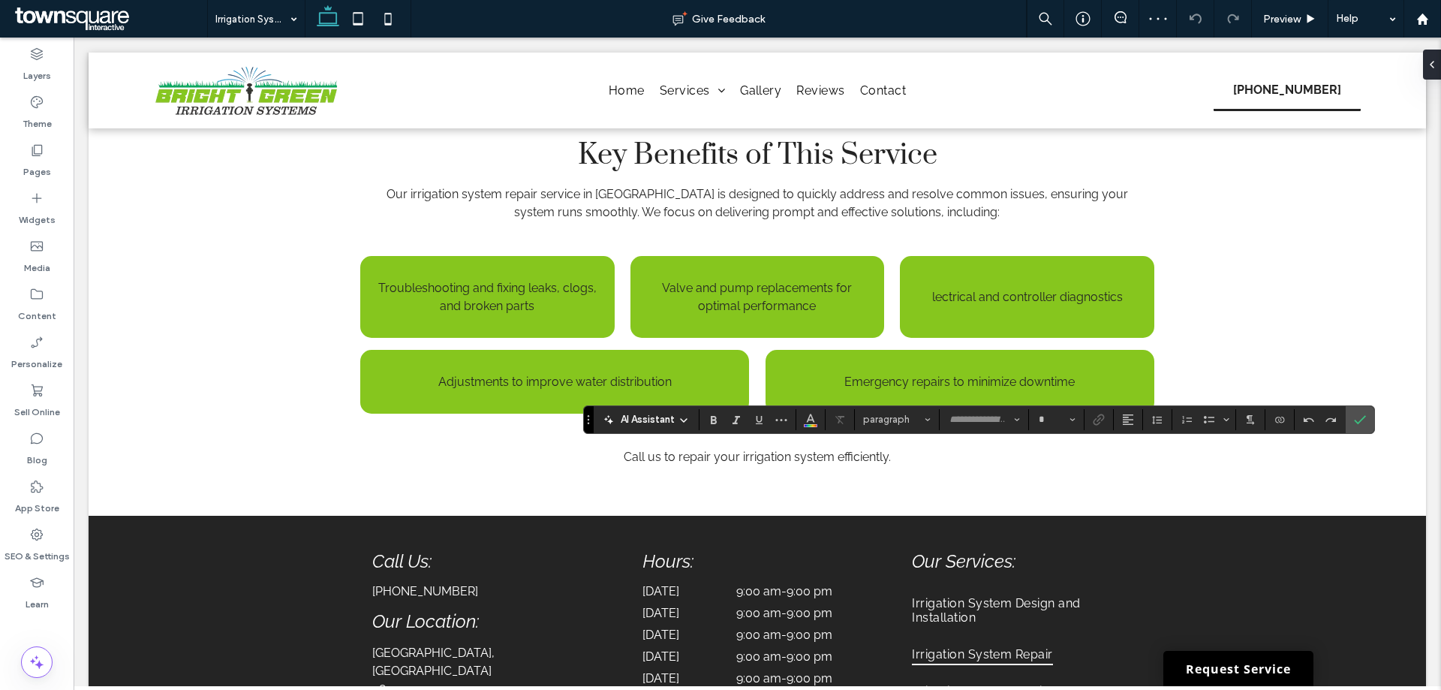
type input "*******"
type input "**"
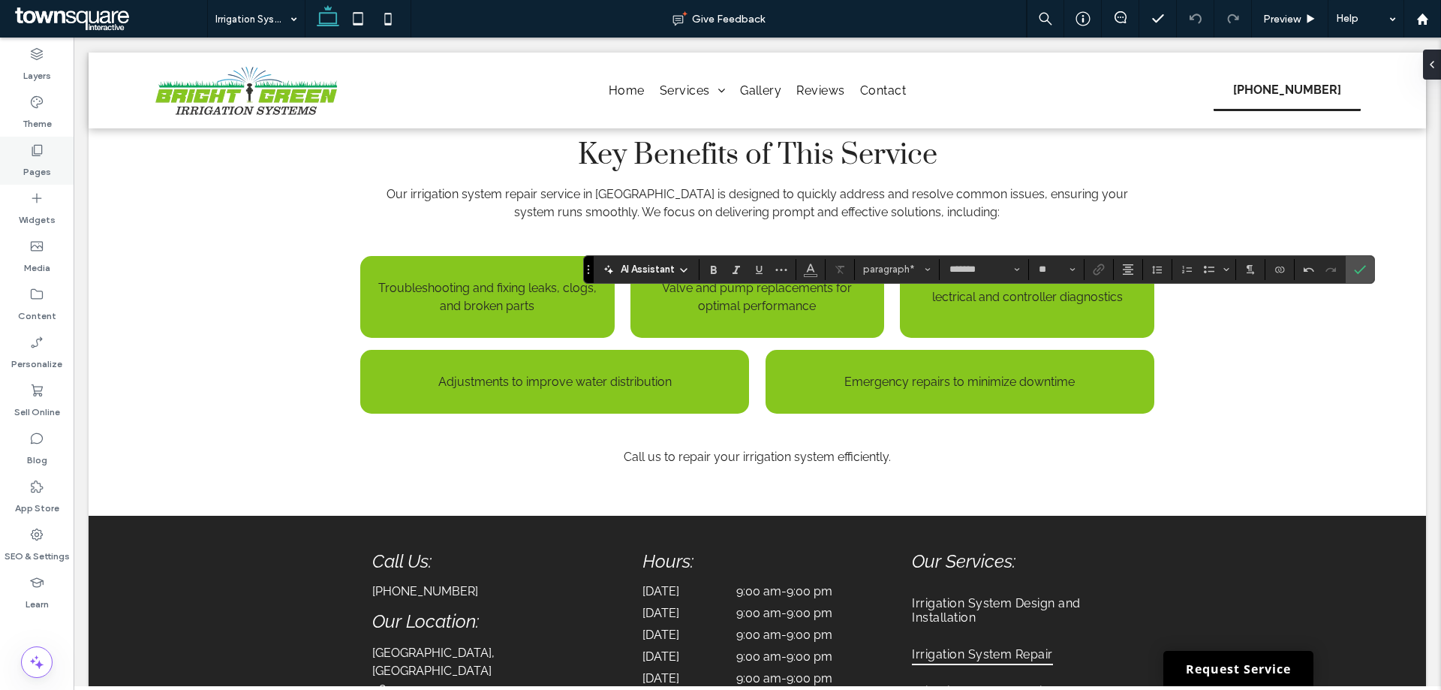
click at [28, 168] on label "Pages" at bounding box center [37, 168] width 28 height 21
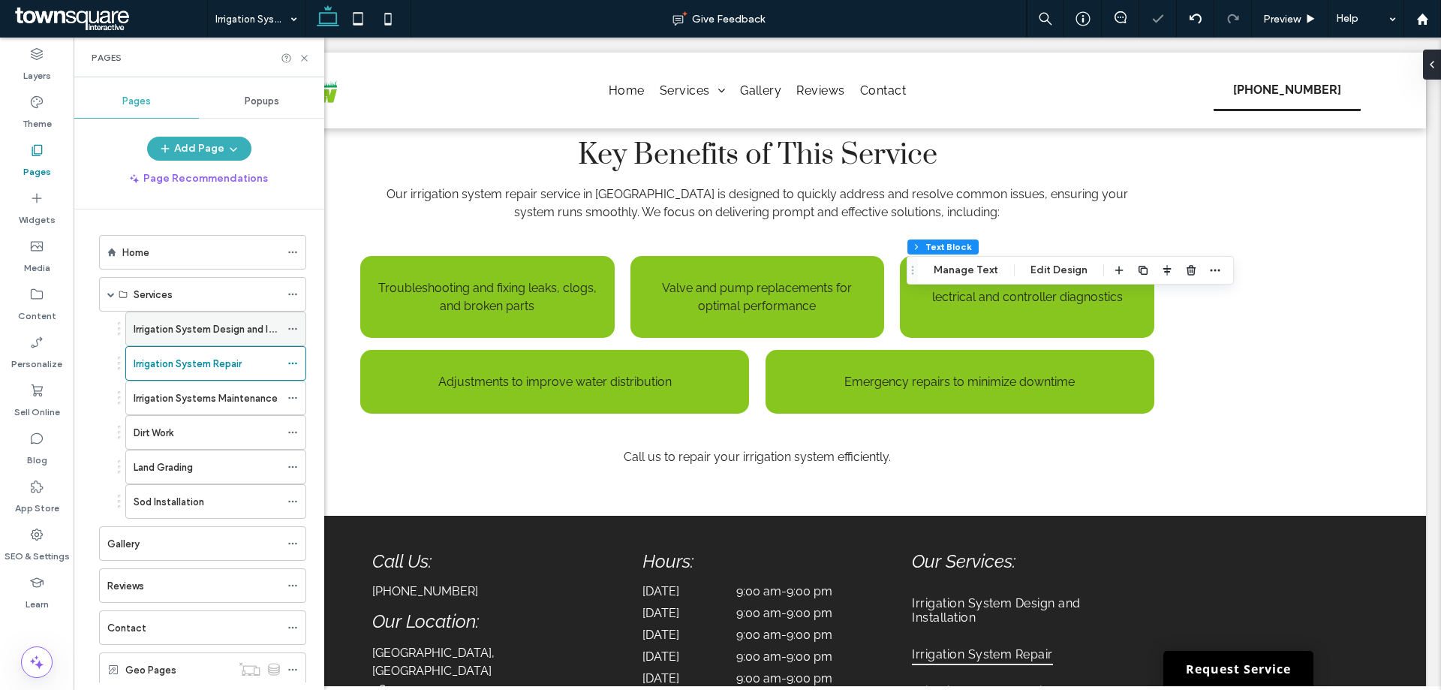
click at [162, 325] on label "Irrigation System Design and Installation" at bounding box center [225, 329] width 182 height 26
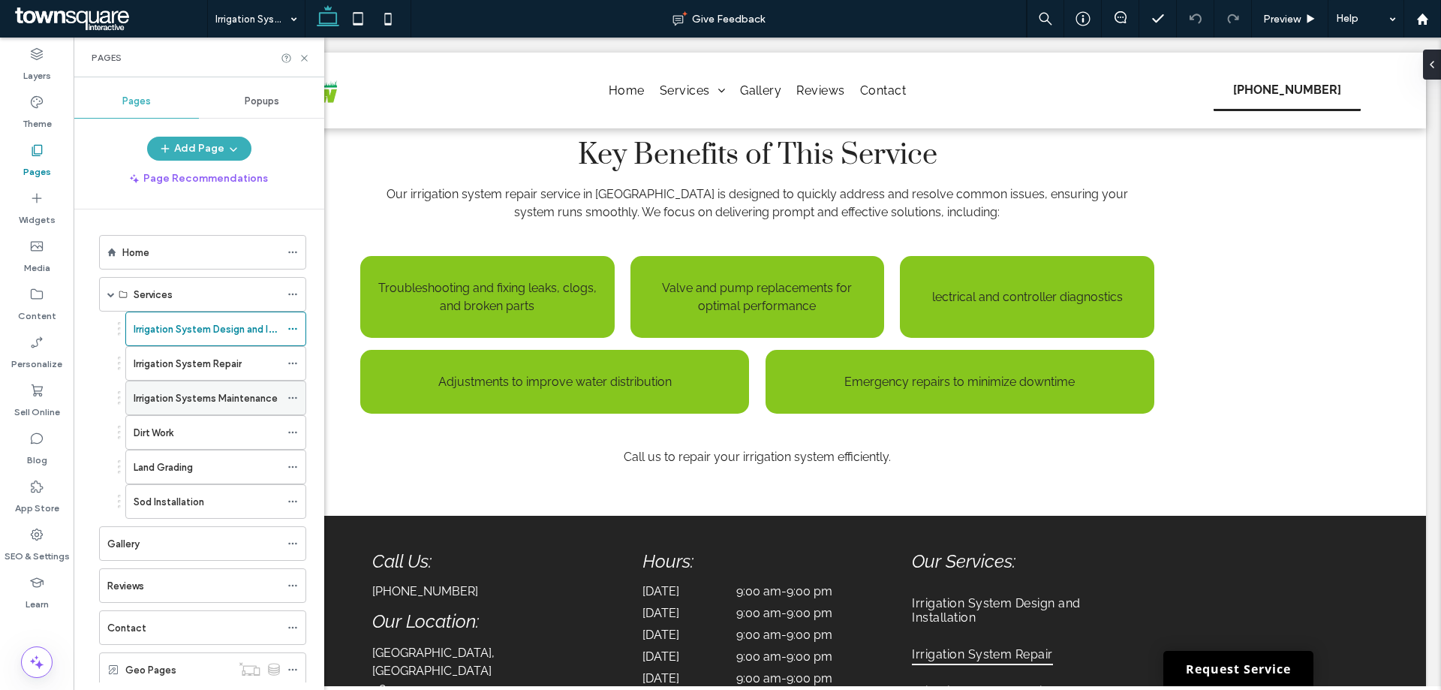
click at [194, 396] on label "Irrigation Systems Maintenance" at bounding box center [206, 398] width 144 height 26
click at [206, 425] on div "Dirt Work" at bounding box center [207, 433] width 146 height 16
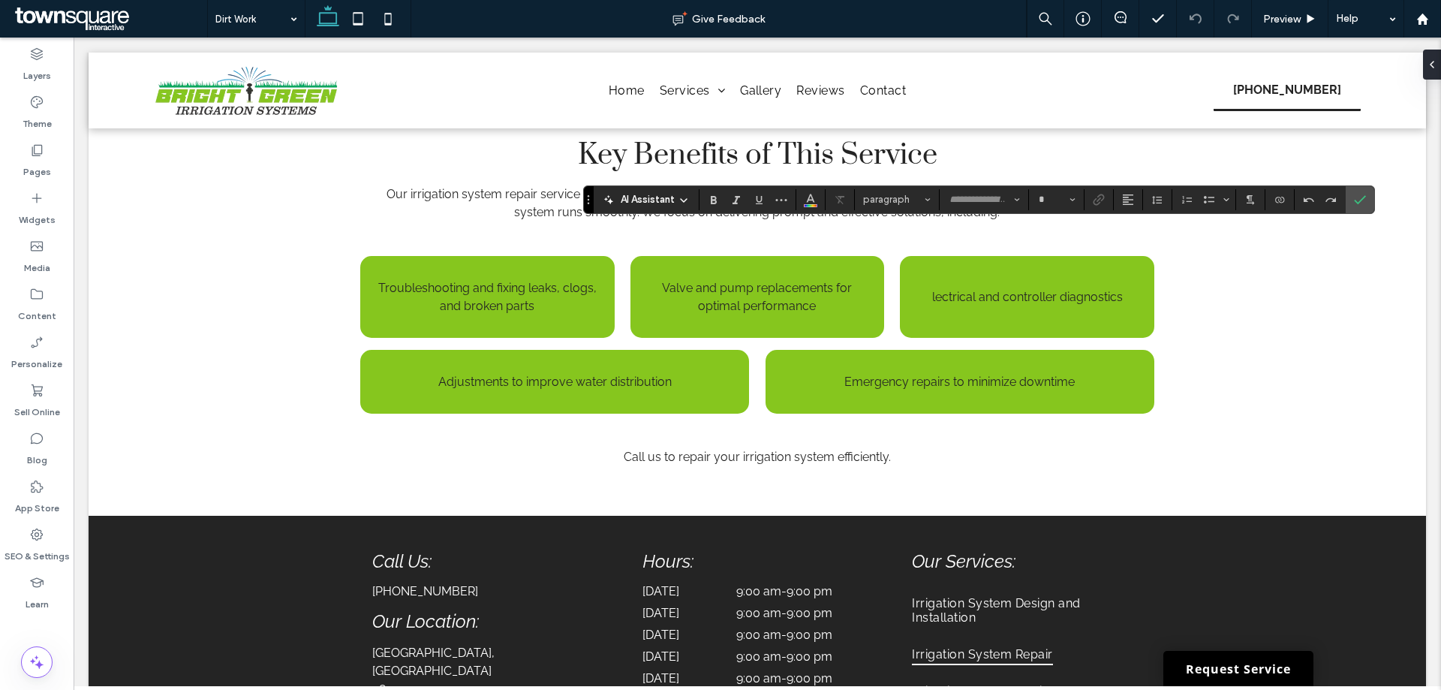
type input "*****"
type input "**"
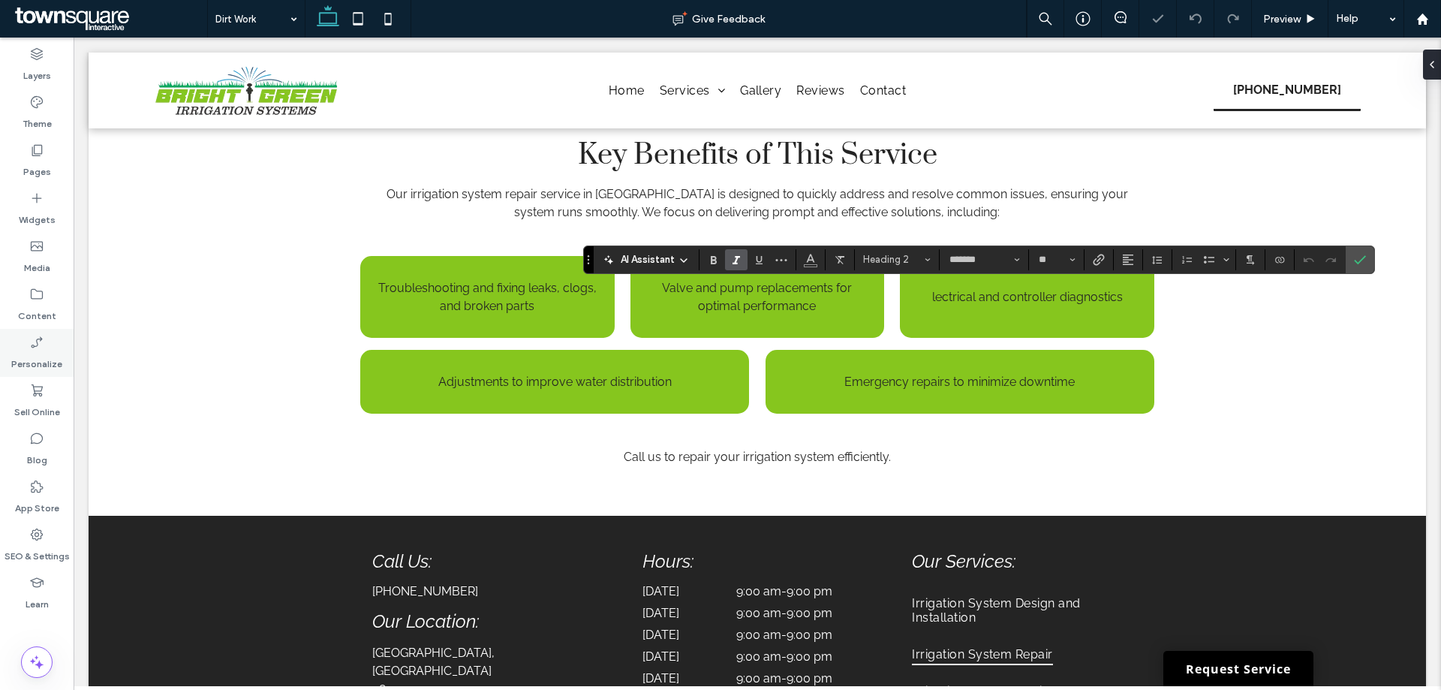
type input "**"
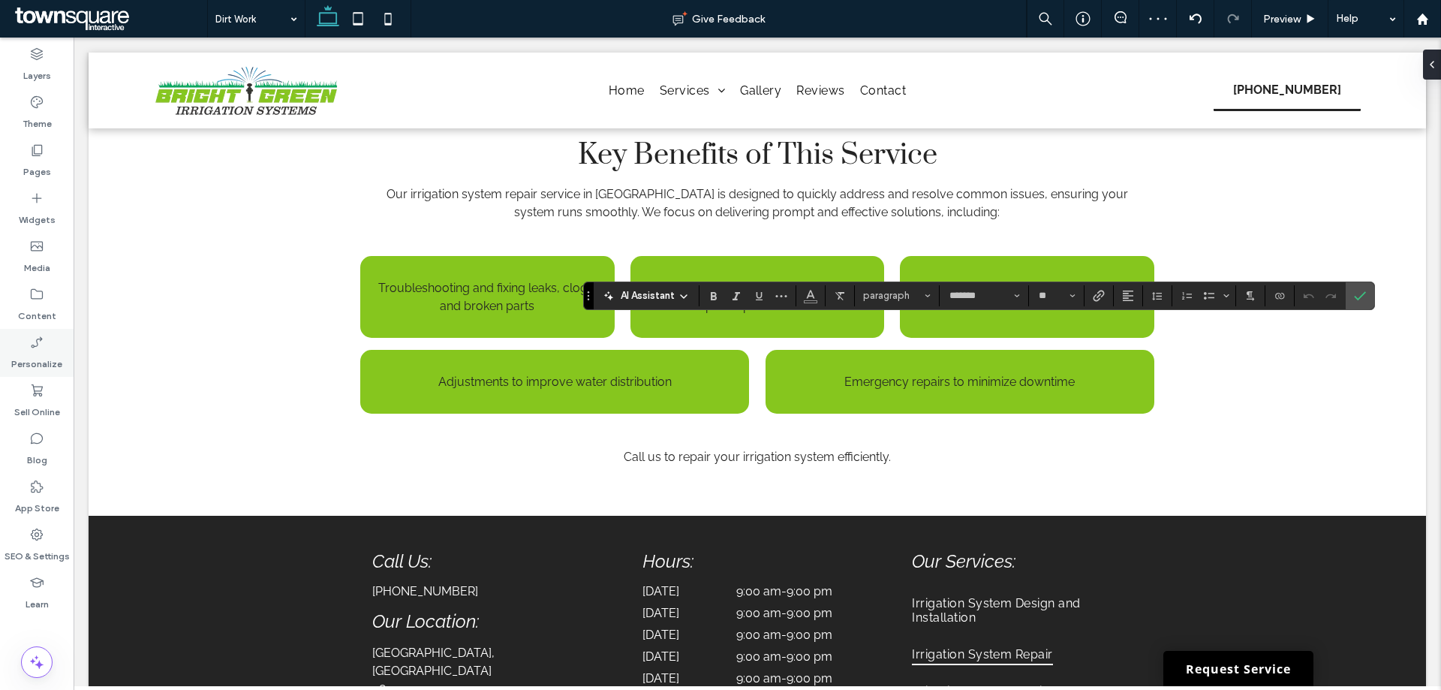
type input "**"
type input "*******"
type input "**"
click at [1353, 293] on icon "Confirm" at bounding box center [1359, 296] width 12 height 12
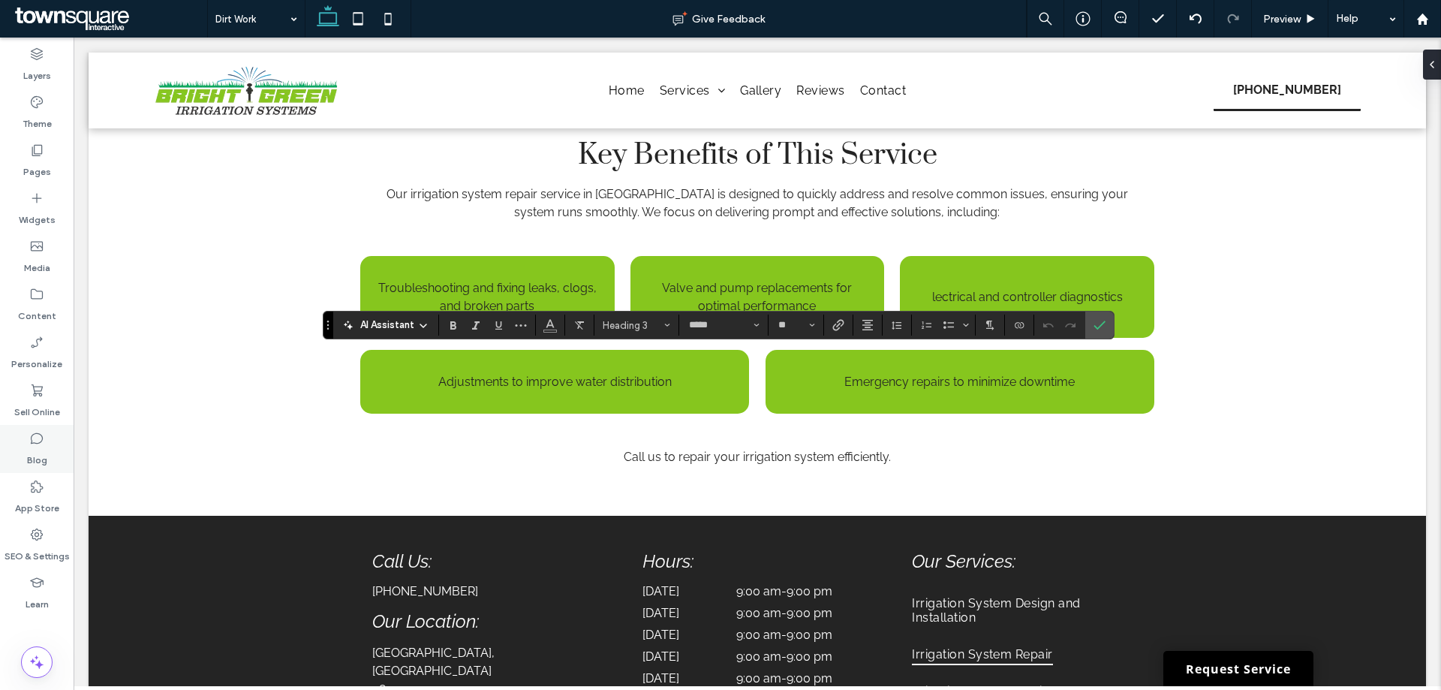
type input "**"
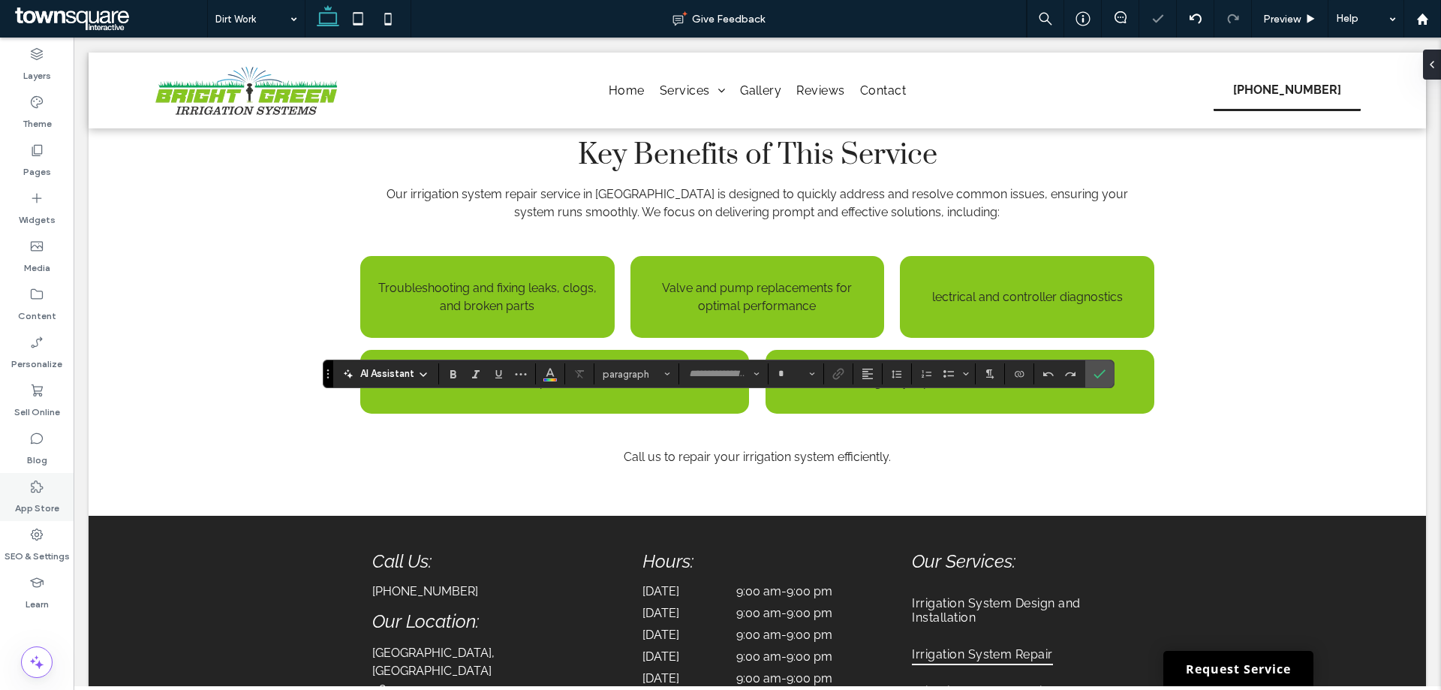
type input "*******"
type input "**"
click at [1099, 377] on icon "Confirm" at bounding box center [1099, 374] width 12 height 12
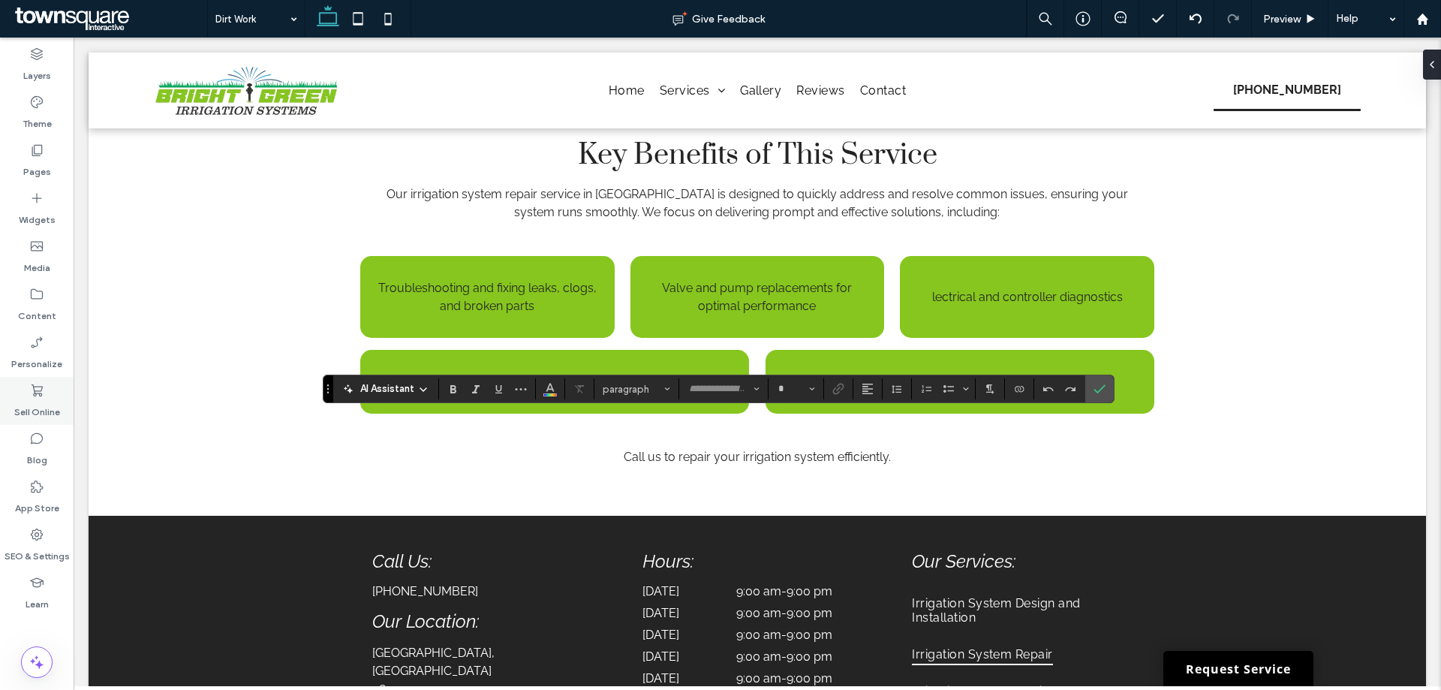
type input "*******"
type input "**"
click at [1093, 385] on icon "Confirm" at bounding box center [1099, 389] width 12 height 12
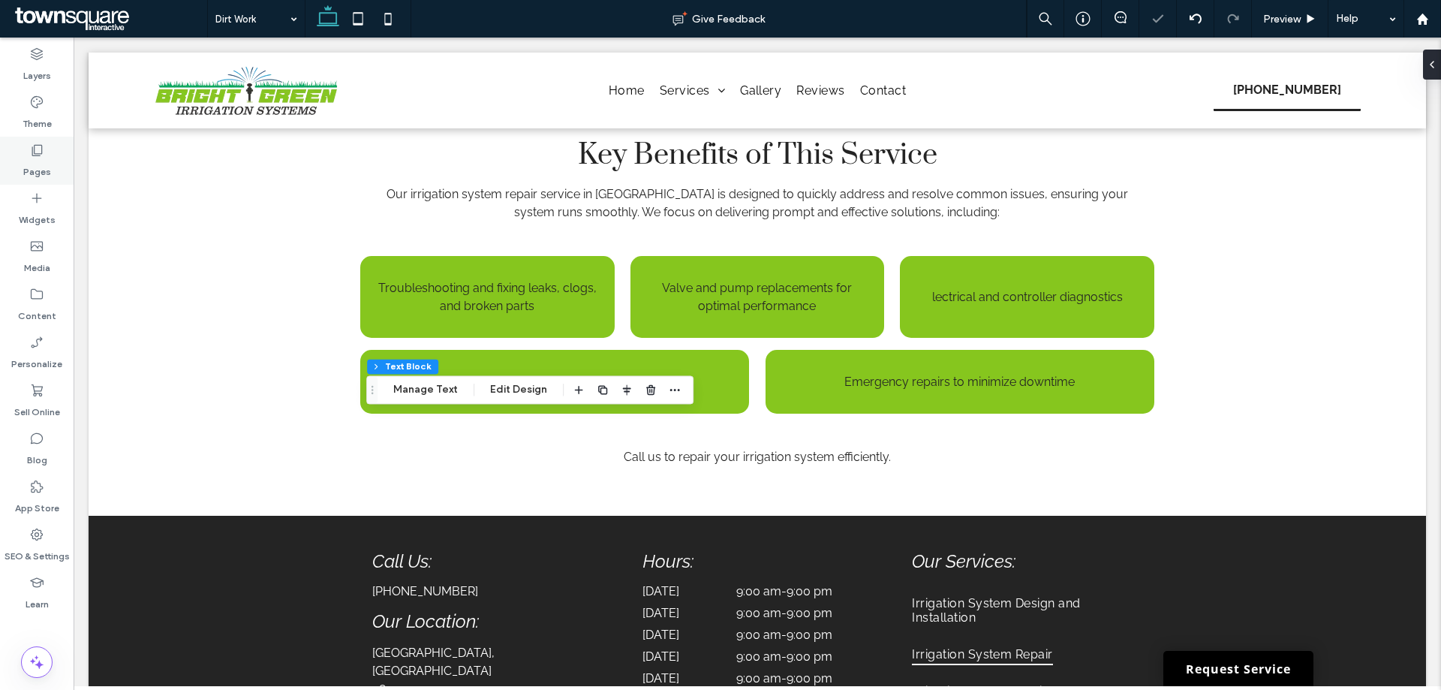
click at [39, 161] on label "Pages" at bounding box center [37, 168] width 28 height 21
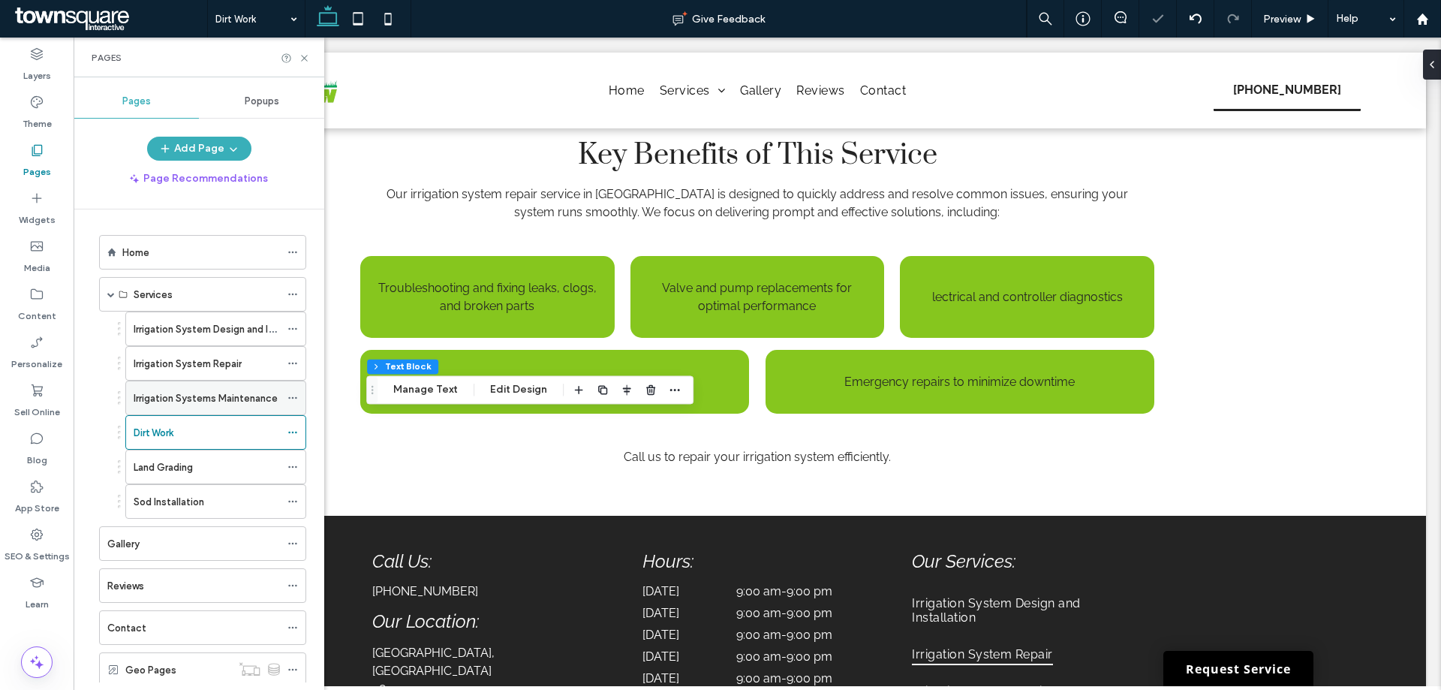
click at [188, 404] on label "Irrigation Systems Maintenance" at bounding box center [206, 398] width 144 height 26
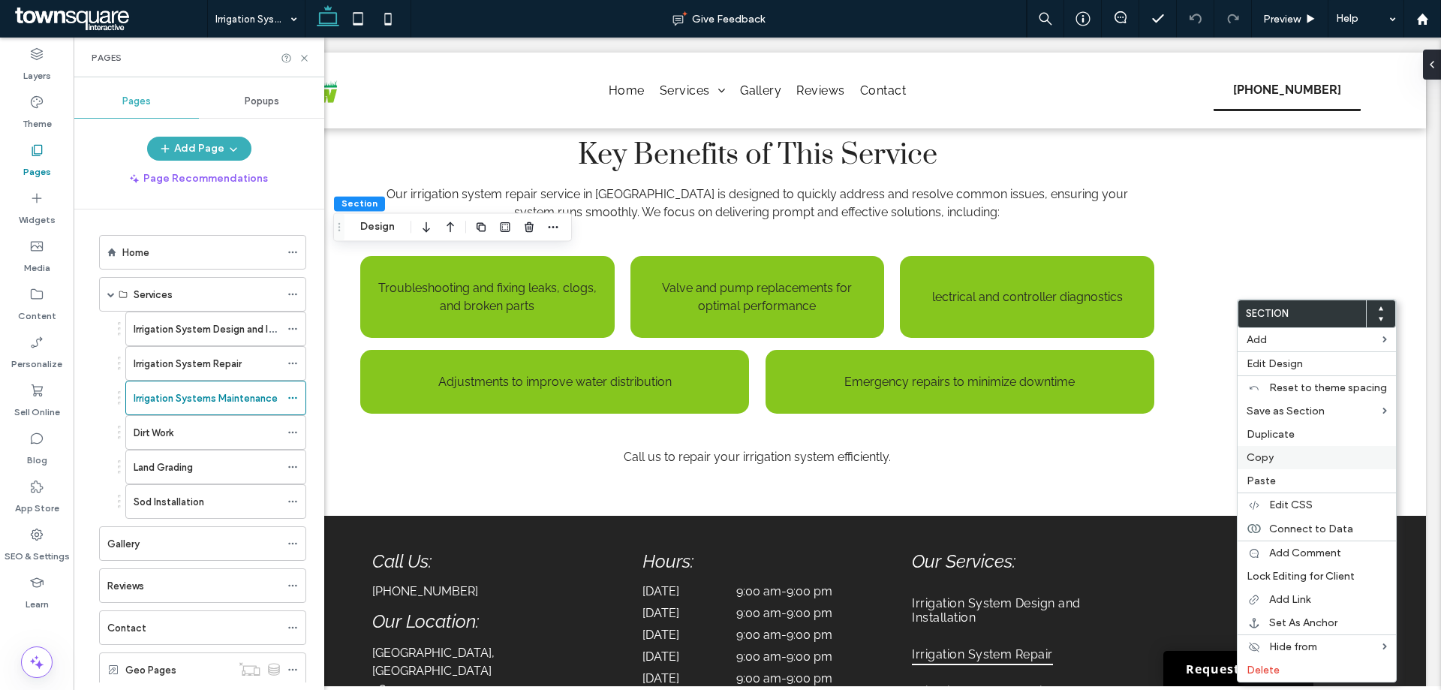
click at [1273, 461] on label "Copy" at bounding box center [1316, 457] width 140 height 13
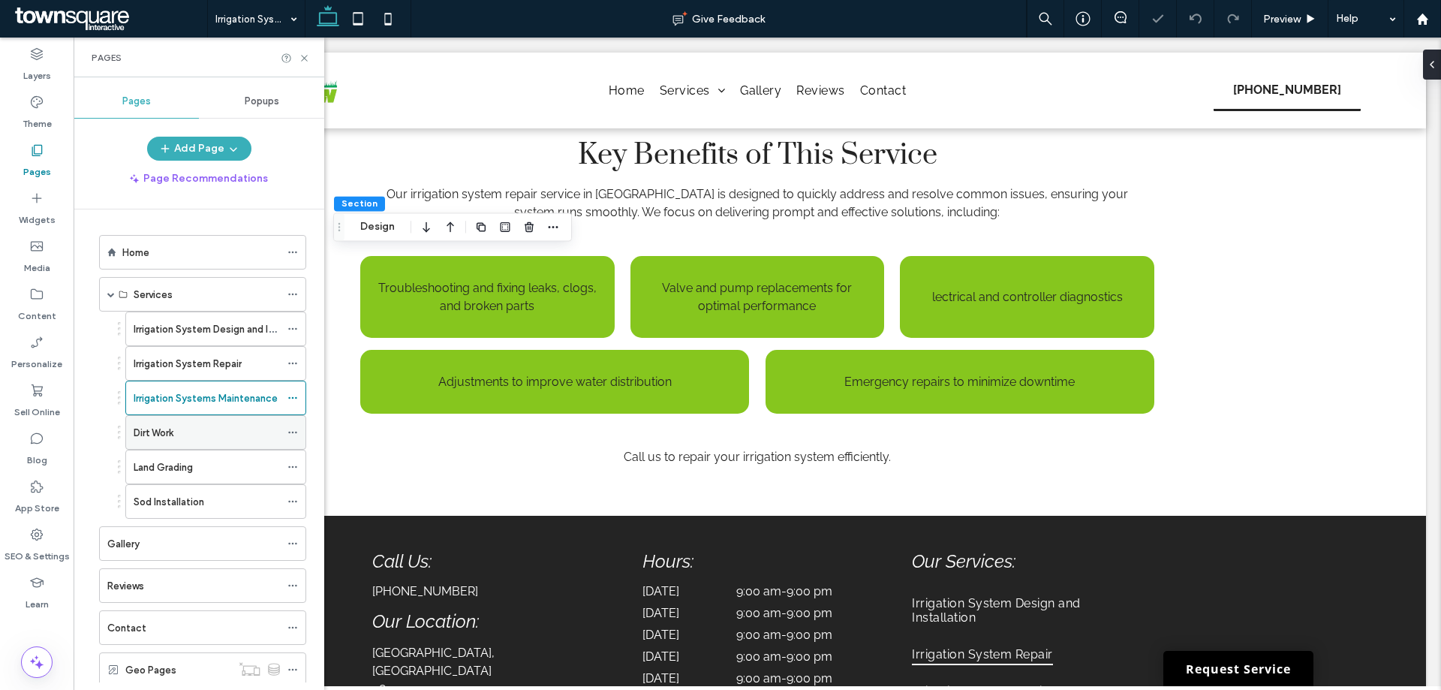
click at [157, 437] on label "Dirt Work" at bounding box center [154, 432] width 40 height 26
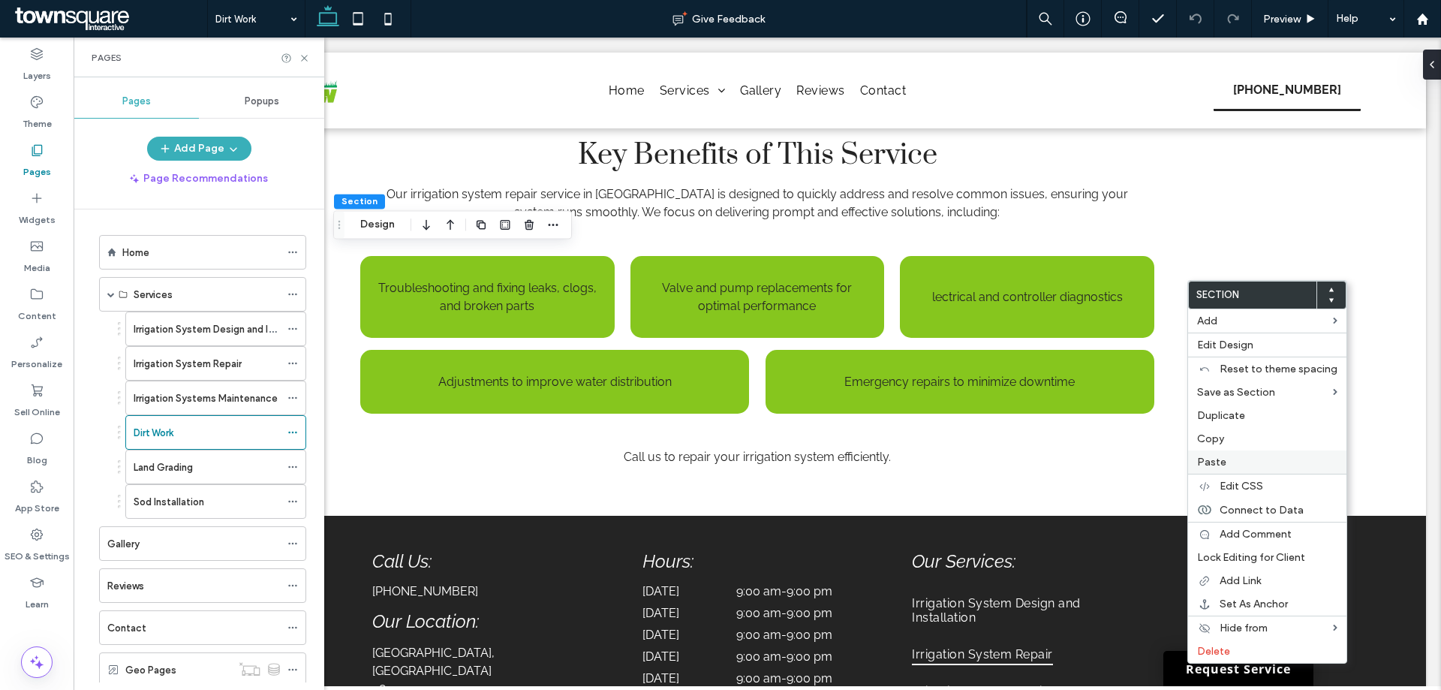
click at [1236, 461] on label "Paste" at bounding box center [1267, 461] width 140 height 13
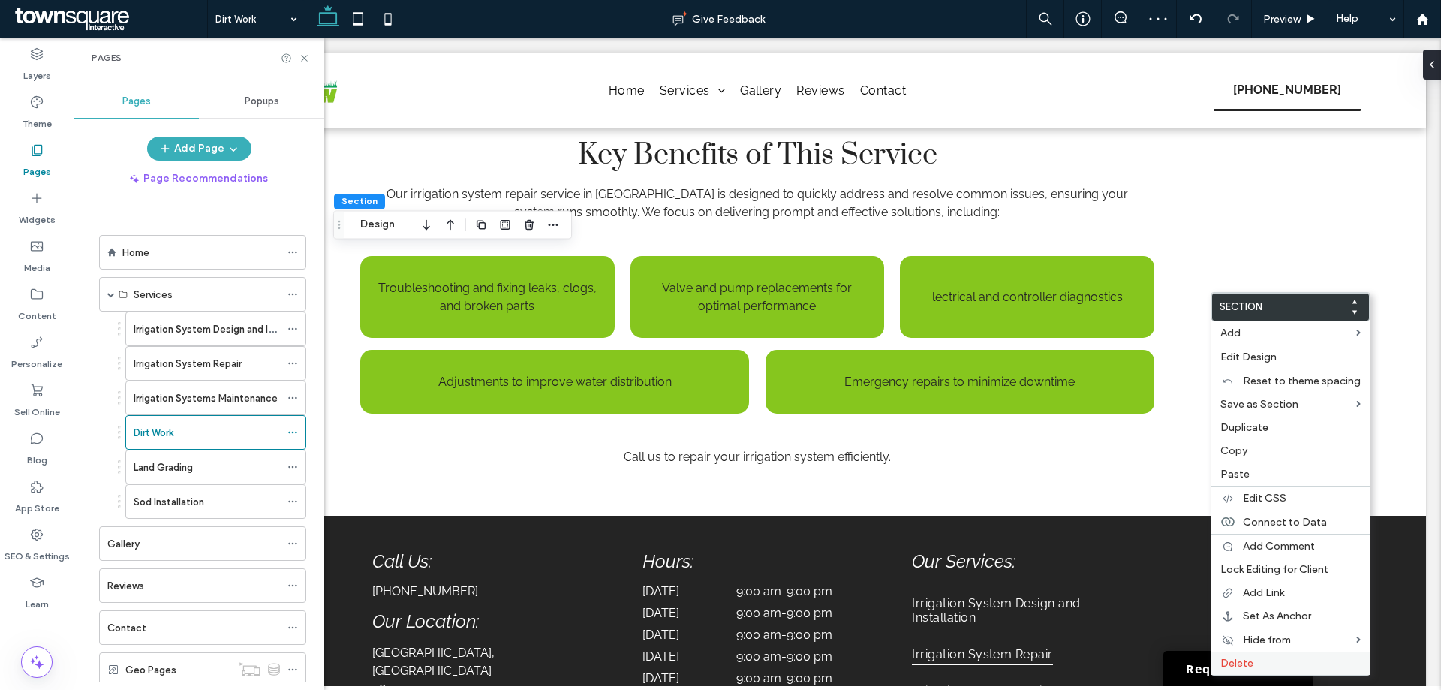
click at [1259, 657] on label "Delete" at bounding box center [1290, 662] width 140 height 13
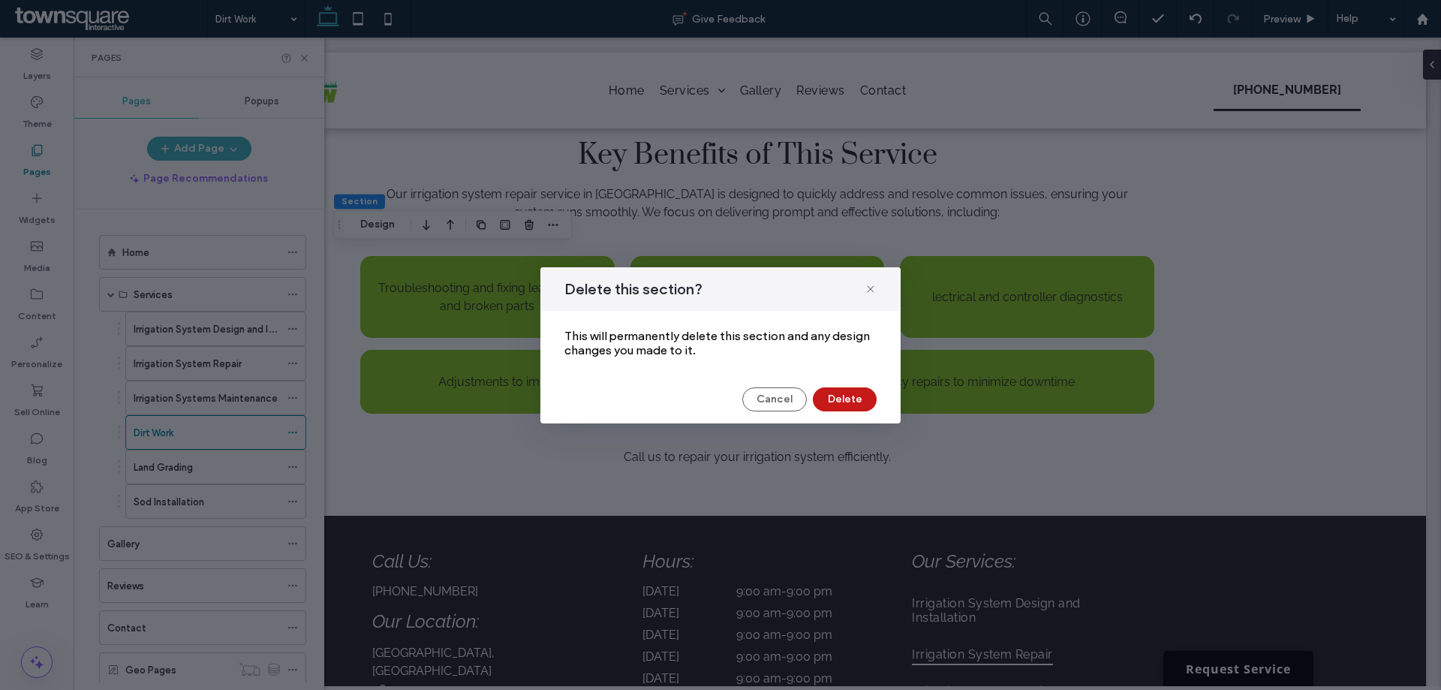
click at [834, 391] on button "Delete" at bounding box center [845, 399] width 64 height 24
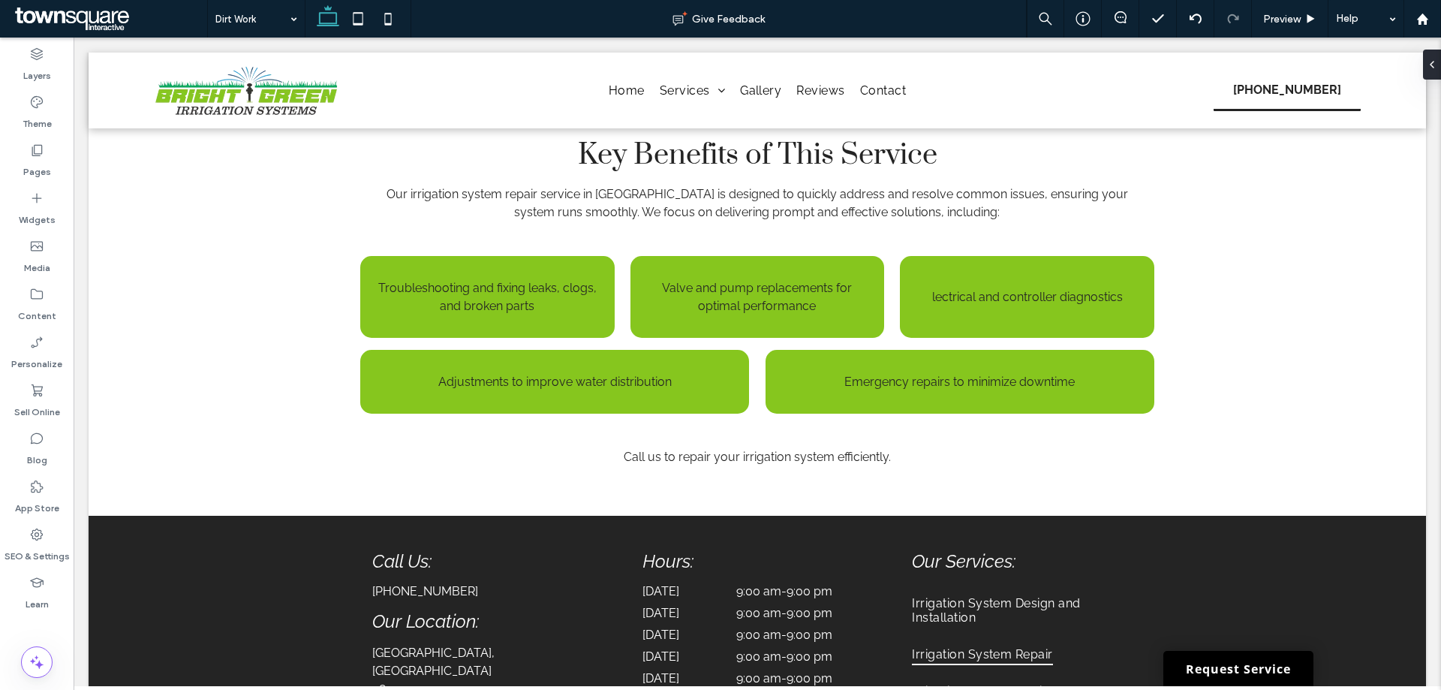
type input "*******"
type input "**"
type input "*******"
type input "**"
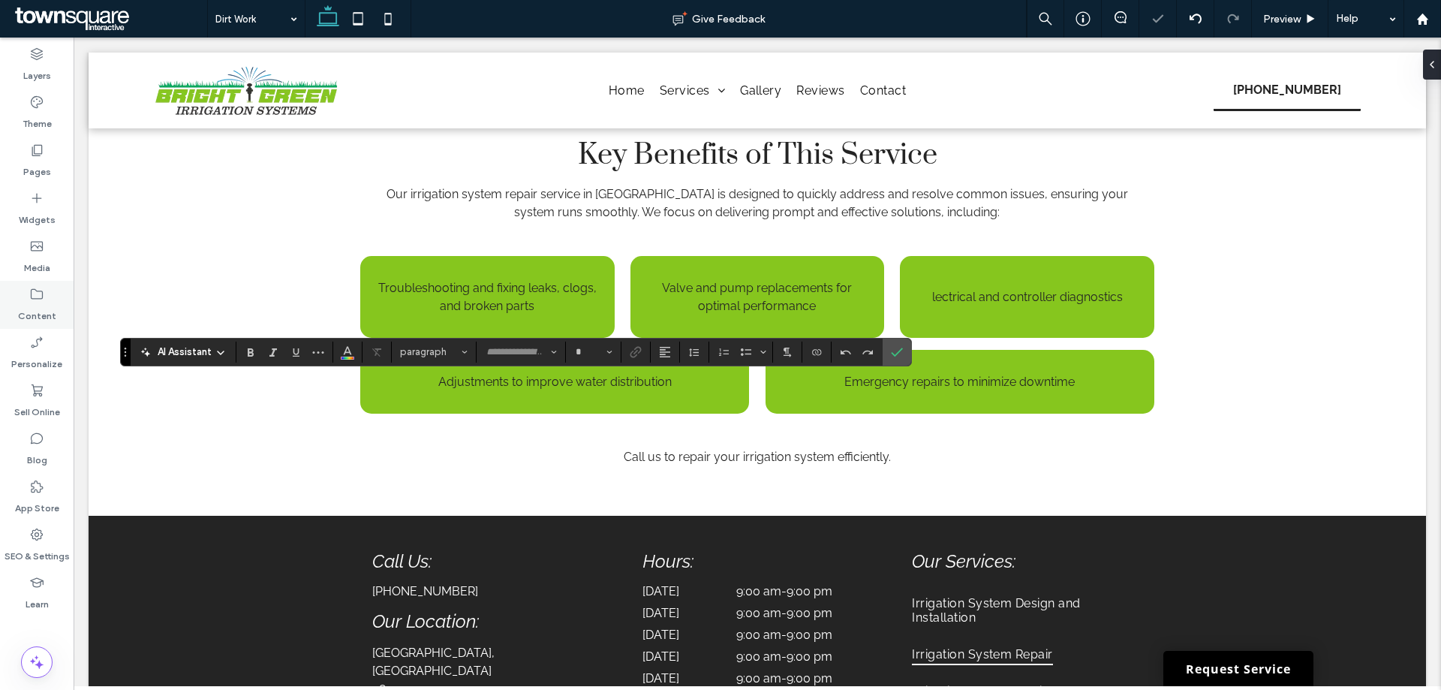
type input "*******"
type input "**"
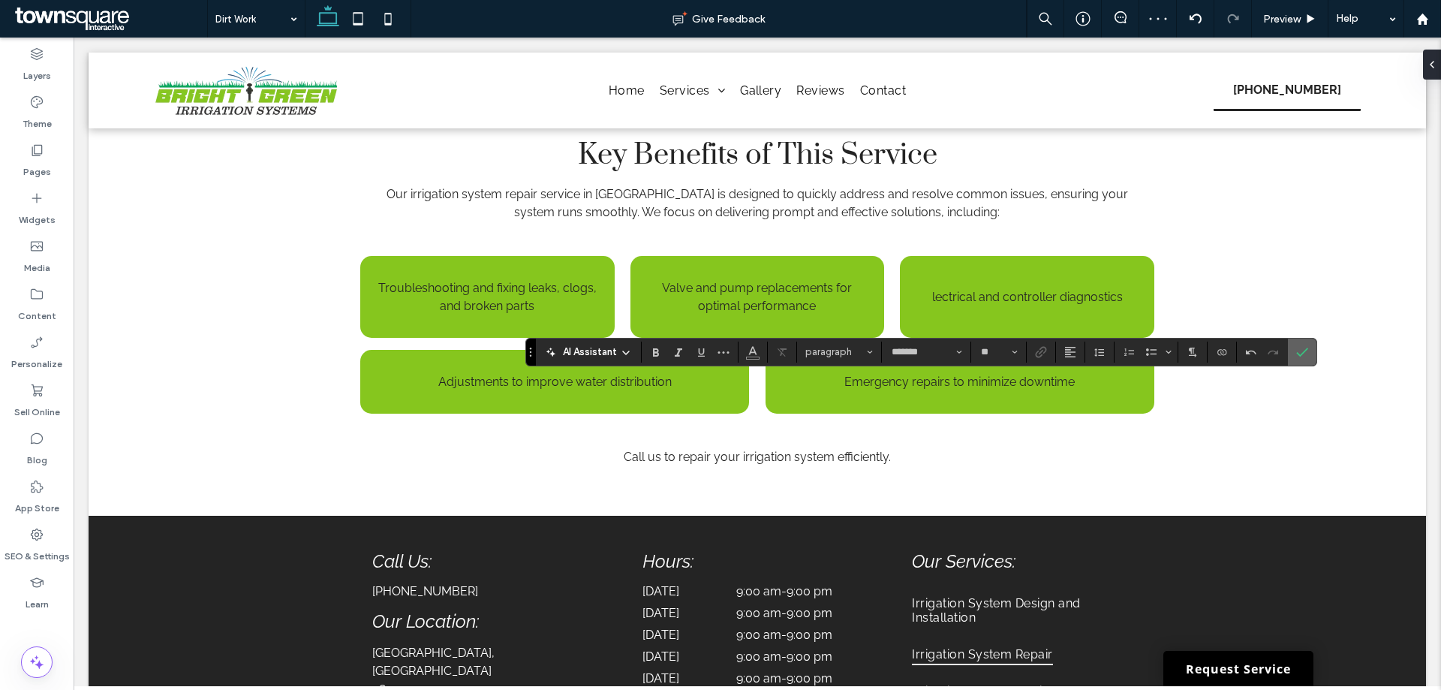
click at [1304, 349] on icon "Confirm" at bounding box center [1302, 352] width 12 height 12
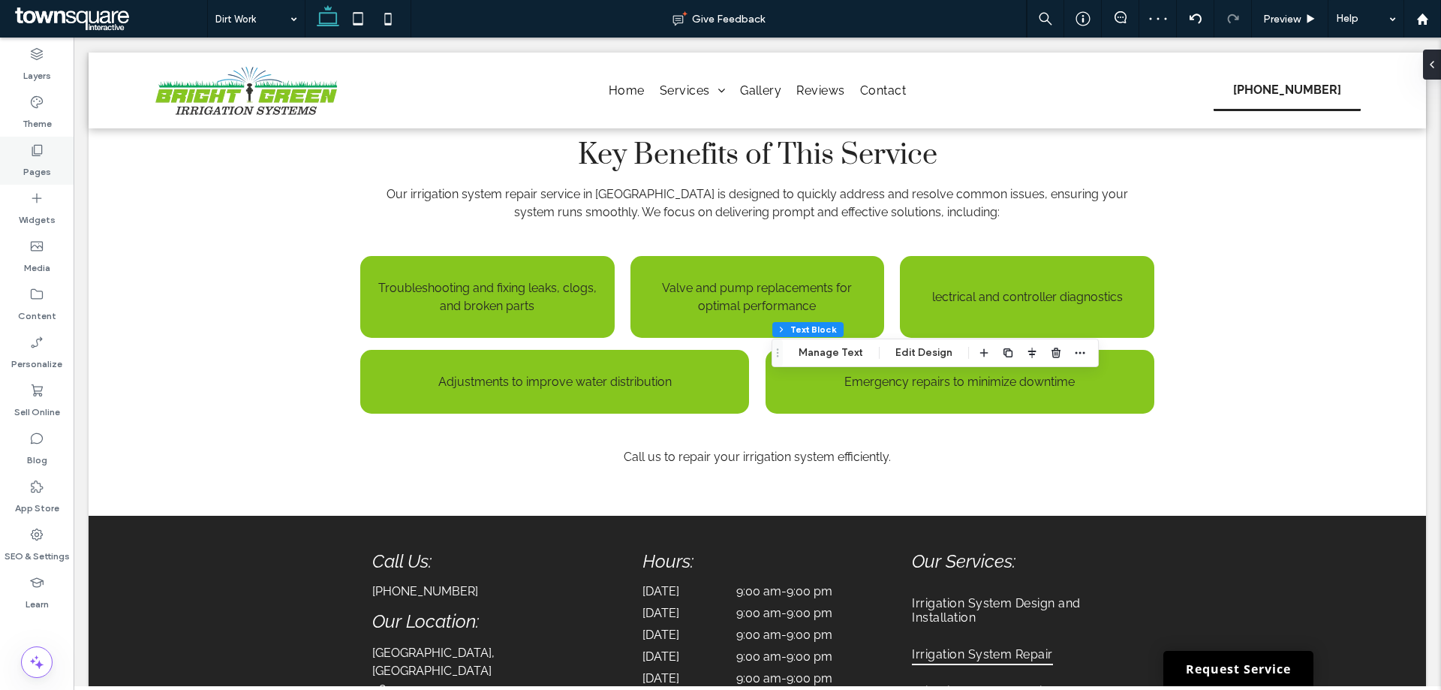
click at [41, 163] on label "Pages" at bounding box center [37, 168] width 28 height 21
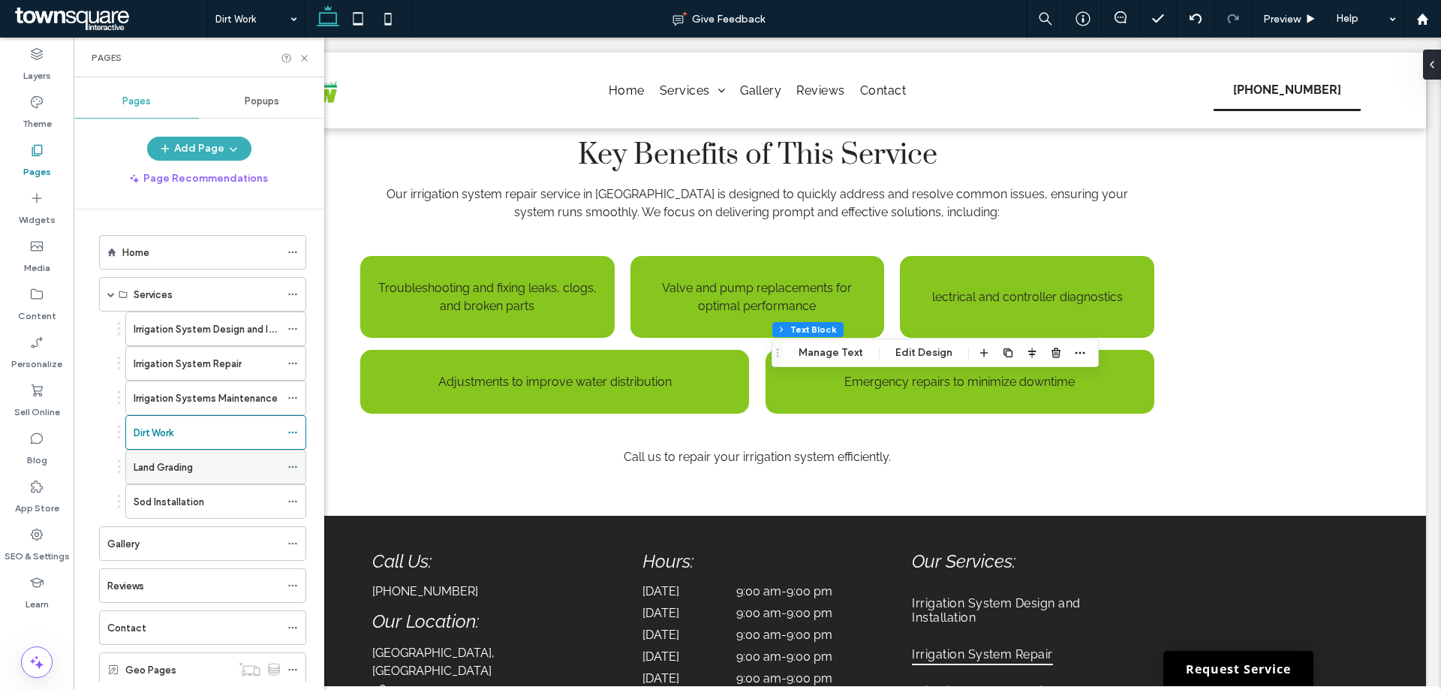
click at [162, 460] on label "Land Grading" at bounding box center [163, 467] width 59 height 26
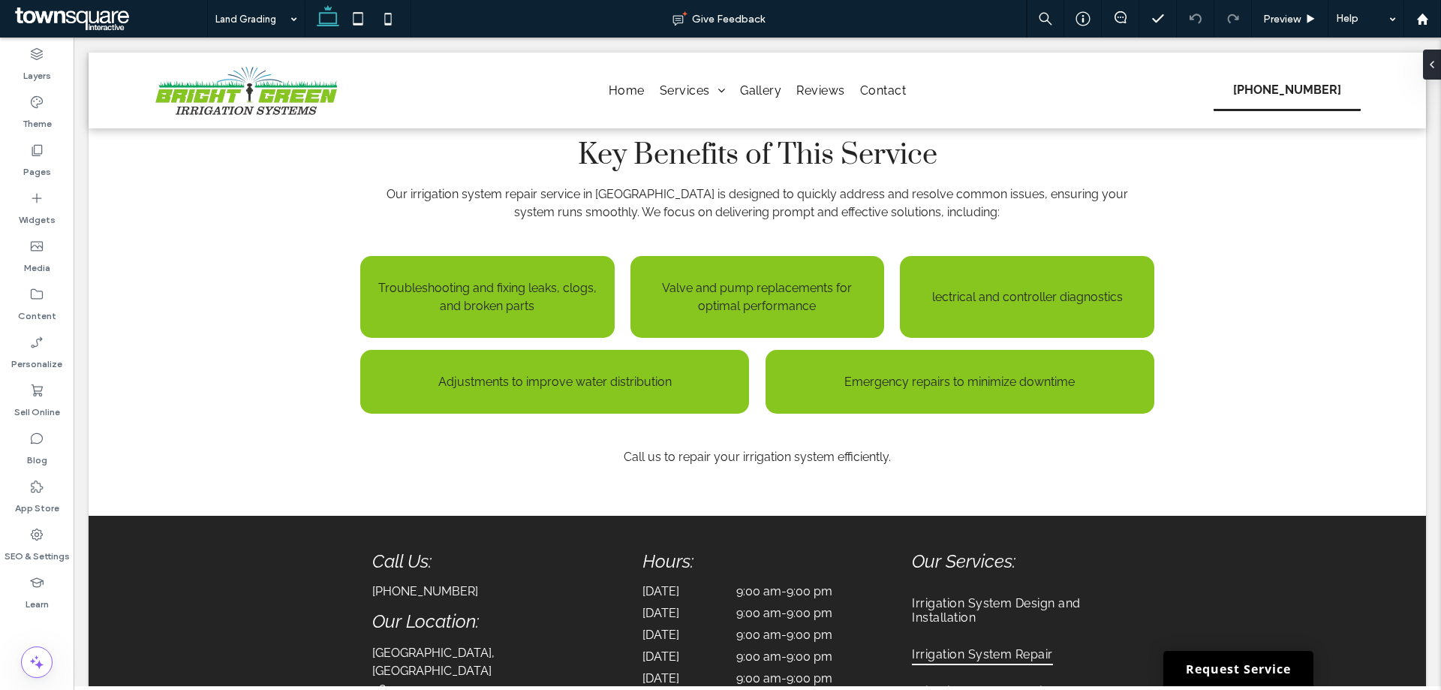
type input "*****"
type input "**"
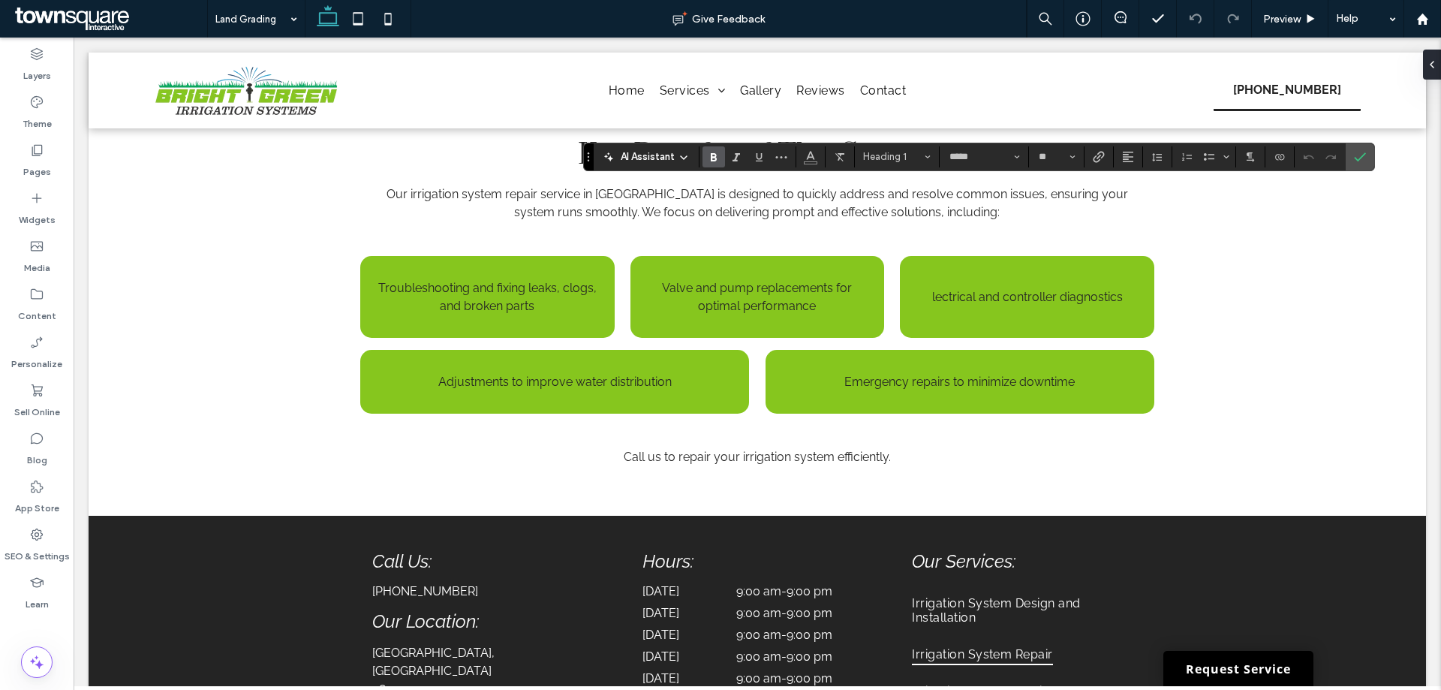
type input "**"
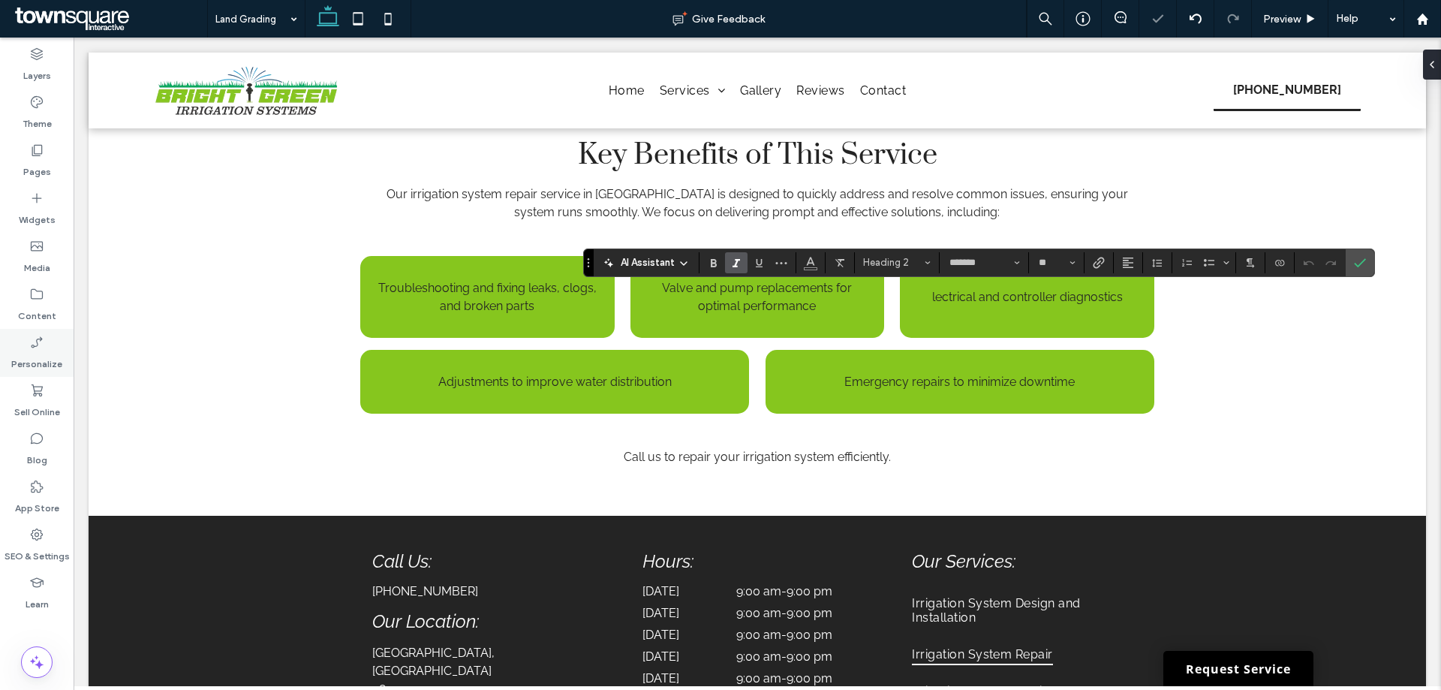
type input "**"
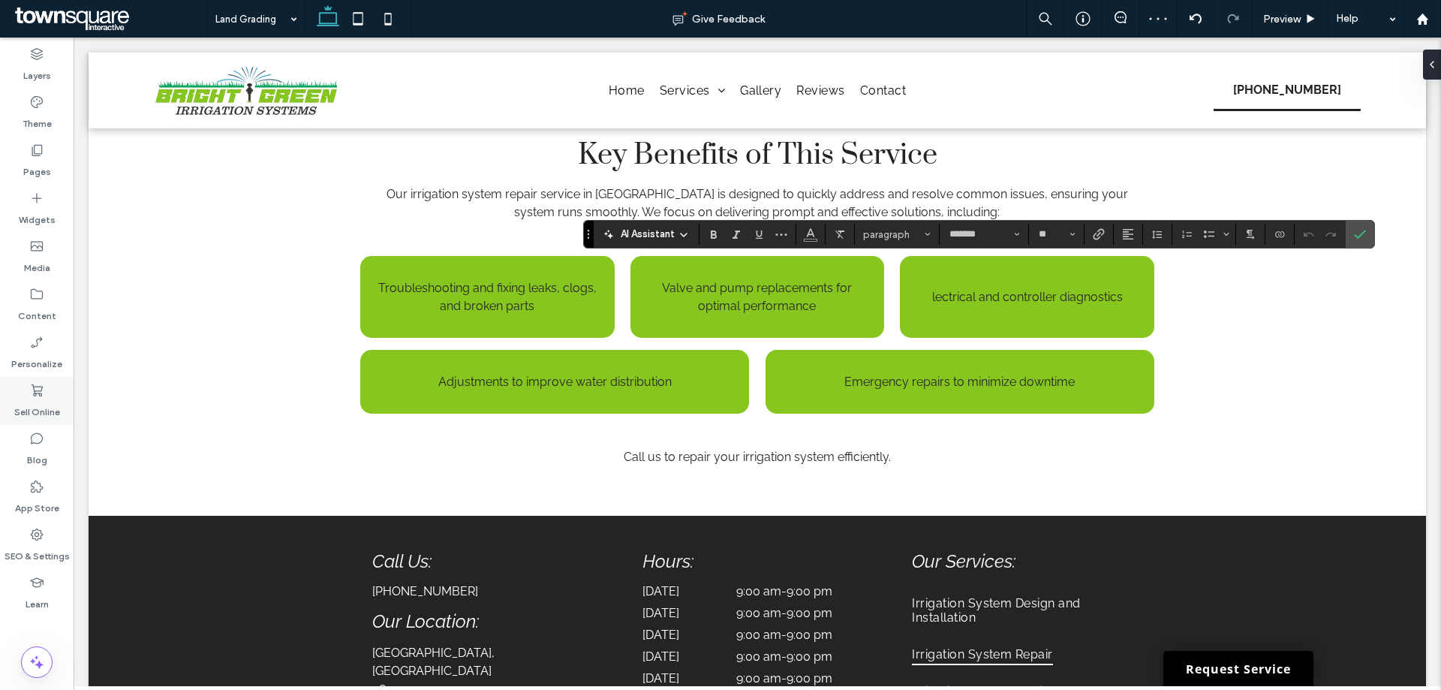
type input "**"
type input "*******"
type input "**"
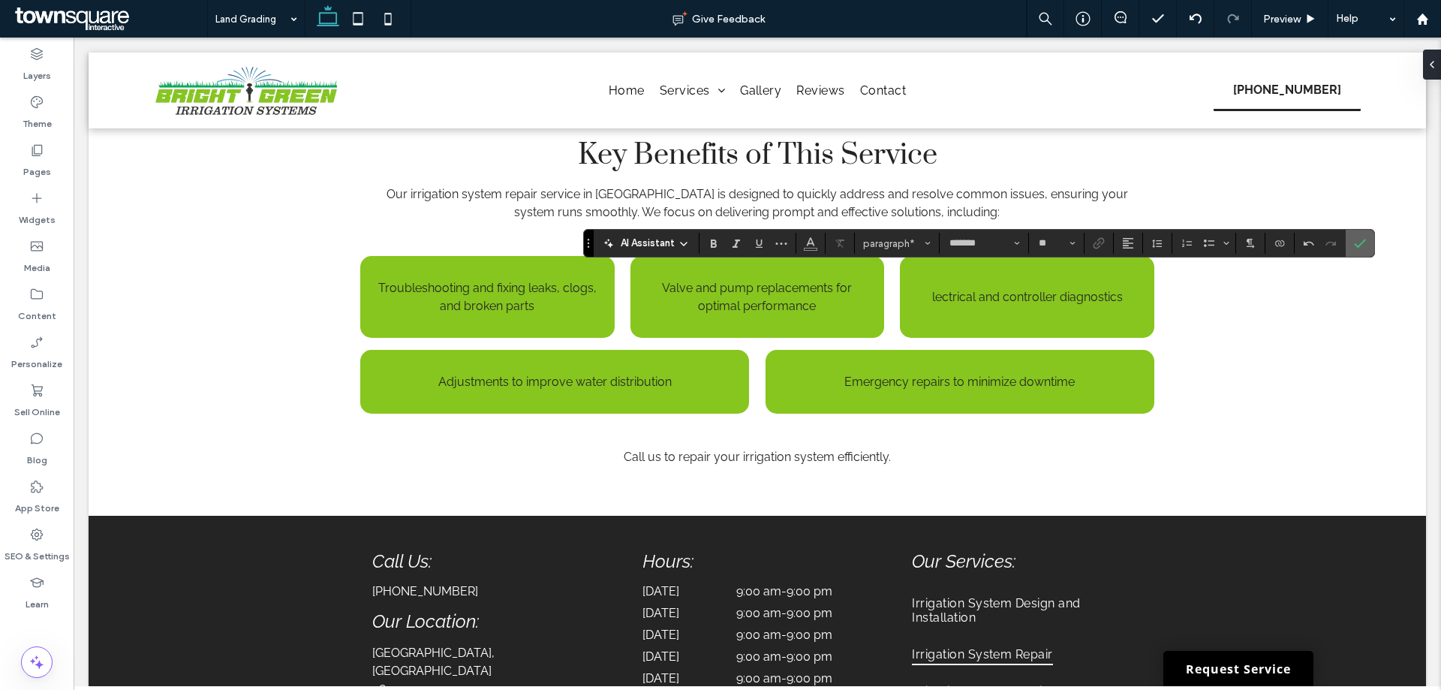
click at [1359, 234] on span "Confirm" at bounding box center [1356, 243] width 7 height 27
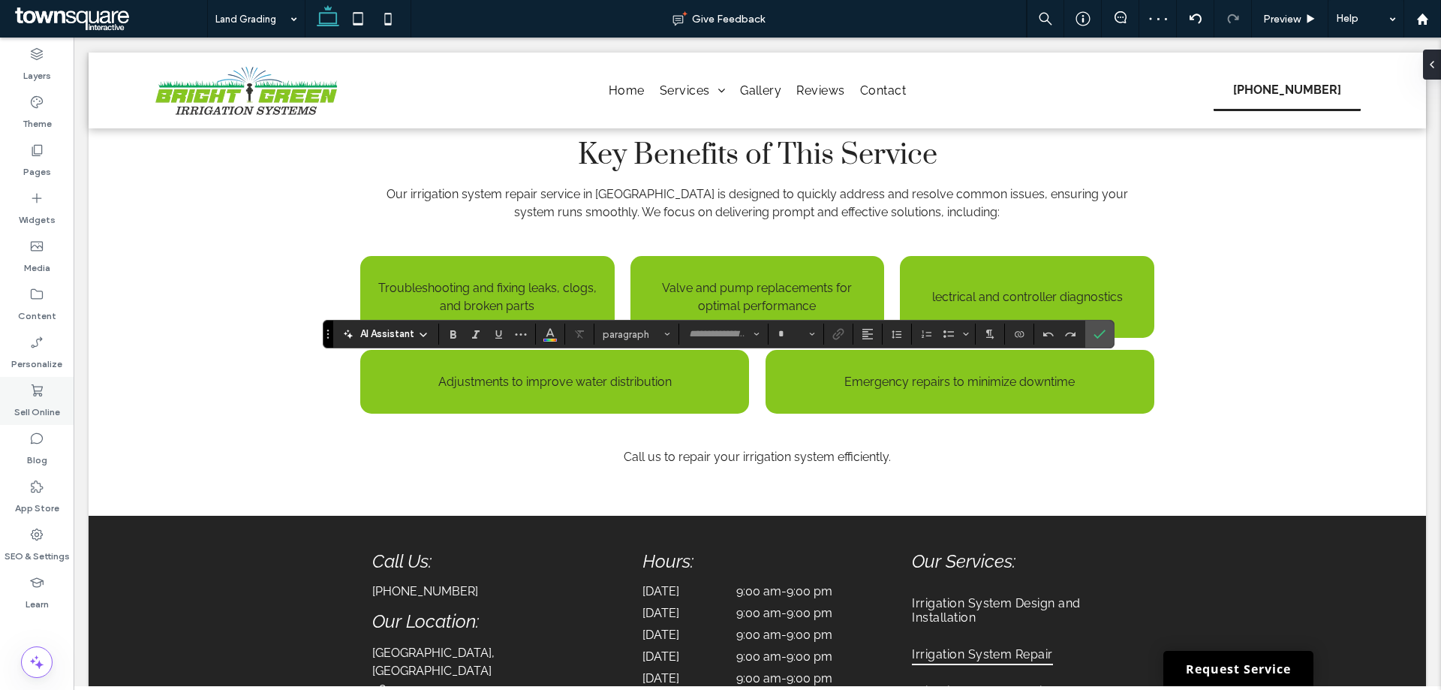
type input "*****"
type input "**"
click at [1098, 324] on span "Confirm" at bounding box center [1096, 333] width 7 height 27
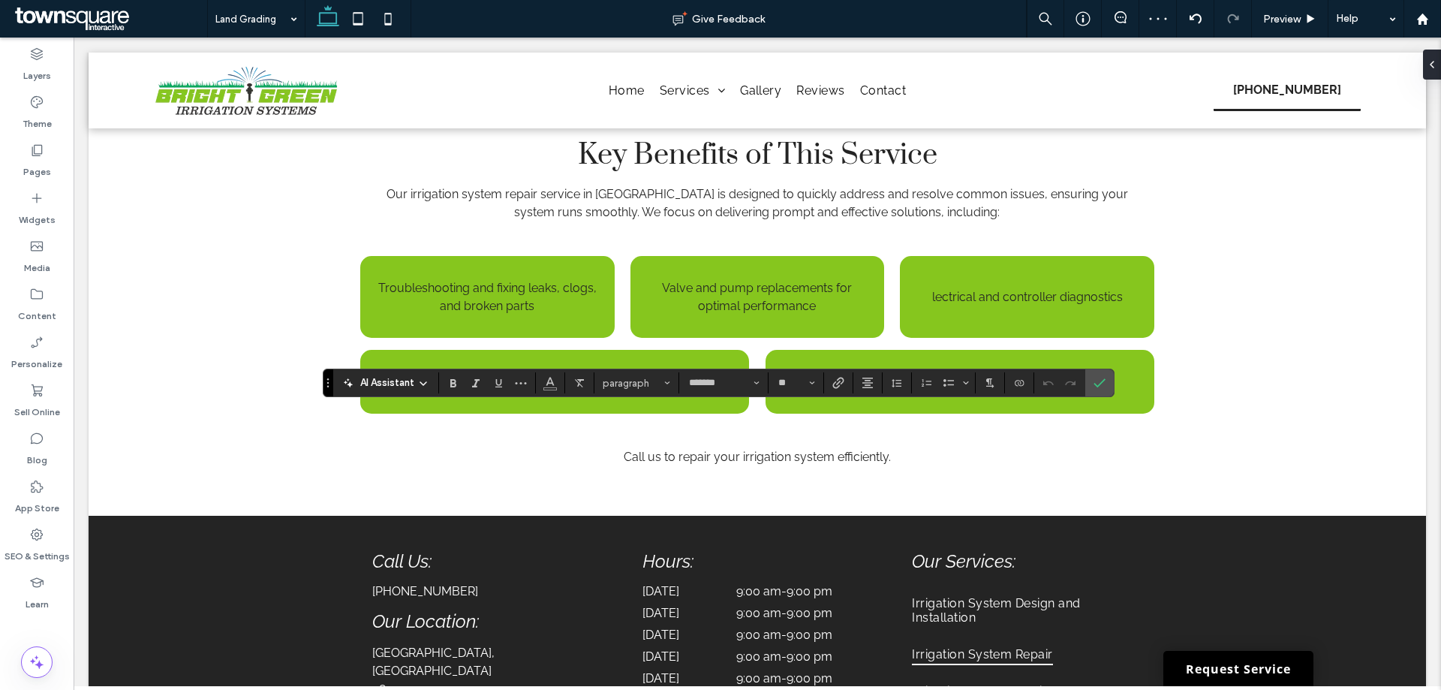
type input "**"
click at [1093, 383] on icon "Confirm" at bounding box center [1099, 383] width 12 height 12
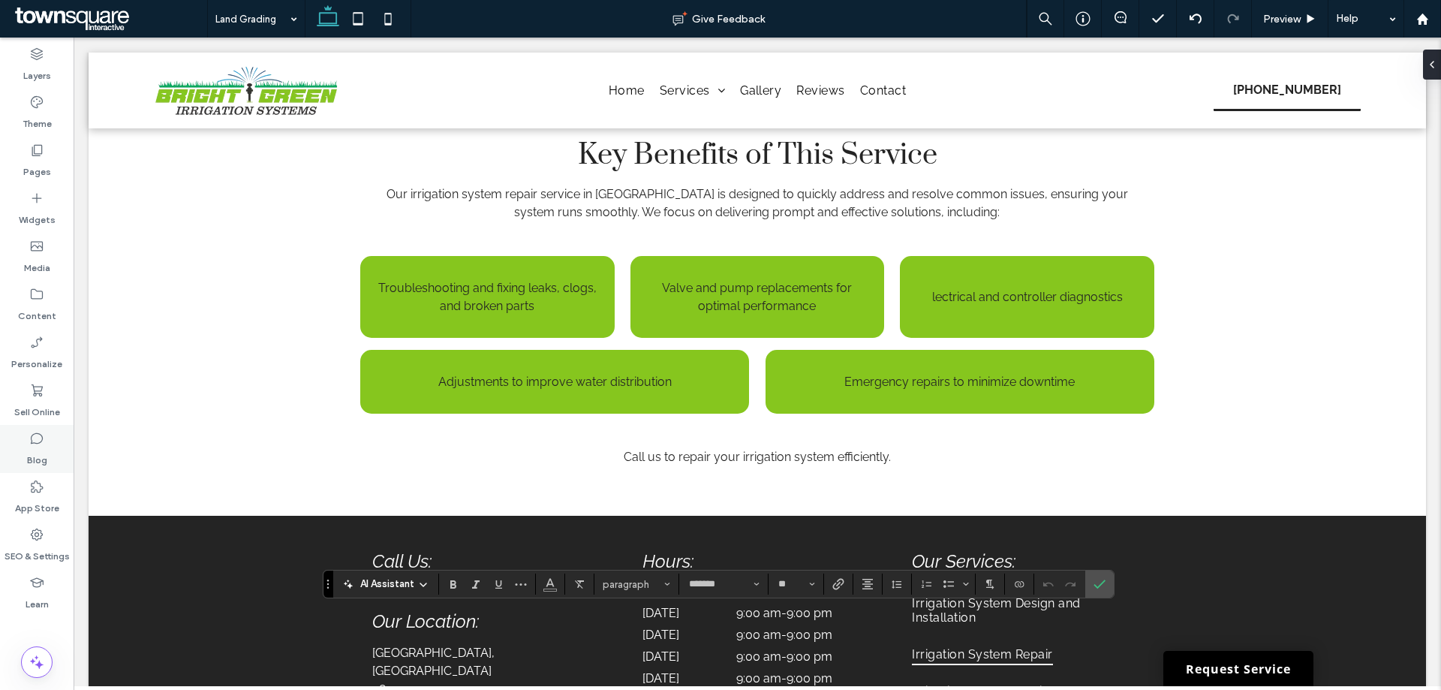
type input "**"
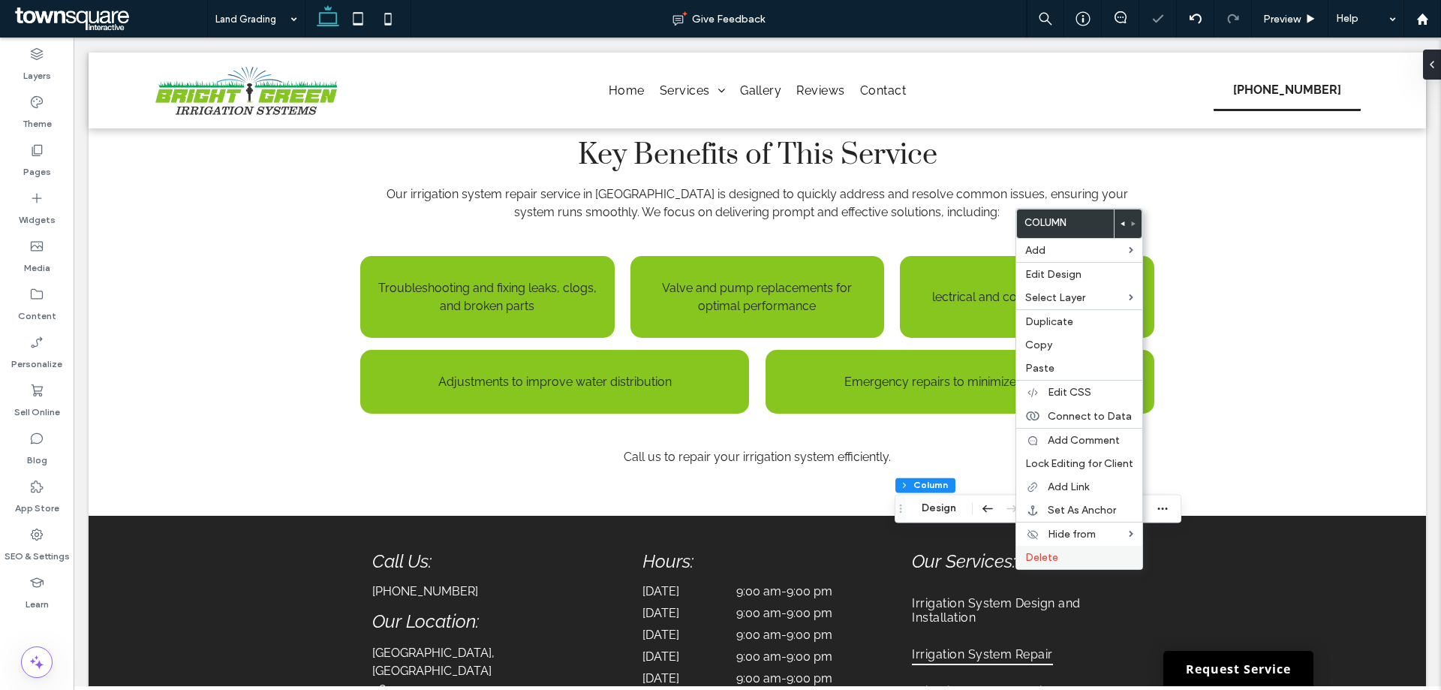
click at [1030, 560] on span "Delete" at bounding box center [1041, 557] width 33 height 13
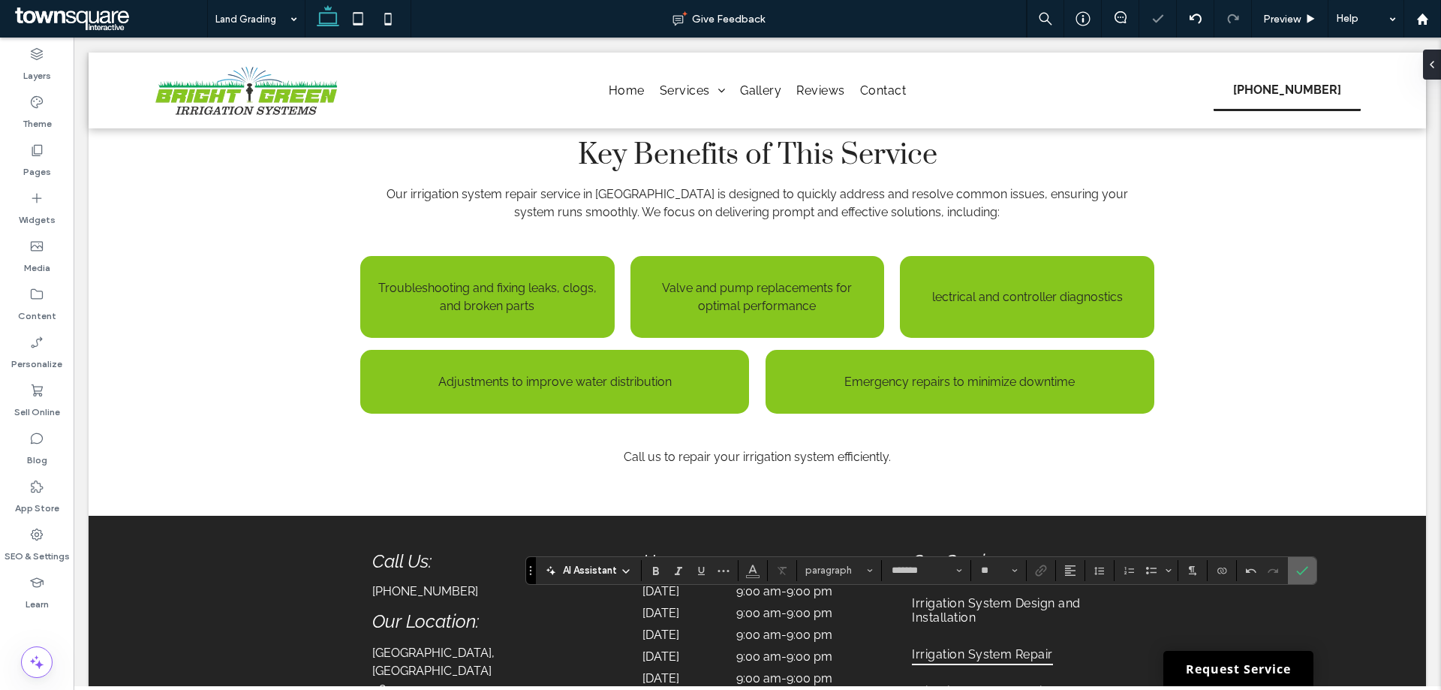
click at [1309, 561] on label "Confirm" at bounding box center [1301, 570] width 23 height 27
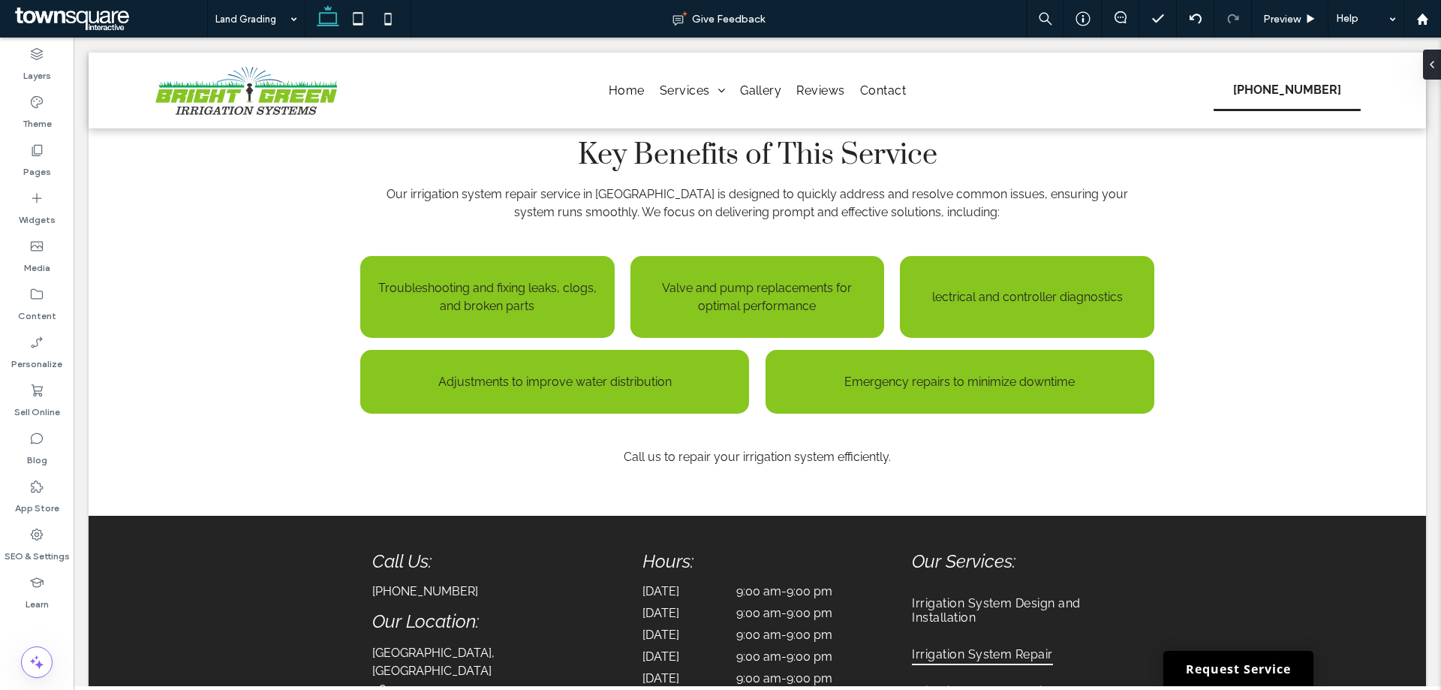
type input "***"
click at [61, 170] on div "Pages" at bounding box center [37, 161] width 74 height 48
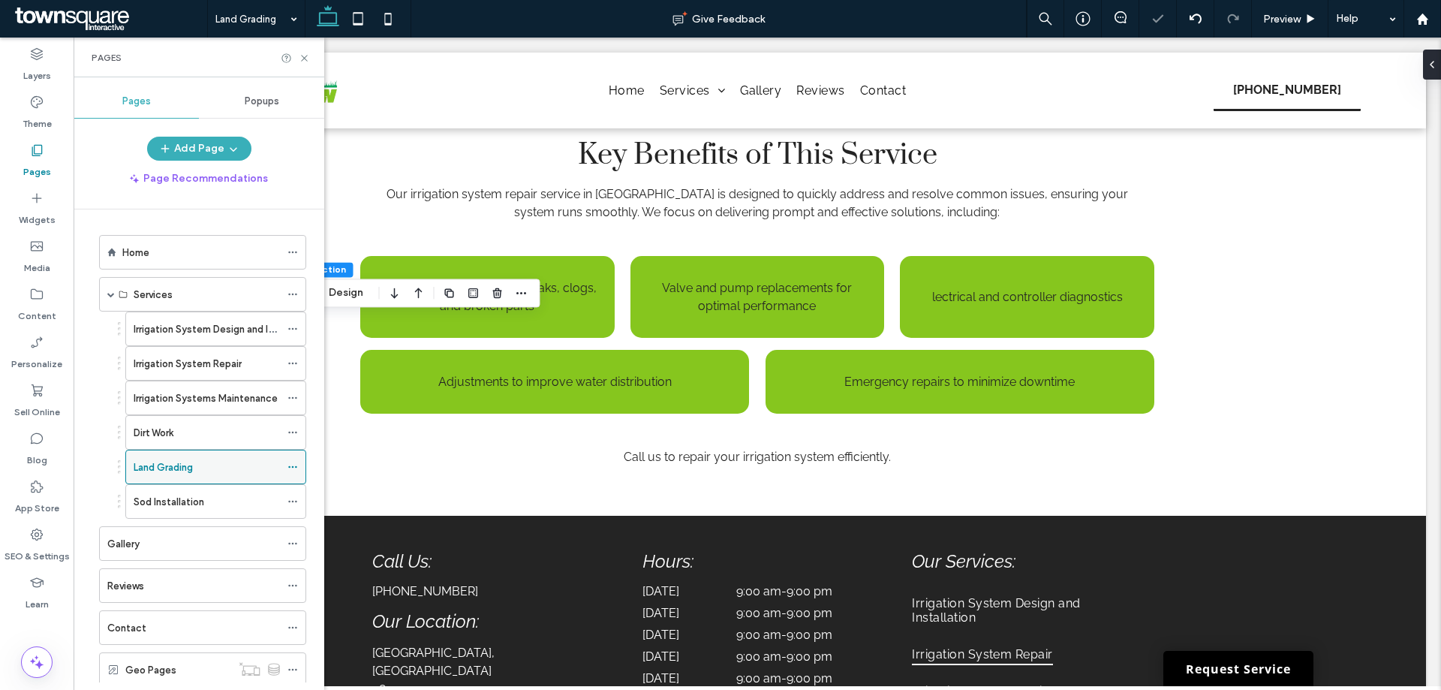
click at [194, 480] on div "Land Grading" at bounding box center [207, 466] width 146 height 33
click at [187, 498] on div "Land Grading Give Feedback Preview Help Design Panel Site Comments Team & Clien…" at bounding box center [720, 345] width 1441 height 690
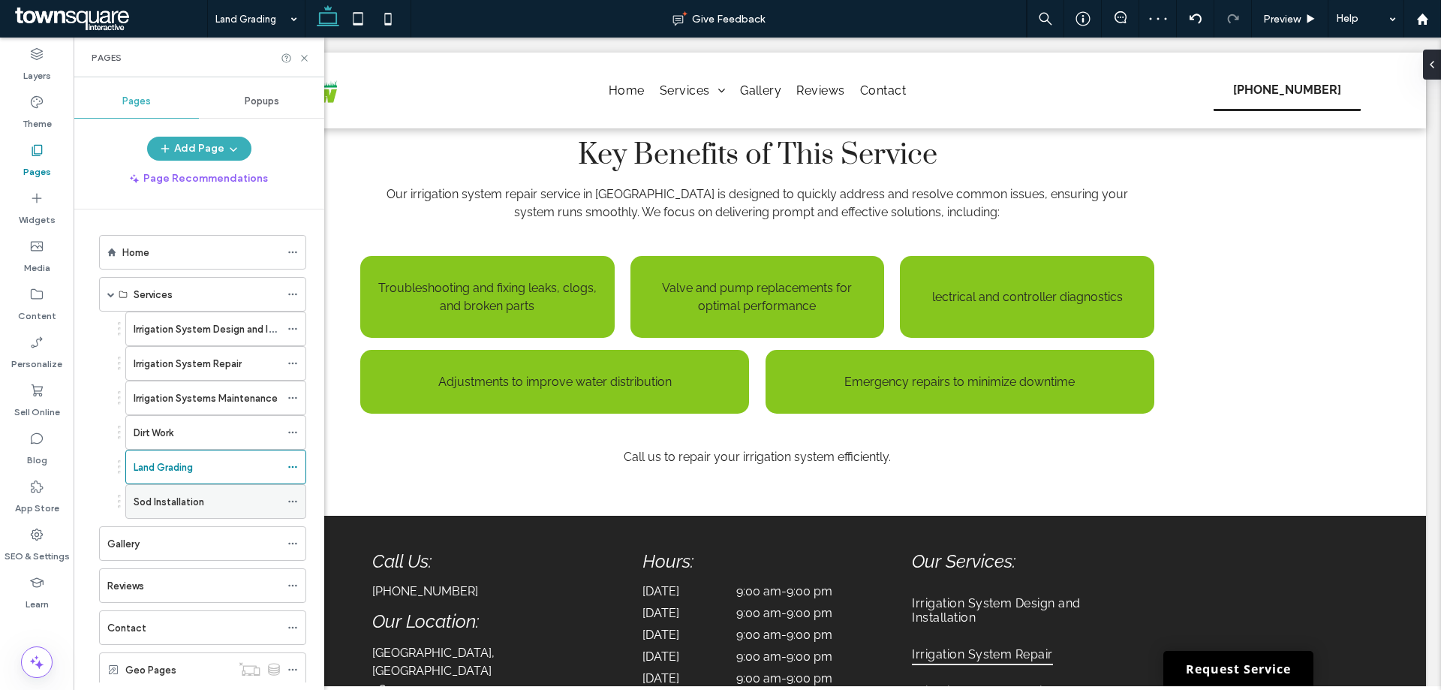
click at [204, 494] on div "Sod Installation" at bounding box center [207, 502] width 146 height 16
click at [158, 464] on label "Land Grading" at bounding box center [163, 467] width 59 height 26
click at [170, 500] on label "Sod Installation" at bounding box center [169, 501] width 71 height 26
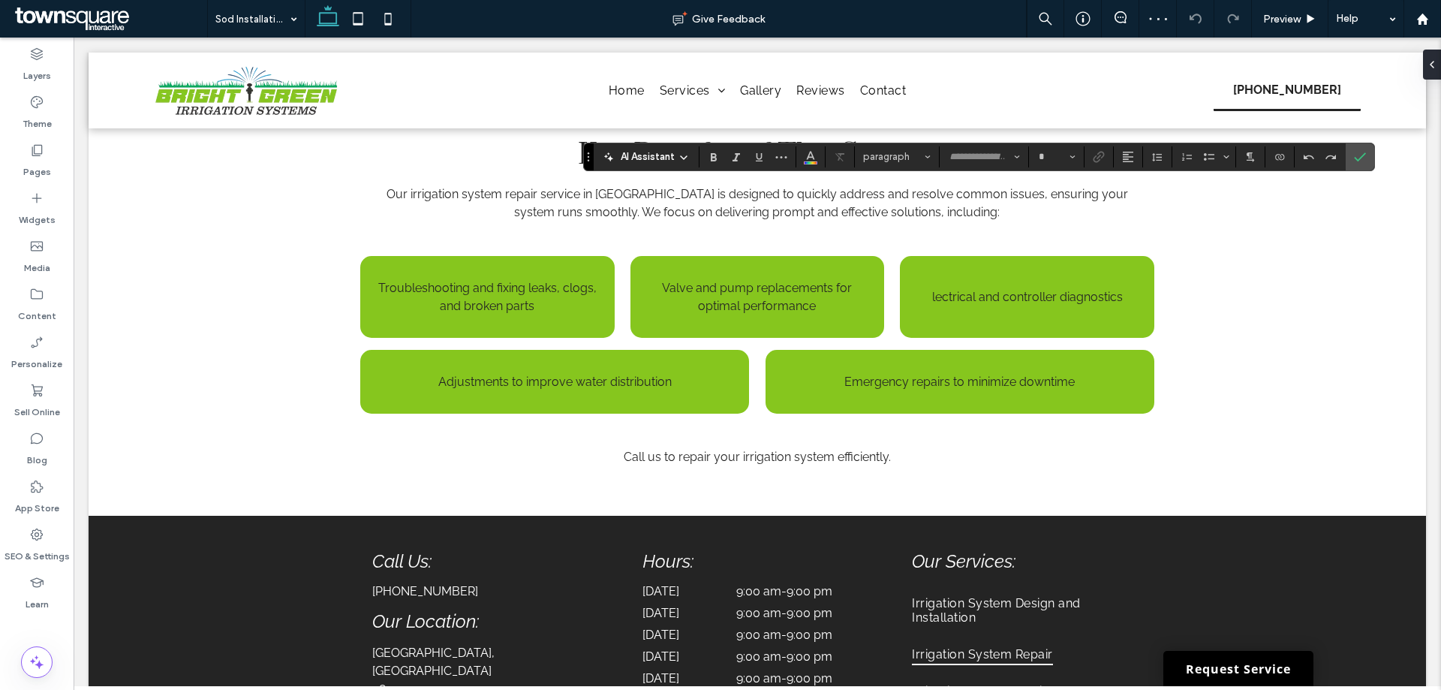
type input "*****"
type input "**"
click at [50, 167] on div "Pages" at bounding box center [37, 161] width 74 height 48
type input "*****"
type input "**"
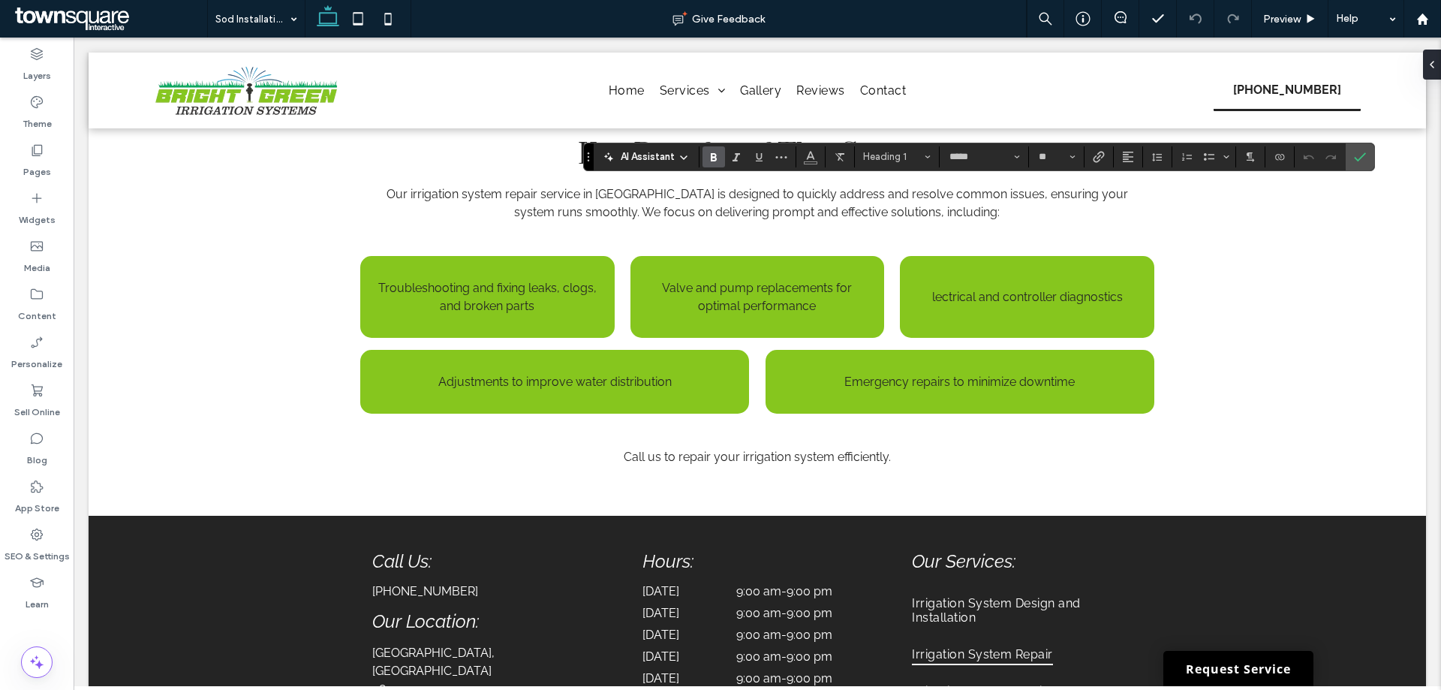
type input "**"
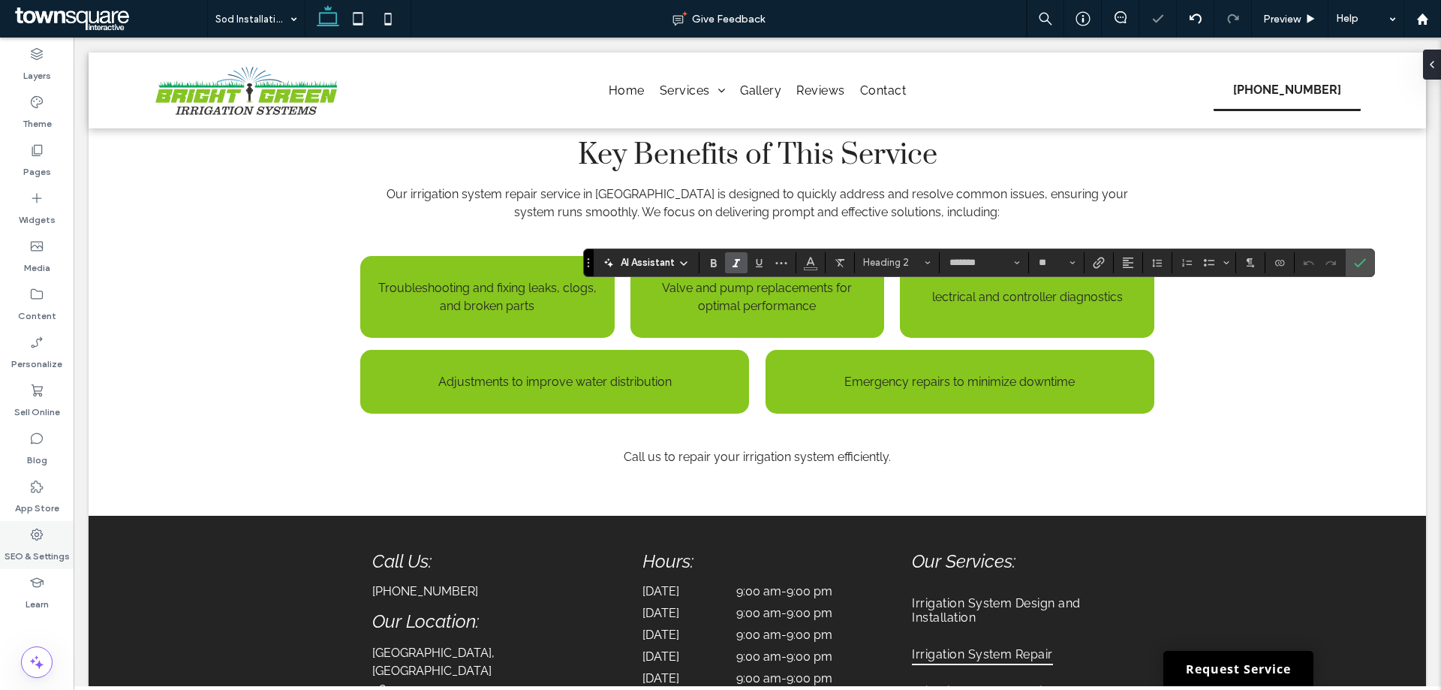
type input "**"
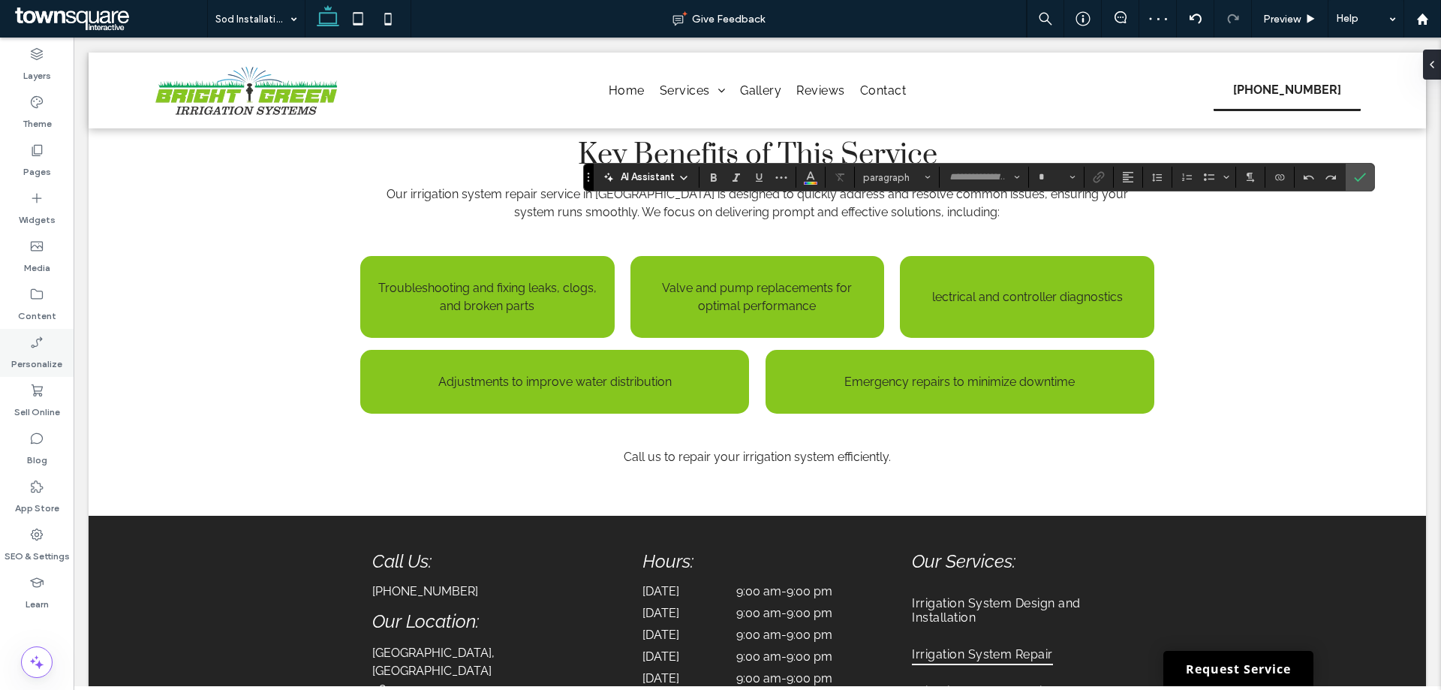
type input "*******"
type input "**"
type input "*******"
type input "**"
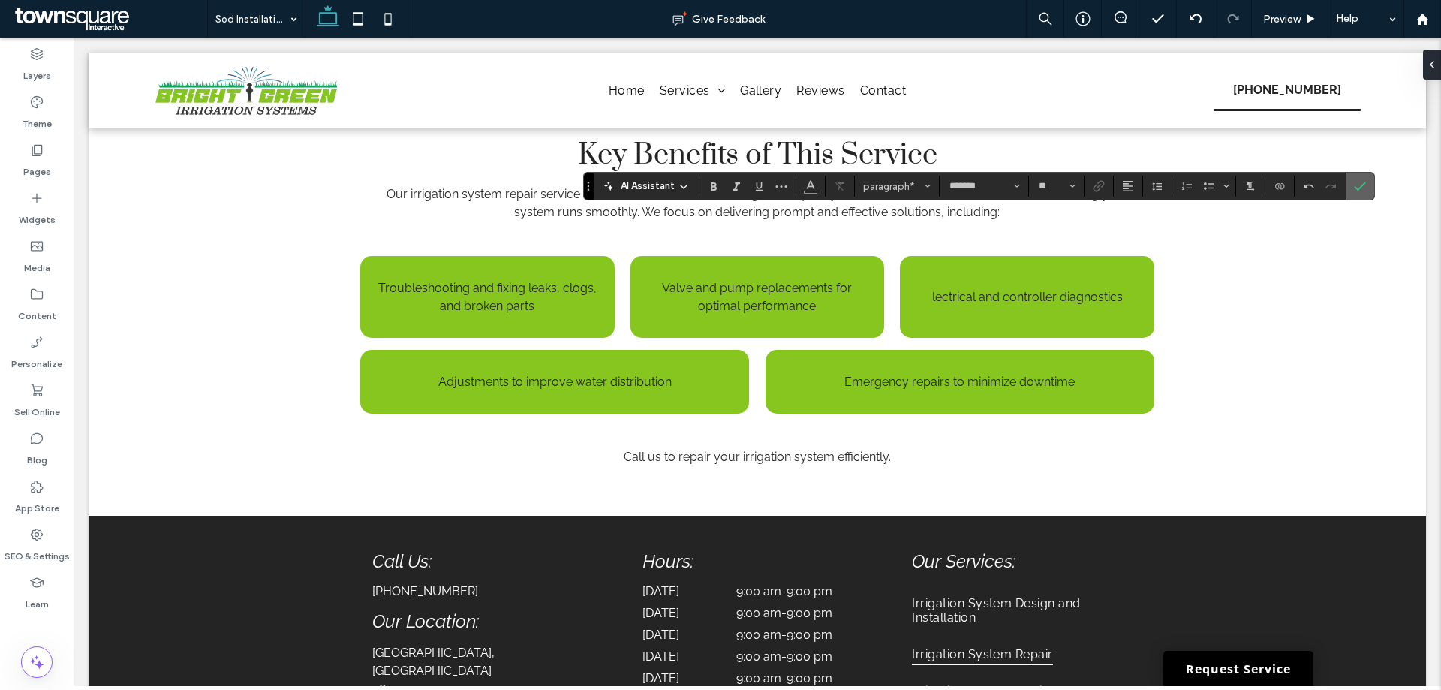
click at [1359, 189] on use "Confirm" at bounding box center [1359, 186] width 12 height 9
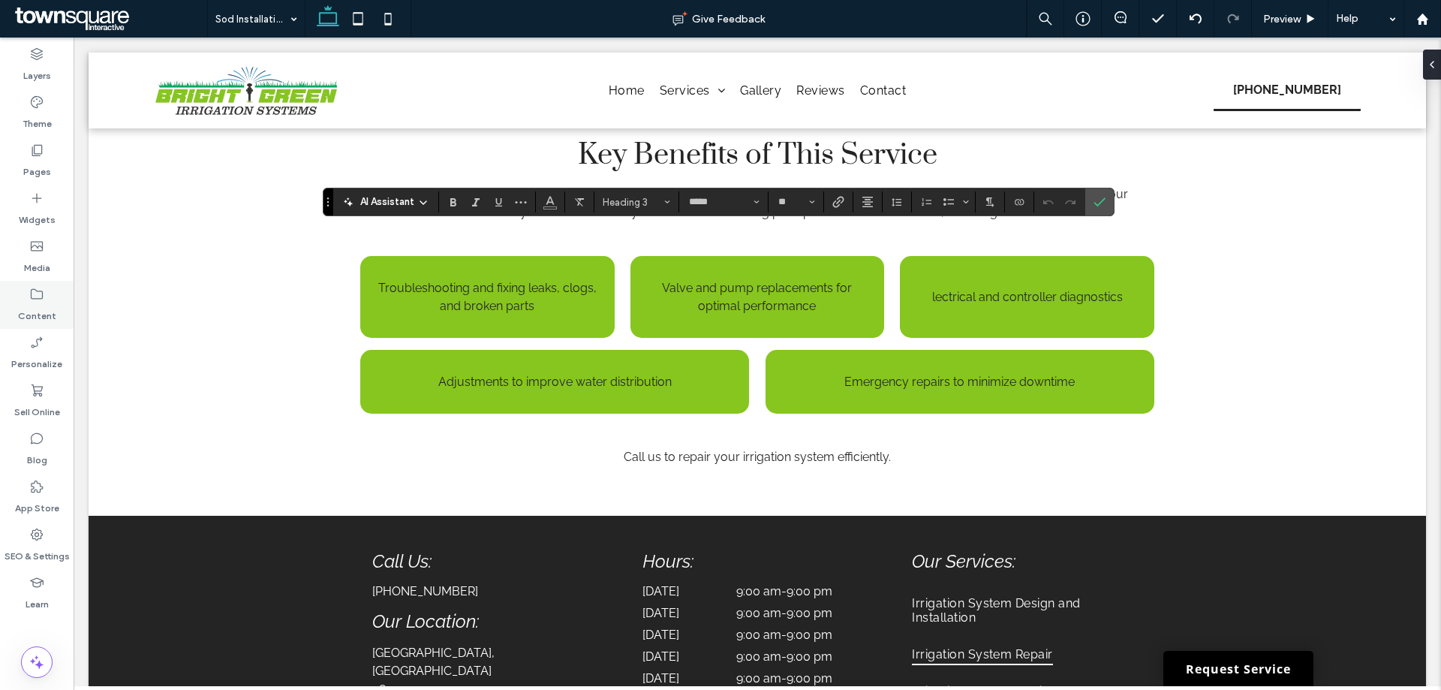
type input "**"
click at [1097, 198] on icon "Confirm" at bounding box center [1099, 202] width 12 height 12
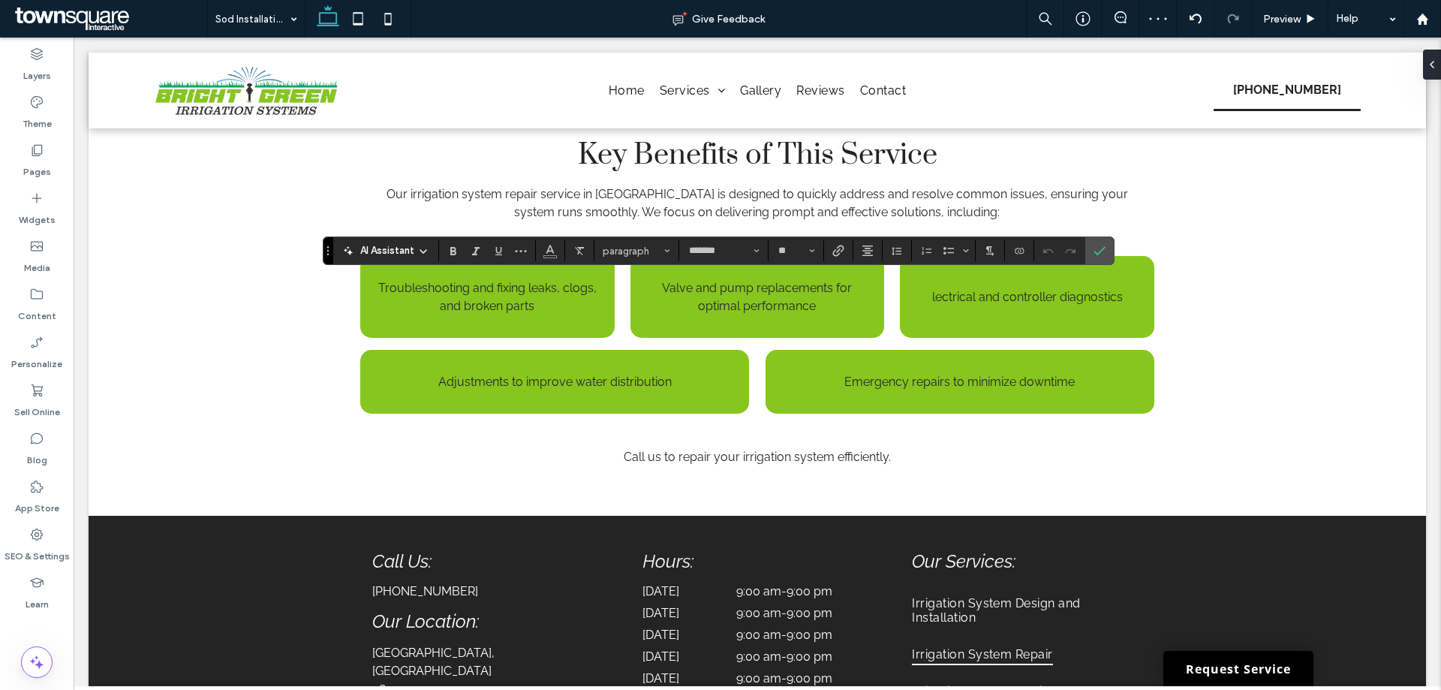
type input "**"
click at [1095, 244] on span "Confirm" at bounding box center [1096, 250] width 7 height 27
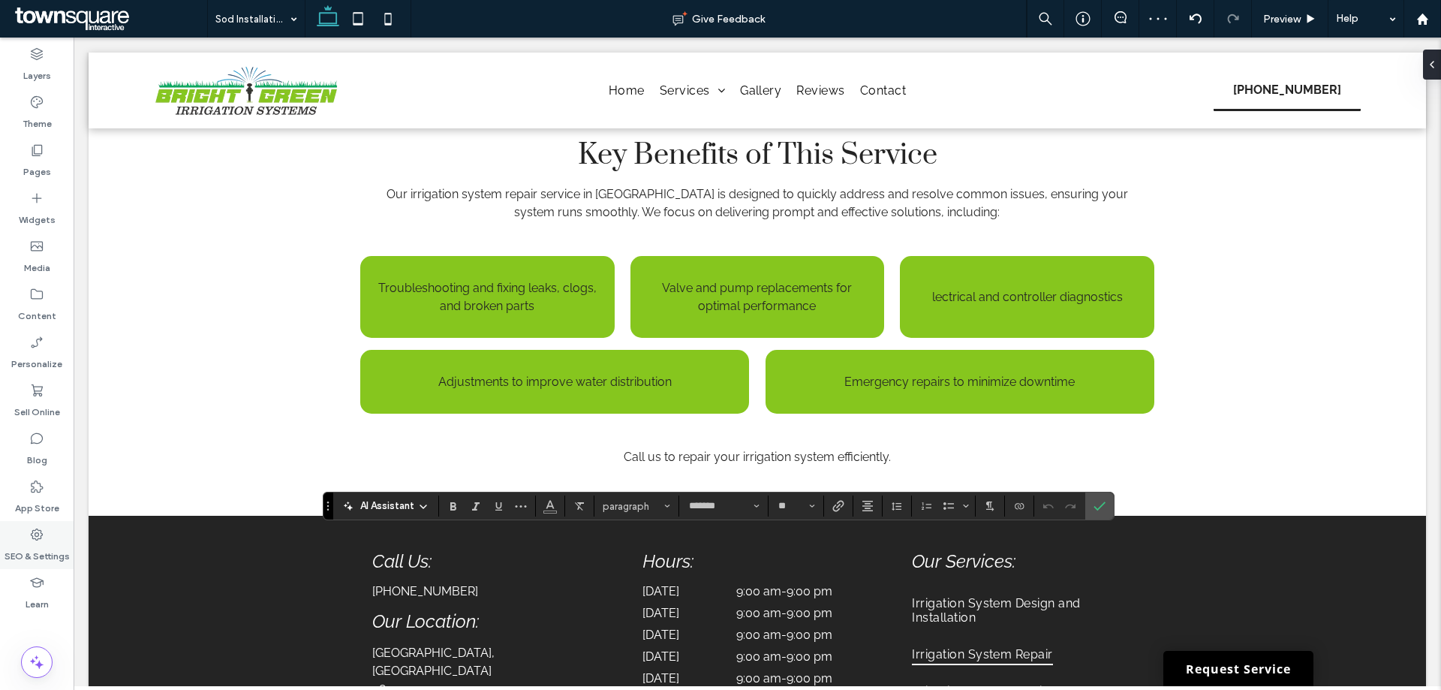
type input "**"
click at [1096, 497] on span "Confirm" at bounding box center [1096, 505] width 7 height 27
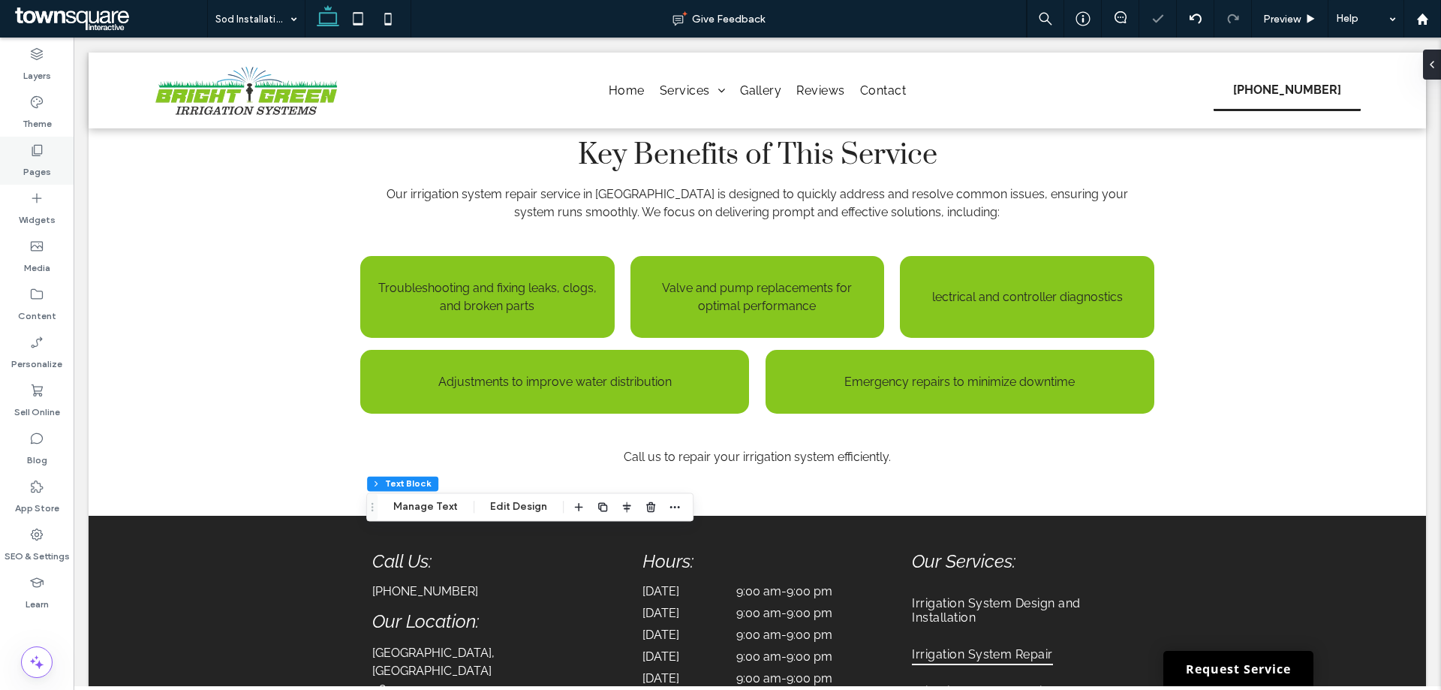
click at [45, 175] on label "Pages" at bounding box center [37, 168] width 28 height 21
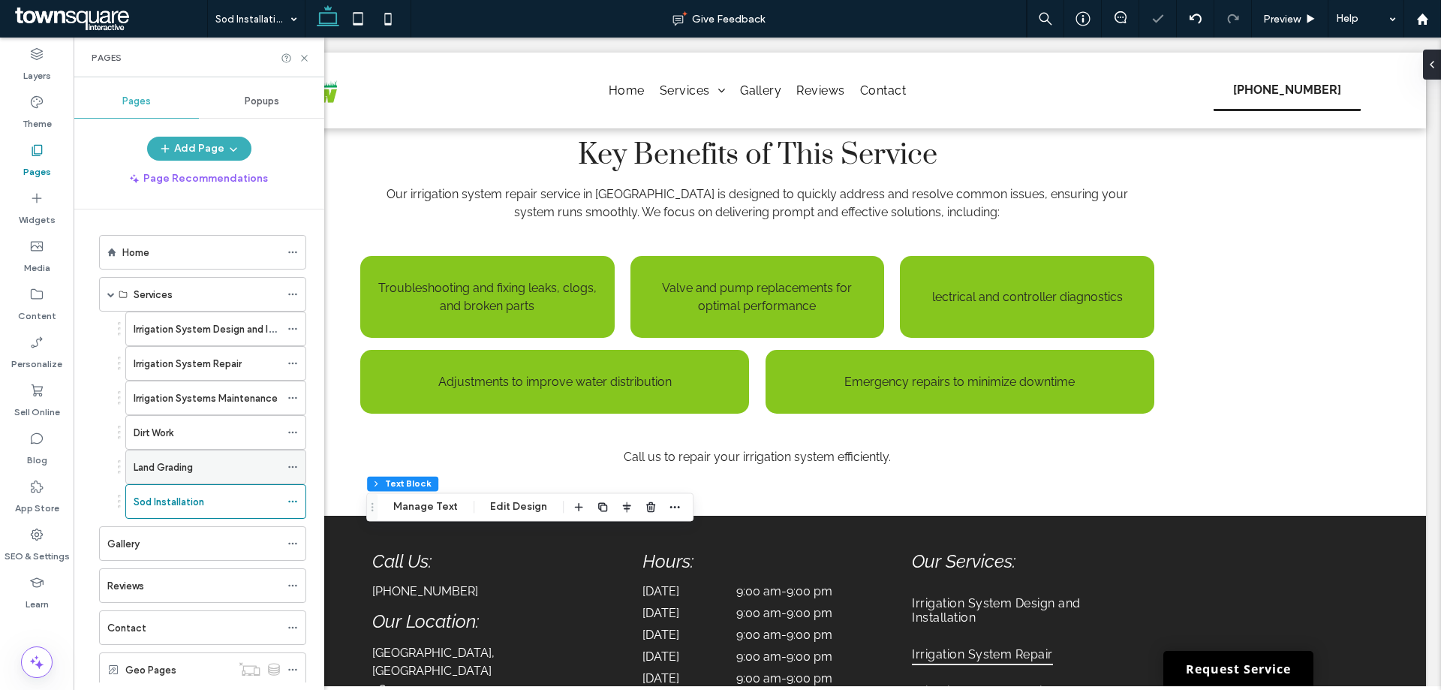
click at [156, 464] on label "Land Grading" at bounding box center [163, 467] width 59 height 26
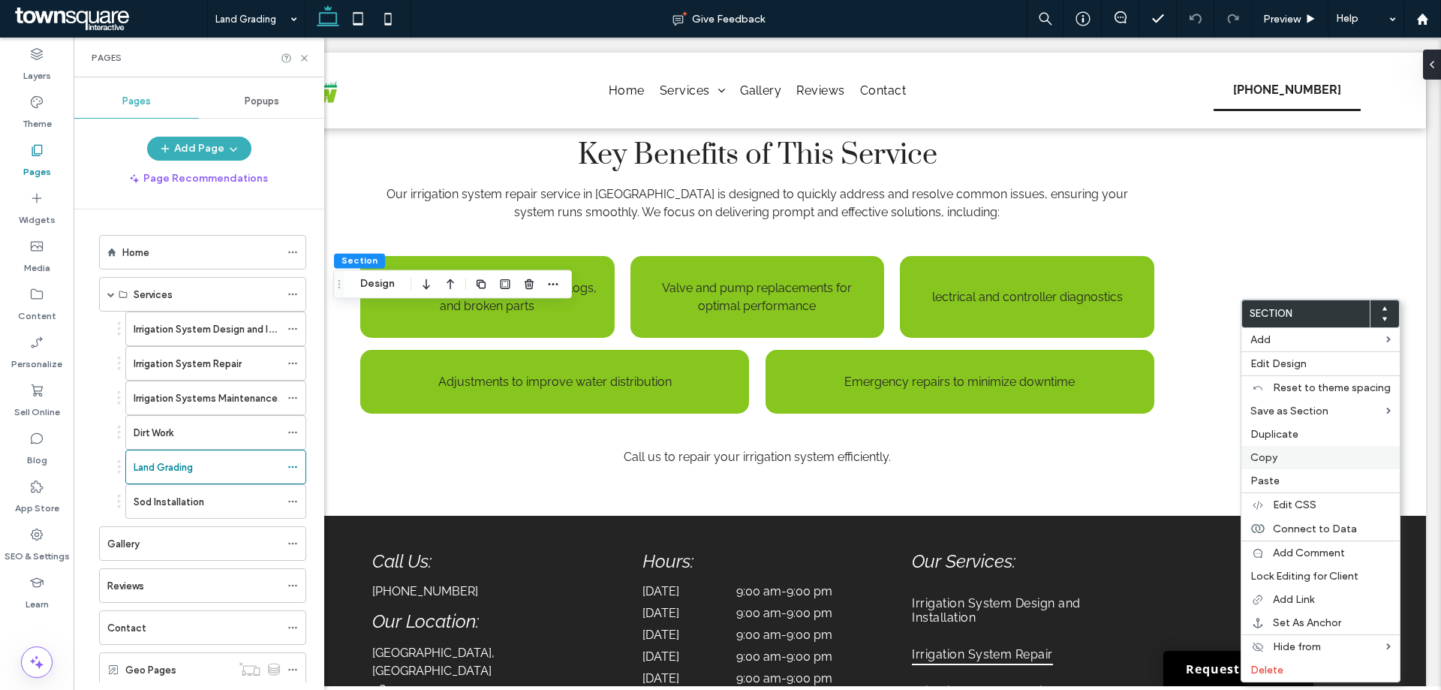
click at [1263, 451] on span "Copy" at bounding box center [1263, 457] width 27 height 13
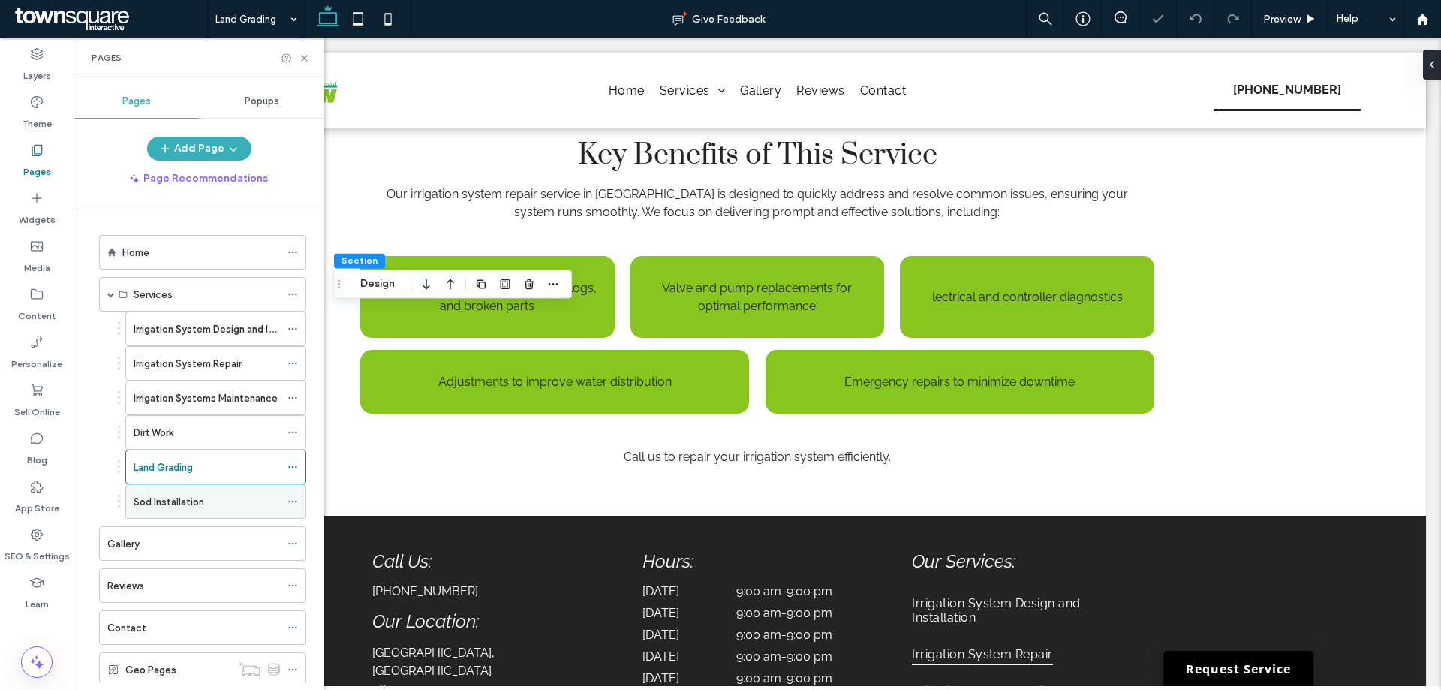
click at [173, 503] on label "Sod Installation" at bounding box center [169, 501] width 71 height 26
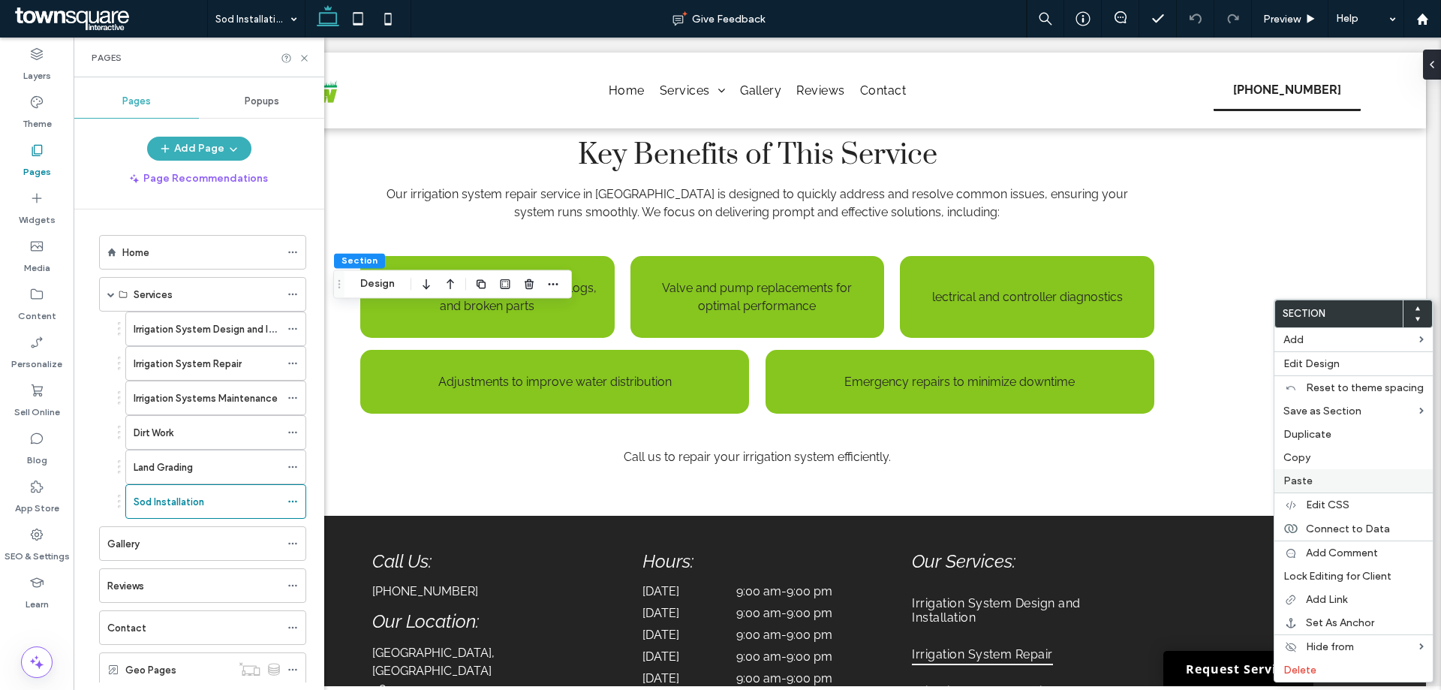
click at [1288, 483] on span "Paste" at bounding box center [1297, 480] width 29 height 13
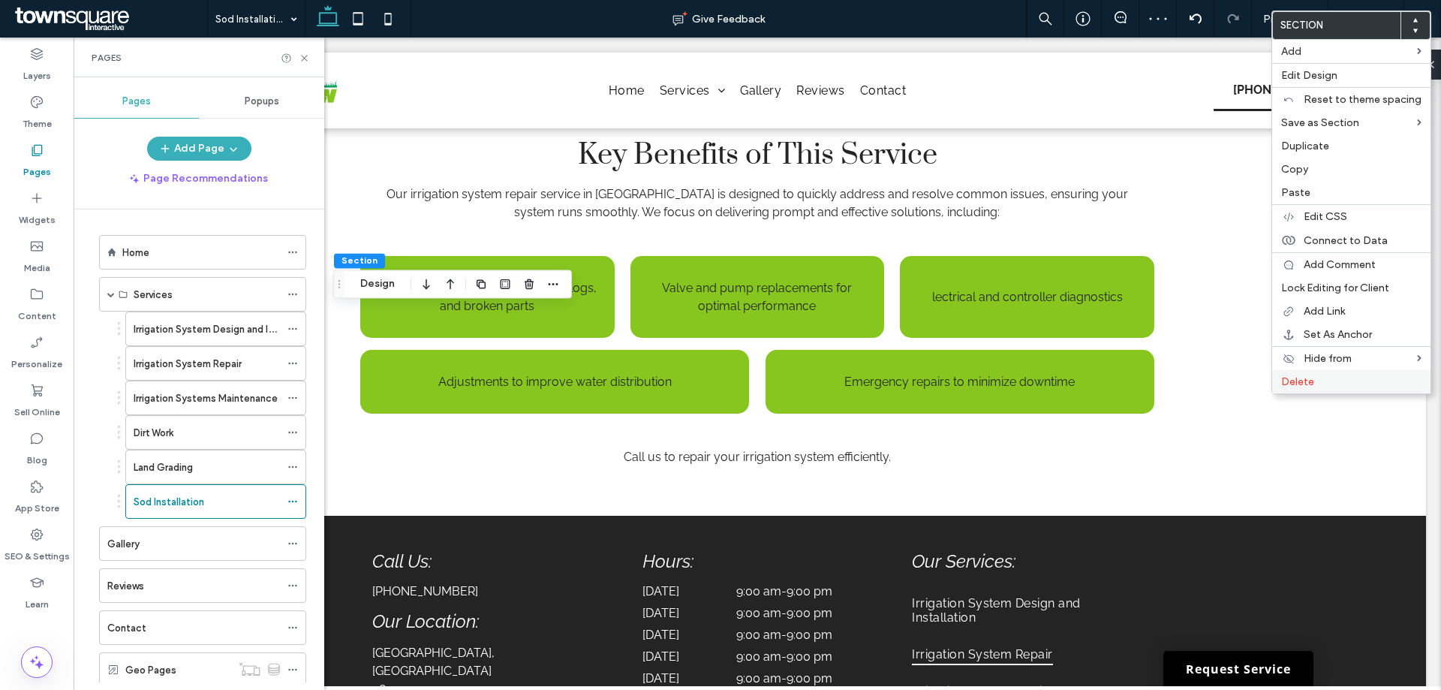
click at [1290, 383] on span "Delete" at bounding box center [1297, 381] width 33 height 13
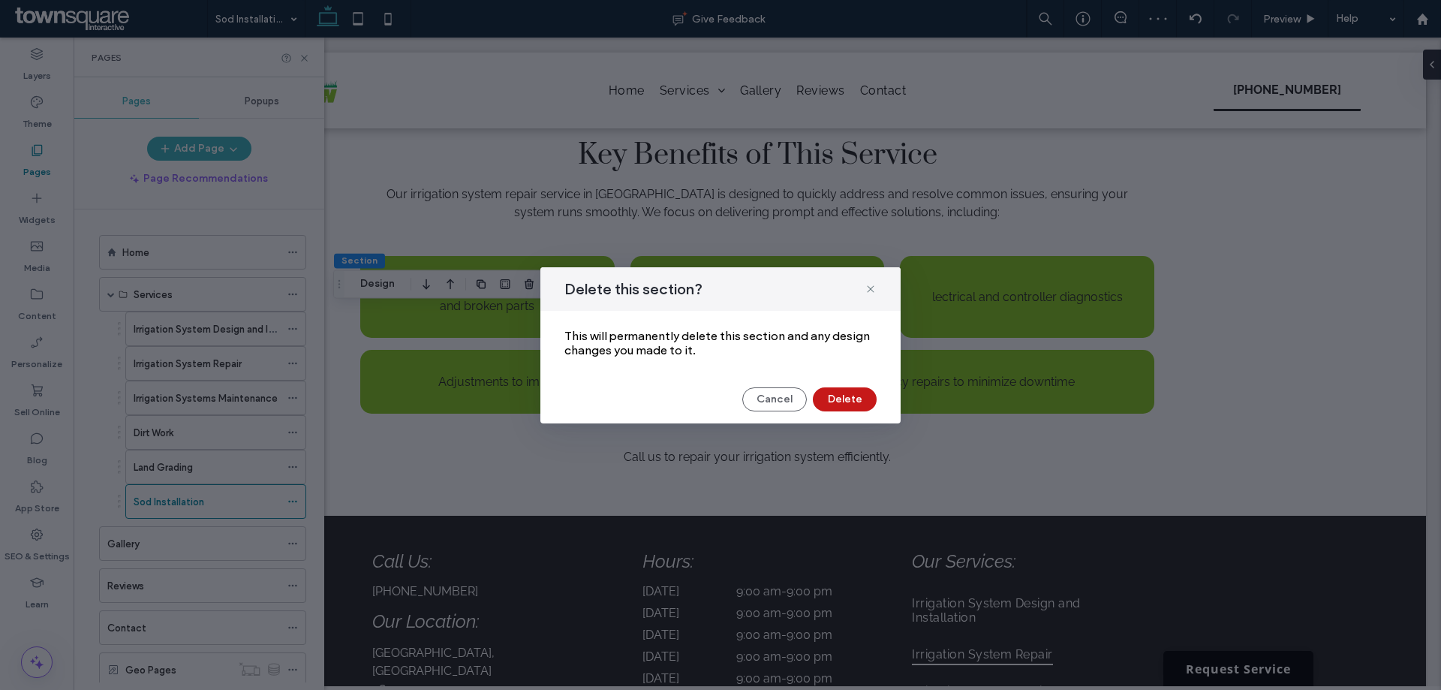
click at [861, 393] on button "Delete" at bounding box center [845, 399] width 64 height 24
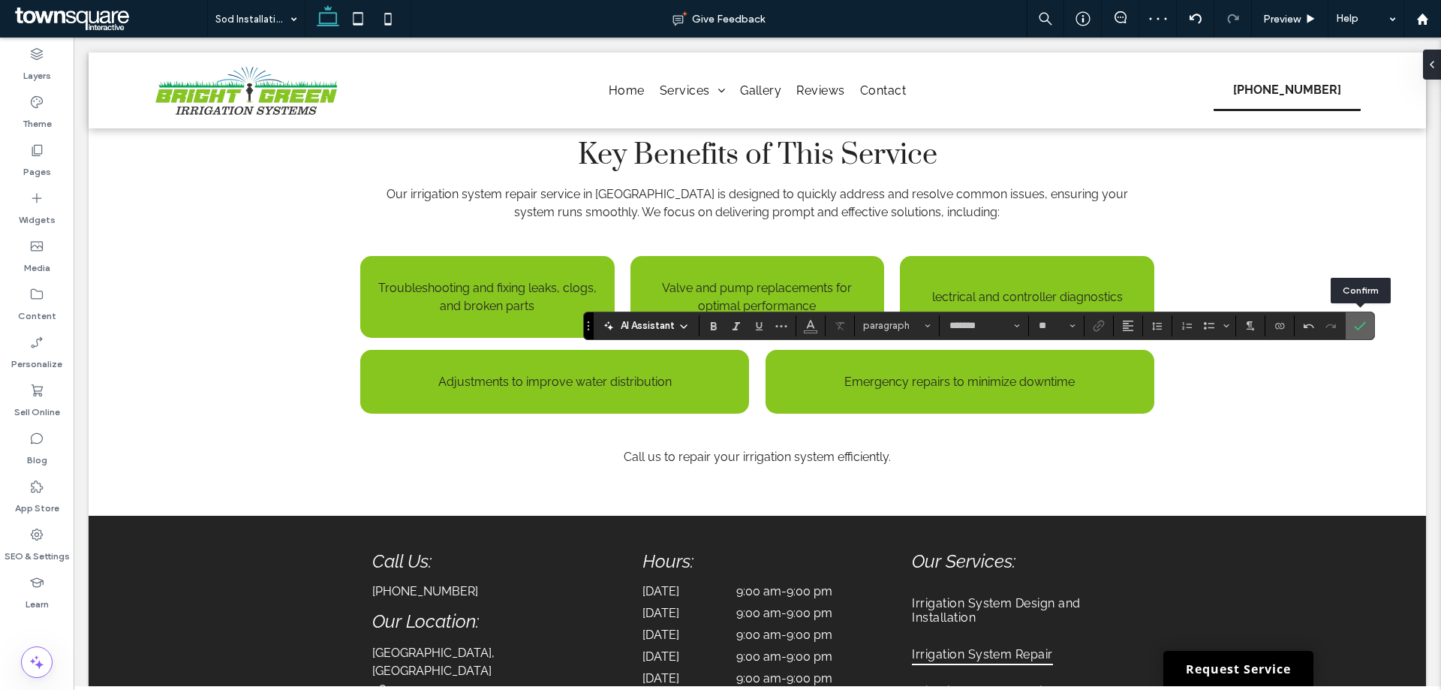
click at [1359, 328] on use "Confirm" at bounding box center [1359, 325] width 12 height 9
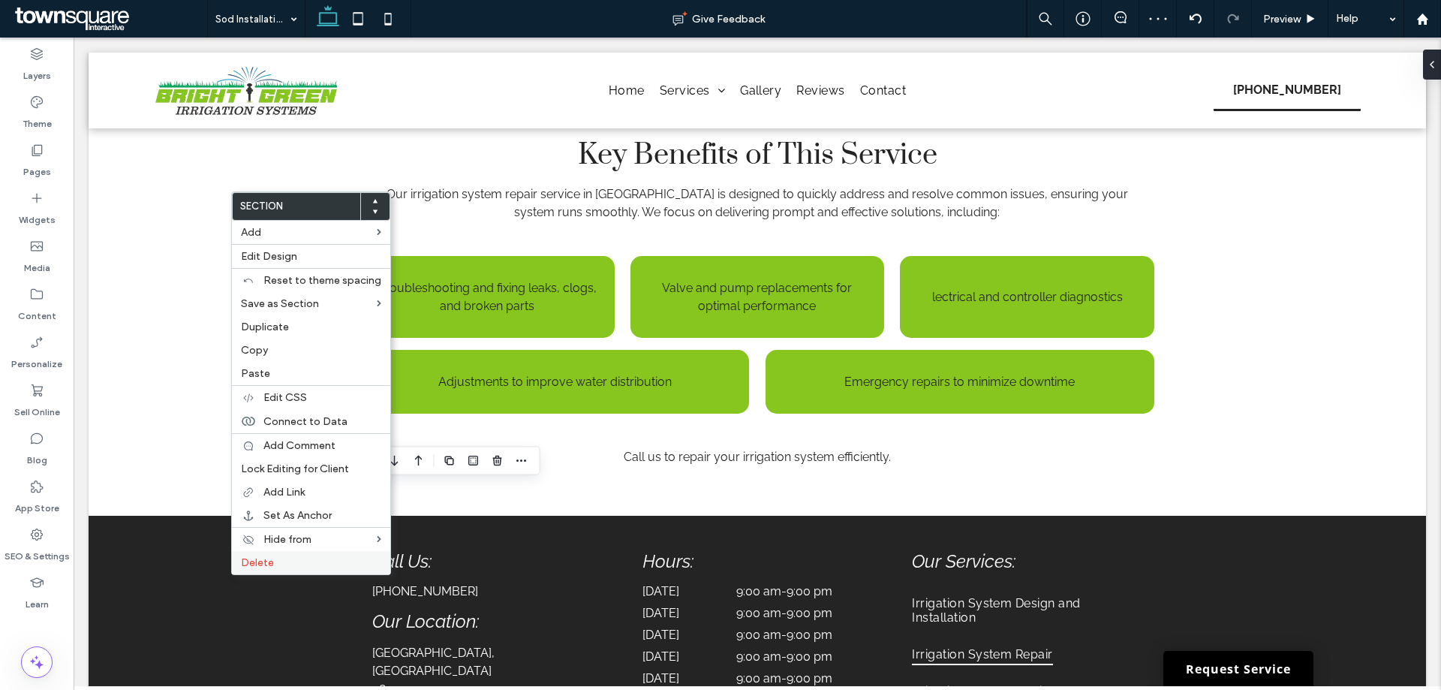
click at [302, 565] on label "Delete" at bounding box center [311, 562] width 140 height 13
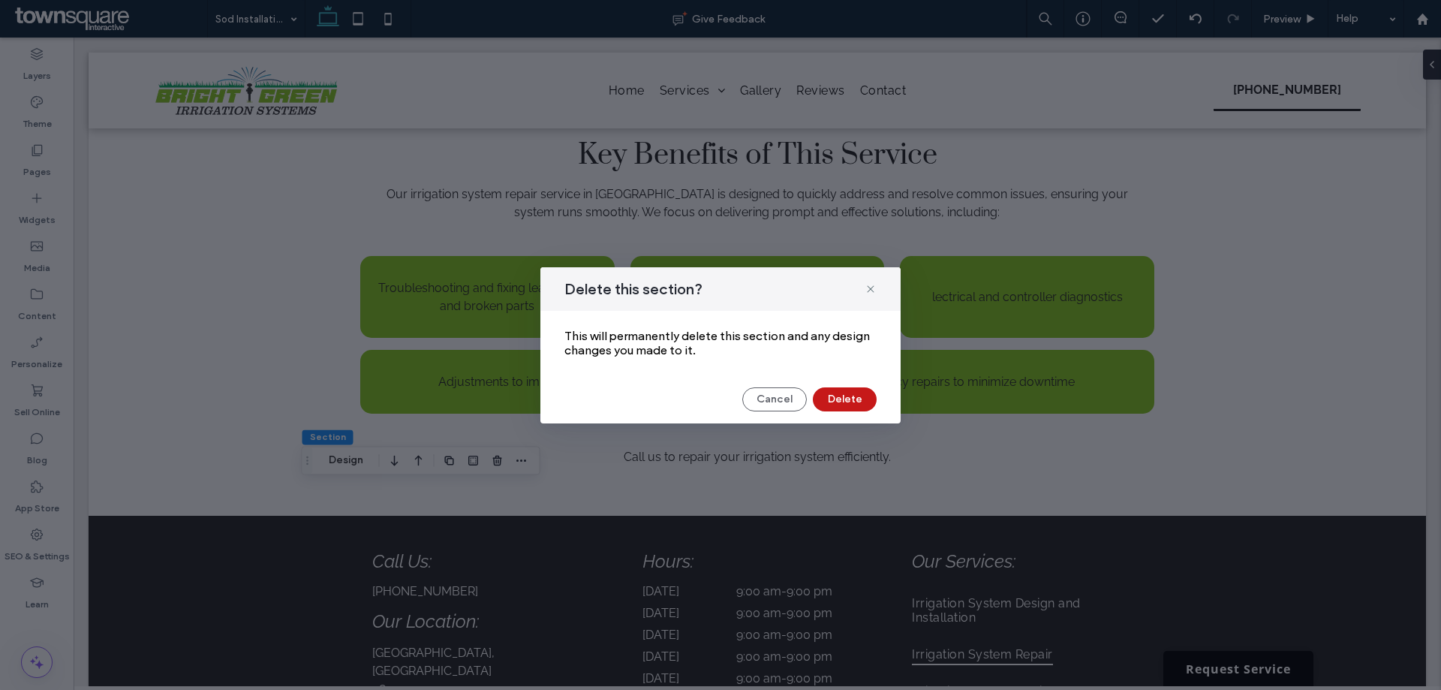
click at [836, 394] on button "Delete" at bounding box center [845, 399] width 64 height 24
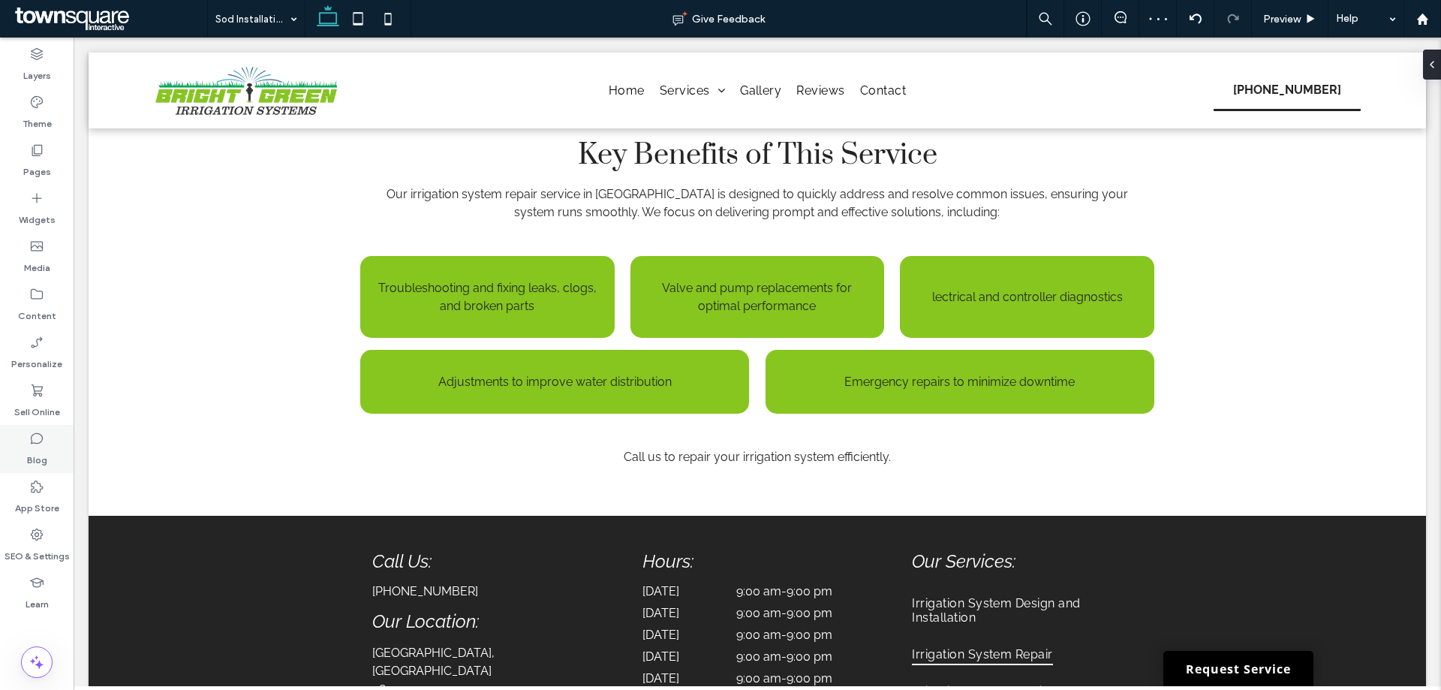
type input "*******"
type input "**"
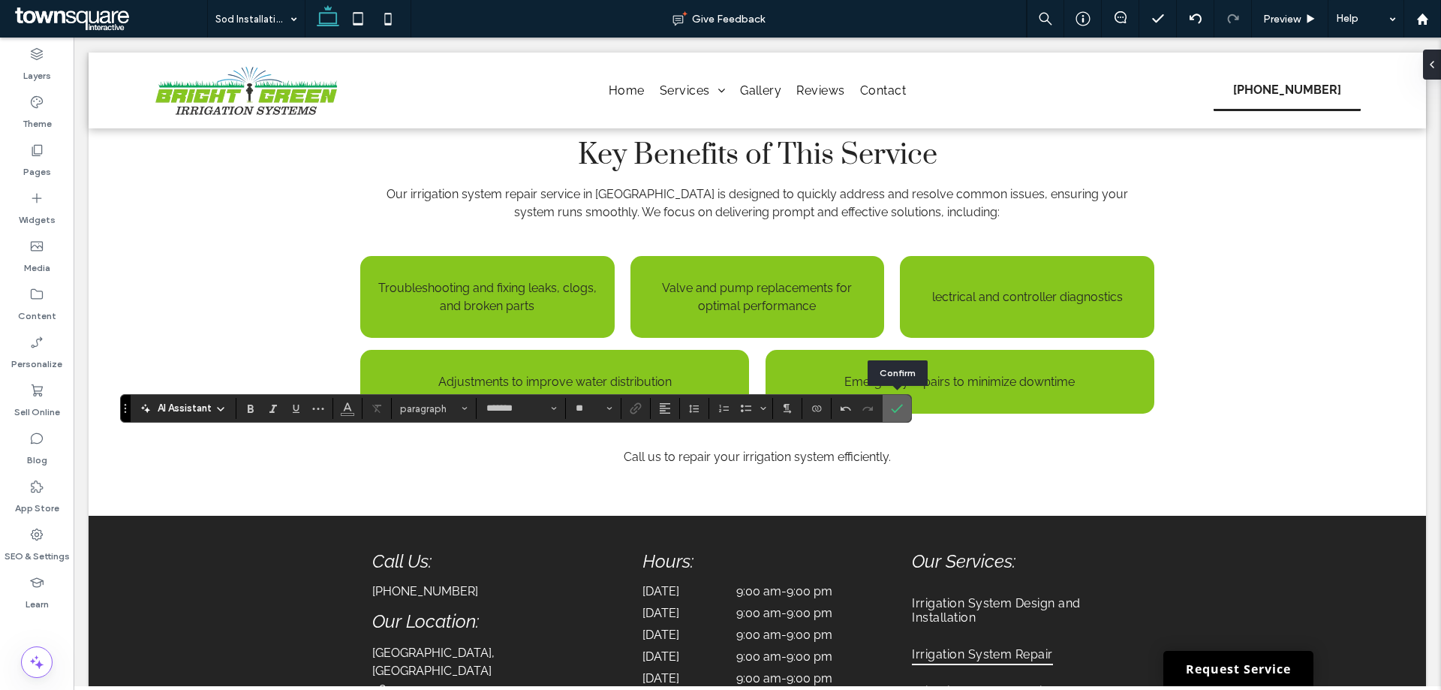
click at [891, 403] on icon "Confirm" at bounding box center [897, 408] width 12 height 12
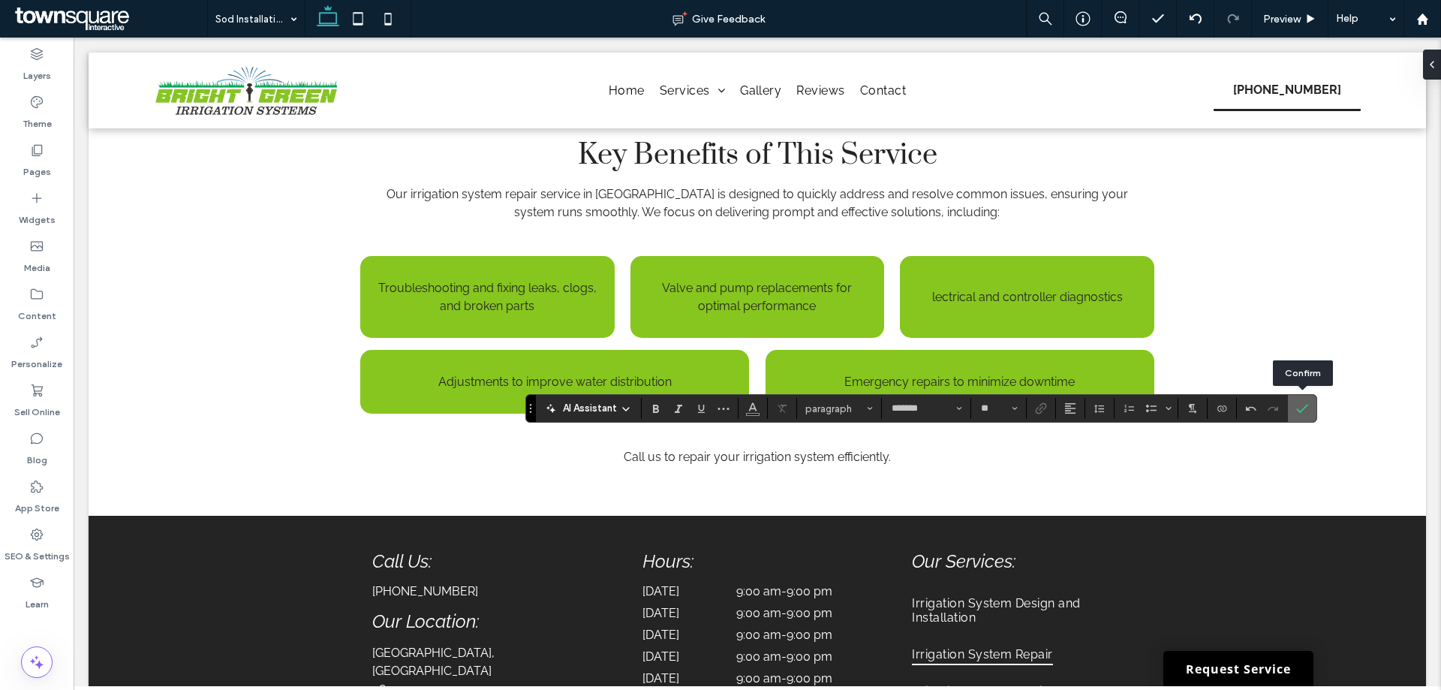
click at [1298, 409] on icon "Confirm" at bounding box center [1302, 408] width 12 height 12
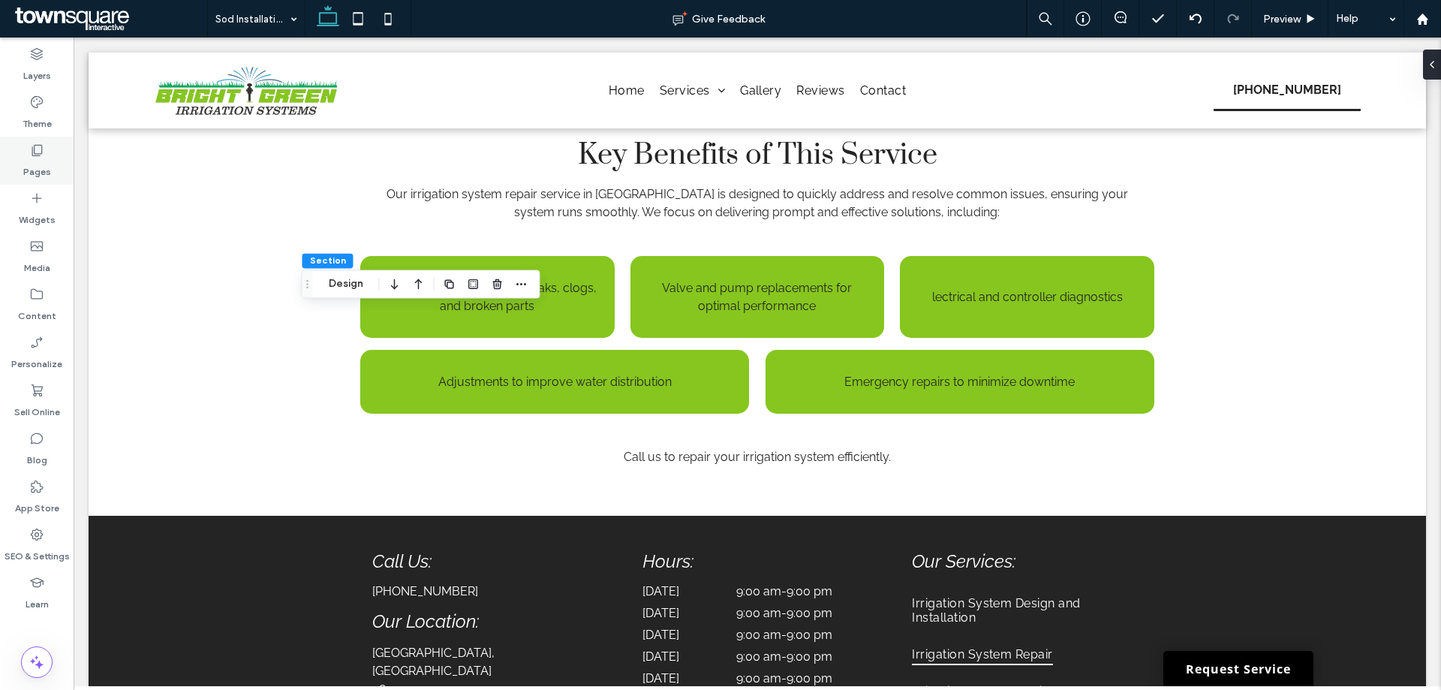
click at [42, 162] on label "Pages" at bounding box center [37, 168] width 28 height 21
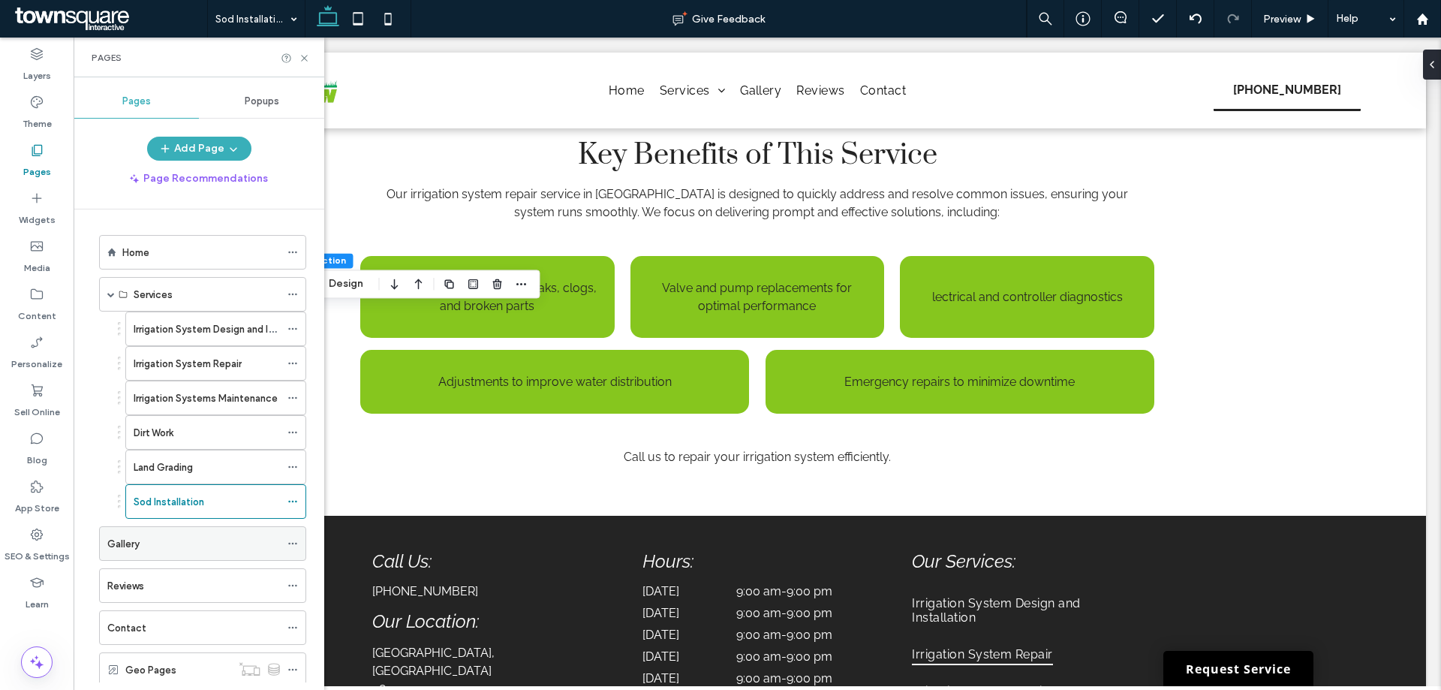
click at [163, 540] on div "Gallery" at bounding box center [193, 544] width 173 height 16
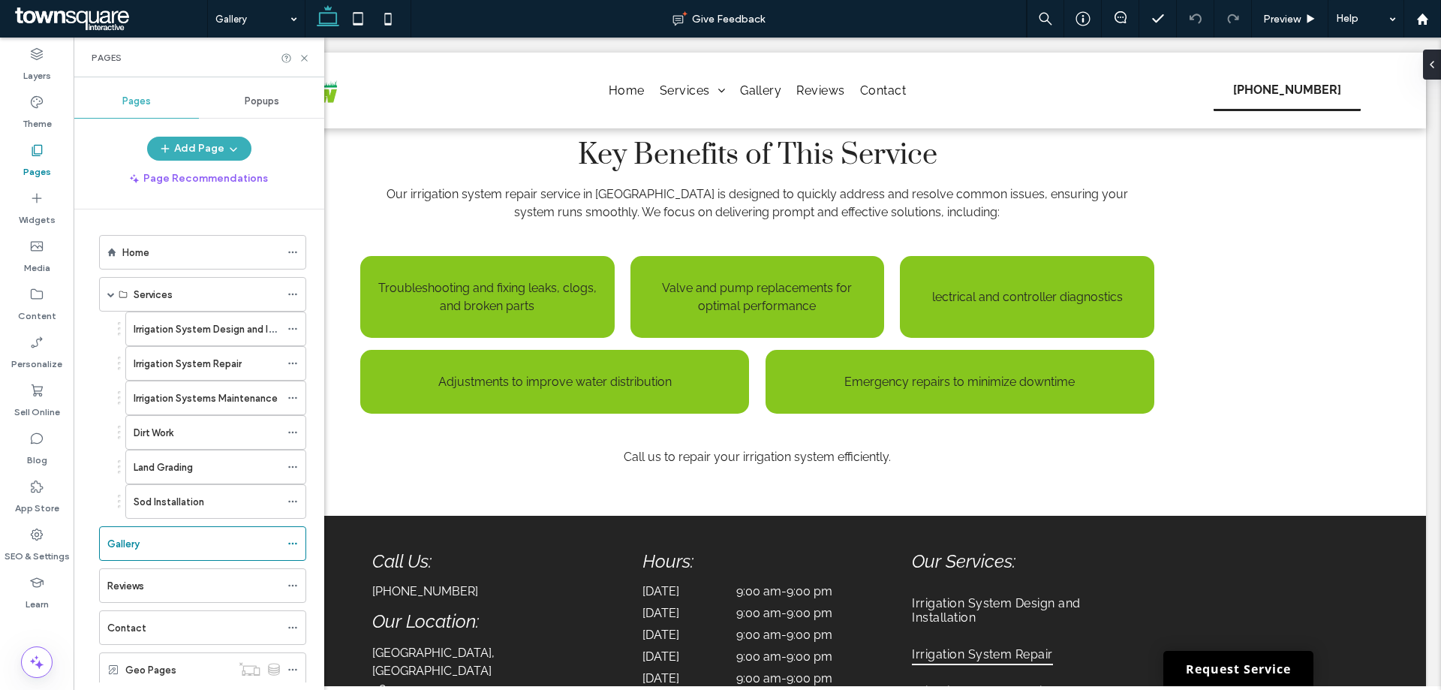
click at [155, 564] on ol "Home Services Irrigation System Design and Installation Irrigation System Repai…" at bounding box center [193, 461] width 226 height 452
click at [152, 571] on div "Reviews" at bounding box center [193, 585] width 173 height 33
click at [305, 55] on icon at bounding box center [304, 58] width 11 height 11
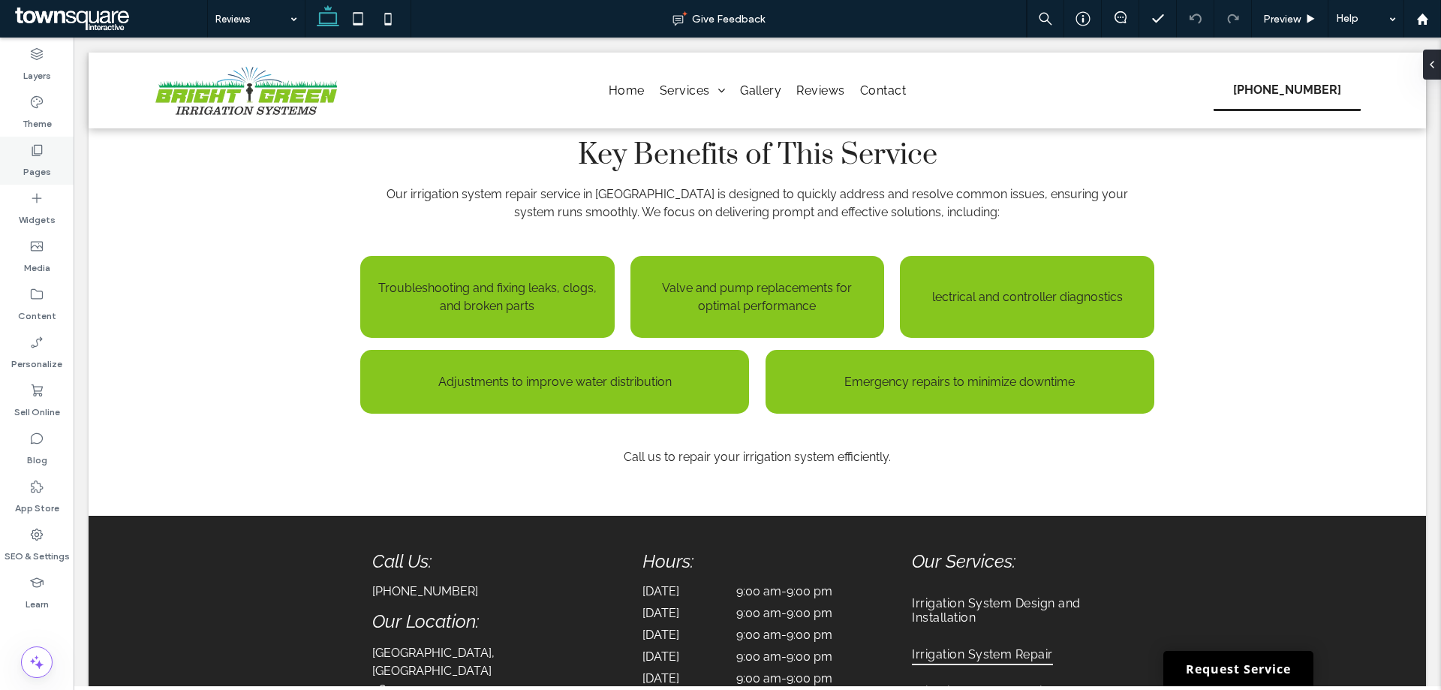
click at [30, 179] on div "Pages" at bounding box center [37, 161] width 74 height 48
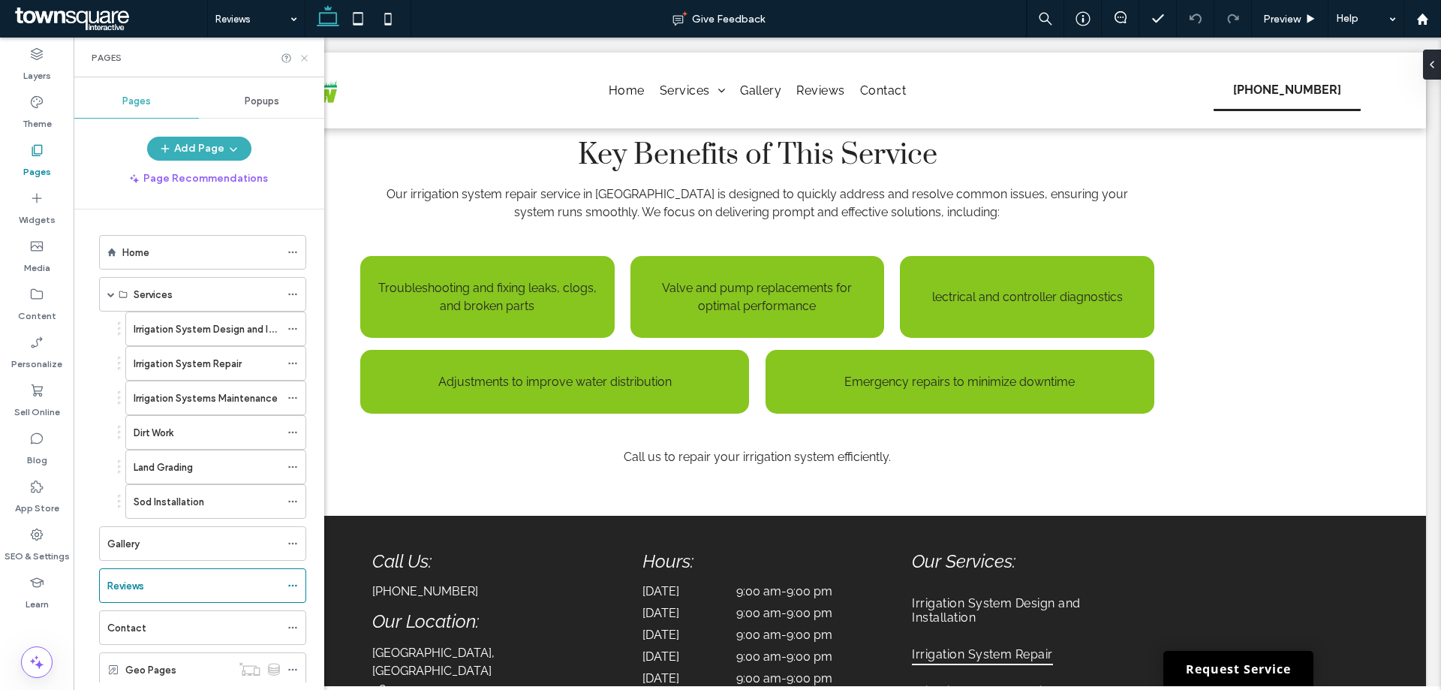
click at [302, 57] on icon at bounding box center [304, 58] width 11 height 11
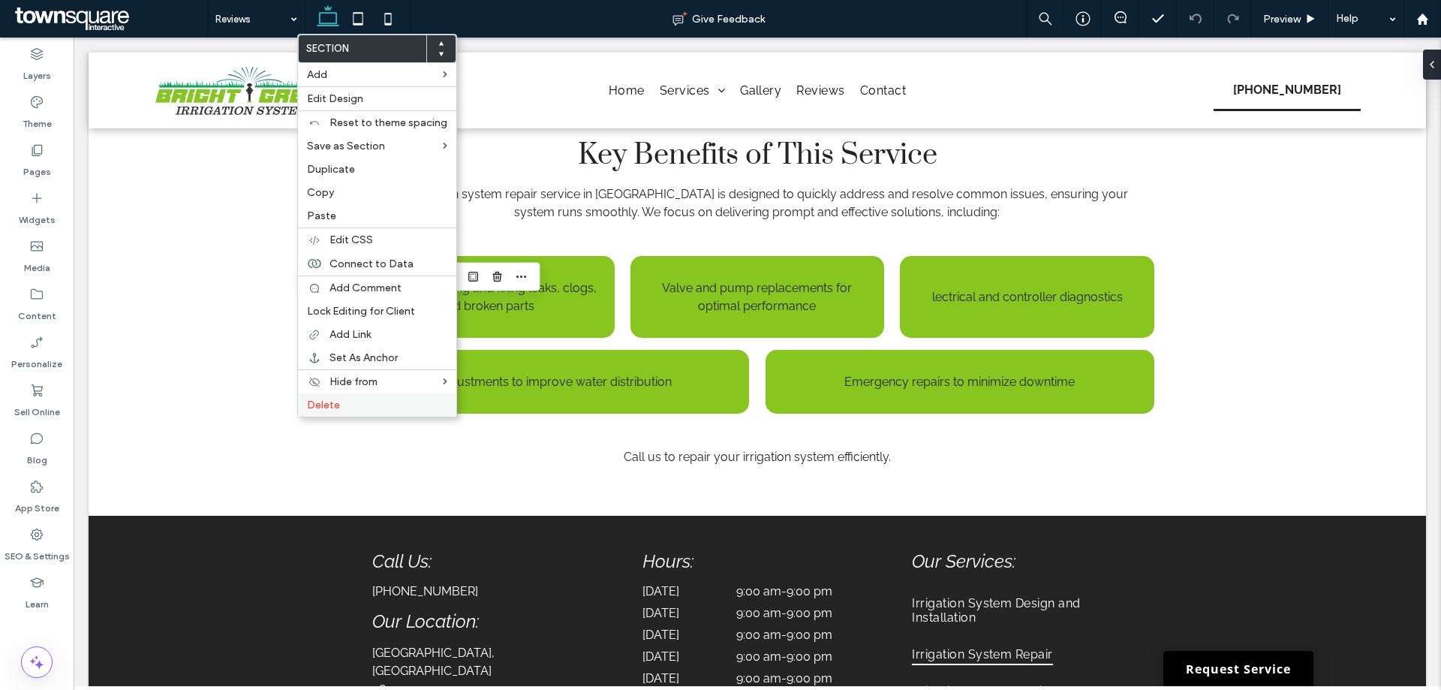
click at [311, 409] on span "Delete" at bounding box center [323, 404] width 33 height 13
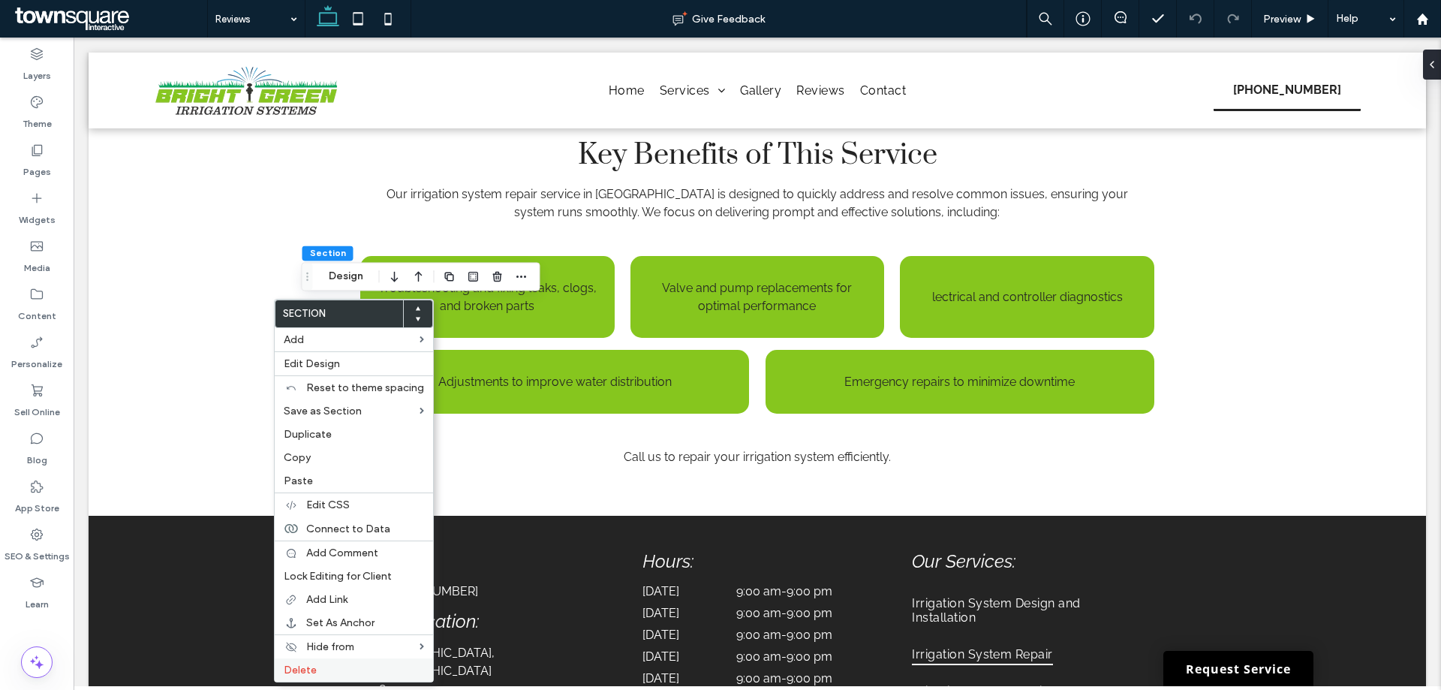
click at [324, 667] on label "Delete" at bounding box center [354, 669] width 140 height 13
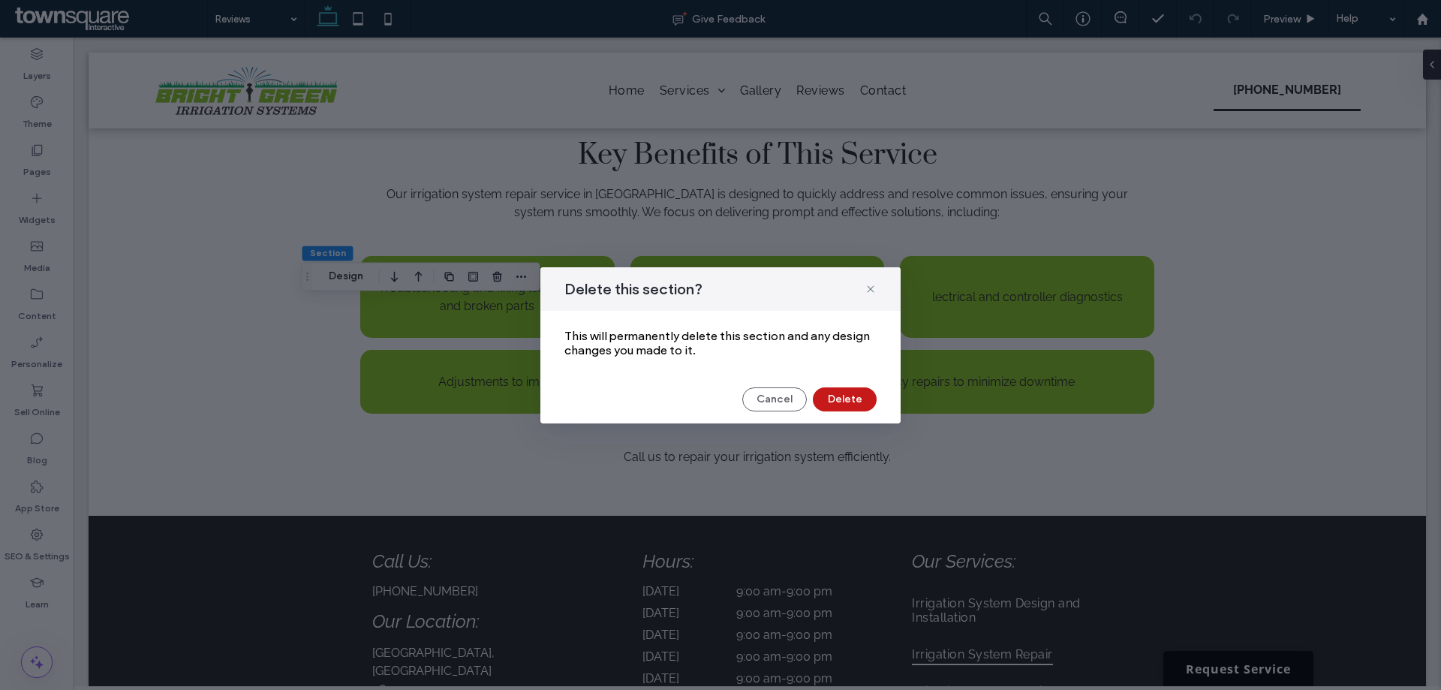
click at [855, 407] on button "Delete" at bounding box center [845, 399] width 64 height 24
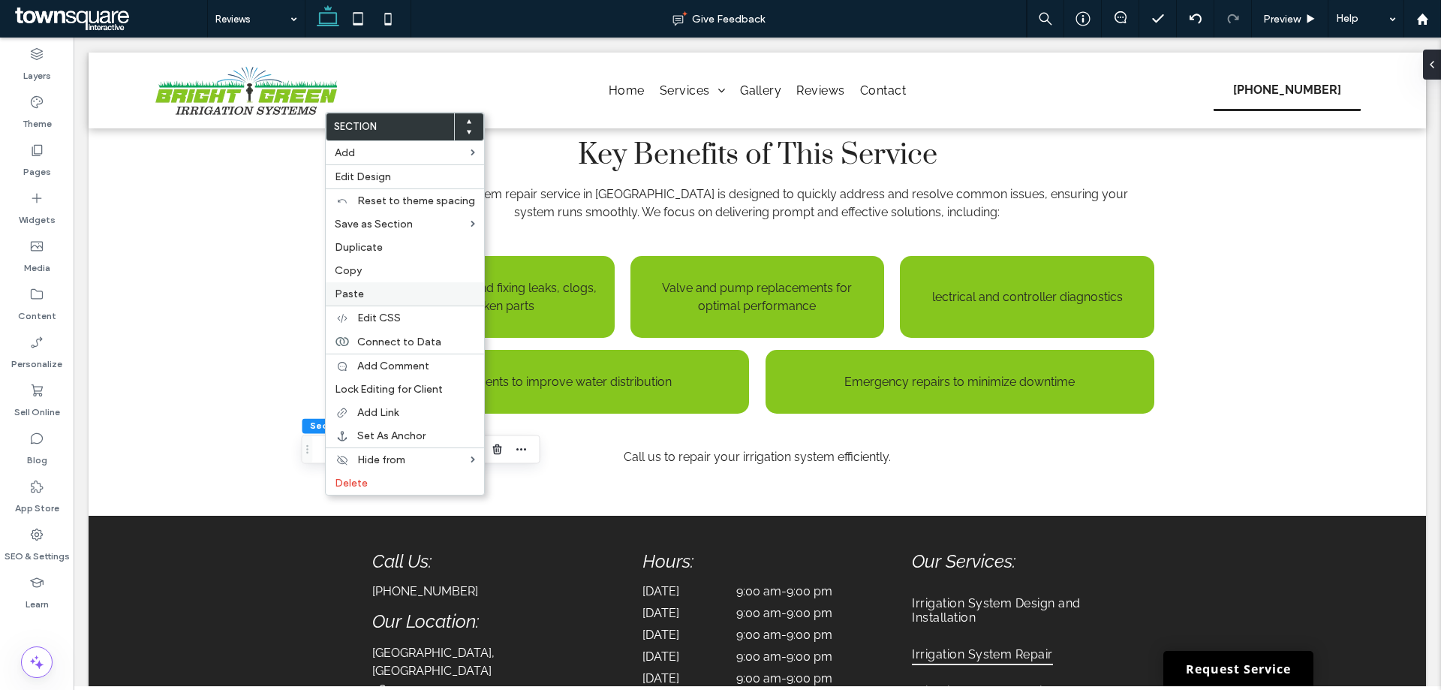
click at [347, 287] on span "Paste" at bounding box center [349, 293] width 29 height 13
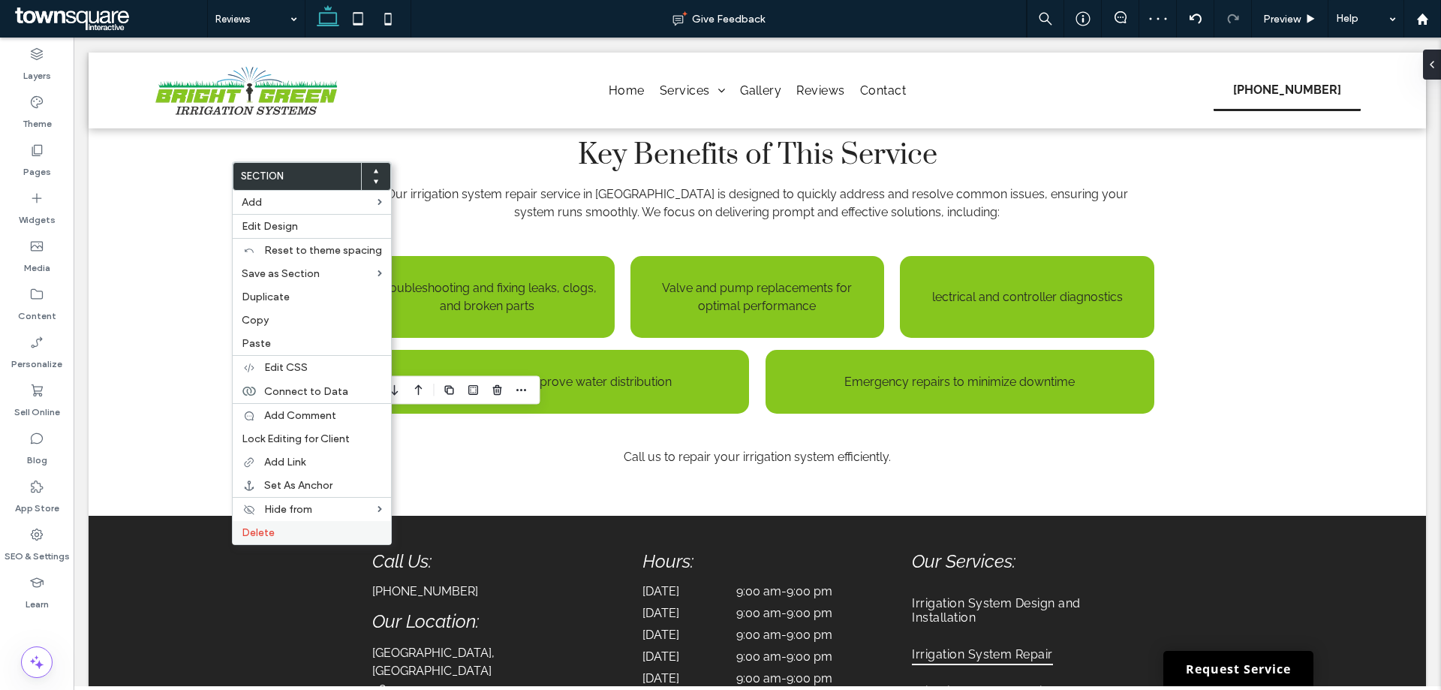
click at [267, 528] on span "Delete" at bounding box center [258, 532] width 33 height 13
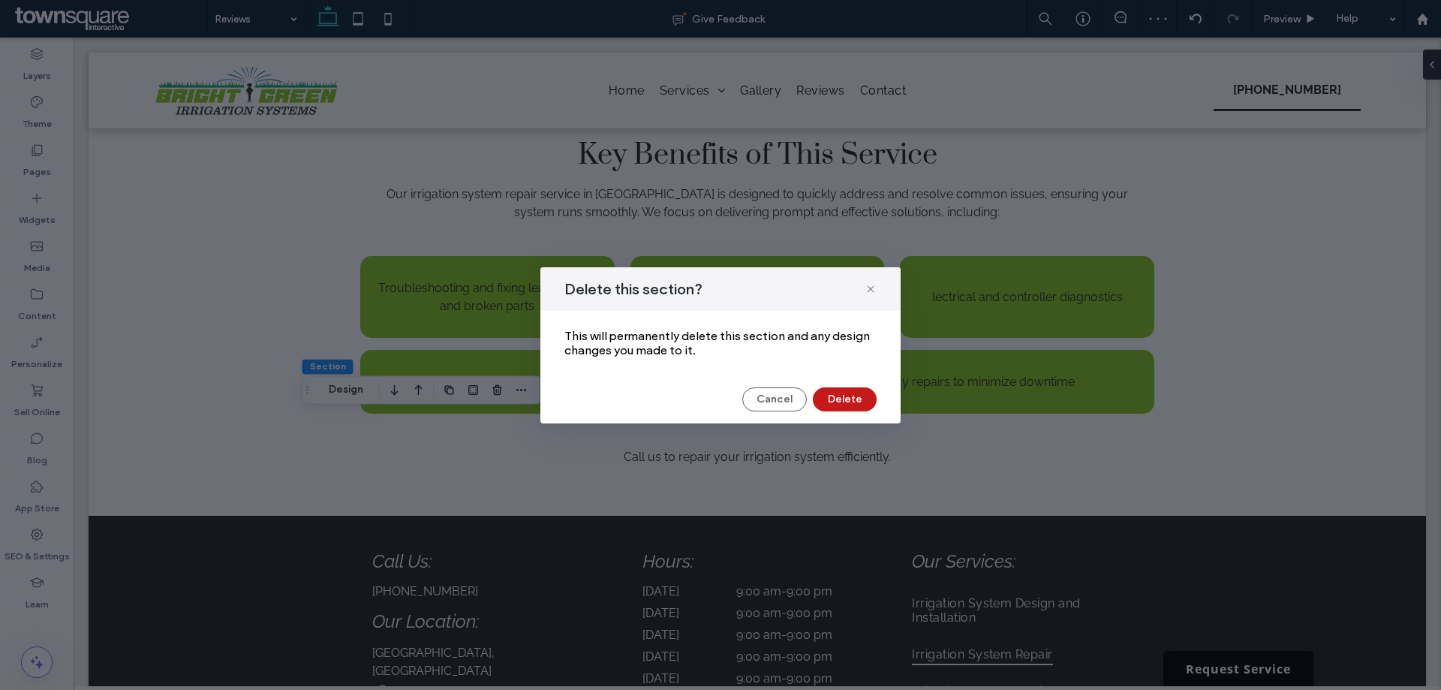
click at [855, 399] on button "Delete" at bounding box center [845, 399] width 64 height 24
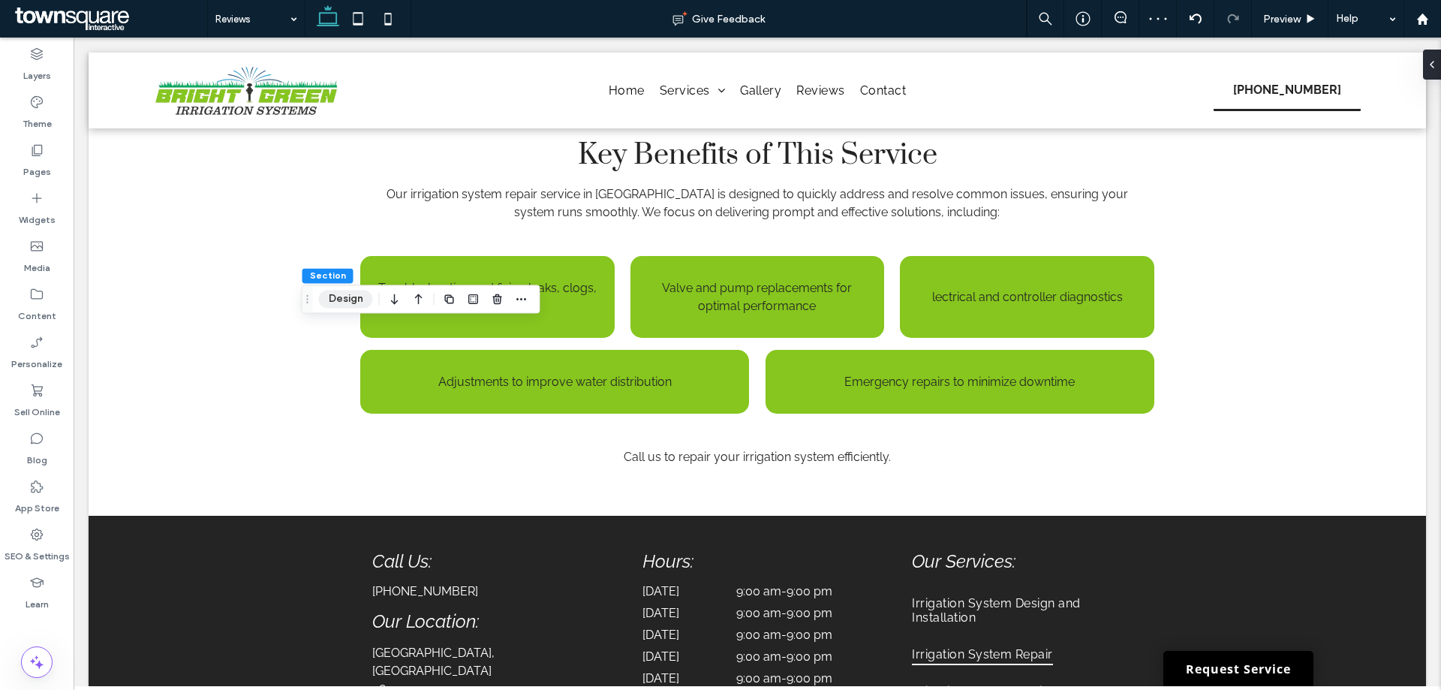
click at [351, 302] on button "Design" at bounding box center [346, 299] width 54 height 18
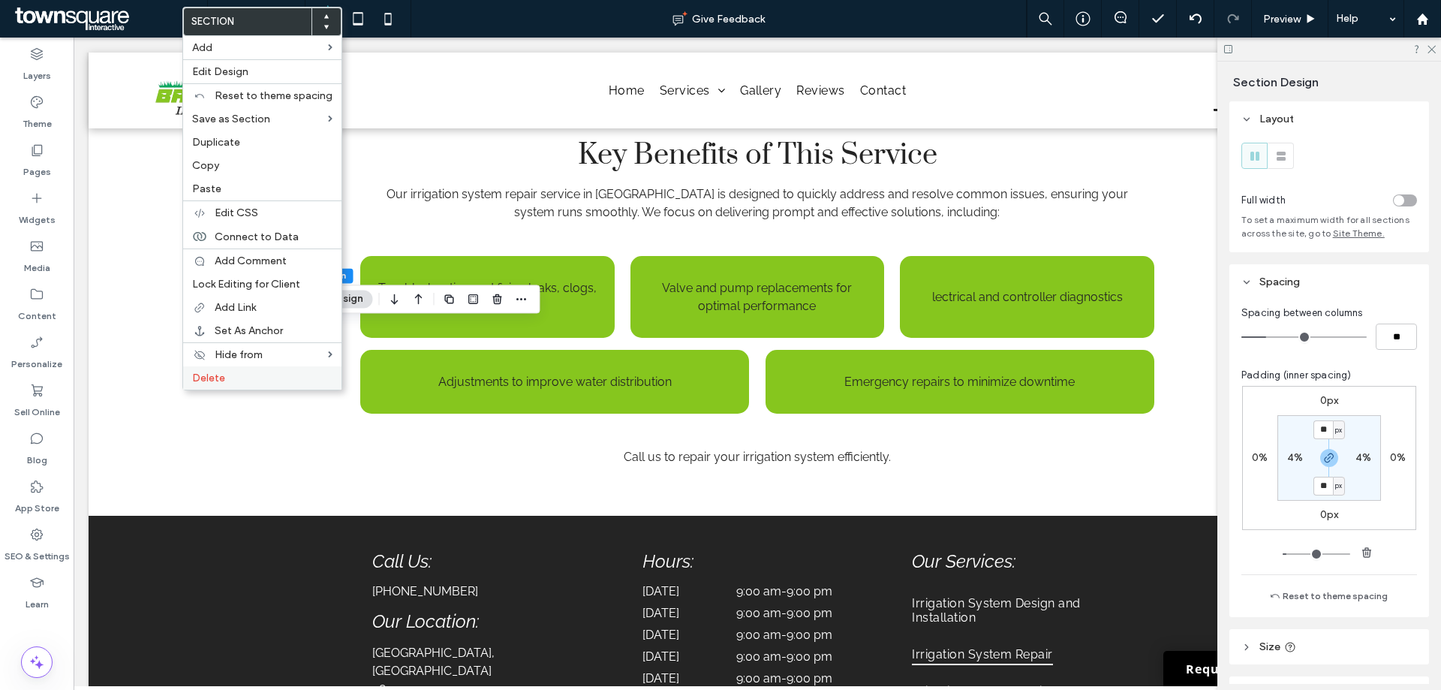
click at [220, 380] on span "Delete" at bounding box center [208, 377] width 33 height 13
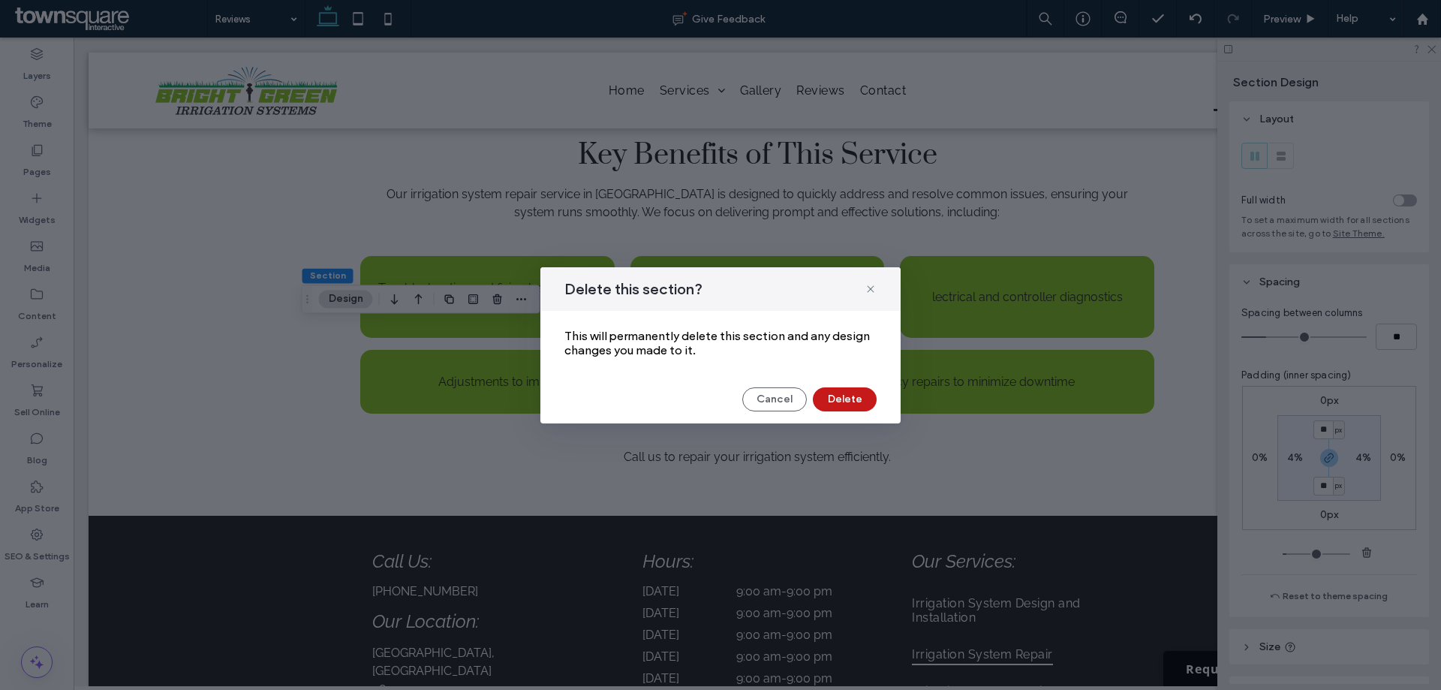
click at [824, 398] on button "Delete" at bounding box center [845, 399] width 64 height 24
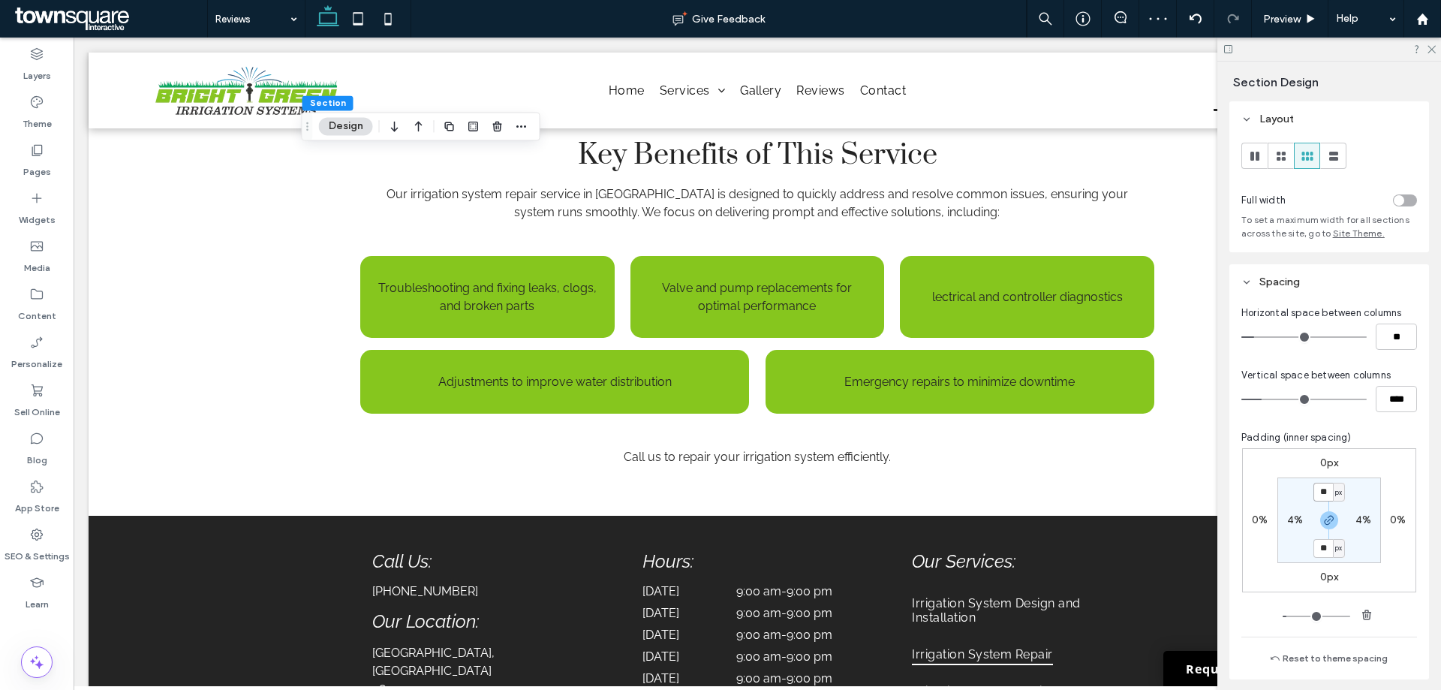
click at [1317, 491] on input "**" at bounding box center [1323, 491] width 20 height 19
type input "**"
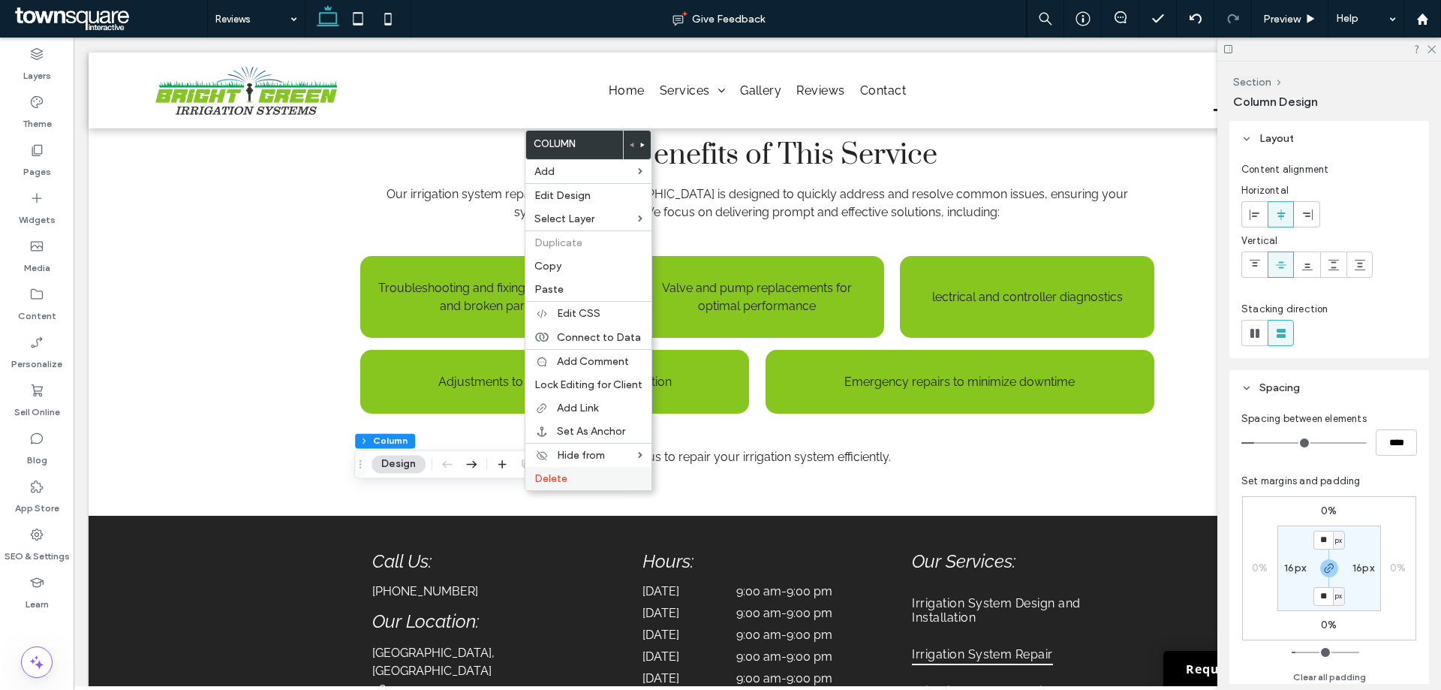
click at [568, 479] on label "Delete" at bounding box center [588, 478] width 108 height 13
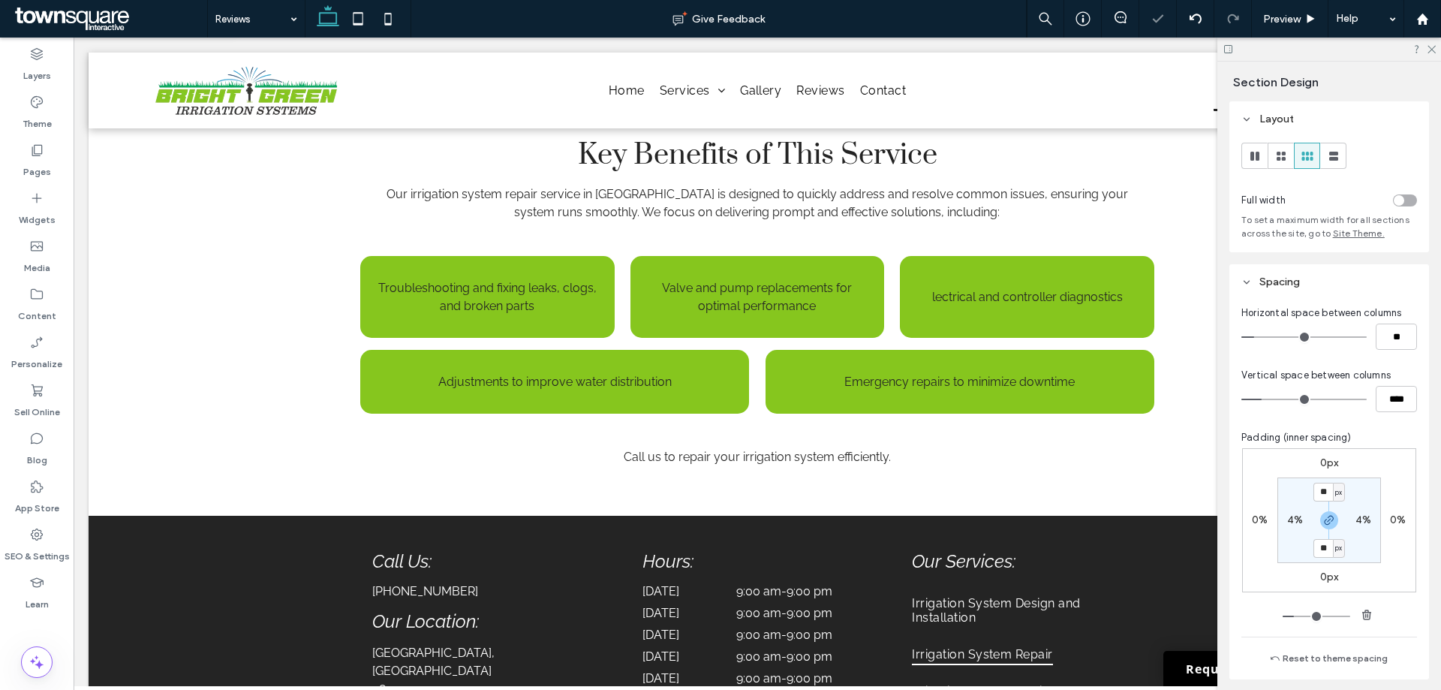
type input "***"
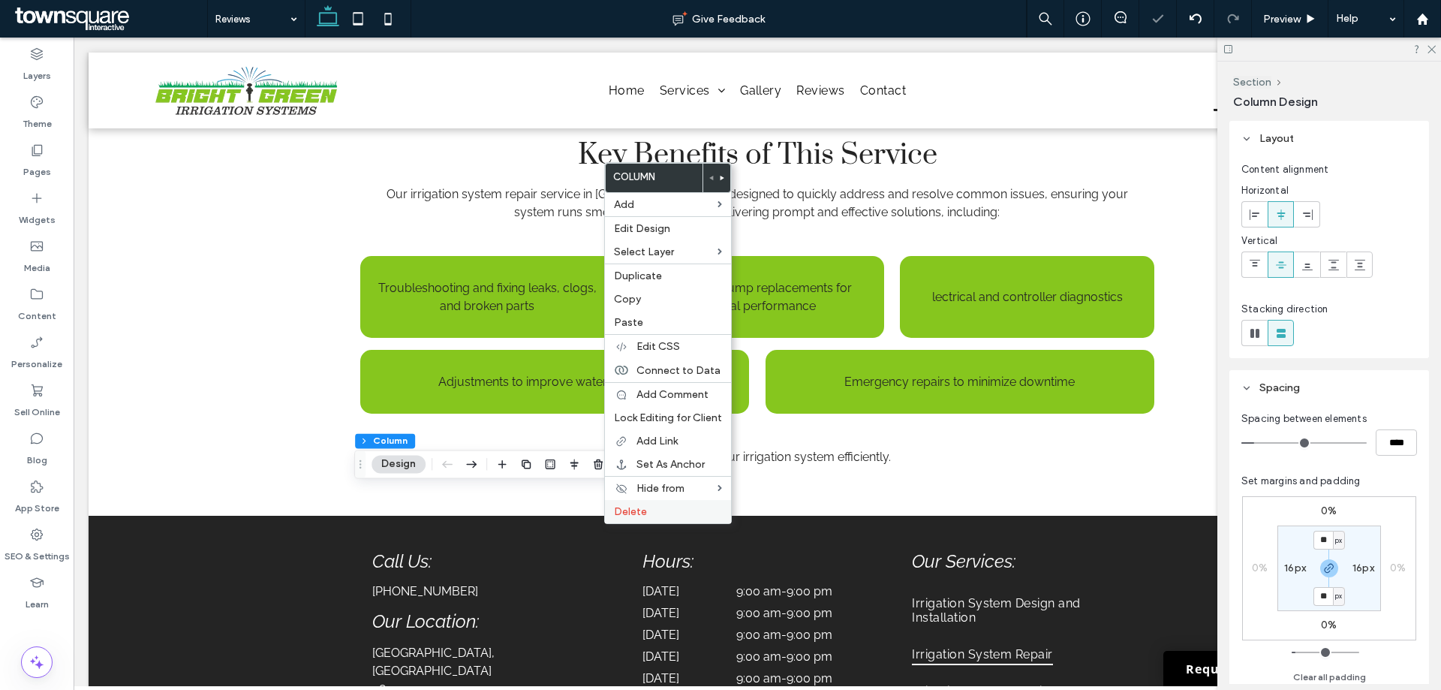
click at [620, 515] on span "Delete" at bounding box center [630, 511] width 33 height 13
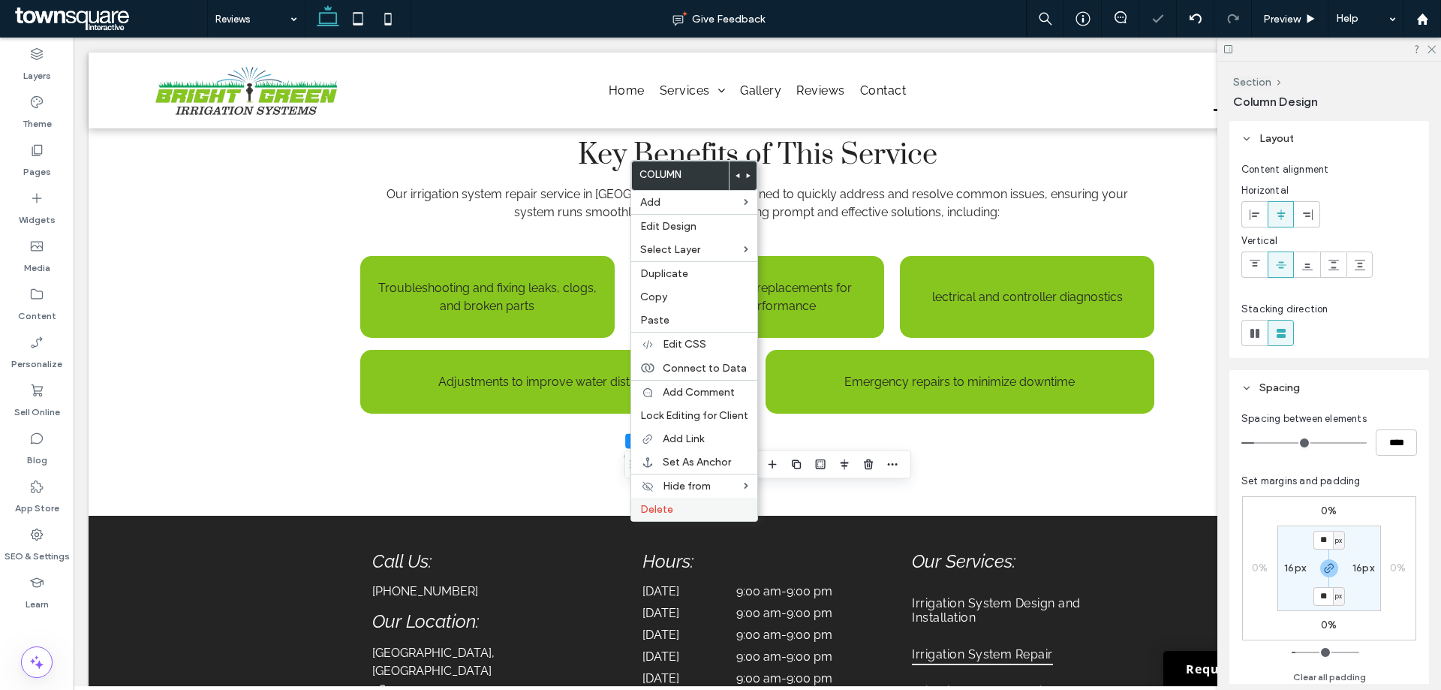
click at [639, 510] on div "Delete" at bounding box center [694, 508] width 126 height 23
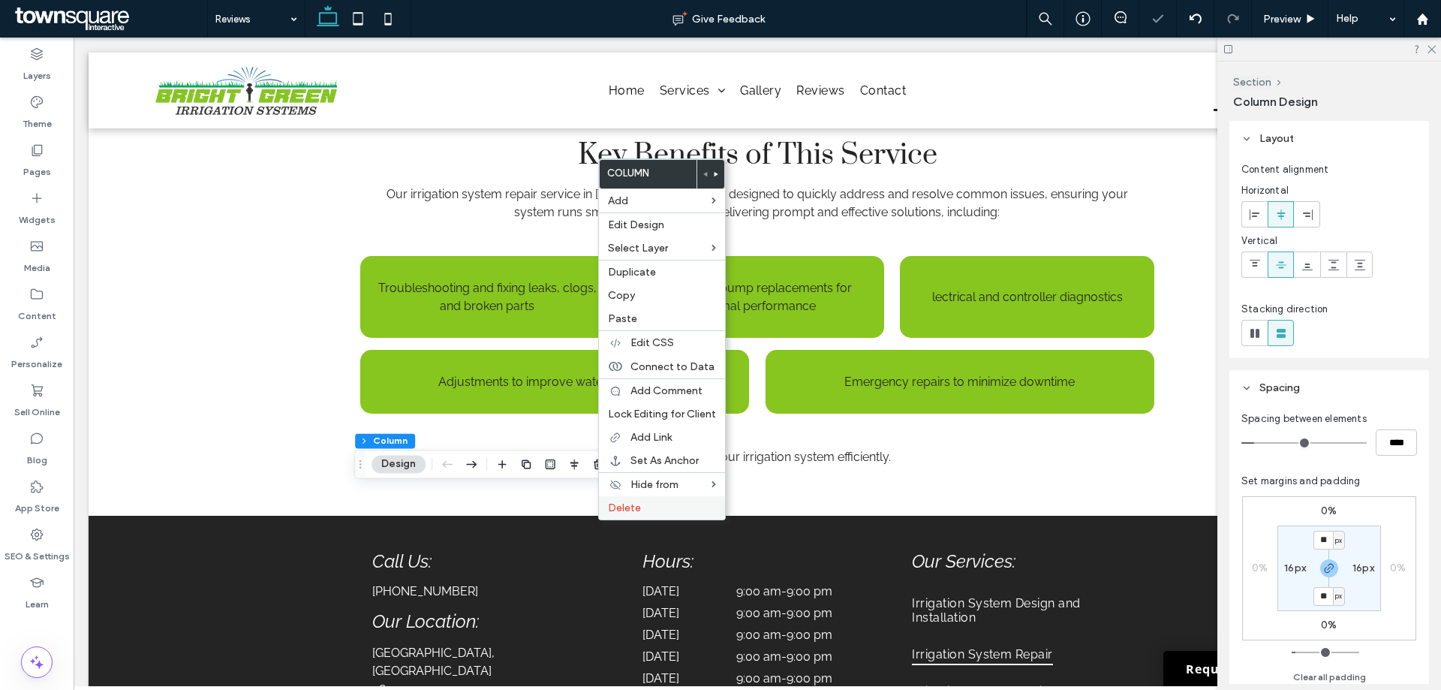
click at [613, 511] on span "Delete" at bounding box center [624, 507] width 33 height 13
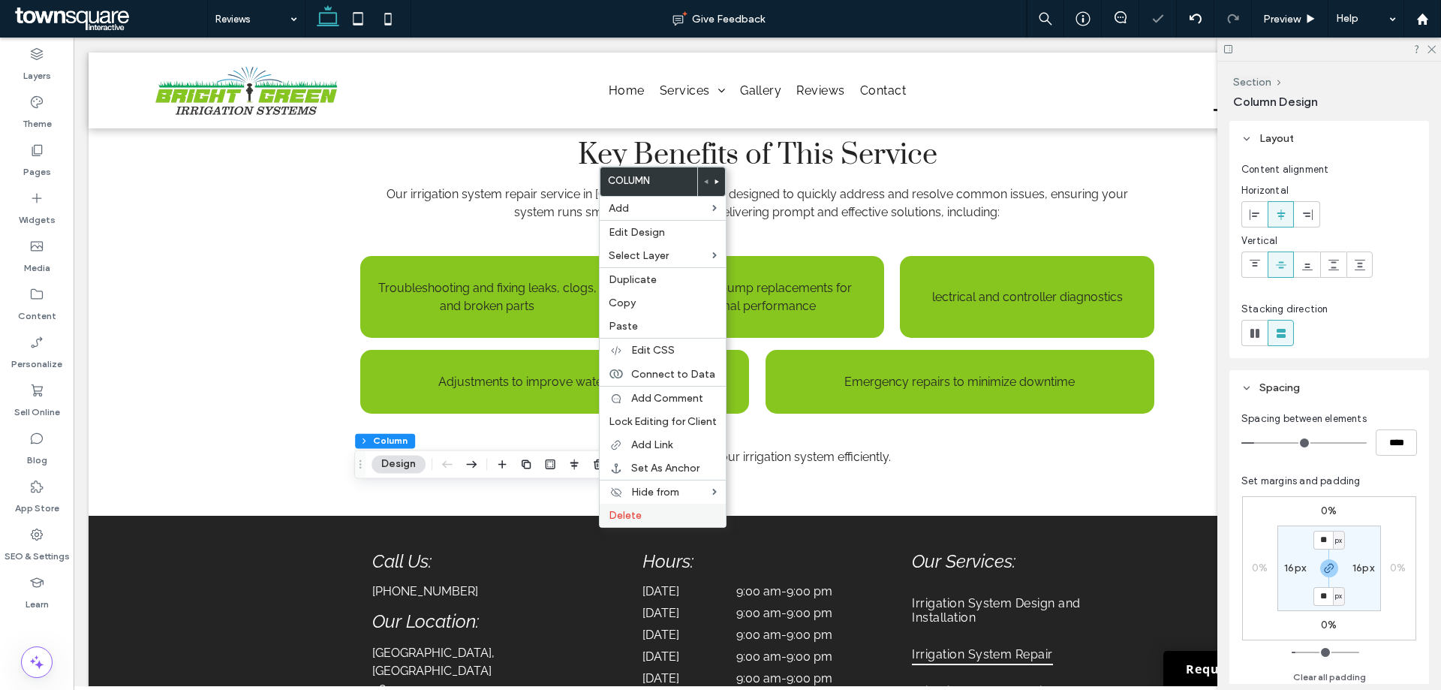
click at [616, 514] on span "Delete" at bounding box center [624, 515] width 33 height 13
click at [623, 513] on span "Delete" at bounding box center [623, 517] width 33 height 13
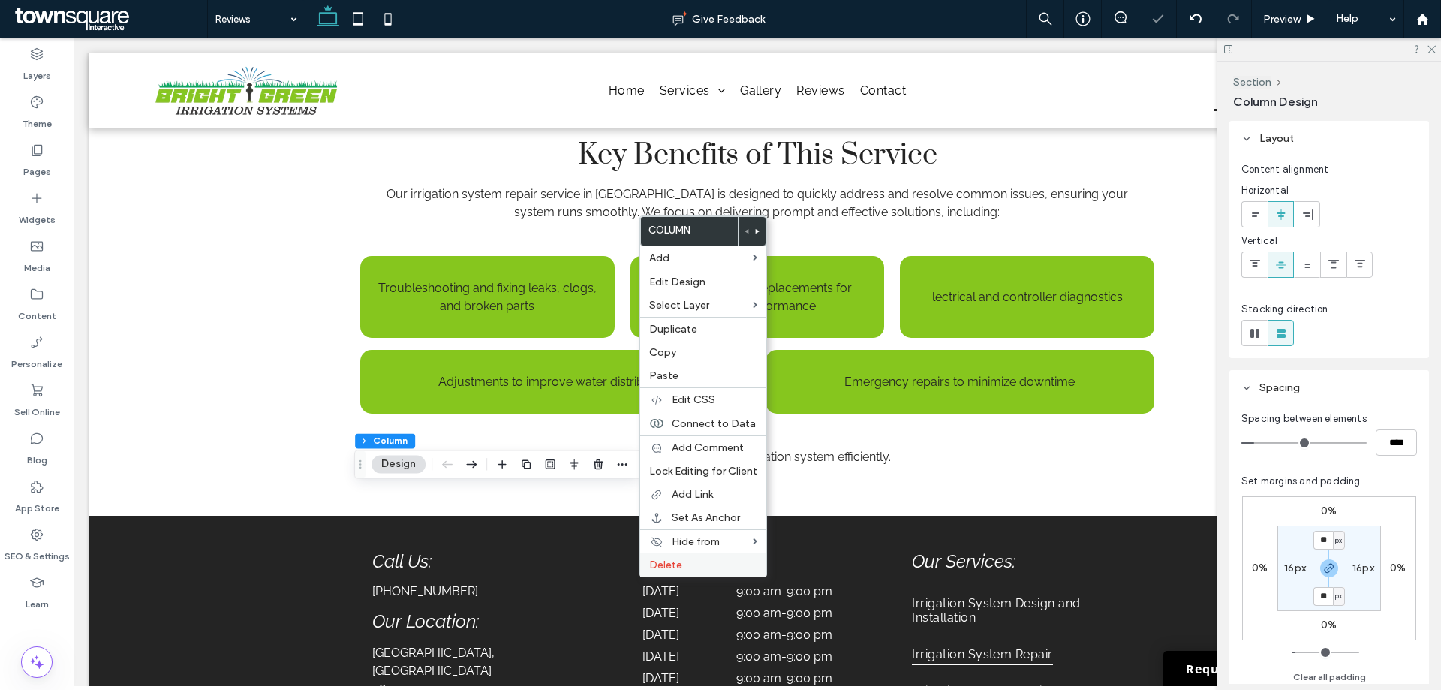
click at [666, 562] on span "Delete" at bounding box center [665, 564] width 33 height 13
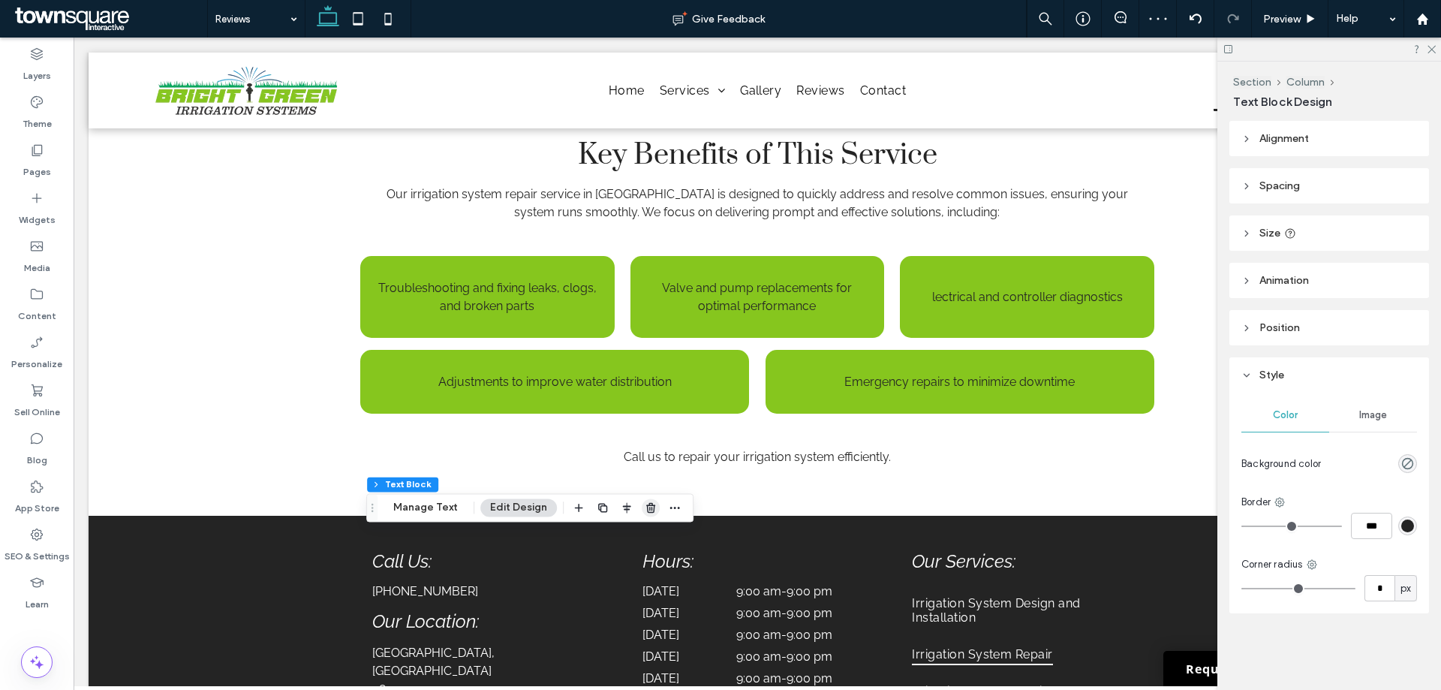
click at [647, 508] on icon "button" at bounding box center [650, 507] width 12 height 12
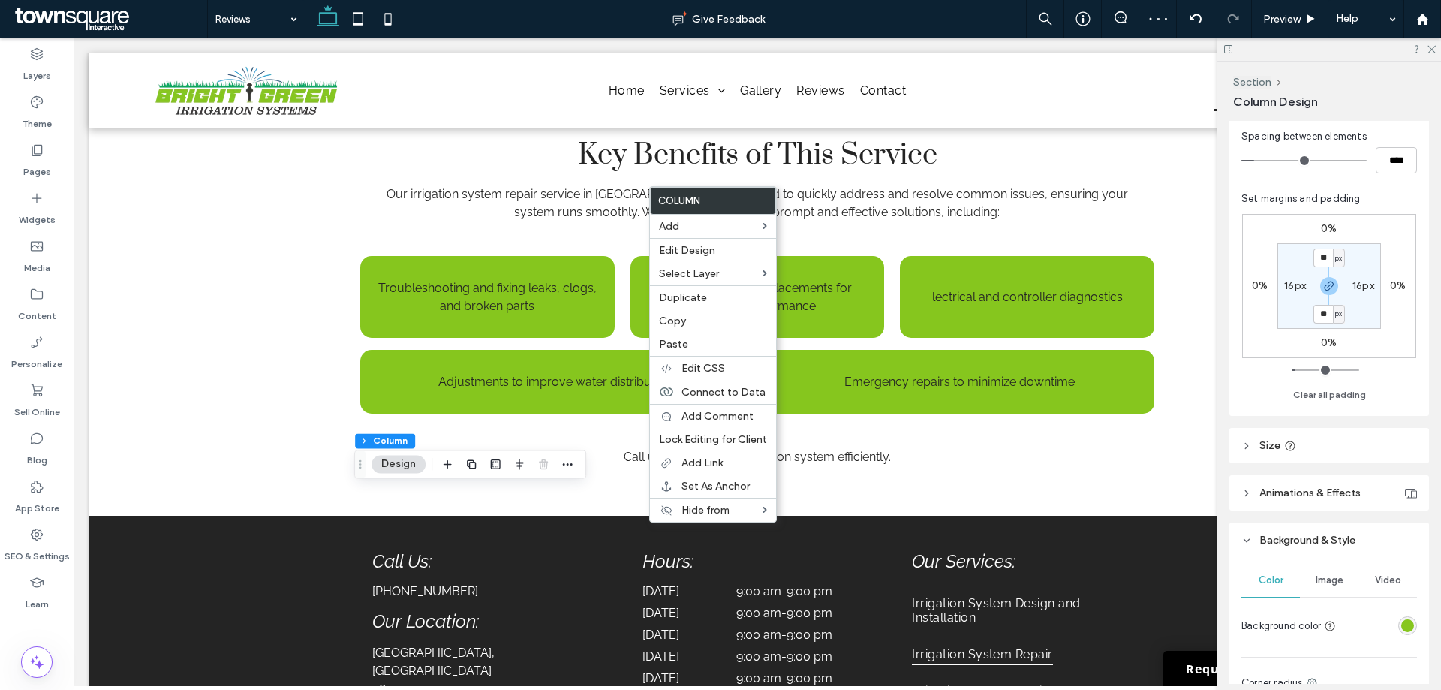
scroll to position [375, 0]
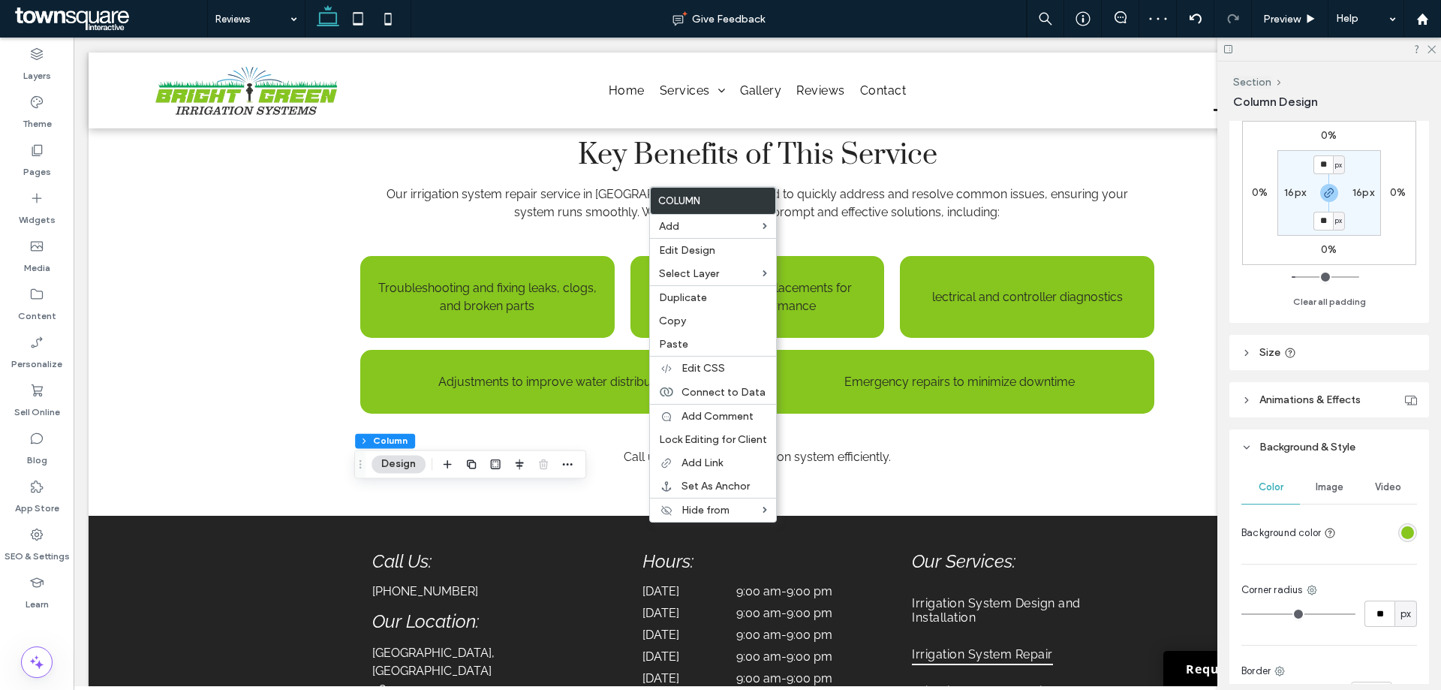
click at [1402, 534] on div "rgba(134, 198, 30, 1)" at bounding box center [1407, 532] width 13 height 13
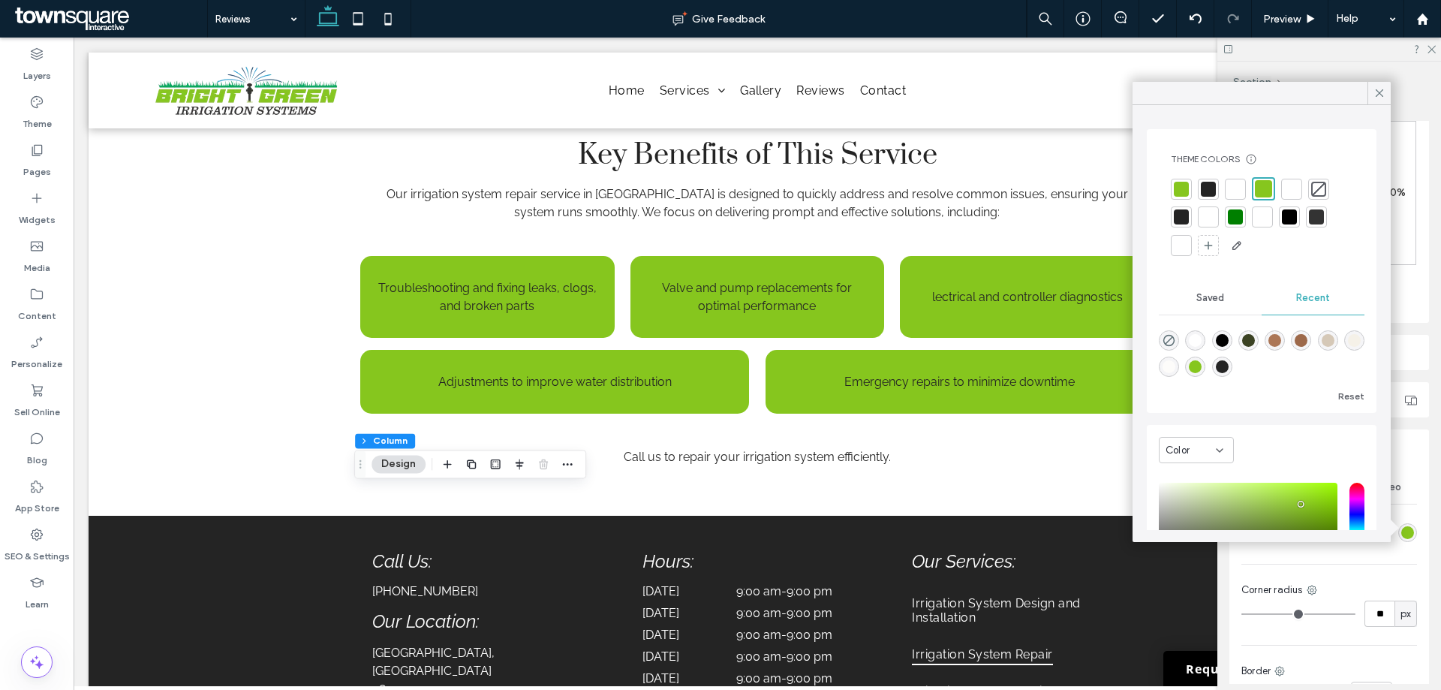
click at [1161, 331] on div at bounding box center [1168, 340] width 20 height 20
click at [1167, 335] on icon "rgba(0, 0, 0, 0)" at bounding box center [1168, 340] width 13 height 13
type input "*******"
type input "*"
type input "**"
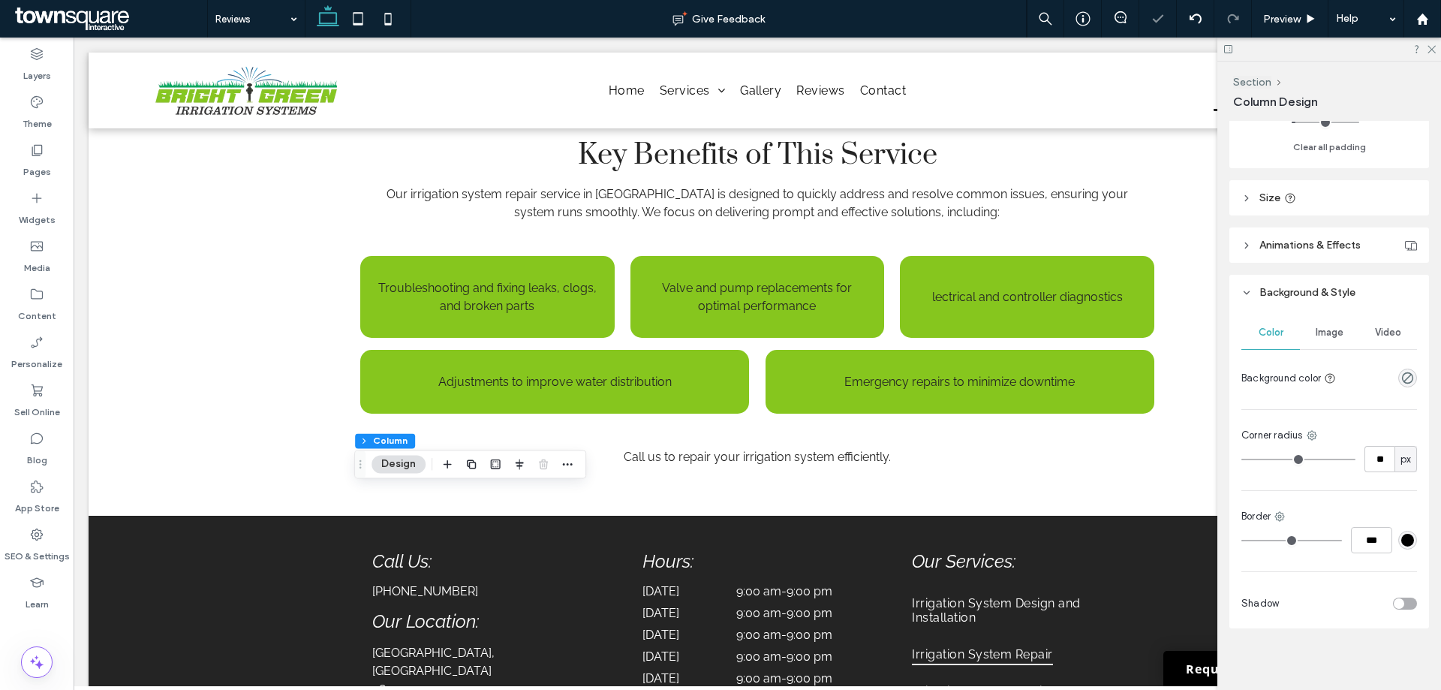
scroll to position [534, 0]
click at [1373, 455] on input "**" at bounding box center [1379, 454] width 30 height 26
type input "*"
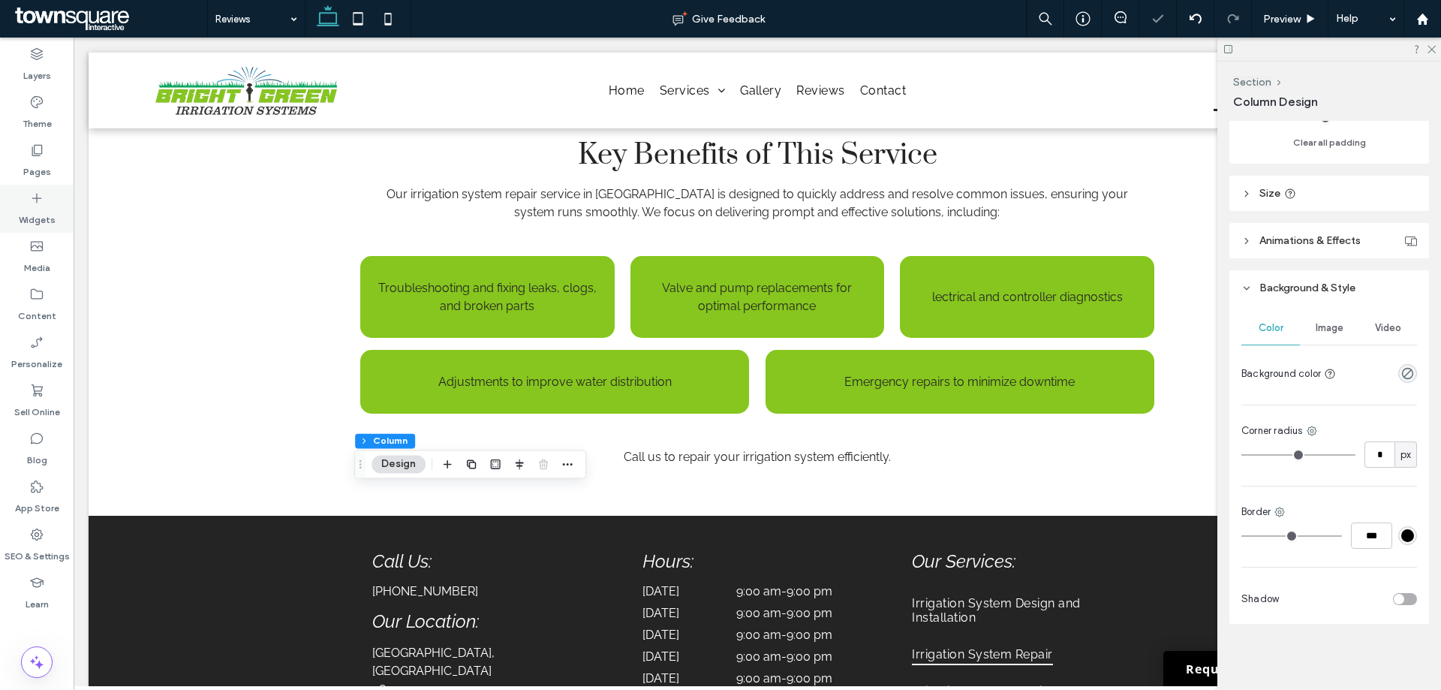
click at [27, 200] on div "Widgets" at bounding box center [37, 209] width 74 height 48
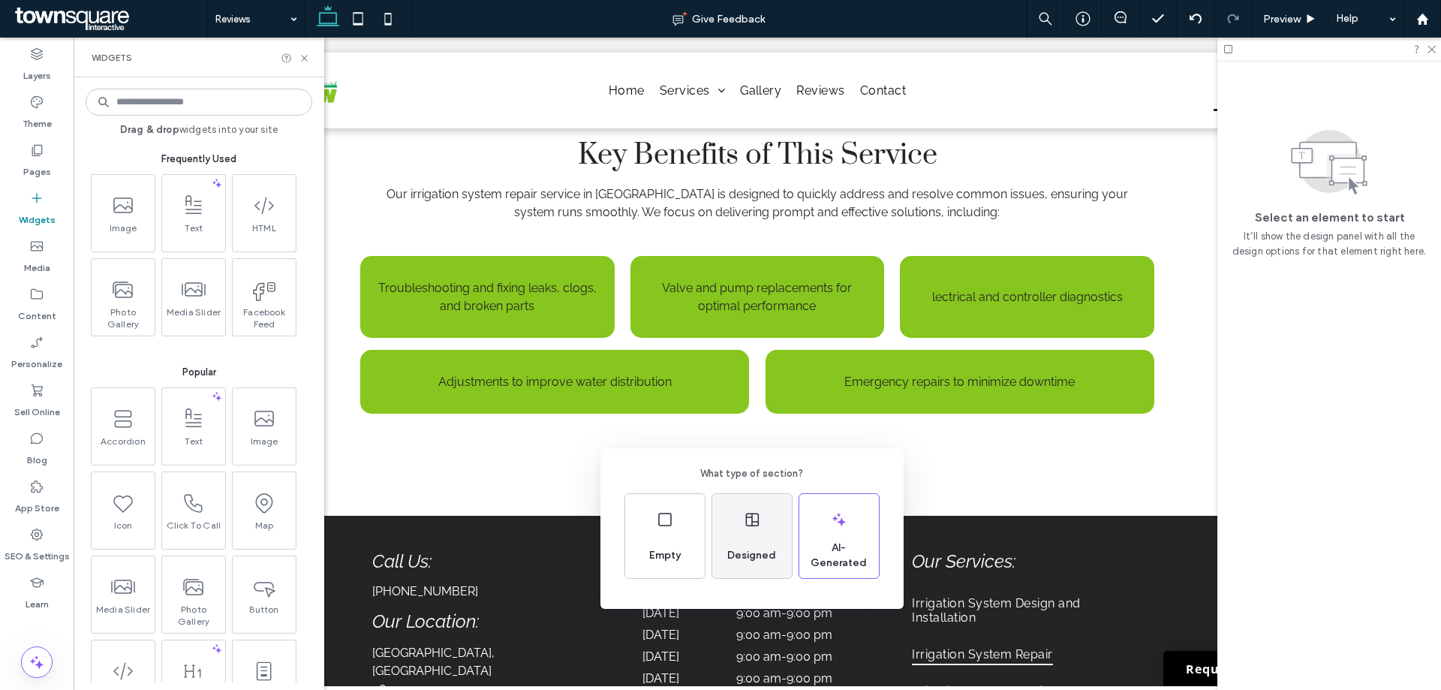
click at [759, 532] on div "Designed" at bounding box center [752, 536] width 80 height 84
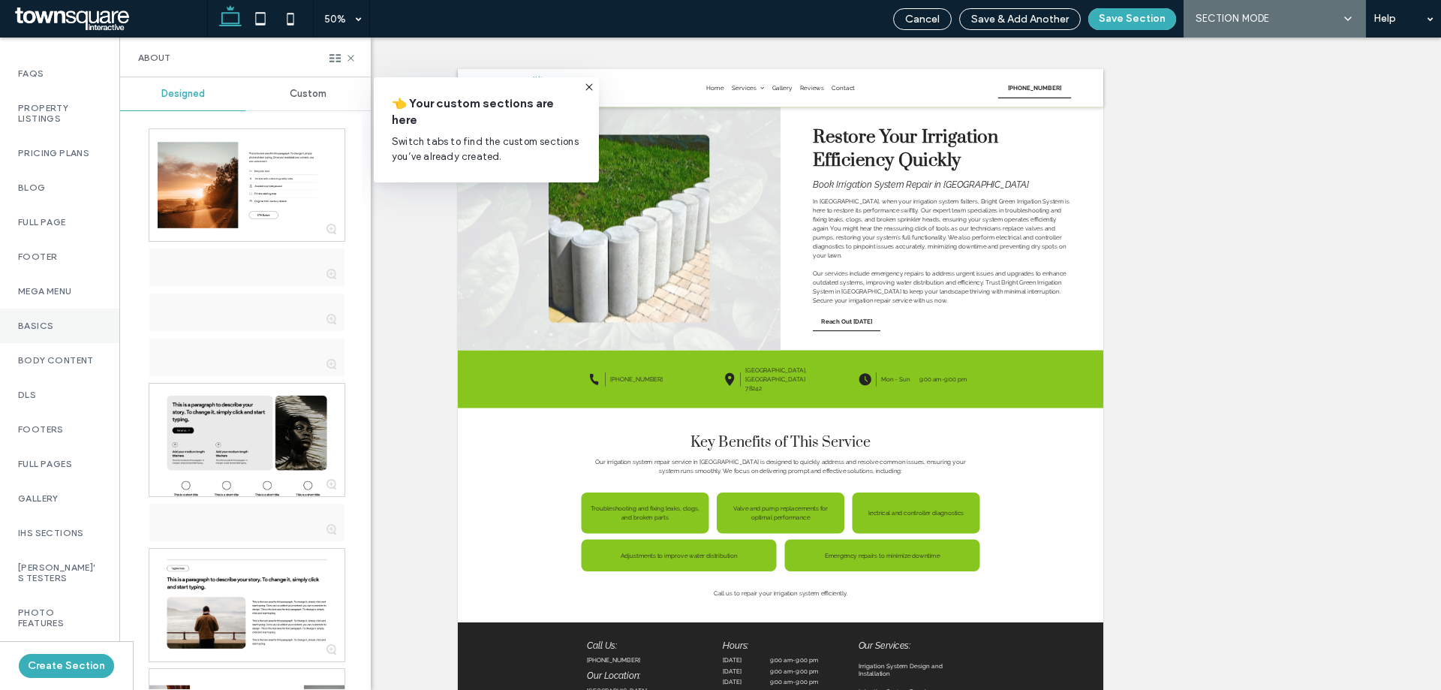
scroll to position [750, 0]
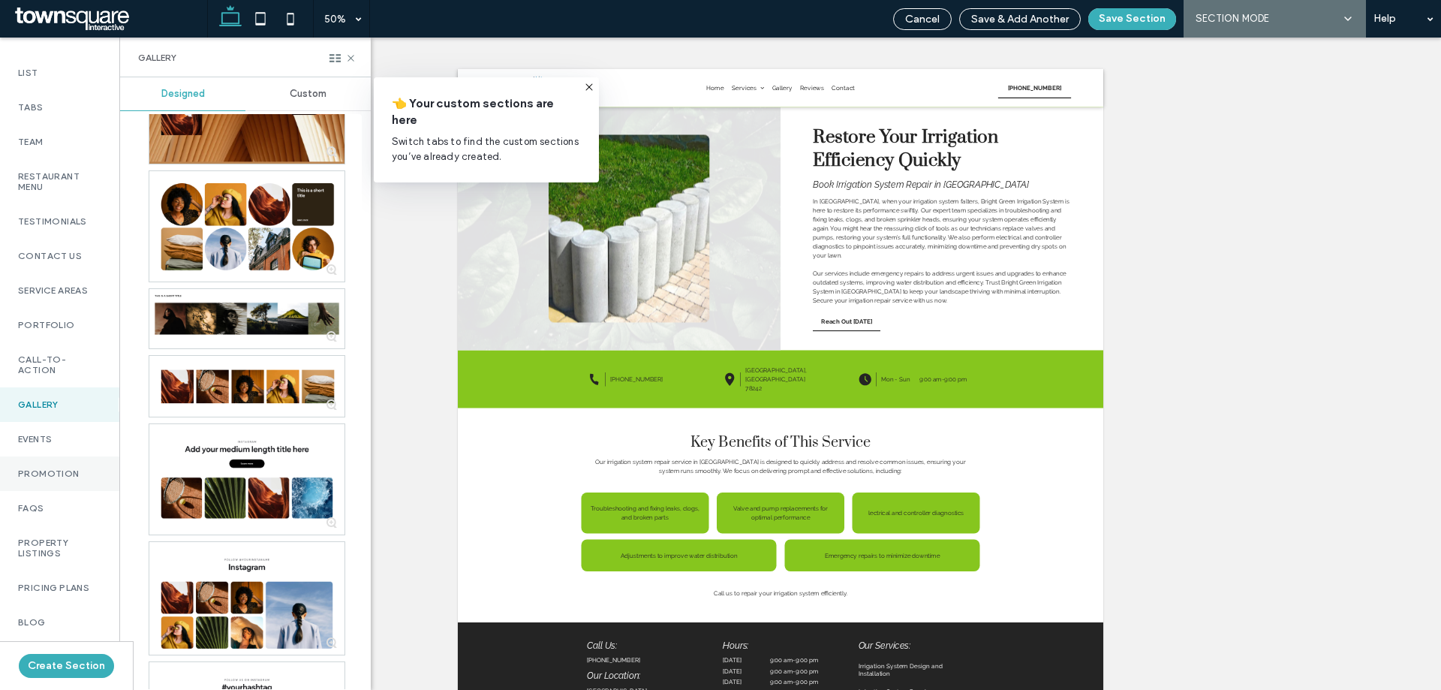
scroll to position [10, 0]
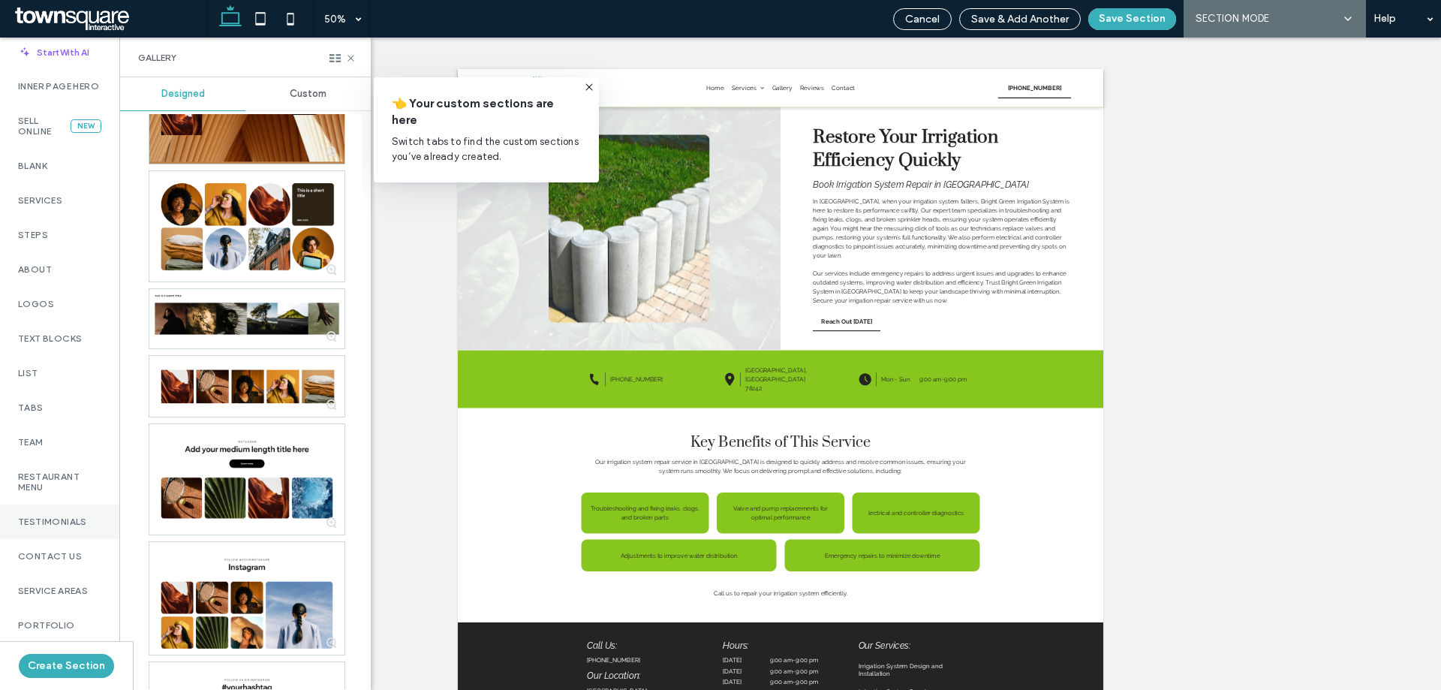
click at [77, 523] on div "Testimonials" at bounding box center [59, 521] width 119 height 35
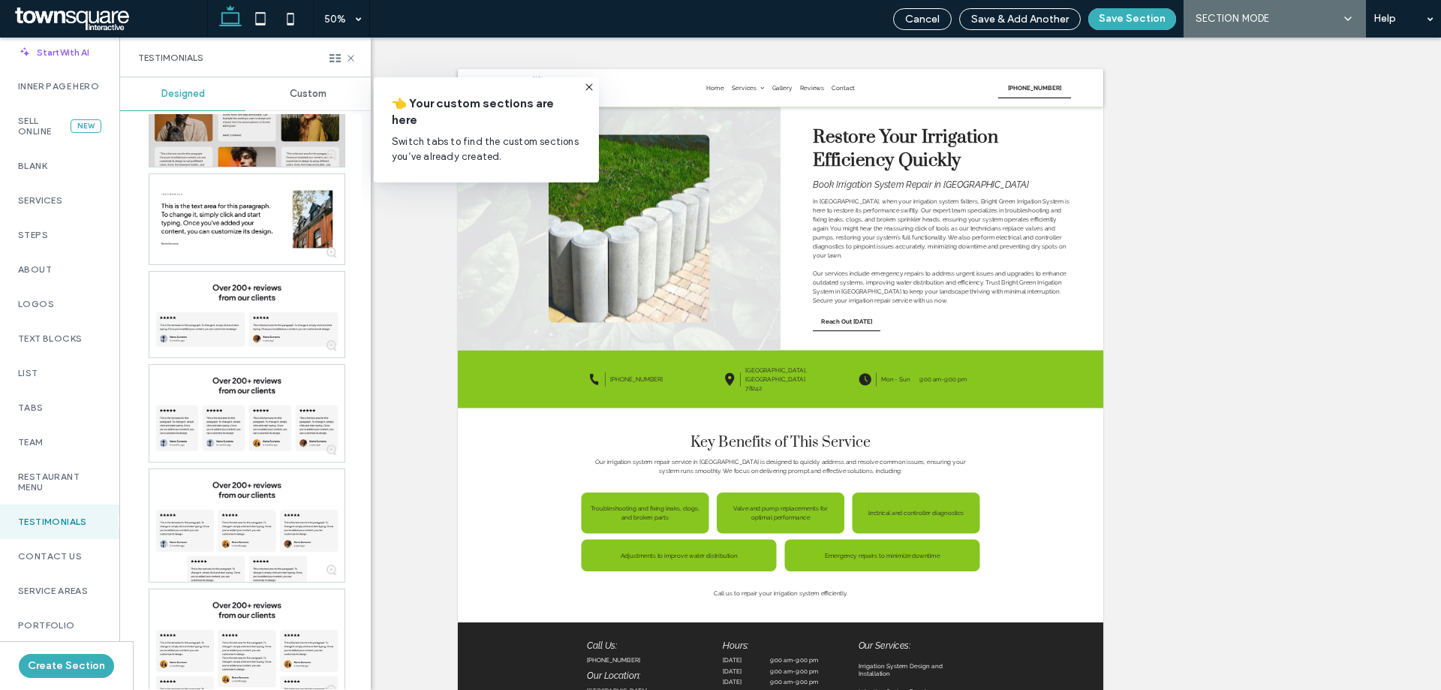
scroll to position [375, 0]
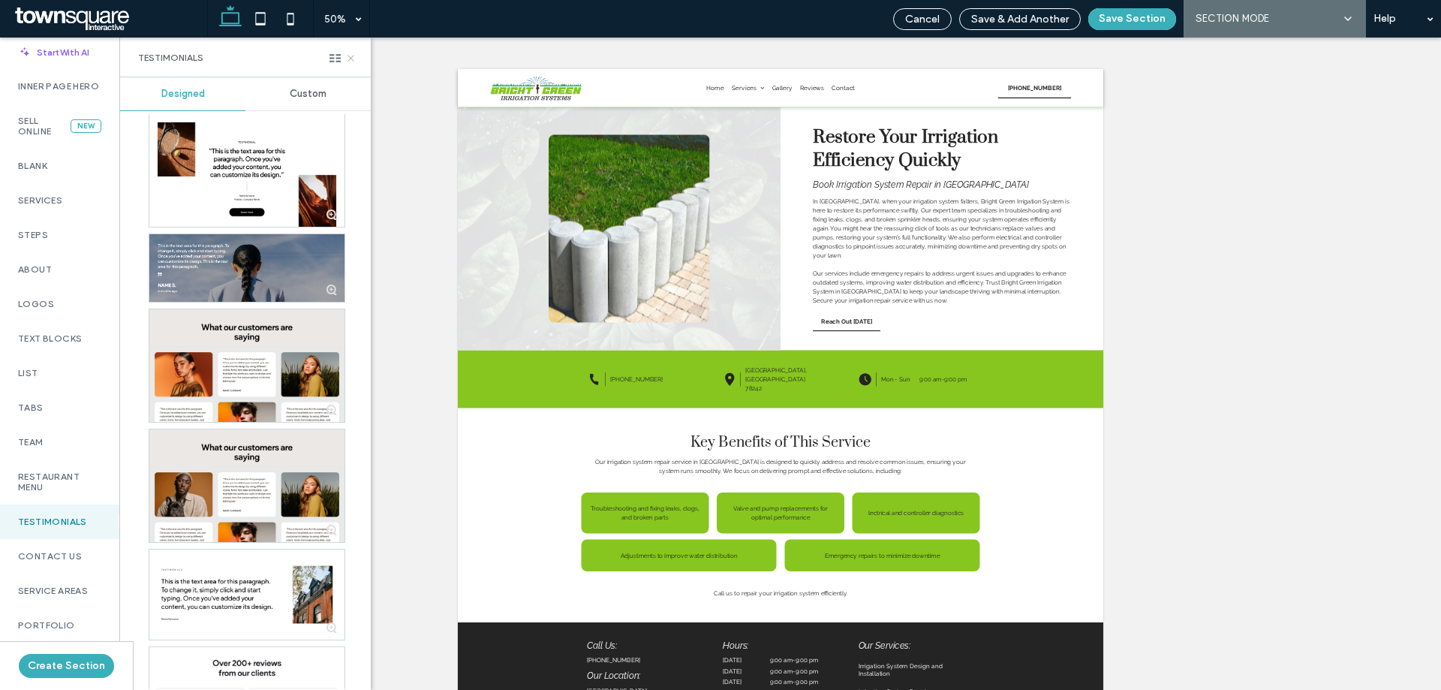
click at [348, 58] on icon at bounding box center [350, 58] width 11 height 11
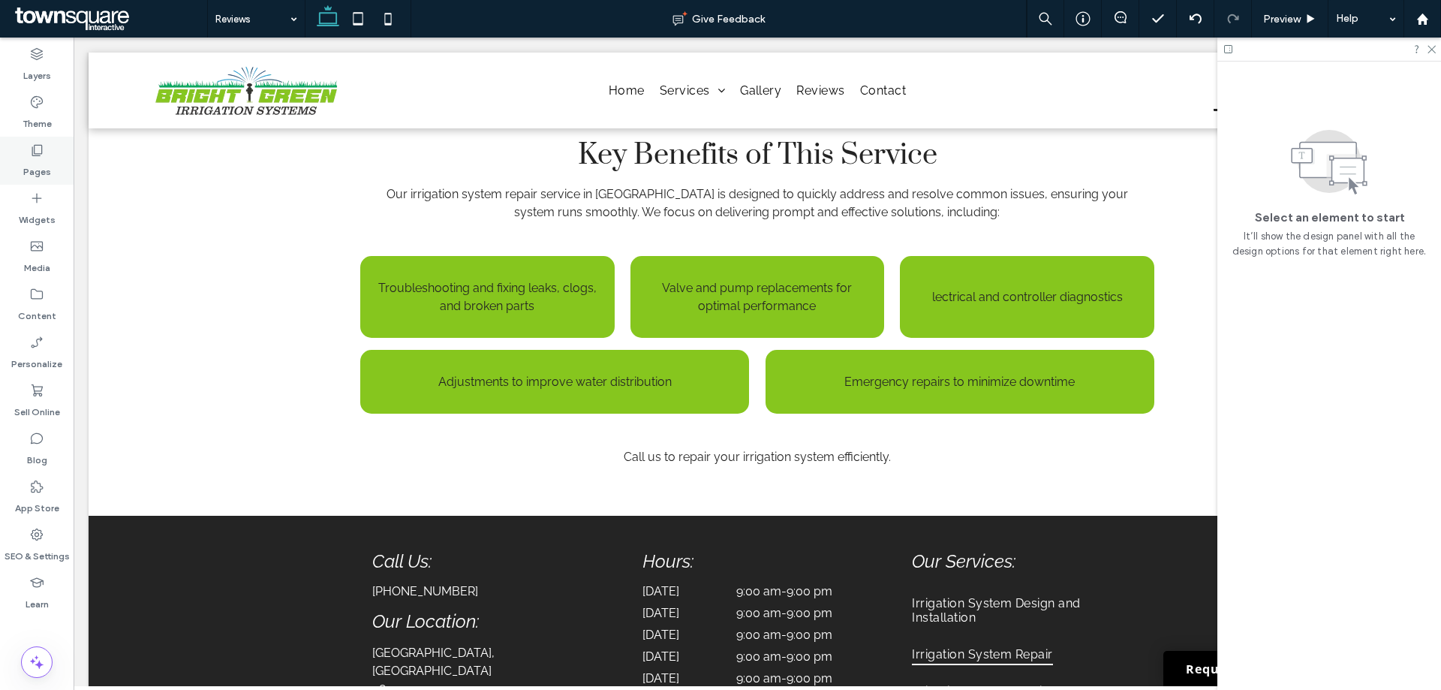
click at [32, 170] on label "Pages" at bounding box center [37, 168] width 28 height 21
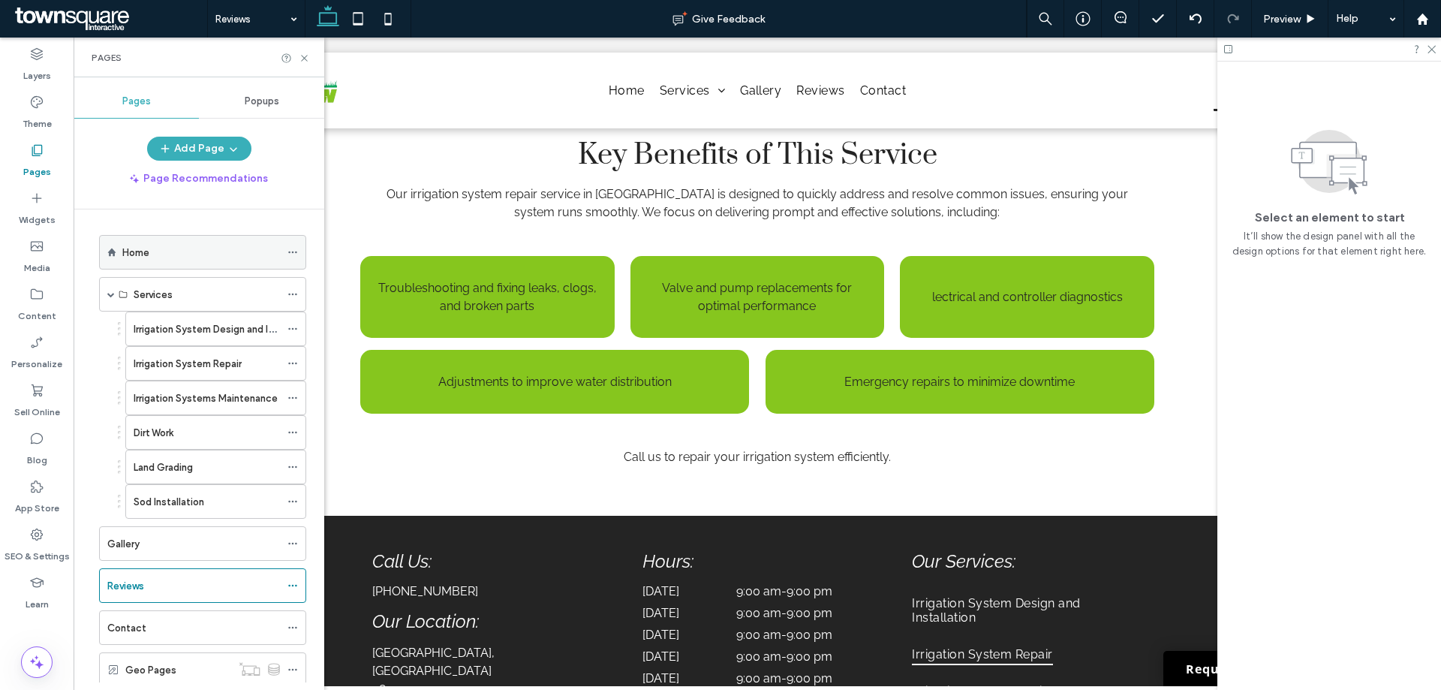
click at [143, 245] on label "Home" at bounding box center [135, 252] width 27 height 26
click at [308, 53] on icon at bounding box center [304, 58] width 11 height 11
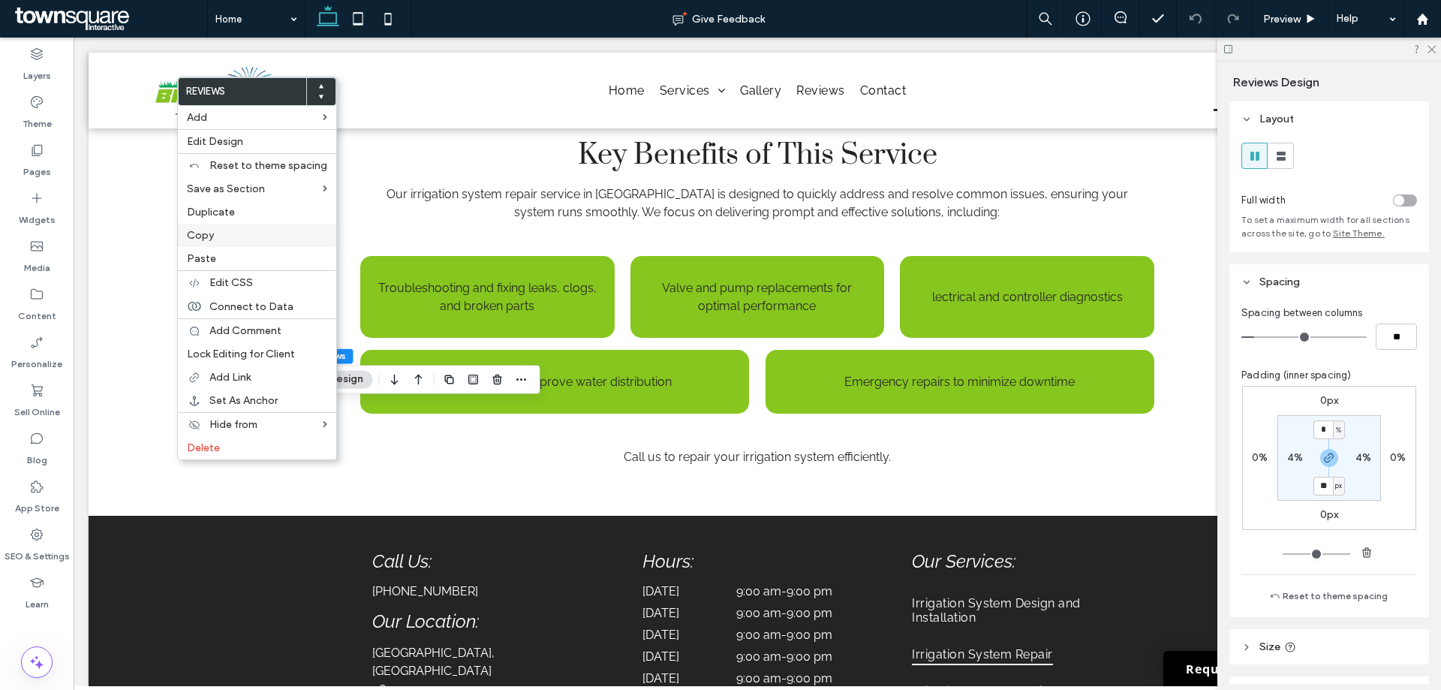
click at [270, 239] on label "Copy" at bounding box center [257, 235] width 140 height 13
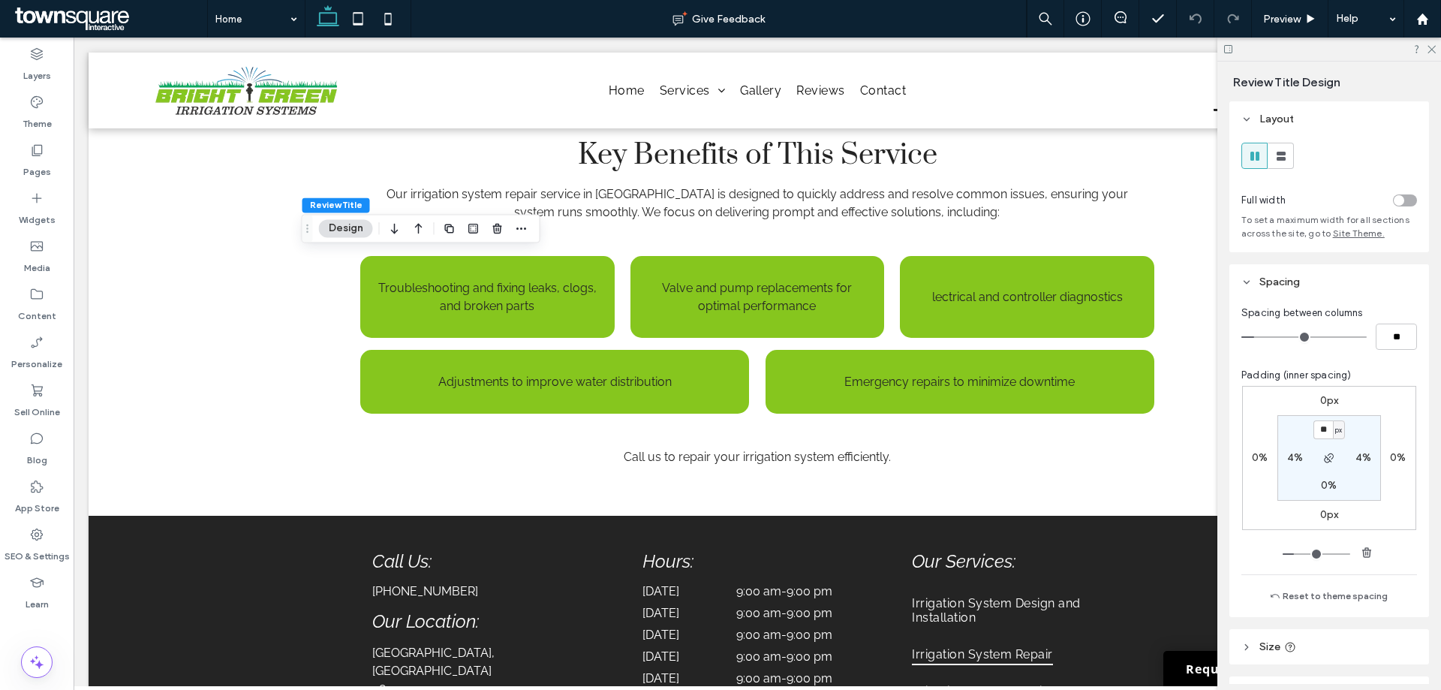
click at [1323, 481] on label "0%" at bounding box center [1328, 485] width 16 height 13
type input "*"
type input "**"
click at [1335, 483] on span "%" at bounding box center [1337, 485] width 5 height 15
click at [1333, 504] on span "px" at bounding box center [1329, 508] width 11 height 15
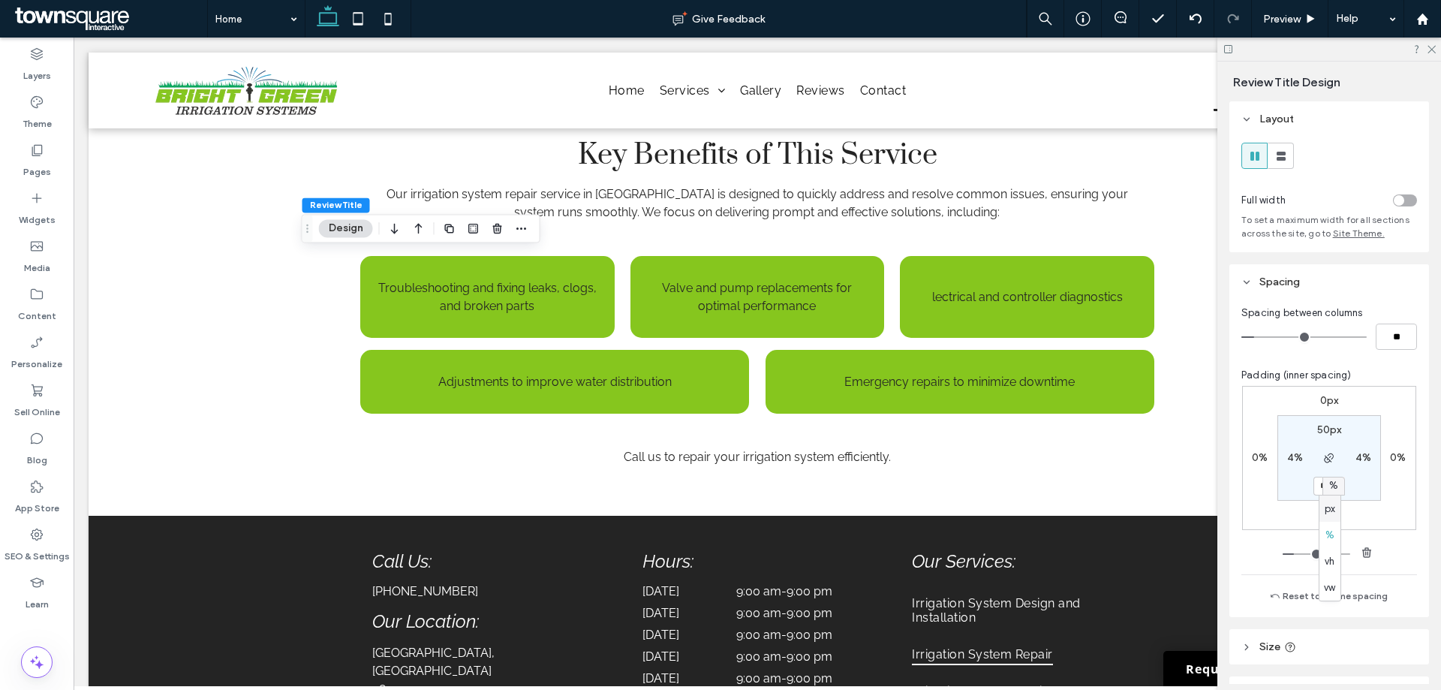
type input "***"
type input "*****"
type input "***"
click at [1319, 486] on input "*****" at bounding box center [1323, 485] width 20 height 19
type input "**"
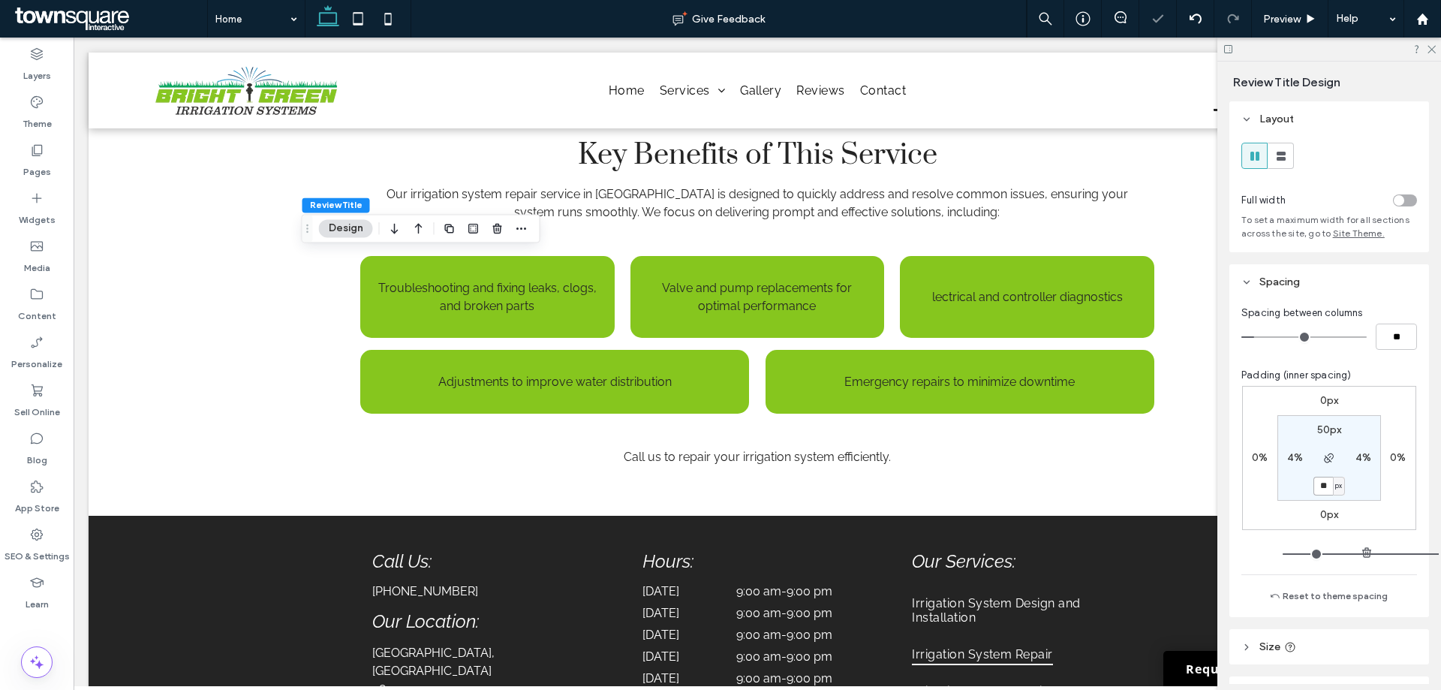
type input "**"
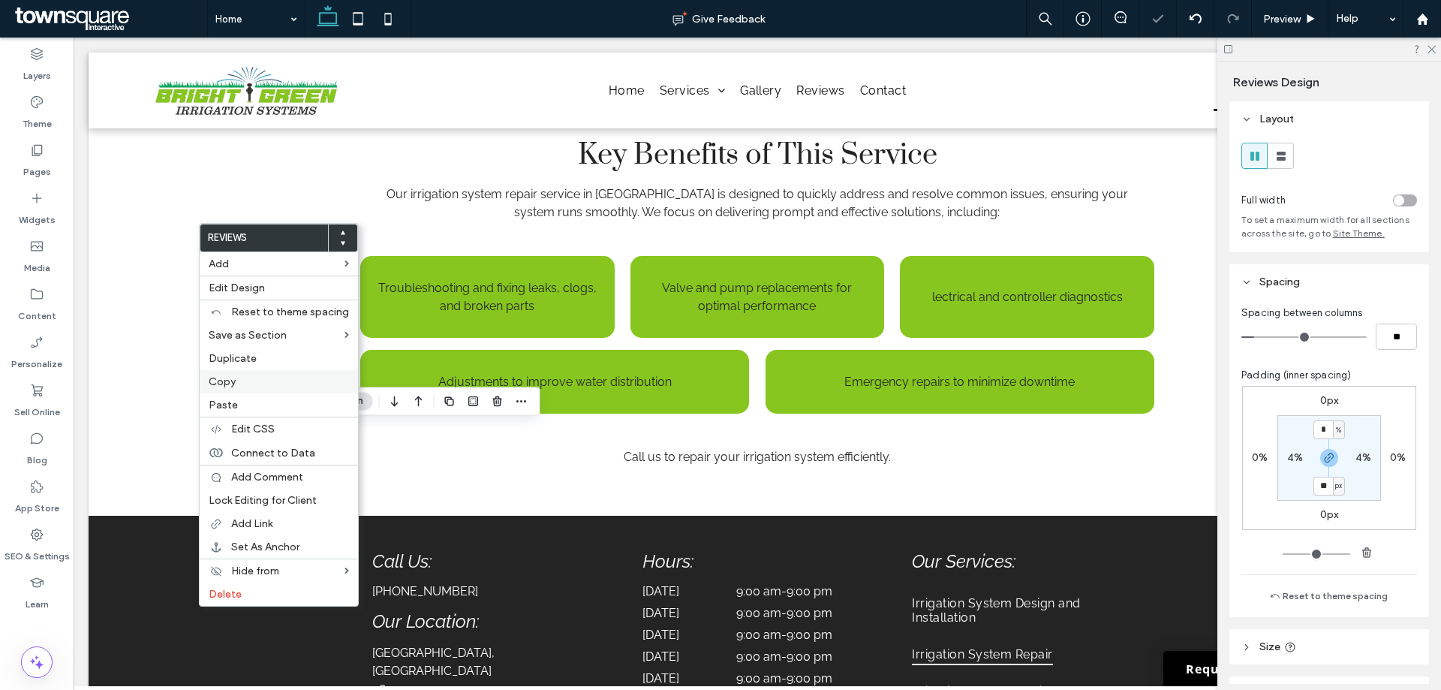
click at [277, 379] on label "Copy" at bounding box center [279, 381] width 140 height 13
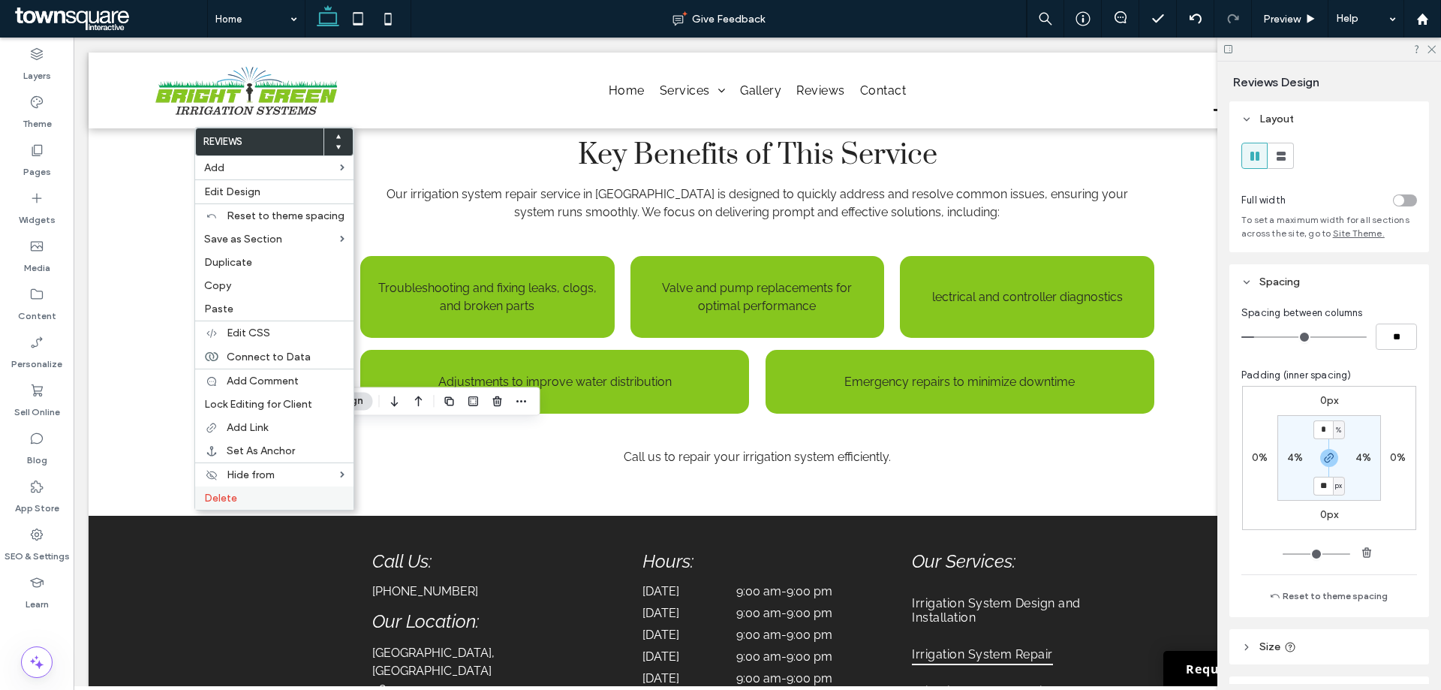
click at [242, 495] on label "Delete" at bounding box center [274, 497] width 140 height 13
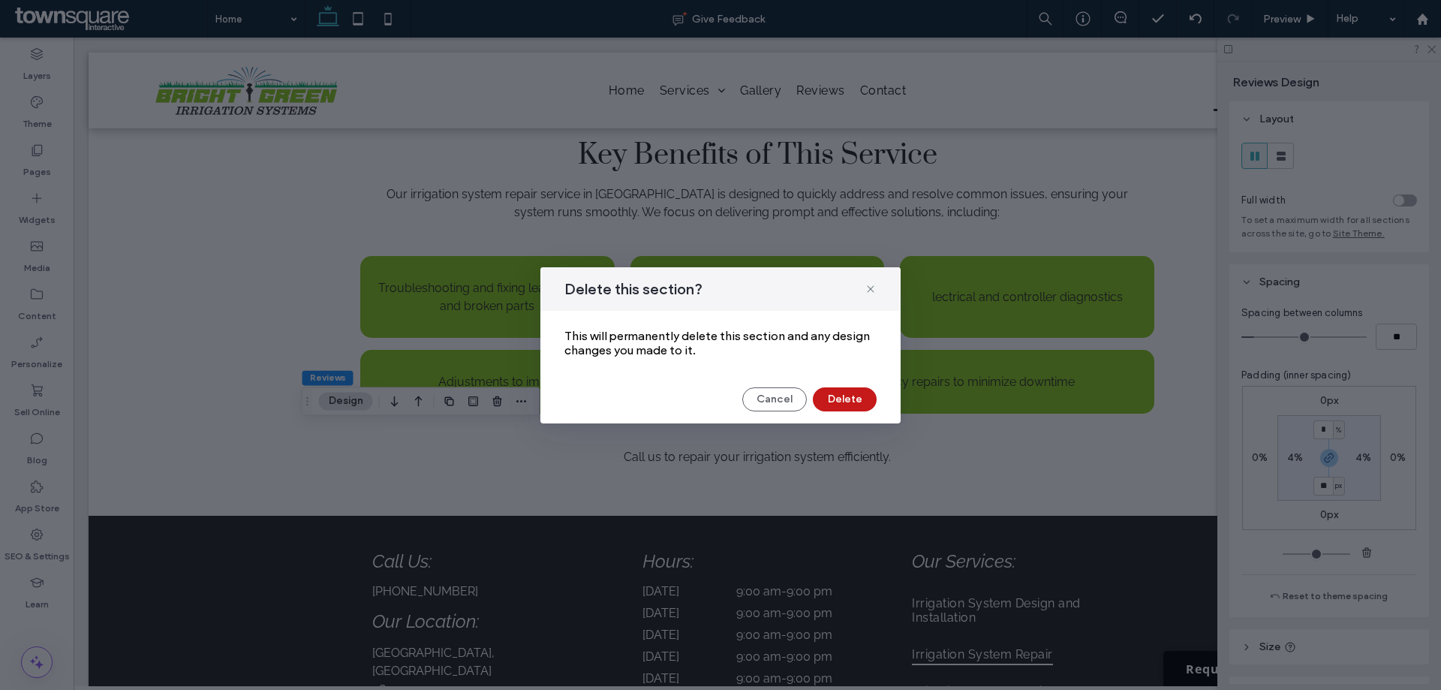
click at [845, 392] on button "Delete" at bounding box center [845, 399] width 64 height 24
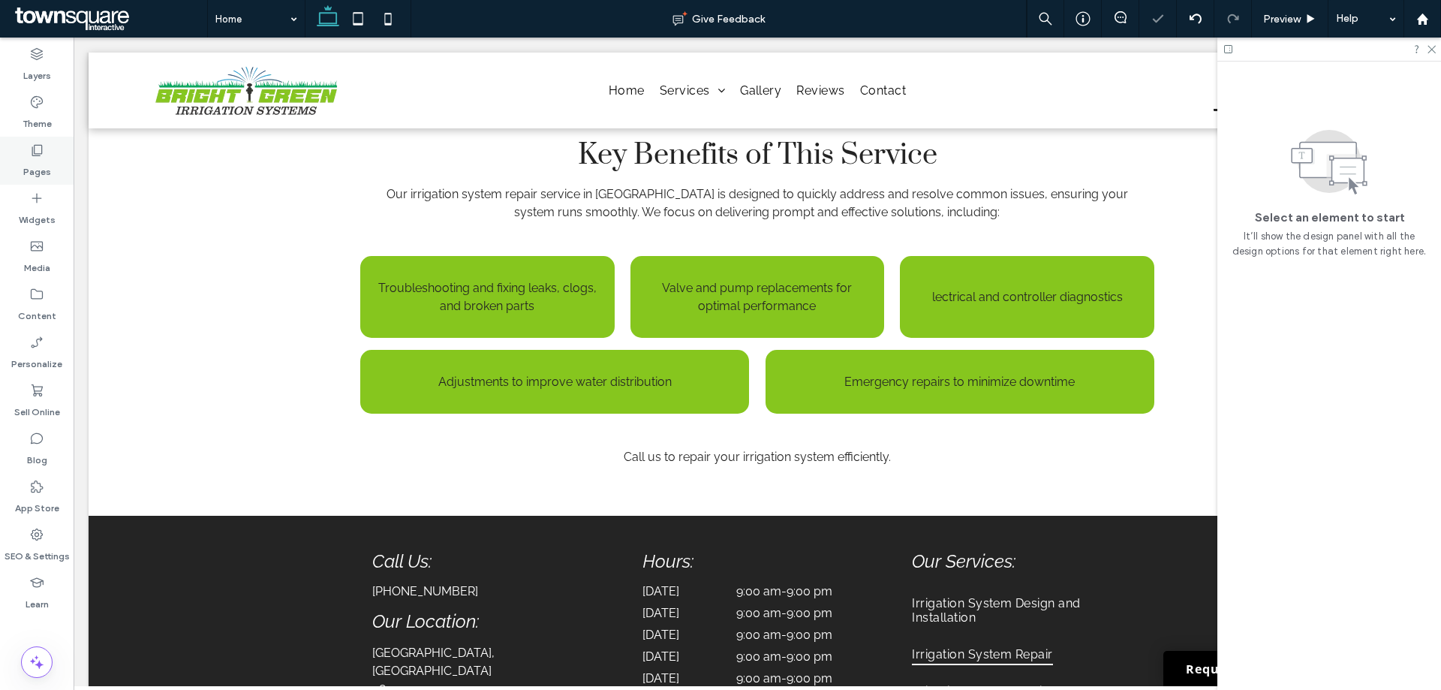
click at [29, 147] on div "Pages" at bounding box center [37, 161] width 74 height 48
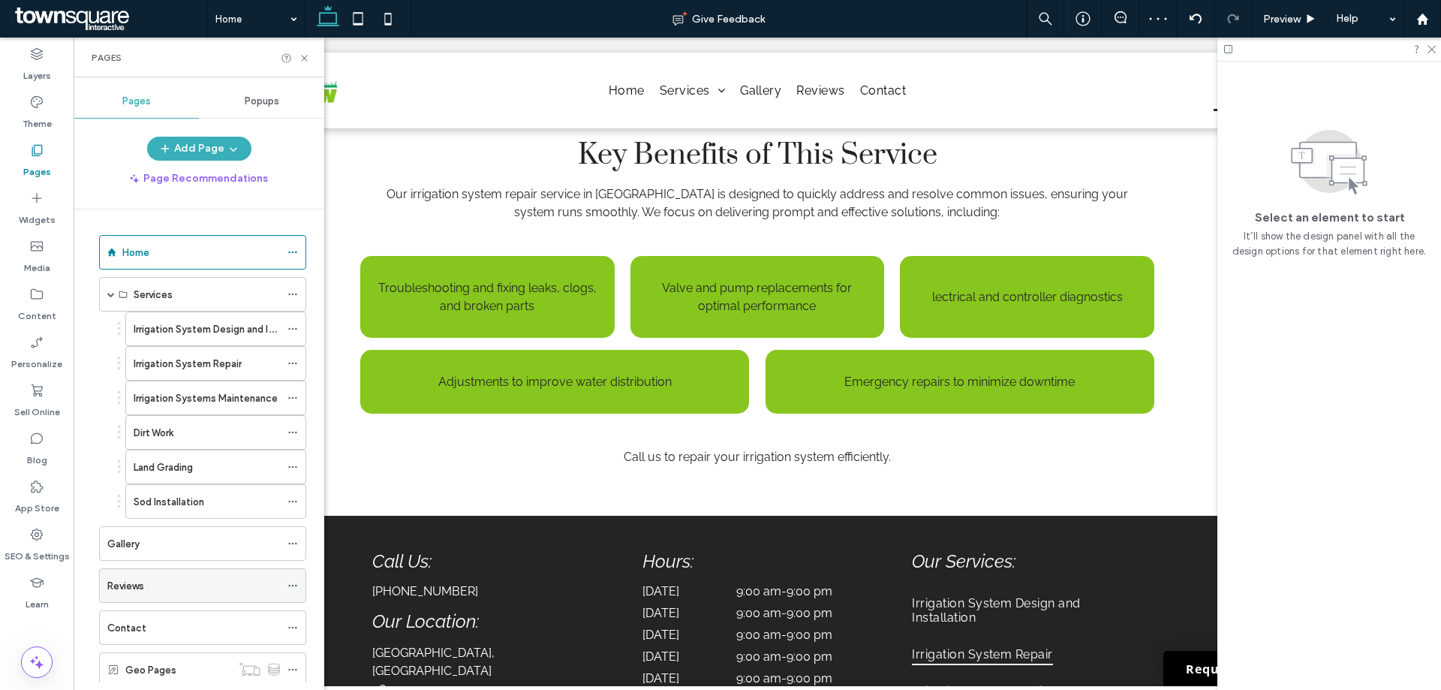
click at [141, 593] on div "Reviews" at bounding box center [193, 585] width 173 height 33
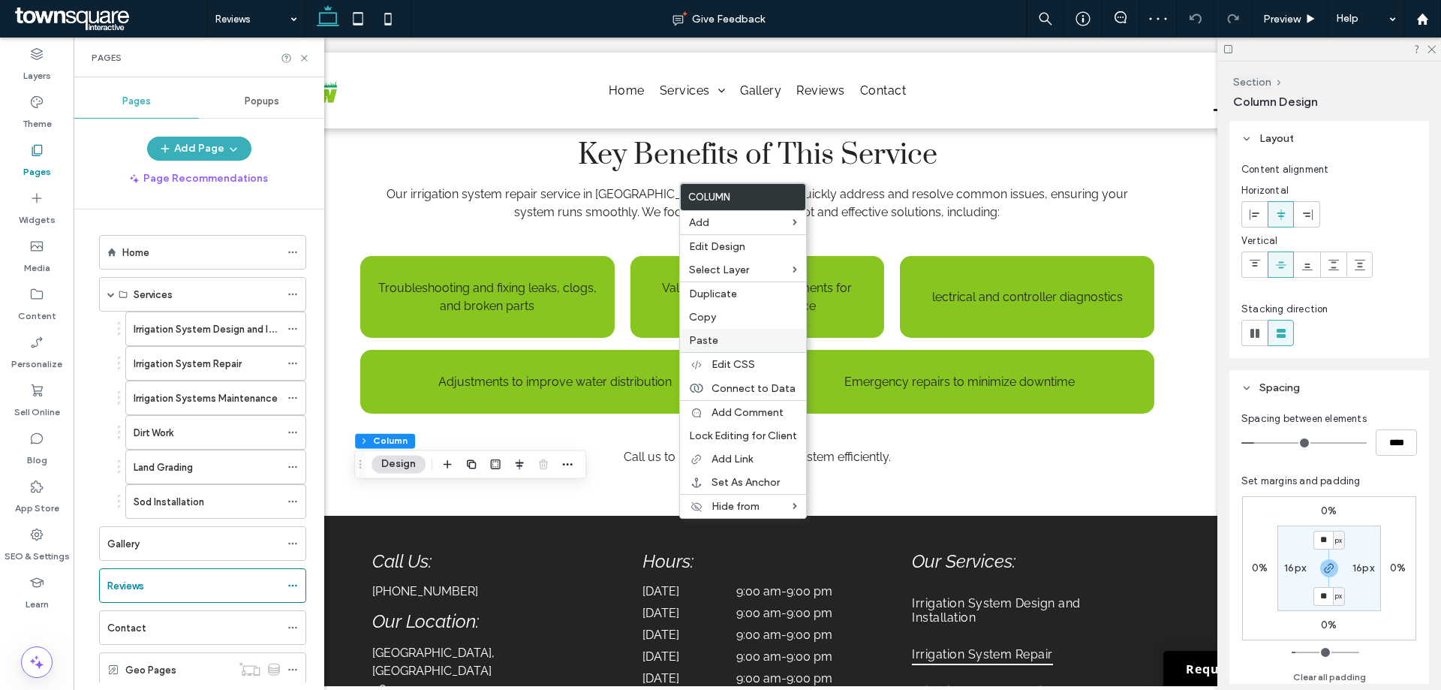
click at [707, 342] on span "Paste" at bounding box center [703, 340] width 29 height 13
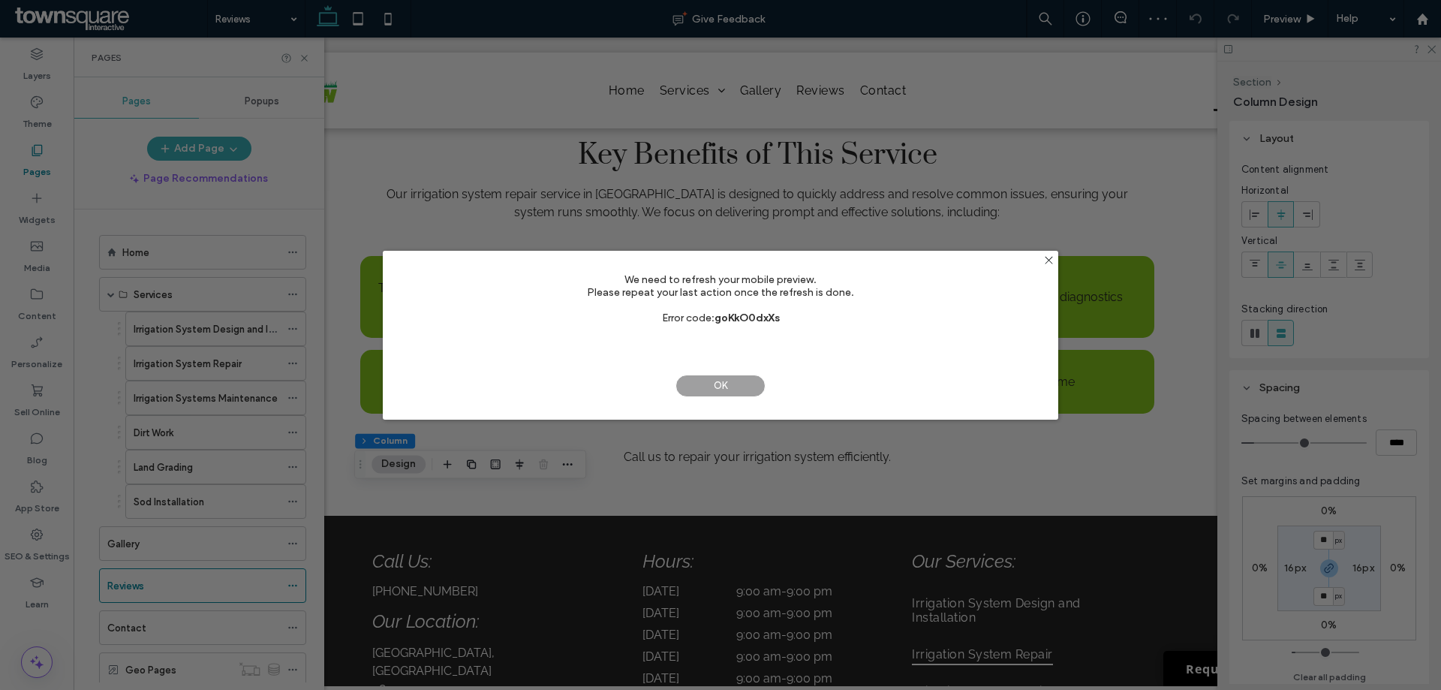
click at [699, 377] on span "OK" at bounding box center [720, 385] width 90 height 23
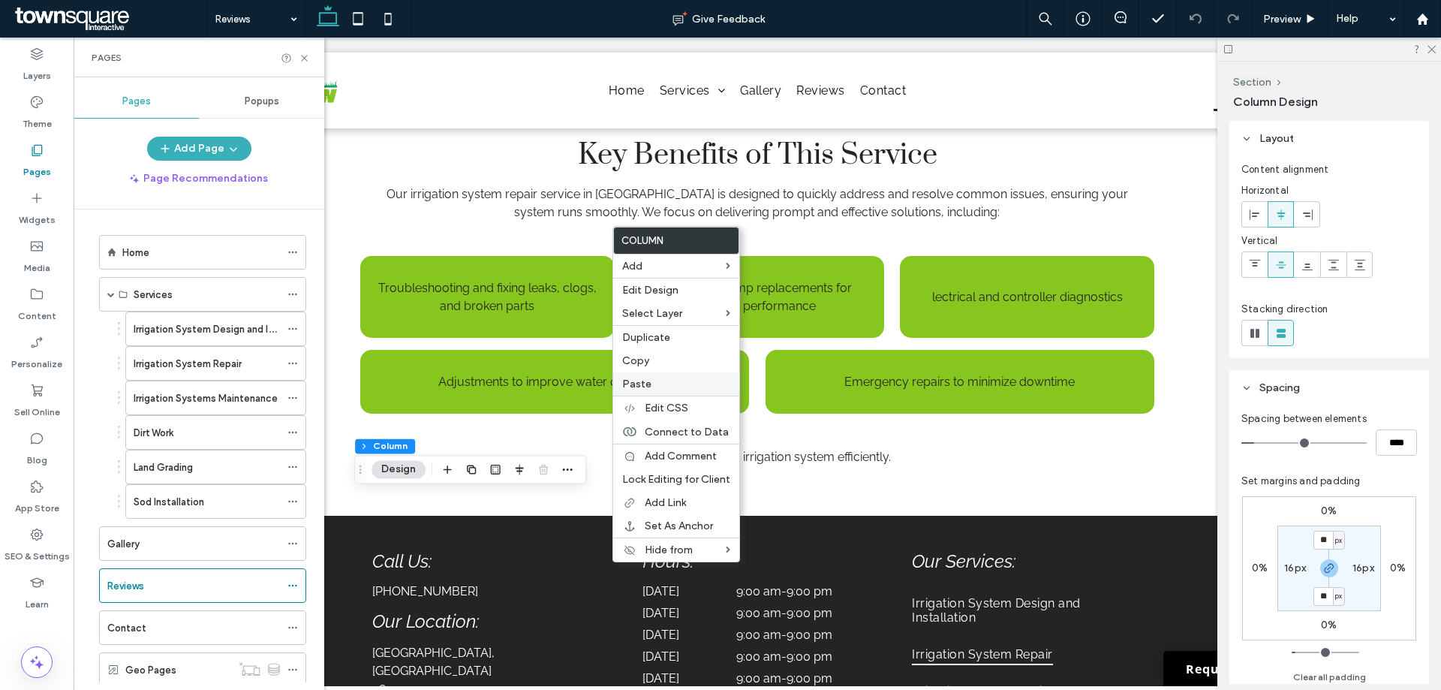
click at [656, 381] on label "Paste" at bounding box center [676, 383] width 108 height 13
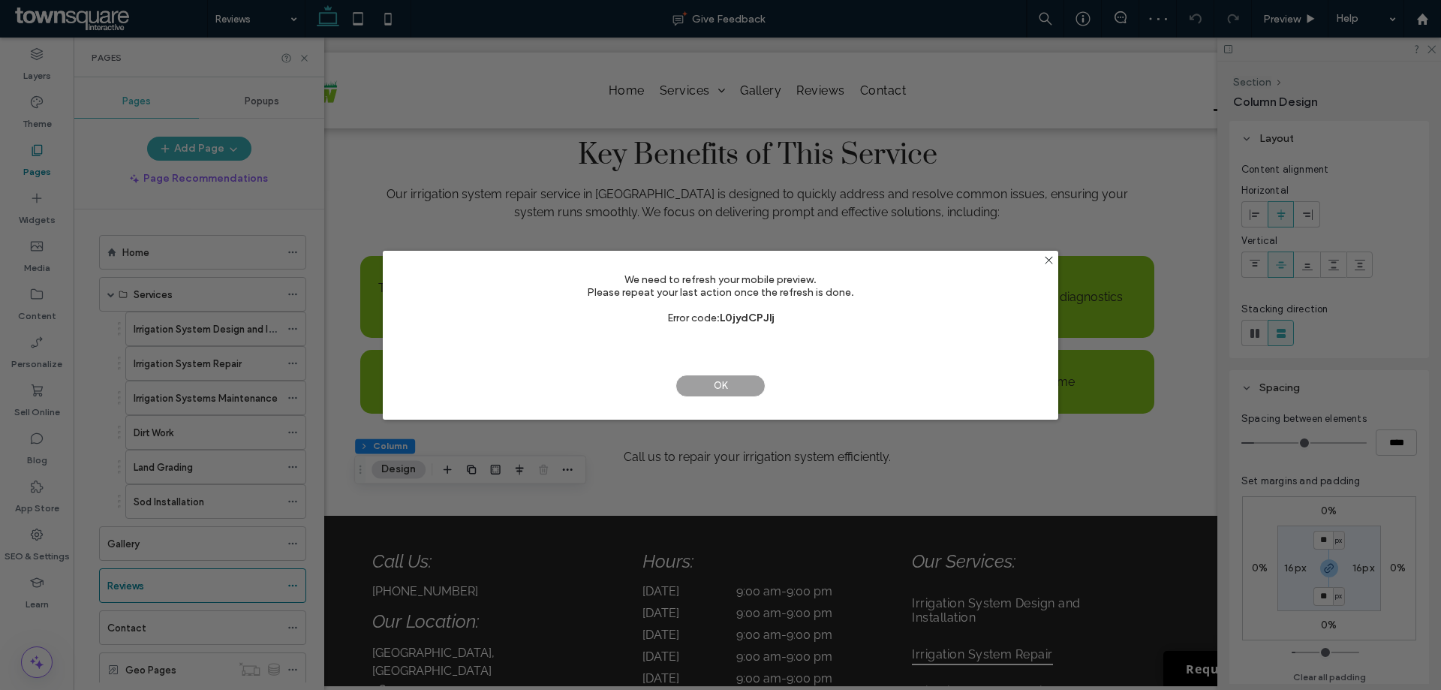
click at [709, 382] on span "OK" at bounding box center [720, 385] width 90 height 23
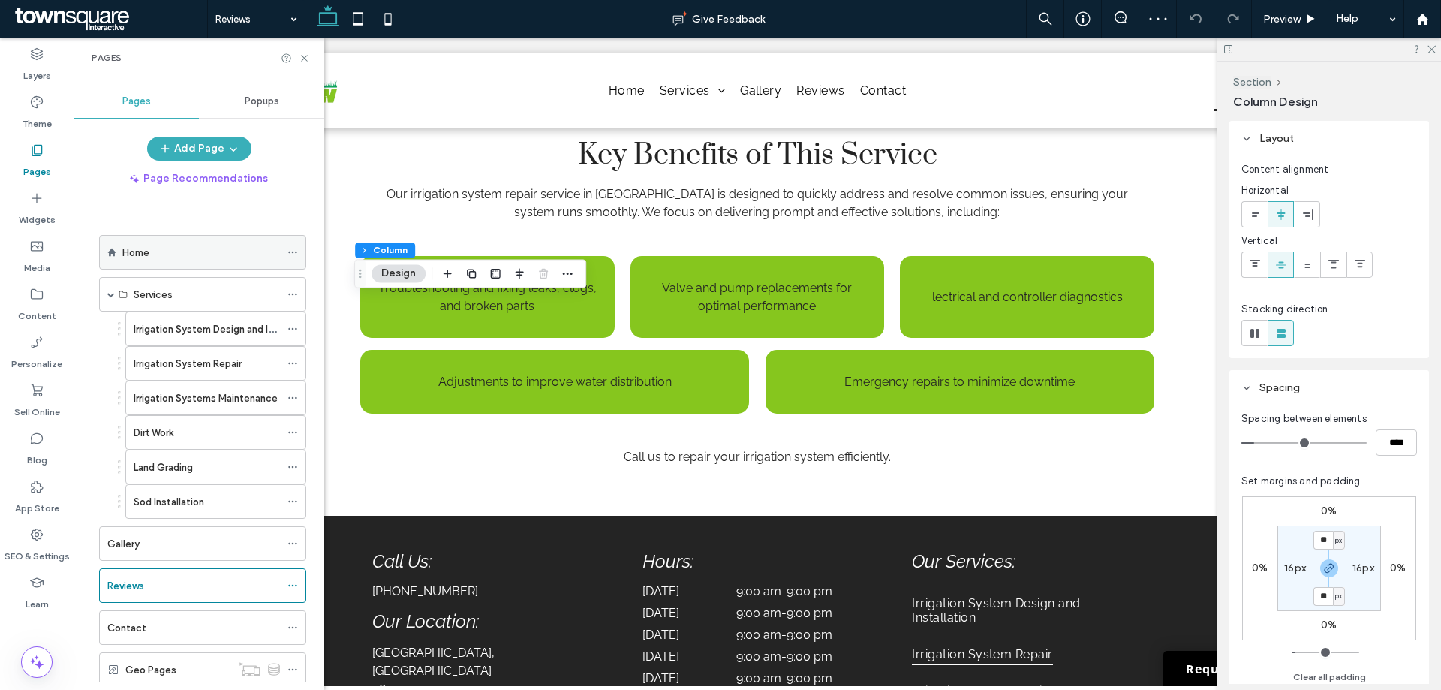
click at [181, 245] on div "Home" at bounding box center [201, 253] width 158 height 16
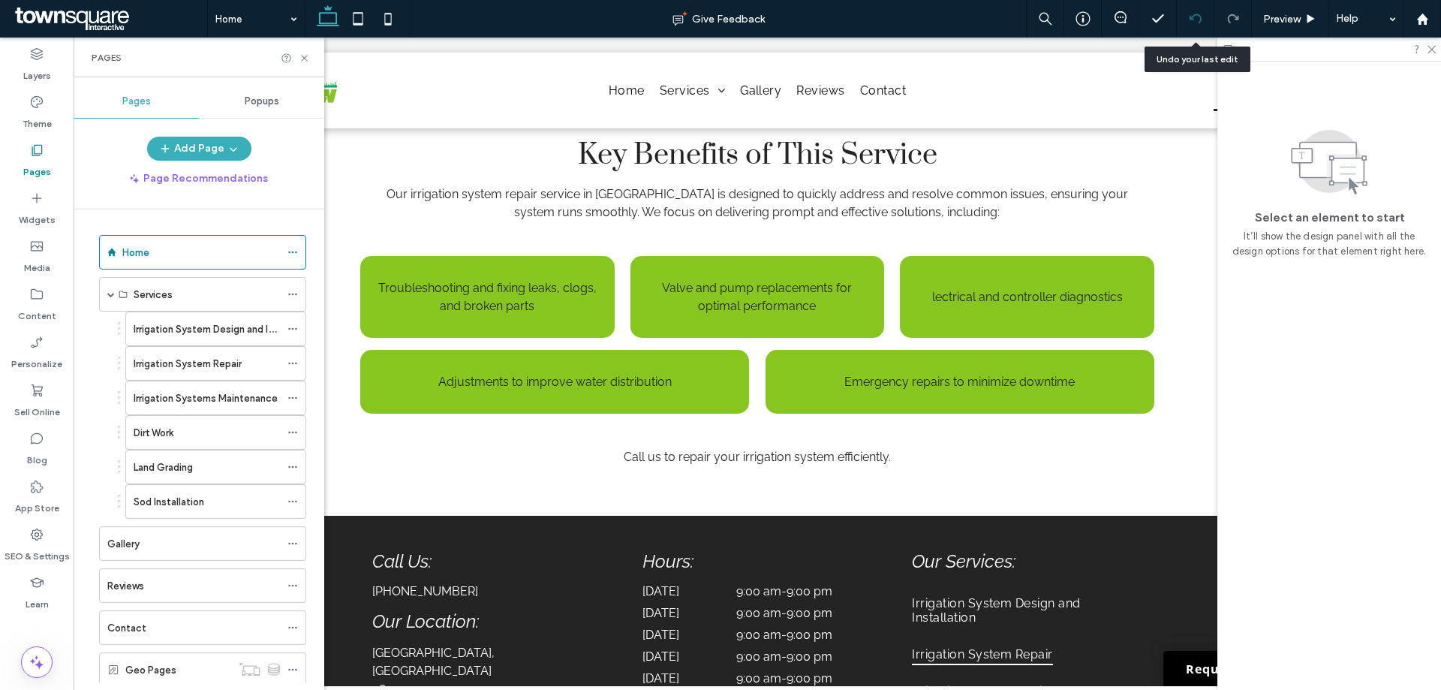
click at [1191, 20] on icon at bounding box center [1195, 19] width 12 height 12
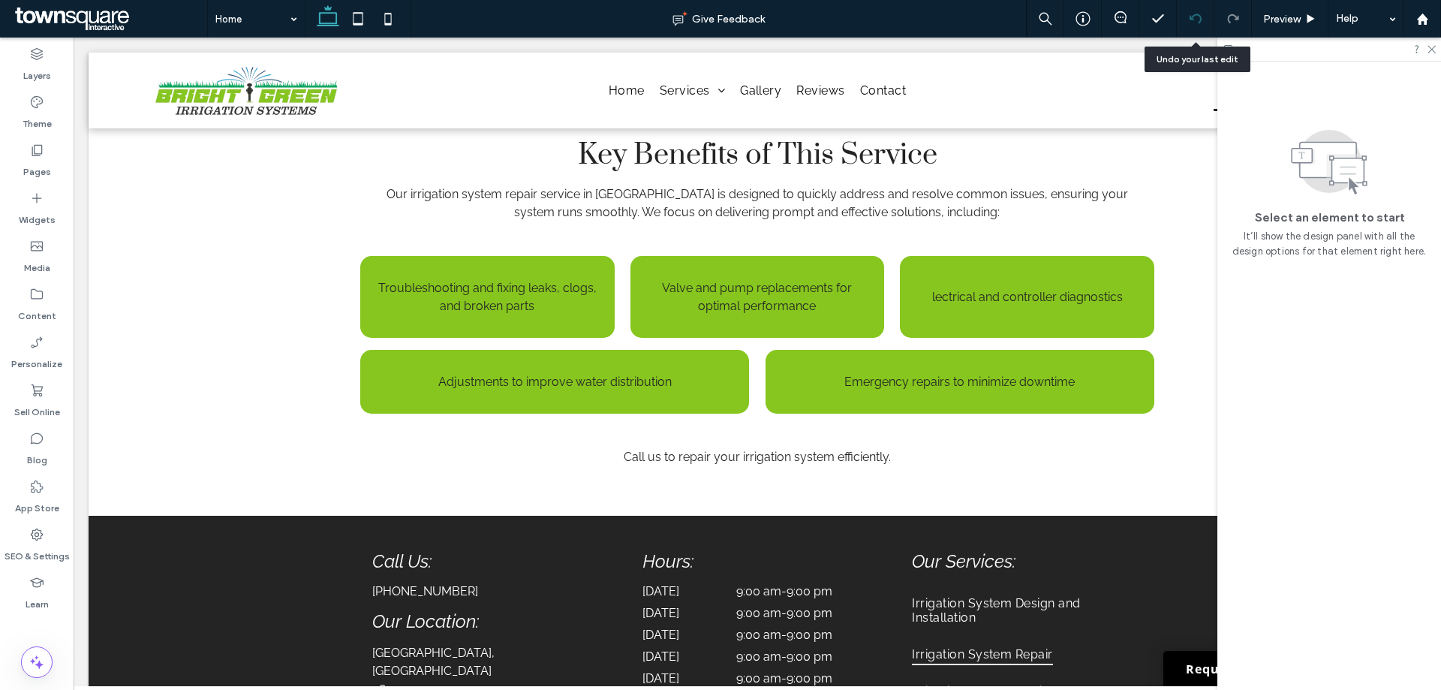
click at [1190, 20] on icon at bounding box center [1195, 19] width 12 height 12
click at [44, 545] on label "SEO & Settings" at bounding box center [37, 552] width 65 height 21
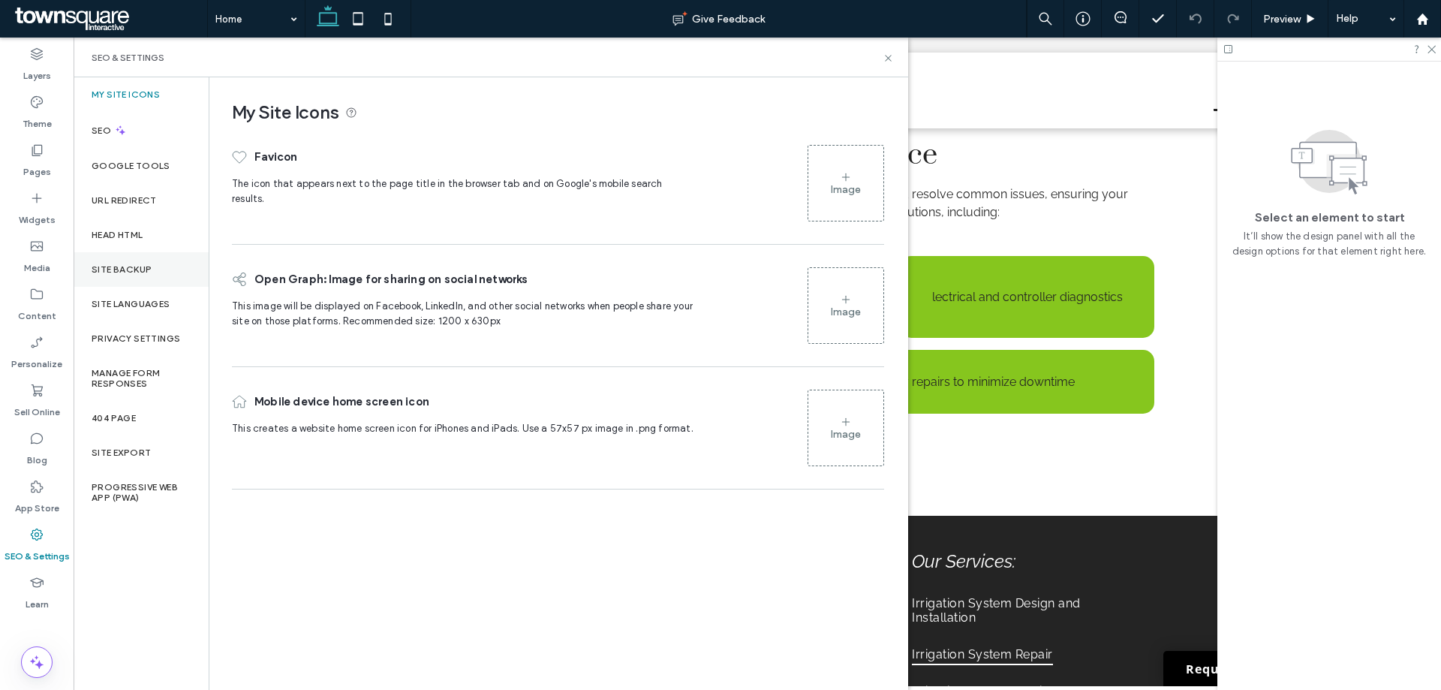
click at [163, 269] on div "Site Backup" at bounding box center [141, 269] width 135 height 35
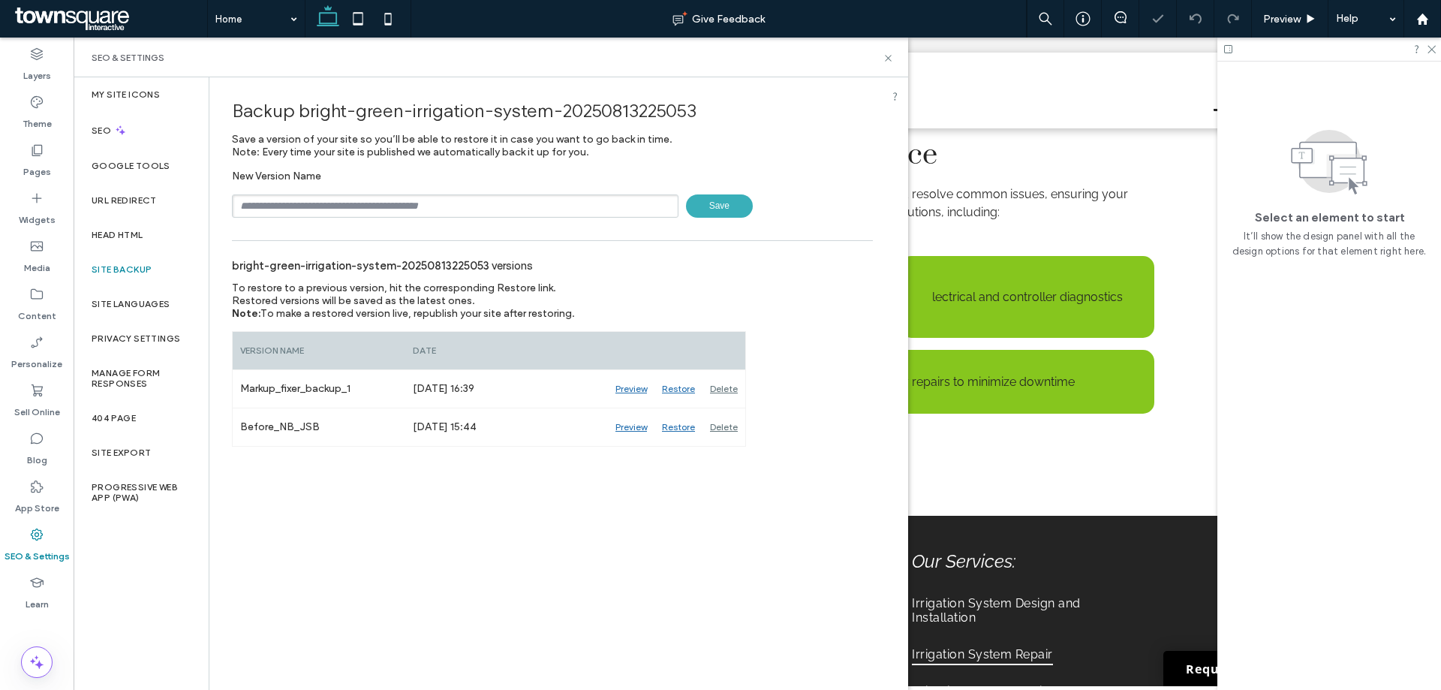
click at [310, 205] on input "text" at bounding box center [455, 205] width 446 height 23
click at [490, 492] on div "Backup bright-green-irrigation-system-20250813225053 Save a version of your sit…" at bounding box center [552, 382] width 686 height 611
click at [641, 389] on div "Preview" at bounding box center [631, 389] width 47 height 38
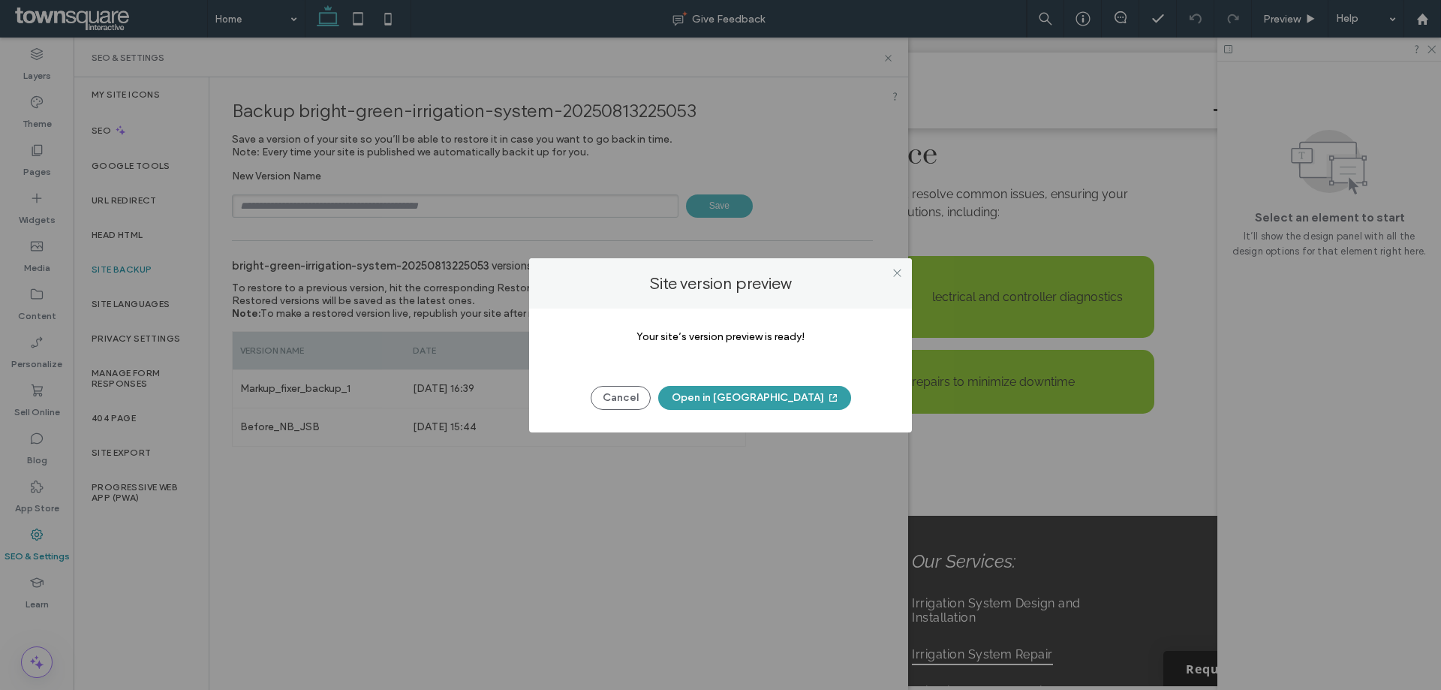
click at [735, 400] on button "Open in New Tab" at bounding box center [754, 398] width 193 height 24
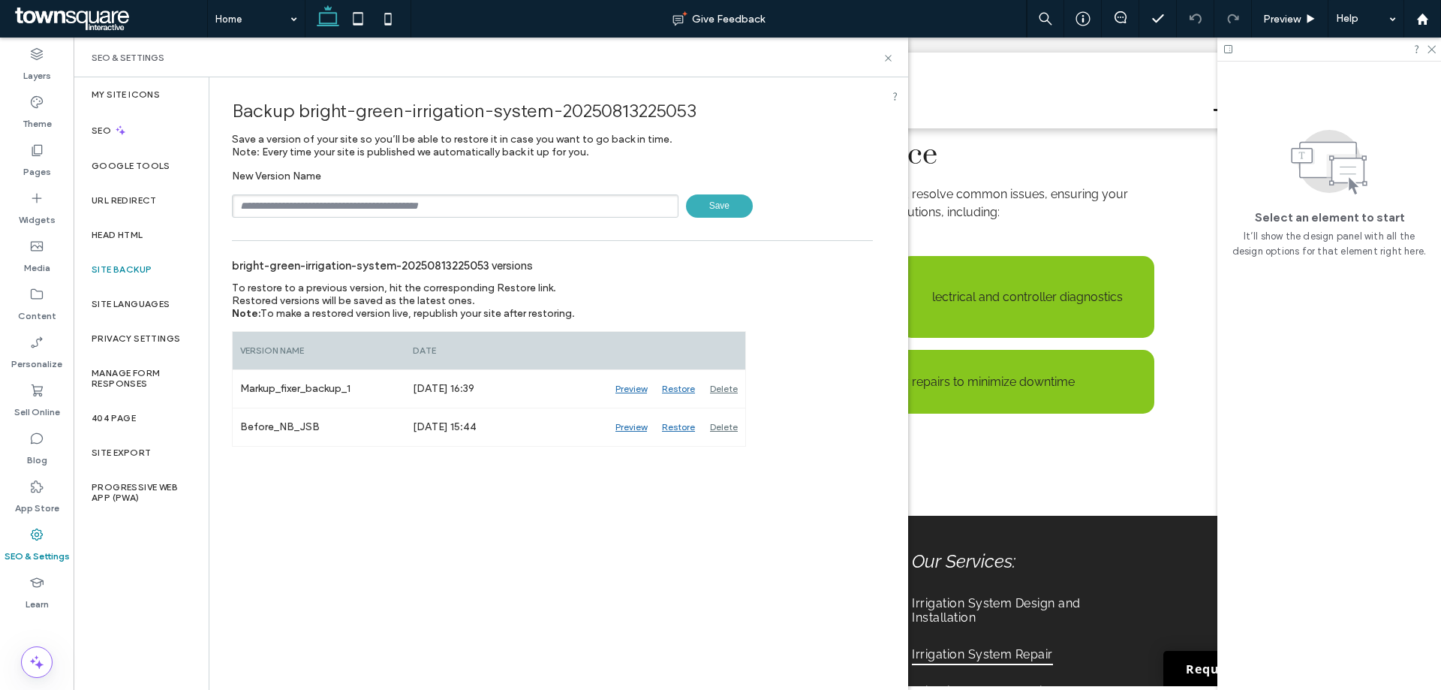
click at [327, 203] on input "text" at bounding box center [455, 205] width 446 height 23
type input "*"
type input "****"
click at [719, 206] on span "Save" at bounding box center [719, 205] width 67 height 23
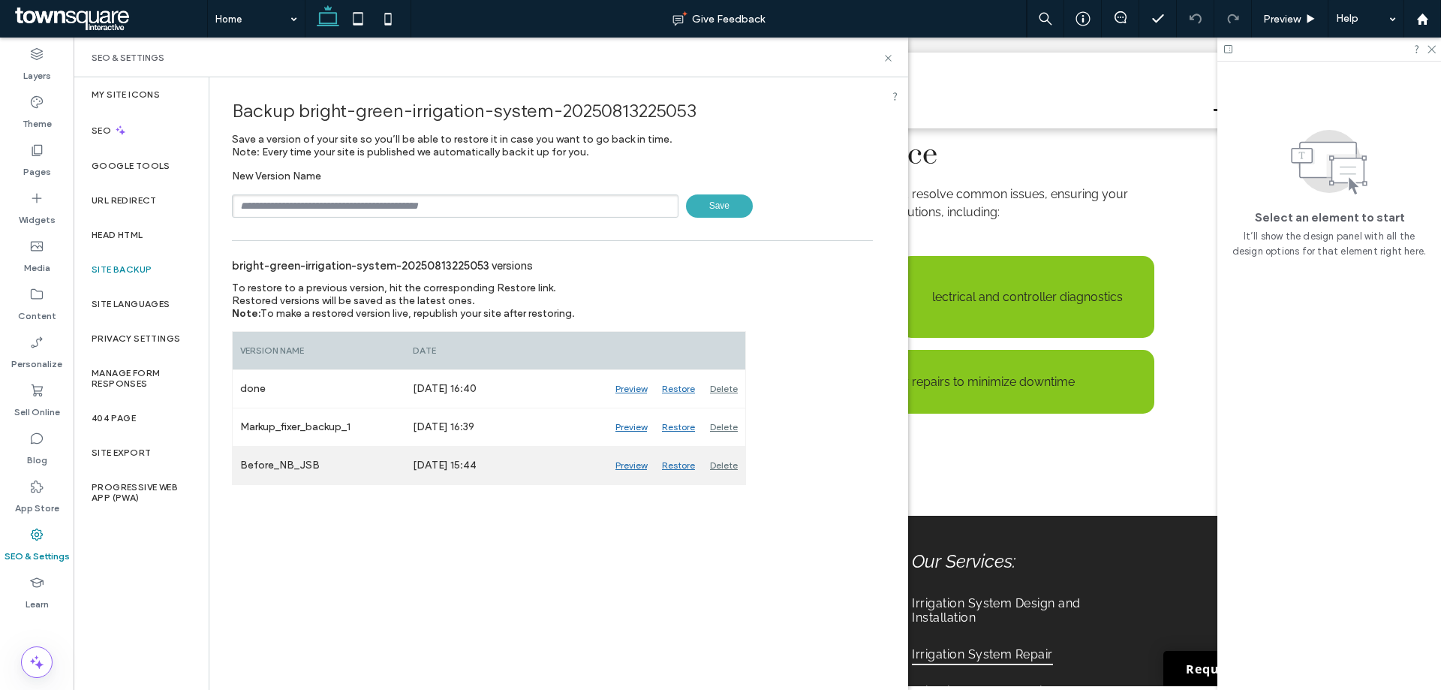
click at [676, 467] on div "Restore" at bounding box center [678, 465] width 48 height 38
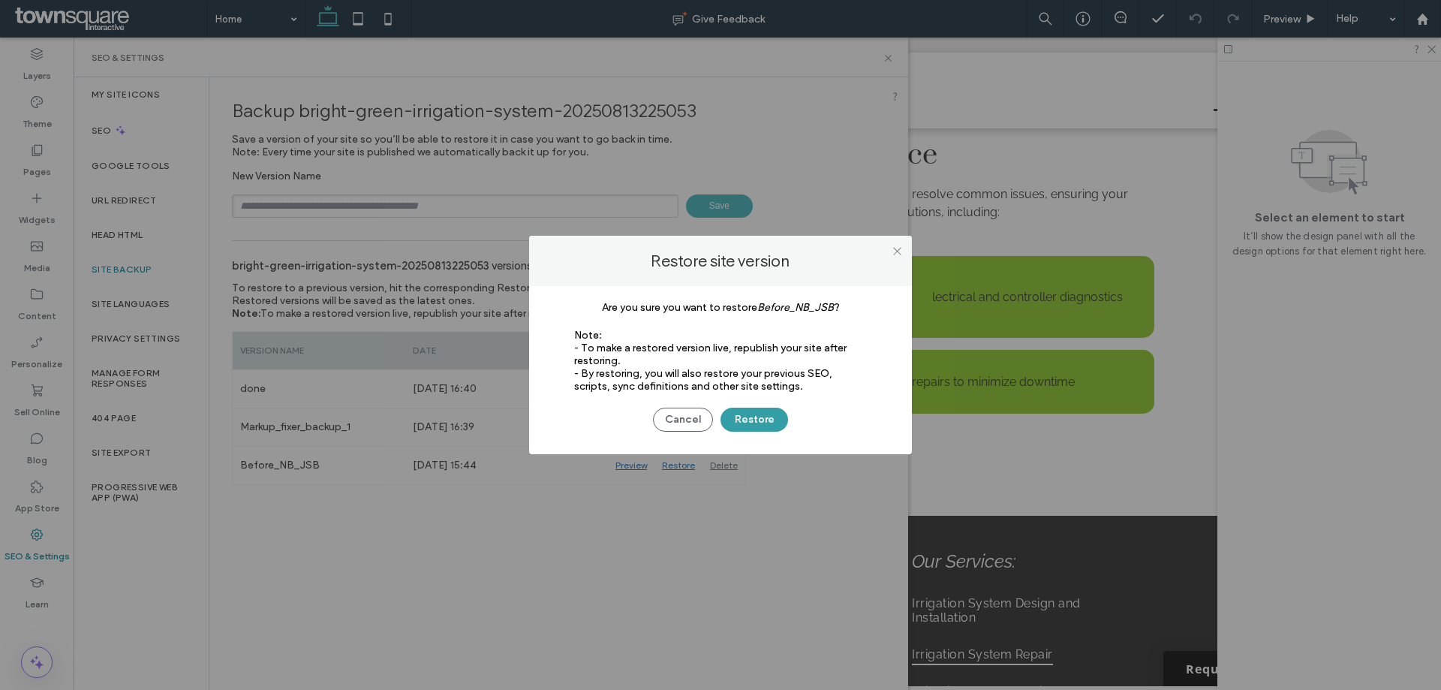
click at [744, 415] on button "Restore" at bounding box center [754, 419] width 68 height 24
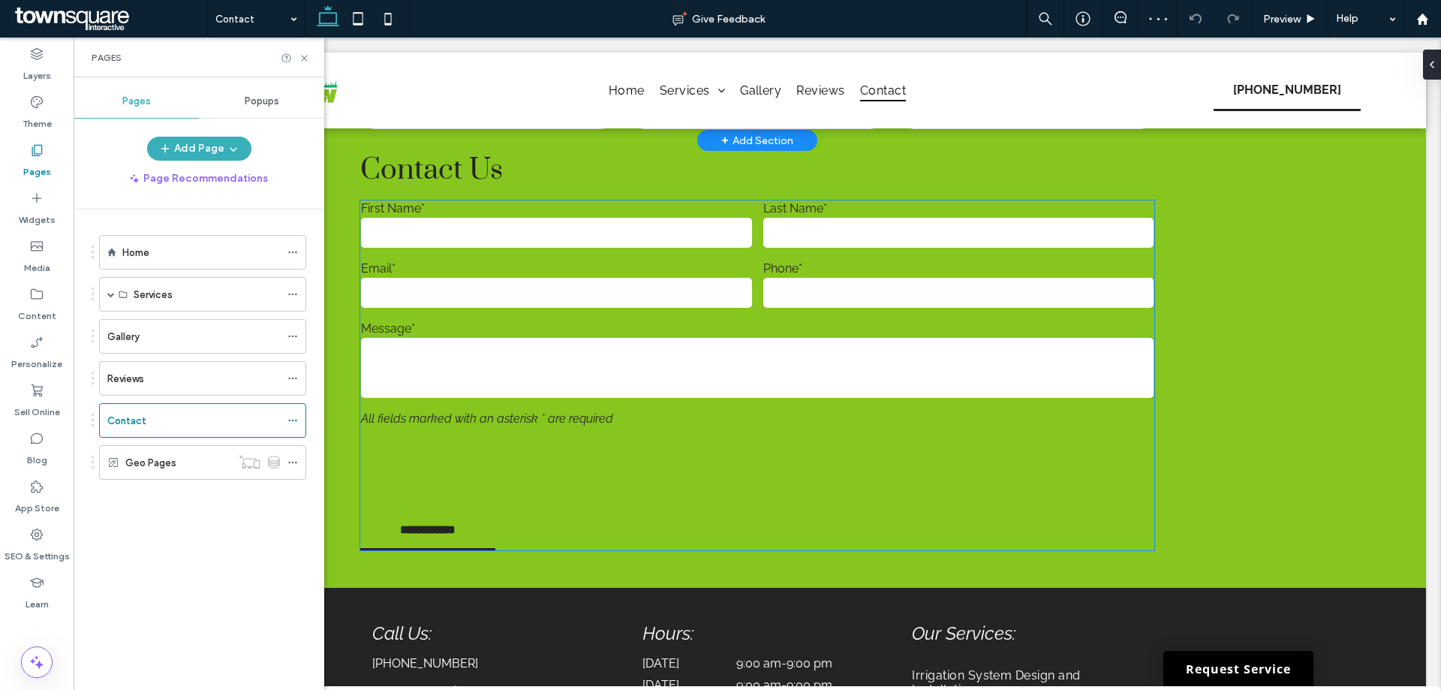
scroll to position [450, 0]
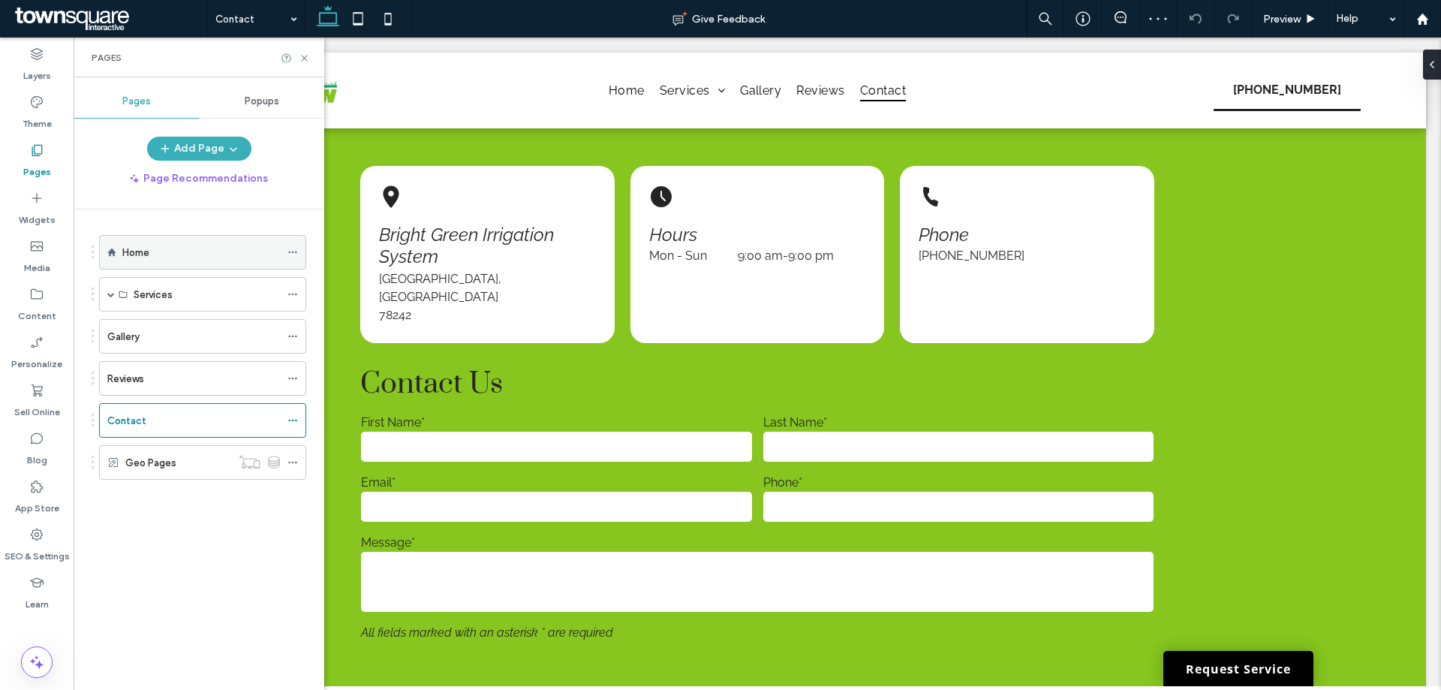
click at [186, 256] on div "Home" at bounding box center [201, 253] width 158 height 16
click at [155, 398] on div at bounding box center [720, 345] width 1441 height 690
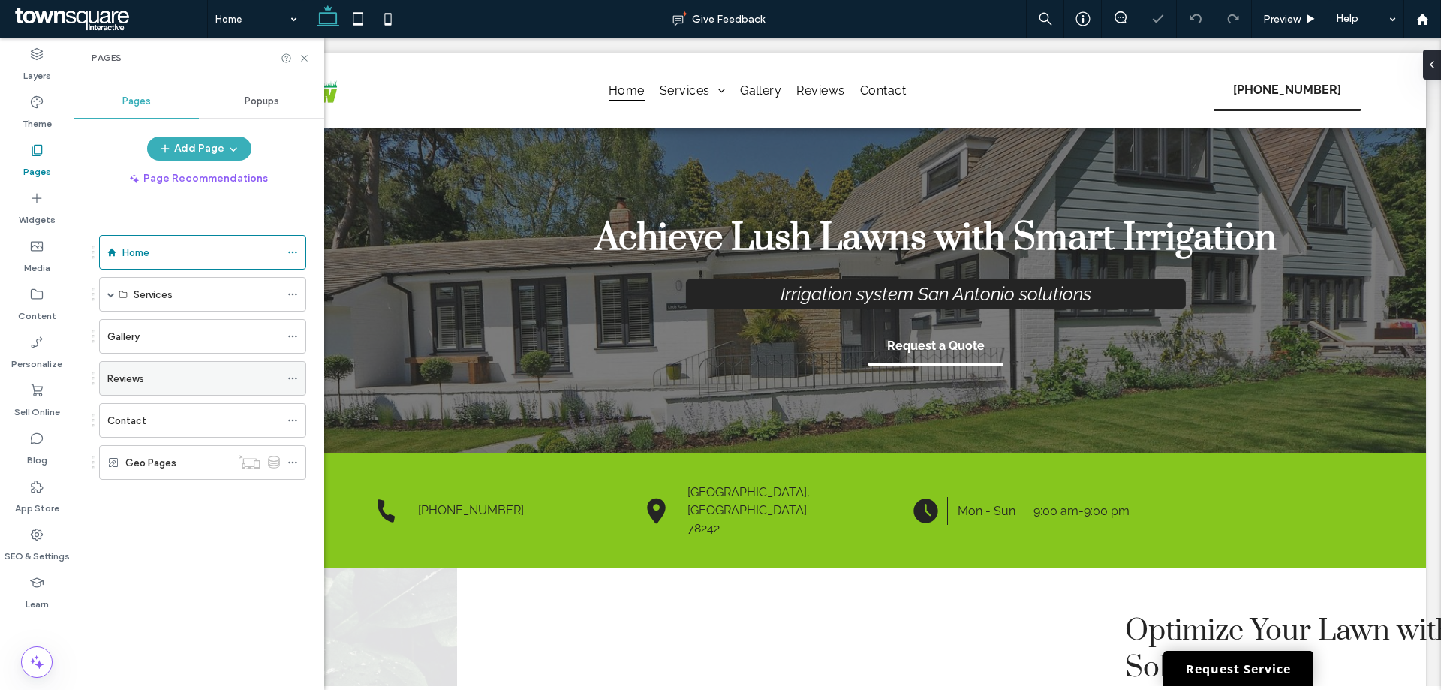
click at [158, 387] on div "Reviews" at bounding box center [193, 378] width 173 height 33
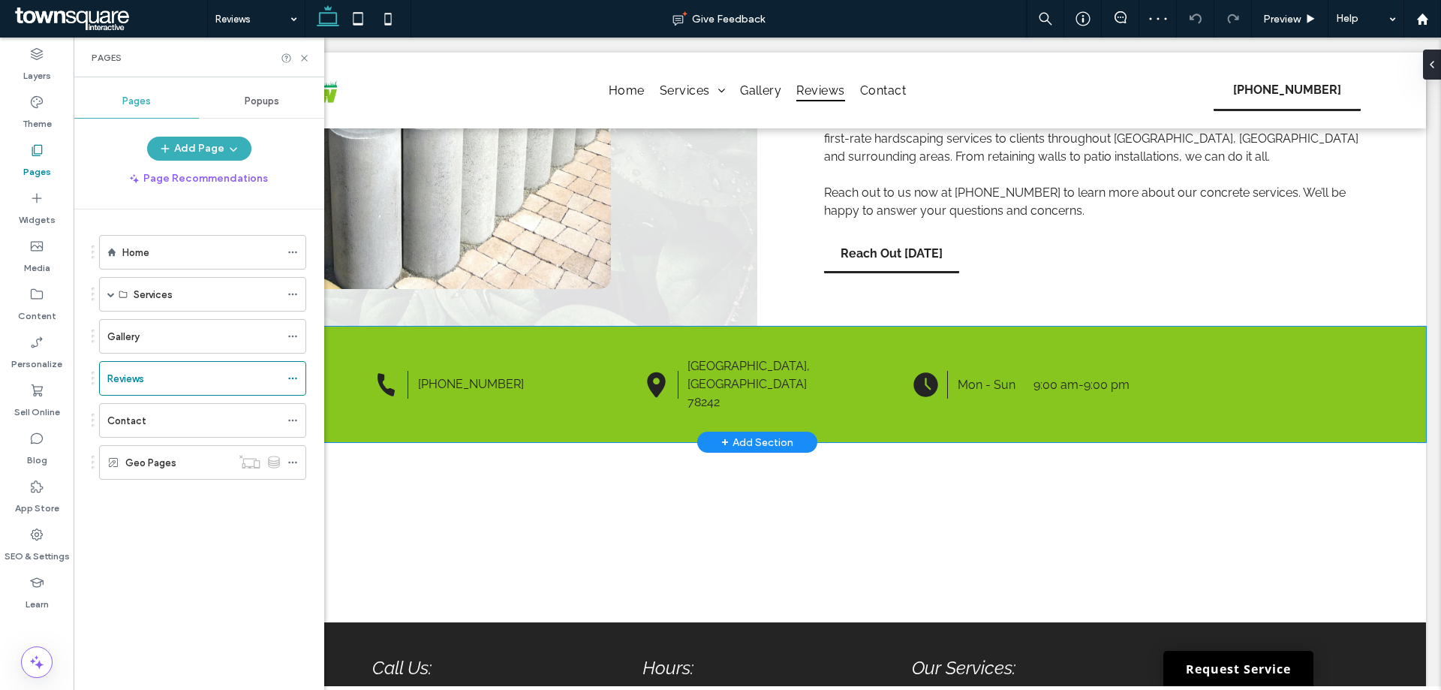
scroll to position [225, 0]
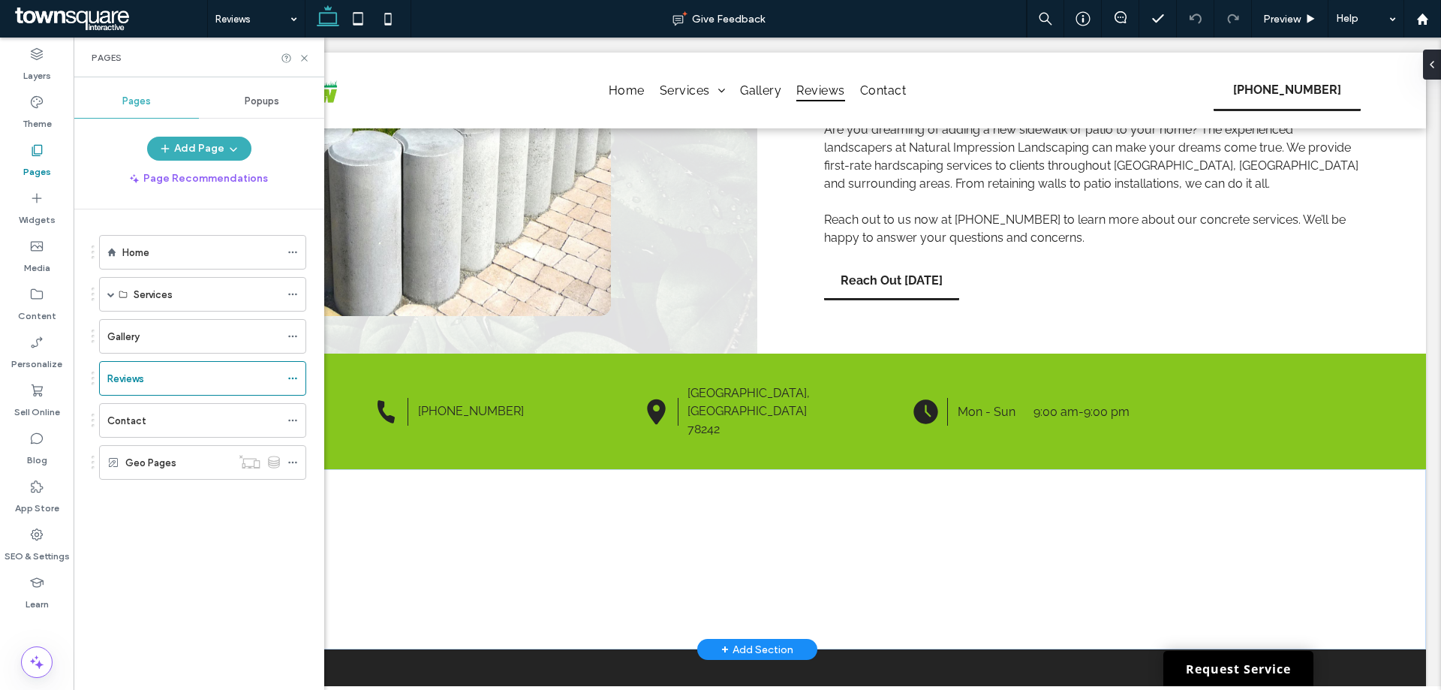
click at [707, 638] on div "+ Add Section" at bounding box center [757, 648] width 120 height 21
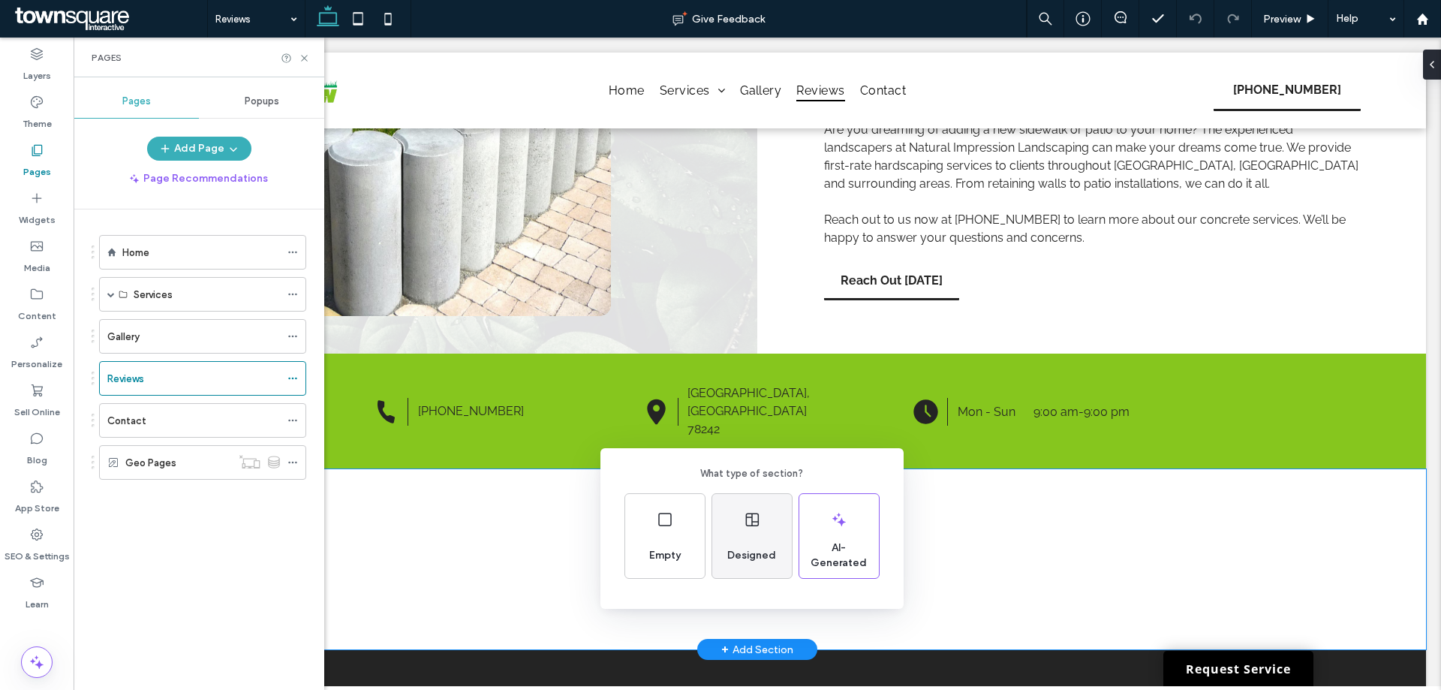
click at [724, 535] on div "Designed" at bounding box center [752, 536] width 80 height 84
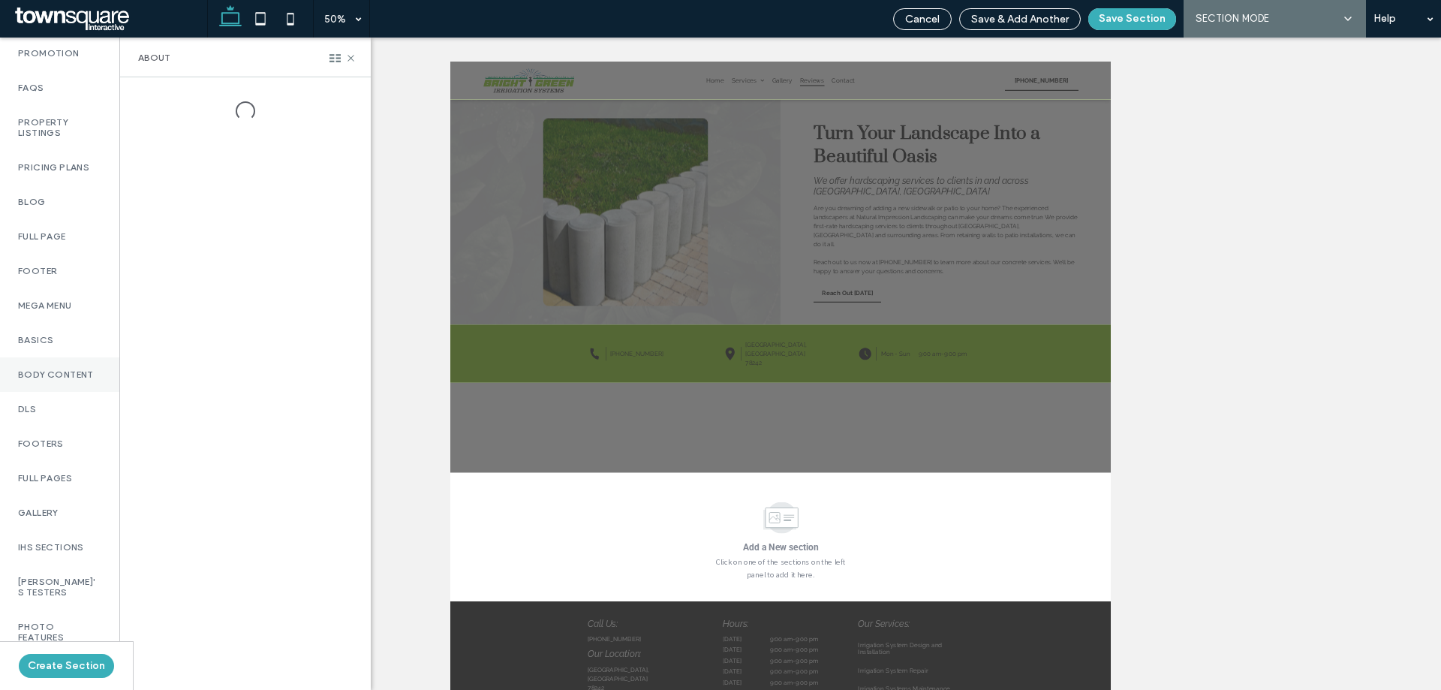
scroll to position [835, 0]
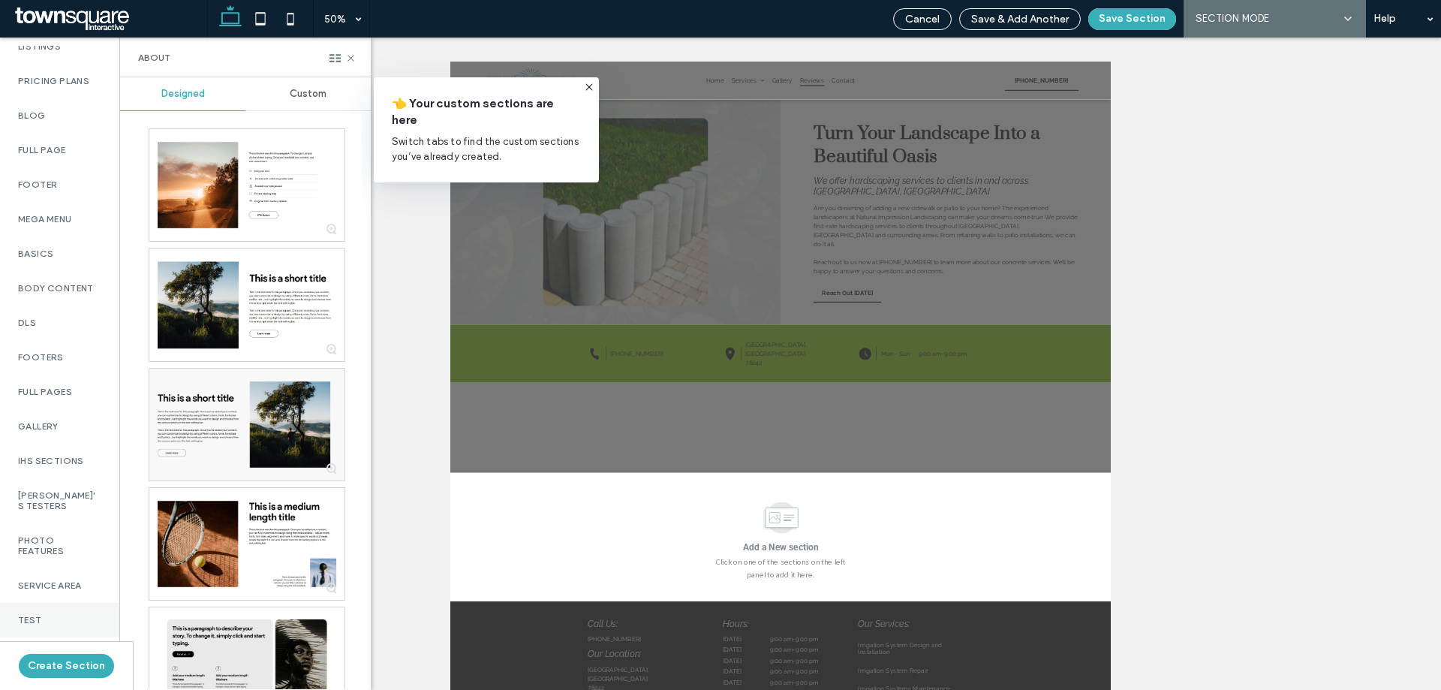
click at [86, 614] on label "Test" at bounding box center [59, 619] width 83 height 11
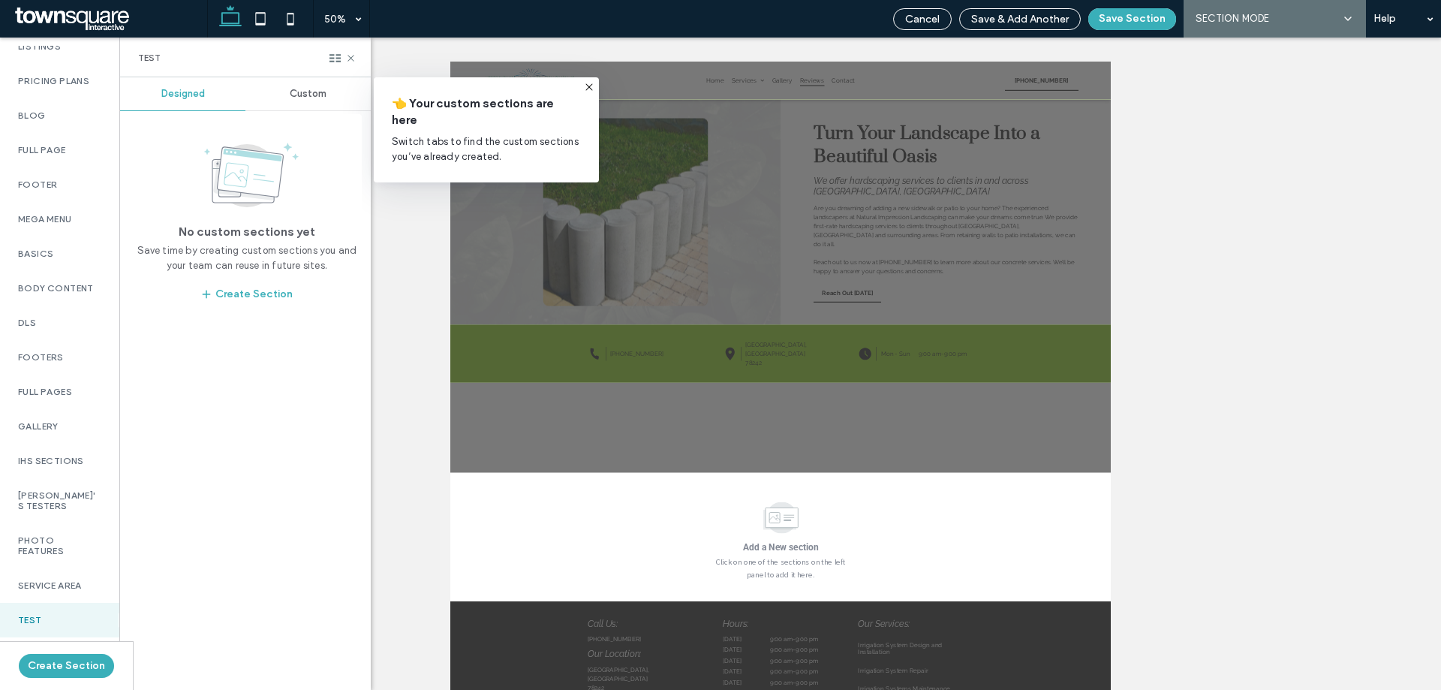
click at [304, 101] on div "Custom" at bounding box center [307, 93] width 125 height 33
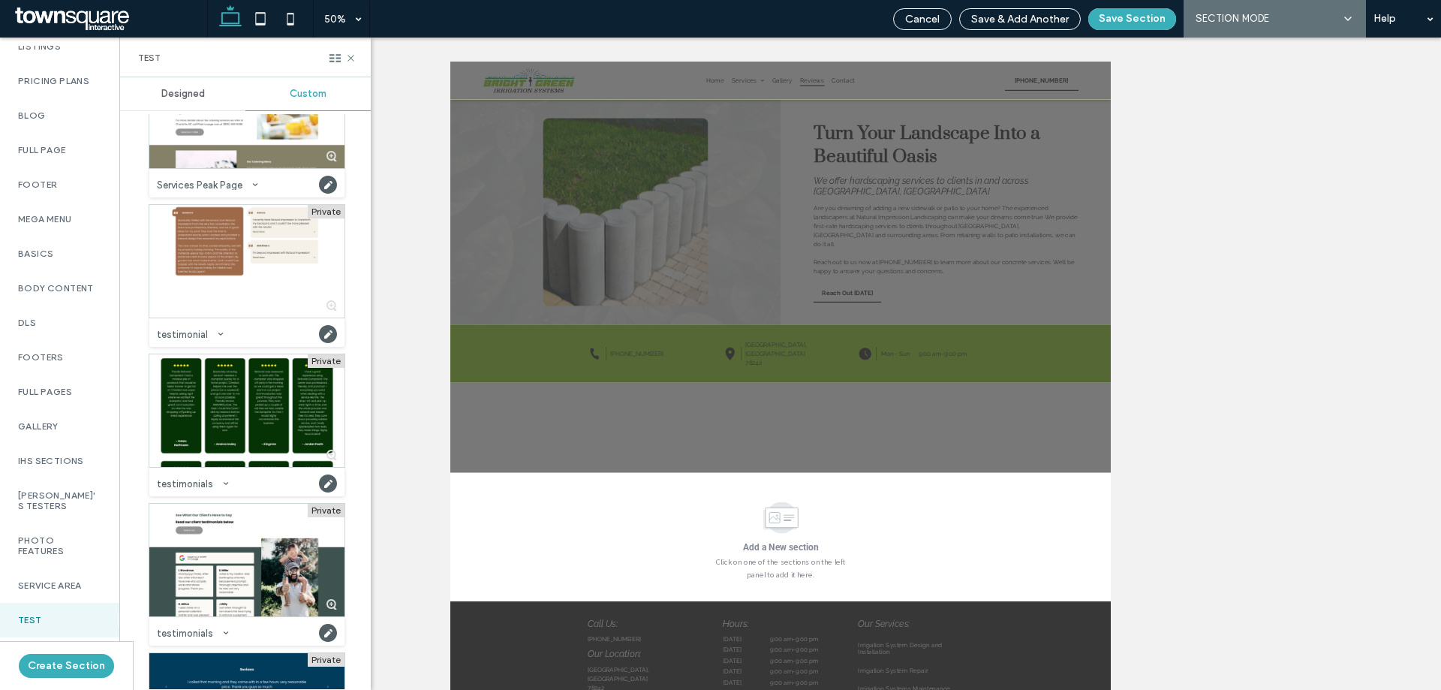
scroll to position [1426, 0]
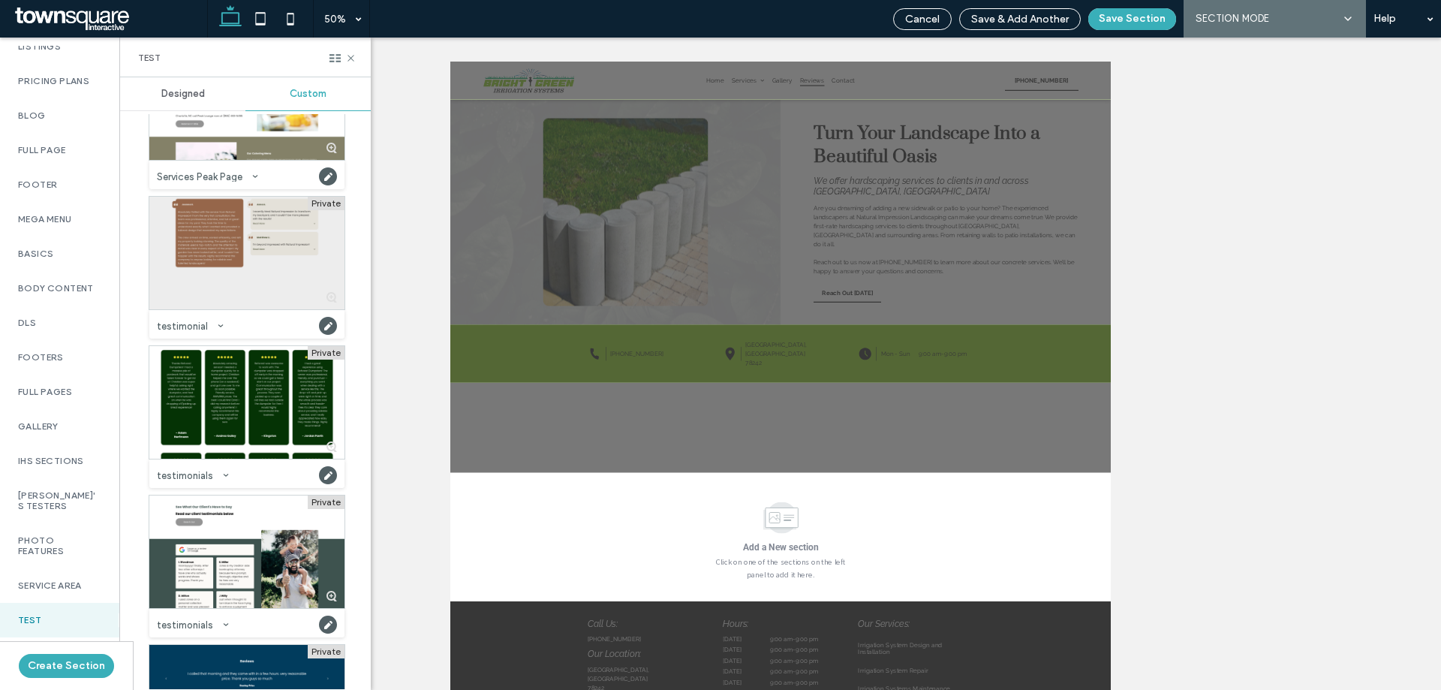
click at [223, 251] on div at bounding box center [246, 253] width 195 height 113
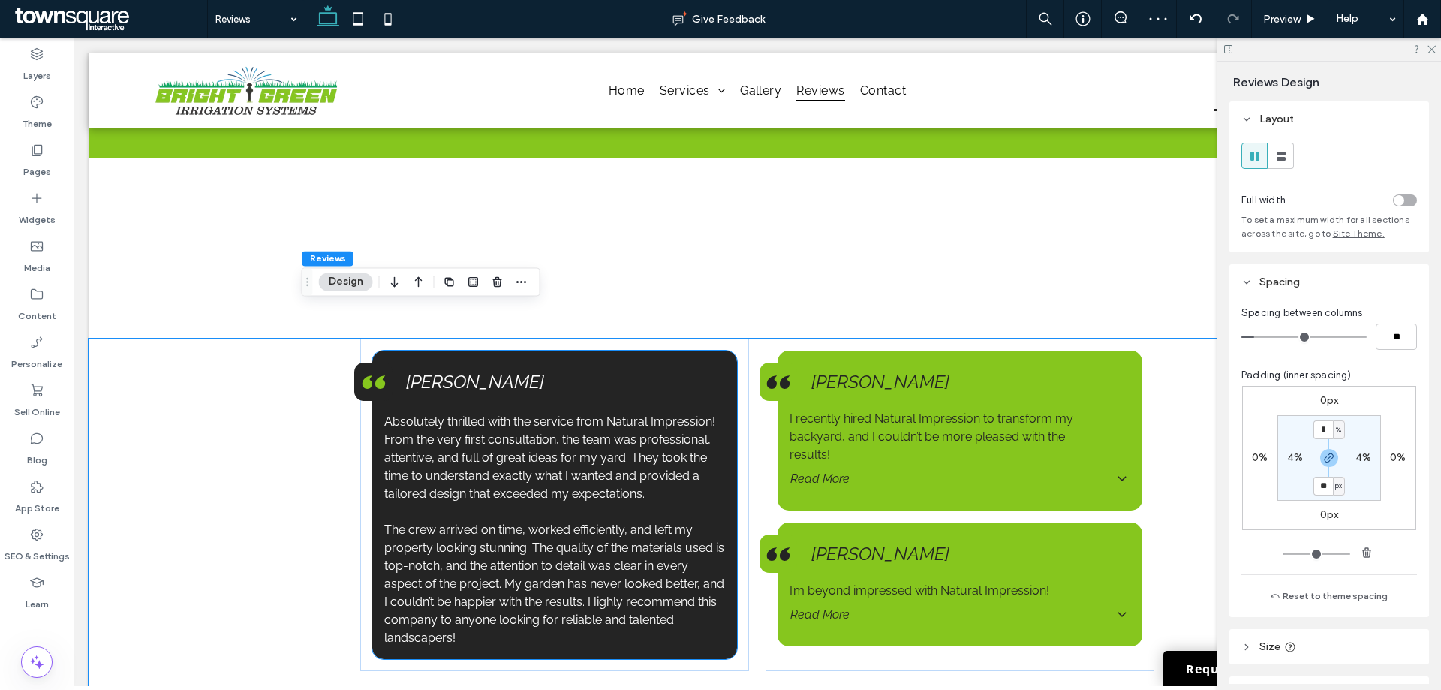
scroll to position [535, 0]
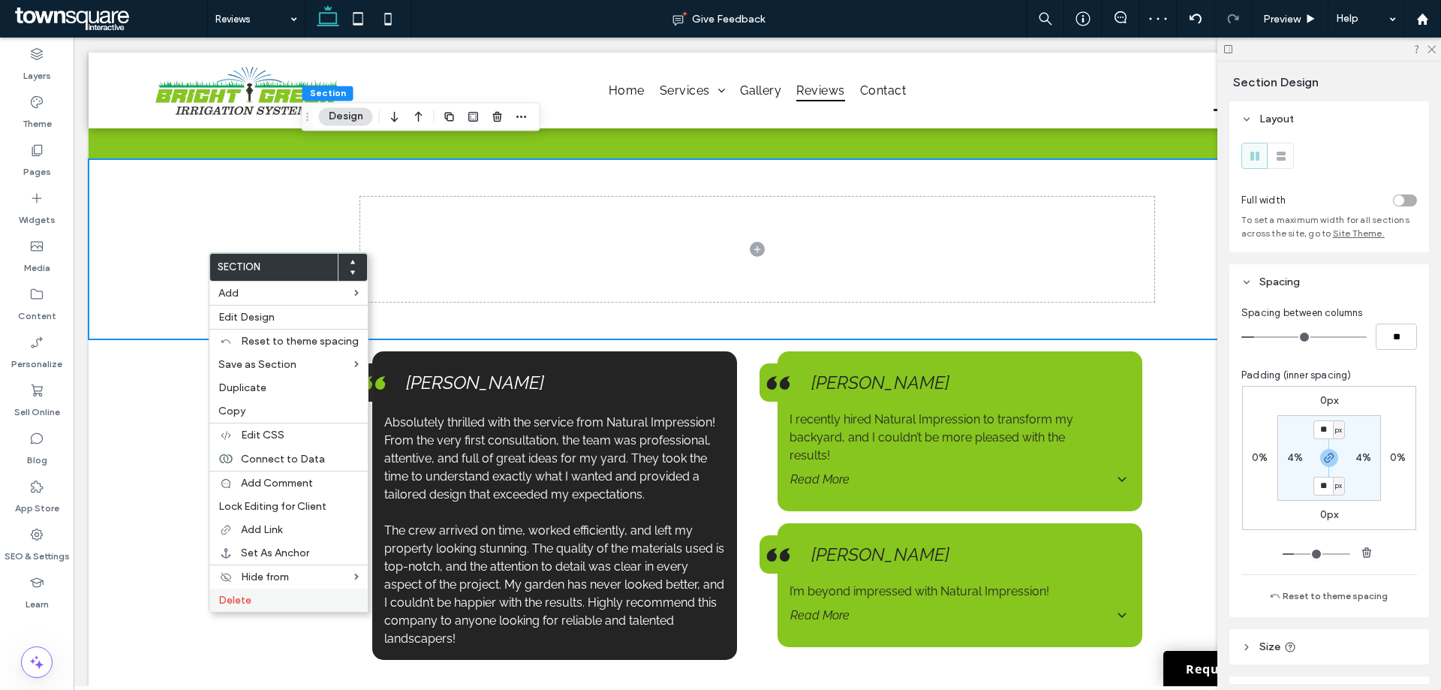
click at [295, 596] on label "Delete" at bounding box center [288, 599] width 140 height 13
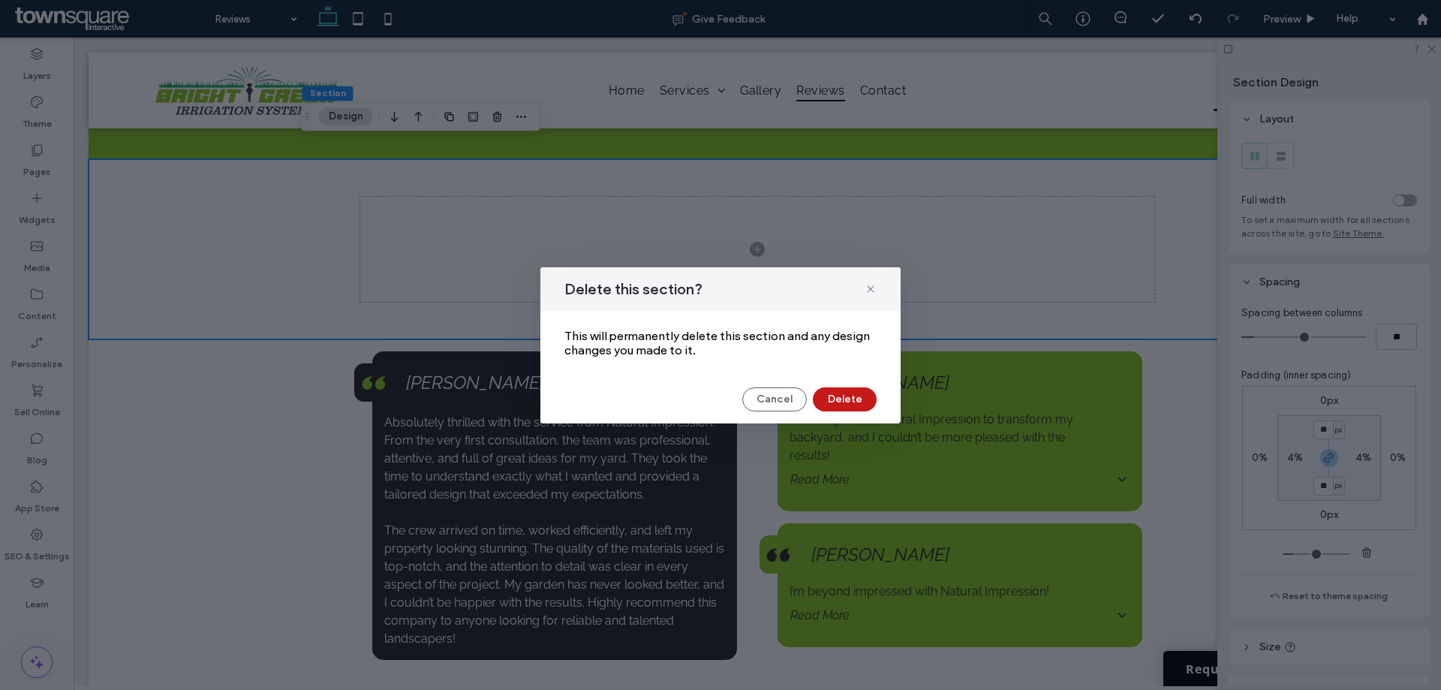
drag, startPoint x: 835, startPoint y: 399, endPoint x: 1038, endPoint y: 226, distance: 266.6
click at [835, 399] on button "Delete" at bounding box center [845, 399] width 64 height 24
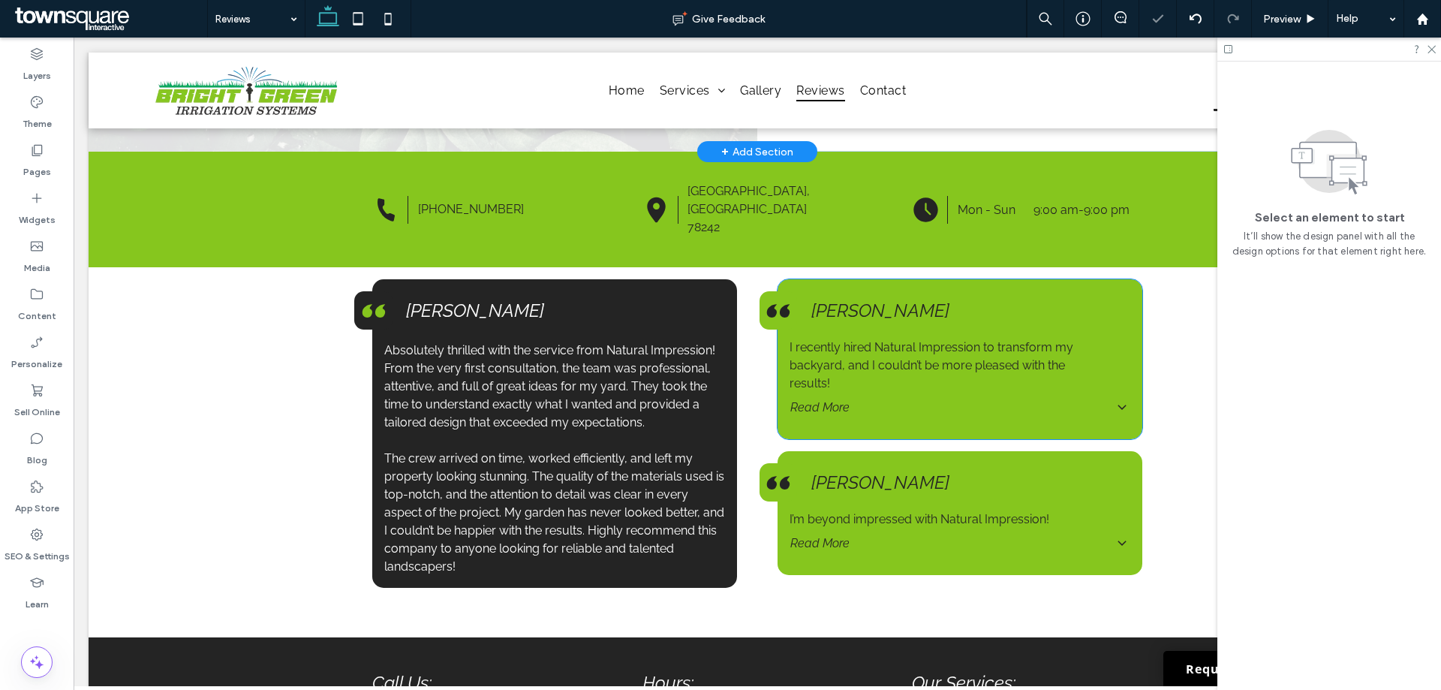
scroll to position [310, 0]
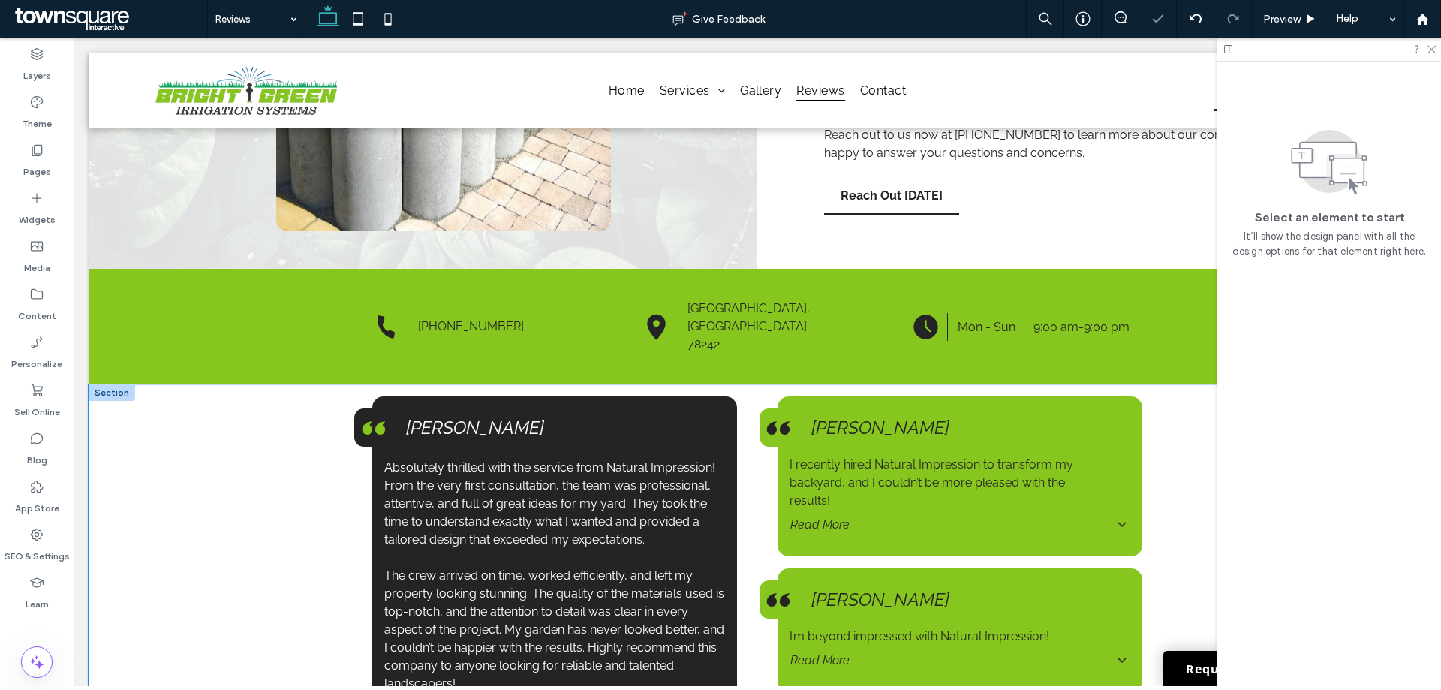
click at [296, 428] on div "Absolutely thrilled with the service from Natural Impression! From the very fir…" at bounding box center [757, 569] width 1337 height 370
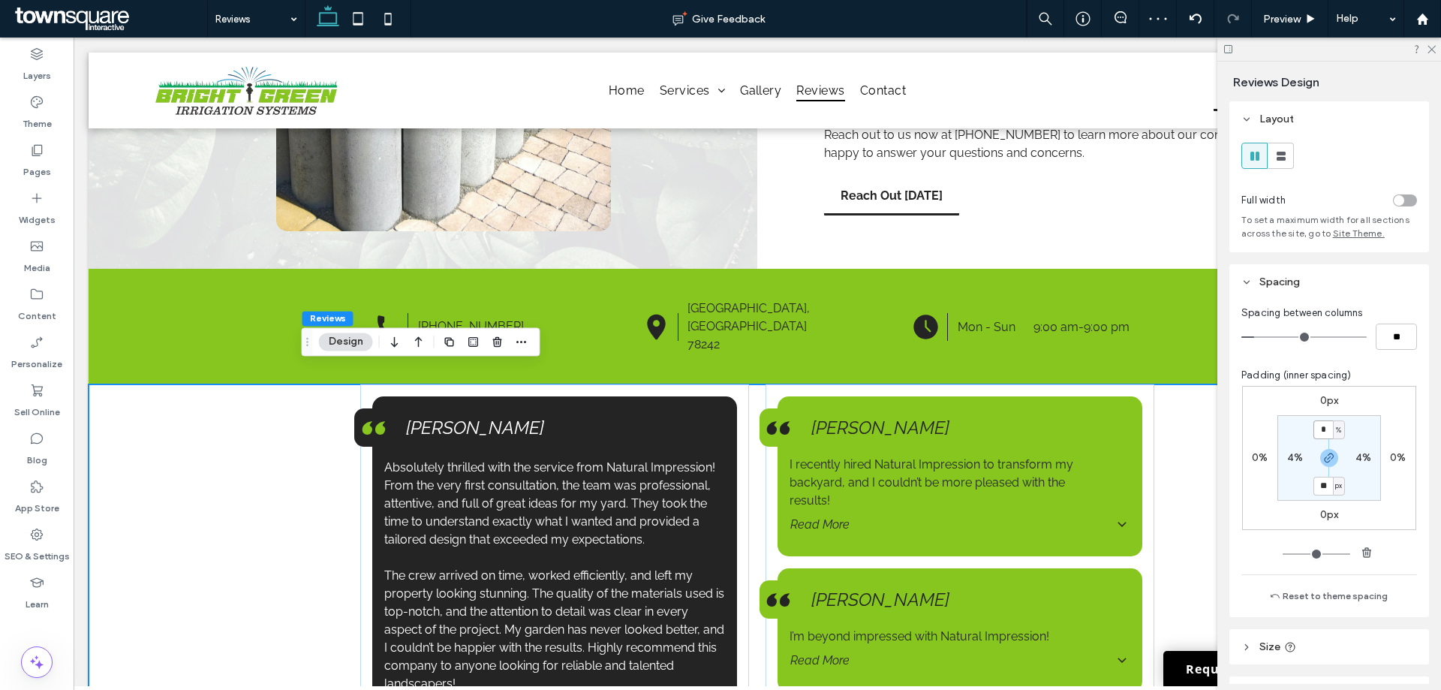
click at [1316, 425] on input "*" at bounding box center [1323, 429] width 20 height 19
type input "**"
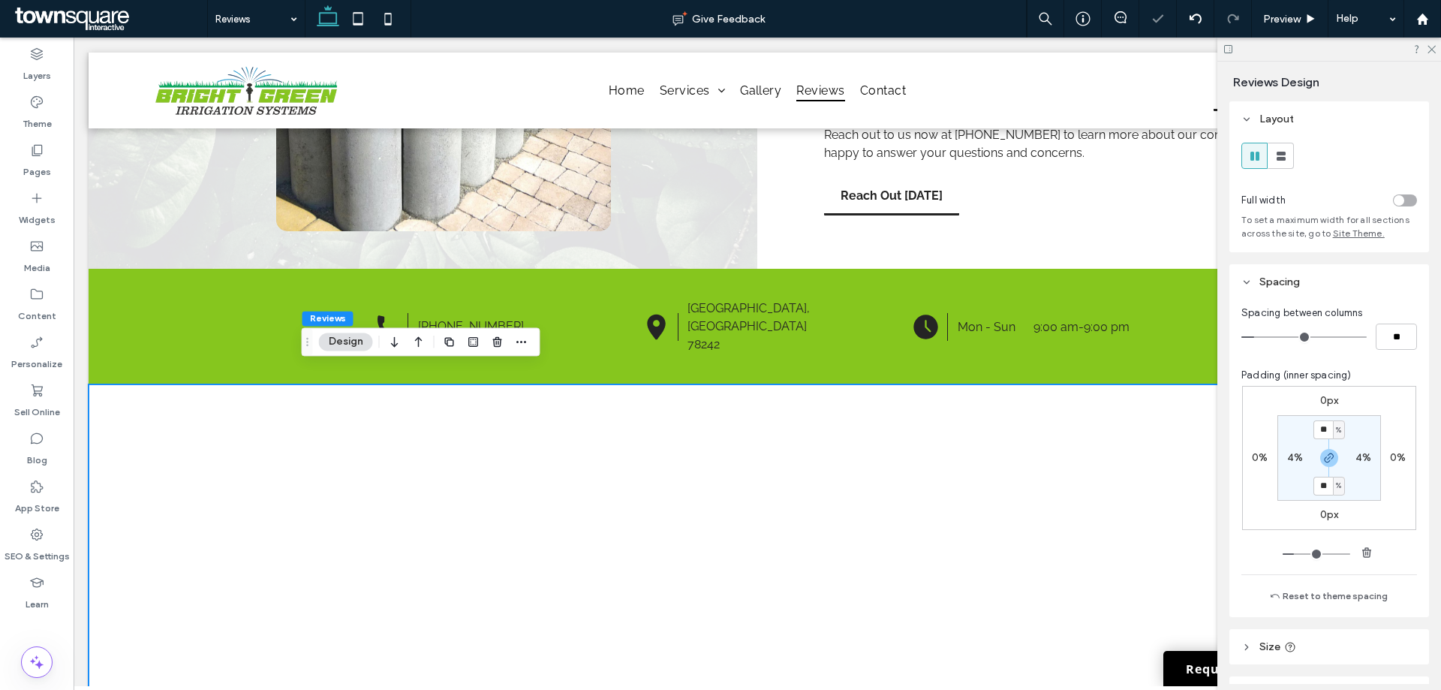
click at [1335, 429] on span "%" at bounding box center [1337, 429] width 5 height 15
click at [1328, 456] on span "px" at bounding box center [1329, 452] width 11 height 15
type input "*****"
type input "***"
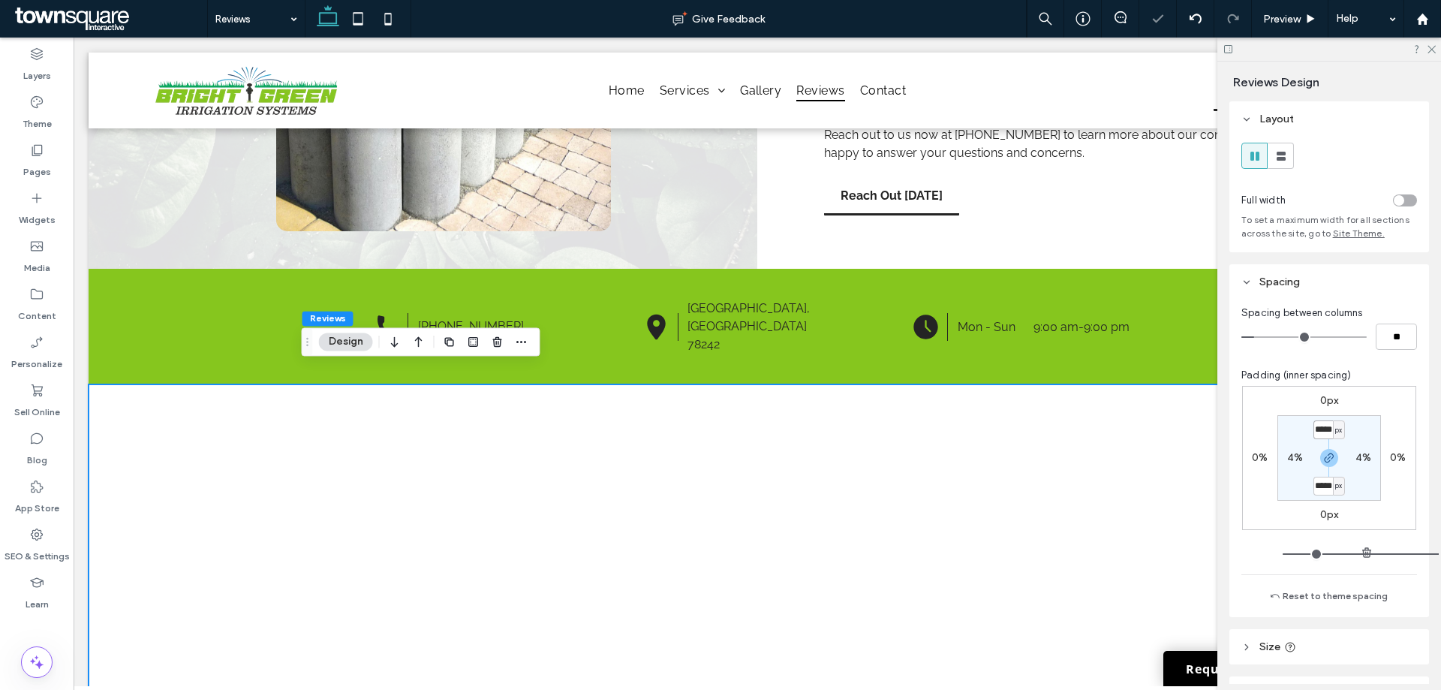
click at [1323, 434] on input "*****" at bounding box center [1323, 429] width 20 height 19
type input "**"
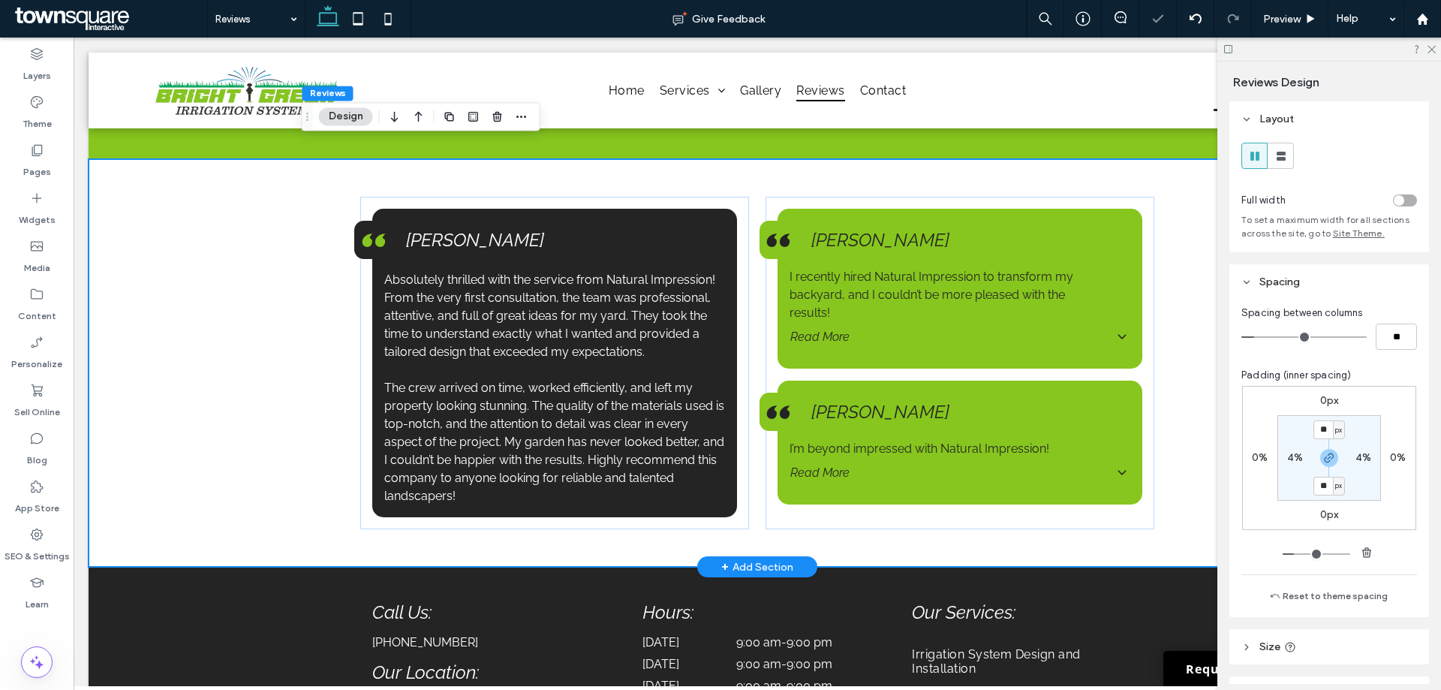
click at [229, 368] on div "Absolutely thrilled with the service from Natural Impression! From the very fir…" at bounding box center [757, 362] width 1337 height 407
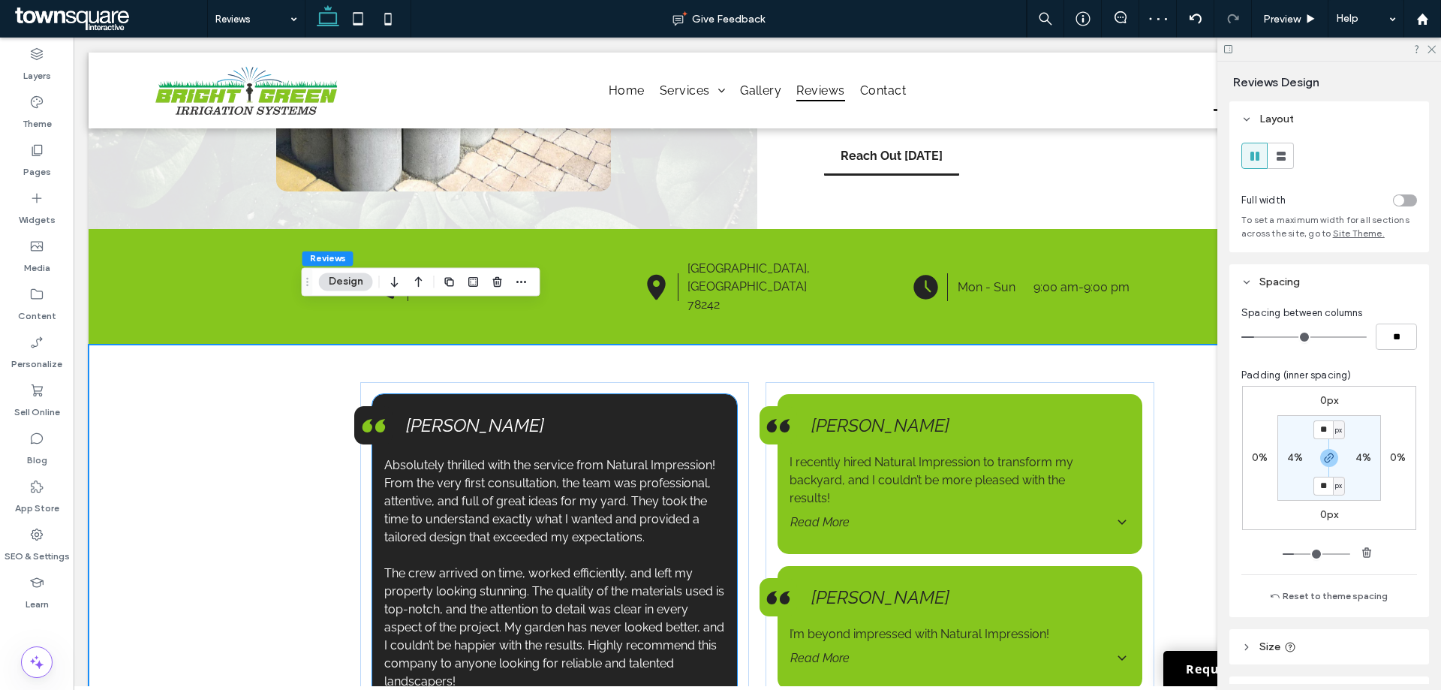
scroll to position [385, 0]
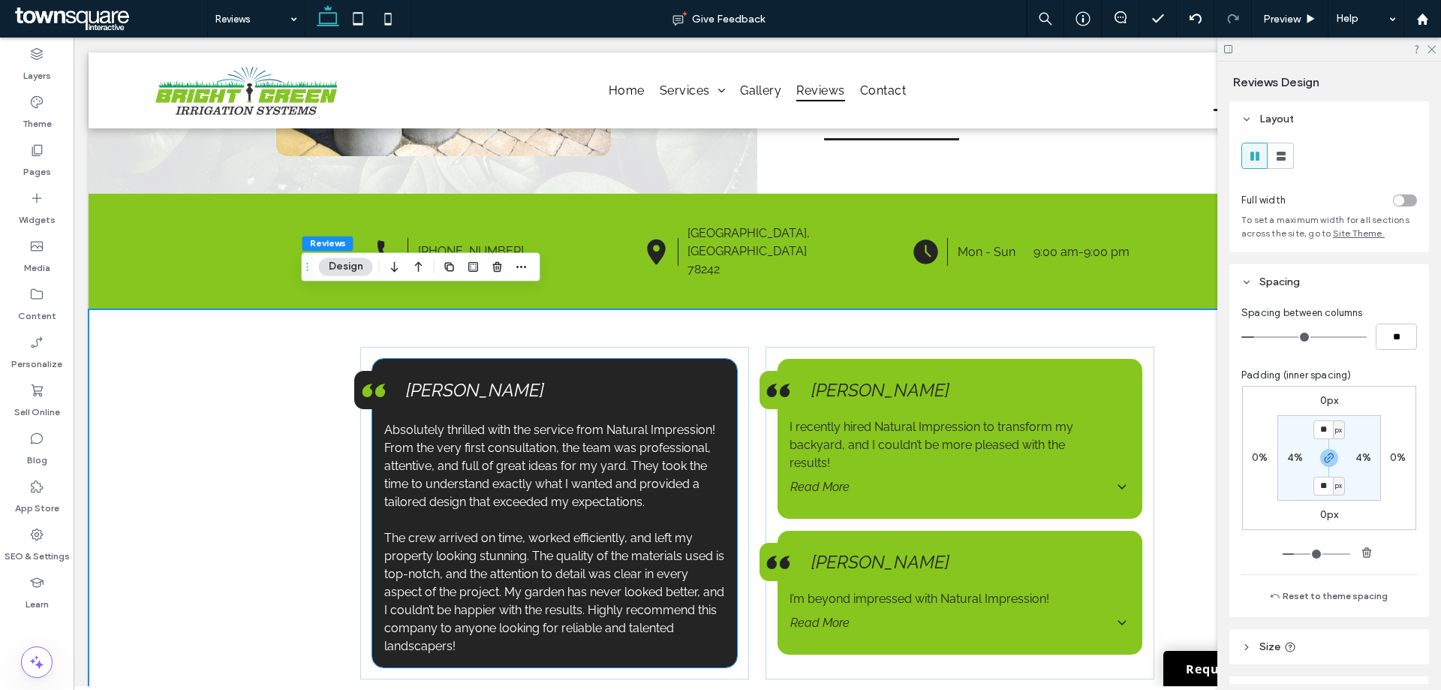
click at [458, 467] on span "Absolutely thrilled with the service from Natural Impression! From the very fir…" at bounding box center [549, 465] width 331 height 86
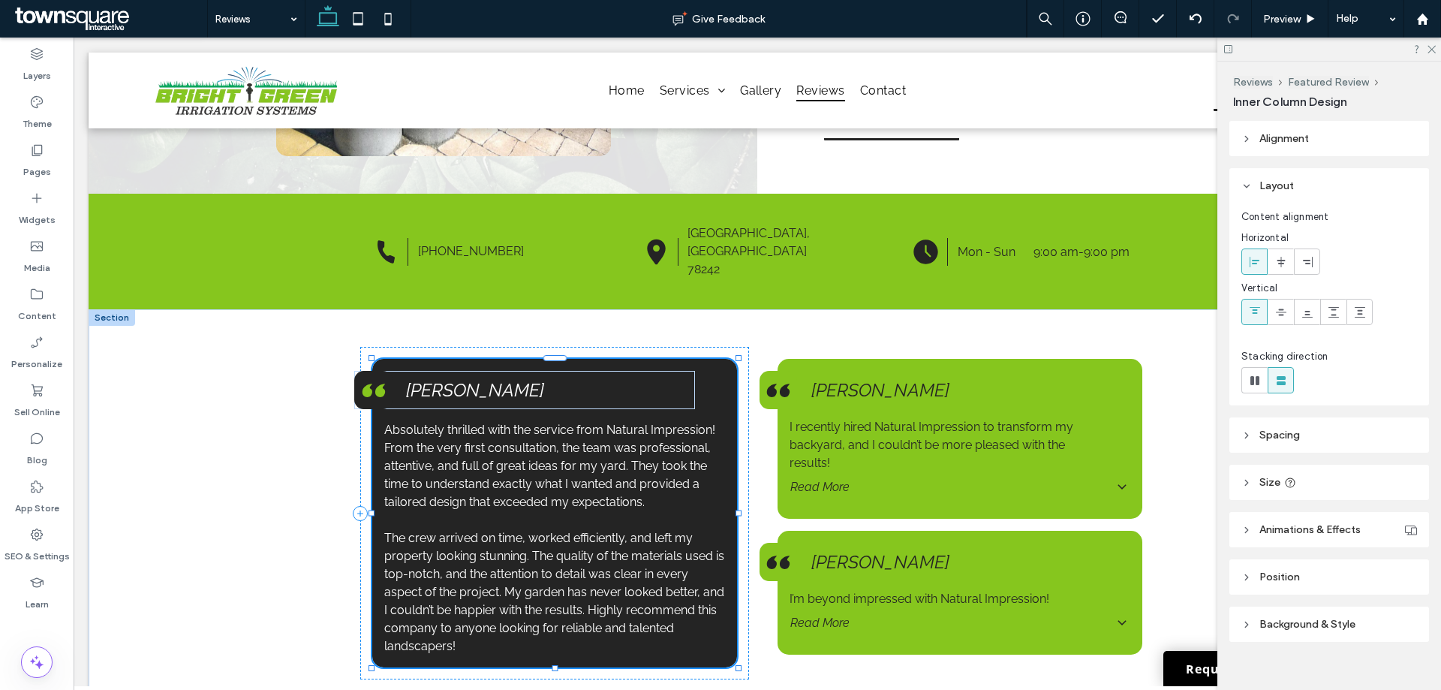
click at [458, 467] on span "Absolutely thrilled with the service from Natural Impression! From the very fir…" at bounding box center [549, 465] width 331 height 86
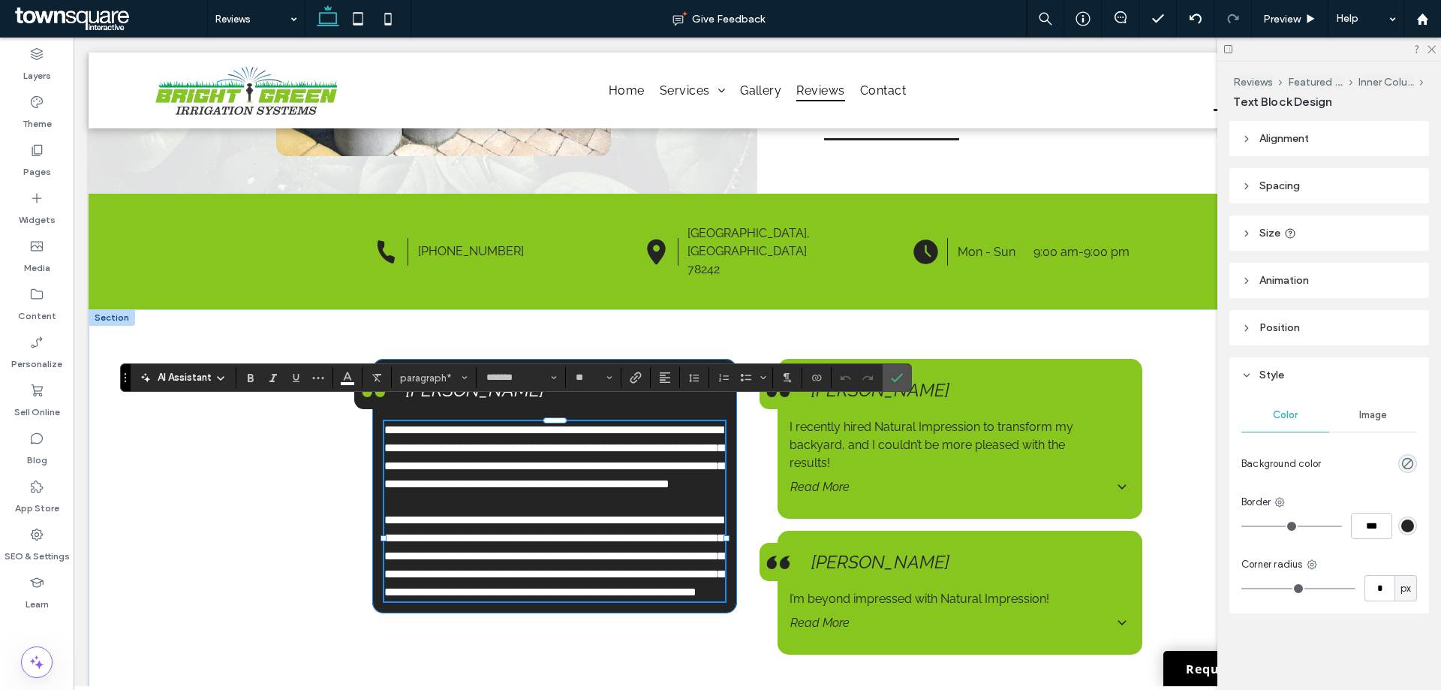
paste div
type input "**"
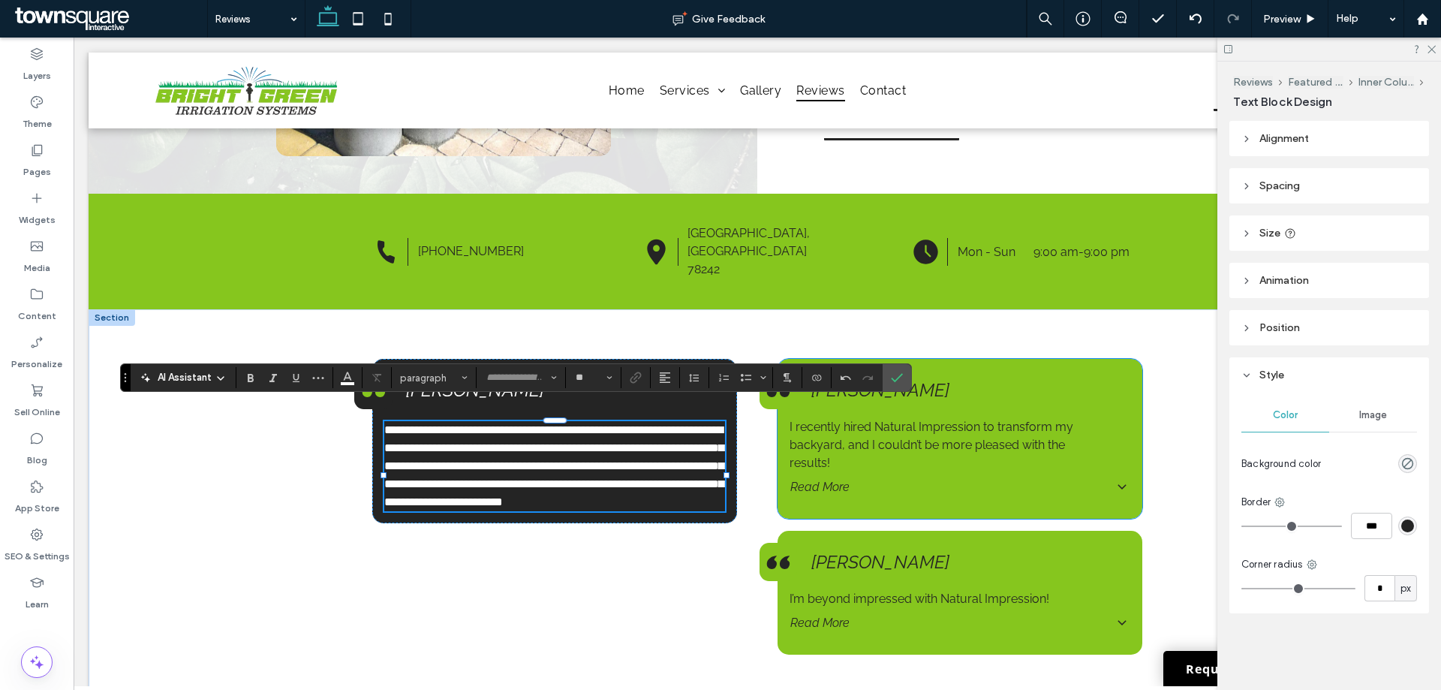
click at [833, 467] on div "Read More" at bounding box center [959, 486] width 339 height 39
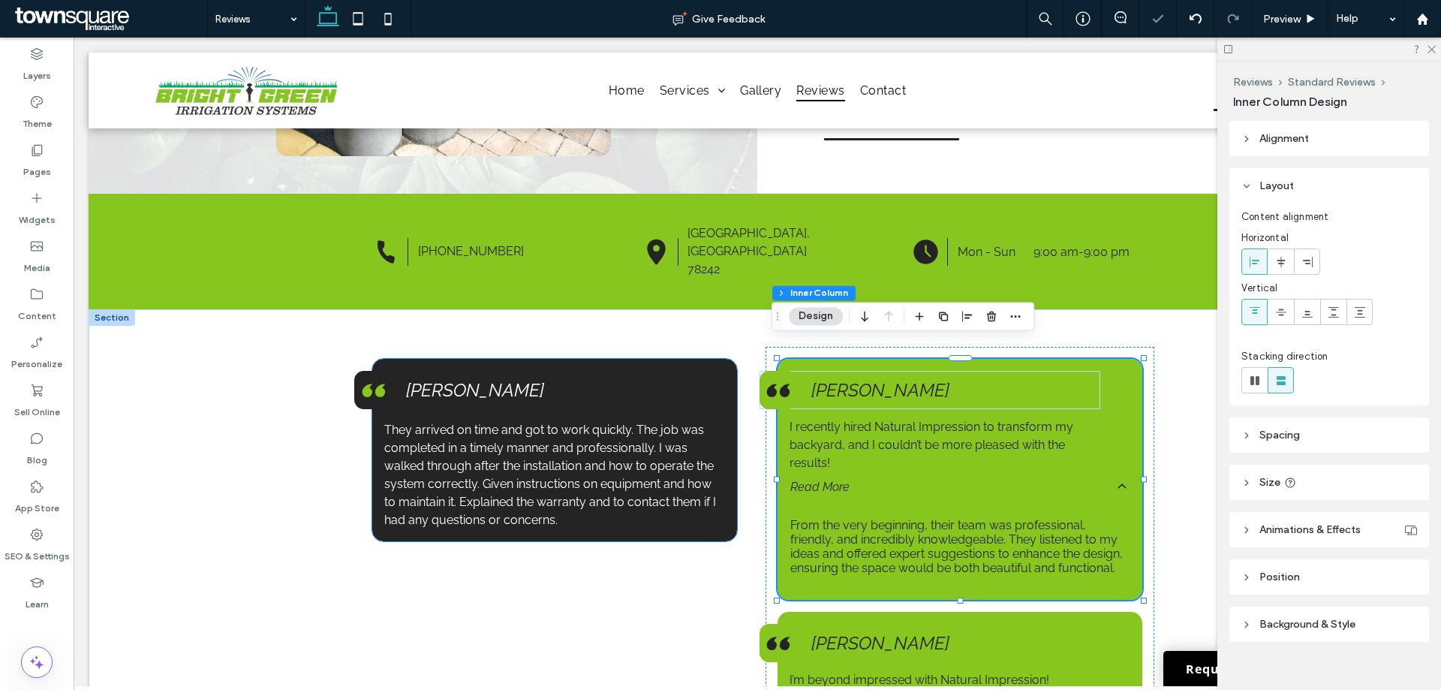
click at [461, 379] on span "Joanna H." at bounding box center [475, 390] width 138 height 22
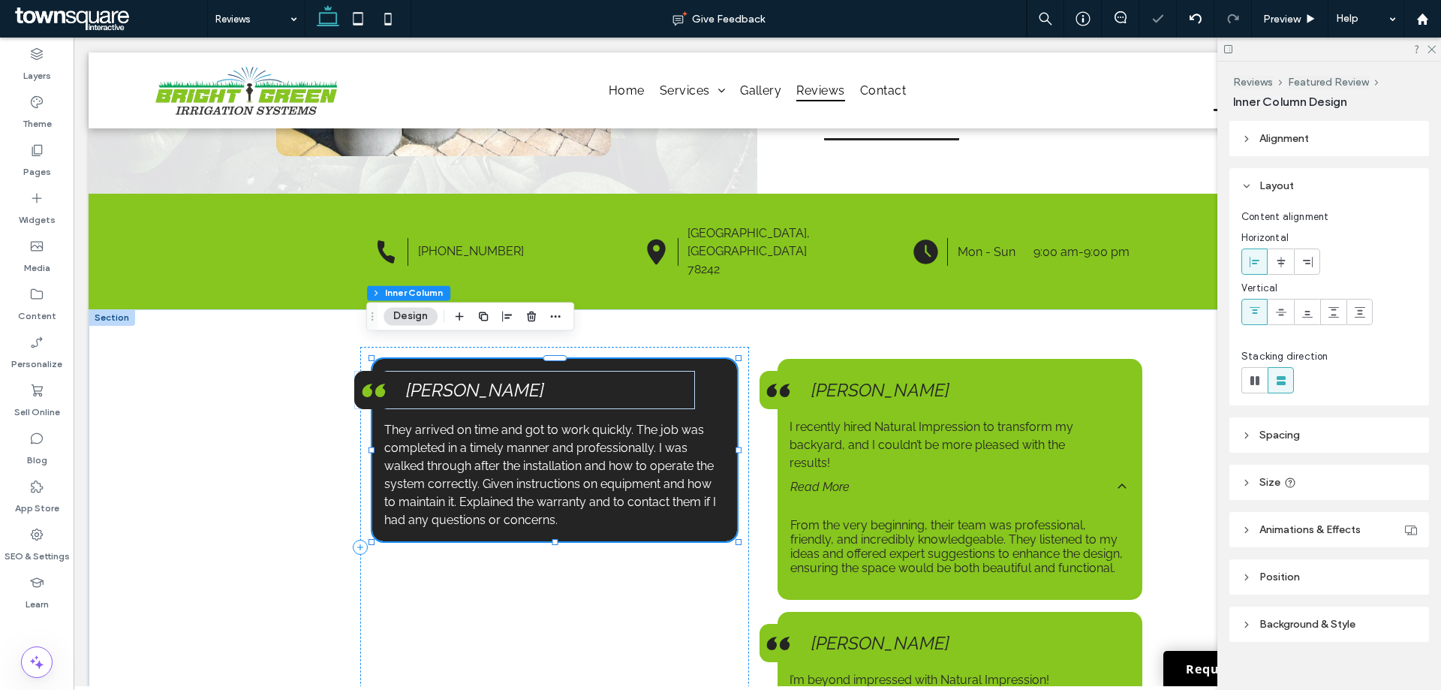
click at [461, 379] on span "Joanna H." at bounding box center [475, 390] width 138 height 22
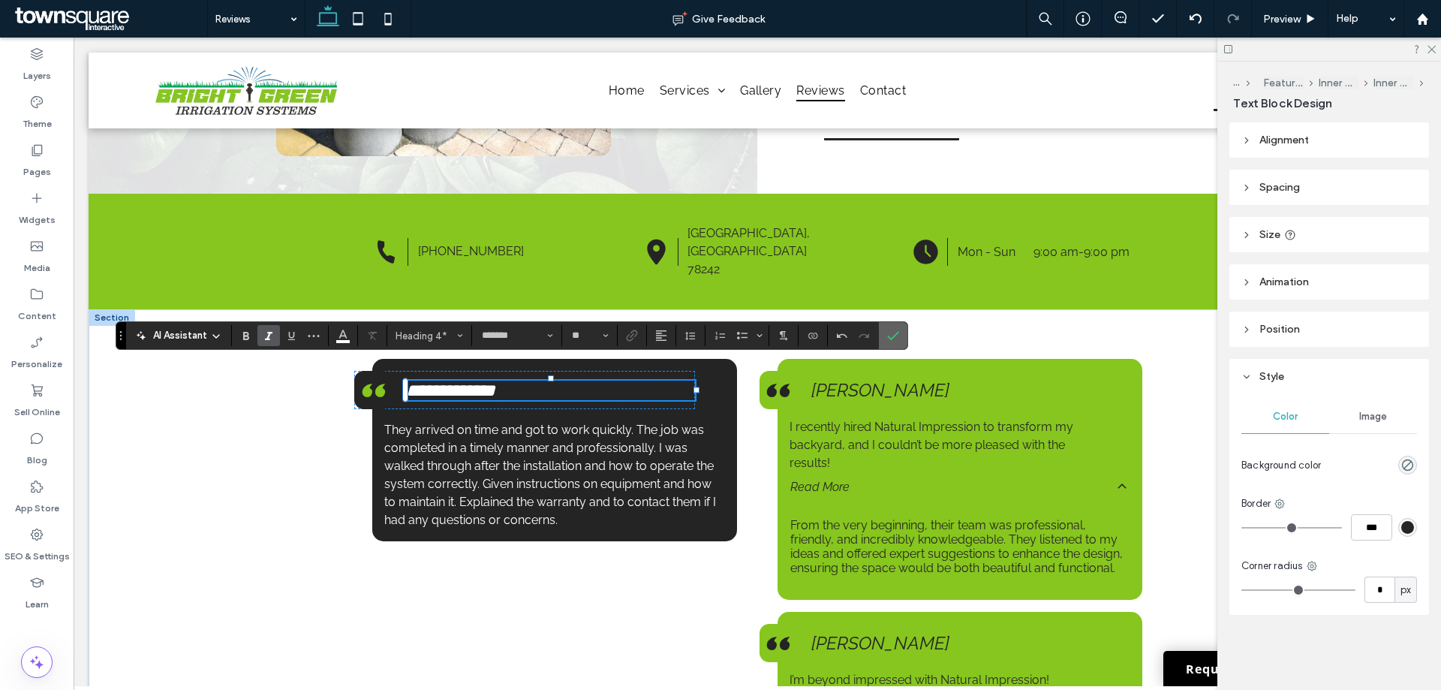
click at [894, 335] on use "Confirm" at bounding box center [893, 336] width 12 height 9
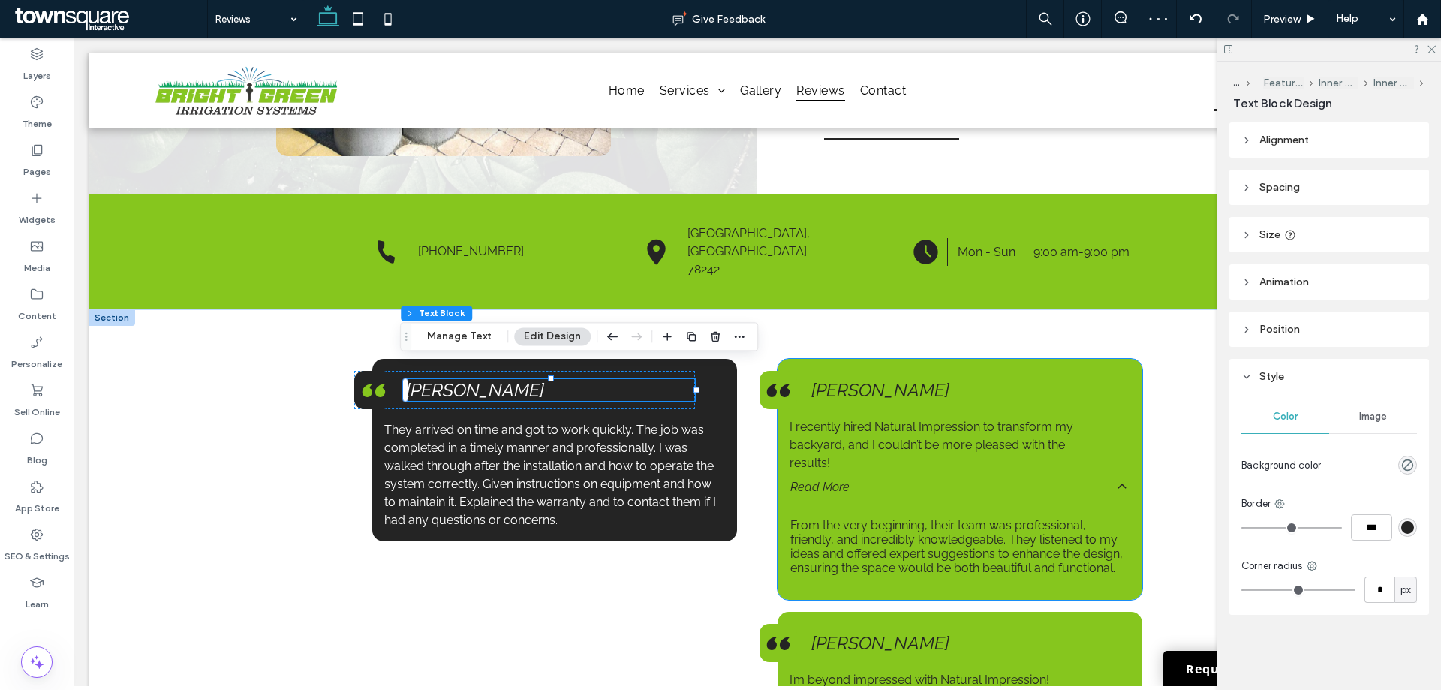
click at [864, 479] on span "Read More" at bounding box center [949, 486] width 318 height 14
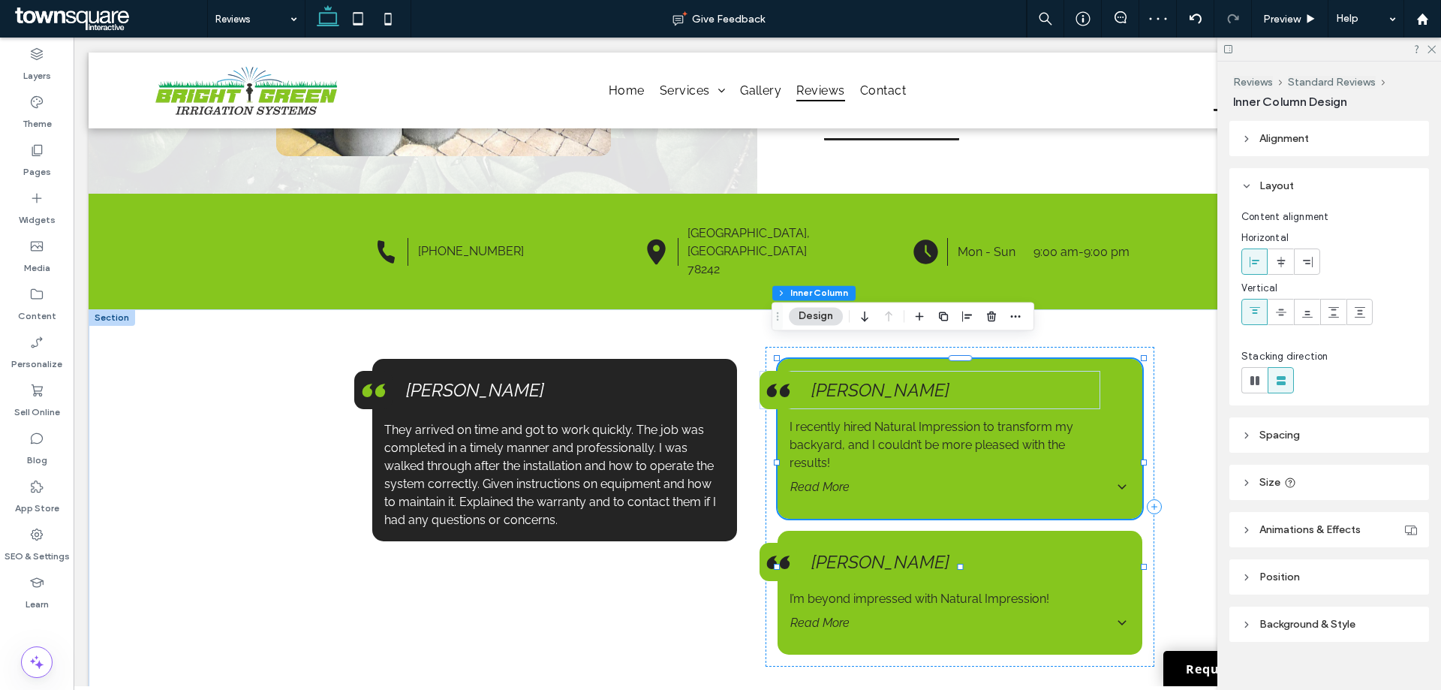
click at [864, 479] on span "Read More" at bounding box center [949, 486] width 318 height 14
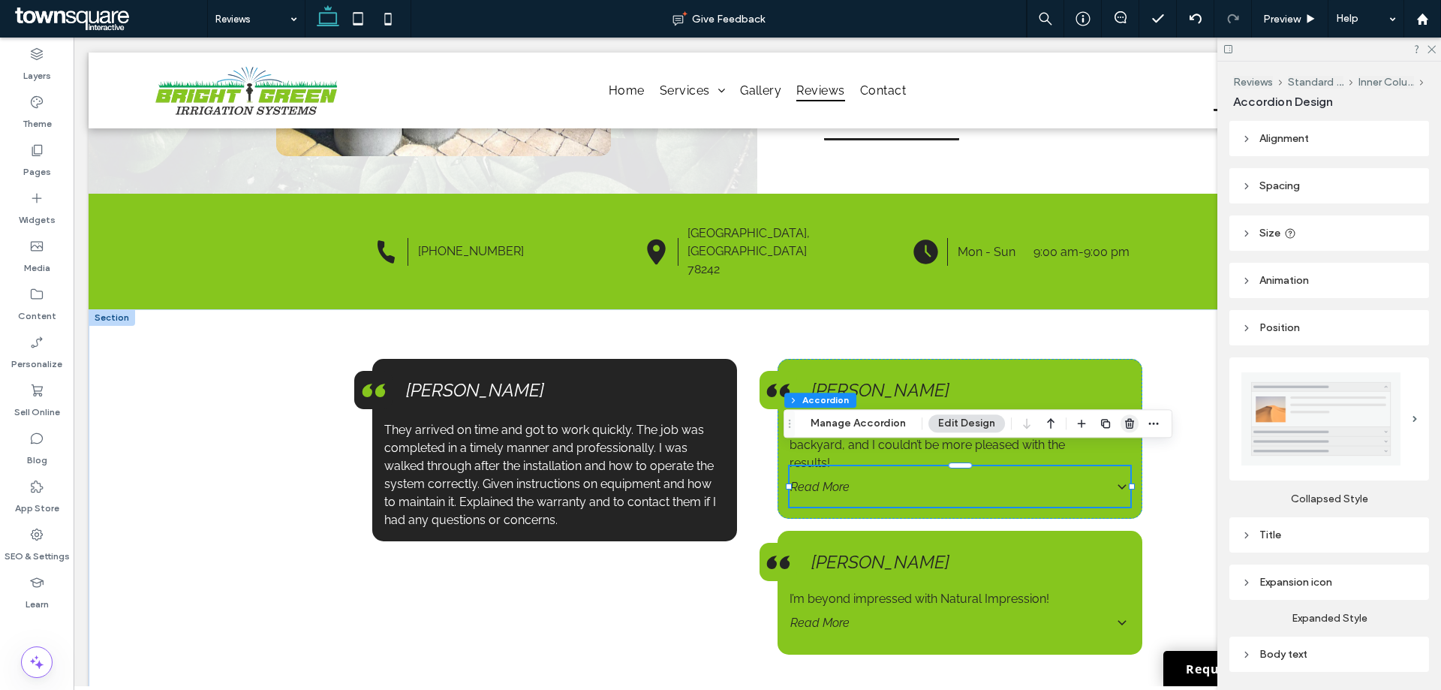
click at [1123, 423] on icon "button" at bounding box center [1129, 423] width 12 height 12
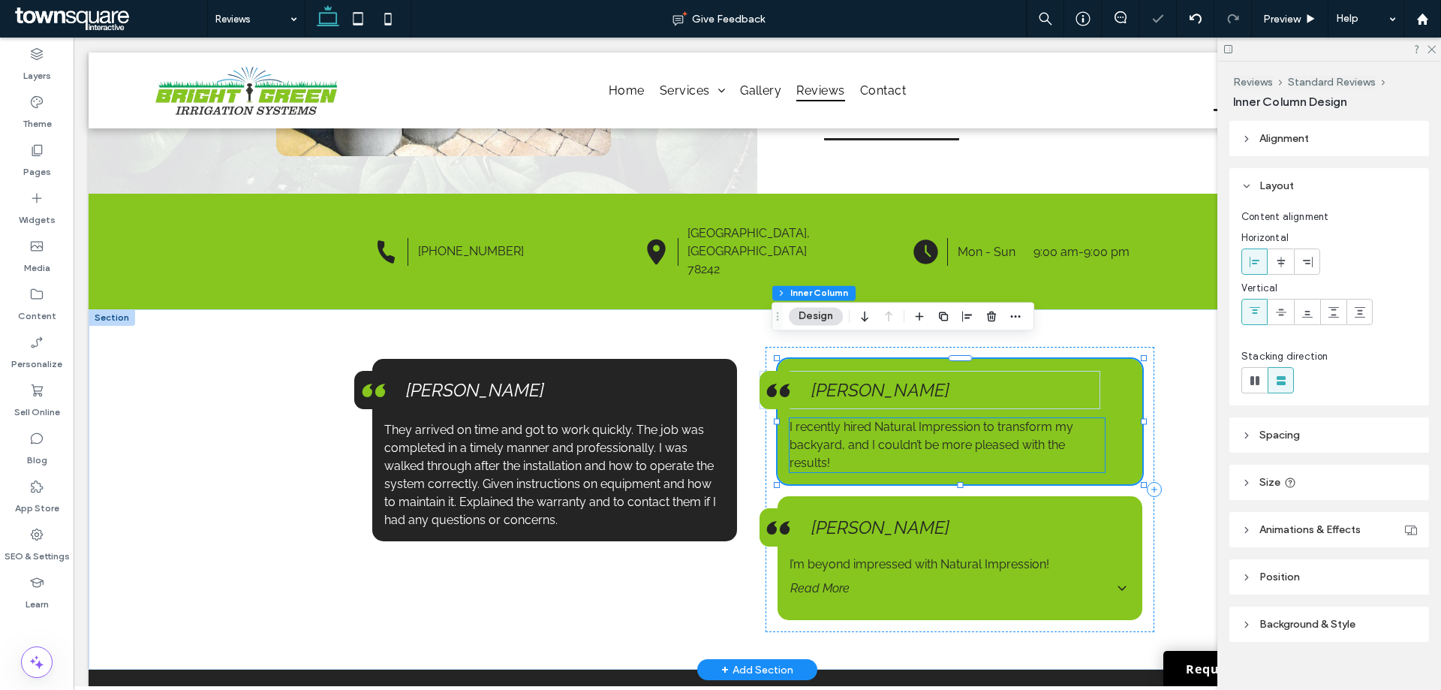
click at [900, 419] on span "I recently hired Natural Impression to transform my backyard, and I couldn’t be…" at bounding box center [931, 444] width 284 height 50
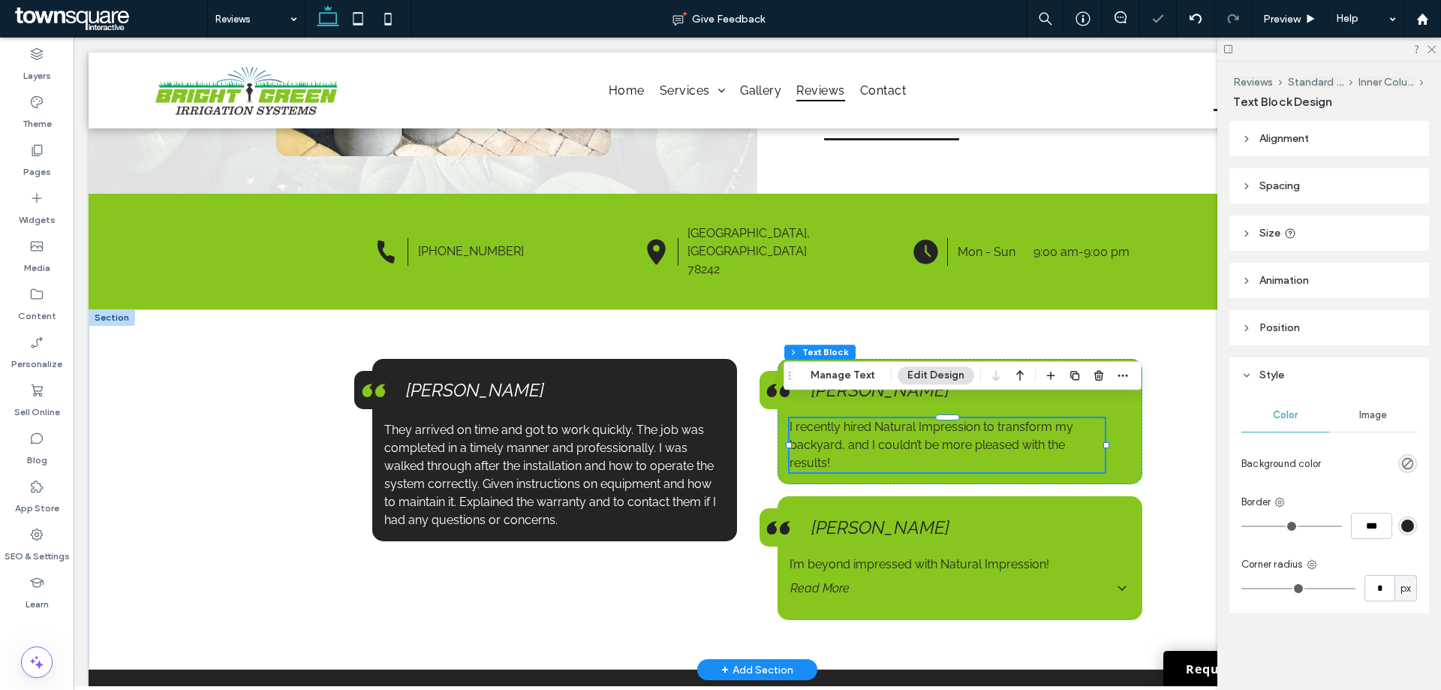
click at [900, 418] on div "I recently hired Natural Impression to transform my backyard, and I couldn’t be…" at bounding box center [947, 445] width 316 height 54
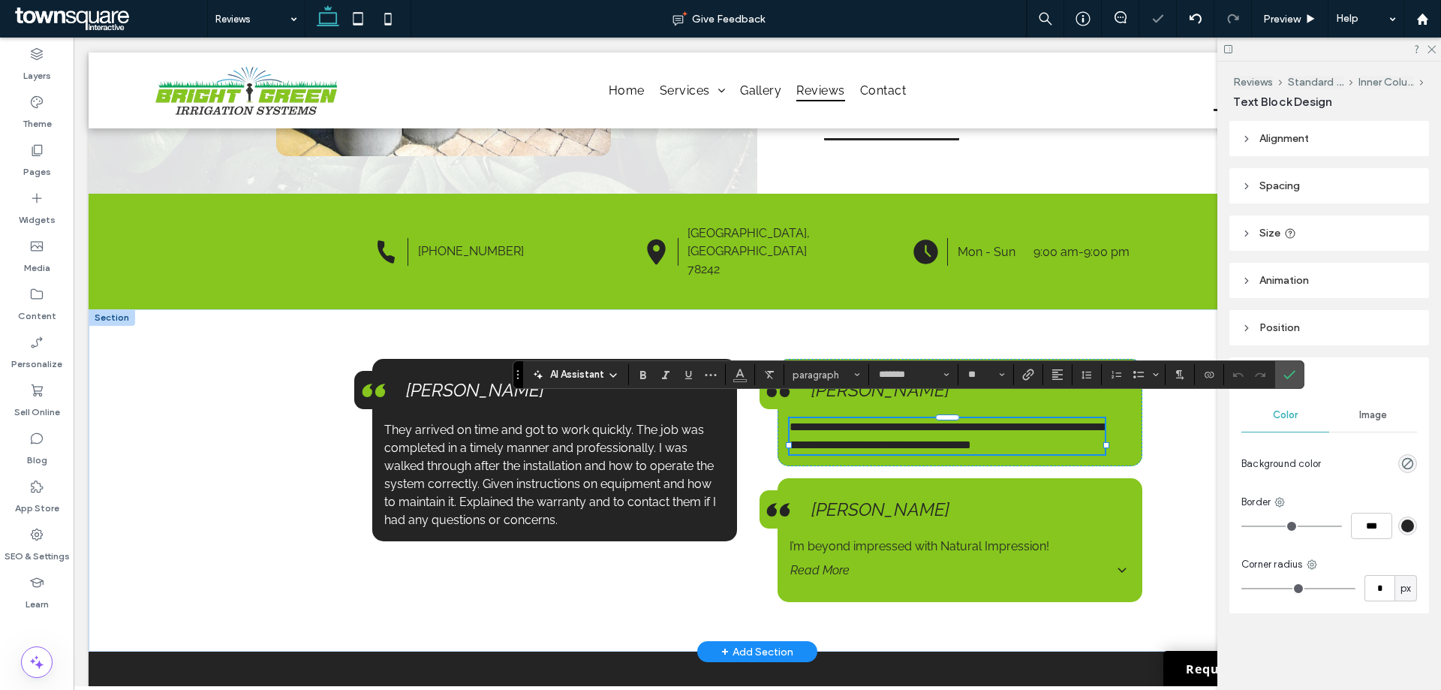
paste div
type input "**"
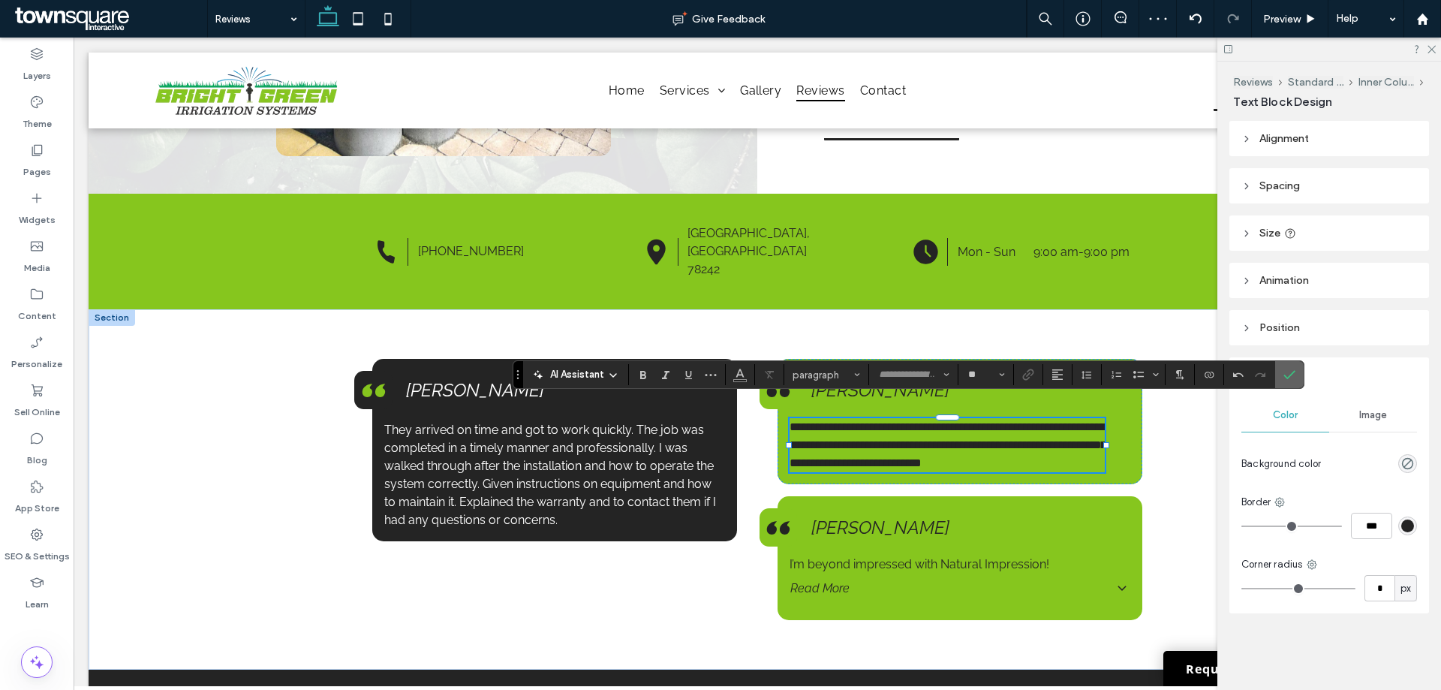
click at [1286, 371] on icon "Confirm" at bounding box center [1289, 374] width 12 height 12
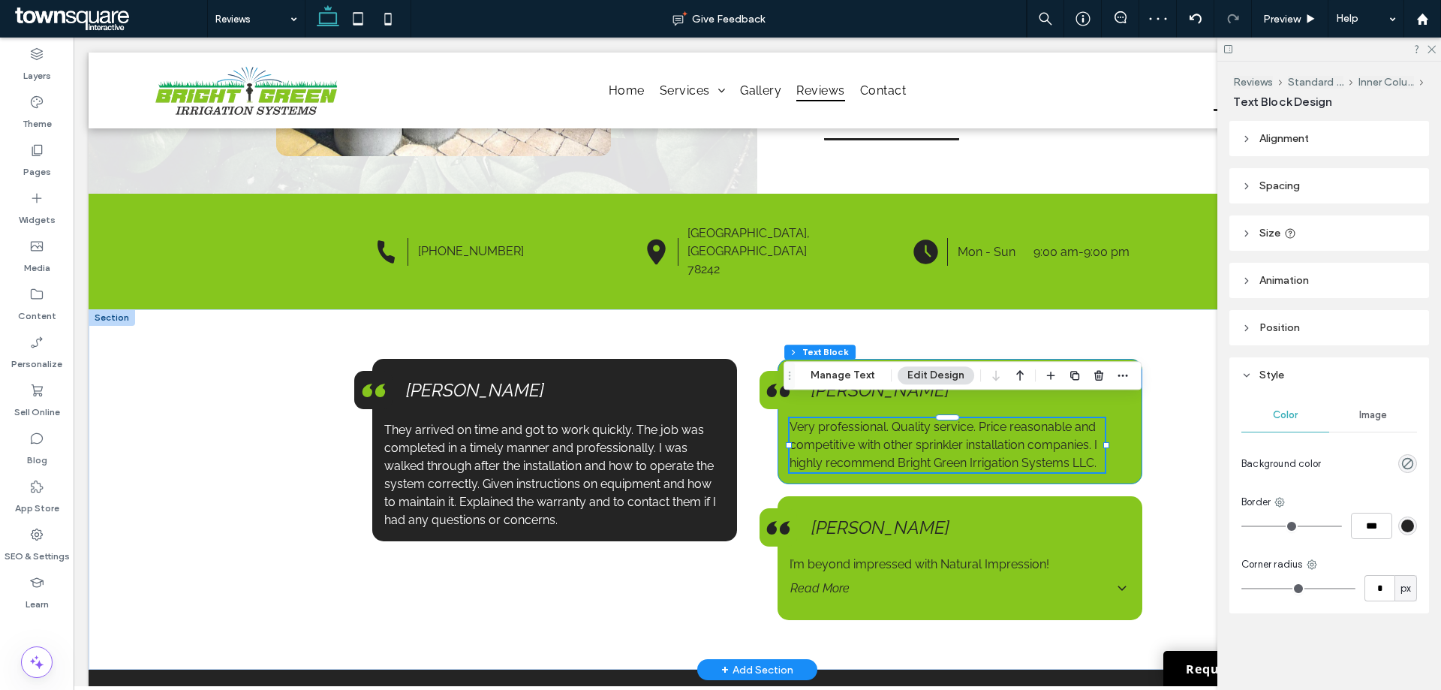
click at [981, 359] on div "Anna A. Very professional. Quality service. Price reasonable and competitive wi…" at bounding box center [959, 421] width 365 height 125
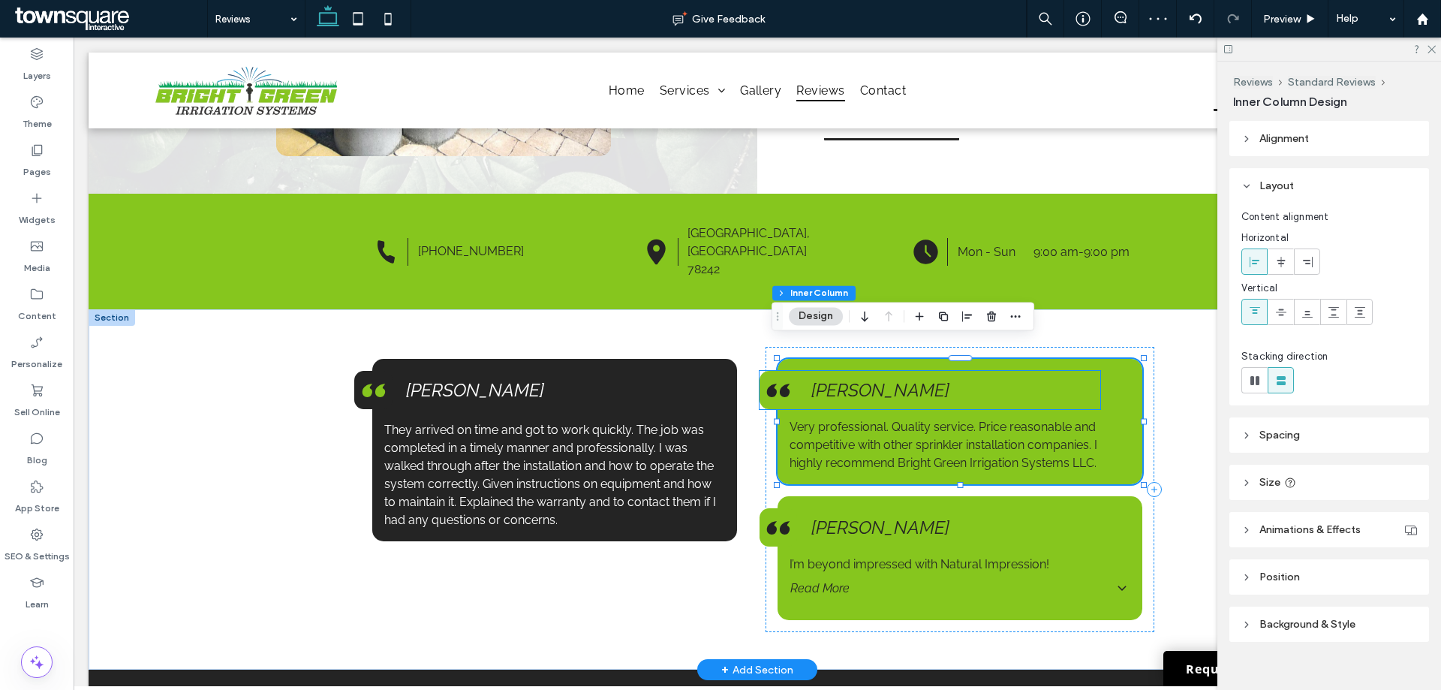
click at [836, 379] on span "Anna A." at bounding box center [880, 390] width 138 height 22
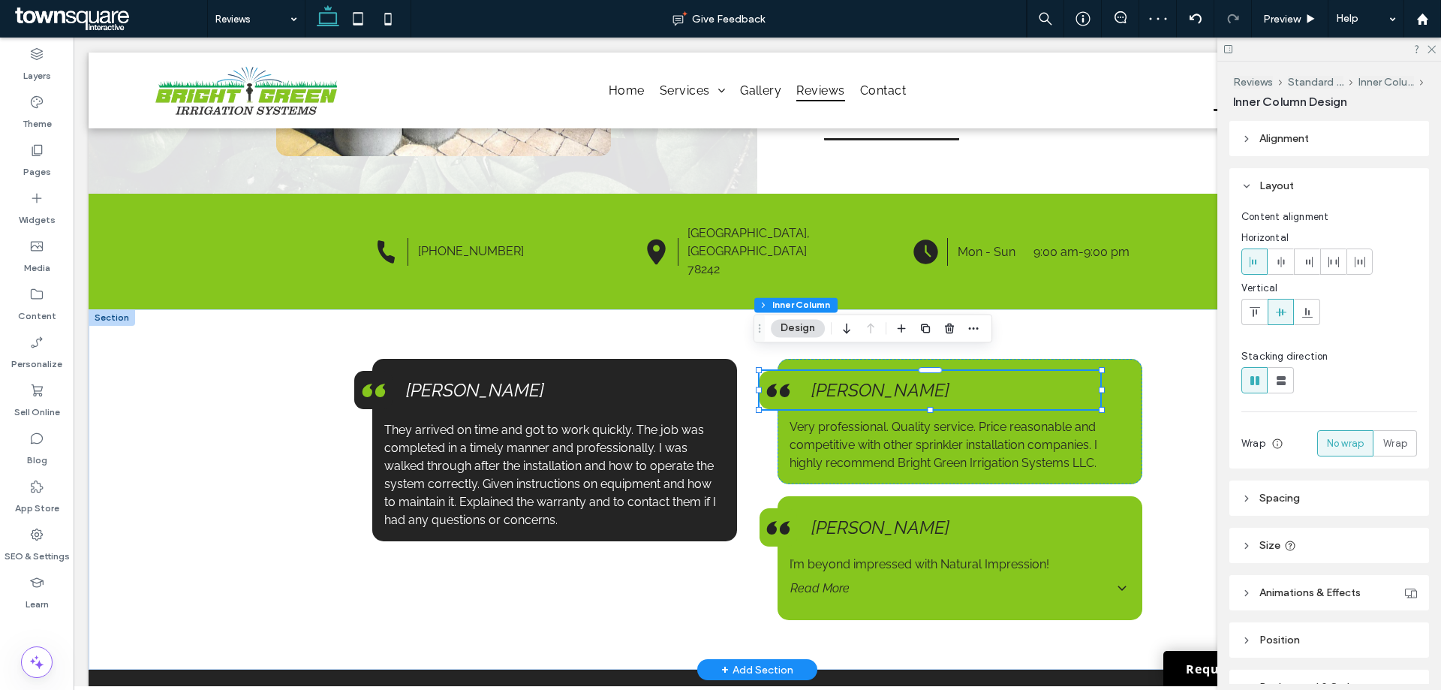
click at [836, 379] on span "Anna A." at bounding box center [880, 390] width 138 height 22
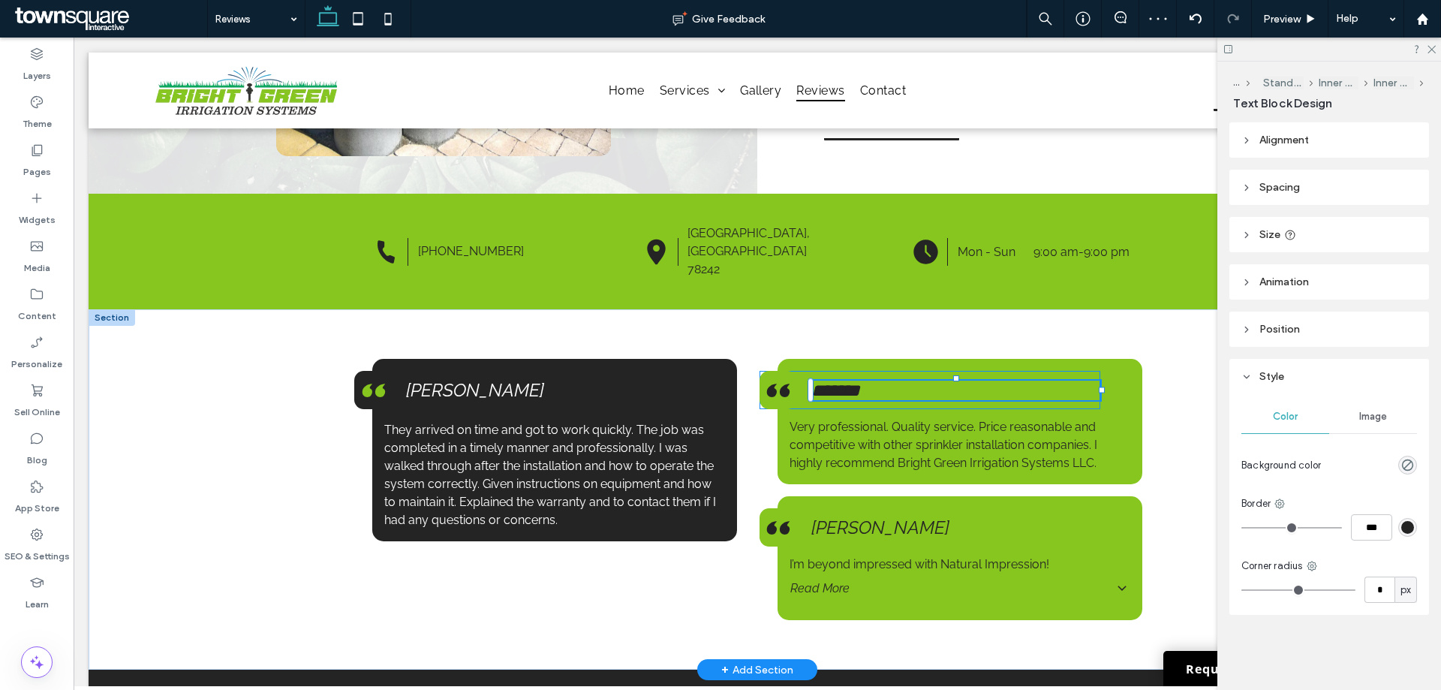
type input "*******"
type input "**"
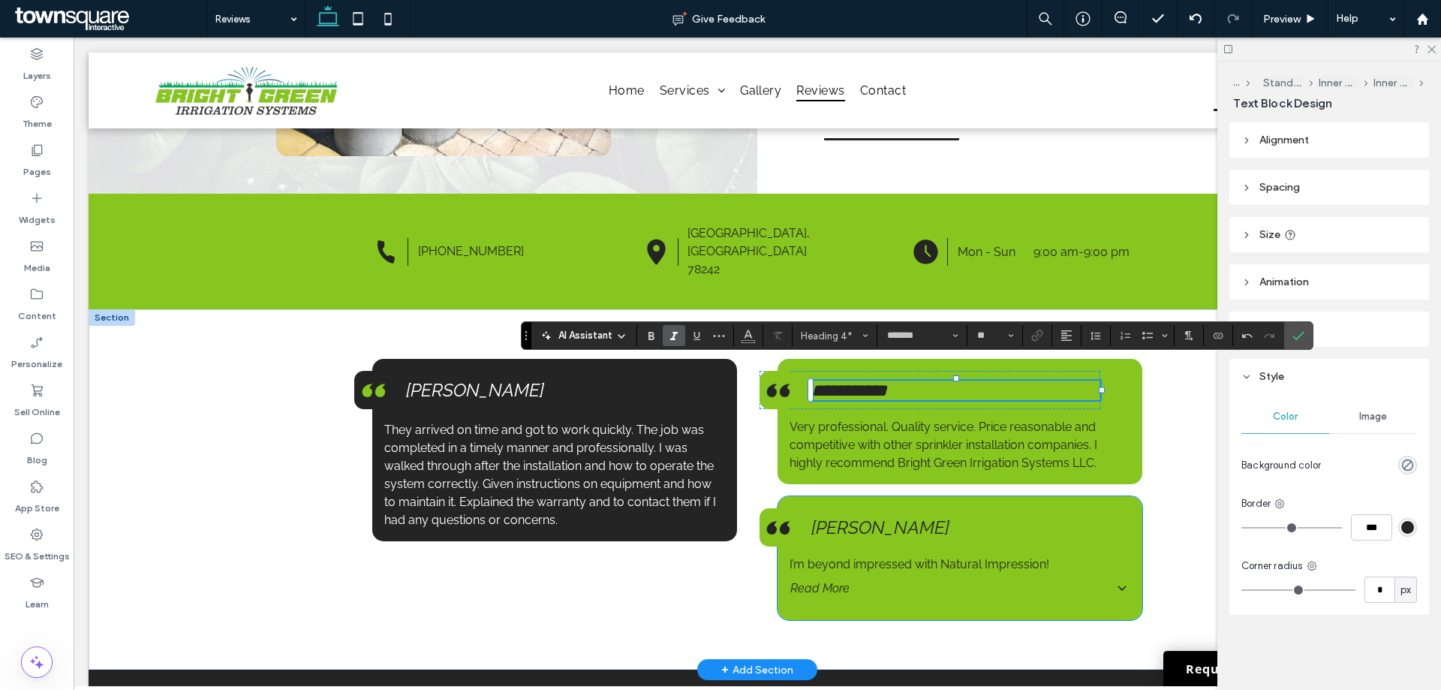
click at [938, 567] on ul "Read More They transformed my yard into a beautiful space, from the custom pati…" at bounding box center [959, 587] width 341 height 41
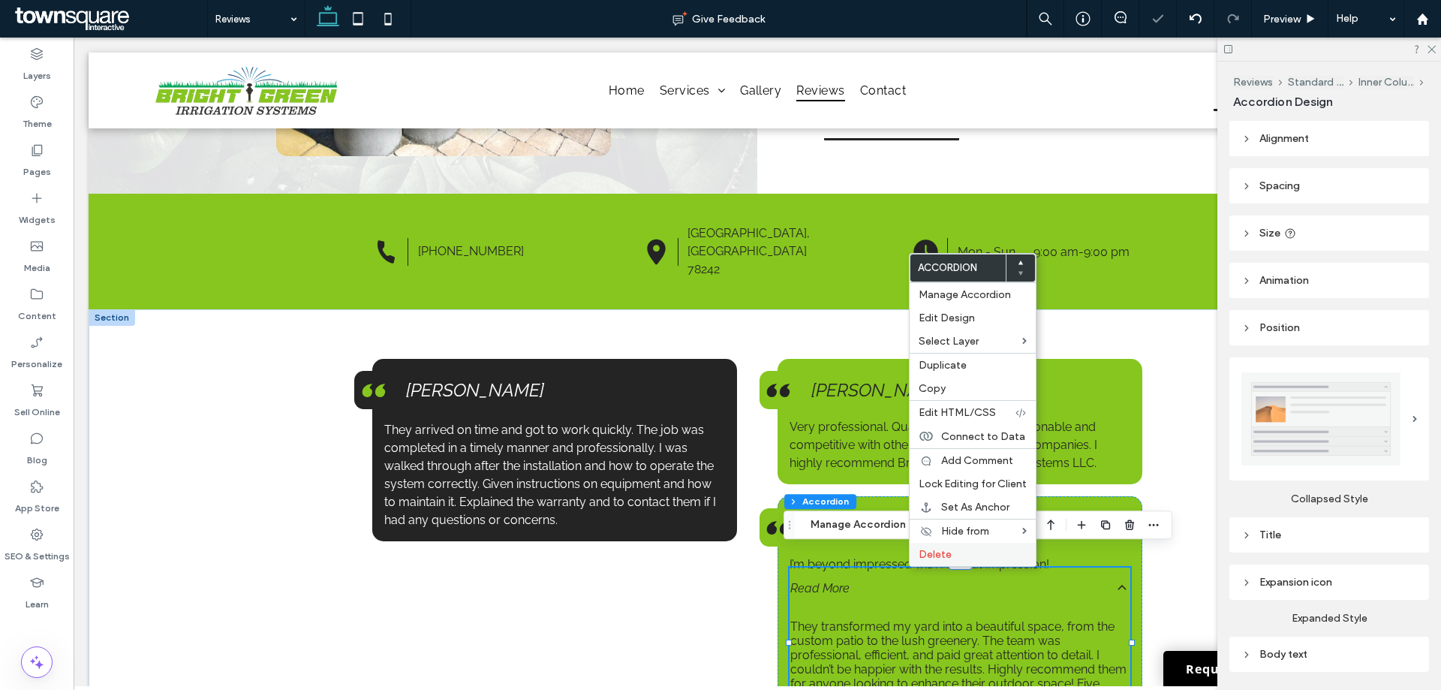
click at [942, 552] on span "Delete" at bounding box center [934, 554] width 33 height 13
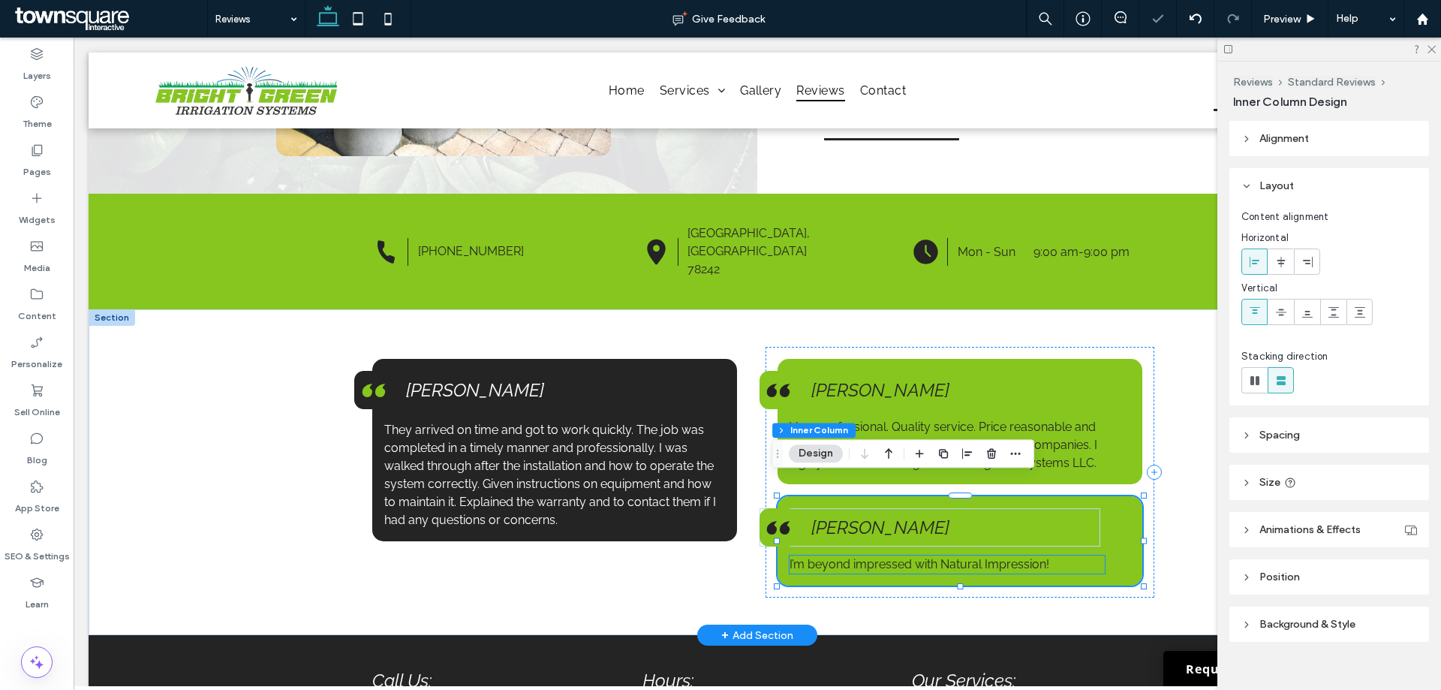
click at [840, 557] on span "I’m beyond impressed with Natural Impression!" at bounding box center [919, 564] width 260 height 14
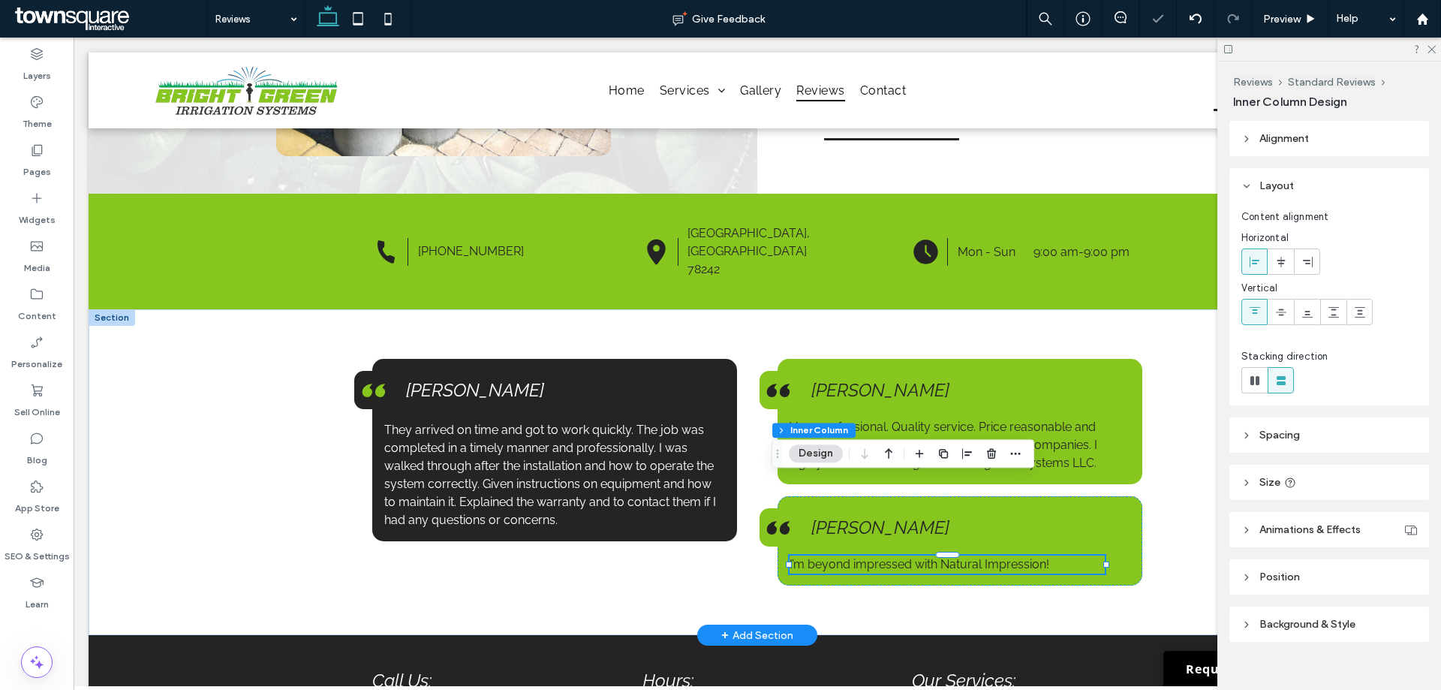
click at [840, 557] on span "I’m beyond impressed with Natural Impression!" at bounding box center [919, 564] width 260 height 14
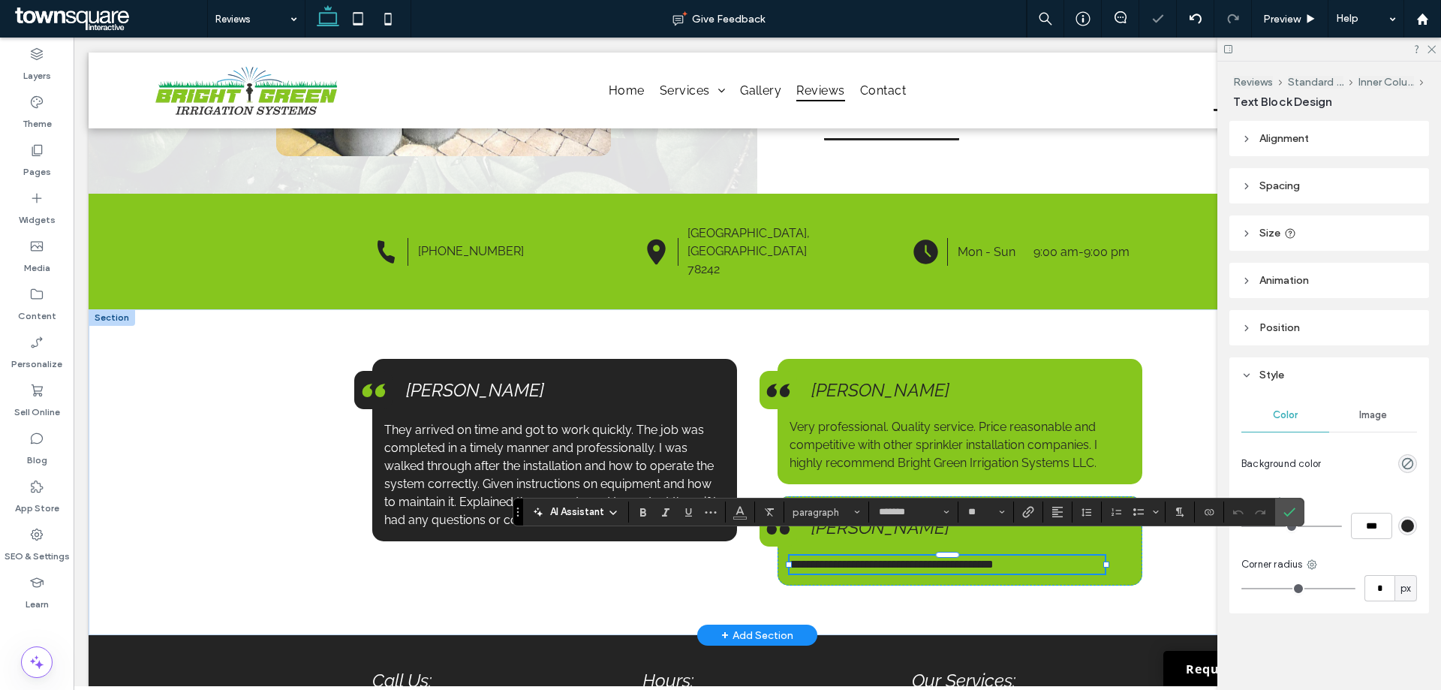
paste div
type input "**"
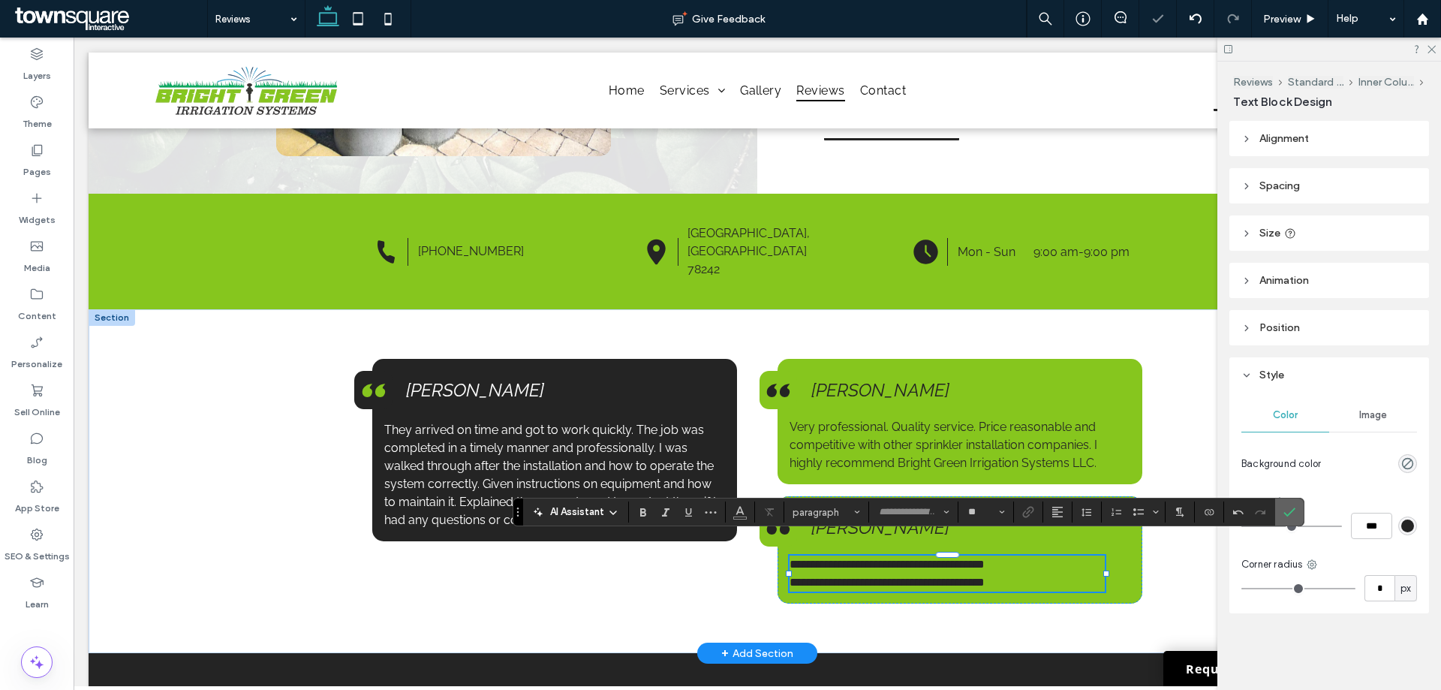
click at [1284, 516] on icon "Confirm" at bounding box center [1289, 512] width 12 height 12
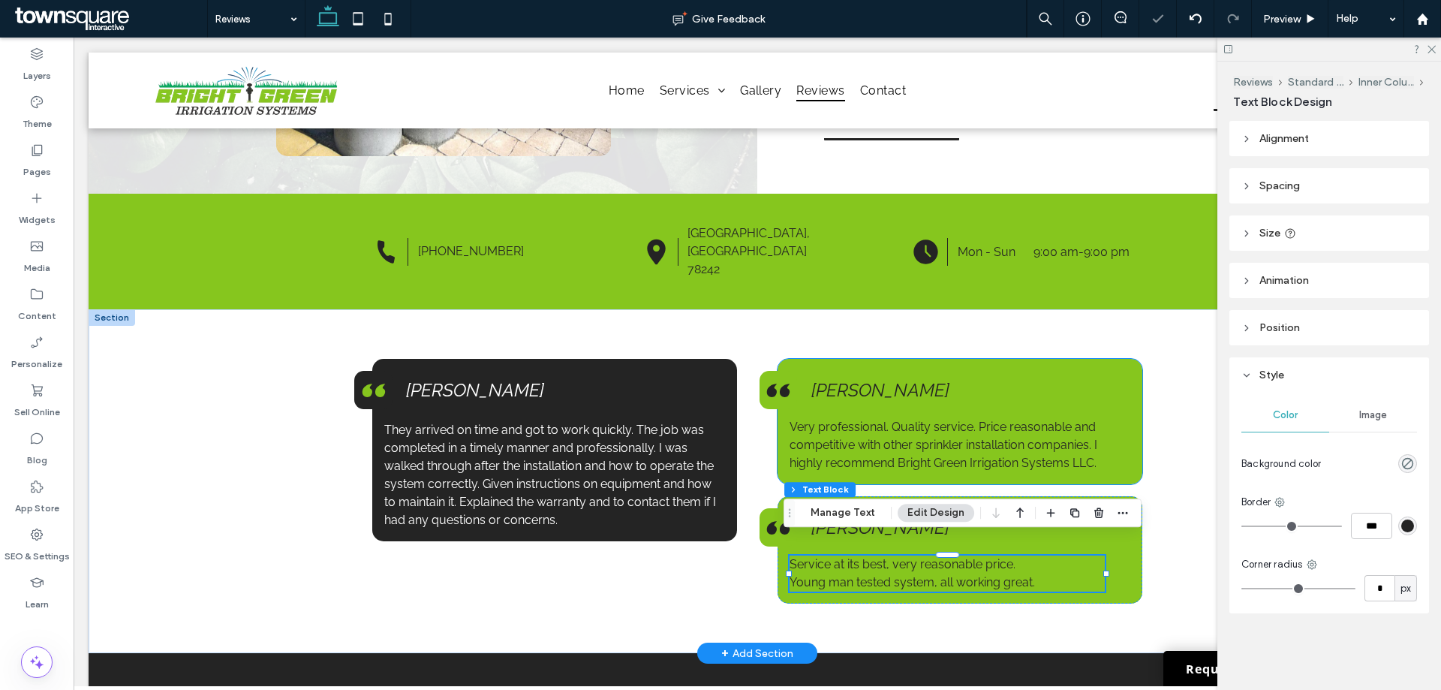
click at [972, 441] on span "Very professional. Quality service. Price reasonable and competitive with other…" at bounding box center [943, 444] width 308 height 50
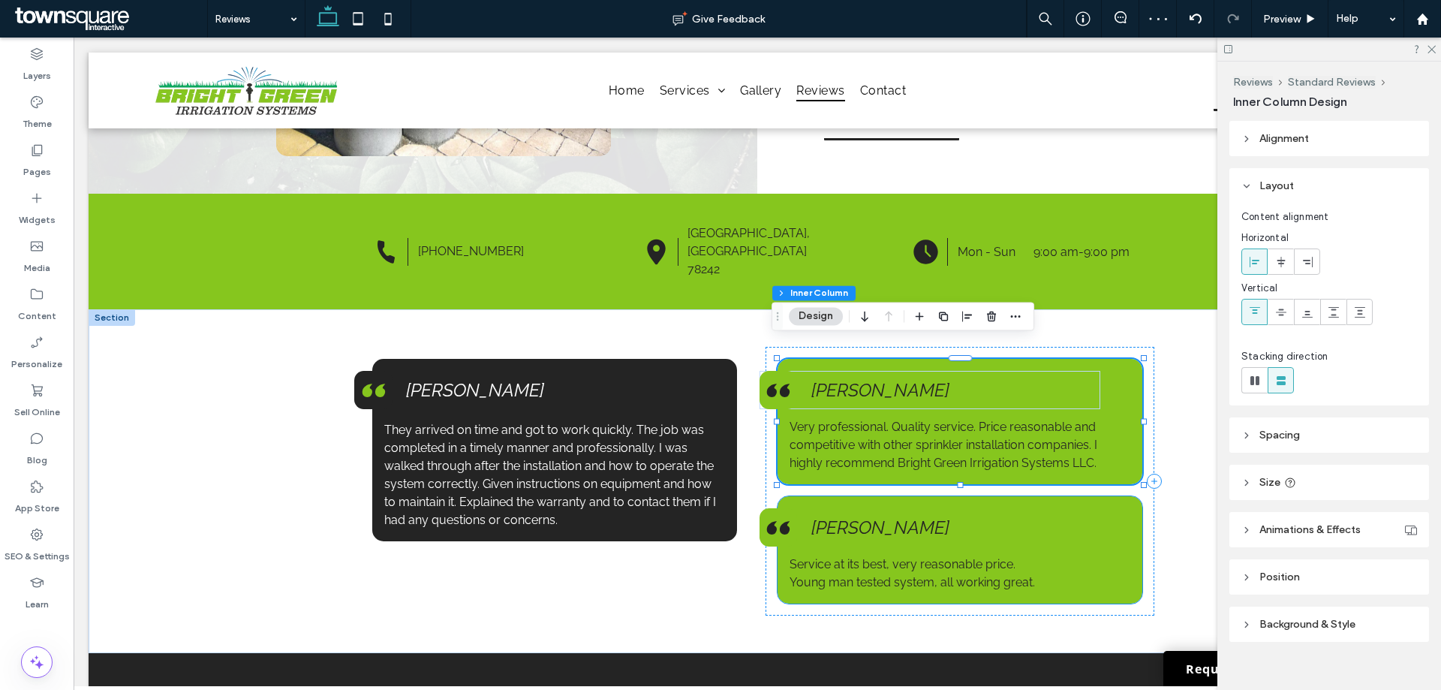
click at [852, 516] on span "Matthew C." at bounding box center [880, 527] width 138 height 22
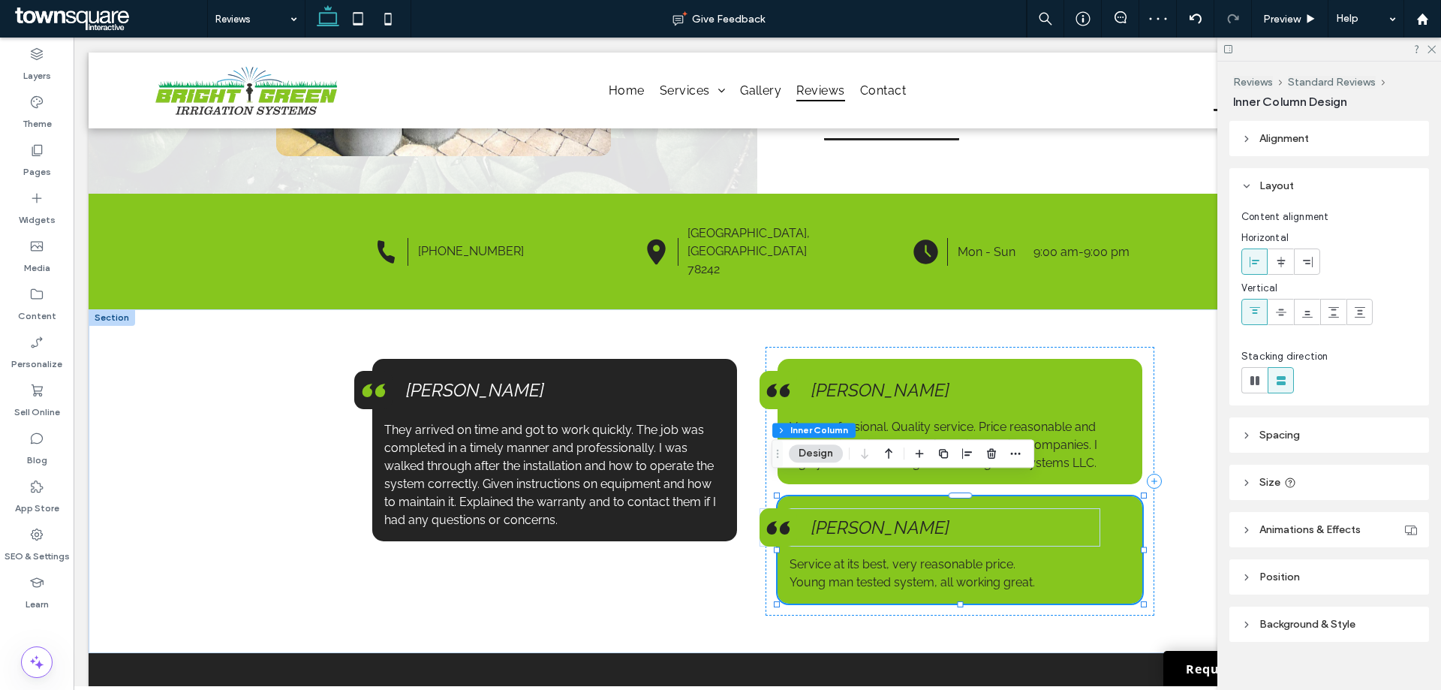
click at [849, 516] on span "Matthew C." at bounding box center [880, 527] width 138 height 22
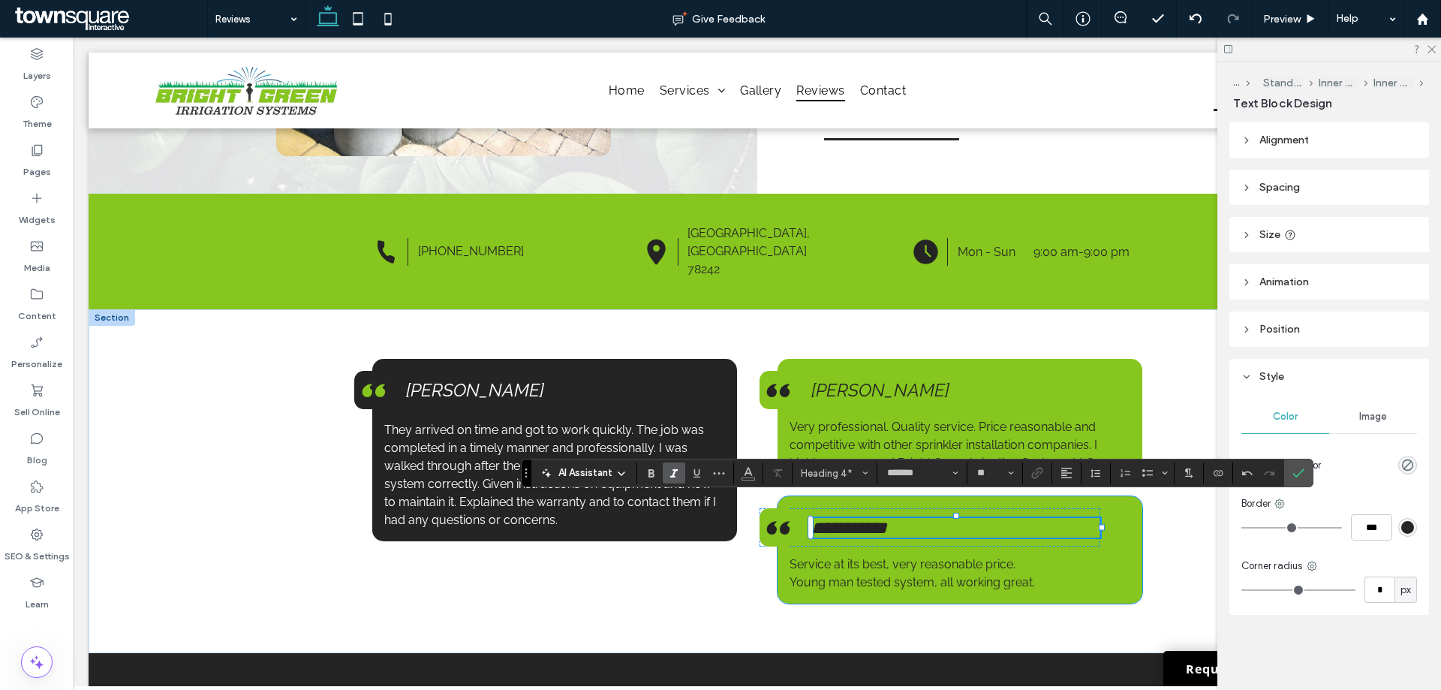
click at [873, 518] on span "**********" at bounding box center [849, 527] width 76 height 18
click at [1298, 465] on span "Confirm" at bounding box center [1295, 472] width 7 height 27
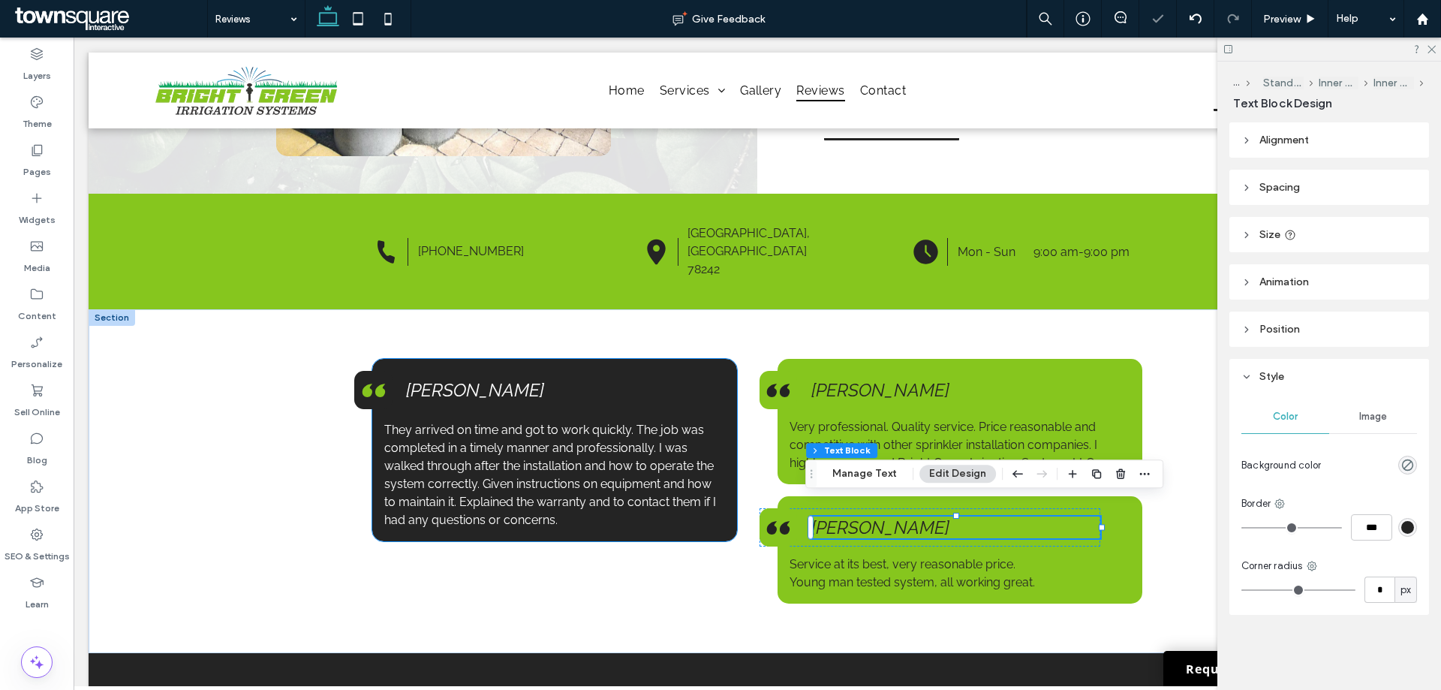
click at [630, 497] on p "They arrived on time and got to work quickly. The job was completed in a timely…" at bounding box center [554, 475] width 341 height 108
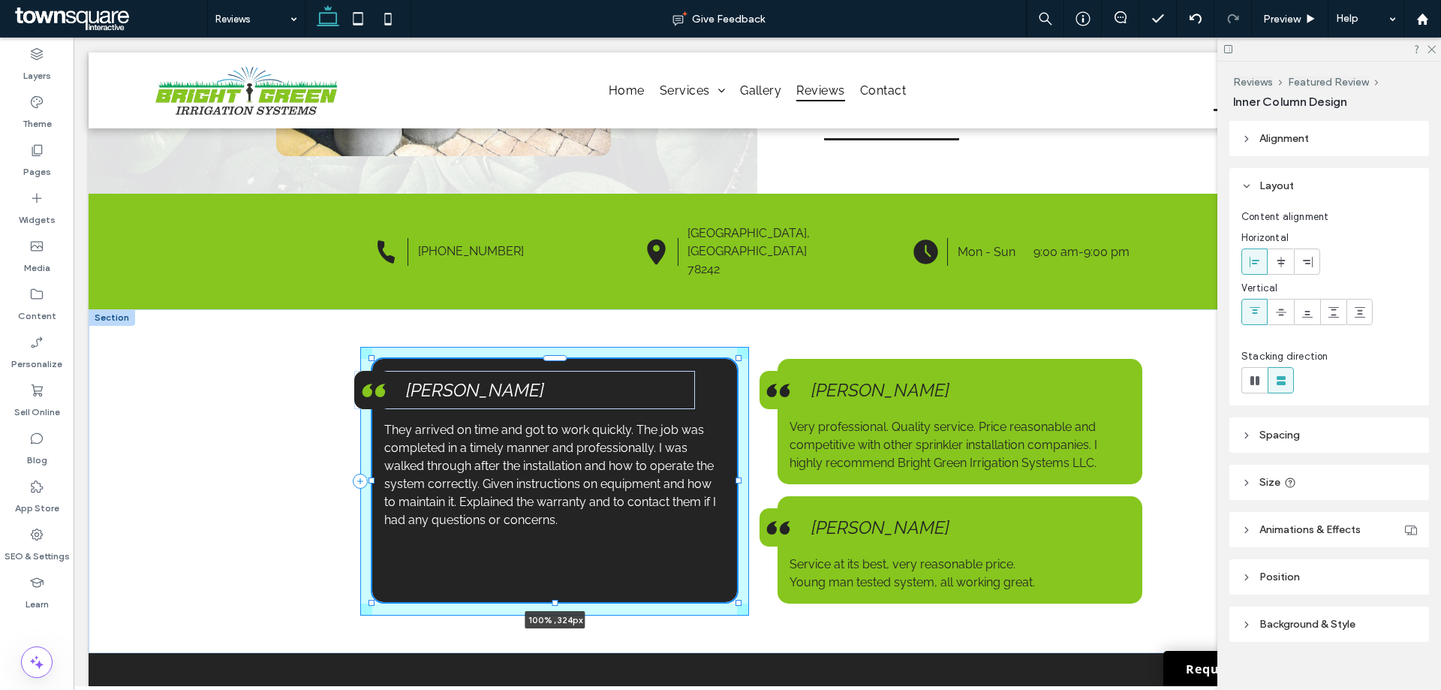
drag, startPoint x: 549, startPoint y: 525, endPoint x: 548, endPoint y: 586, distance: 60.8
click at [552, 599] on div at bounding box center [555, 602] width 6 height 6
type input "***"
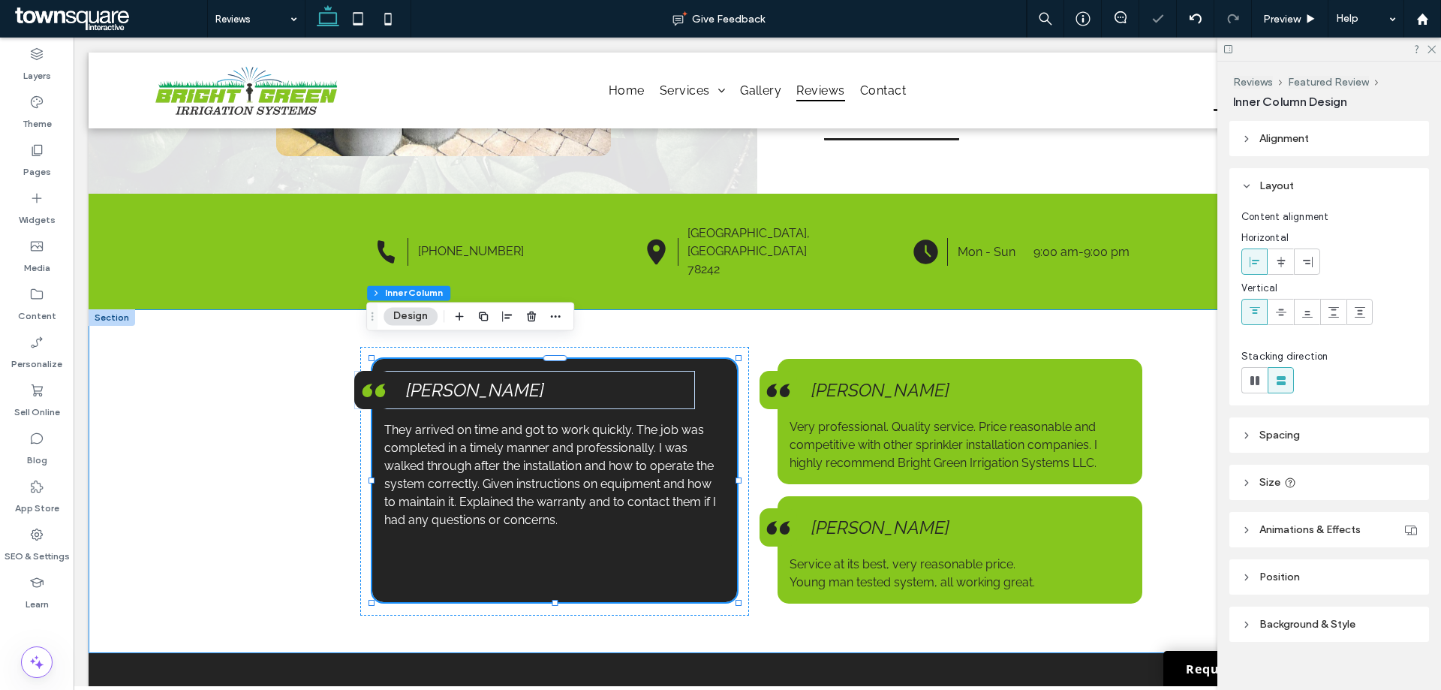
click at [290, 389] on div "They arrived on time and got to work quickly. The job was completed in a timely…" at bounding box center [757, 481] width 1337 height 344
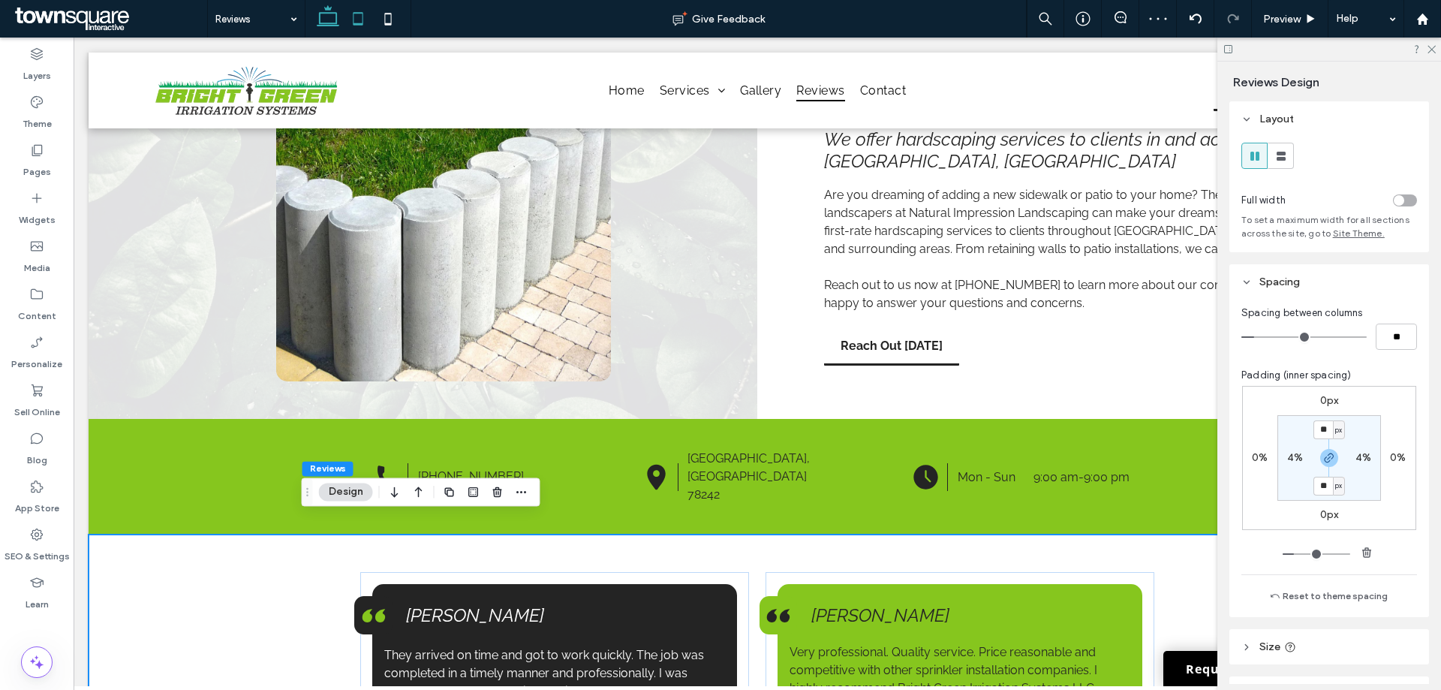
click at [350, 14] on icon at bounding box center [358, 19] width 30 height 30
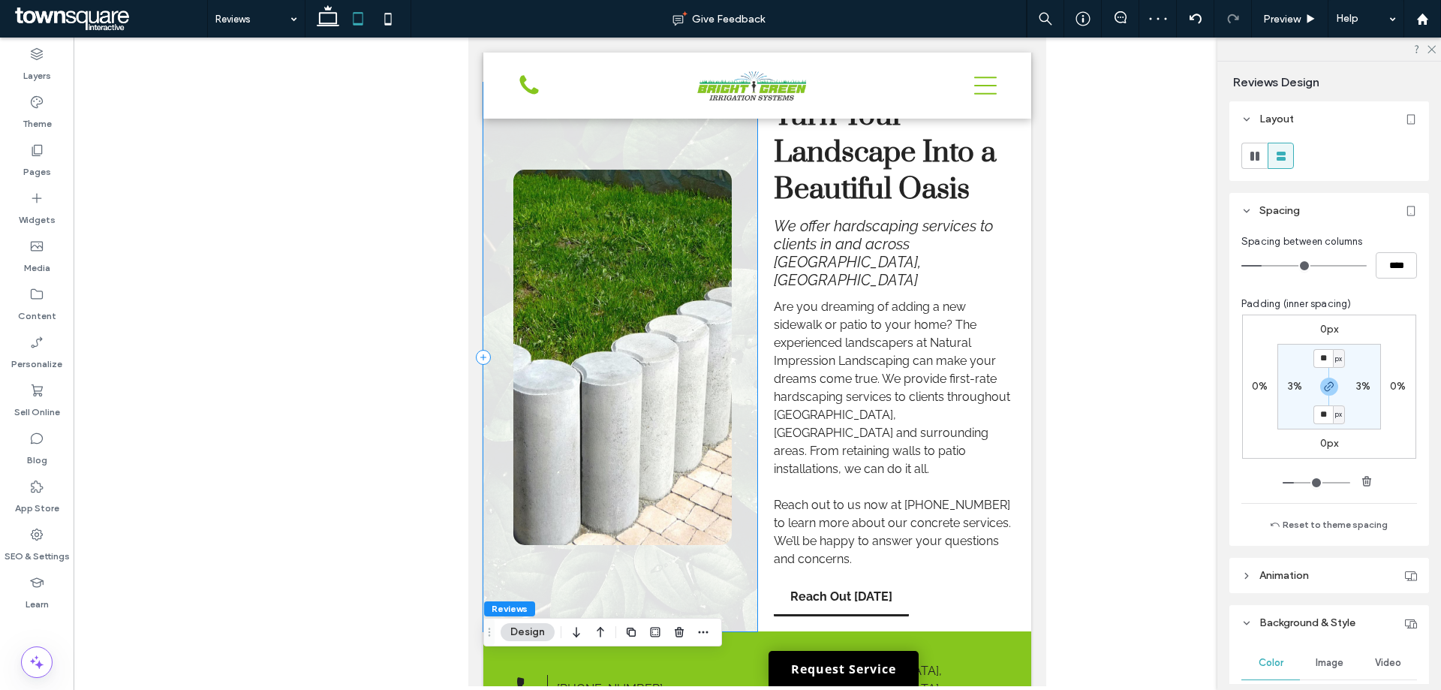
scroll to position [0, 0]
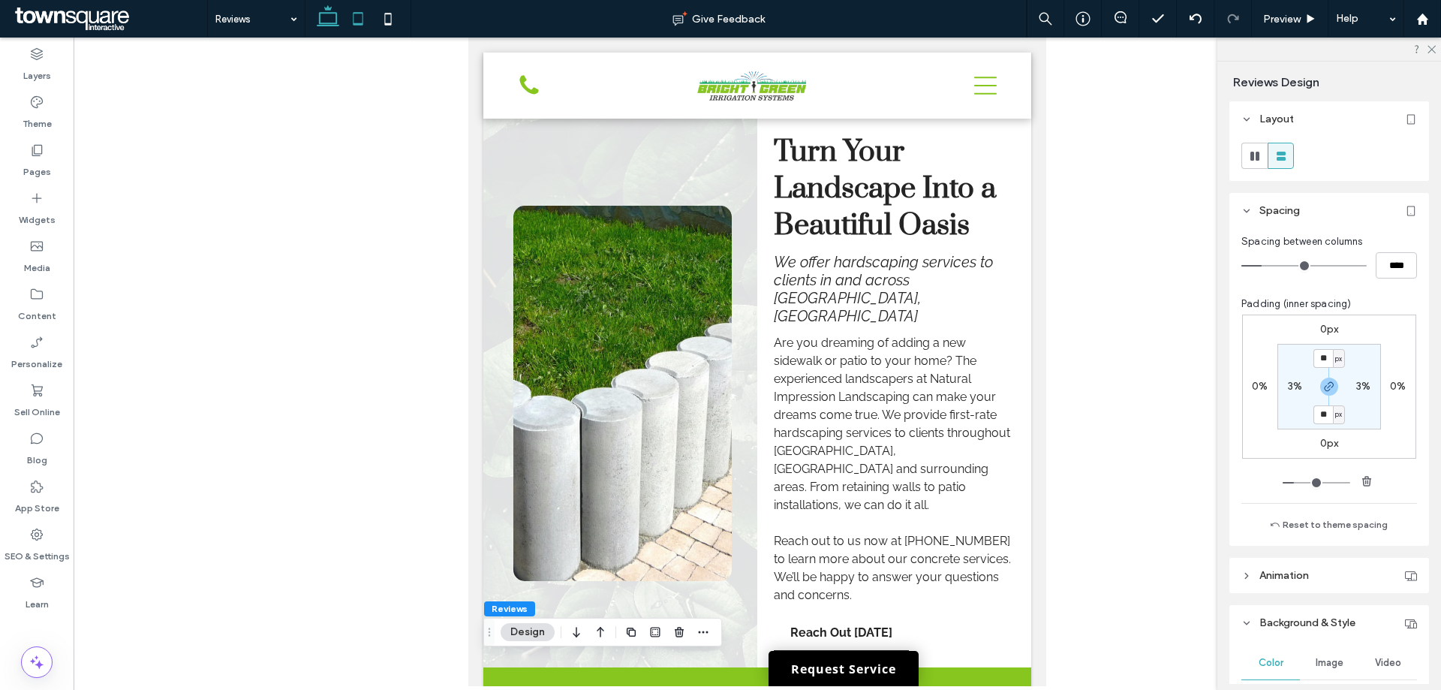
click at [335, 14] on use at bounding box center [328, 15] width 23 height 21
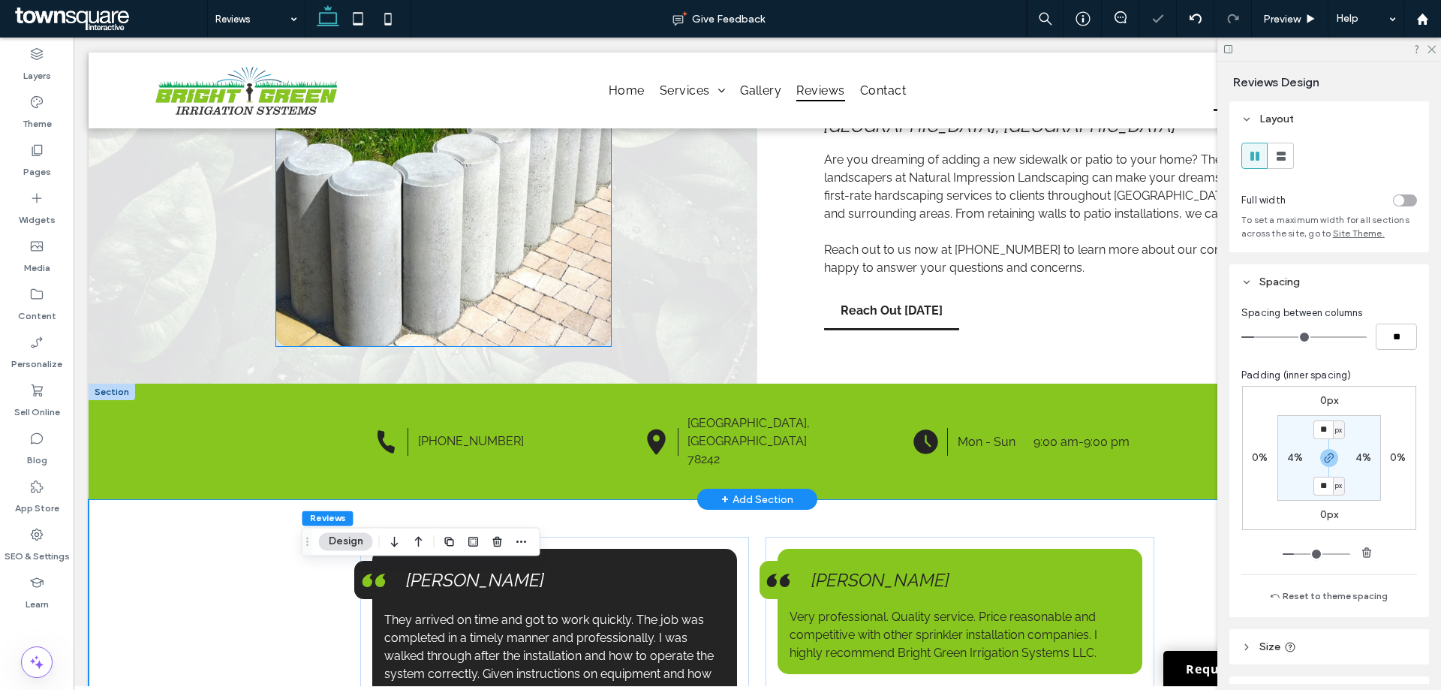
scroll to position [450, 0]
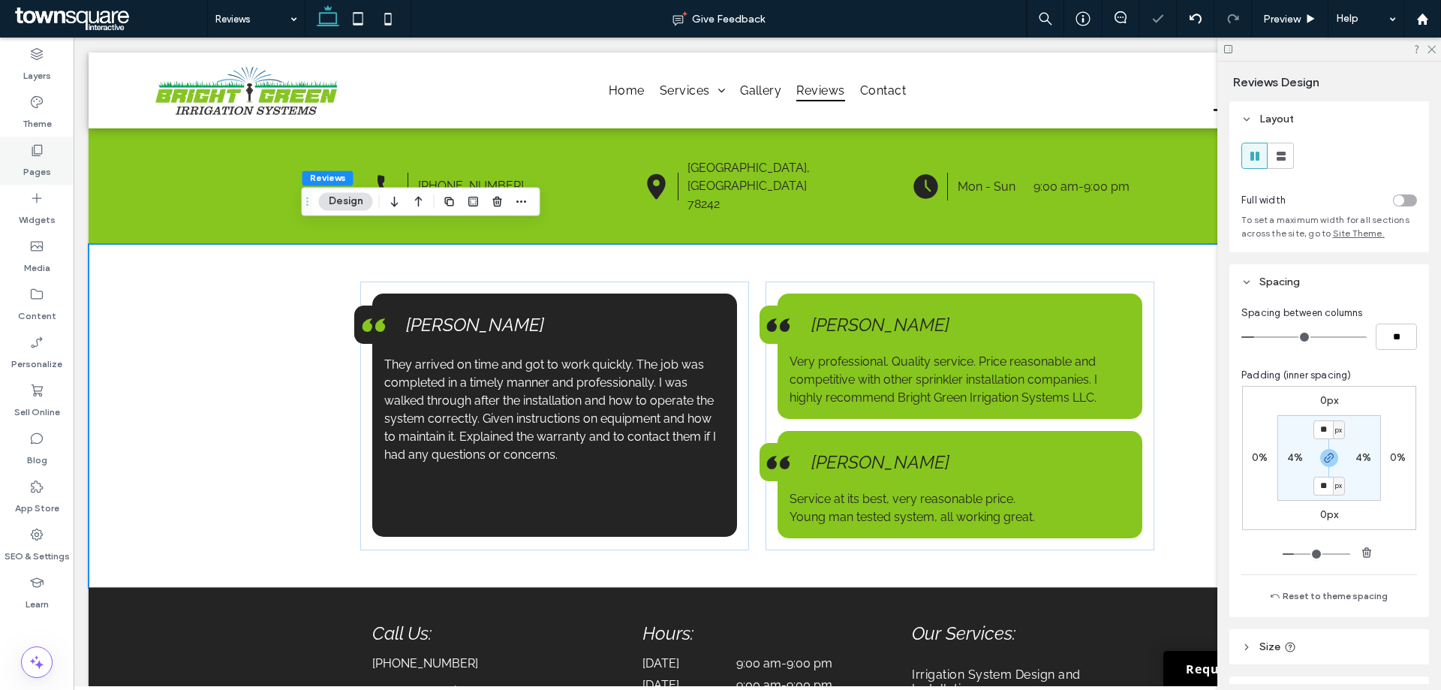
click at [38, 164] on label "Pages" at bounding box center [37, 168] width 28 height 21
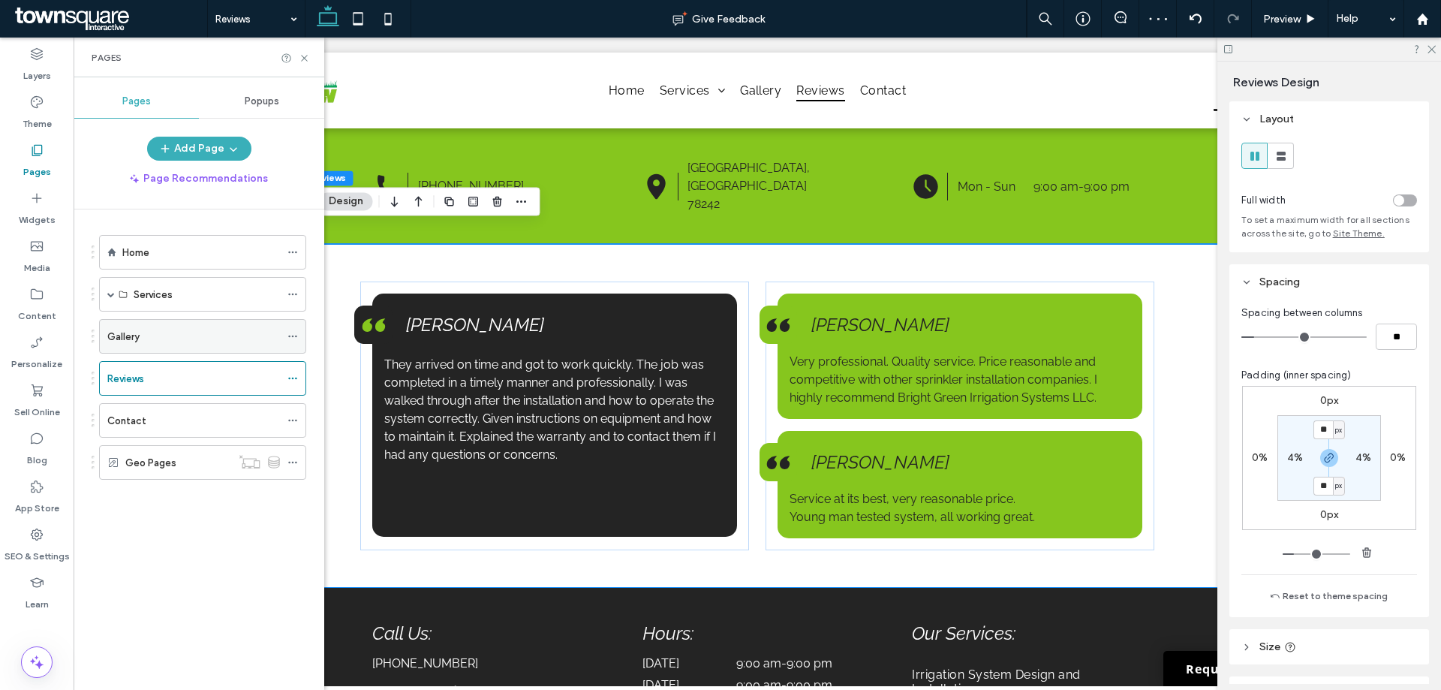
click at [152, 338] on div "Gallery" at bounding box center [193, 337] width 173 height 16
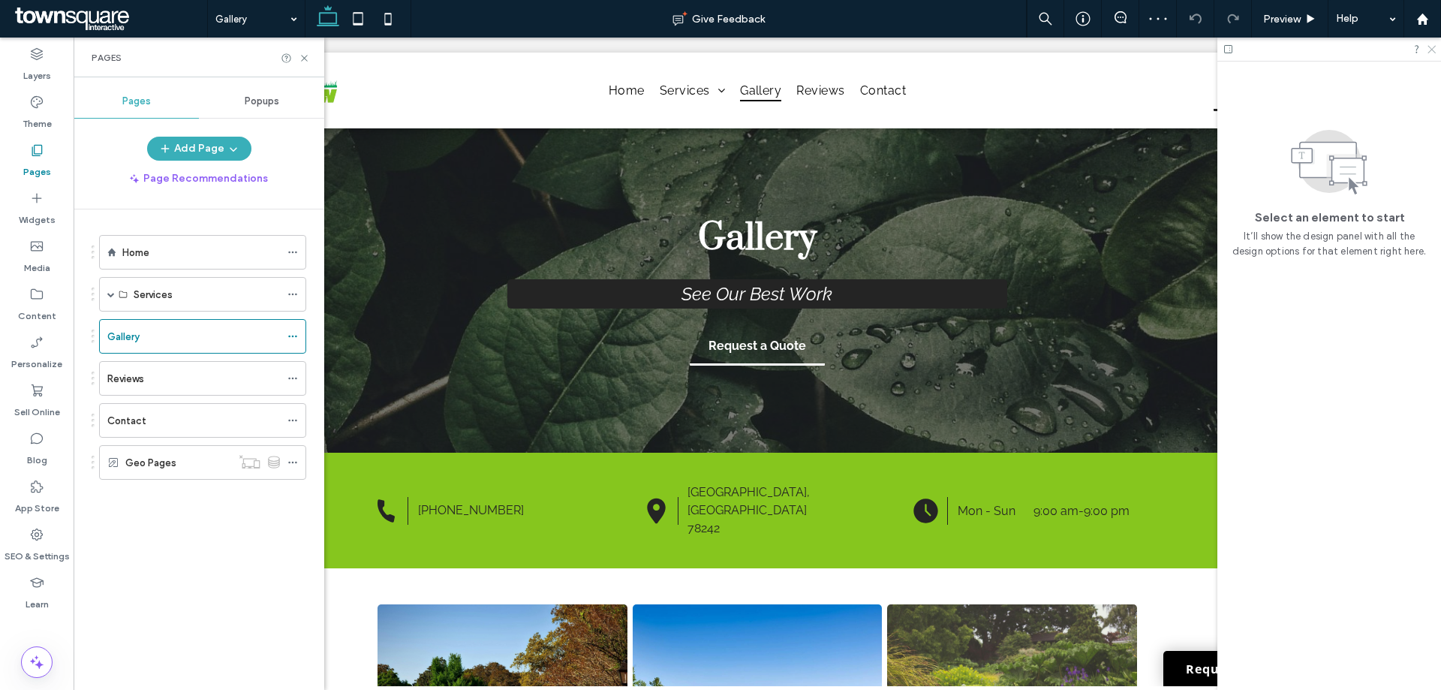
click at [1430, 49] on icon at bounding box center [1431, 49] width 10 height 10
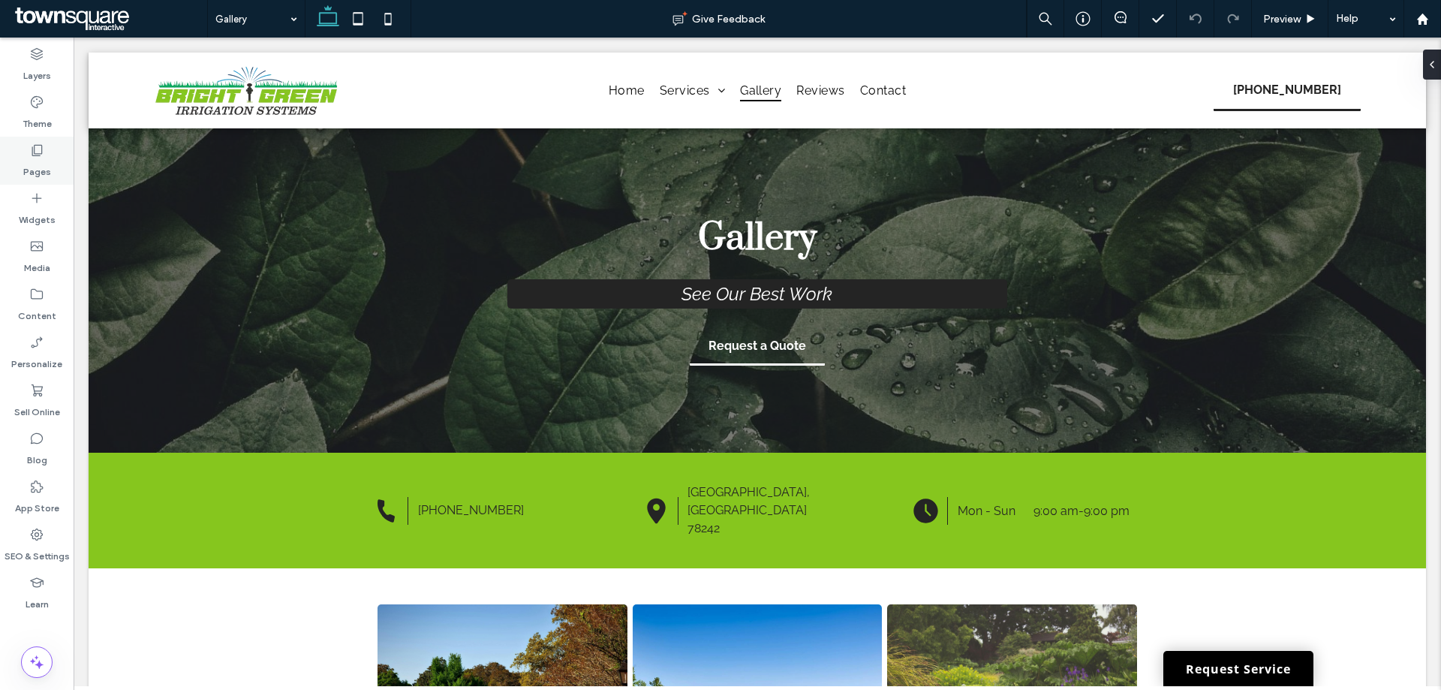
click at [36, 159] on label "Pages" at bounding box center [37, 168] width 28 height 21
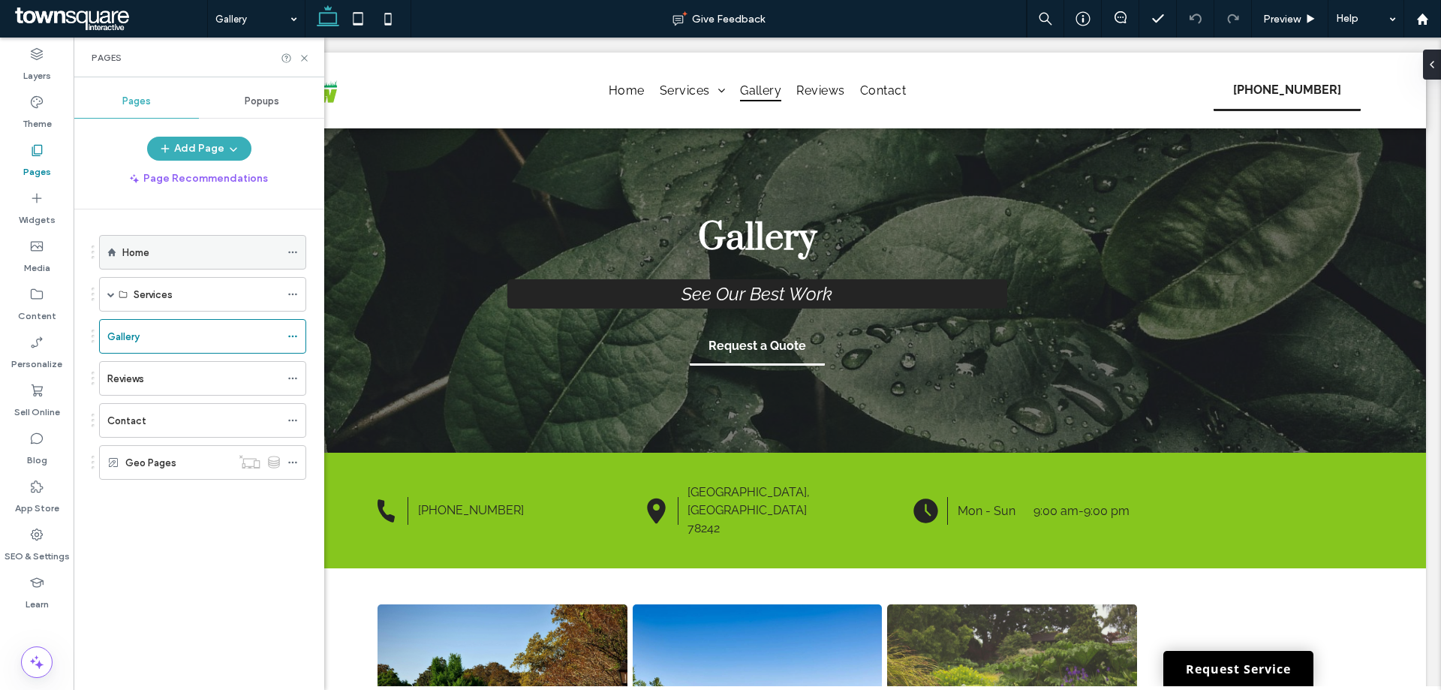
click at [144, 245] on label "Home" at bounding box center [135, 252] width 27 height 26
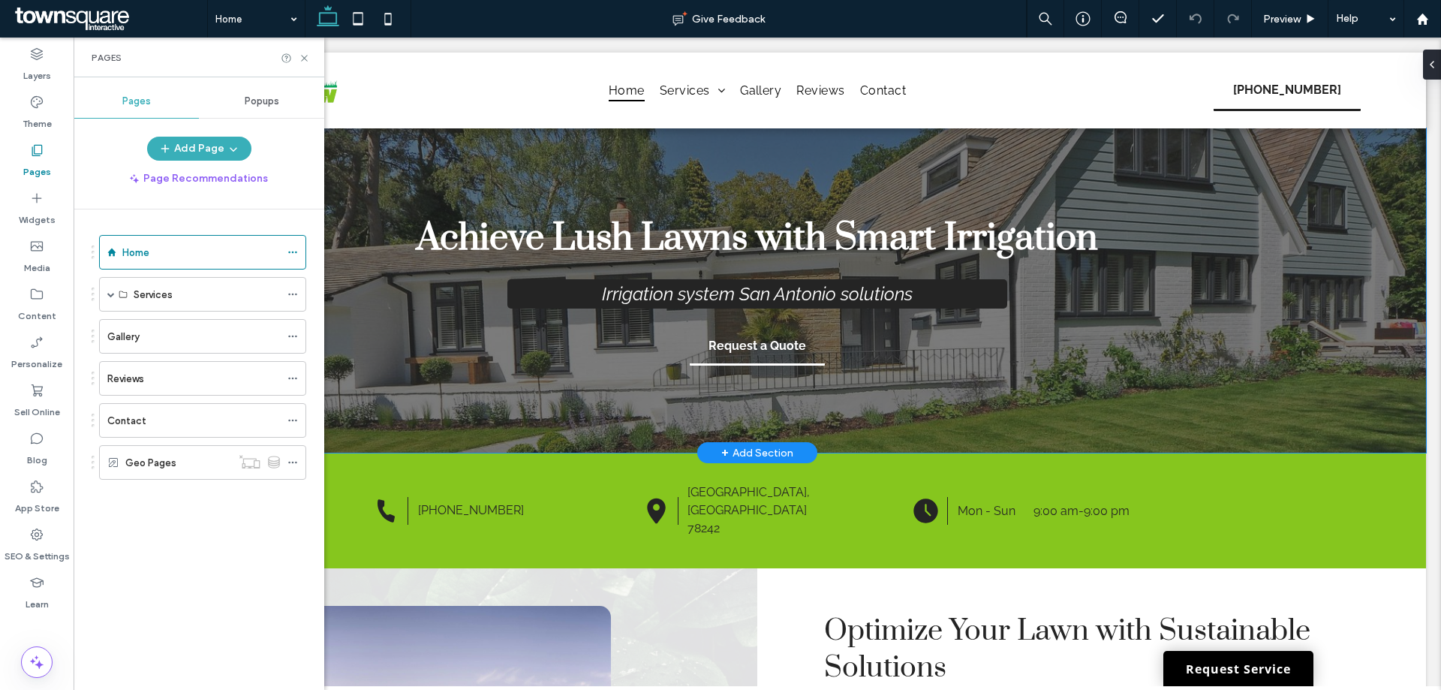
click at [338, 149] on div "Achieve Lush Lawns with Smart Irrigation Irrigation system San Antonio solution…" at bounding box center [757, 290] width 900 height 324
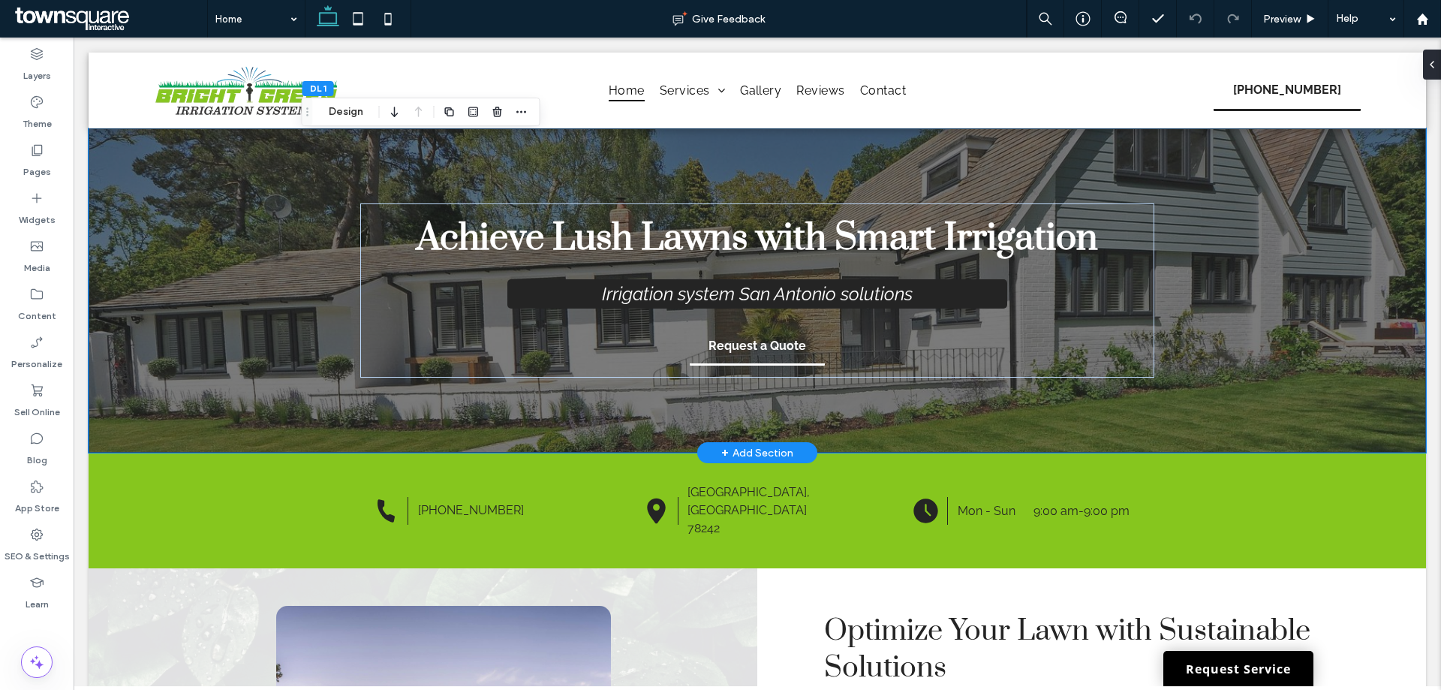
click at [294, 169] on div "Achieve Lush Lawns with Smart Irrigation Irrigation system San Antonio solution…" at bounding box center [757, 290] width 1337 height 324
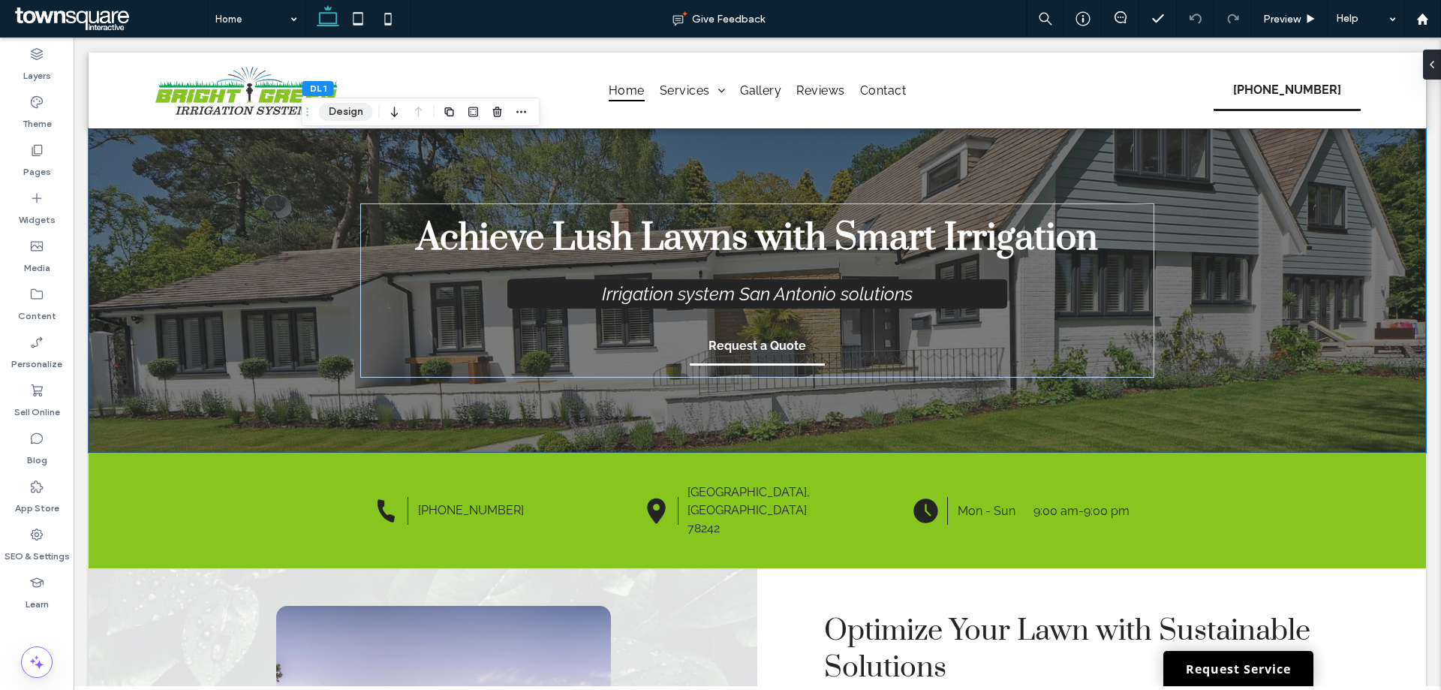
click at [340, 111] on button "Design" at bounding box center [346, 112] width 54 height 18
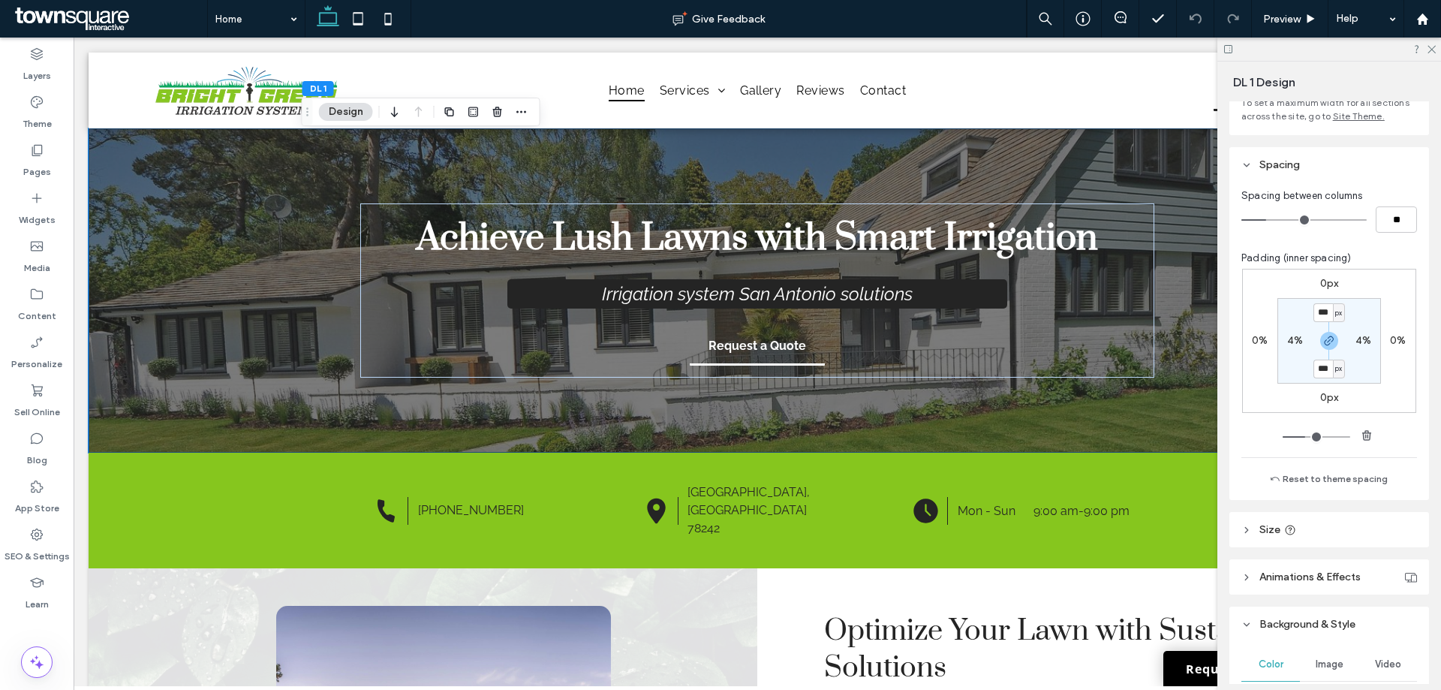
scroll to position [150, 0]
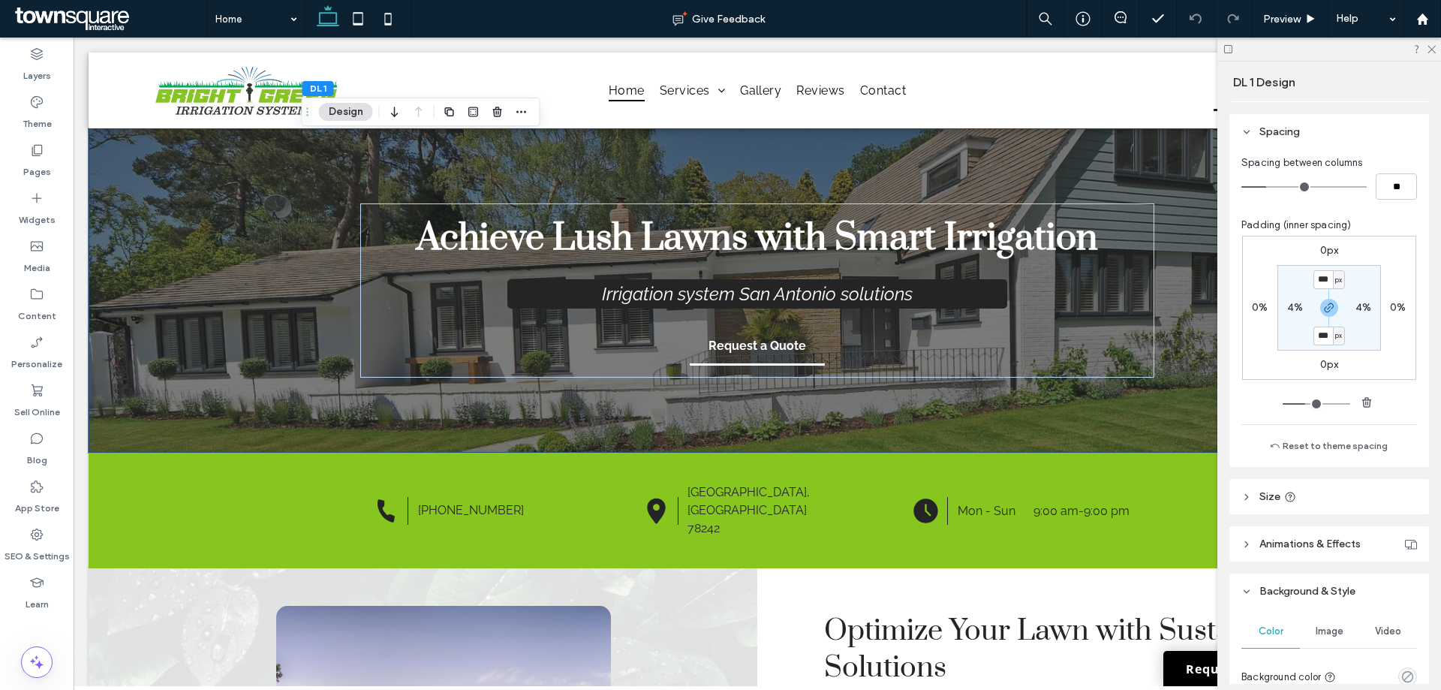
click at [1323, 623] on div "Image" at bounding box center [1328, 630] width 59 height 33
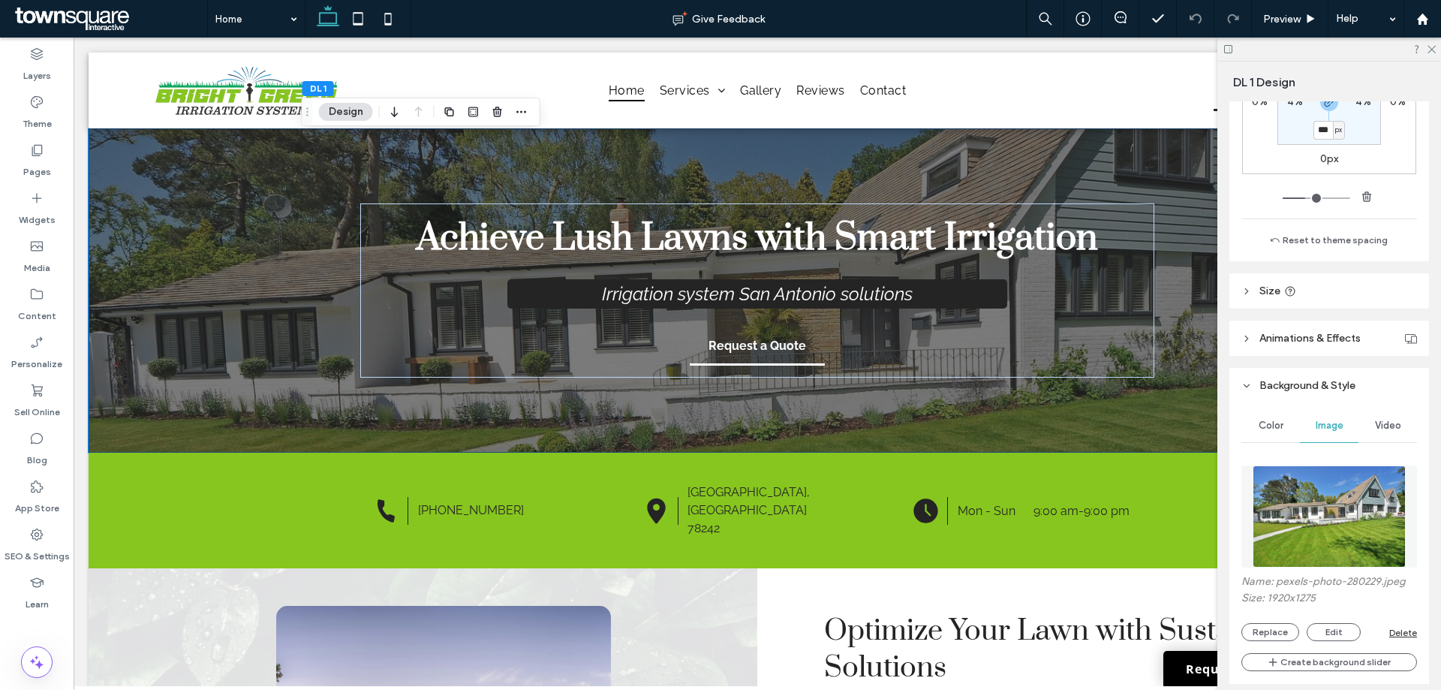
scroll to position [375, 0]
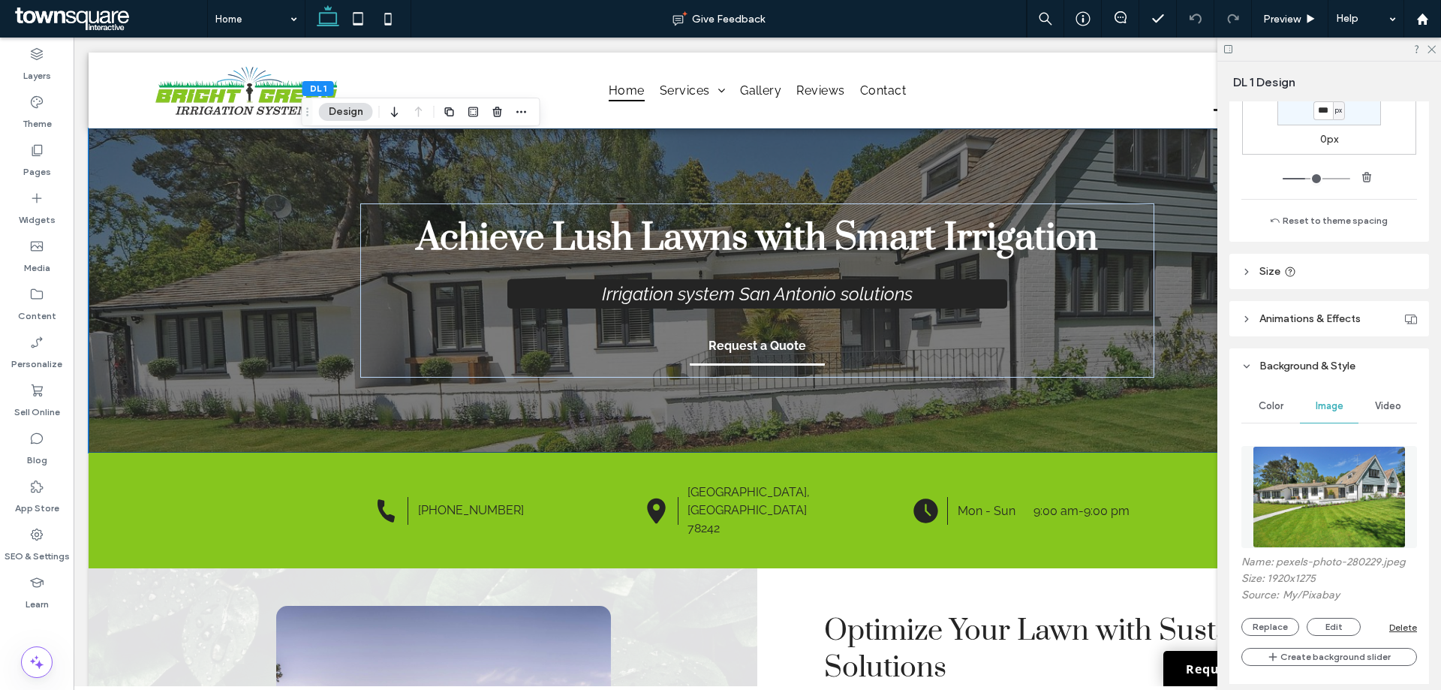
click at [1309, 494] on img at bounding box center [1328, 497] width 153 height 102
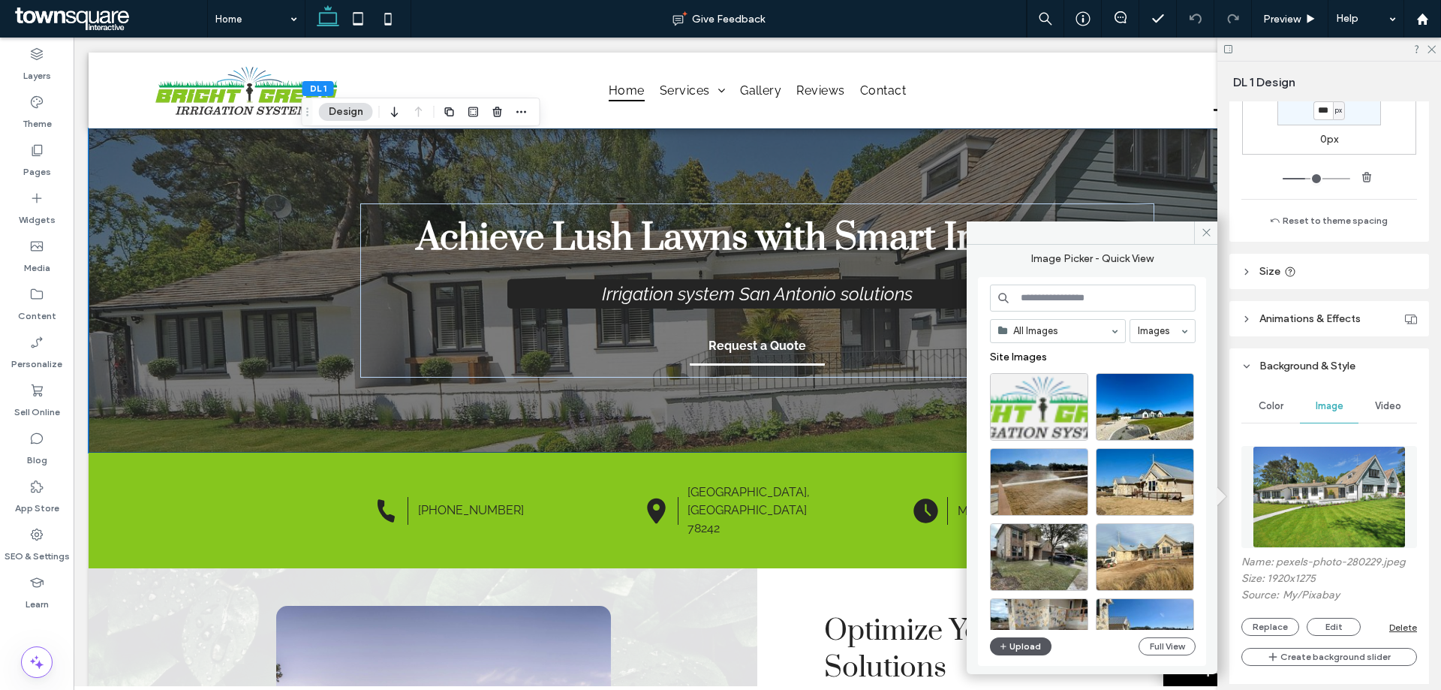
click at [1009, 653] on button "Upload" at bounding box center [1021, 646] width 62 height 18
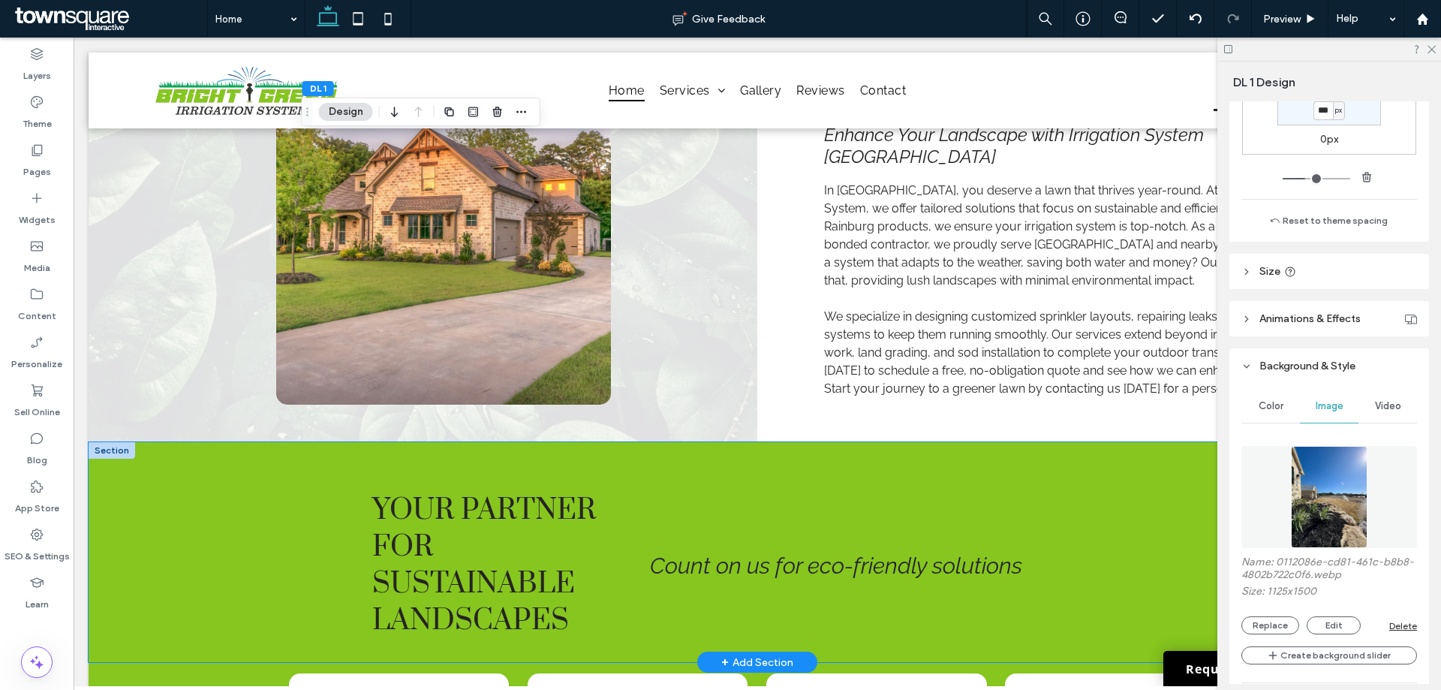
scroll to position [600, 0]
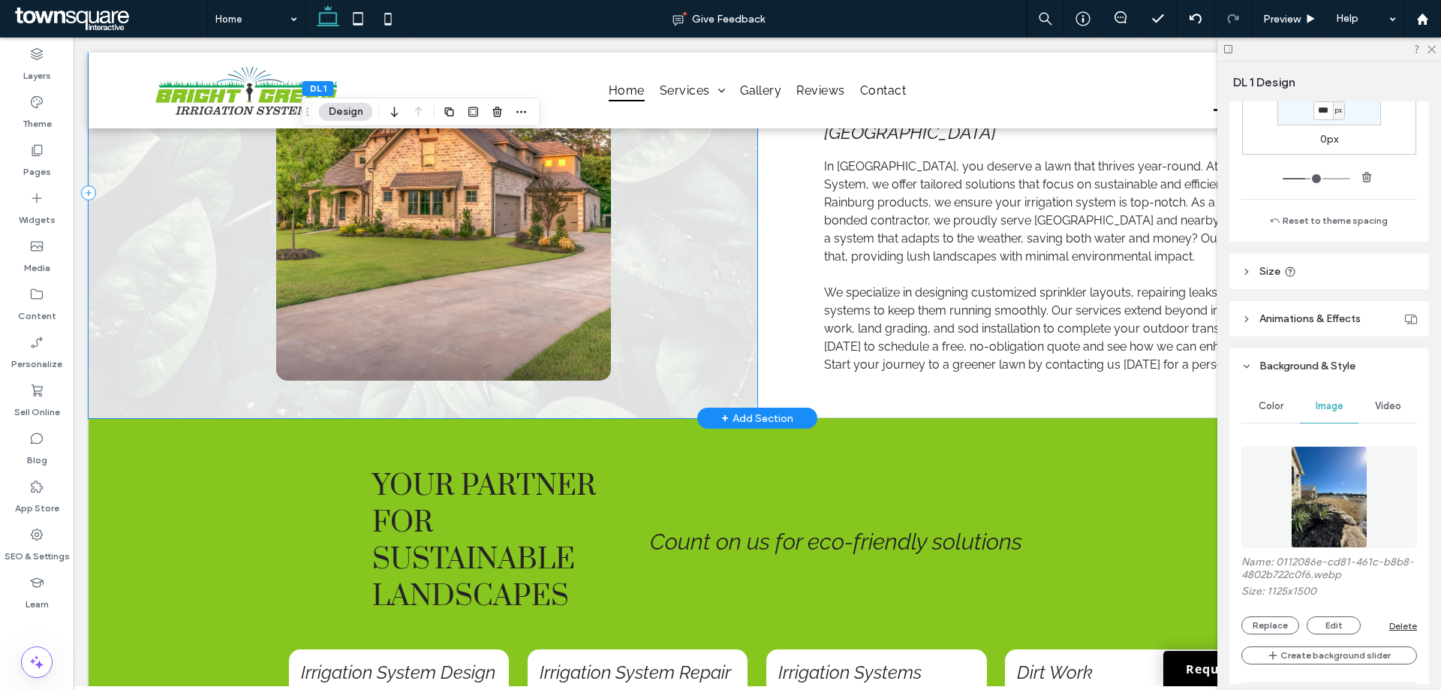
click at [203, 328] on div at bounding box center [423, 193] width 668 height 450
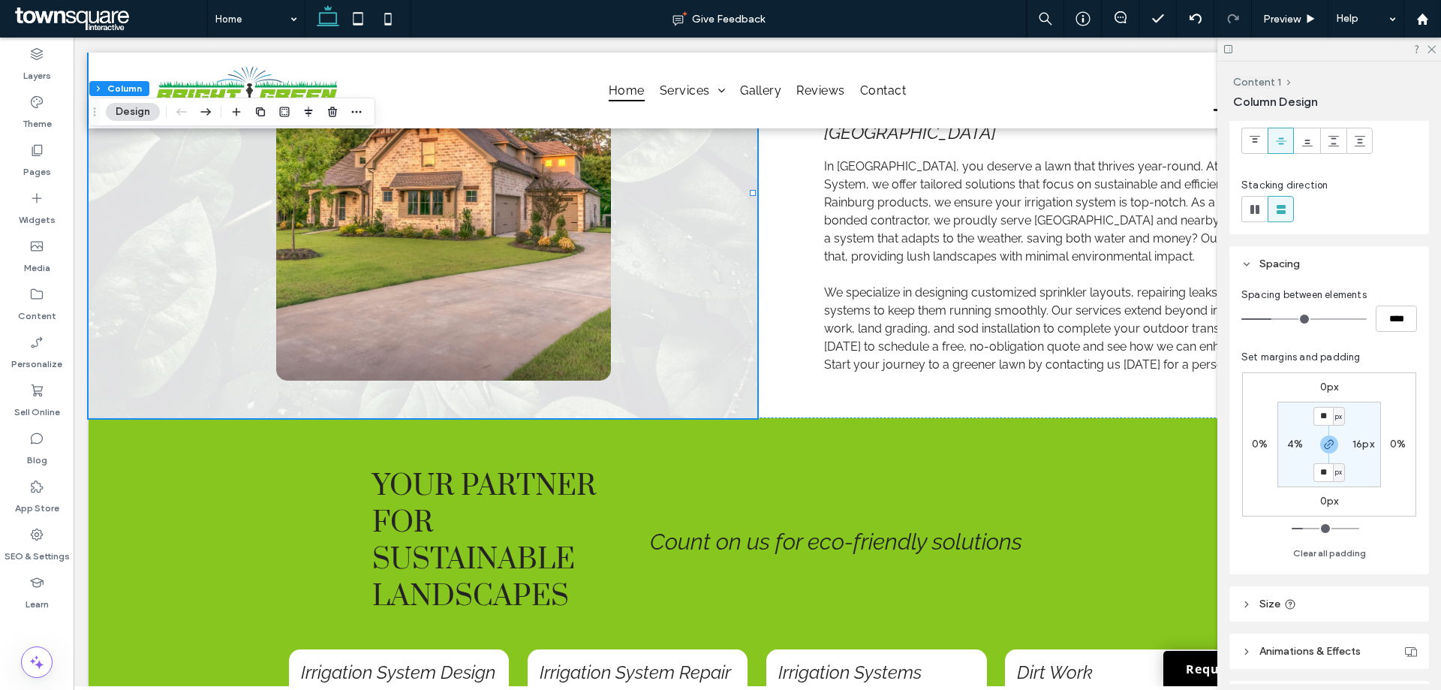
scroll to position [300, 0]
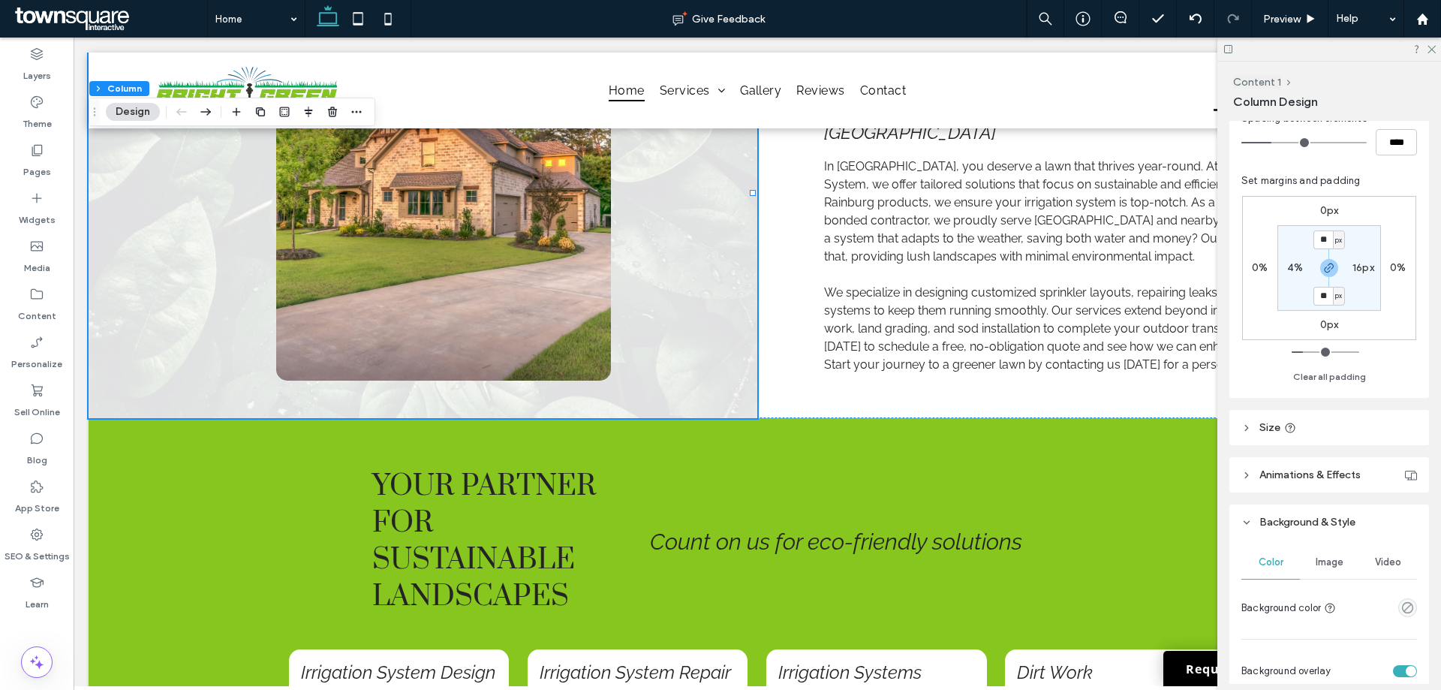
click at [1316, 559] on span "Image" at bounding box center [1329, 562] width 28 height 12
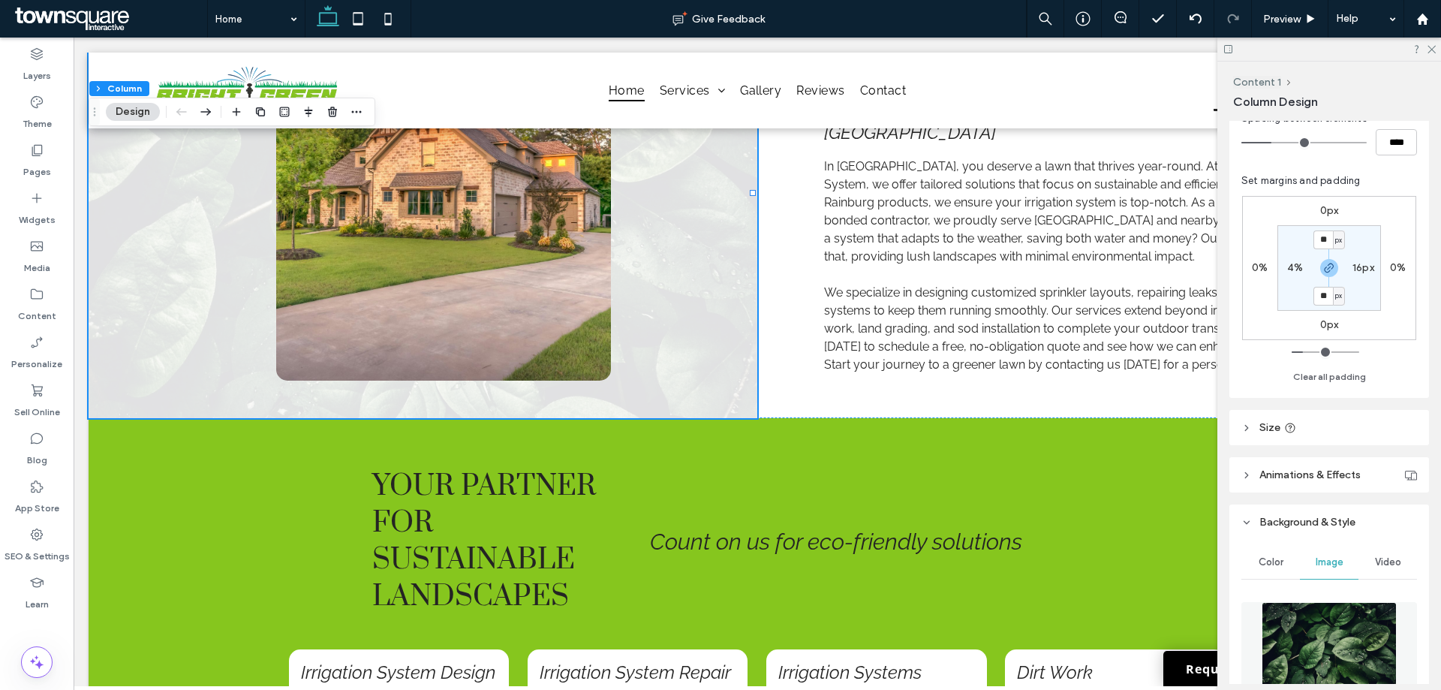
scroll to position [450, 0]
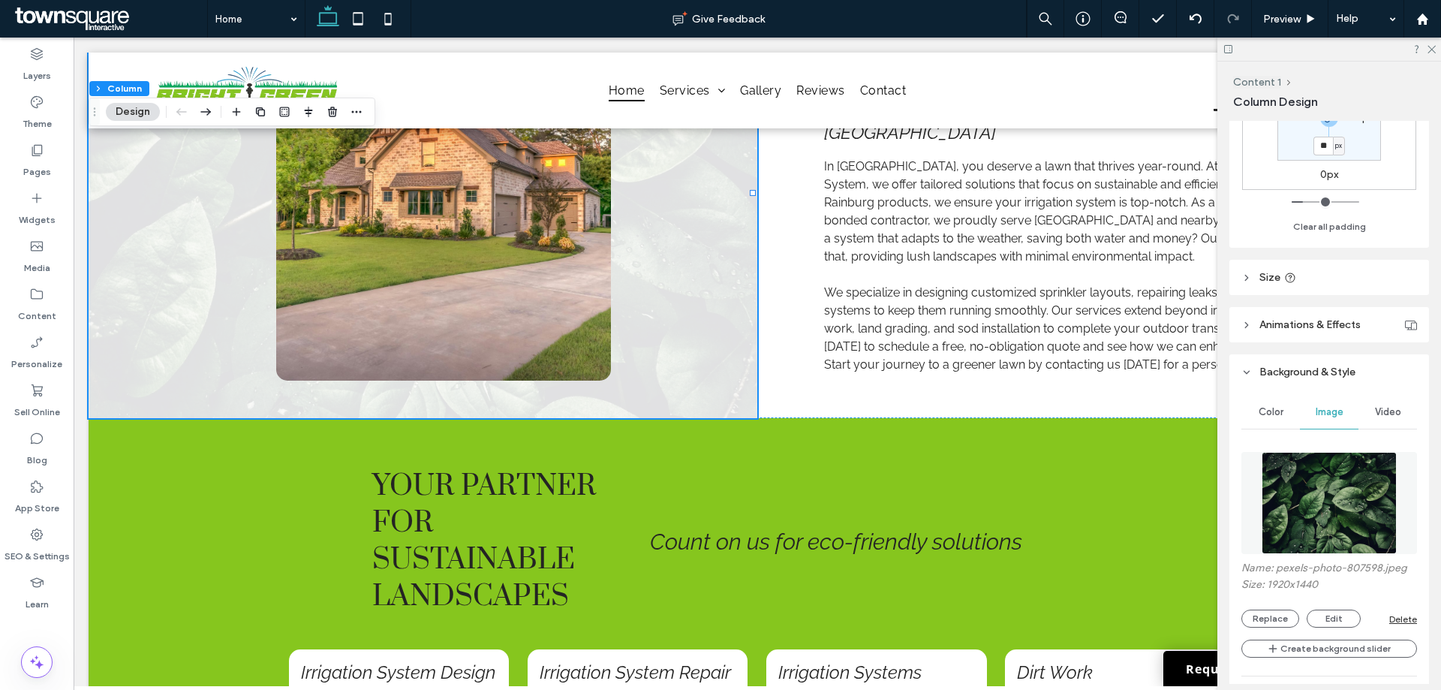
click at [1308, 480] on img at bounding box center [1329, 503] width 136 height 102
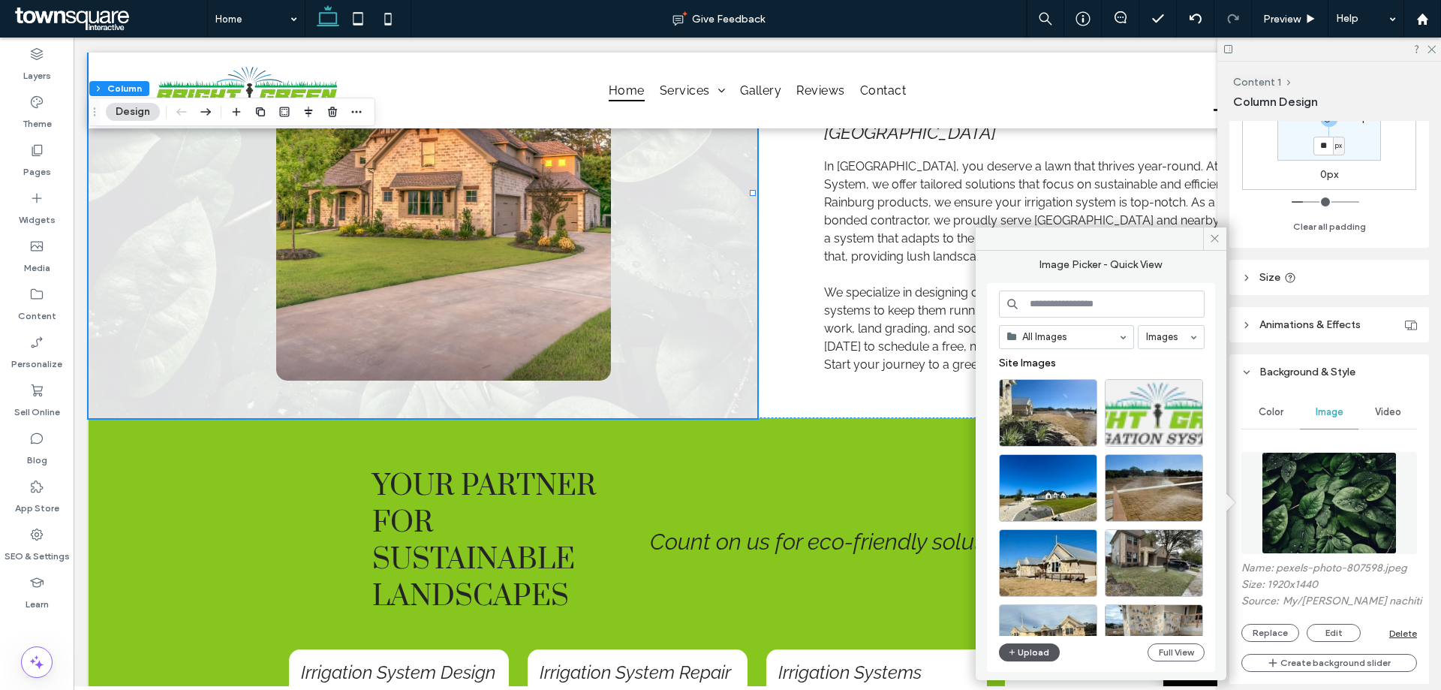
click at [1044, 644] on button "Upload" at bounding box center [1030, 652] width 62 height 18
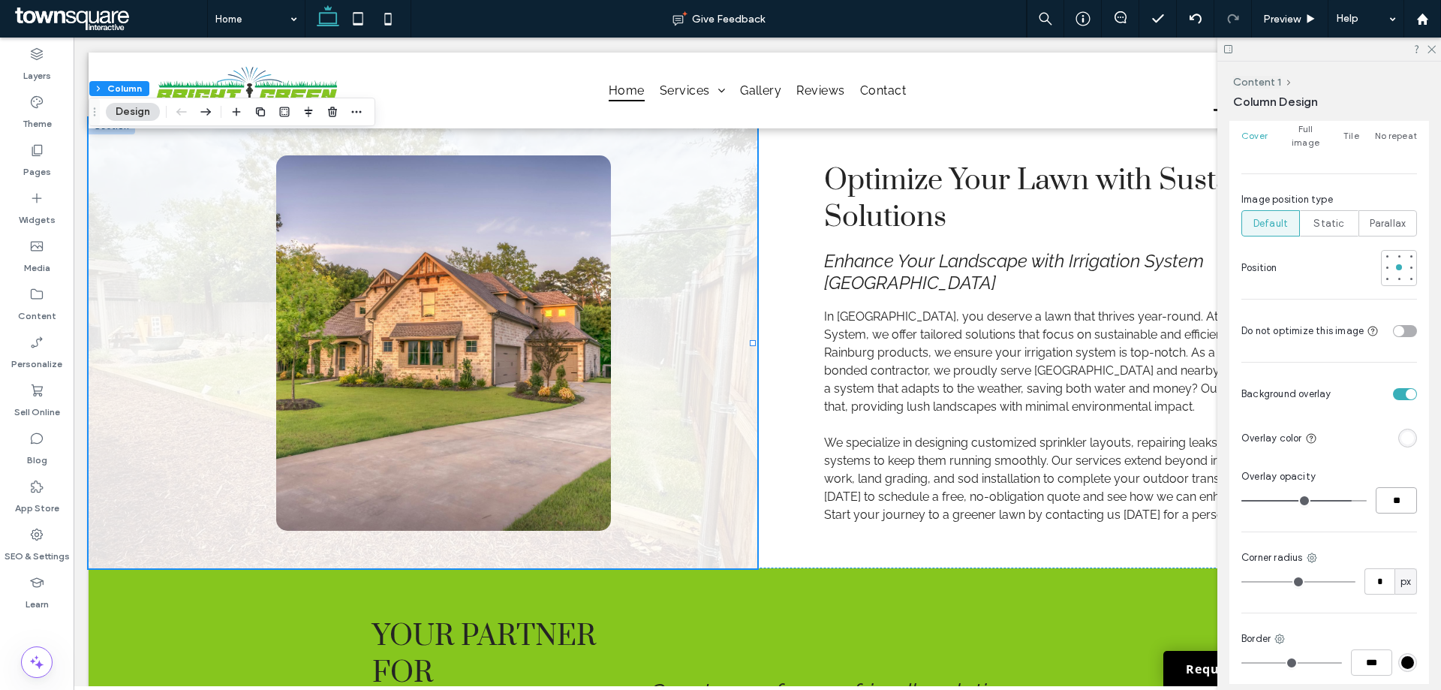
click at [1391, 490] on input "**" at bounding box center [1395, 500] width 41 height 26
click at [1391, 489] on input "**" at bounding box center [1395, 500] width 41 height 26
type input "**"
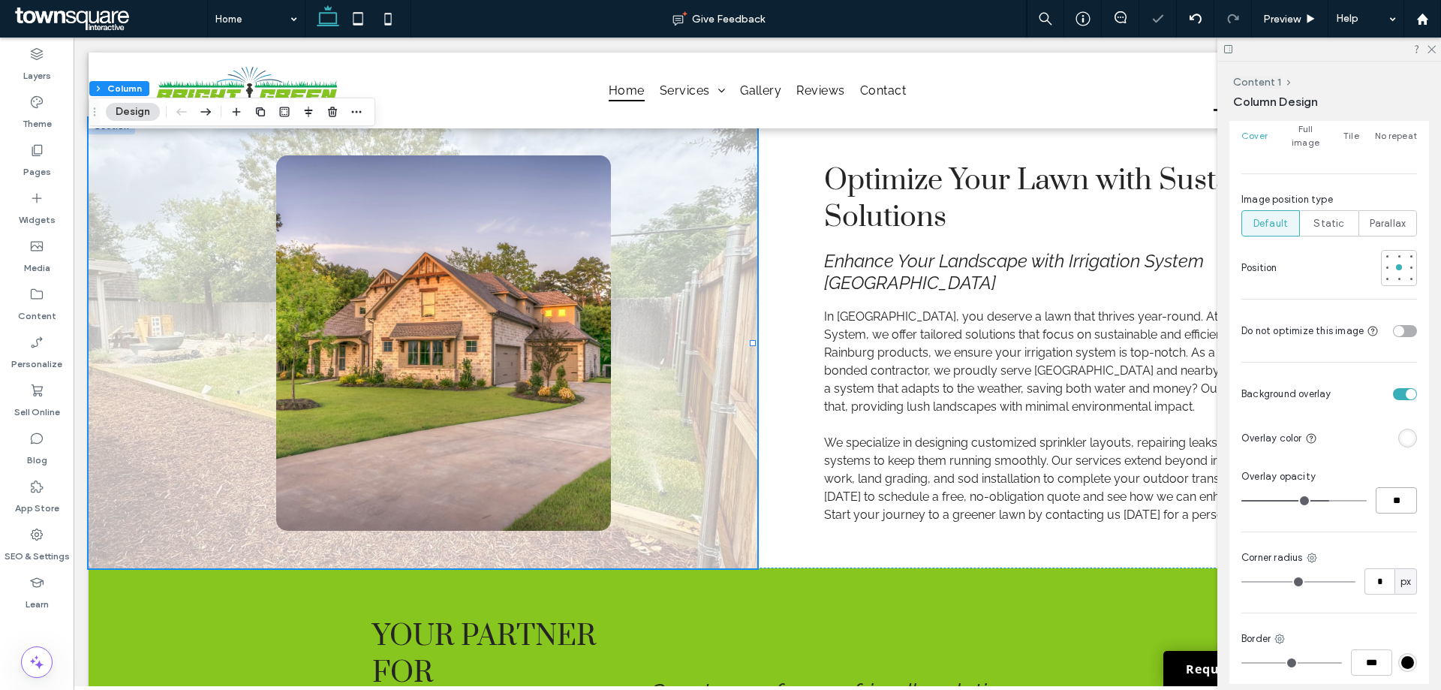
click at [1383, 488] on input "**" at bounding box center [1395, 500] width 41 height 26
type input "**"
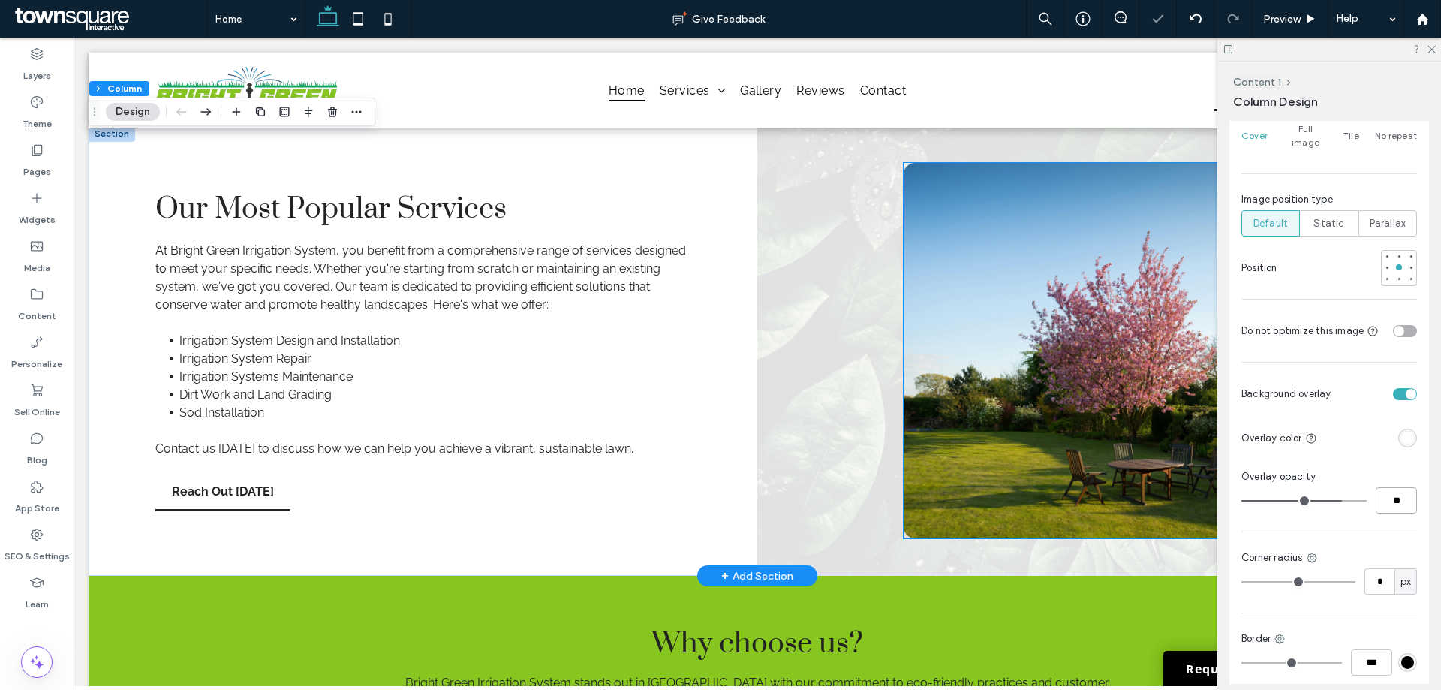
scroll to position [1426, 0]
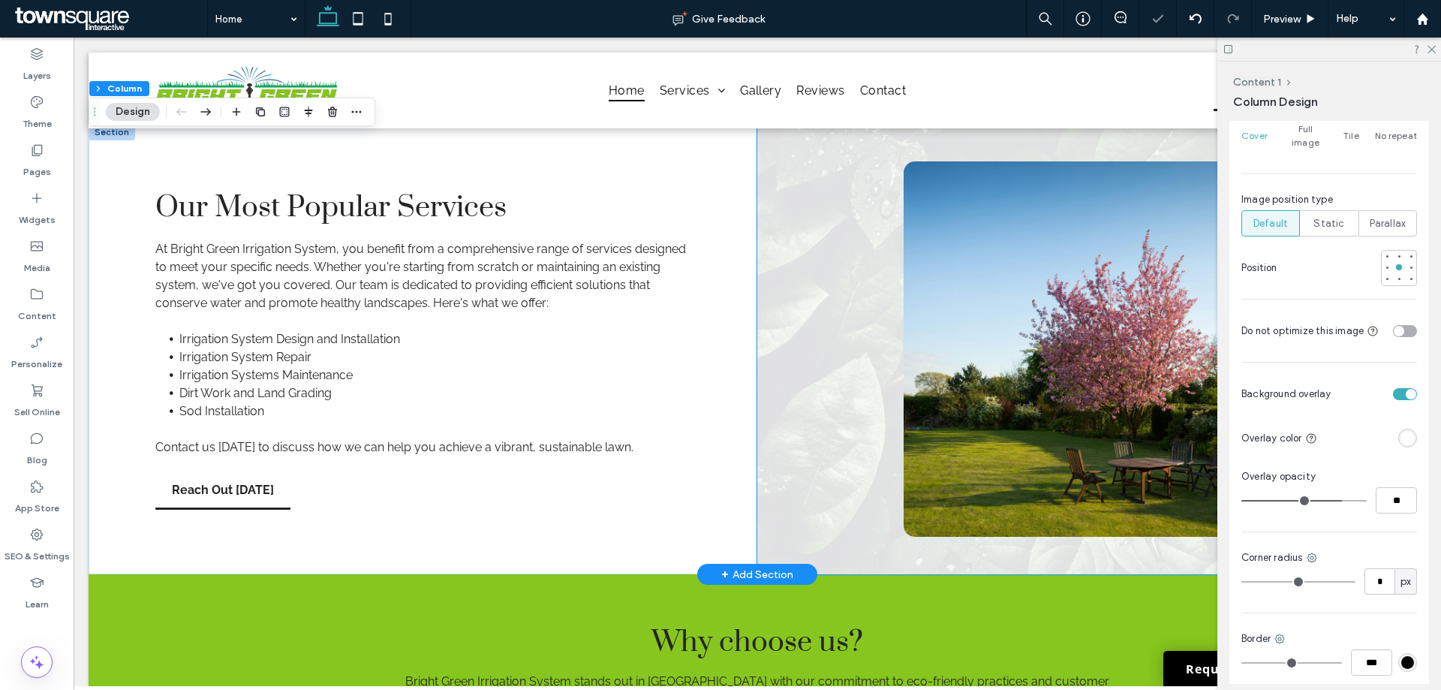
click at [815, 361] on div at bounding box center [1091, 349] width 668 height 450
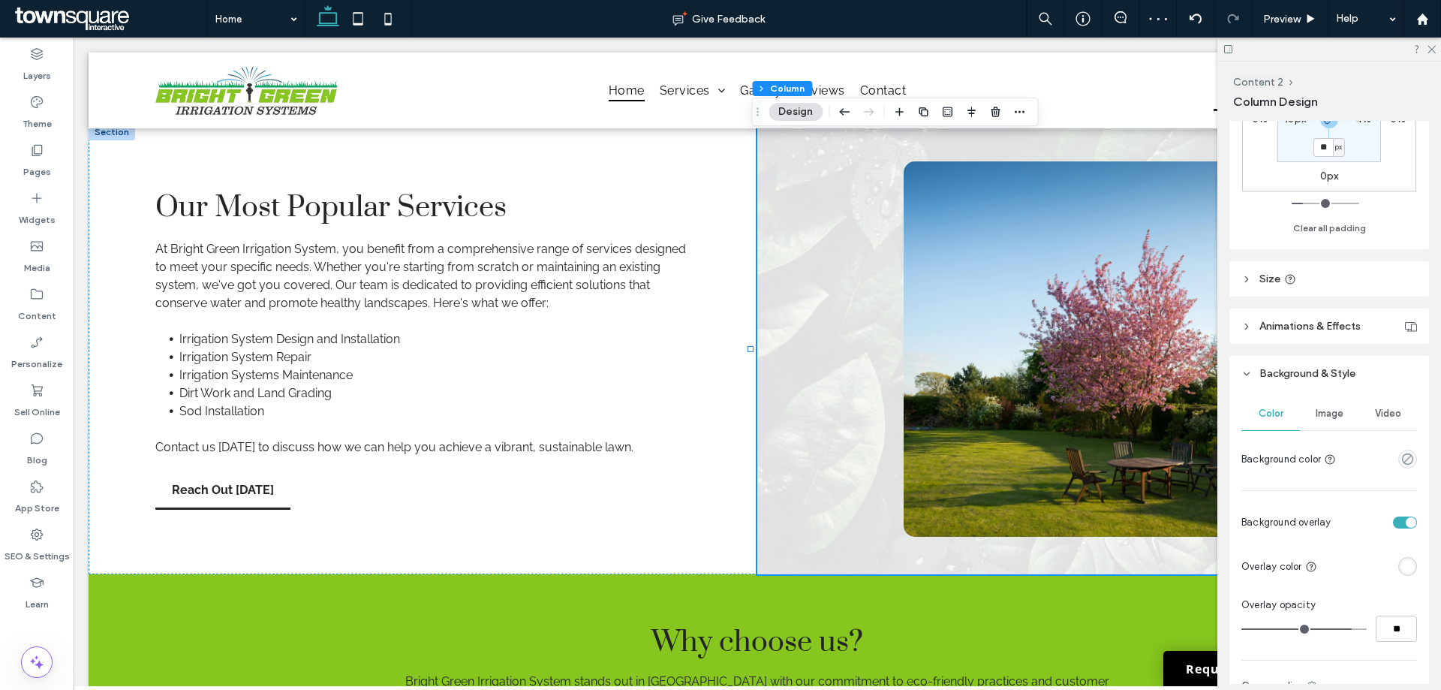
scroll to position [450, 0]
click at [1340, 416] on div "Image" at bounding box center [1328, 411] width 59 height 33
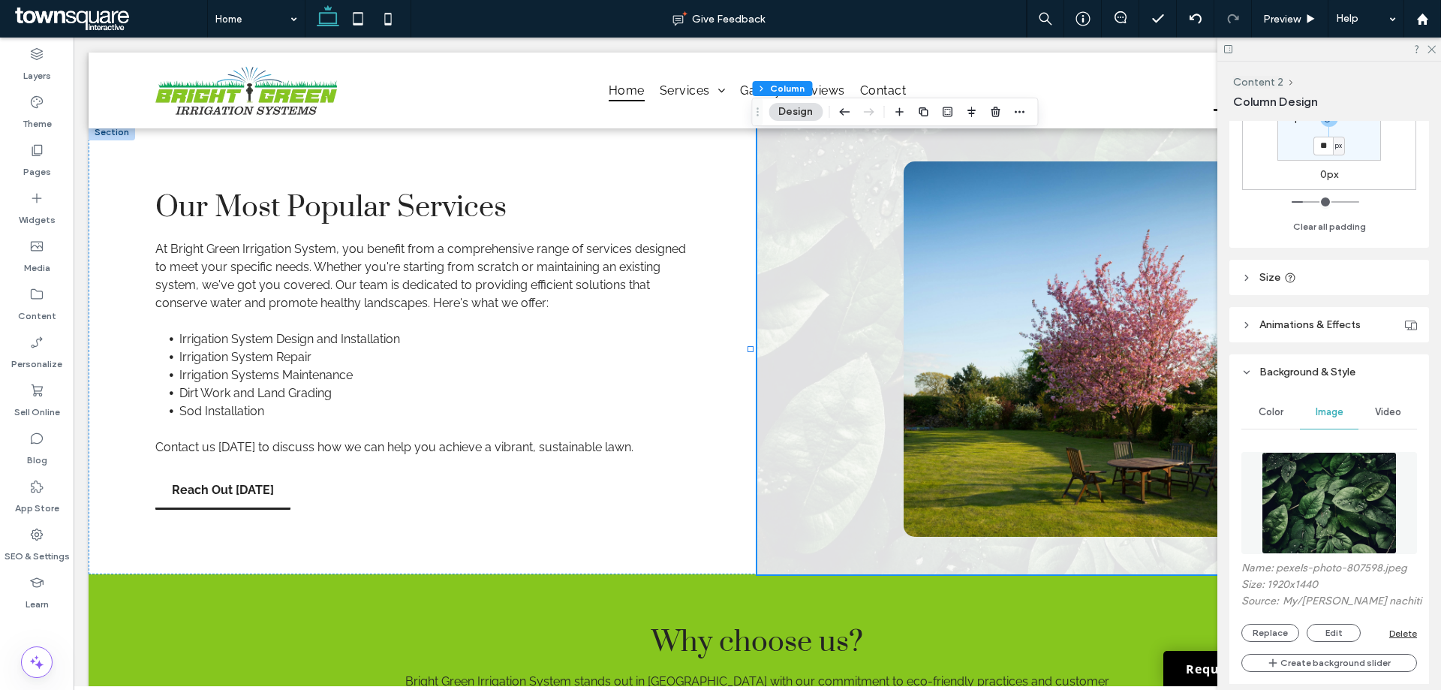
click at [1323, 502] on img at bounding box center [1329, 503] width 136 height 102
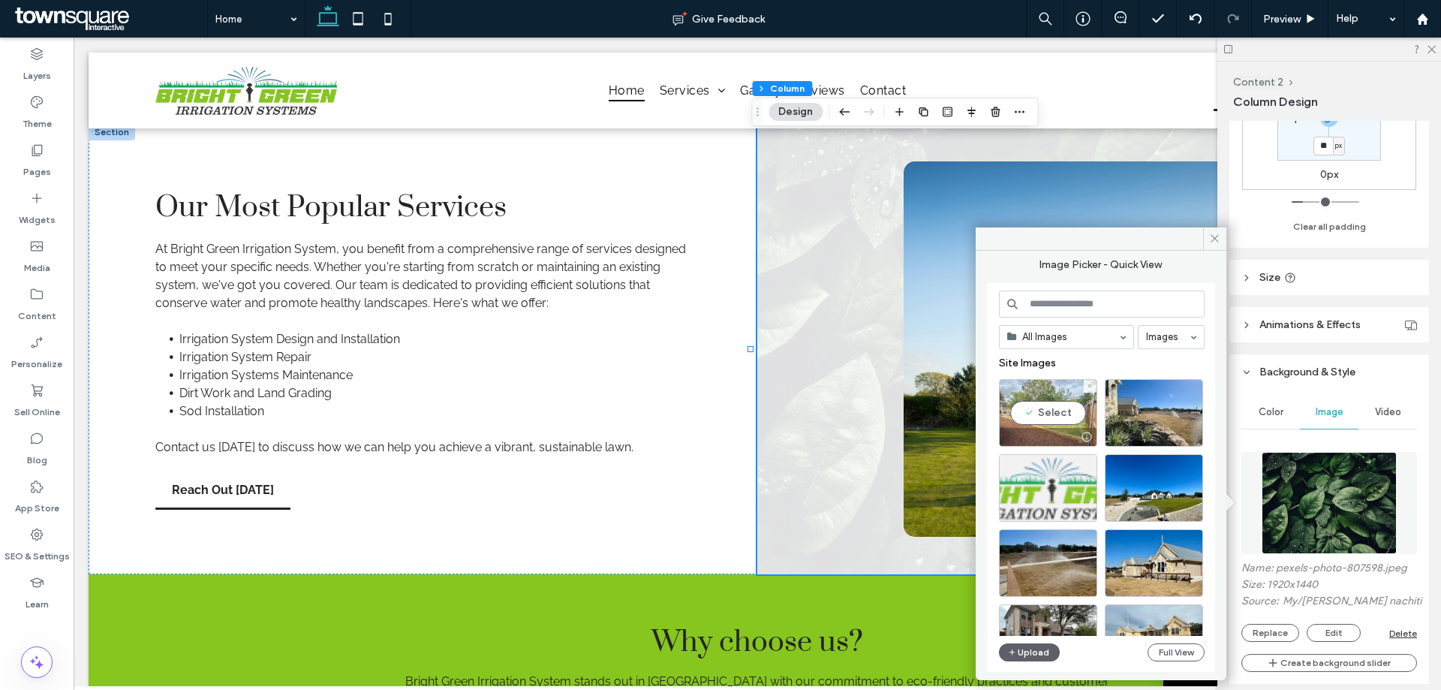
drag, startPoint x: 1045, startPoint y: 405, endPoint x: 980, endPoint y: 569, distance: 176.8
click at [1045, 405] on div "Select" at bounding box center [1048, 413] width 98 height 68
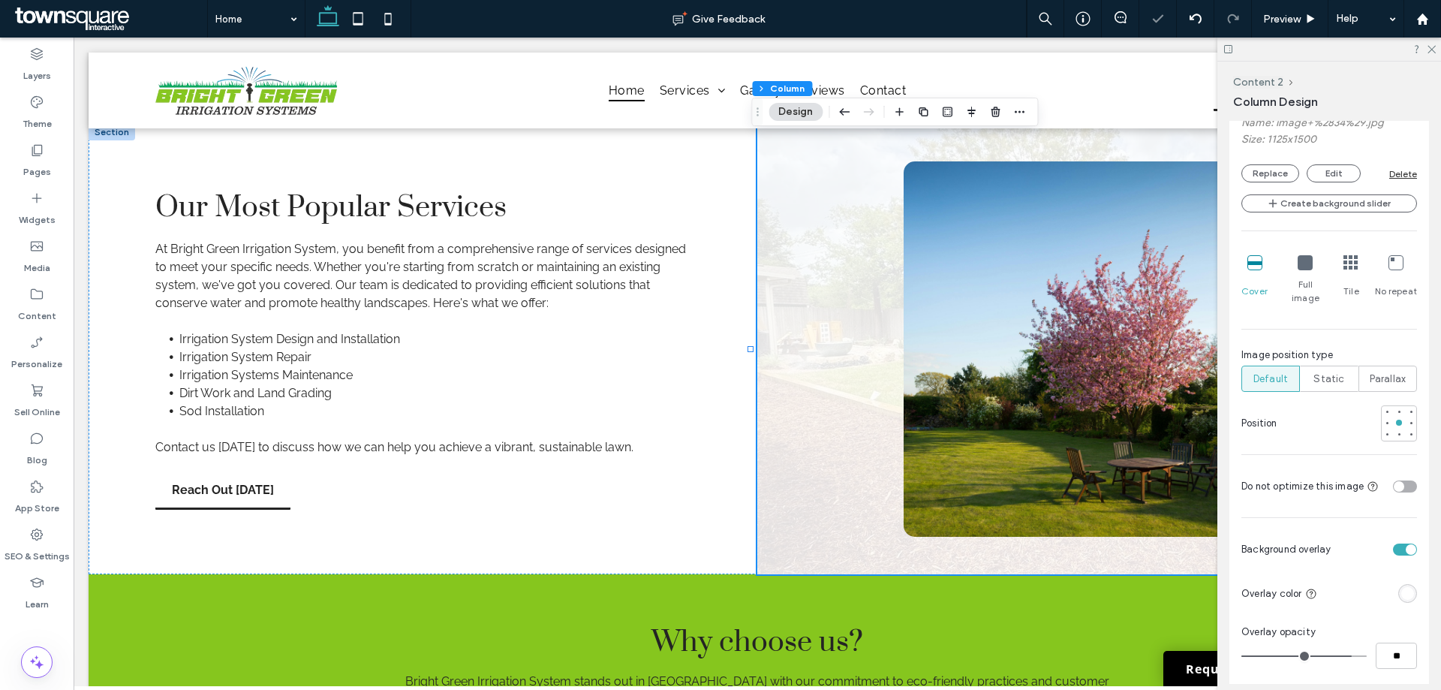
scroll to position [900, 0]
click at [1384, 637] on input "**" at bounding box center [1395, 650] width 41 height 26
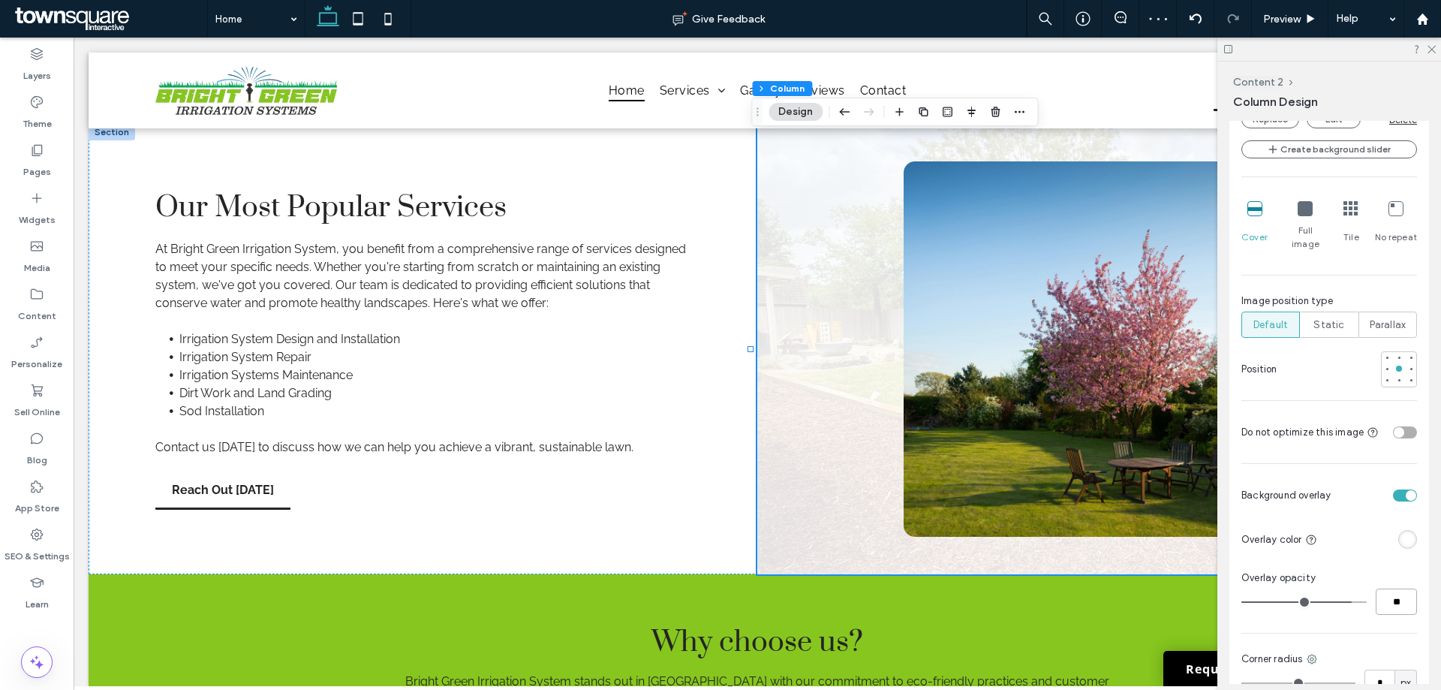
scroll to position [975, 0]
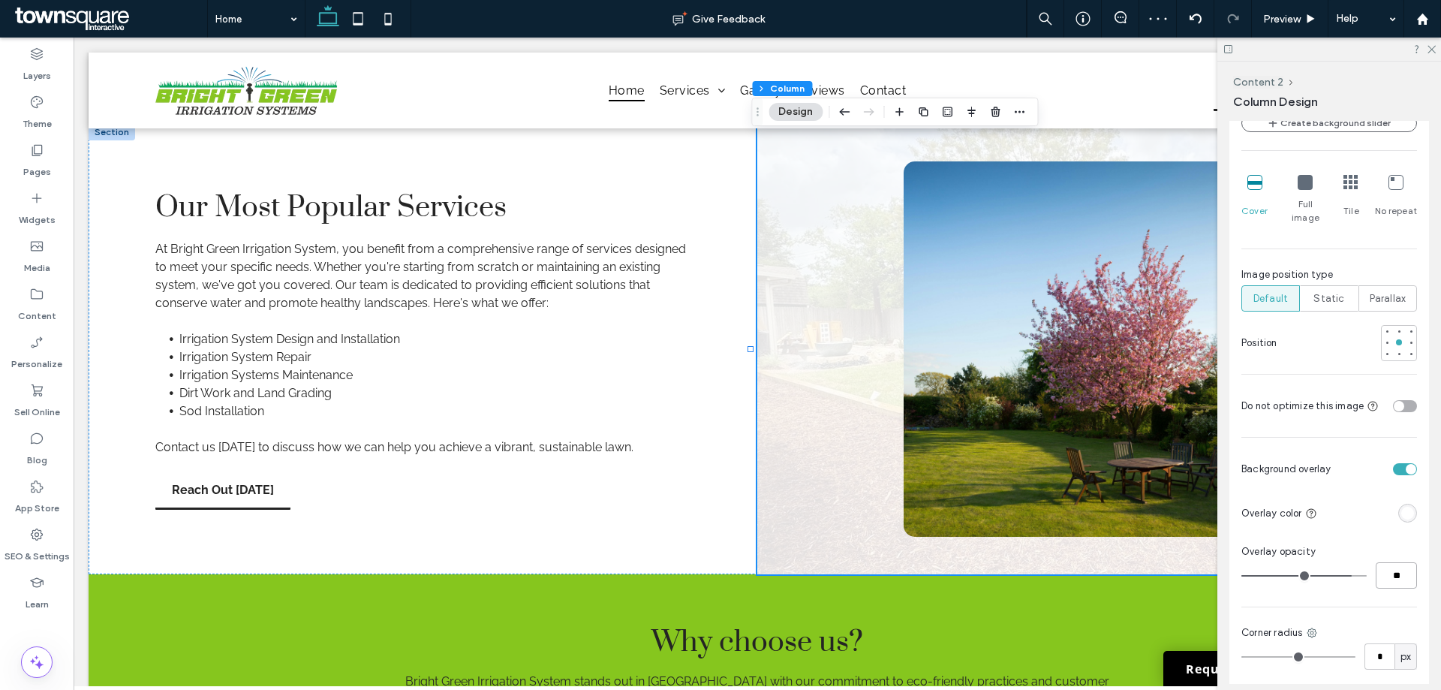
type input "**"
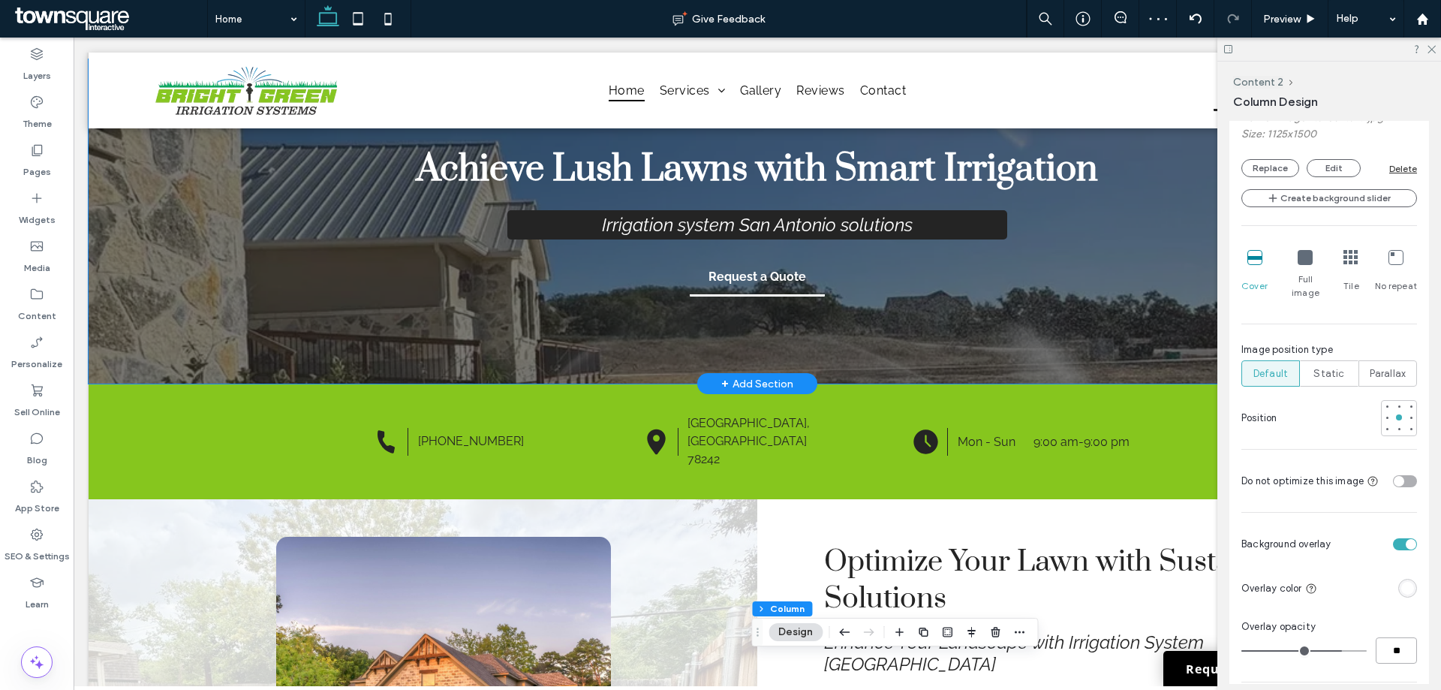
scroll to position [0, 0]
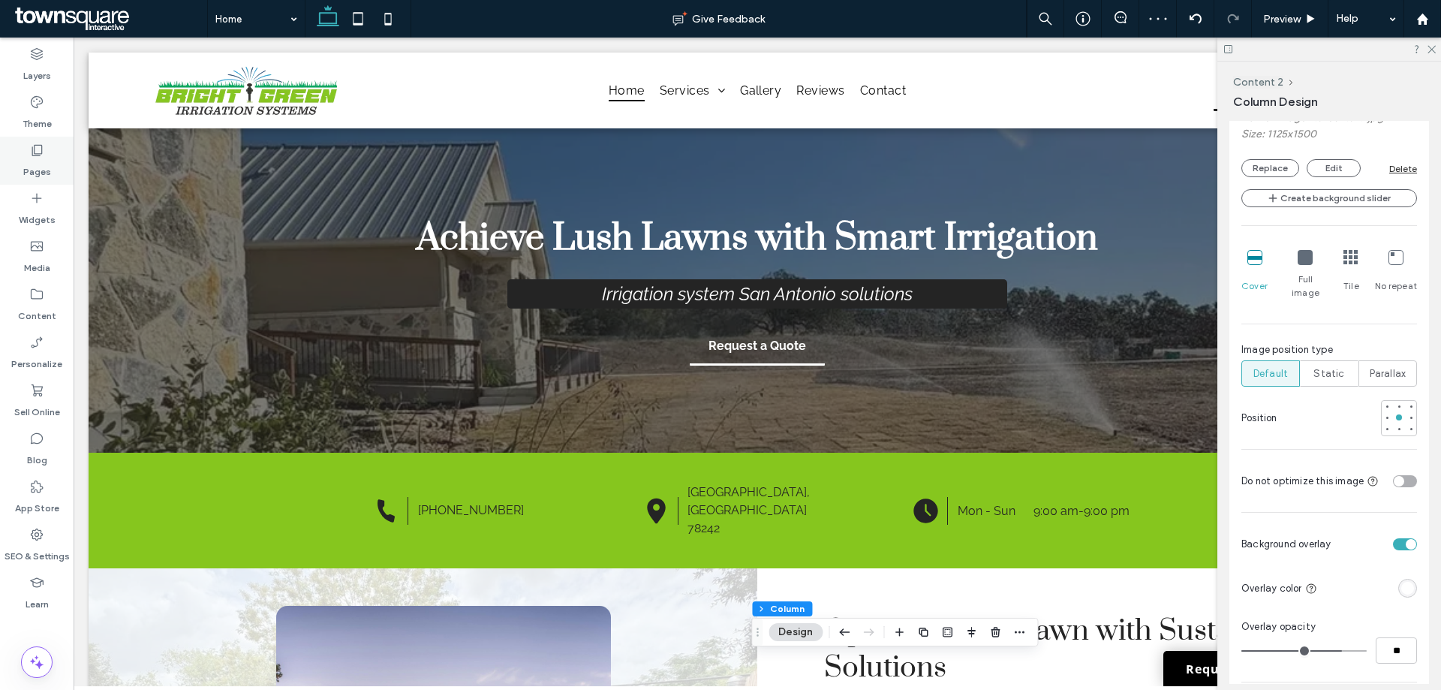
click at [17, 148] on div "Pages" at bounding box center [37, 161] width 74 height 48
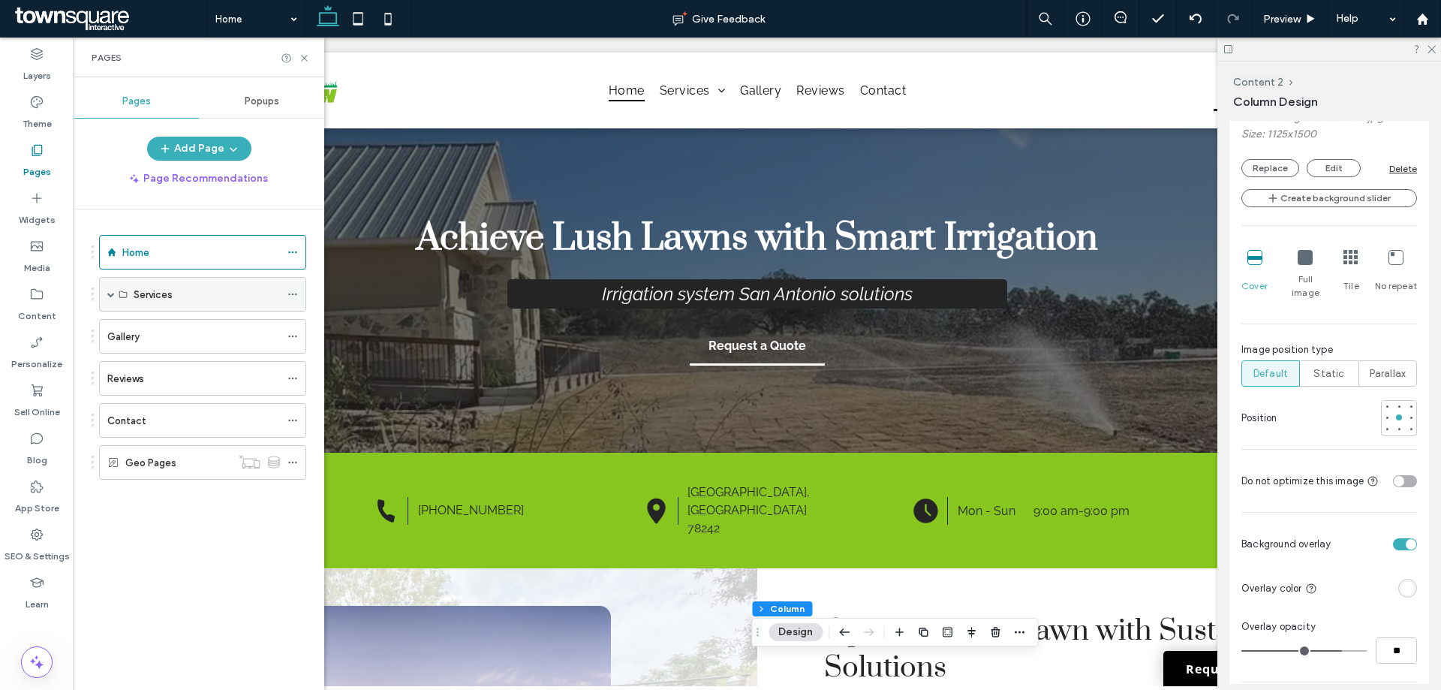
click at [113, 292] on span at bounding box center [111, 294] width 8 height 8
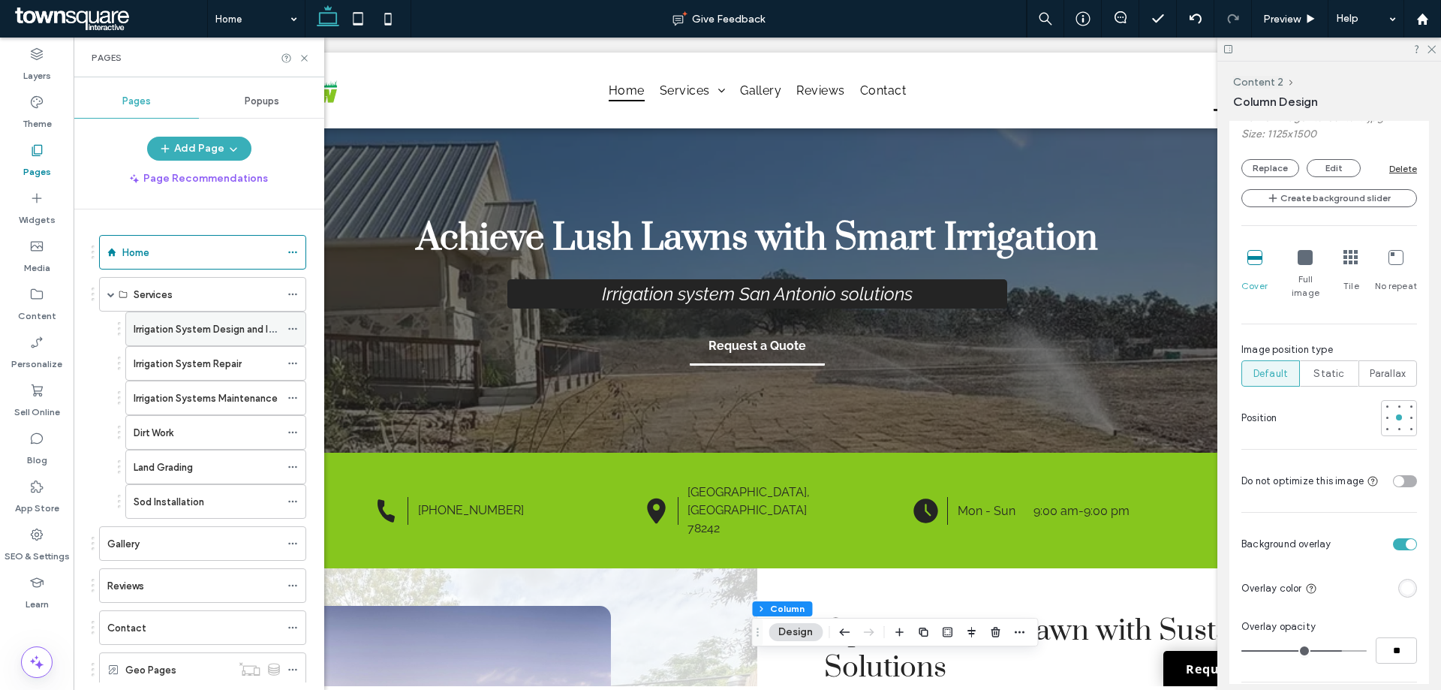
click at [146, 333] on label "Irrigation System Design and Installation" at bounding box center [225, 329] width 182 height 26
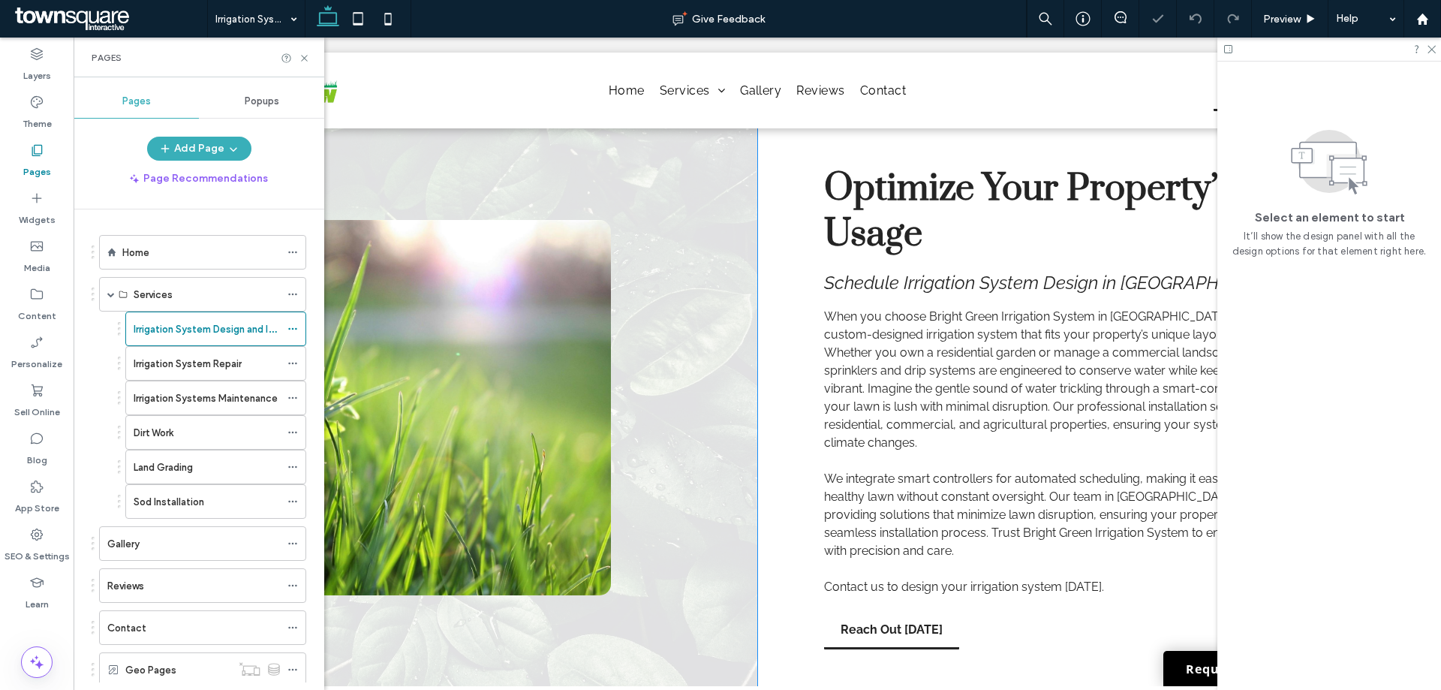
click at [609, 314] on div at bounding box center [423, 407] width 668 height 558
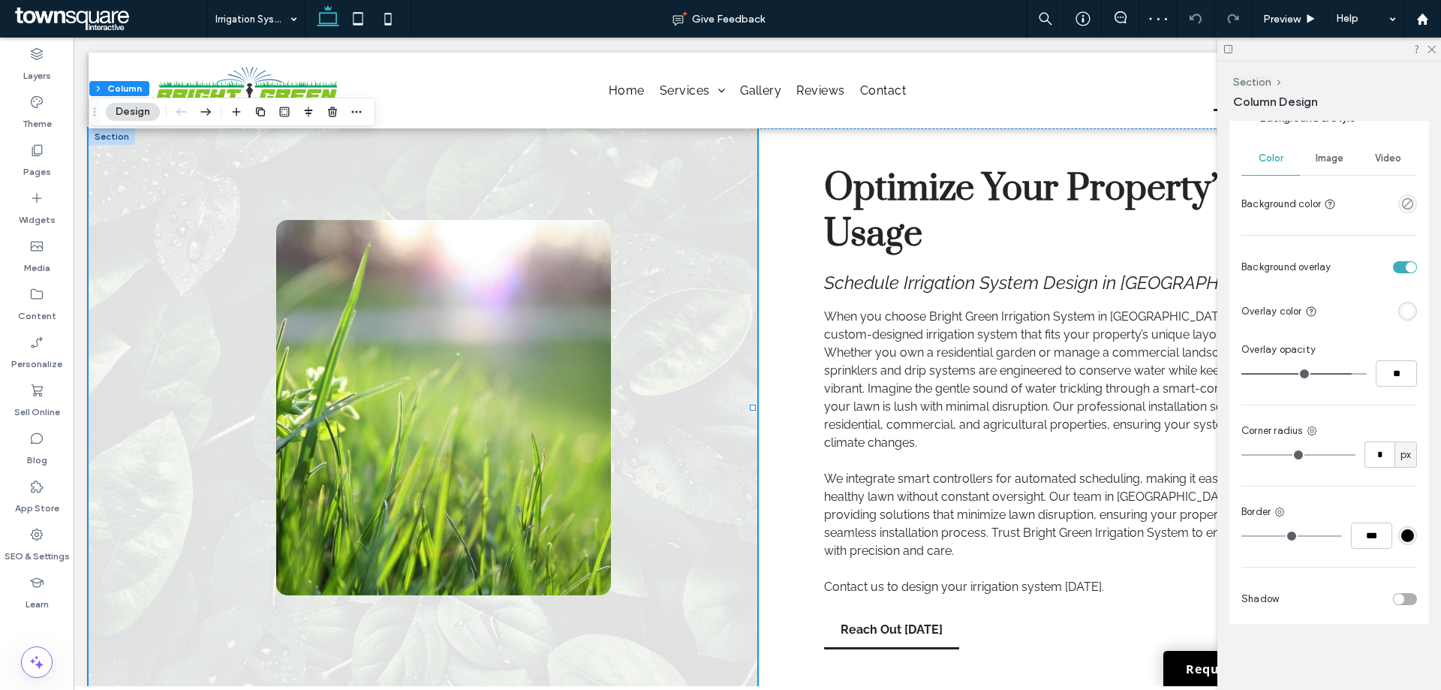
scroll to position [479, 0]
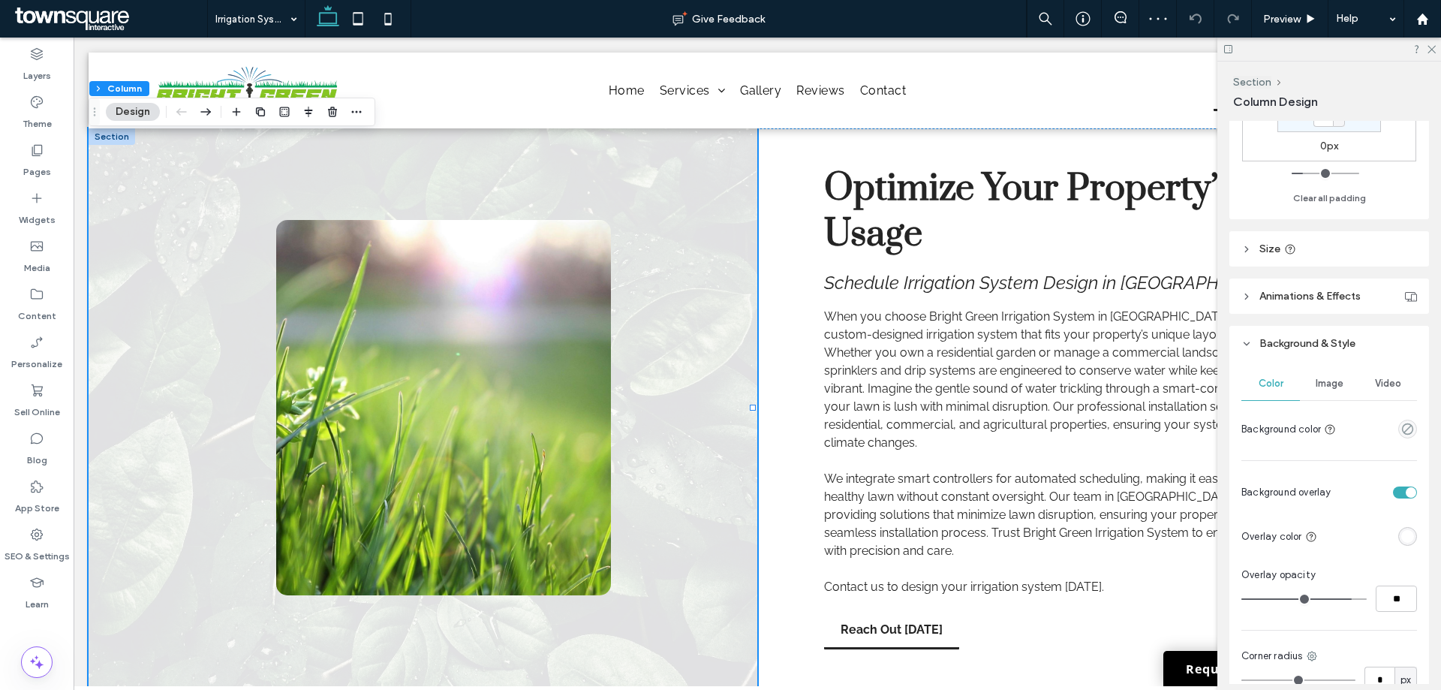
click at [1329, 385] on span "Image" at bounding box center [1329, 383] width 28 height 12
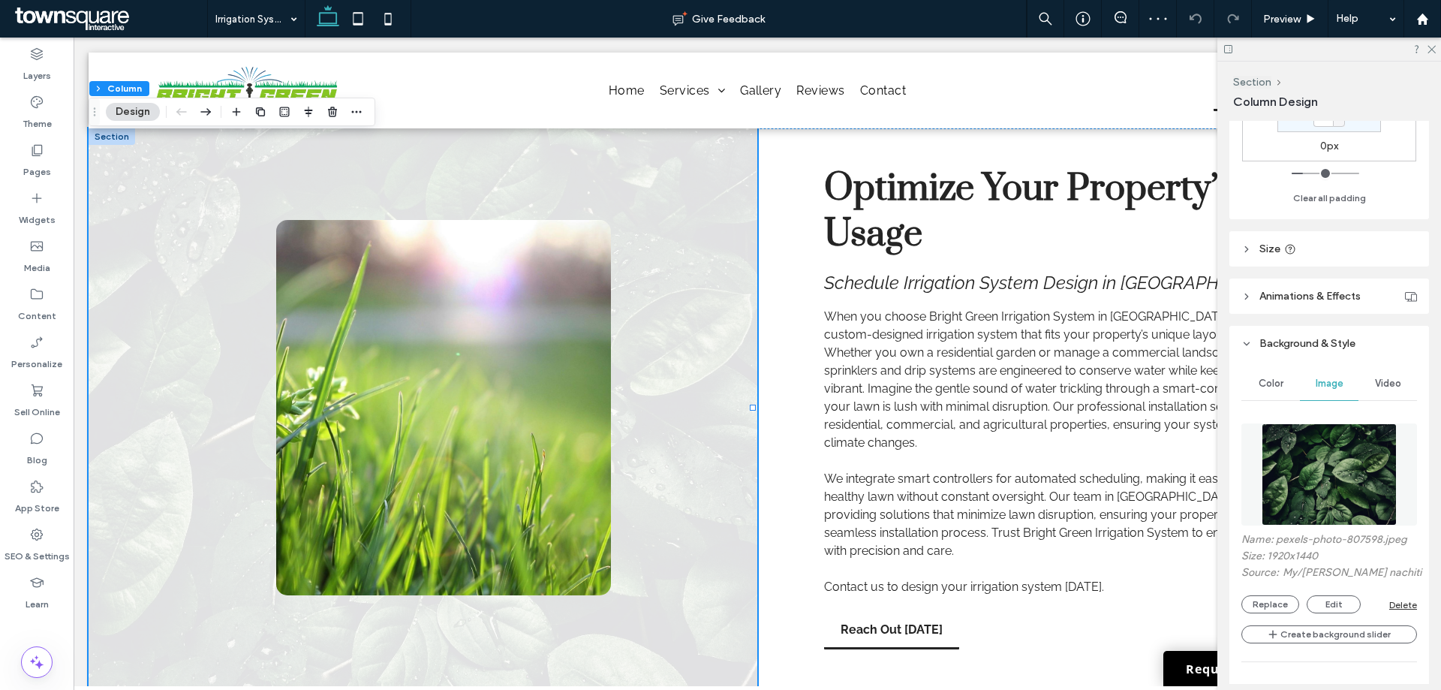
click at [1317, 446] on img at bounding box center [1329, 474] width 136 height 102
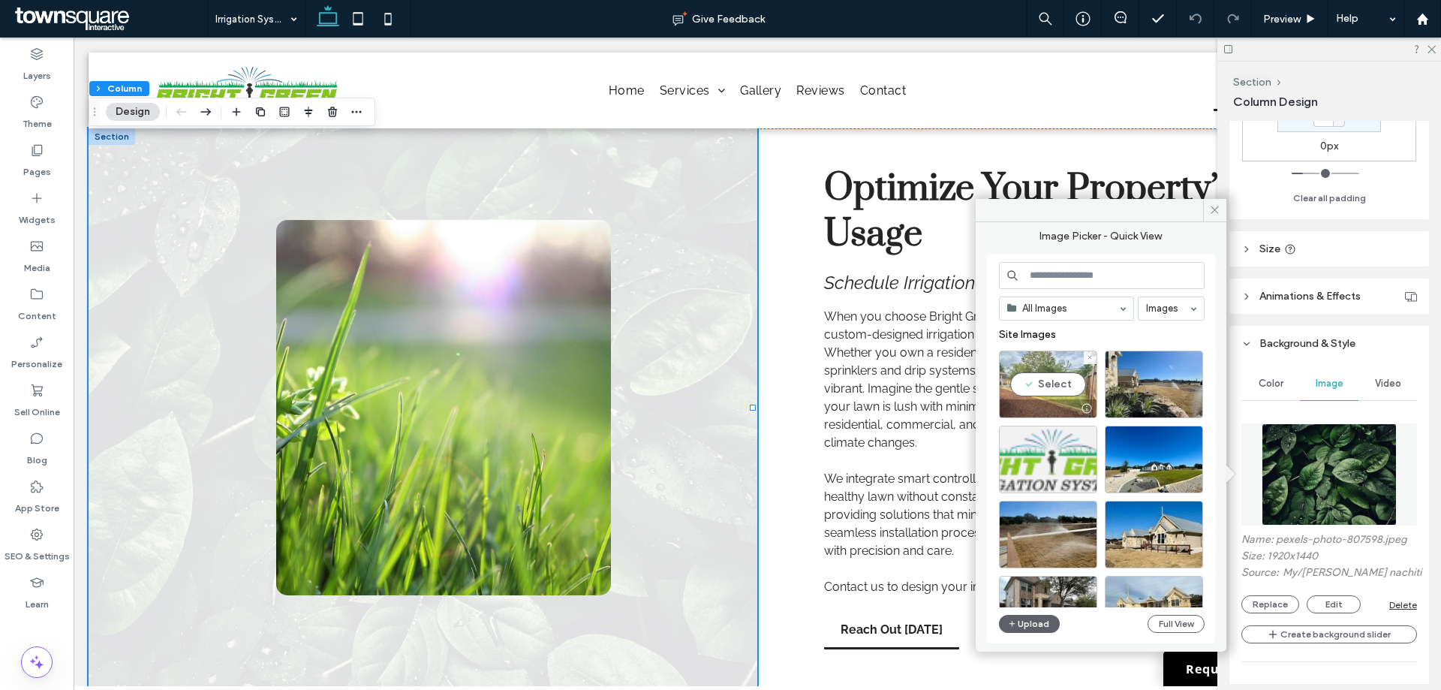
click at [1031, 389] on div "Select" at bounding box center [1048, 384] width 98 height 68
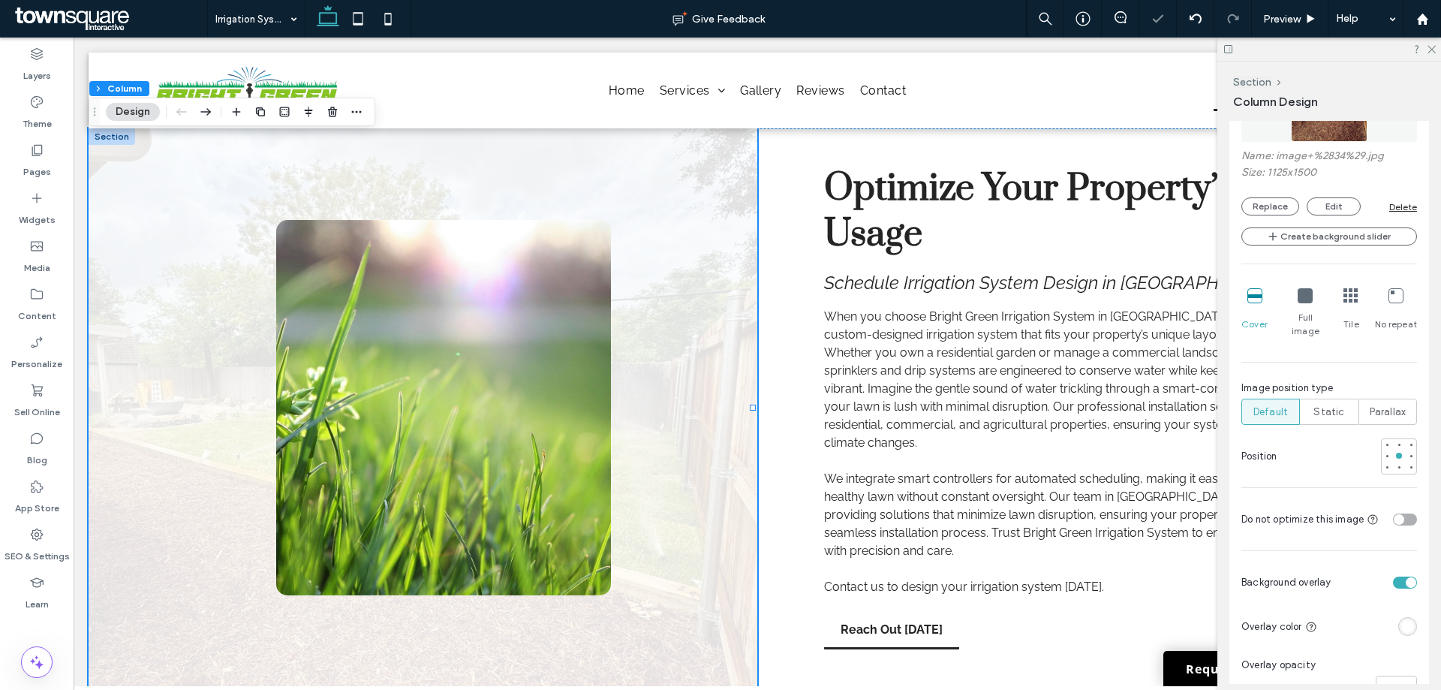
scroll to position [1079, 0]
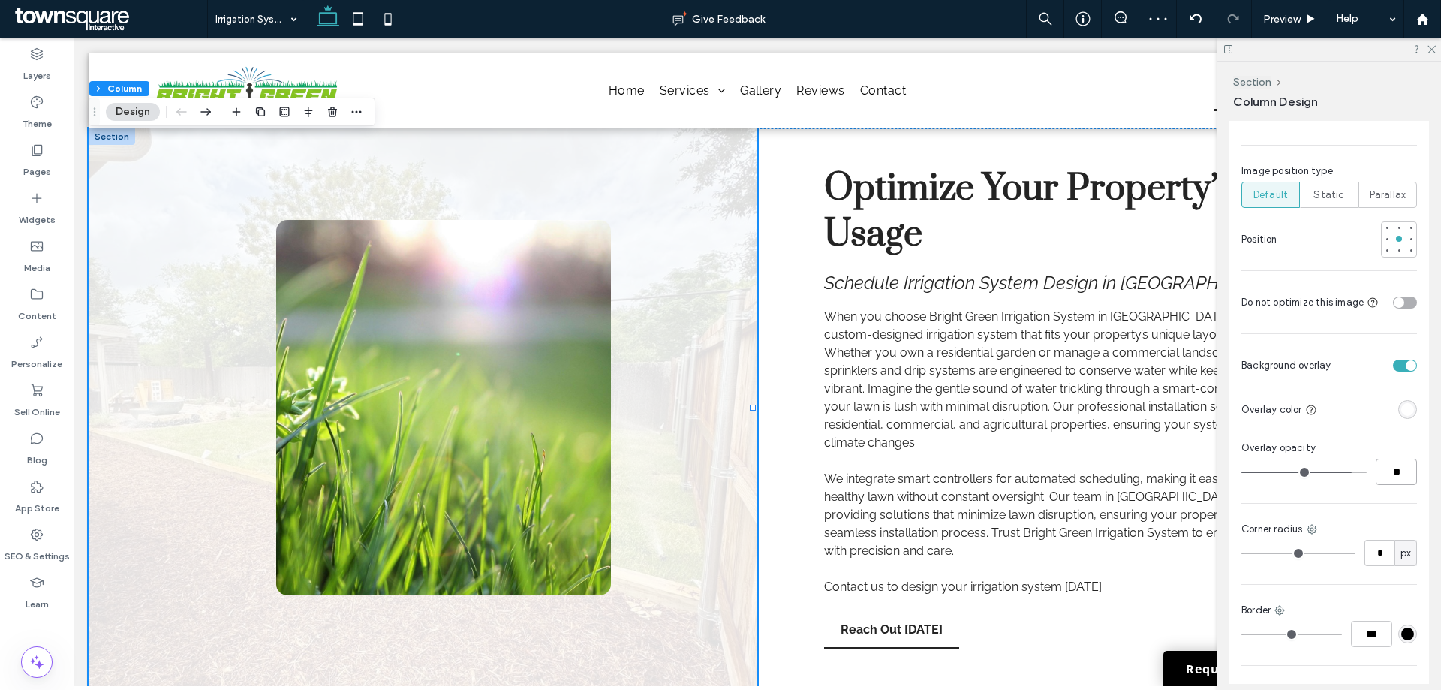
click at [1390, 458] on input "**" at bounding box center [1395, 471] width 41 height 26
type input "**"
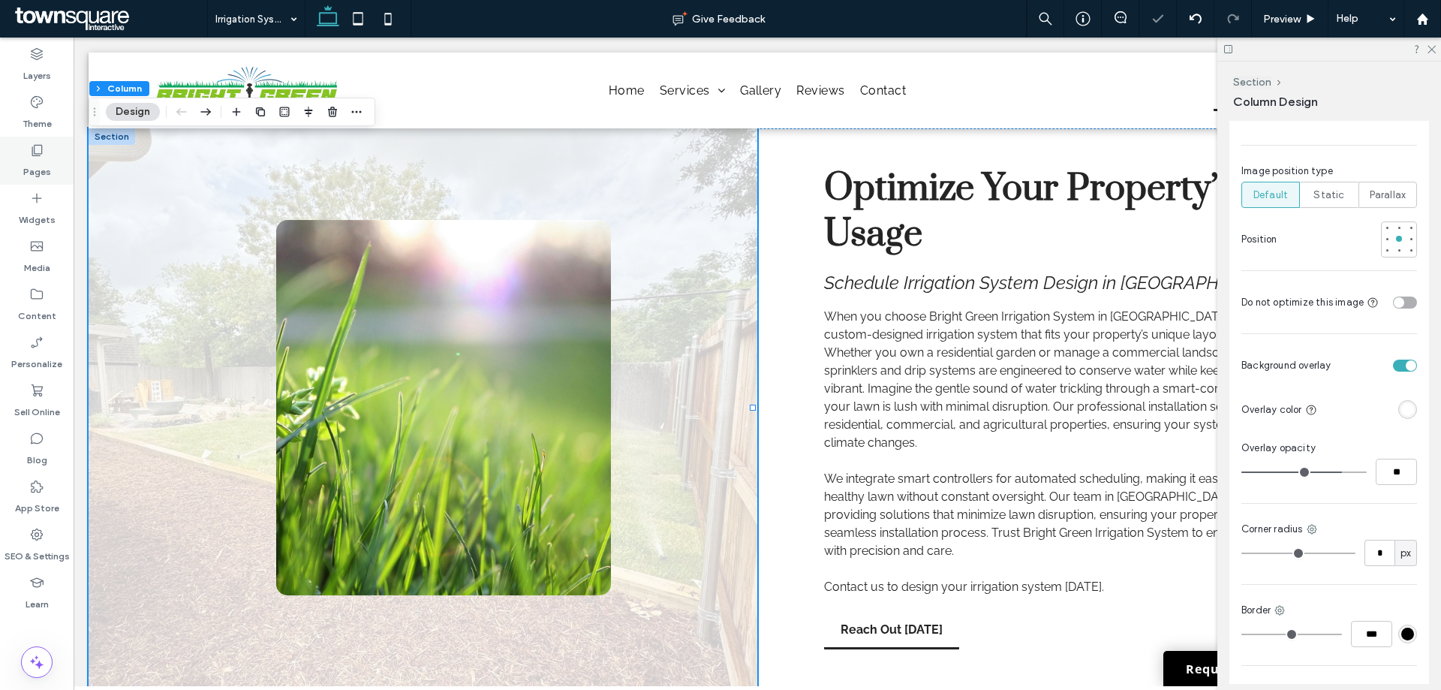
click at [55, 162] on div "Pages" at bounding box center [37, 161] width 74 height 48
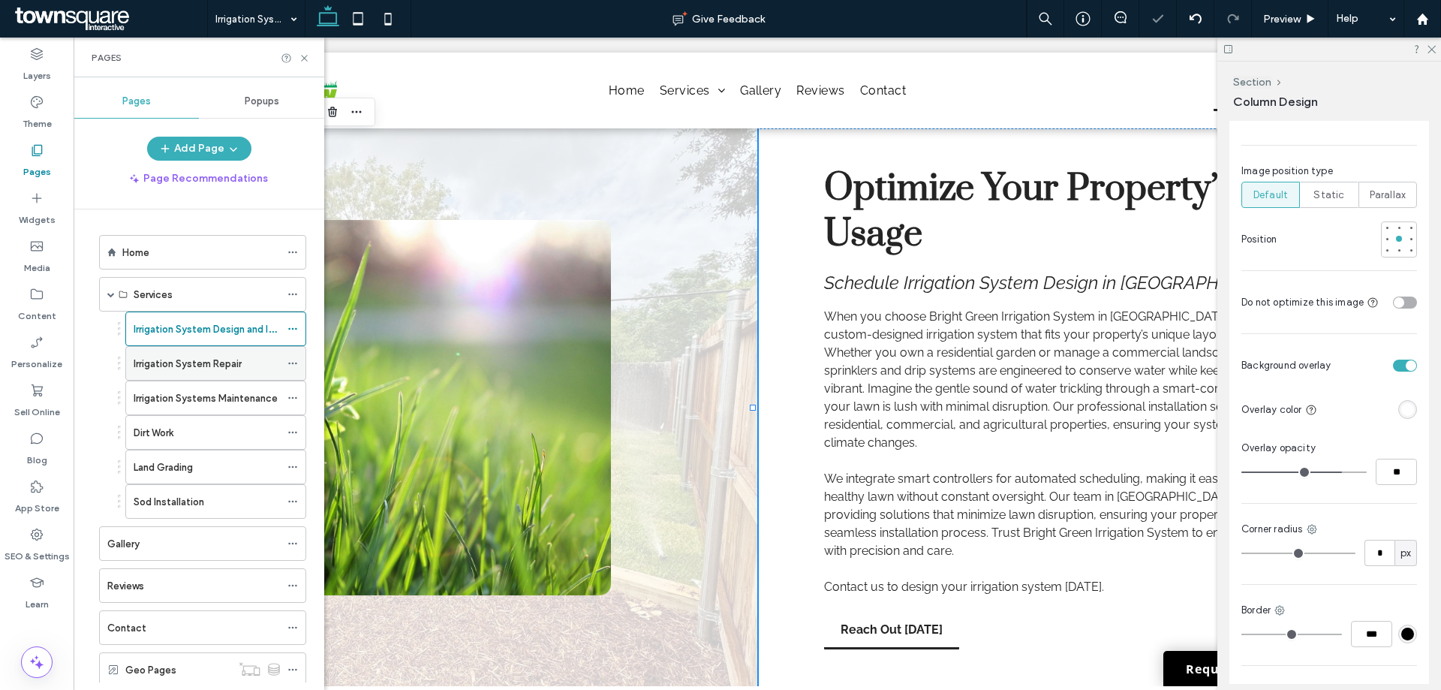
click at [185, 350] on div "Irrigation System Repair" at bounding box center [207, 363] width 146 height 33
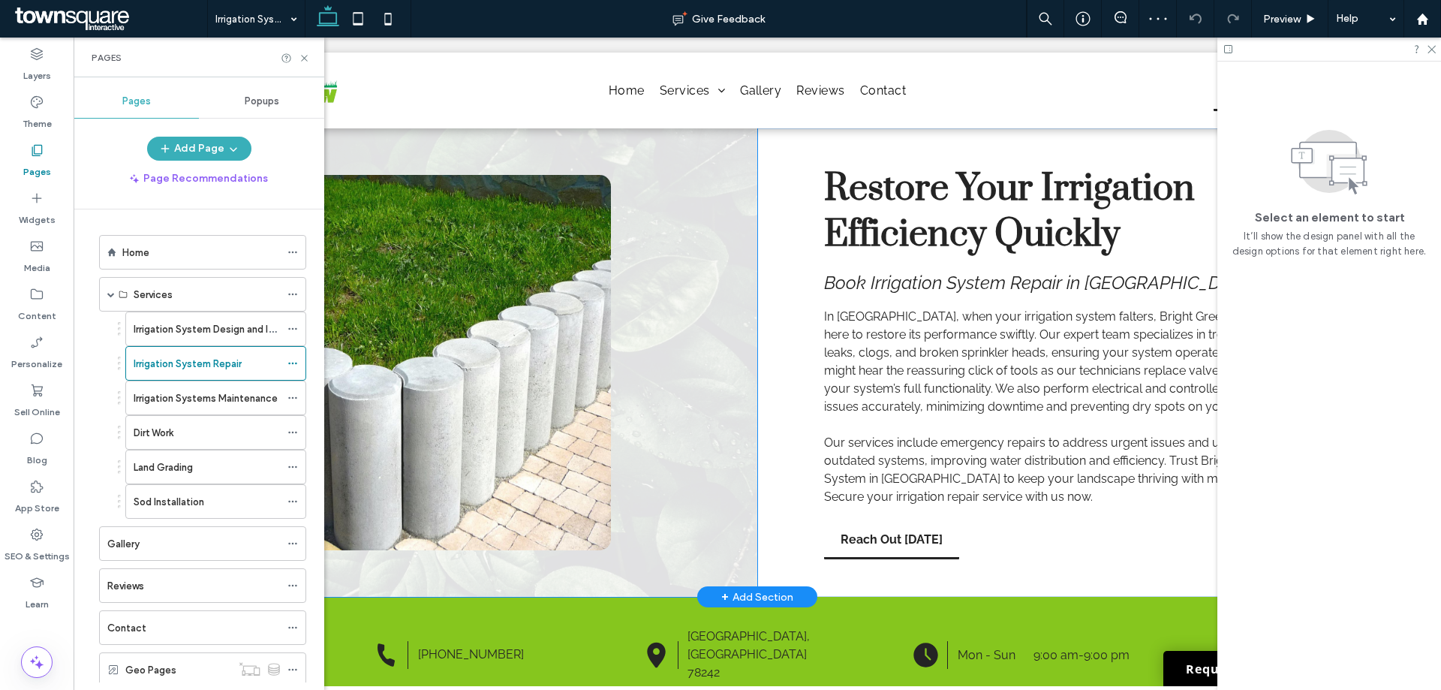
click at [711, 376] on div at bounding box center [423, 362] width 668 height 468
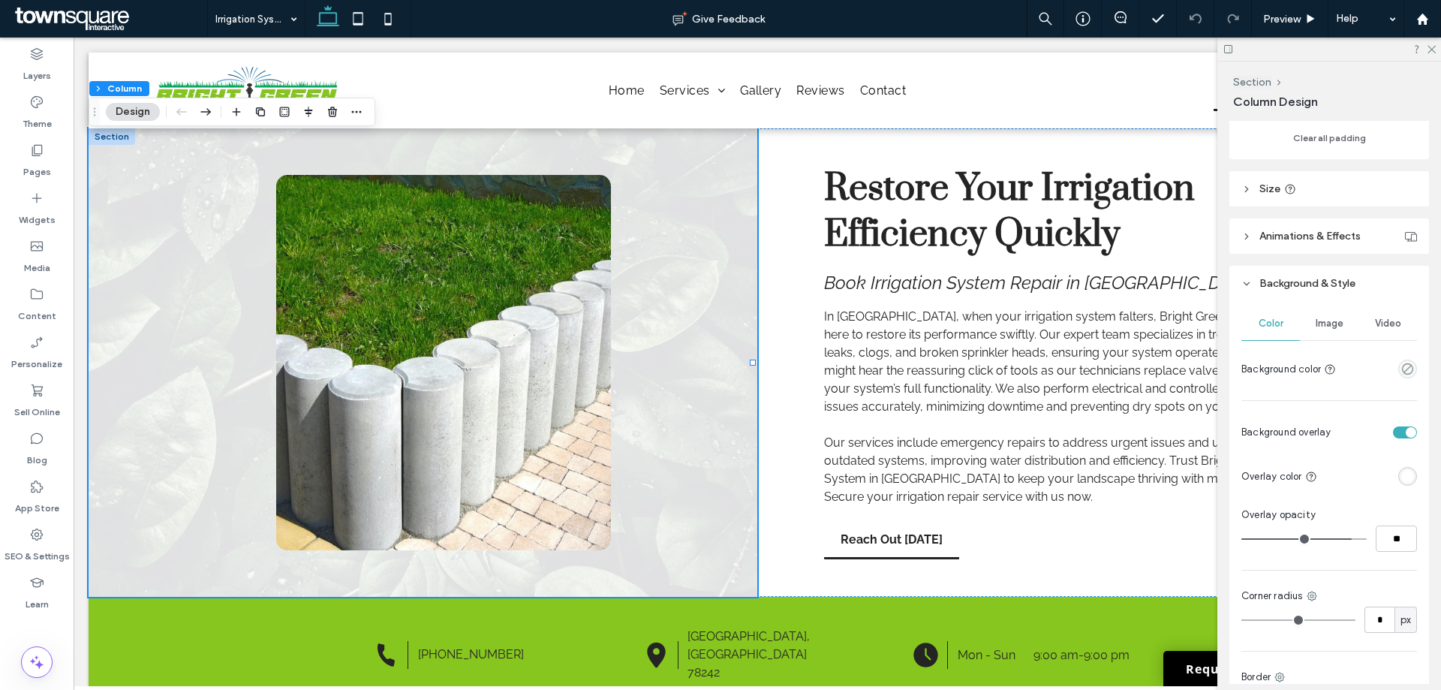
scroll to position [675, 0]
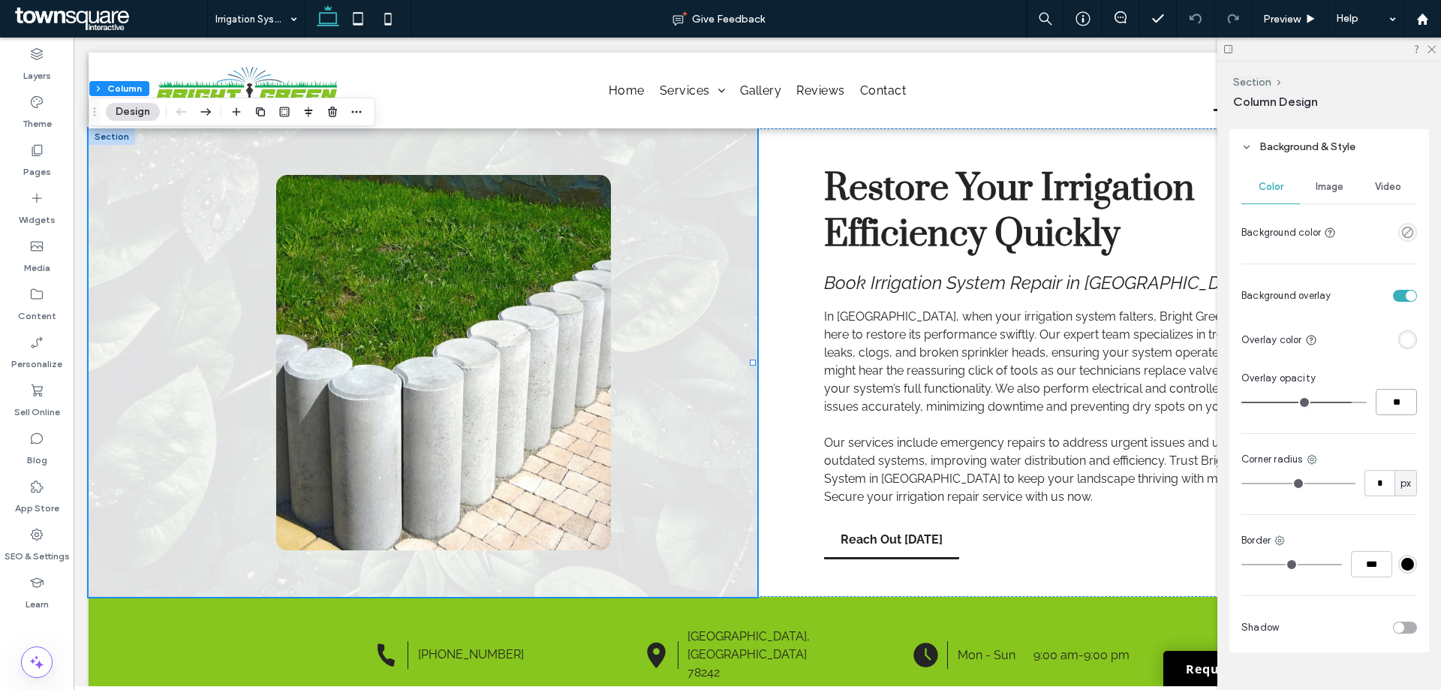
click at [1384, 391] on input "**" at bounding box center [1395, 402] width 41 height 26
type input "**"
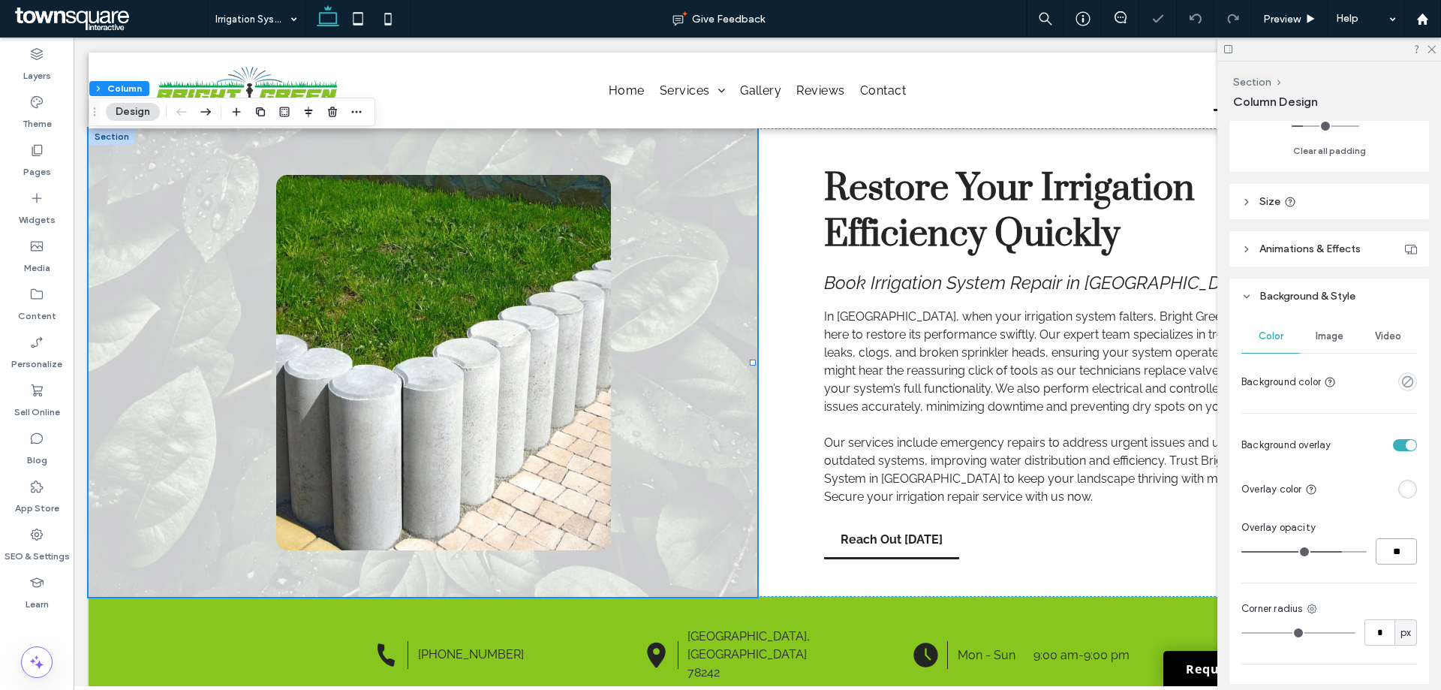
scroll to position [525, 0]
click at [1314, 343] on div "Image" at bounding box center [1328, 336] width 59 height 33
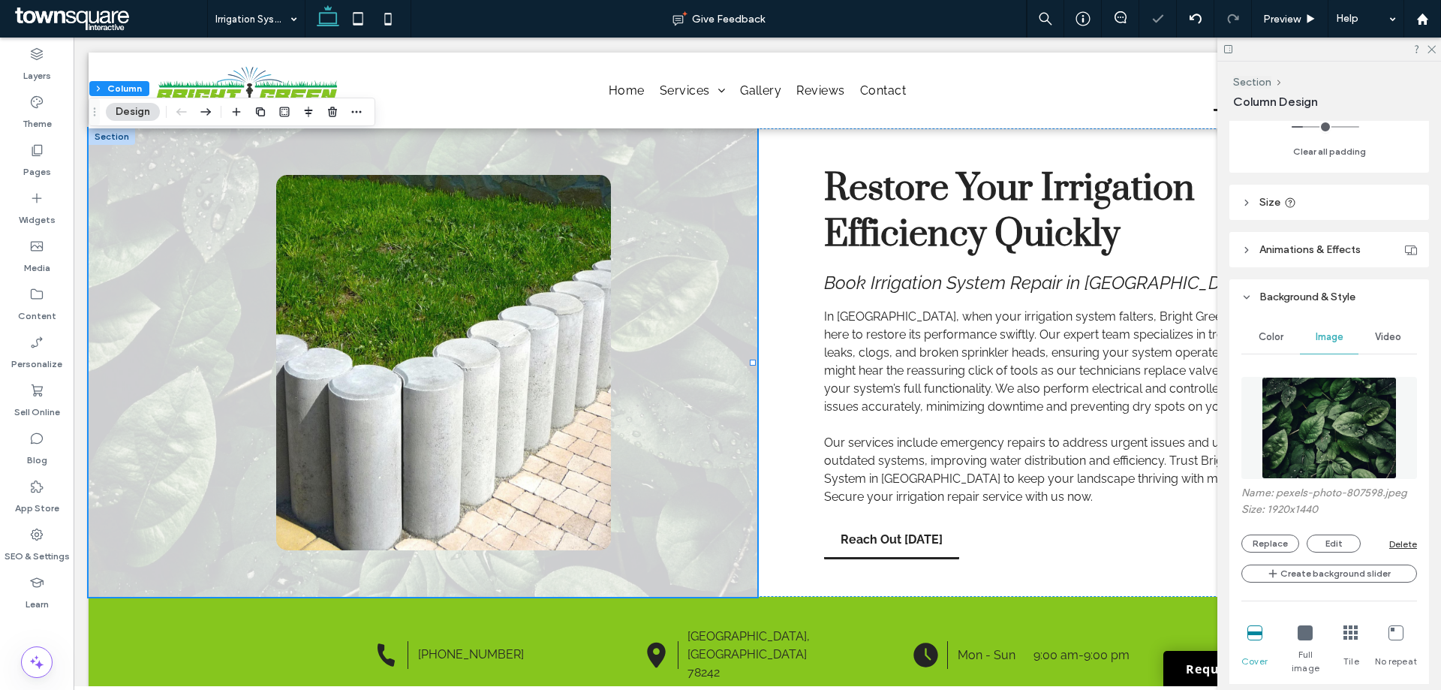
click at [1321, 416] on img at bounding box center [1329, 428] width 136 height 102
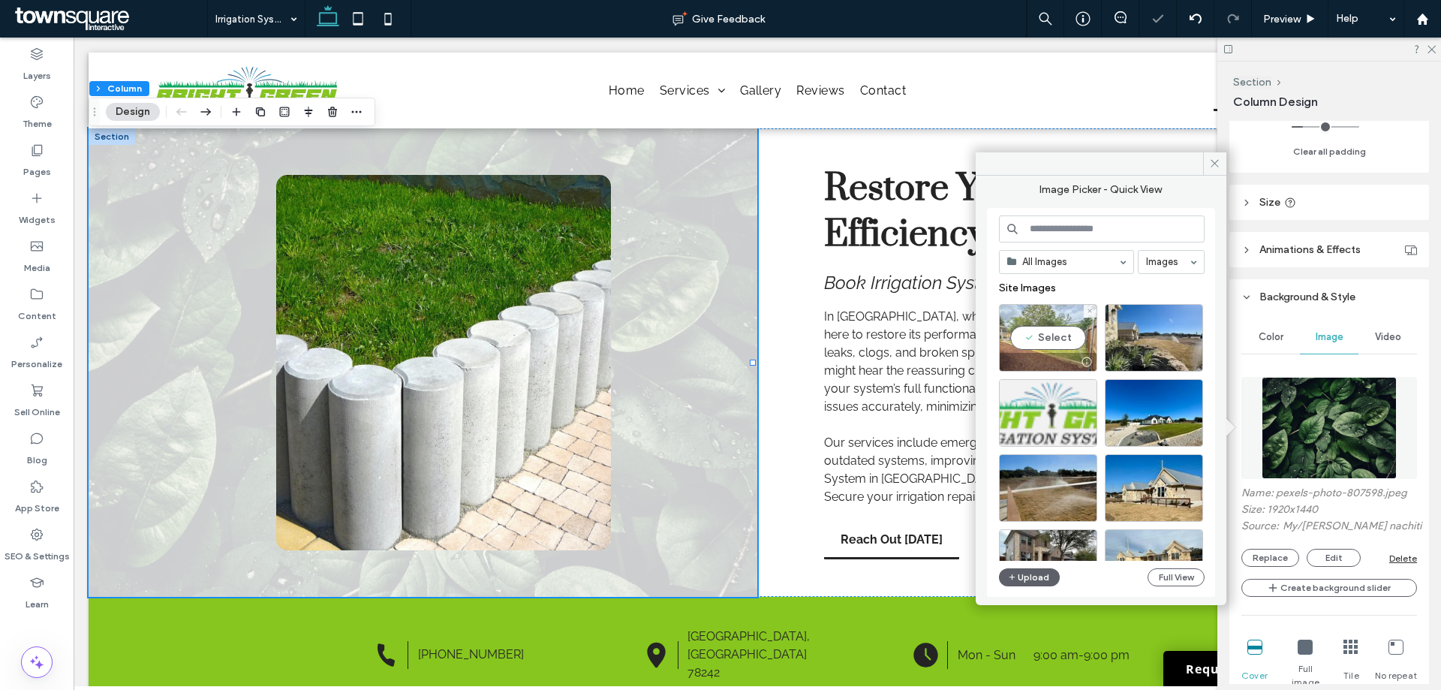
drag, startPoint x: 1044, startPoint y: 347, endPoint x: 972, endPoint y: 309, distance: 81.6
click at [1044, 347] on div "Select" at bounding box center [1048, 338] width 98 height 68
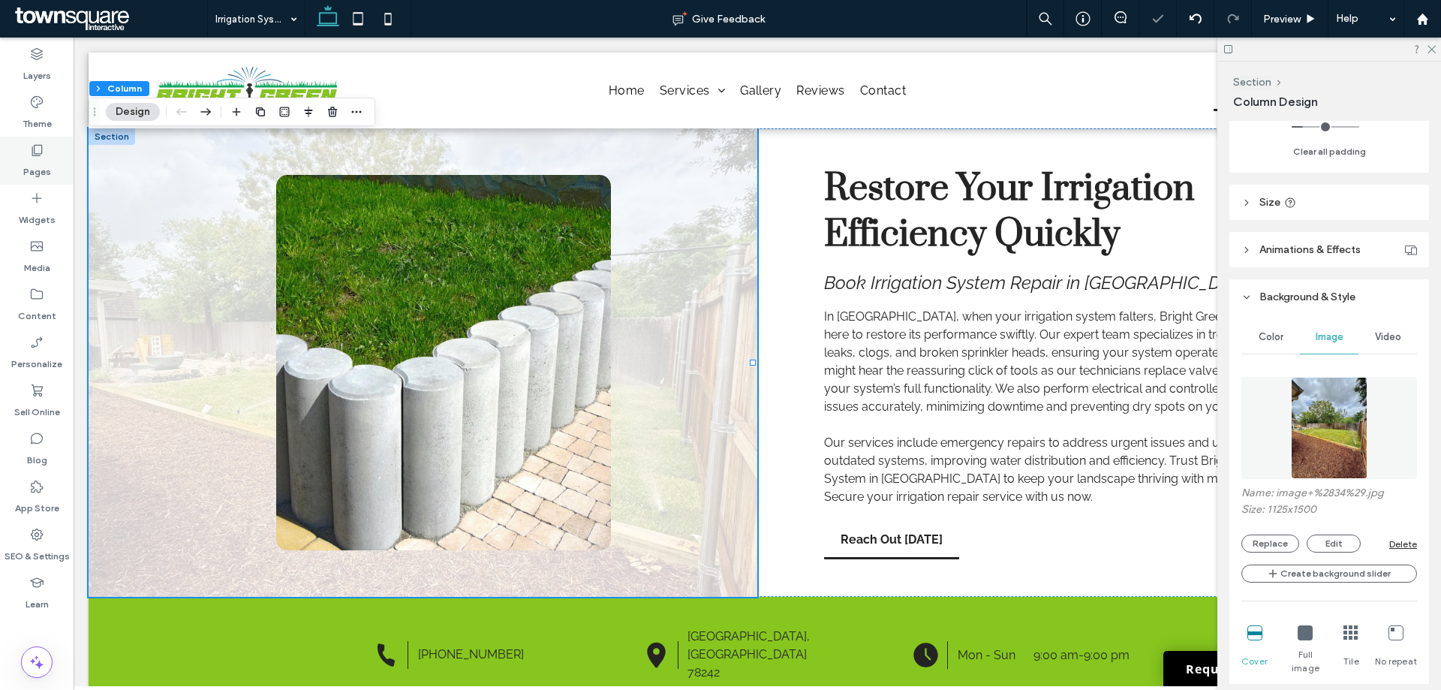
click at [29, 155] on div "Pages" at bounding box center [37, 161] width 74 height 48
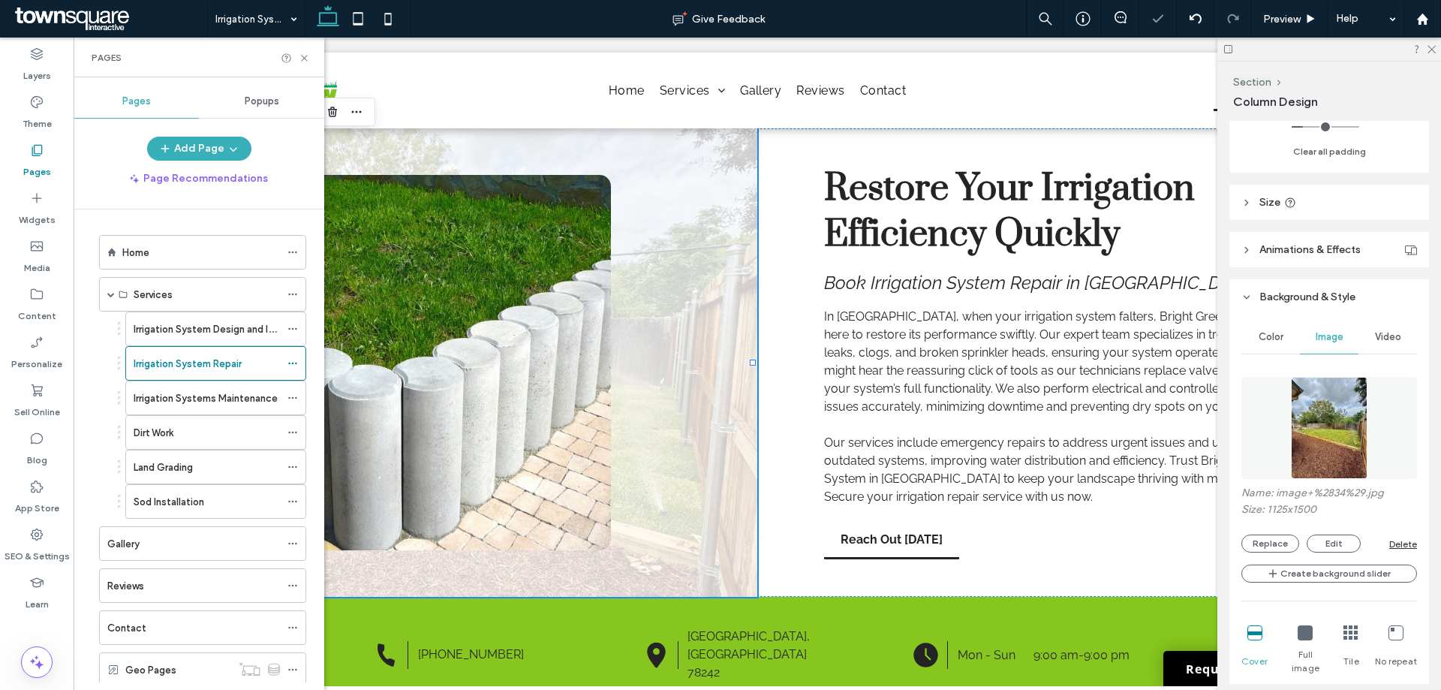
click at [152, 418] on div "Dirt Work" at bounding box center [207, 432] width 146 height 33
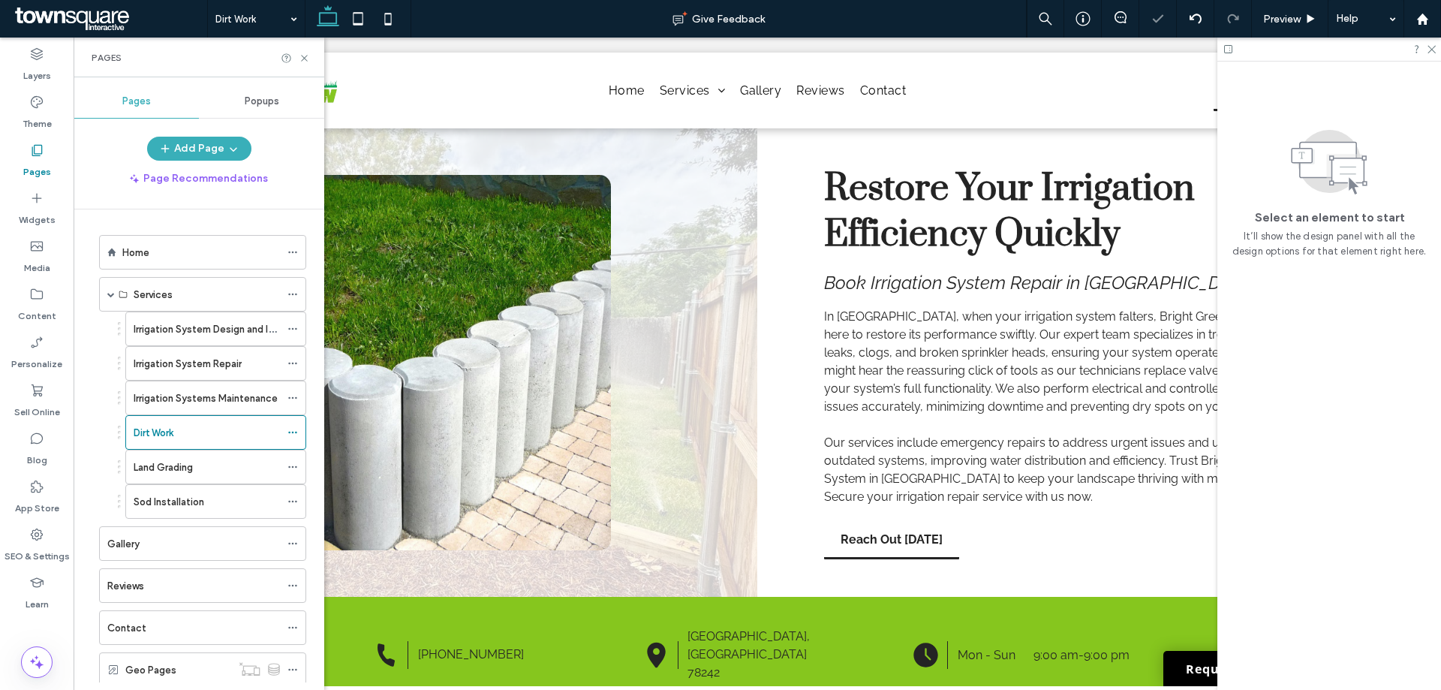
click at [155, 408] on div at bounding box center [720, 345] width 1441 height 690
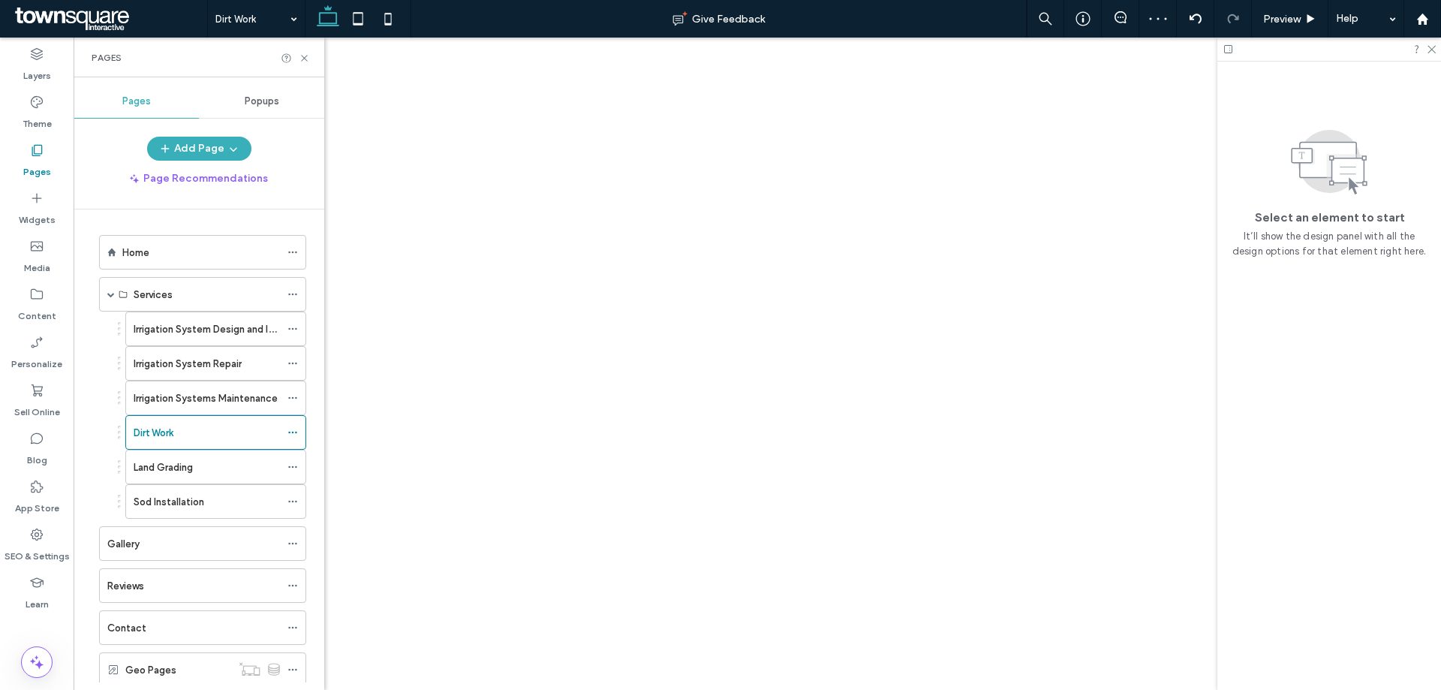
click at [158, 398] on label "Irrigation Systems Maintenance" at bounding box center [206, 398] width 144 height 26
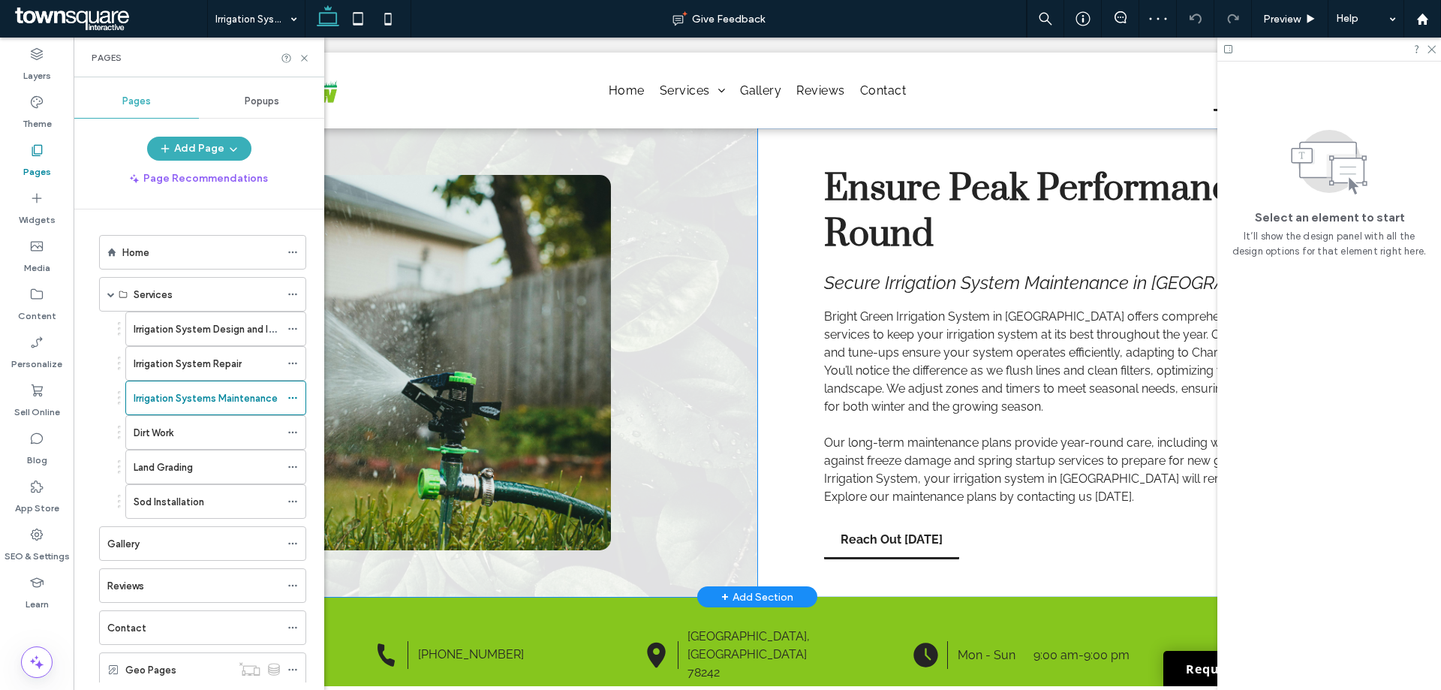
click at [656, 343] on div at bounding box center [423, 362] width 668 height 468
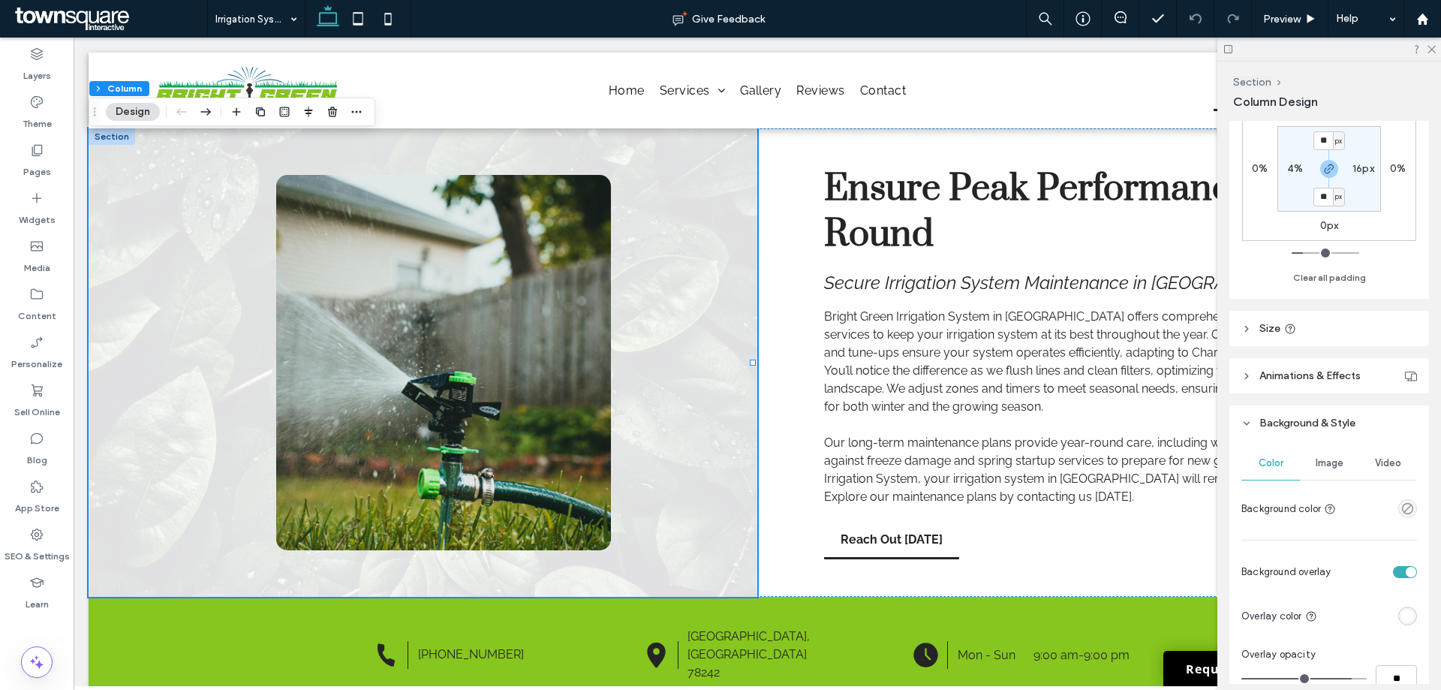
scroll to position [450, 0]
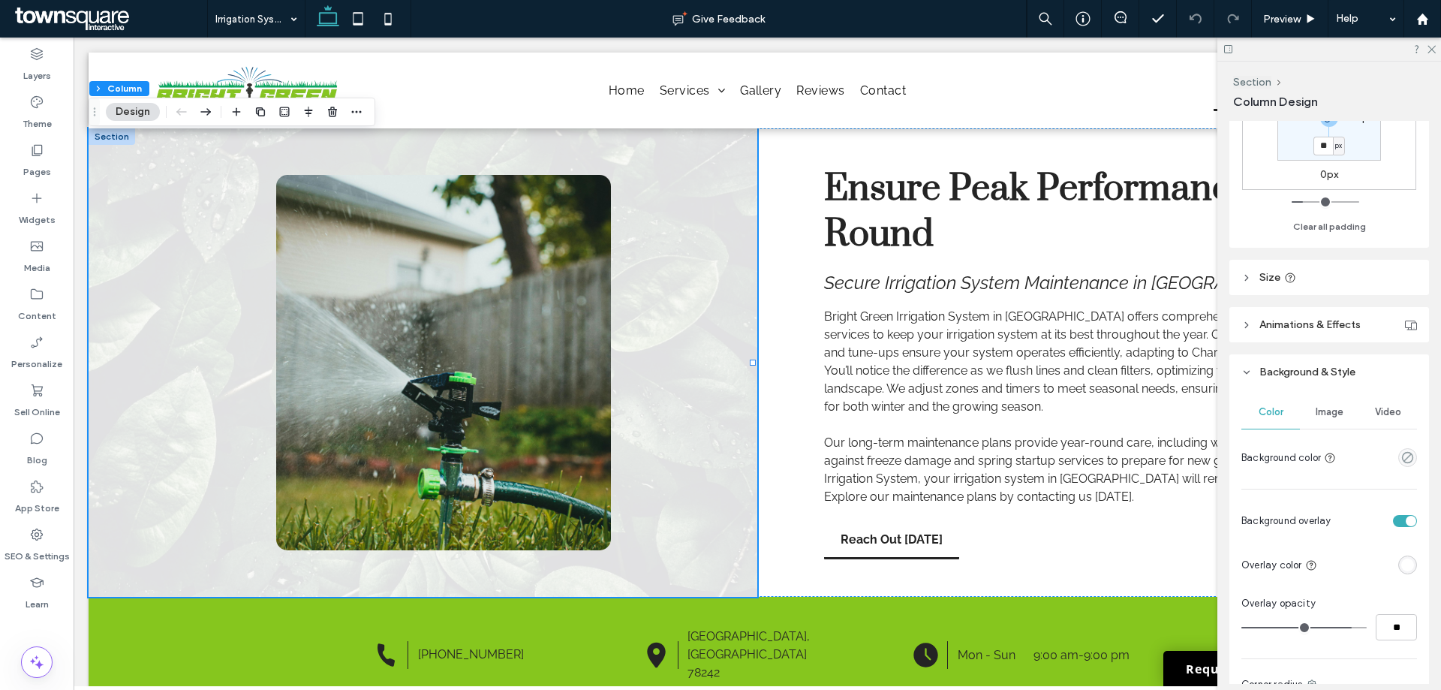
click at [1338, 414] on span "Image" at bounding box center [1329, 412] width 28 height 12
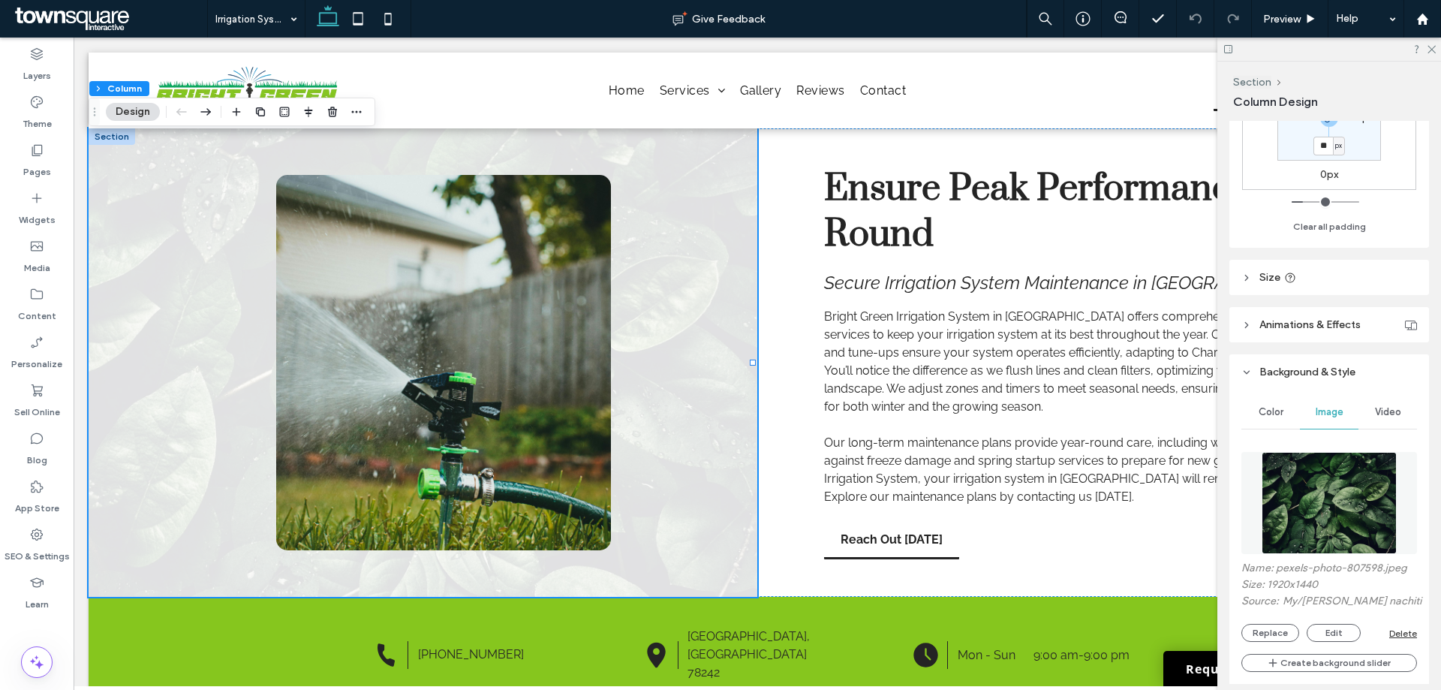
click at [1375, 473] on img at bounding box center [1329, 503] width 136 height 102
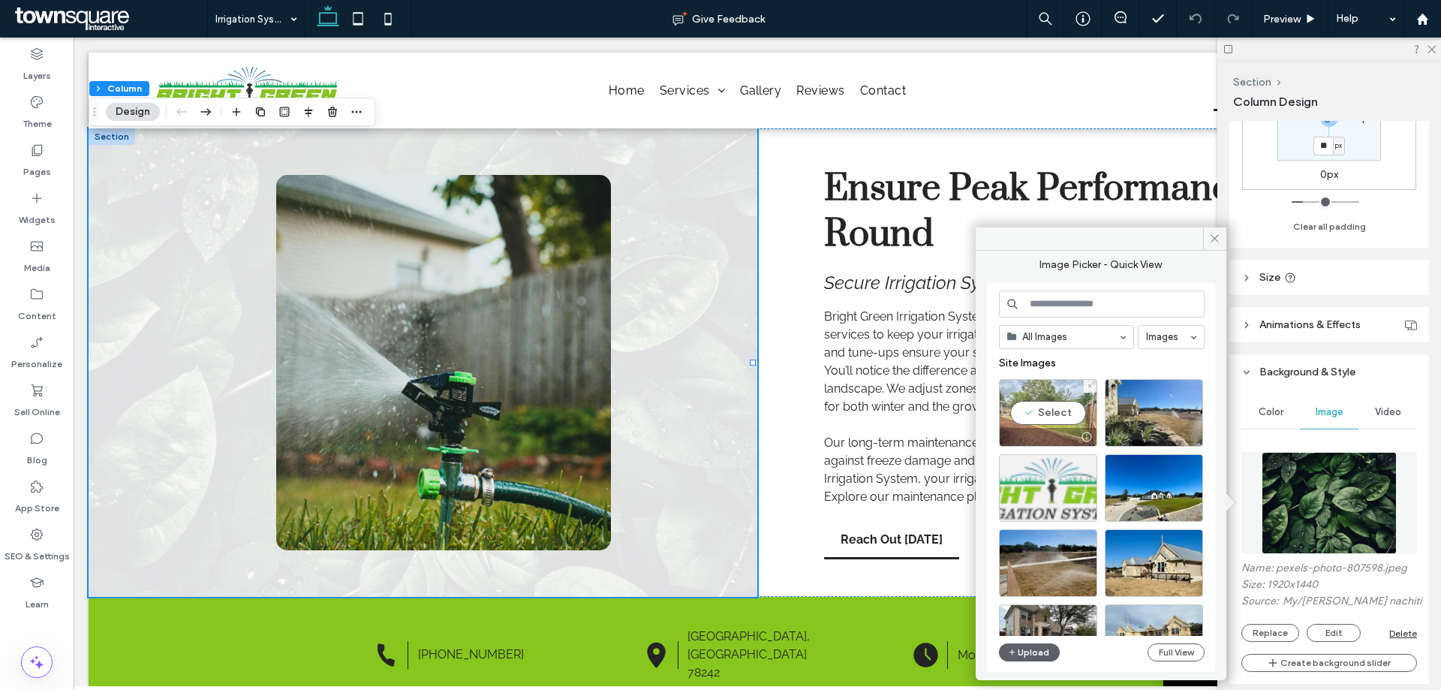
click at [1049, 398] on div "Select" at bounding box center [1048, 413] width 98 height 68
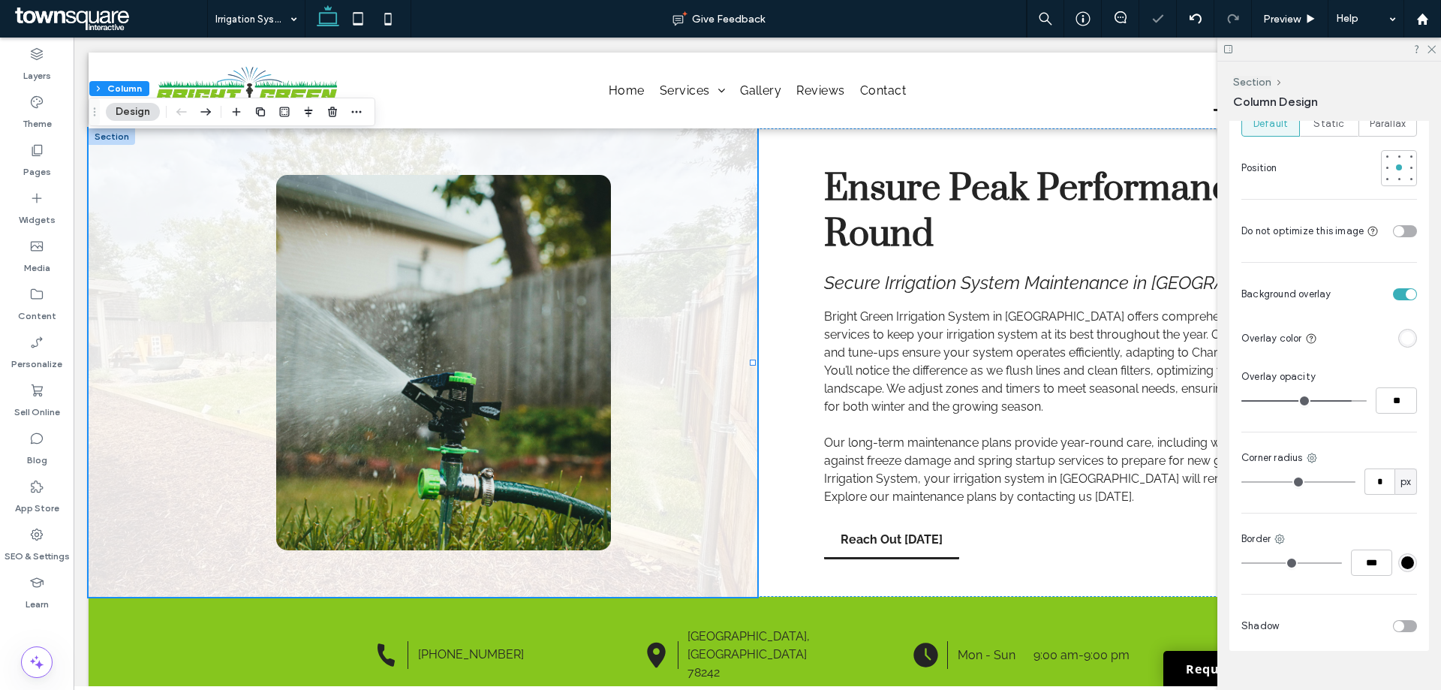
scroll to position [1164, 0]
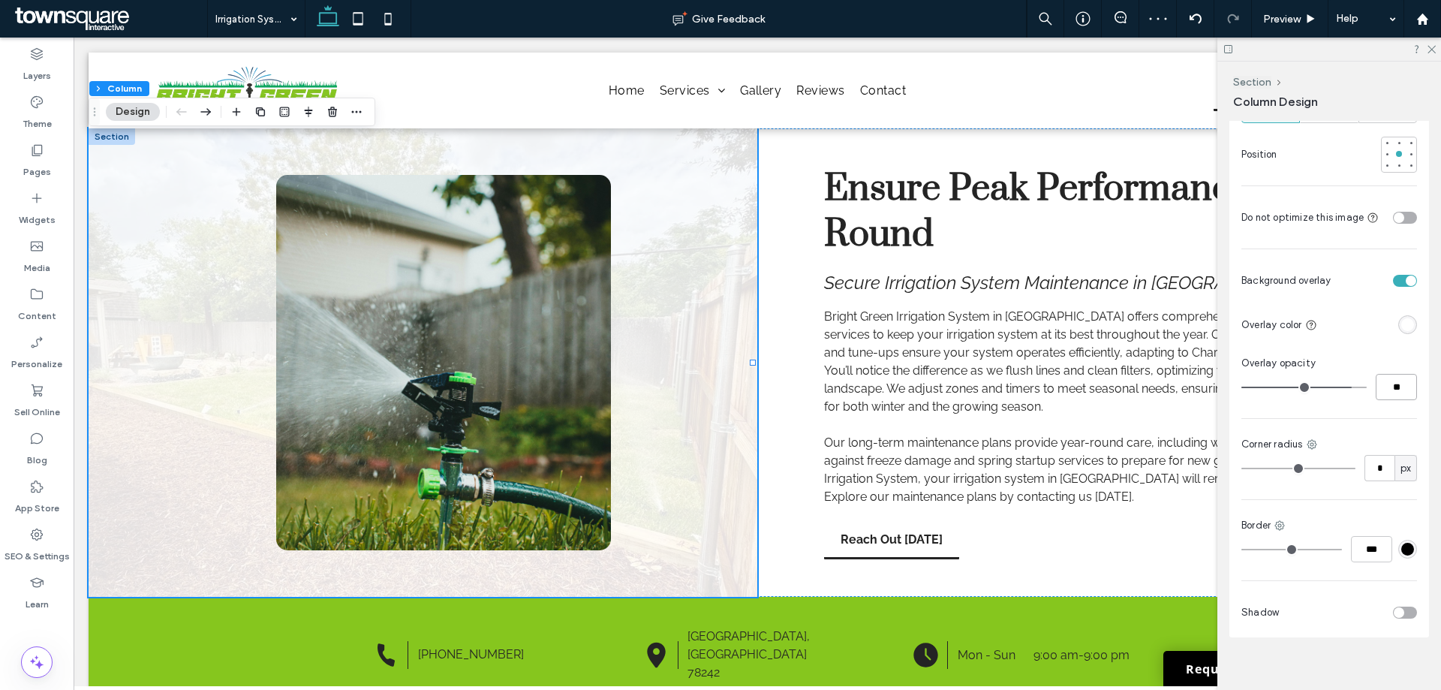
click at [1378, 375] on input "**" at bounding box center [1395, 387] width 41 height 26
type input "**"
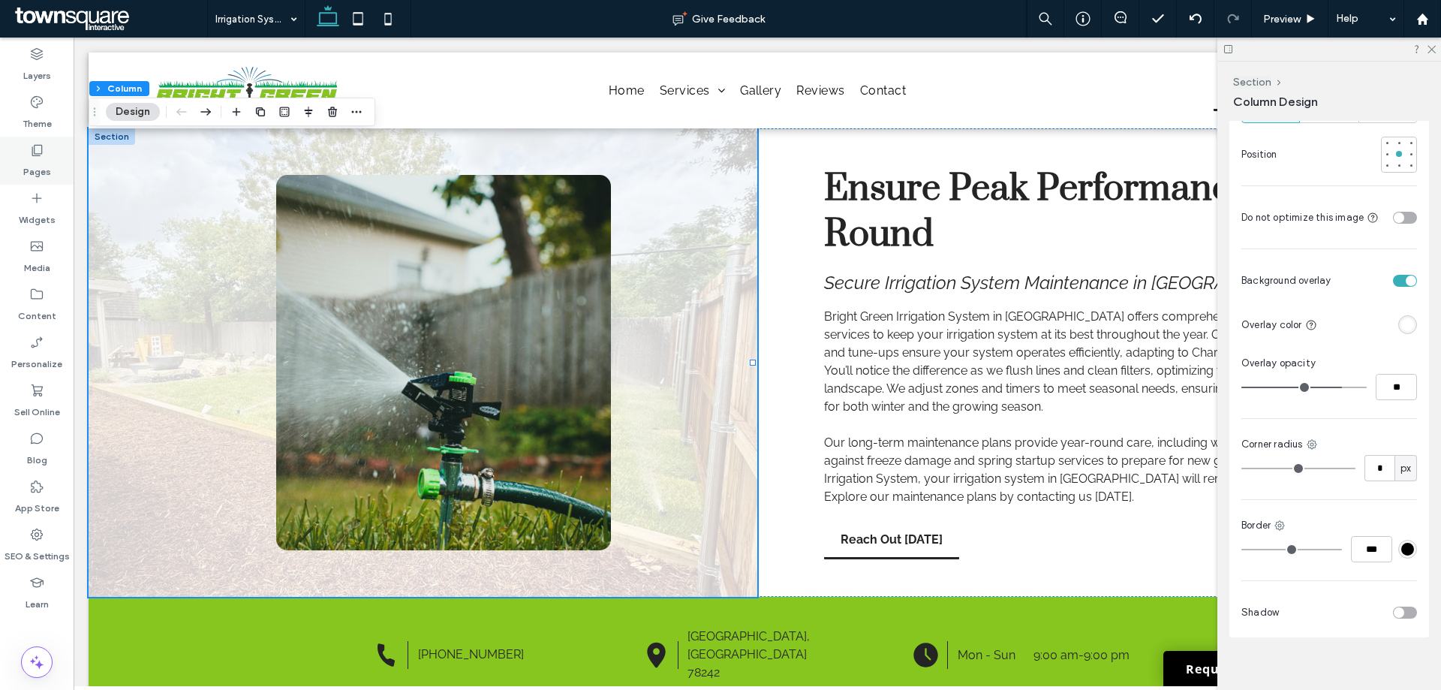
click at [32, 158] on label "Pages" at bounding box center [37, 168] width 28 height 21
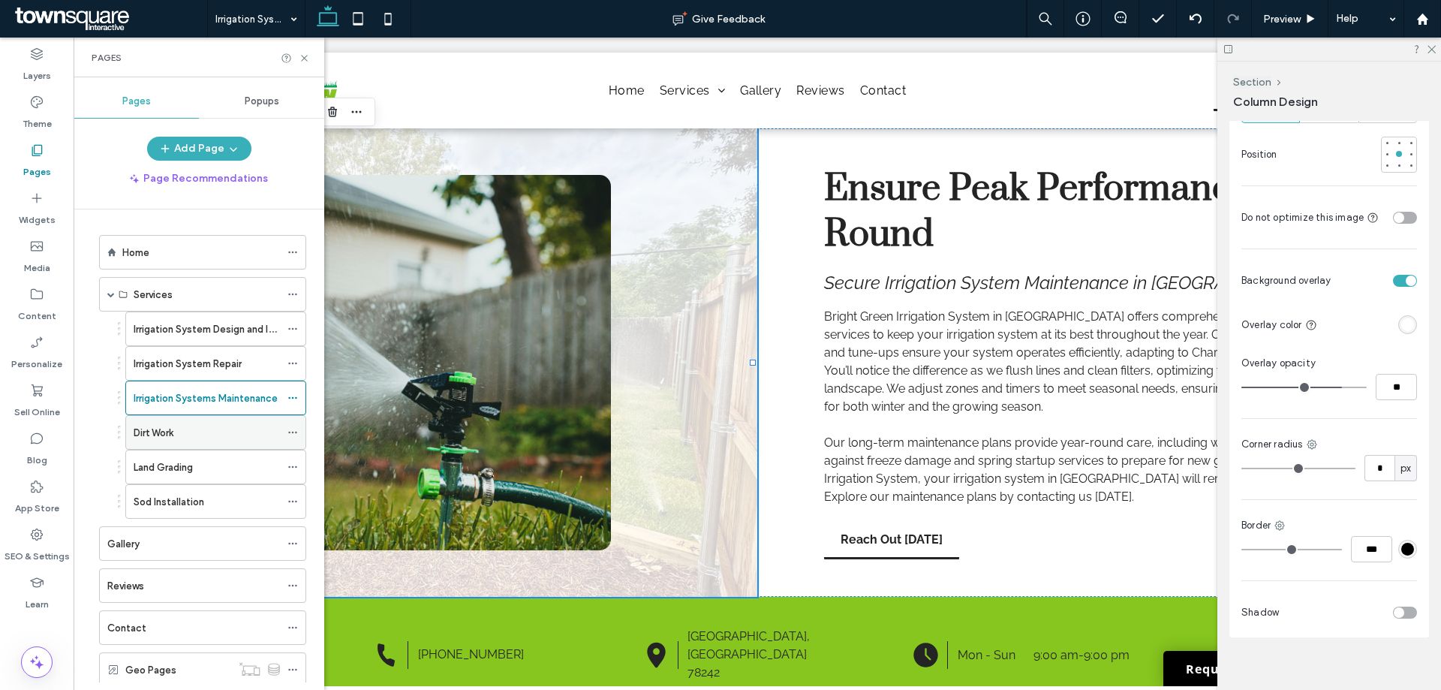
click at [173, 435] on label "Dirt Work" at bounding box center [154, 432] width 40 height 26
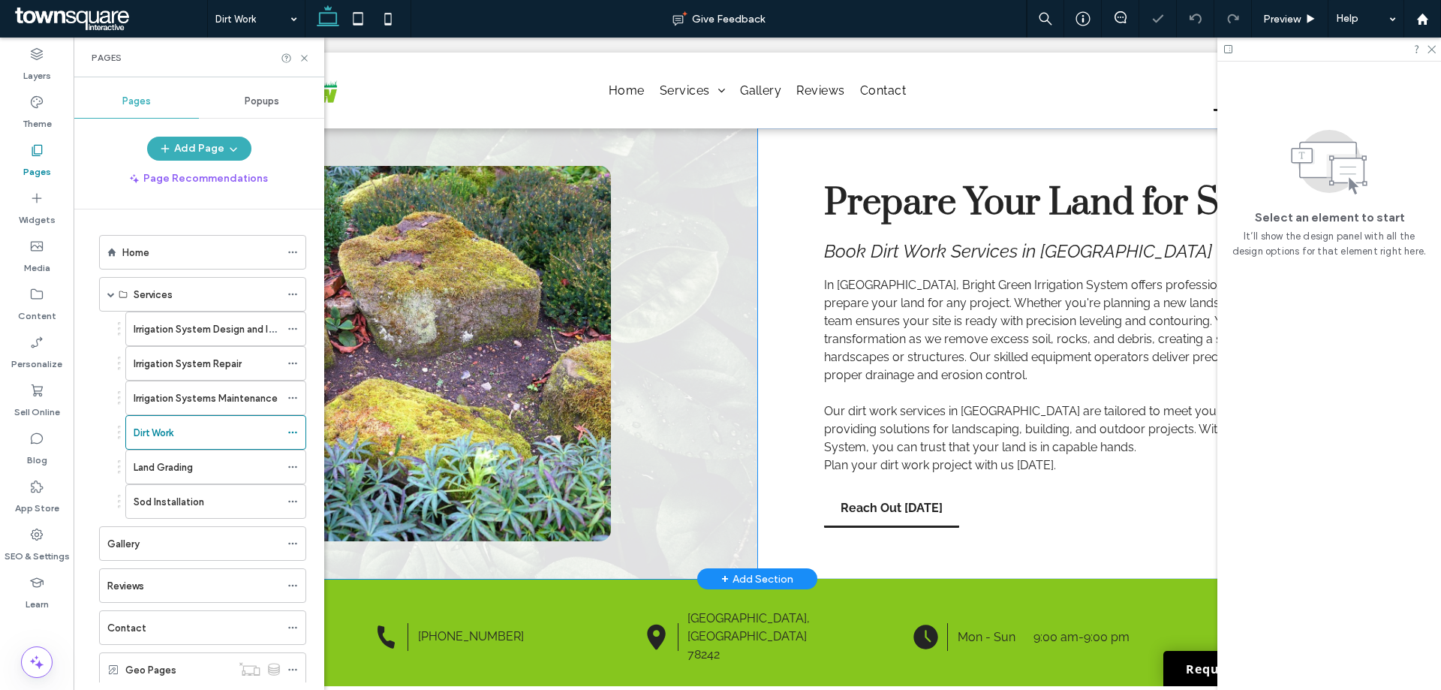
click at [700, 337] on div at bounding box center [423, 353] width 668 height 450
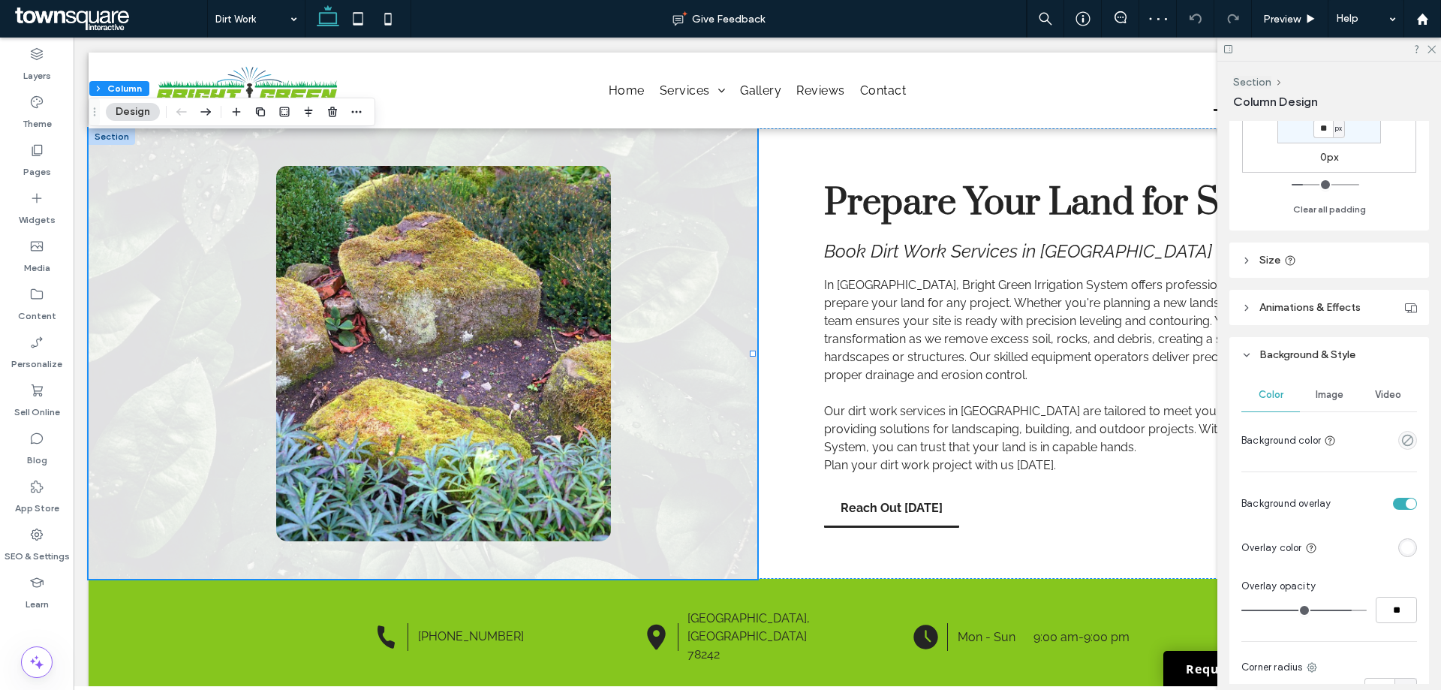
scroll to position [600, 0]
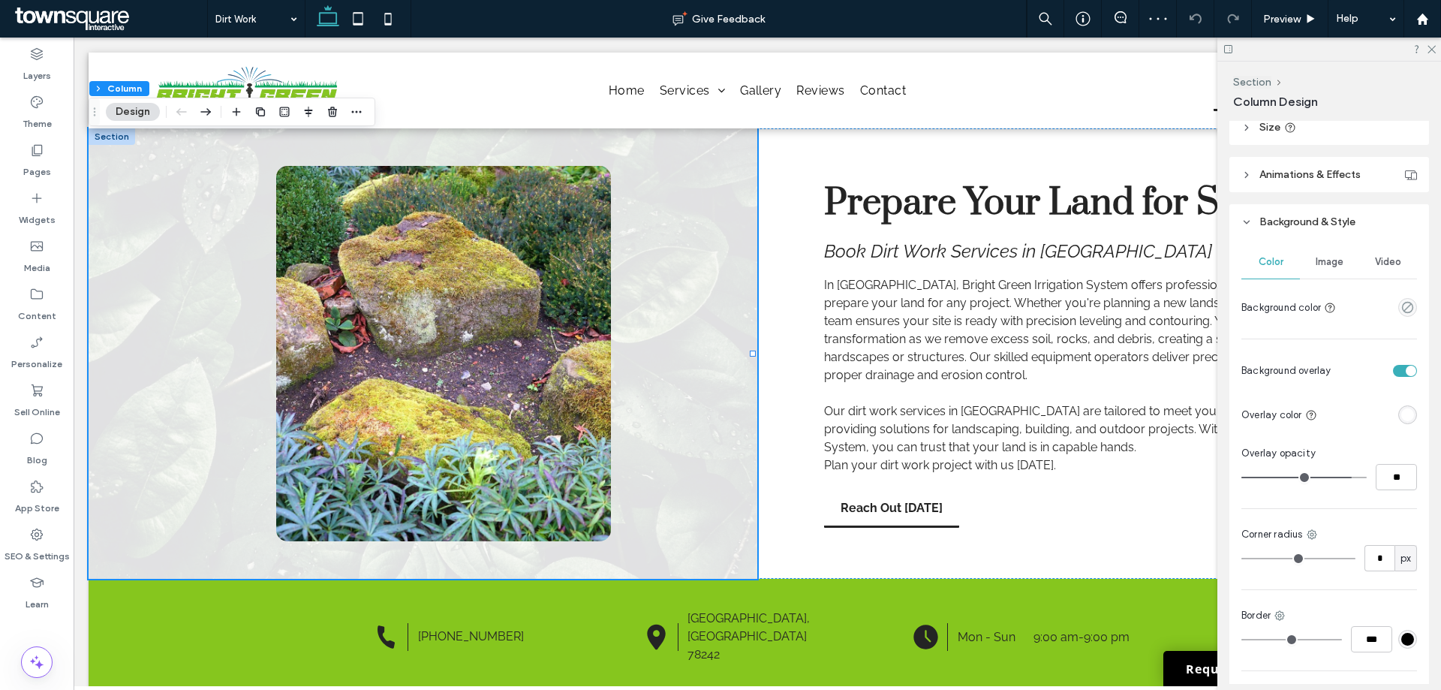
click at [1312, 254] on div "Image" at bounding box center [1328, 261] width 59 height 33
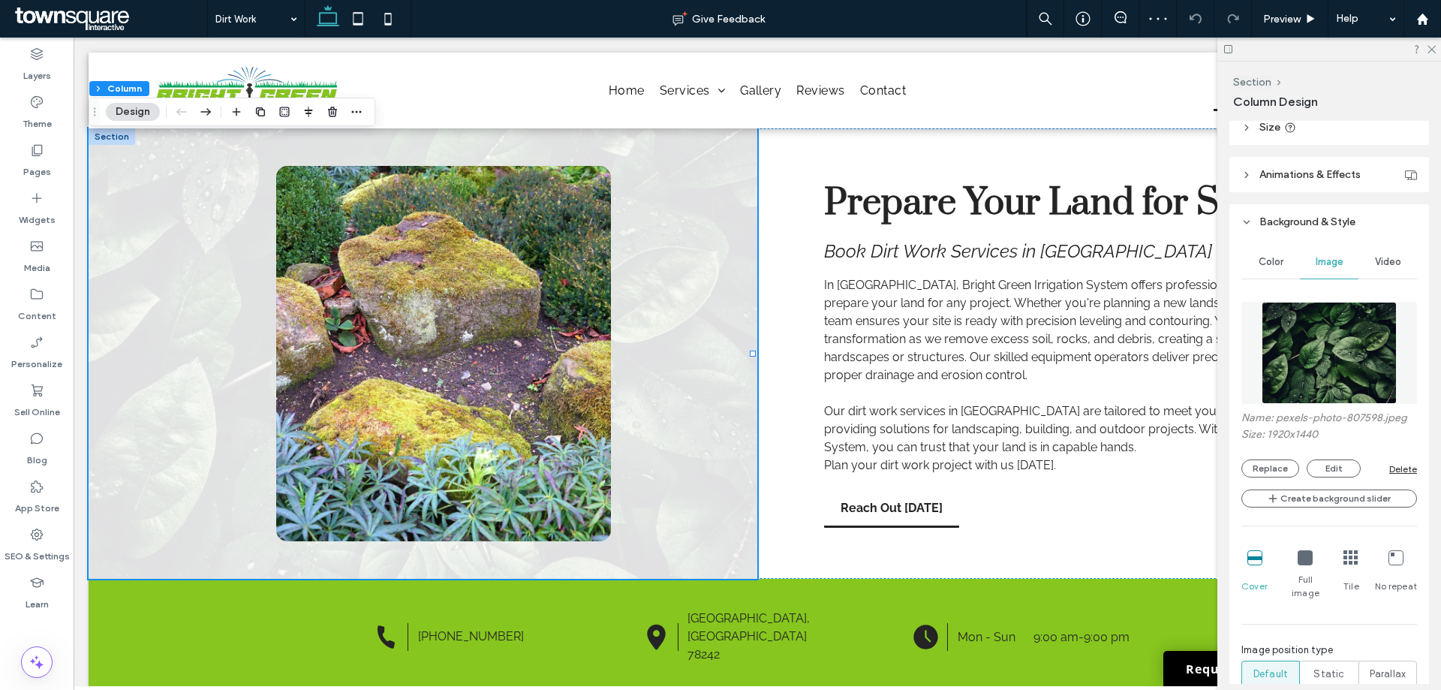
click at [1303, 351] on img at bounding box center [1329, 353] width 136 height 102
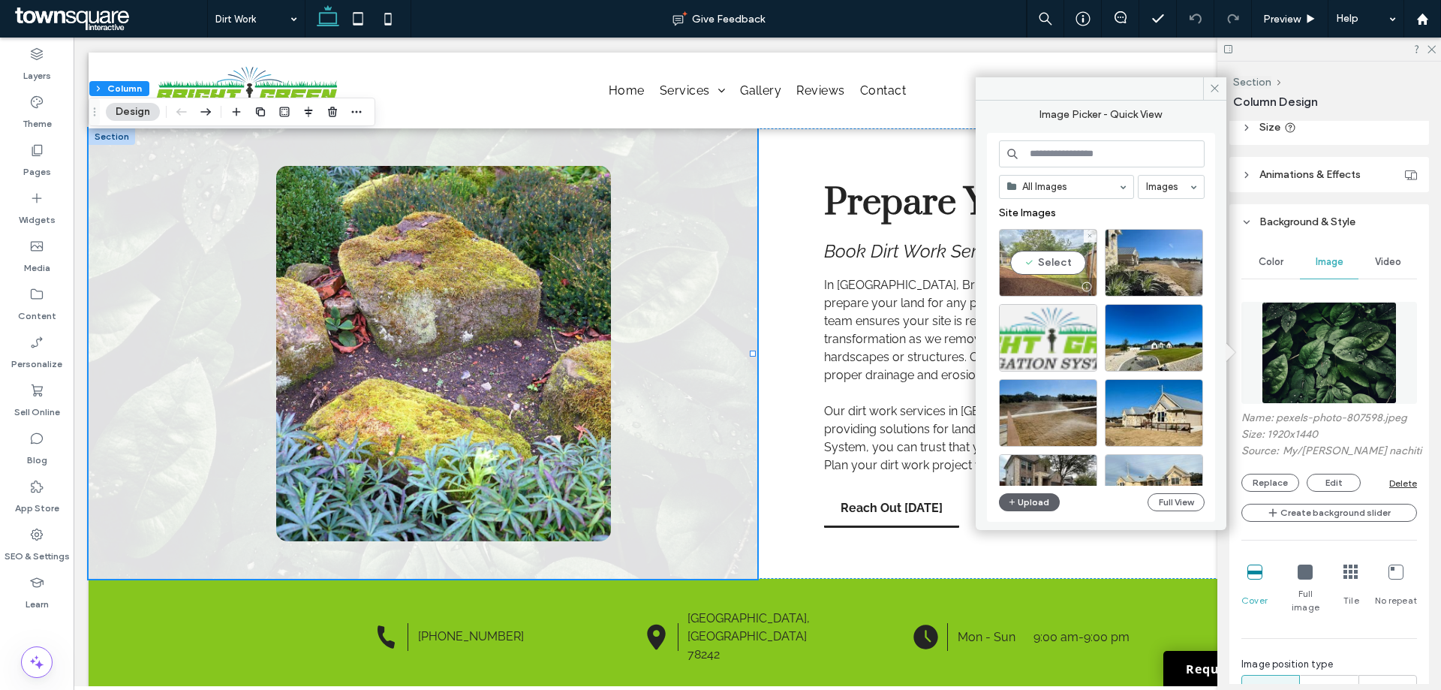
click at [1026, 259] on div "Select" at bounding box center [1048, 263] width 98 height 68
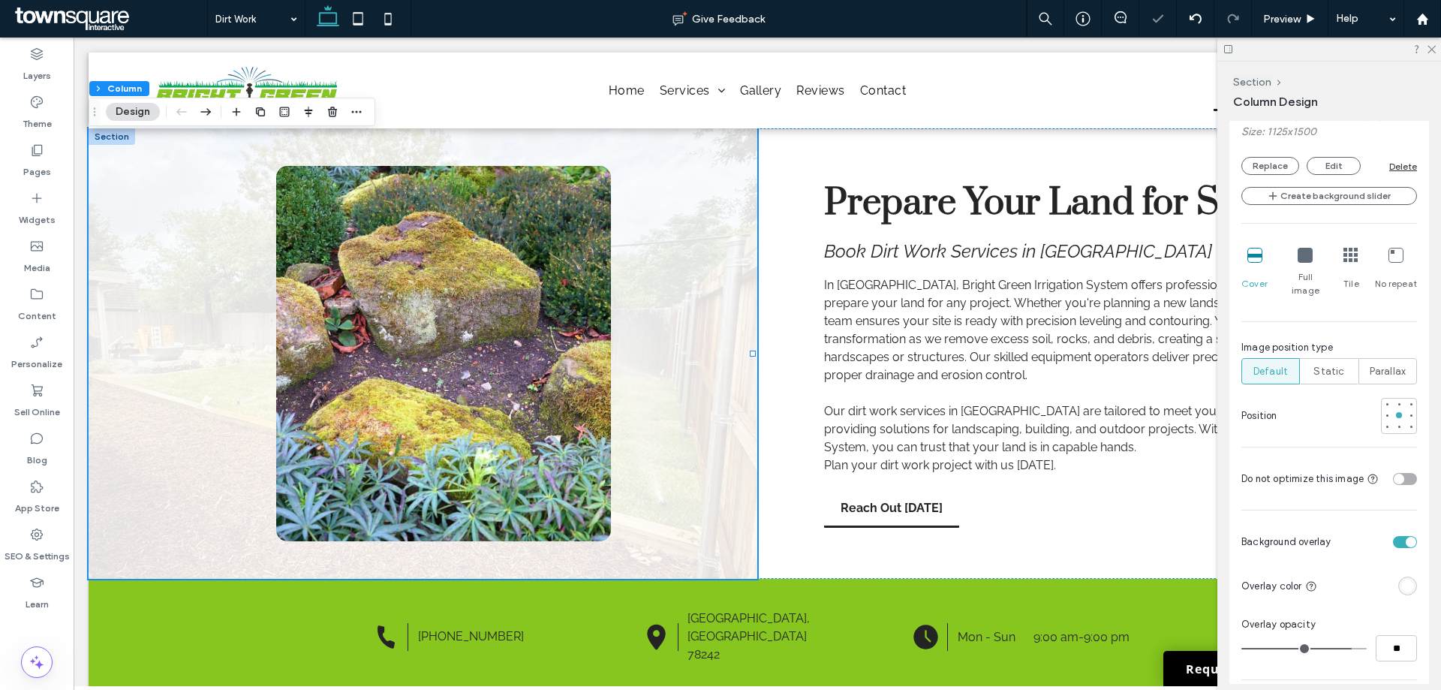
scroll to position [975, 0]
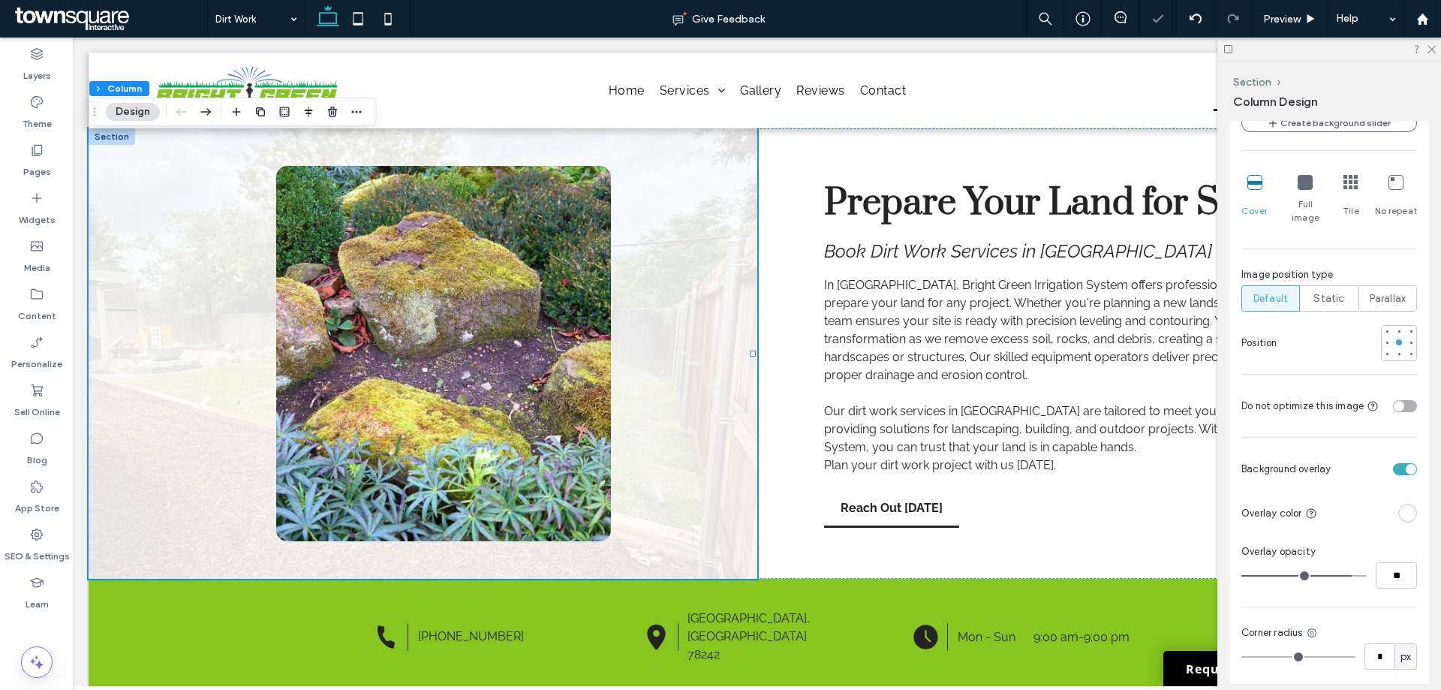
click at [1384, 548] on div "Overlay opacity **" at bounding box center [1329, 566] width 176 height 44
click at [1386, 562] on input "**" at bounding box center [1395, 575] width 41 height 26
type input "**"
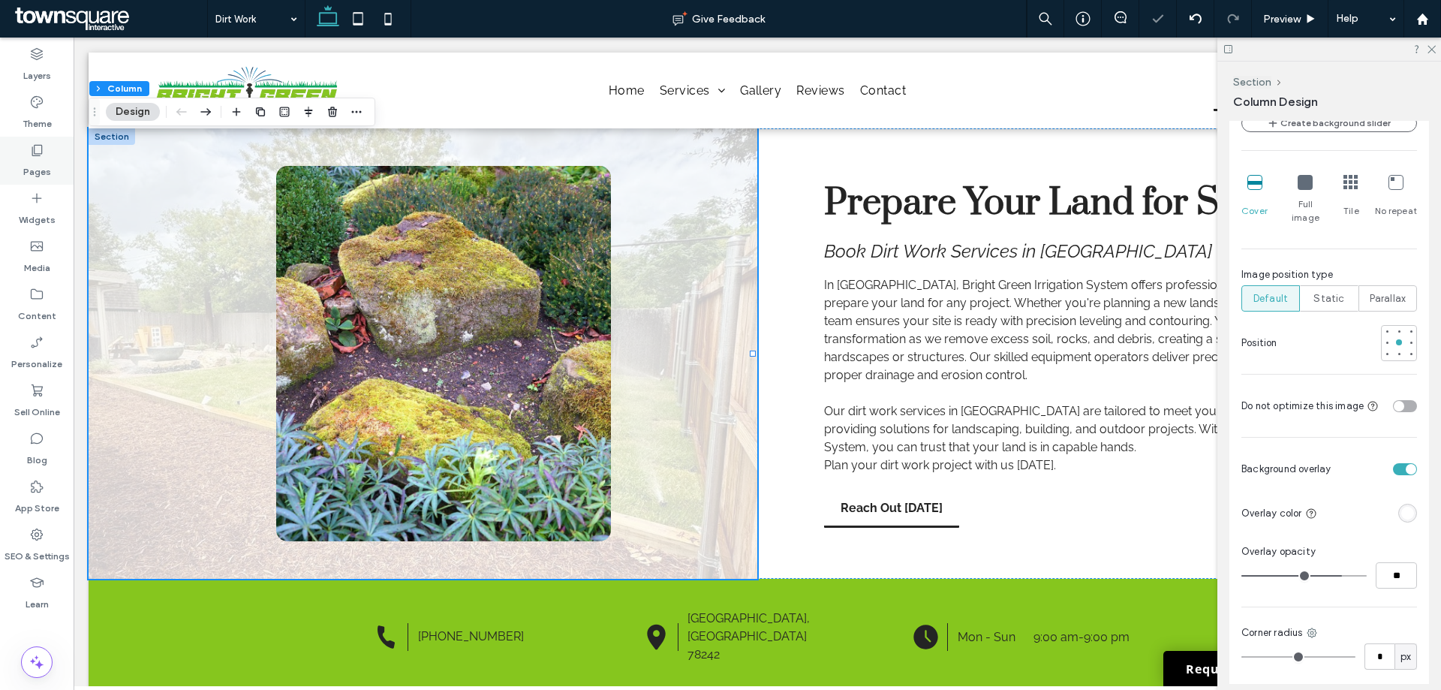
click at [39, 162] on label "Pages" at bounding box center [37, 168] width 28 height 21
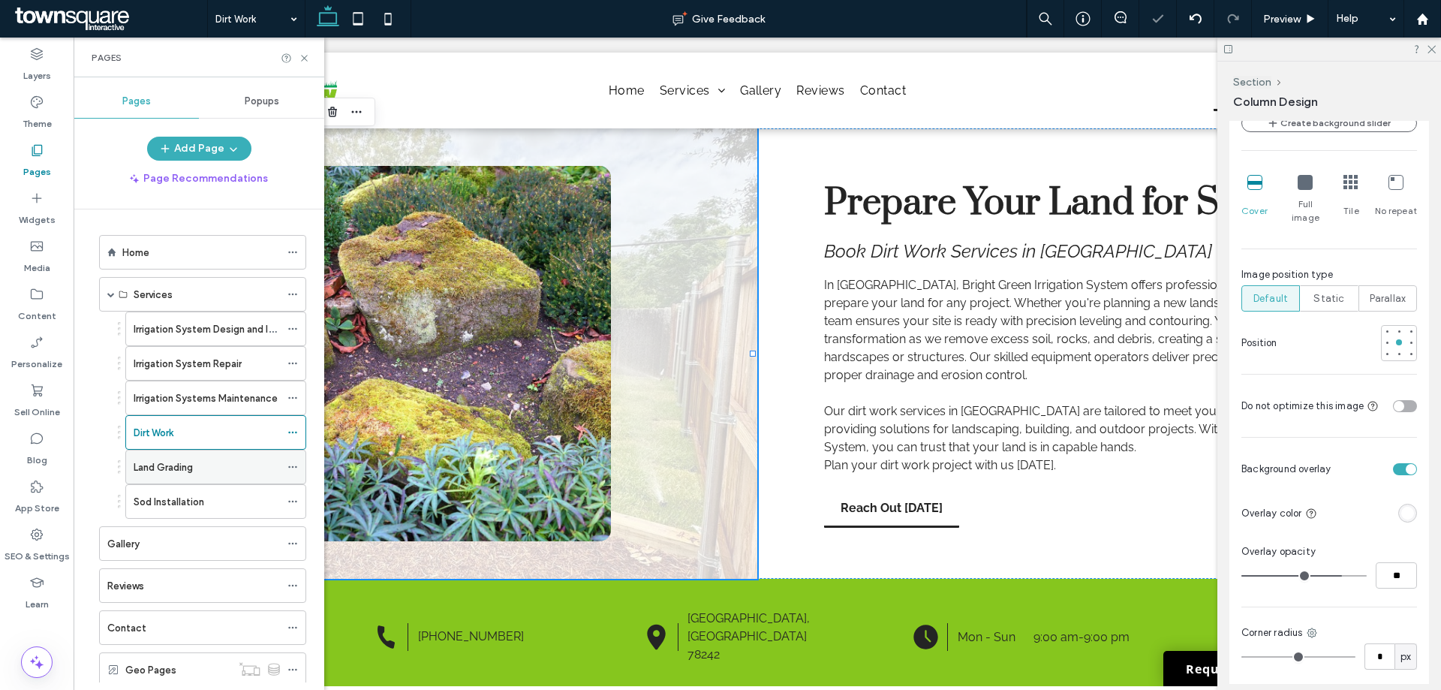
click at [190, 461] on label "Land Grading" at bounding box center [163, 467] width 59 height 26
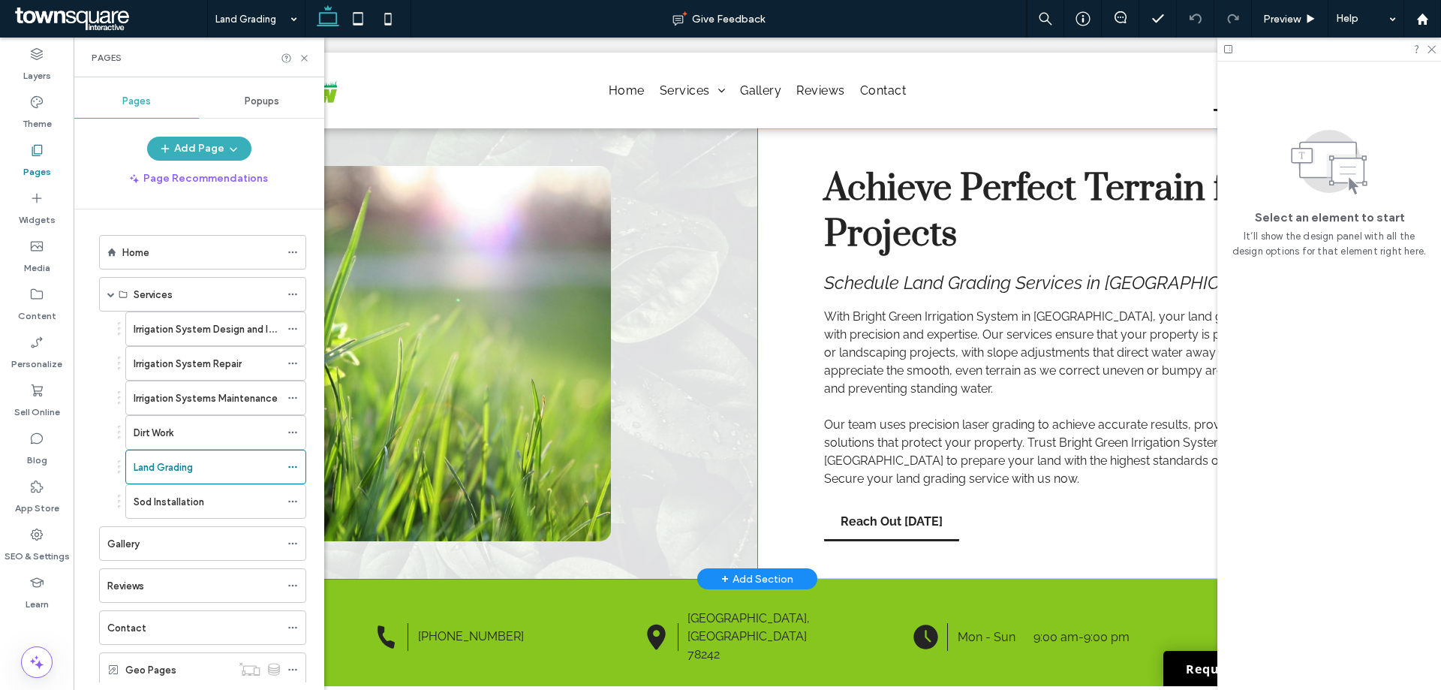
click at [742, 253] on div at bounding box center [423, 353] width 668 height 450
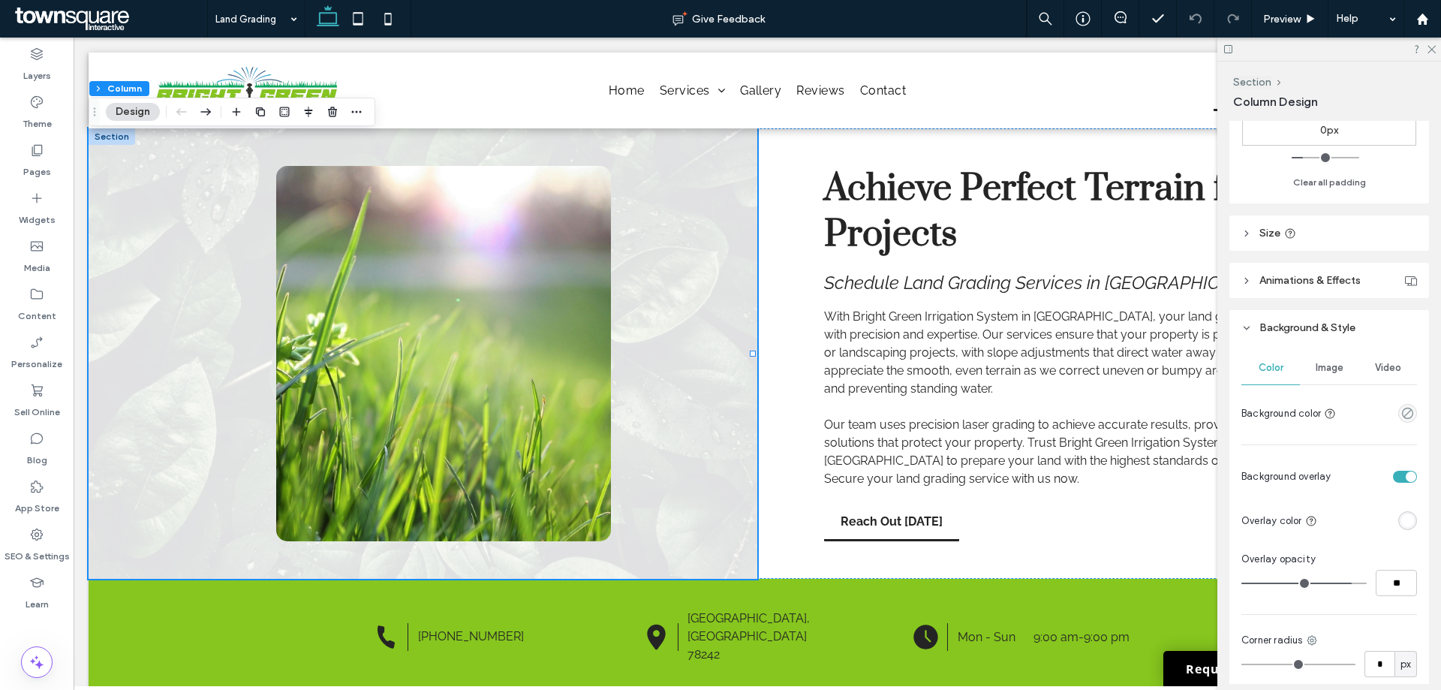
scroll to position [525, 0]
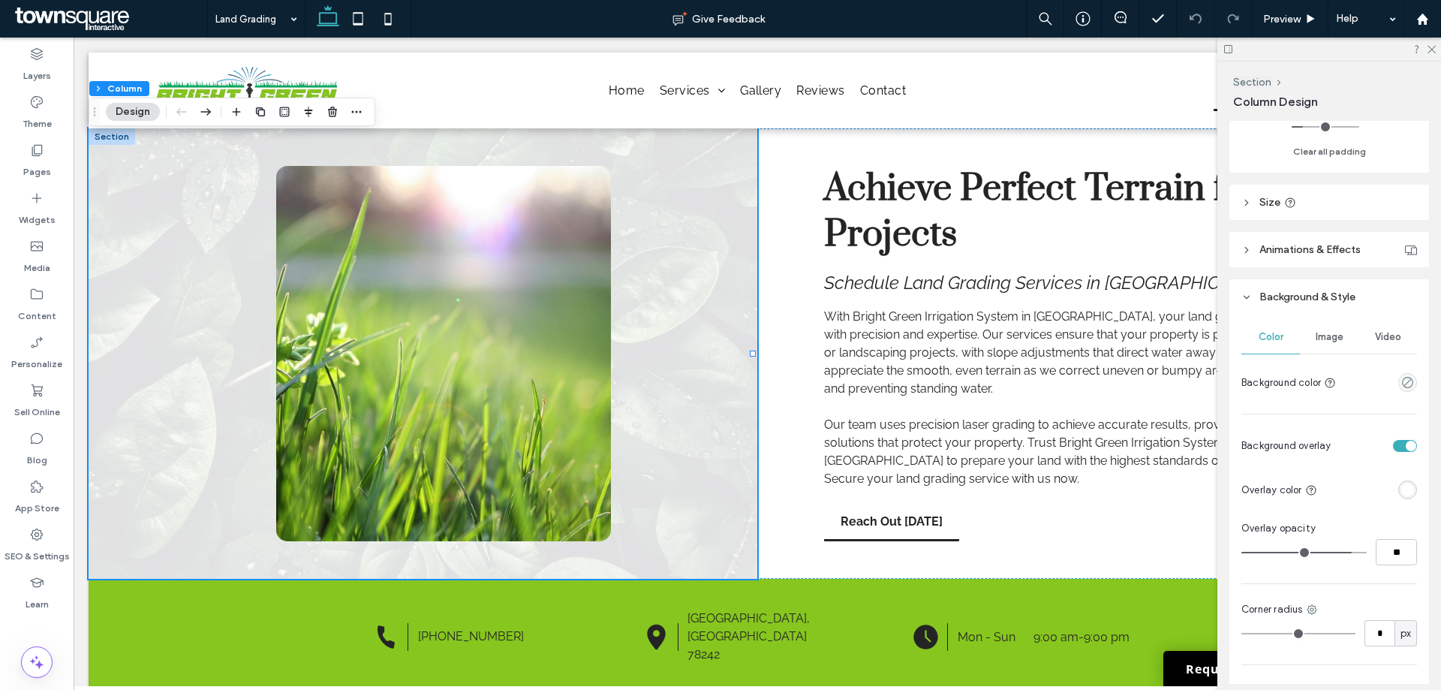
click at [1337, 344] on div "Image" at bounding box center [1328, 336] width 59 height 33
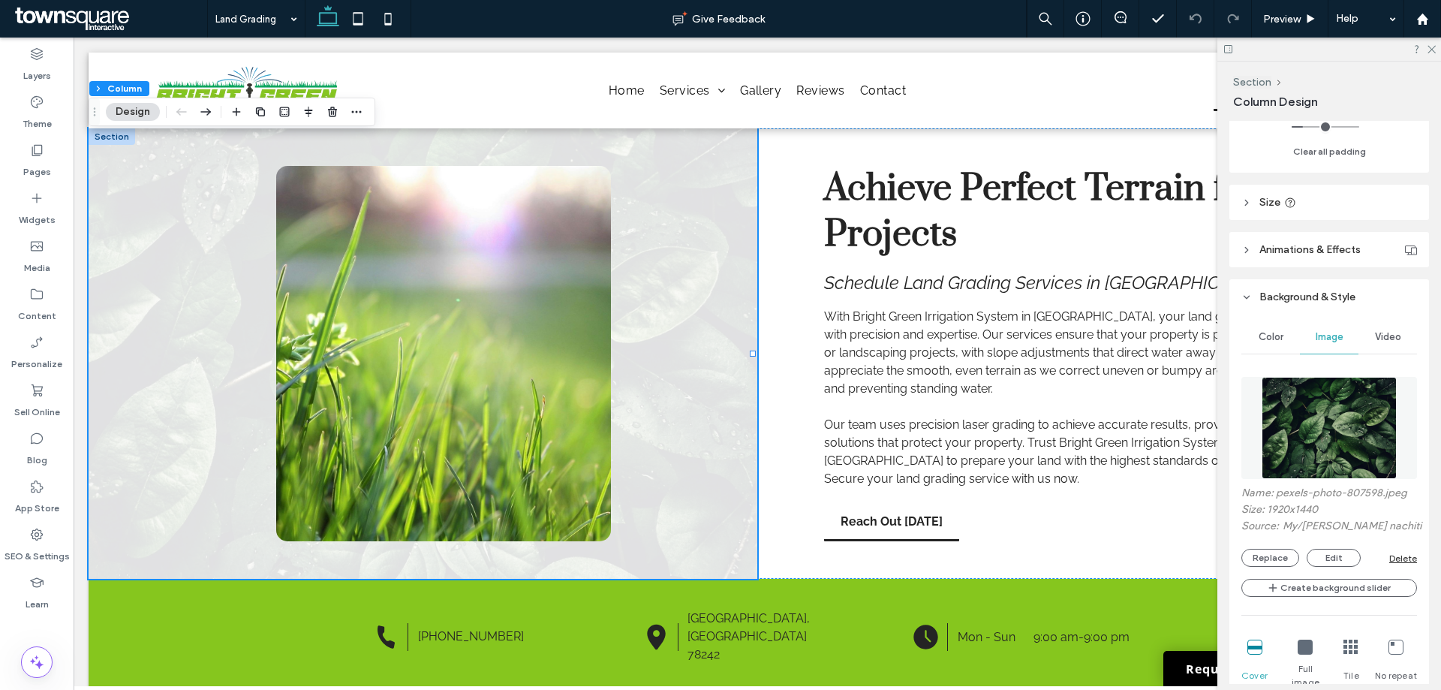
drag, startPoint x: 1408, startPoint y: 414, endPoint x: 1396, endPoint y: 413, distance: 12.0
click at [1406, 414] on figure at bounding box center [1329, 428] width 176 height 102
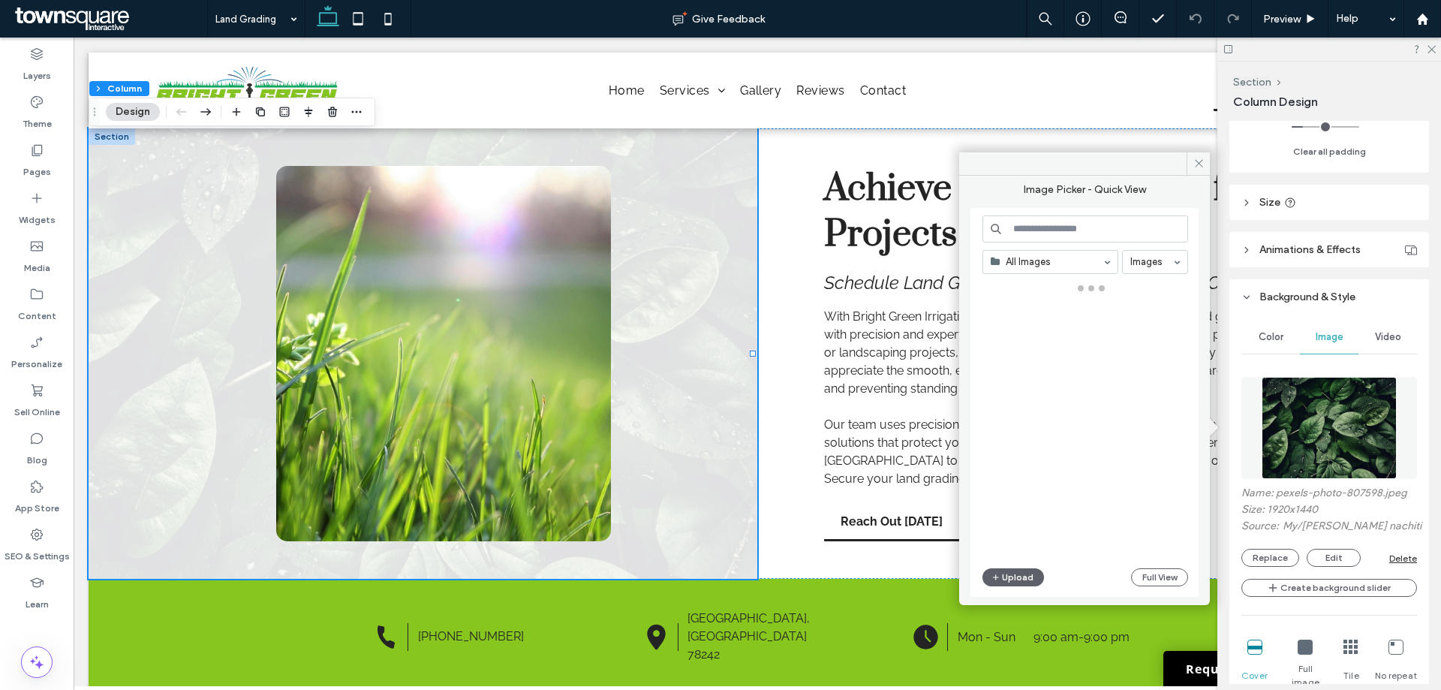
click at [1387, 412] on img at bounding box center [1329, 428] width 136 height 102
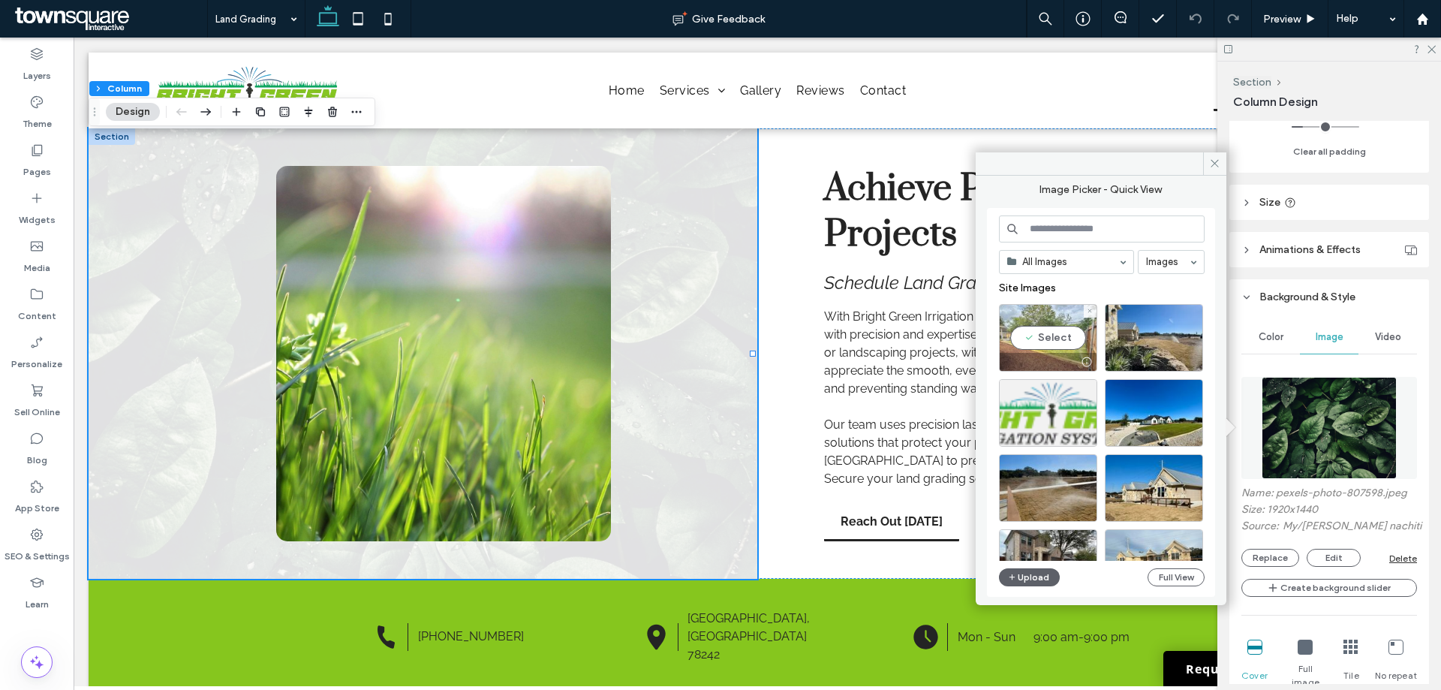
drag, startPoint x: 1007, startPoint y: 322, endPoint x: 942, endPoint y: 287, distance: 73.5
click at [1007, 322] on div "Select" at bounding box center [1048, 338] width 98 height 68
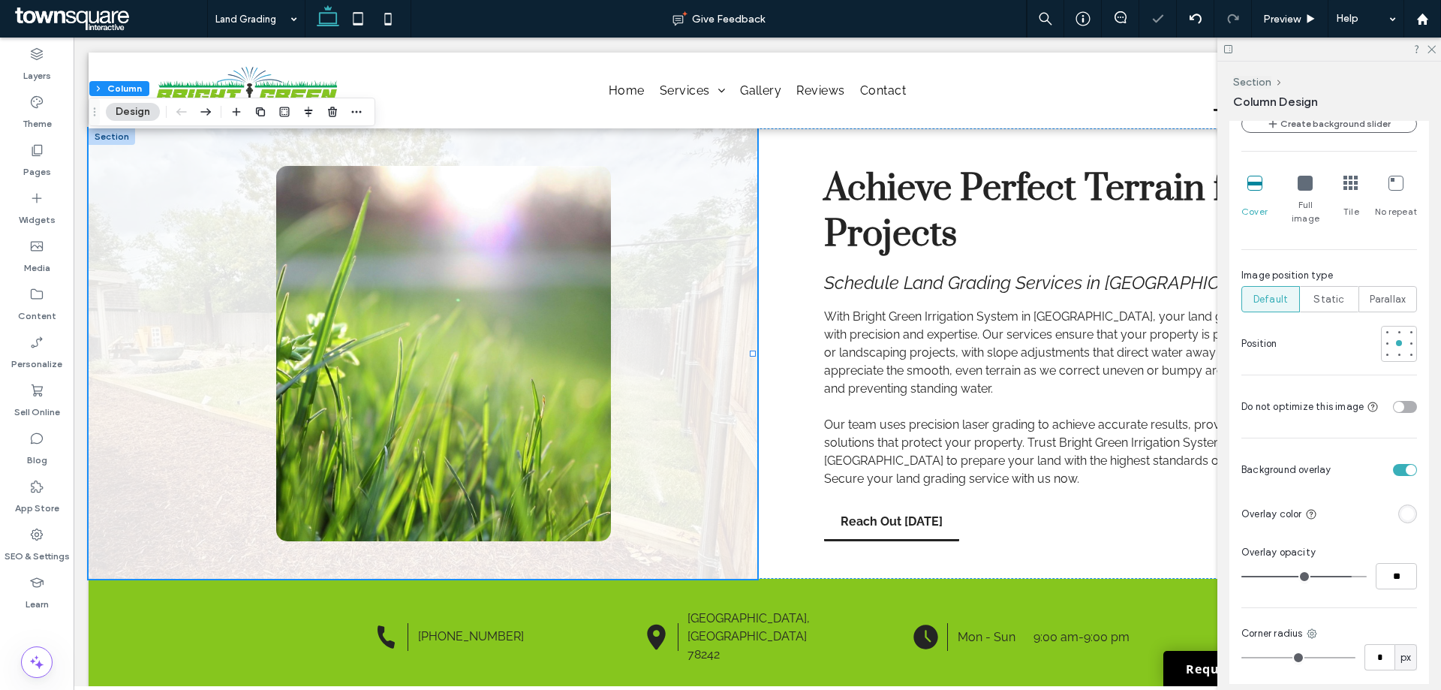
scroll to position [975, 0]
click at [1389, 562] on input "**" at bounding box center [1395, 575] width 41 height 26
type input "**"
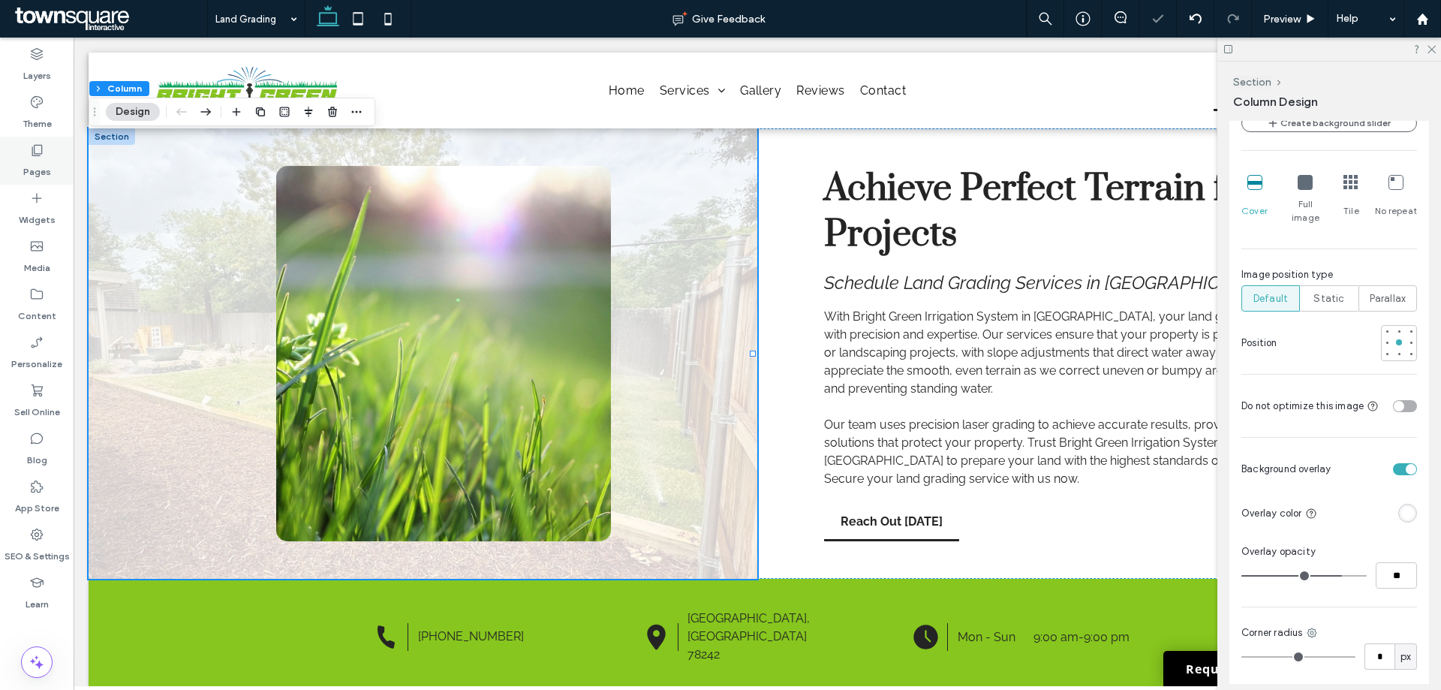
click at [41, 168] on label "Pages" at bounding box center [37, 168] width 28 height 21
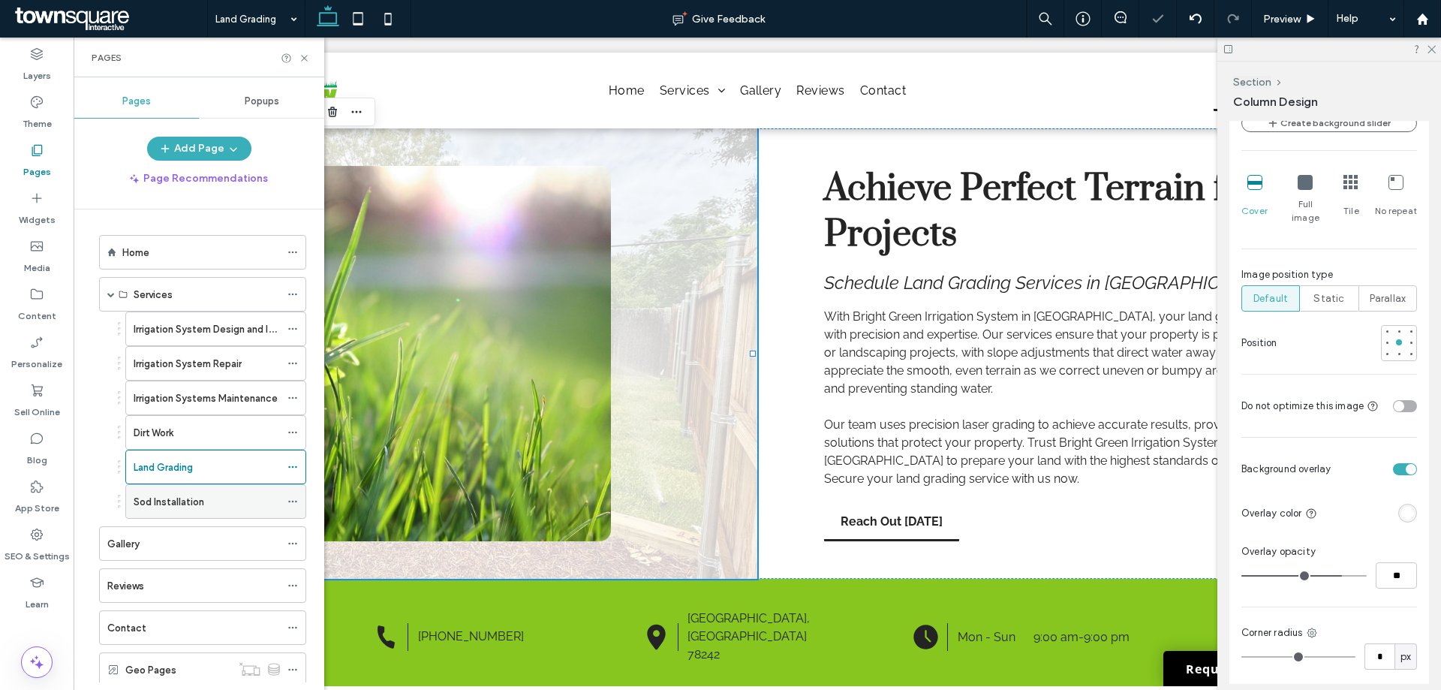
click at [193, 498] on label "Sod Installation" at bounding box center [169, 501] width 71 height 26
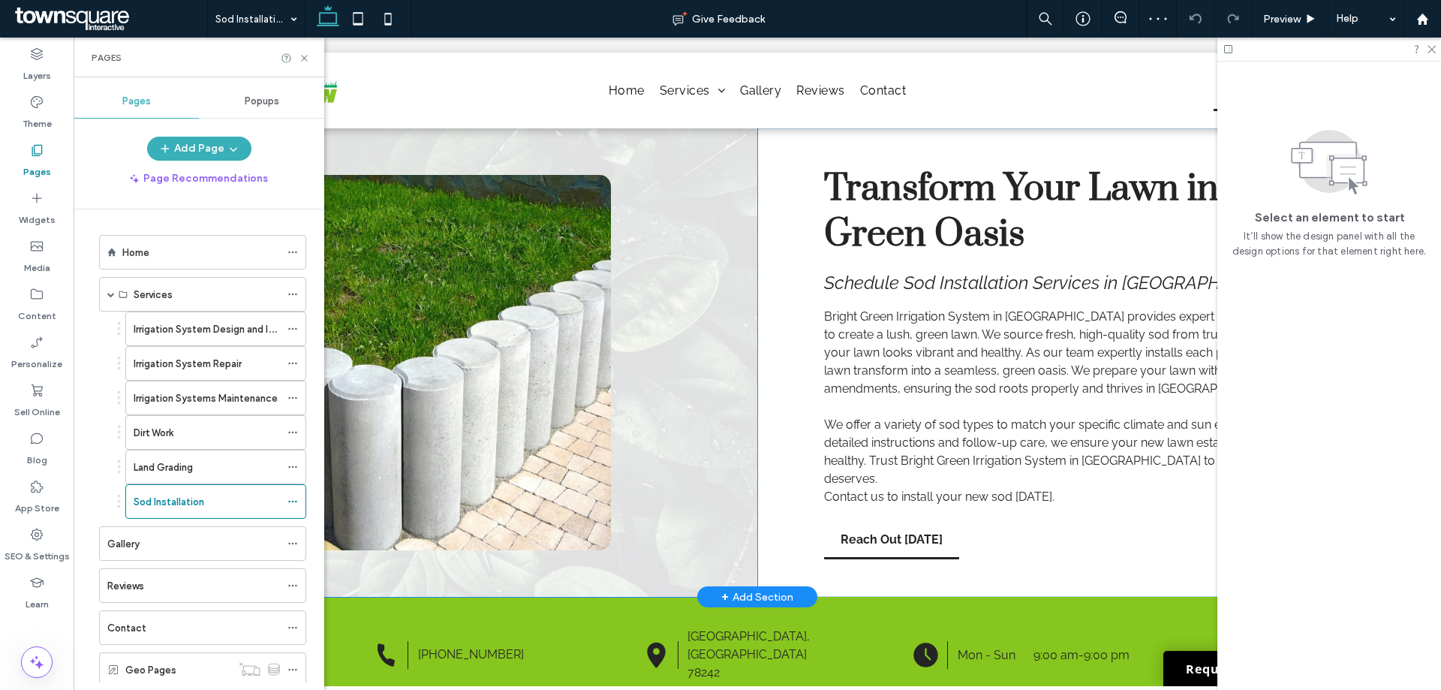
click at [627, 361] on div at bounding box center [423, 362] width 668 height 468
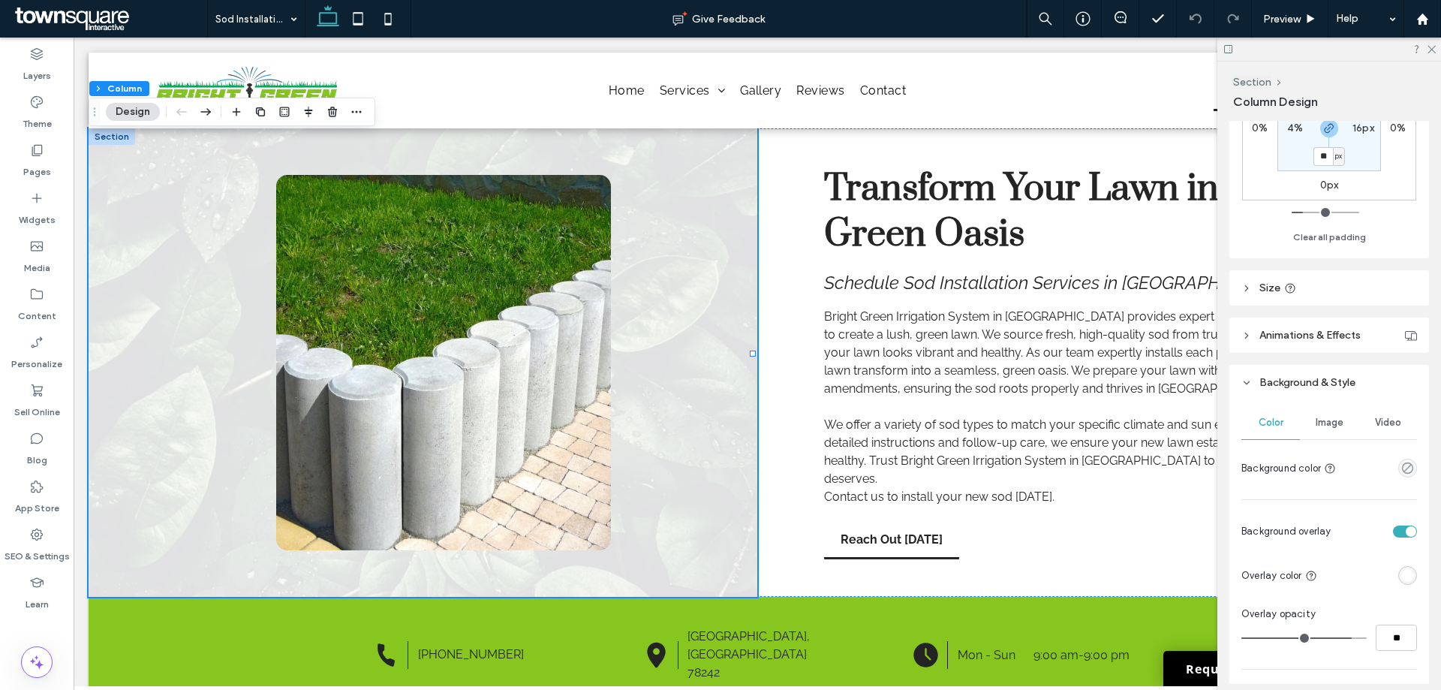
scroll to position [450, 0]
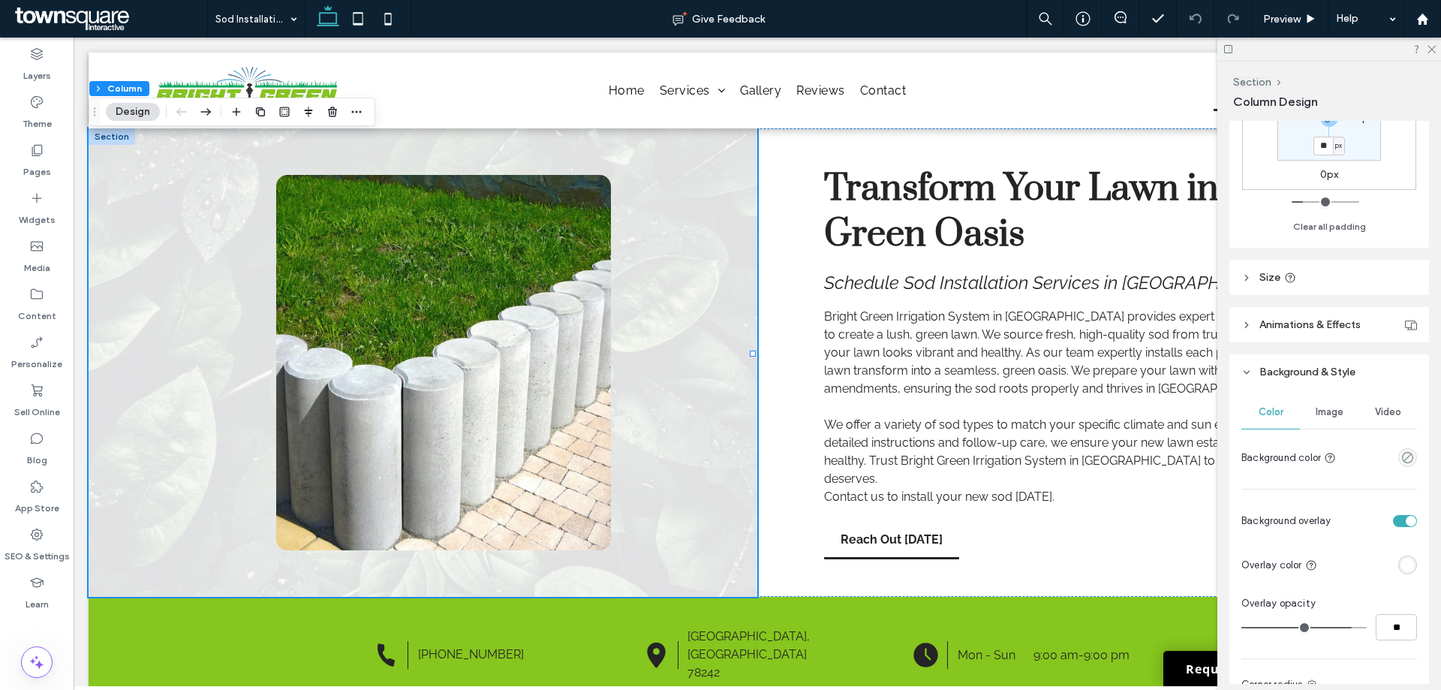
click at [1325, 415] on span "Image" at bounding box center [1329, 412] width 28 height 12
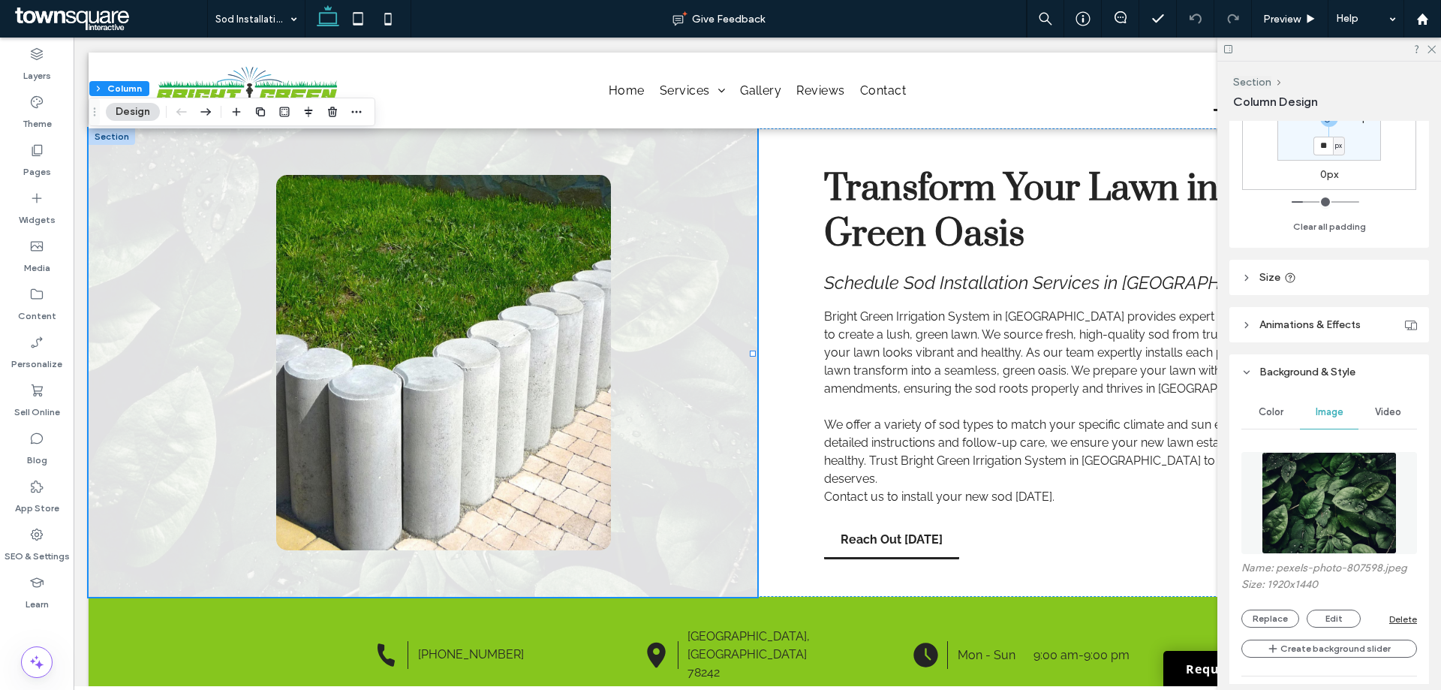
click at [1340, 487] on img at bounding box center [1329, 503] width 136 height 102
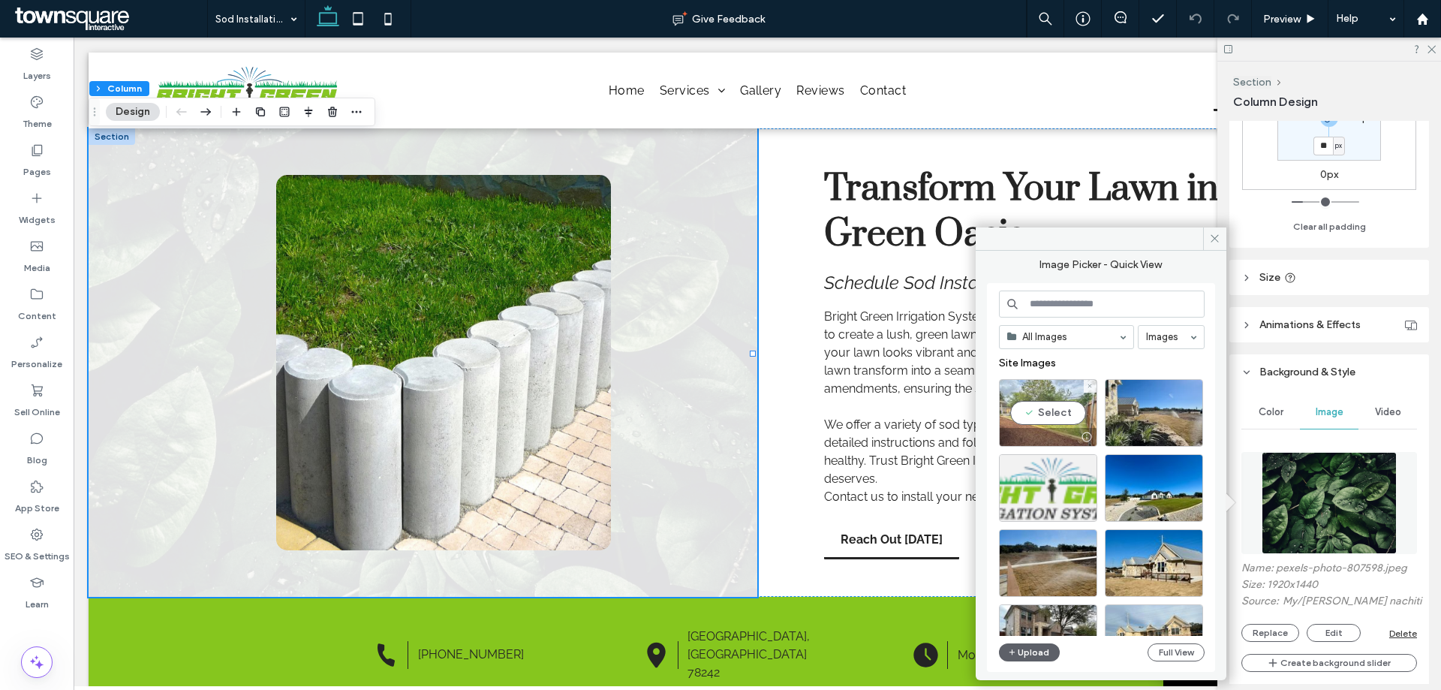
drag, startPoint x: 1028, startPoint y: 376, endPoint x: 1059, endPoint y: 404, distance: 42.5
click at [1059, 404] on div "Select" at bounding box center [1048, 413] width 98 height 68
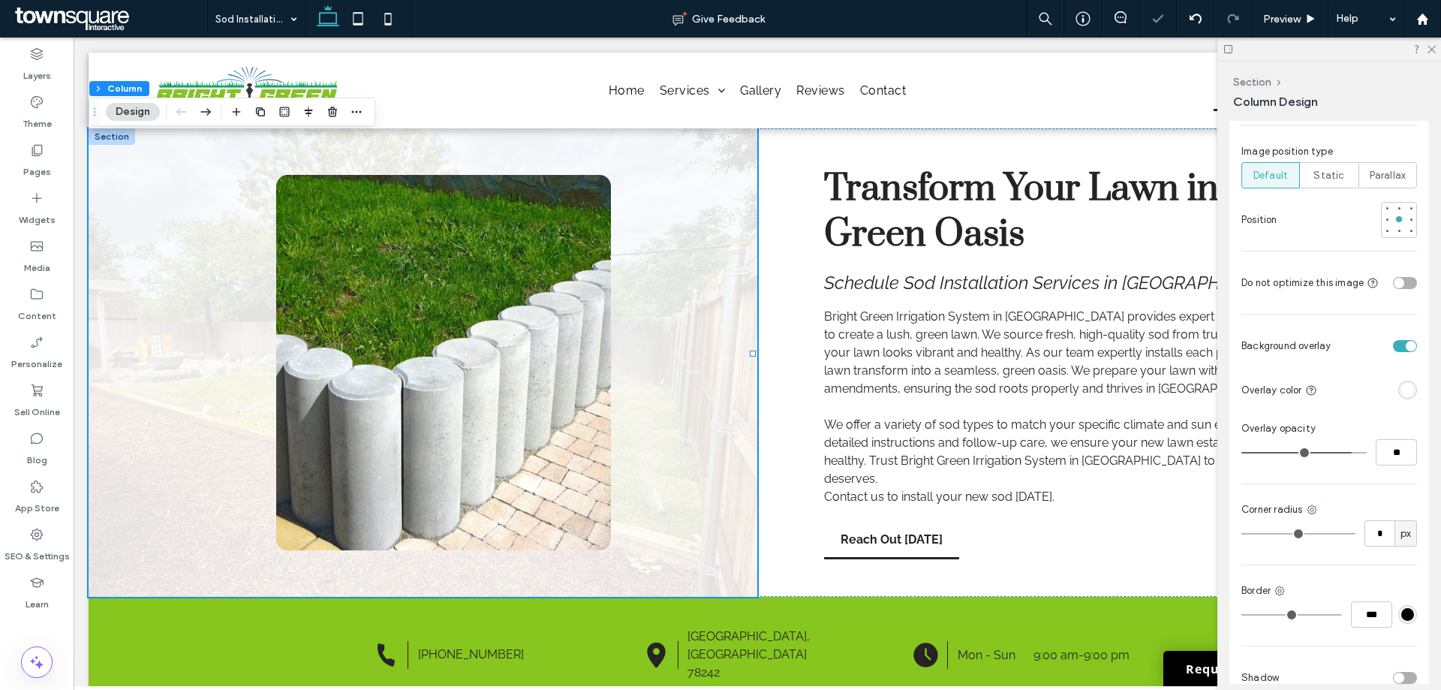
scroll to position [1125, 0]
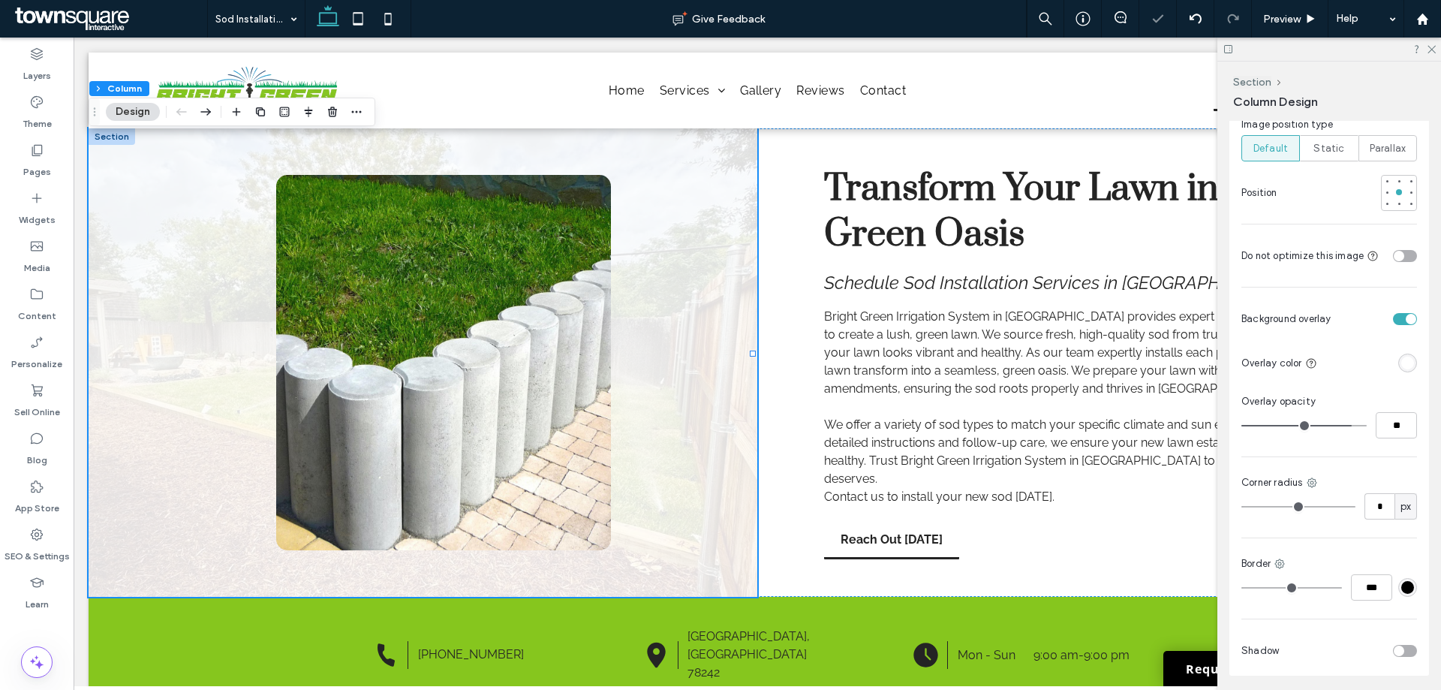
drag, startPoint x: 1396, startPoint y: 425, endPoint x: 1392, endPoint y: 418, distance: 8.7
click at [1393, 422] on div "Color Image Video Name: image+%2834%29.jpg Size: 1125x1500 Replace Edit Delete …" at bounding box center [1329, 194] width 200 height 961
click at [1391, 417] on input "**" at bounding box center [1395, 425] width 41 height 26
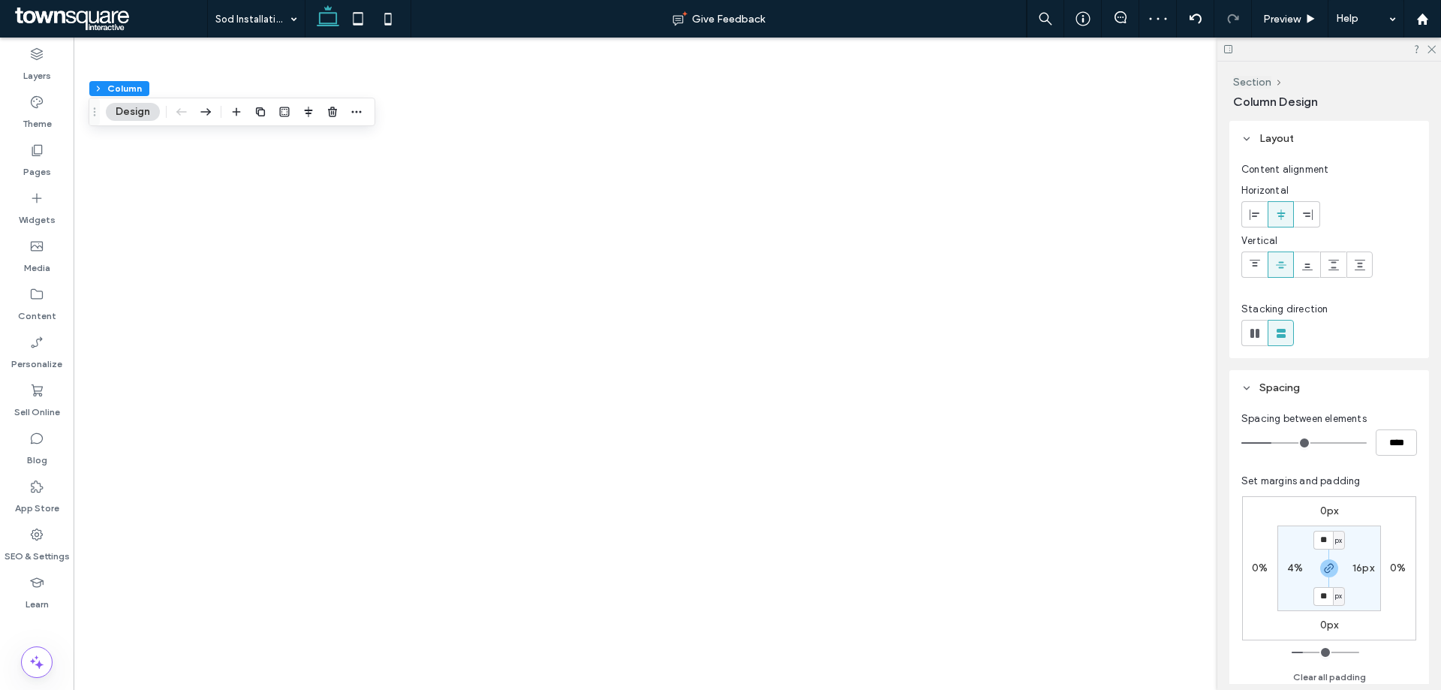
type input "**"
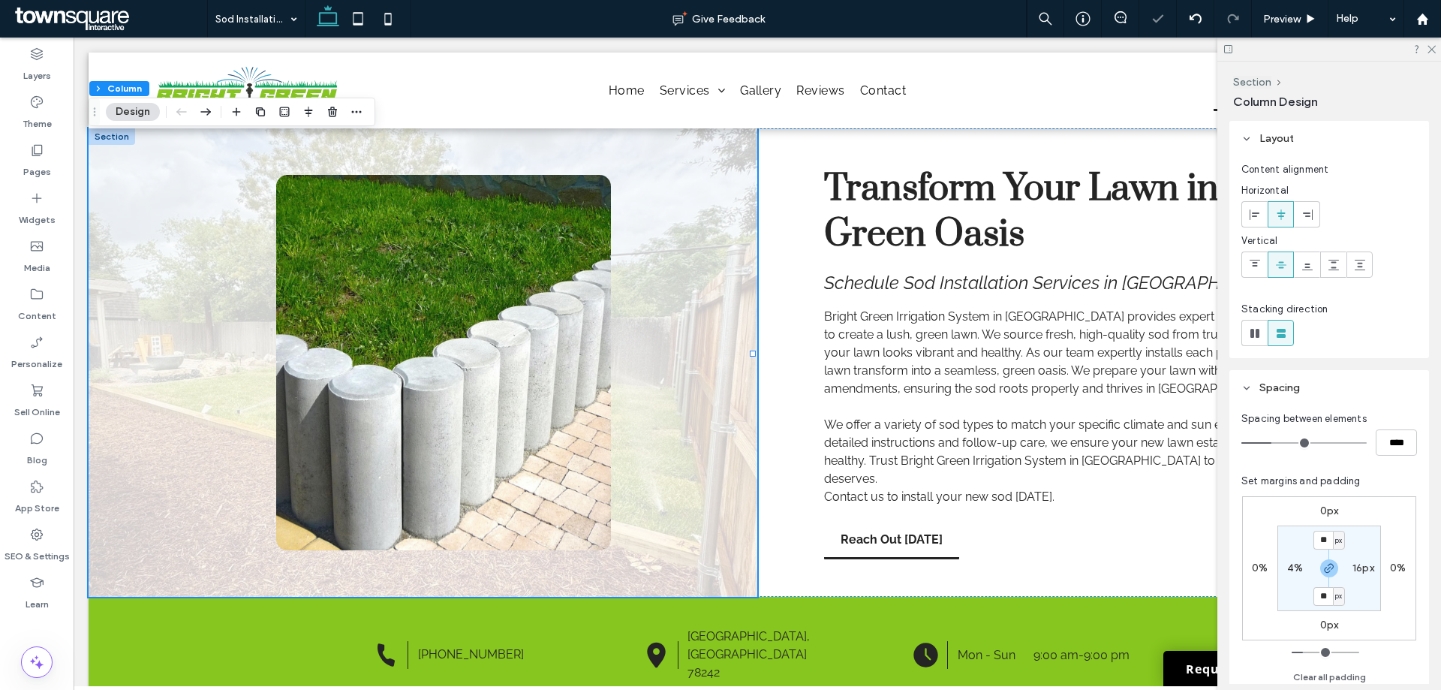
scroll to position [1125, 0]
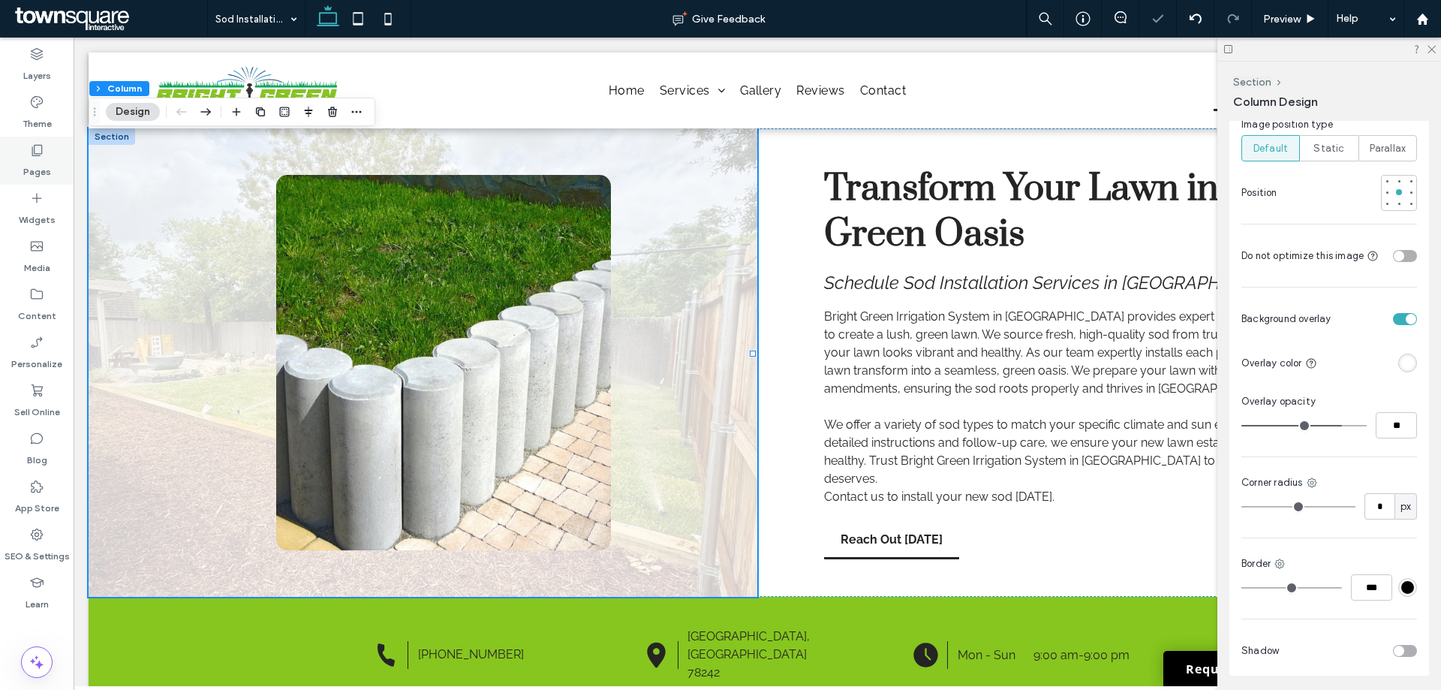
click at [44, 155] on div "Pages" at bounding box center [37, 161] width 74 height 48
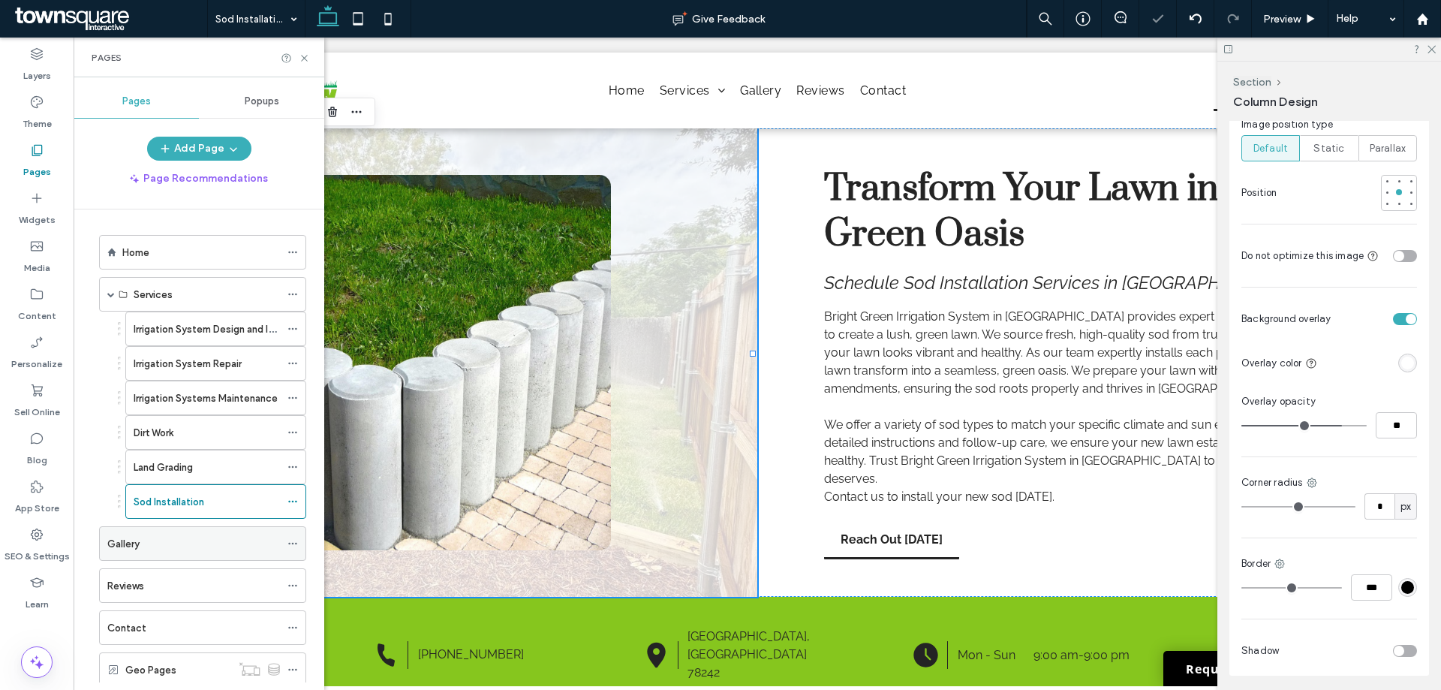
click at [180, 550] on div "Gallery" at bounding box center [193, 544] width 173 height 16
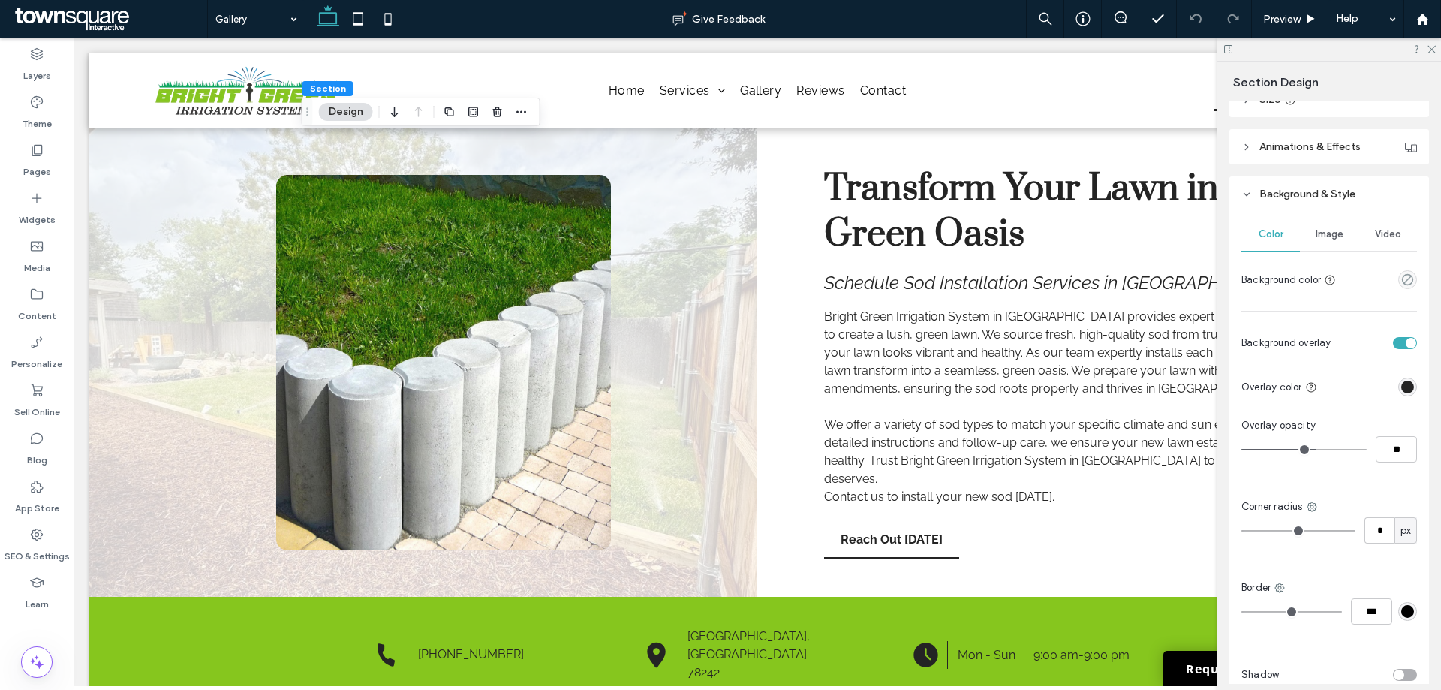
scroll to position [398, 0]
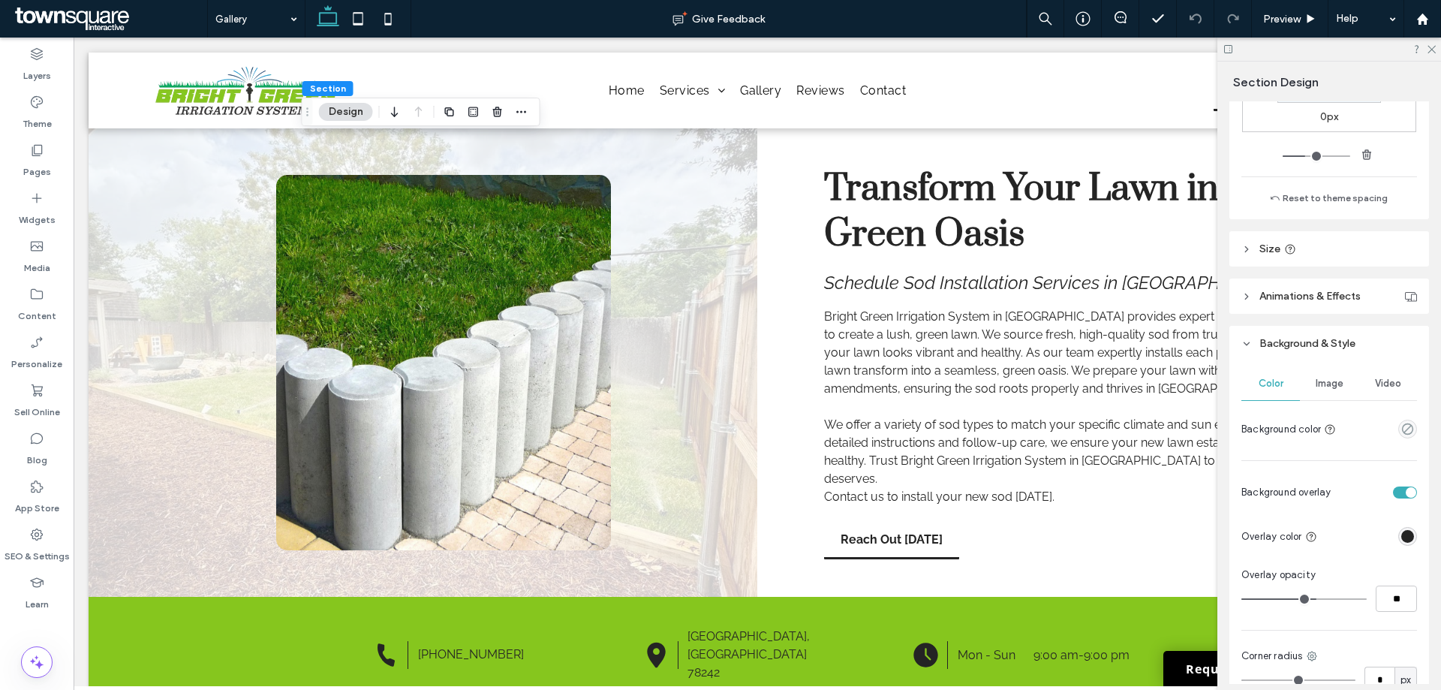
click at [1326, 391] on div "Image" at bounding box center [1328, 383] width 59 height 33
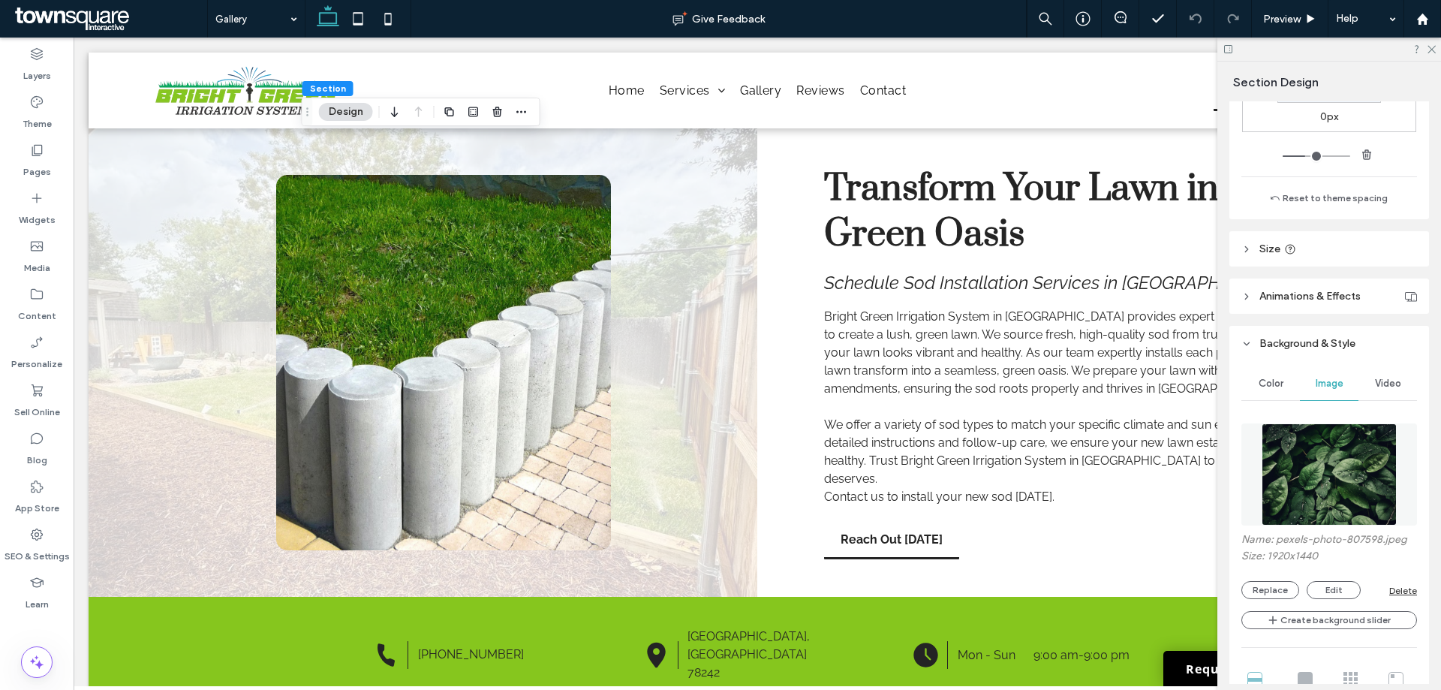
click at [1358, 444] on img at bounding box center [1329, 474] width 136 height 102
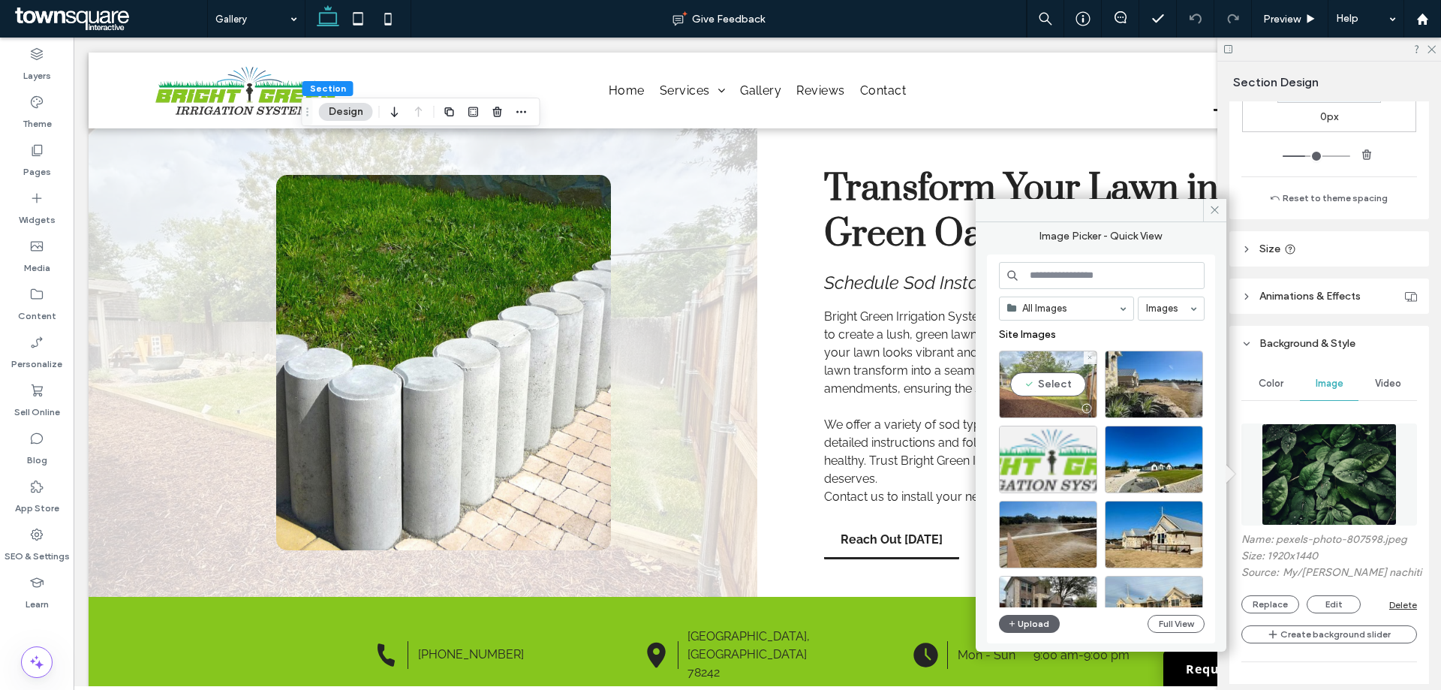
click at [1035, 371] on div "Select" at bounding box center [1048, 384] width 98 height 68
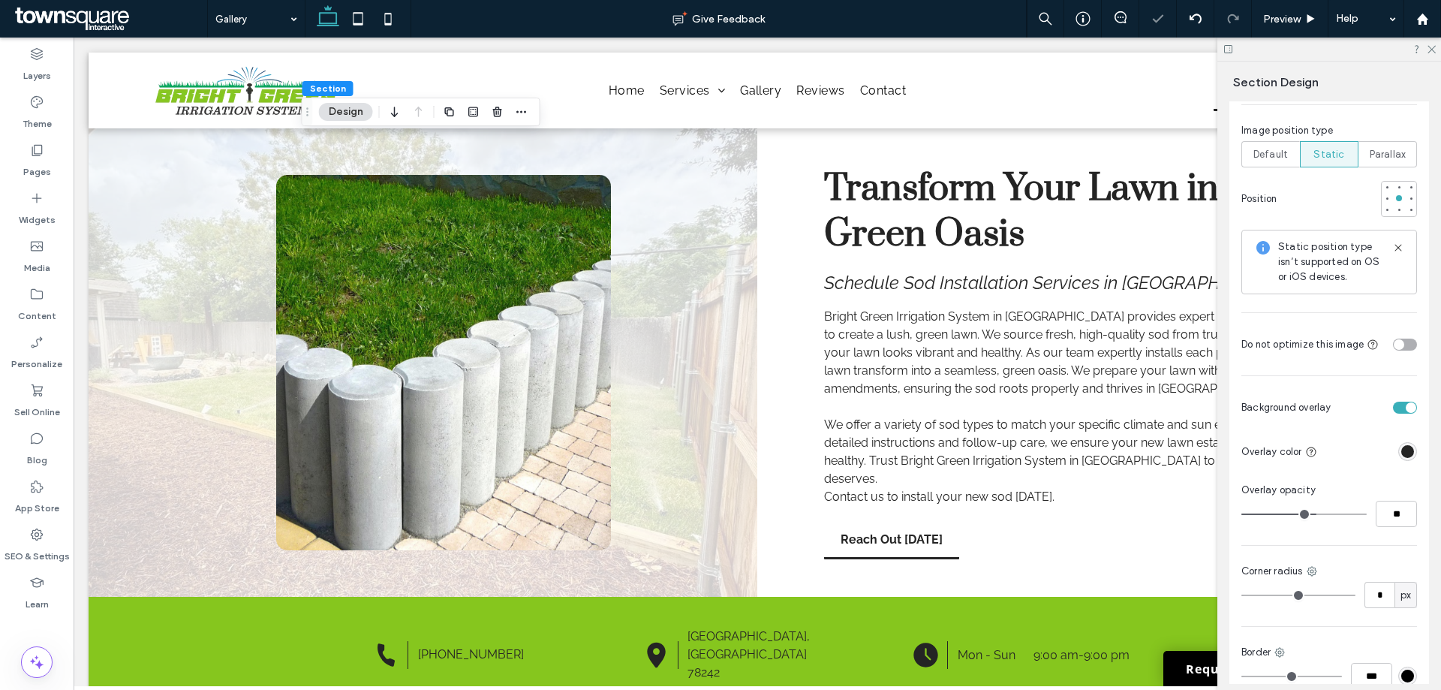
scroll to position [1073, 0]
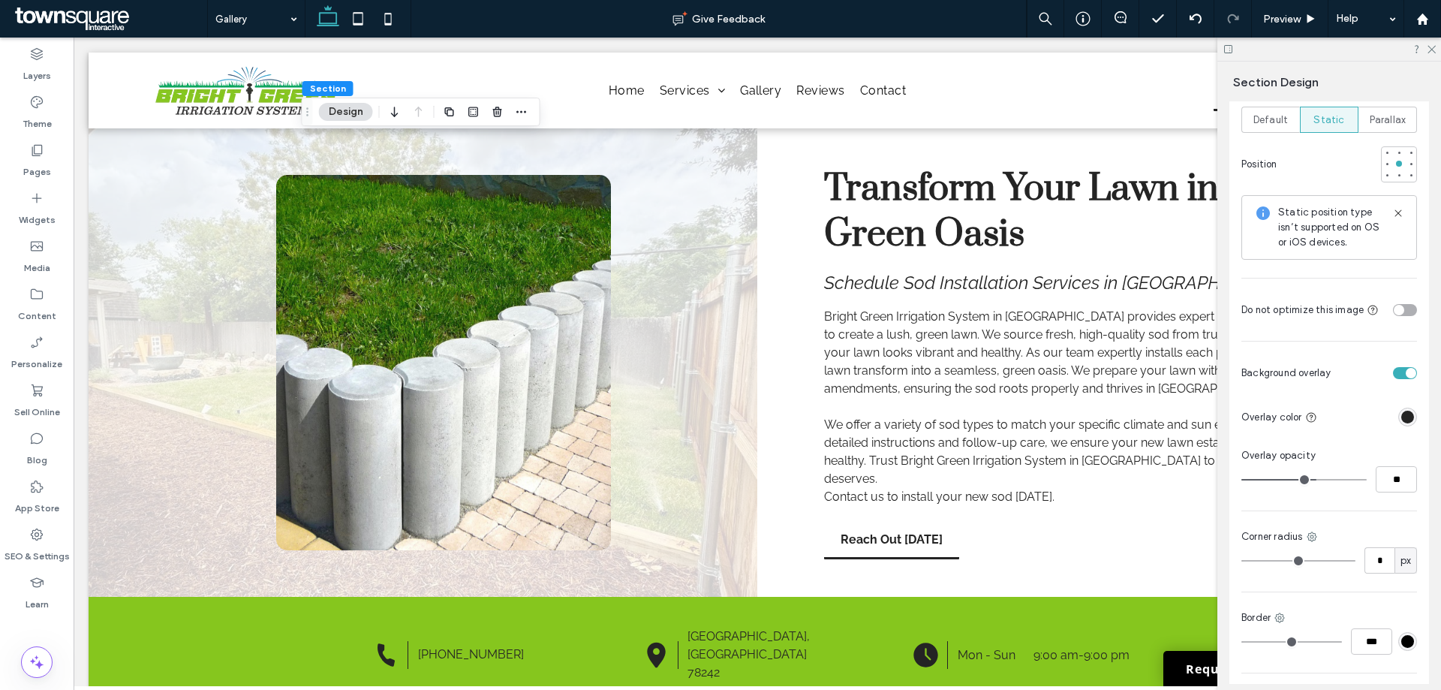
click at [341, 111] on button "Design" at bounding box center [346, 112] width 54 height 18
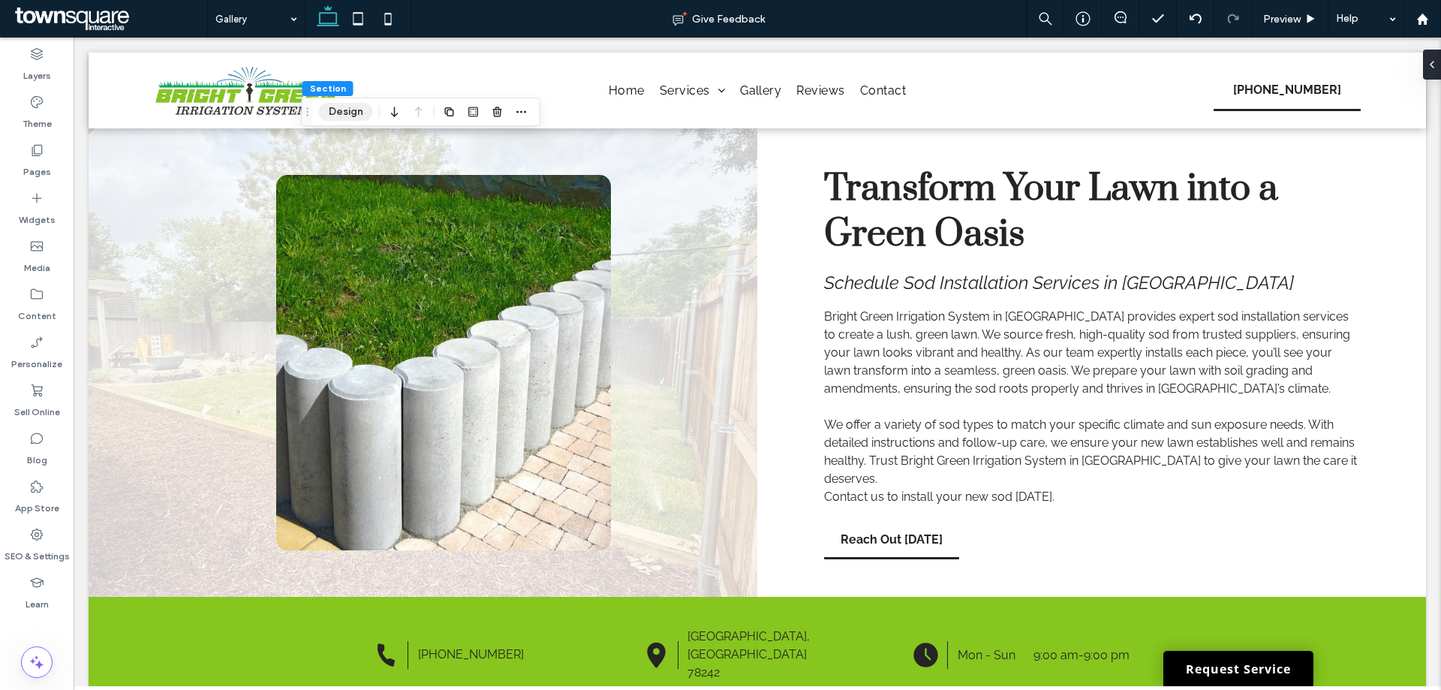
click at [346, 110] on button "Design" at bounding box center [346, 112] width 54 height 18
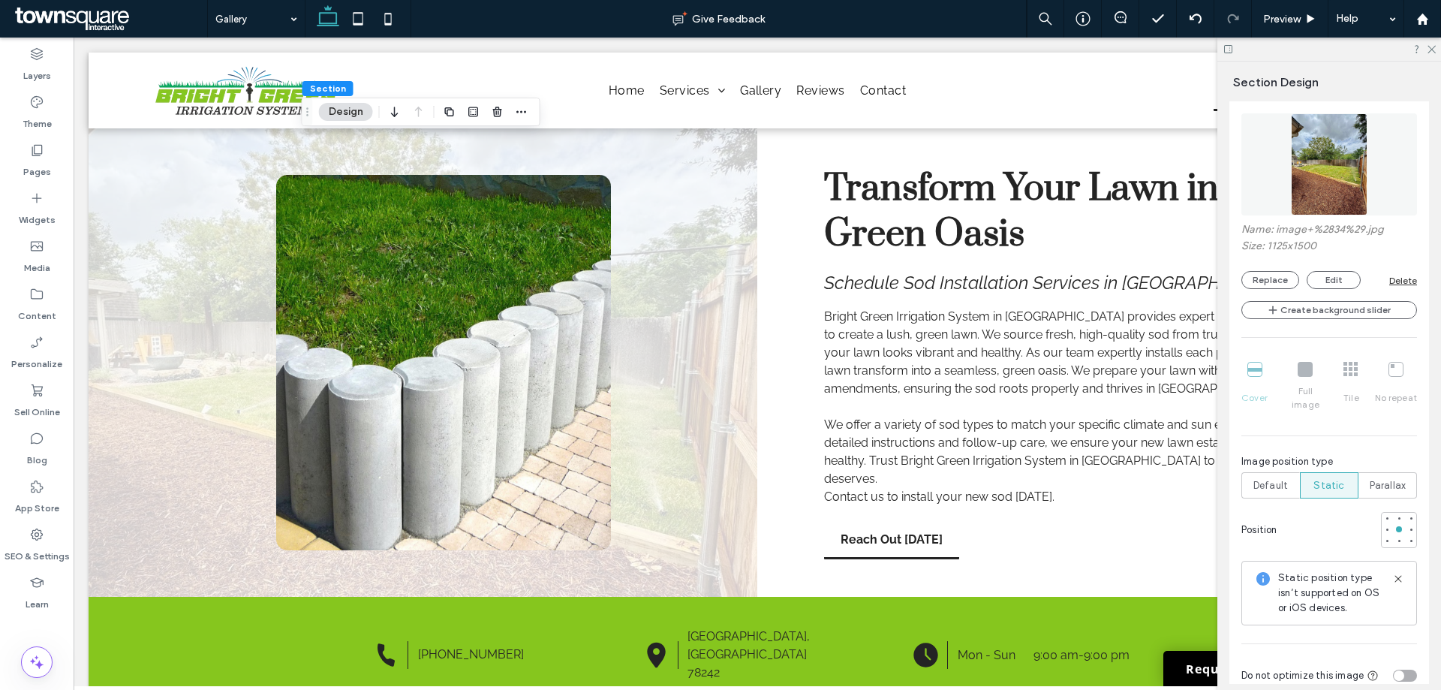
scroll to position [640, 0]
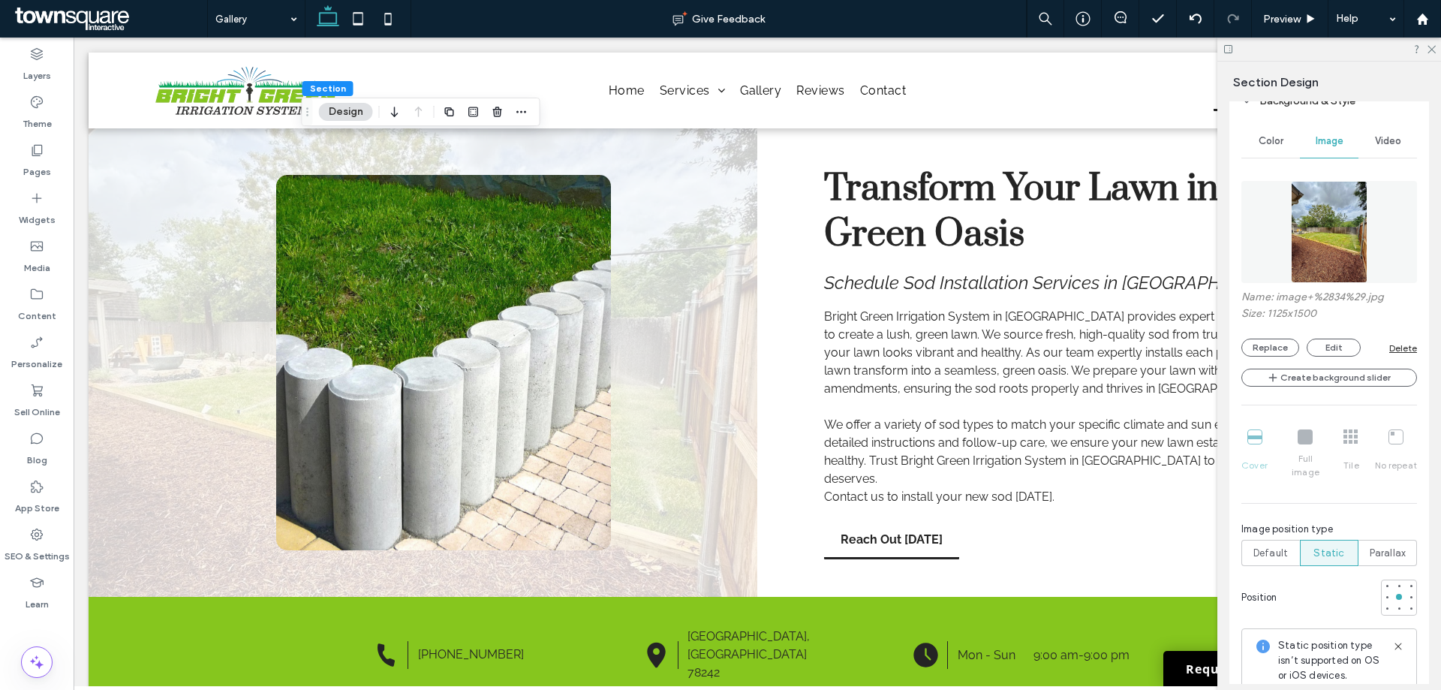
click at [1311, 215] on img at bounding box center [1328, 232] width 77 height 102
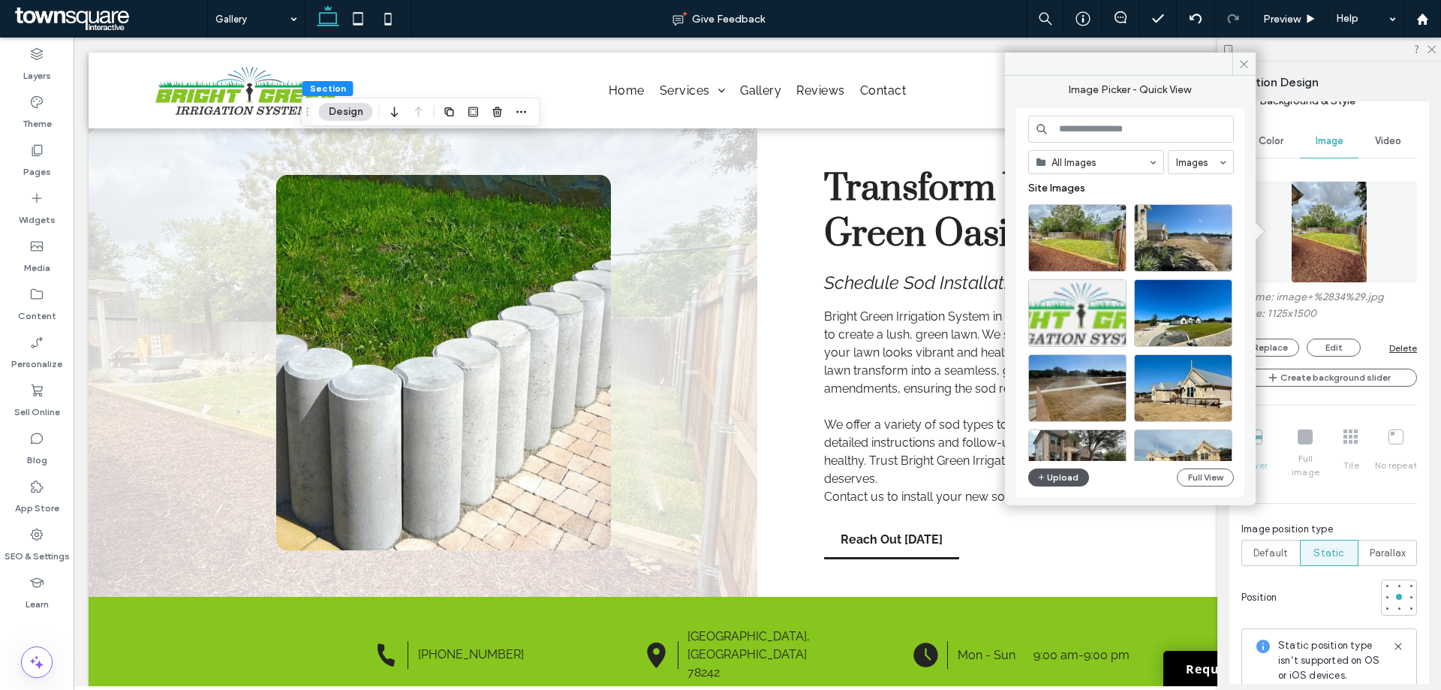
click at [1060, 485] on button "Upload" at bounding box center [1059, 477] width 62 height 18
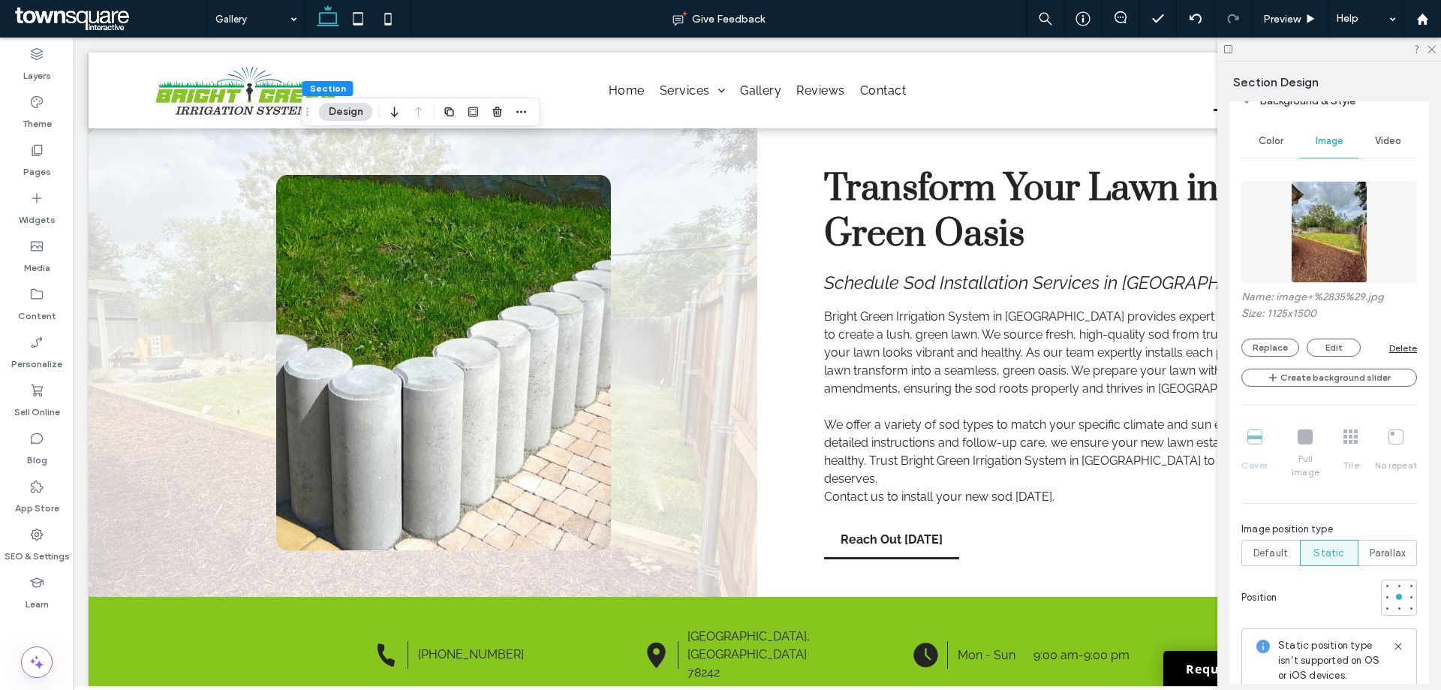
drag, startPoint x: 1299, startPoint y: 255, endPoint x: 1261, endPoint y: 284, distance: 47.1
click at [1299, 254] on img at bounding box center [1328, 232] width 77 height 102
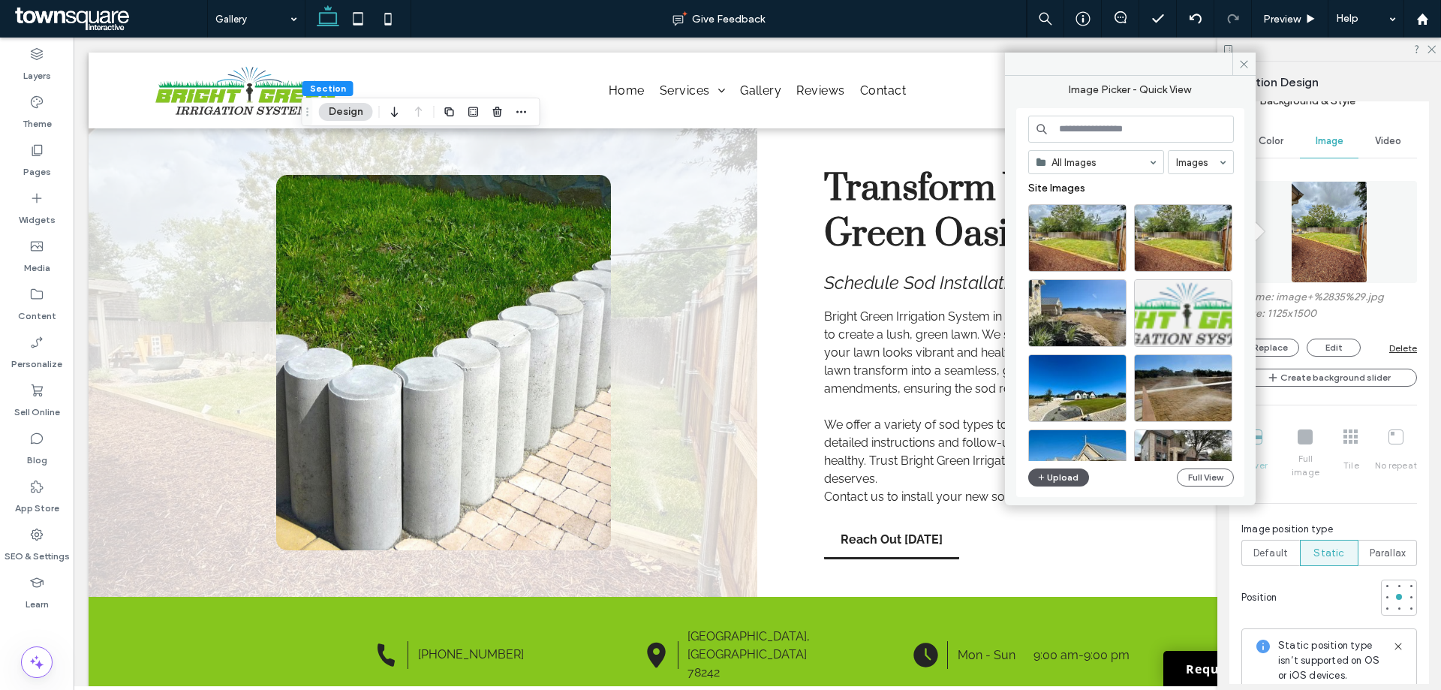
click at [1051, 470] on button "Upload" at bounding box center [1059, 477] width 62 height 18
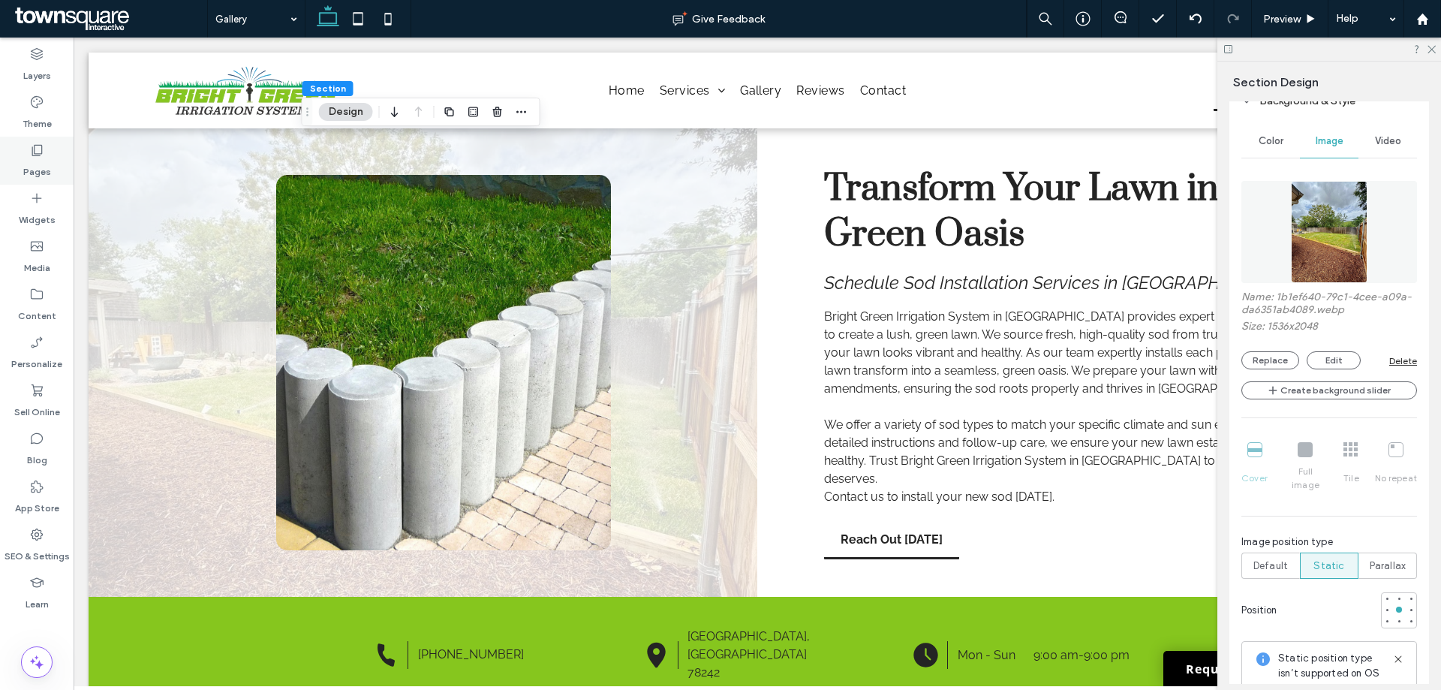
click at [18, 146] on div "Pages" at bounding box center [37, 161] width 74 height 48
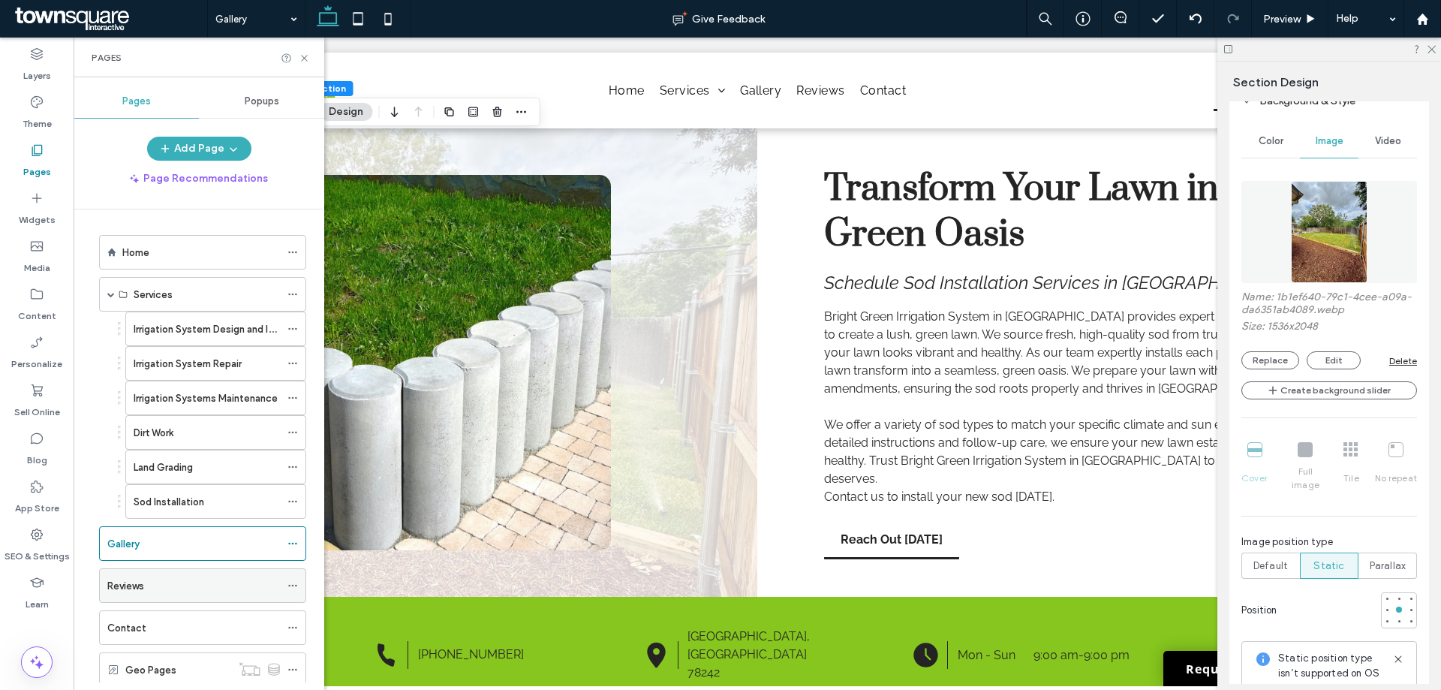
click at [151, 590] on div "Reviews" at bounding box center [193, 586] width 173 height 16
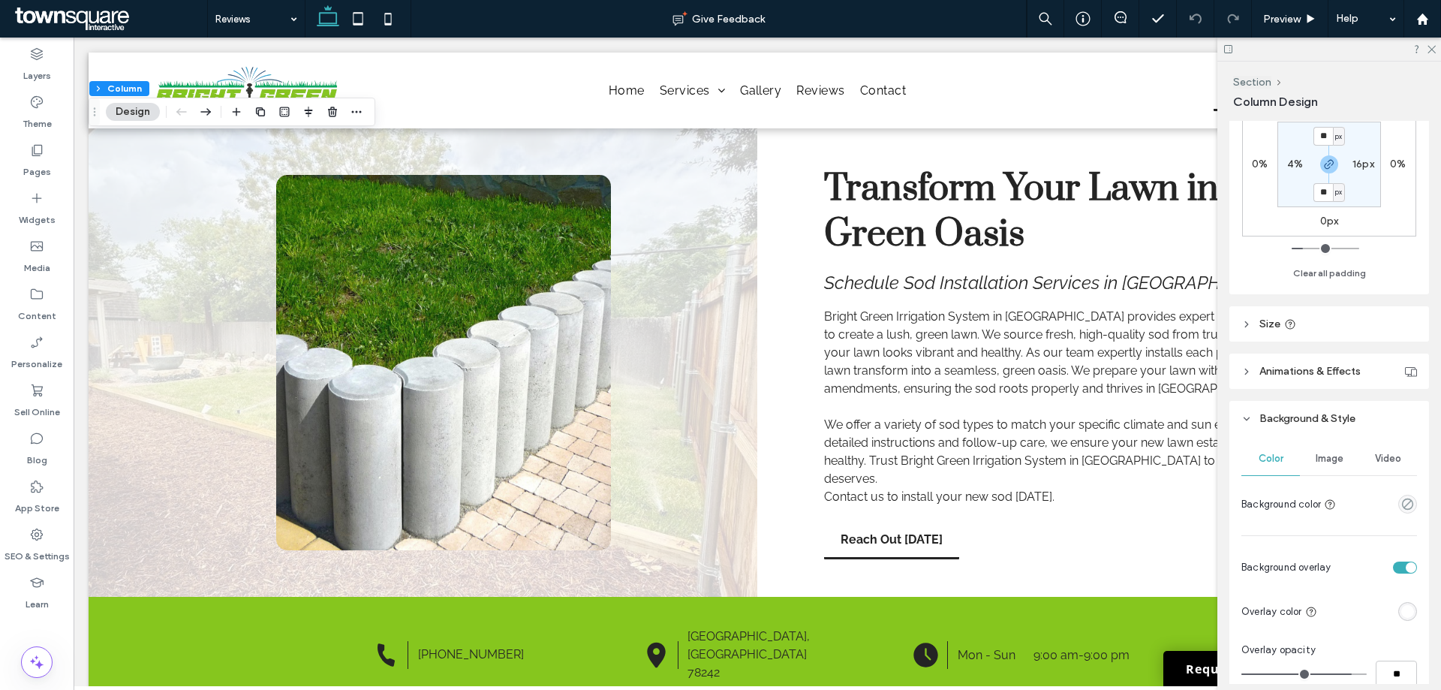
scroll to position [600, 0]
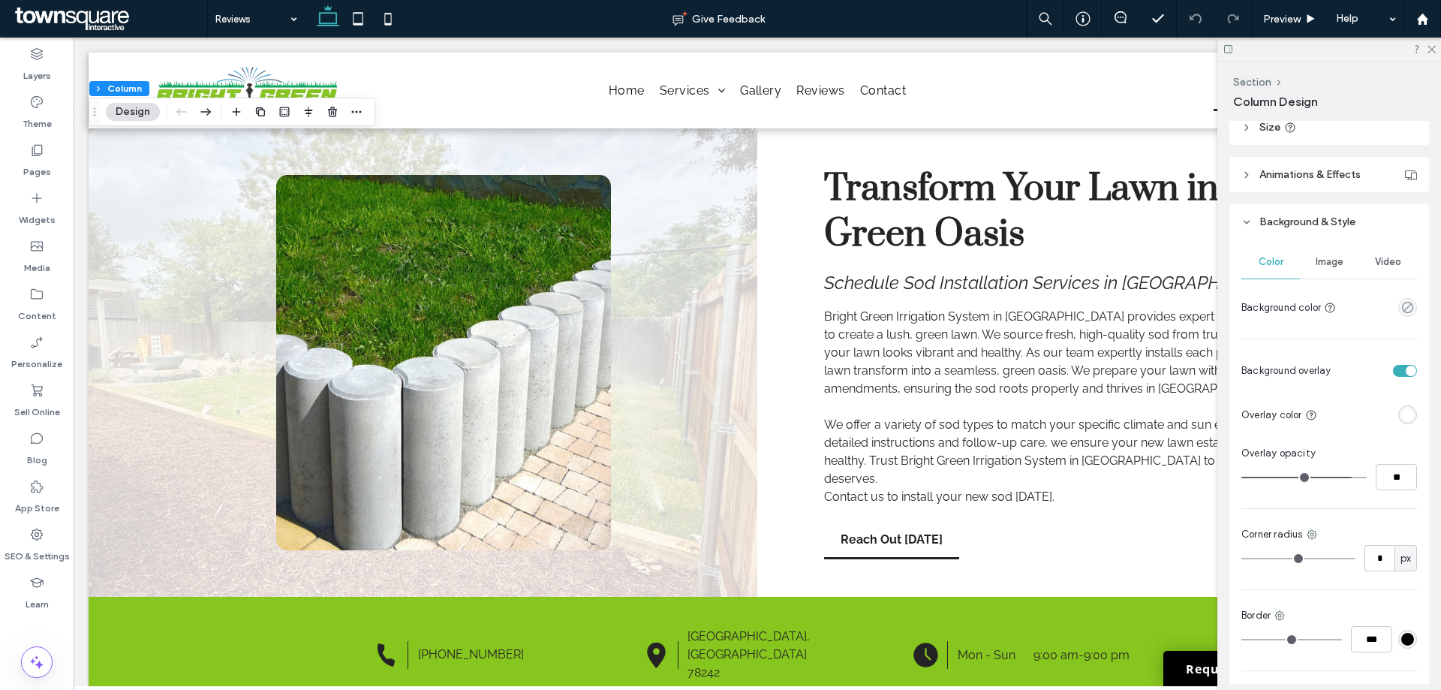
click at [1317, 266] on div "Image" at bounding box center [1328, 261] width 59 height 33
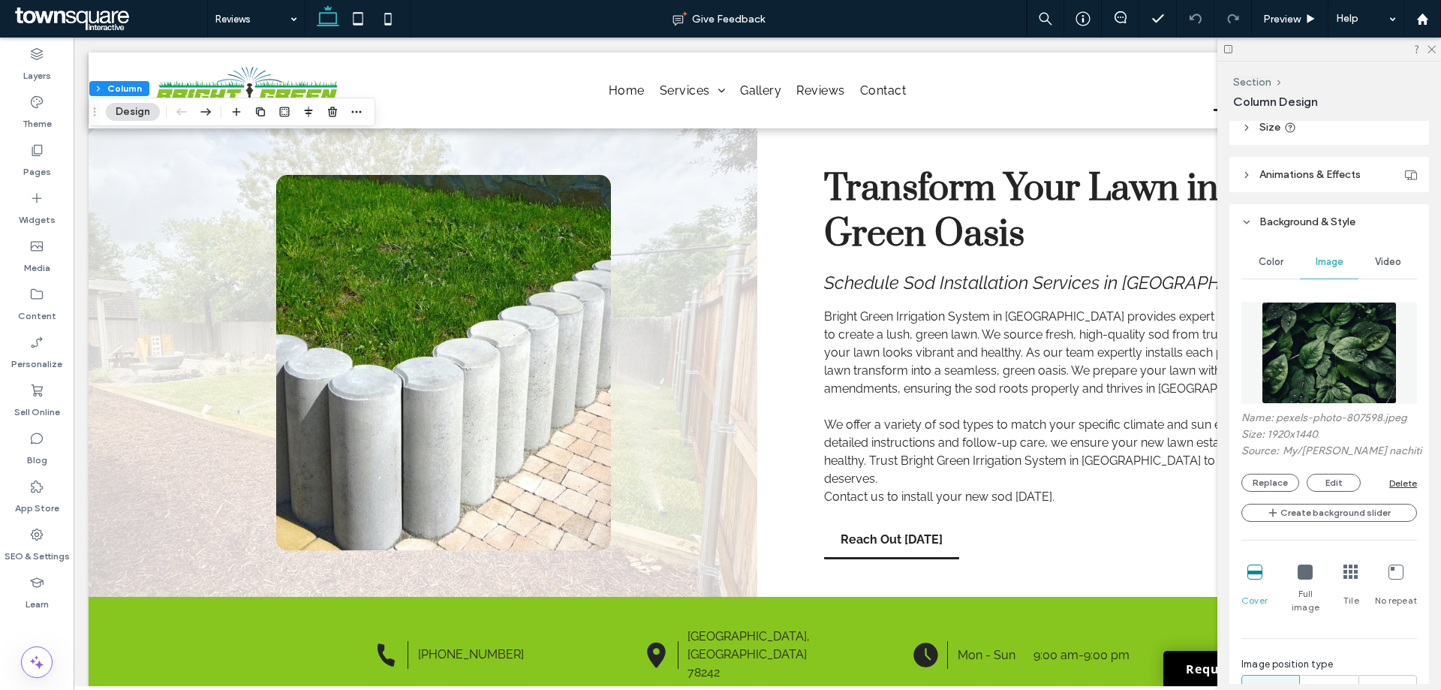
click at [1310, 350] on img at bounding box center [1329, 353] width 136 height 102
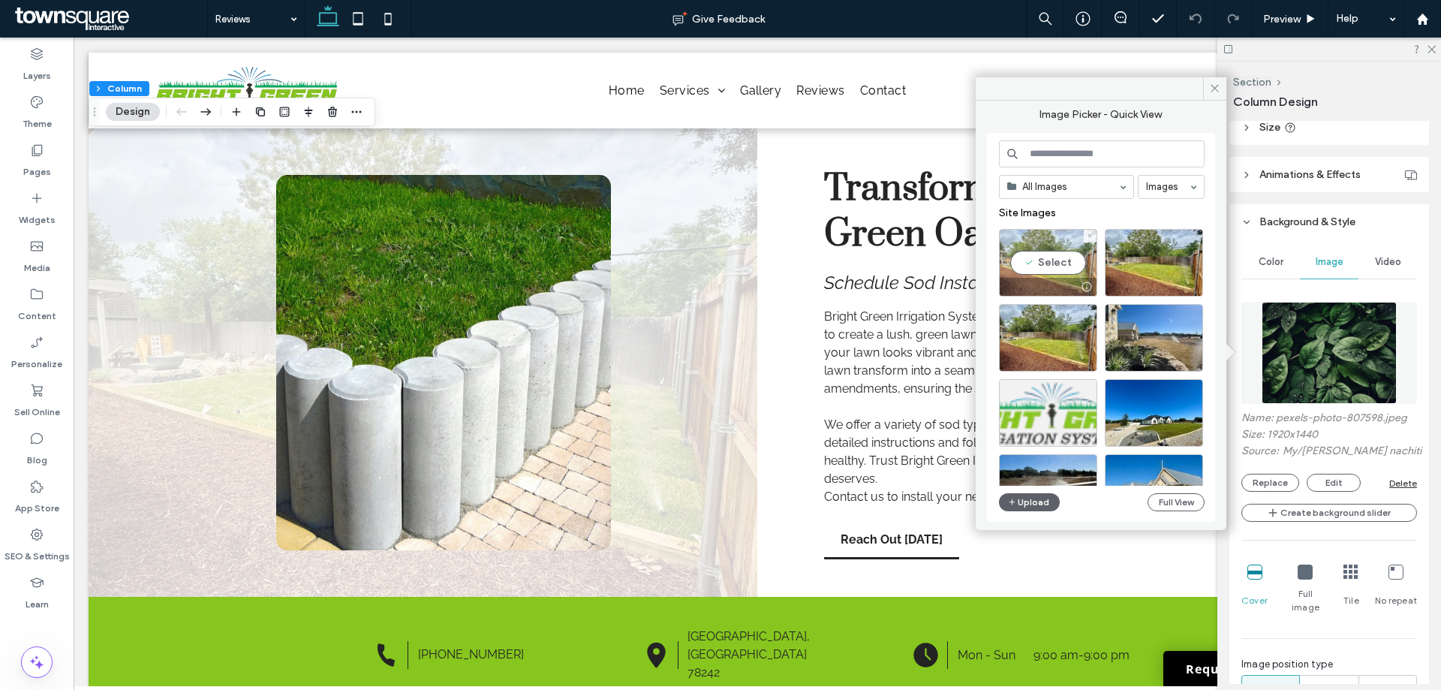
click at [1041, 272] on div "Select" at bounding box center [1048, 263] width 98 height 68
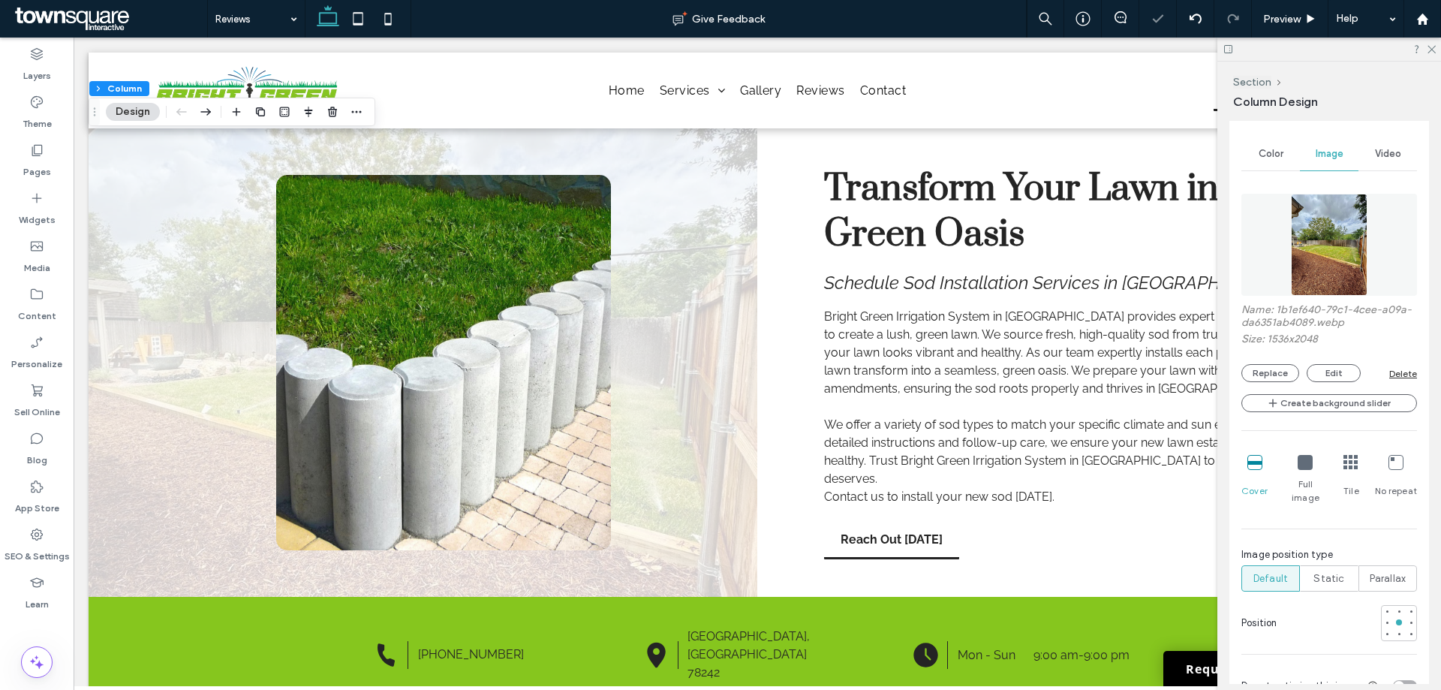
scroll to position [975, 0]
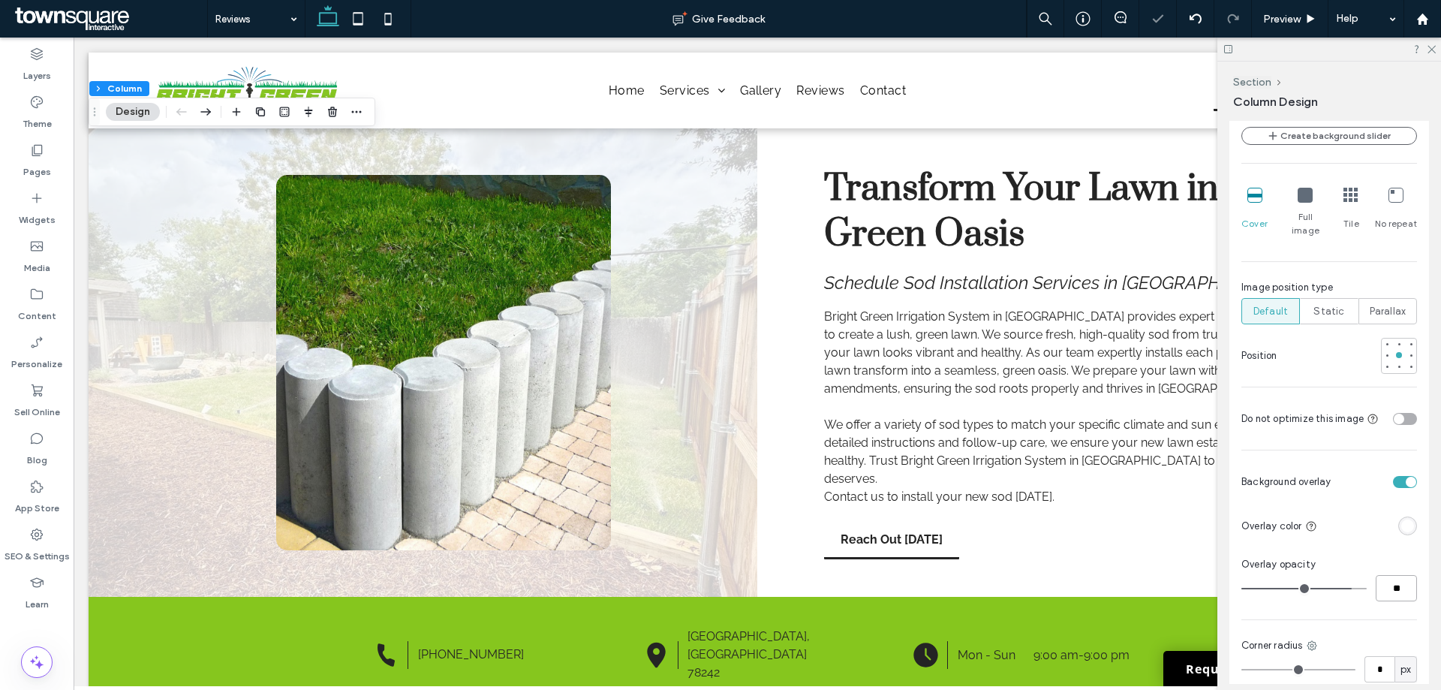
click at [1378, 575] on input "**" at bounding box center [1395, 588] width 41 height 26
type input "**"
click at [47, 154] on div "Pages" at bounding box center [37, 161] width 74 height 48
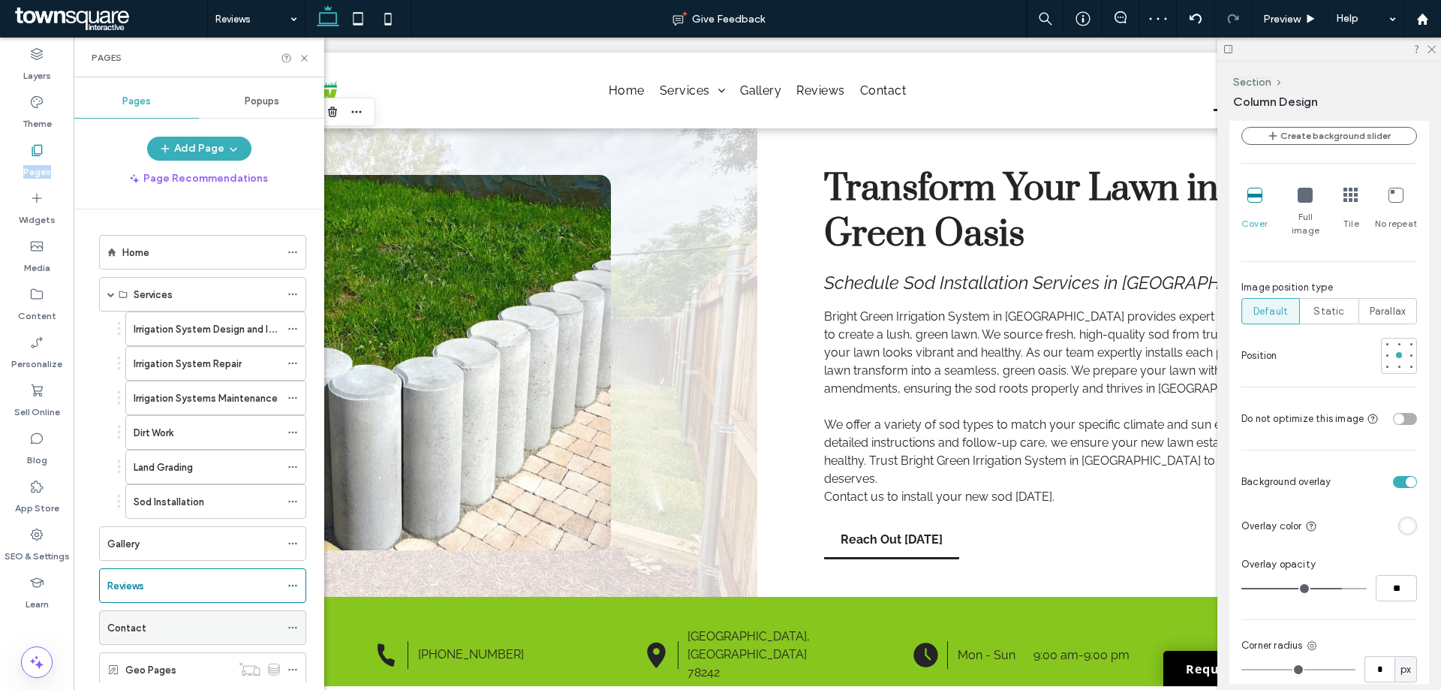
click at [140, 618] on div "Contact" at bounding box center [193, 627] width 173 height 33
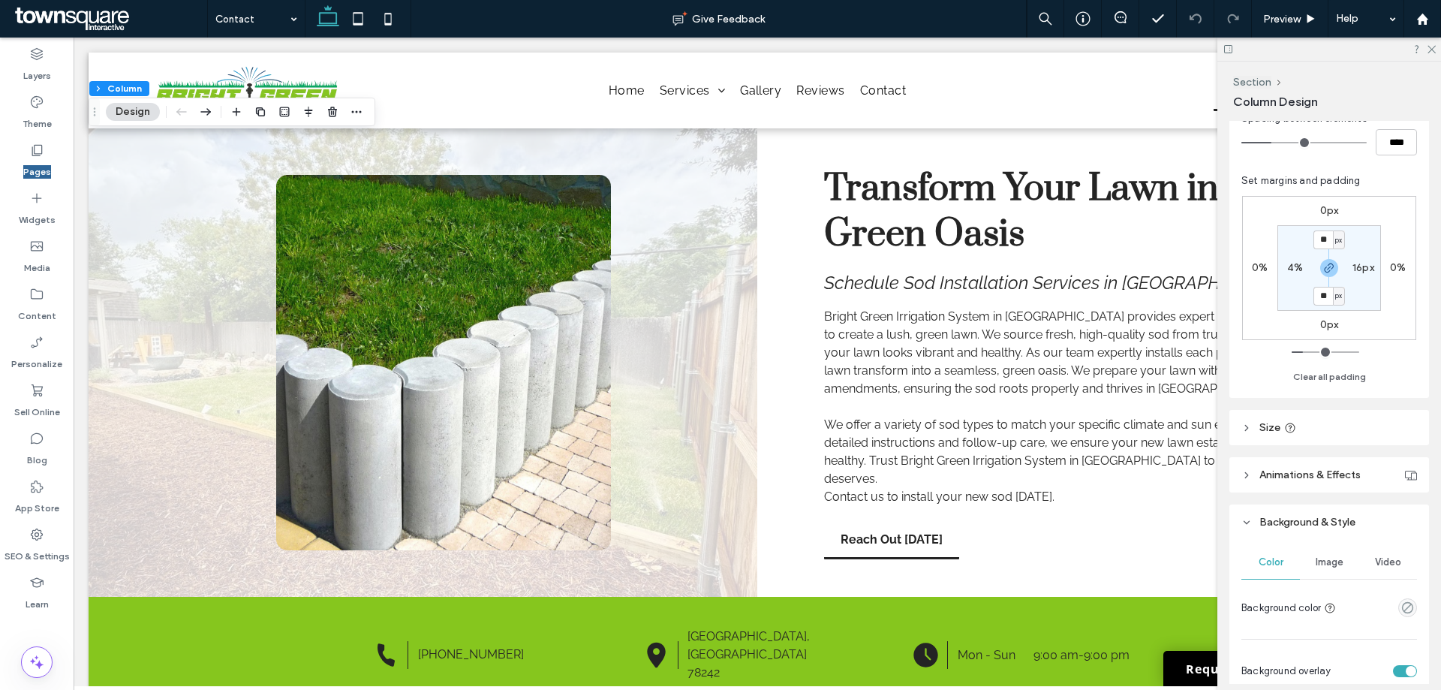
scroll to position [450, 0]
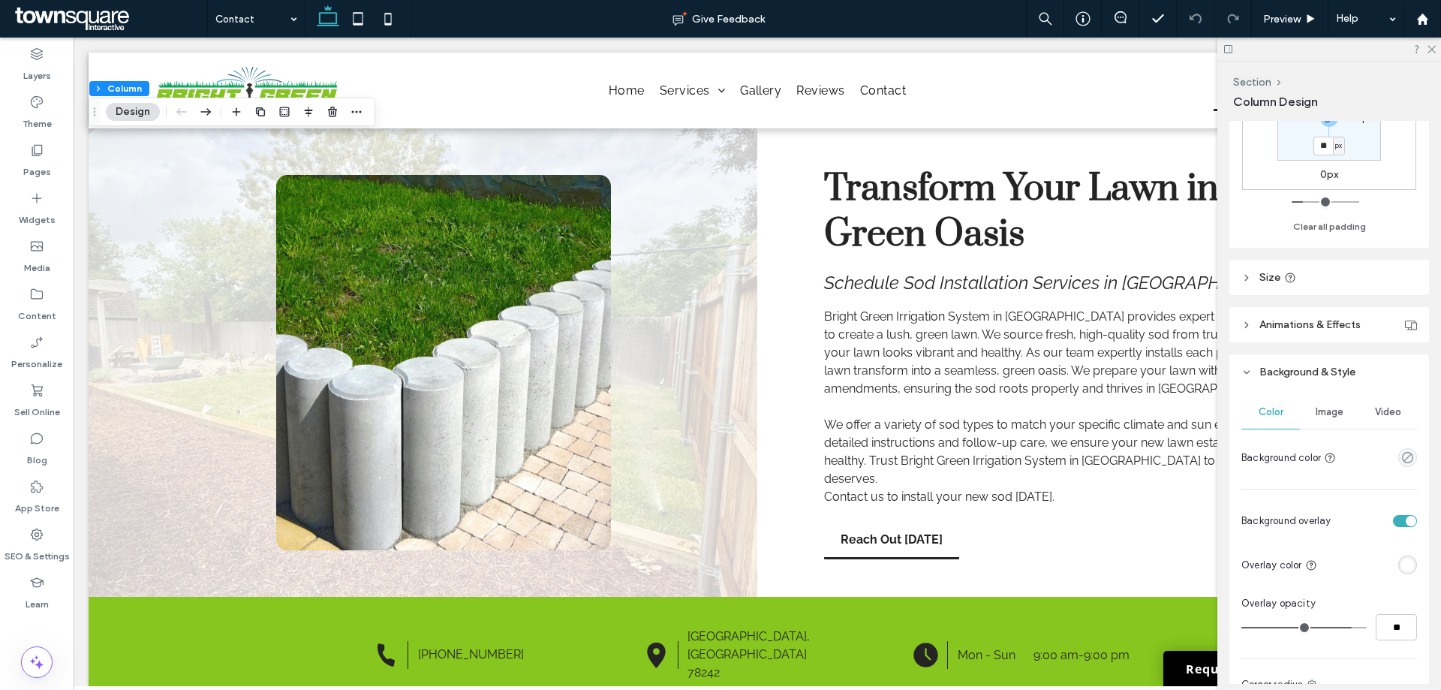
click at [1326, 413] on span "Image" at bounding box center [1329, 412] width 28 height 12
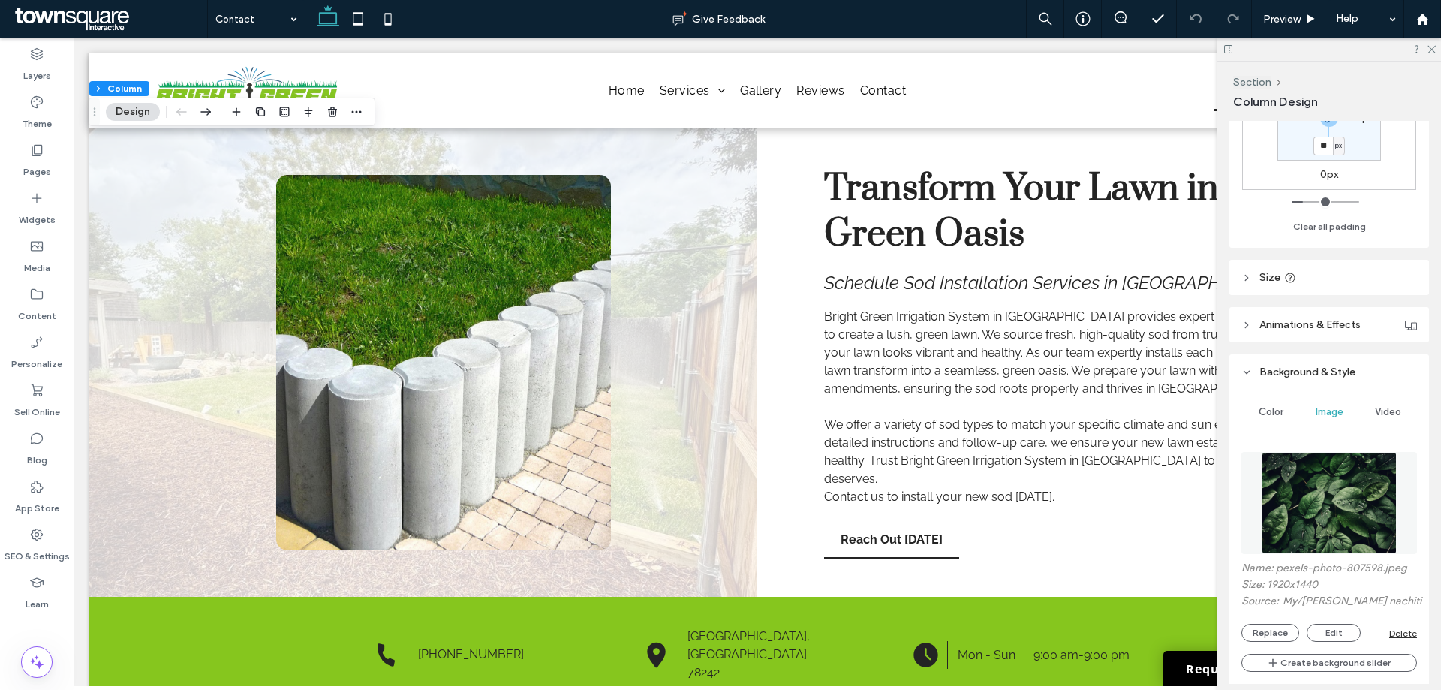
click at [1348, 473] on img at bounding box center [1329, 503] width 136 height 102
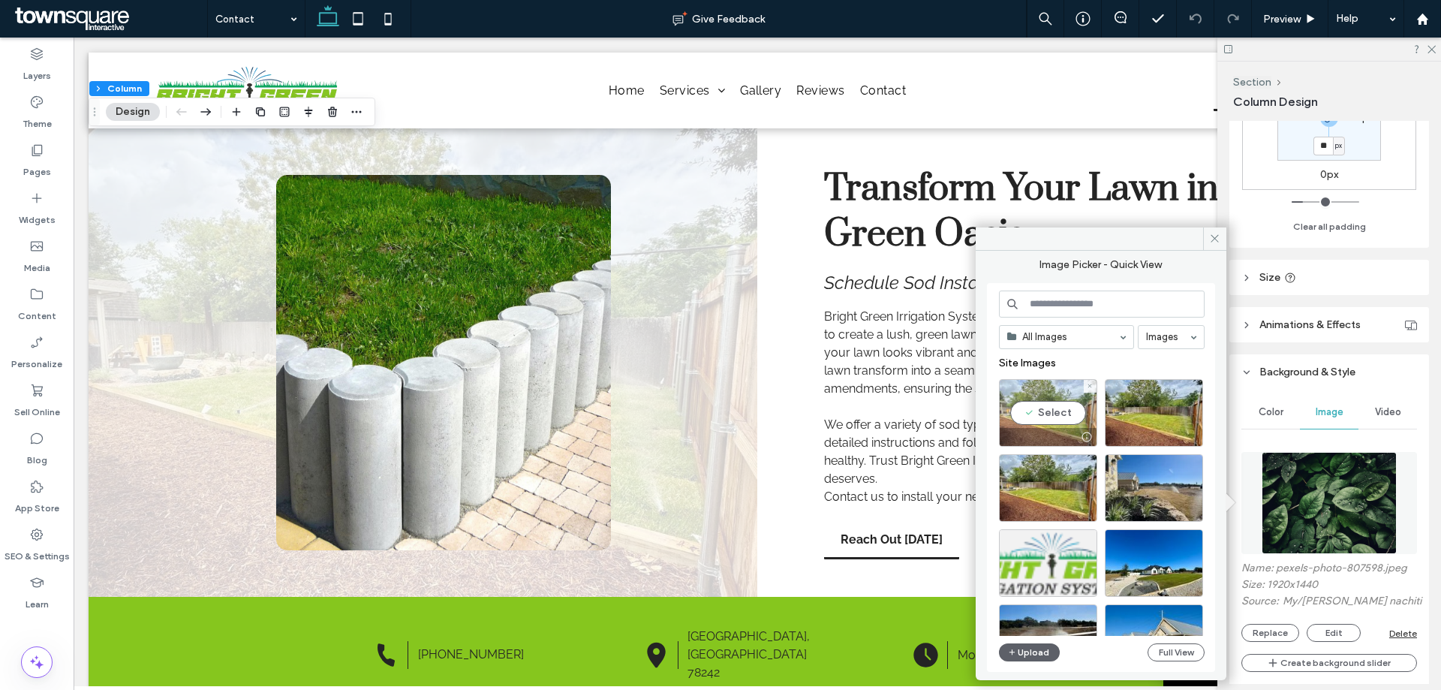
click at [1024, 399] on div "Select" at bounding box center [1048, 413] width 98 height 68
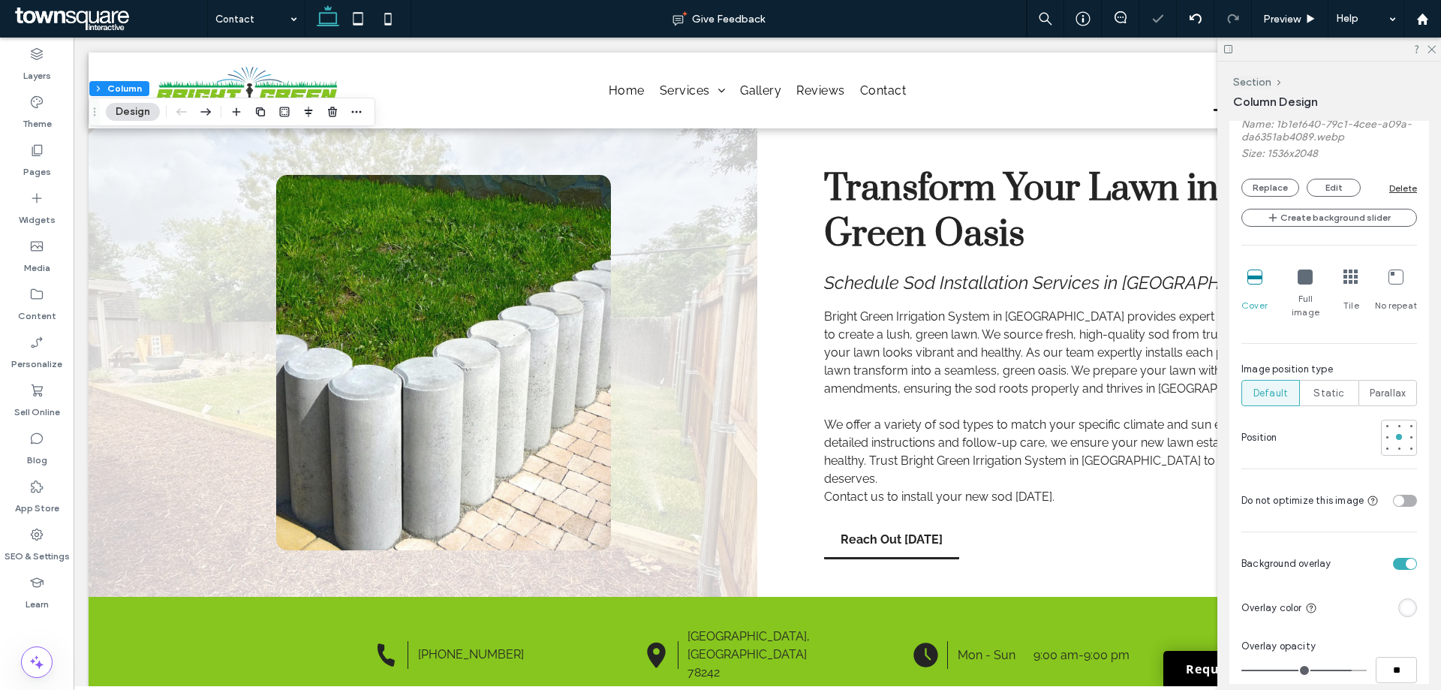
scroll to position [975, 0]
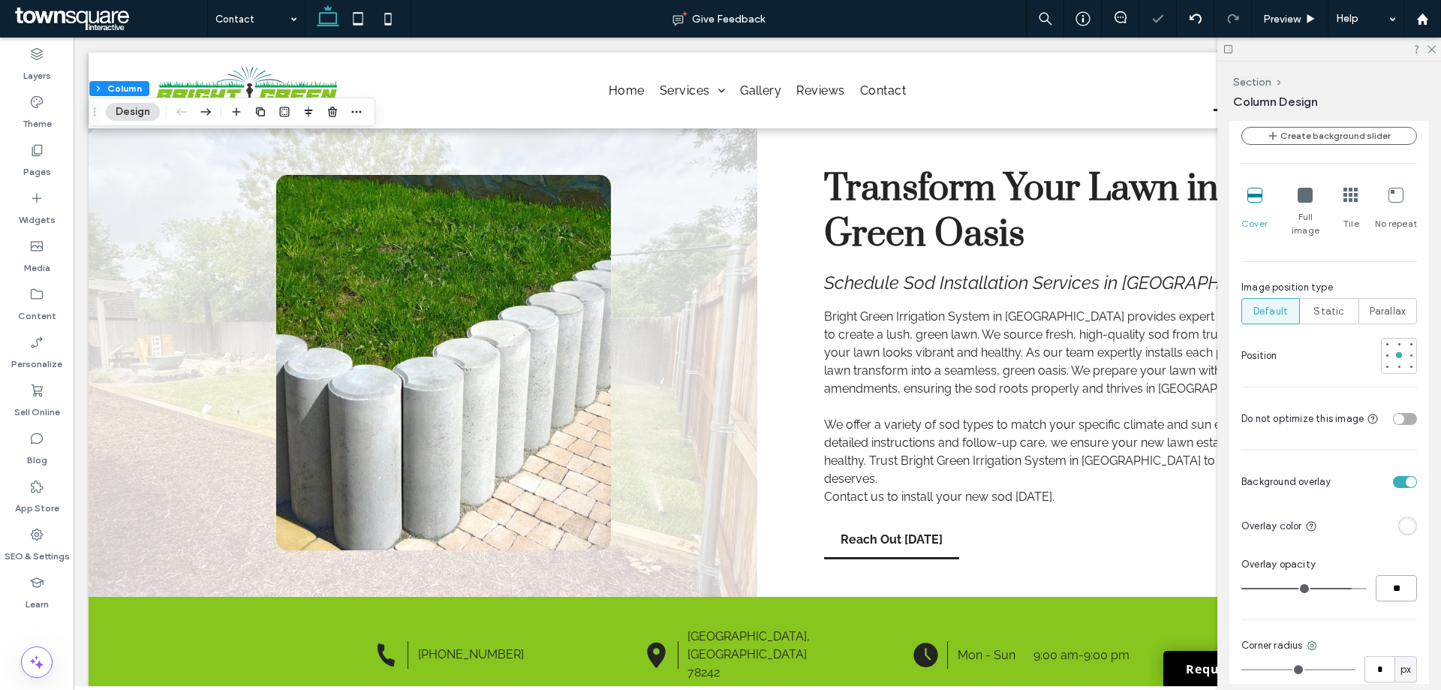
click at [1387, 575] on input "**" at bounding box center [1395, 588] width 41 height 26
type input "**"
click at [13, 158] on div "Pages" at bounding box center [37, 161] width 74 height 48
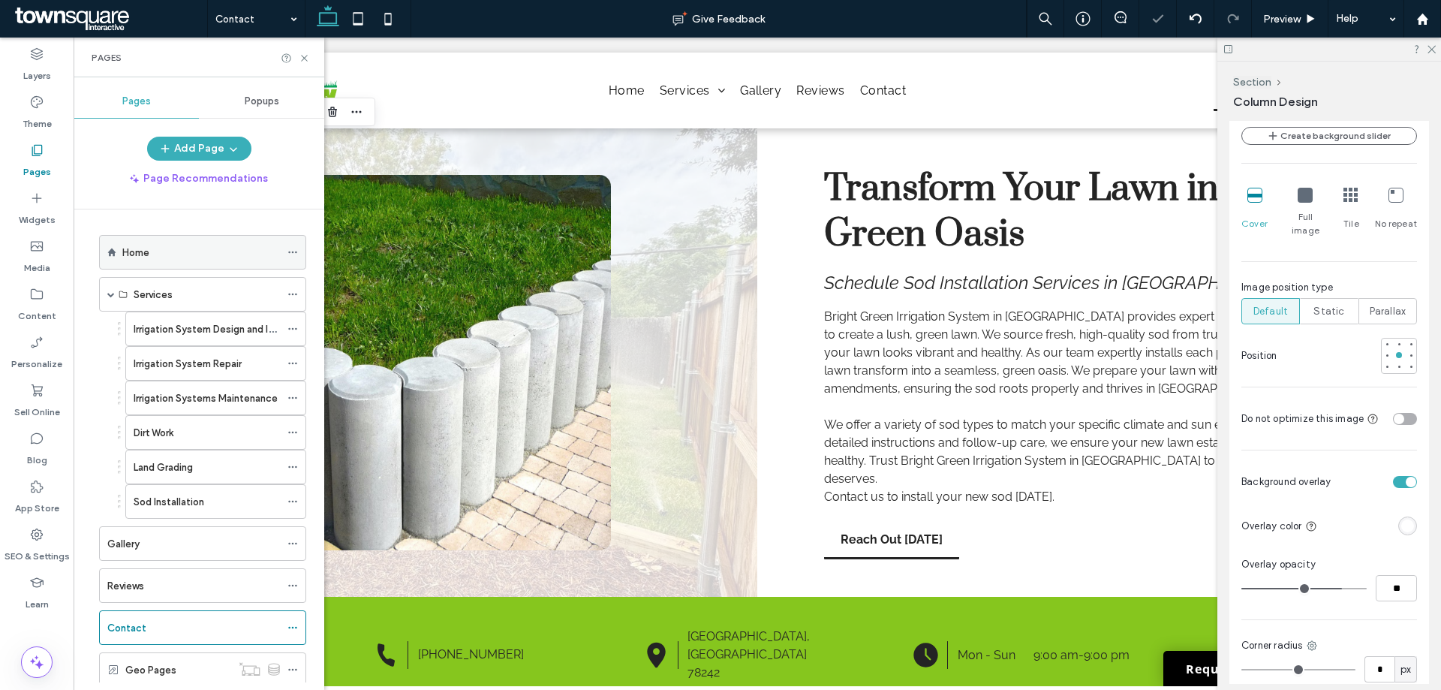
click at [134, 254] on label "Home" at bounding box center [135, 252] width 27 height 26
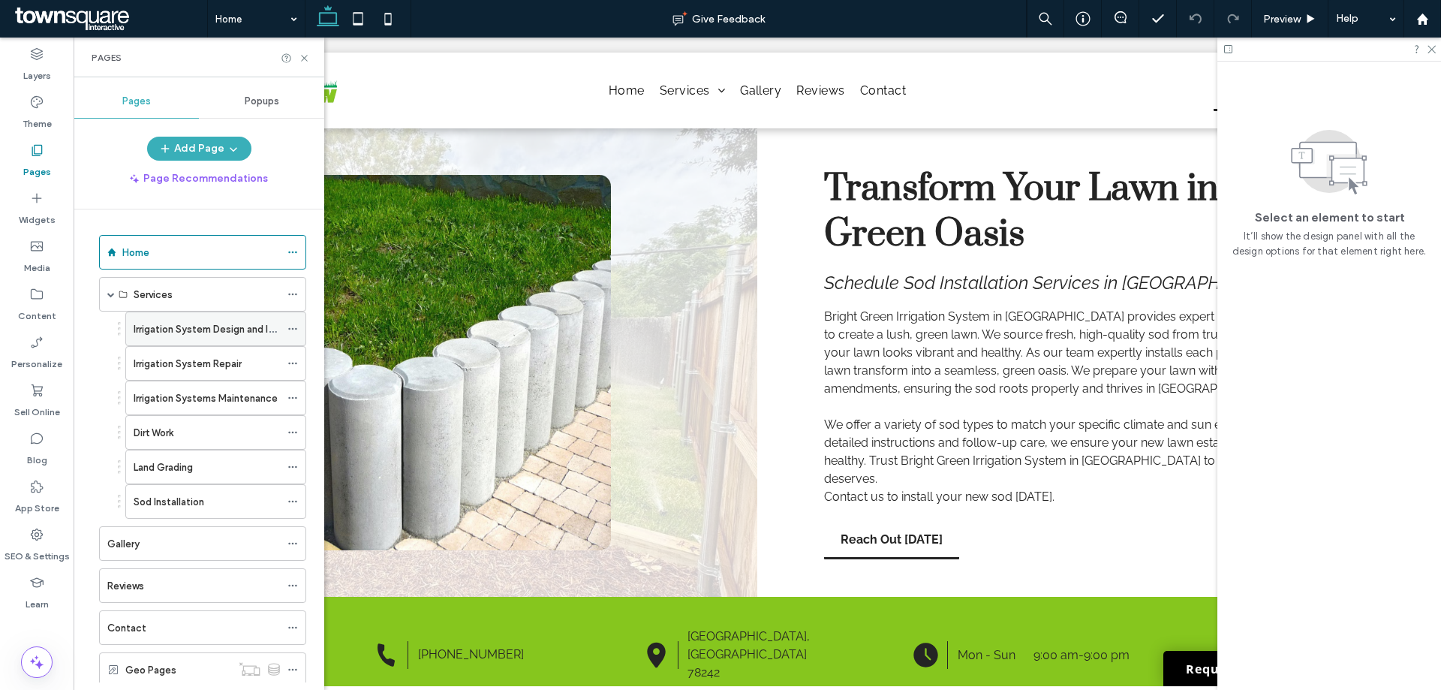
click at [138, 322] on label "Irrigation System Design and Installation" at bounding box center [225, 329] width 182 height 26
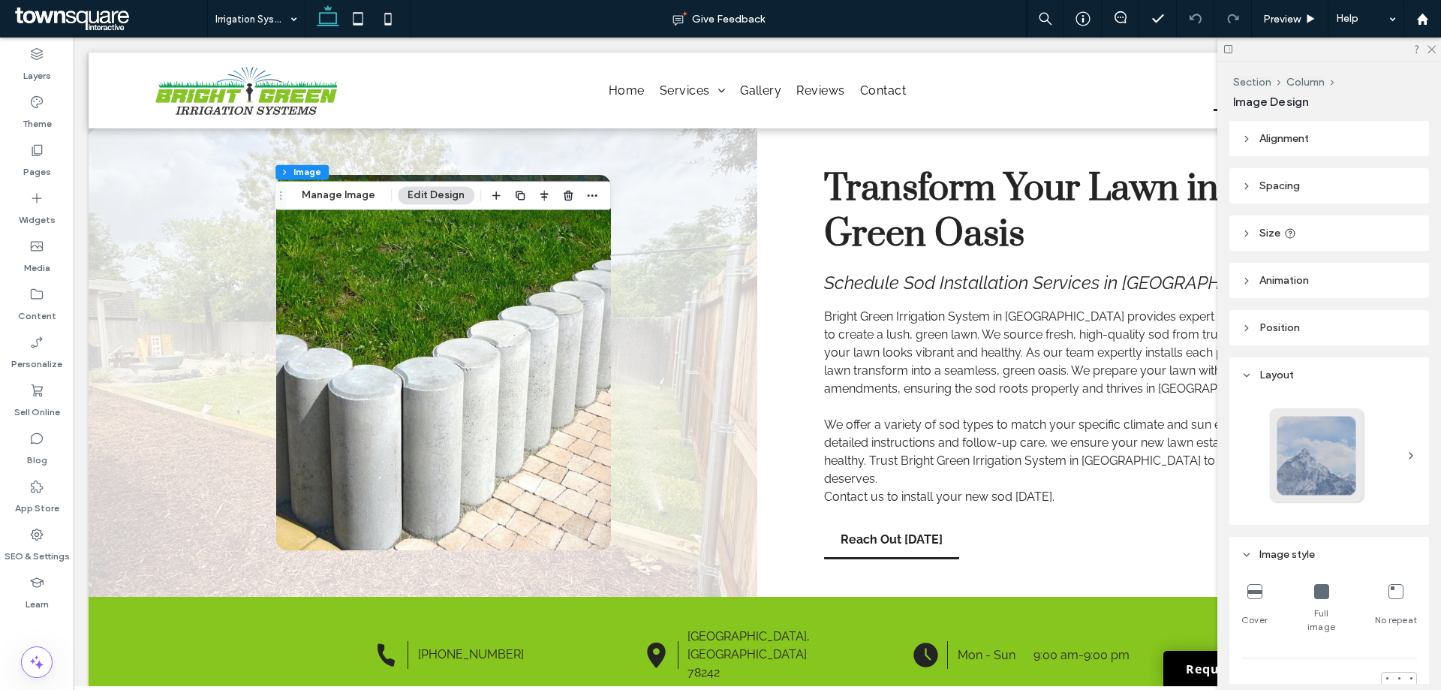
type input "**"
click at [54, 161] on div "Pages" at bounding box center [37, 161] width 74 height 48
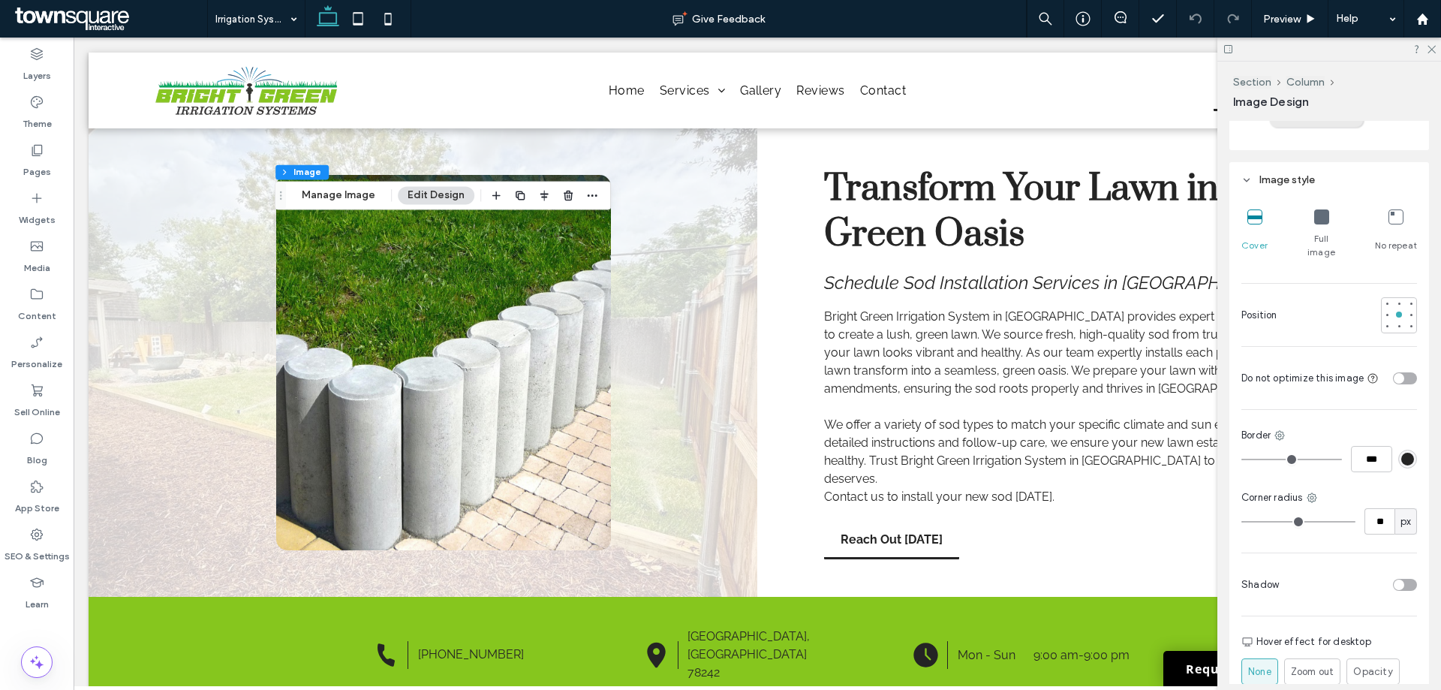
scroll to position [375, 0]
click at [310, 200] on button "Manage Image" at bounding box center [338, 195] width 93 height 18
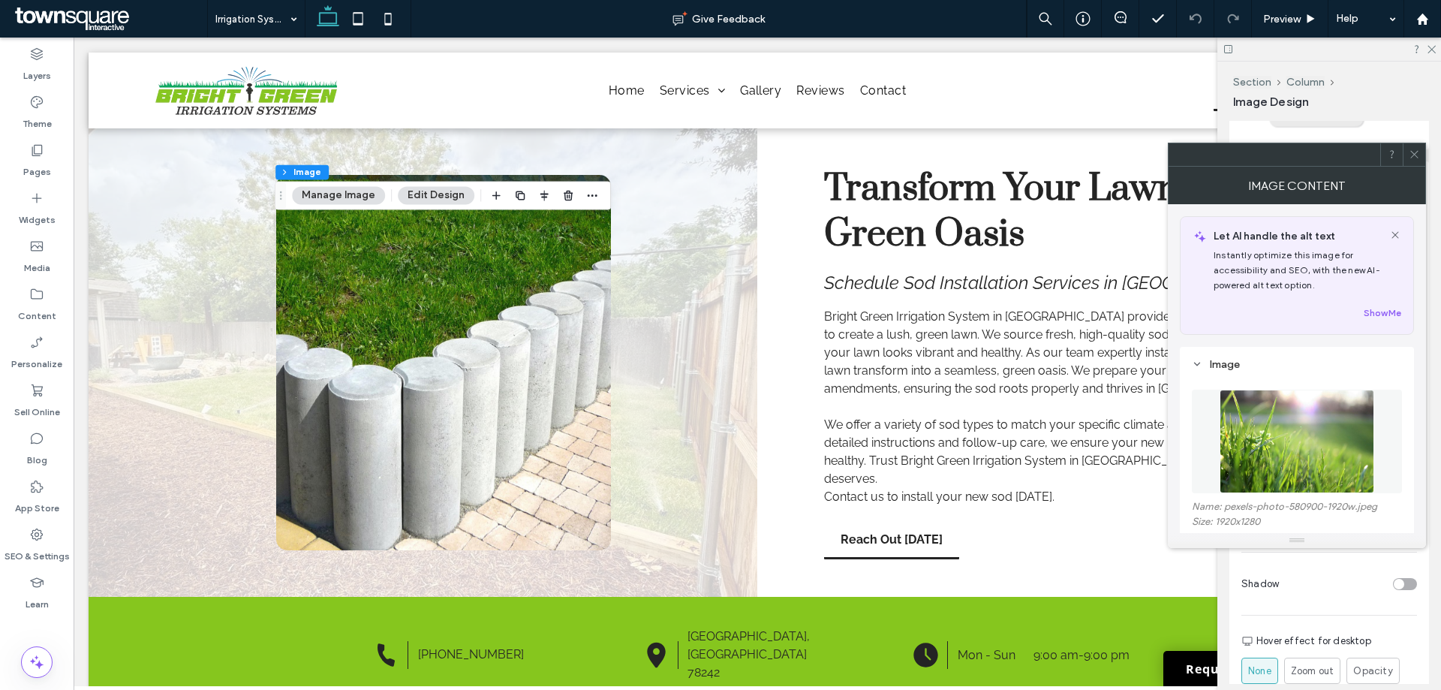
click at [1254, 419] on figure at bounding box center [1296, 441] width 210 height 104
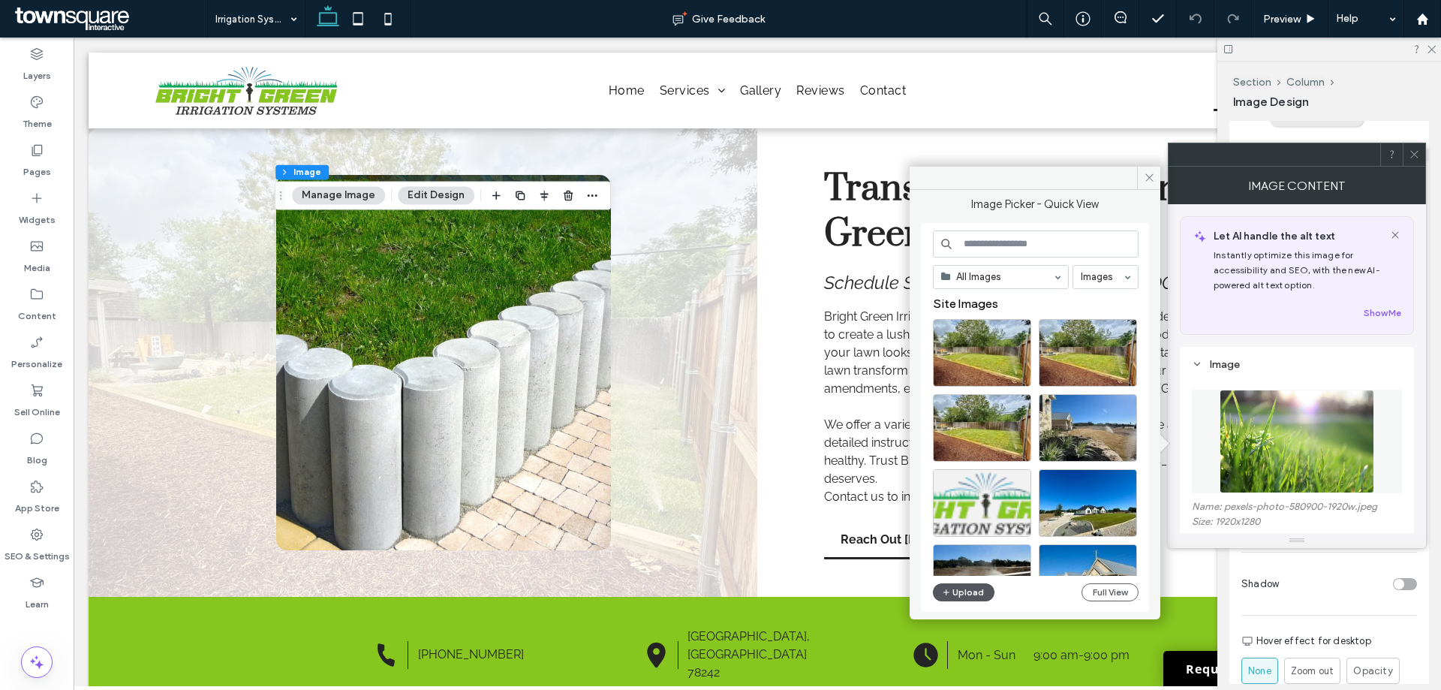
click at [967, 587] on button "Upload" at bounding box center [964, 592] width 62 height 18
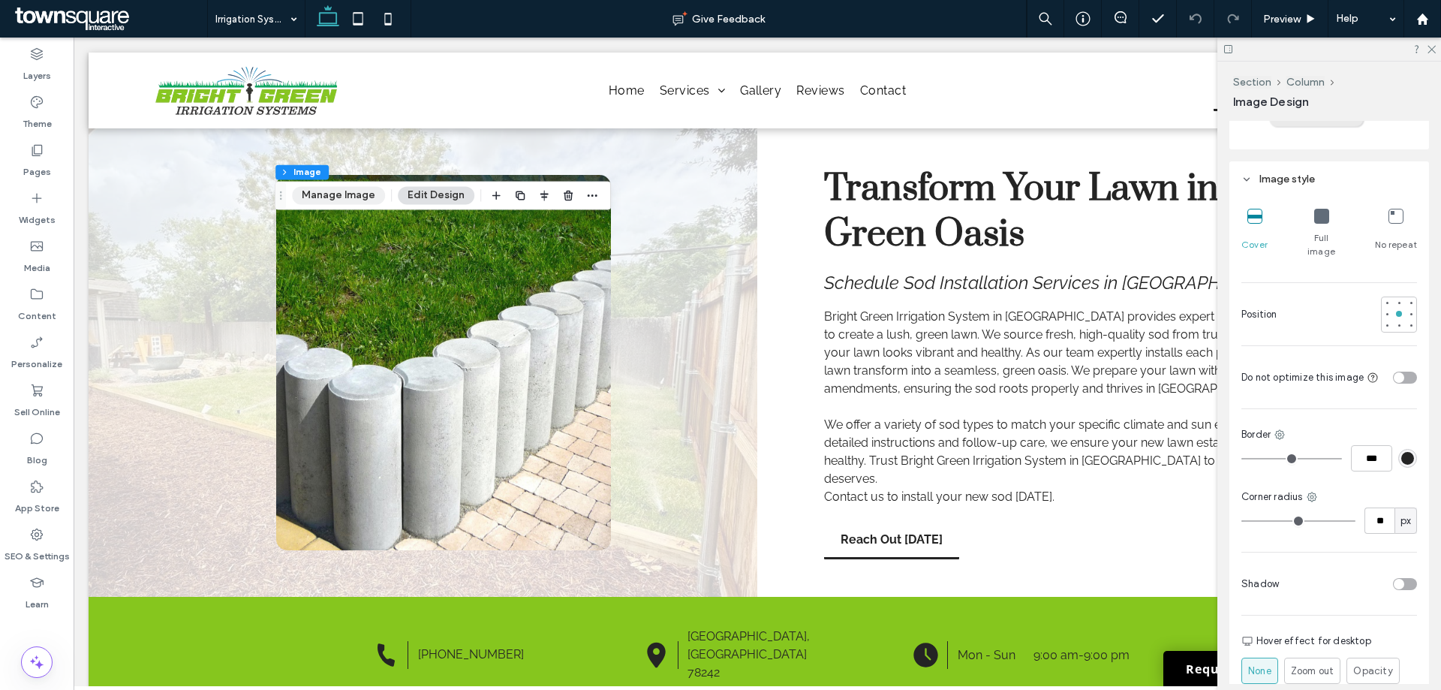
click at [340, 188] on button "Manage Image" at bounding box center [338, 195] width 93 height 18
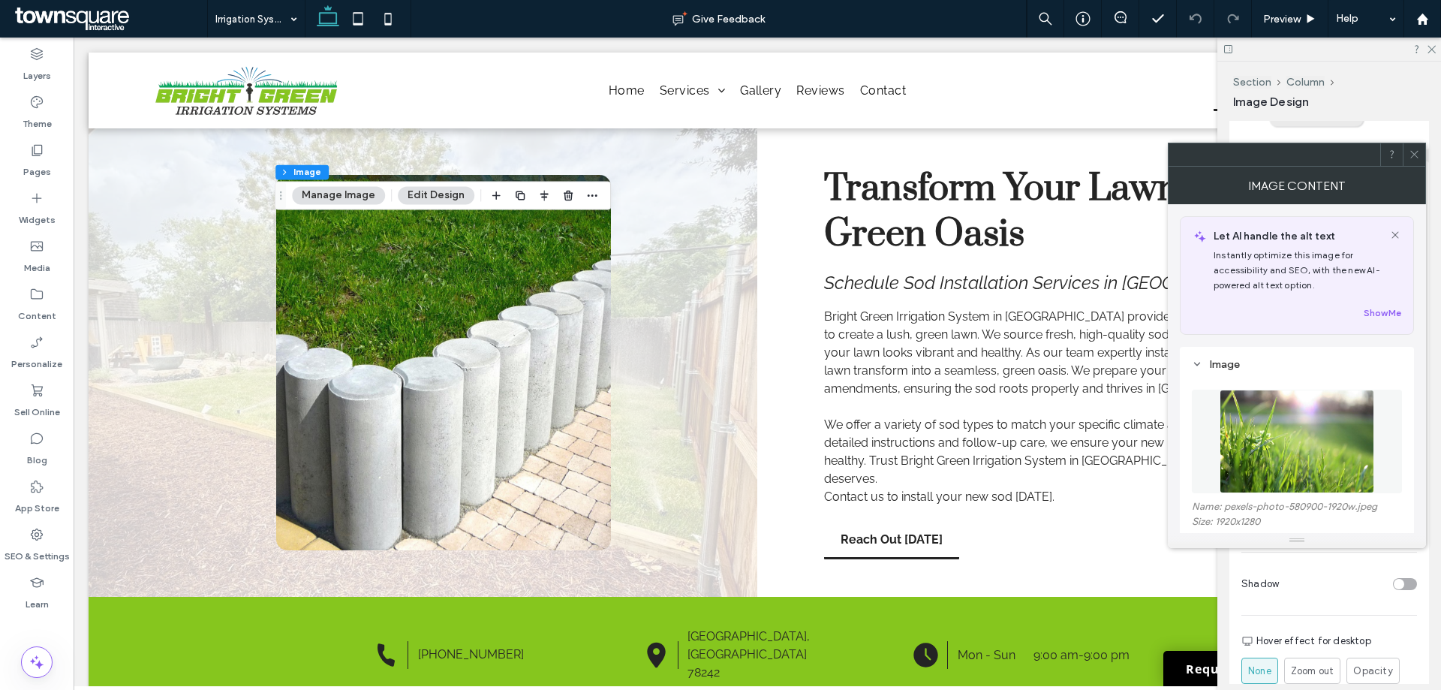
click at [1287, 405] on img at bounding box center [1296, 441] width 155 height 104
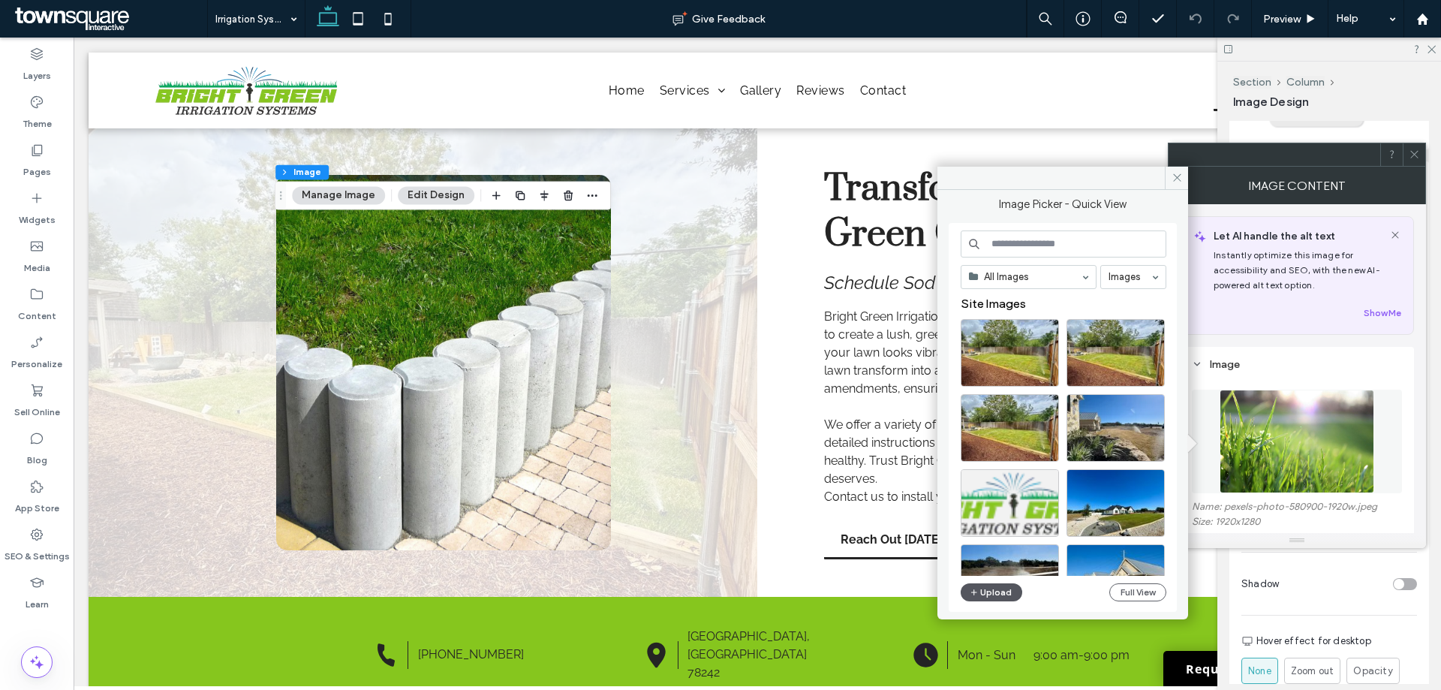
click at [979, 587] on button "Upload" at bounding box center [991, 592] width 62 height 18
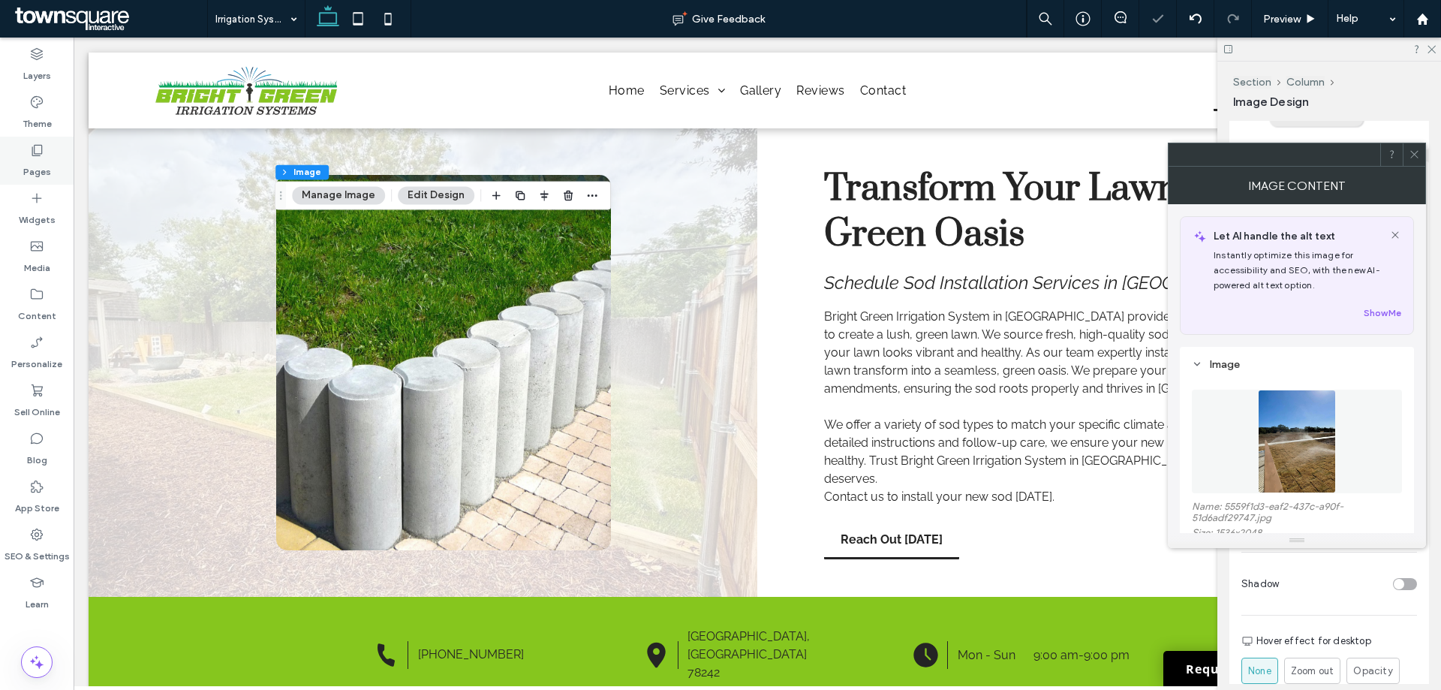
click at [35, 166] on label "Pages" at bounding box center [37, 168] width 28 height 21
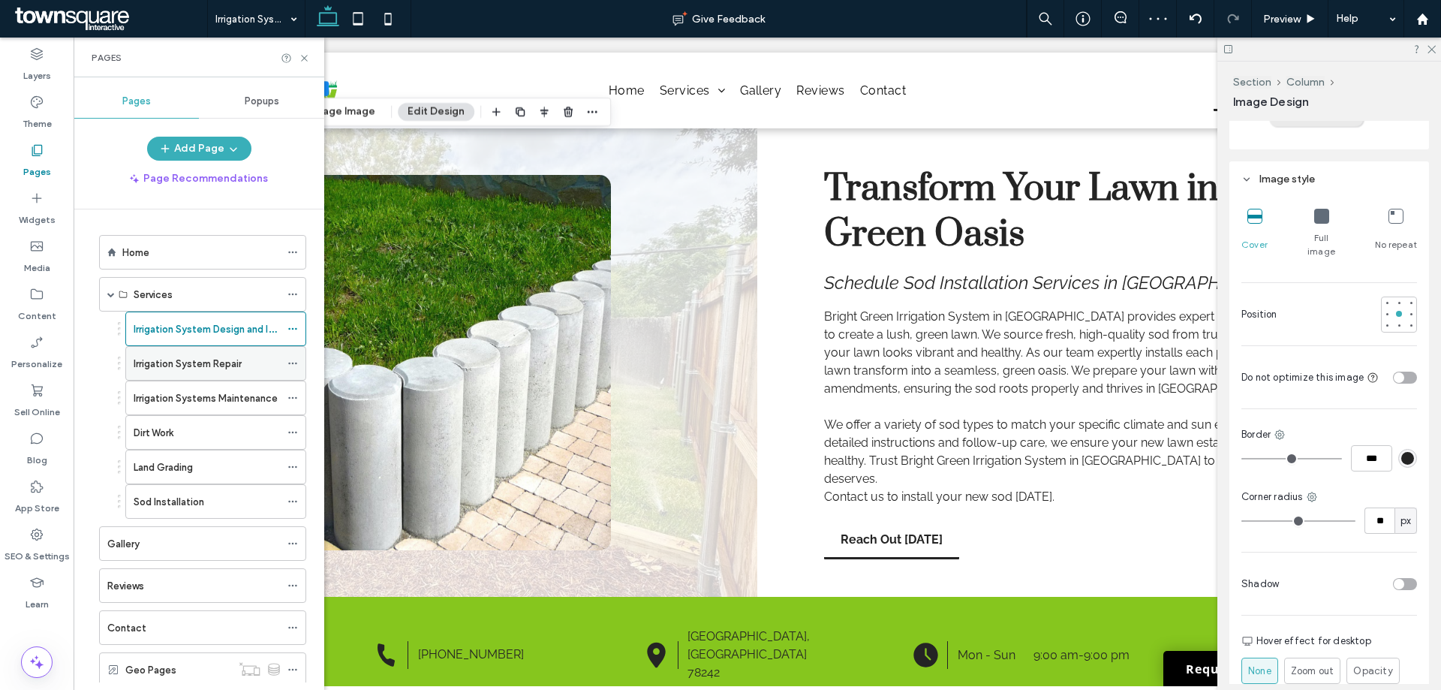
click at [188, 361] on label "Irrigation System Repair" at bounding box center [188, 363] width 108 height 26
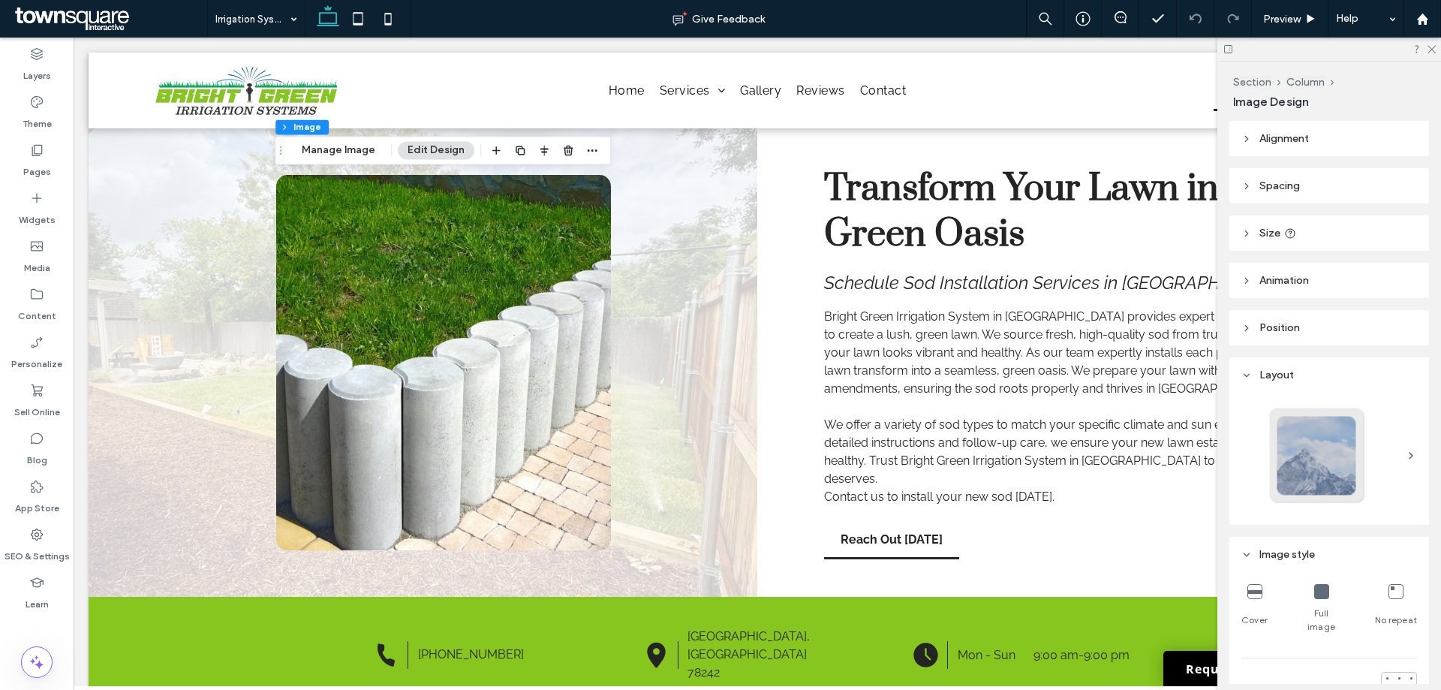
type input "**"
click at [317, 143] on button "Manage Image" at bounding box center [338, 150] width 93 height 18
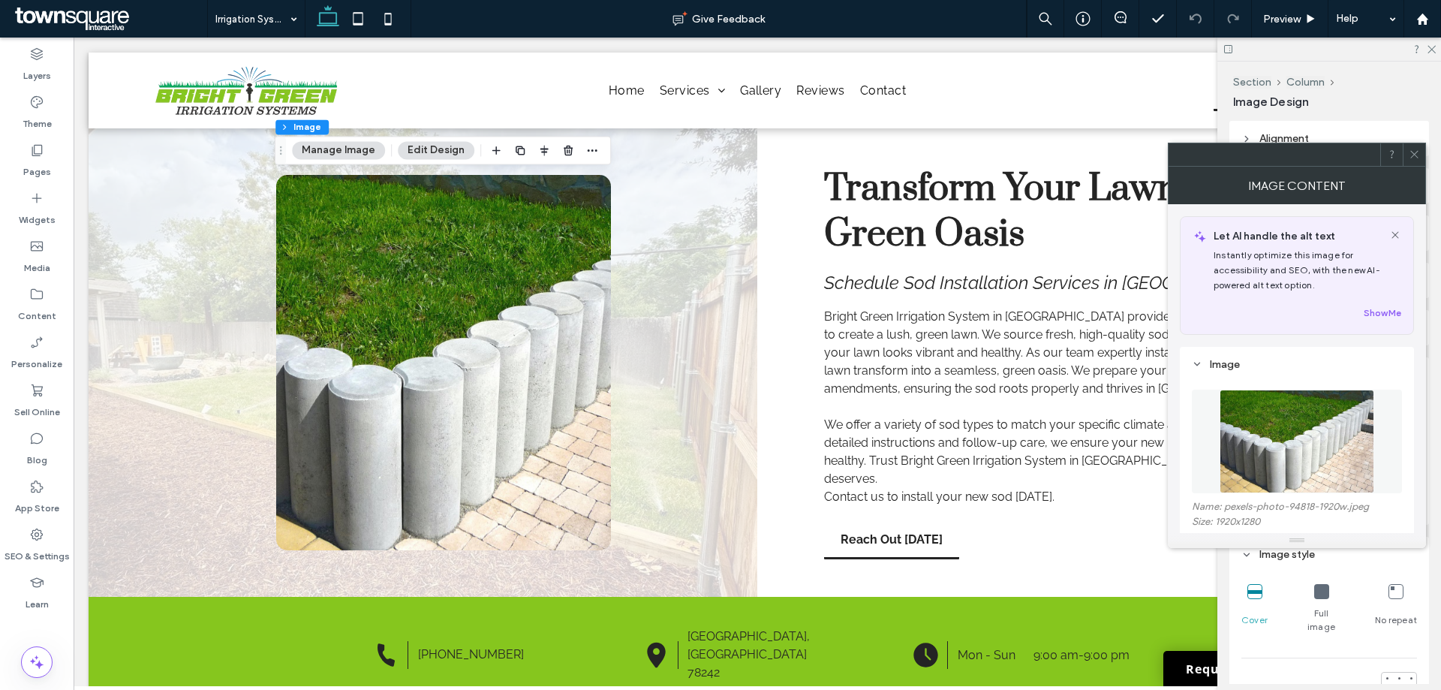
click at [1277, 405] on figure at bounding box center [1296, 441] width 210 height 104
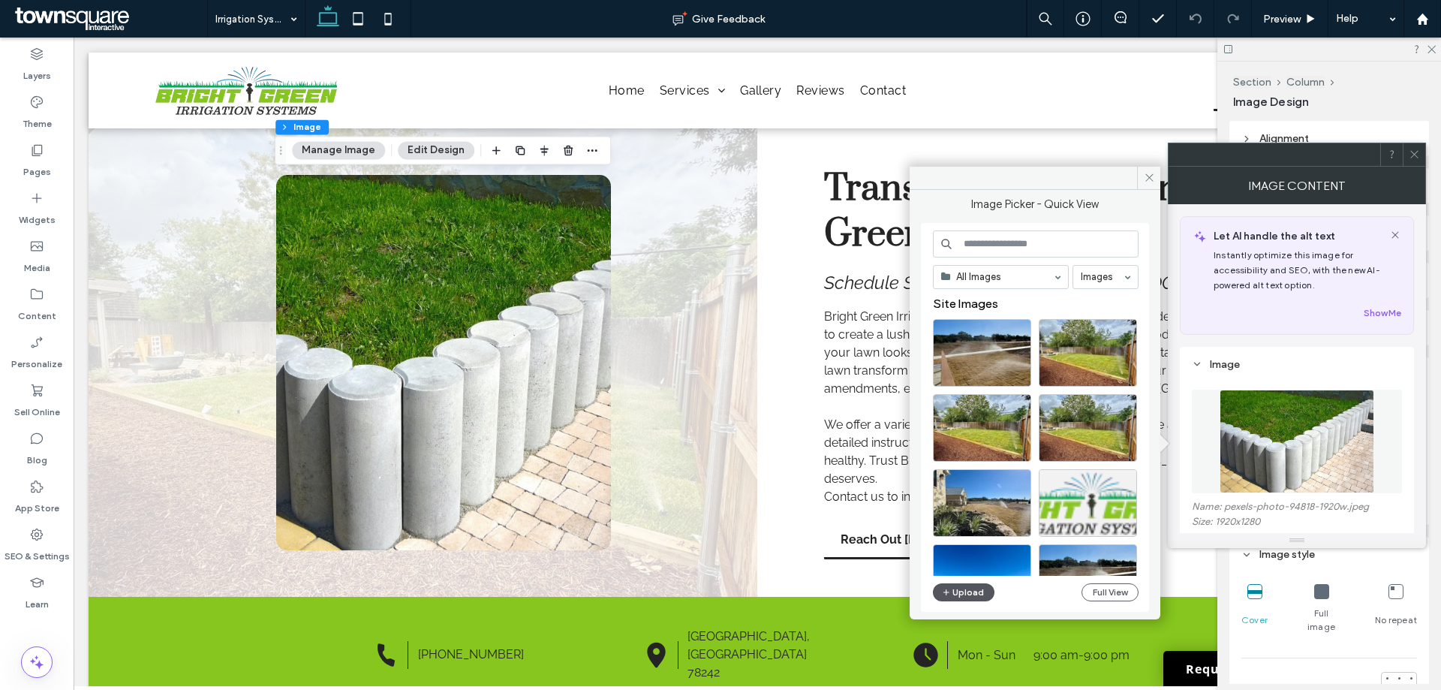
click at [969, 588] on button "Upload" at bounding box center [964, 592] width 62 height 18
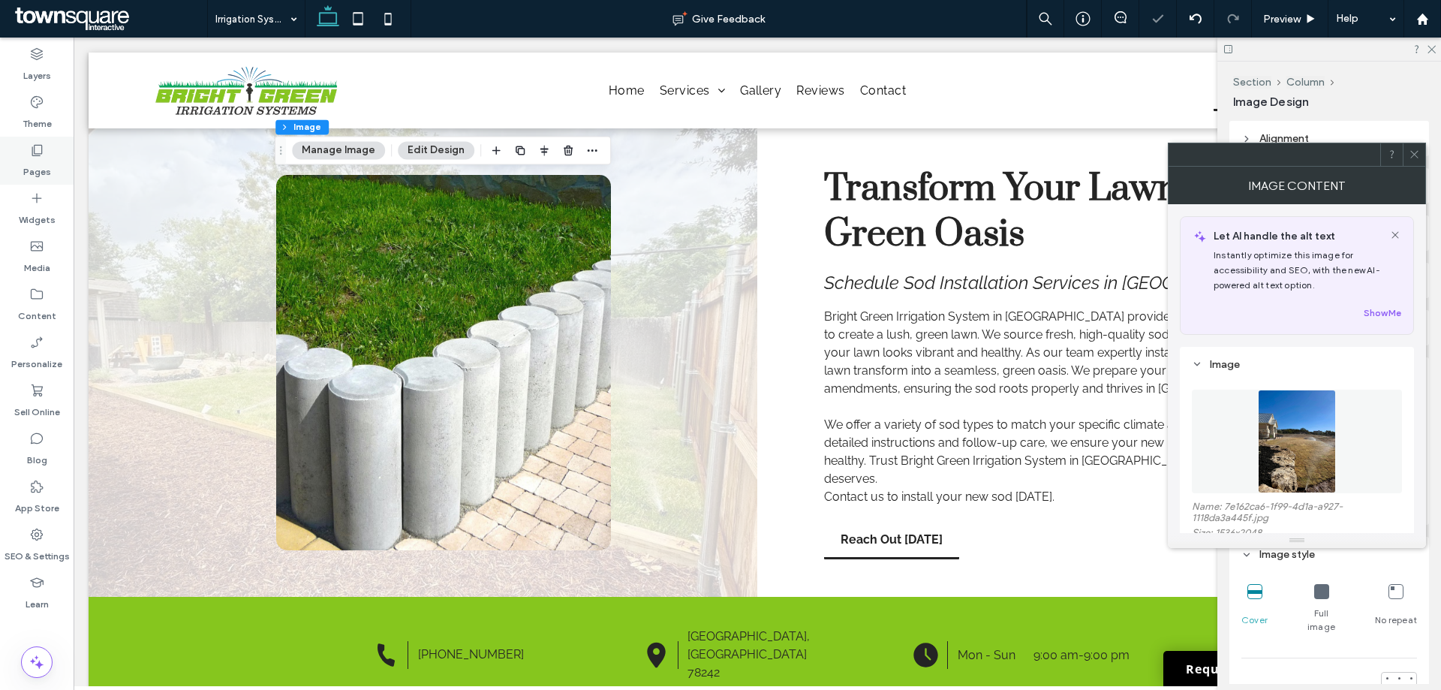
click at [44, 173] on label "Pages" at bounding box center [37, 168] width 28 height 21
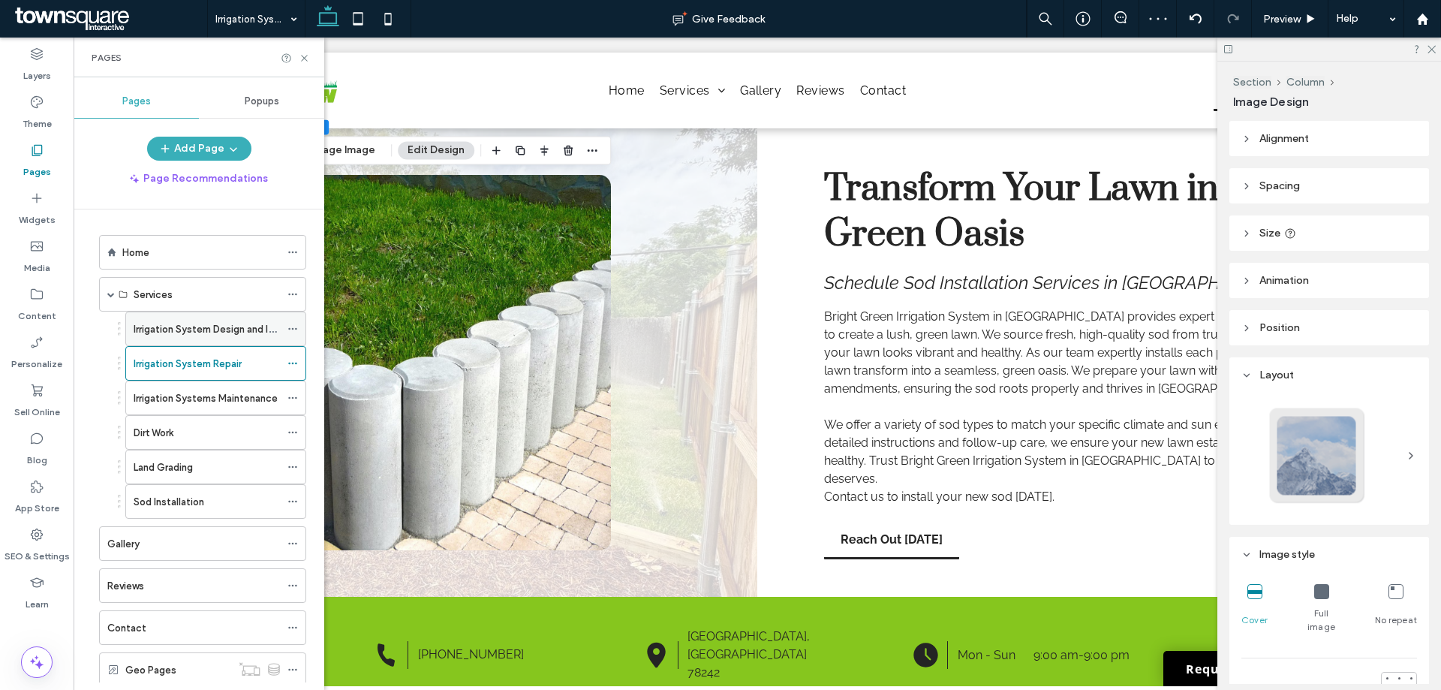
click at [168, 323] on label "Irrigation System Design and Installation" at bounding box center [225, 329] width 182 height 26
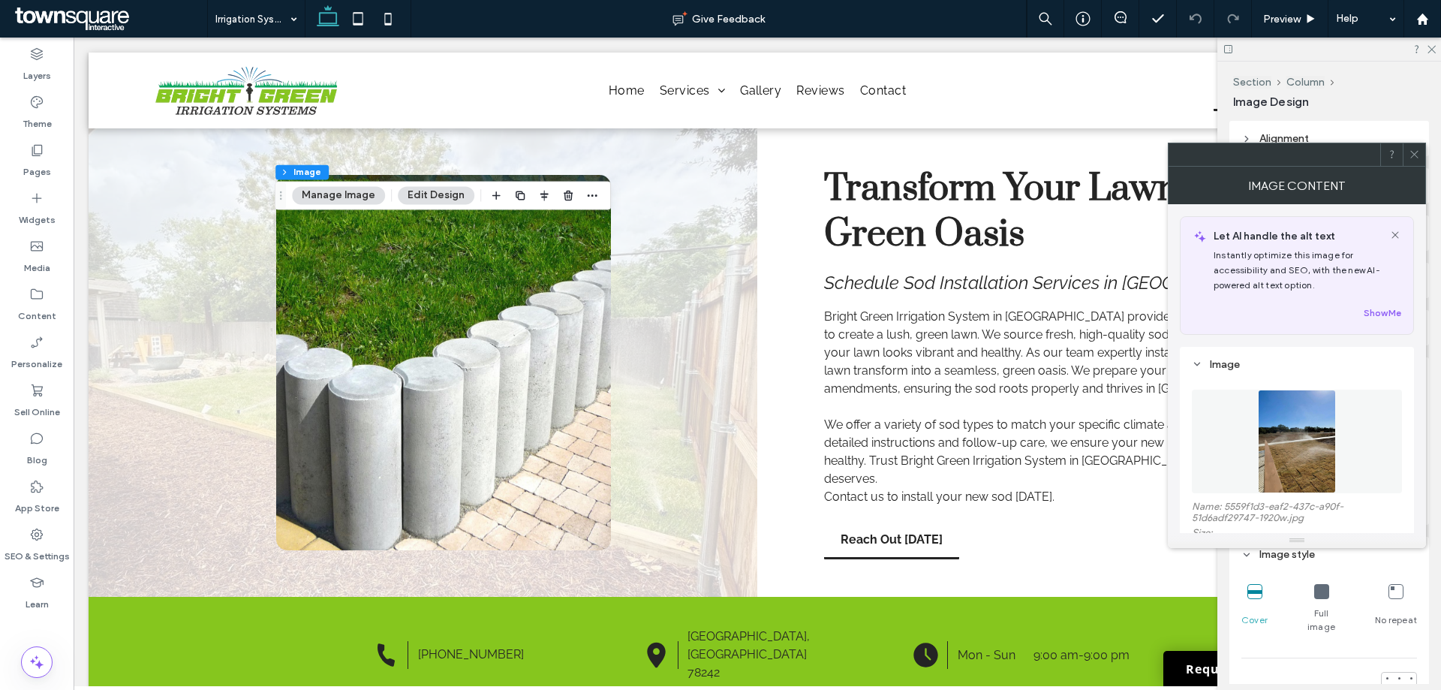
click at [1293, 461] on figure at bounding box center [1296, 441] width 210 height 104
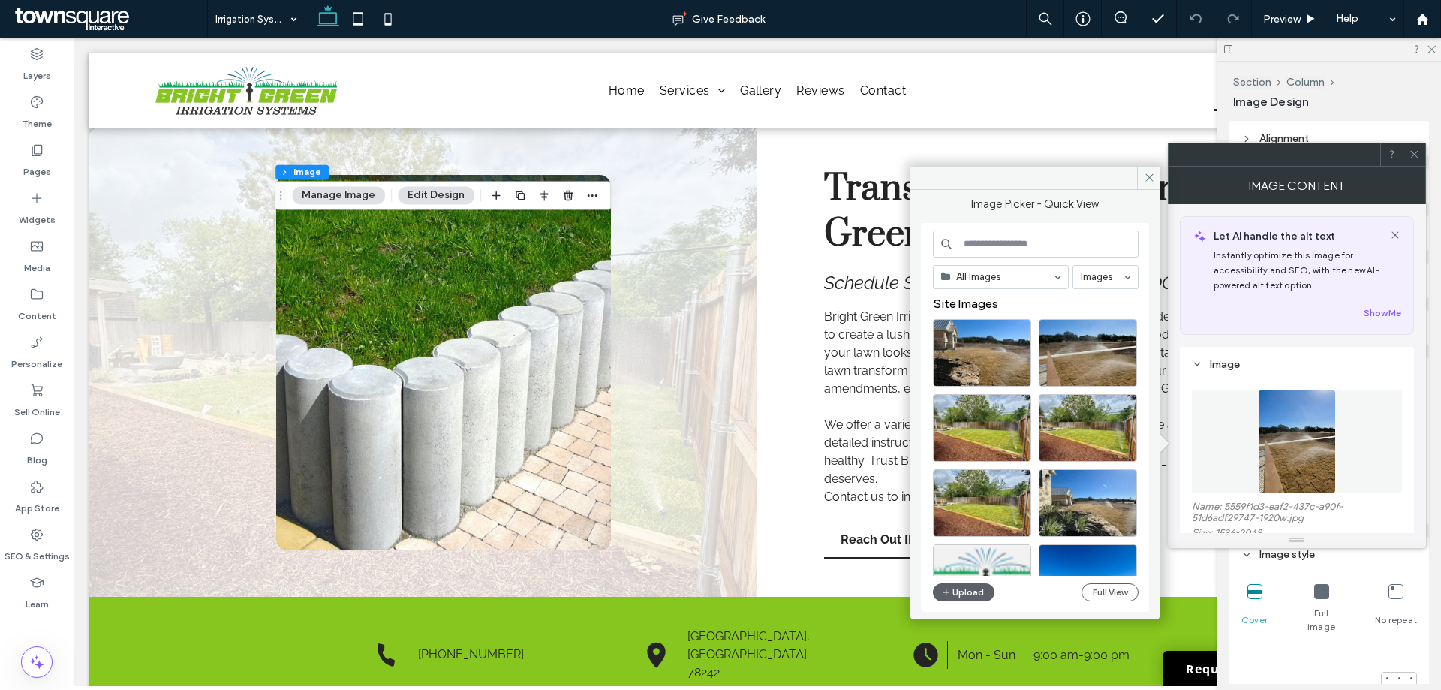
click at [1419, 153] on icon at bounding box center [1413, 154] width 11 height 11
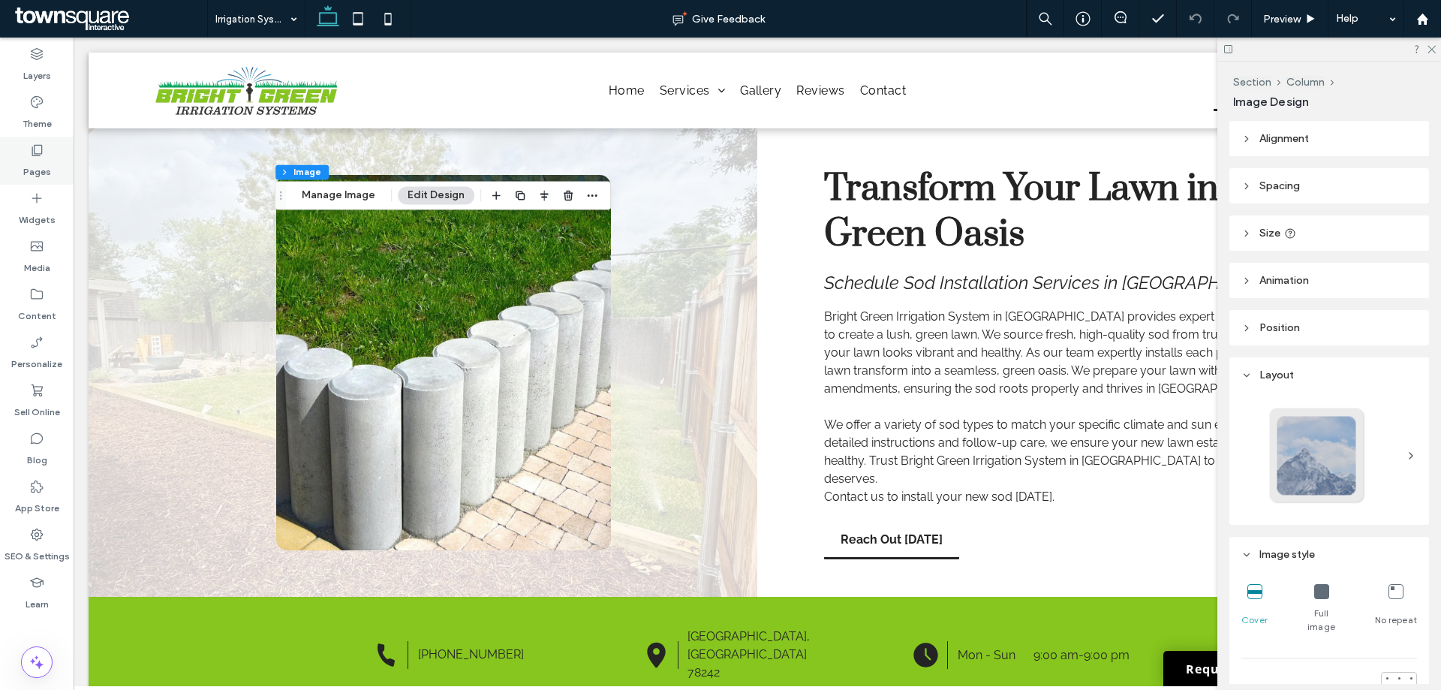
click at [40, 157] on icon at bounding box center [36, 150] width 15 height 15
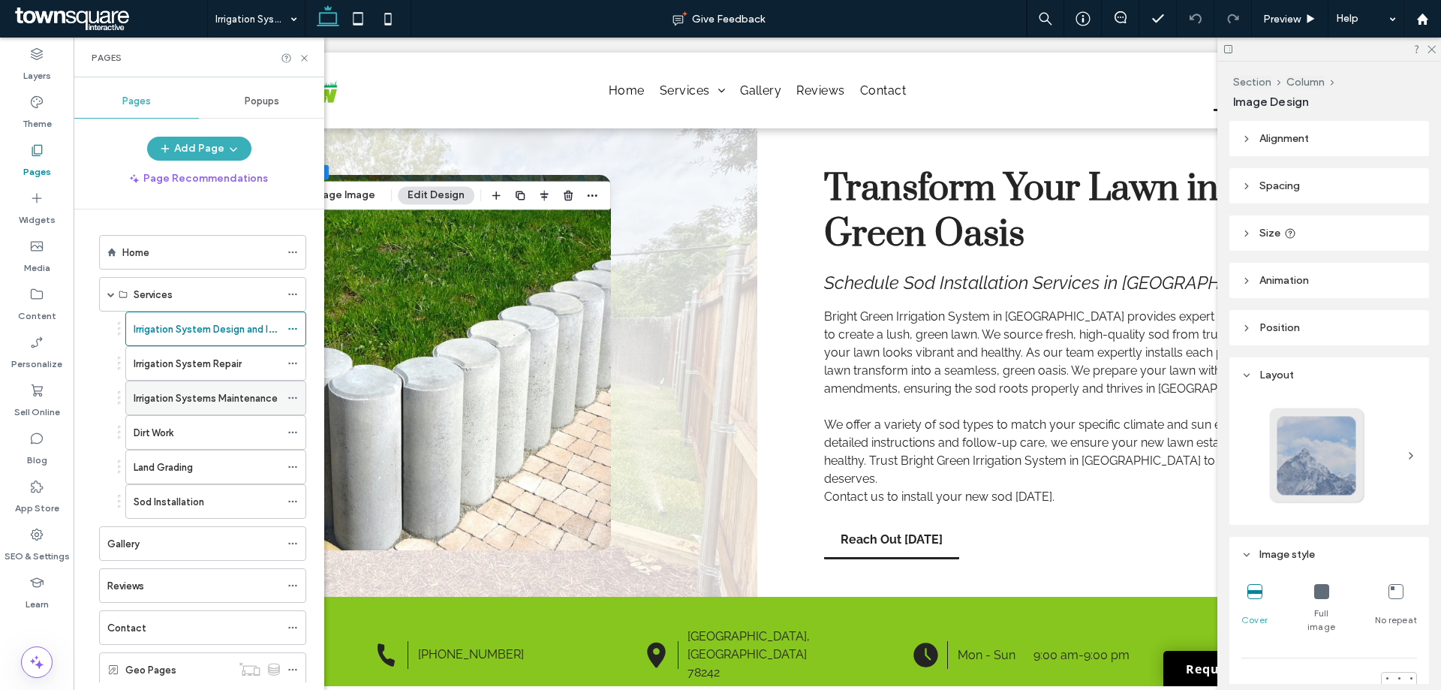
click at [161, 406] on div "Irrigation Systems Maintenance" at bounding box center [207, 397] width 146 height 33
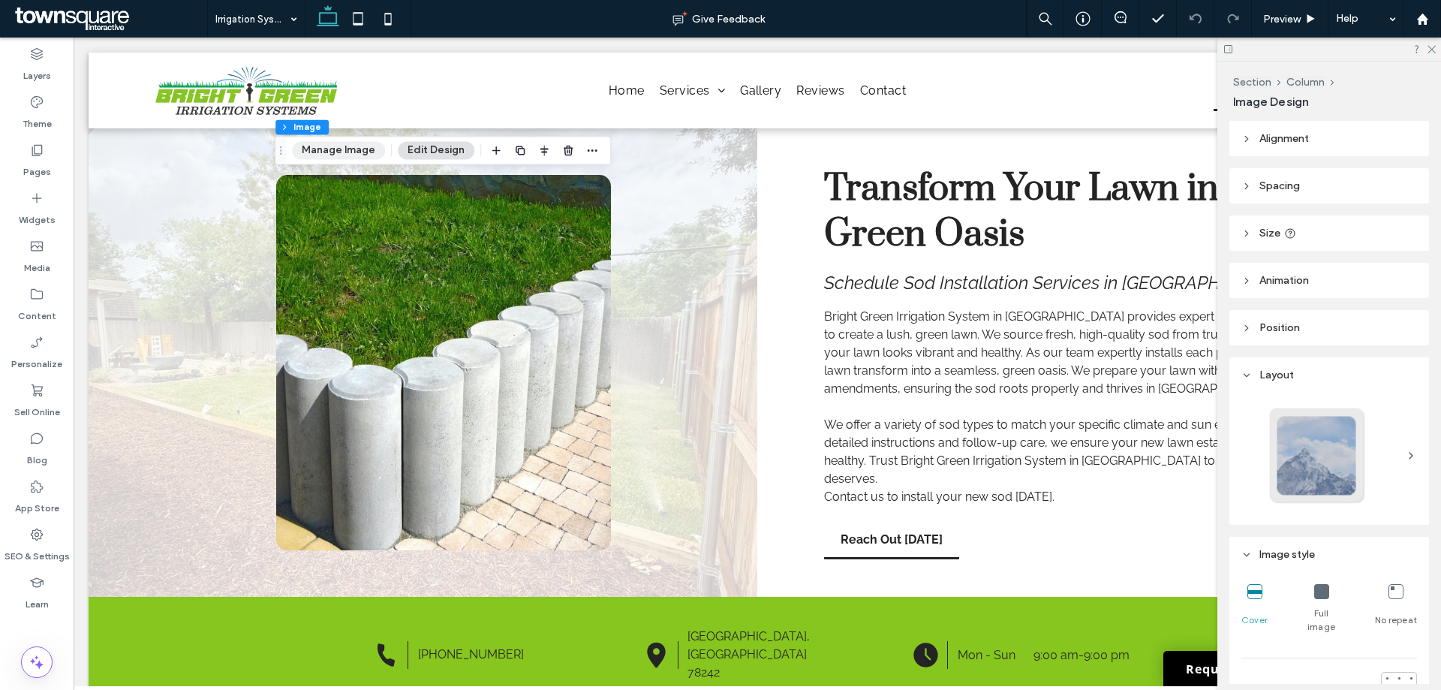
click at [347, 150] on button "Manage Image" at bounding box center [338, 150] width 93 height 18
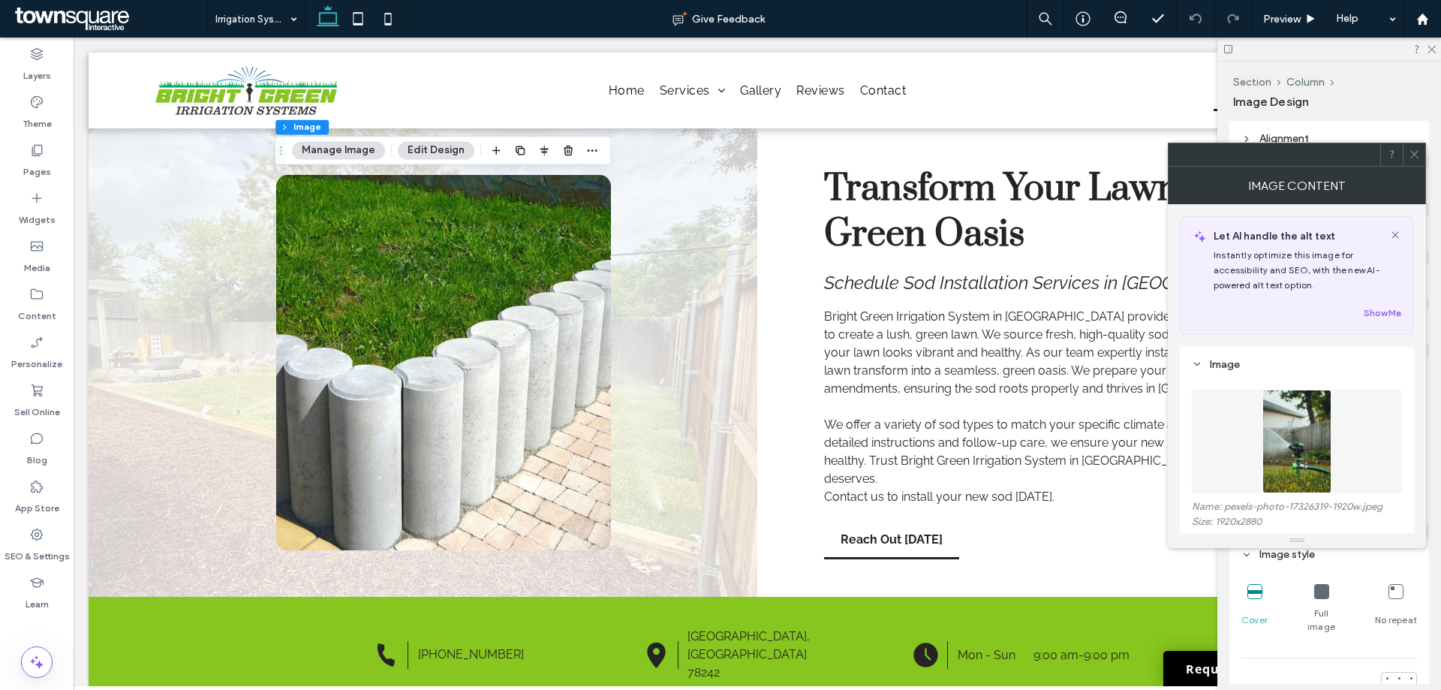
click at [1244, 375] on div "Name: pexels-photo-17326319-1920w.jpeg Size: 1920x2880 Replace Edit" at bounding box center [1296, 468] width 210 height 189
click at [1246, 435] on figure at bounding box center [1296, 441] width 210 height 104
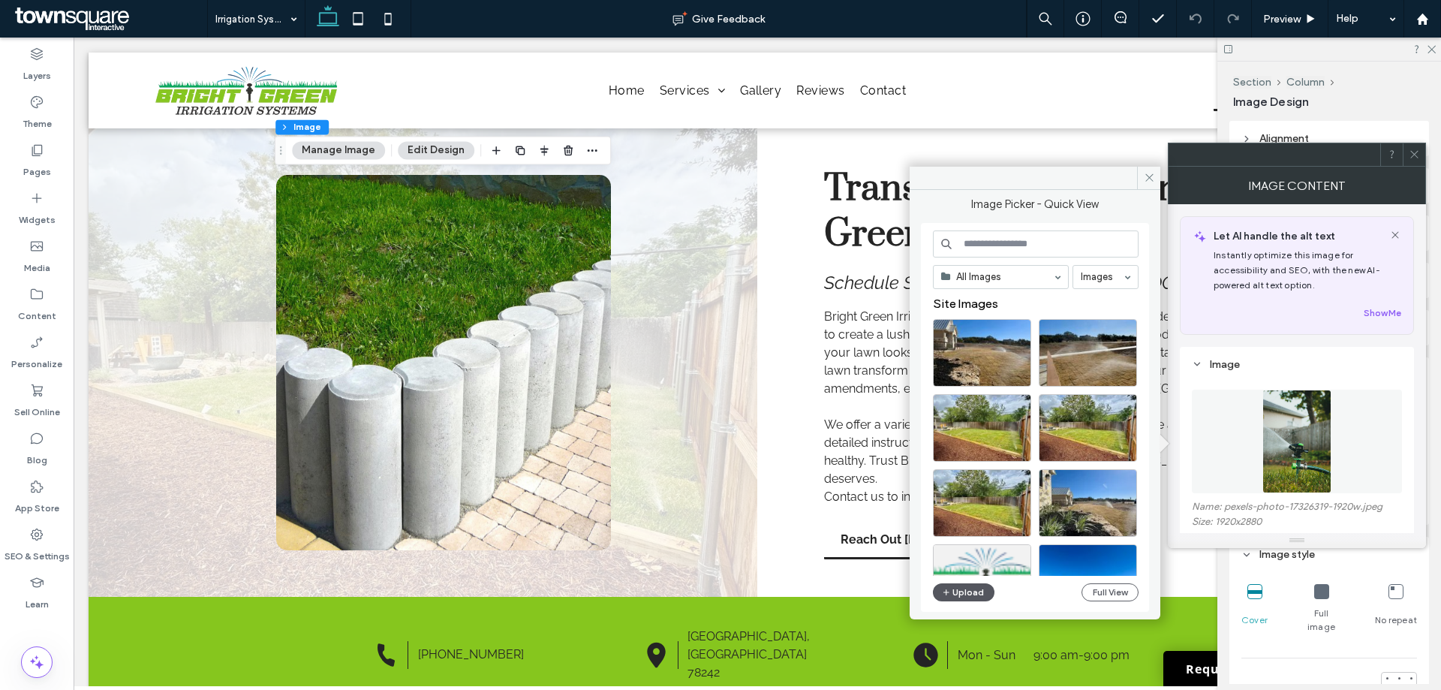
click at [971, 593] on button "Upload" at bounding box center [964, 592] width 62 height 18
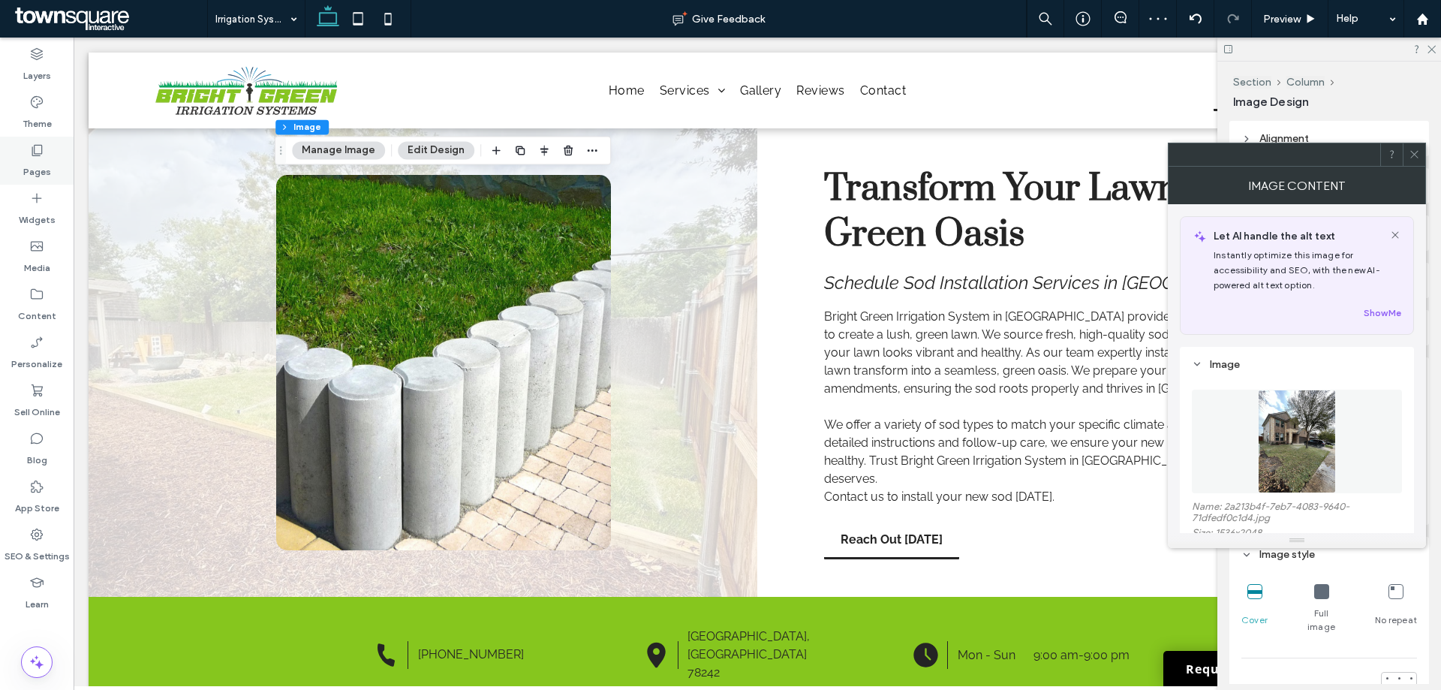
click at [34, 152] on icon at bounding box center [36, 150] width 15 height 15
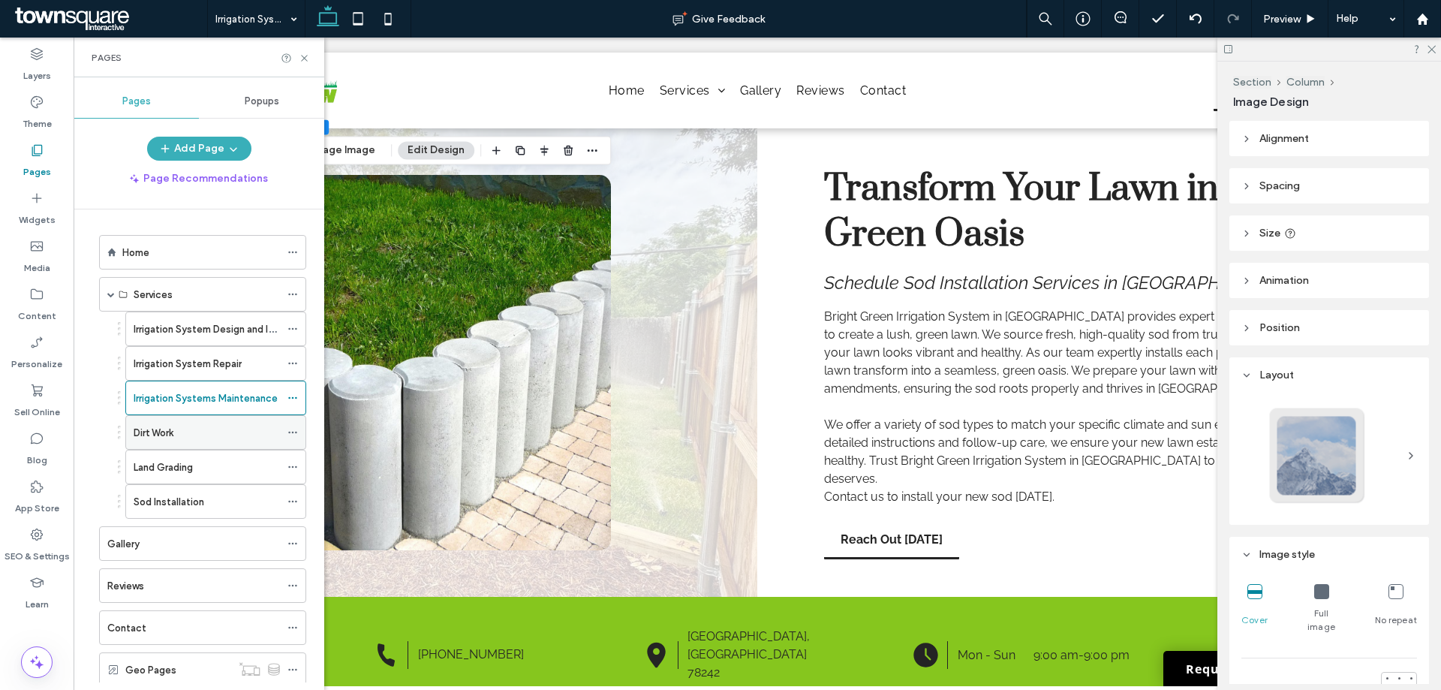
click at [167, 434] on label "Dirt Work" at bounding box center [154, 432] width 40 height 26
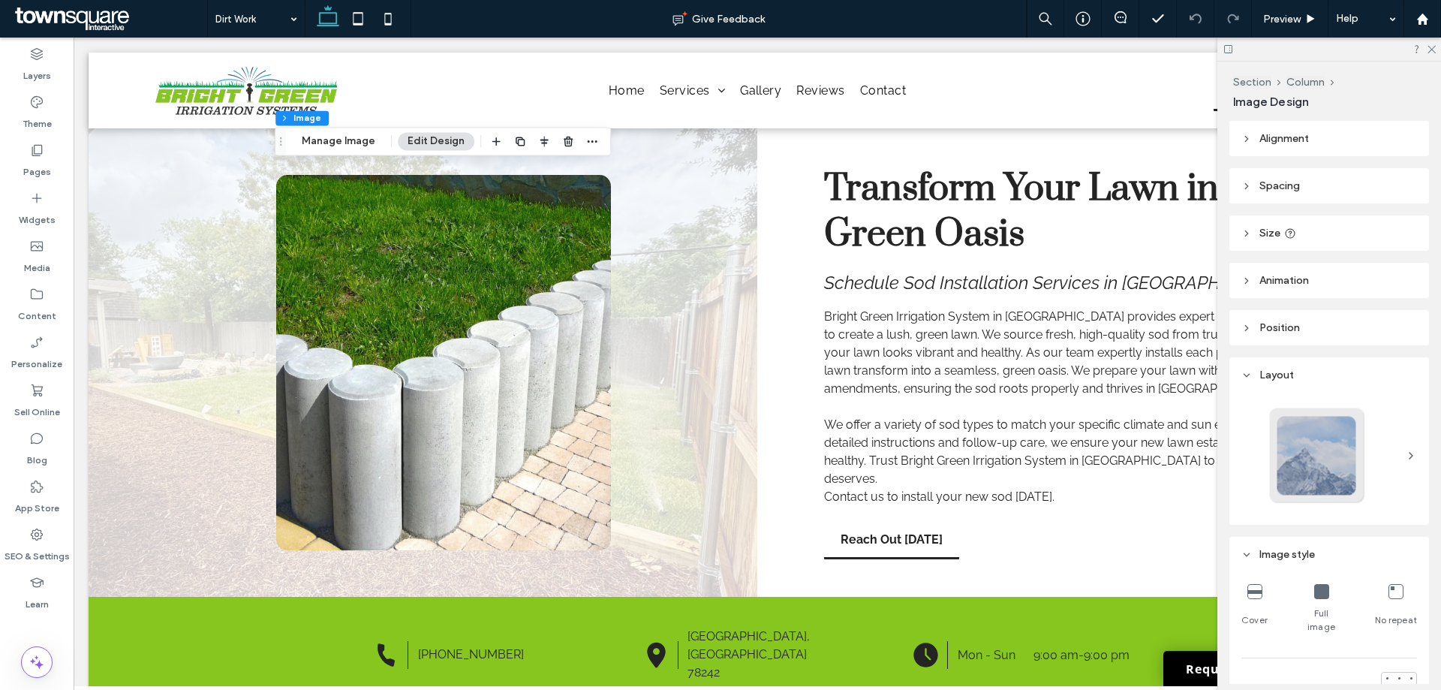
type input "**"
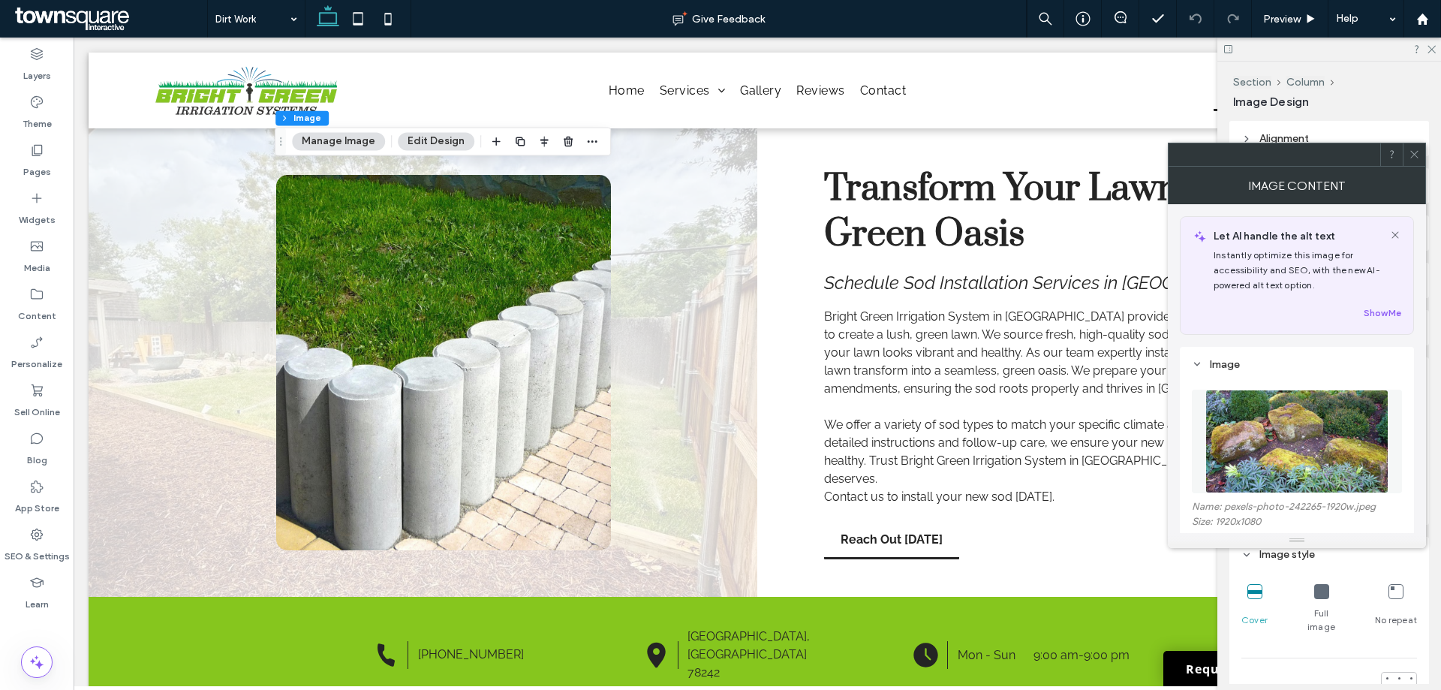
click at [1317, 419] on figure at bounding box center [1296, 441] width 210 height 104
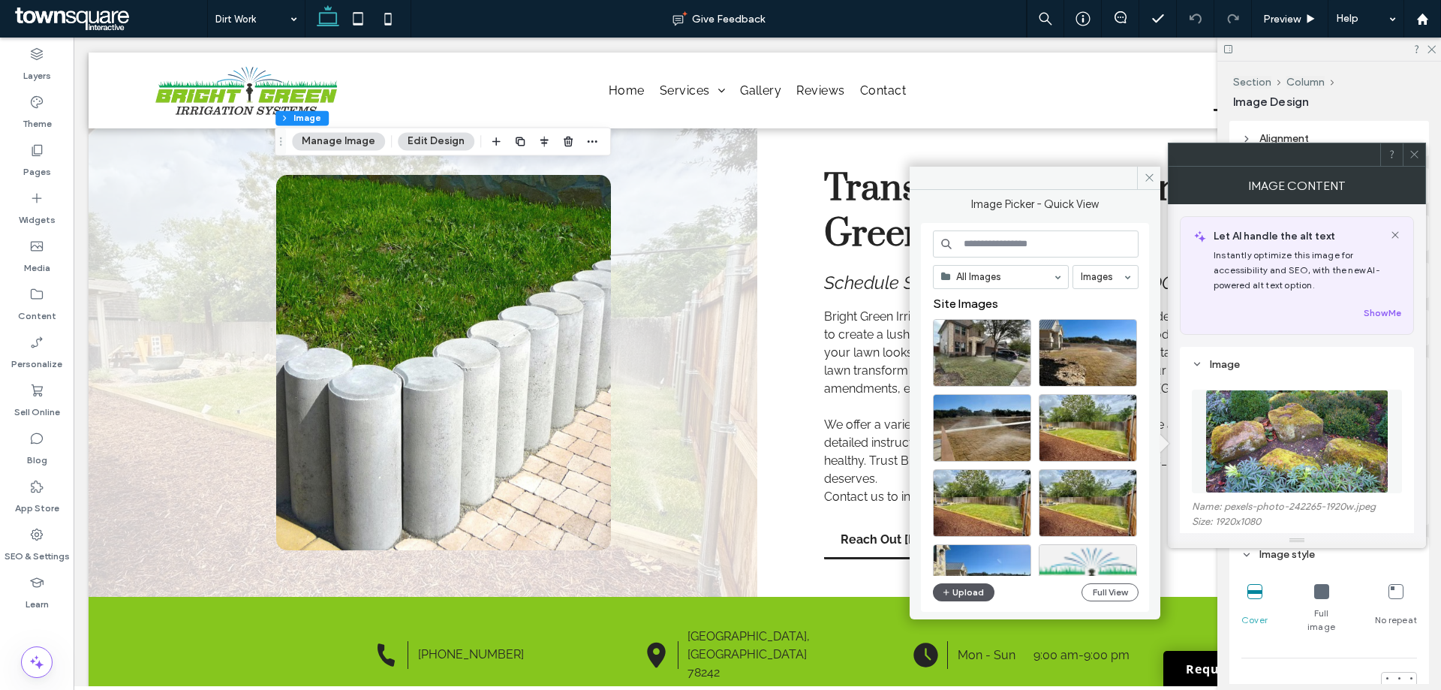
click at [939, 590] on button "Upload" at bounding box center [964, 592] width 62 height 18
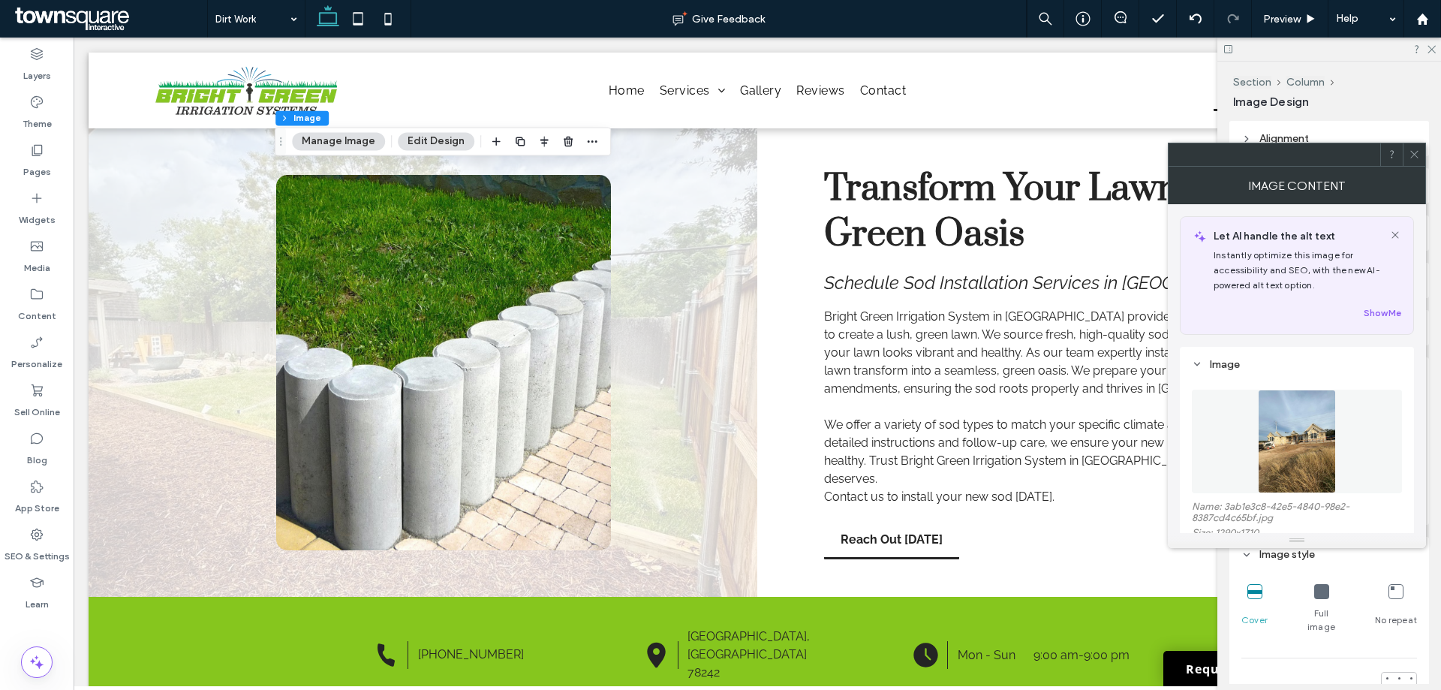
click at [1264, 421] on img at bounding box center [1296, 441] width 79 height 104
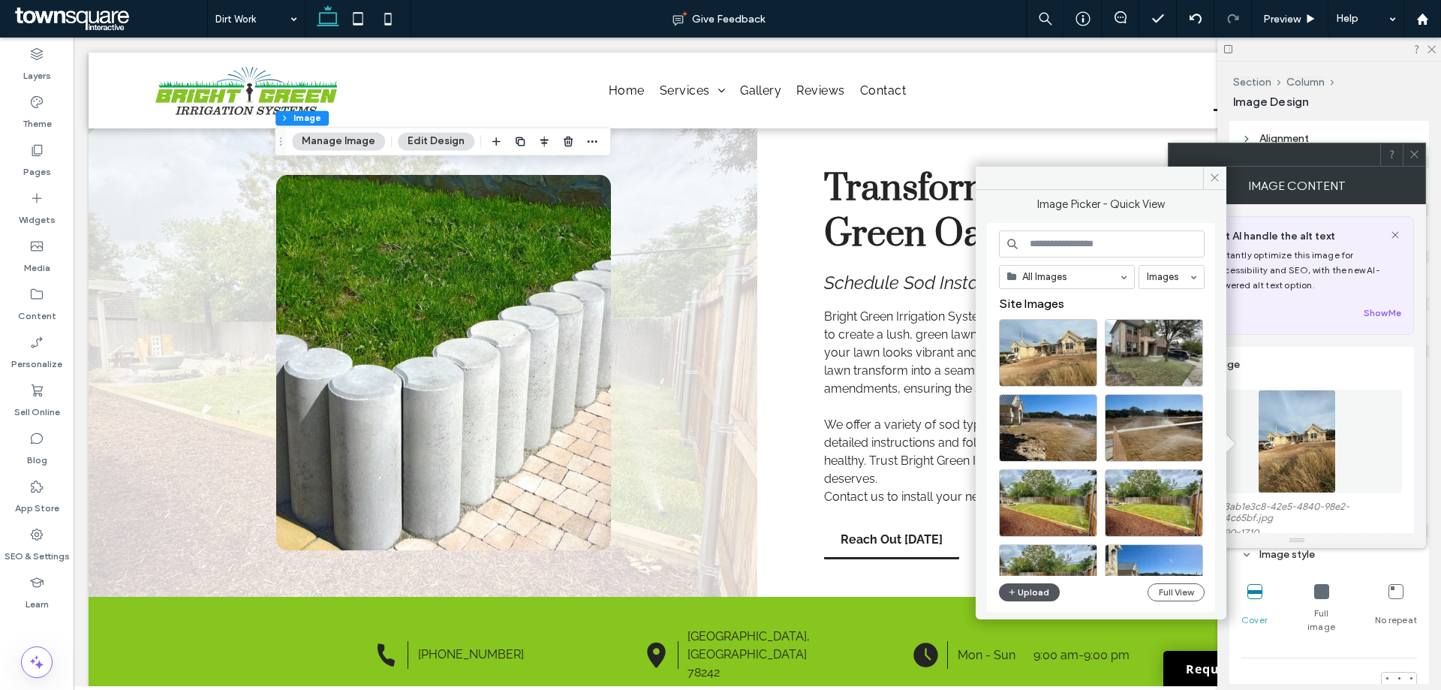
click at [1044, 590] on button "Upload" at bounding box center [1030, 592] width 62 height 18
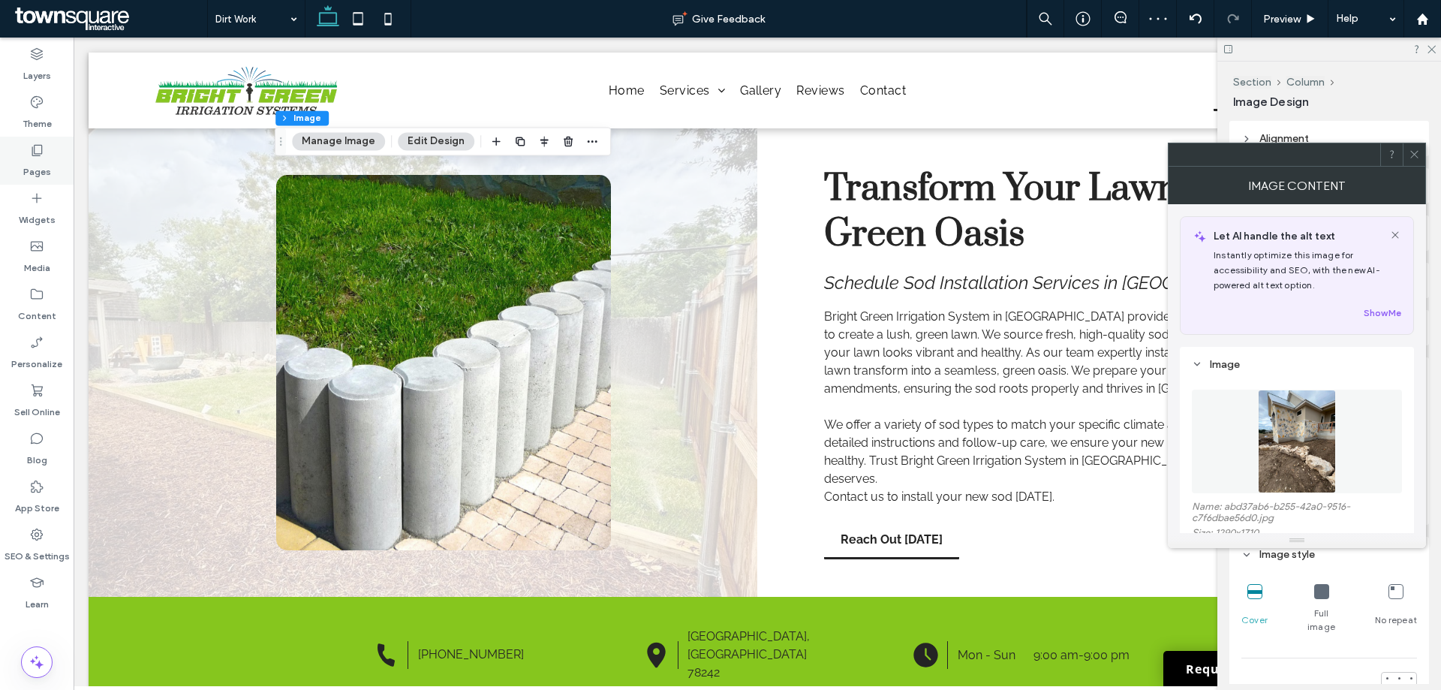
click at [50, 162] on label "Pages" at bounding box center [37, 168] width 28 height 21
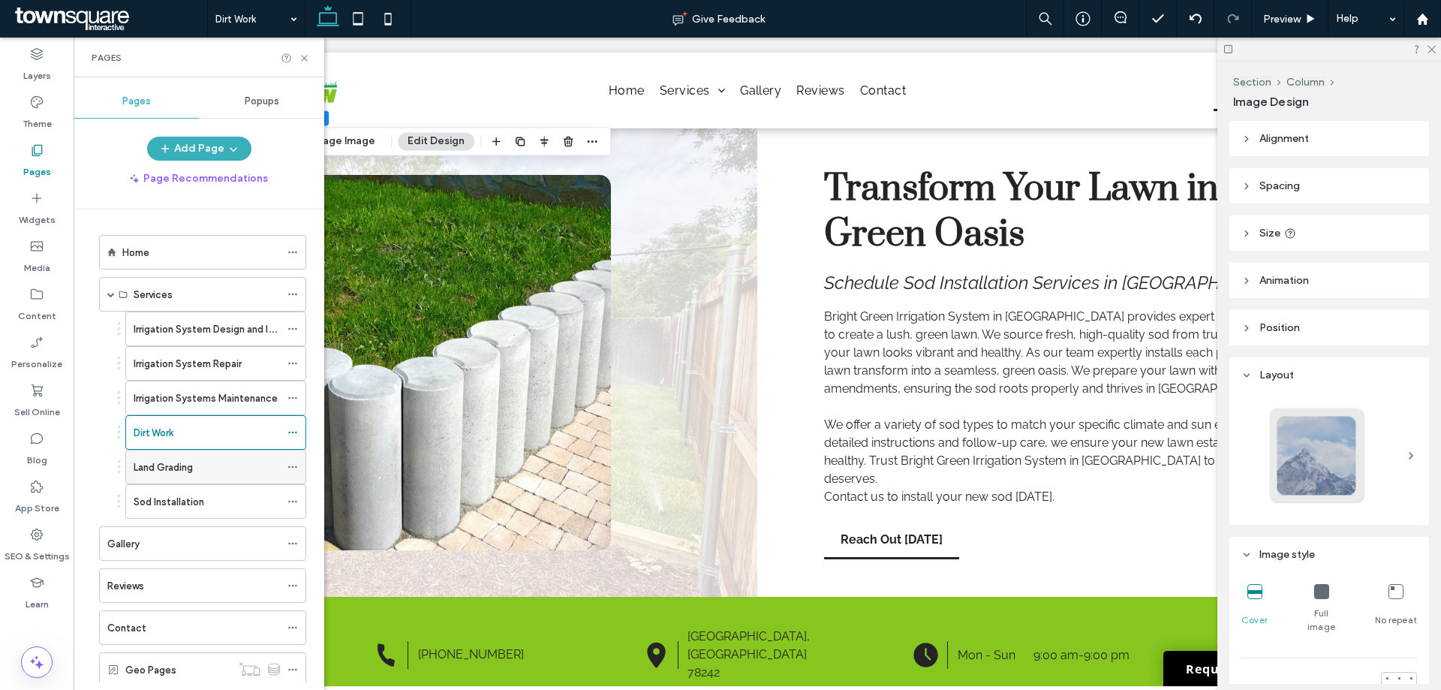
click at [164, 467] on label "Land Grading" at bounding box center [163, 467] width 59 height 26
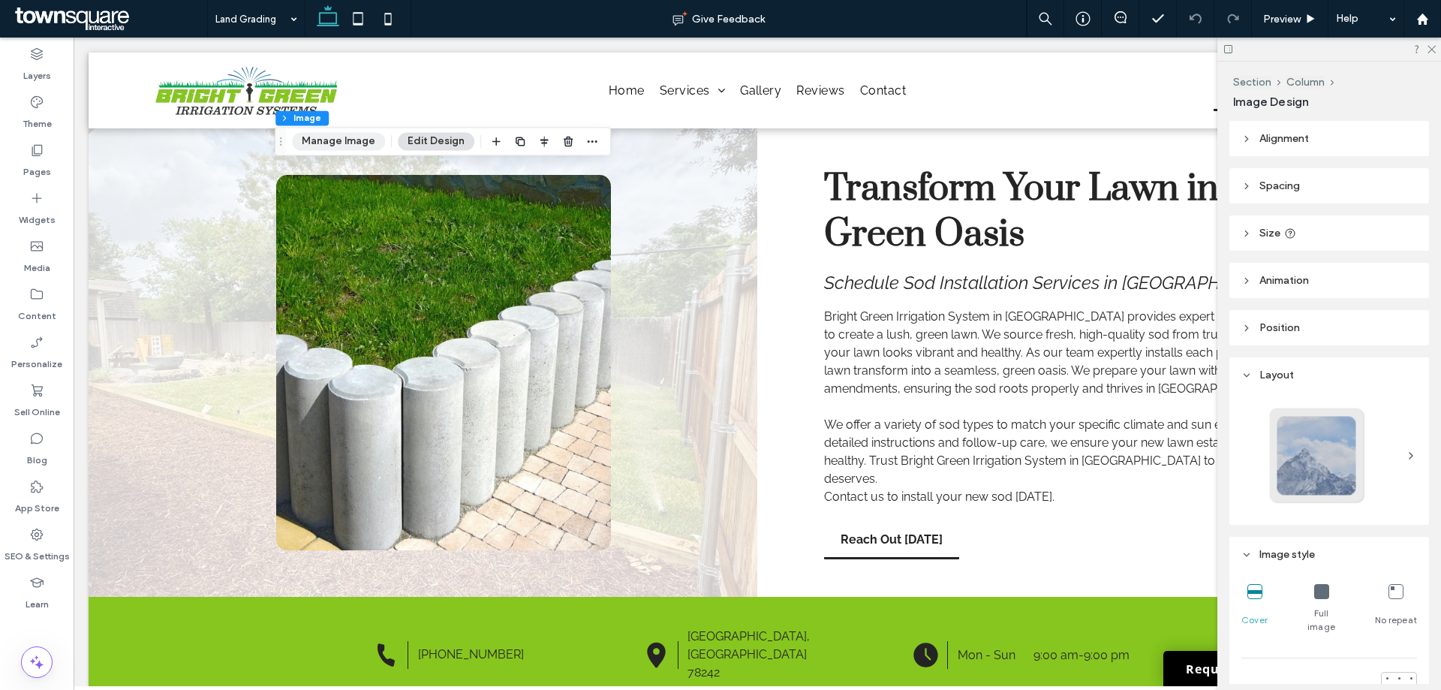
click at [324, 146] on button "Manage Image" at bounding box center [338, 141] width 93 height 18
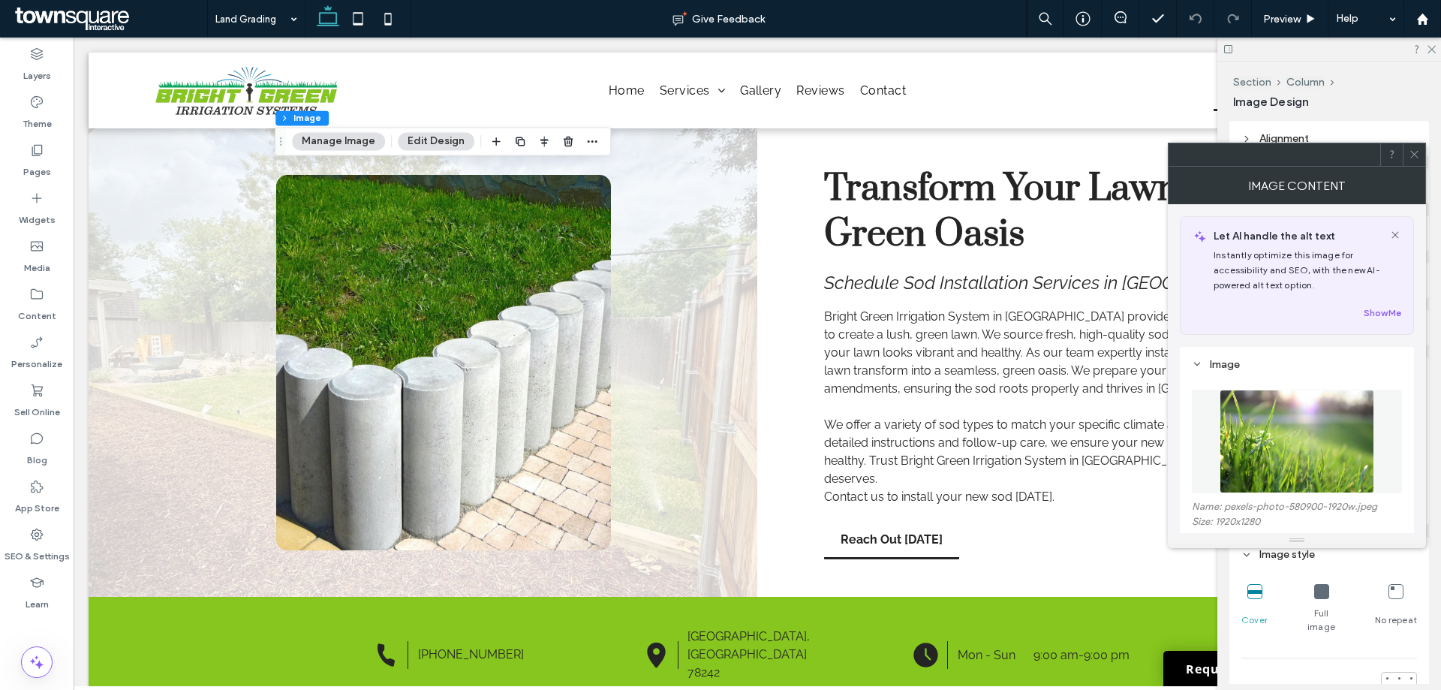
click at [1250, 458] on img at bounding box center [1296, 441] width 155 height 104
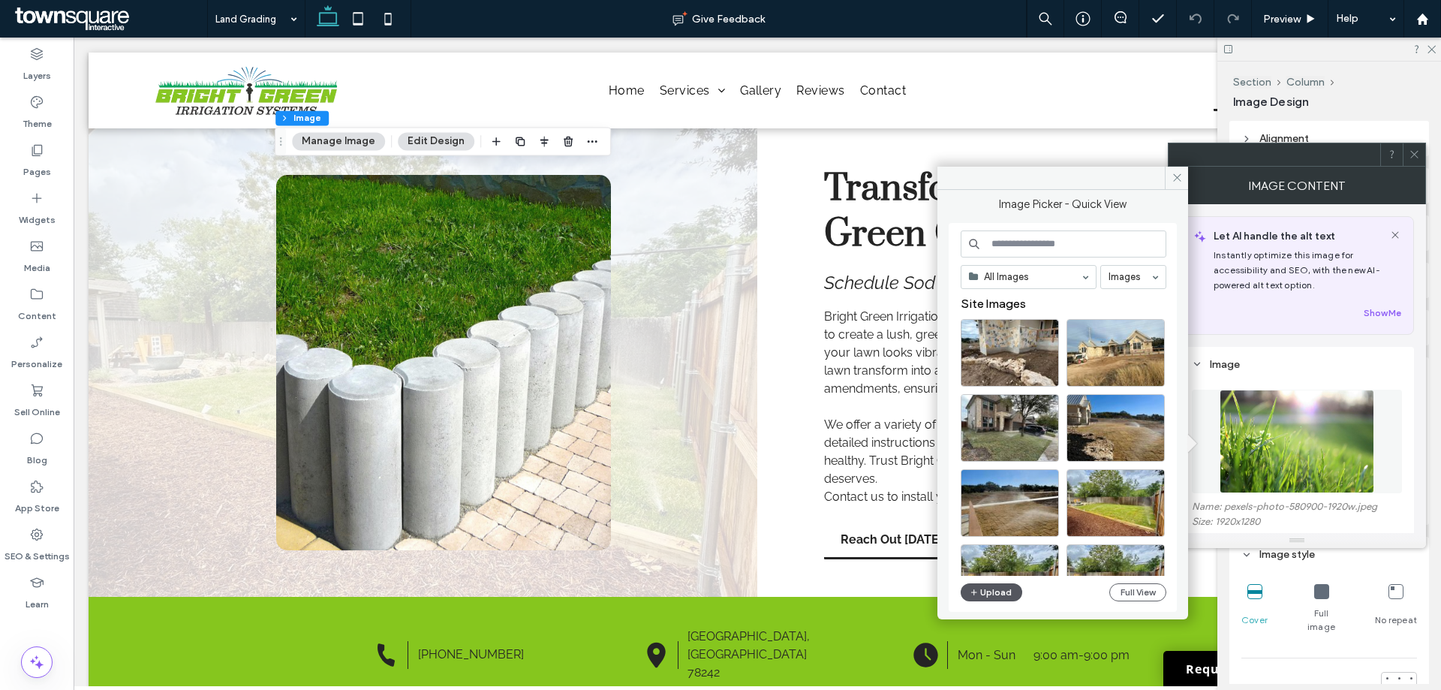
click at [990, 585] on button "Upload" at bounding box center [991, 592] width 62 height 18
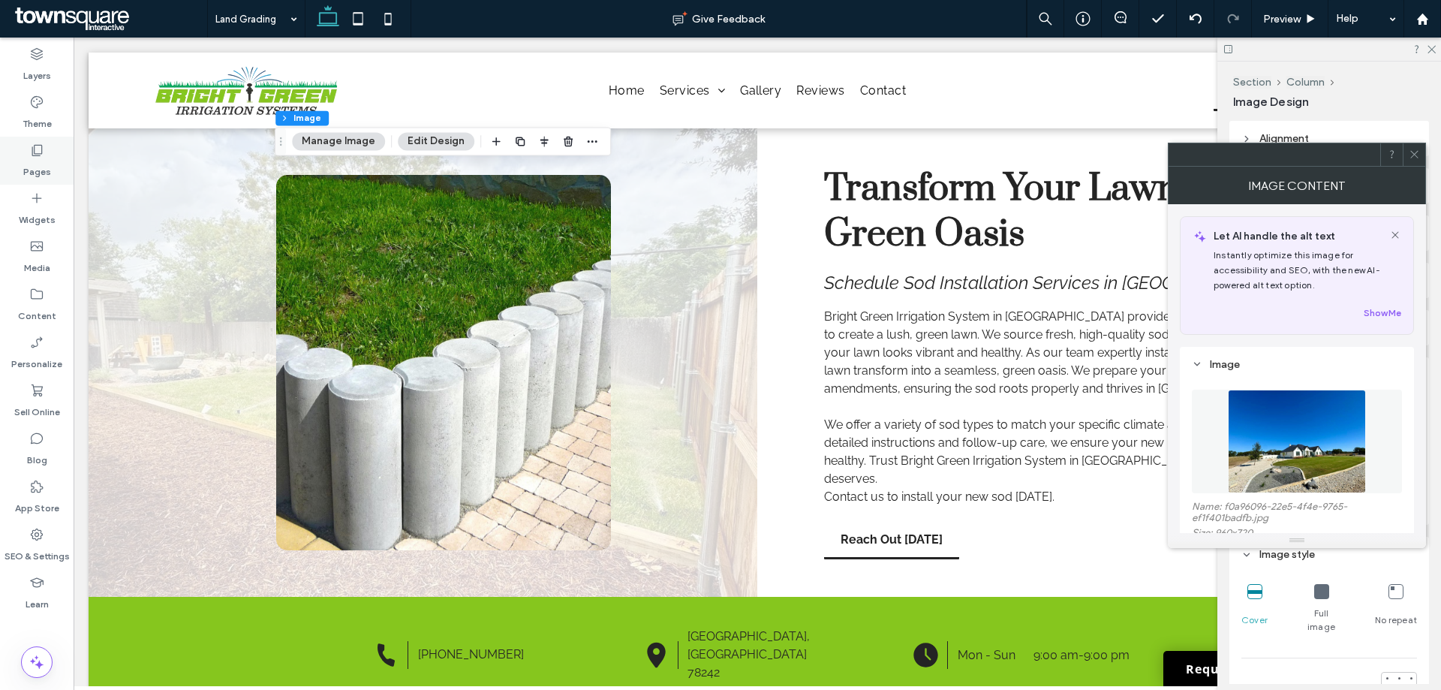
click at [32, 173] on label "Pages" at bounding box center [37, 168] width 28 height 21
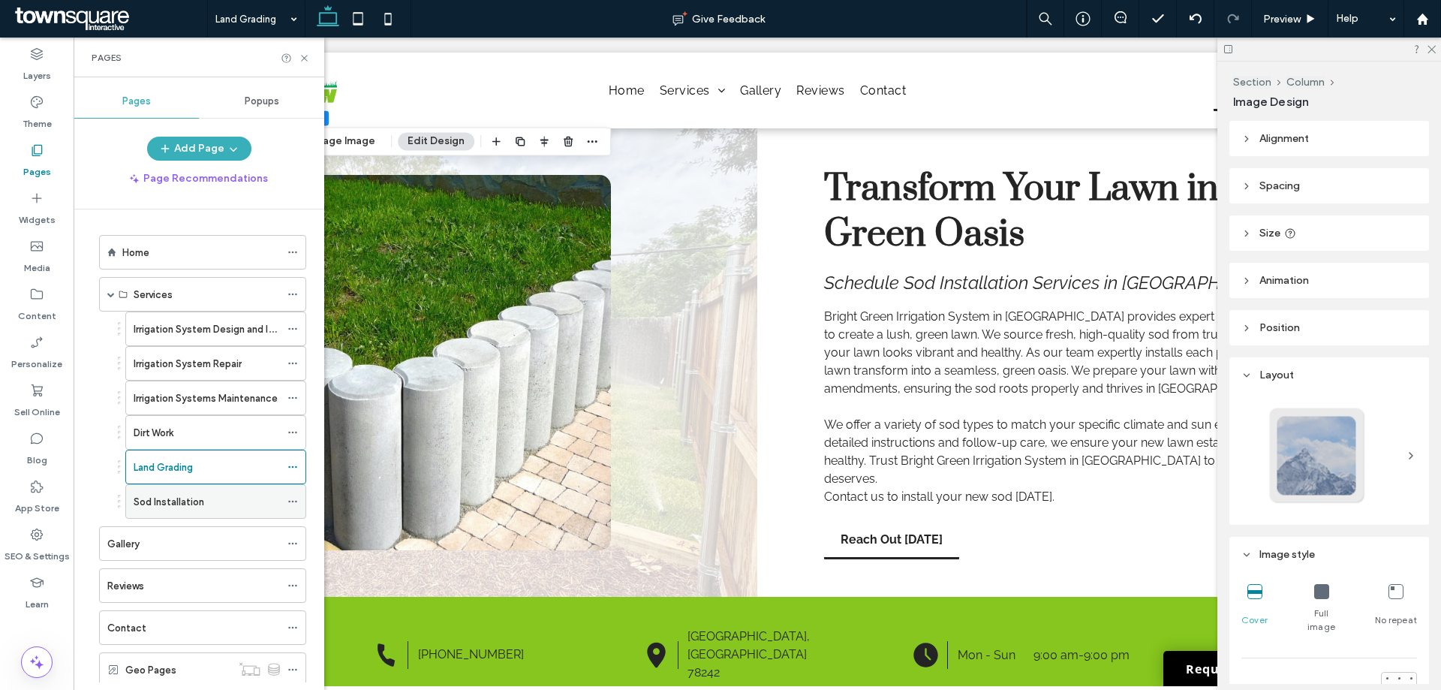
click at [224, 498] on div "Sod Installation" at bounding box center [207, 502] width 146 height 16
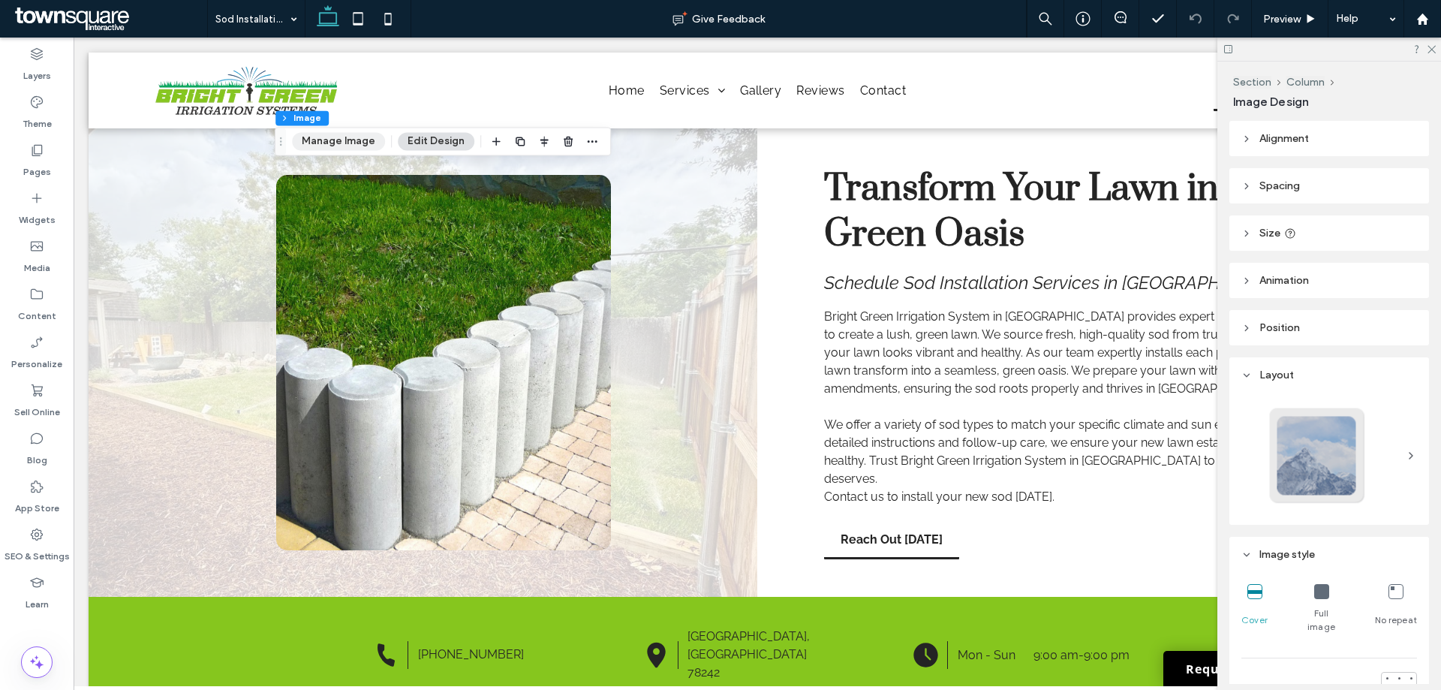
click at [355, 143] on button "Manage Image" at bounding box center [338, 141] width 93 height 18
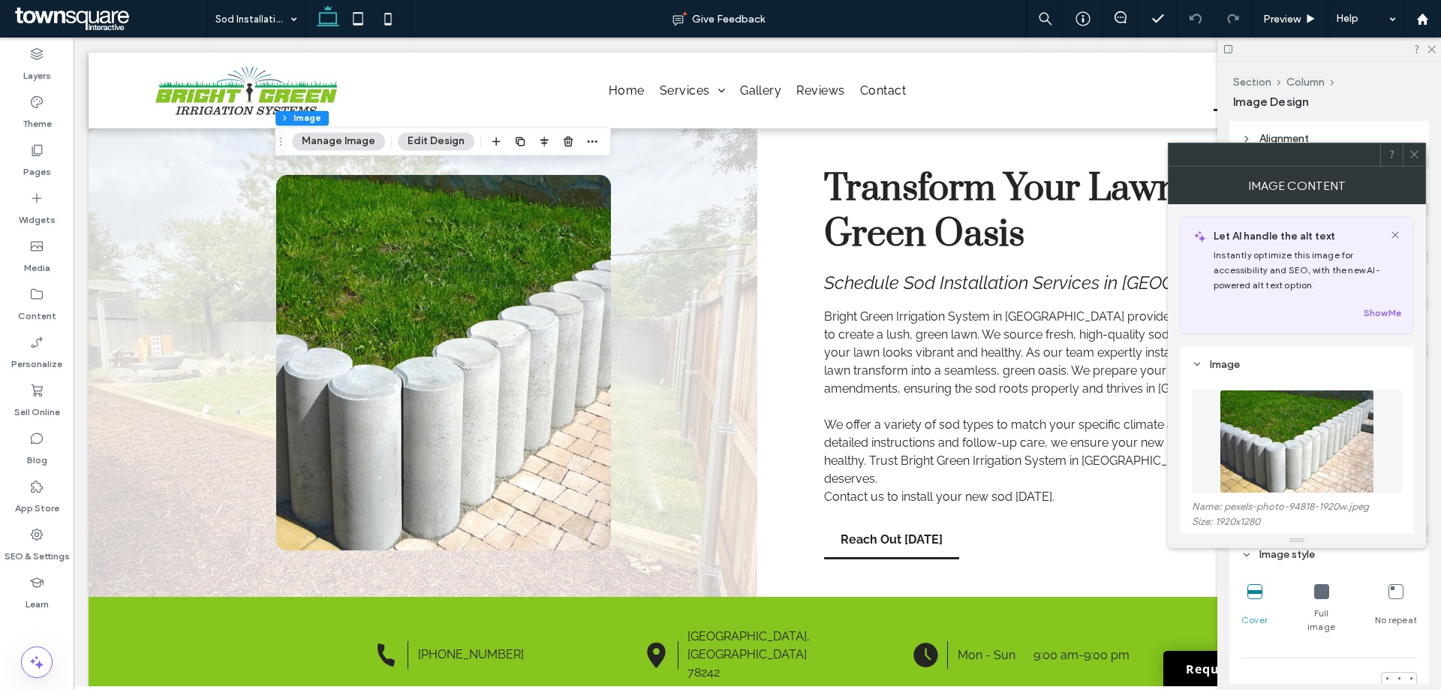
click at [1218, 450] on figure at bounding box center [1296, 441] width 210 height 104
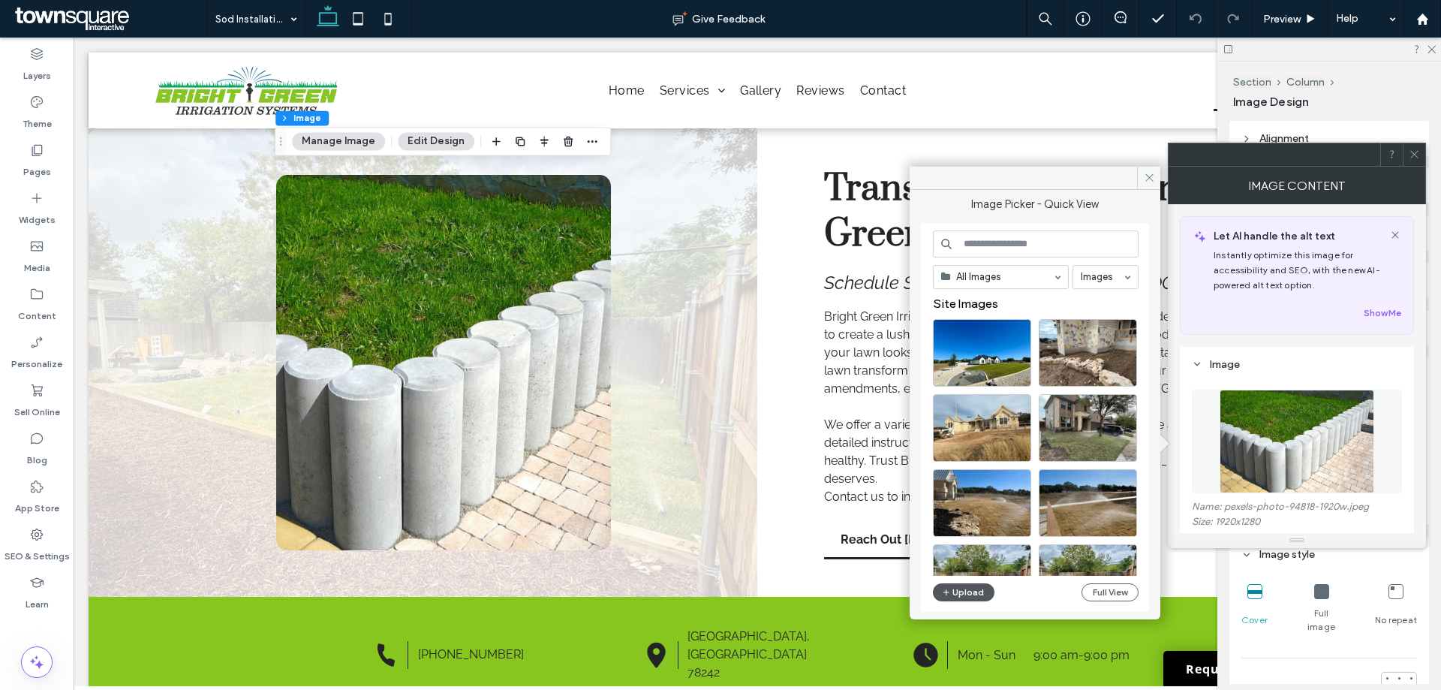
click at [976, 588] on button "Upload" at bounding box center [964, 592] width 62 height 18
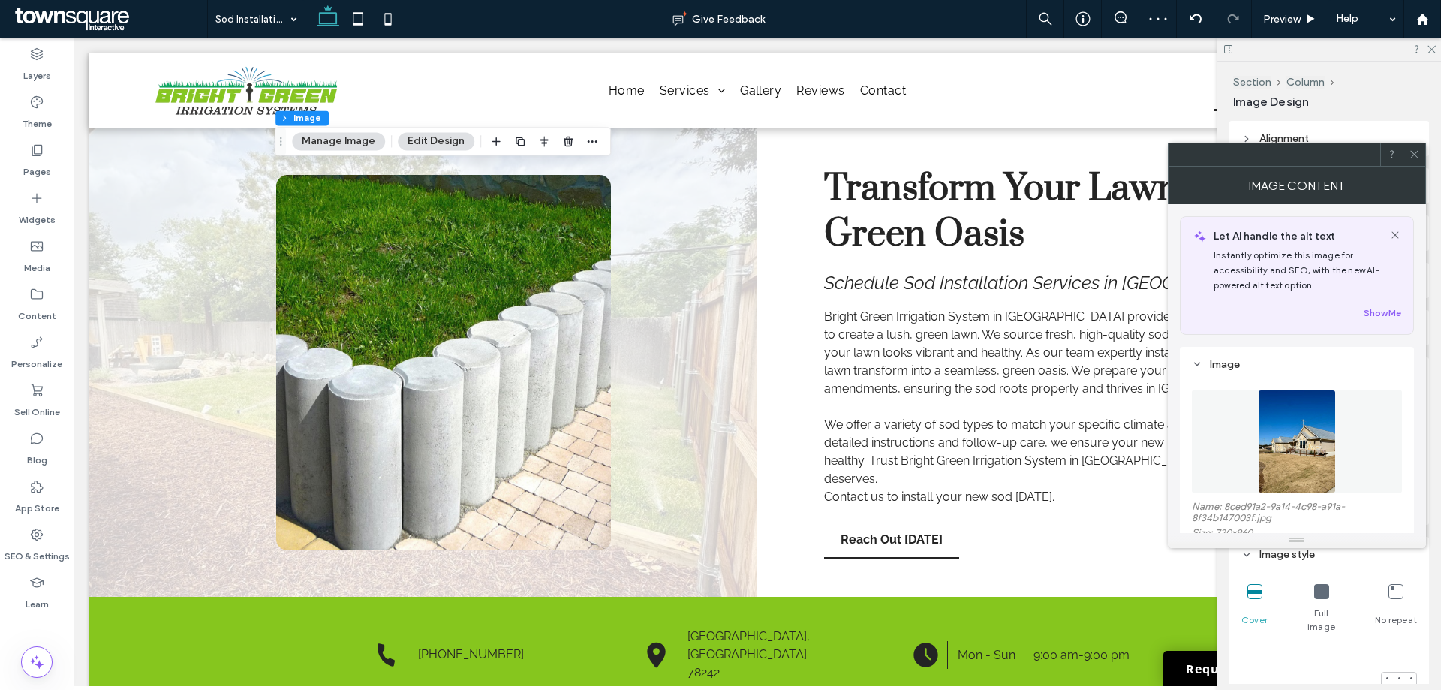
click at [1419, 152] on icon at bounding box center [1413, 154] width 11 height 11
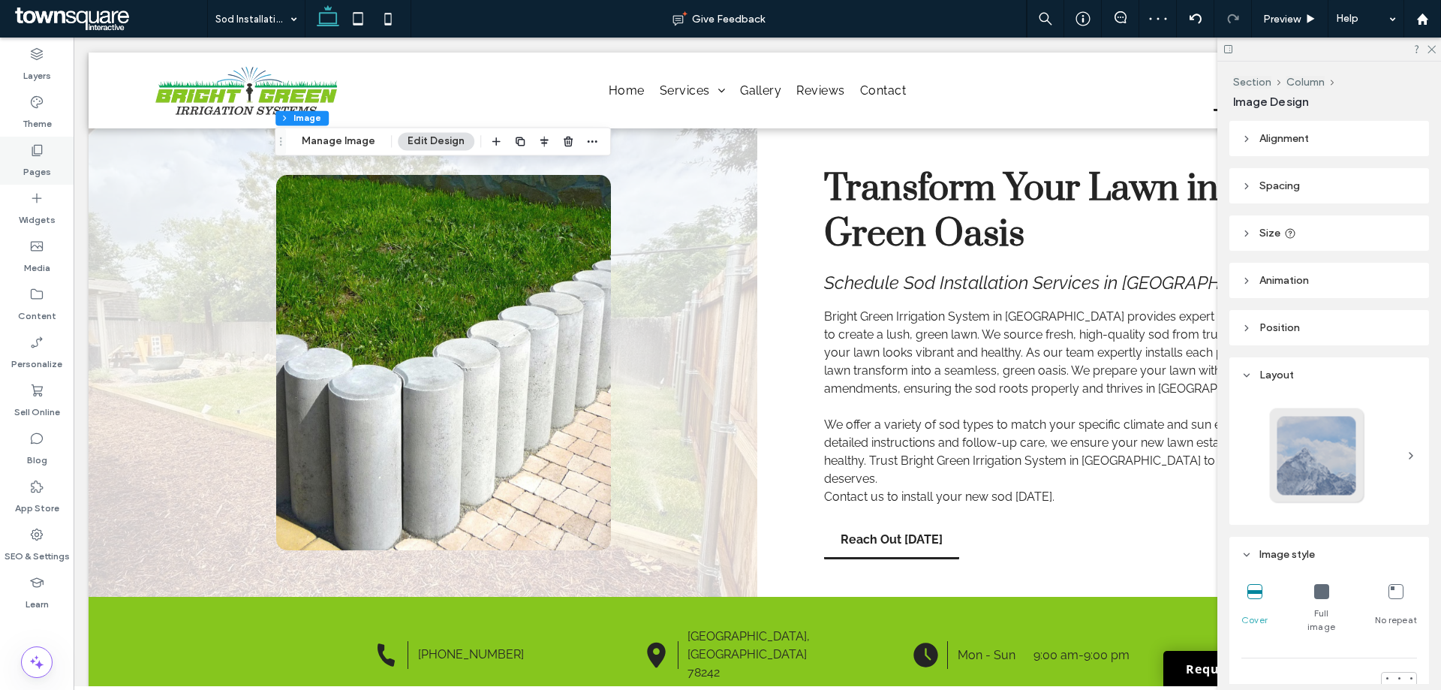
click at [38, 164] on label "Pages" at bounding box center [37, 168] width 28 height 21
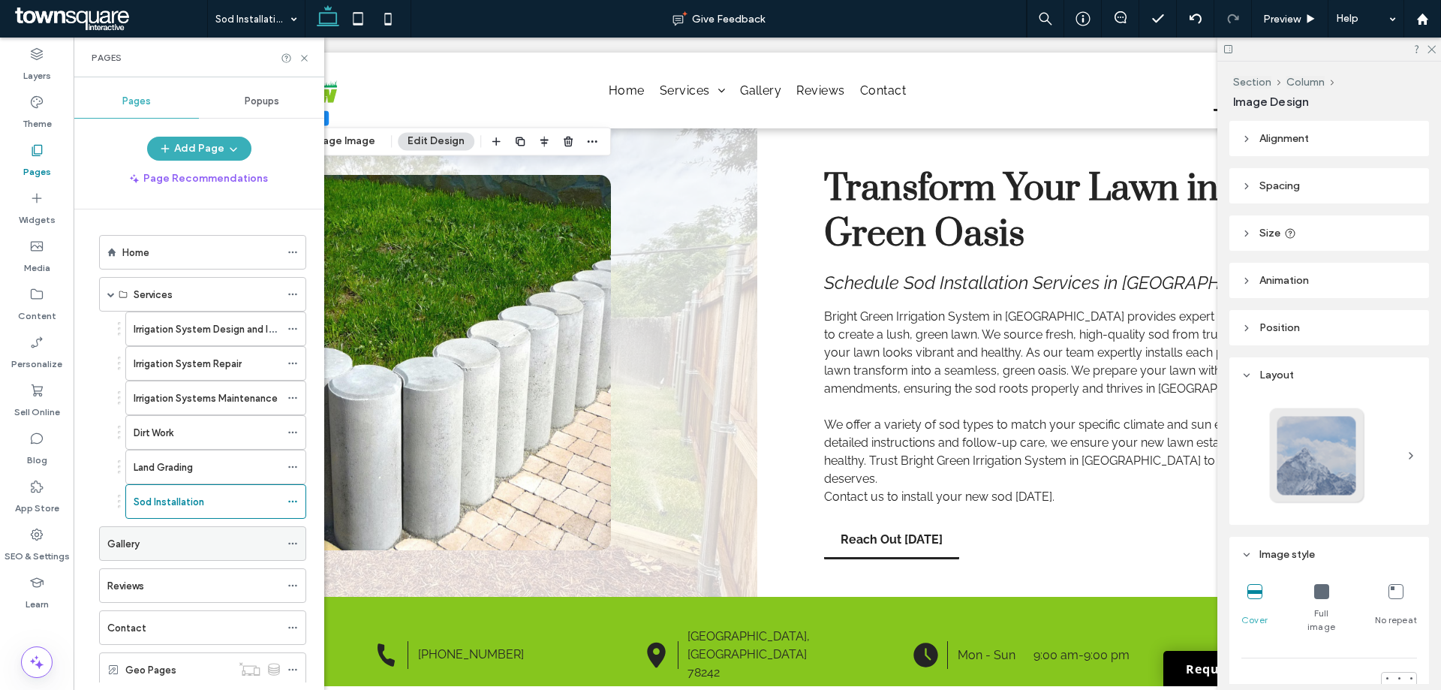
click at [206, 545] on div "Gallery" at bounding box center [193, 544] width 173 height 16
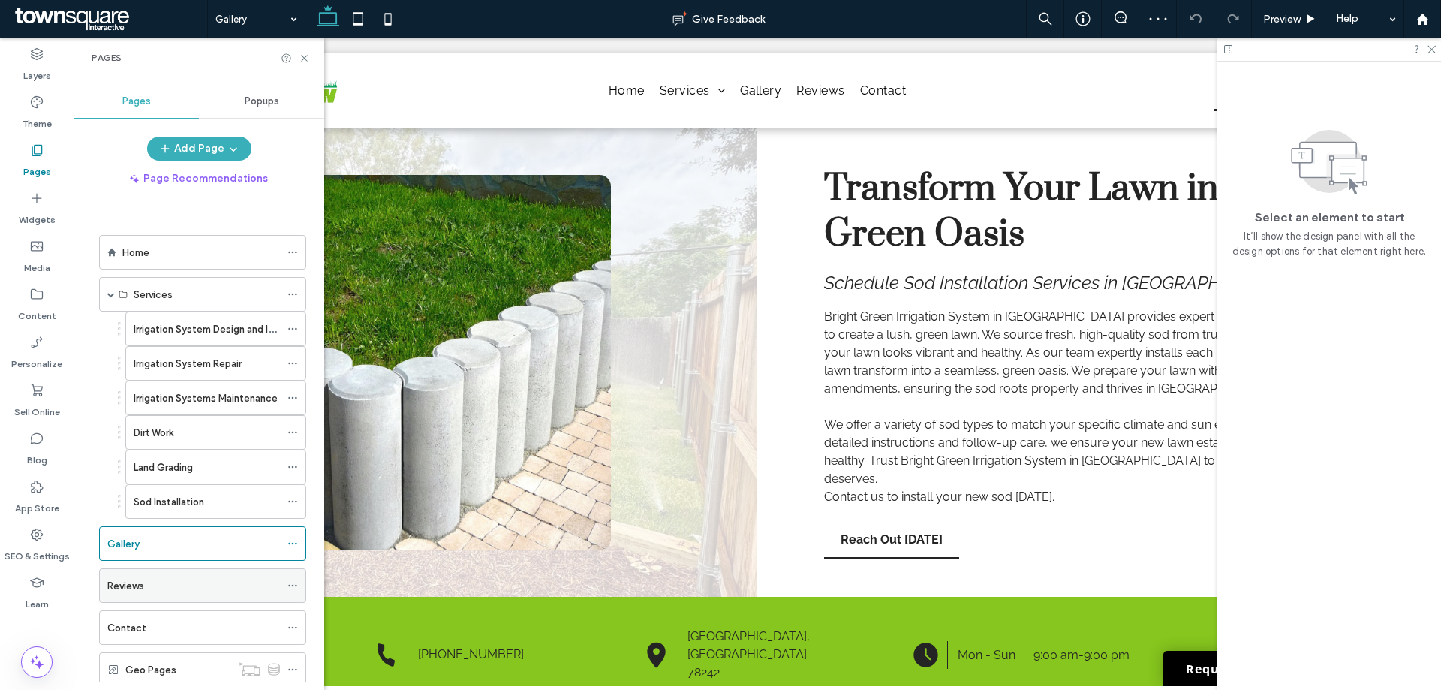
click at [152, 590] on div "Reviews" at bounding box center [193, 586] width 173 height 16
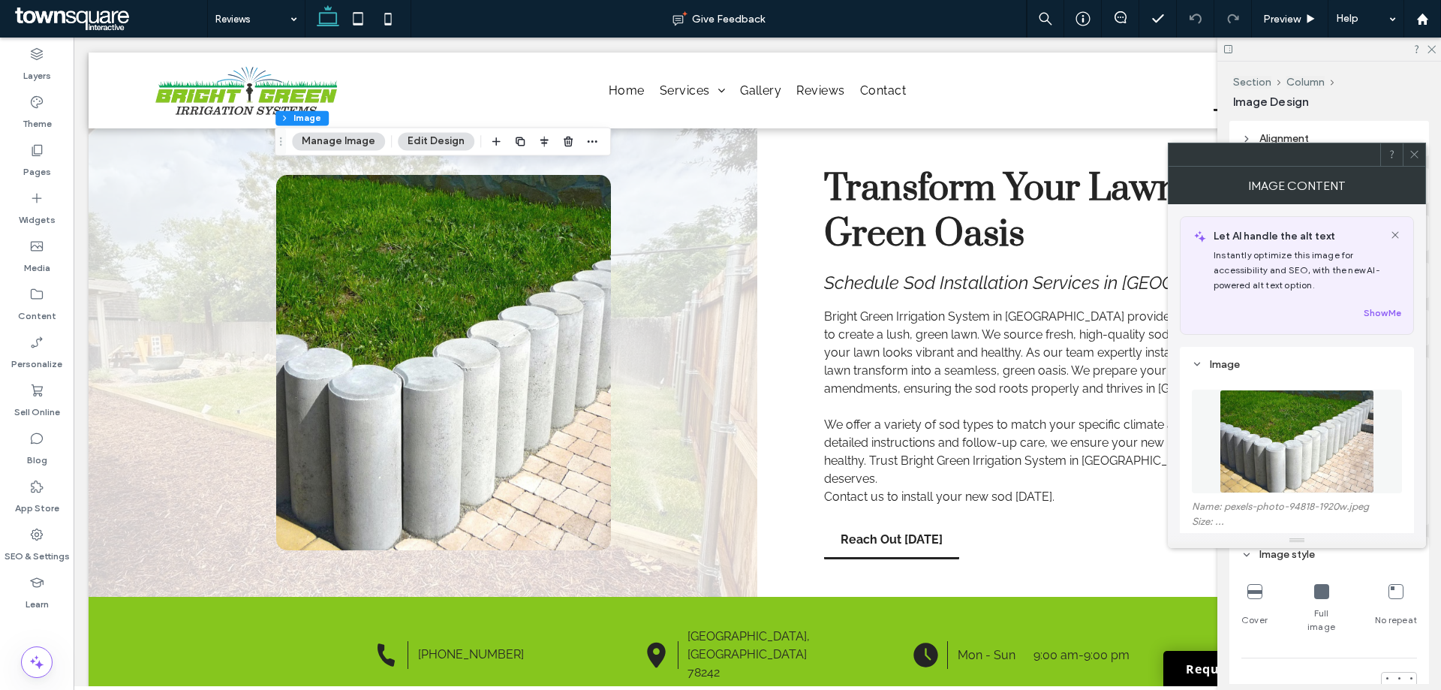
type input "**"
click at [1341, 480] on img at bounding box center [1296, 441] width 155 height 104
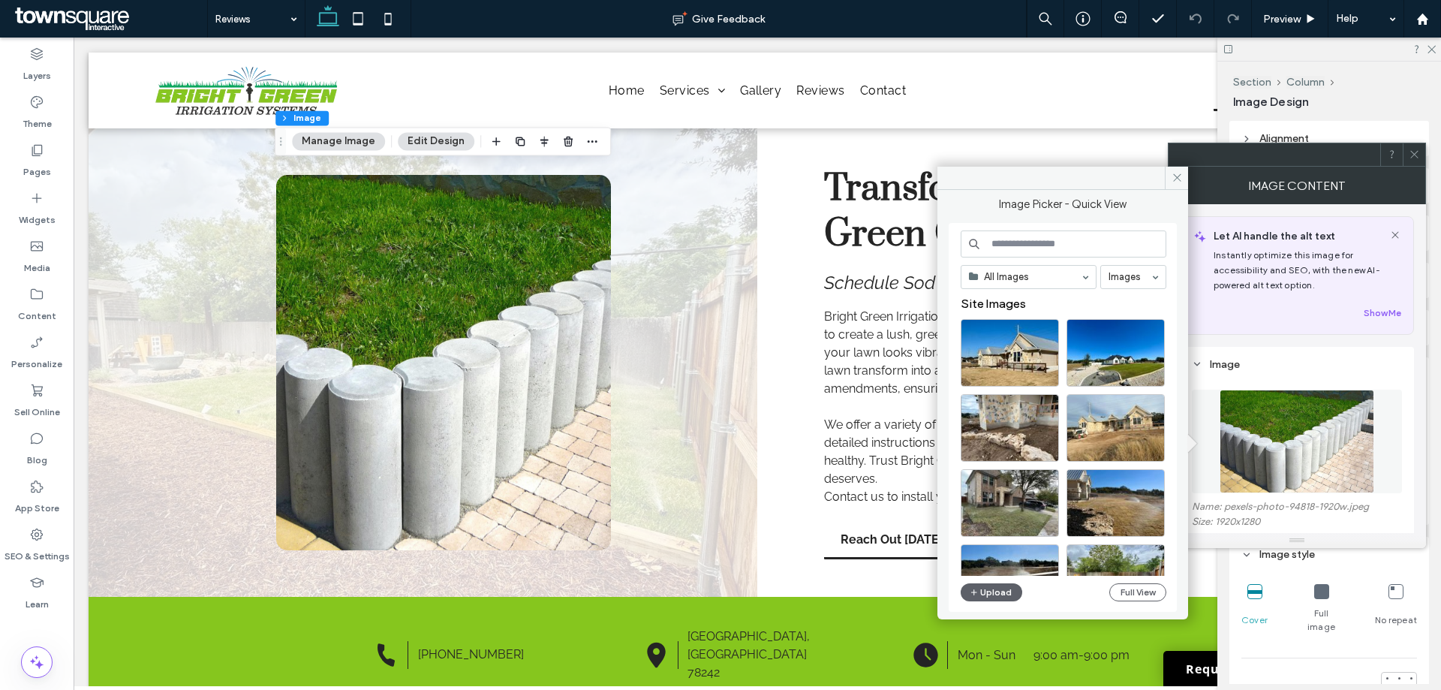
click at [1004, 581] on div "All Images Images Site Images Upload Full View" at bounding box center [1063, 417] width 206 height 374
click at [1001, 584] on button "Upload" at bounding box center [991, 592] width 62 height 18
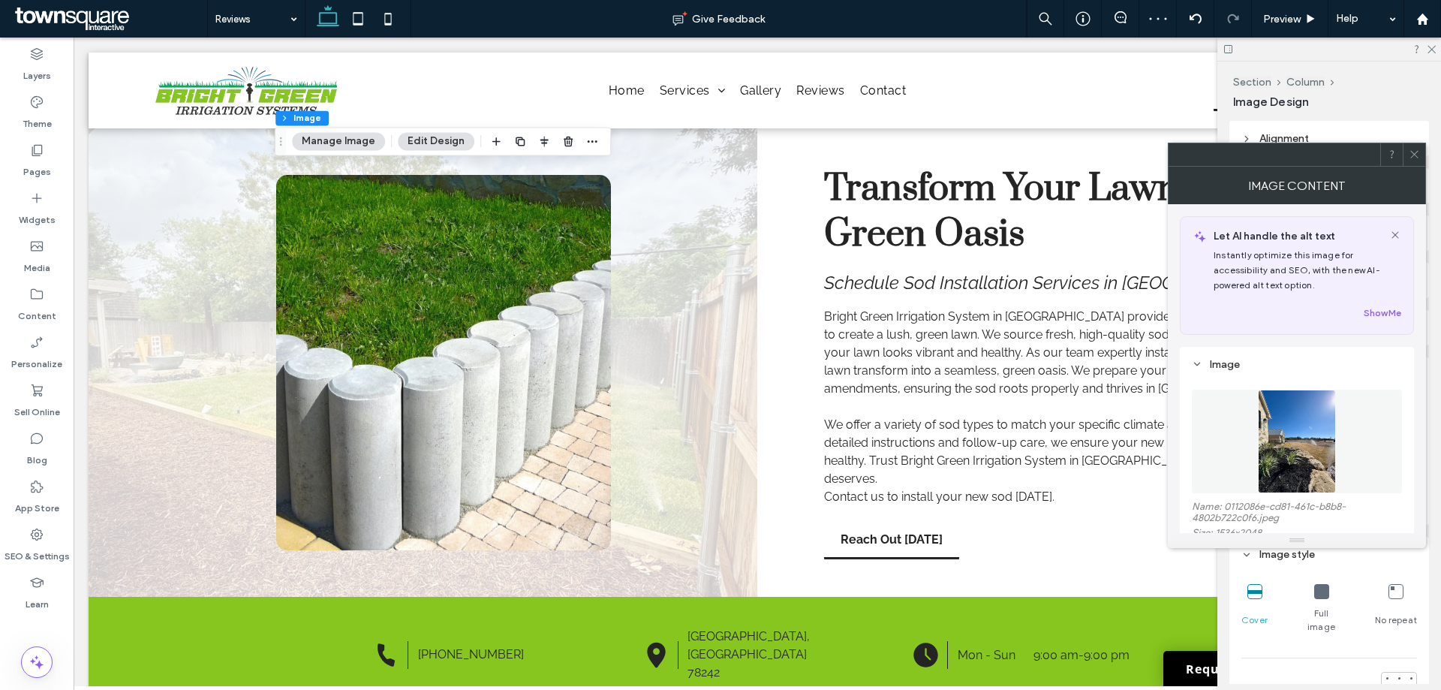
click at [1409, 152] on icon at bounding box center [1413, 154] width 11 height 11
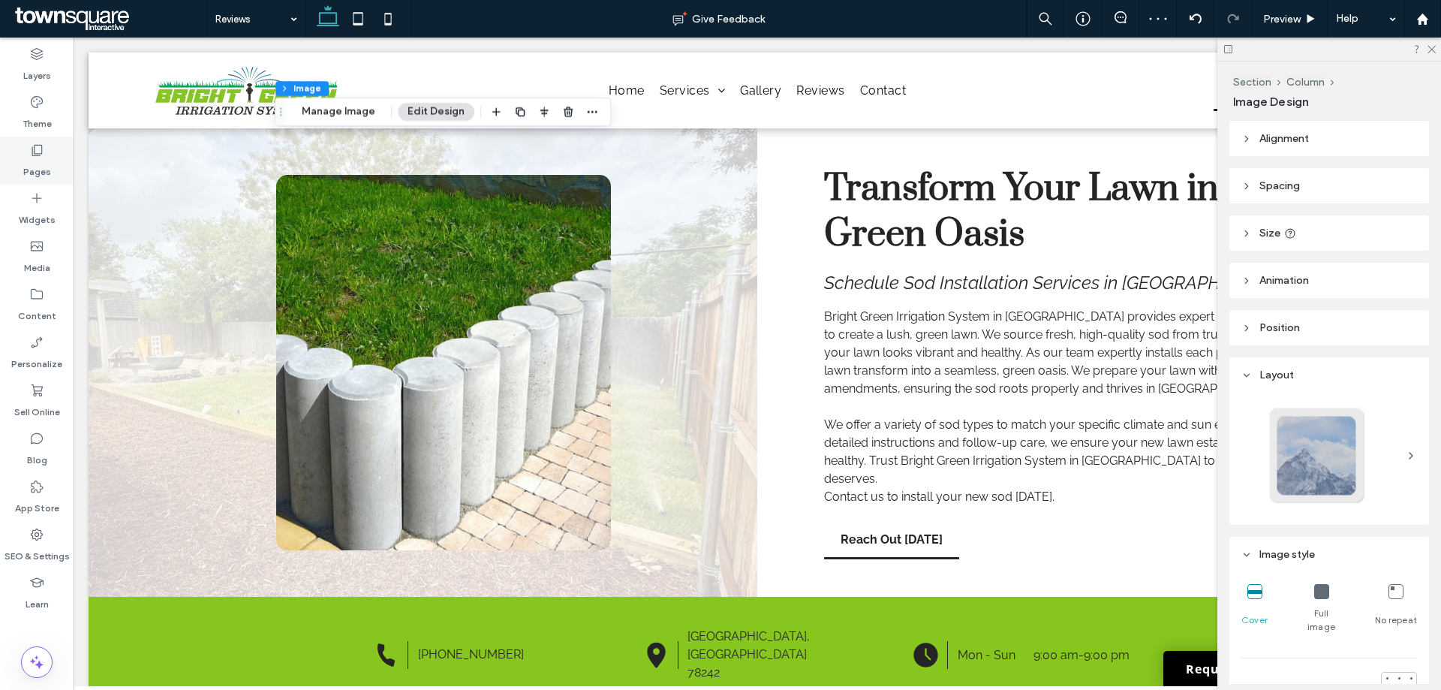
click at [2, 165] on div "Pages" at bounding box center [37, 161] width 74 height 48
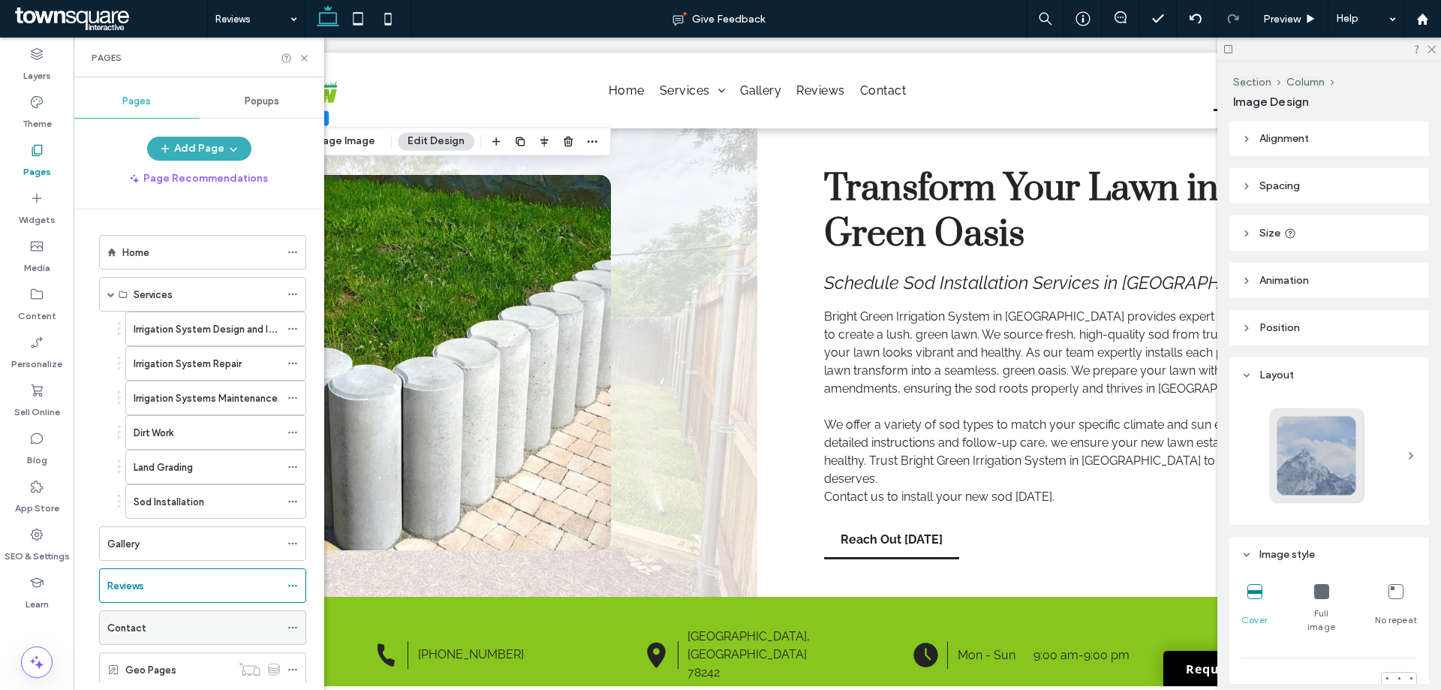
click at [177, 625] on div "Contact" at bounding box center [193, 628] width 173 height 16
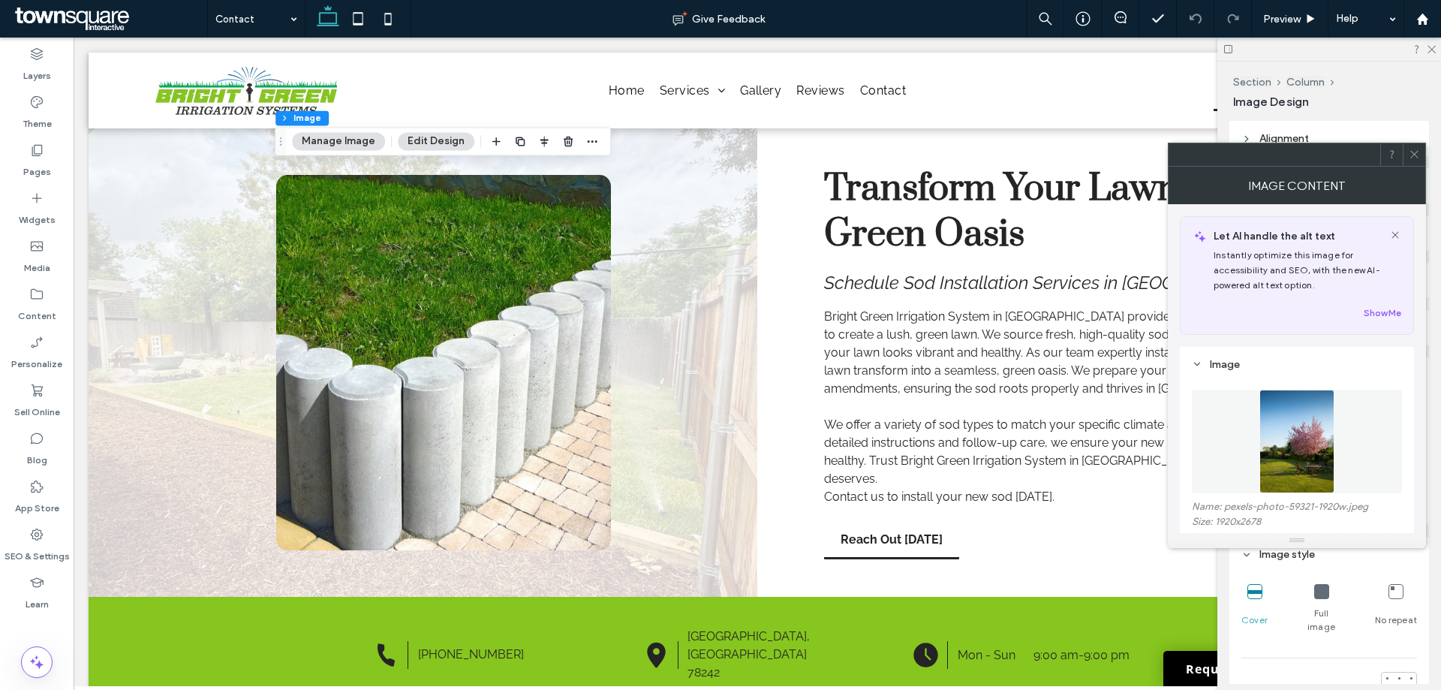
click at [1325, 419] on figure at bounding box center [1296, 441] width 210 height 104
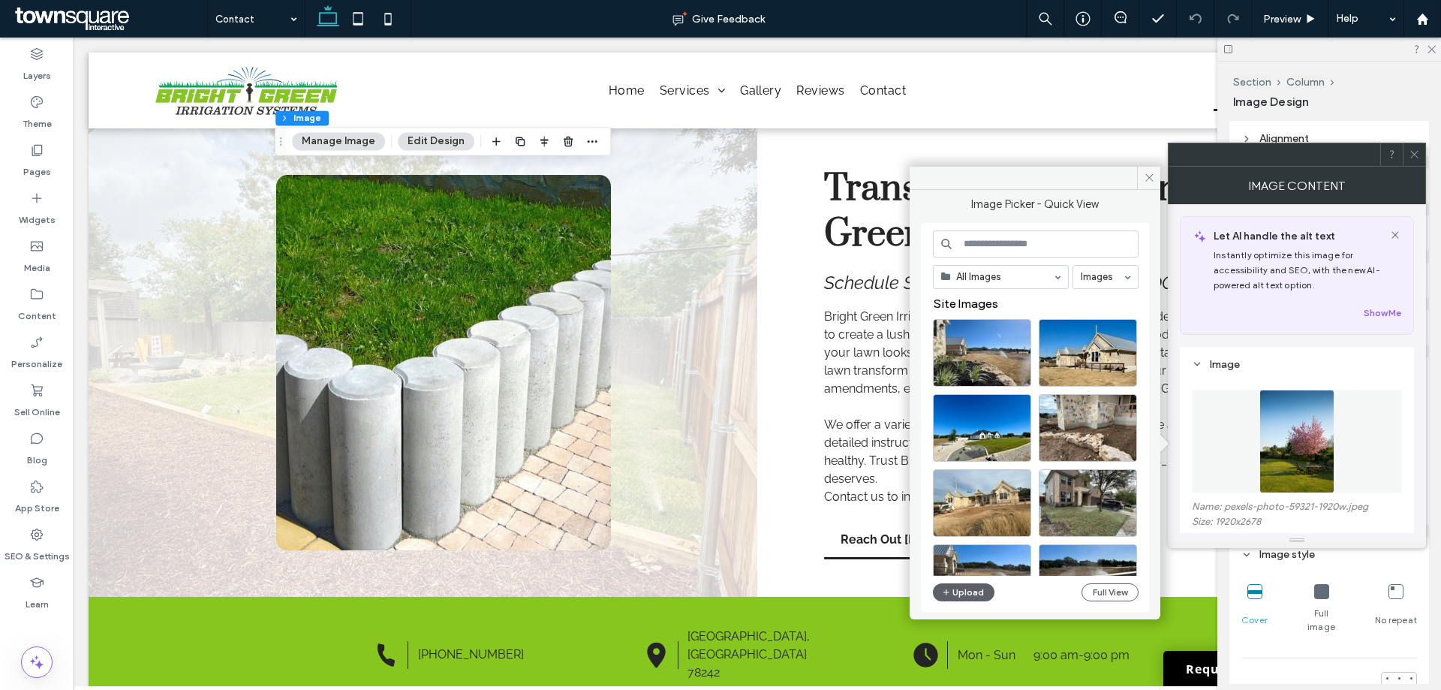
click at [977, 581] on div "All Images Images Site Images Upload Full View" at bounding box center [1036, 417] width 206 height 374
click at [976, 584] on button "Upload" at bounding box center [964, 592] width 62 height 18
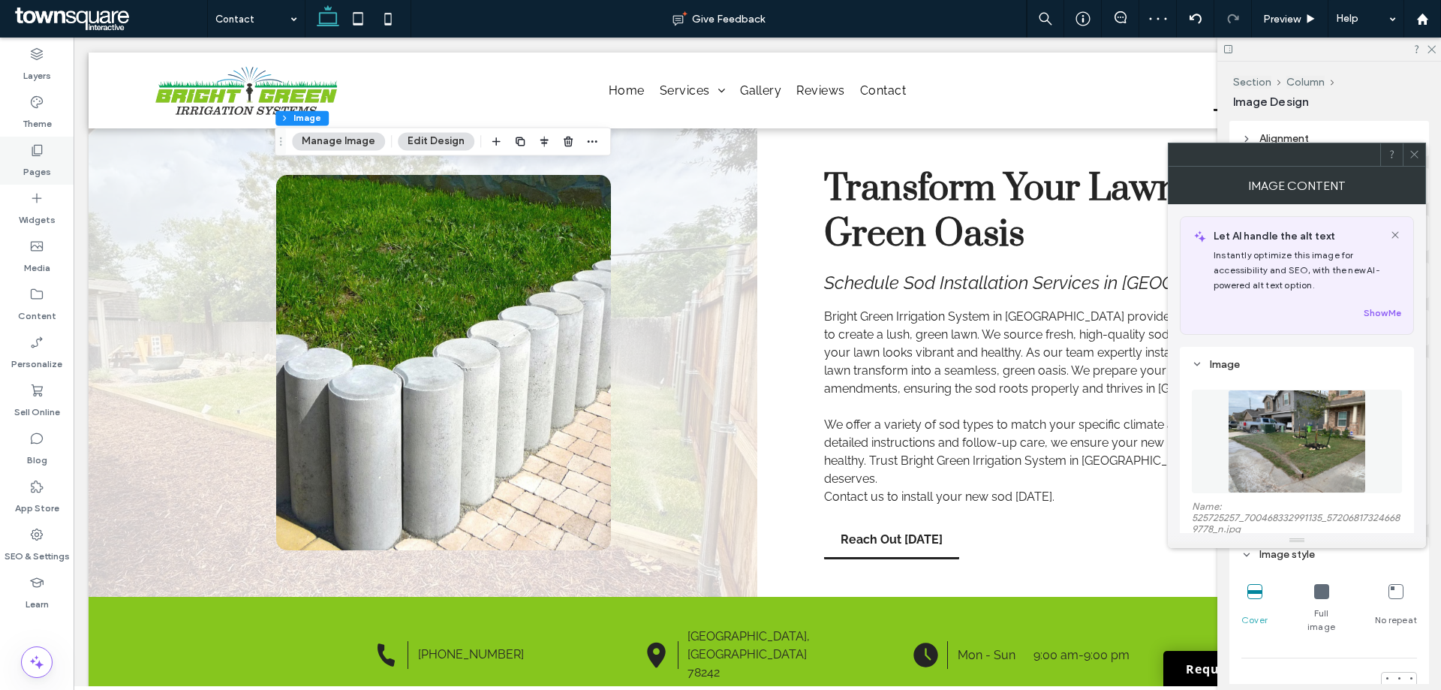
click at [23, 167] on label "Pages" at bounding box center [37, 168] width 28 height 21
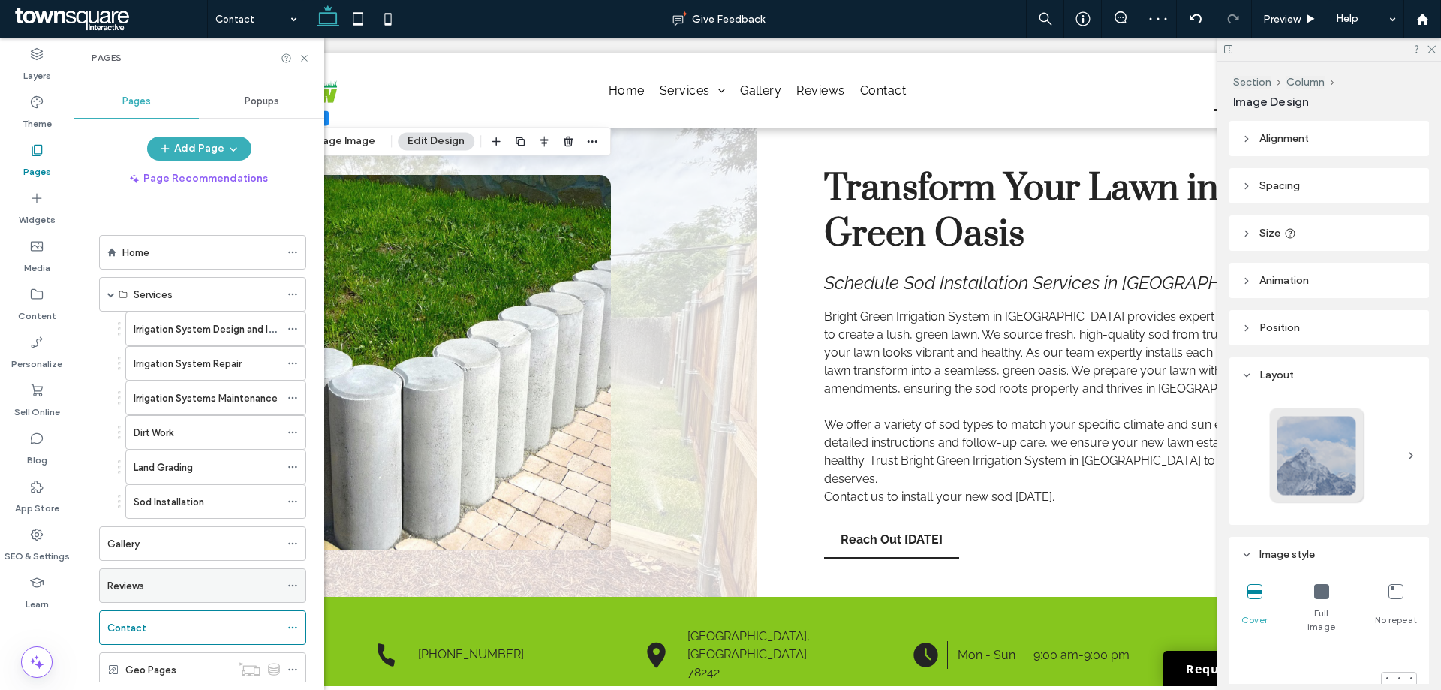
scroll to position [42, 0]
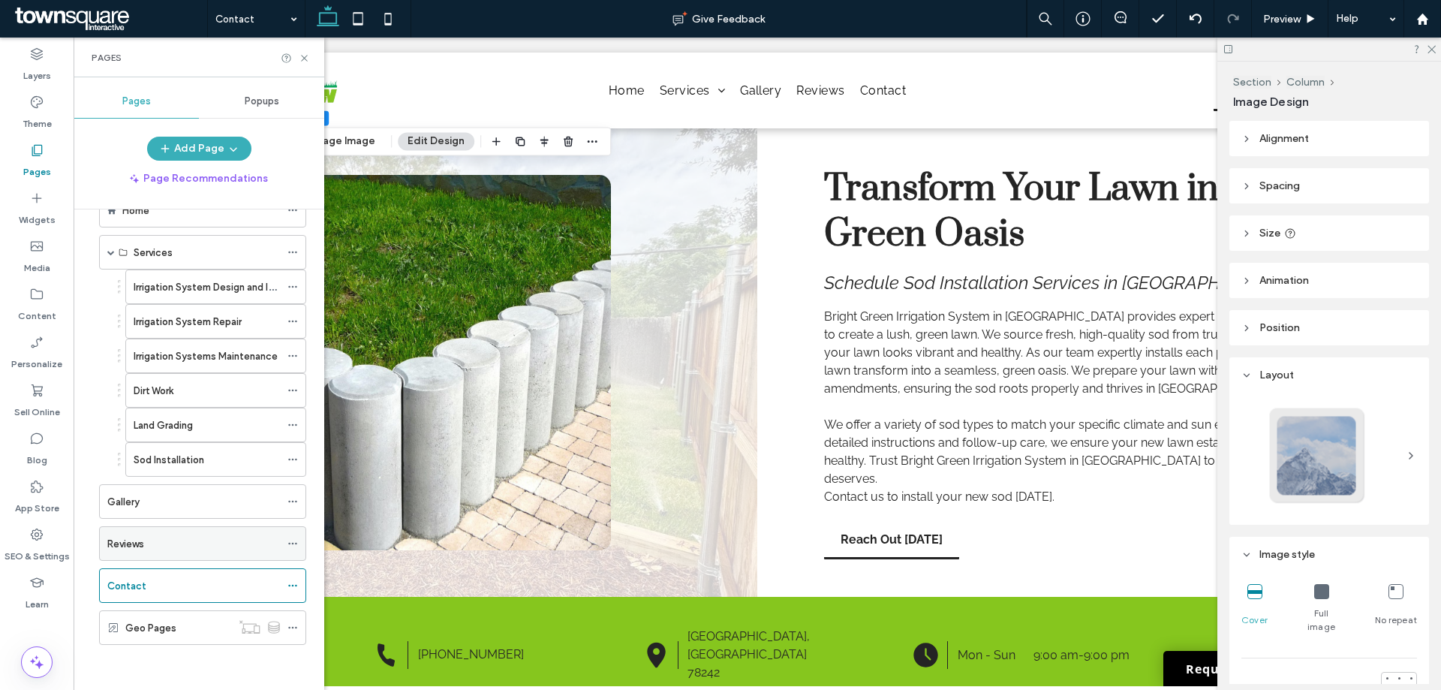
click at [158, 528] on div "Reviews" at bounding box center [193, 543] width 173 height 33
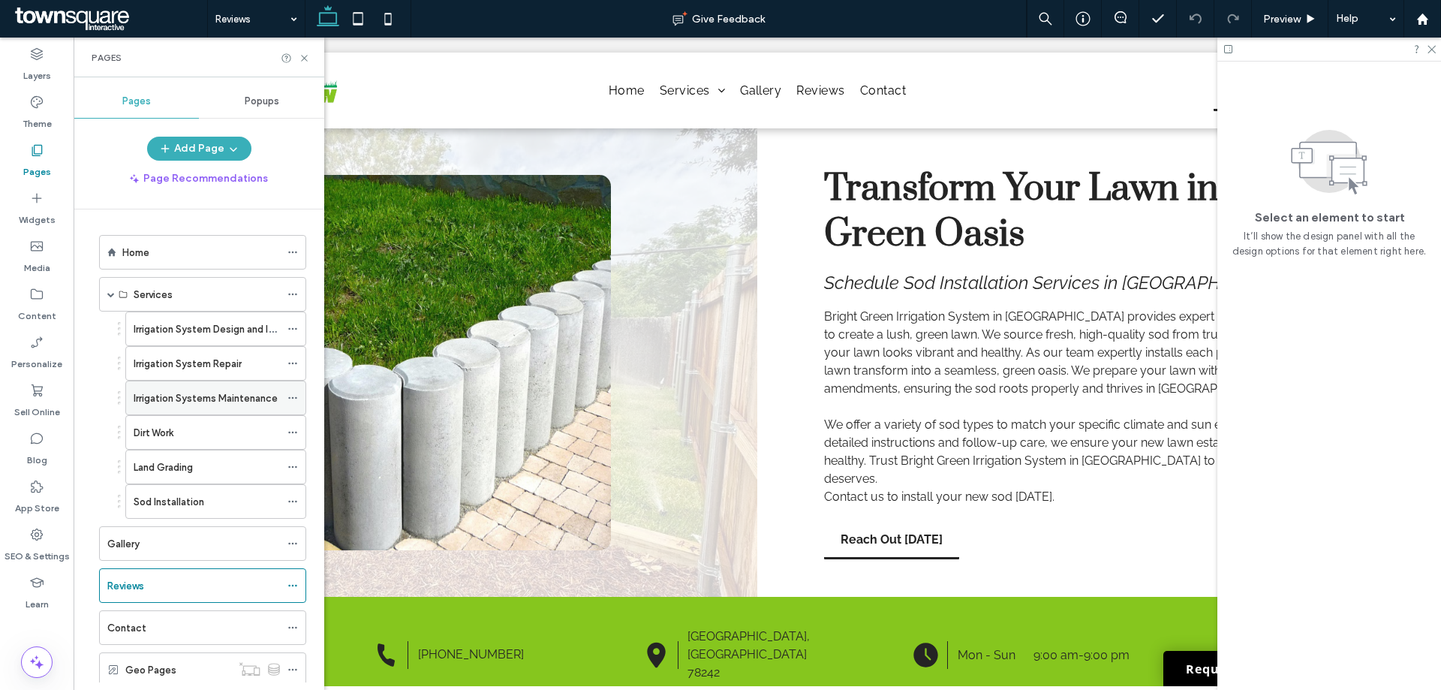
click at [185, 400] on label "Irrigation Systems Maintenance" at bounding box center [206, 398] width 144 height 26
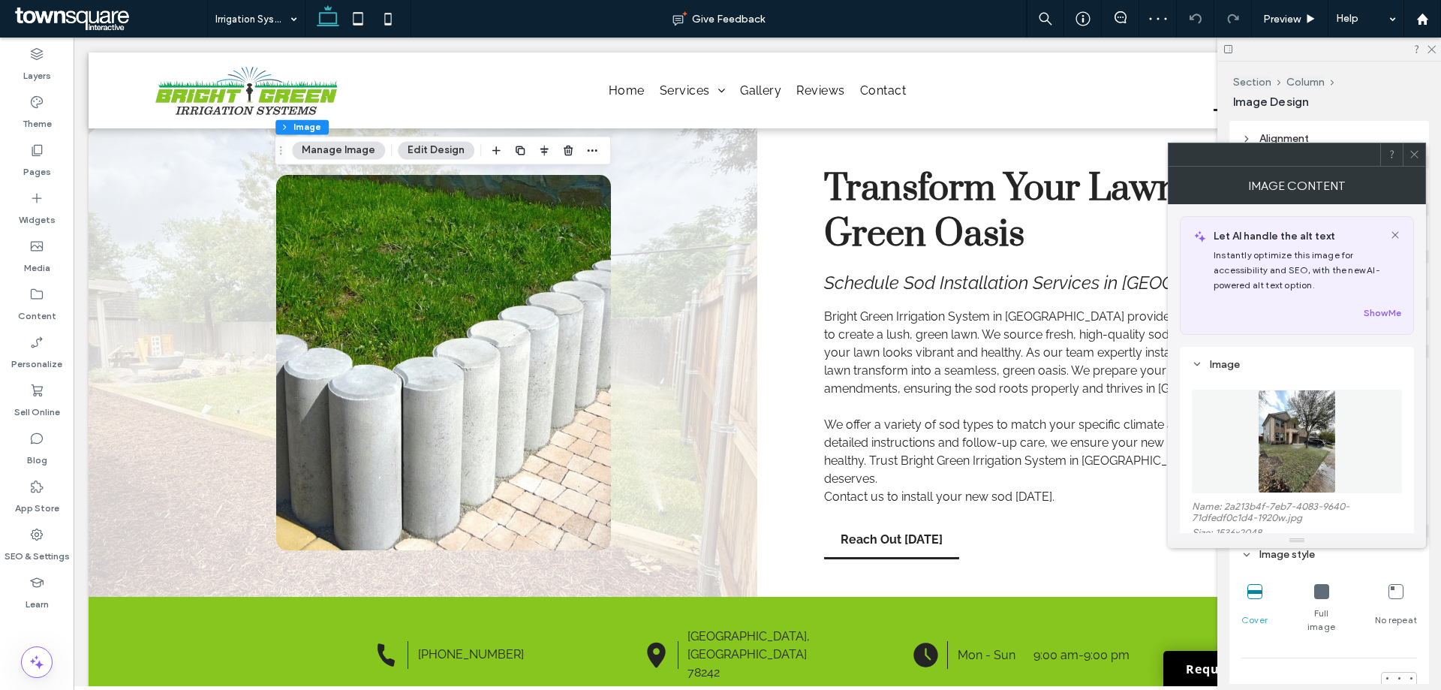
click at [1226, 430] on figure at bounding box center [1296, 441] width 210 height 104
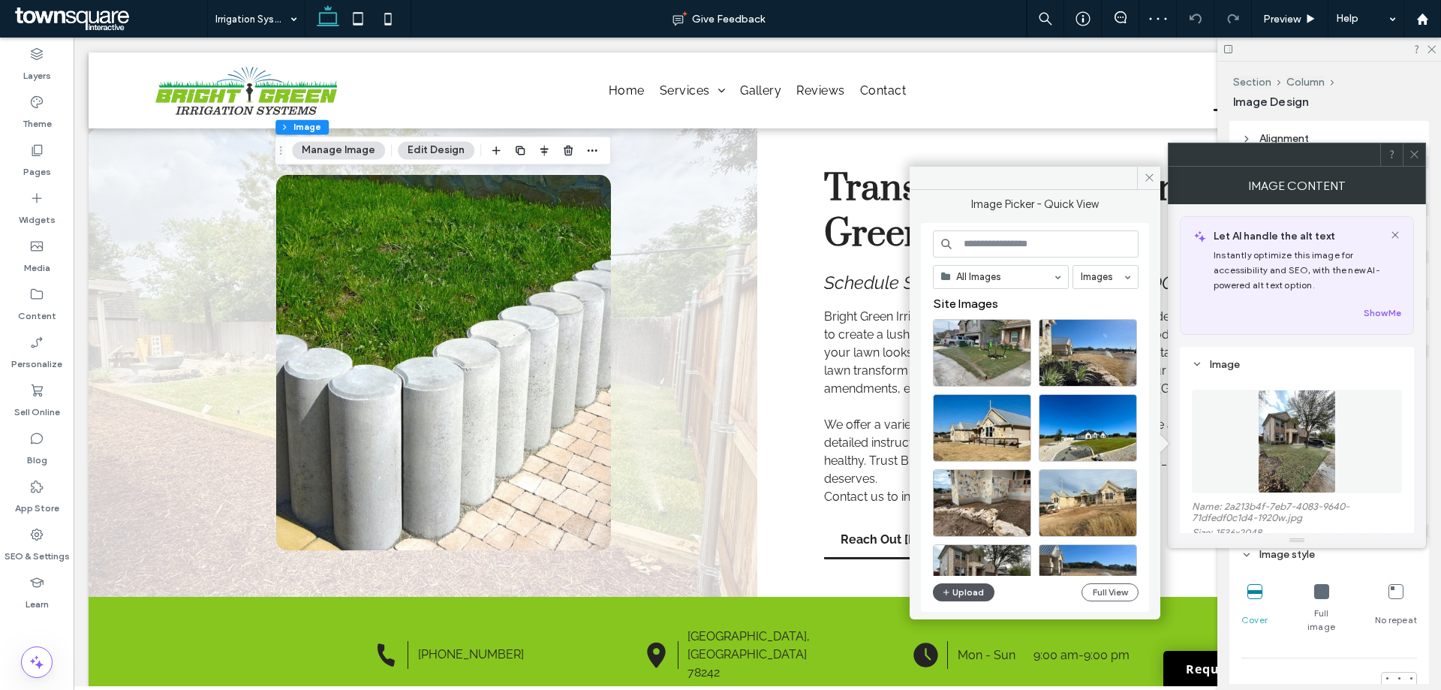
click at [963, 599] on button "Upload" at bounding box center [964, 592] width 62 height 18
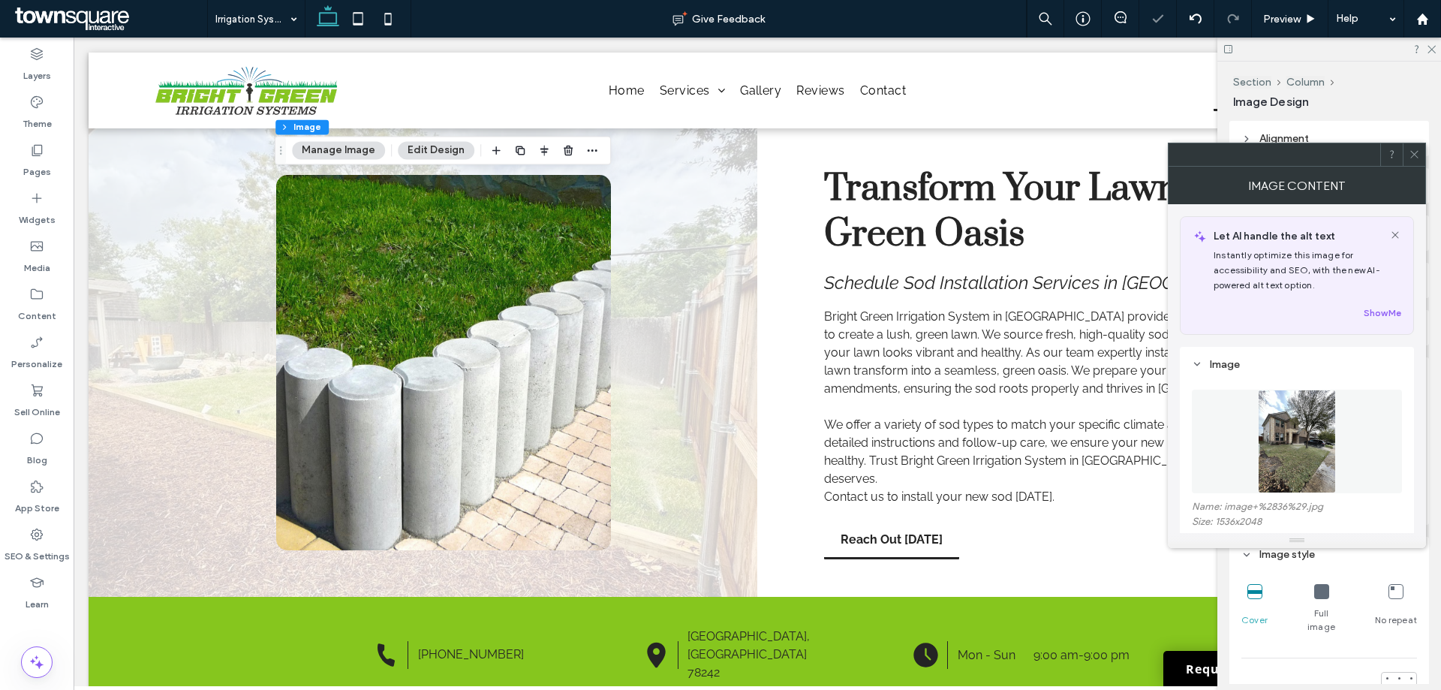
click at [1417, 155] on icon at bounding box center [1413, 154] width 11 height 11
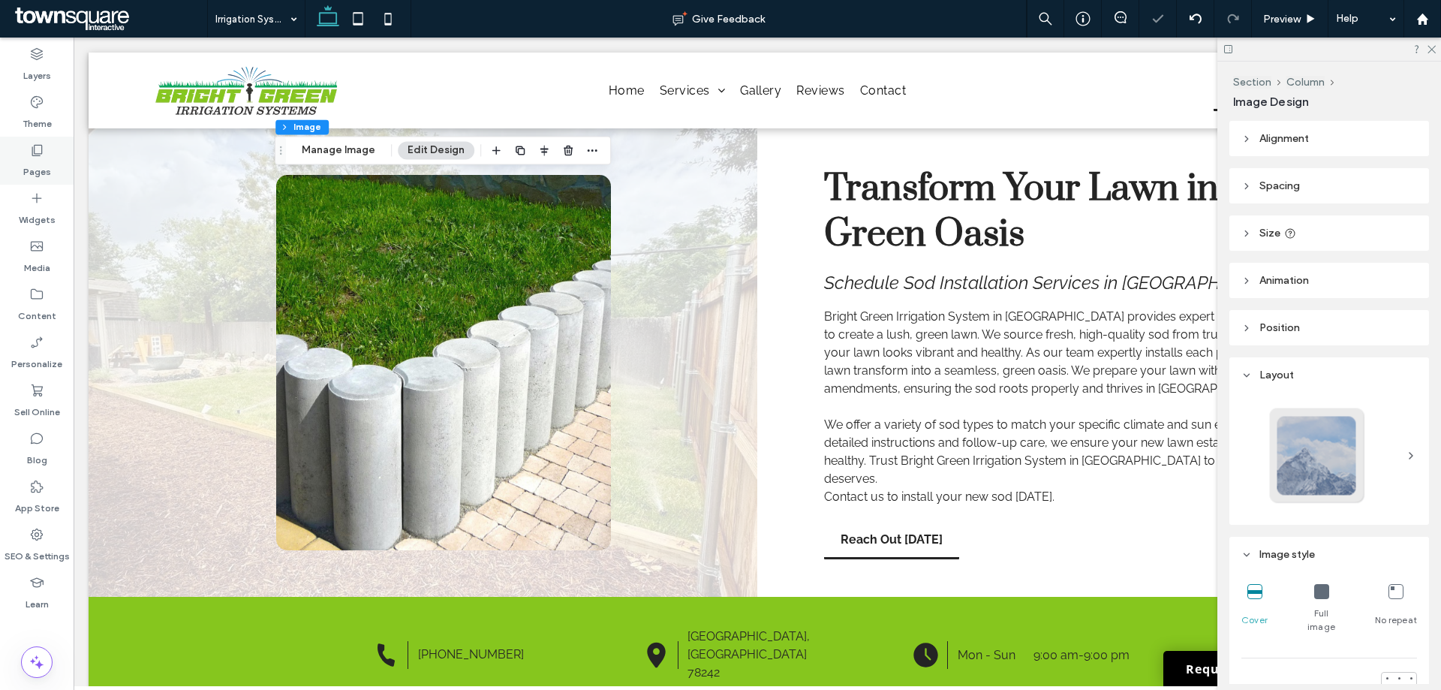
click at [53, 174] on div "Pages" at bounding box center [37, 161] width 74 height 48
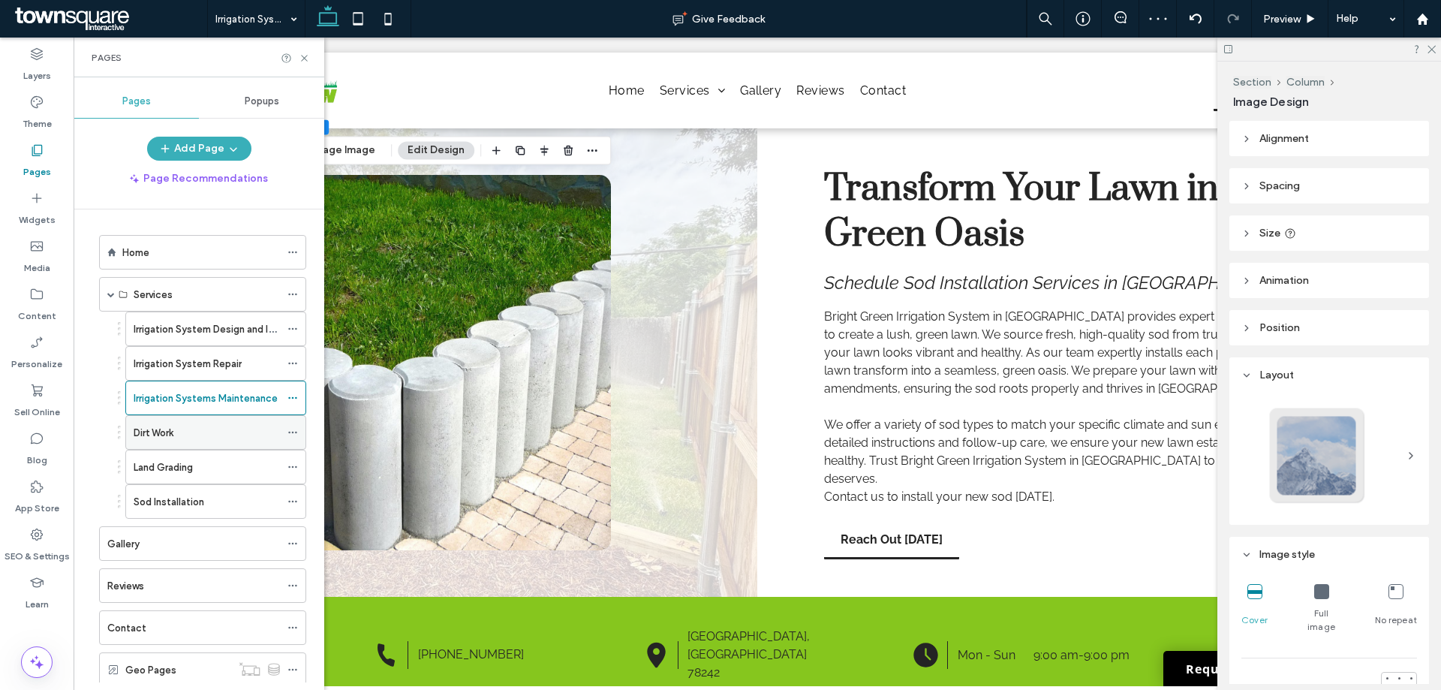
click at [189, 433] on div "Dirt Work" at bounding box center [207, 433] width 146 height 16
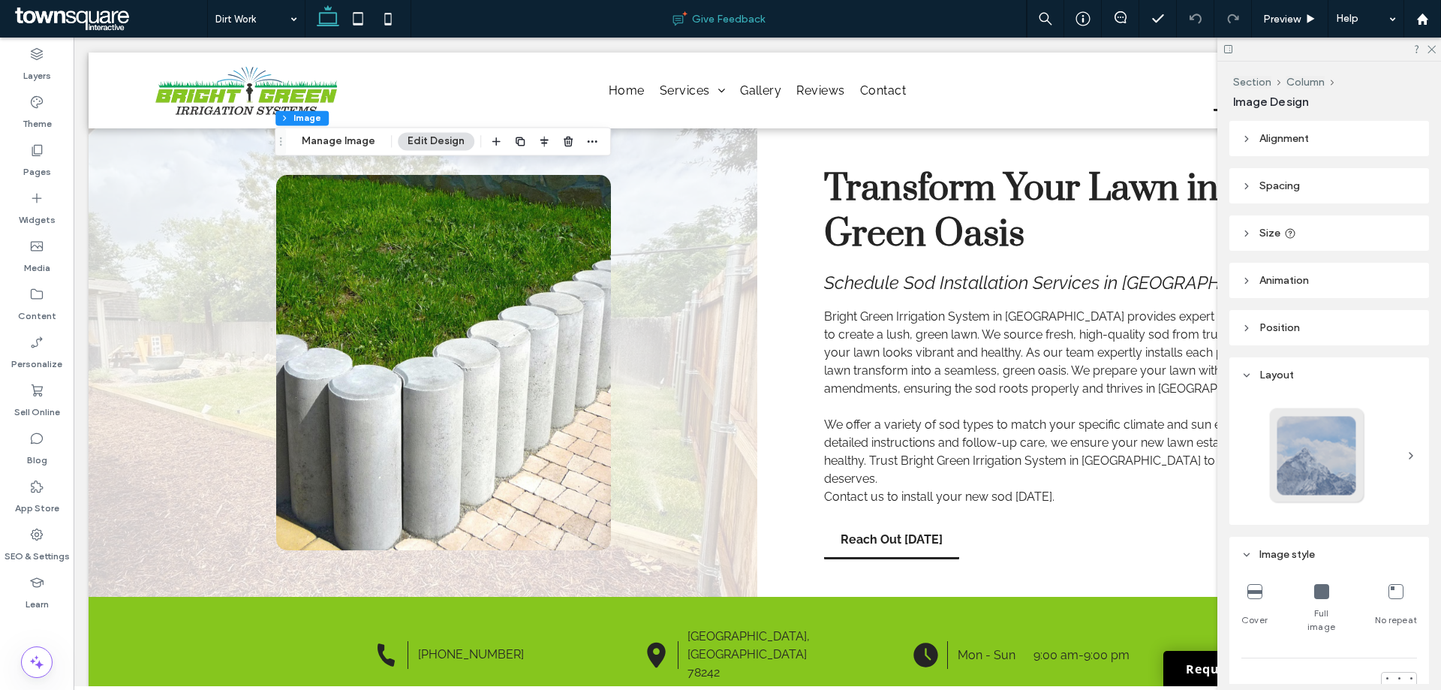
type input "**"
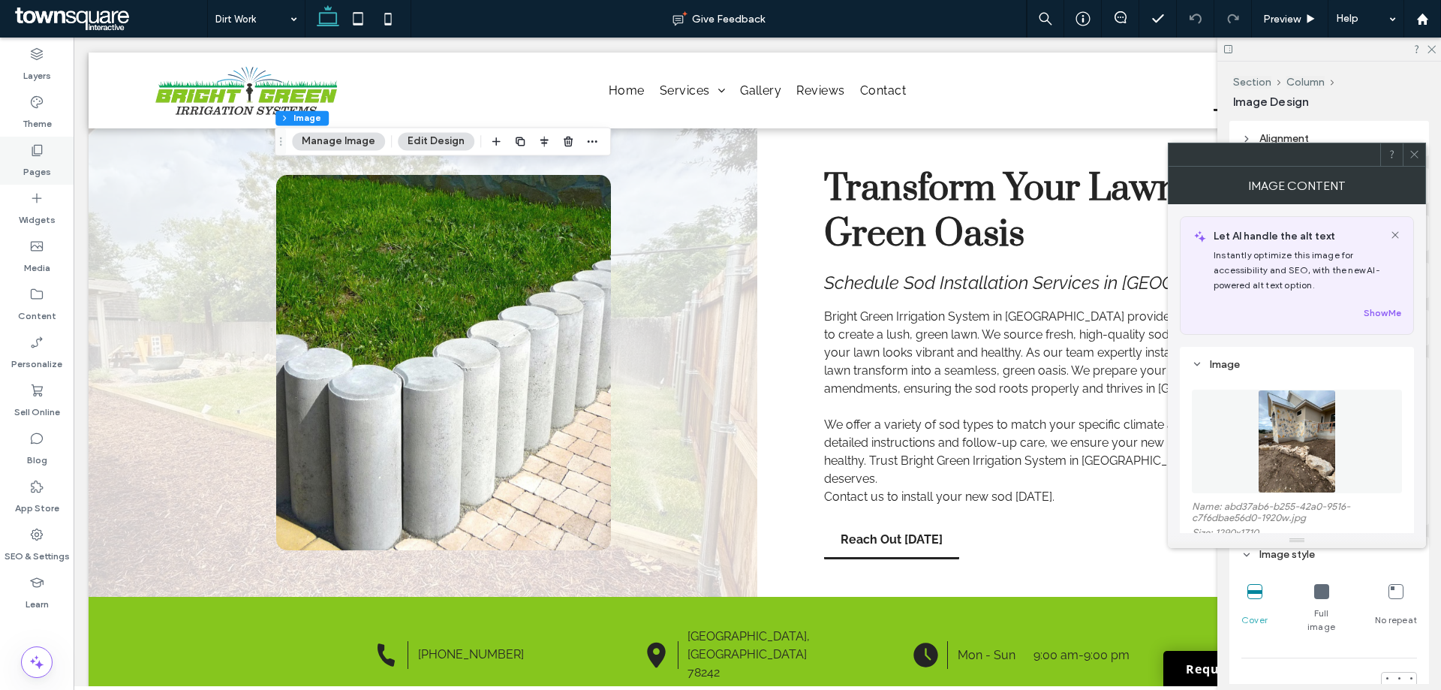
click at [38, 165] on label "Pages" at bounding box center [37, 168] width 28 height 21
click at [1306, 410] on img at bounding box center [1296, 441] width 79 height 104
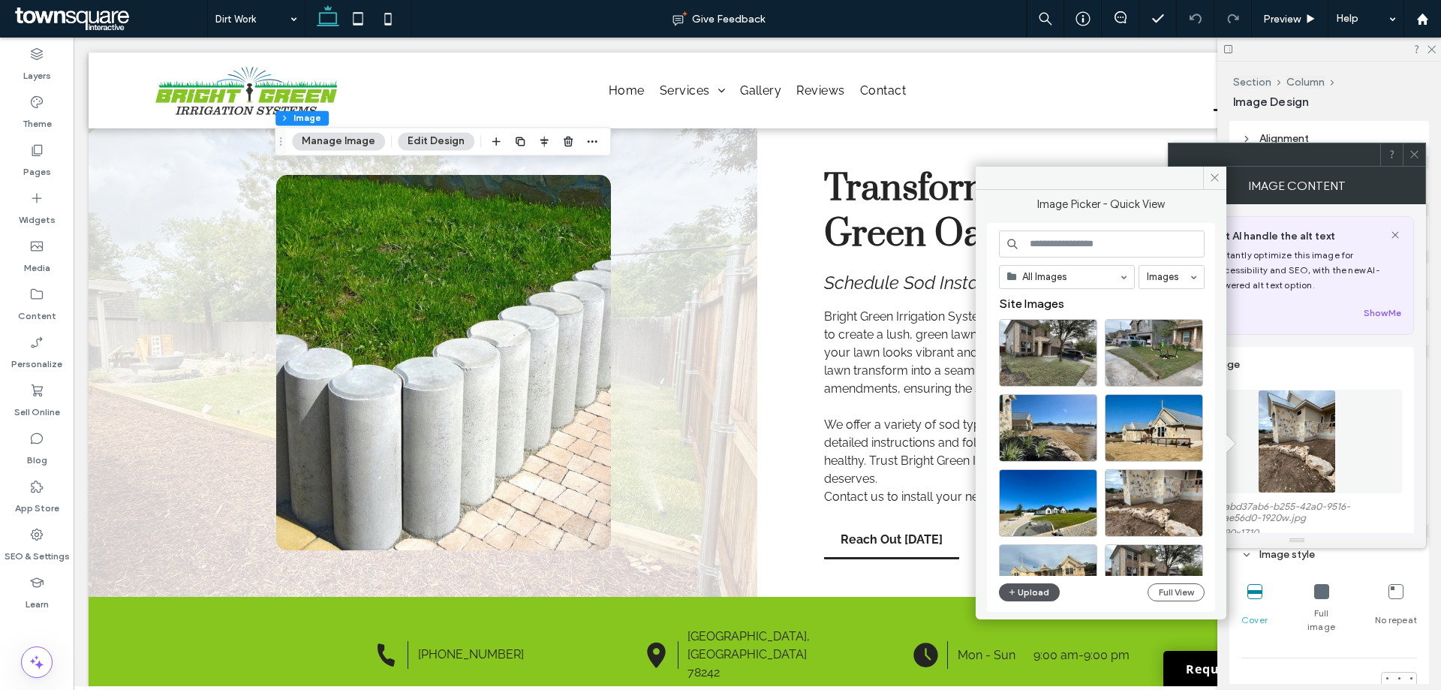
click at [1034, 599] on button "Upload" at bounding box center [1030, 592] width 62 height 18
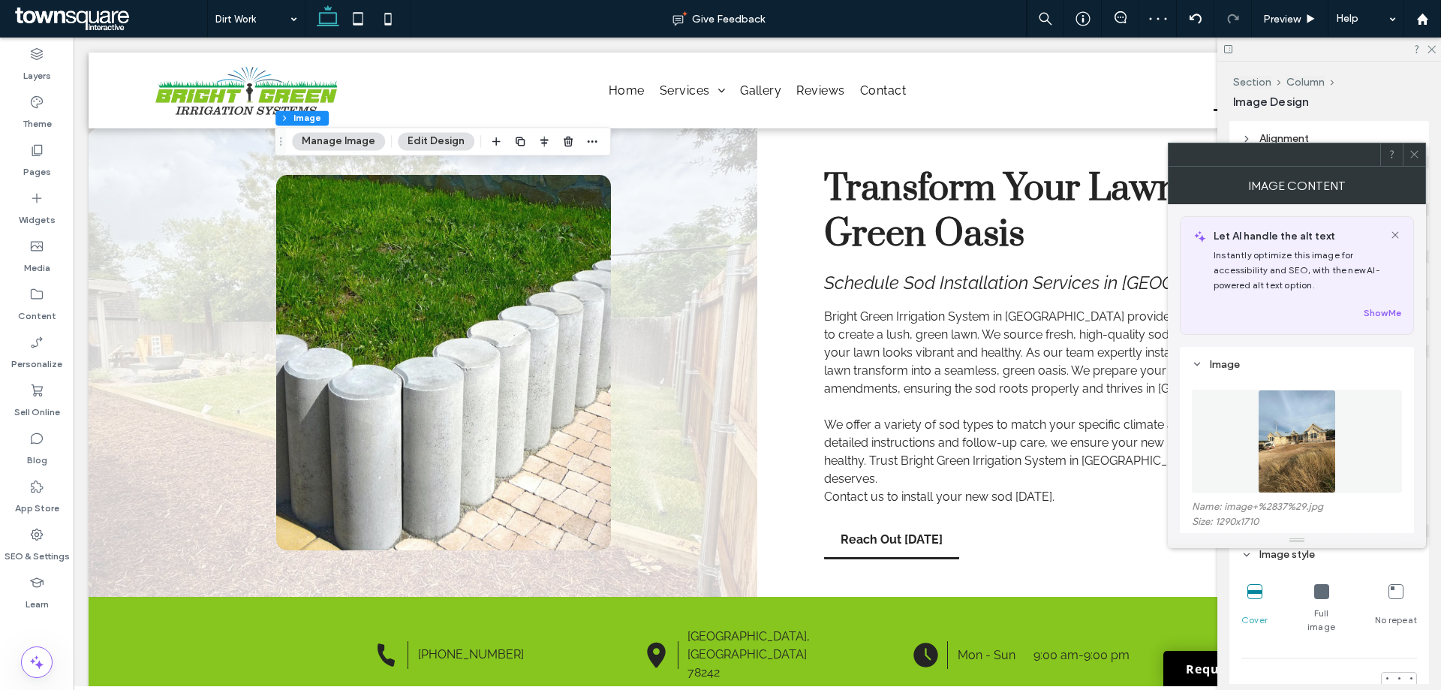
click at [1293, 416] on img at bounding box center [1296, 441] width 79 height 104
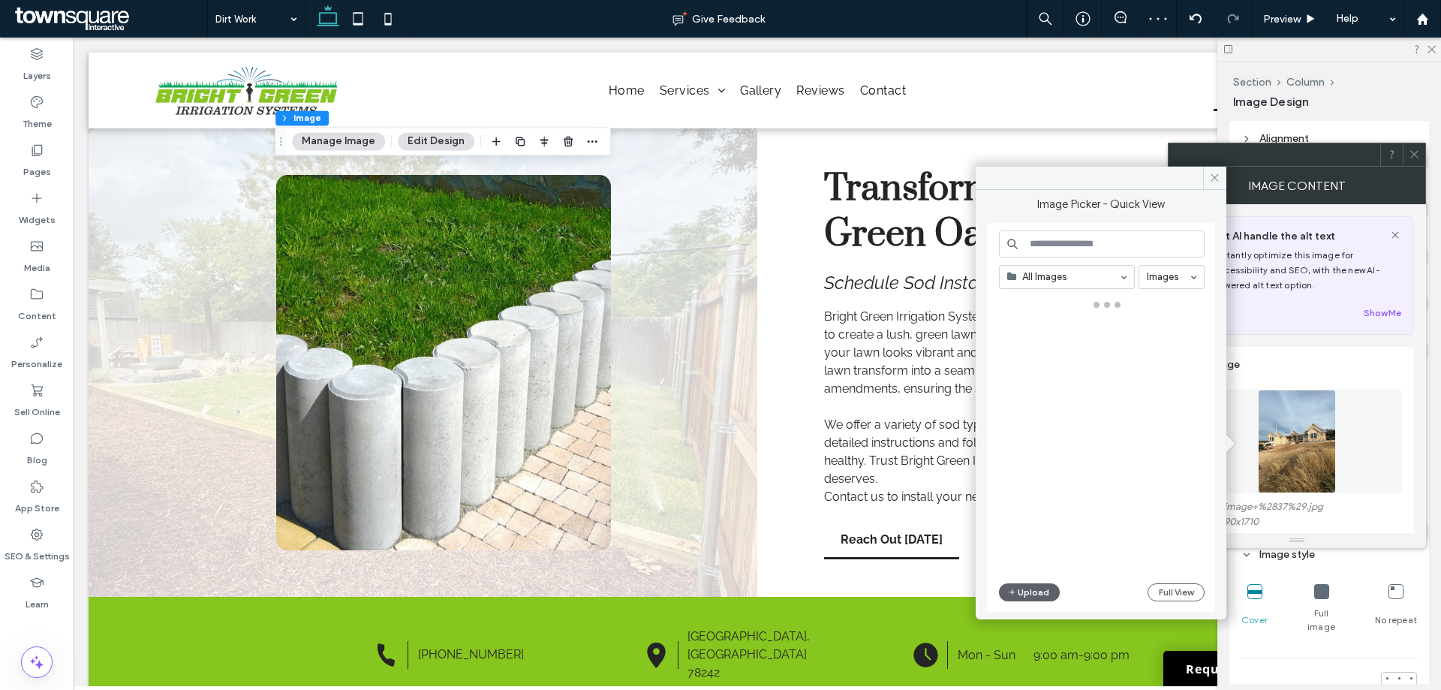
click at [1293, 416] on img at bounding box center [1296, 441] width 79 height 104
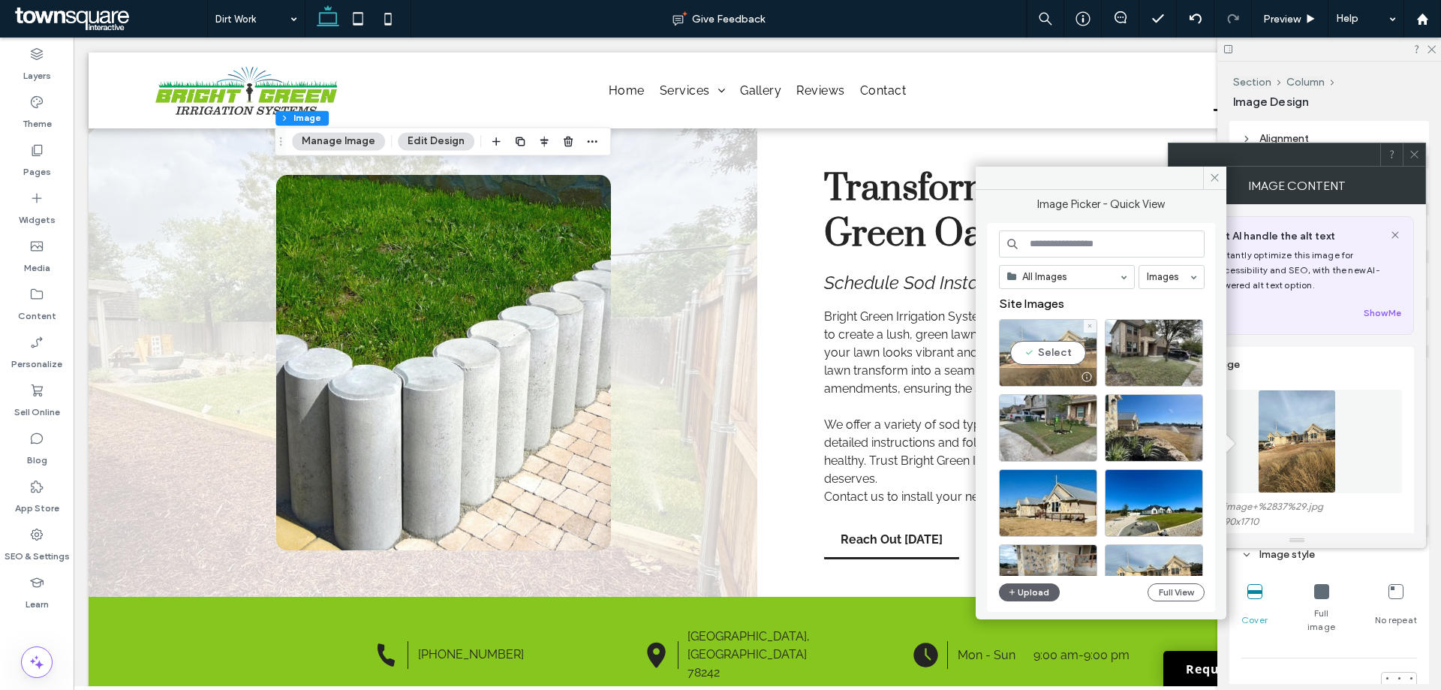
click at [1074, 355] on div "Select" at bounding box center [1048, 353] width 98 height 68
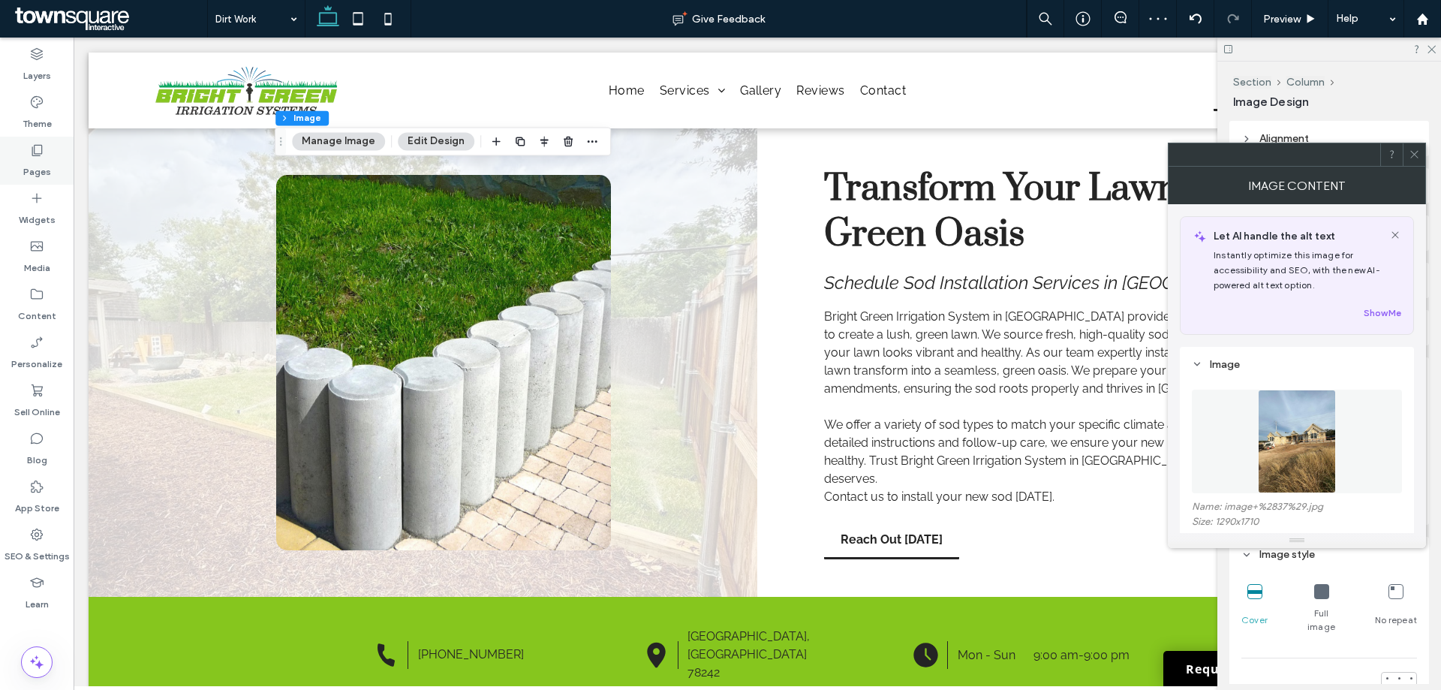
click at [44, 161] on label "Pages" at bounding box center [37, 168] width 28 height 21
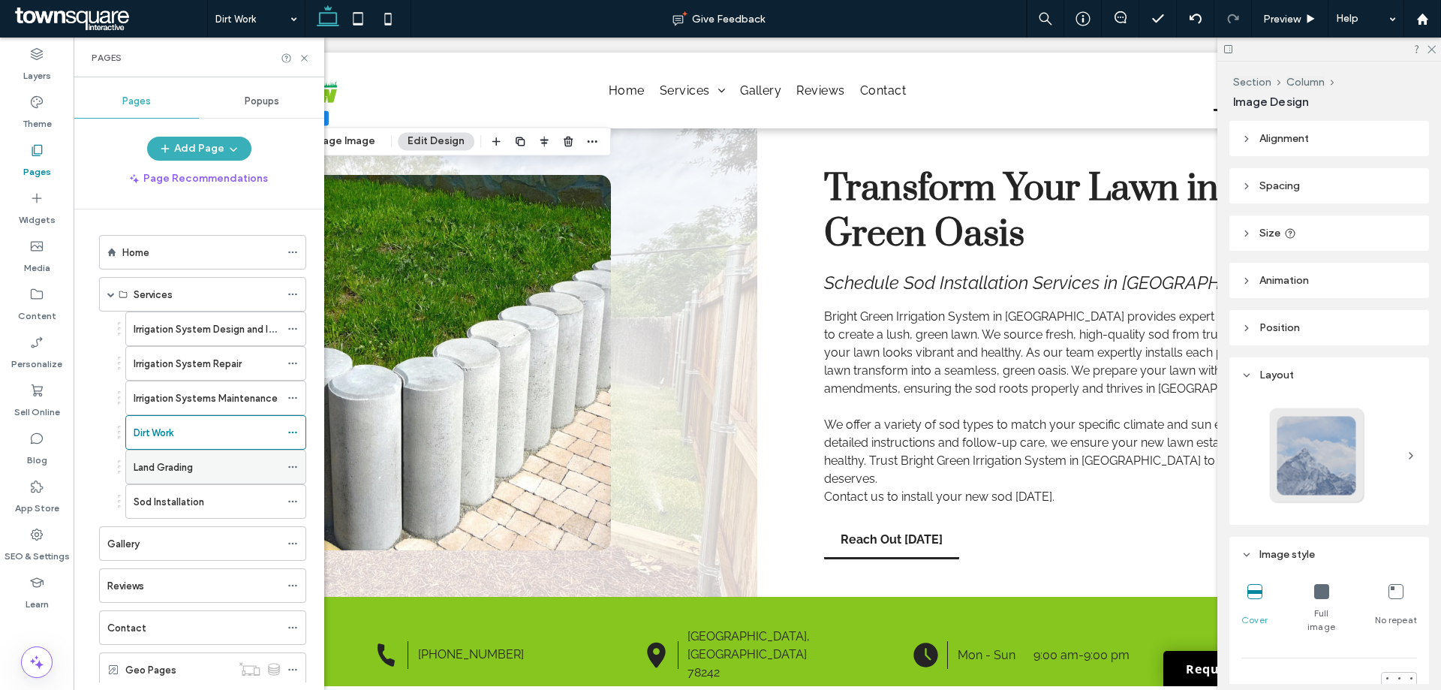
click at [171, 449] on div "Land Grading" at bounding box center [215, 466] width 181 height 35
click at [179, 463] on label "Land Grading" at bounding box center [163, 467] width 59 height 26
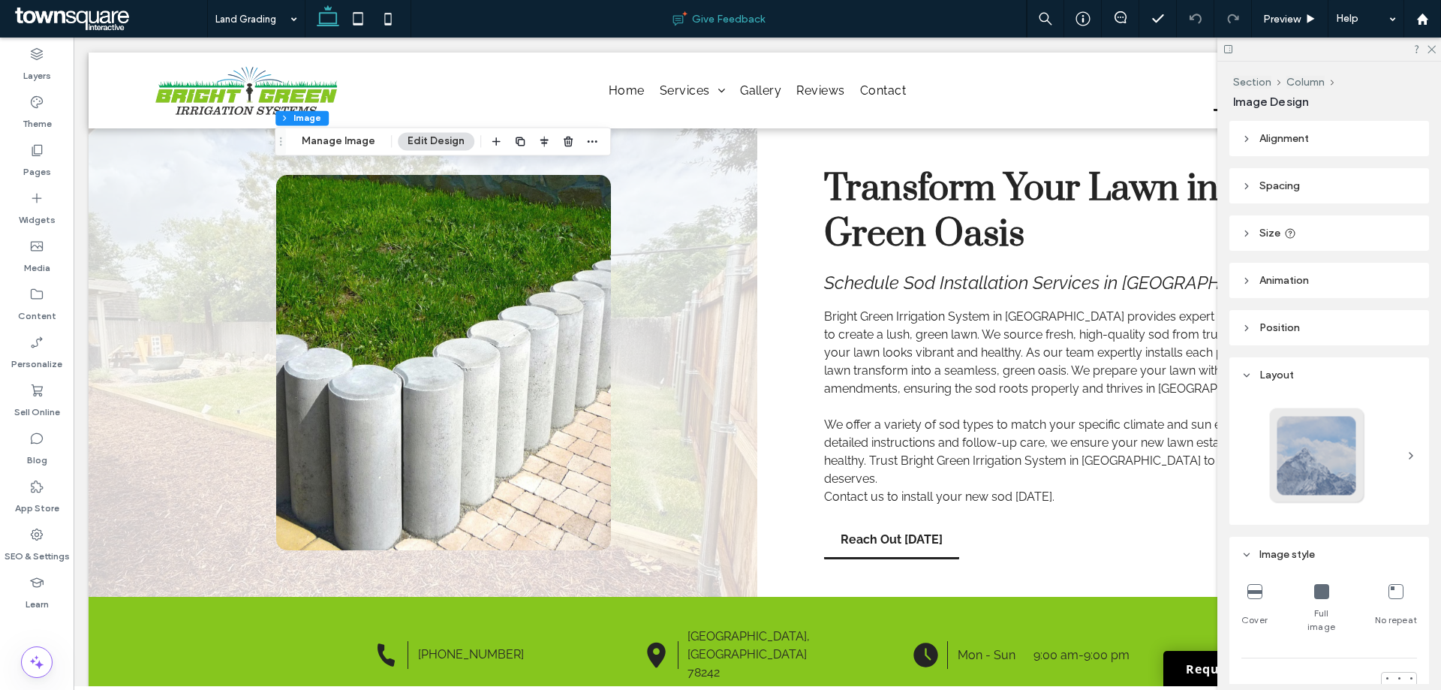
type input "**"
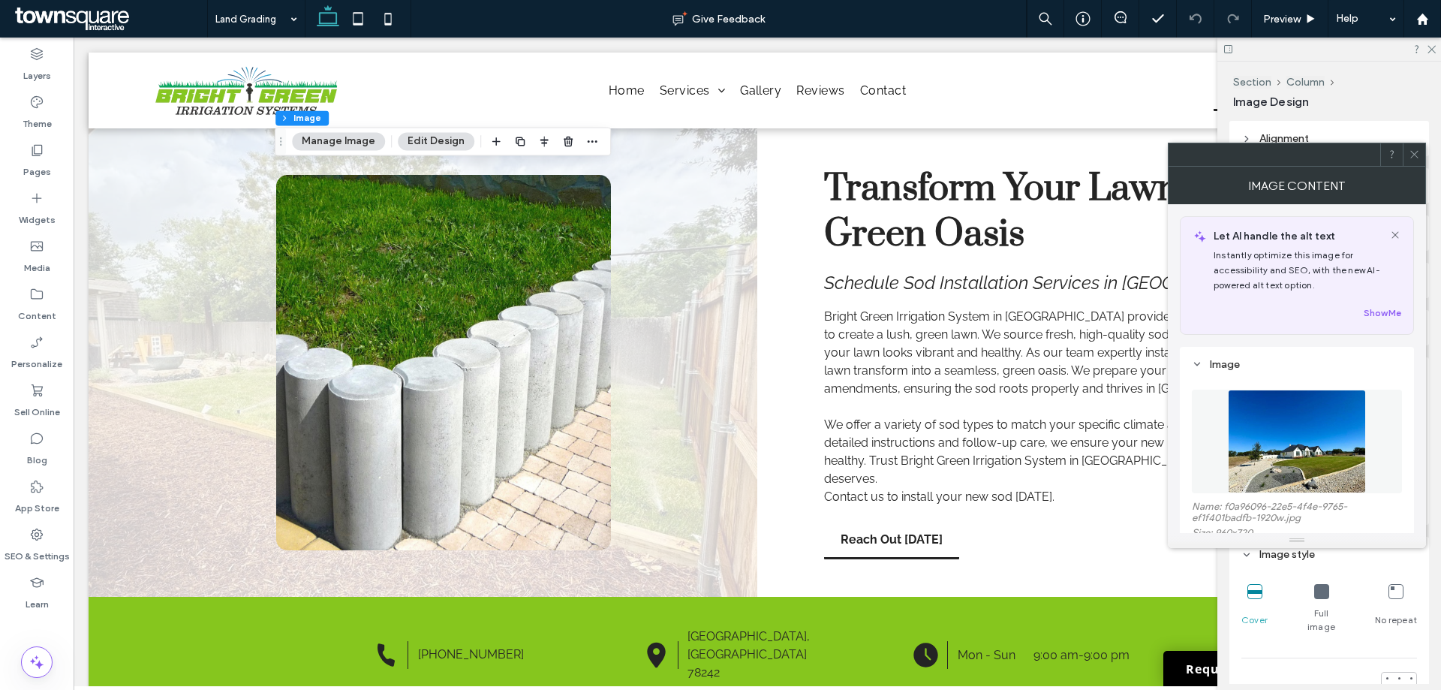
click at [1254, 440] on figure at bounding box center [1296, 441] width 210 height 104
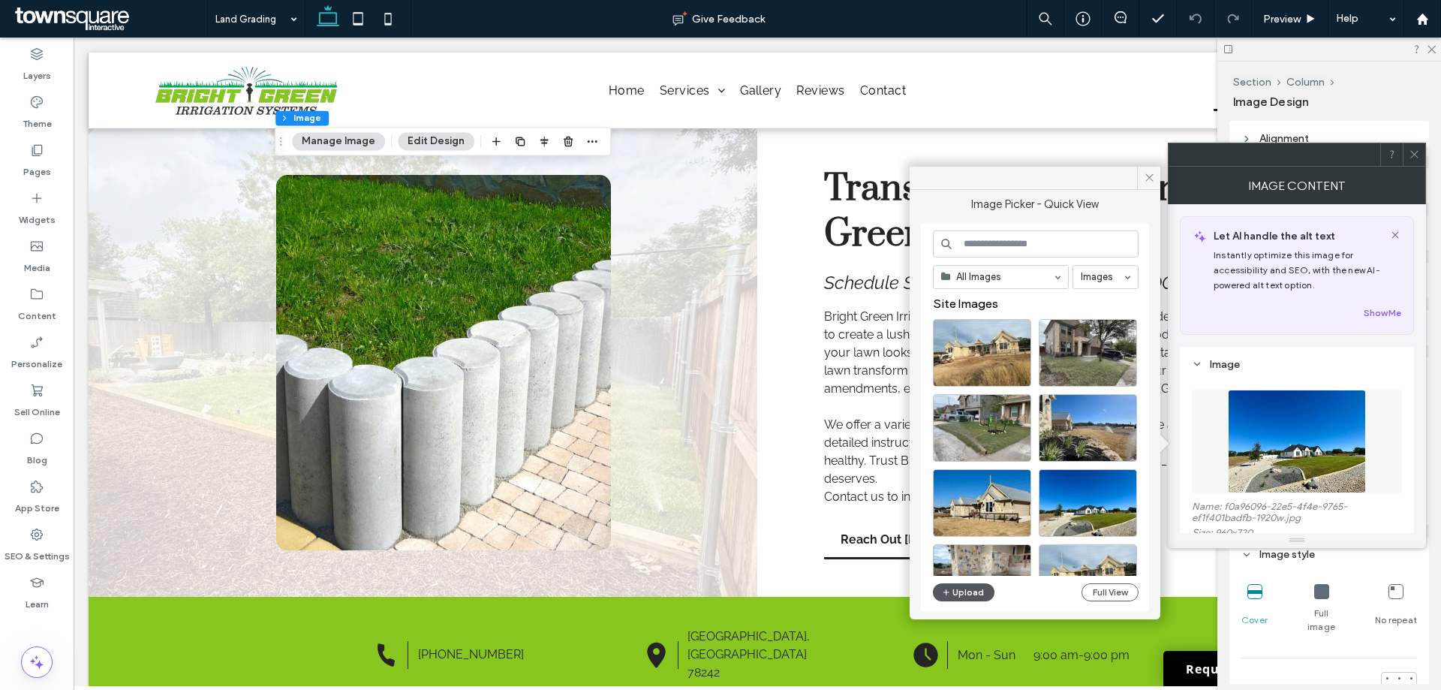
click at [972, 585] on button "Upload" at bounding box center [964, 592] width 62 height 18
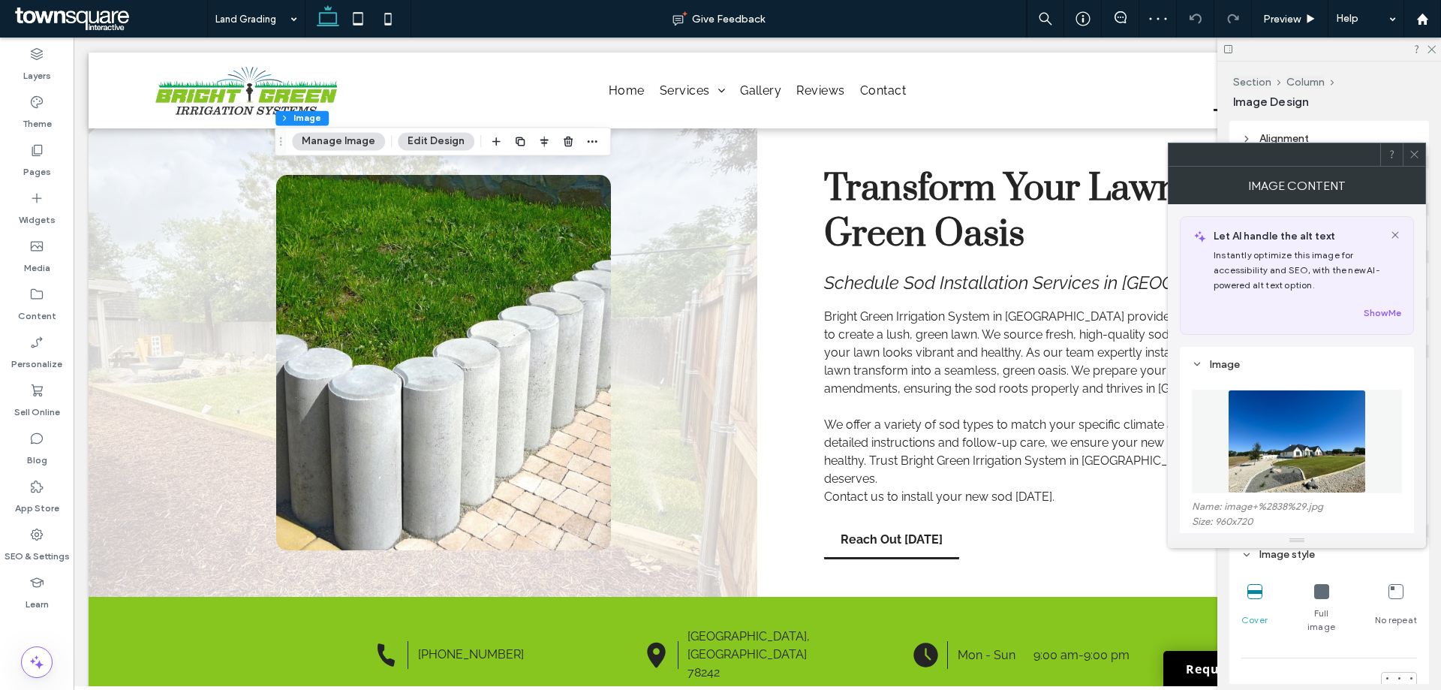
click at [1412, 148] on span at bounding box center [1413, 154] width 11 height 23
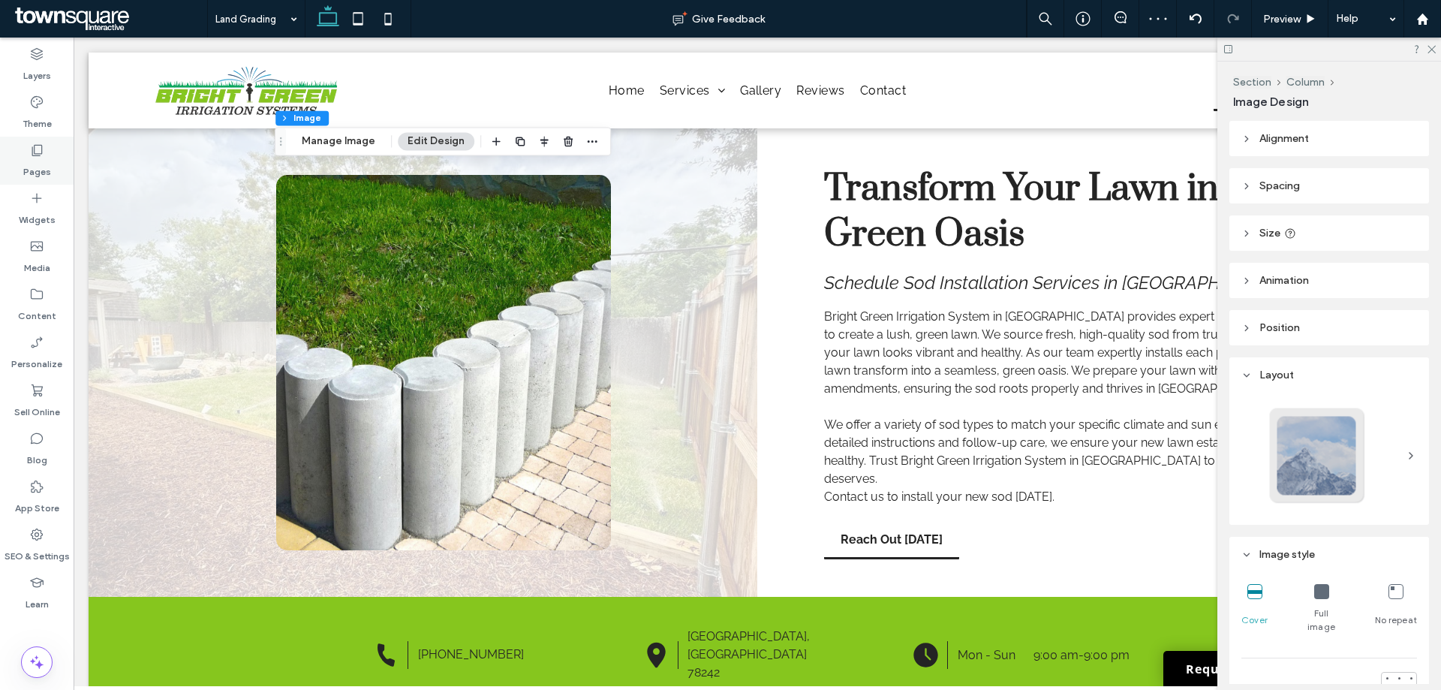
click at [46, 157] on div "Pages" at bounding box center [37, 161] width 74 height 48
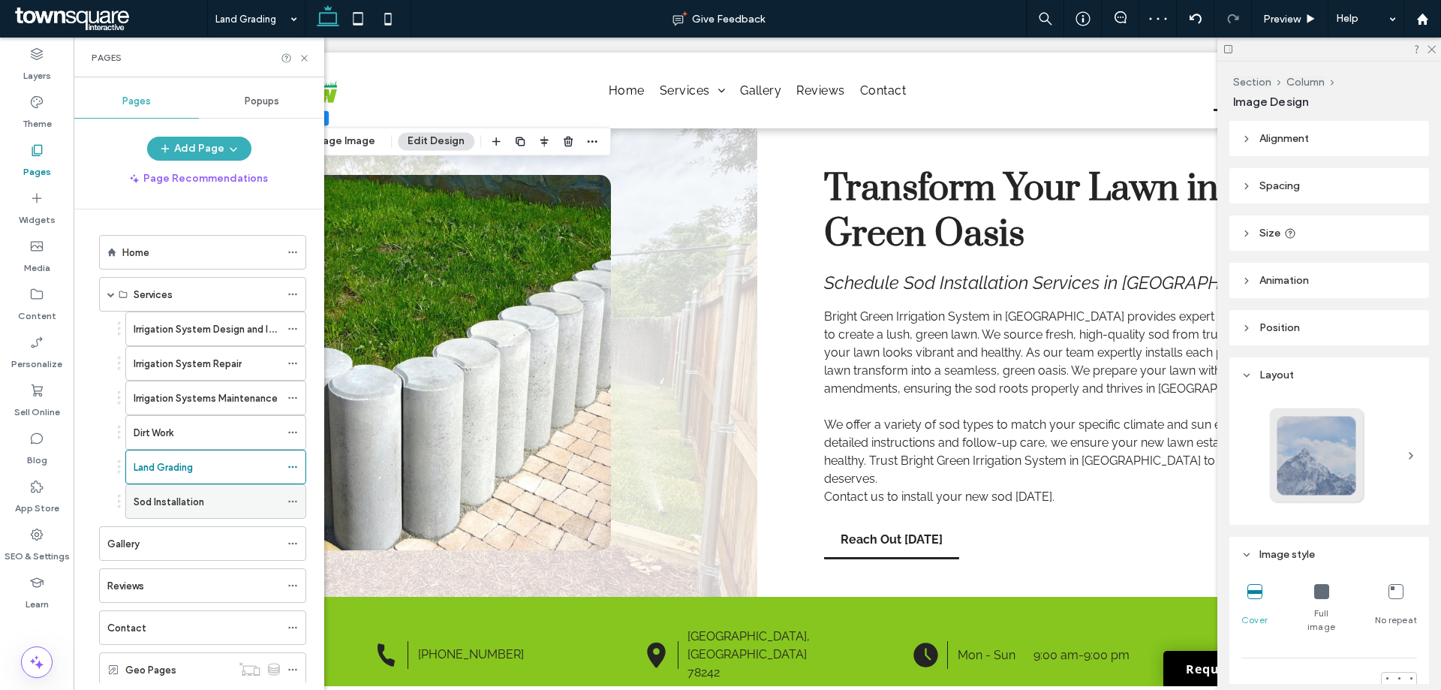
click at [146, 502] on label "Sod Installation" at bounding box center [169, 501] width 71 height 26
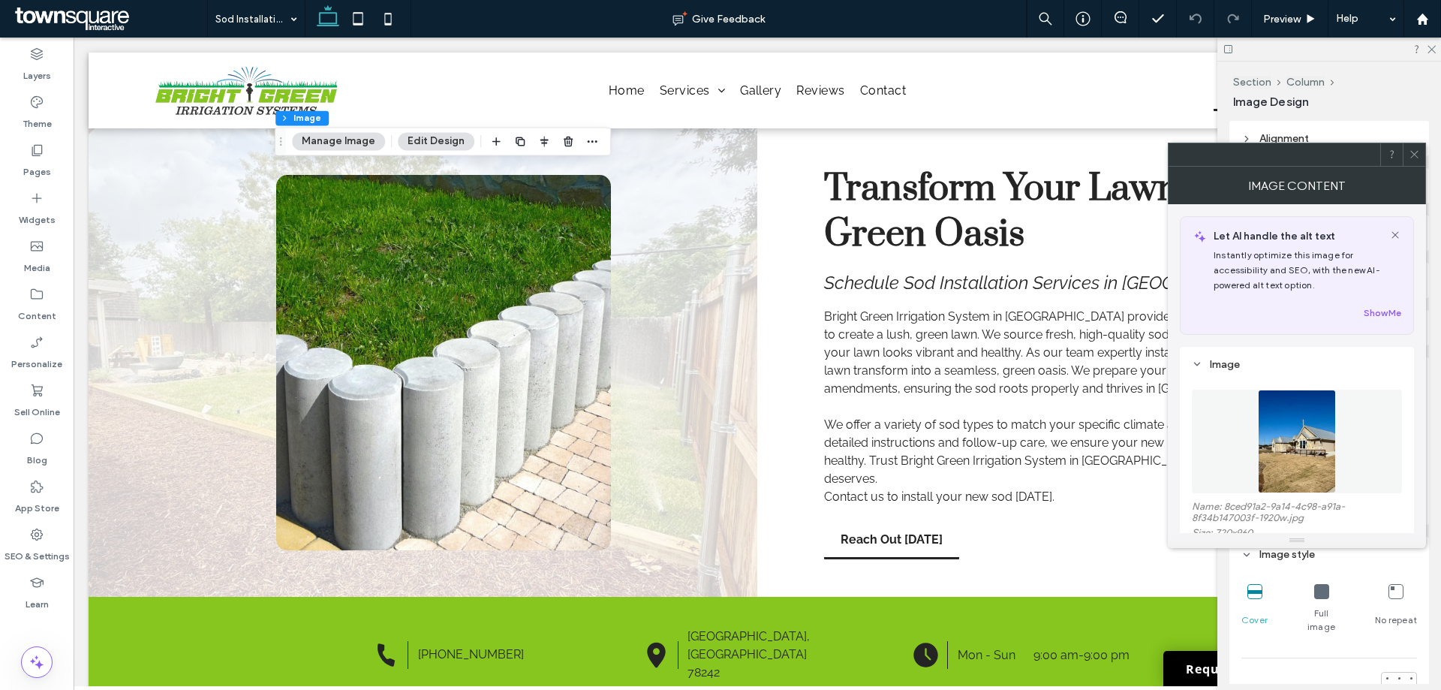
click at [1299, 441] on figure at bounding box center [1296, 441] width 210 height 104
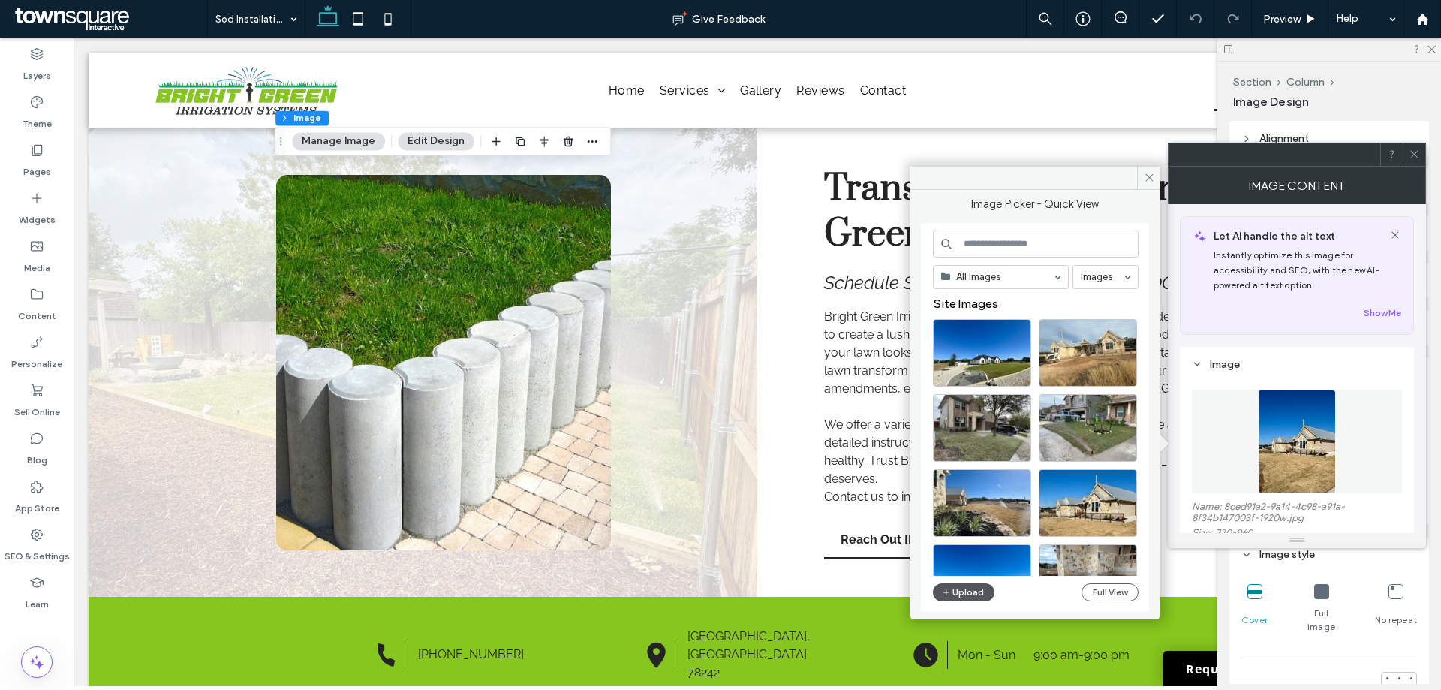
click at [942, 586] on icon "button" at bounding box center [946, 592] width 9 height 12
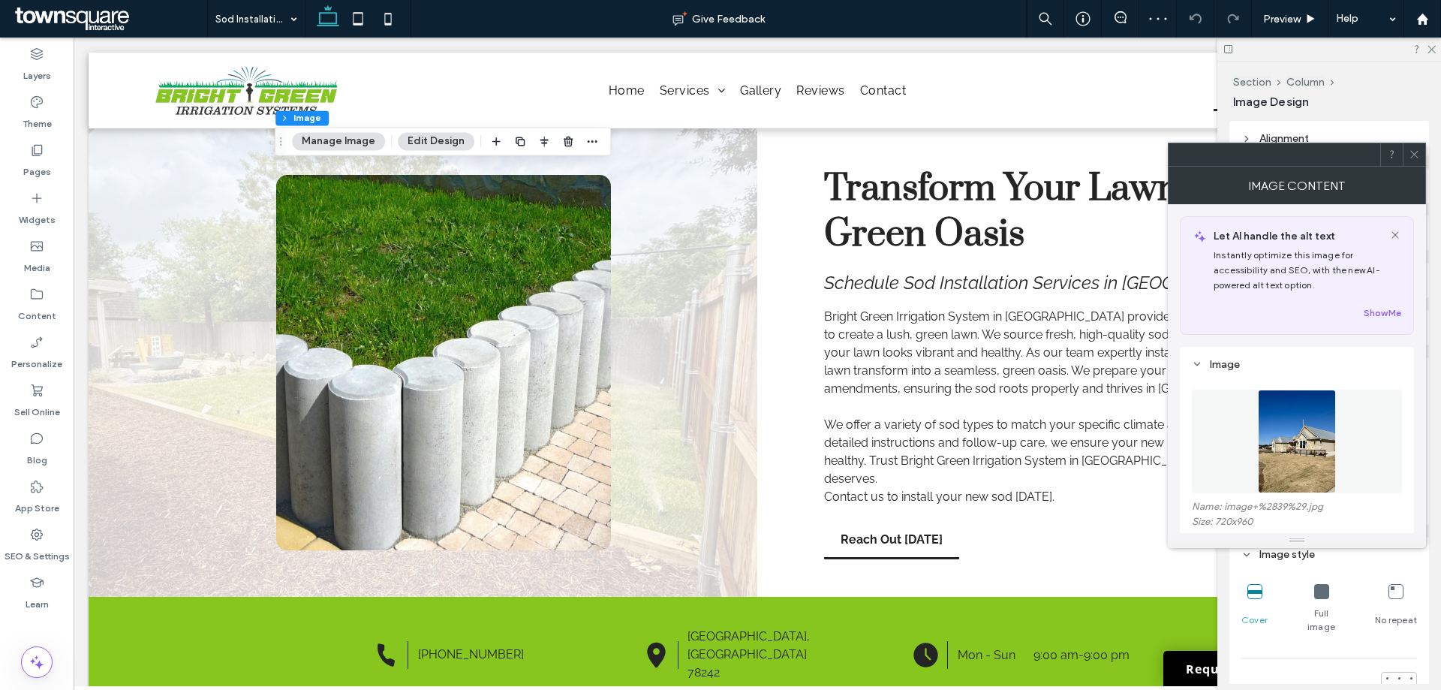
click at [1413, 154] on icon at bounding box center [1413, 154] width 11 height 11
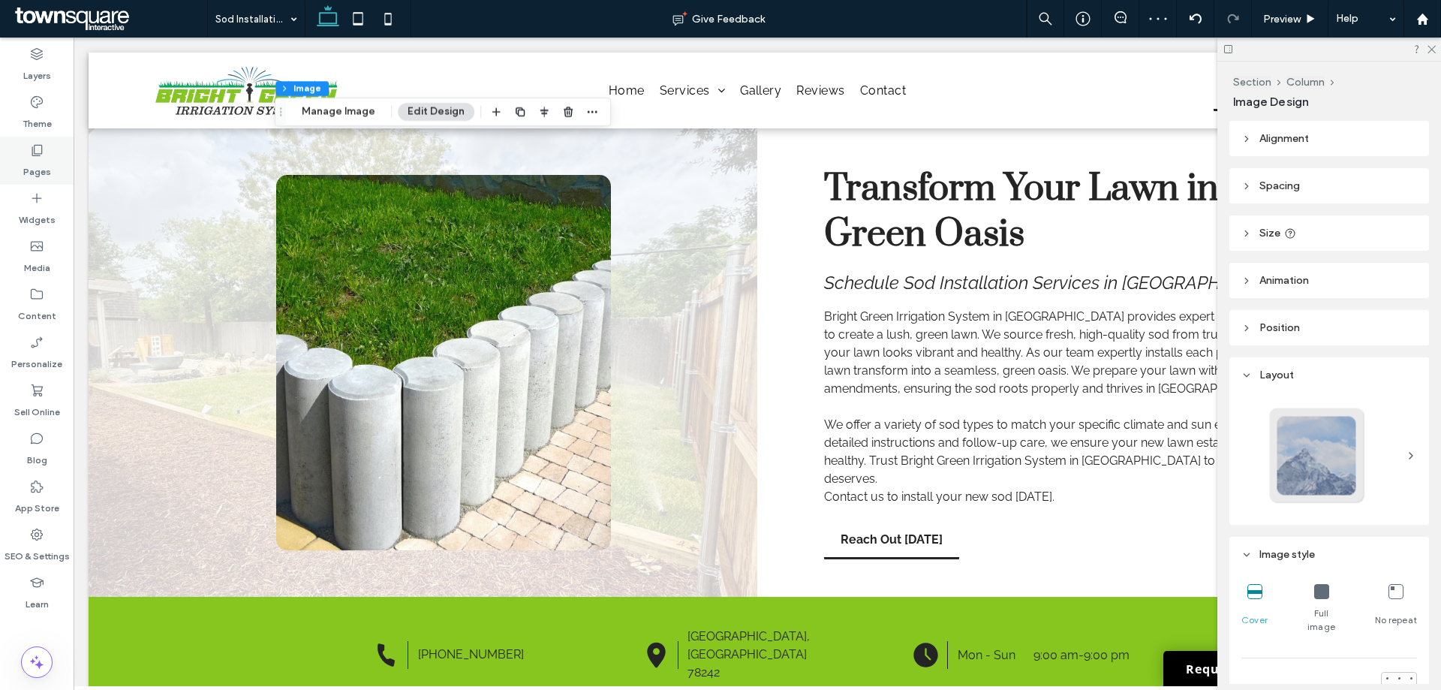
click at [33, 152] on icon at bounding box center [36, 150] width 15 height 15
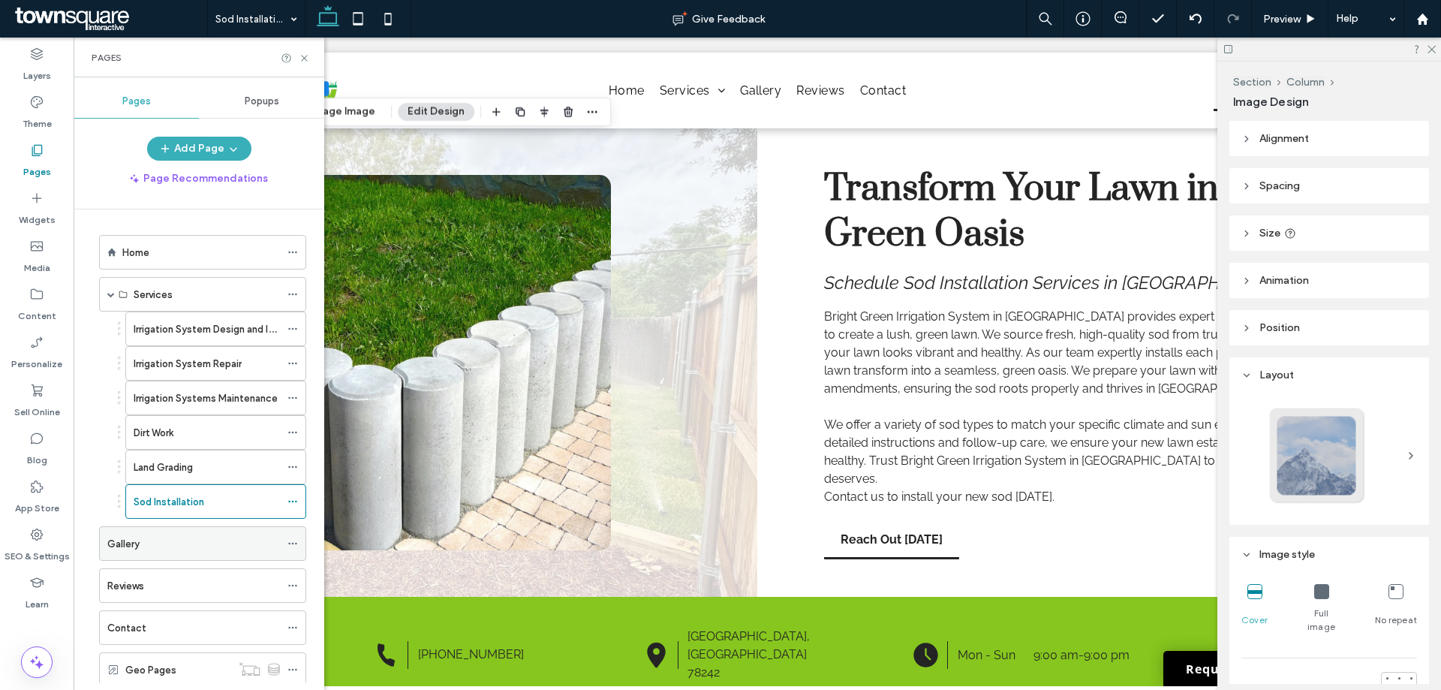
click at [139, 549] on label "Gallery" at bounding box center [123, 543] width 32 height 26
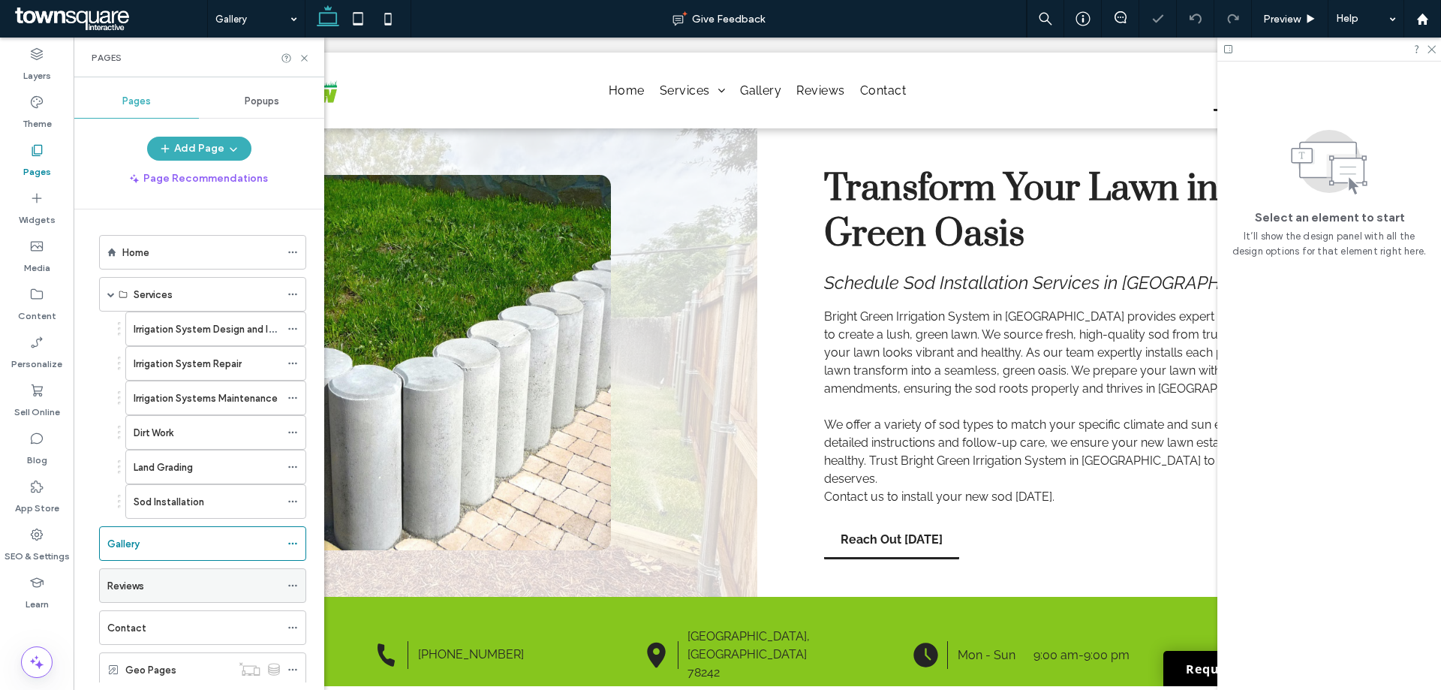
click at [149, 575] on div "Reviews" at bounding box center [193, 585] width 173 height 33
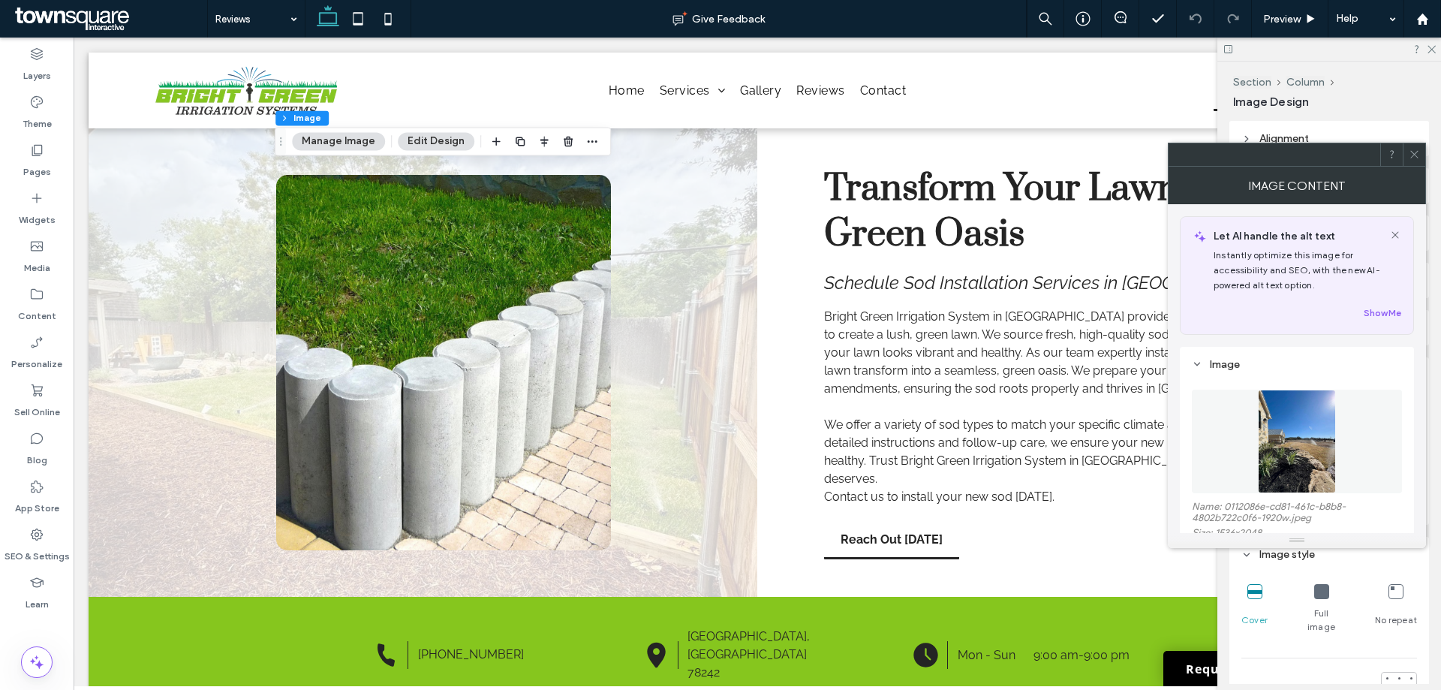
click at [1263, 444] on figure at bounding box center [1296, 441] width 210 height 104
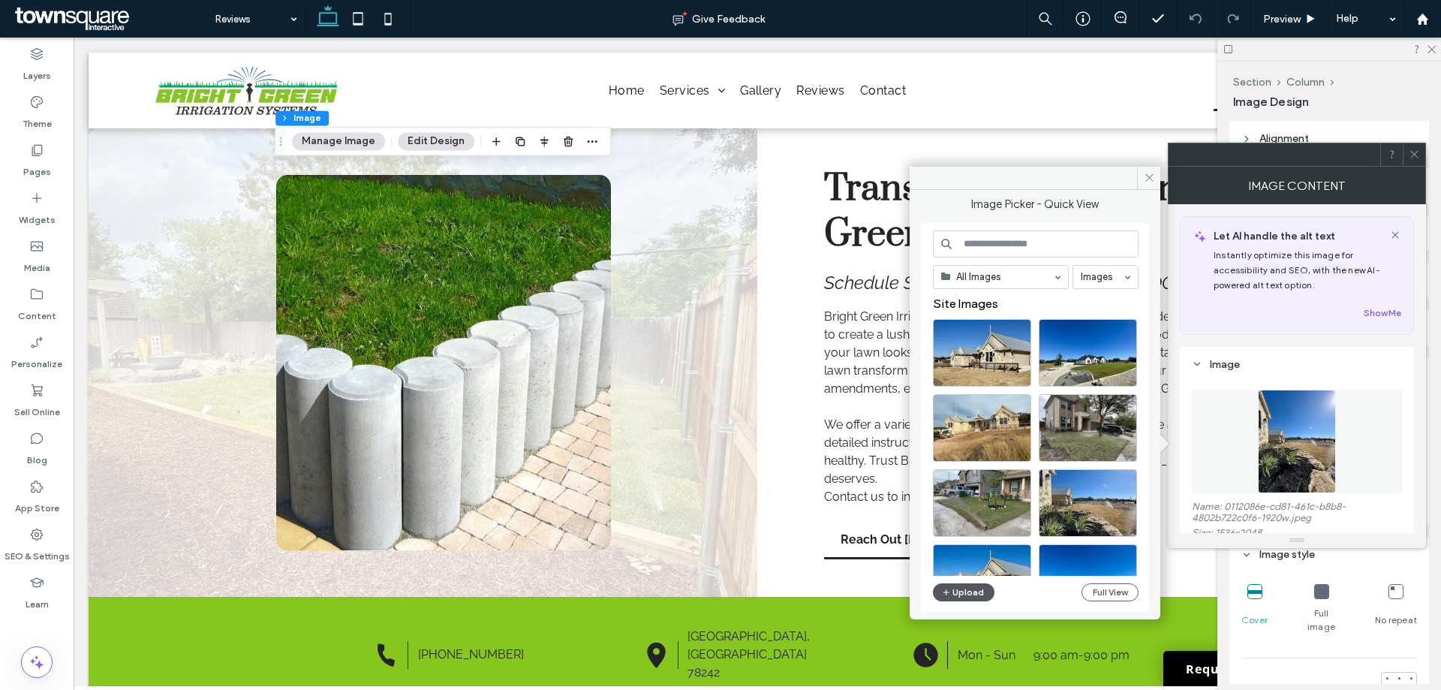
click at [963, 590] on button "Upload" at bounding box center [964, 592] width 62 height 18
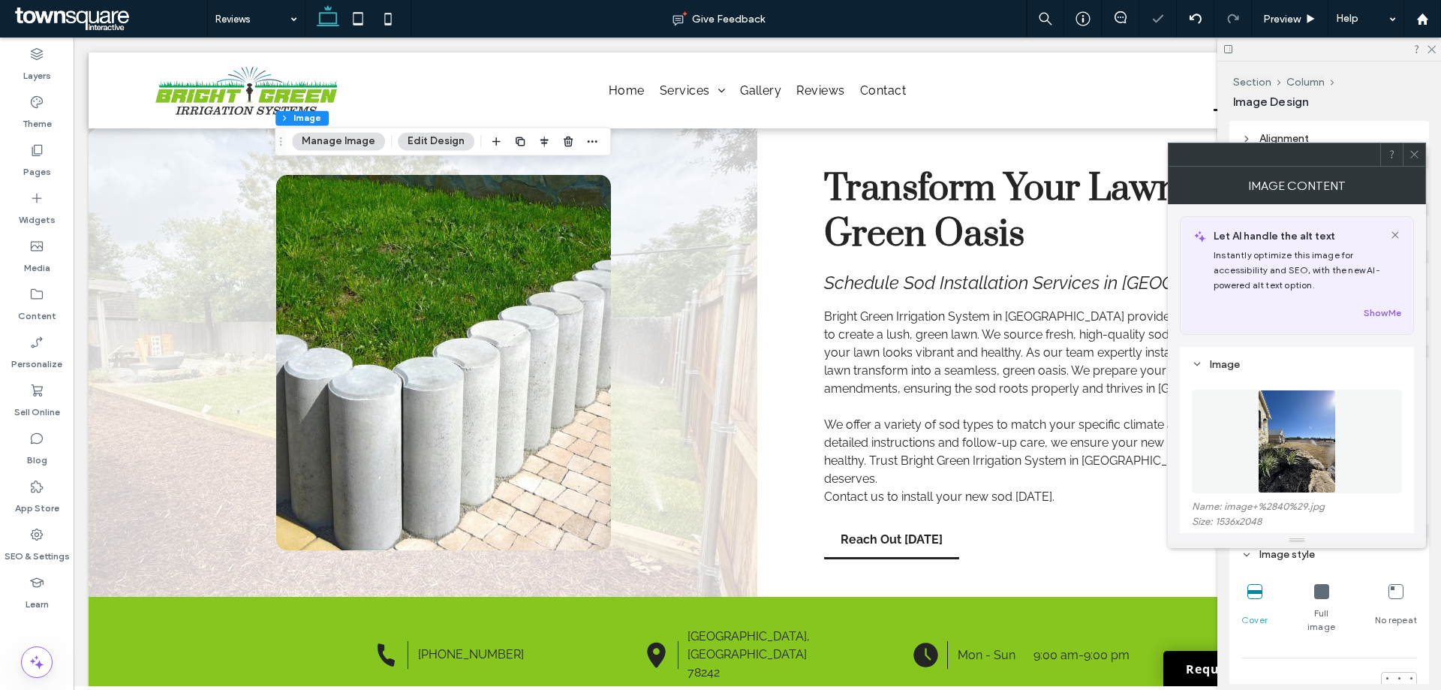
click at [1411, 147] on span at bounding box center [1413, 154] width 11 height 23
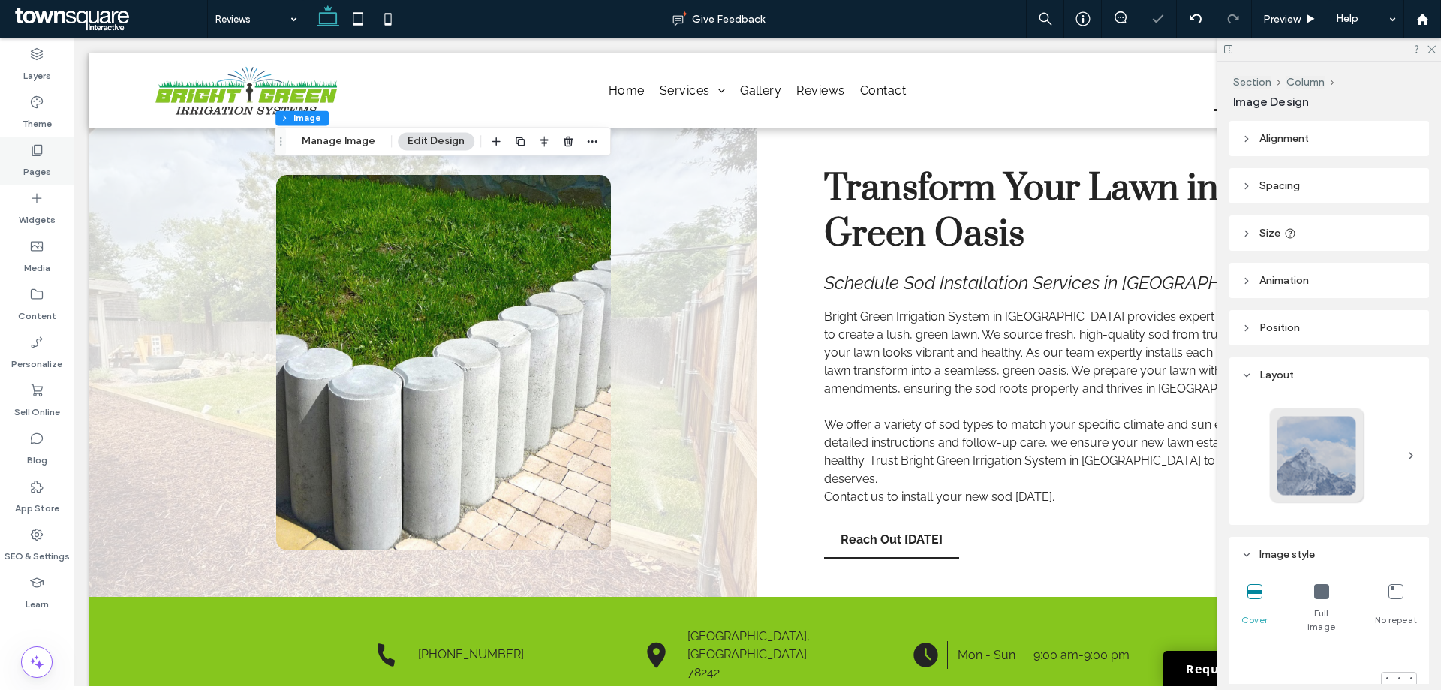
click at [38, 160] on label "Pages" at bounding box center [37, 168] width 28 height 21
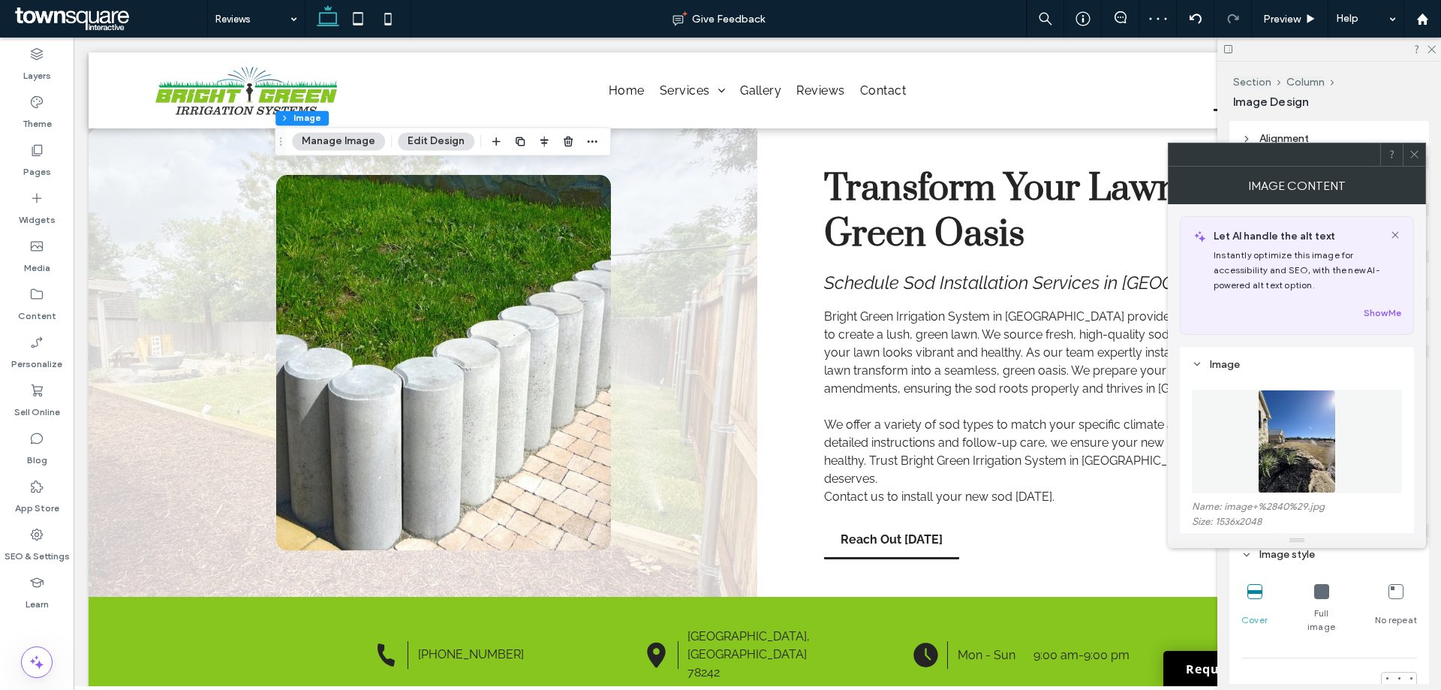
click at [1244, 431] on figure at bounding box center [1296, 441] width 210 height 104
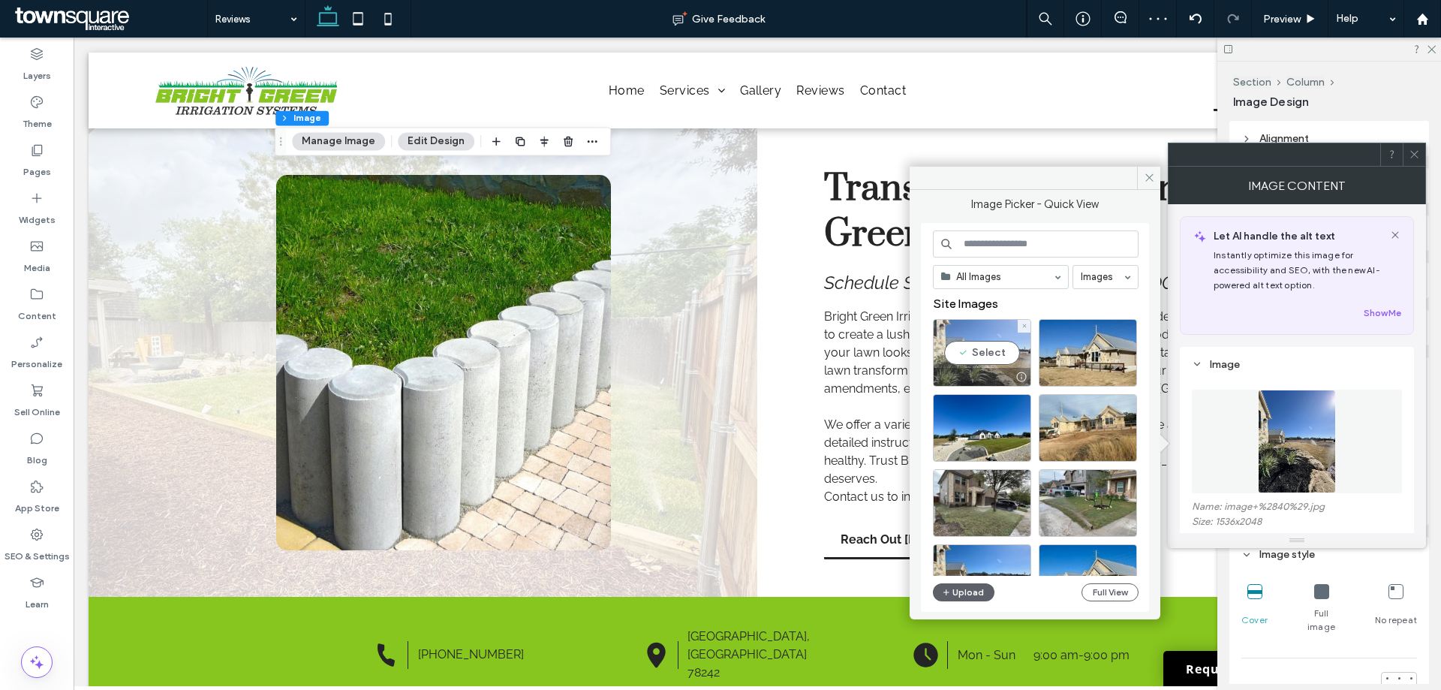
click at [984, 359] on div "Select" at bounding box center [982, 353] width 98 height 68
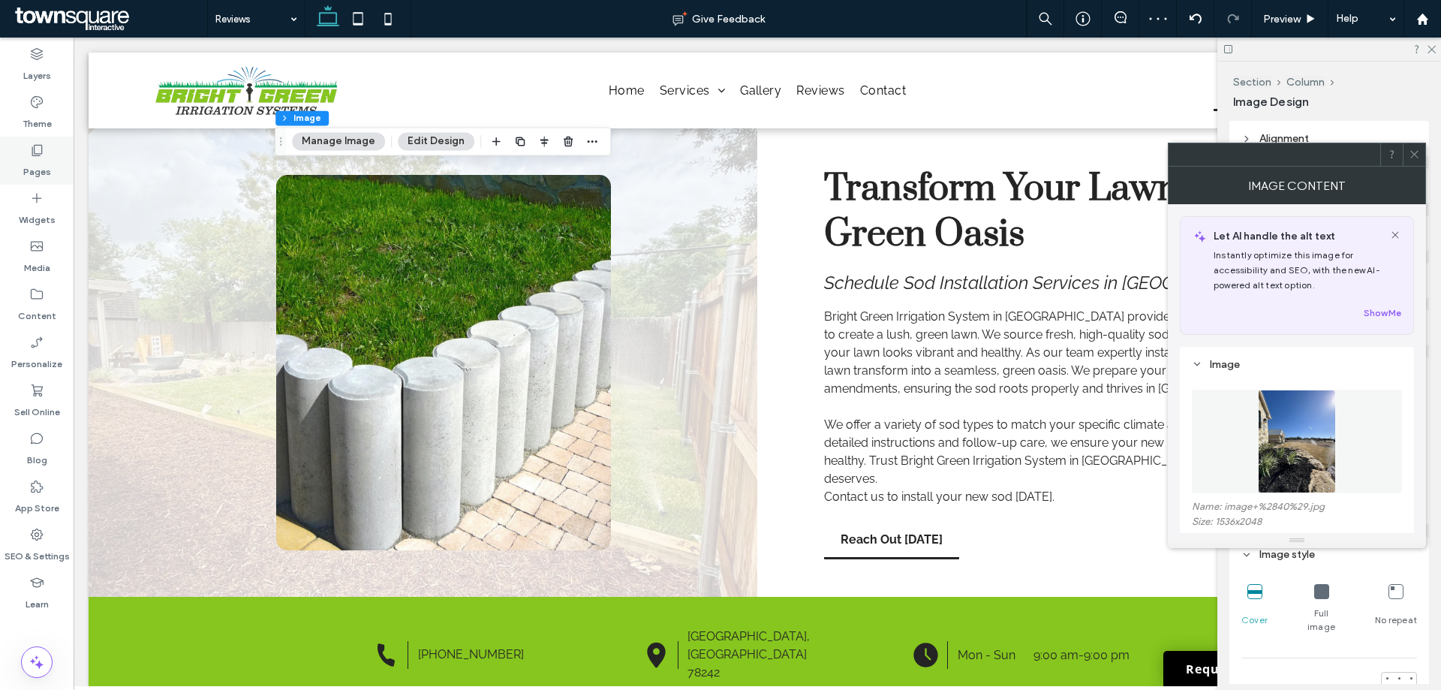
click at [35, 171] on label "Pages" at bounding box center [37, 168] width 28 height 21
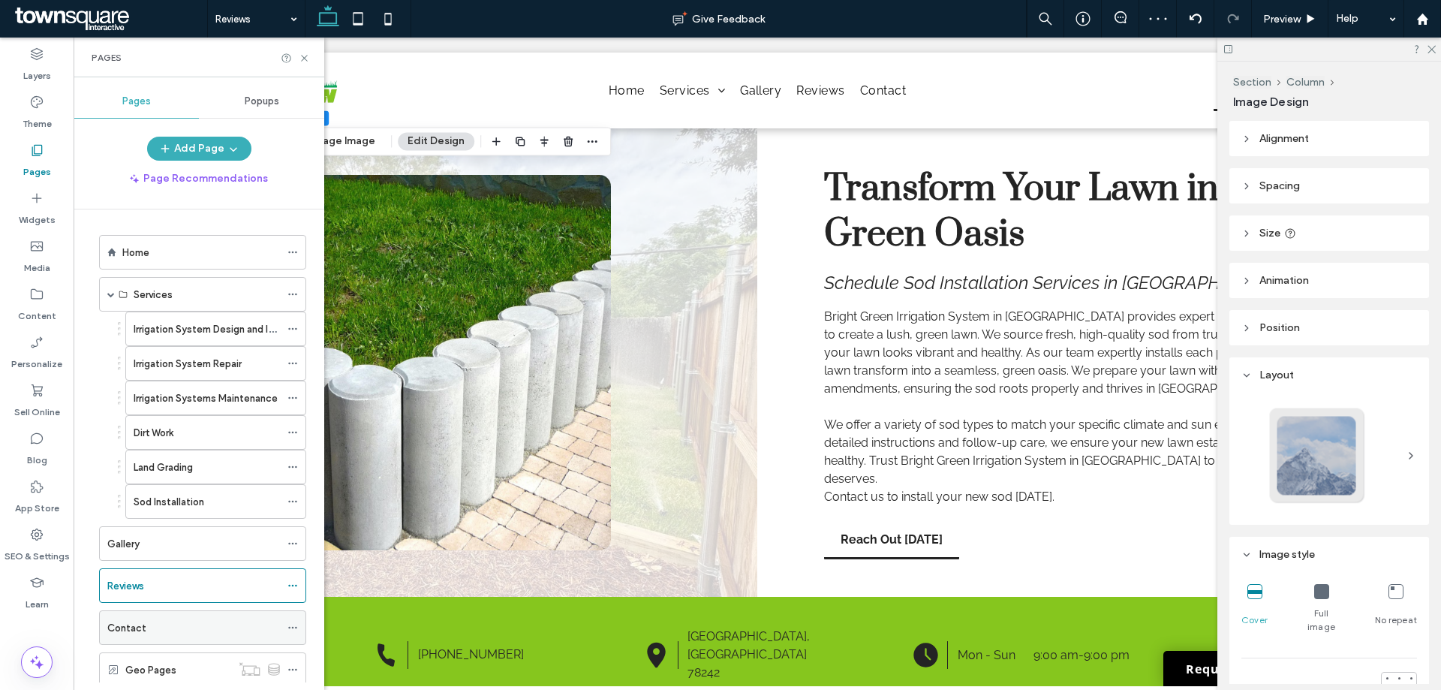
click at [203, 618] on div "Contact" at bounding box center [193, 627] width 173 height 33
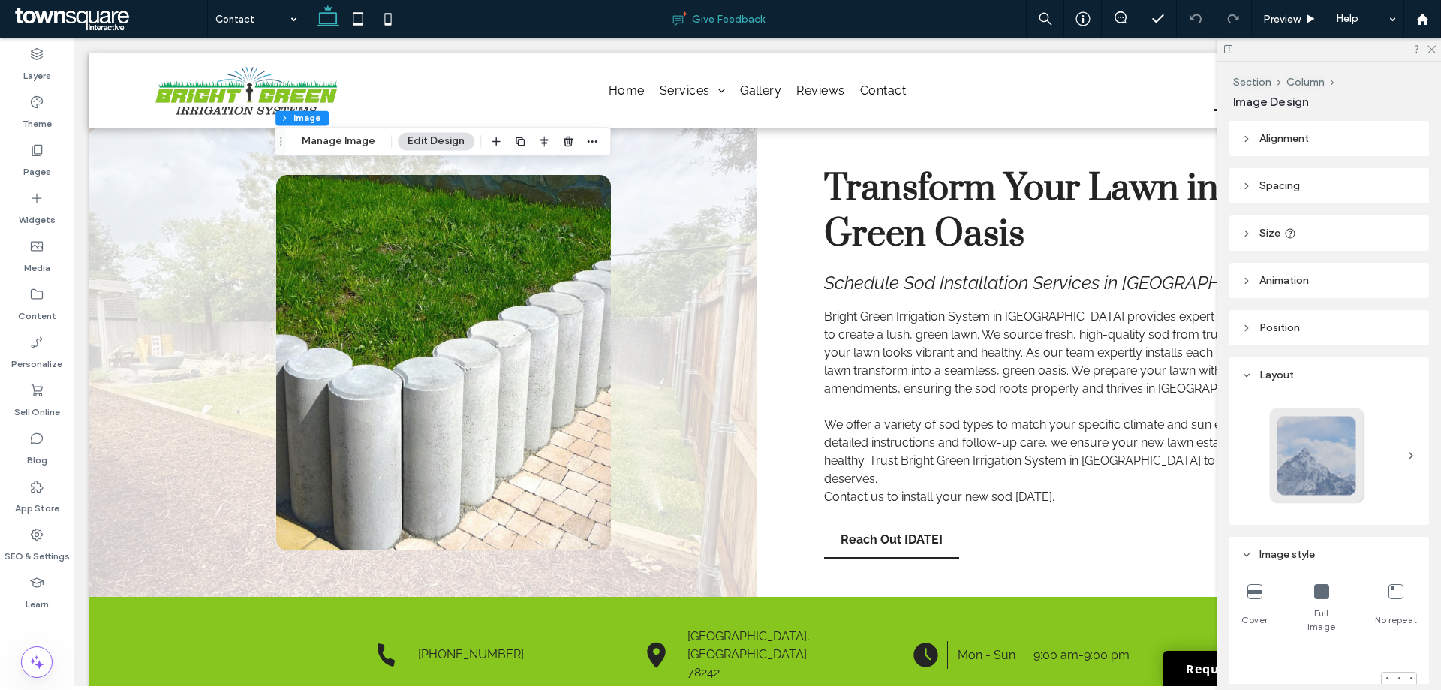
type input "**"
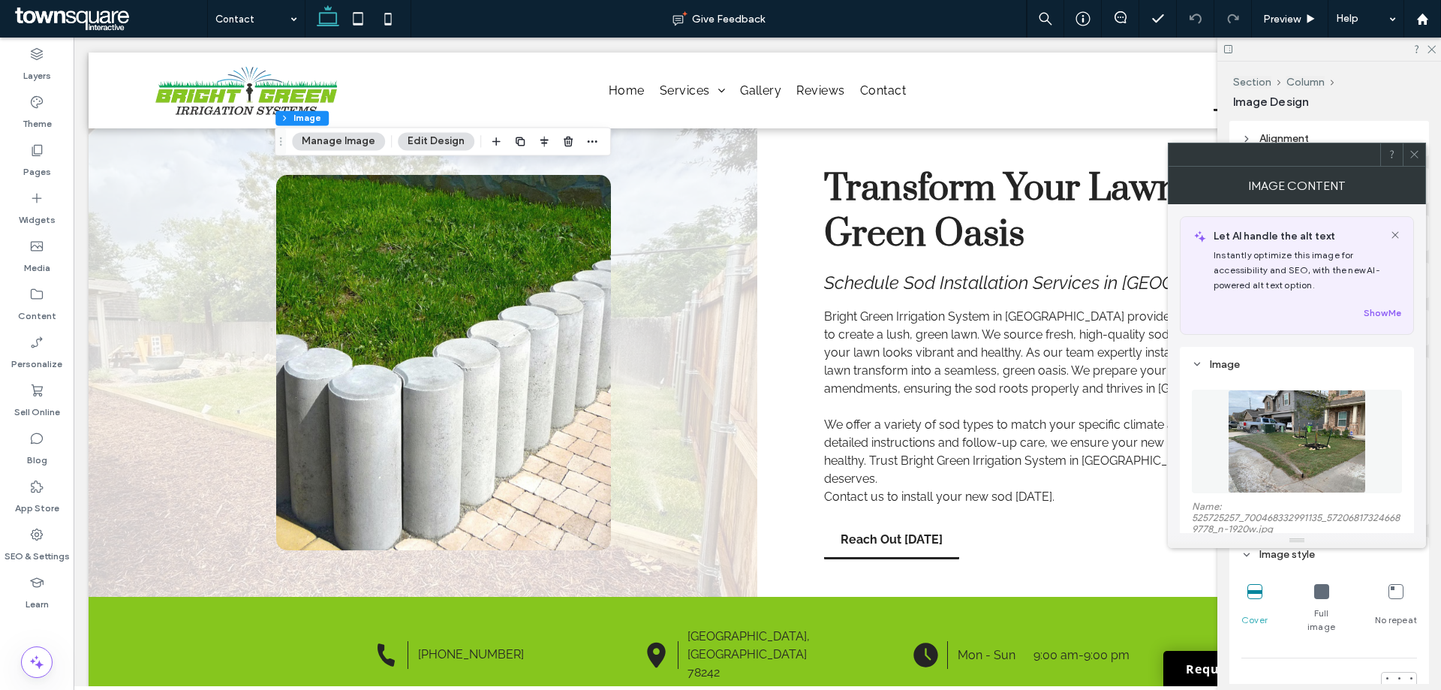
click at [1291, 461] on figure at bounding box center [1296, 441] width 210 height 104
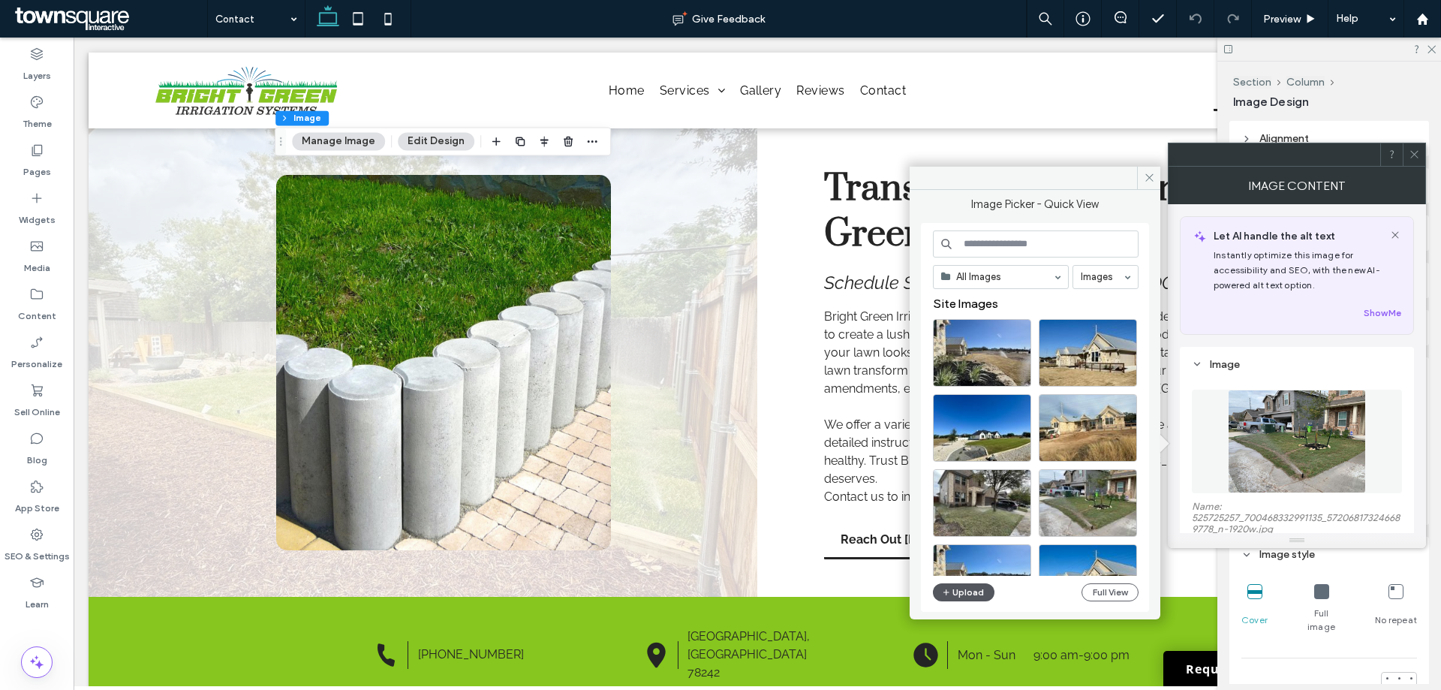
click at [980, 585] on button "Upload" at bounding box center [964, 592] width 62 height 18
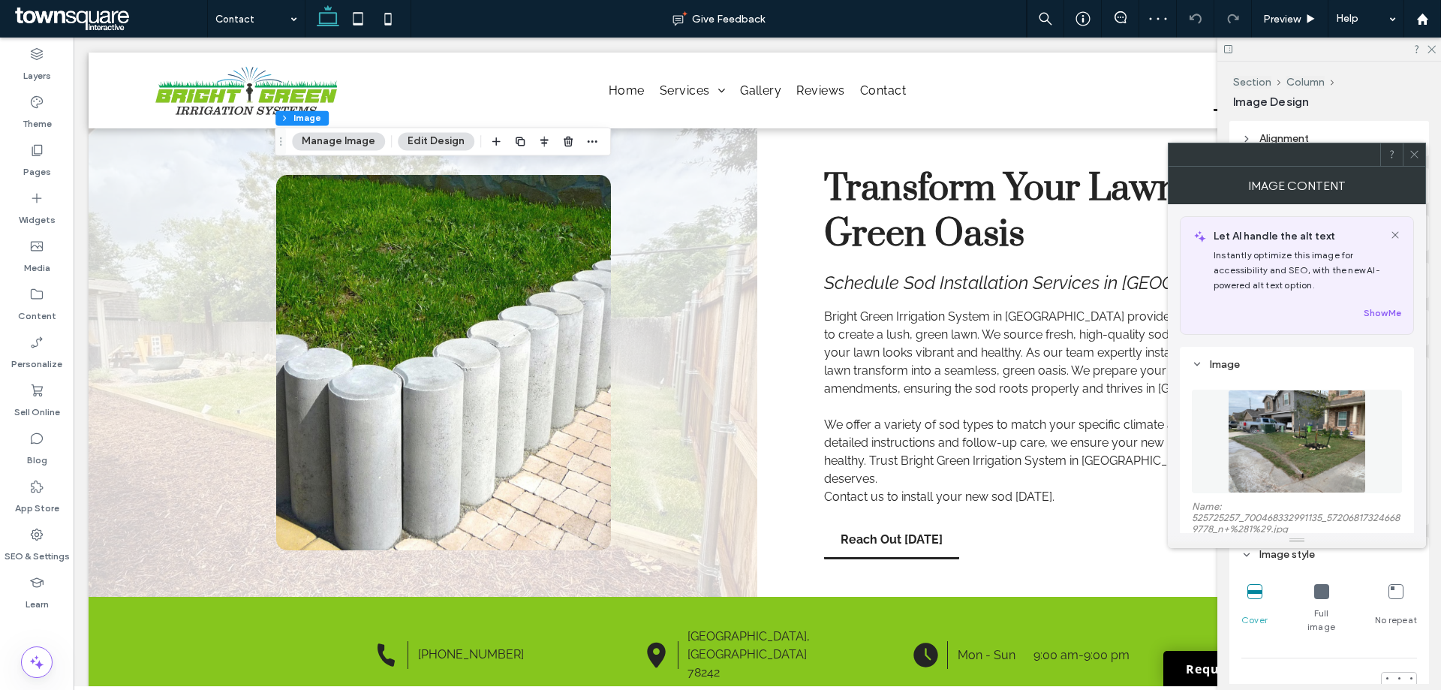
click at [1291, 452] on img at bounding box center [1295, 441] width 137 height 104
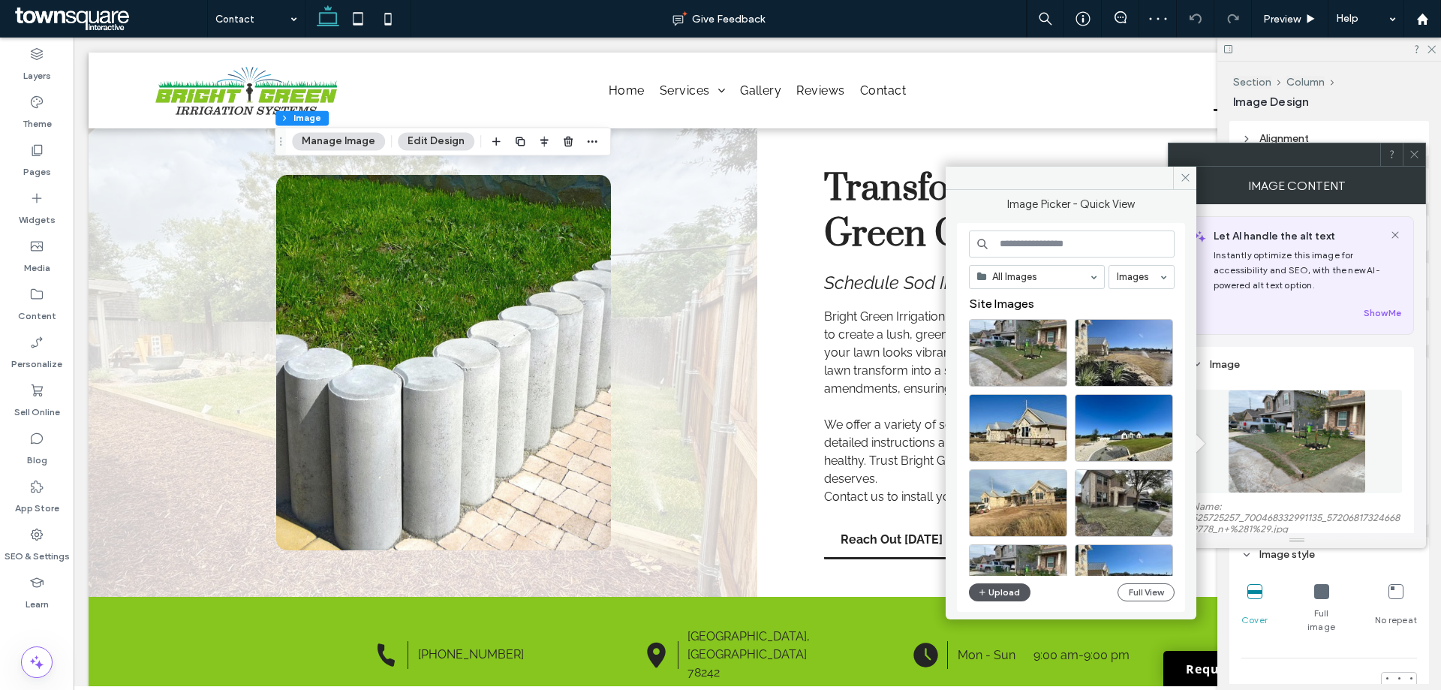
click at [996, 593] on button "Upload" at bounding box center [1000, 592] width 62 height 18
click at [1007, 359] on div "Select" at bounding box center [1018, 353] width 98 height 68
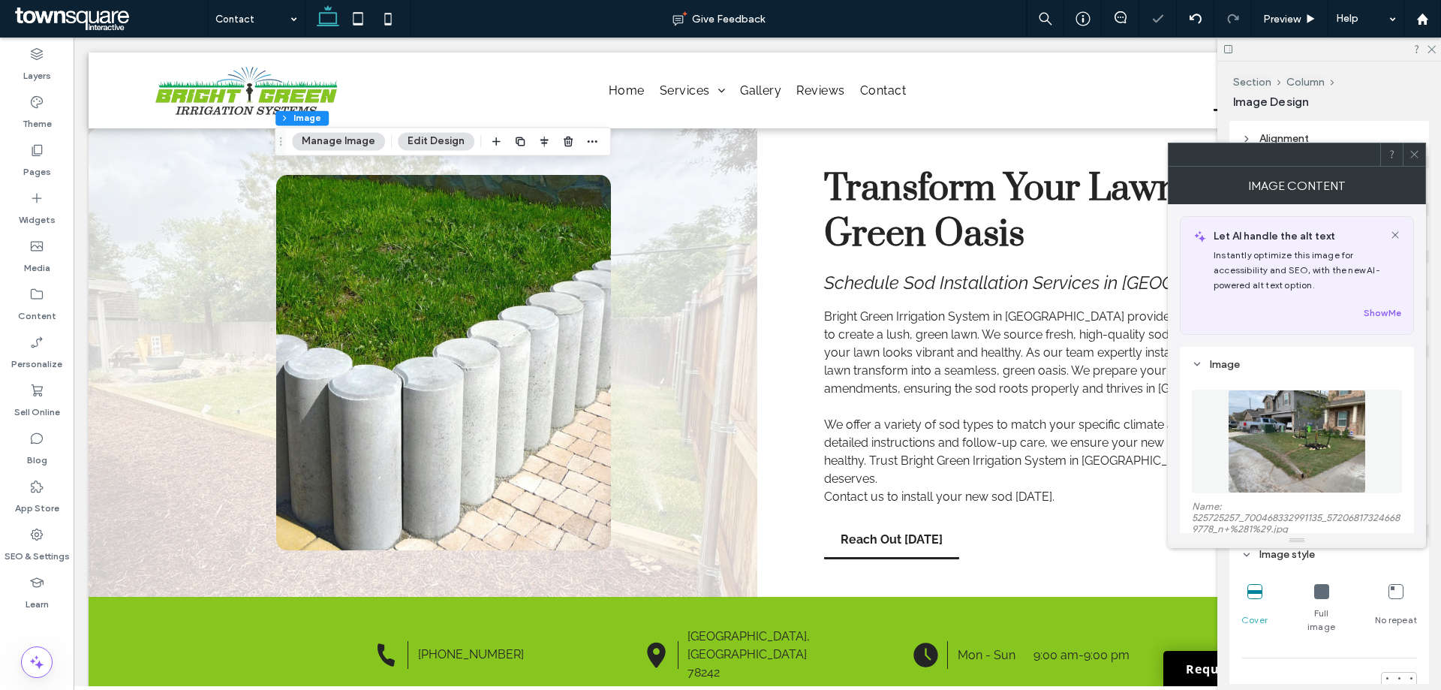
click at [1416, 149] on icon at bounding box center [1413, 154] width 11 height 11
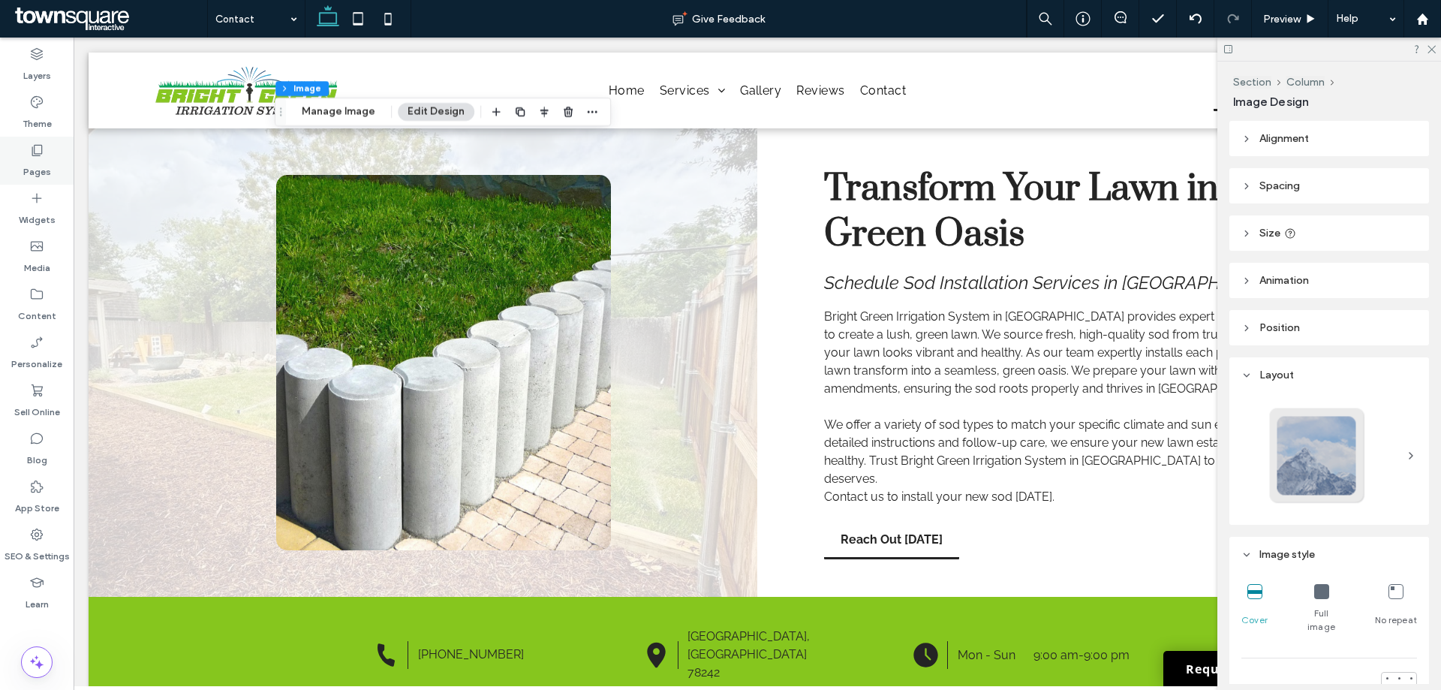
click at [16, 153] on div "Pages" at bounding box center [37, 161] width 74 height 48
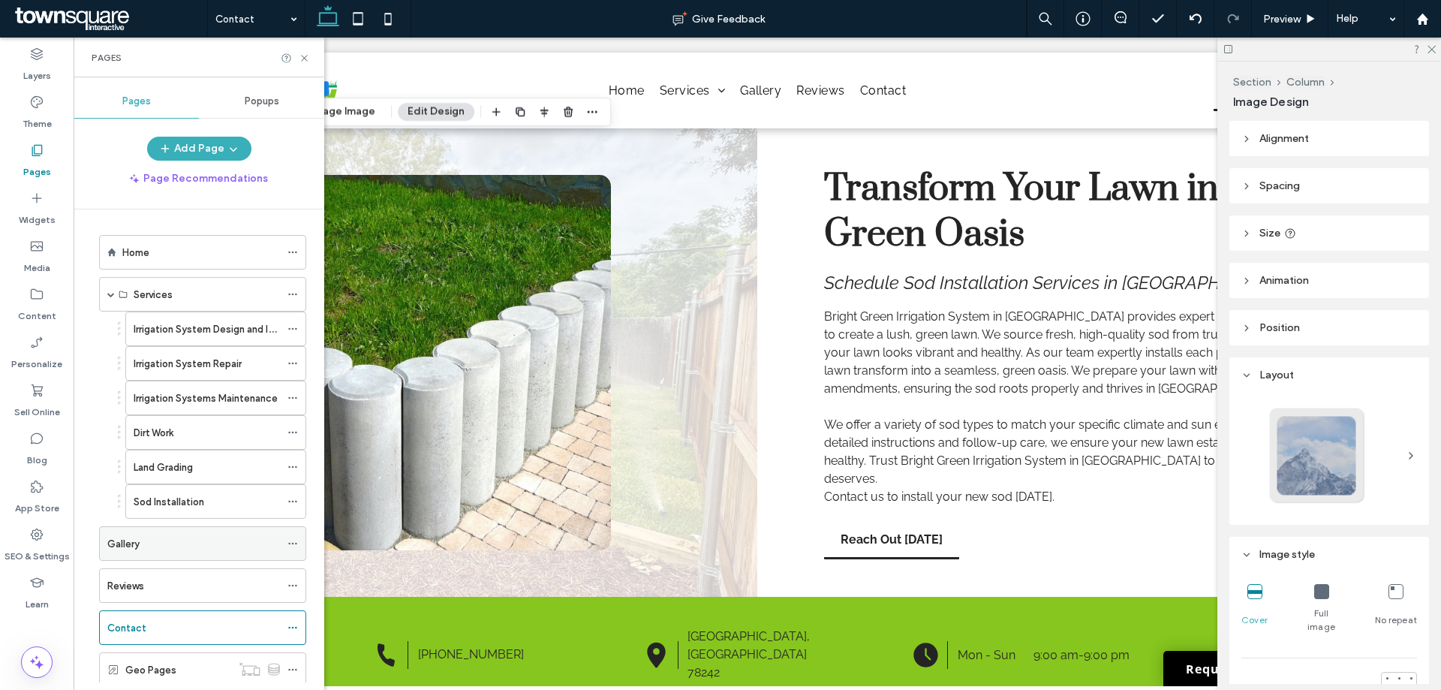
click at [152, 551] on div "Gallery" at bounding box center [193, 544] width 173 height 16
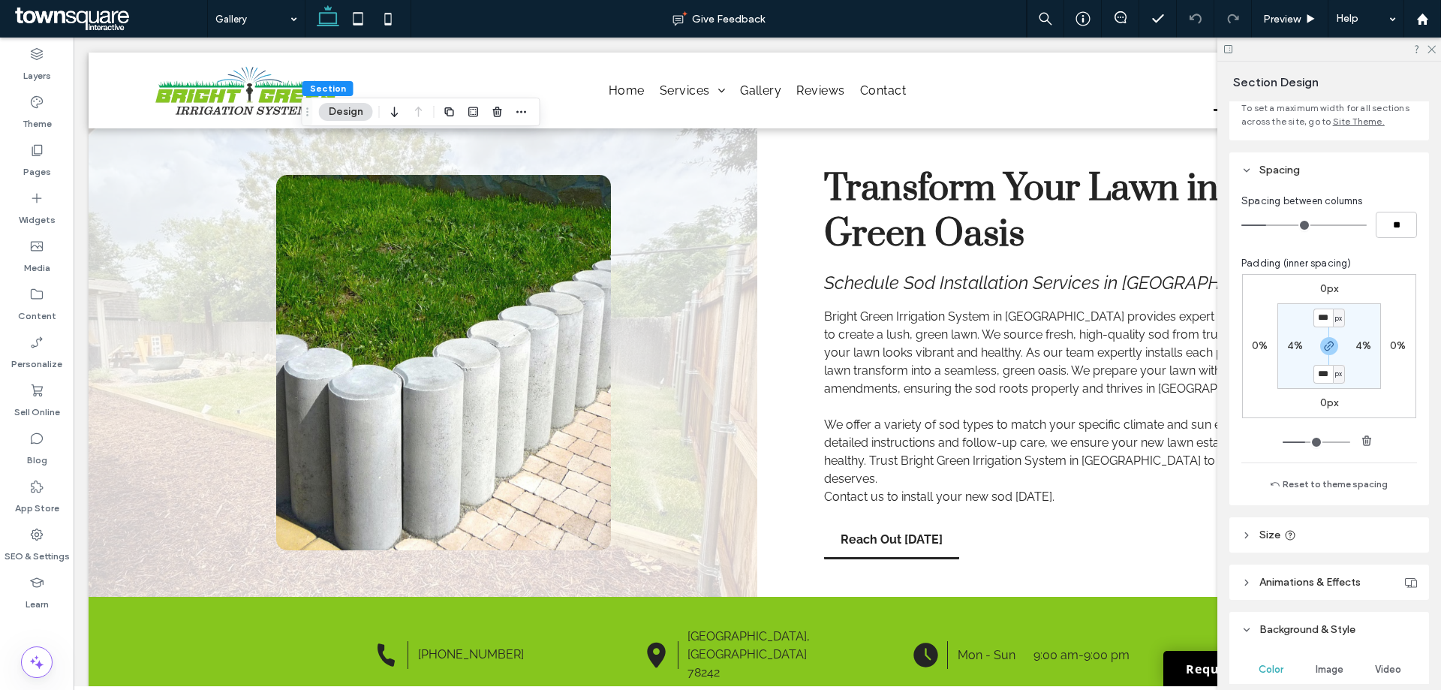
scroll to position [225, 0]
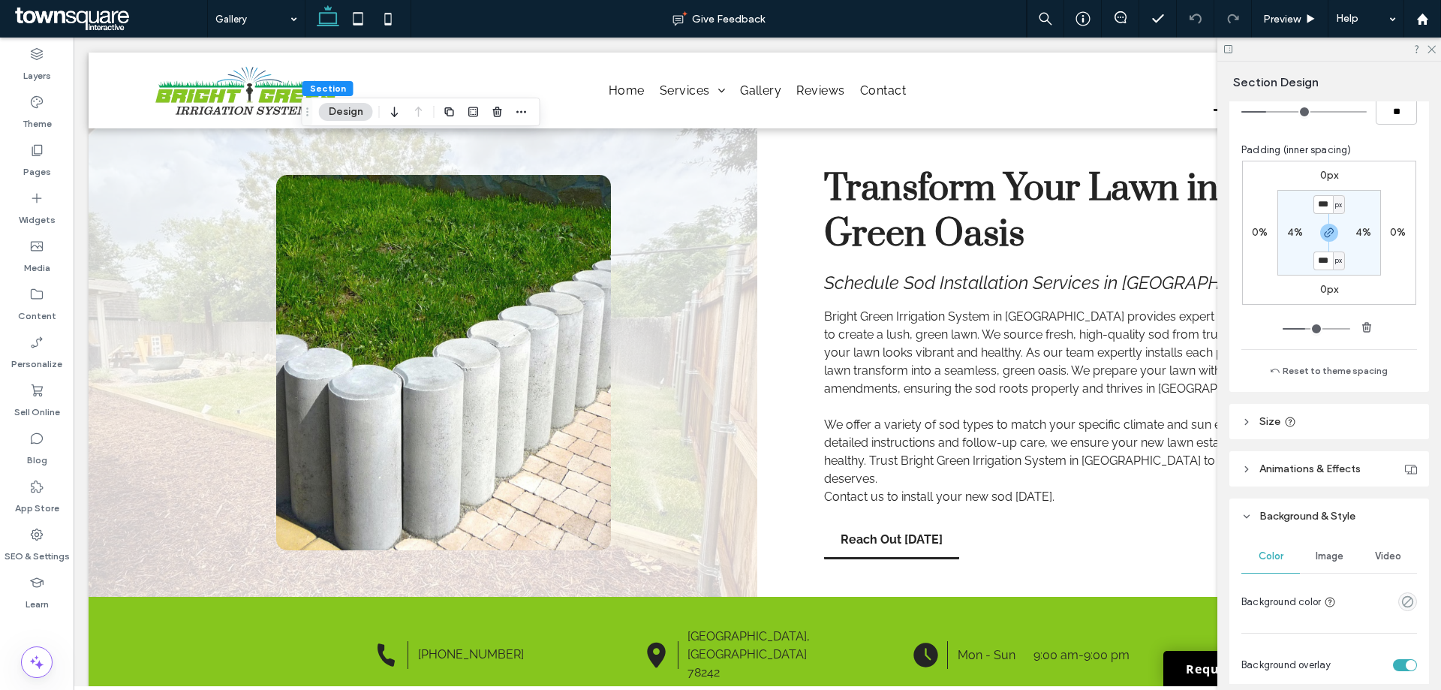
click at [1333, 563] on div "Image" at bounding box center [1328, 555] width 59 height 33
click at [1335, 608] on img at bounding box center [1328, 647] width 77 height 102
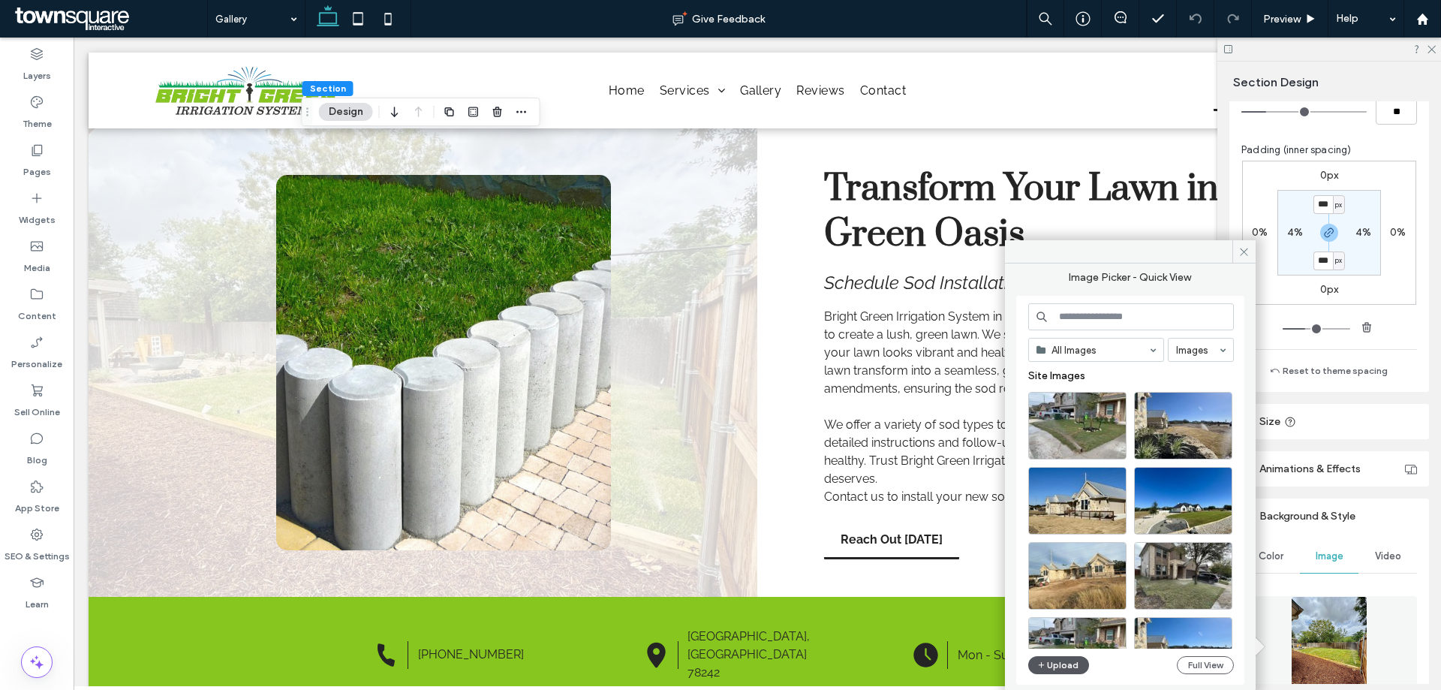
click at [1041, 665] on use "button" at bounding box center [1041, 665] width 6 height 6
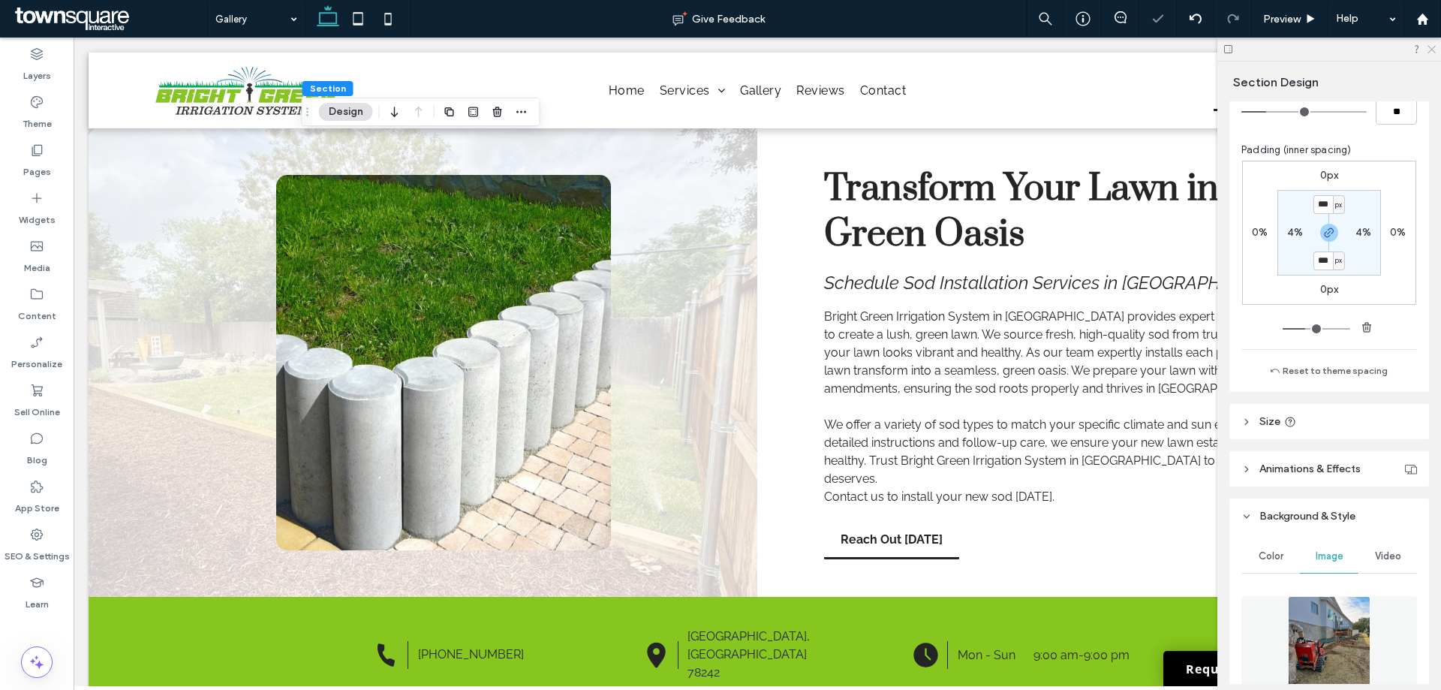
click at [1430, 46] on icon at bounding box center [1431, 49] width 10 height 10
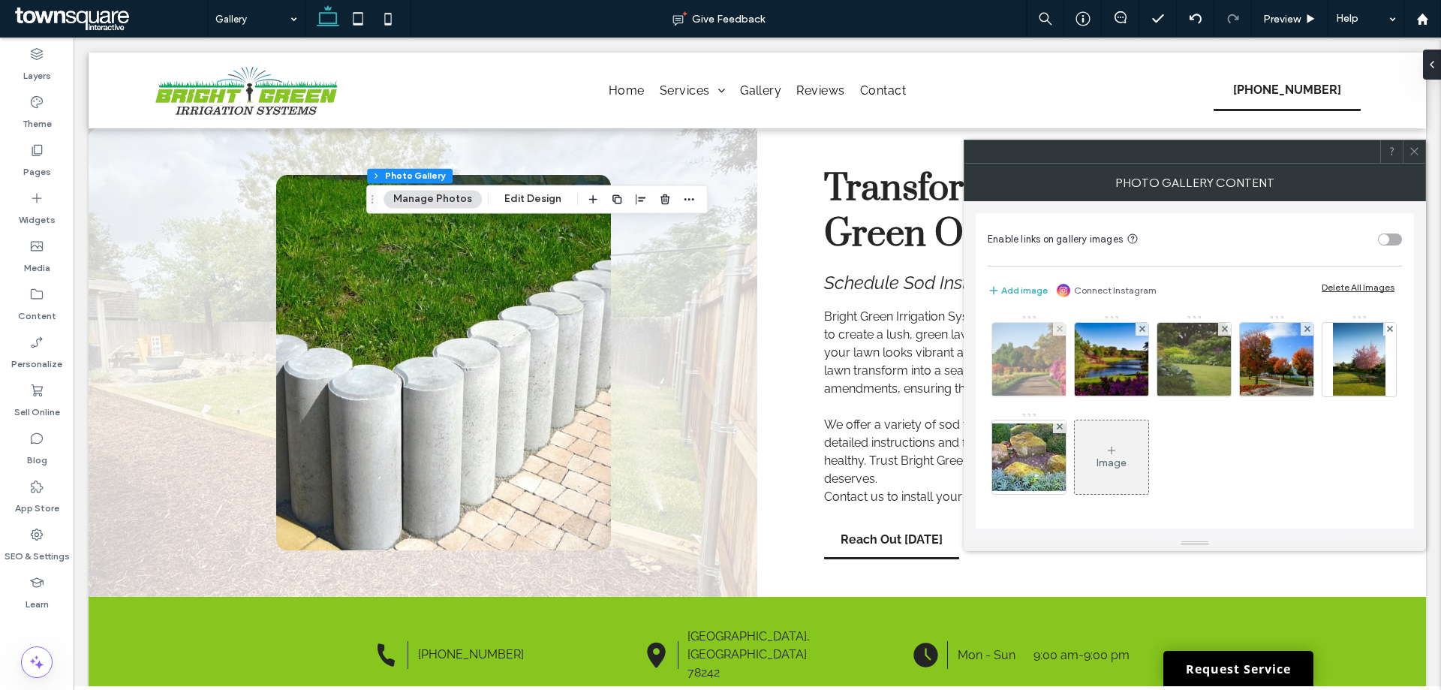
click at [1048, 361] on img at bounding box center [1029, 360] width 110 height 74
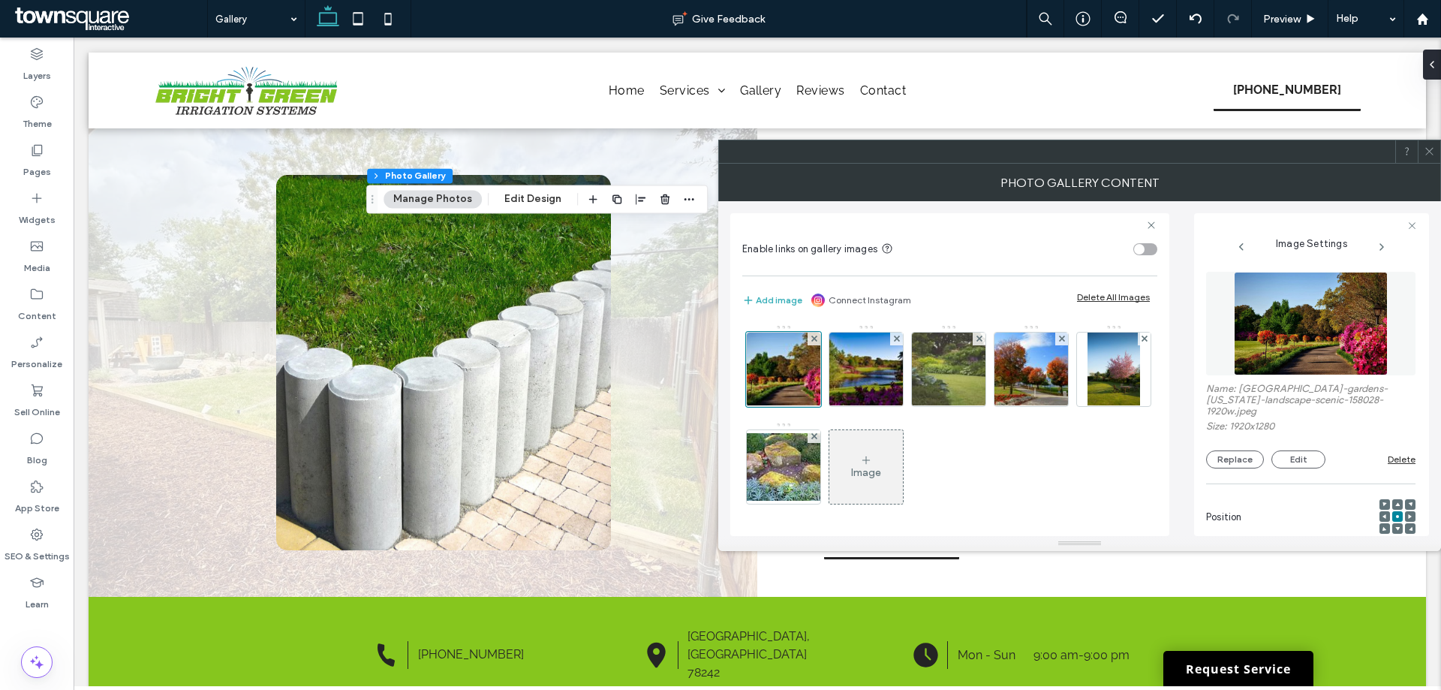
click at [1277, 343] on figure at bounding box center [1310, 324] width 209 height 104
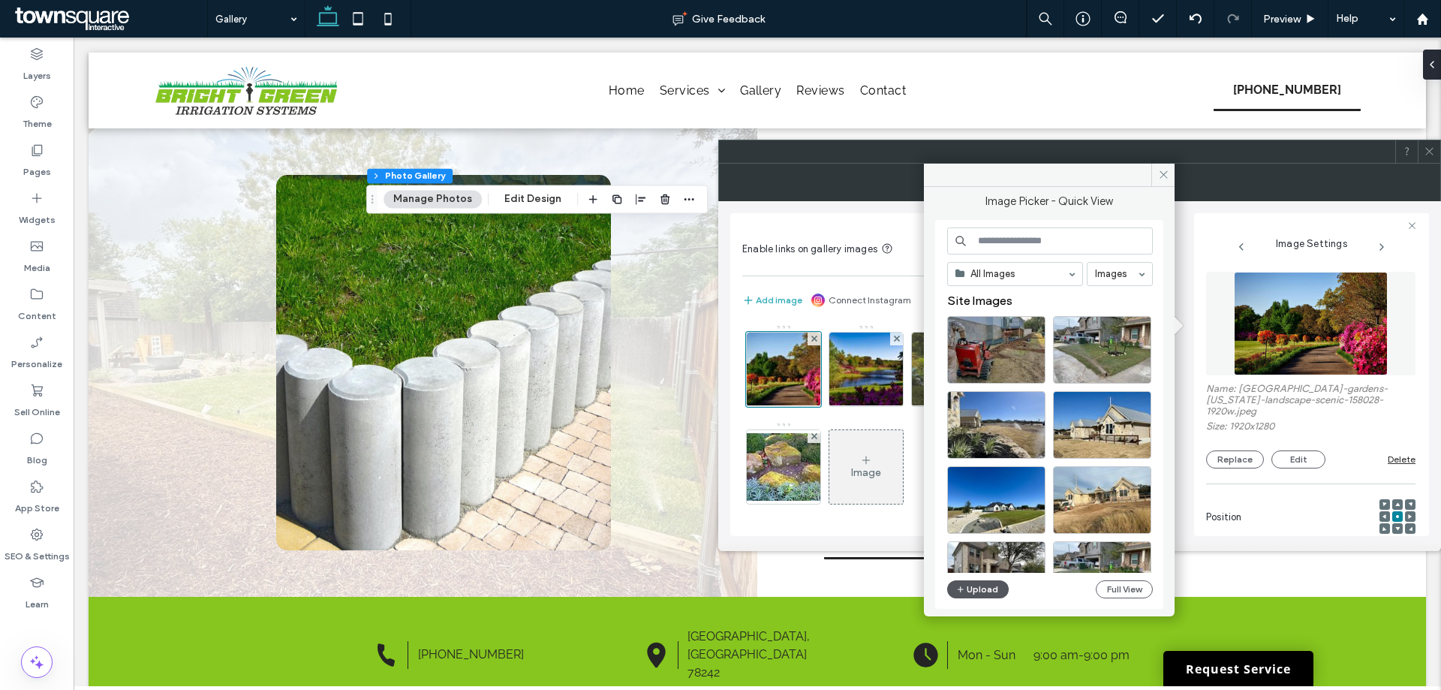
click at [994, 584] on button "Upload" at bounding box center [978, 589] width 62 height 18
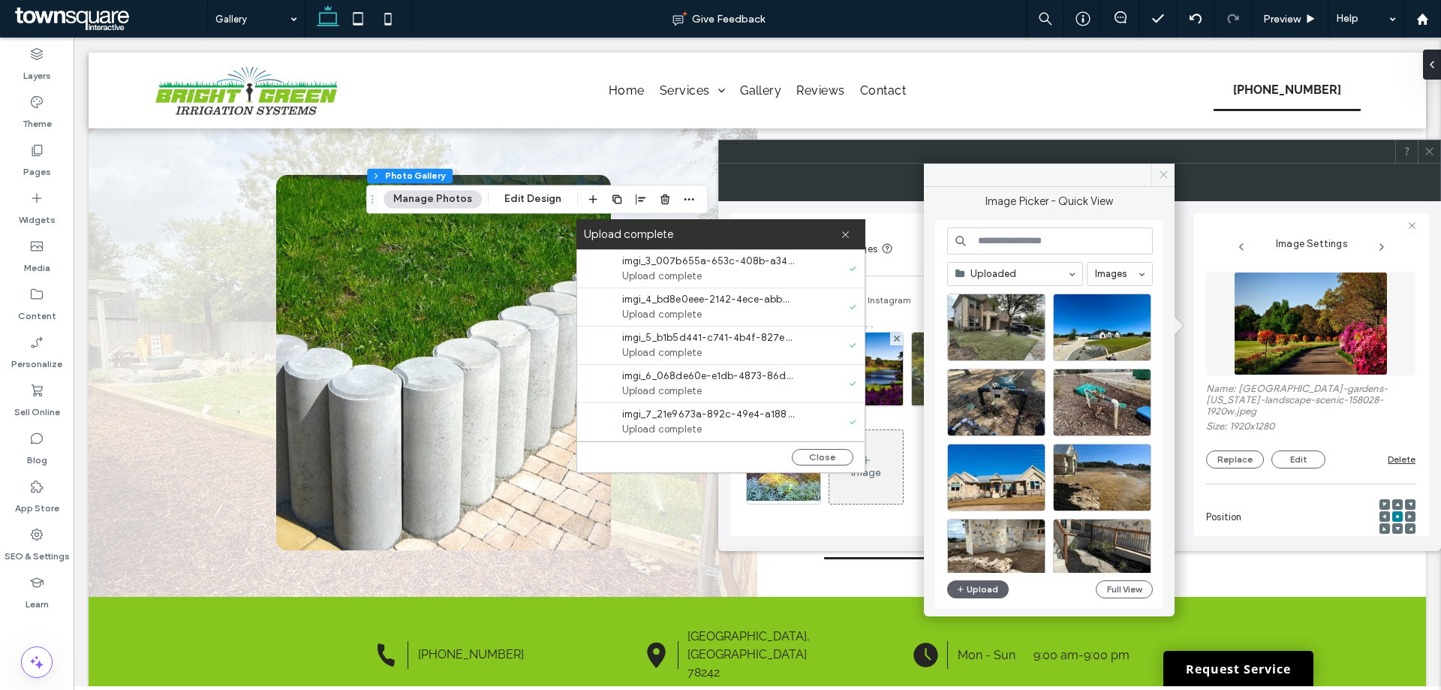
click at [1162, 175] on icon at bounding box center [1163, 174] width 11 height 11
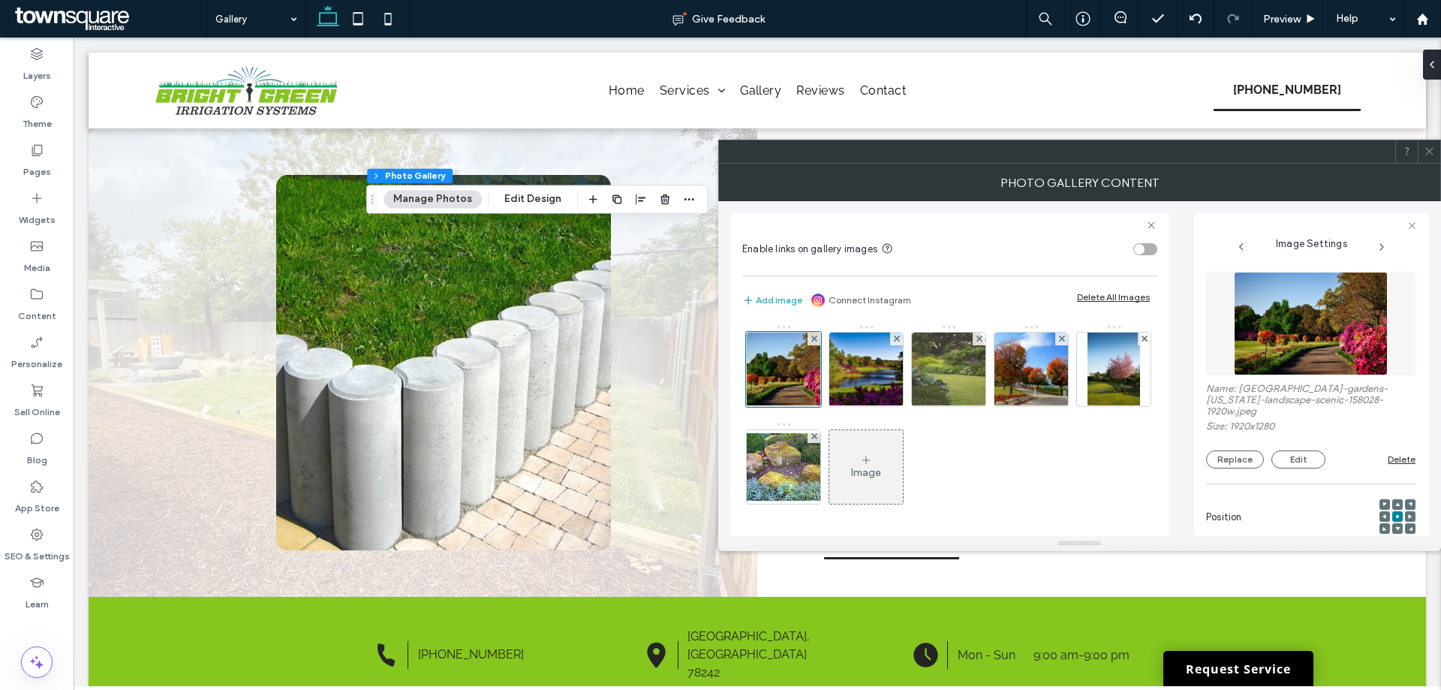
click at [859, 449] on div "Image" at bounding box center [866, 466] width 74 height 71
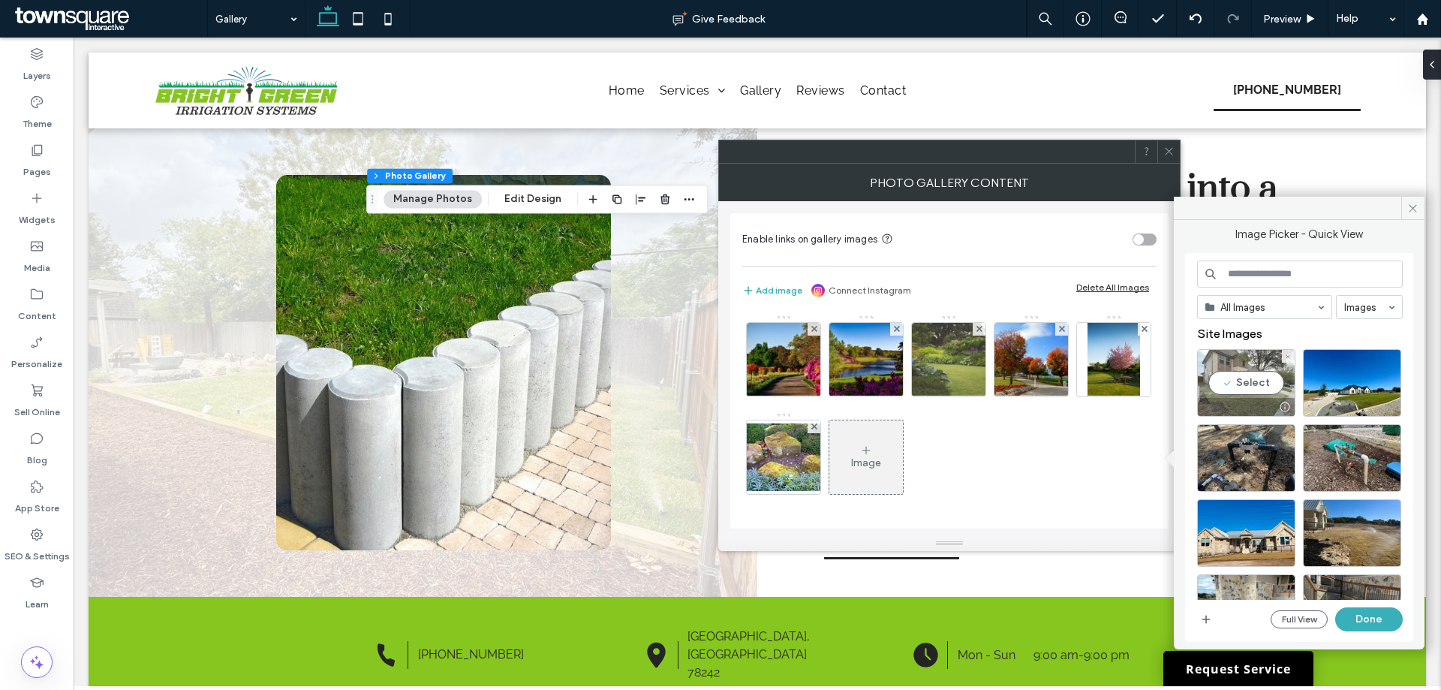
click at [1241, 377] on div "Select" at bounding box center [1246, 383] width 98 height 68
click at [1341, 377] on div "Select" at bounding box center [1351, 383] width 98 height 68
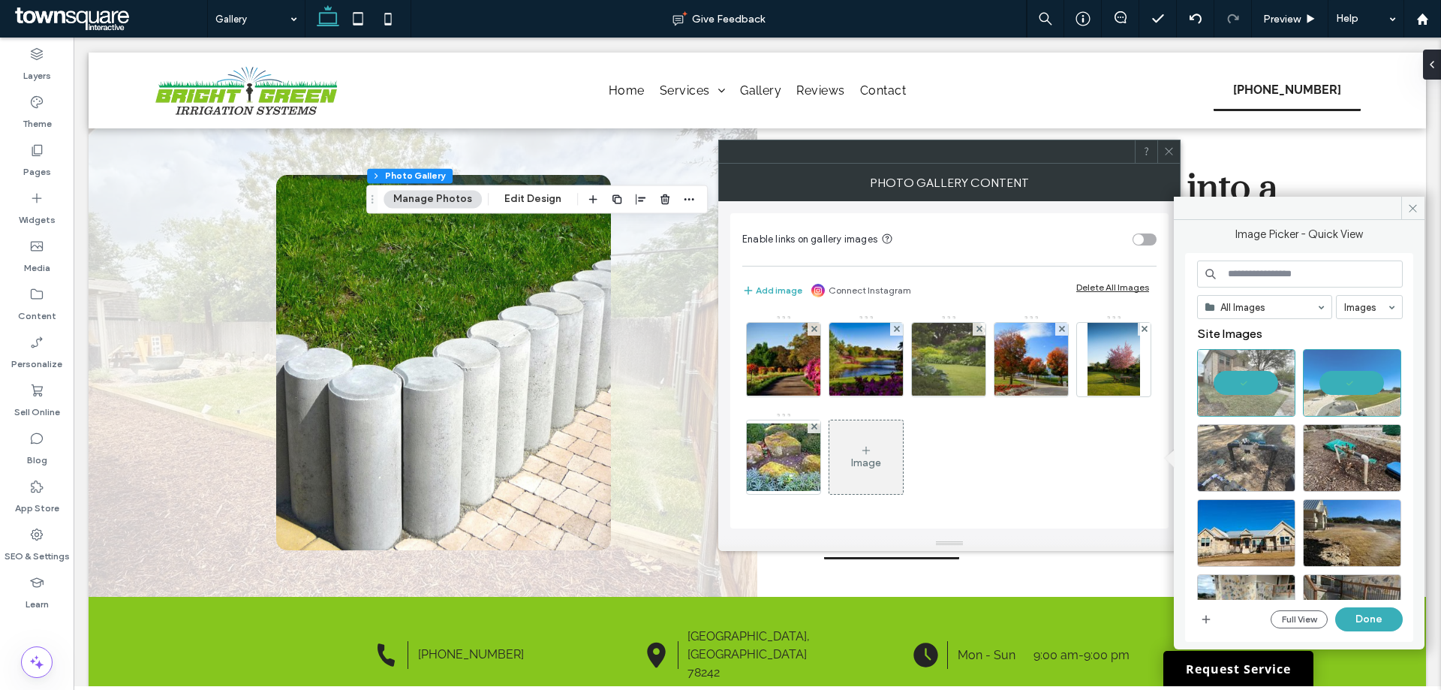
click at [1217, 432] on div at bounding box center [1246, 458] width 98 height 68
click at [1317, 440] on div "Select" at bounding box center [1351, 458] width 98 height 68
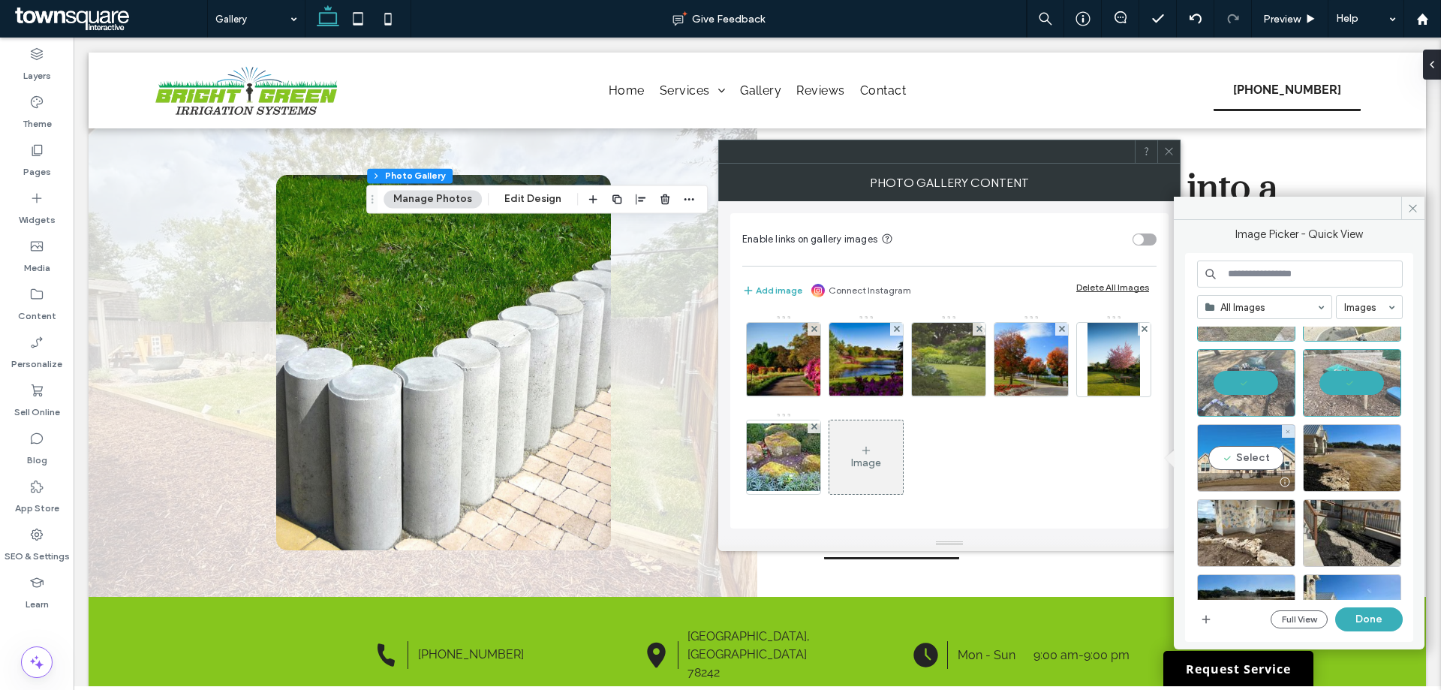
drag, startPoint x: 1249, startPoint y: 451, endPoint x: 1268, endPoint y: 450, distance: 18.8
click at [1251, 452] on div "Select" at bounding box center [1246, 458] width 98 height 68
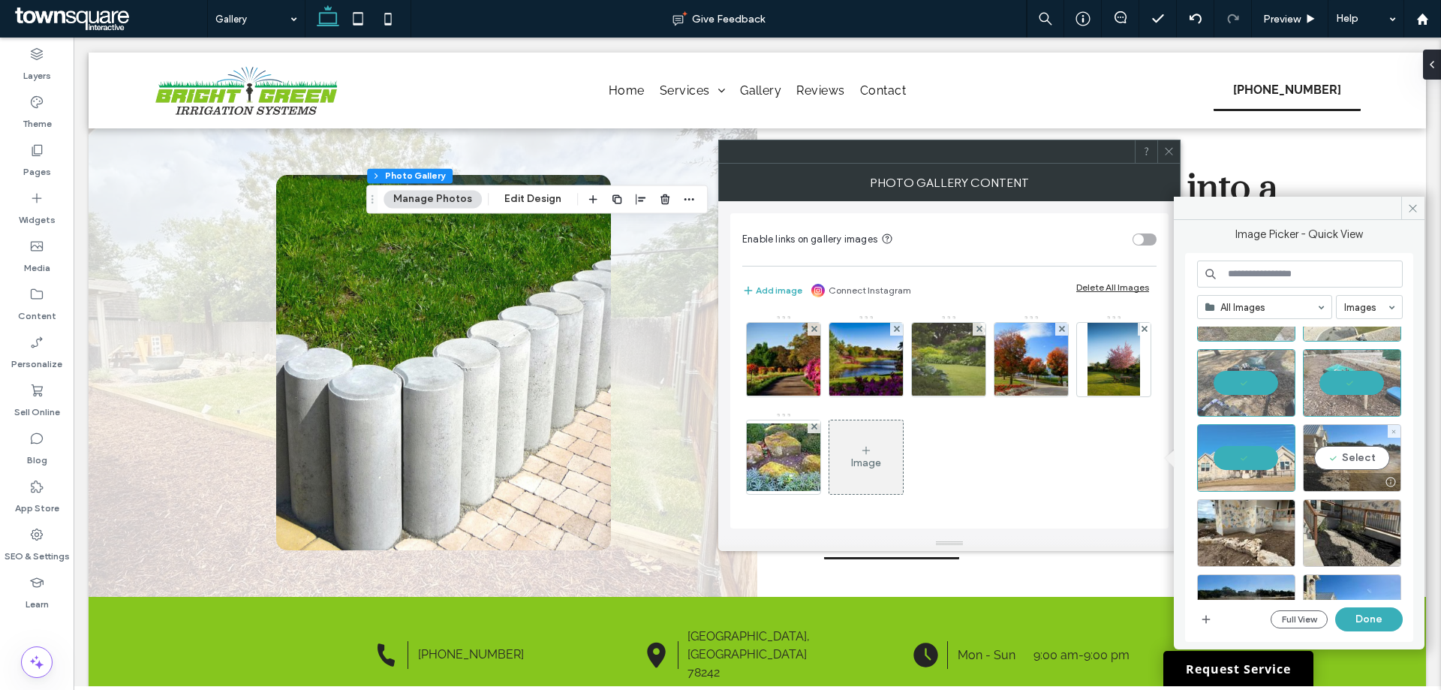
click at [1341, 450] on div "Select" at bounding box center [1351, 458] width 98 height 68
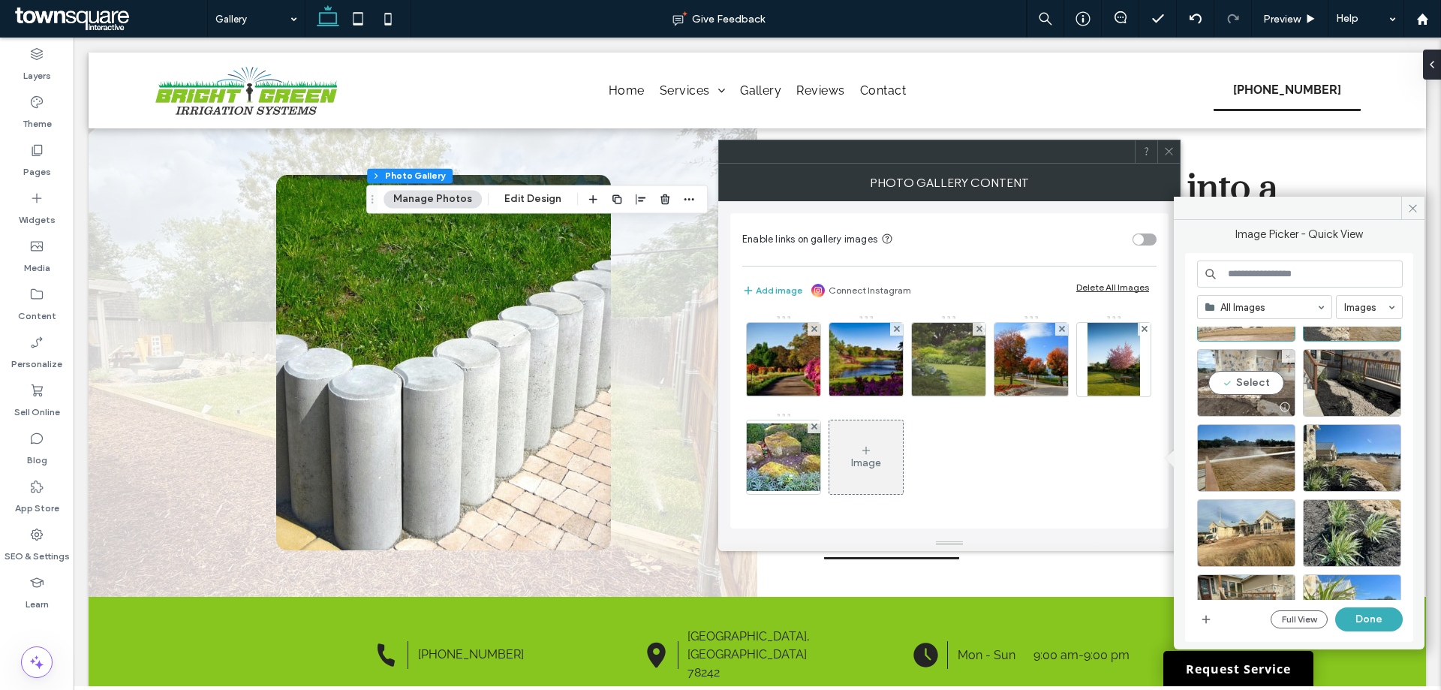
click at [1239, 400] on div at bounding box center [1245, 407] width 97 height 18
click at [1368, 392] on div "Select" at bounding box center [1351, 383] width 98 height 68
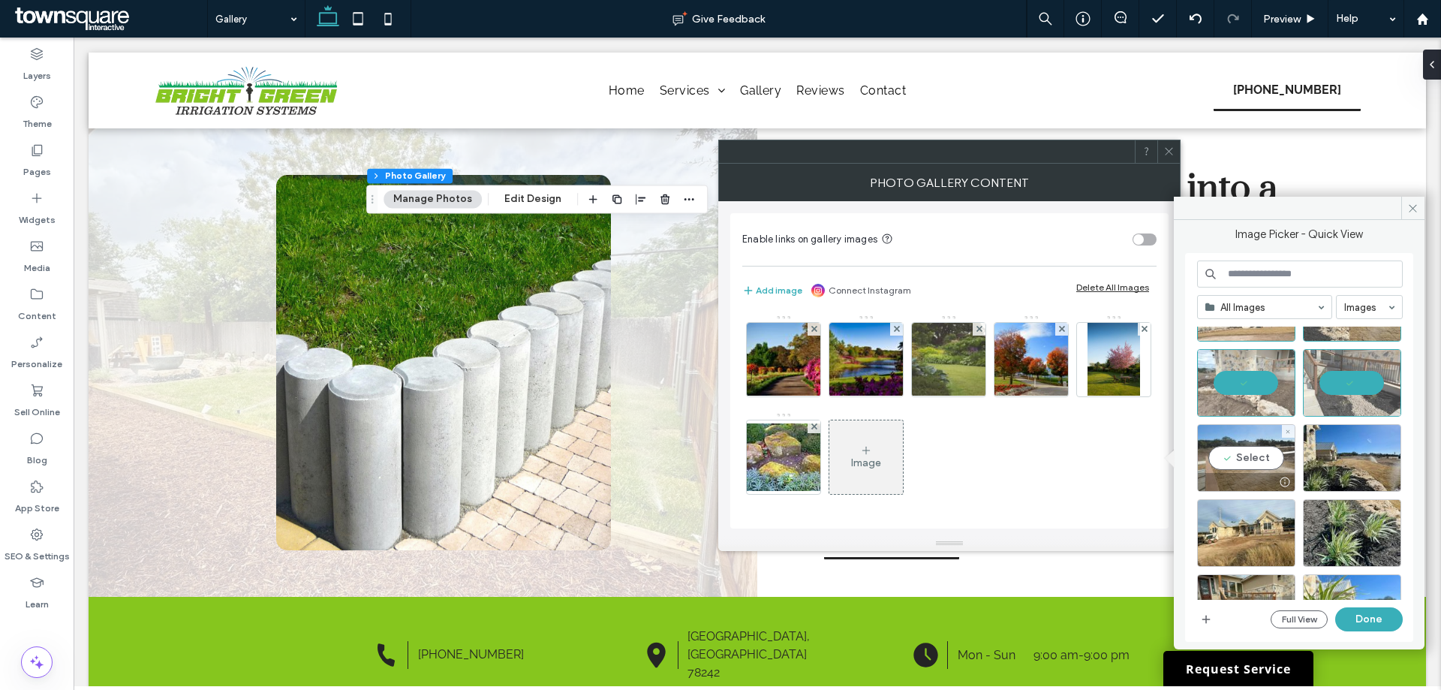
click at [1249, 437] on div "Select" at bounding box center [1246, 458] width 98 height 68
click at [1349, 443] on div "Select" at bounding box center [1351, 458] width 98 height 68
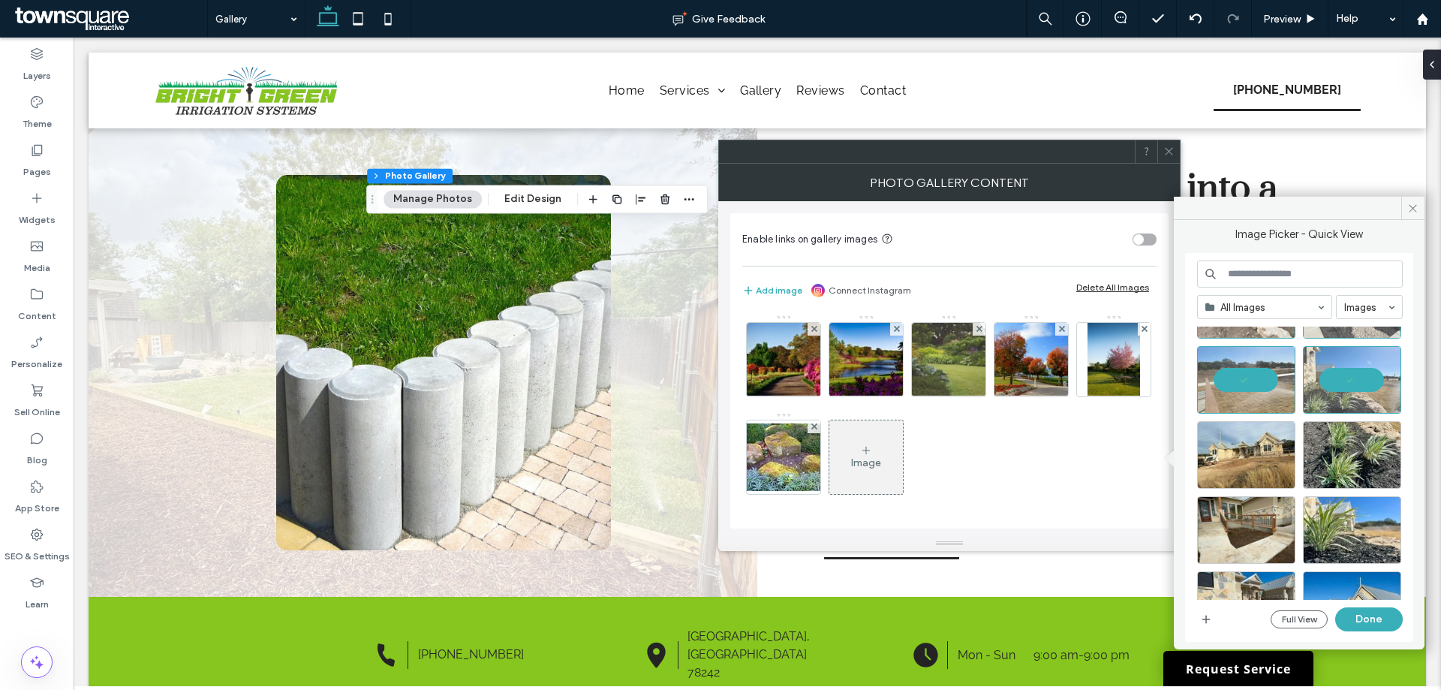
scroll to position [375, 0]
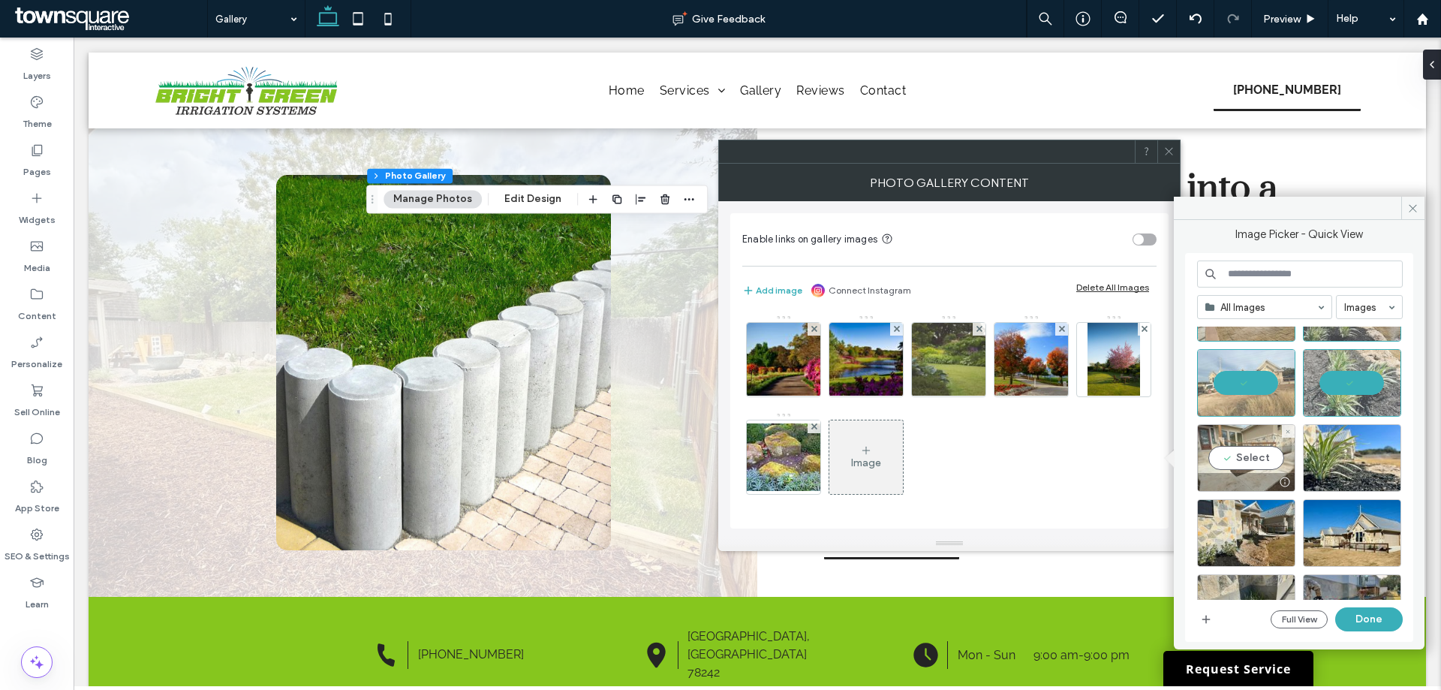
click at [1251, 443] on div "Select" at bounding box center [1246, 458] width 98 height 68
click at [1334, 443] on div at bounding box center [1351, 458] width 98 height 68
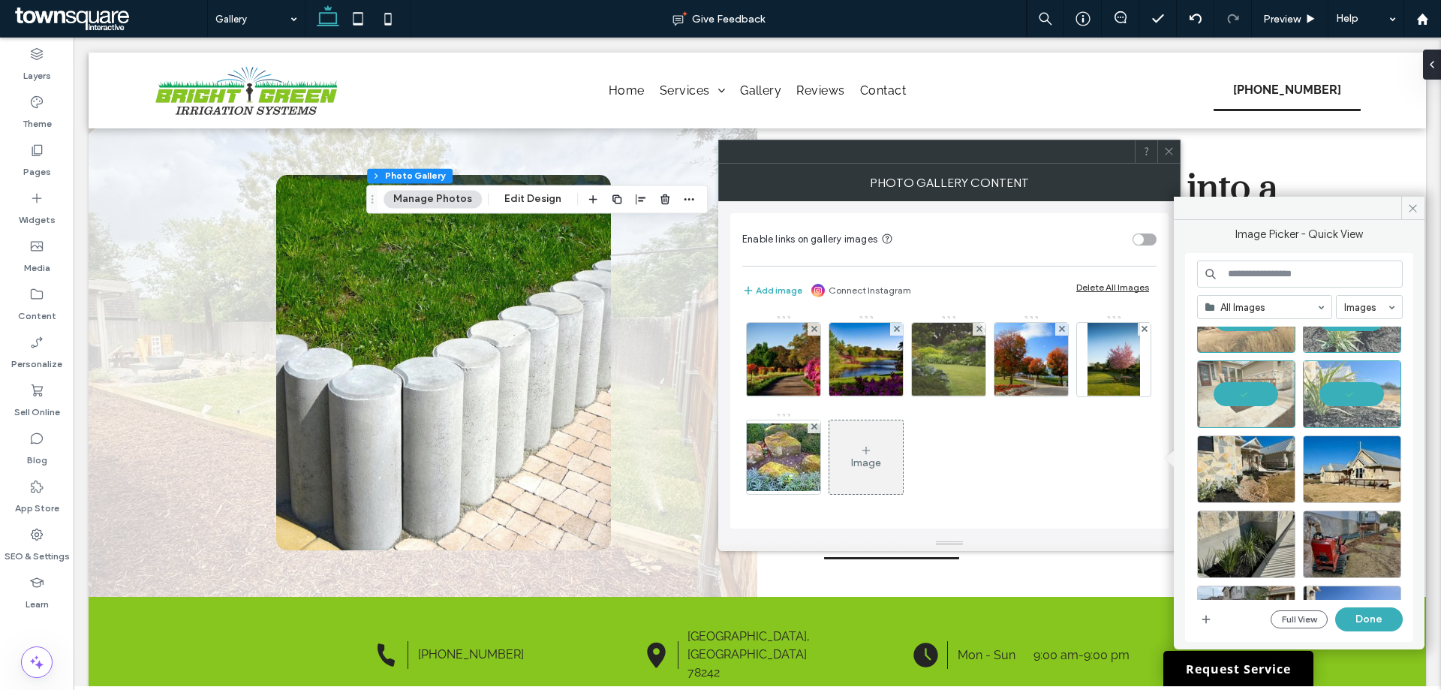
scroll to position [525, 0]
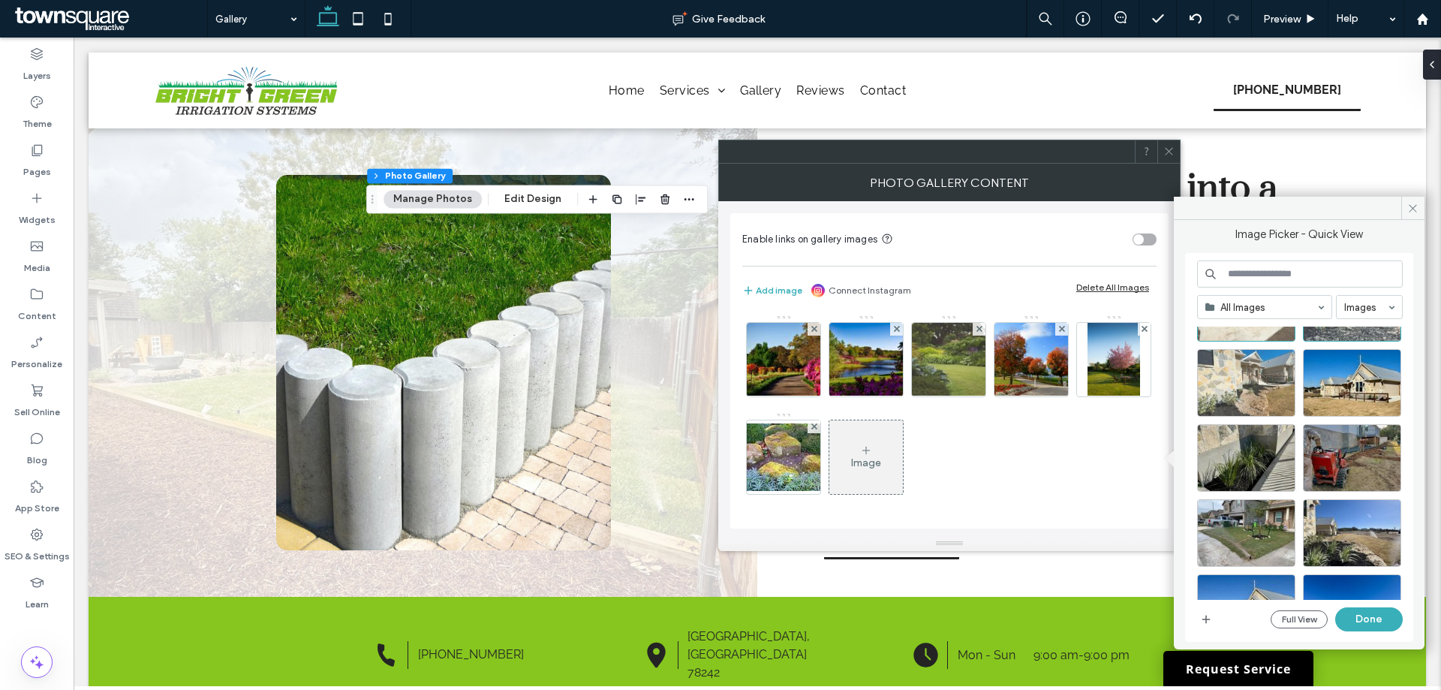
drag, startPoint x: 1256, startPoint y: 397, endPoint x: 1294, endPoint y: 395, distance: 38.3
click at [1256, 396] on div at bounding box center [1246, 383] width 98 height 68
click at [1342, 388] on div at bounding box center [1351, 383] width 98 height 68
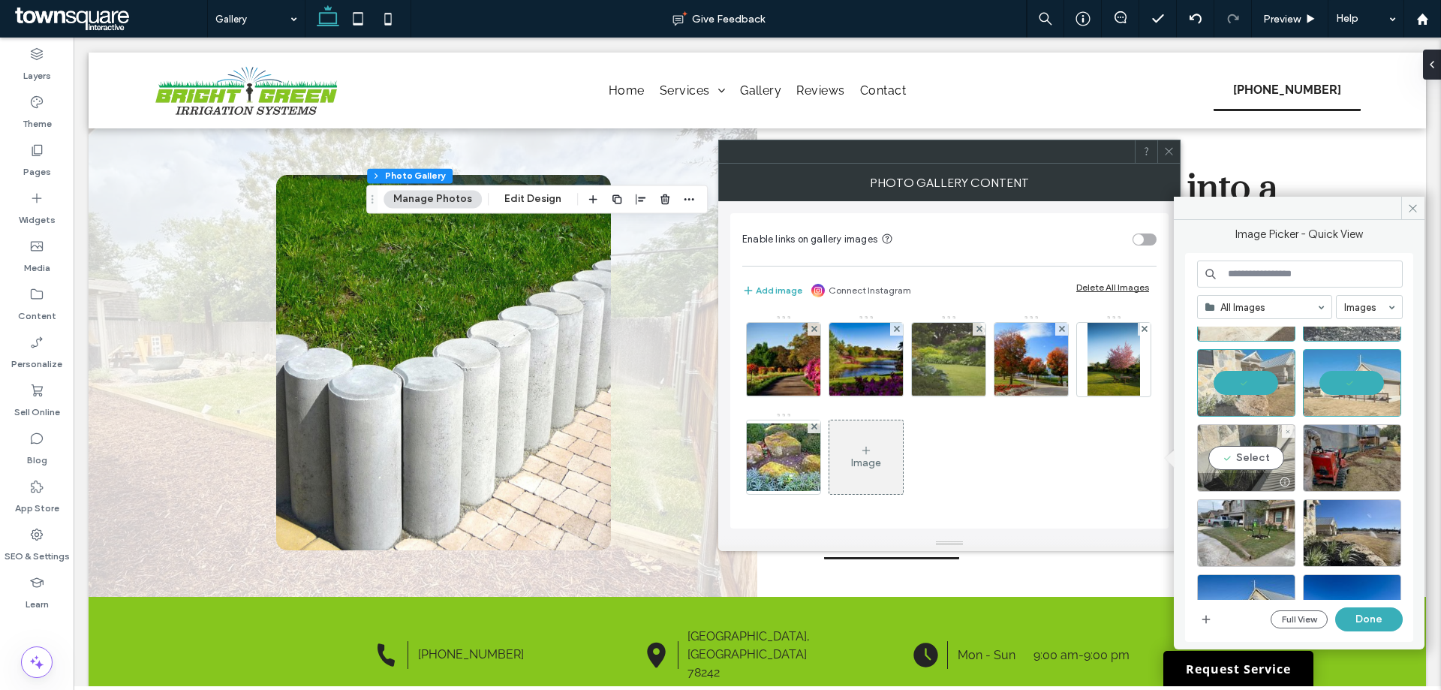
click at [1251, 442] on div "Select" at bounding box center [1246, 458] width 98 height 68
click at [1350, 610] on button "Done" at bounding box center [1369, 619] width 68 height 24
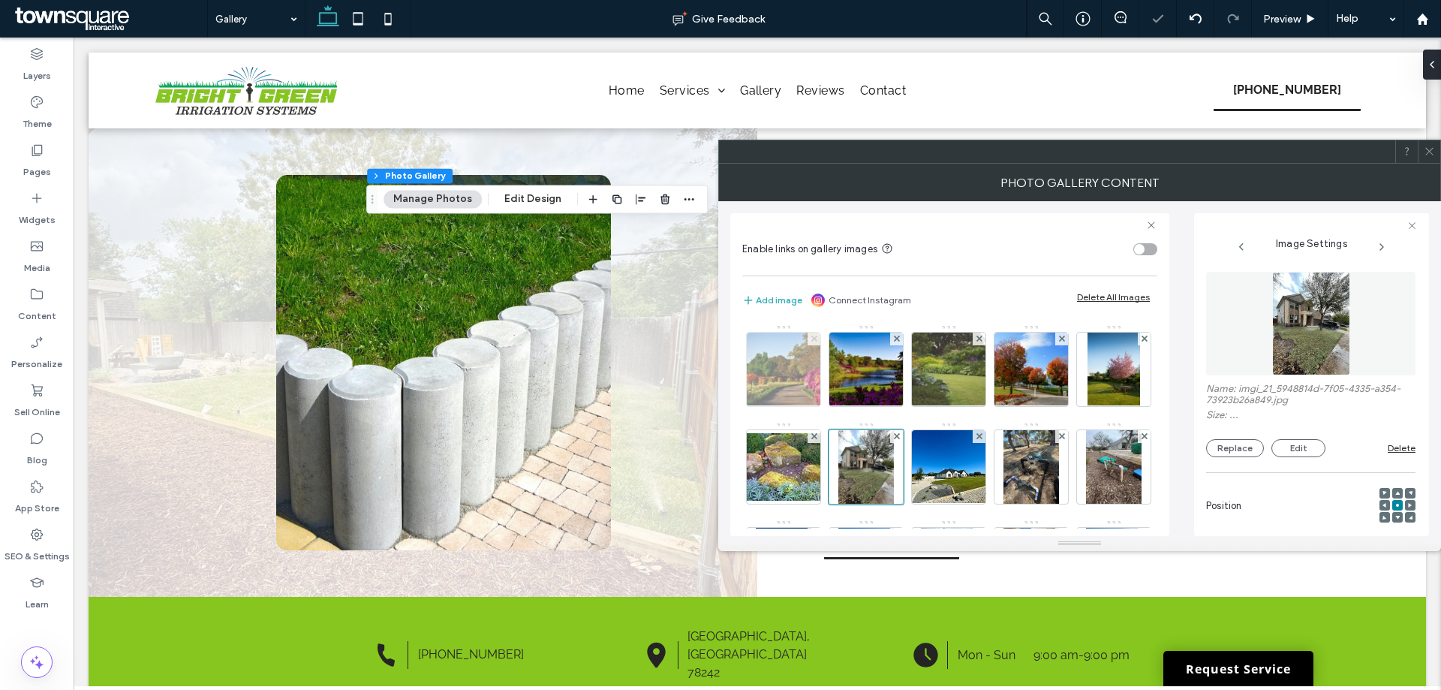
click at [814, 332] on span at bounding box center [814, 338] width 6 height 13
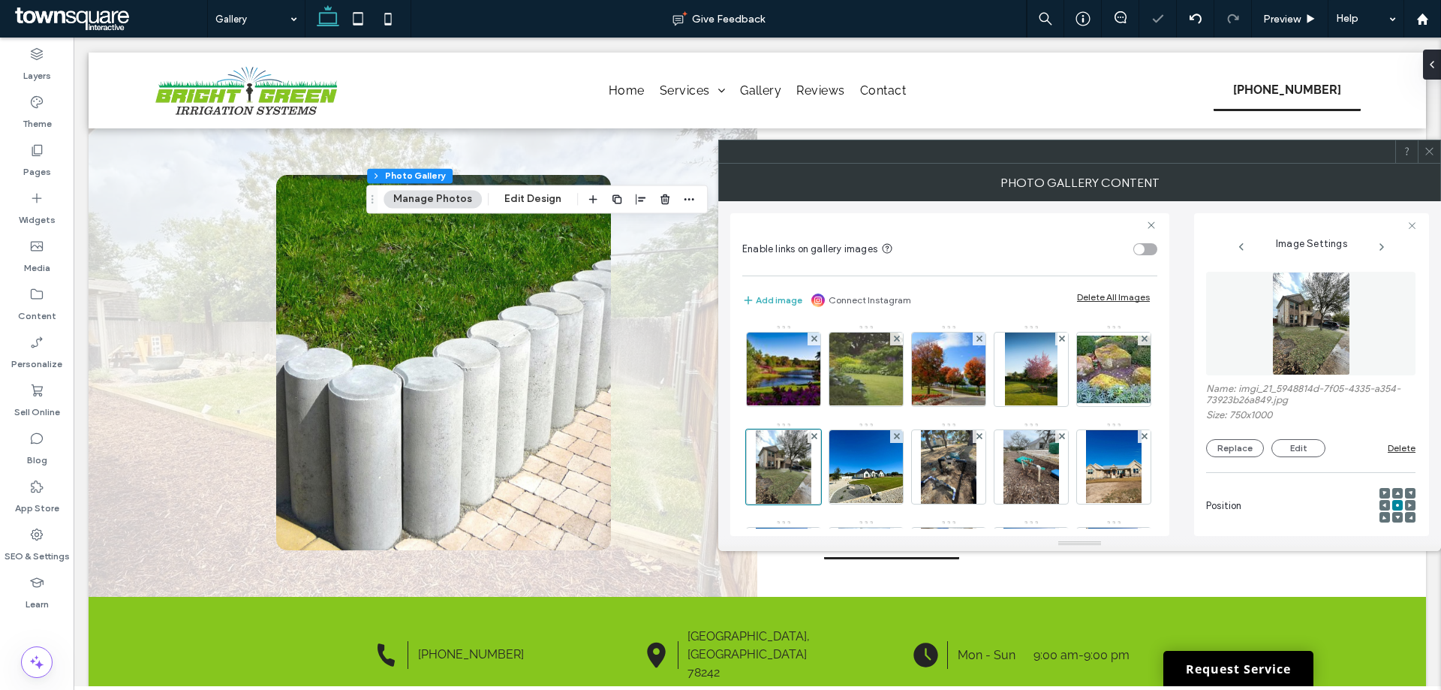
click at [814, 332] on span at bounding box center [814, 338] width 6 height 13
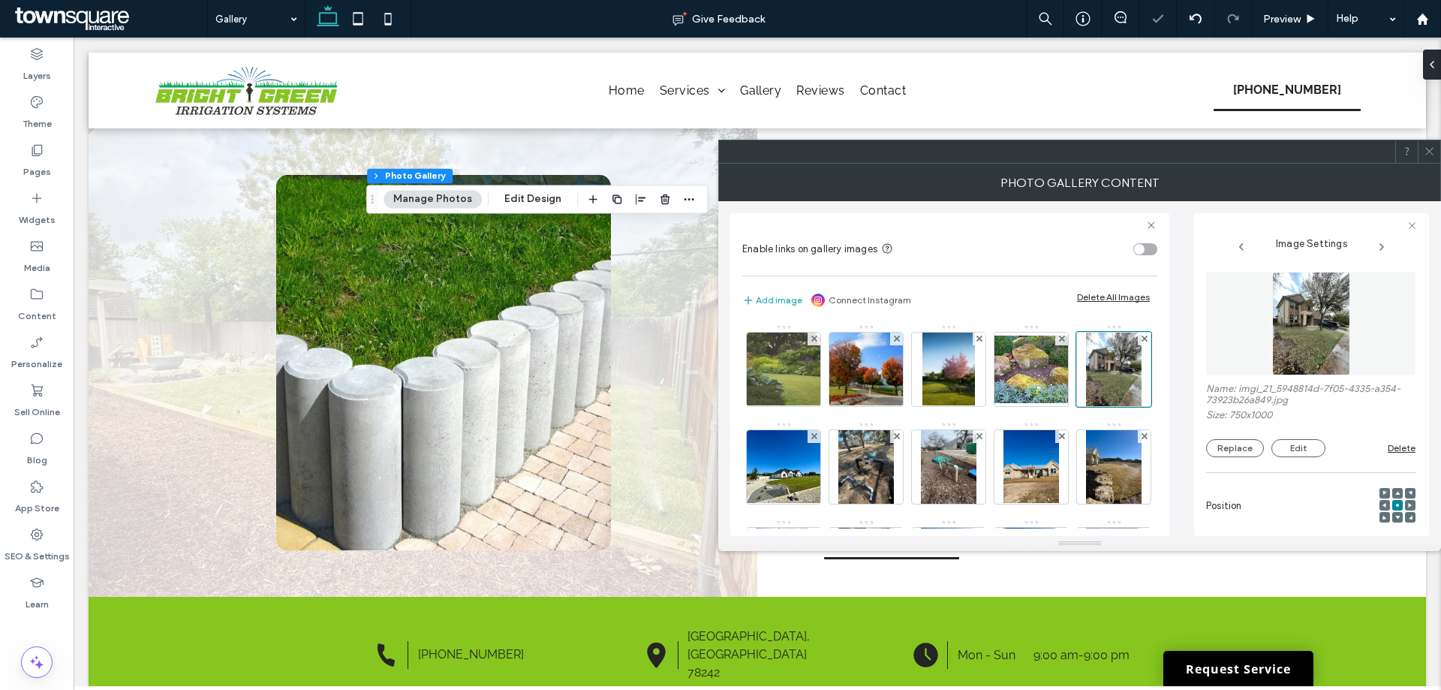
click at [814, 332] on span at bounding box center [814, 338] width 6 height 13
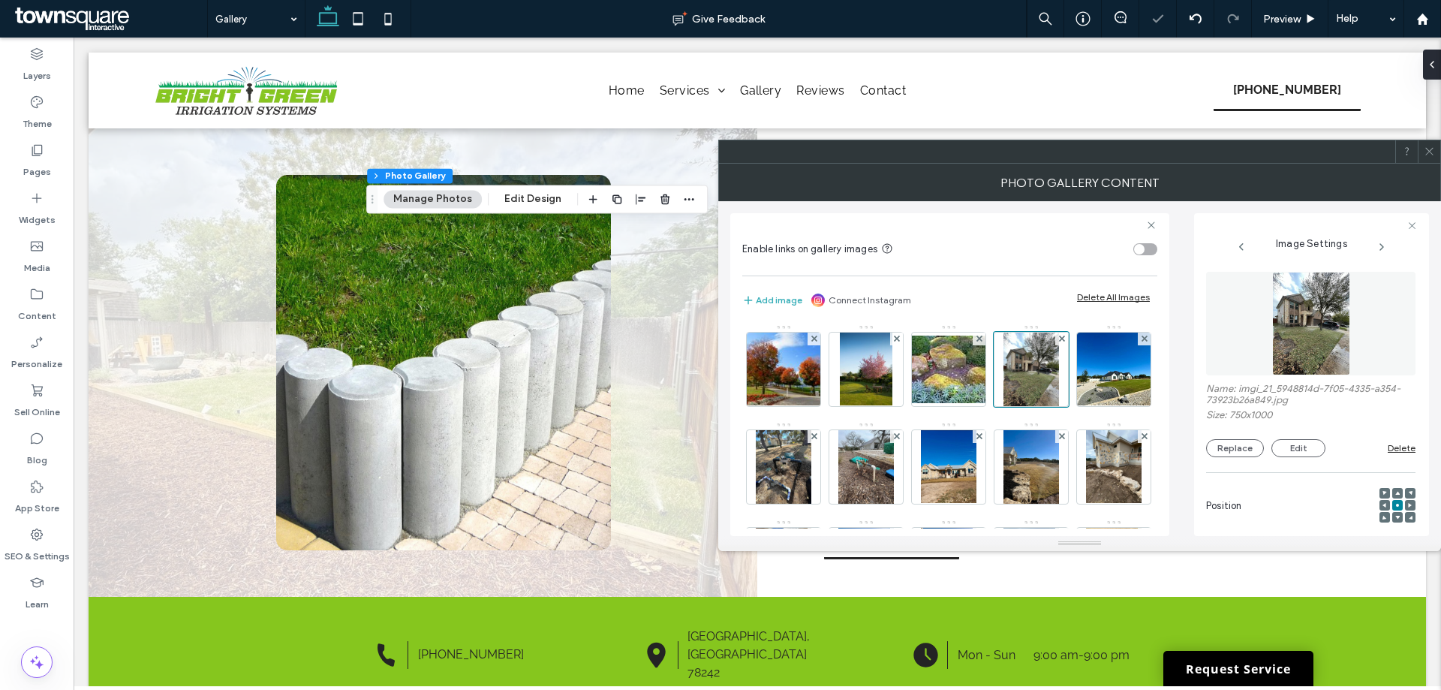
click at [814, 332] on span at bounding box center [814, 338] width 6 height 13
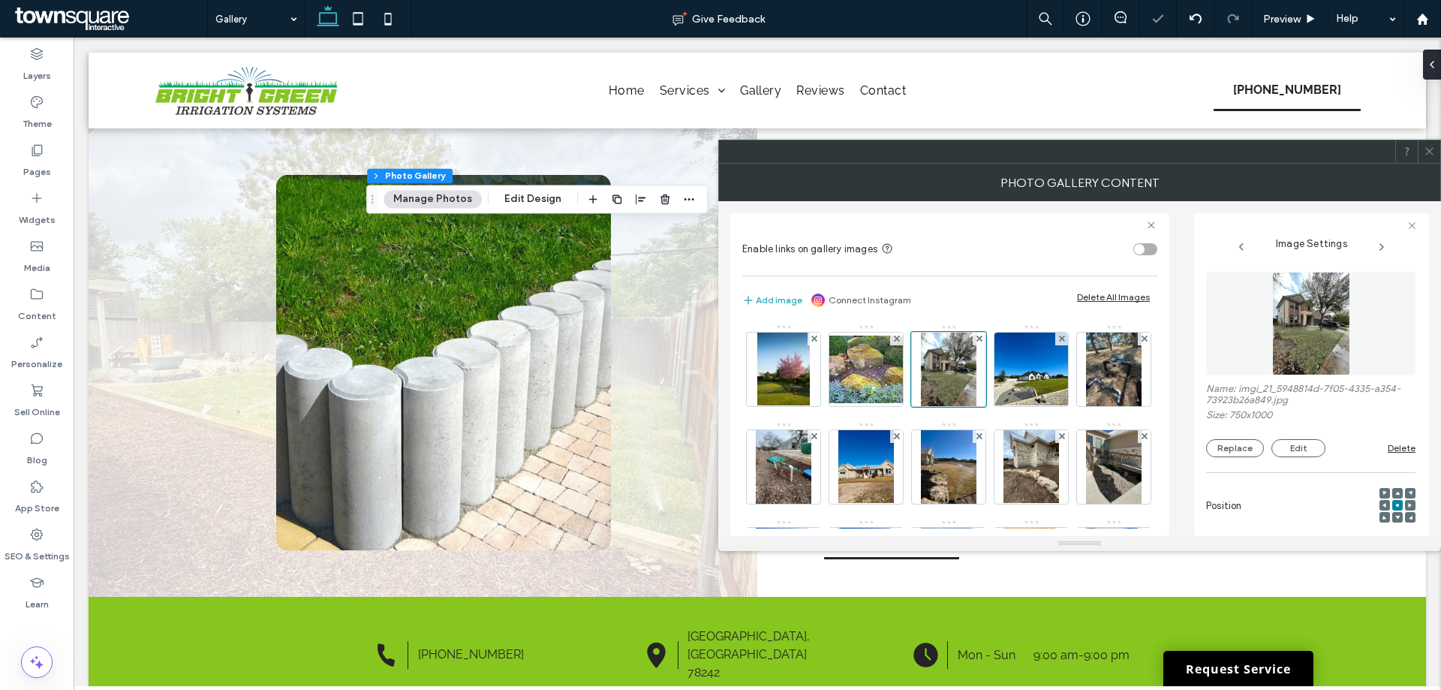
click at [814, 332] on span at bounding box center [814, 338] width 6 height 13
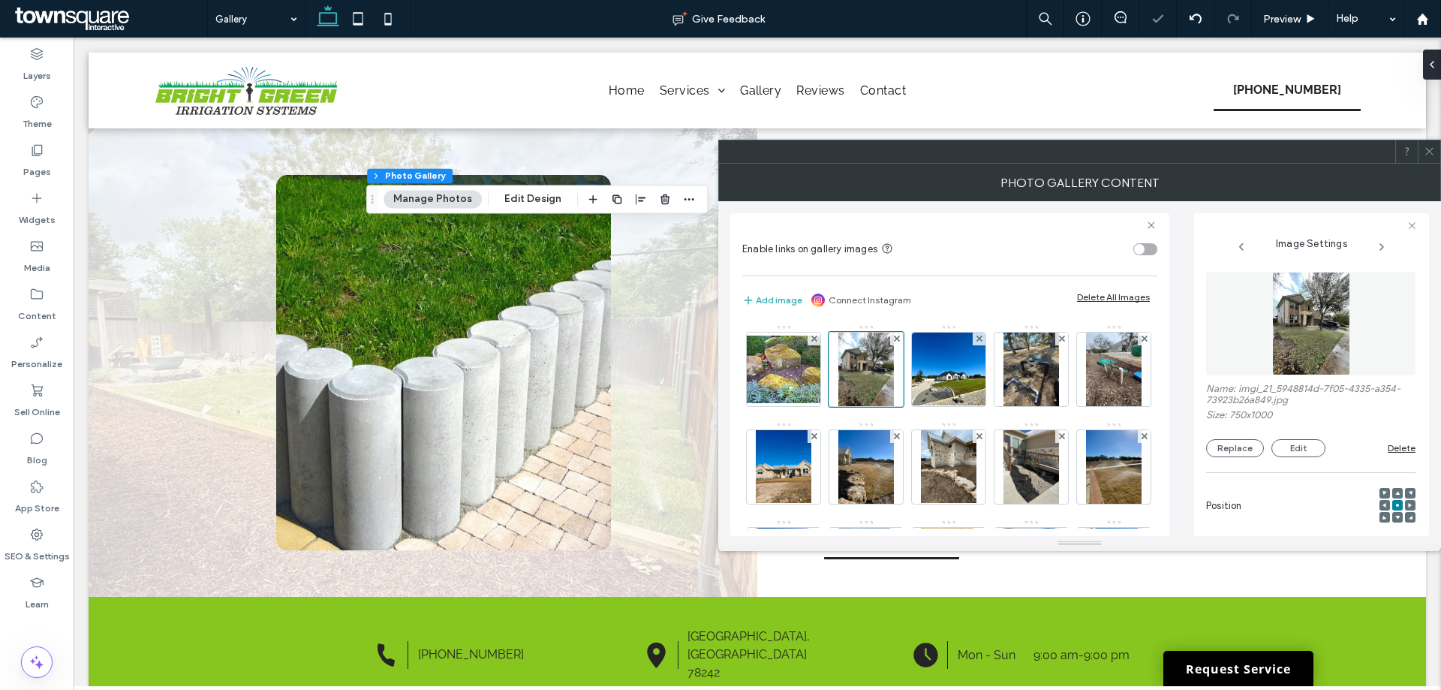
click at [814, 332] on span at bounding box center [814, 338] width 6 height 13
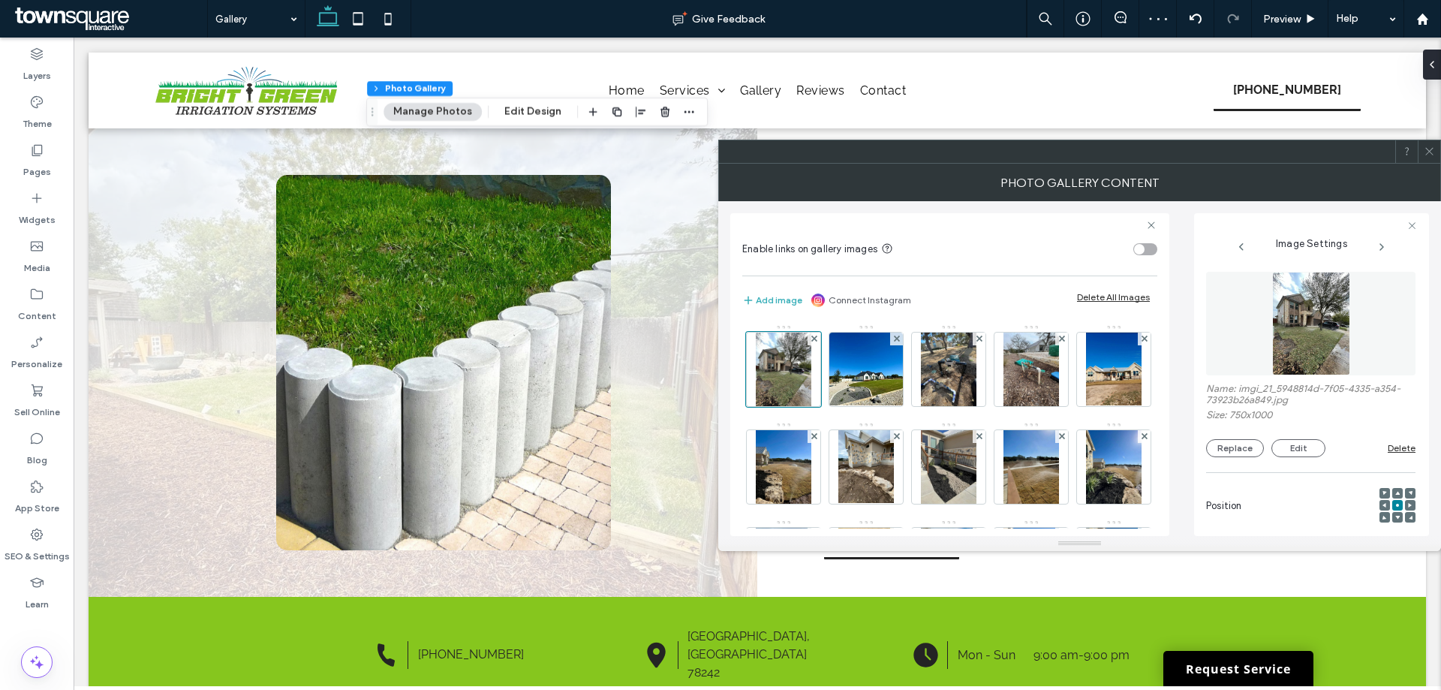
click at [1435, 146] on div at bounding box center [1428, 151] width 23 height 23
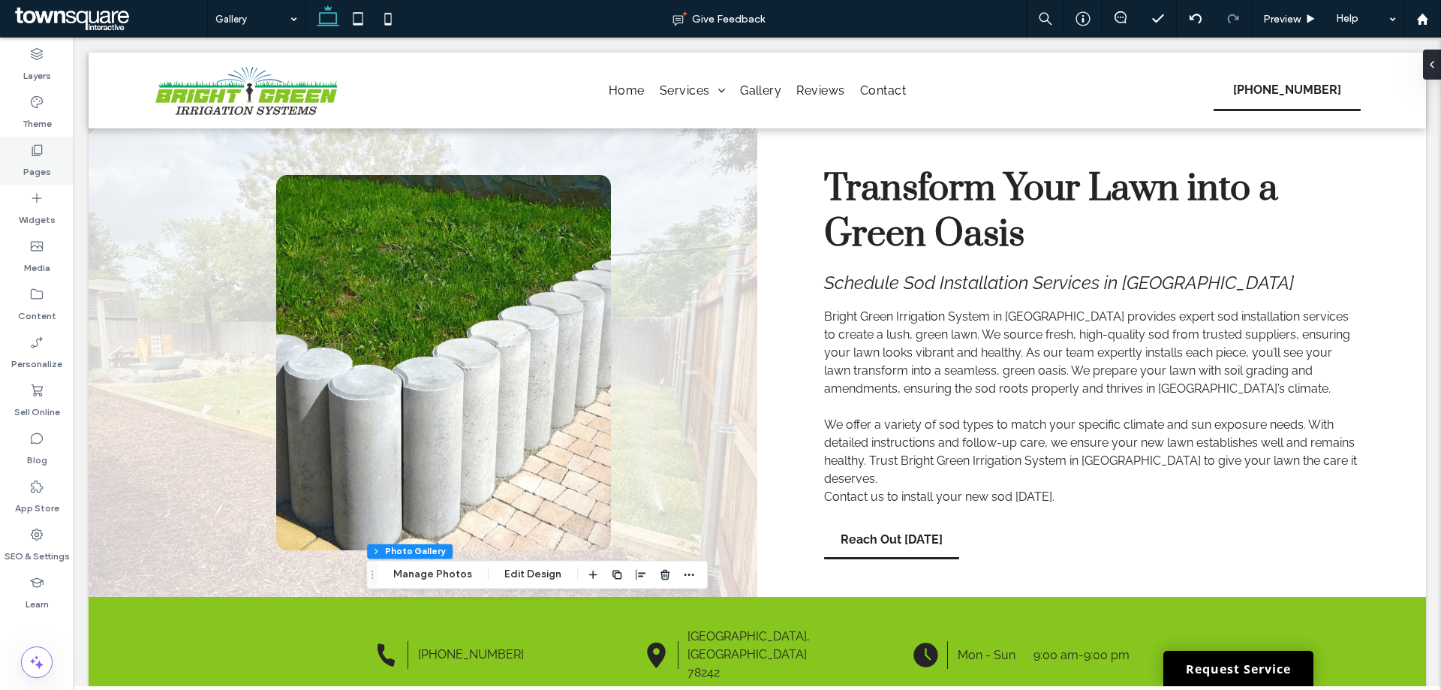
click at [39, 153] on icon at bounding box center [36, 150] width 15 height 15
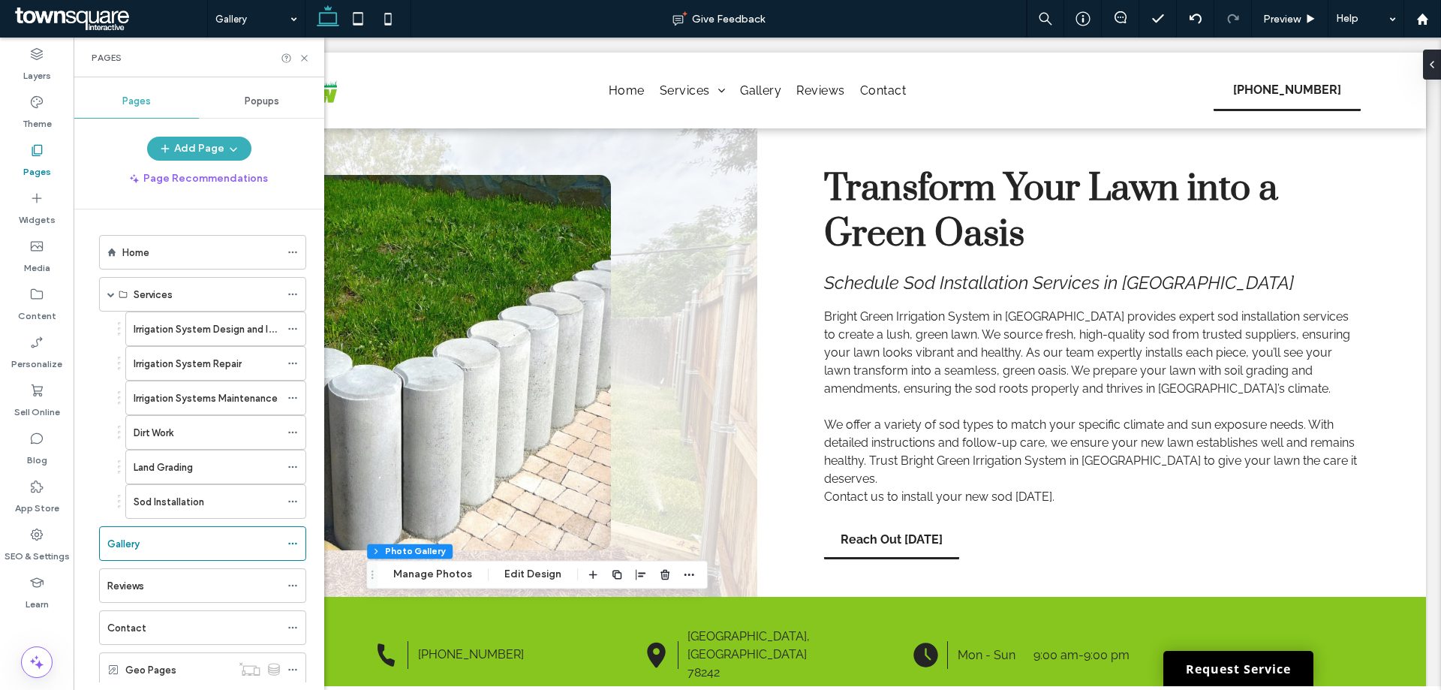
click at [148, 254] on label "Home" at bounding box center [135, 252] width 27 height 26
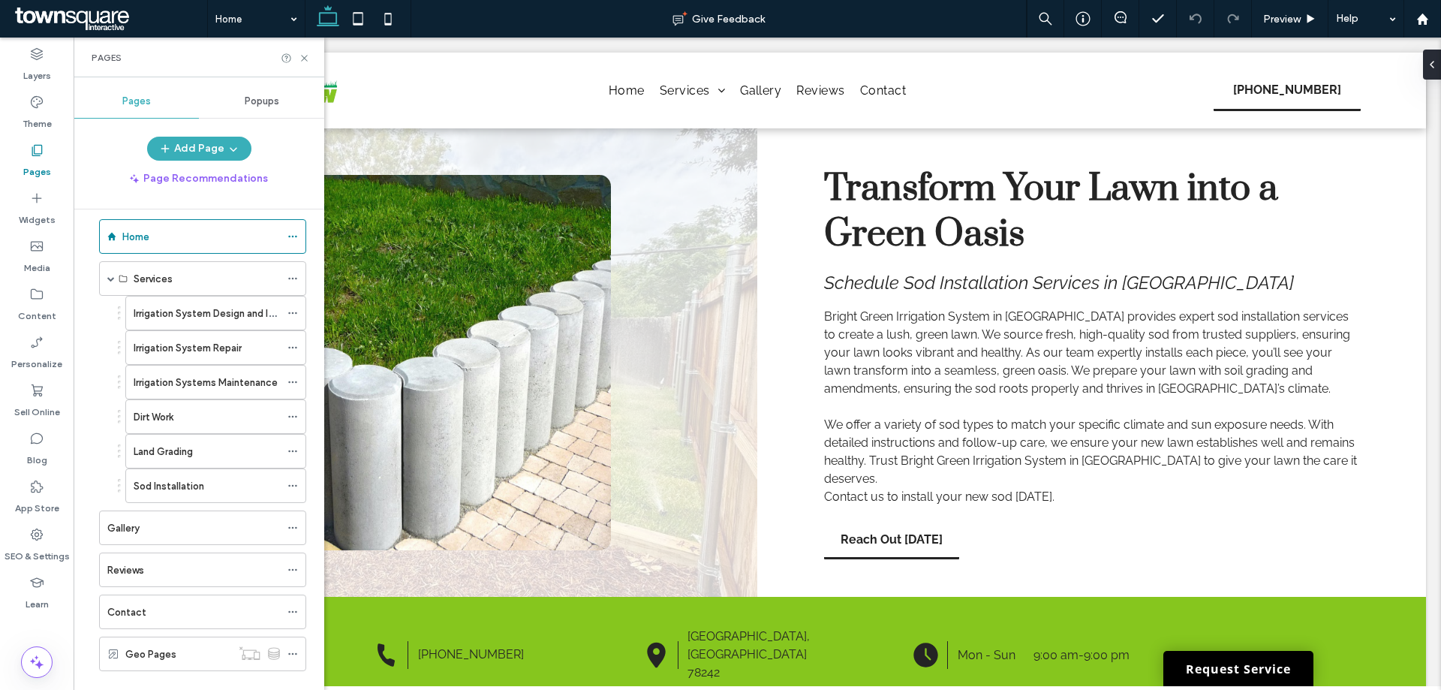
scroll to position [42, 0]
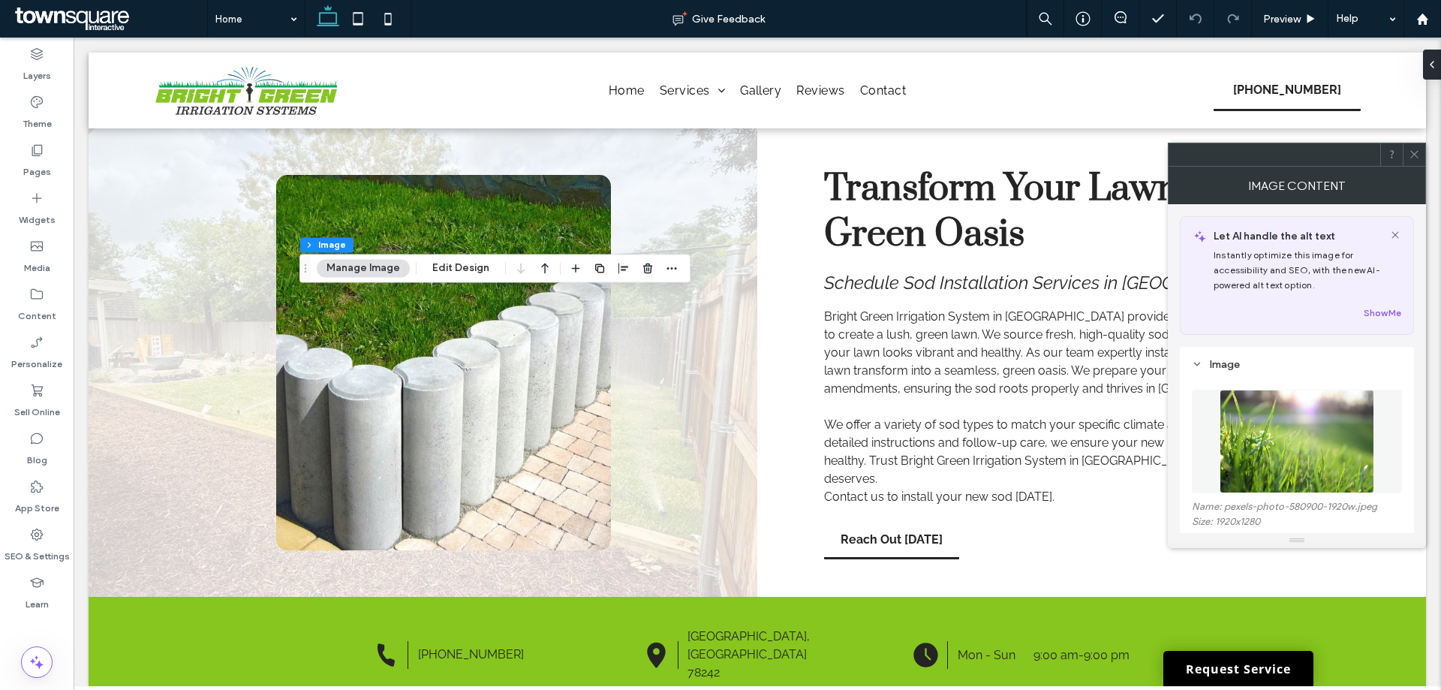
click at [1275, 435] on img at bounding box center [1296, 441] width 155 height 104
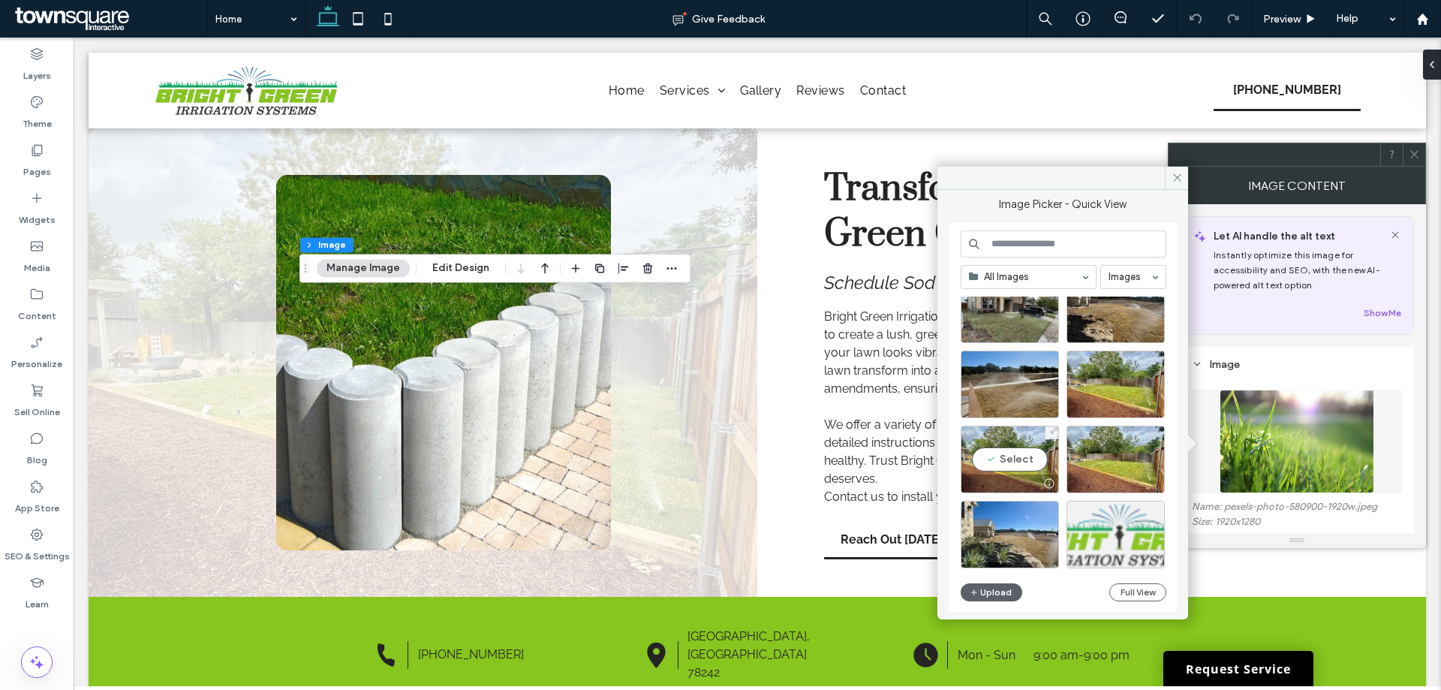
scroll to position [1094, 0]
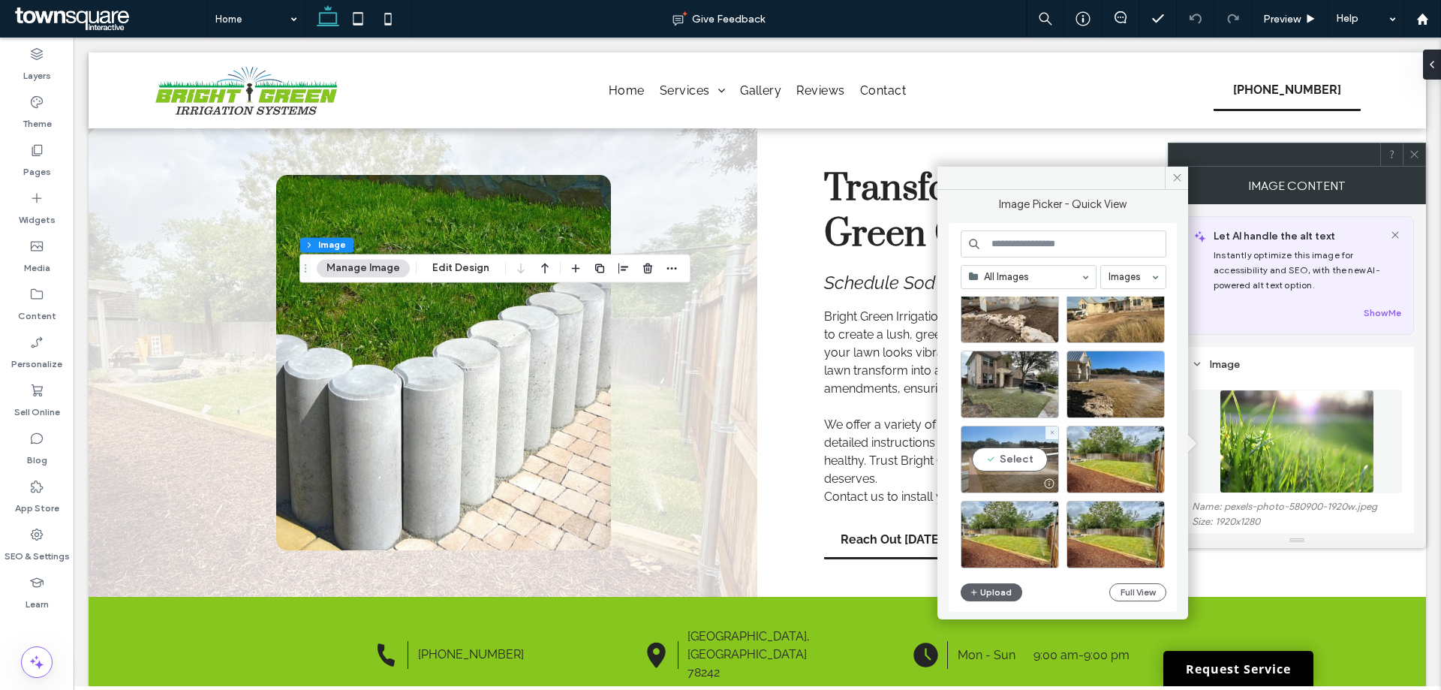
click at [999, 443] on div "Select" at bounding box center [1009, 459] width 98 height 68
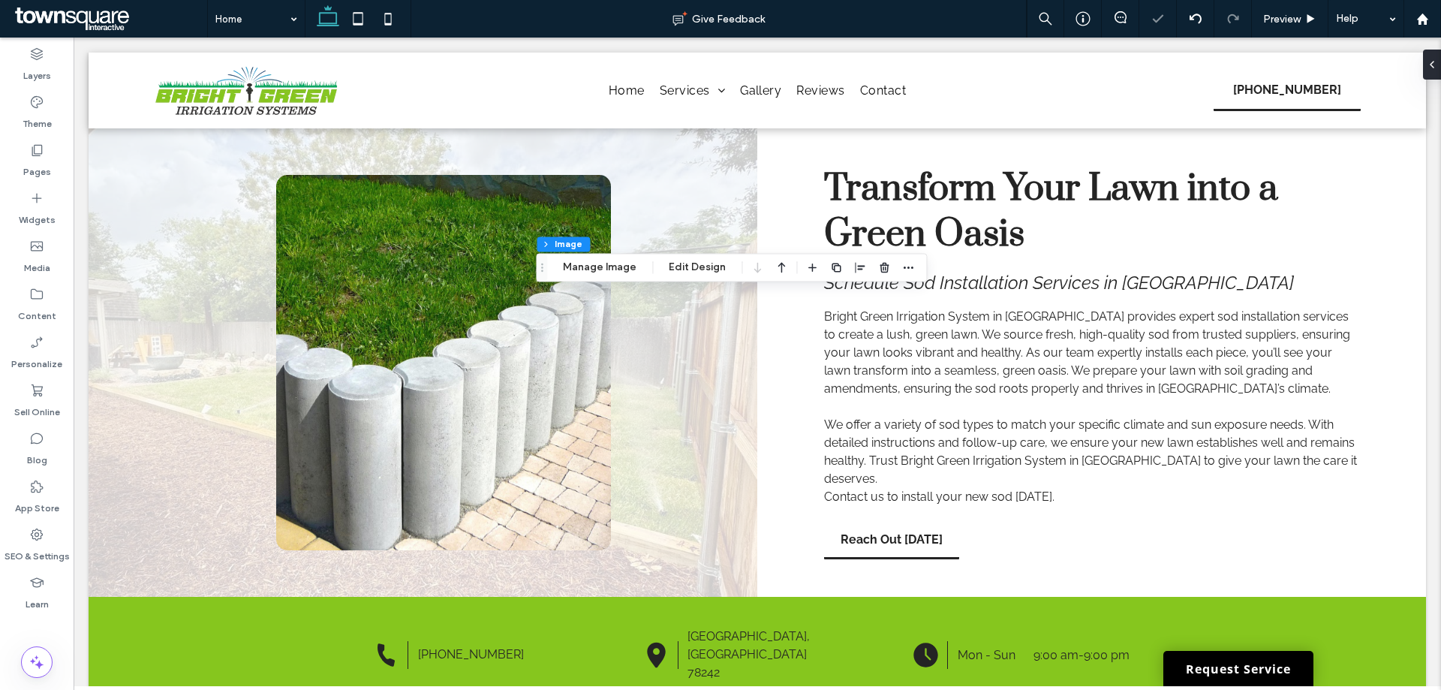
type input "**"
click at [602, 260] on button "Manage Image" at bounding box center [599, 267] width 93 height 18
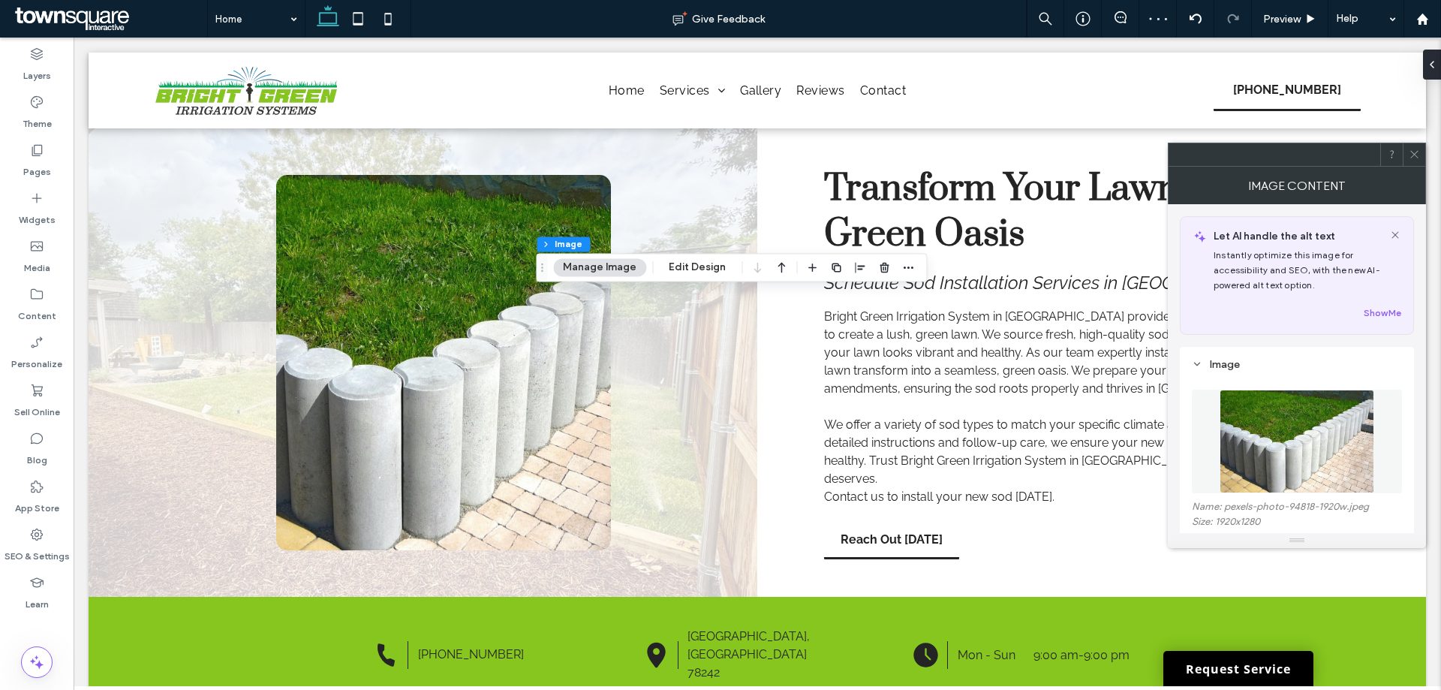
click at [1287, 438] on img at bounding box center [1296, 441] width 155 height 104
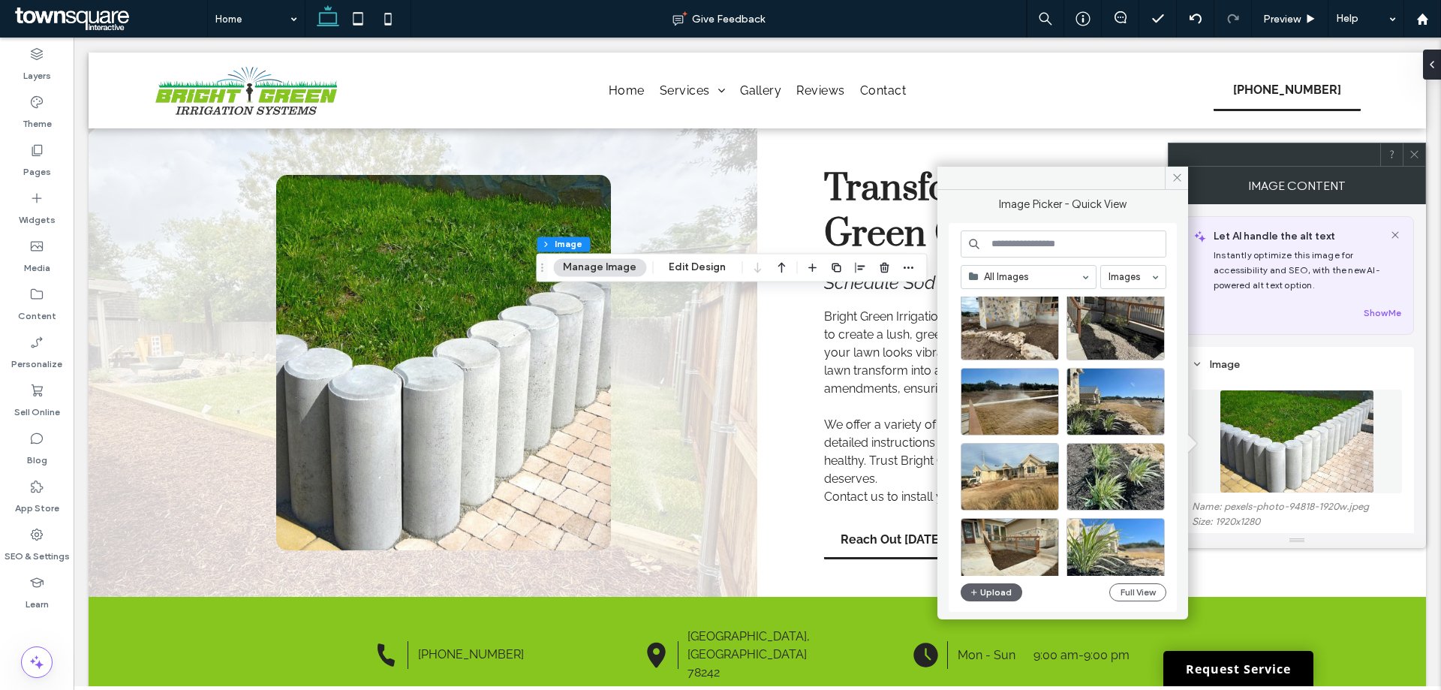
scroll to position [225, 0]
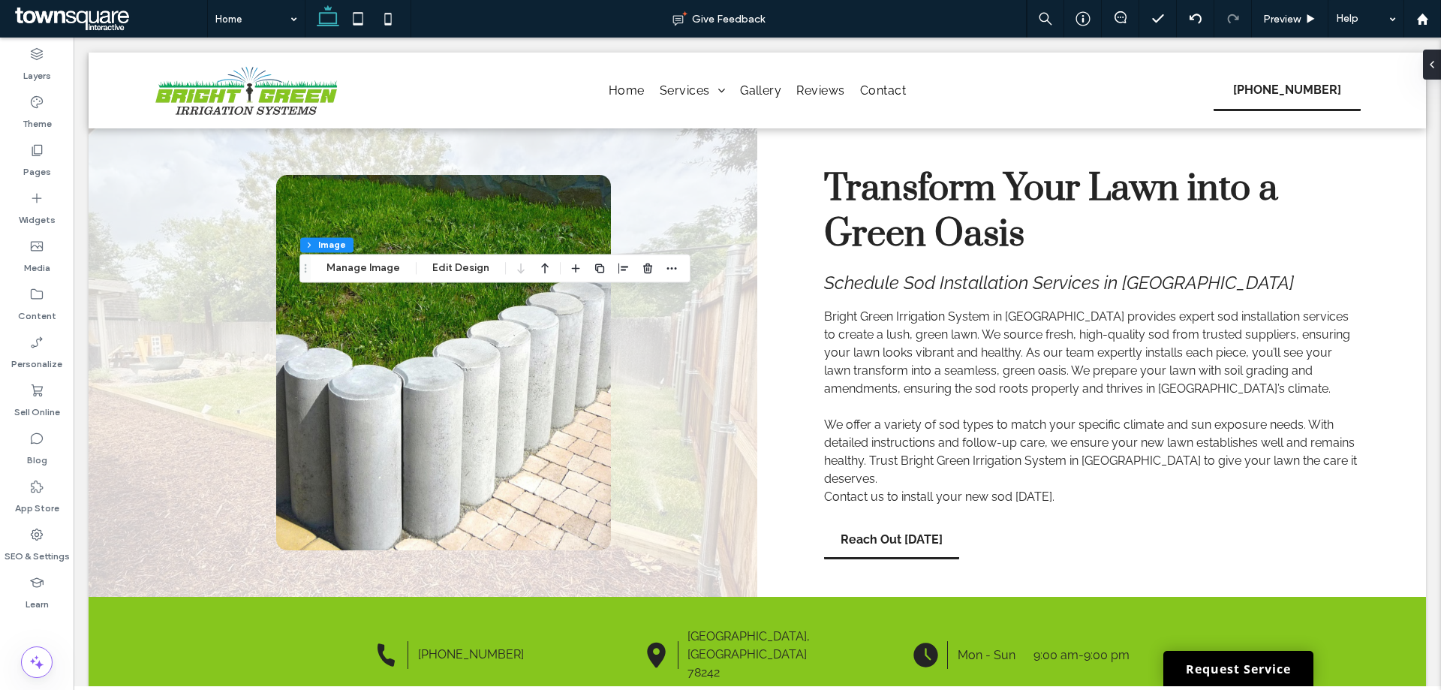
type input "**"
click at [390, 269] on button "Manage Image" at bounding box center [363, 268] width 93 height 18
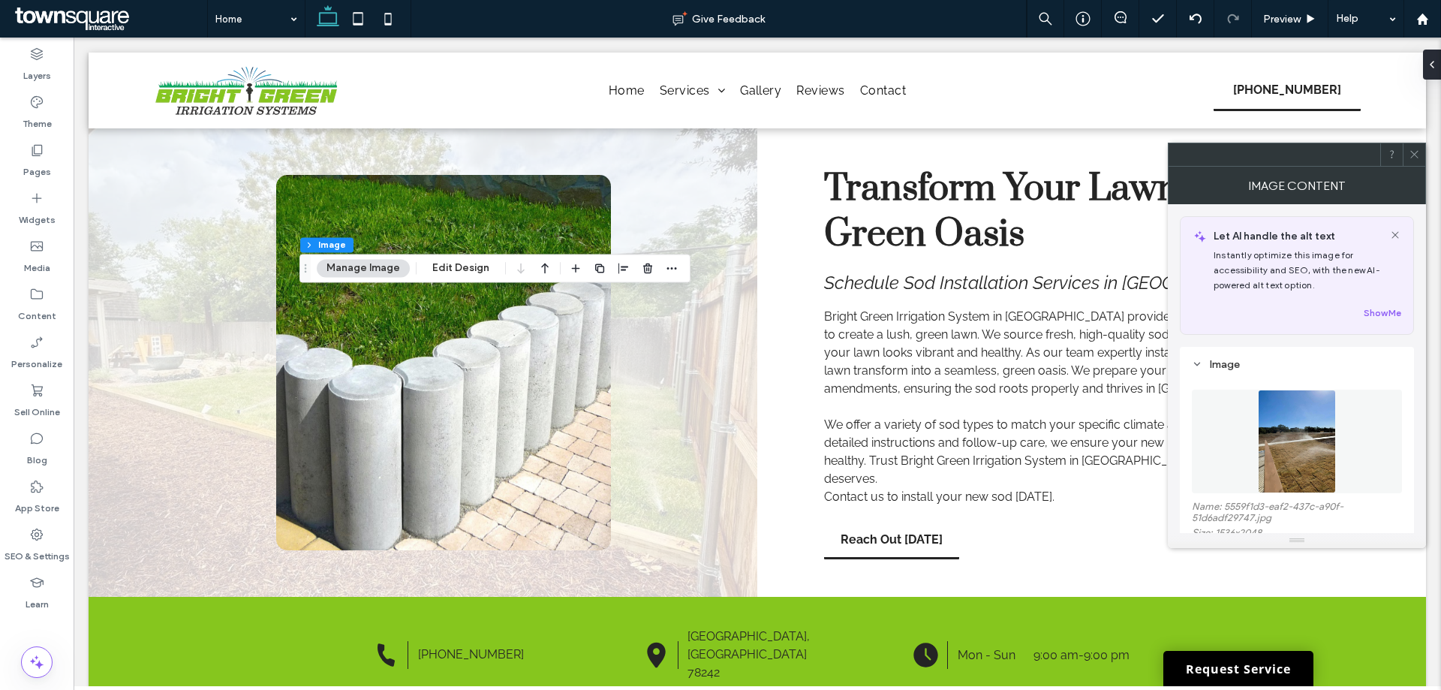
click at [1224, 442] on figure at bounding box center [1296, 441] width 210 height 104
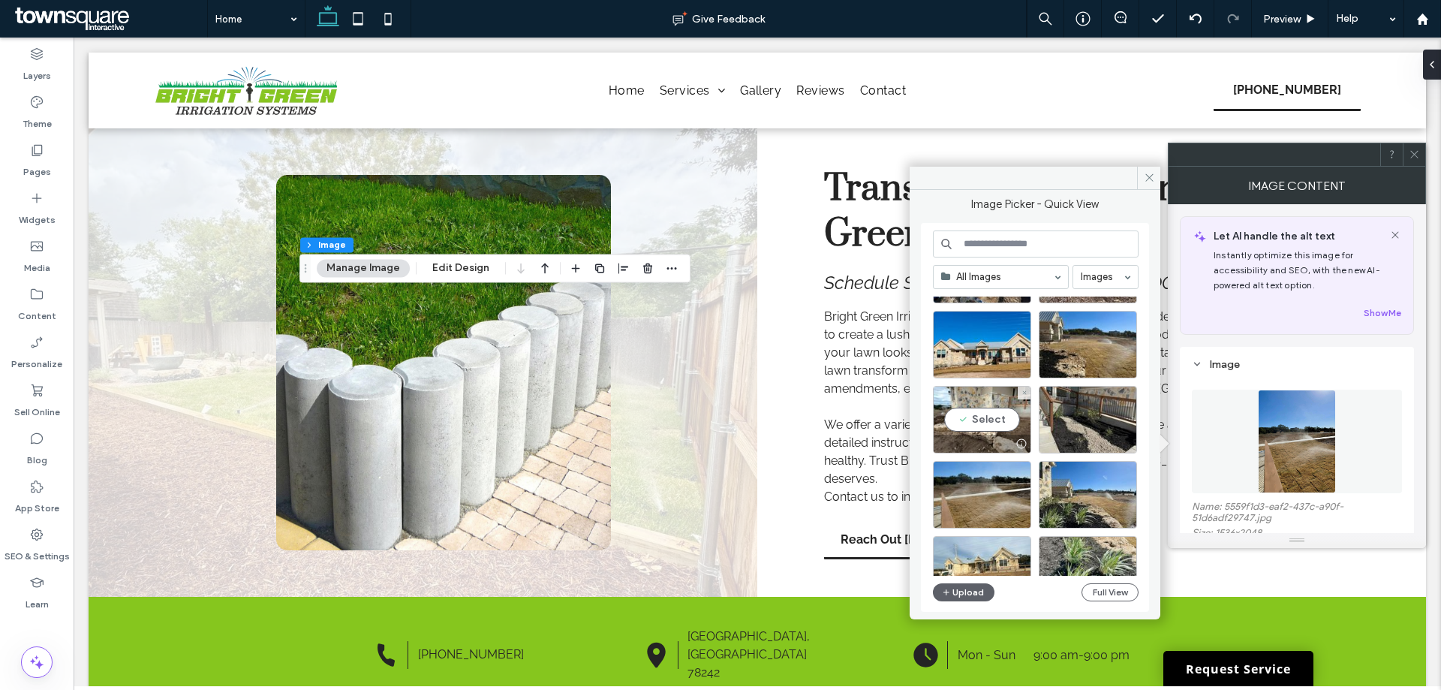
scroll to position [194, 0]
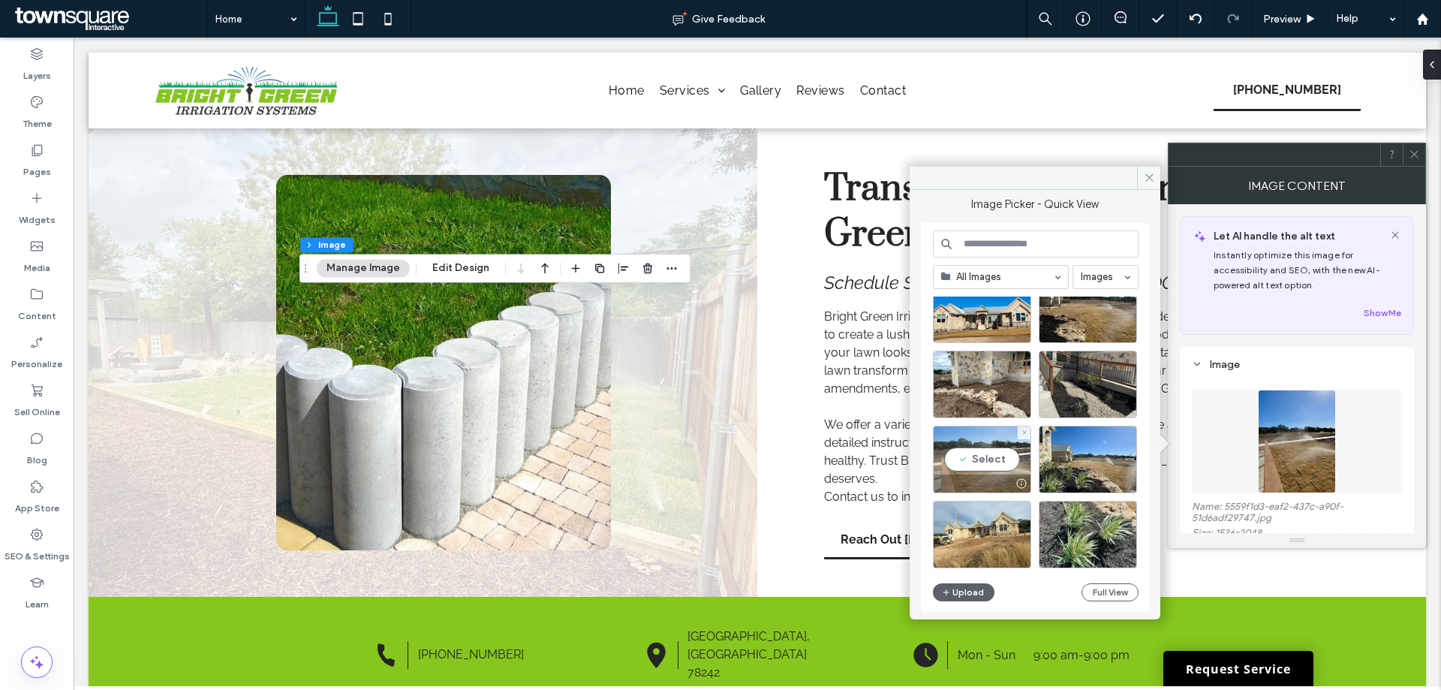
click at [981, 445] on div "Select" at bounding box center [982, 459] width 98 height 68
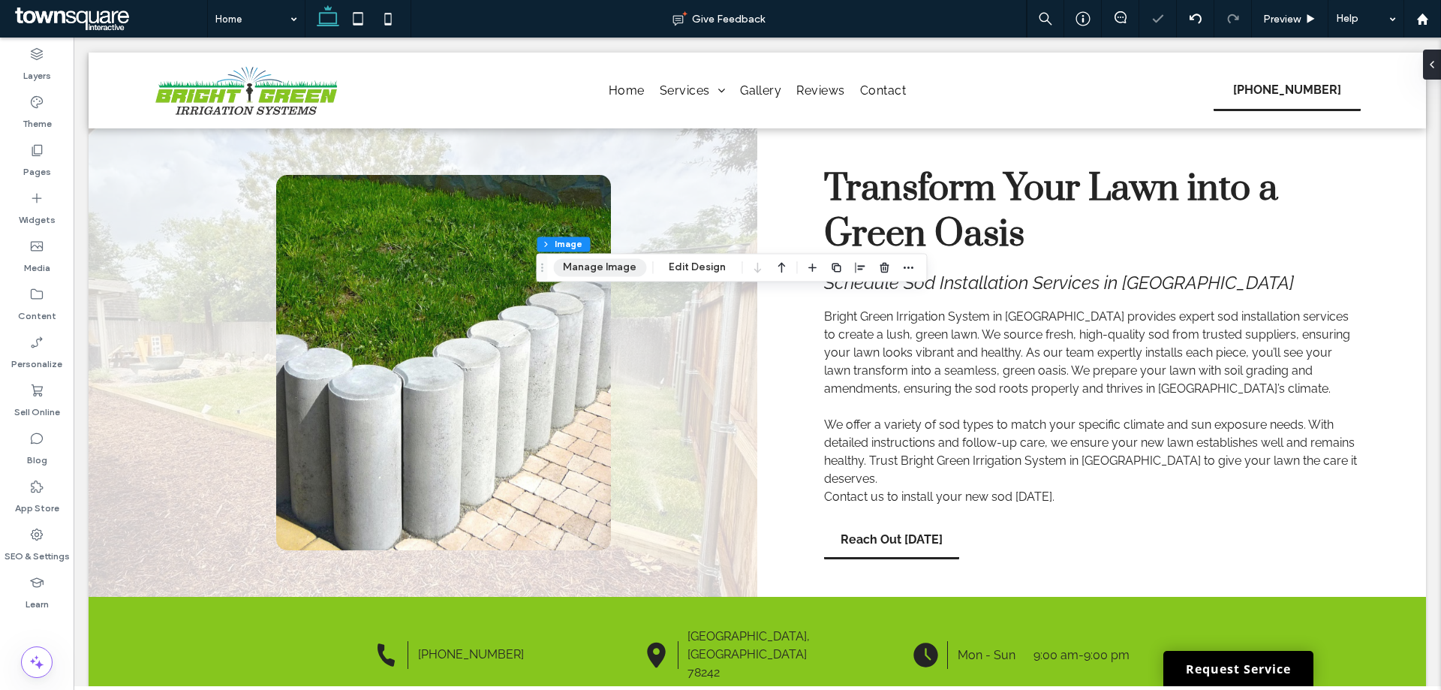
click at [593, 268] on button "Manage Image" at bounding box center [599, 267] width 93 height 18
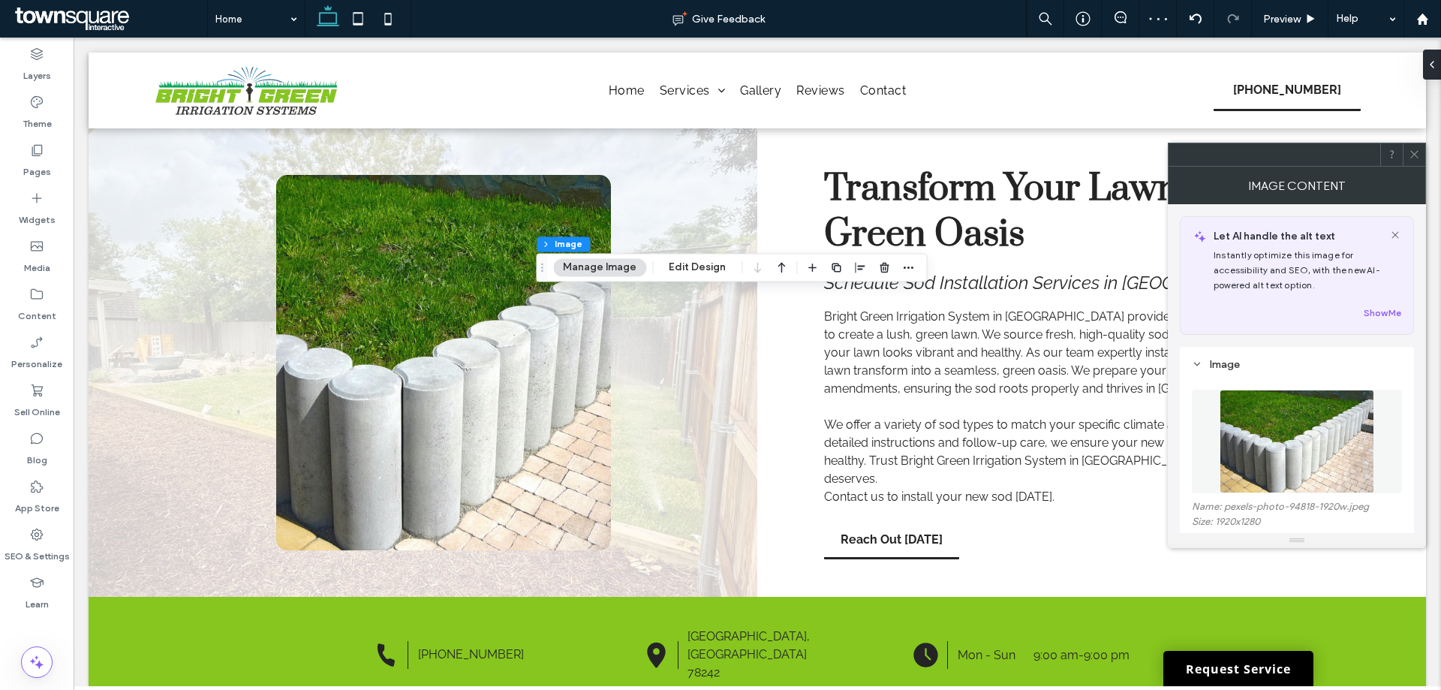
click at [1301, 419] on img at bounding box center [1296, 441] width 155 height 104
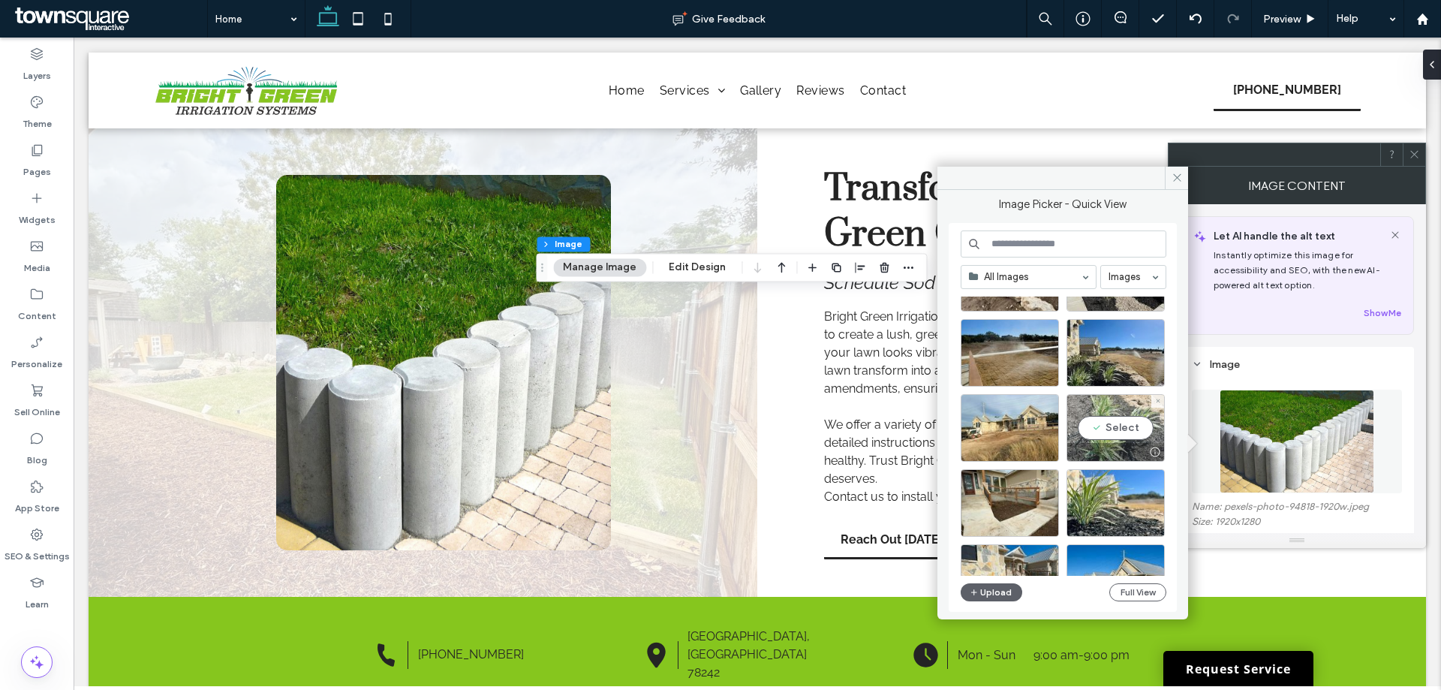
scroll to position [225, 0]
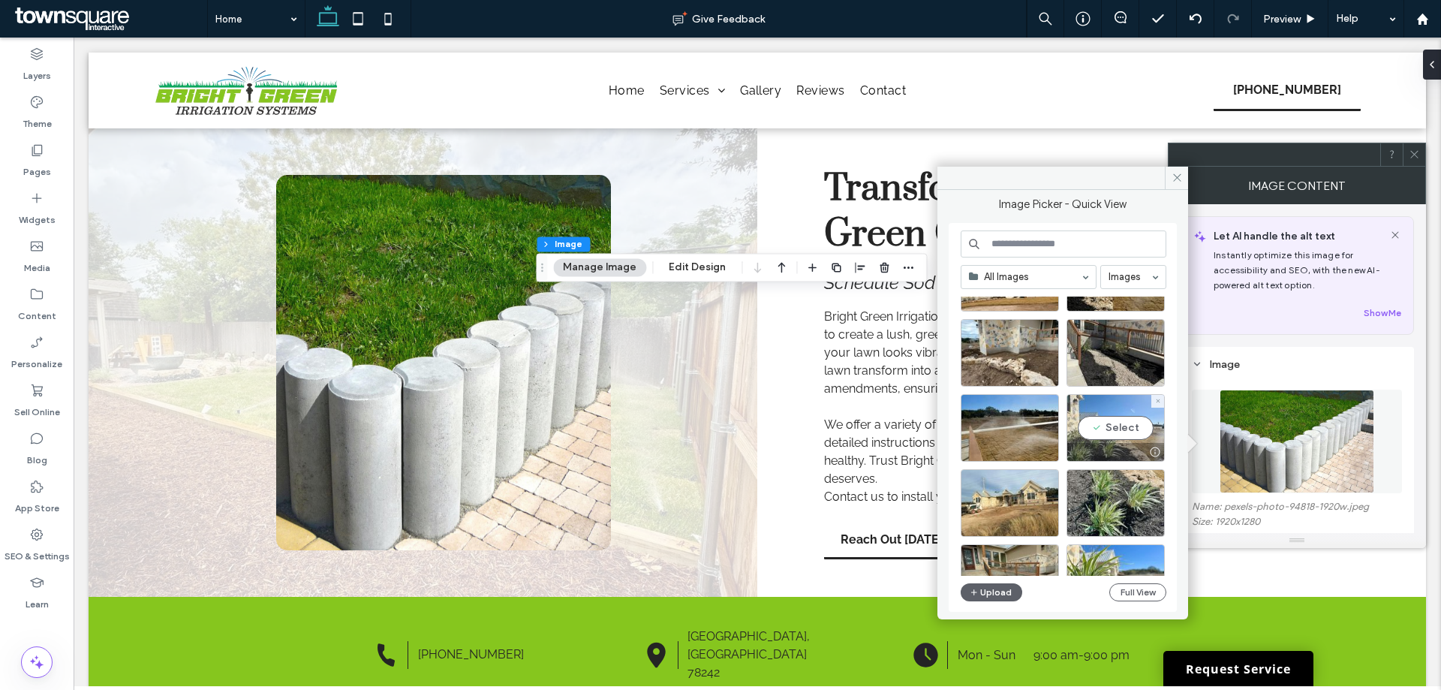
click at [1101, 419] on div "Select" at bounding box center [1115, 428] width 98 height 68
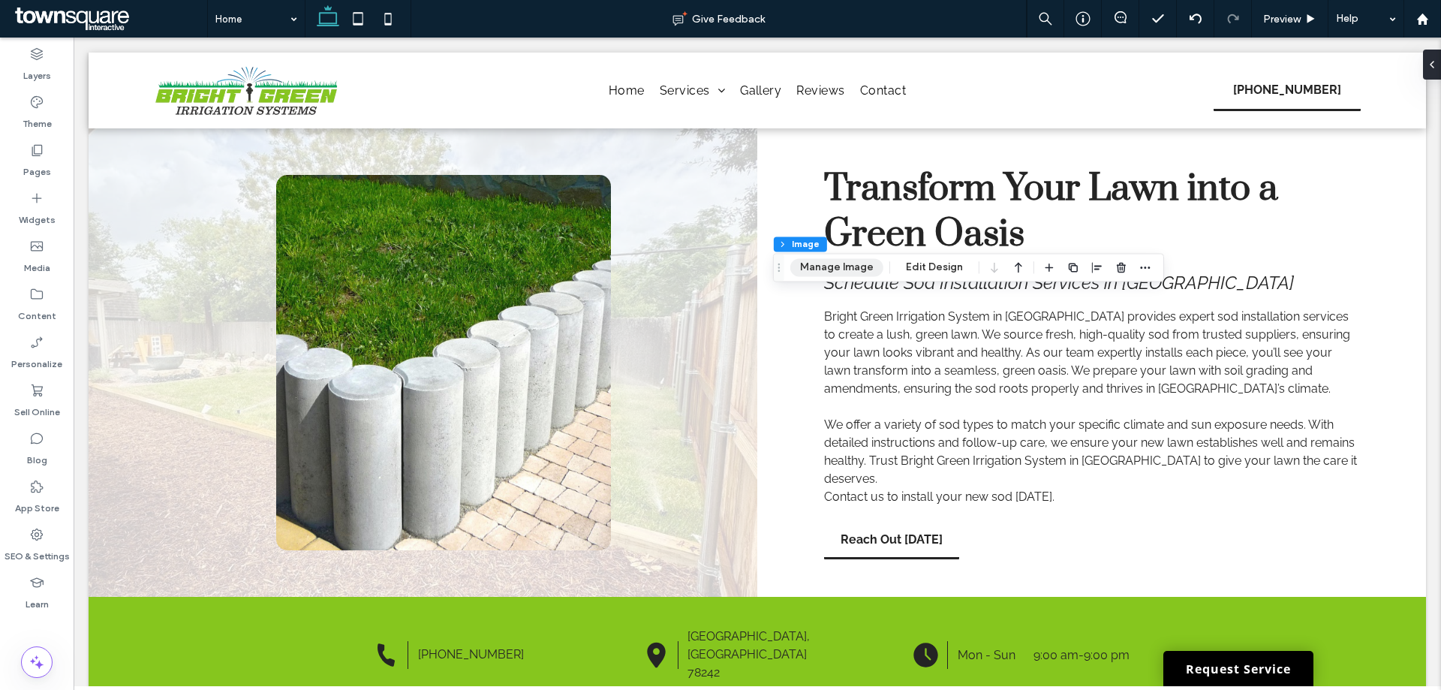
click at [834, 264] on button "Manage Image" at bounding box center [836, 267] width 93 height 18
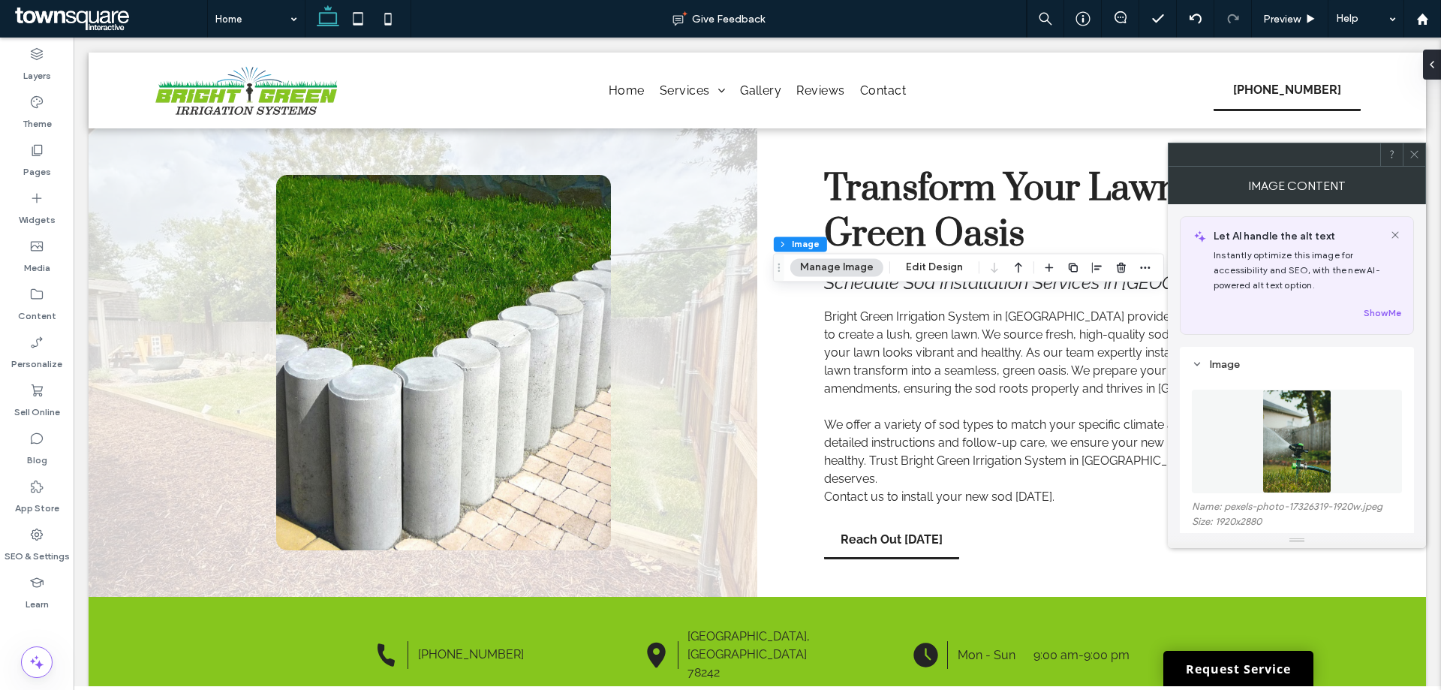
click at [1317, 414] on img at bounding box center [1297, 441] width 70 height 104
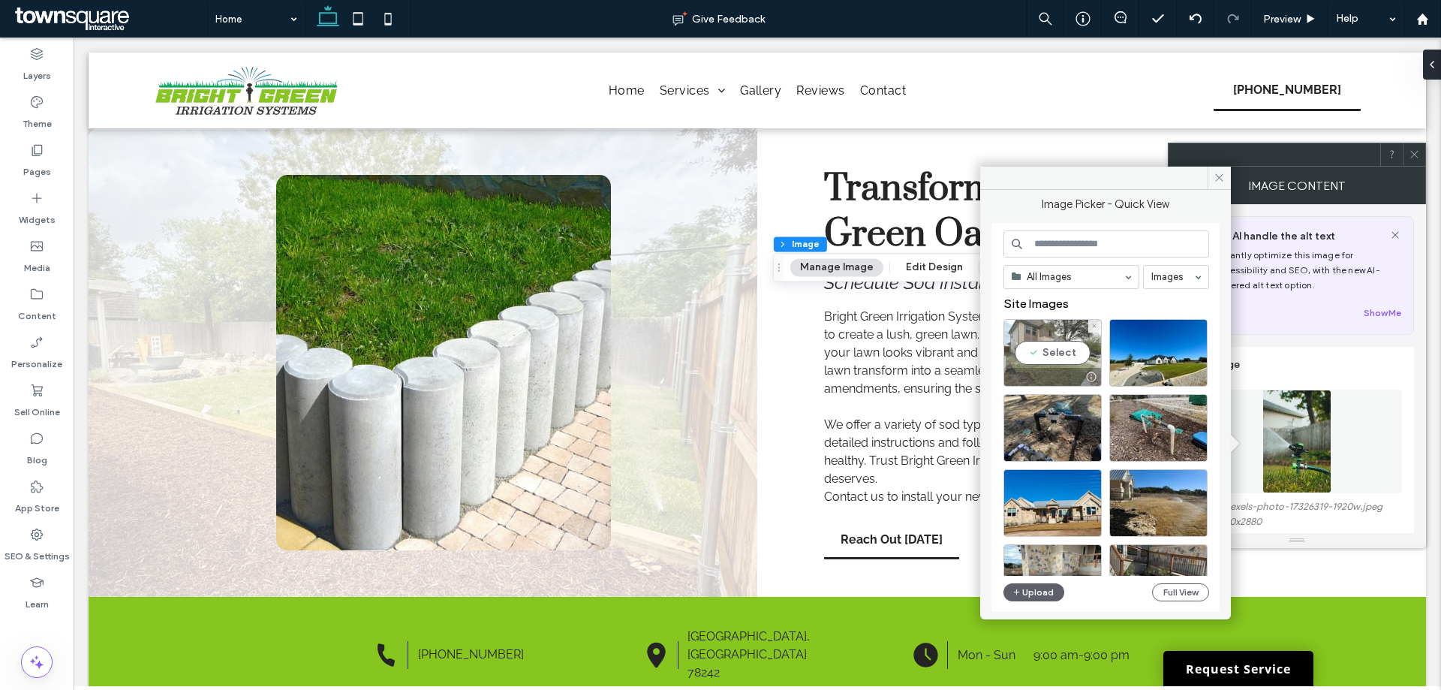
click at [1041, 357] on div "Select" at bounding box center [1052, 353] width 98 height 68
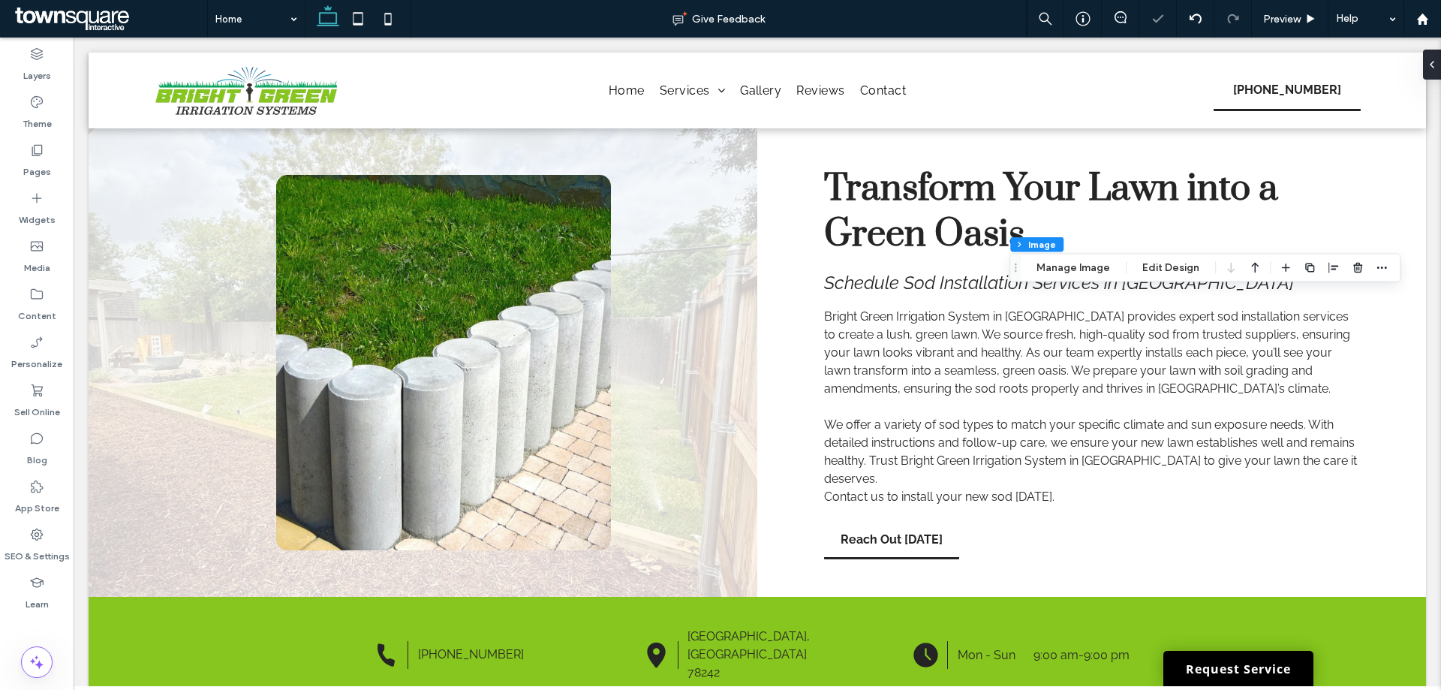
type input "**"
click at [1077, 271] on button "Manage Image" at bounding box center [1072, 268] width 93 height 18
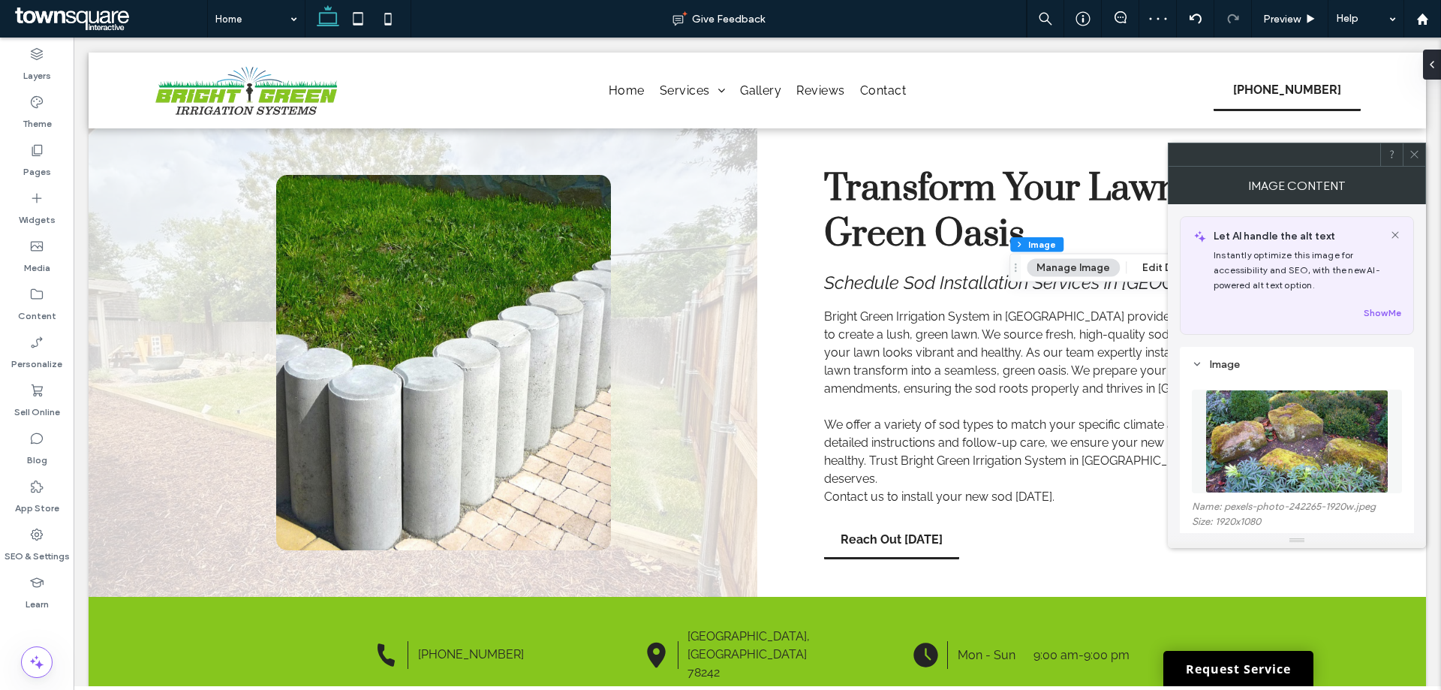
click at [1293, 431] on img at bounding box center [1296, 441] width 183 height 104
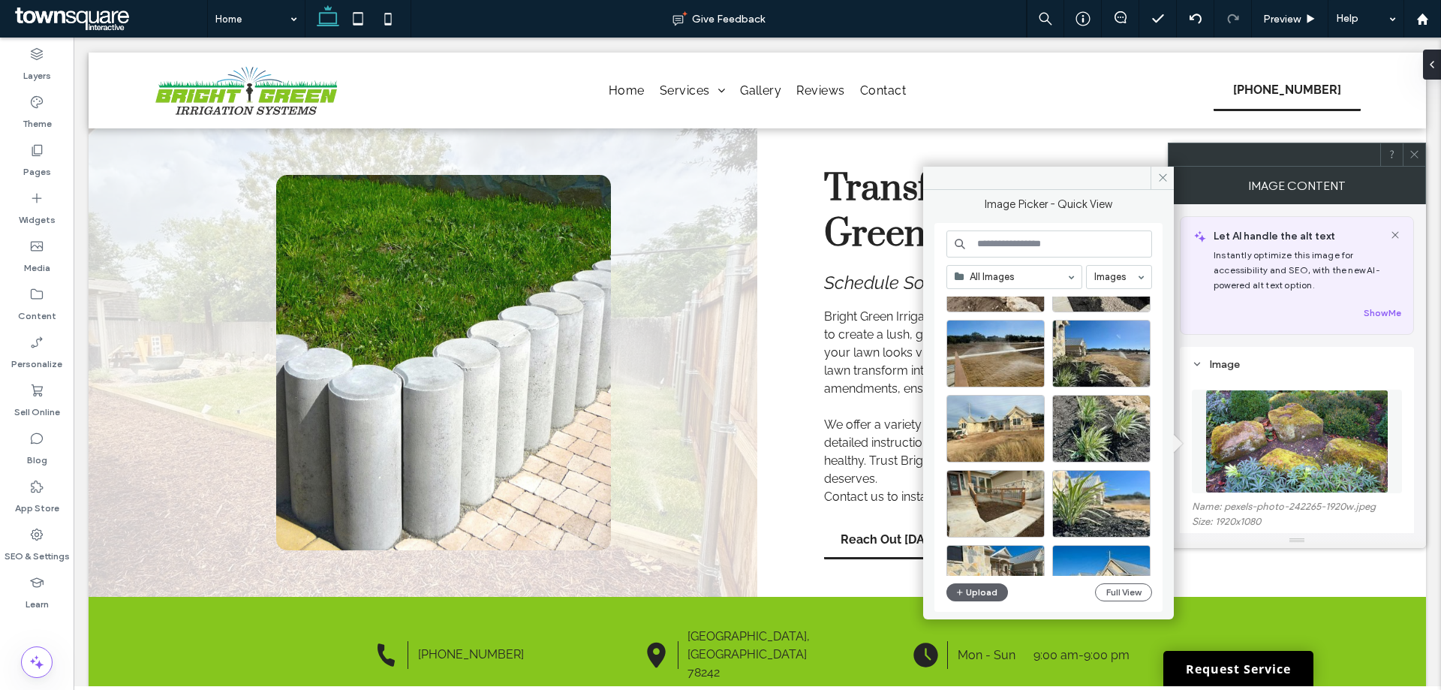
scroll to position [300, 0]
click at [1011, 428] on div "Select" at bounding box center [995, 428] width 98 height 68
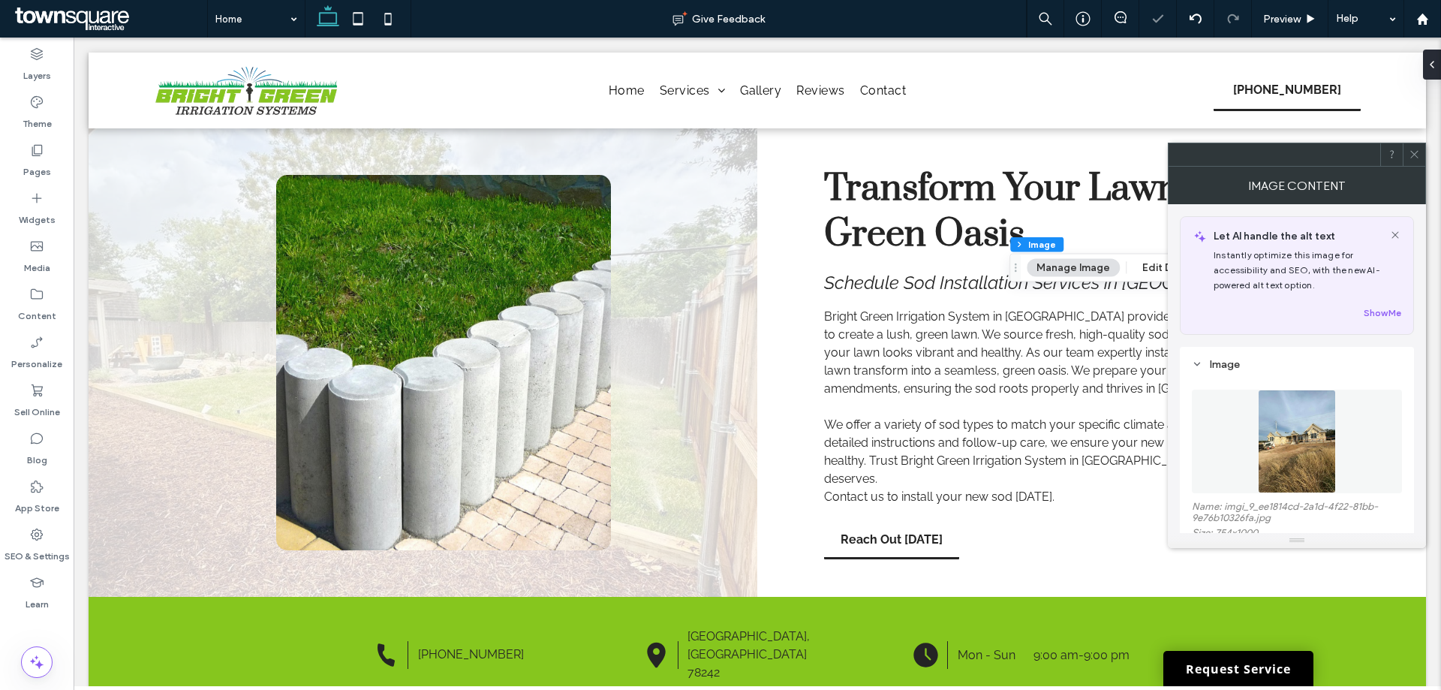
click at [1416, 157] on icon at bounding box center [1413, 154] width 11 height 11
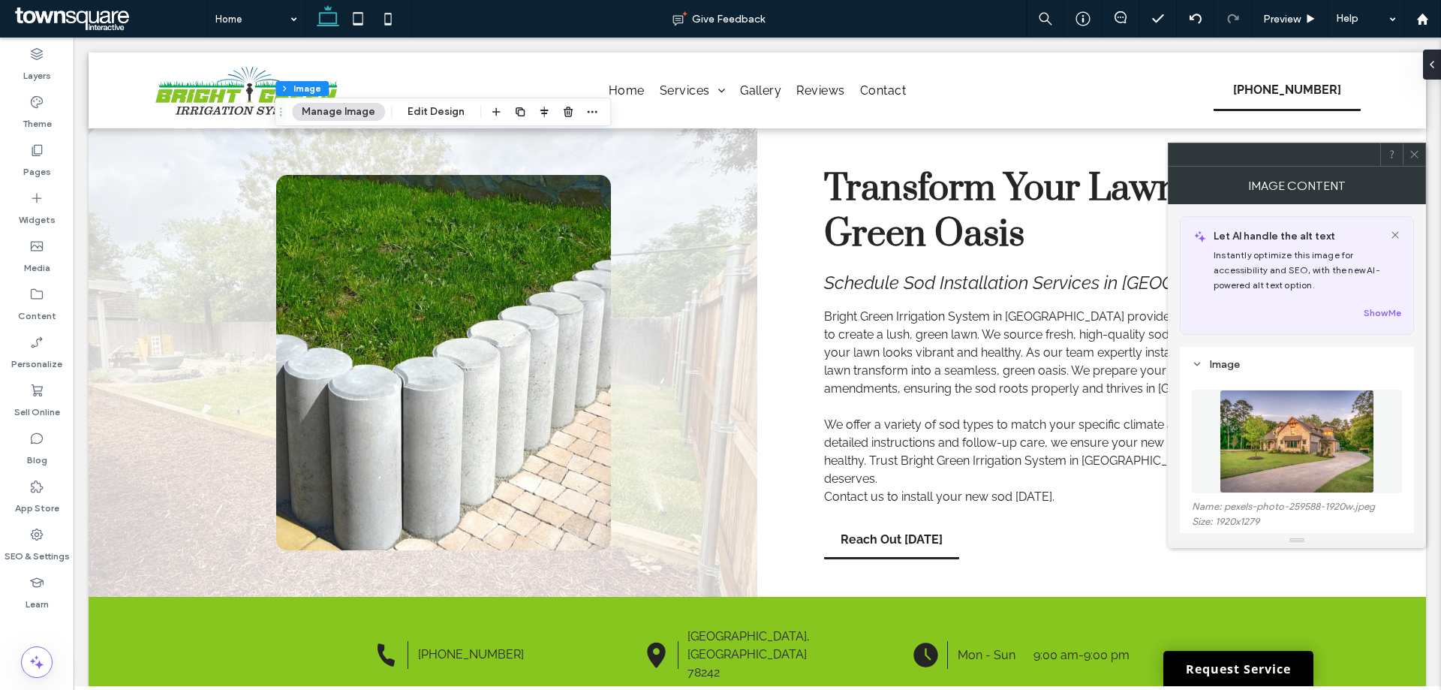
click at [1261, 409] on figure at bounding box center [1296, 441] width 210 height 104
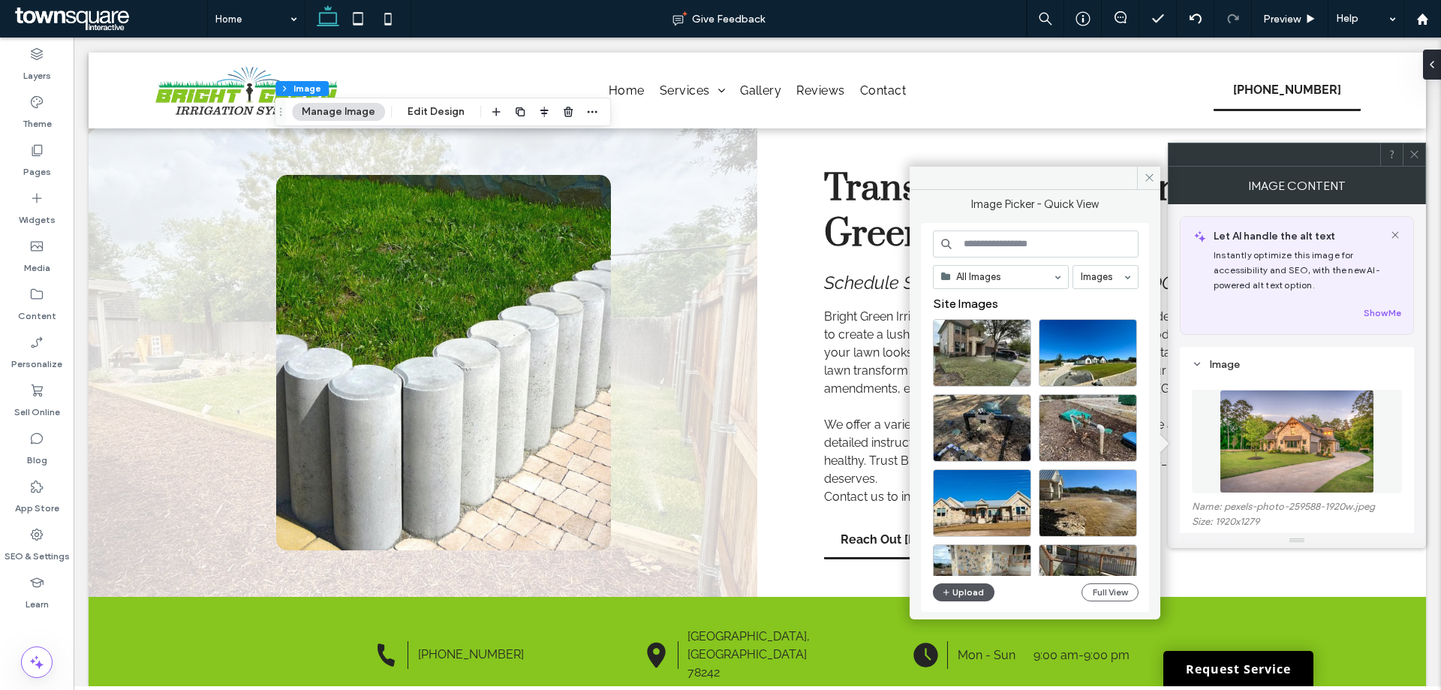
click at [966, 586] on button "Upload" at bounding box center [964, 592] width 62 height 18
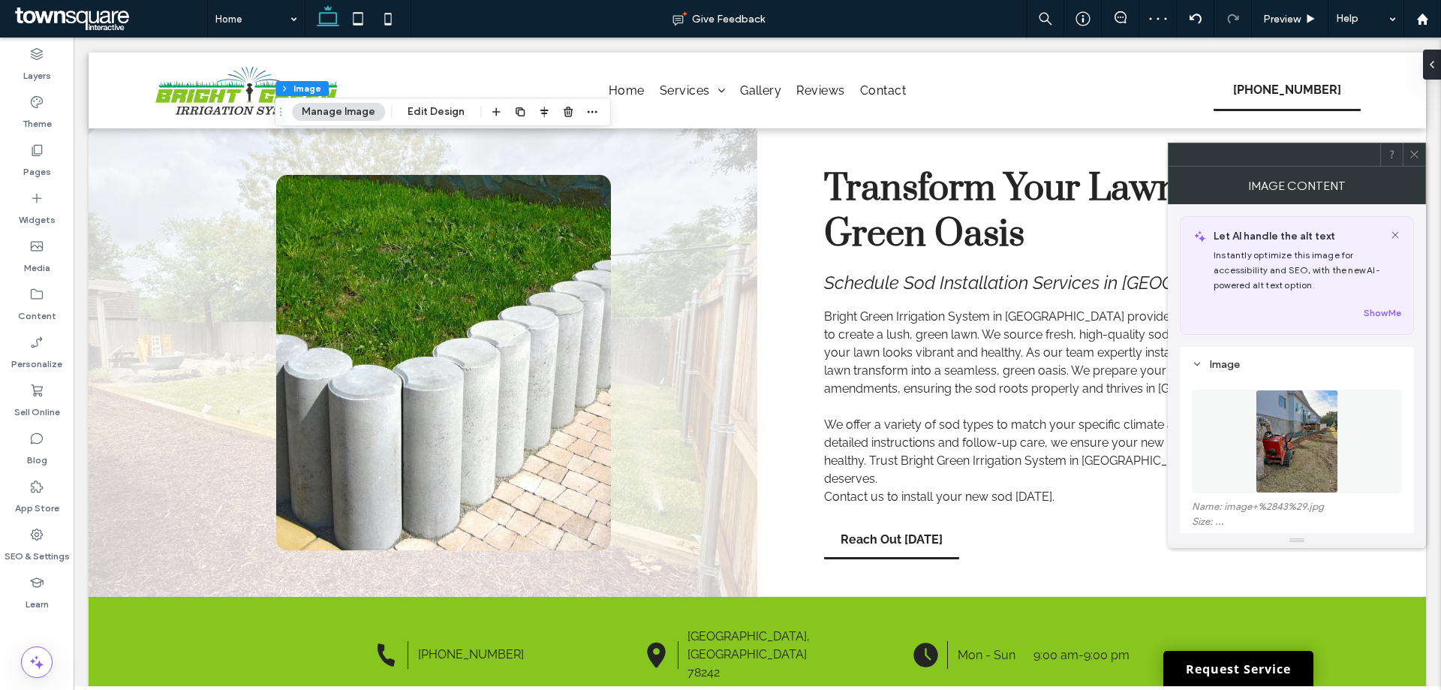
click at [1417, 149] on icon at bounding box center [1413, 154] width 11 height 11
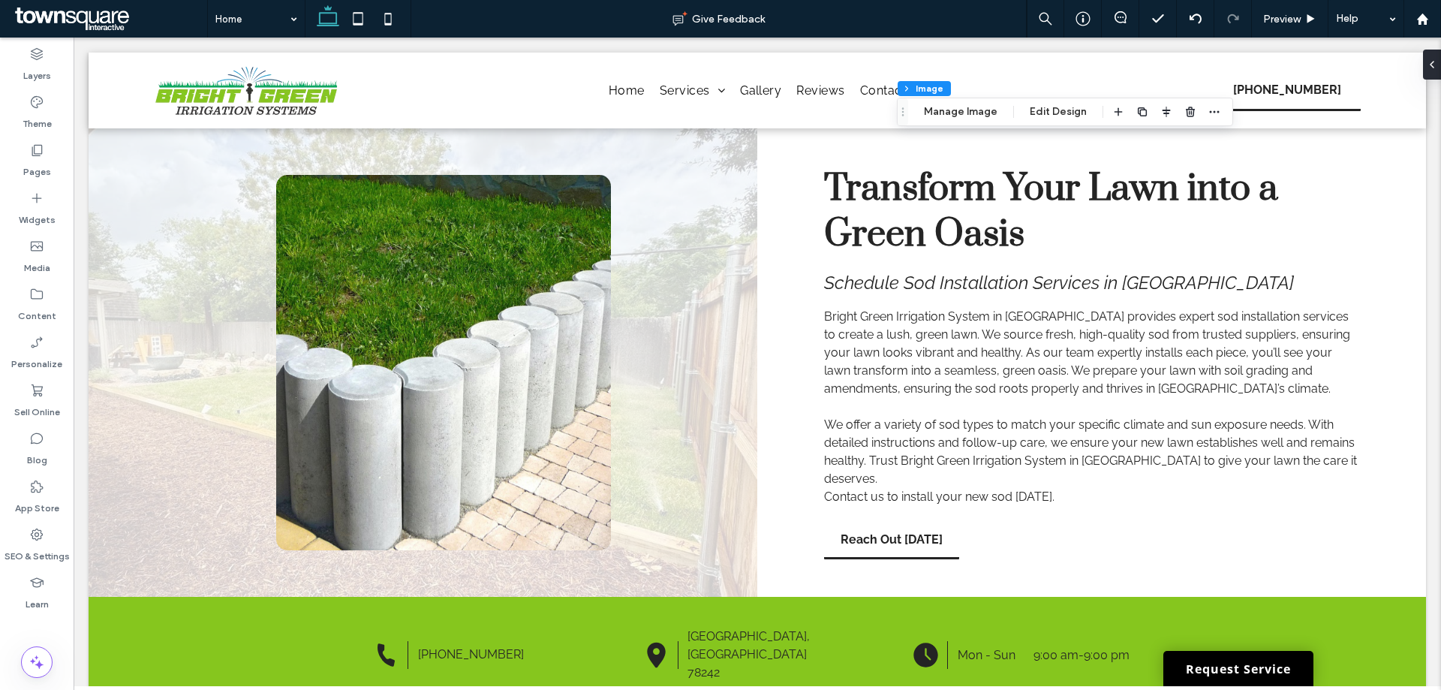
type input "**"
click at [955, 122] on div "Content 2 Column Image Manage Image Edit Design" at bounding box center [1065, 112] width 336 height 29
click at [954, 119] on button "Manage Image" at bounding box center [960, 112] width 93 height 18
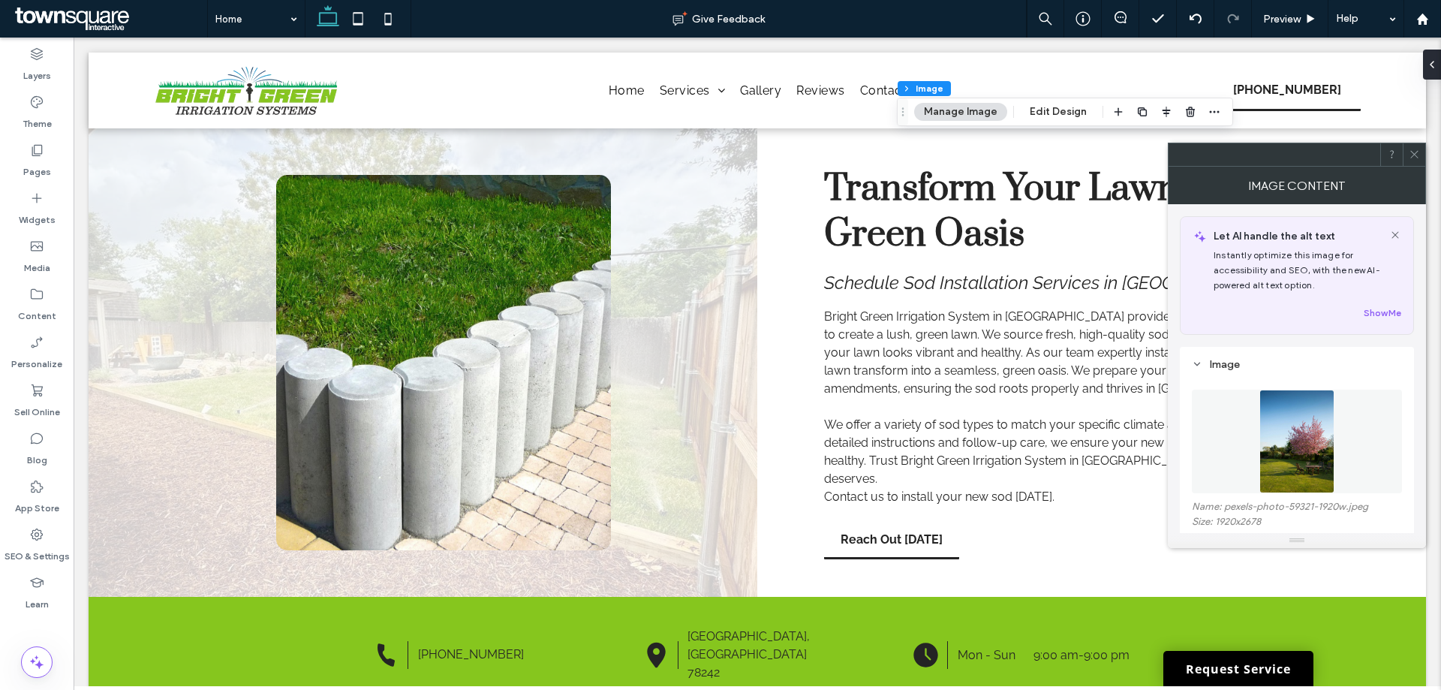
click at [1280, 463] on img at bounding box center [1296, 441] width 74 height 104
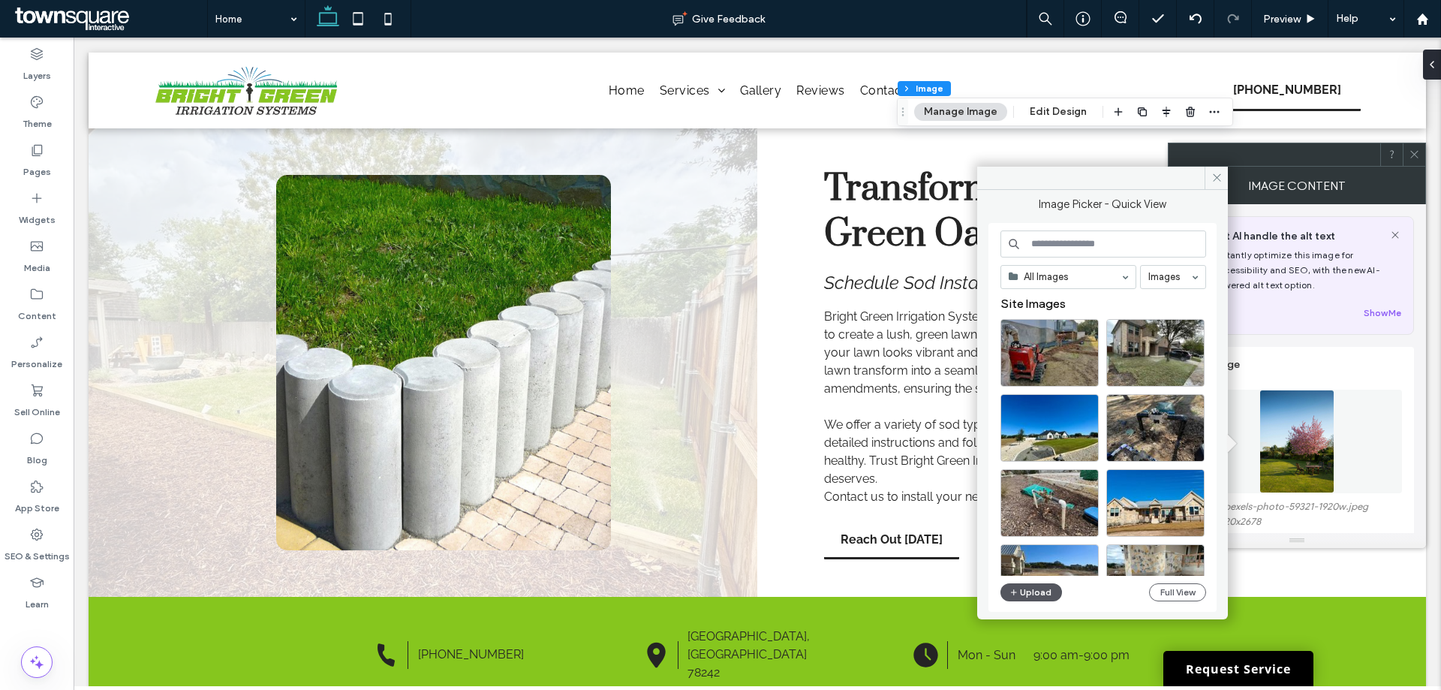
click at [1042, 590] on button "Upload" at bounding box center [1031, 592] width 62 height 18
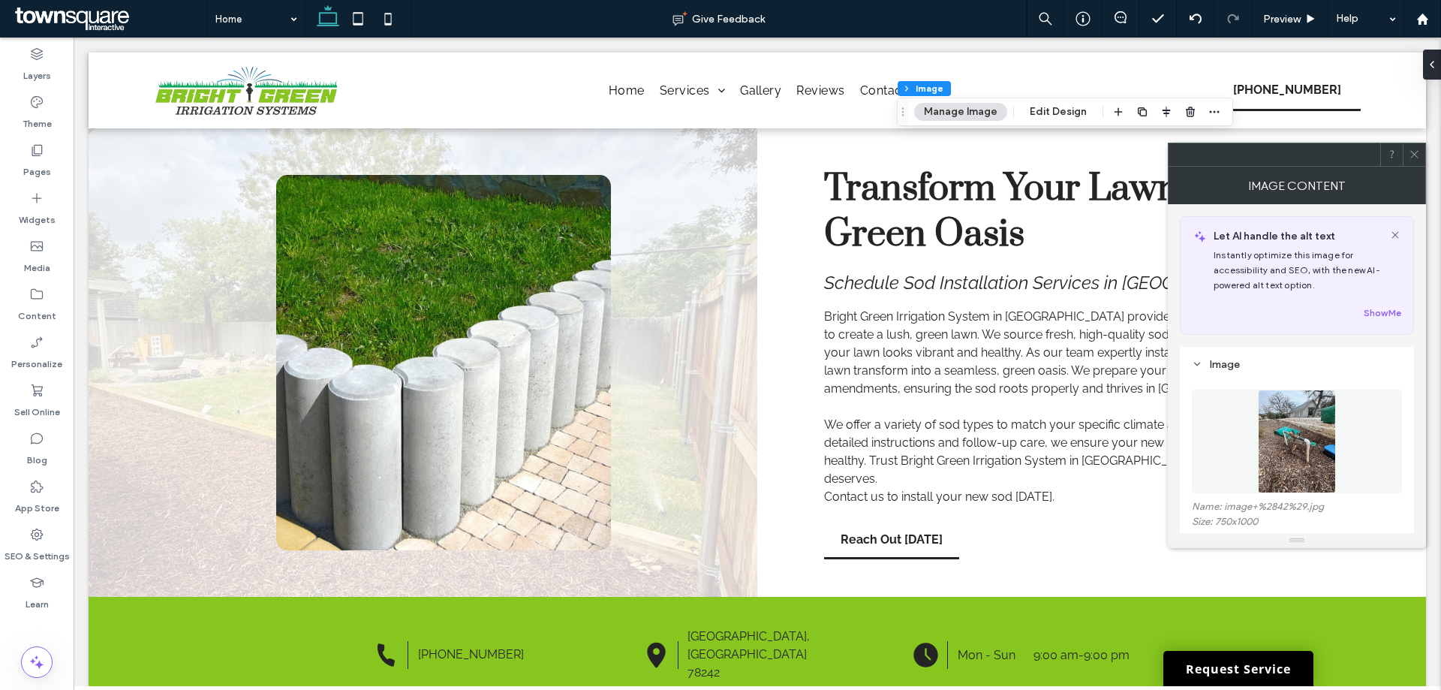
drag, startPoint x: 1417, startPoint y: 159, endPoint x: 1402, endPoint y: 161, distance: 15.1
click at [1417, 158] on icon at bounding box center [1413, 154] width 11 height 11
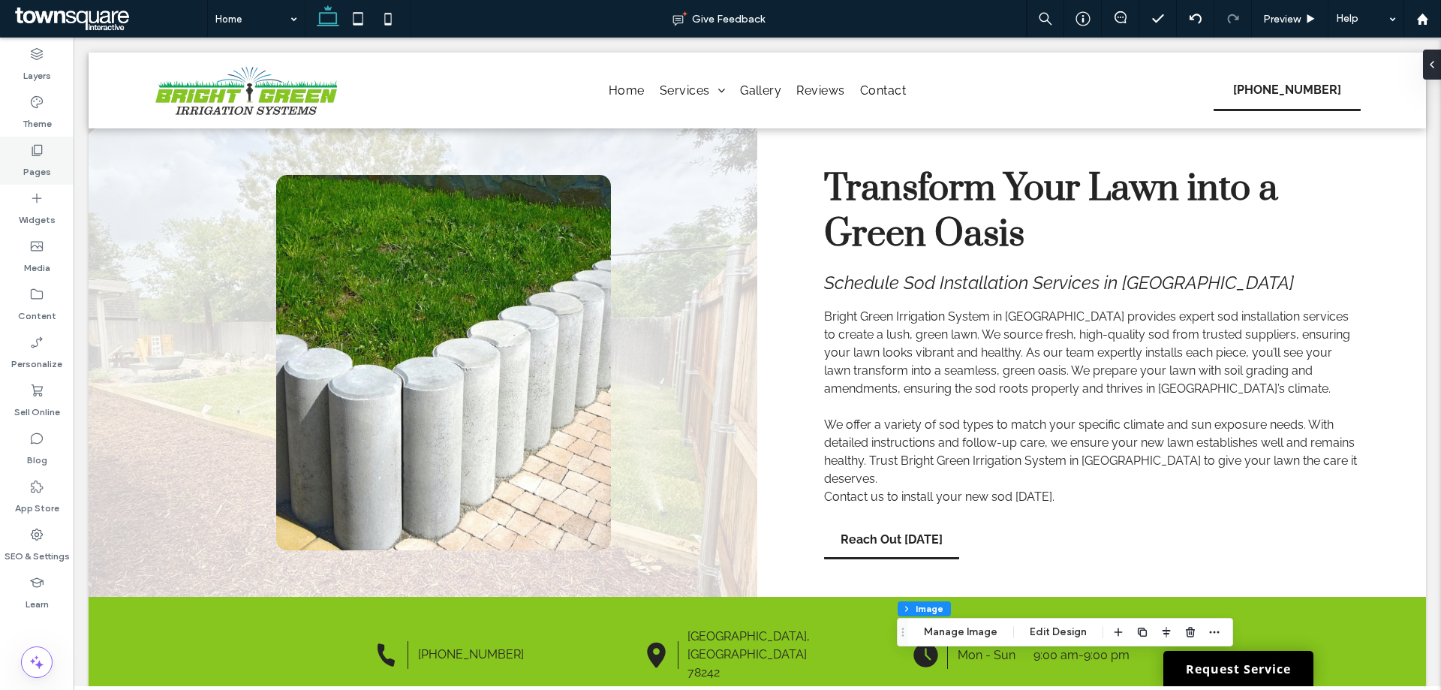
click at [39, 144] on icon at bounding box center [36, 150] width 15 height 15
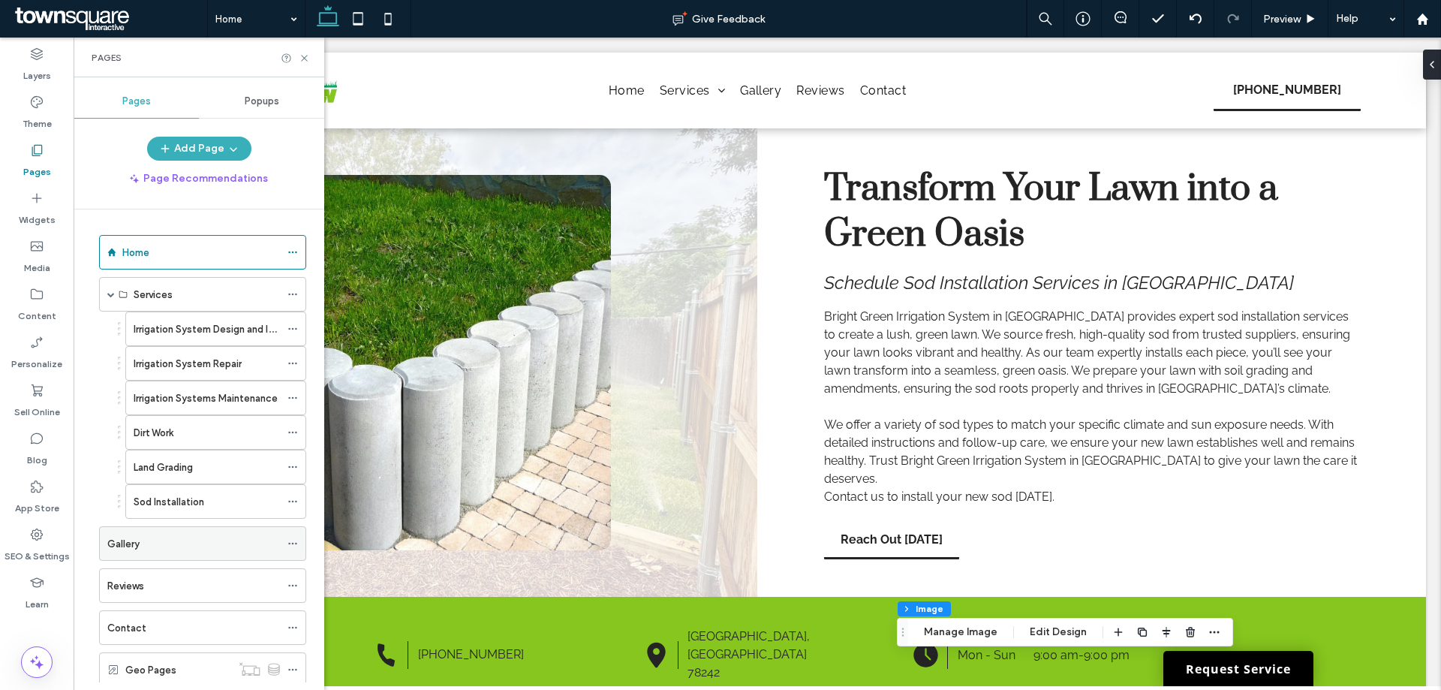
click at [150, 550] on div "Gallery" at bounding box center [193, 544] width 173 height 16
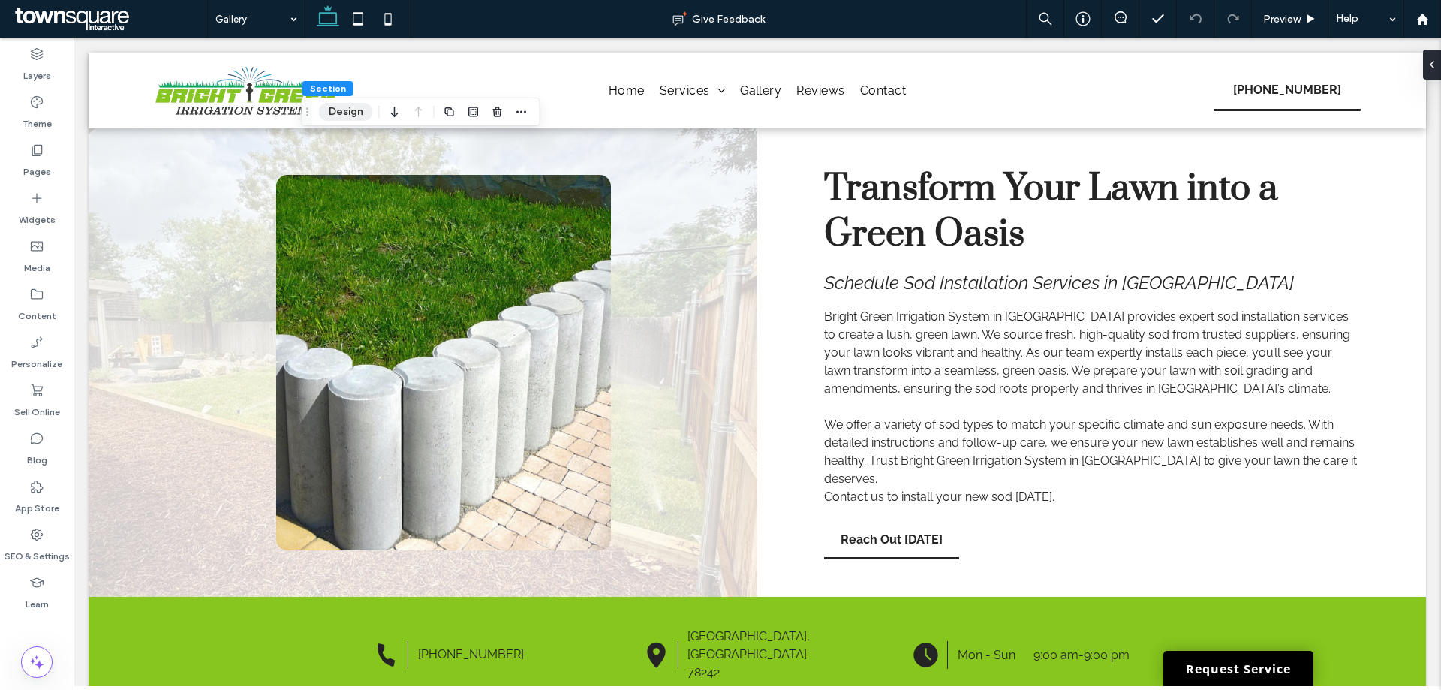
click at [342, 104] on button "Design" at bounding box center [346, 112] width 54 height 18
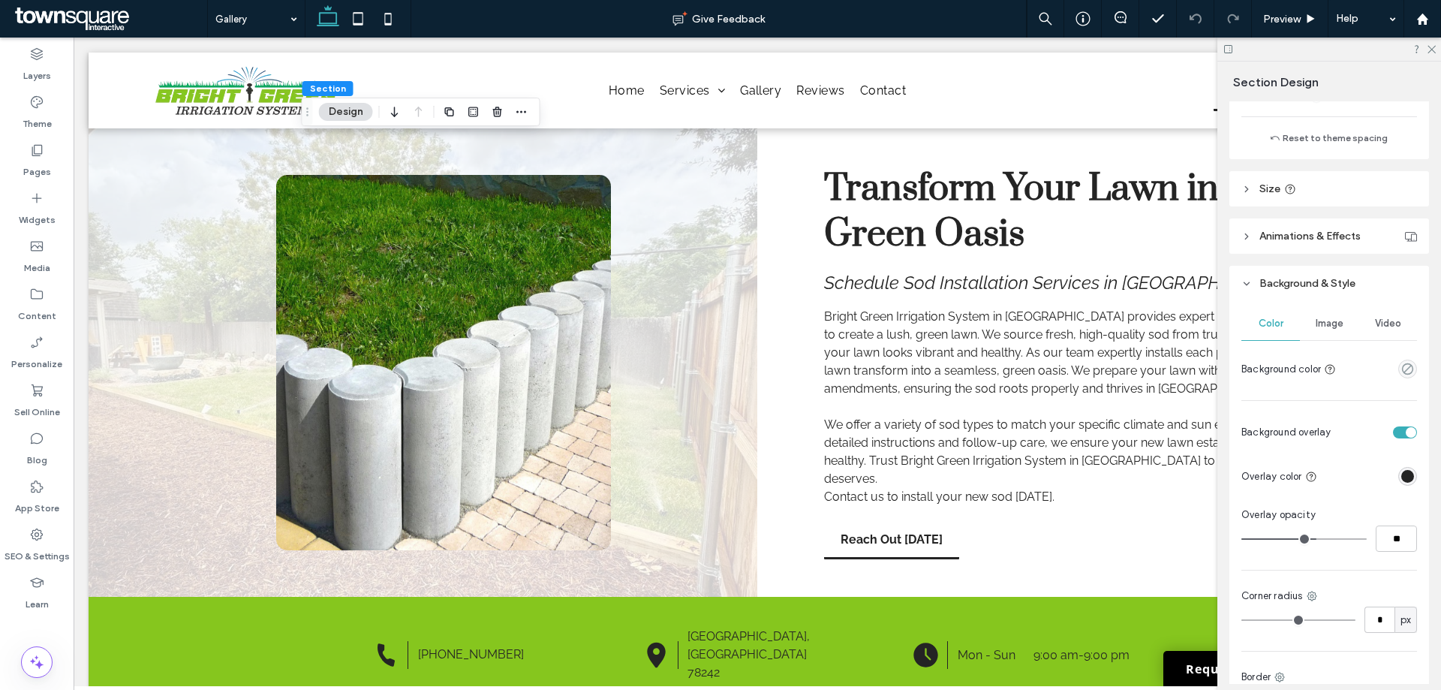
scroll to position [323, 0]
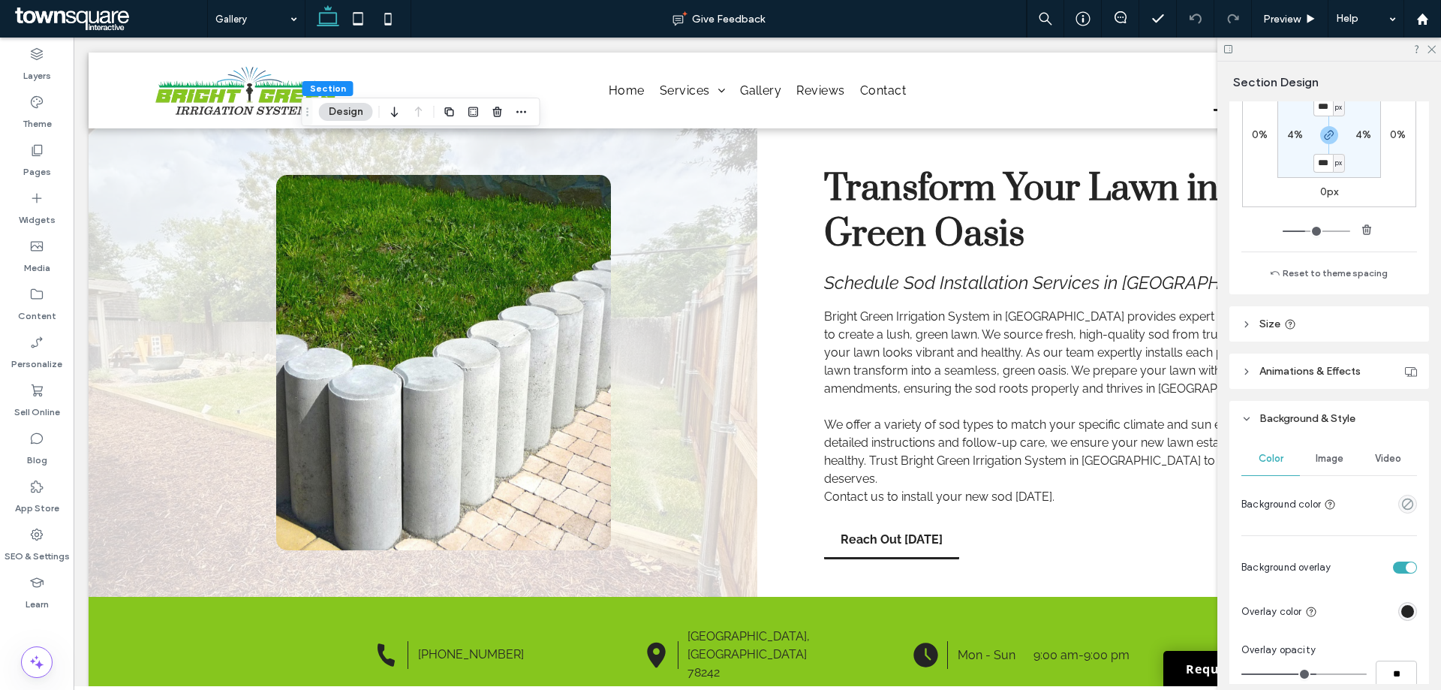
click at [1332, 466] on div "Image" at bounding box center [1328, 458] width 59 height 33
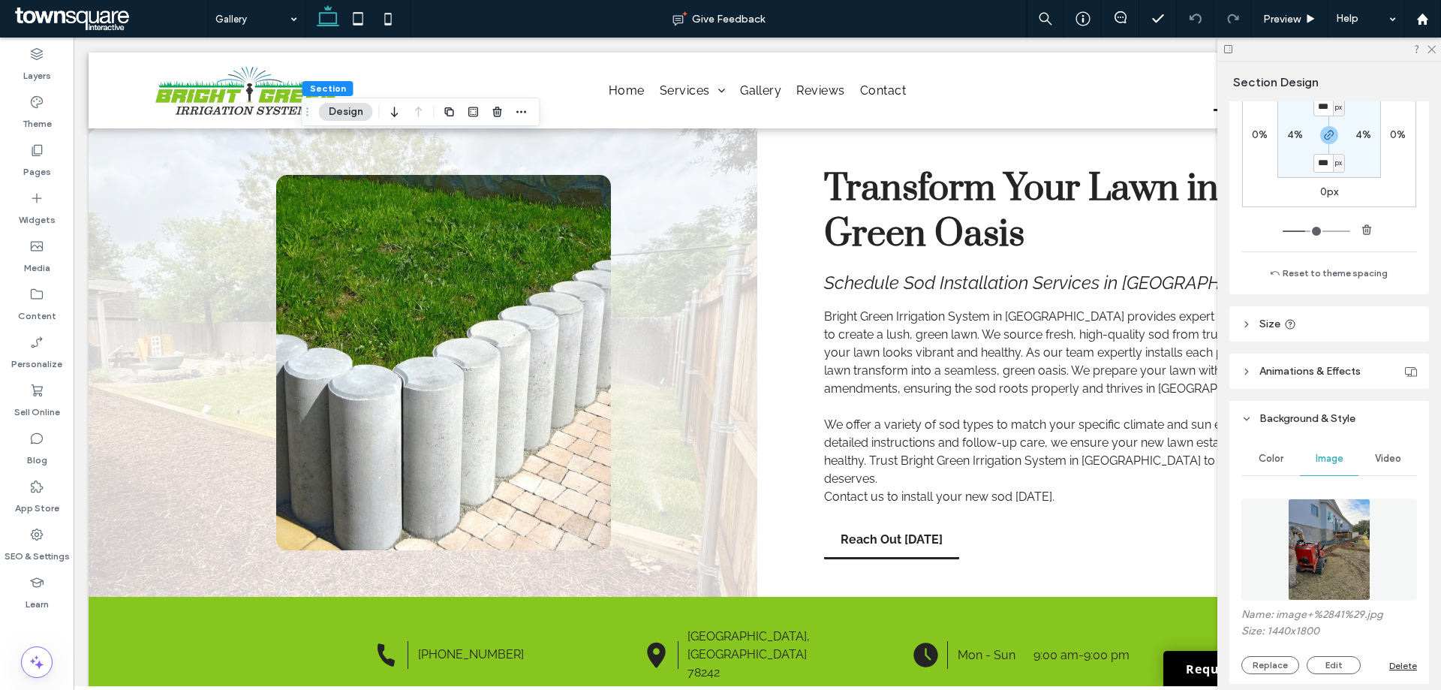
click at [1308, 525] on img at bounding box center [1328, 549] width 82 height 102
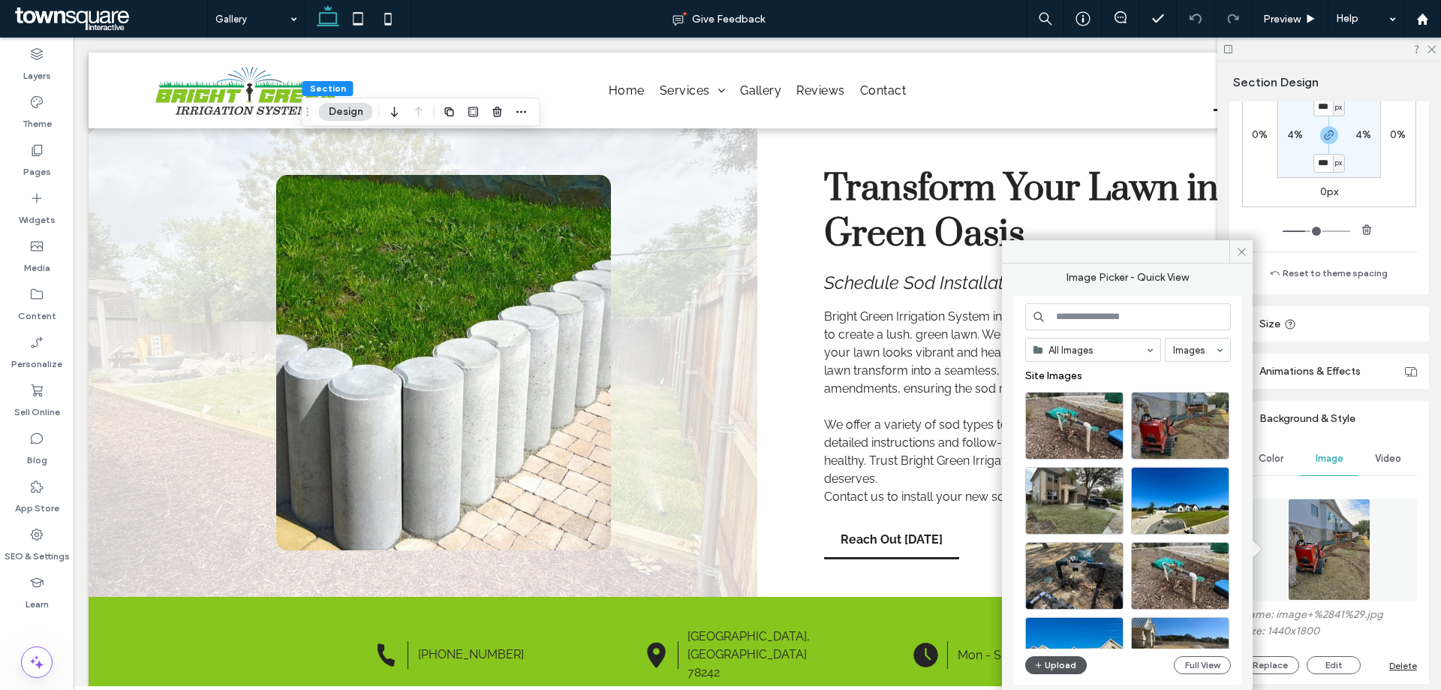
click at [1073, 663] on button "Upload" at bounding box center [1056, 665] width 62 height 18
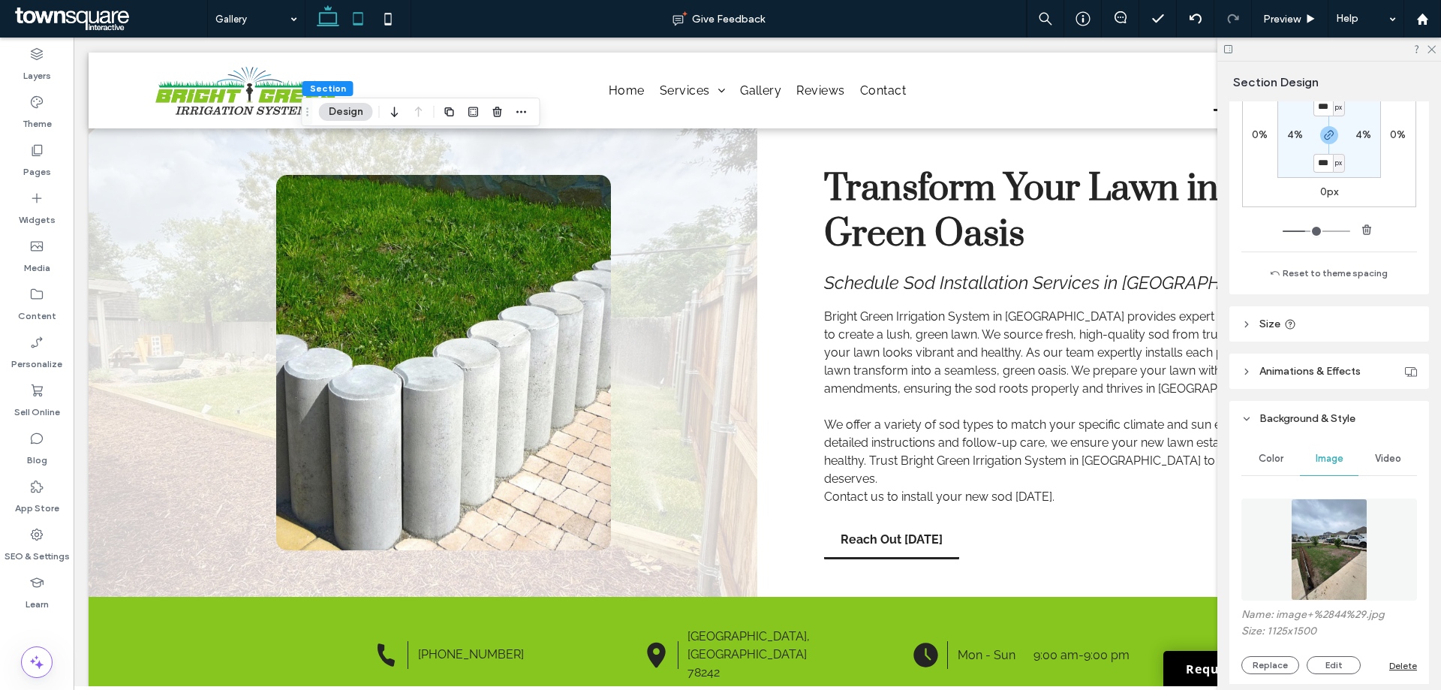
click at [356, 17] on icon at bounding box center [358, 19] width 30 height 30
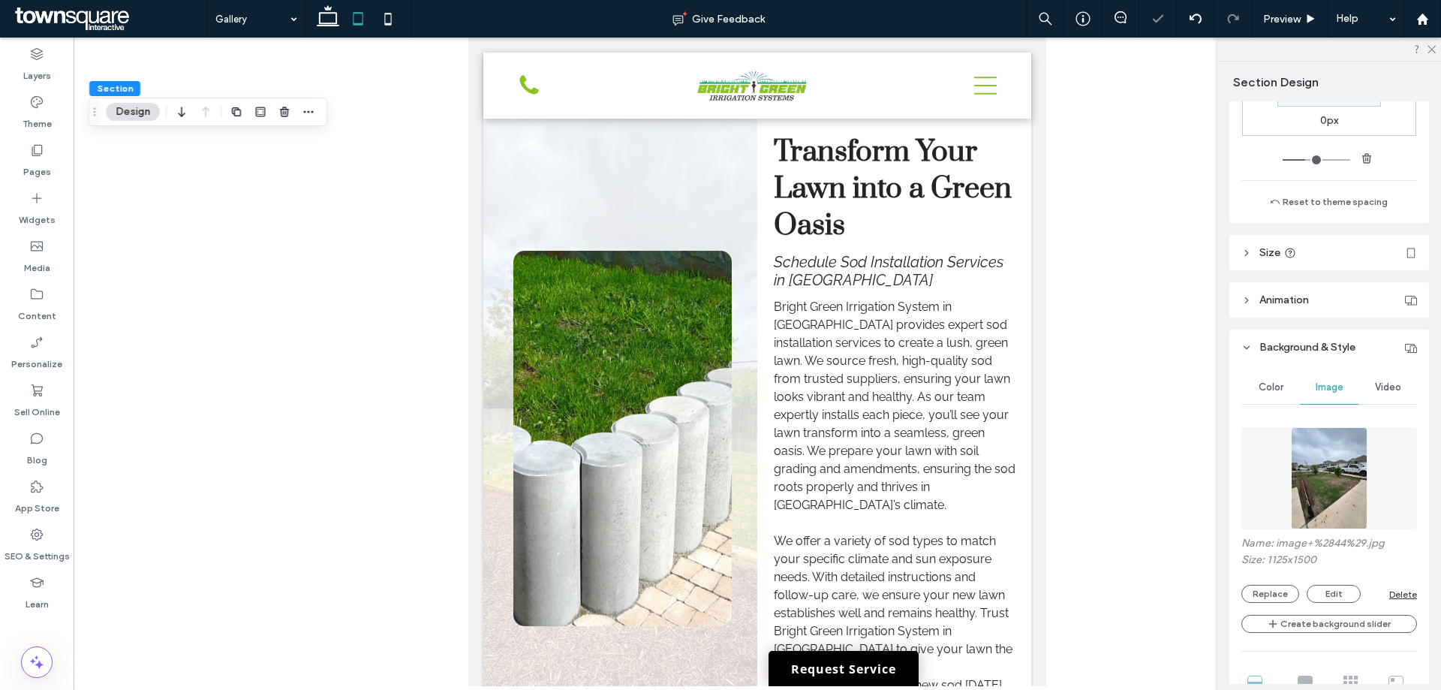
scroll to position [251, 0]
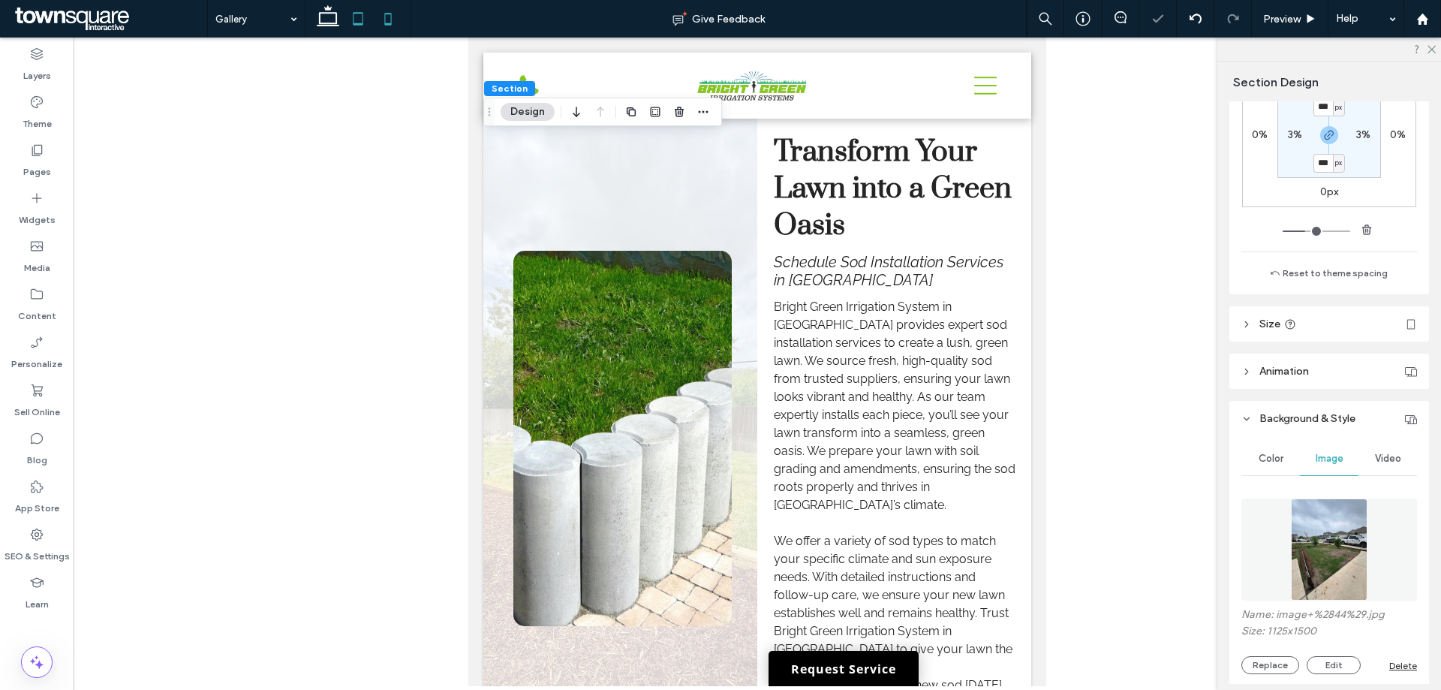
click at [379, 6] on icon at bounding box center [388, 19] width 30 height 30
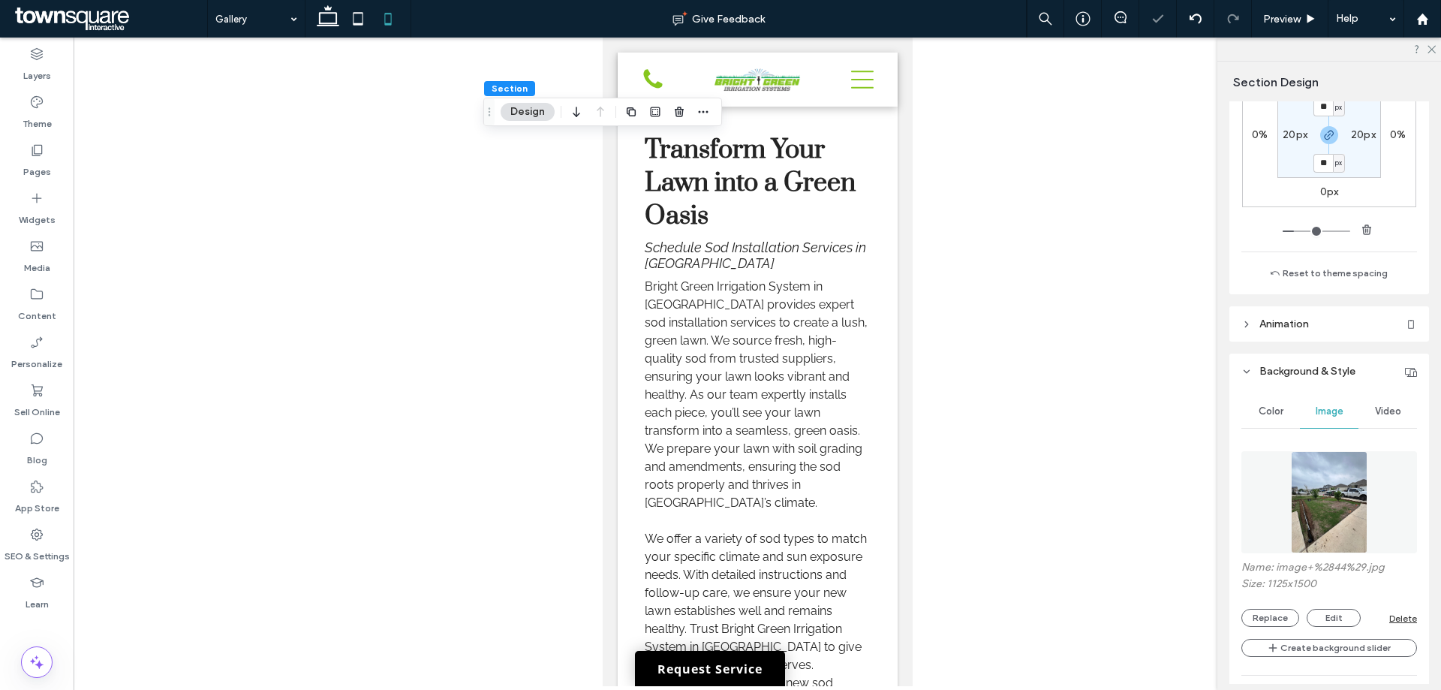
type input "**"
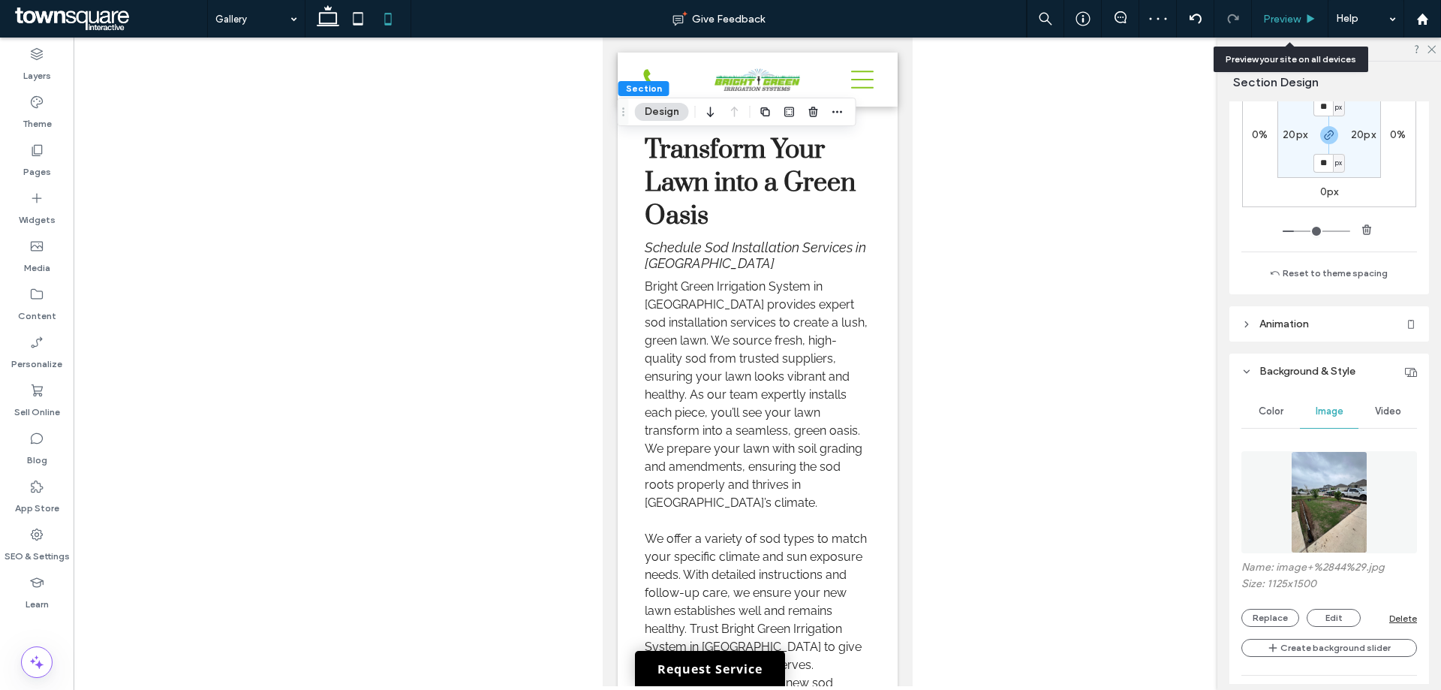
click at [1281, 20] on span "Preview" at bounding box center [1282, 19] width 38 height 13
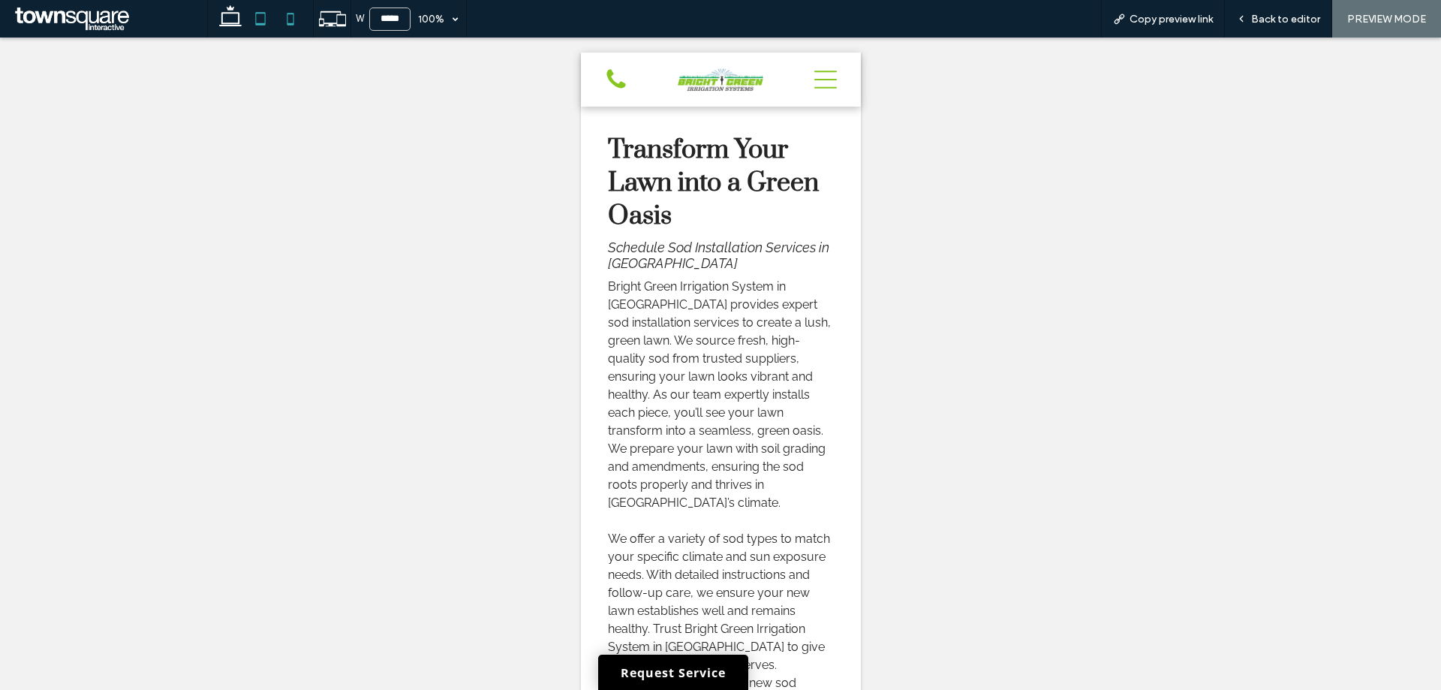
click at [269, 19] on icon at bounding box center [260, 19] width 30 height 30
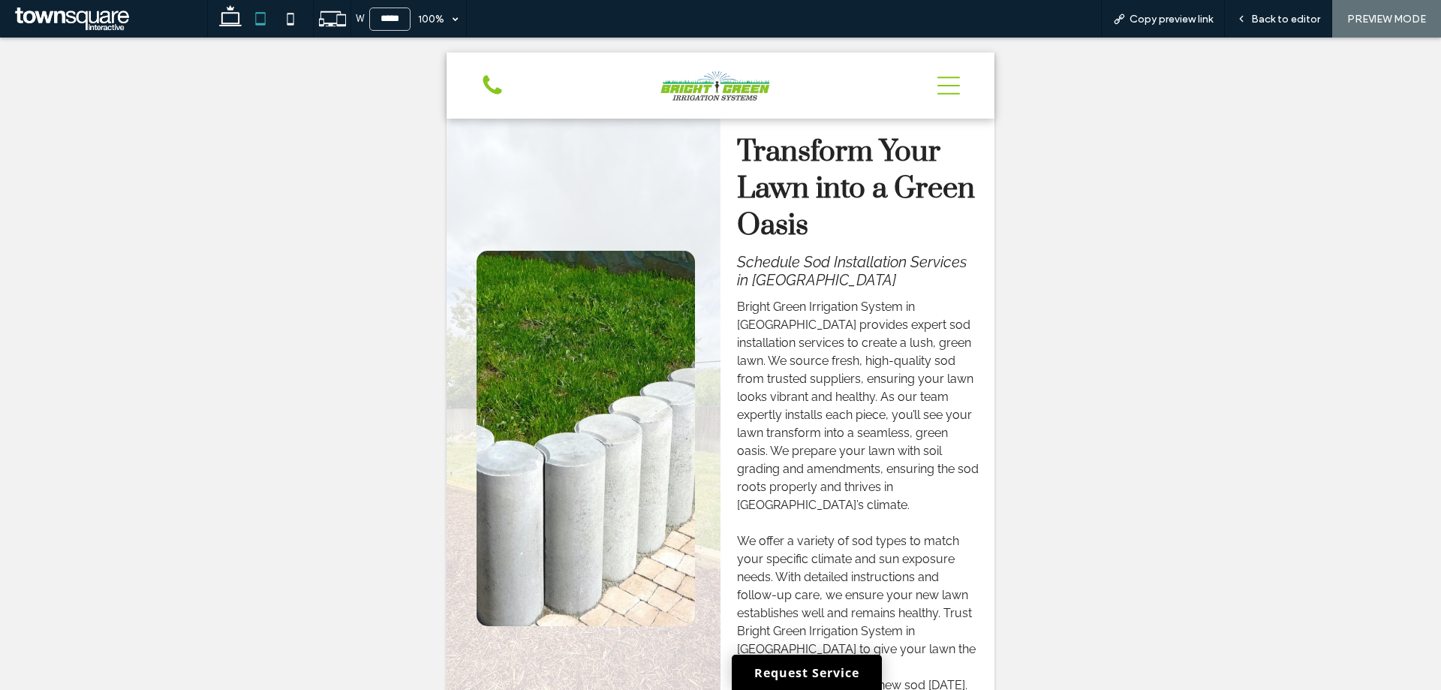
type input "*****"
click at [1269, 25] on span "Back to editor" at bounding box center [1285, 19] width 69 height 13
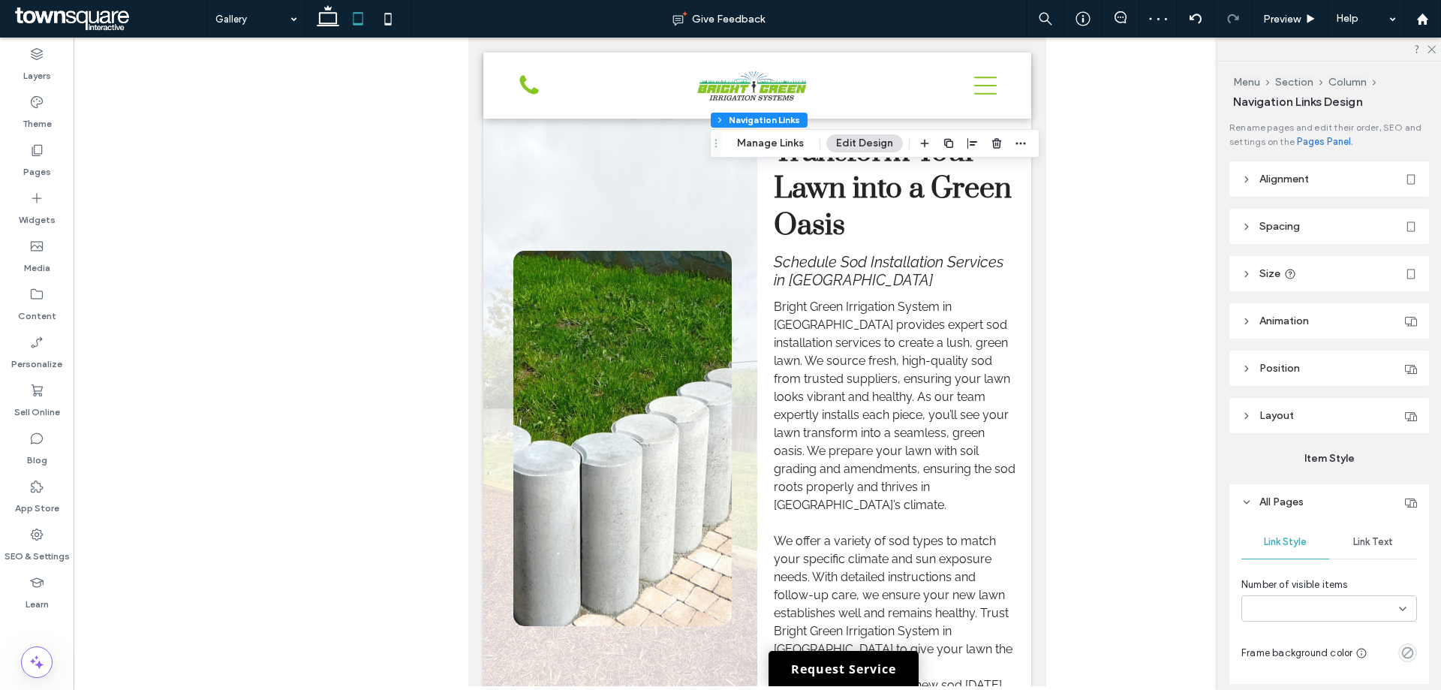
type input "***"
type input "****"
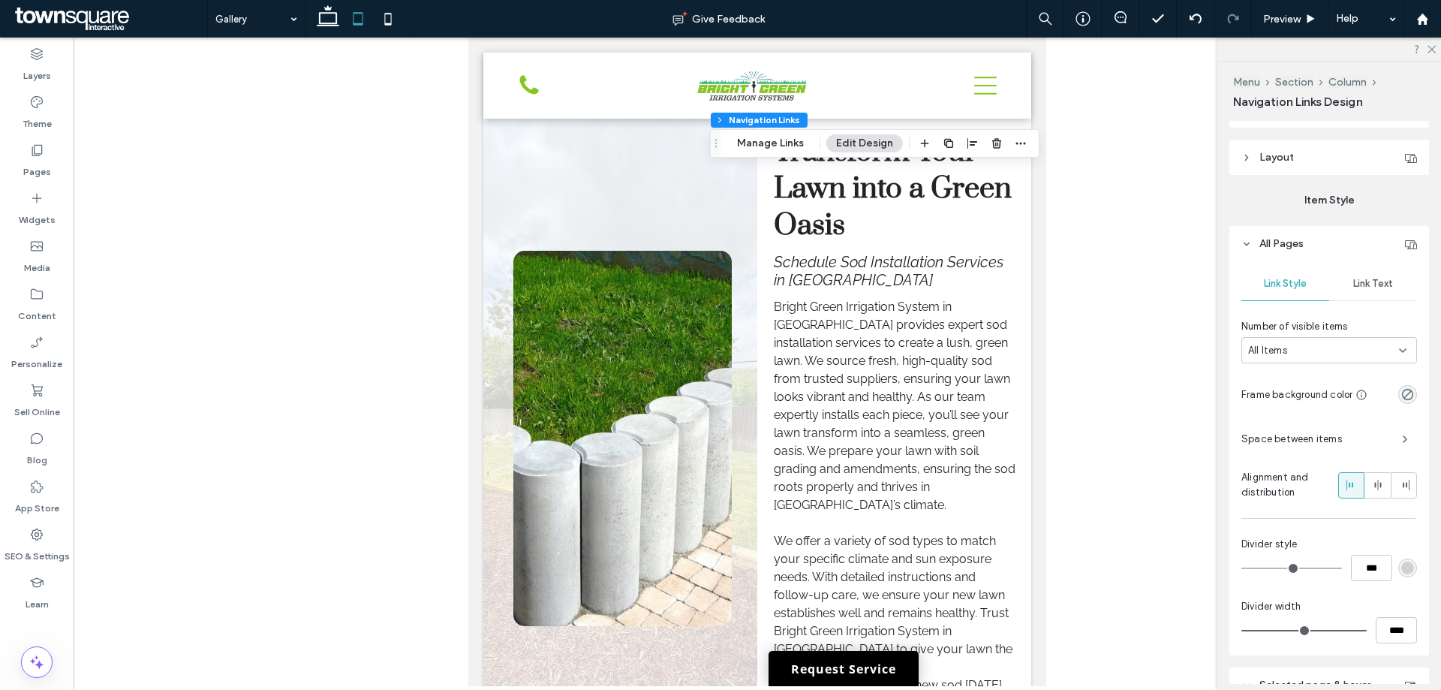
scroll to position [375, 0]
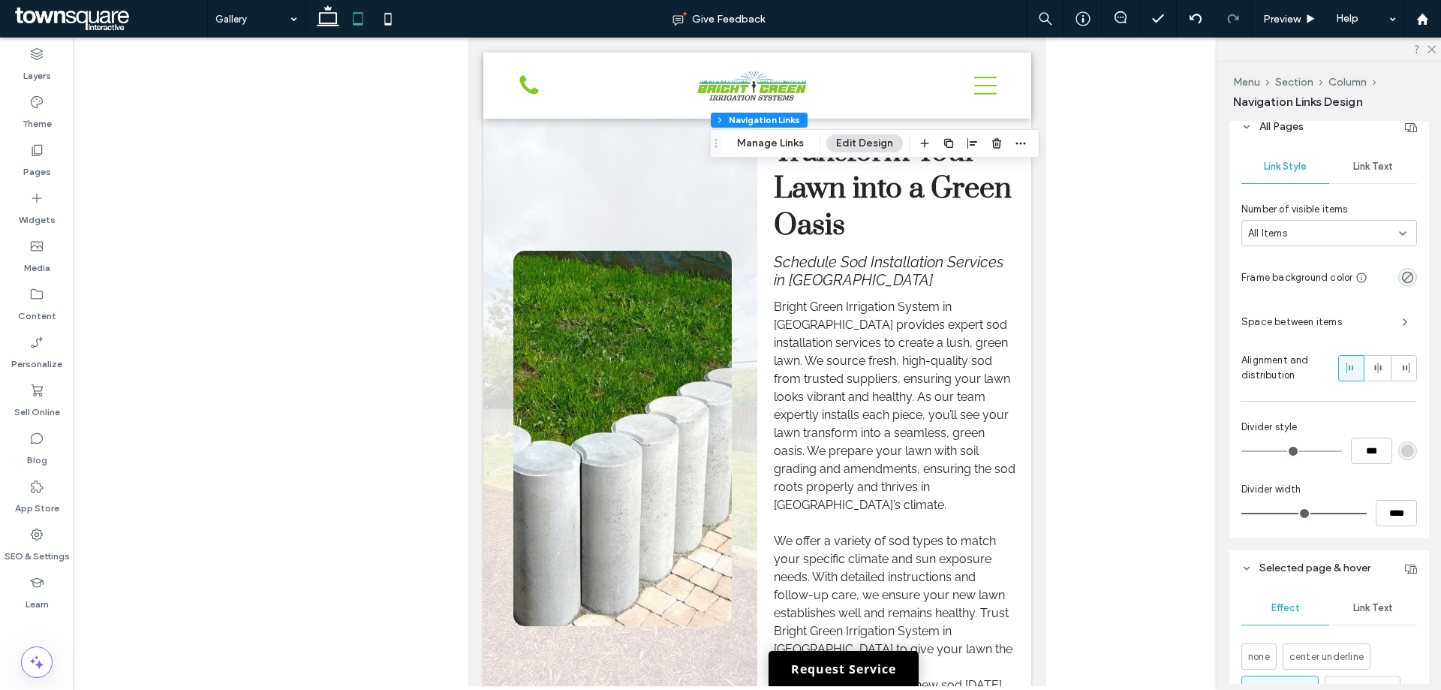
click at [1359, 172] on span "Link Text" at bounding box center [1373, 167] width 40 height 12
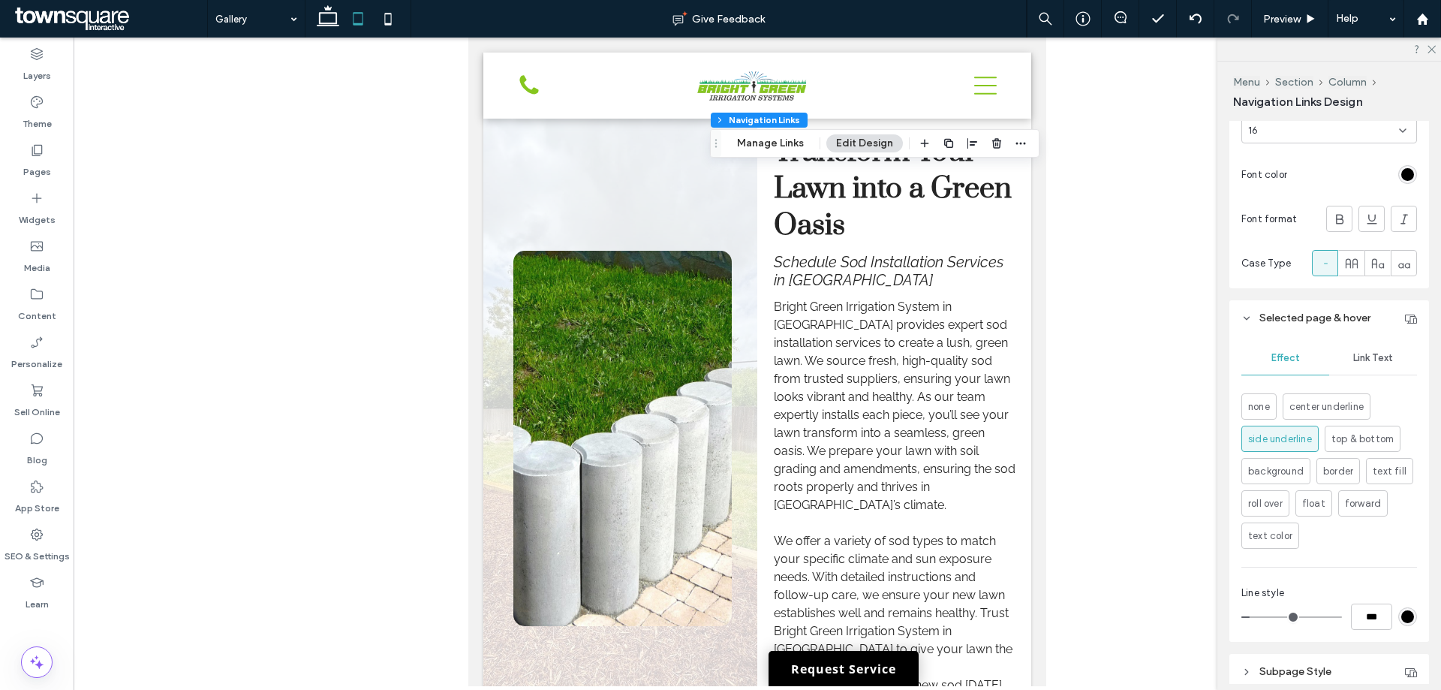
scroll to position [668, 0]
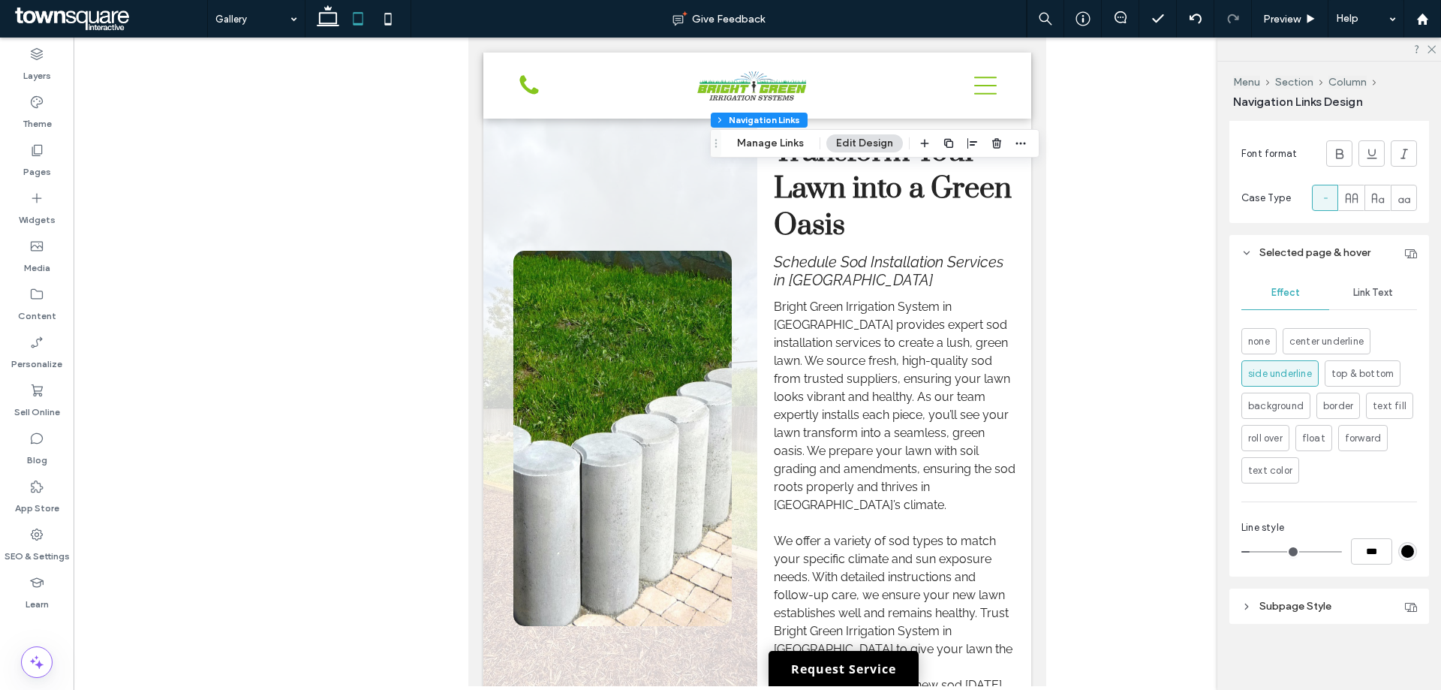
click at [1289, 617] on header "Subpage Style" at bounding box center [1329, 605] width 200 height 35
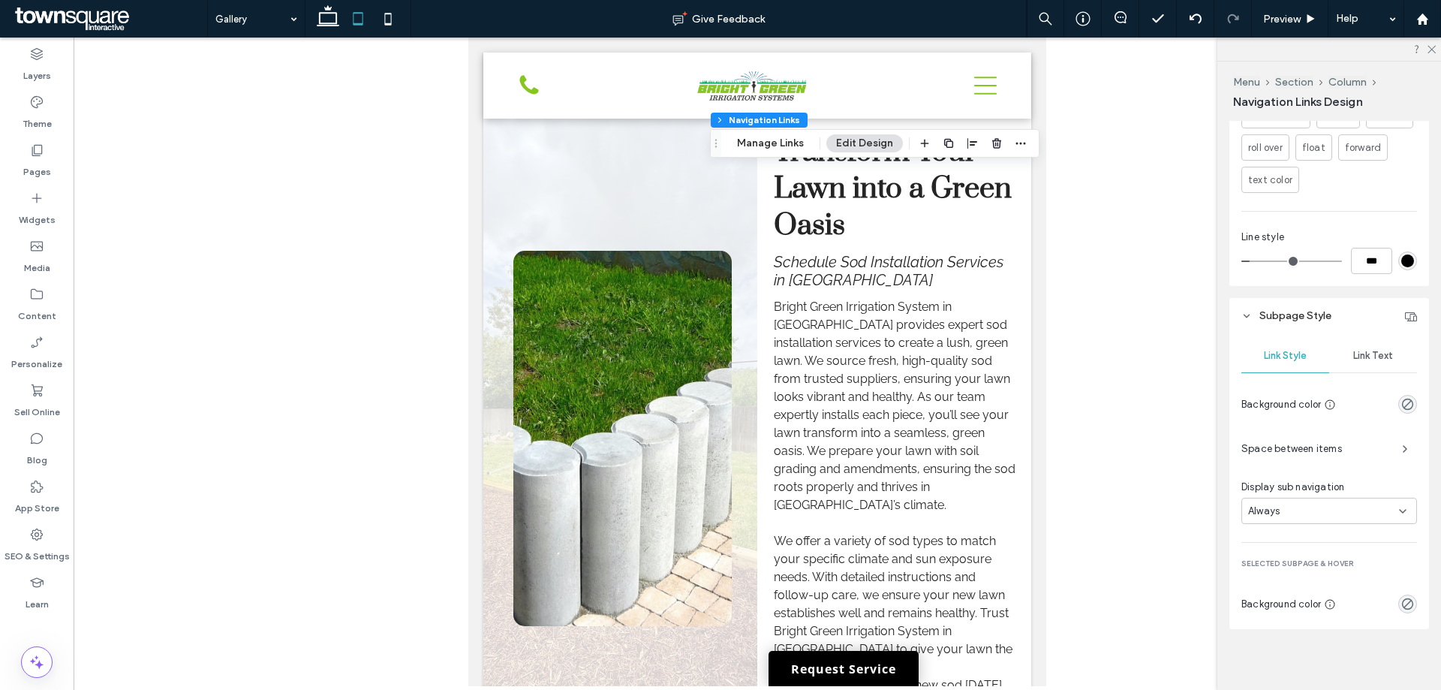
scroll to position [963, 0]
click at [1353, 348] on span "Link Text" at bounding box center [1373, 350] width 40 height 12
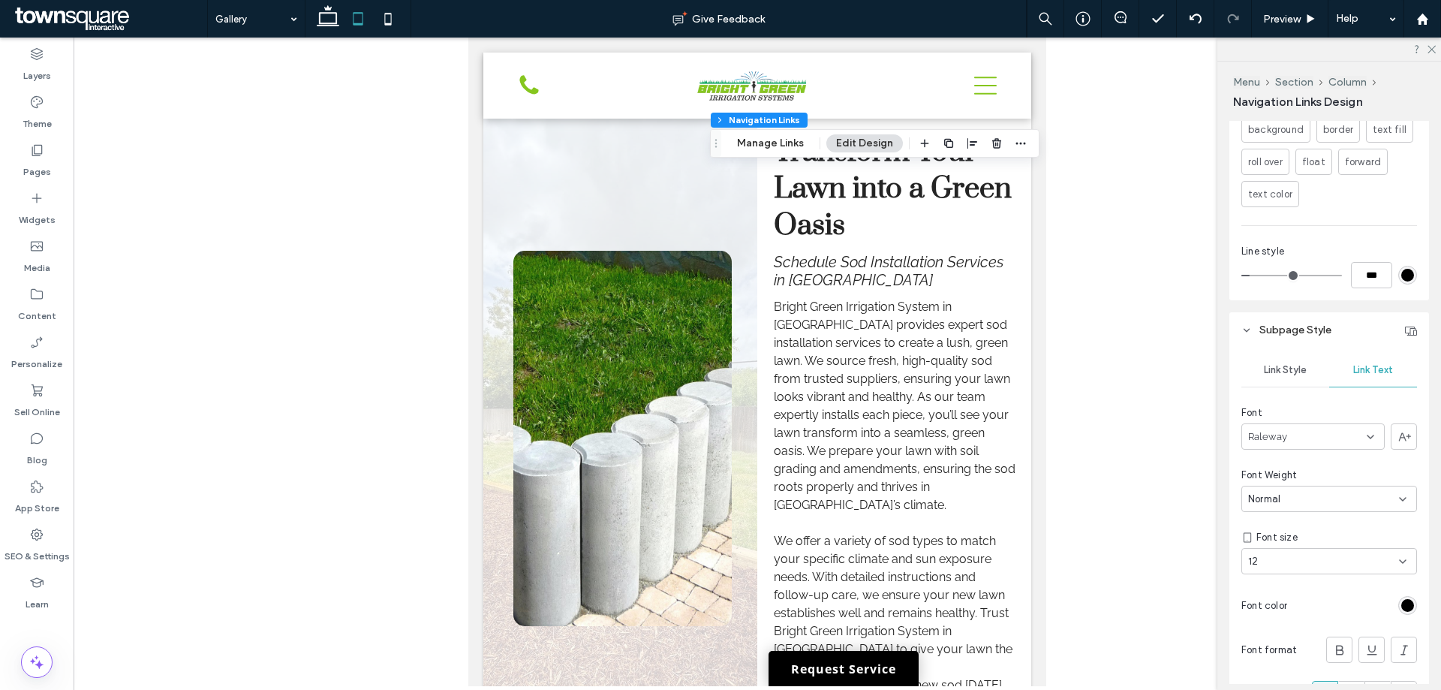
scroll to position [801, 0]
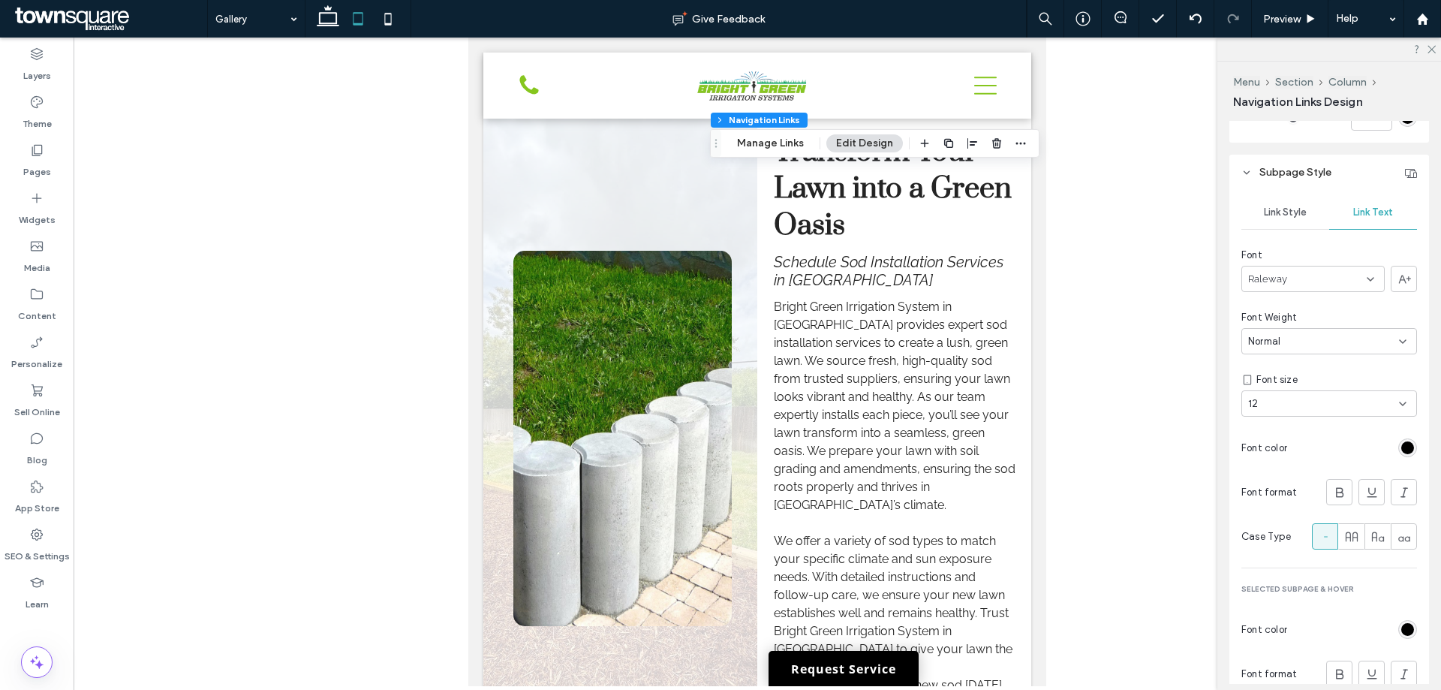
click at [1299, 214] on span "Link Style" at bounding box center [1284, 212] width 43 height 12
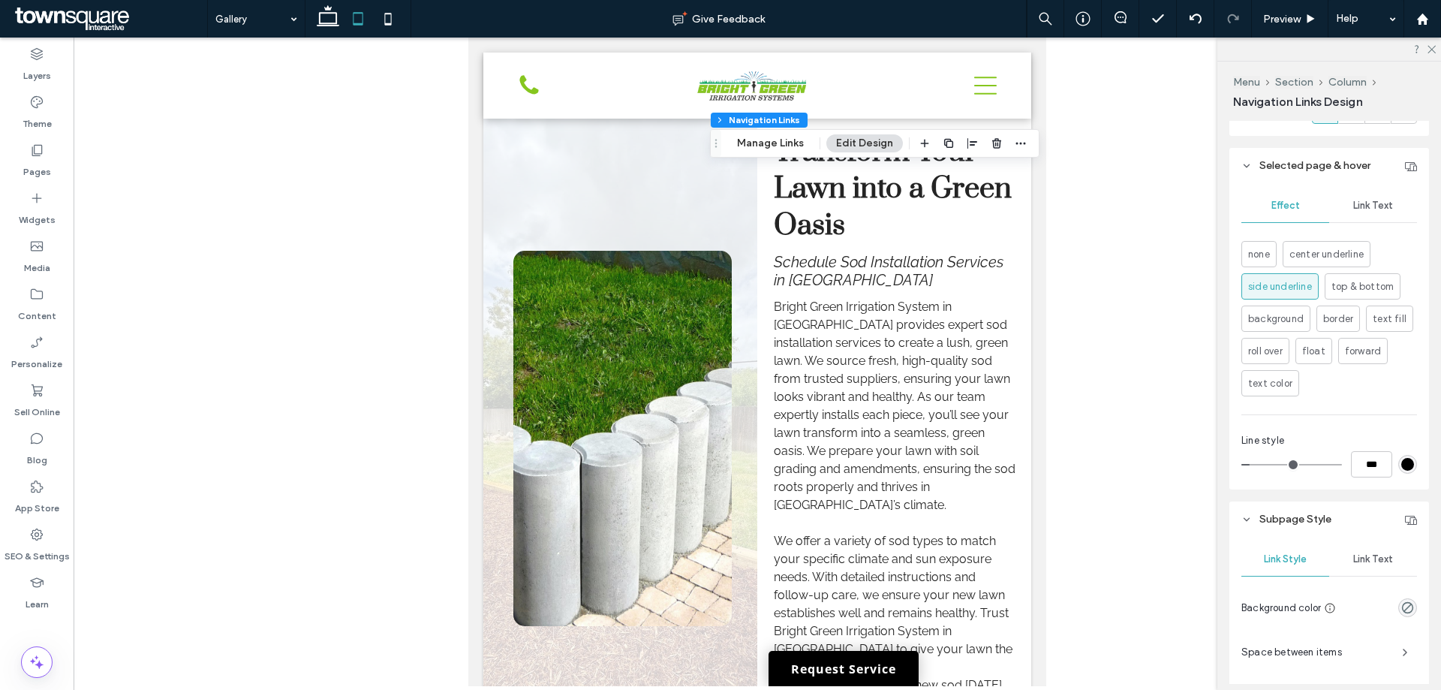
scroll to position [738, 0]
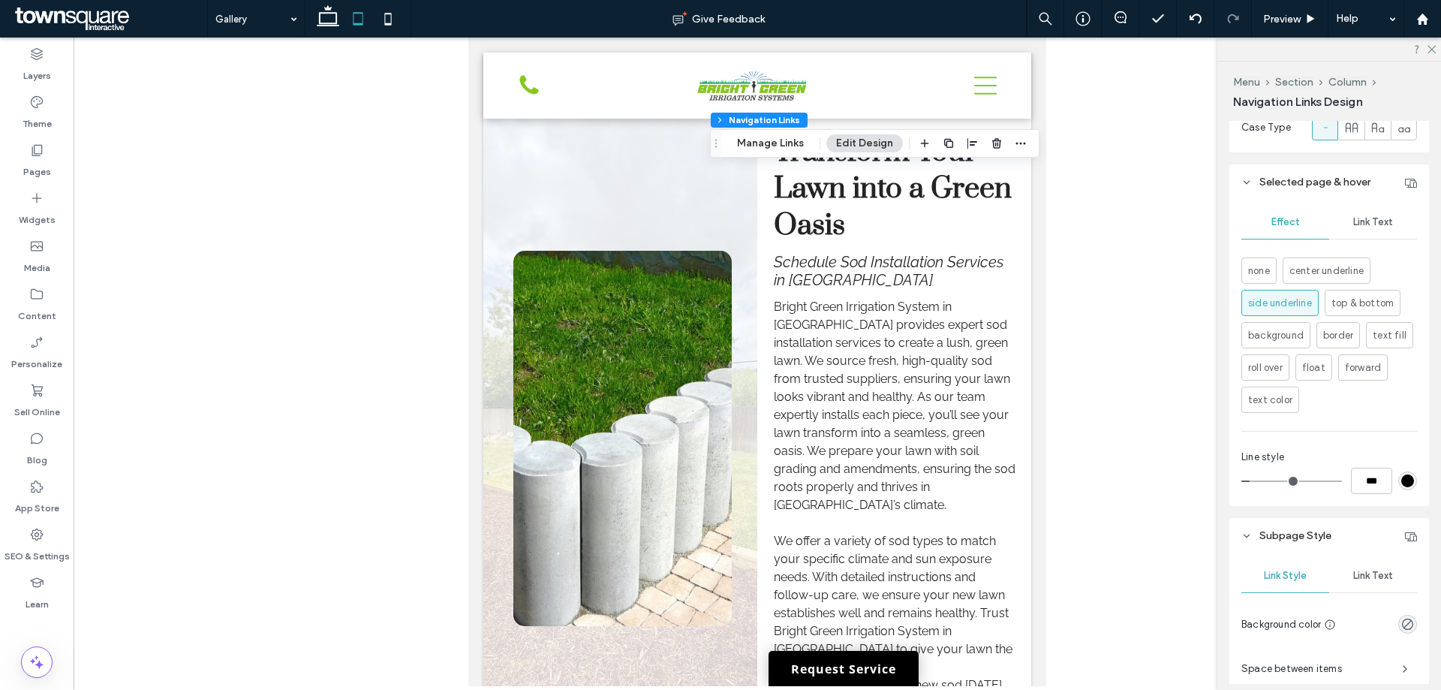
click at [1358, 574] on span "Link Text" at bounding box center [1373, 575] width 40 height 12
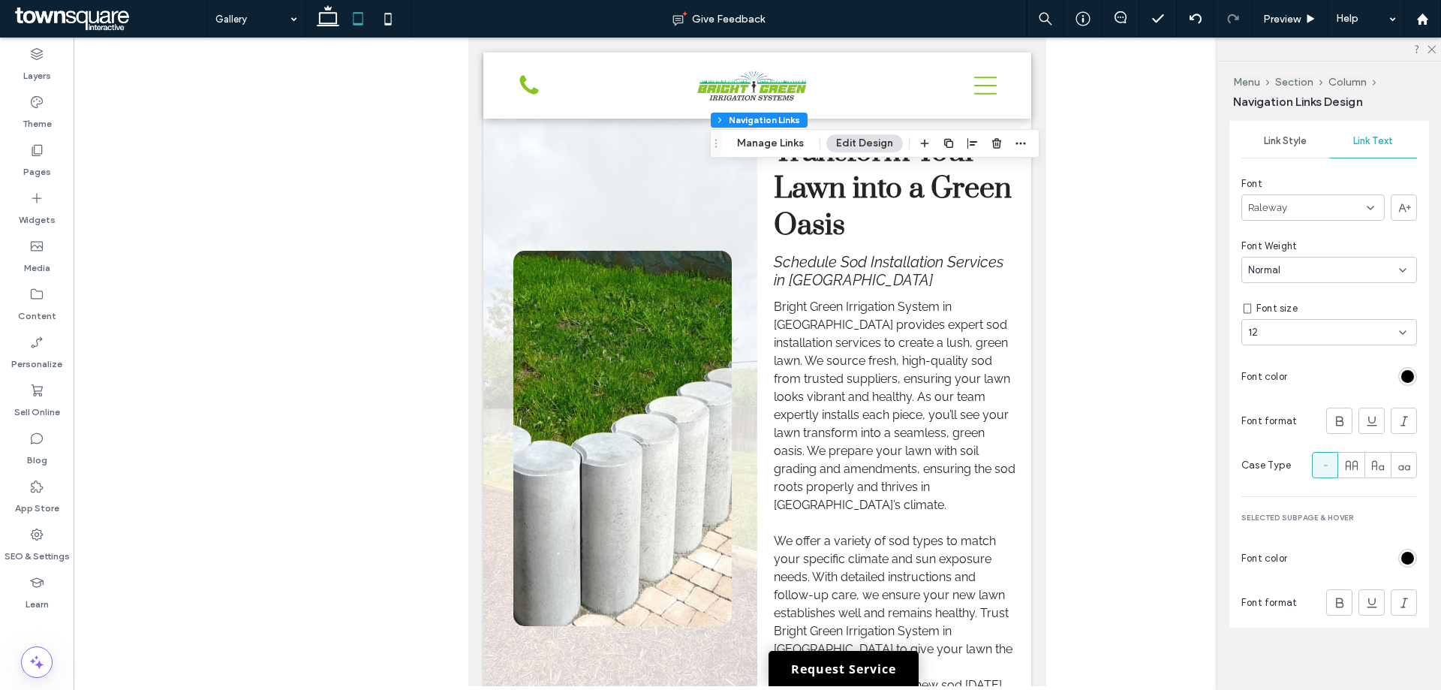
scroll to position [1176, 0]
click at [1366, 598] on use at bounding box center [1371, 598] width 10 height 10
click at [1326, 602] on div at bounding box center [1338, 598] width 25 height 25
drag, startPoint x: 1359, startPoint y: 602, endPoint x: 1350, endPoint y: 600, distance: 10.0
click at [1364, 602] on icon at bounding box center [1371, 598] width 15 height 15
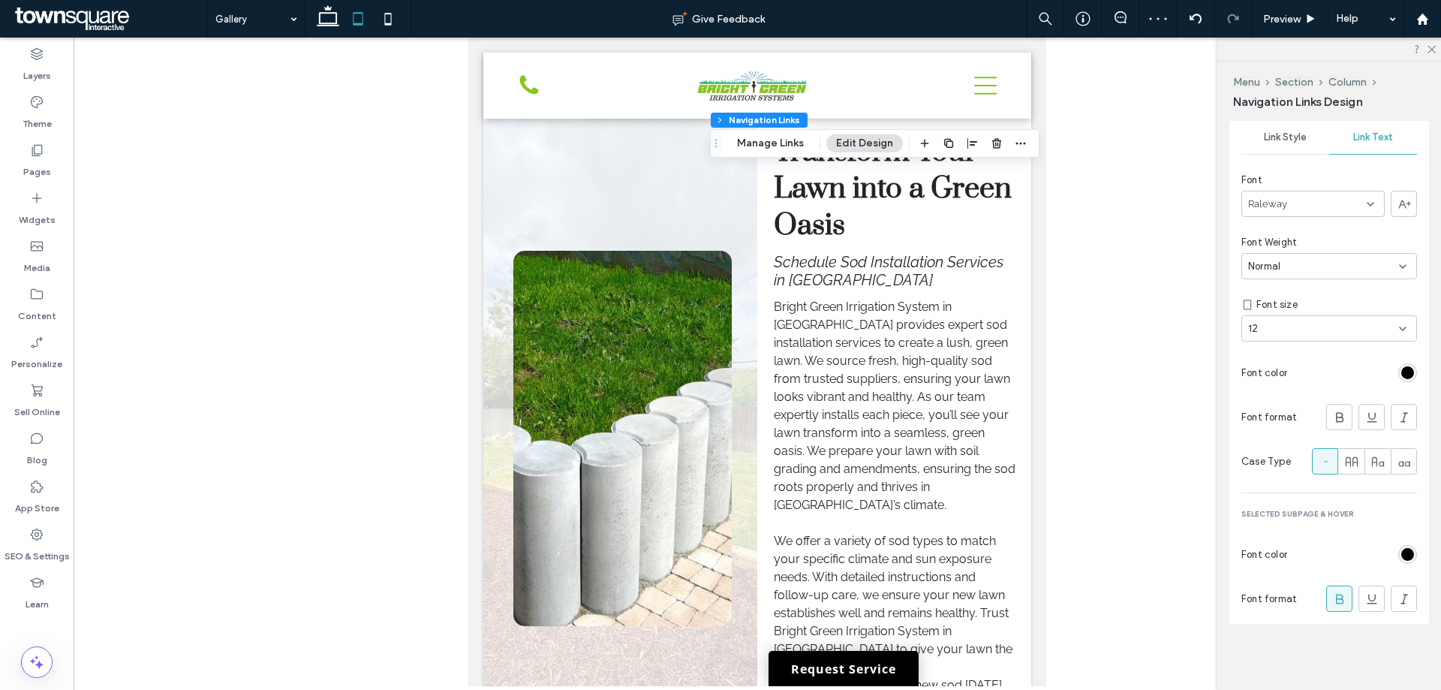
click at [1332, 596] on icon at bounding box center [1339, 598] width 15 height 15
click at [1432, 49] on use at bounding box center [1431, 50] width 8 height 8
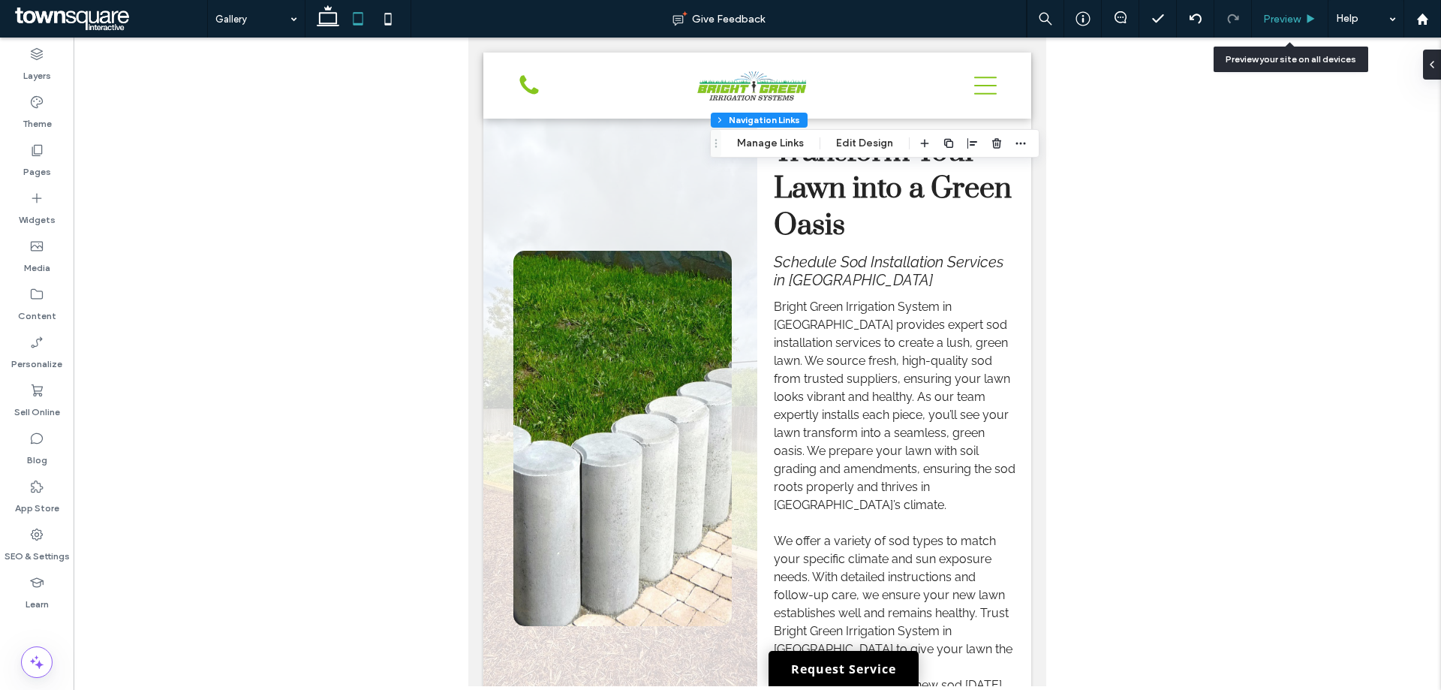
click at [1285, 21] on span "Preview" at bounding box center [1282, 19] width 38 height 13
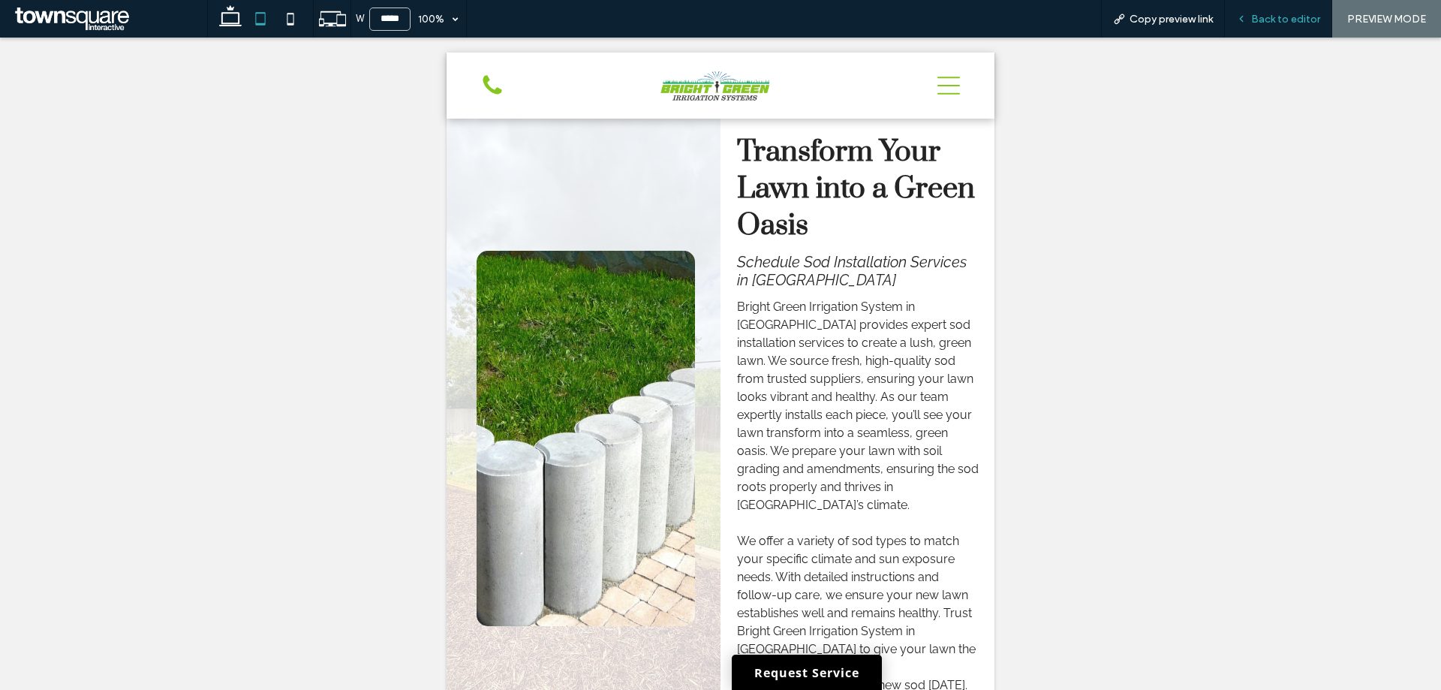
click at [1270, 8] on div "Back to editor" at bounding box center [1277, 19] width 107 height 38
click at [1280, 17] on span "Back to editor" at bounding box center [1285, 19] width 69 height 13
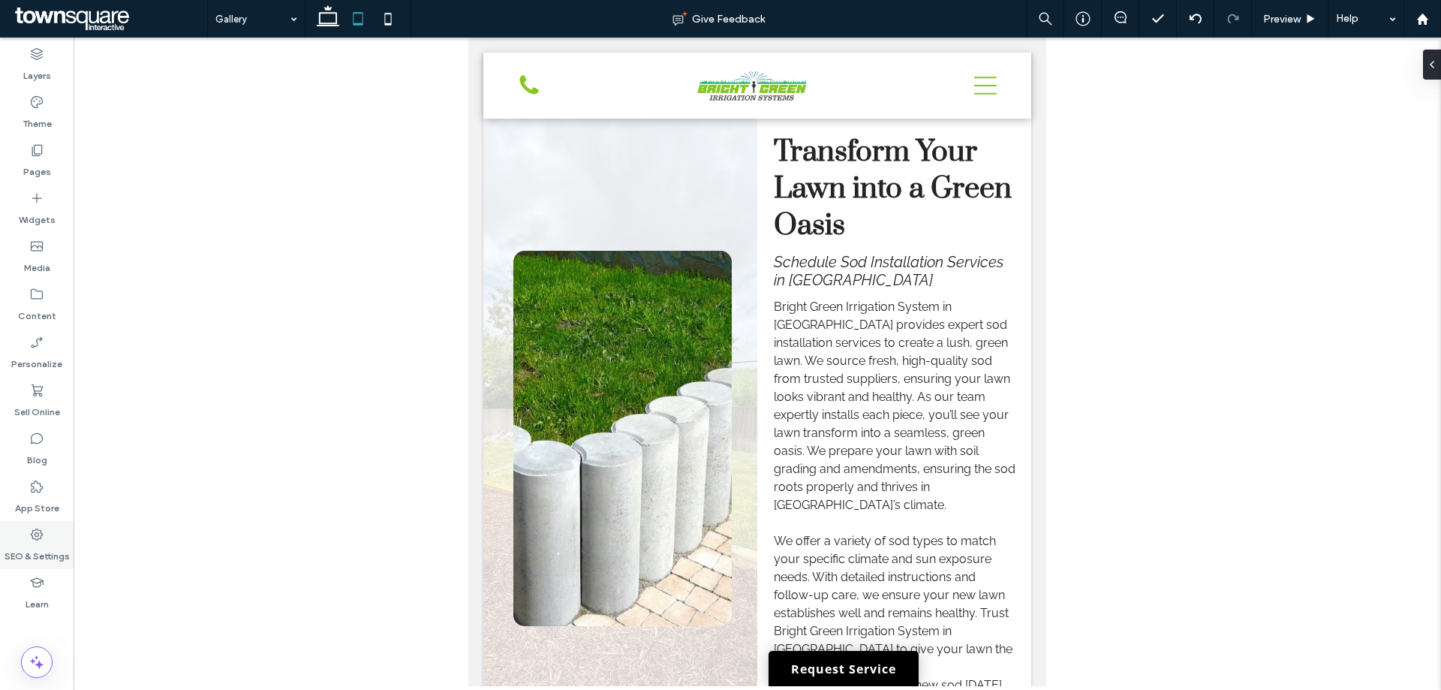
click at [29, 542] on label "SEO & Settings" at bounding box center [37, 552] width 65 height 21
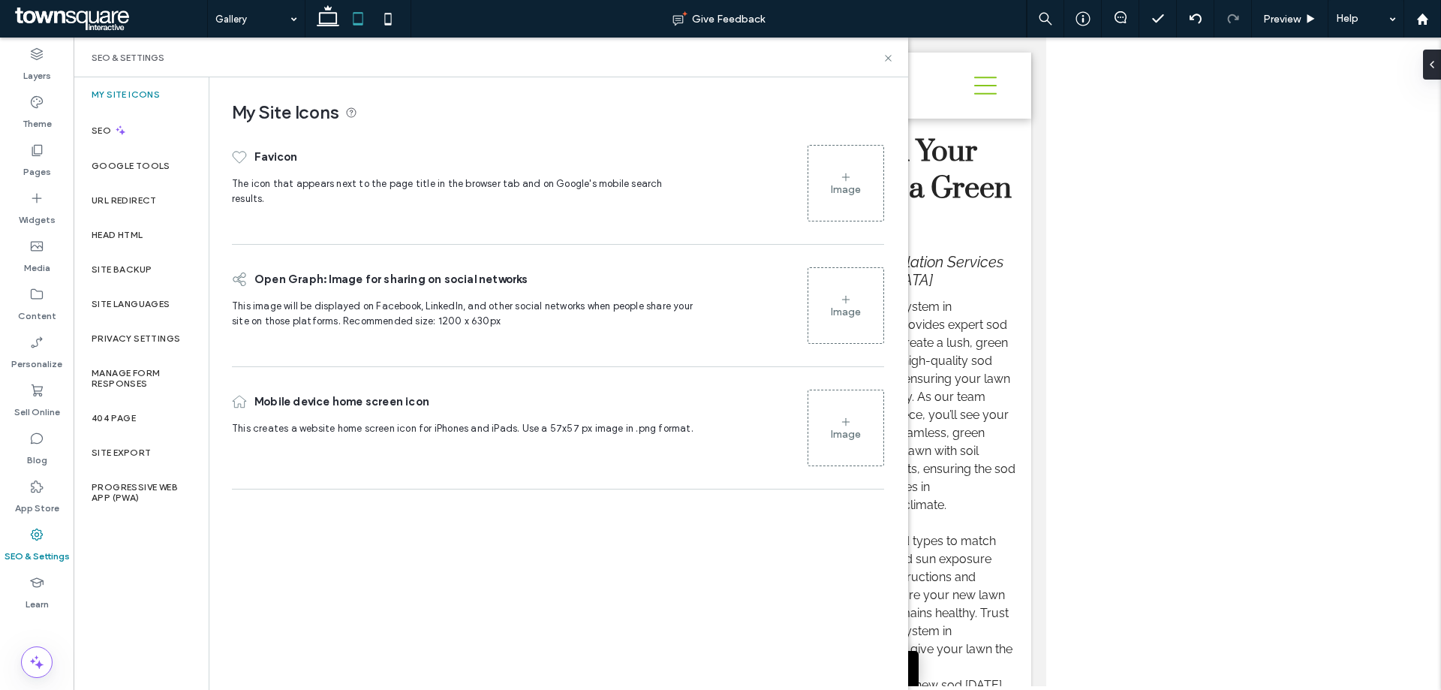
click at [825, 197] on div "Image" at bounding box center [845, 183] width 75 height 72
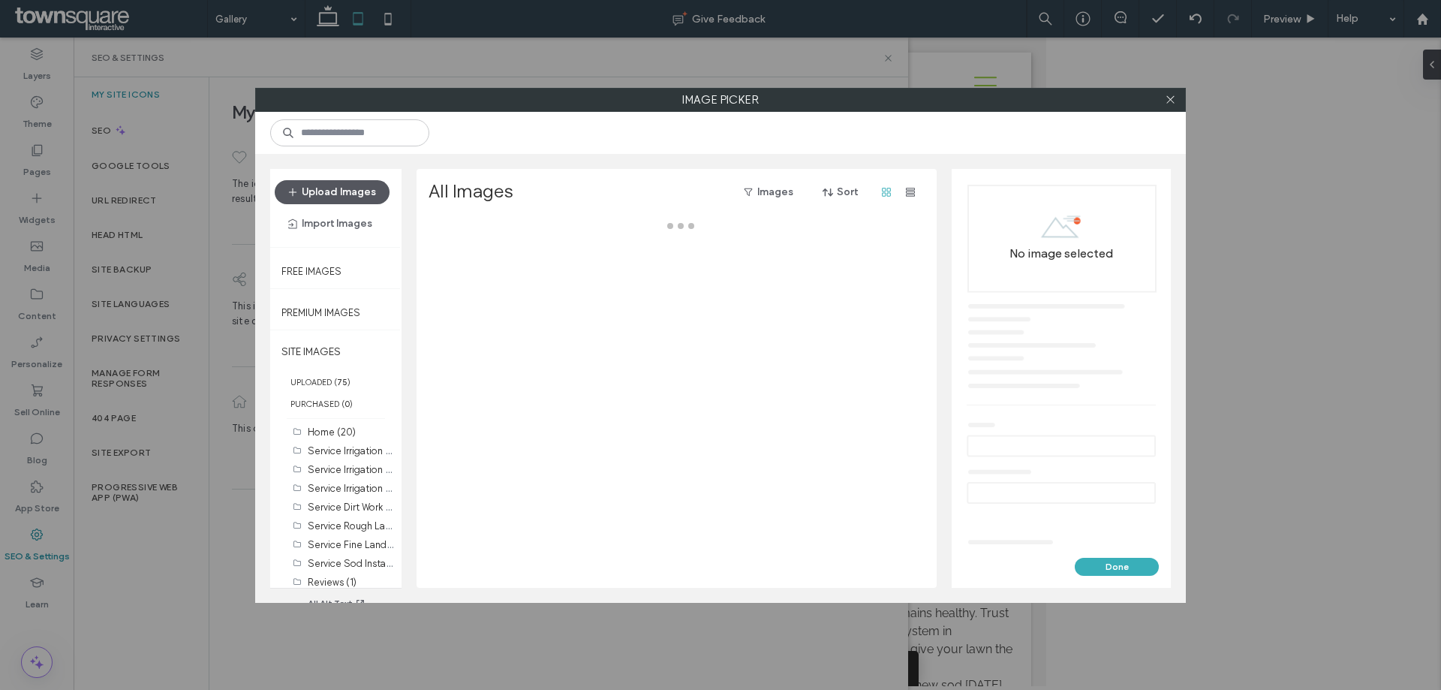
click at [343, 199] on button "Upload Images" at bounding box center [332, 192] width 115 height 24
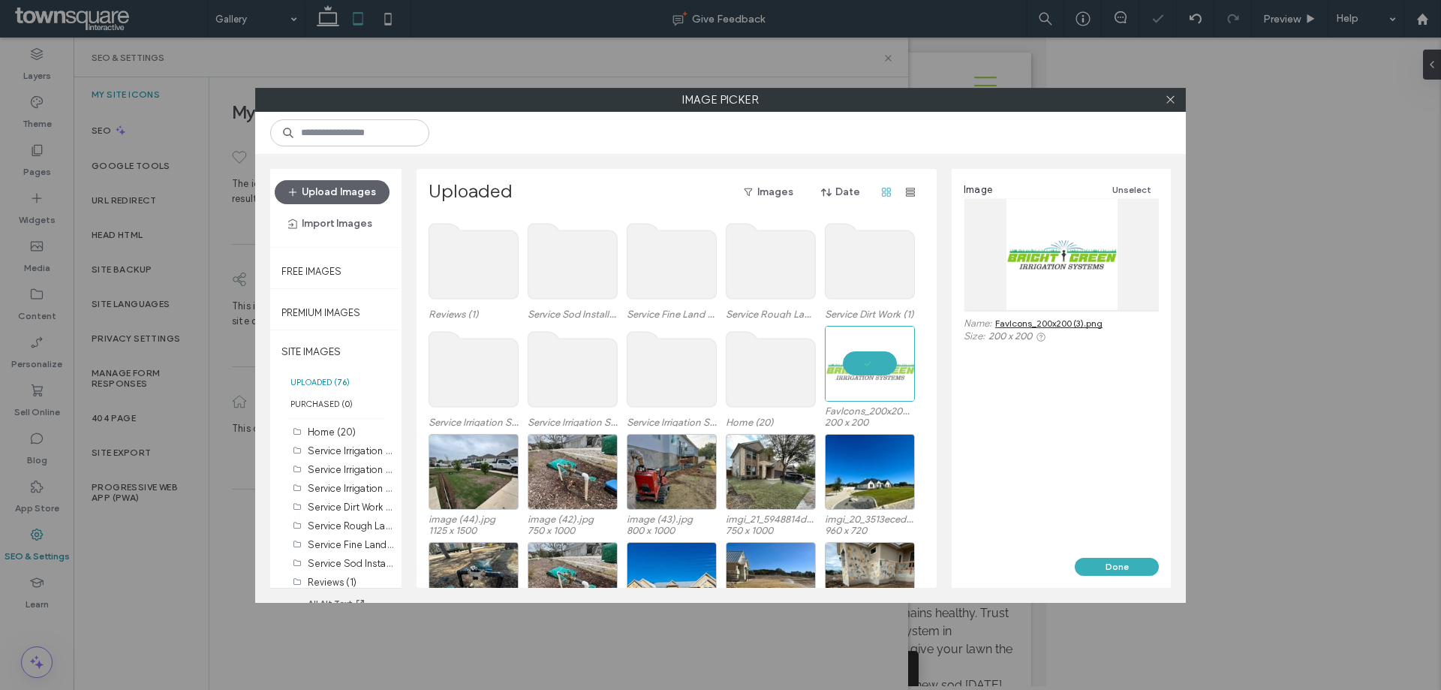
click at [1111, 578] on div "Done" at bounding box center [1060, 572] width 219 height 30
drag, startPoint x: 1105, startPoint y: 571, endPoint x: 1098, endPoint y: 566, distance: 8.1
click at [1104, 571] on button "Done" at bounding box center [1116, 566] width 84 height 18
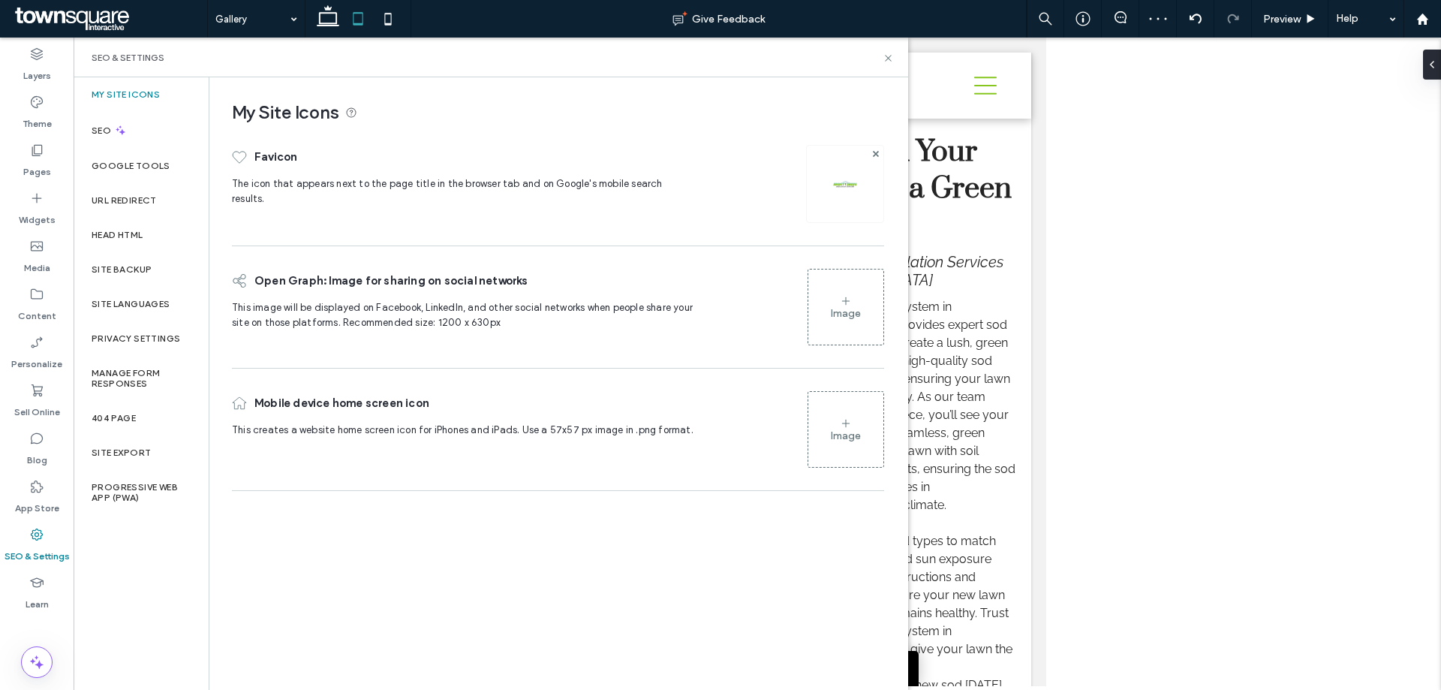
click at [859, 312] on div "Image" at bounding box center [846, 313] width 30 height 13
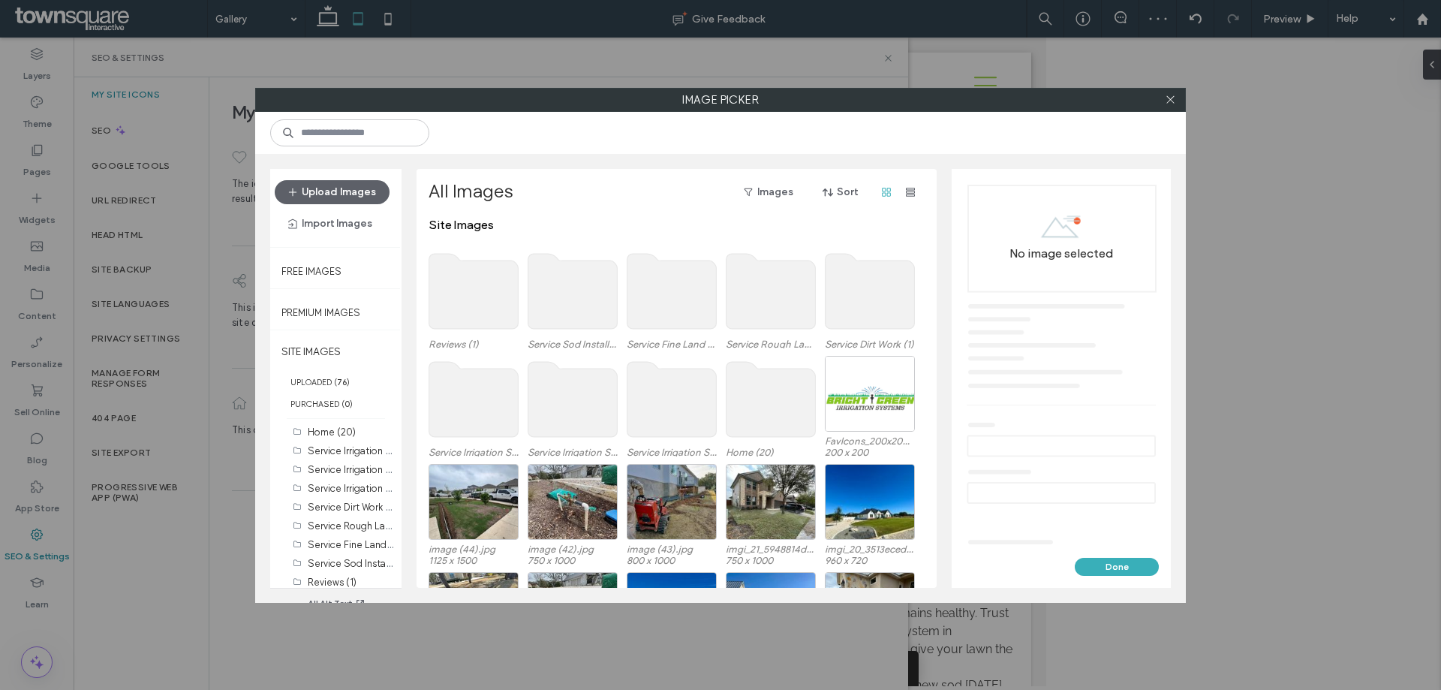
click at [583, 279] on use at bounding box center [572, 291] width 89 height 75
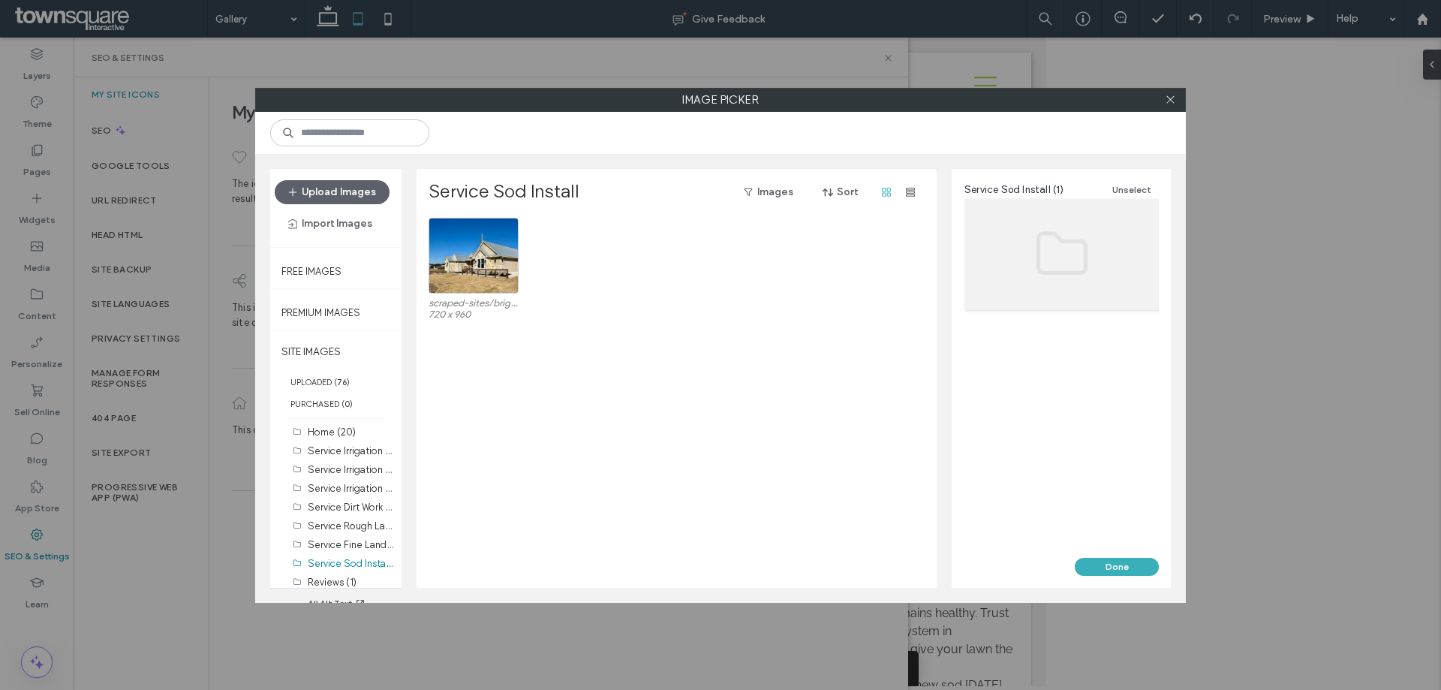
click at [1176, 101] on div at bounding box center [1169, 100] width 23 height 23
click at [1175, 101] on icon at bounding box center [1169, 99] width 11 height 11
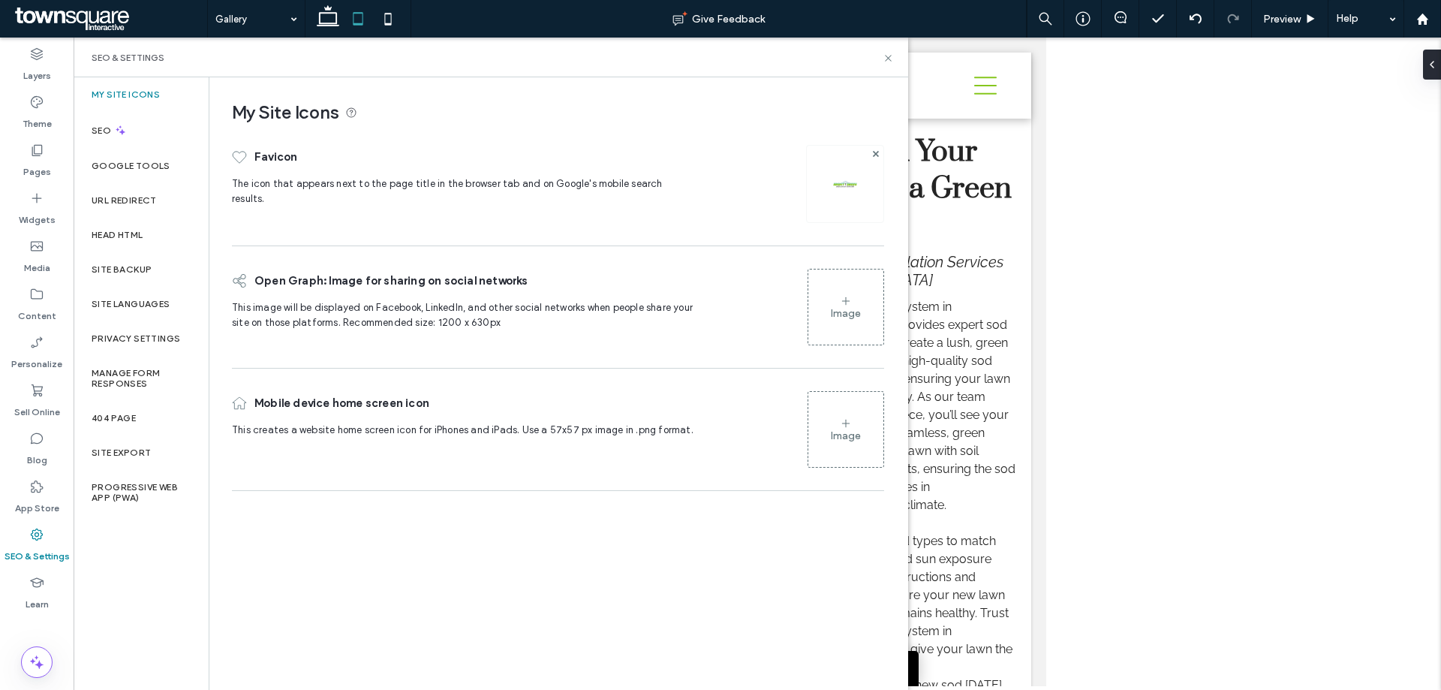
click at [838, 294] on div "Image" at bounding box center [845, 307] width 75 height 72
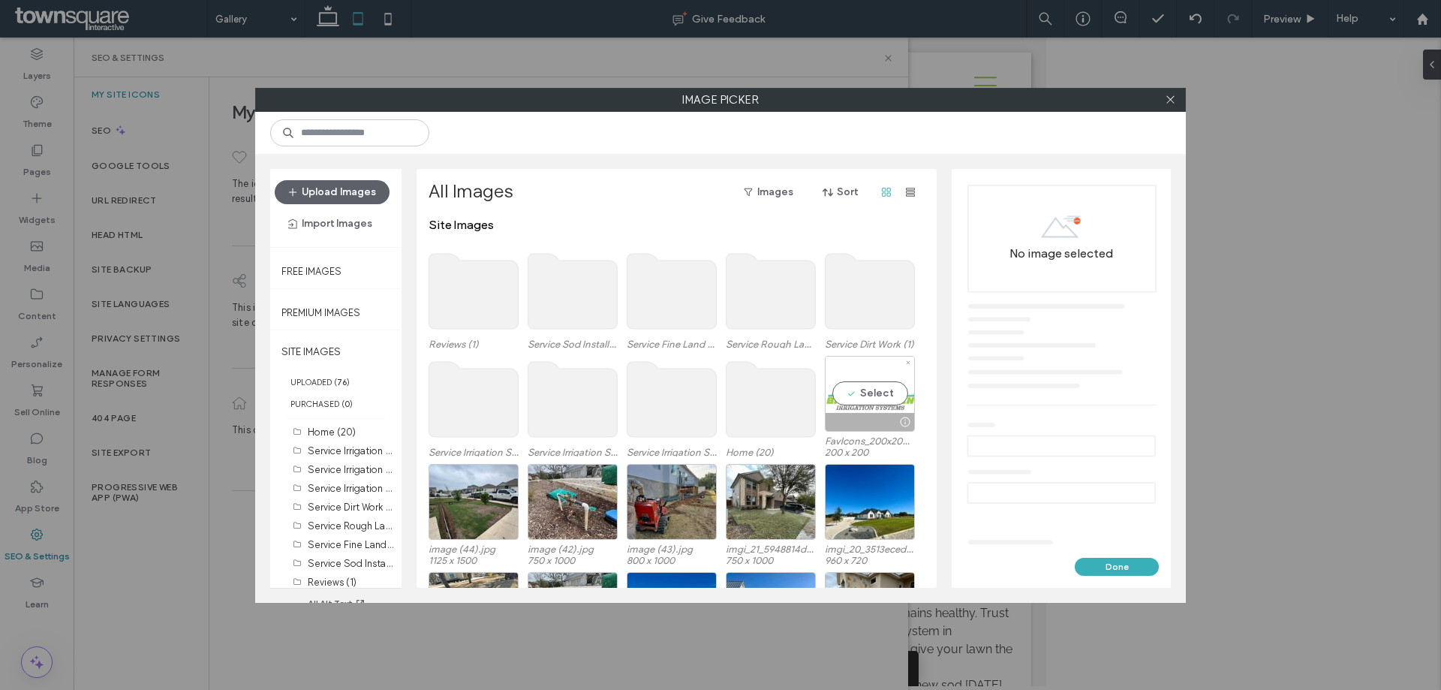
click at [860, 404] on div "Select" at bounding box center [870, 394] width 90 height 76
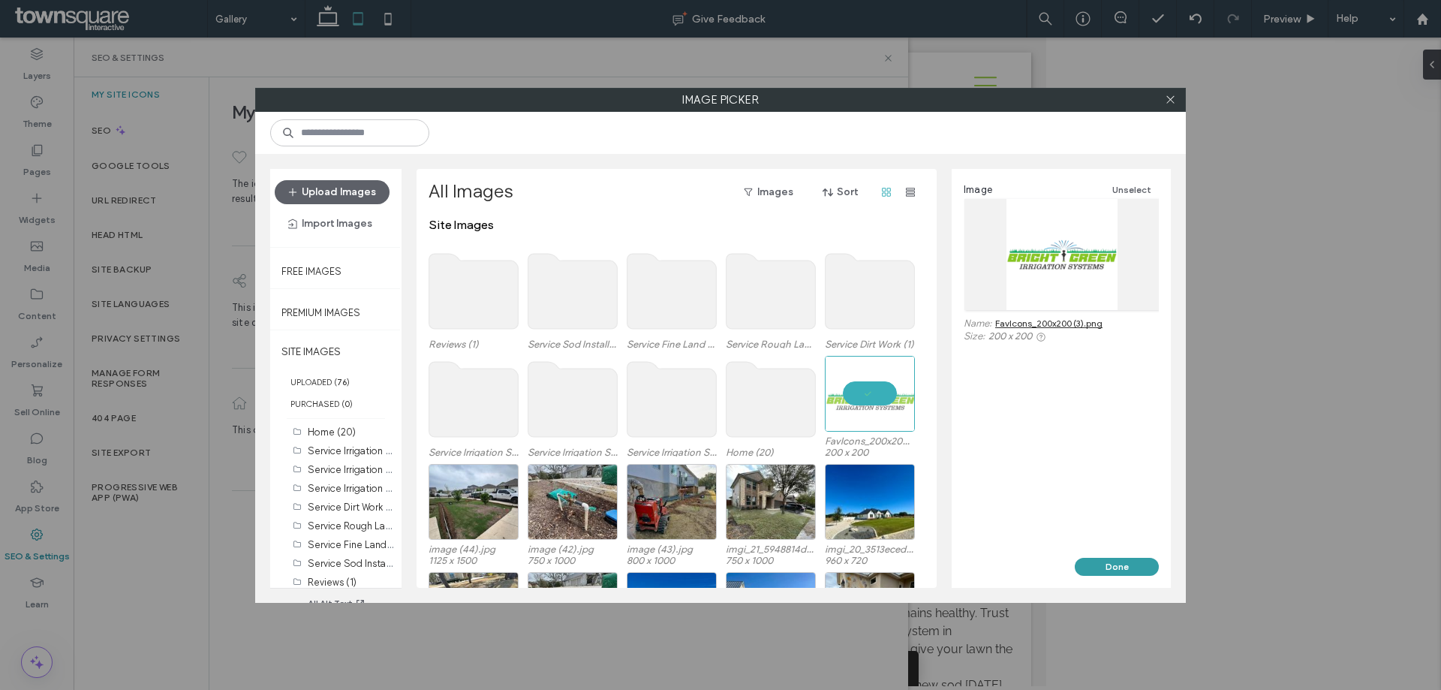
click at [1107, 560] on button "Done" at bounding box center [1116, 566] width 84 height 18
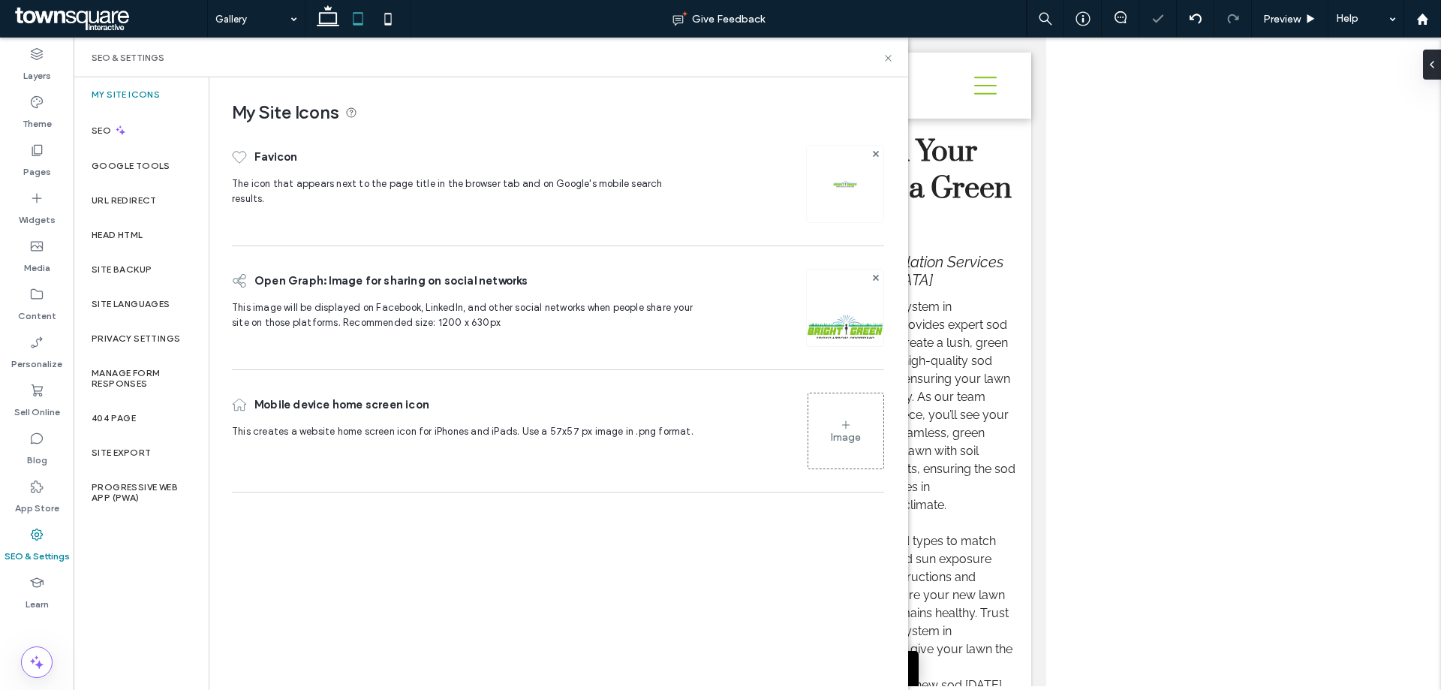
click at [853, 437] on div "Image" at bounding box center [846, 437] width 30 height 13
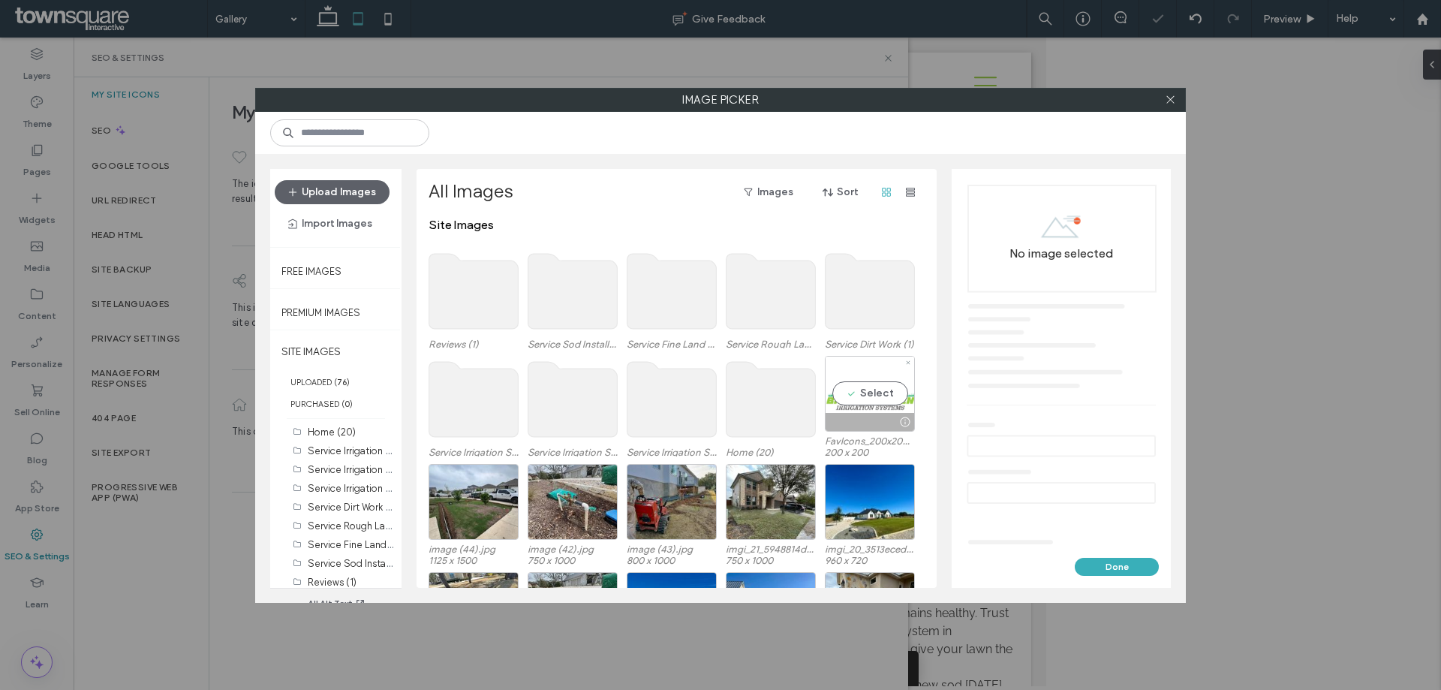
click at [876, 392] on div "Select" at bounding box center [870, 394] width 90 height 76
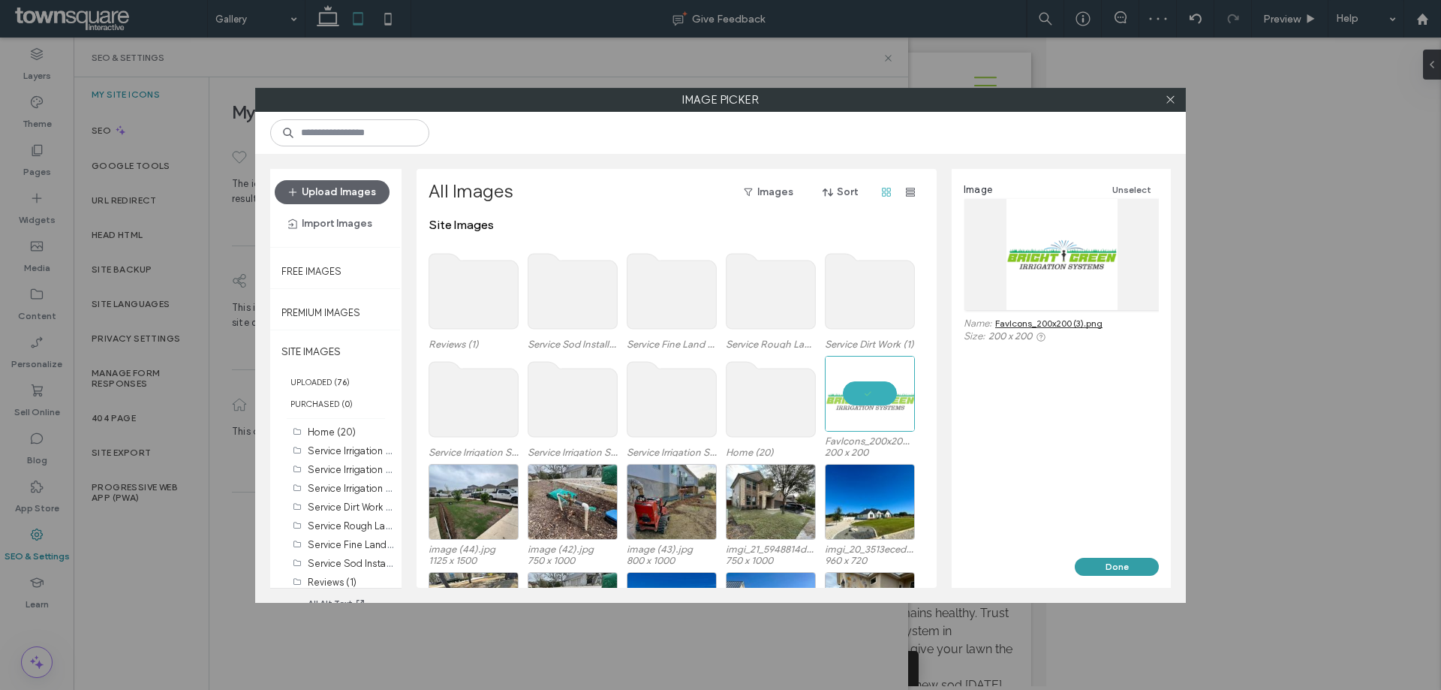
click at [1097, 563] on button "Done" at bounding box center [1116, 566] width 84 height 18
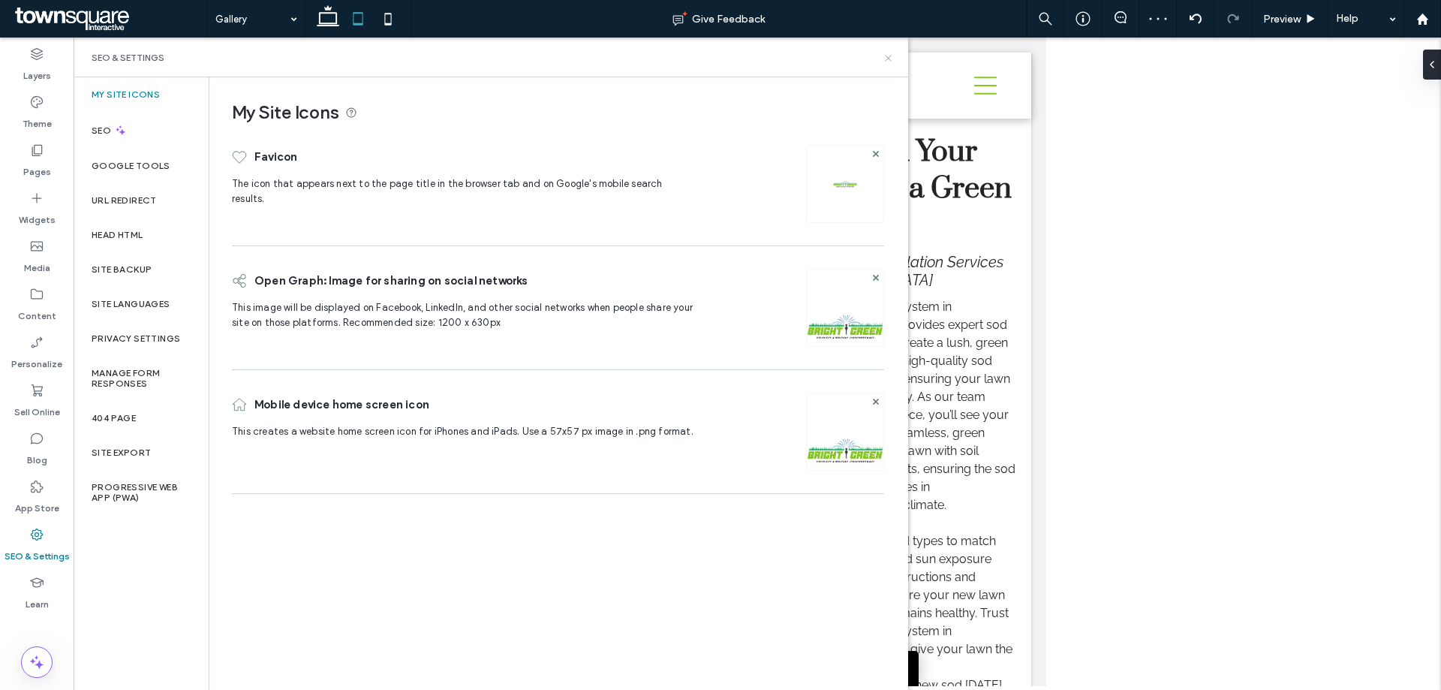
click at [887, 58] on icon at bounding box center [887, 58] width 11 height 11
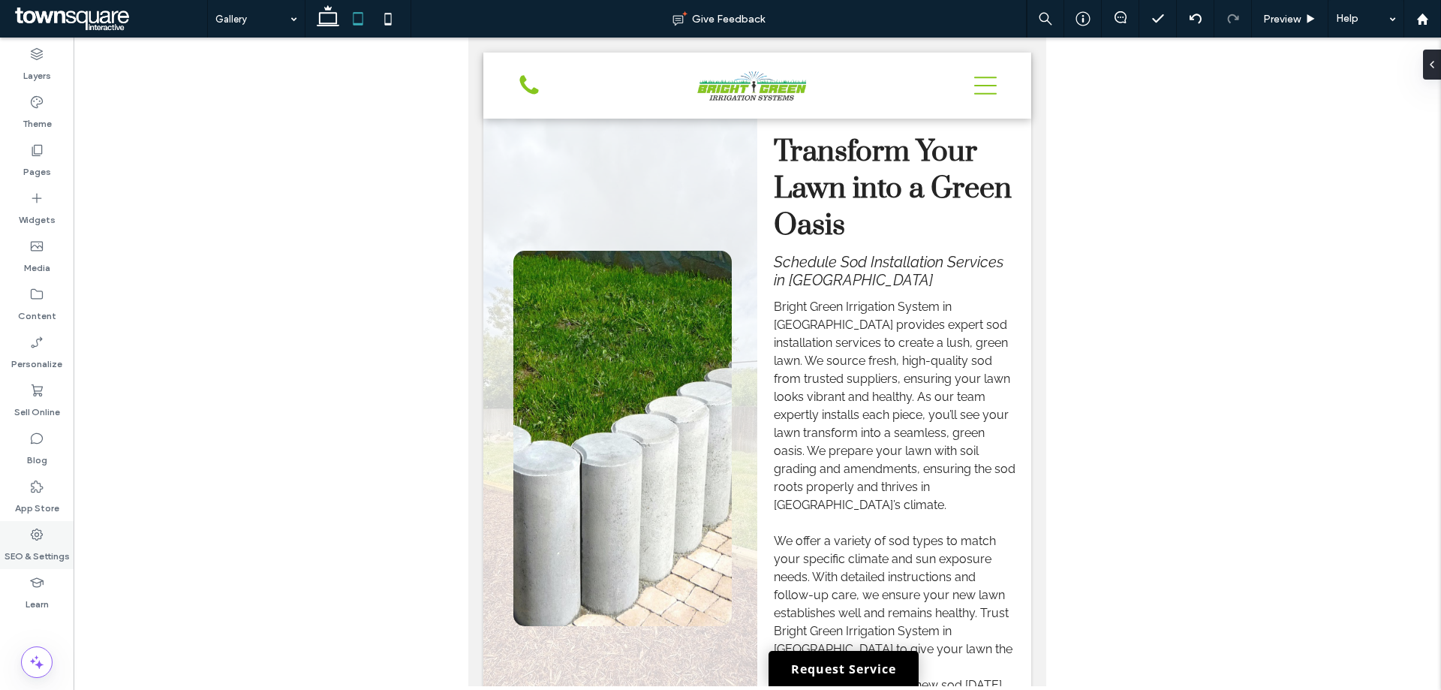
click at [47, 531] on div "SEO & Settings" at bounding box center [37, 545] width 74 height 48
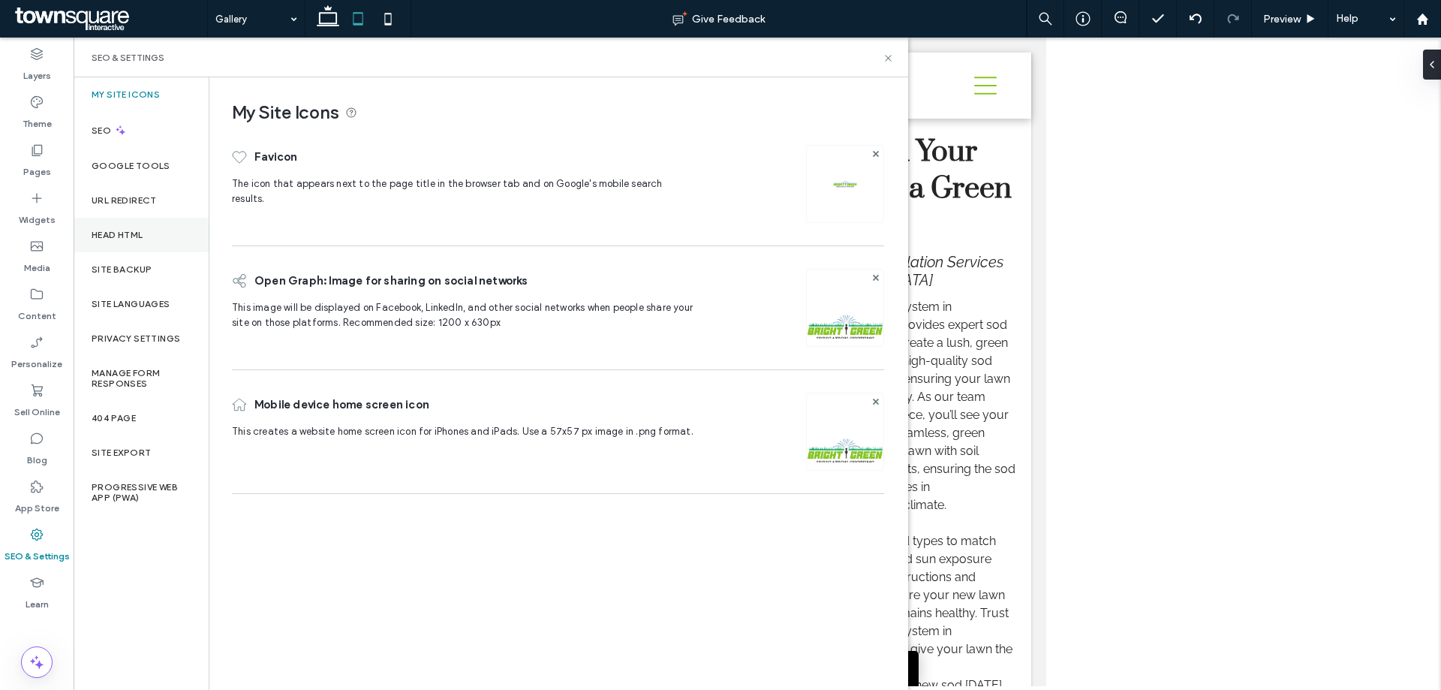
click at [136, 237] on label "Head HTML" at bounding box center [118, 235] width 52 height 11
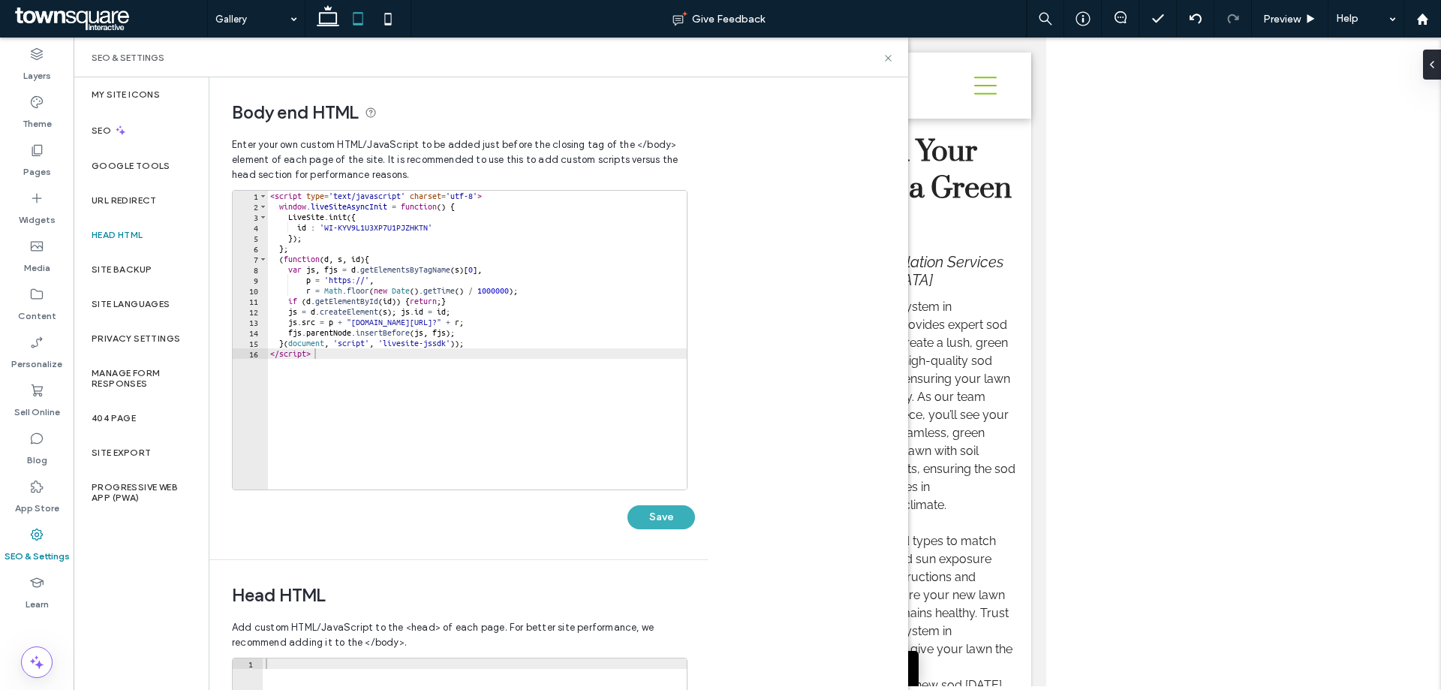
click at [404, 234] on div "< script type = 'text/javascript' charset = 'utf-8' > window . liveSiteAsyncIni…" at bounding box center [476, 351] width 419 height 320
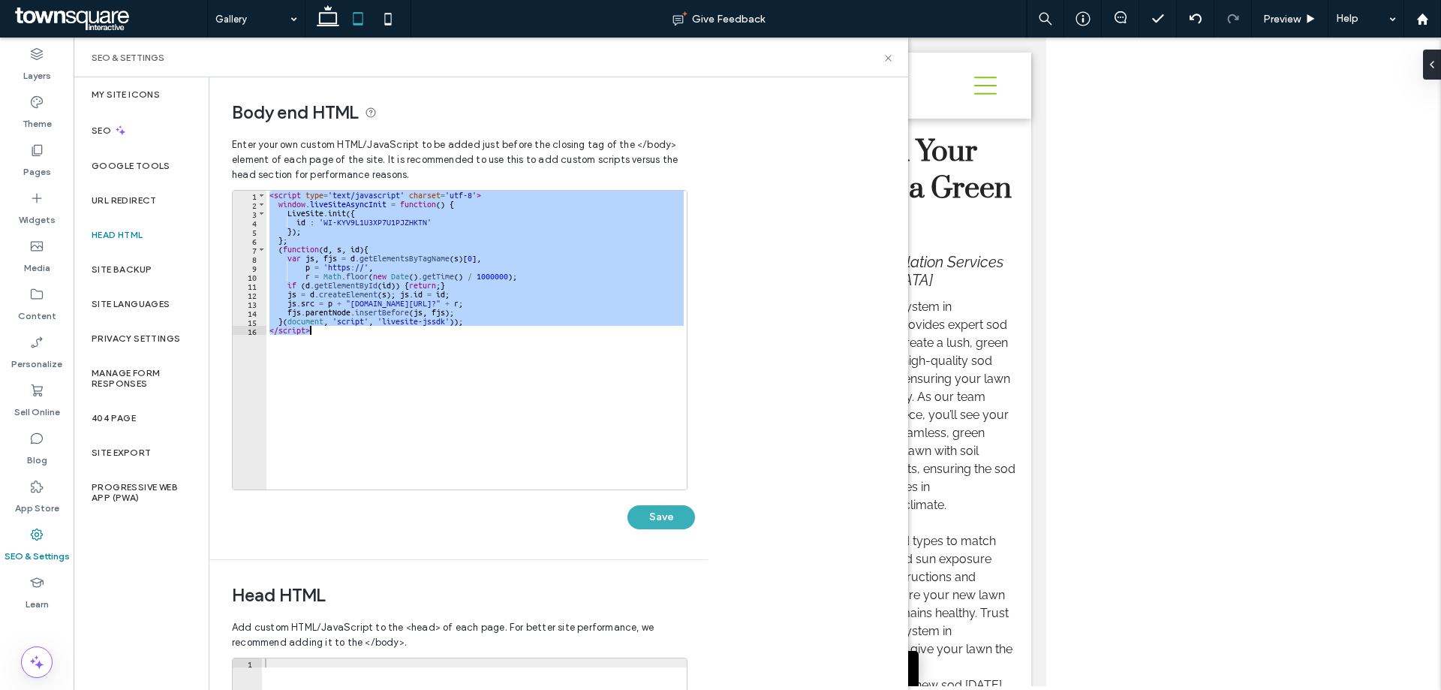
paste textarea "Cursor at row 16"
type textarea "*********"
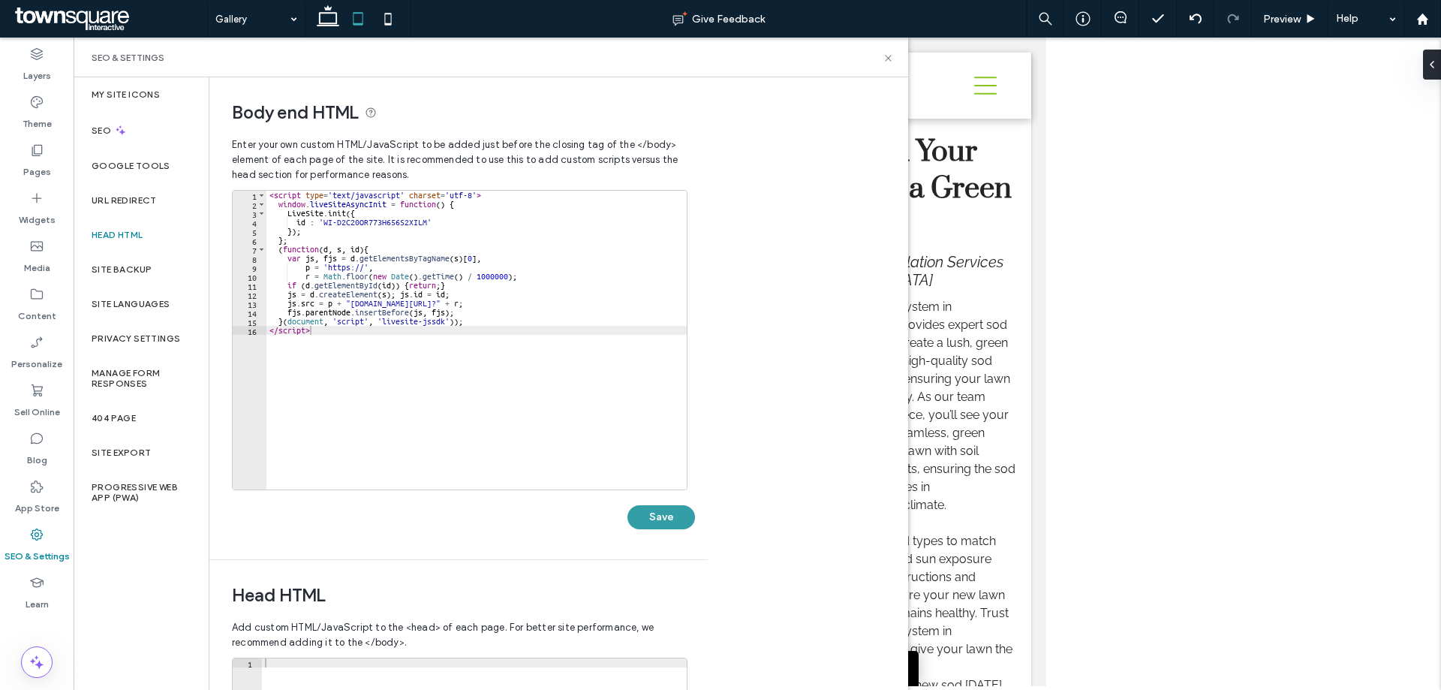
click at [667, 512] on button "Save" at bounding box center [661, 517] width 68 height 24
click at [891, 58] on icon at bounding box center [887, 58] width 11 height 11
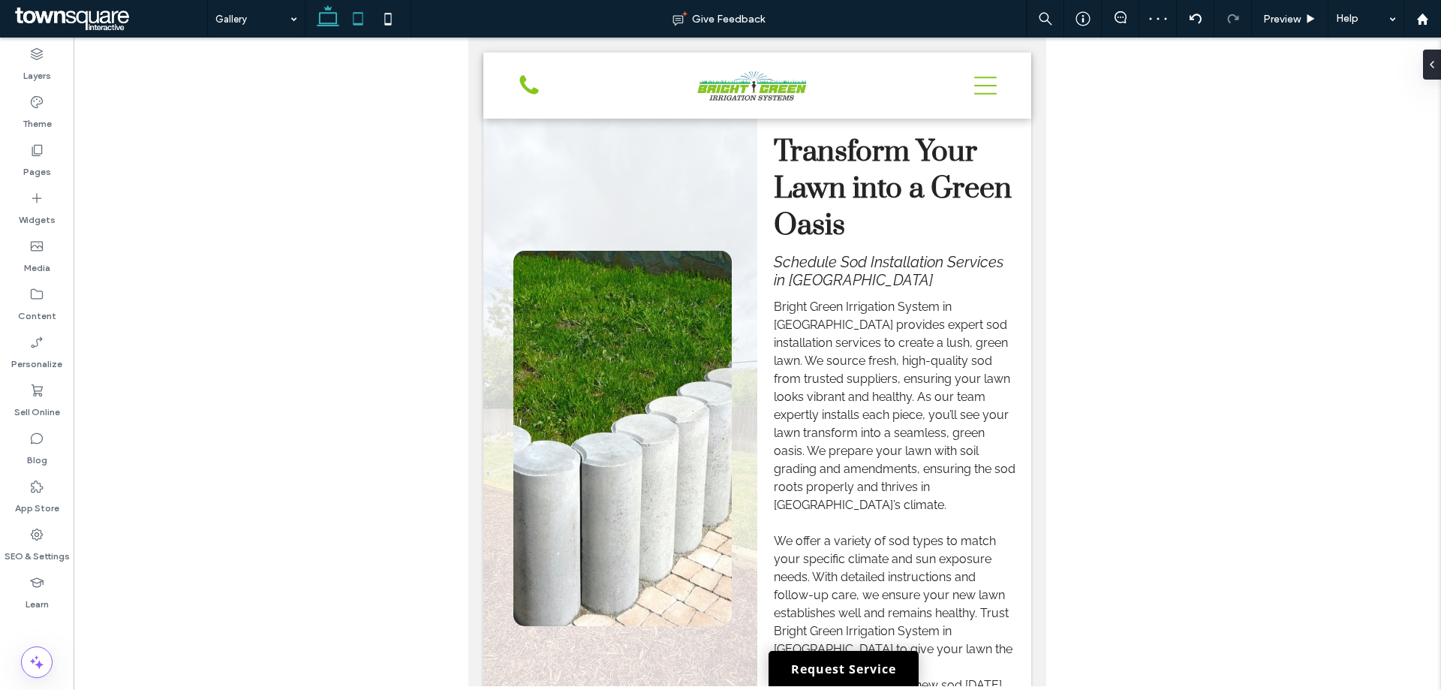
click at [318, 23] on icon at bounding box center [328, 19] width 30 height 30
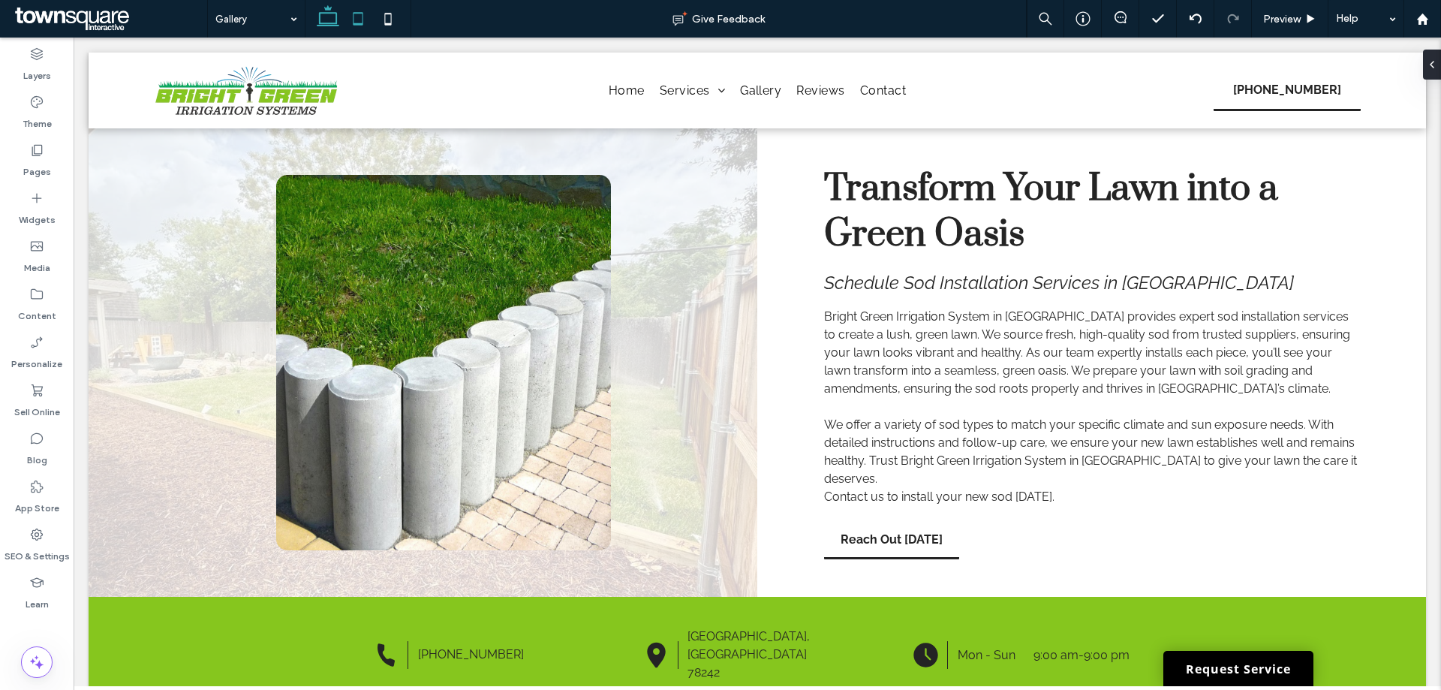
click at [346, 22] on icon at bounding box center [358, 19] width 30 height 30
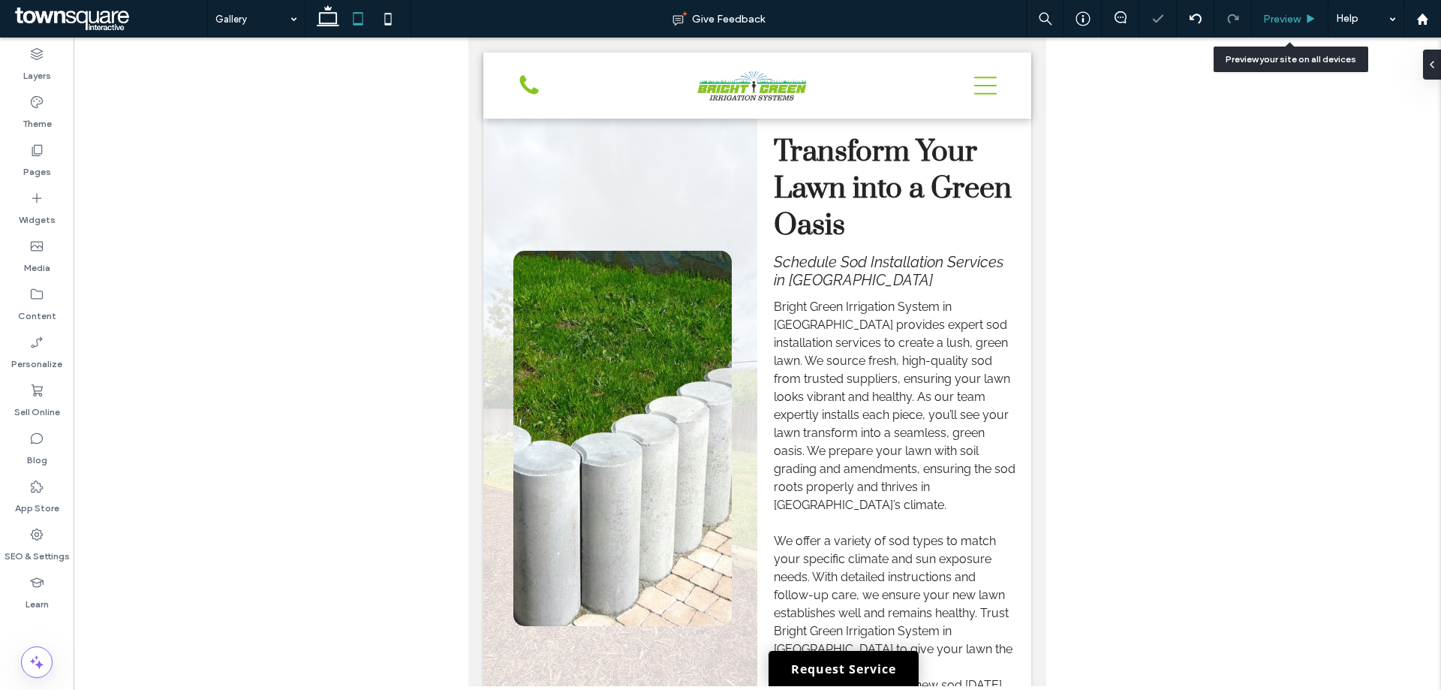
click at [1269, 35] on div "Preview" at bounding box center [1289, 19] width 77 height 38
click at [1269, 13] on span "Preview" at bounding box center [1282, 19] width 38 height 13
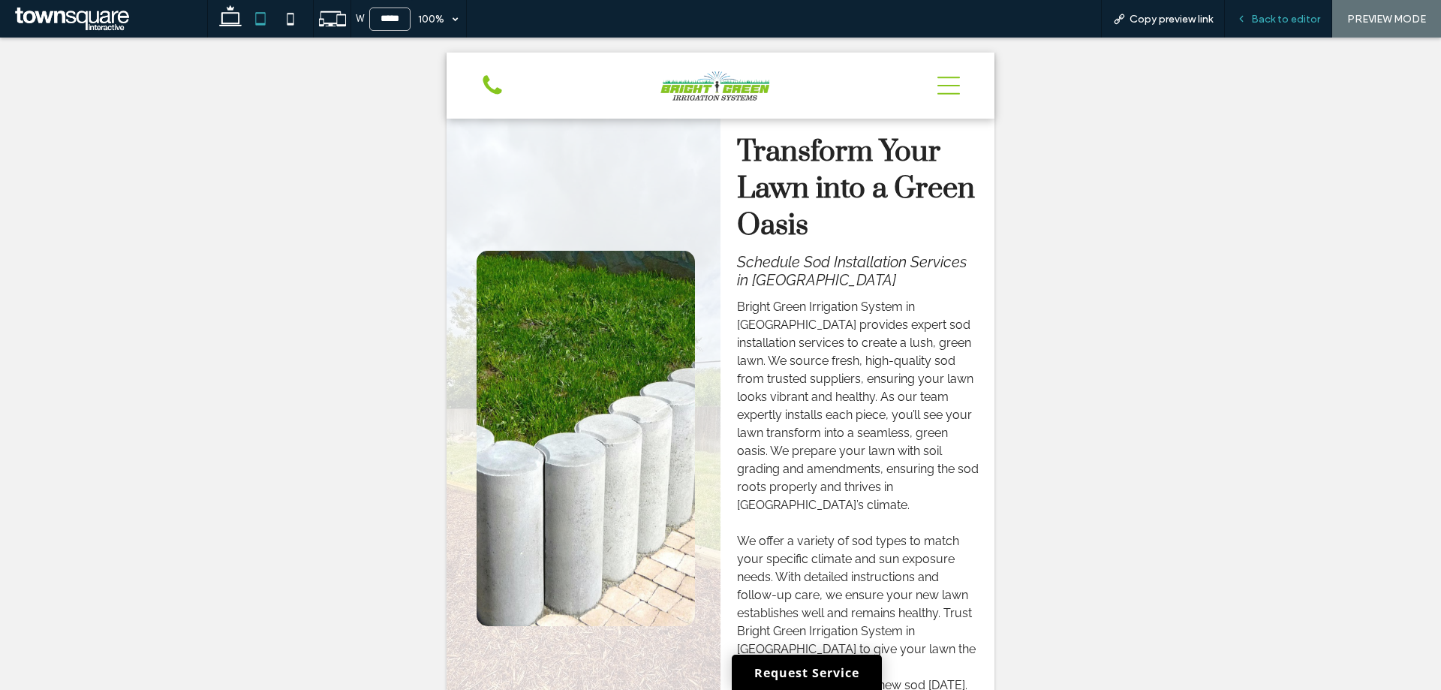
click at [1288, 11] on div "Back to editor" at bounding box center [1277, 19] width 107 height 38
click at [1246, 17] on icon at bounding box center [1241, 19] width 11 height 11
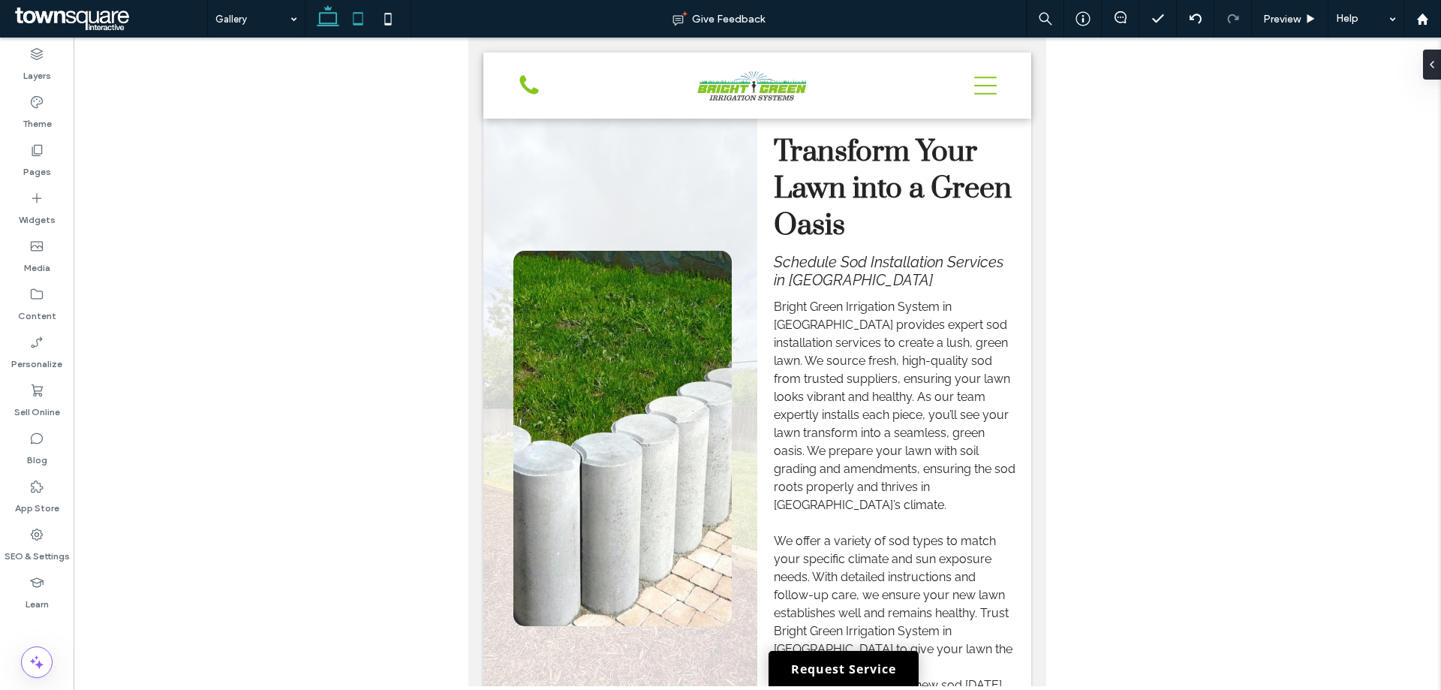
click at [316, 14] on icon at bounding box center [328, 19] width 30 height 30
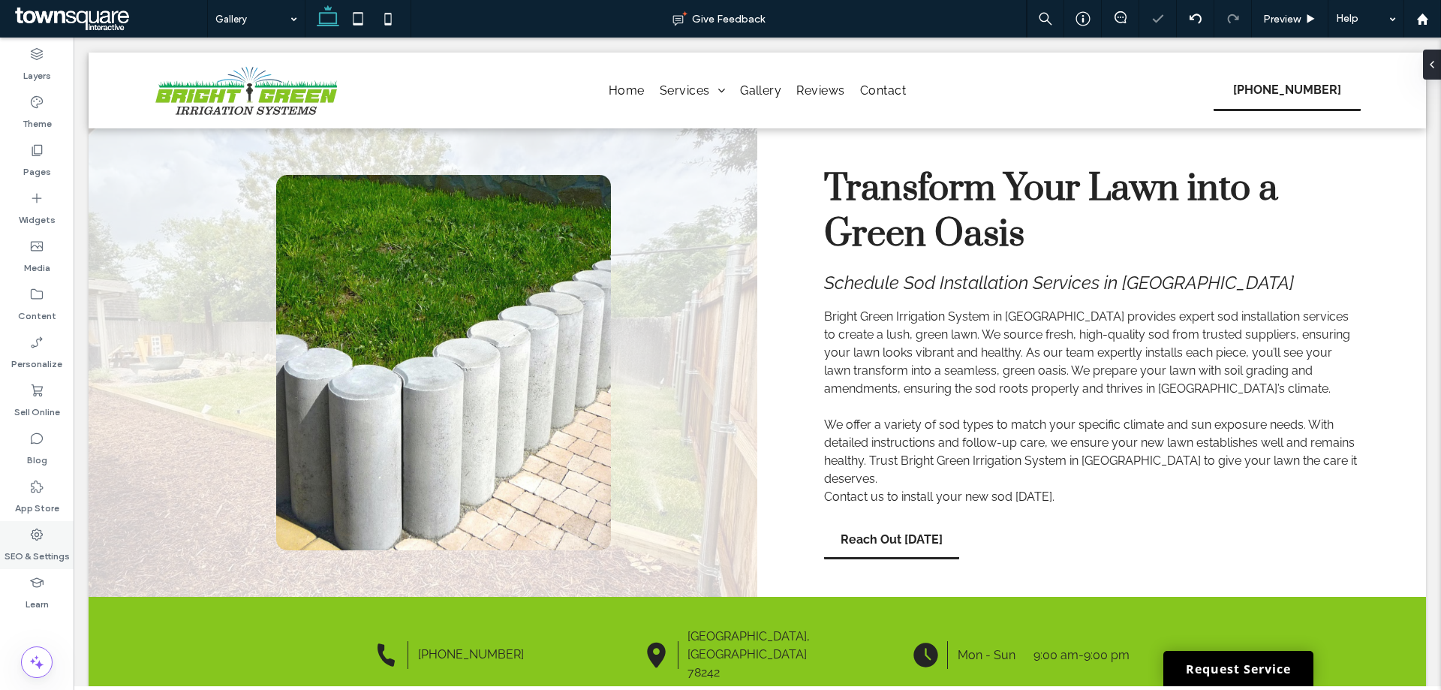
click at [35, 544] on label "SEO & Settings" at bounding box center [37, 552] width 65 height 21
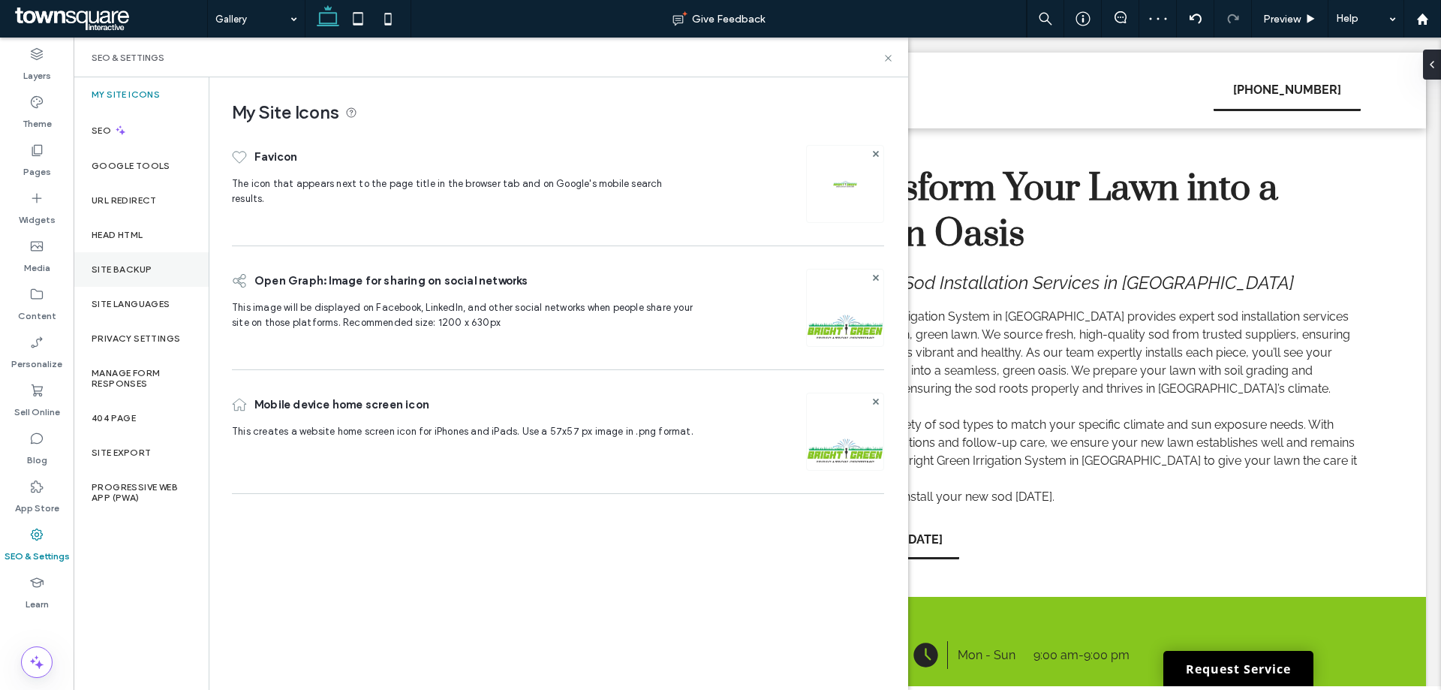
click at [132, 266] on label "Site Backup" at bounding box center [122, 269] width 60 height 11
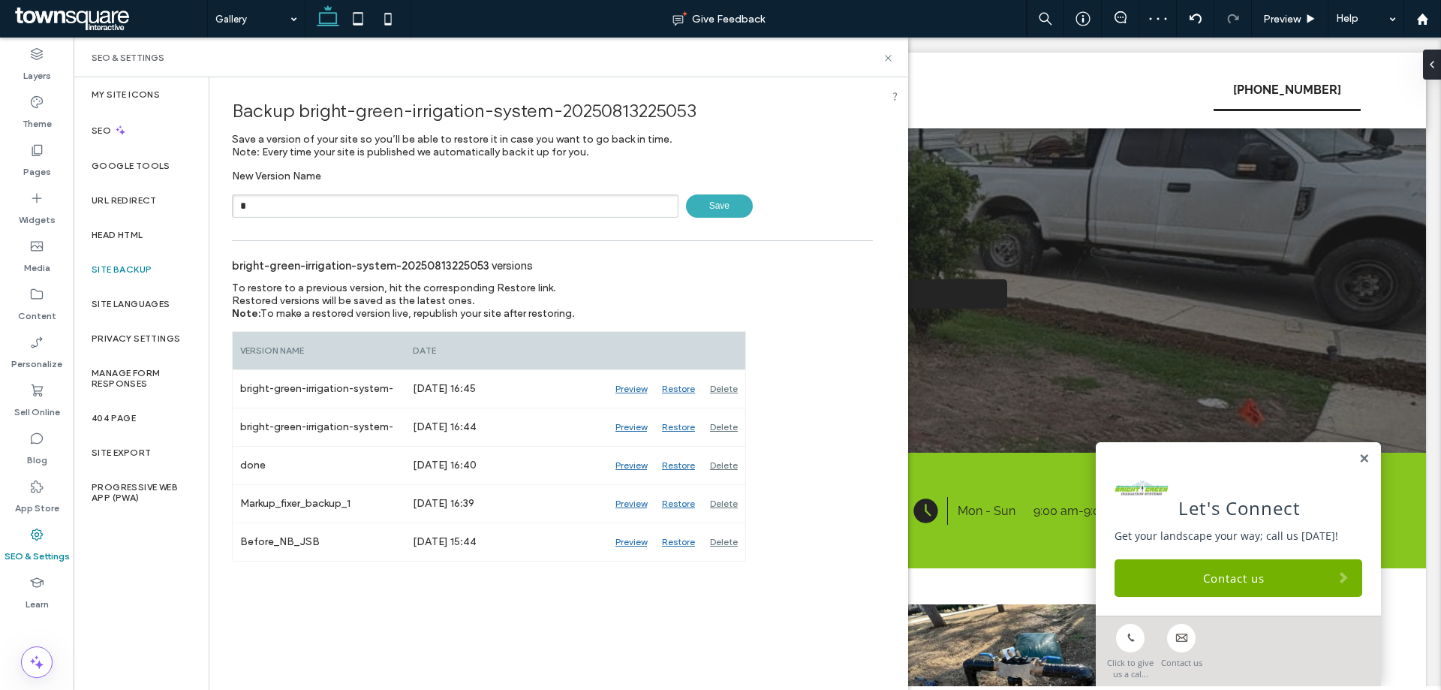
scroll to position [311, 0]
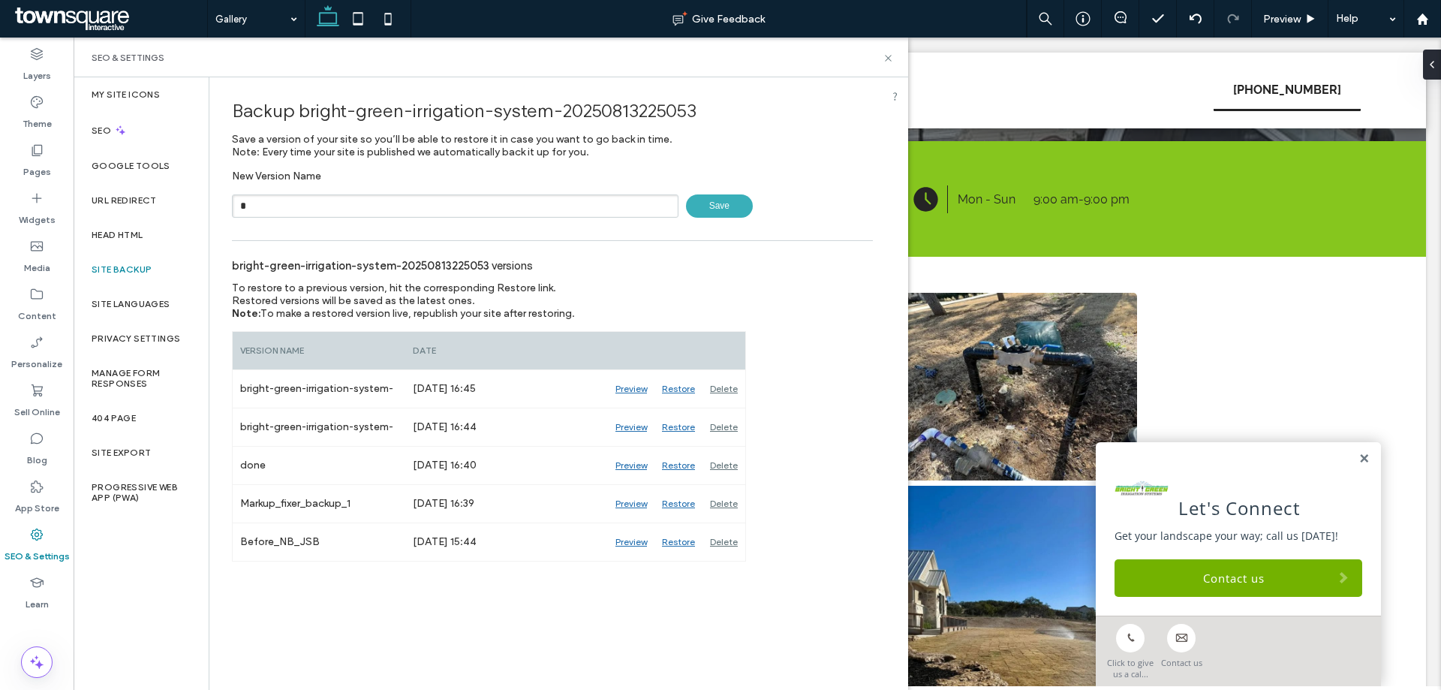
type input "*****"
click at [726, 209] on span "Save" at bounding box center [719, 205] width 67 height 23
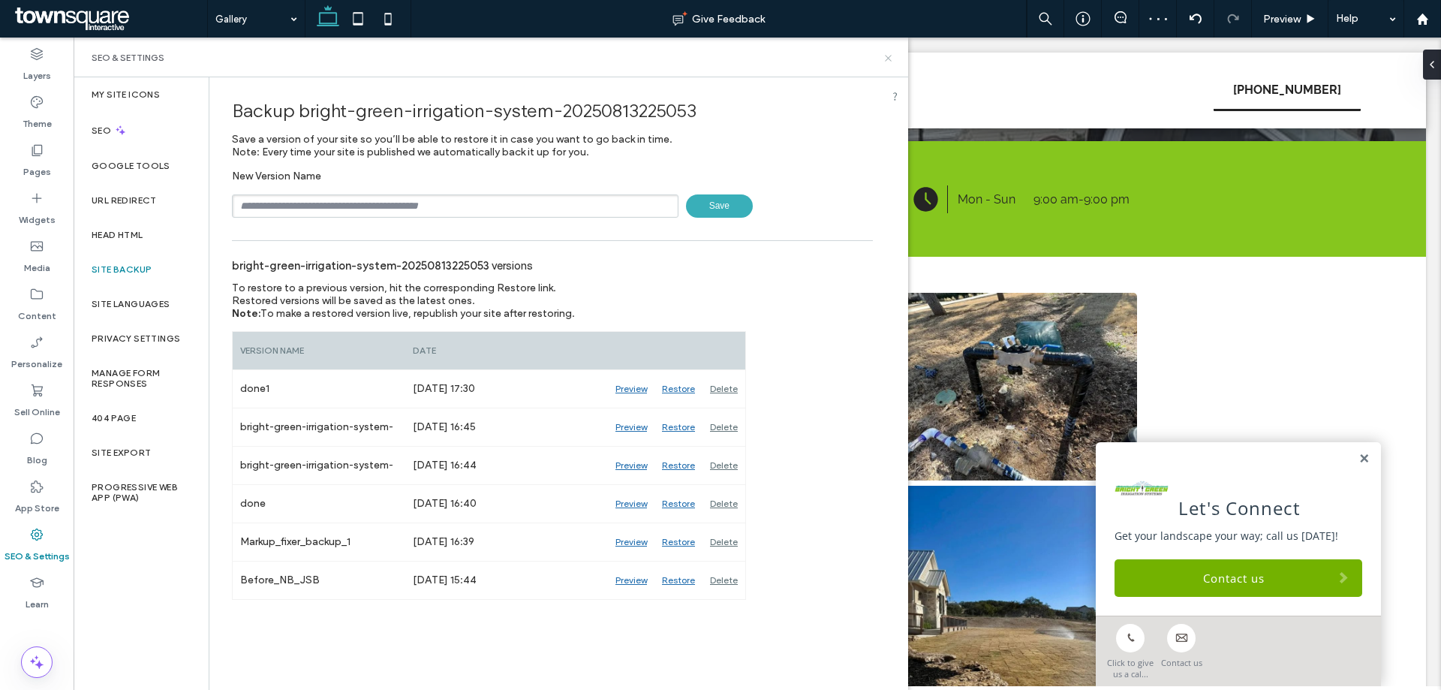
drag, startPoint x: 885, startPoint y: 57, endPoint x: 880, endPoint y: 5, distance: 52.8
click at [885, 57] on icon at bounding box center [887, 58] width 11 height 11
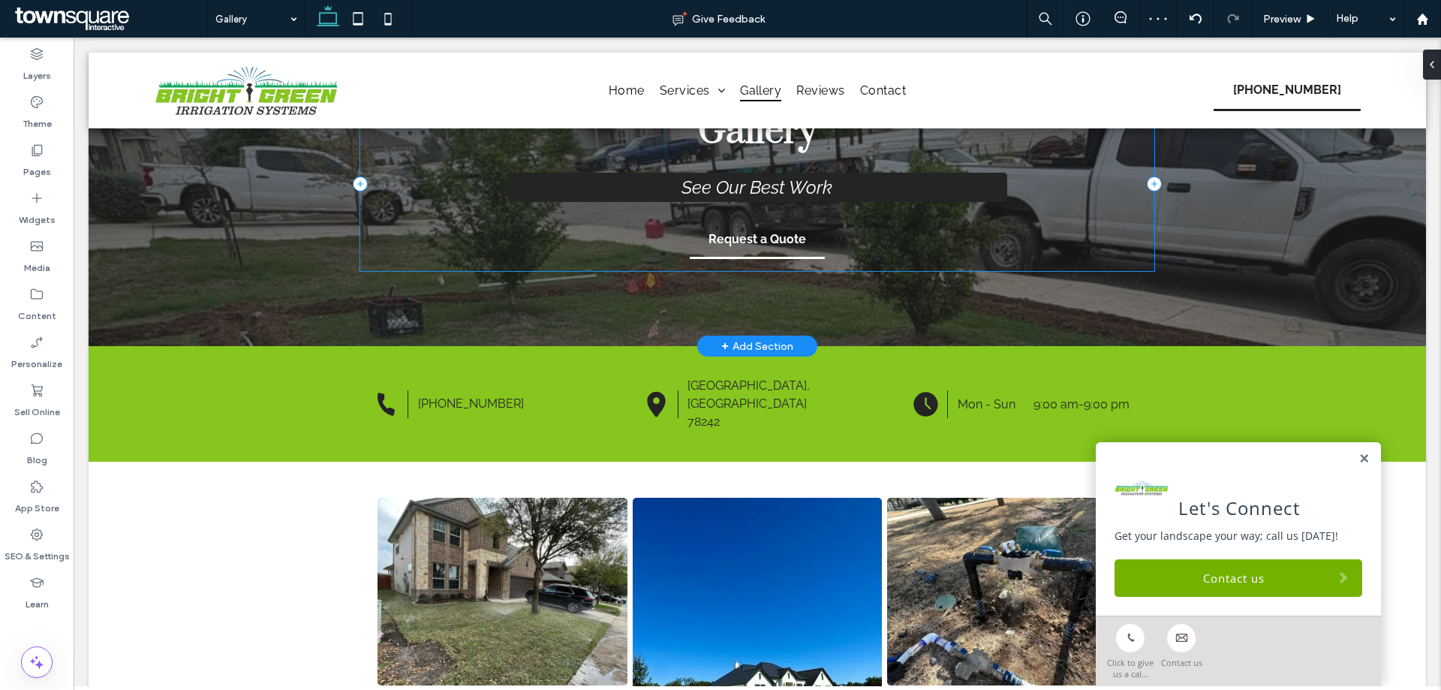
scroll to position [0, 0]
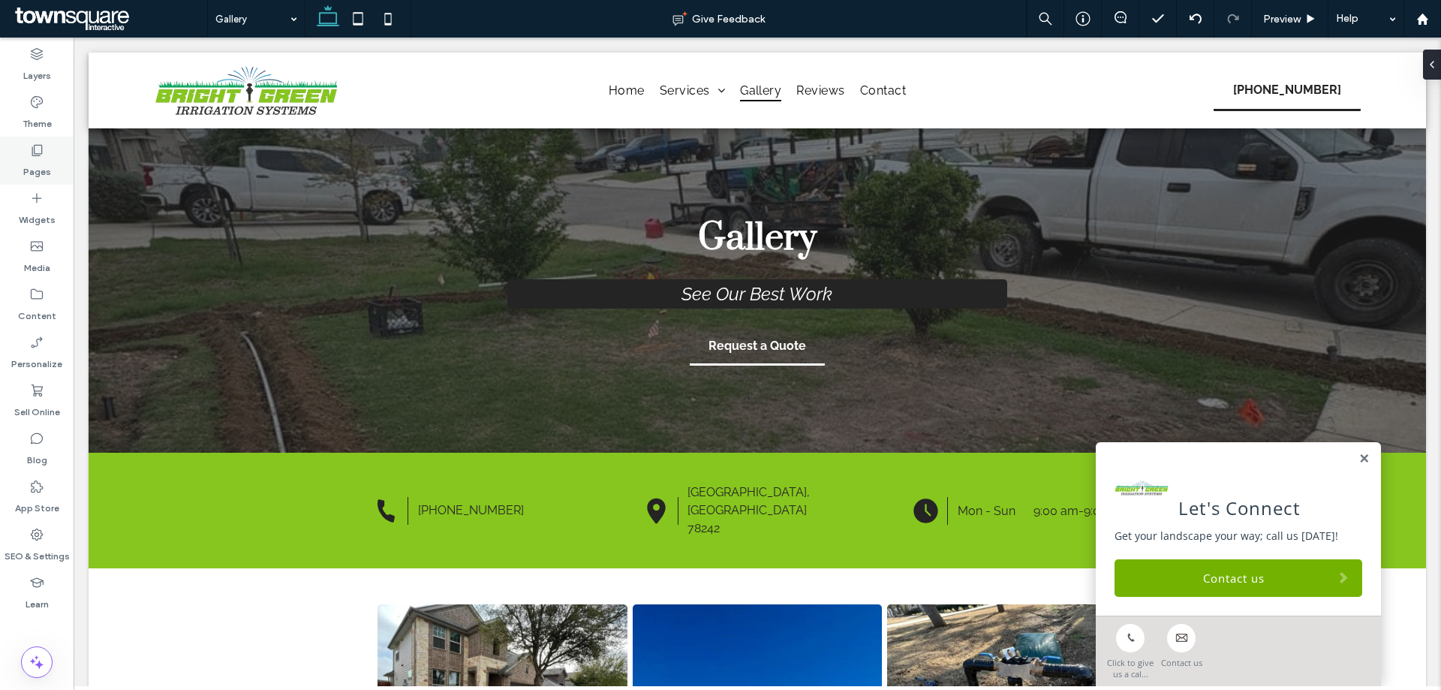
click at [20, 171] on div "Pages" at bounding box center [37, 161] width 74 height 48
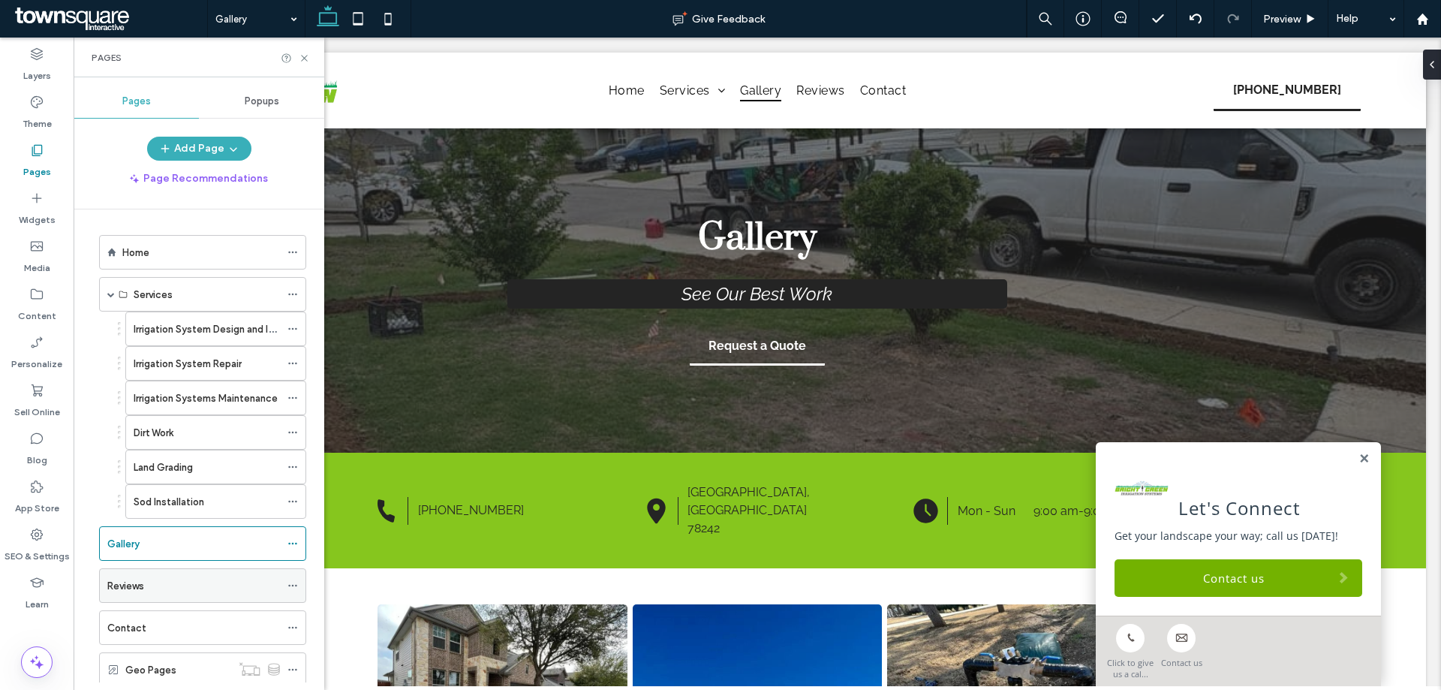
click at [143, 597] on div "Reviews" at bounding box center [193, 585] width 173 height 33
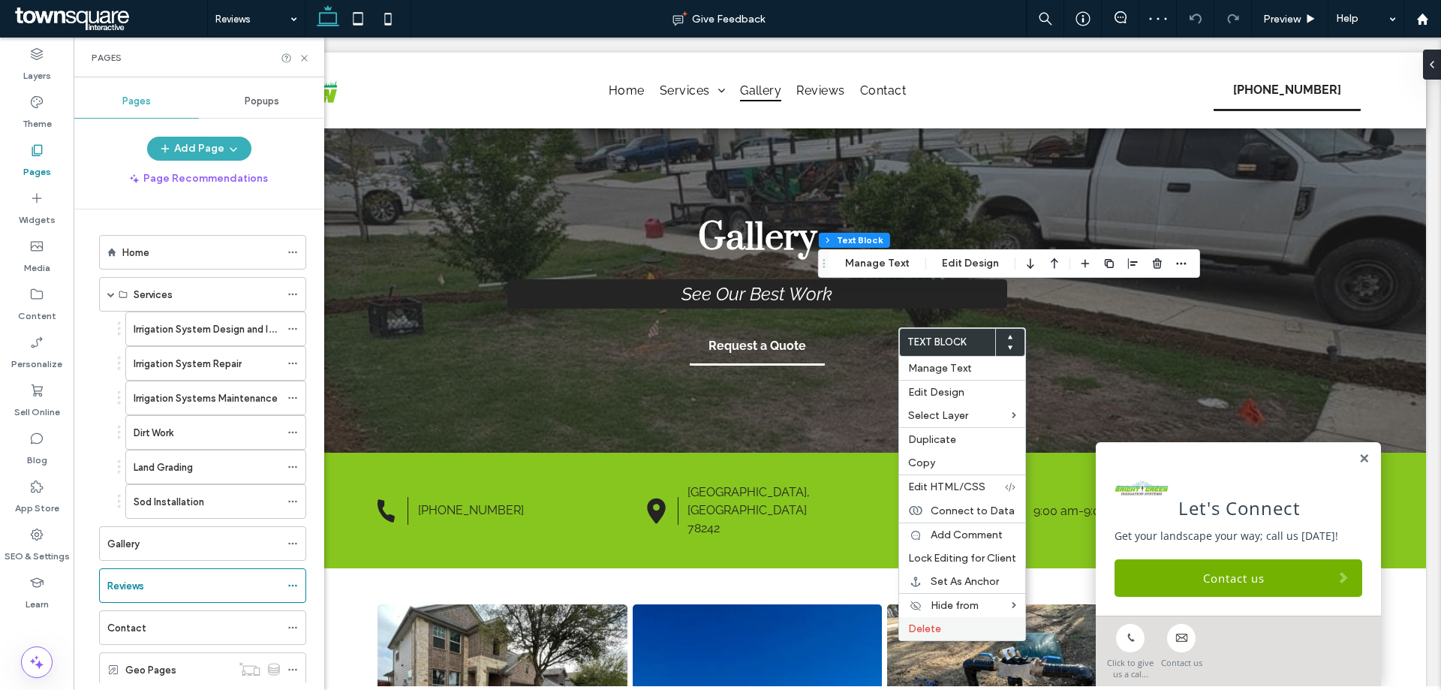
click at [939, 626] on label "Delete" at bounding box center [962, 628] width 108 height 13
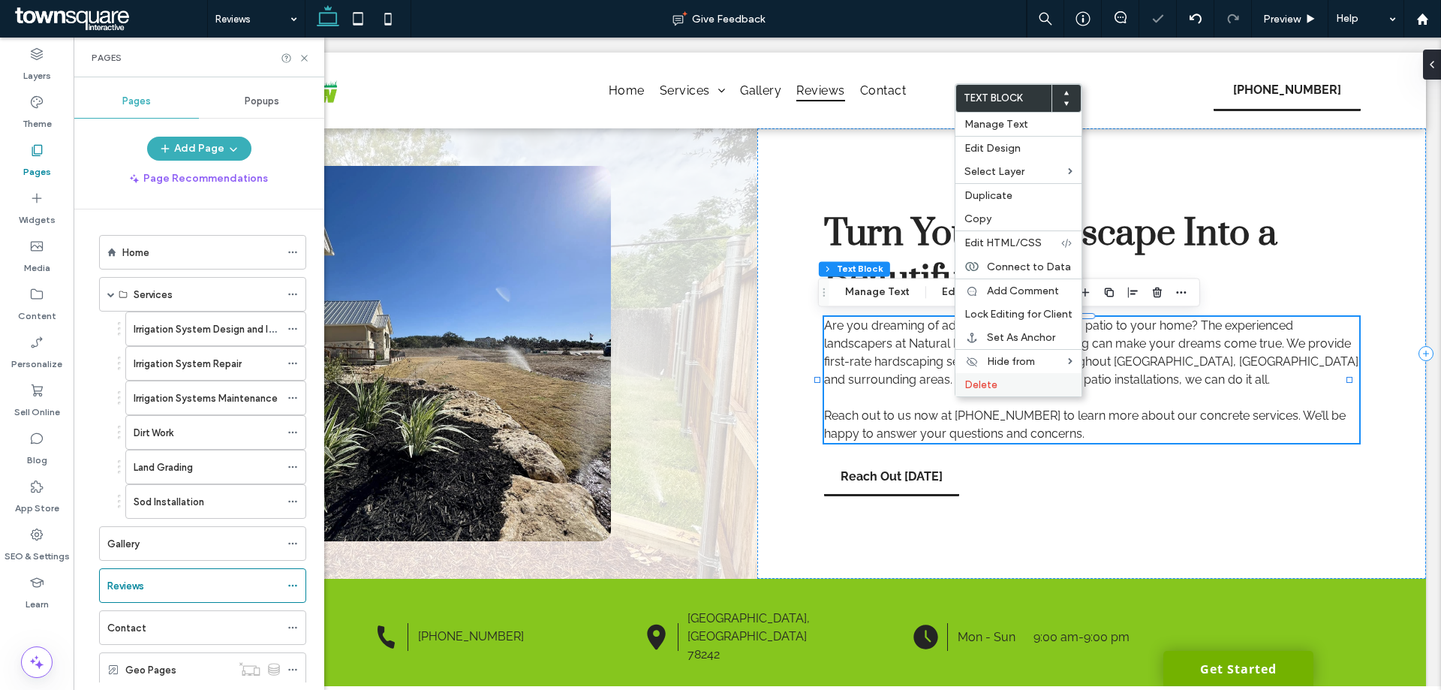
click at [978, 389] on span "Delete" at bounding box center [980, 384] width 33 height 13
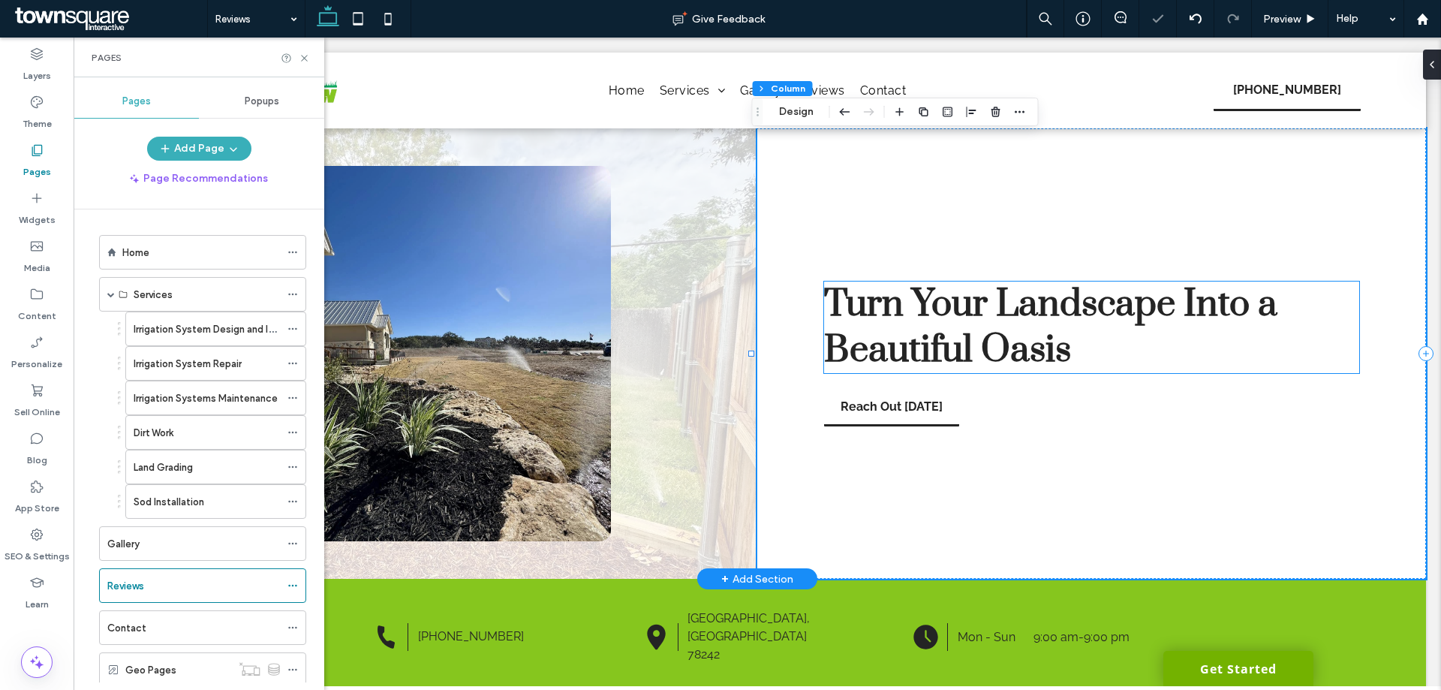
click at [951, 322] on span "Turn Your Landscape Into a Beautiful Oasis" at bounding box center [1050, 327] width 453 height 92
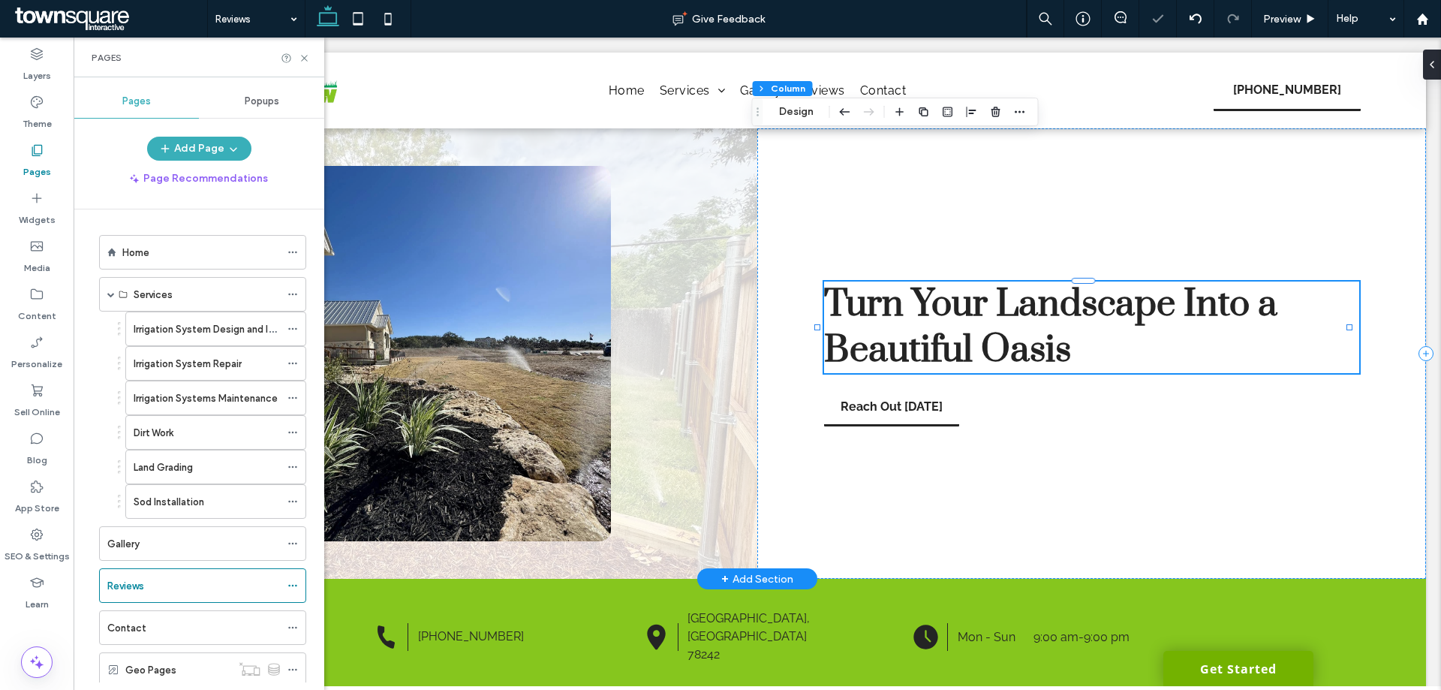
click at [951, 322] on div "Turn Your Landscape Into a Beautiful Oasis" at bounding box center [1091, 327] width 535 height 92
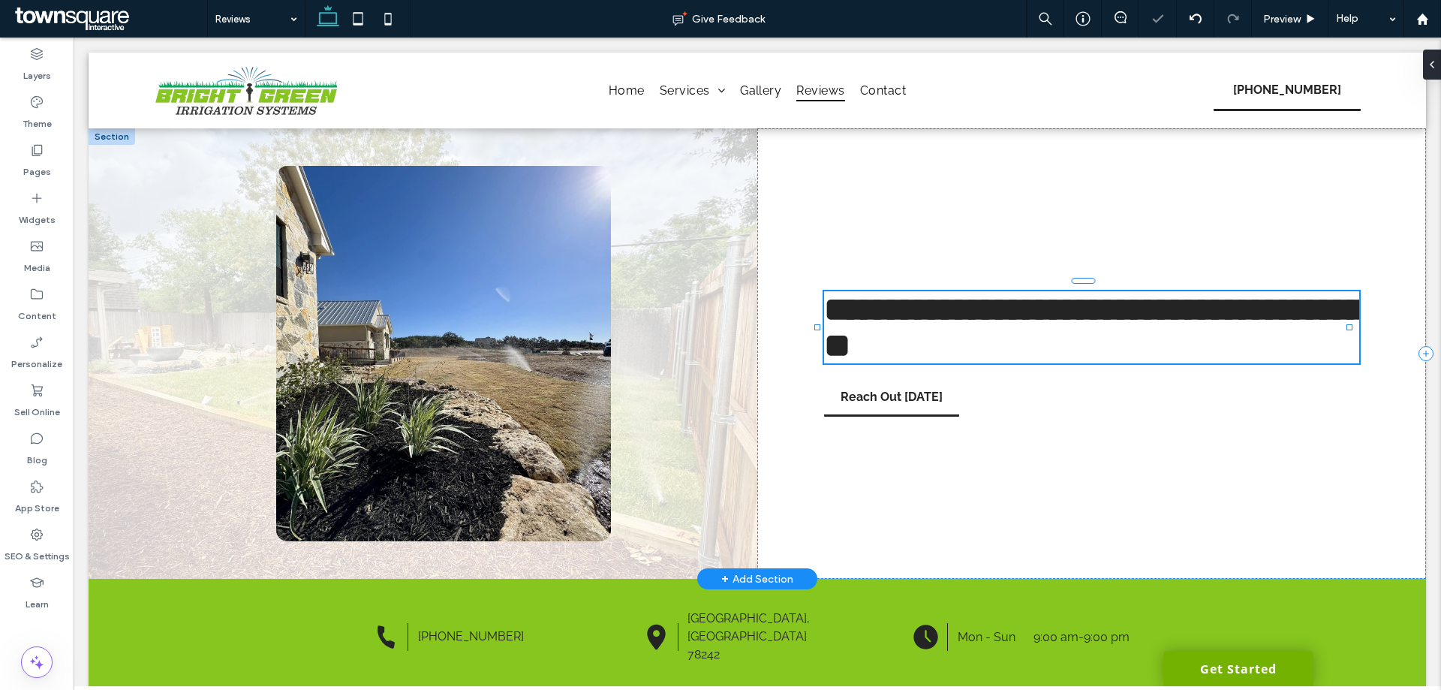
type input "*****"
type input "**"
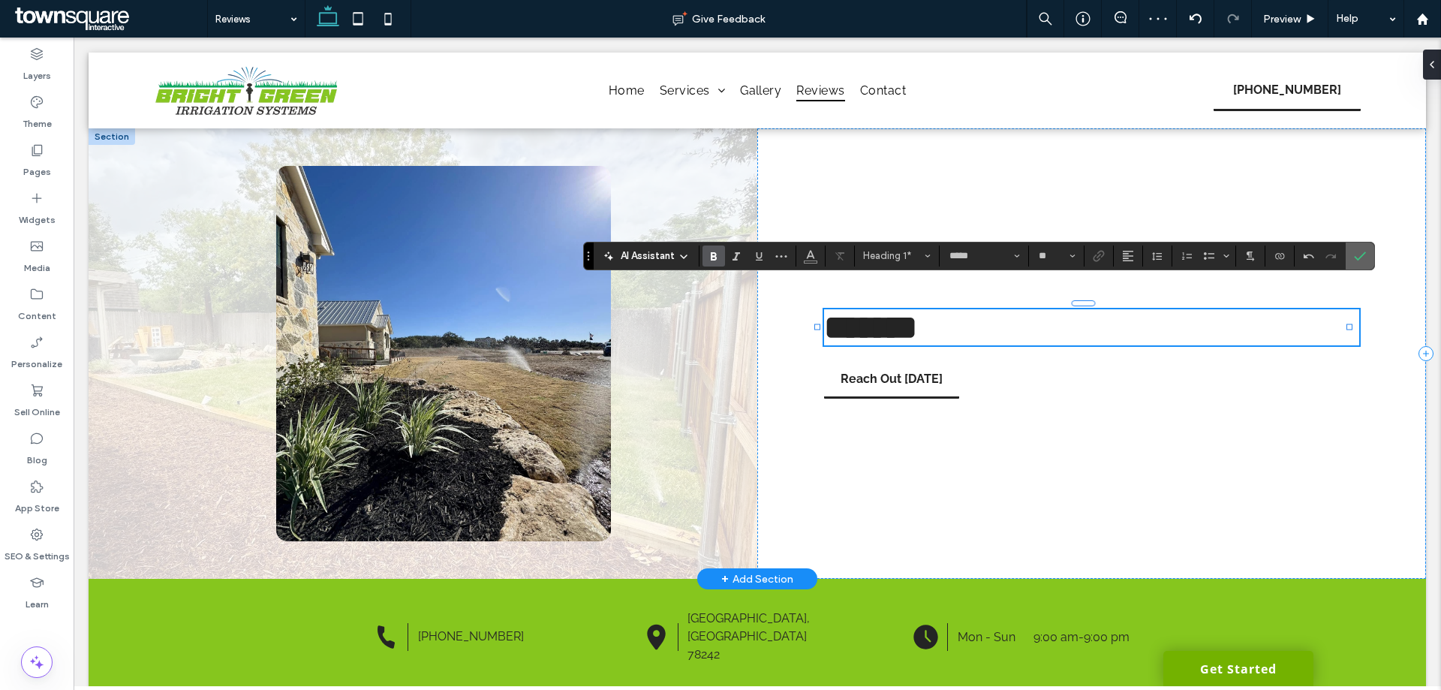
click at [1368, 250] on label "Confirm" at bounding box center [1359, 255] width 23 height 27
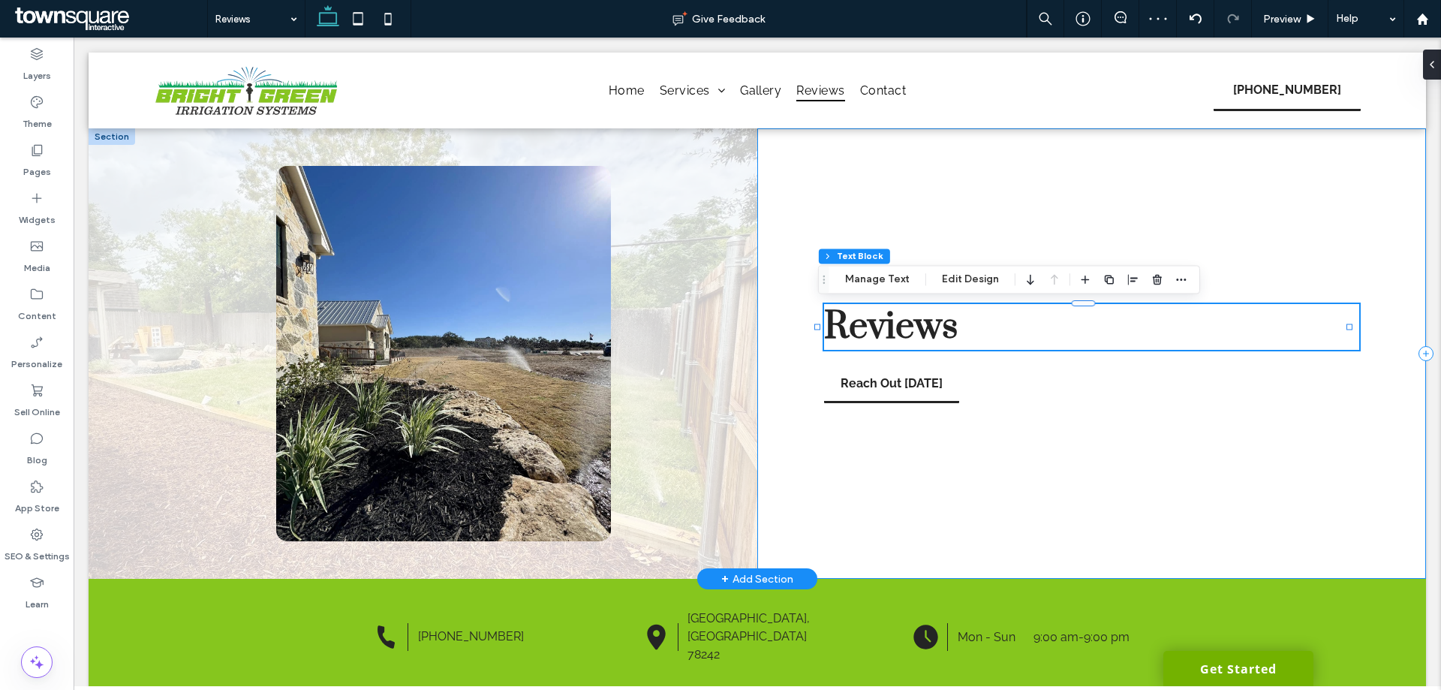
click at [1095, 433] on div "Reviews Reach Out [DATE]" at bounding box center [1091, 353] width 668 height 450
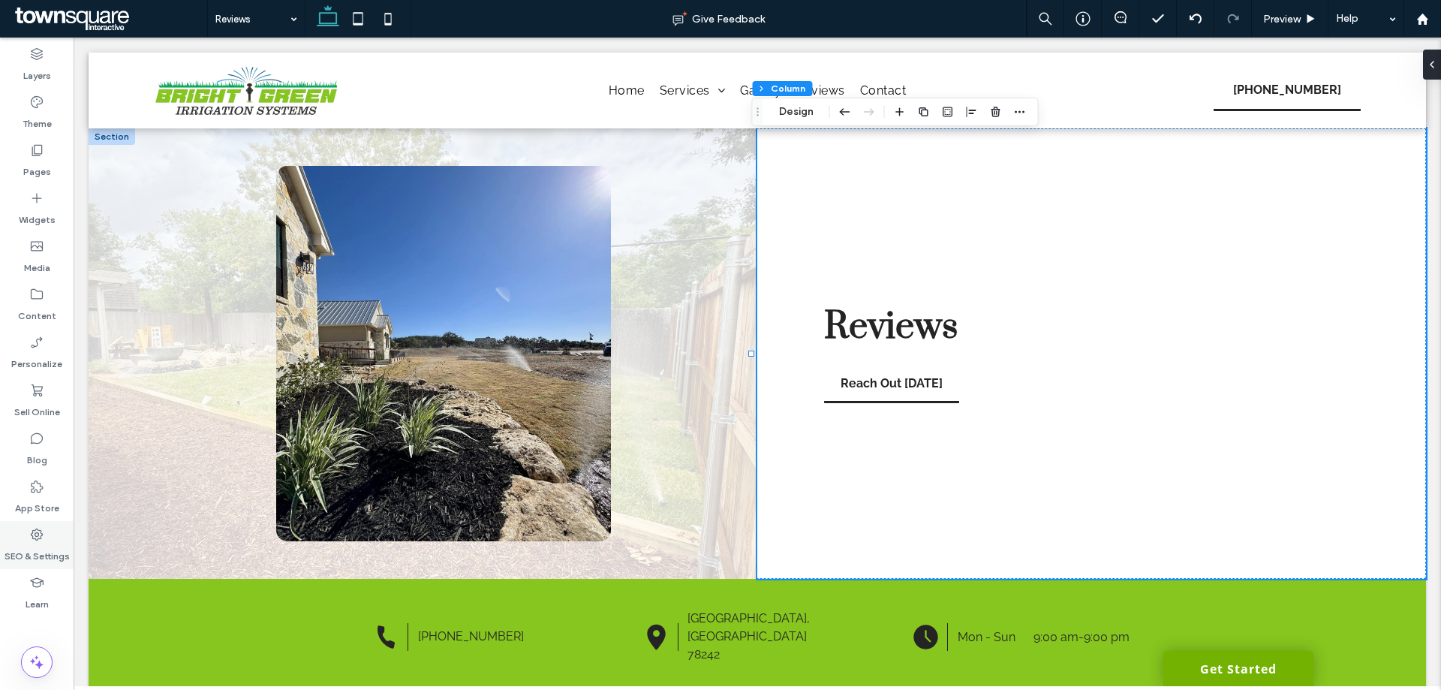
click at [18, 526] on div "SEO & Settings" at bounding box center [37, 545] width 74 height 48
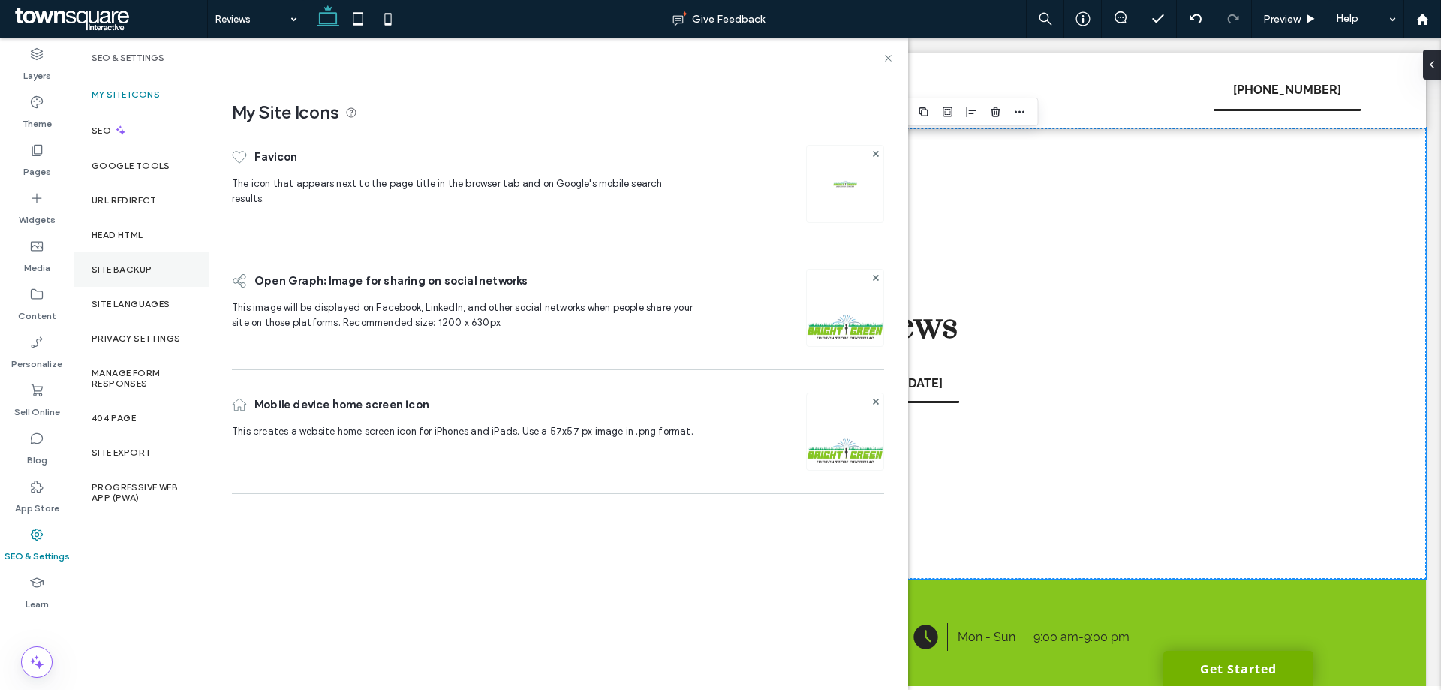
click at [164, 270] on div "Site Backup" at bounding box center [141, 269] width 135 height 35
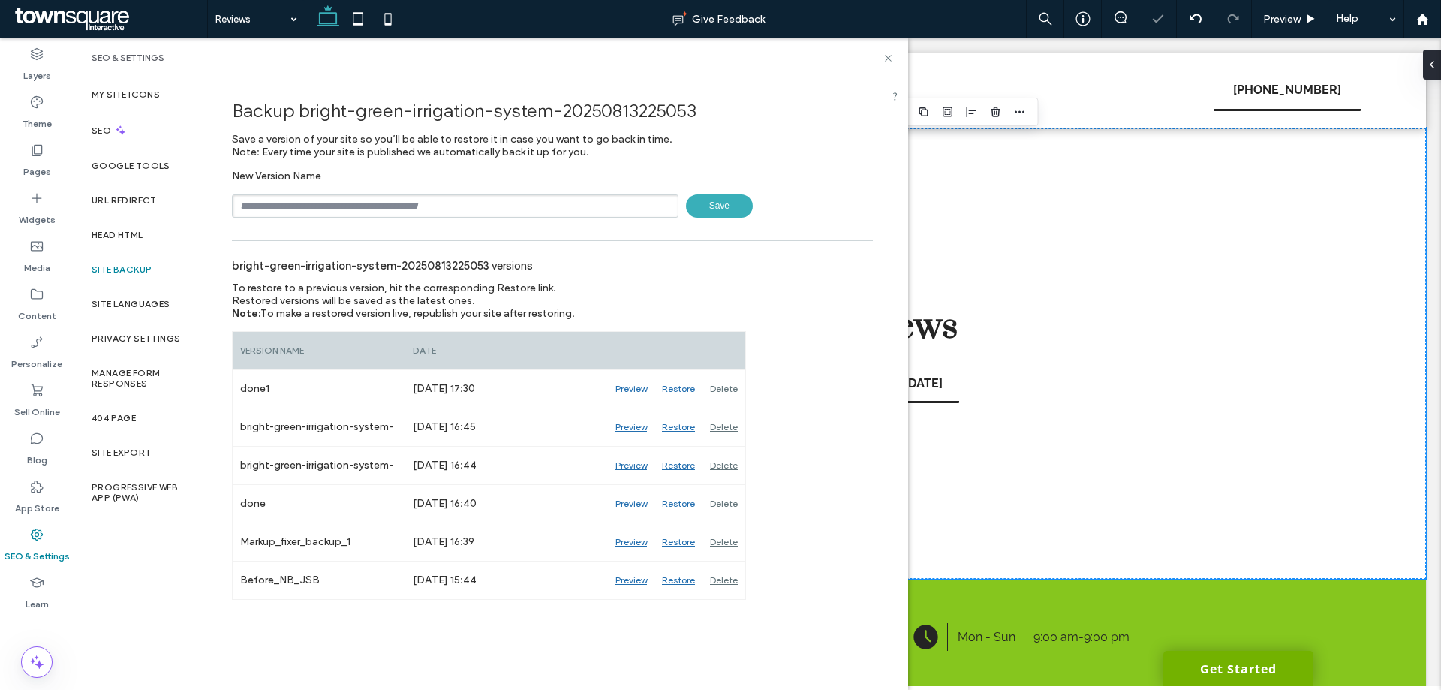
click at [380, 205] on input "text" at bounding box center [455, 205] width 446 height 23
type input "**********"
click at [721, 212] on span "Save" at bounding box center [719, 205] width 67 height 23
click at [886, 55] on icon at bounding box center [887, 58] width 11 height 11
